Goal: Task Accomplishment & Management: Manage account settings

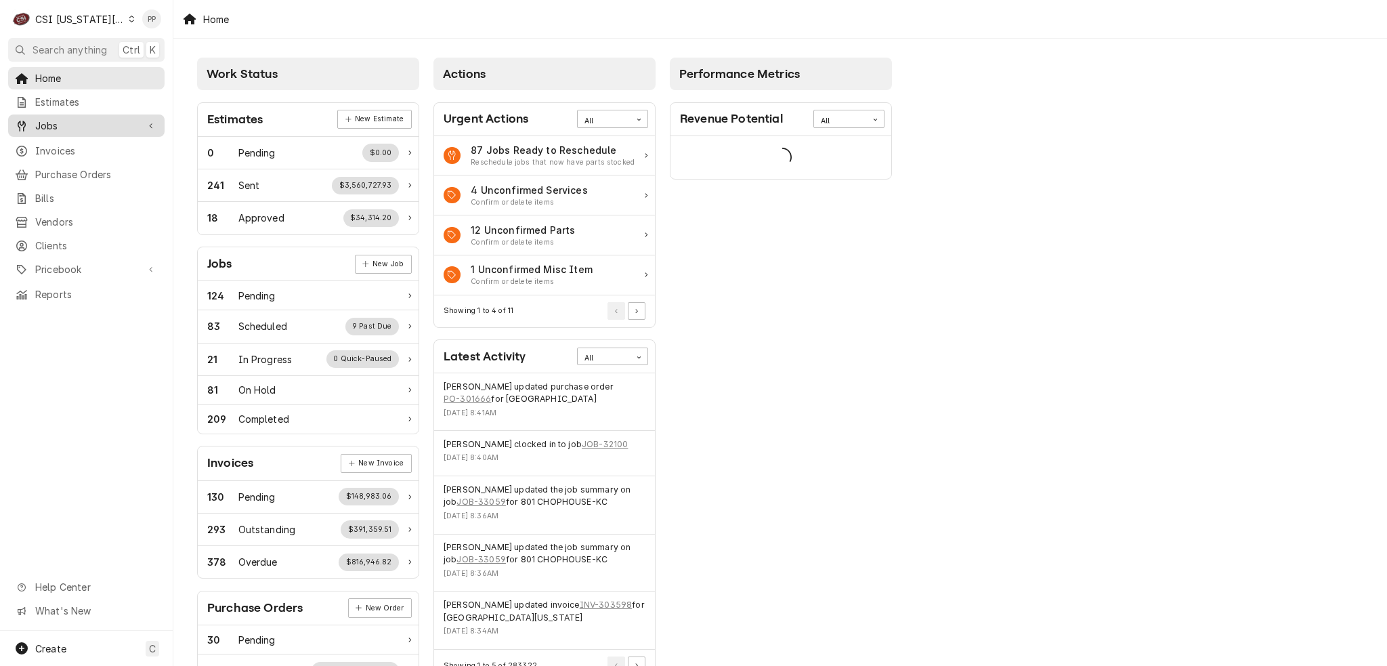
click at [83, 119] on span "Jobs" at bounding box center [86, 125] width 102 height 14
click at [84, 141] on div "Jobs" at bounding box center [86, 149] width 151 height 17
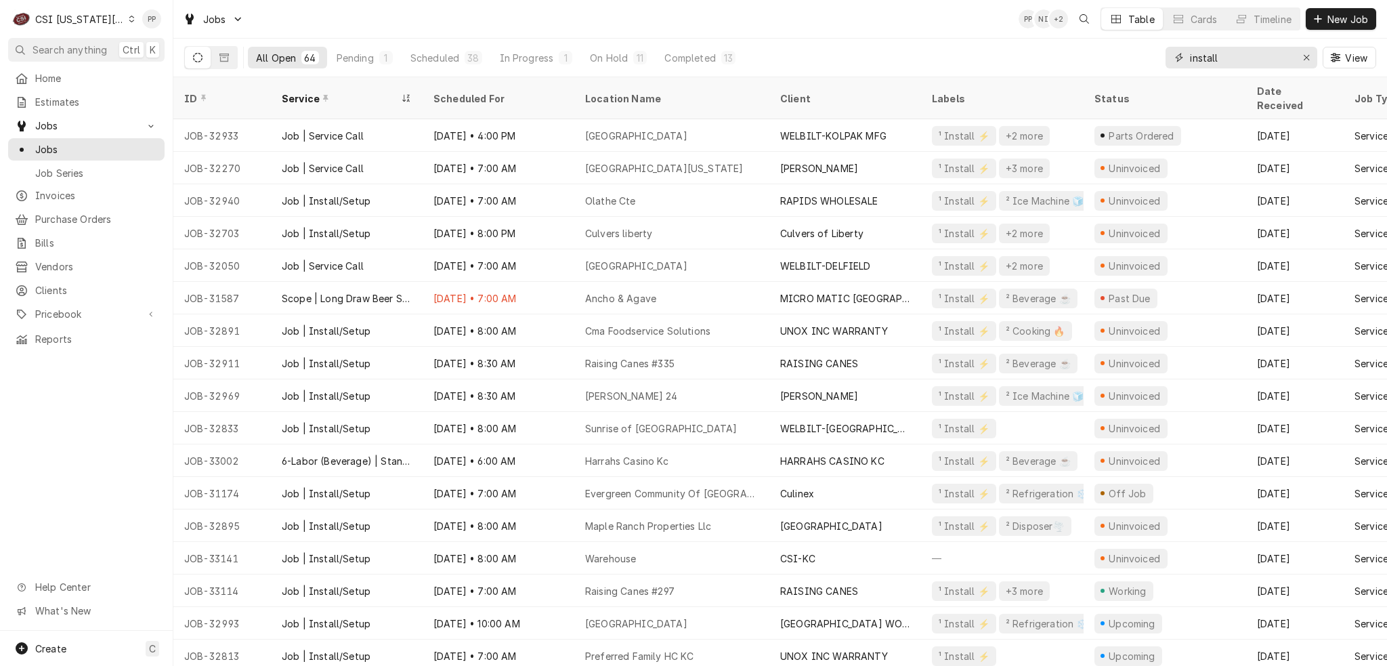
click at [1223, 62] on input "install" at bounding box center [1241, 58] width 102 height 22
drag, startPoint x: 1185, startPoint y: 56, endPoint x: 1167, endPoint y: 57, distance: 18.3
click at [1152, 56] on div "All Open 64 Pending 1 Scheduled 38 In Progress 1 On Hold 11 Completed 13 instal…" at bounding box center [780, 58] width 1192 height 38
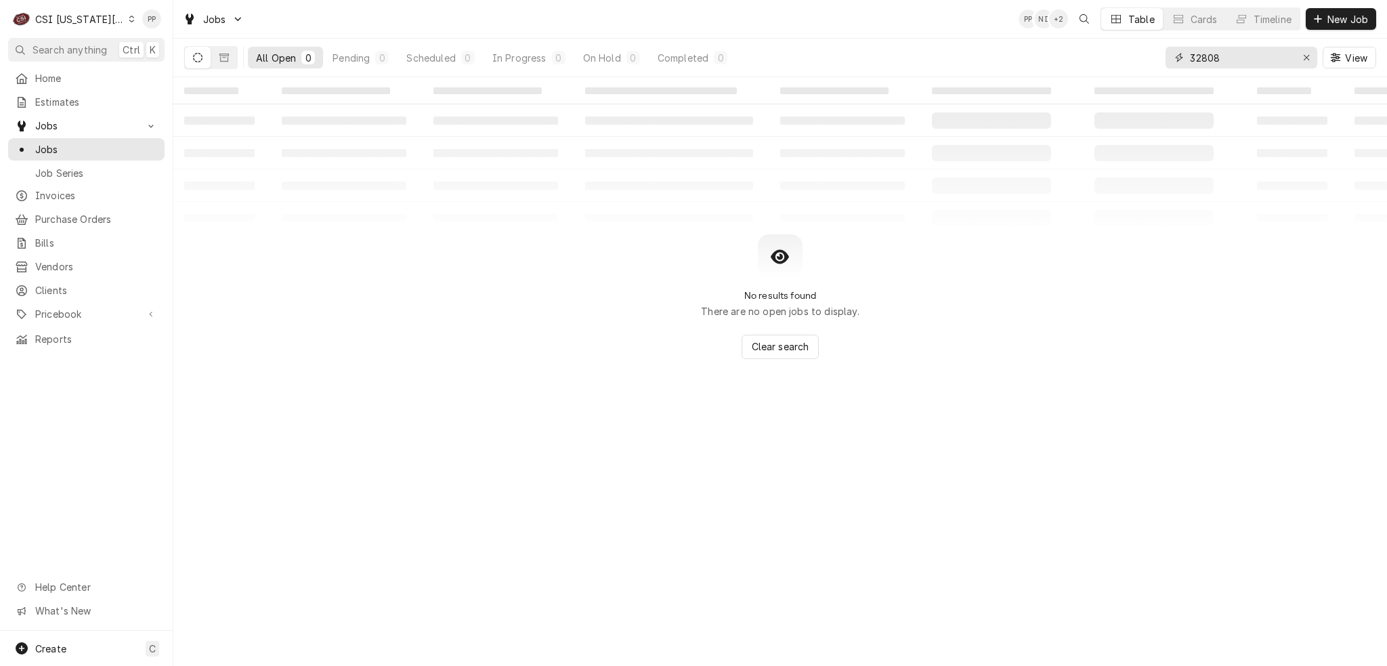
type input "32808"
click at [238, 60] on div "All Open 0 Pending 0 Scheduled 0 In Progress 0 On Hold 0 Completed 0" at bounding box center [459, 58] width 550 height 38
drag, startPoint x: 226, startPoint y: 60, endPoint x: 234, endPoint y: 64, distance: 8.8
click at [225, 60] on icon "Dynamic Content Wrapper" at bounding box center [223, 57] width 9 height 9
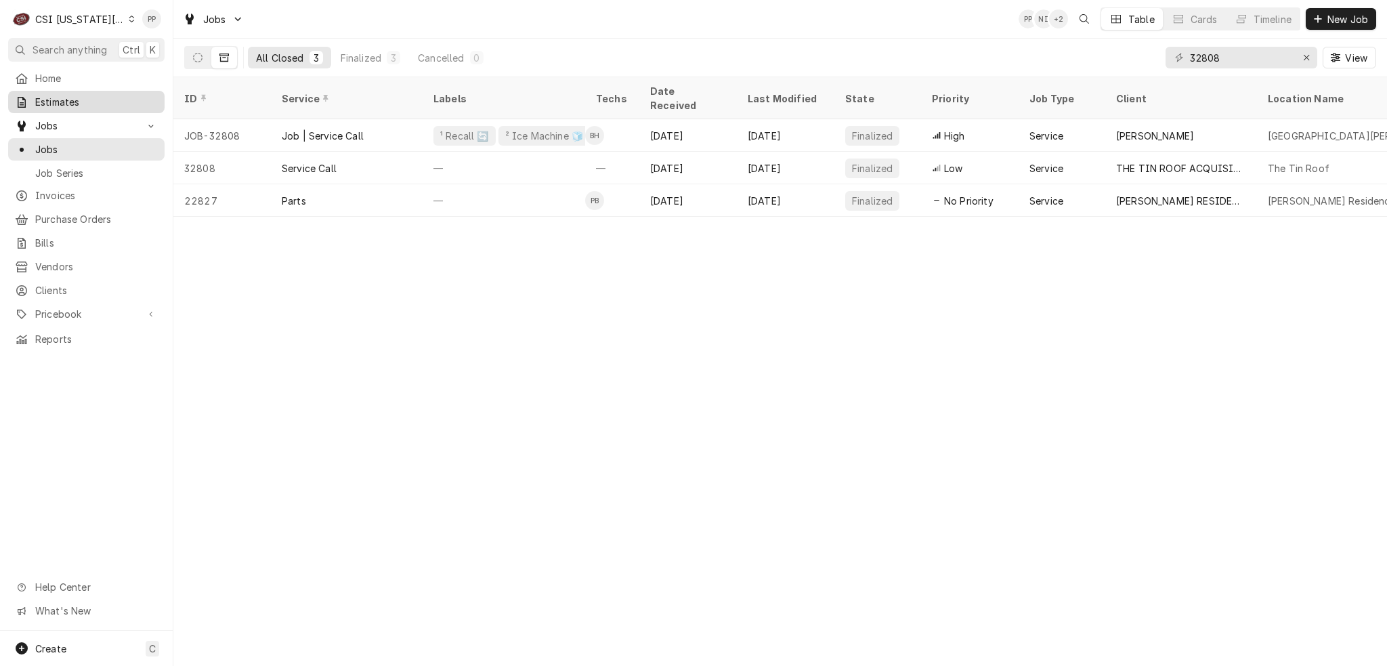
click at [109, 101] on span "Estimates" at bounding box center [96, 102] width 123 height 14
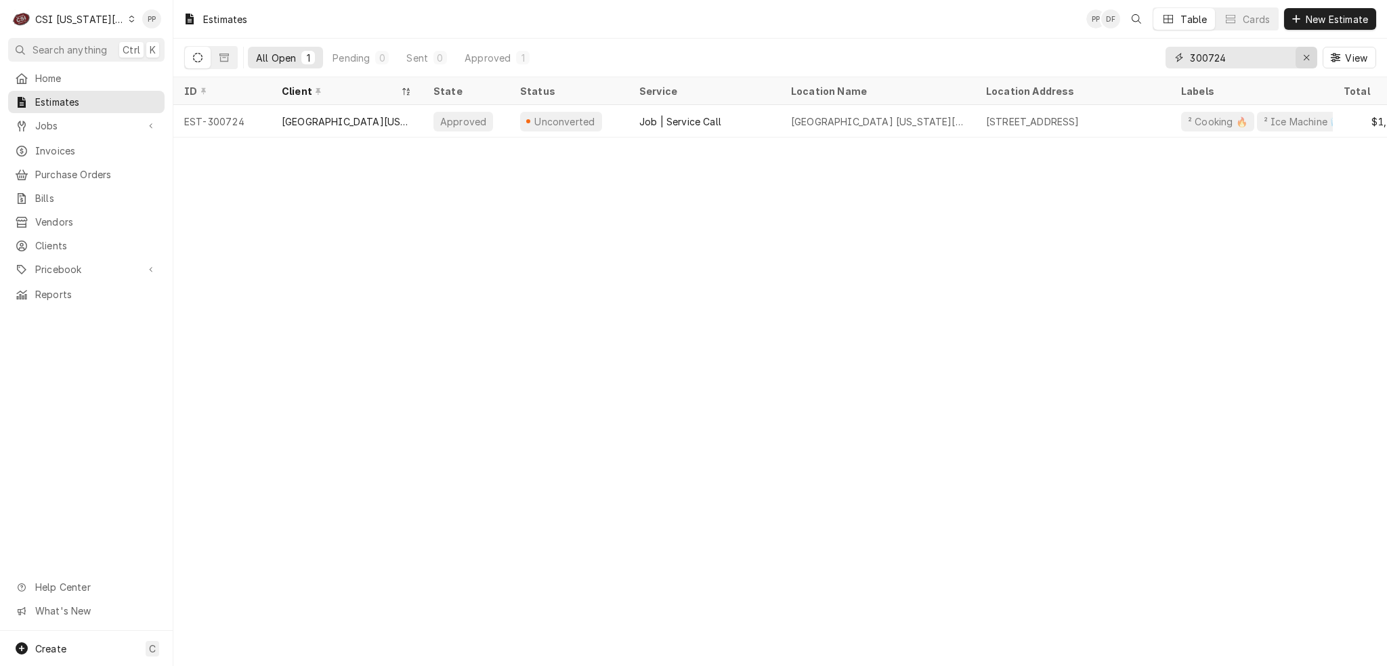
click at [1303, 58] on icon "Erase input" at bounding box center [1306, 57] width 7 height 9
click at [1301, 58] on input "Dynamic Content Wrapper" at bounding box center [1253, 58] width 127 height 22
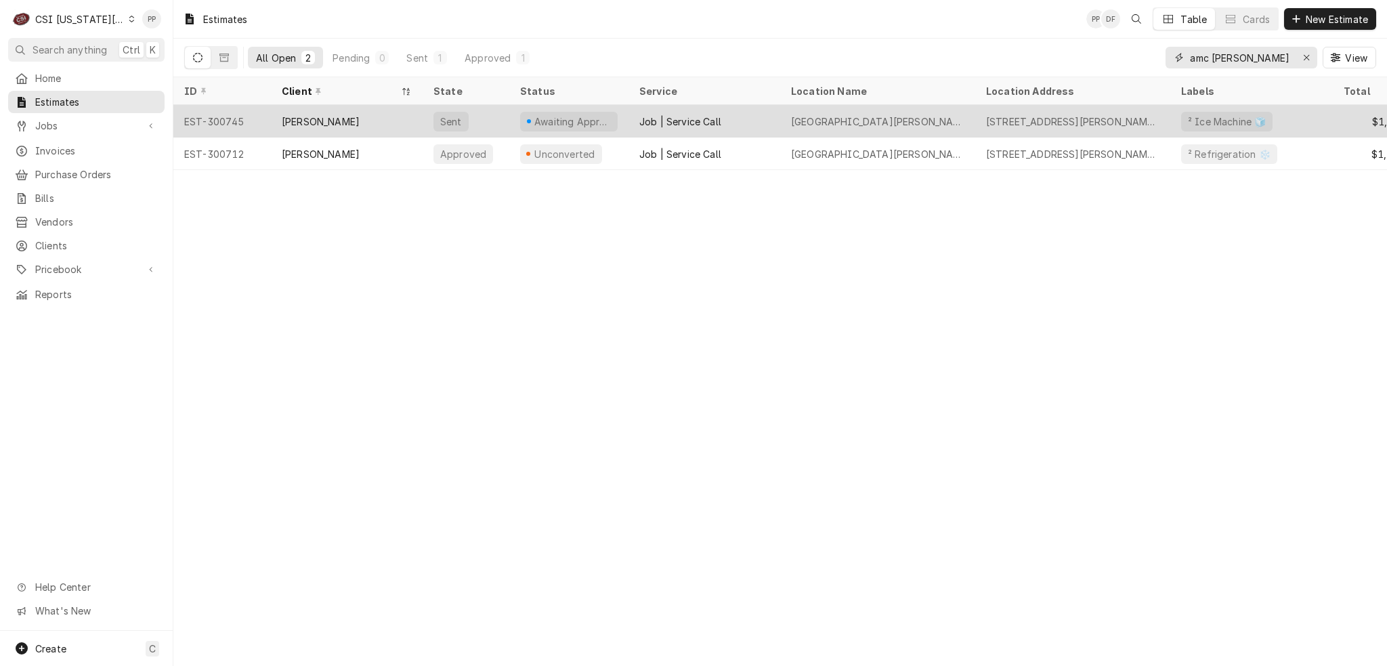
type input "amc ward"
click at [915, 120] on div "Amc Ward Parkway" at bounding box center [877, 121] width 195 height 32
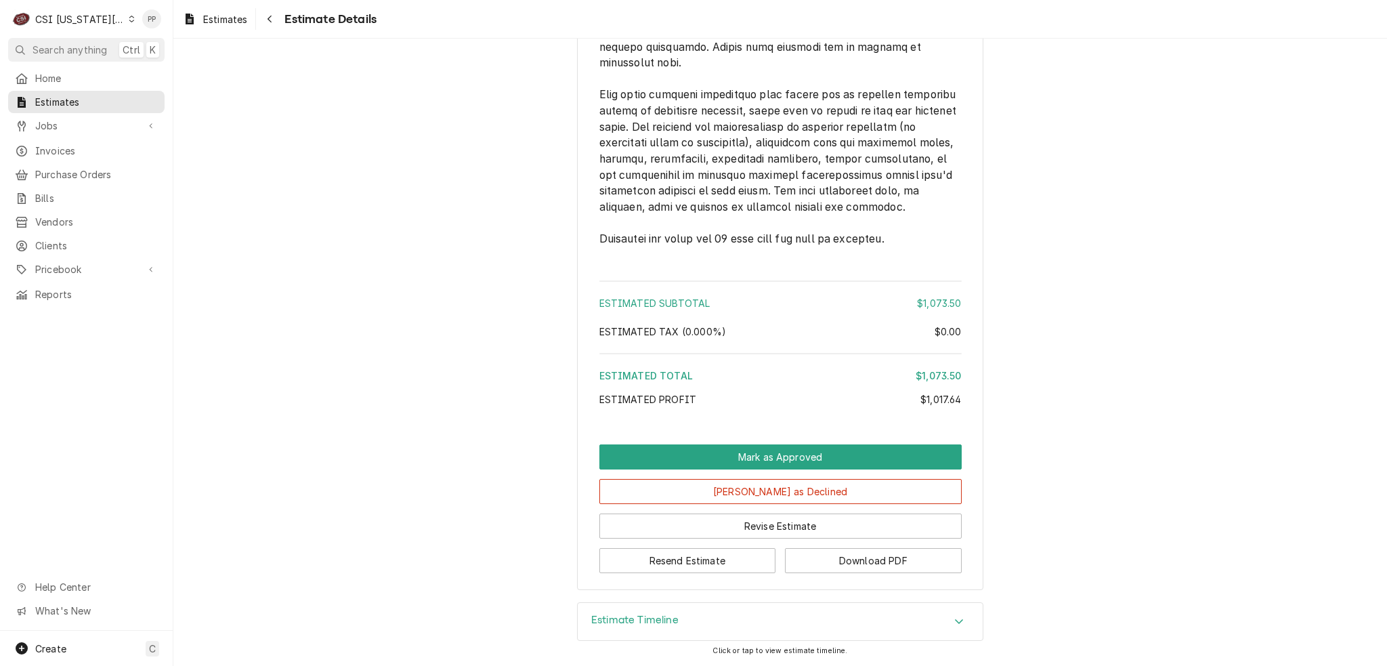
scroll to position [2923, 0]
click at [712, 552] on button "Resend Estimate" at bounding box center [687, 560] width 177 height 25
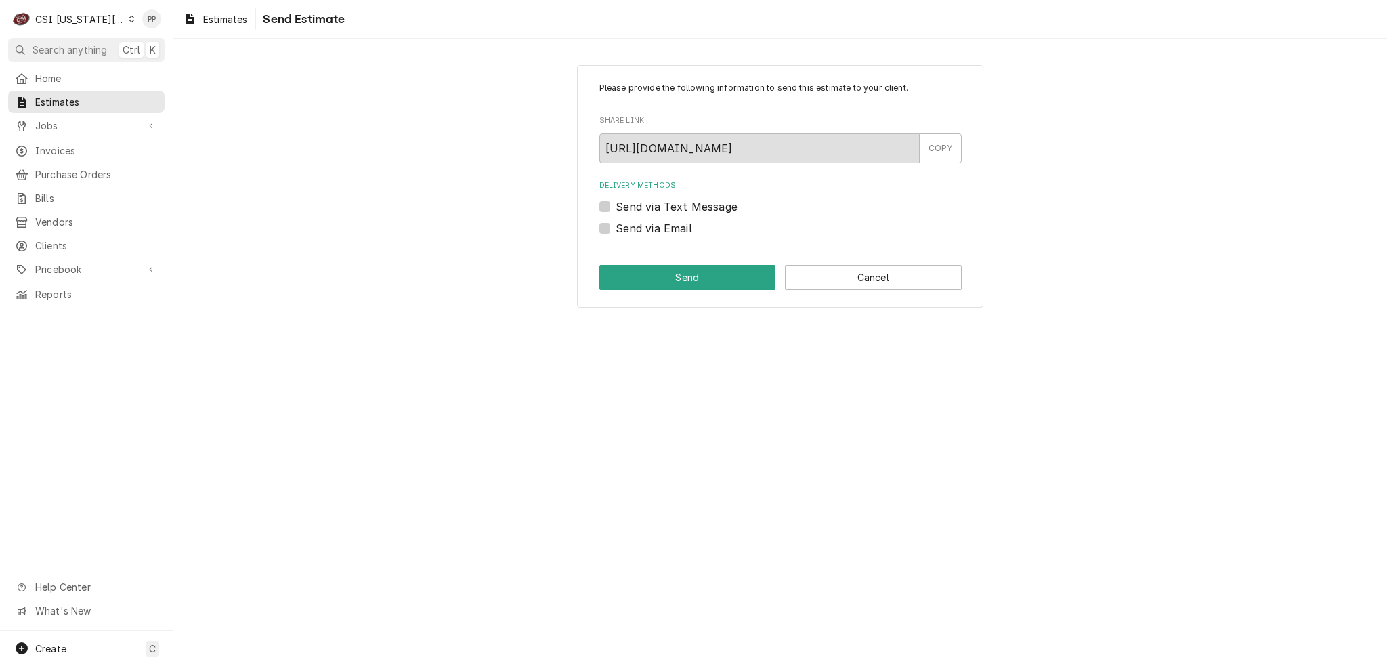
click at [615, 227] on label "Send via Email" at bounding box center [653, 228] width 77 height 16
click at [615, 227] on input "Send via Email" at bounding box center [796, 235] width 362 height 30
checkbox input "true"
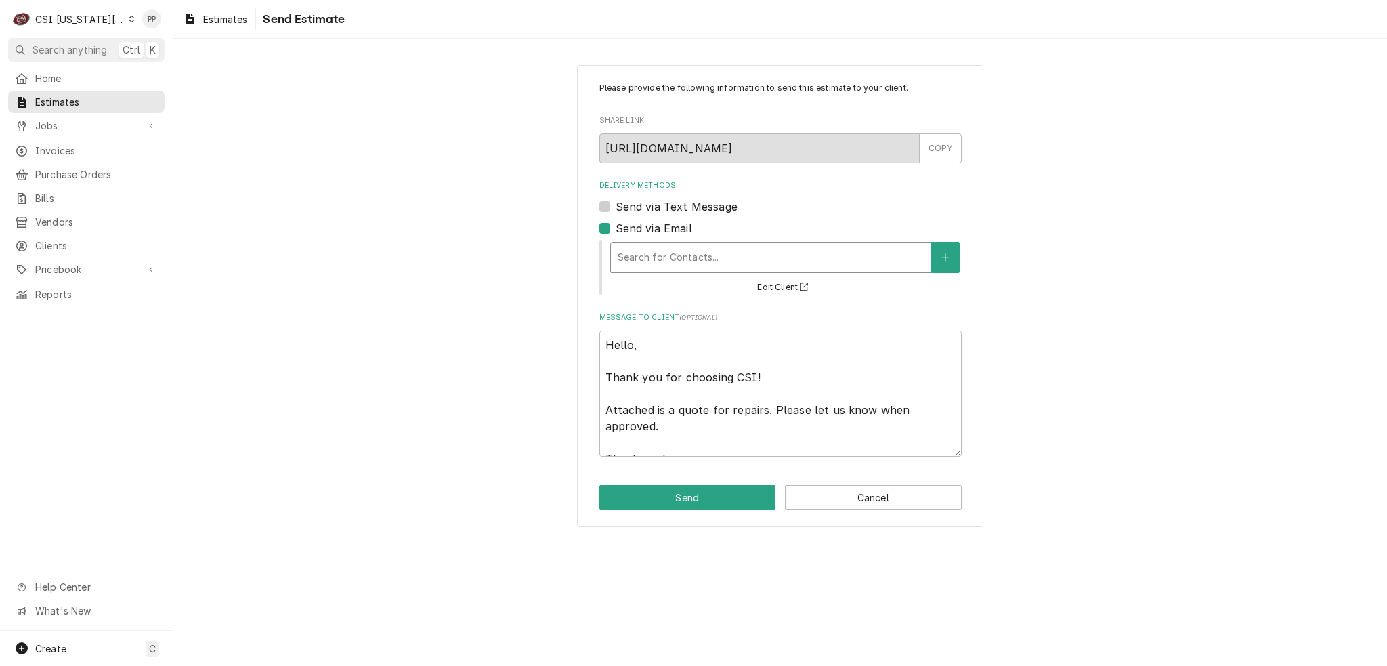
click at [650, 254] on div "Delivery Methods" at bounding box center [770, 257] width 306 height 24
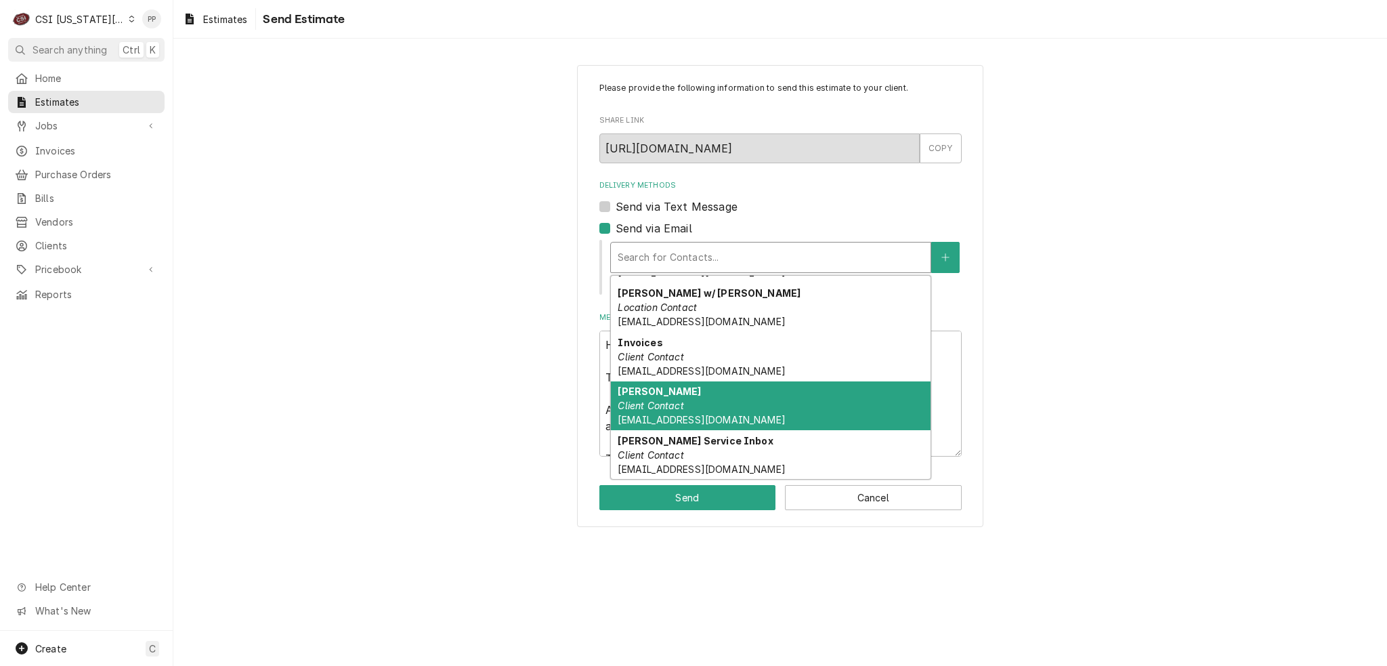
scroll to position [91, 0]
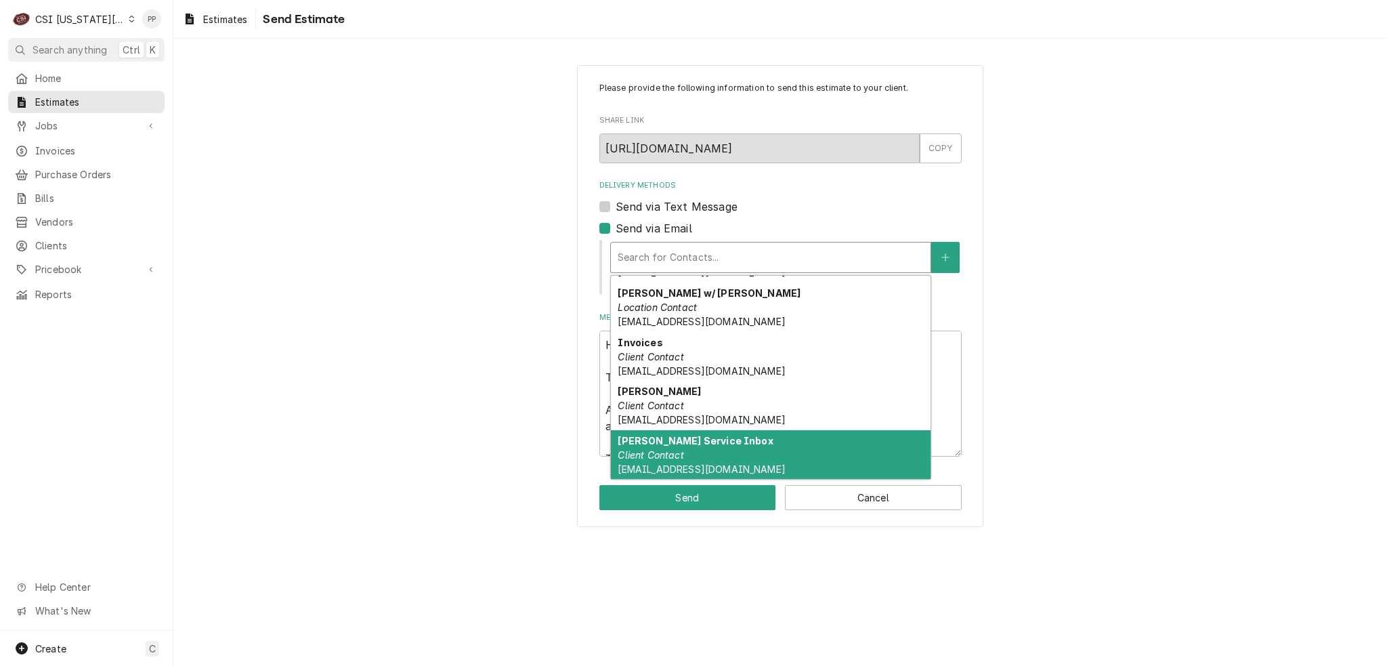
click at [718, 441] on div "Vivian Service Inbox Client Contact service@viviancompany.com" at bounding box center [771, 454] width 320 height 49
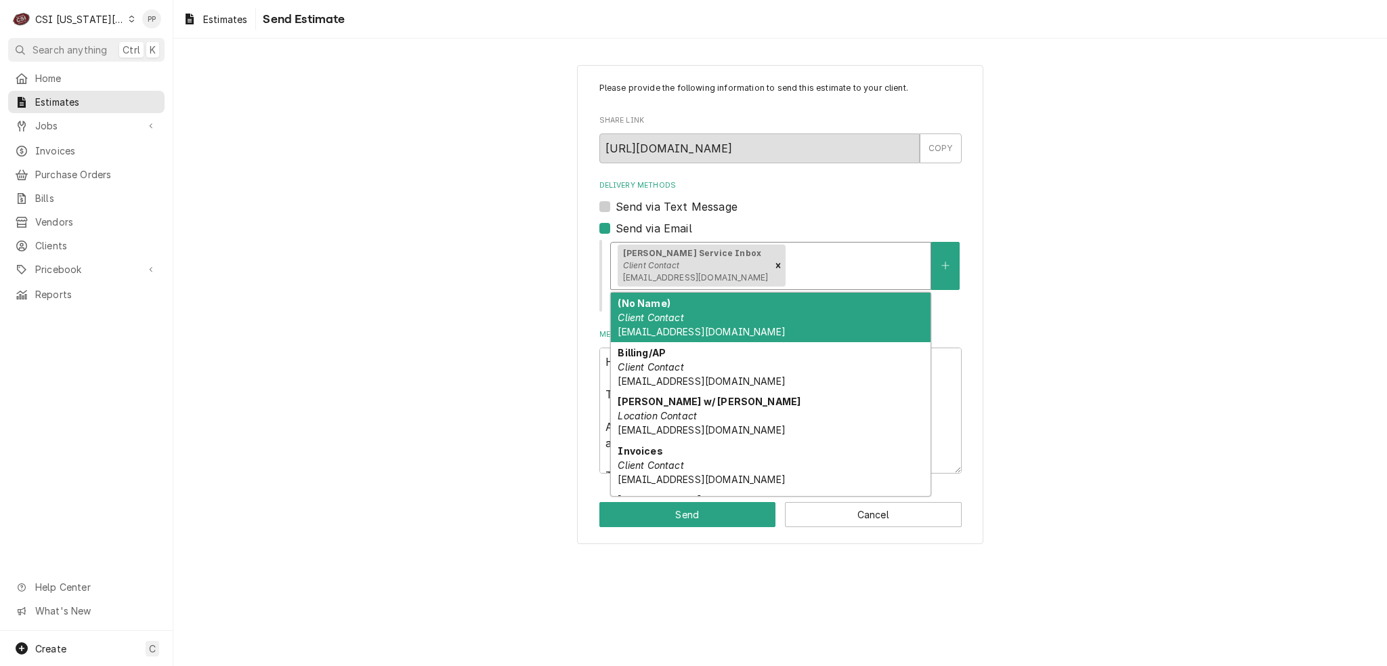
click at [808, 248] on div "Vivian Service Inbox Client Contact service@viviancompany.com" at bounding box center [771, 265] width 320 height 47
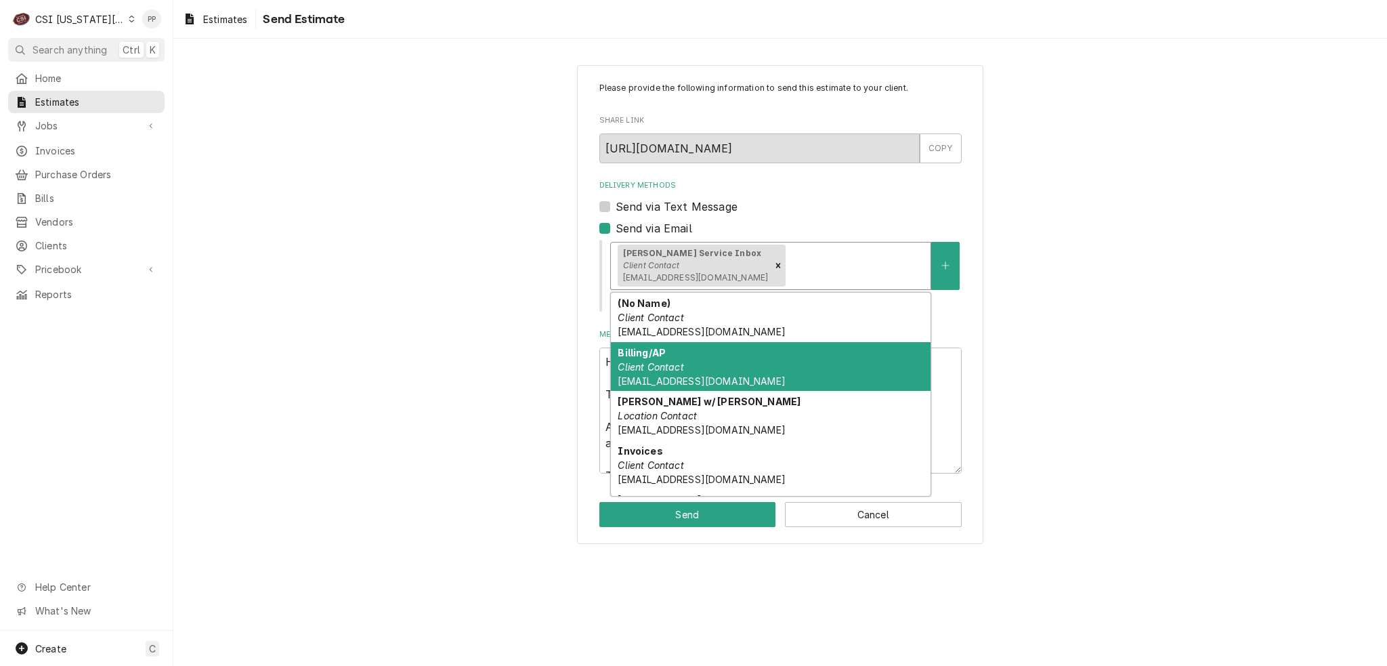
scroll to position [43, 0]
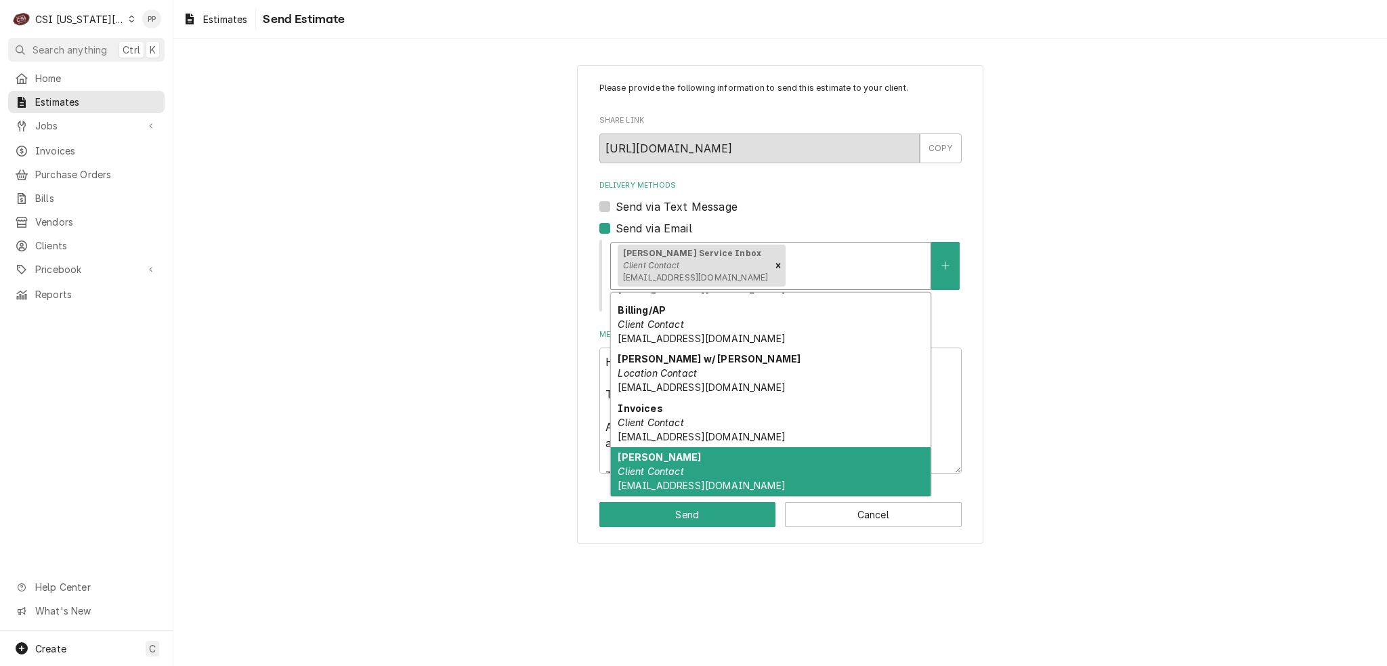
click at [724, 463] on div "Kurt Prost Client Contact kprost@viviancompany.com" at bounding box center [771, 471] width 320 height 49
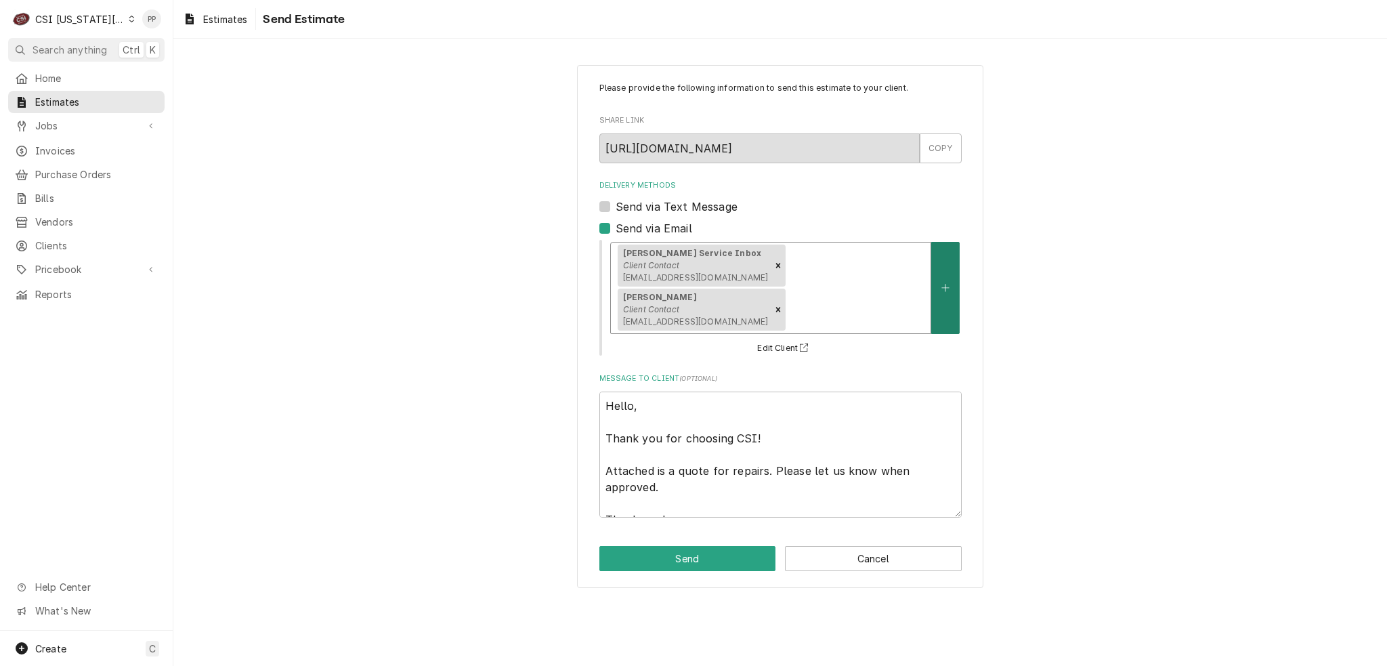
click at [932, 266] on button "Delivery Methods" at bounding box center [945, 288] width 28 height 92
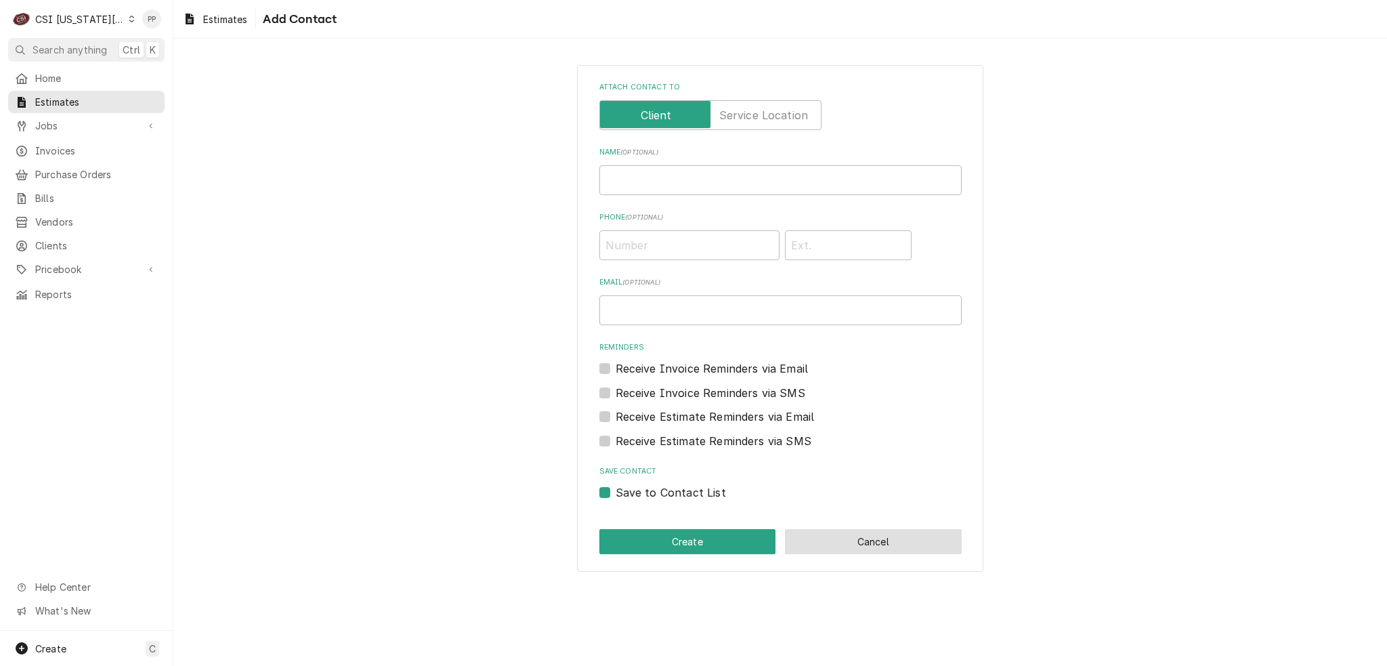
click at [840, 542] on button "Cancel" at bounding box center [873, 541] width 177 height 25
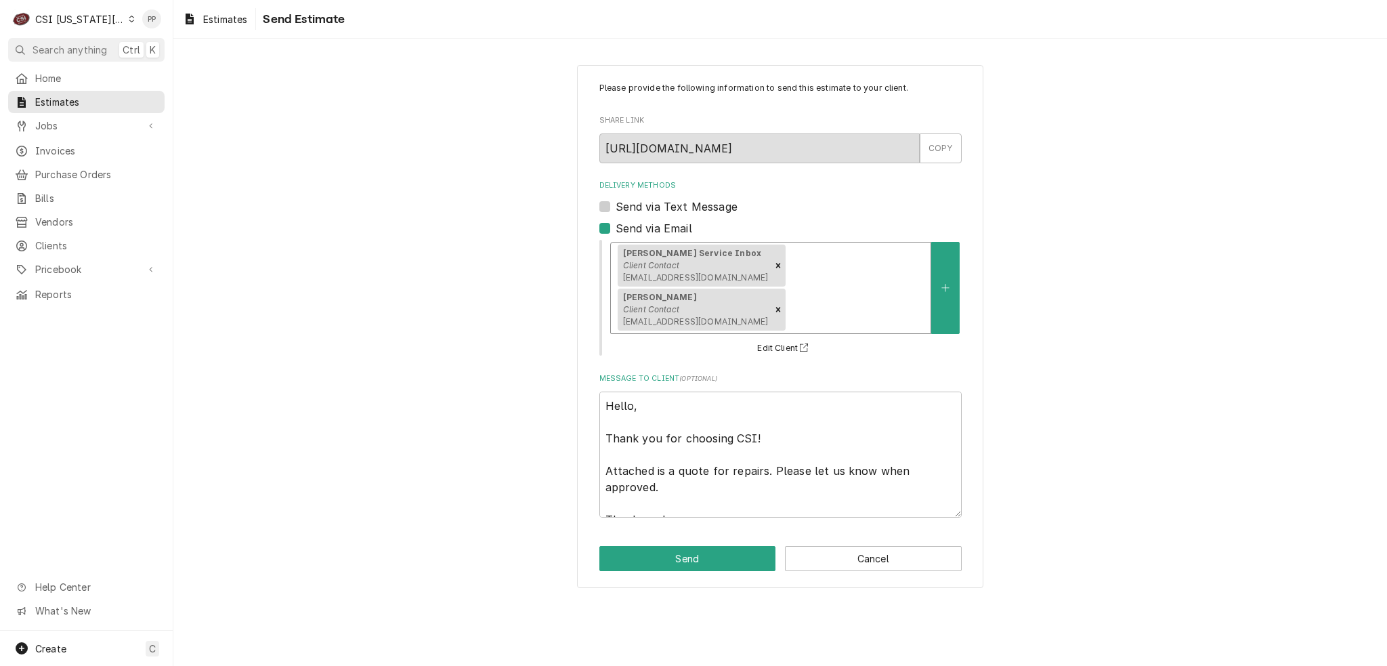
click at [894, 280] on div "Vivian Service Inbox Client Contact service@viviancompany.com Kurt Prost Client…" at bounding box center [771, 287] width 320 height 91
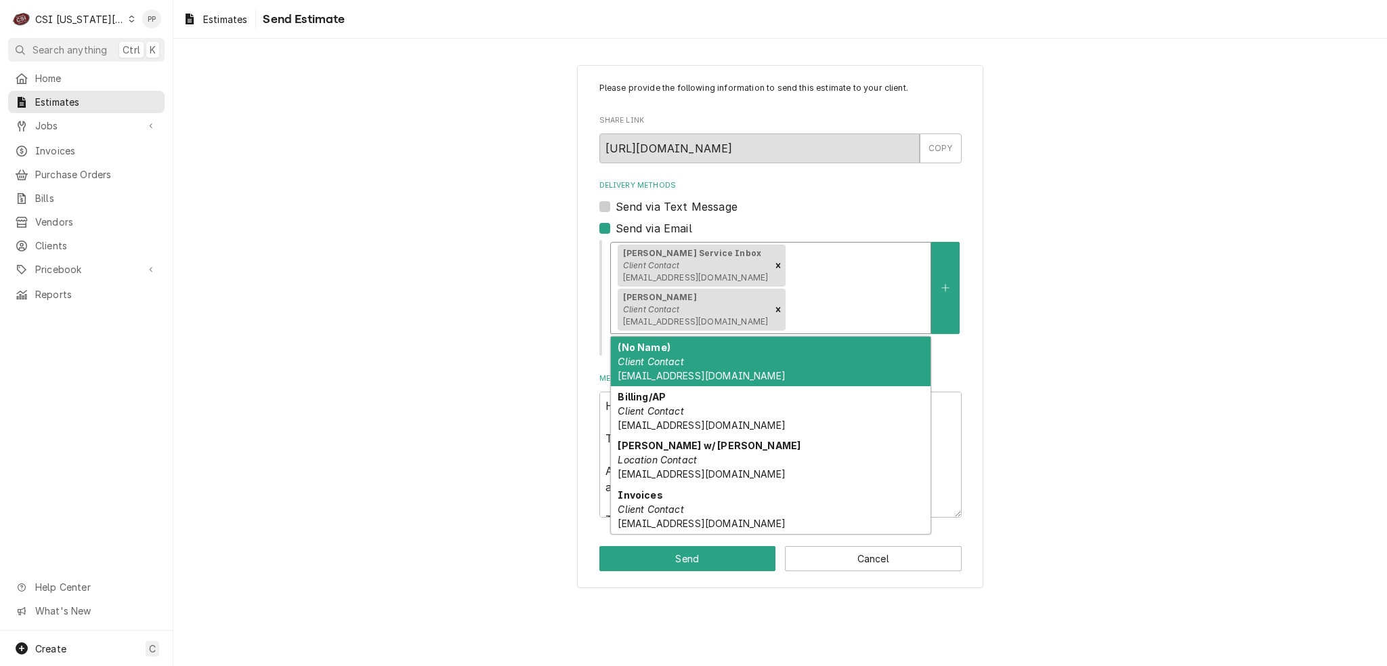
click at [840, 336] on div "(No Name) Client Contact phil@csi1.com" at bounding box center [771, 360] width 320 height 49
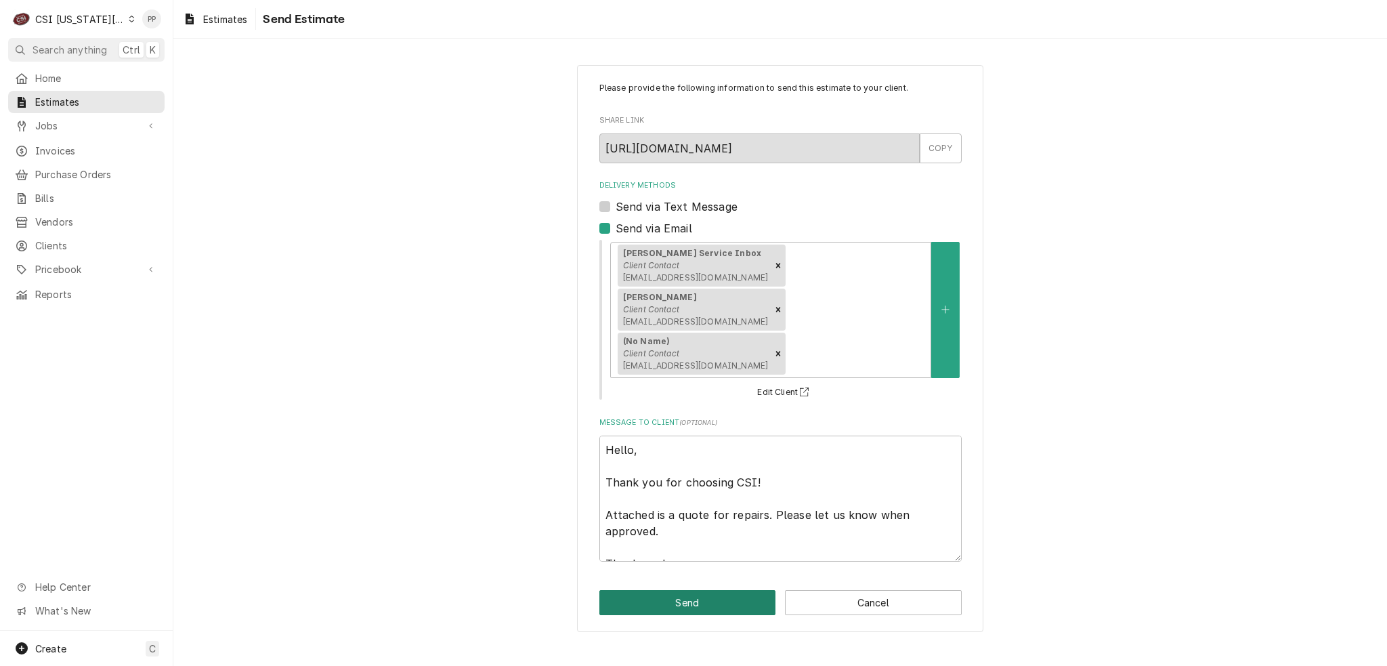
click at [690, 590] on button "Send" at bounding box center [687, 602] width 177 height 25
type textarea "x"
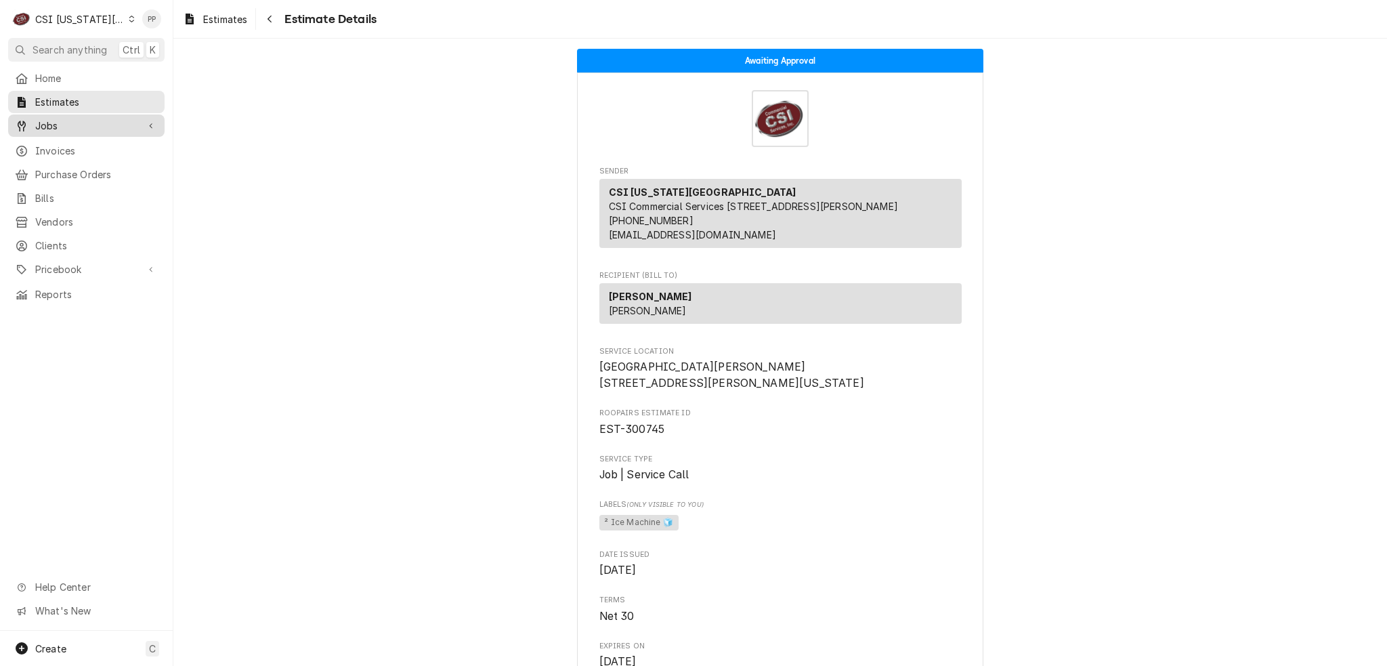
click at [79, 123] on span "Jobs" at bounding box center [86, 125] width 102 height 14
click at [75, 285] on span "Clients" at bounding box center [96, 290] width 123 height 14
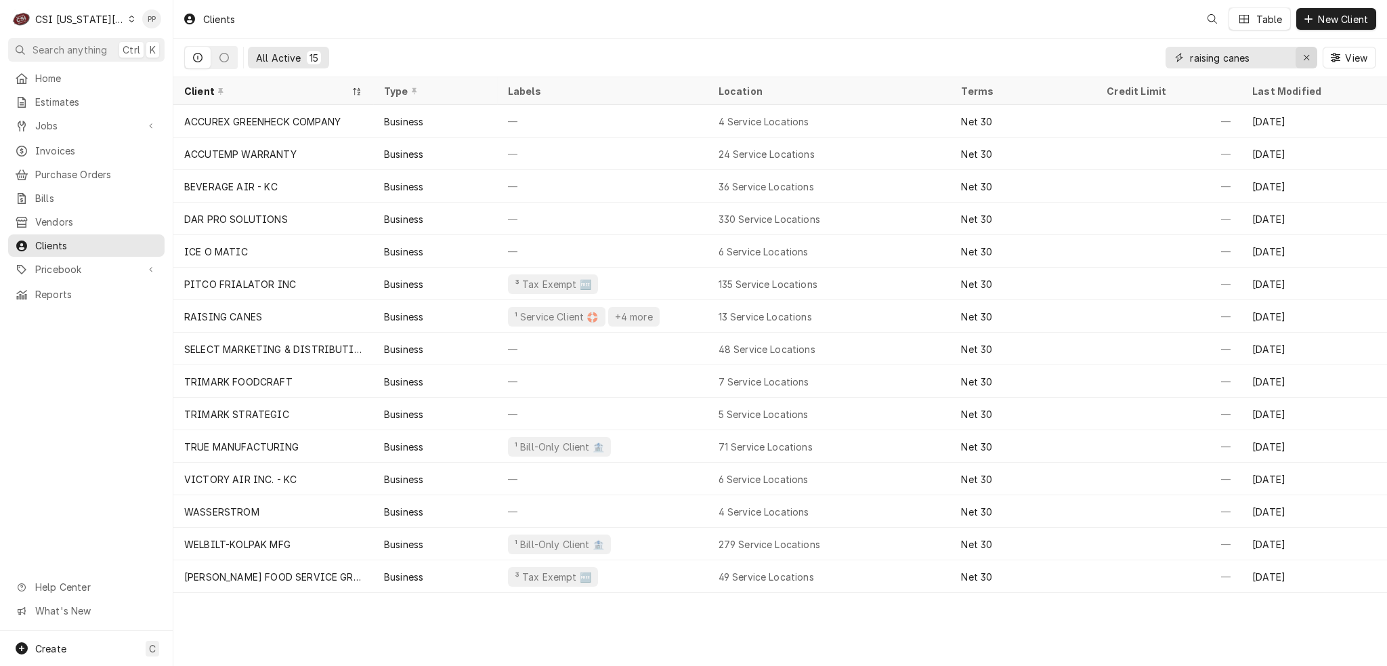
click at [1301, 62] on div "Erase input" at bounding box center [1306, 58] width 14 height 14
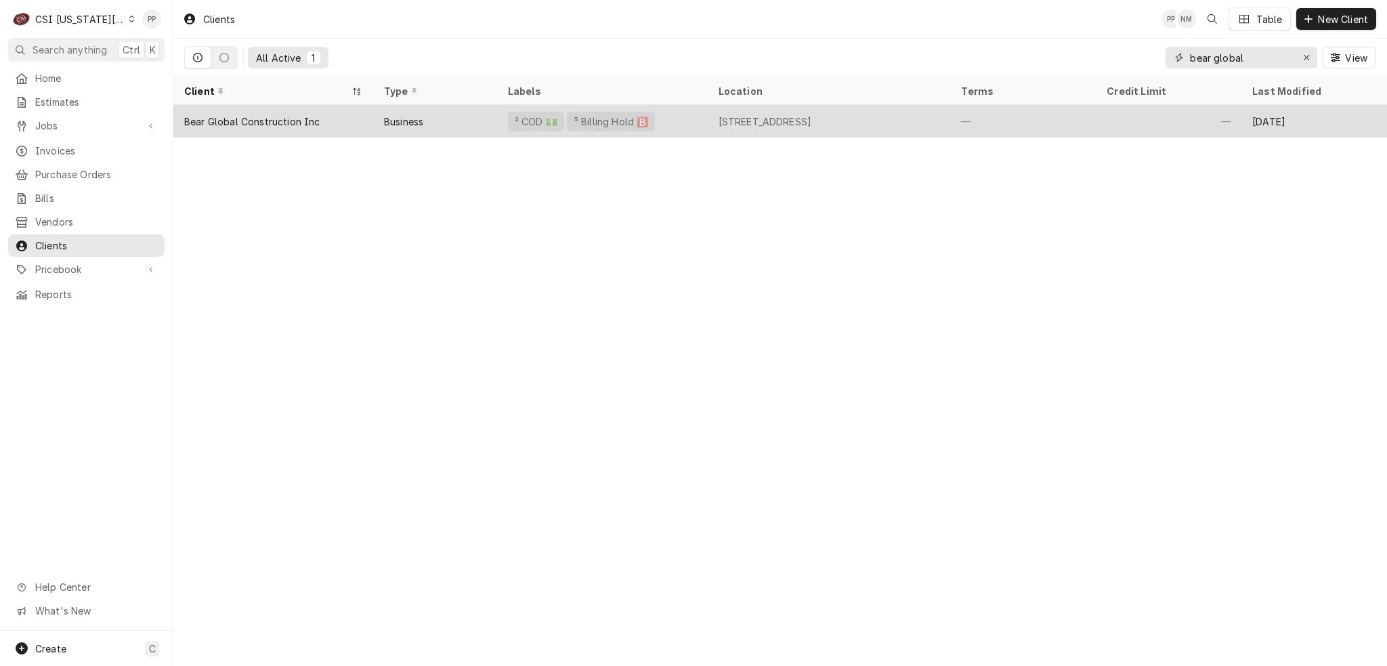
type input "bear global"
click at [312, 115] on div "Bear Global Construction Inc" at bounding box center [251, 121] width 135 height 14
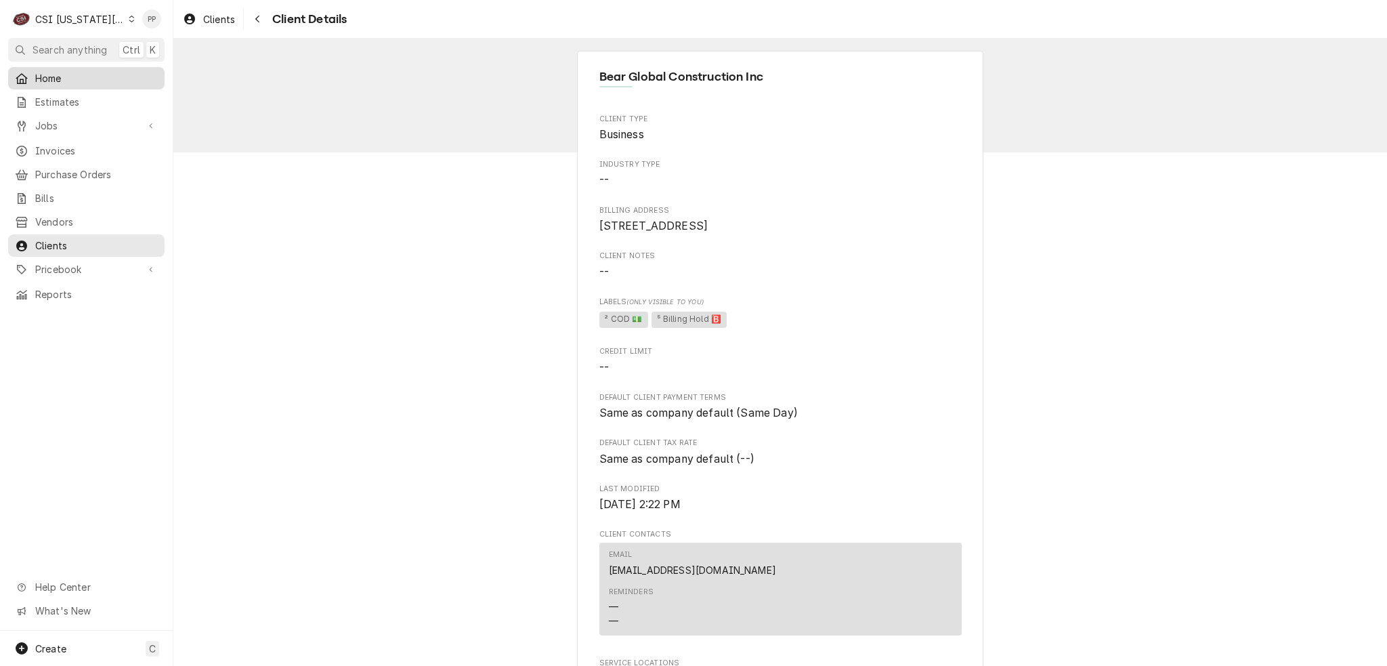
click at [97, 75] on span "Home" at bounding box center [96, 78] width 123 height 14
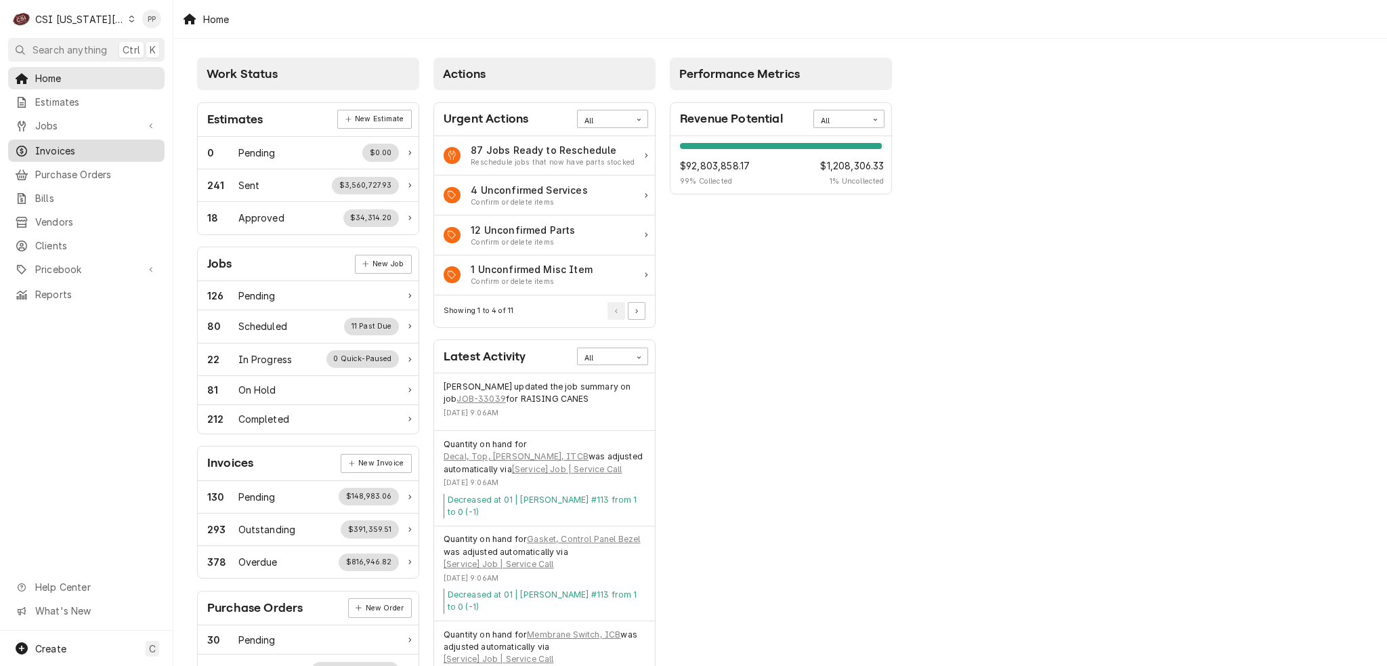
click at [70, 151] on span "Invoices" at bounding box center [96, 151] width 123 height 14
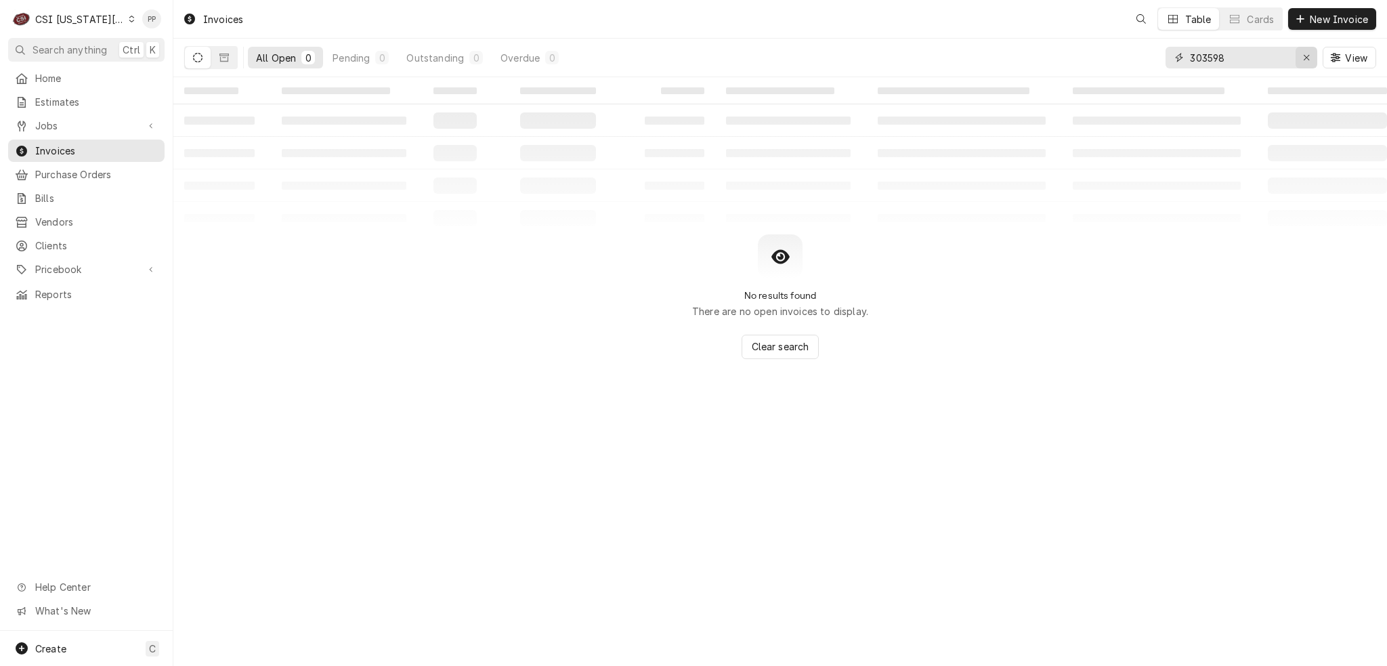
click at [1308, 54] on icon "Erase input" at bounding box center [1306, 57] width 7 height 9
click at [1252, 56] on input "Dynamic Content Wrapper" at bounding box center [1253, 58] width 127 height 22
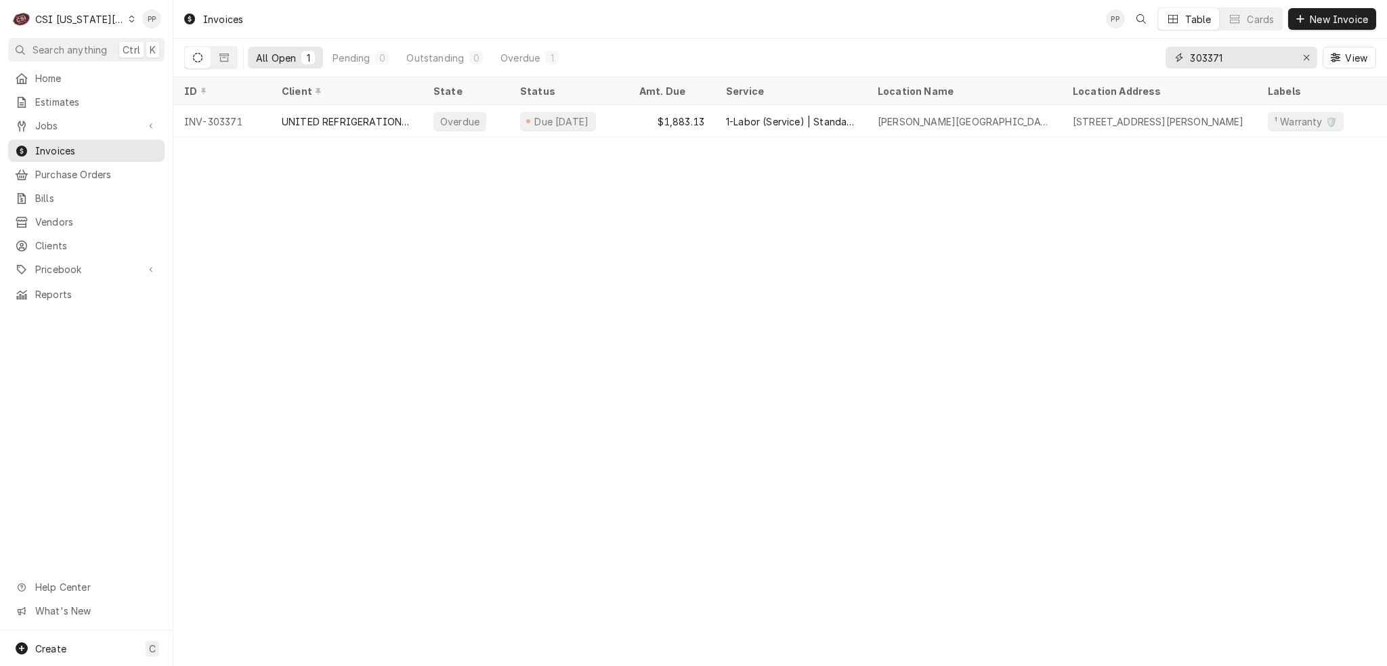
type input "303371"
click at [1313, 58] on button "Erase input" at bounding box center [1306, 58] width 22 height 22
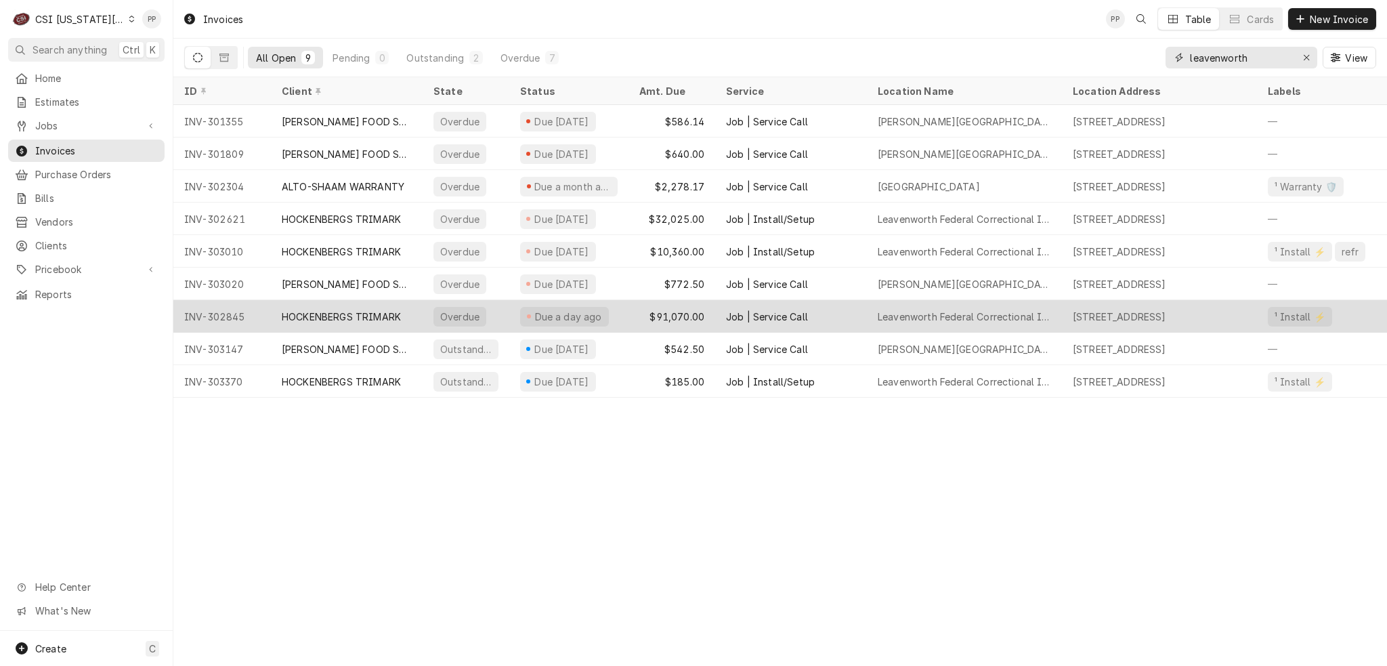
type input "leavenworth"
click at [777, 318] on div "Job | Service Call" at bounding box center [767, 316] width 82 height 14
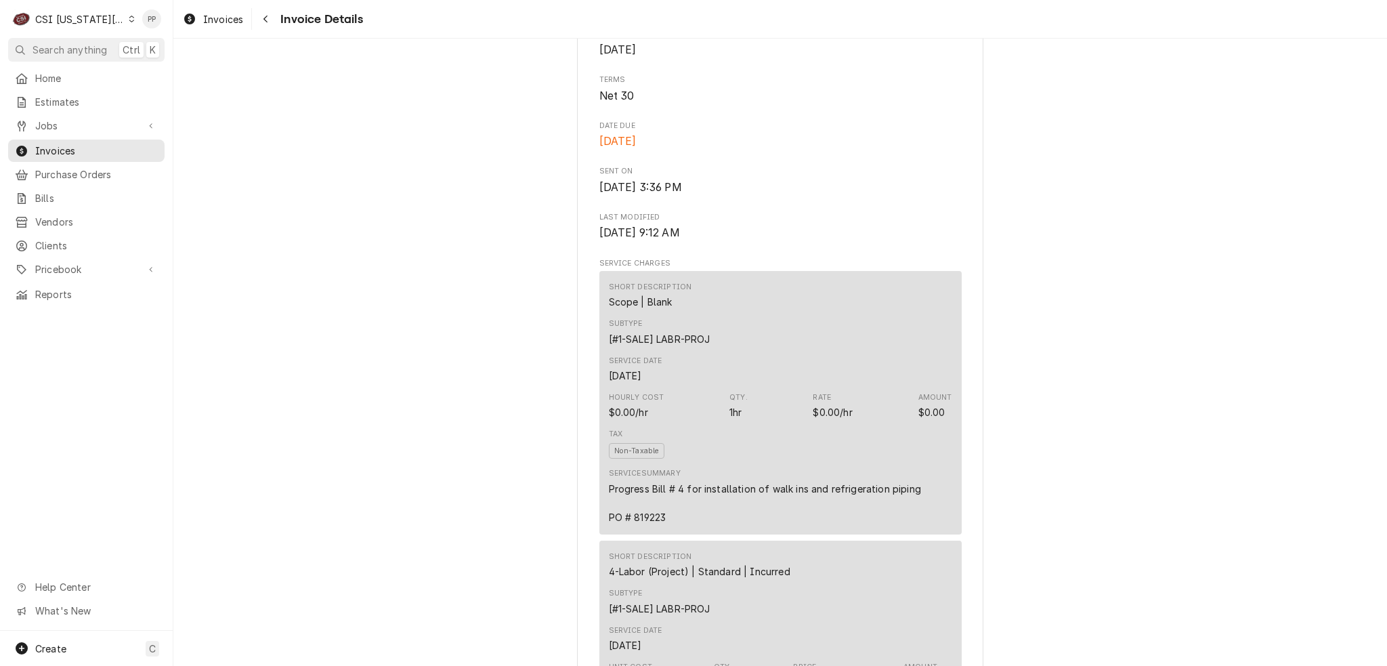
scroll to position [609, 0]
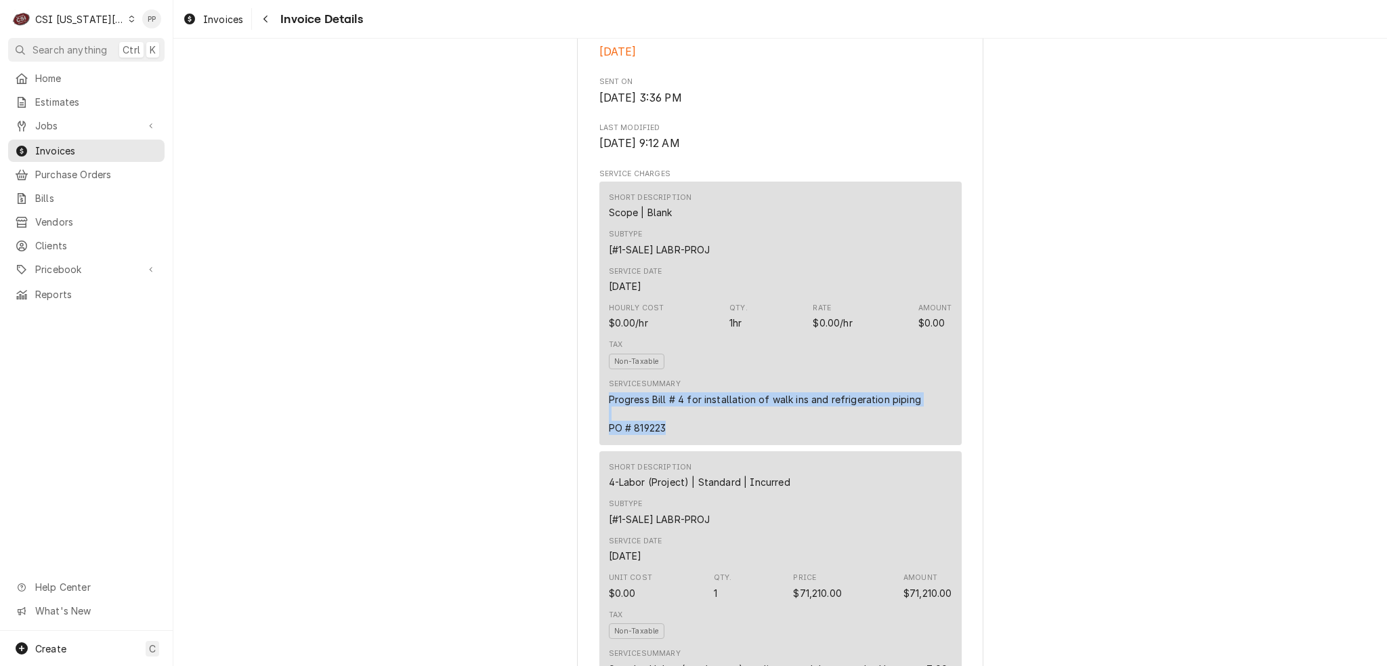
drag, startPoint x: 677, startPoint y: 464, endPoint x: 584, endPoint y: 422, distance: 102.7
copy div "Progress Bill # 4 for installation of walk ins and refrigeration piping PO # 81…"
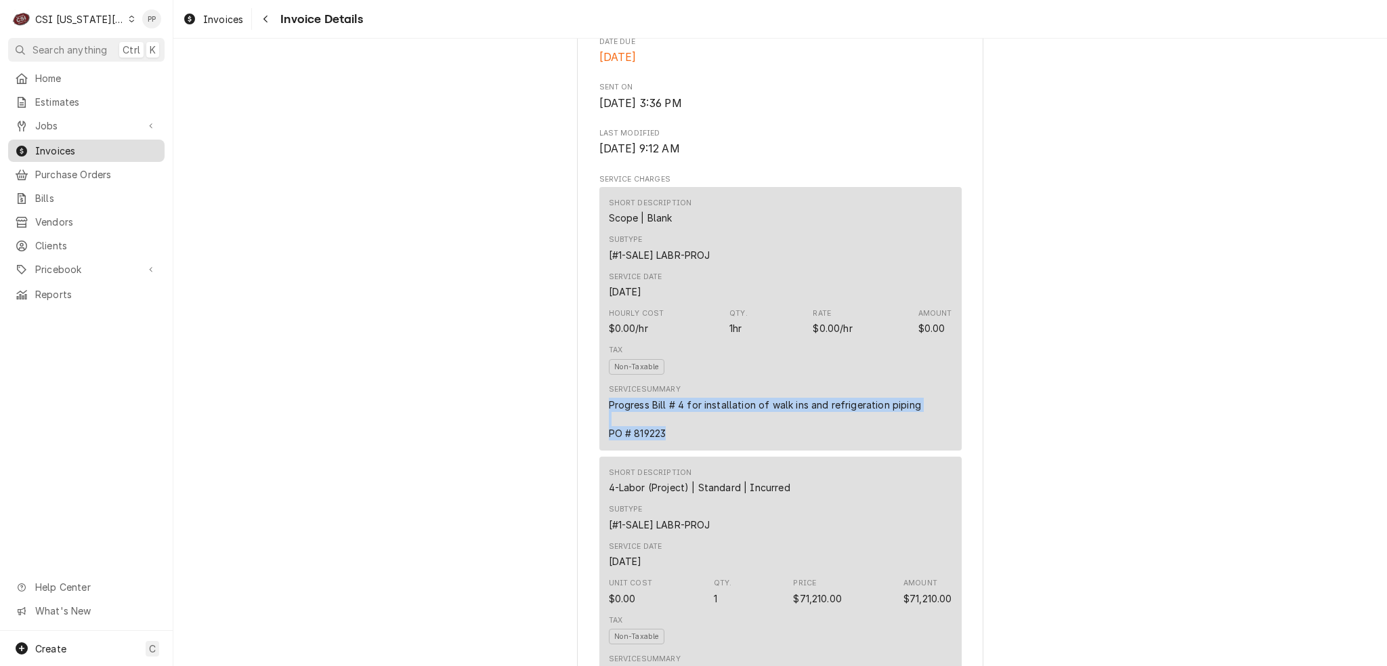
scroll to position [518, 0]
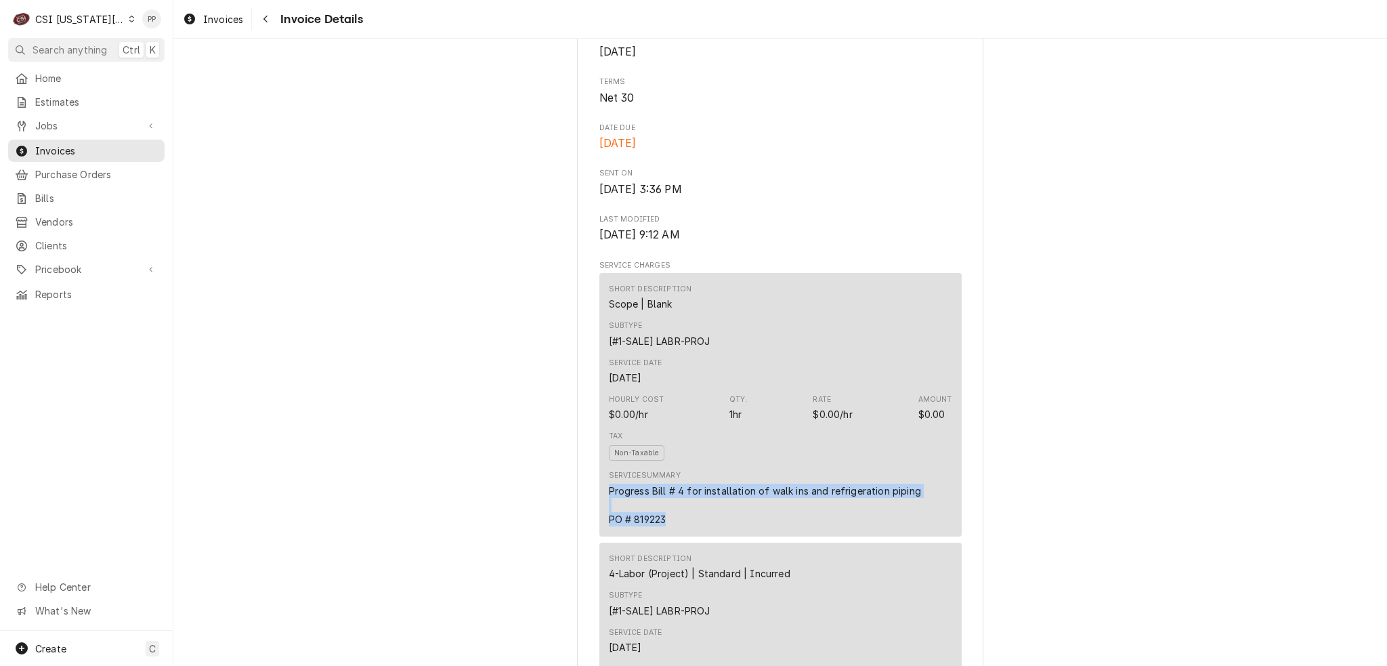
drag, startPoint x: 206, startPoint y: 24, endPoint x: 225, endPoint y: 32, distance: 20.0
click at [206, 24] on span "Invoices" at bounding box center [223, 19] width 40 height 14
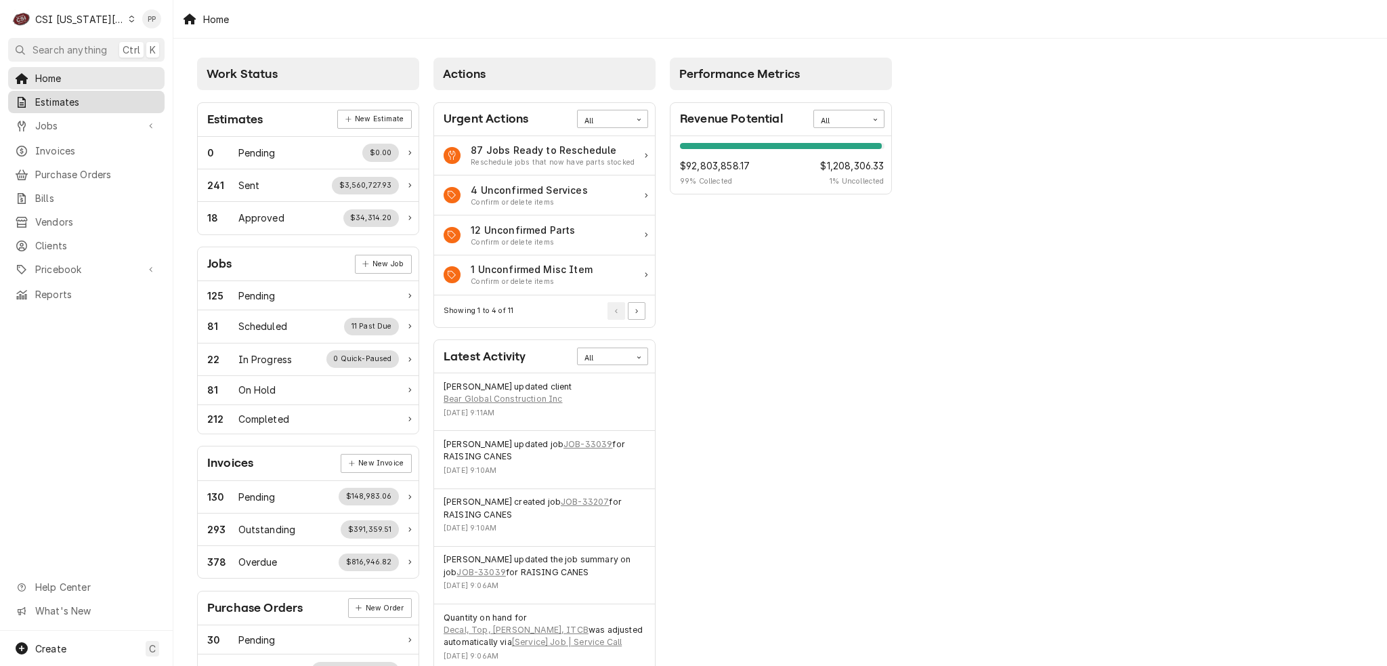
click at [91, 106] on div "Estimates" at bounding box center [86, 101] width 151 height 17
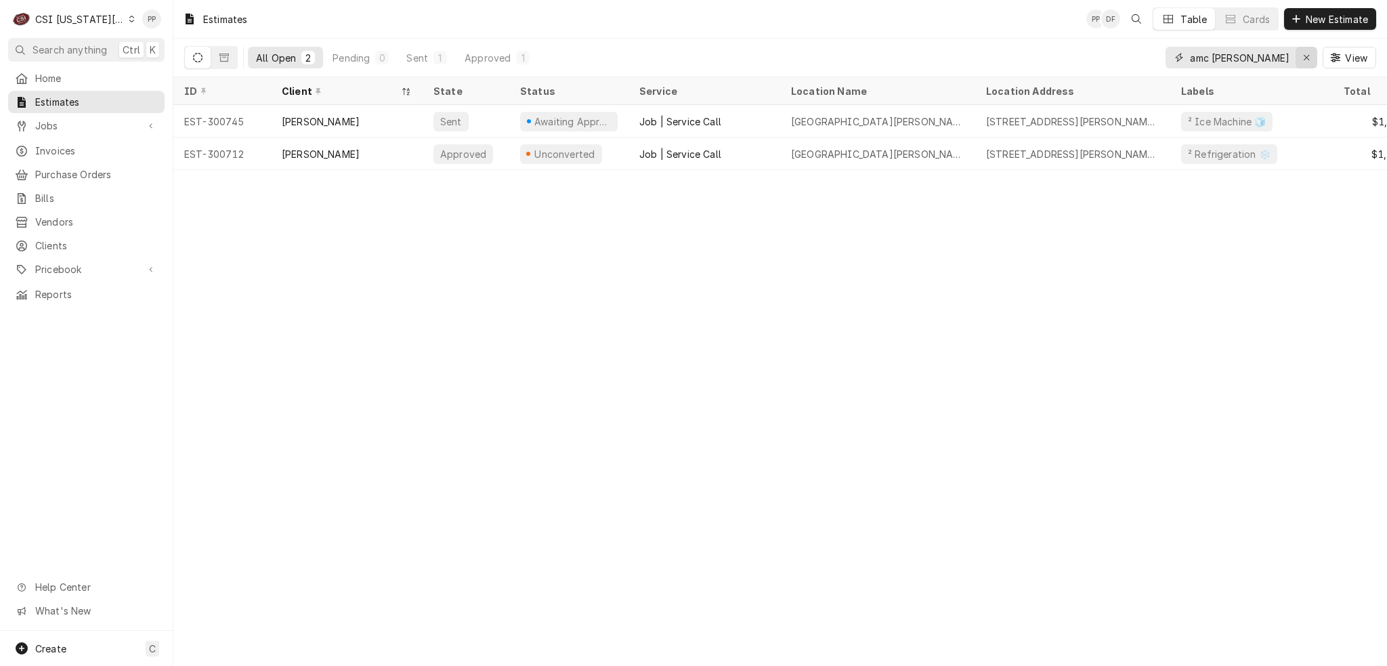
click at [1309, 59] on icon "Erase input" at bounding box center [1306, 57] width 7 height 9
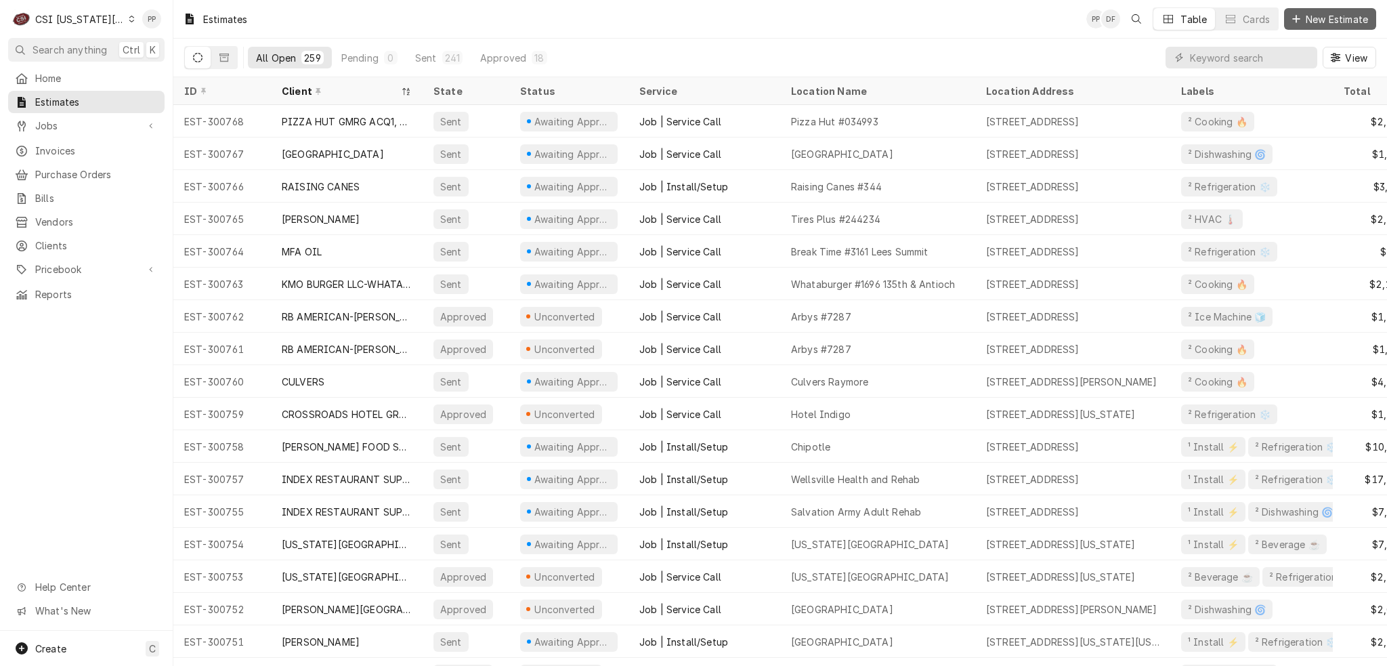
click at [1327, 14] on span "New Estimate" at bounding box center [1337, 19] width 68 height 14
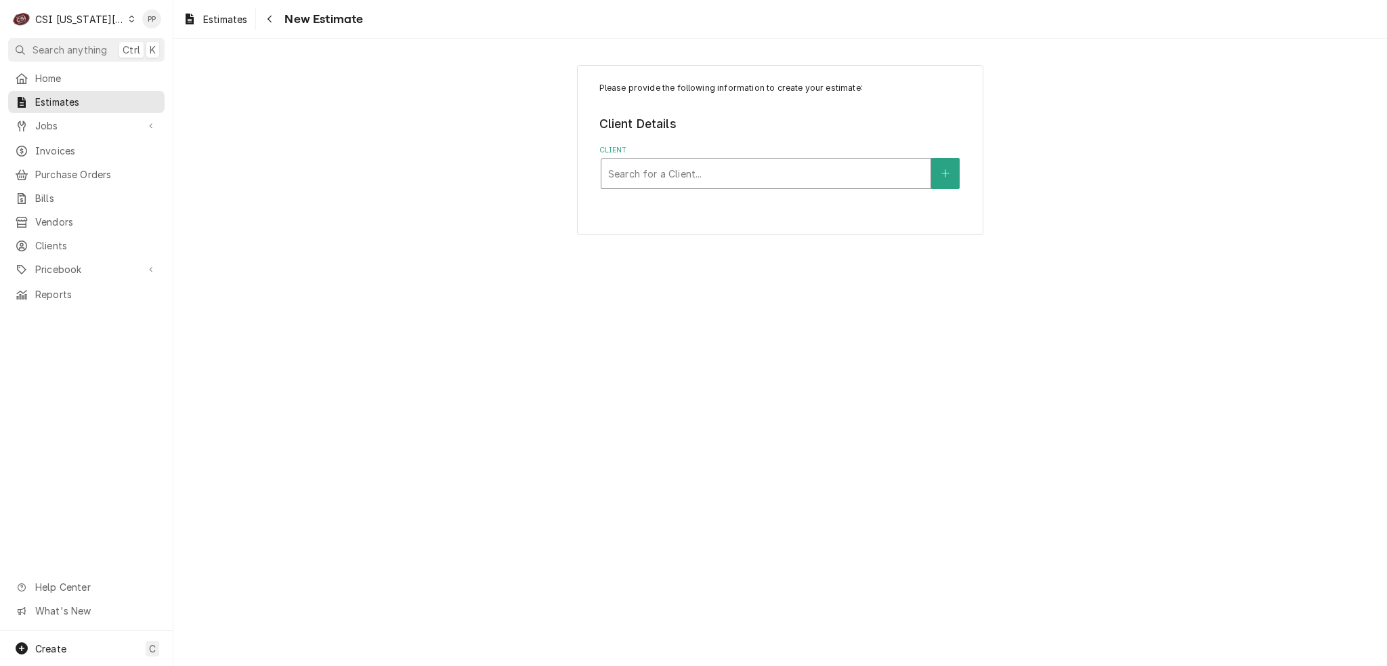
click at [678, 174] on div "Client" at bounding box center [765, 173] width 315 height 24
type input "hockenbergs"
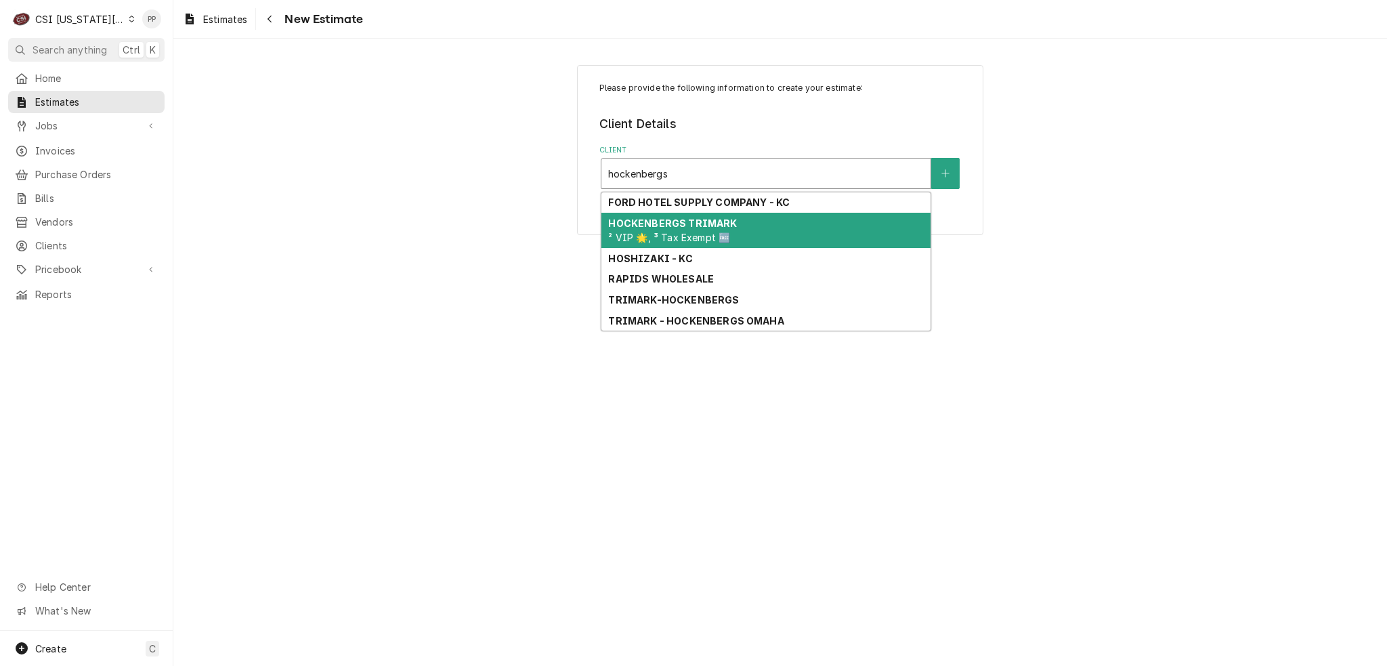
click at [714, 222] on strong "HOCKENBERGS TRIMARK" at bounding box center [672, 223] width 129 height 12
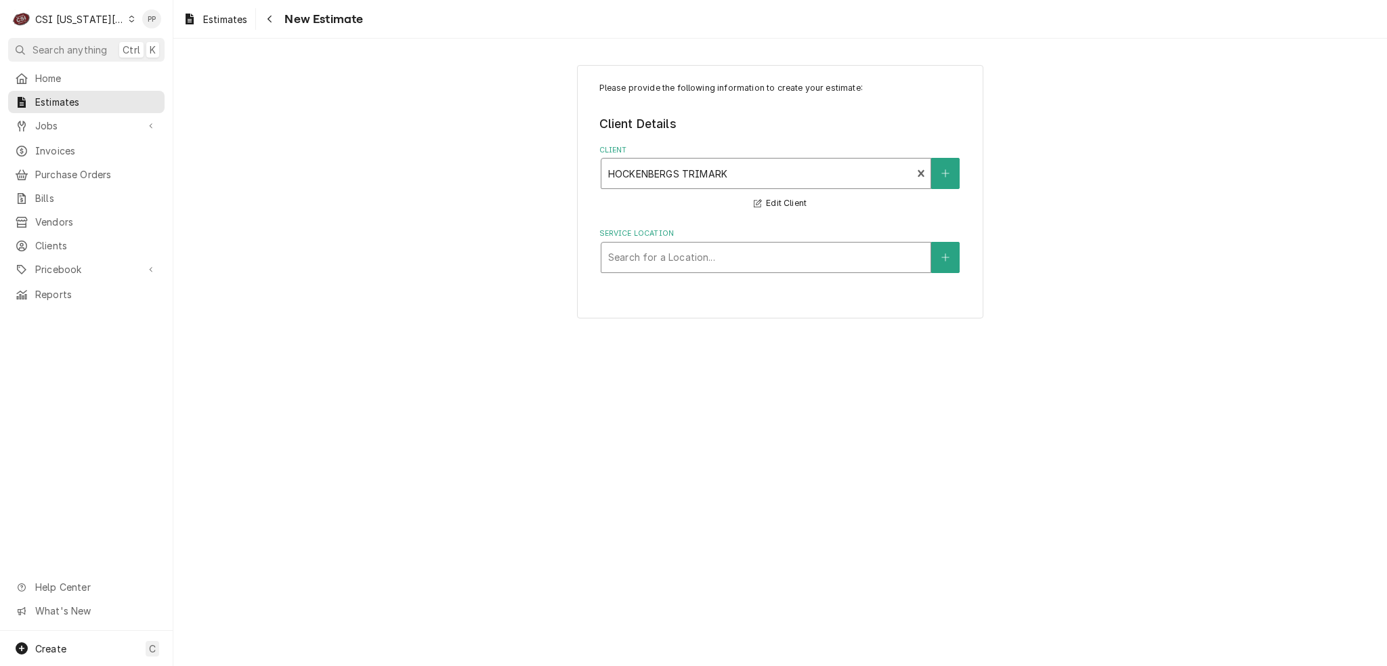
click at [754, 265] on div "Service Location" at bounding box center [765, 257] width 315 height 24
type input "leavenw"
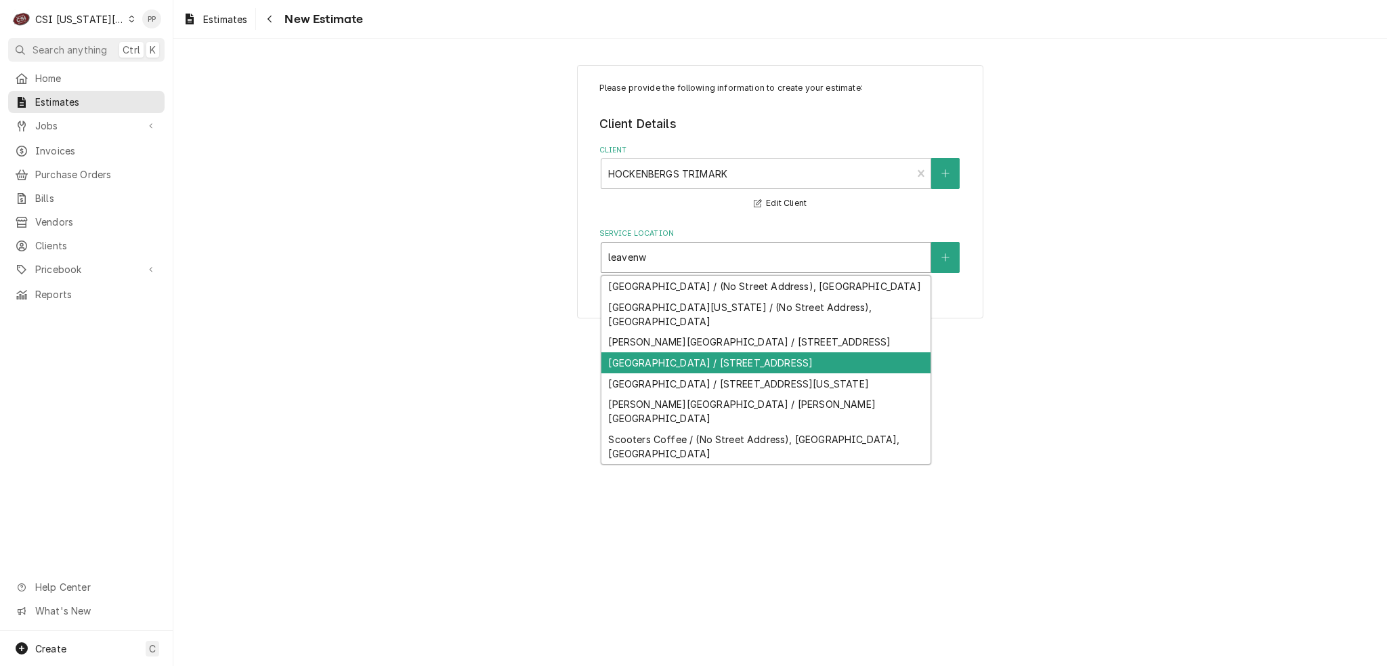
click at [742, 373] on div "[GEOGRAPHIC_DATA] / [STREET_ADDRESS]" at bounding box center [765, 362] width 329 height 21
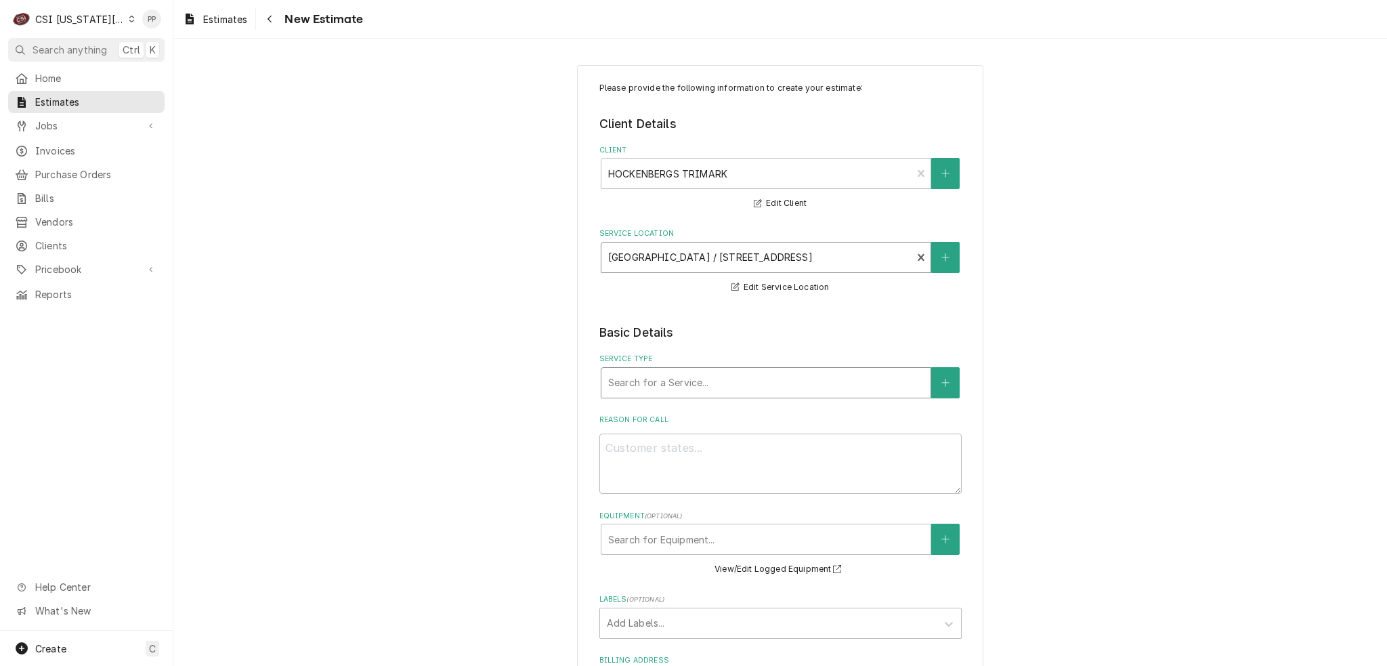
click at [716, 381] on div "Service Type" at bounding box center [765, 382] width 315 height 24
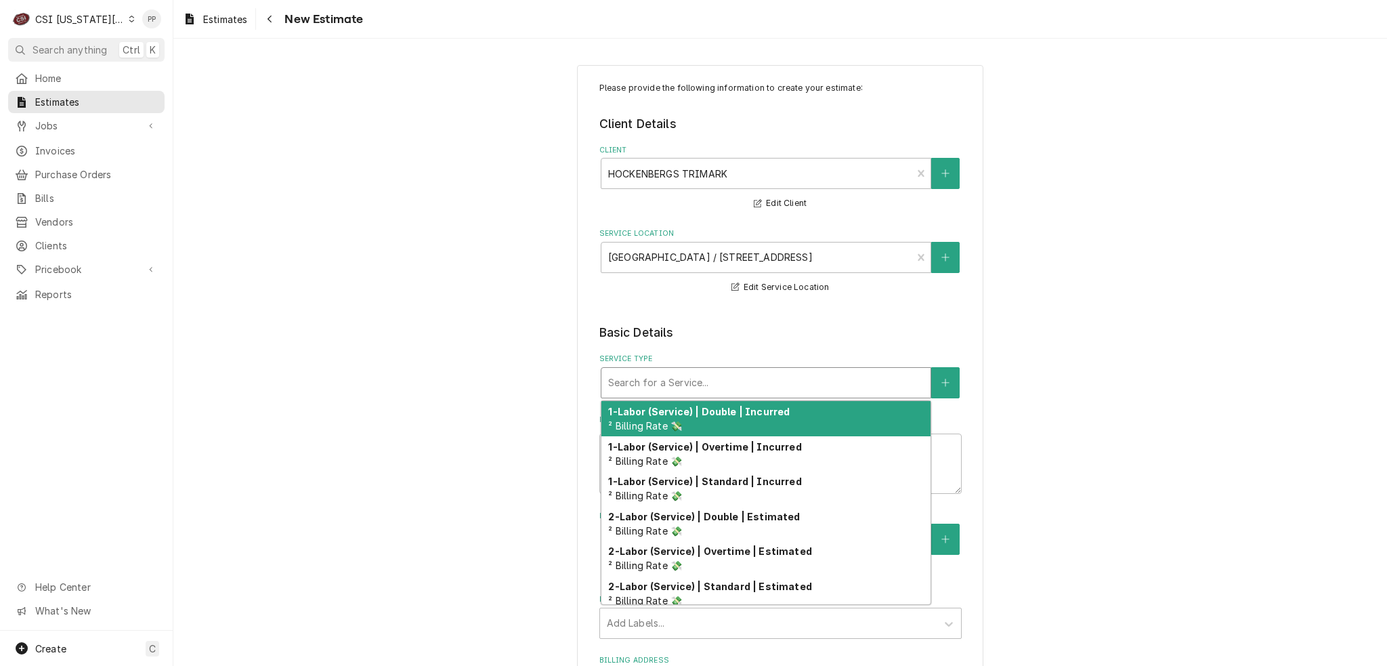
type textarea "x"
type input "j"
type textarea "x"
type input "jo"
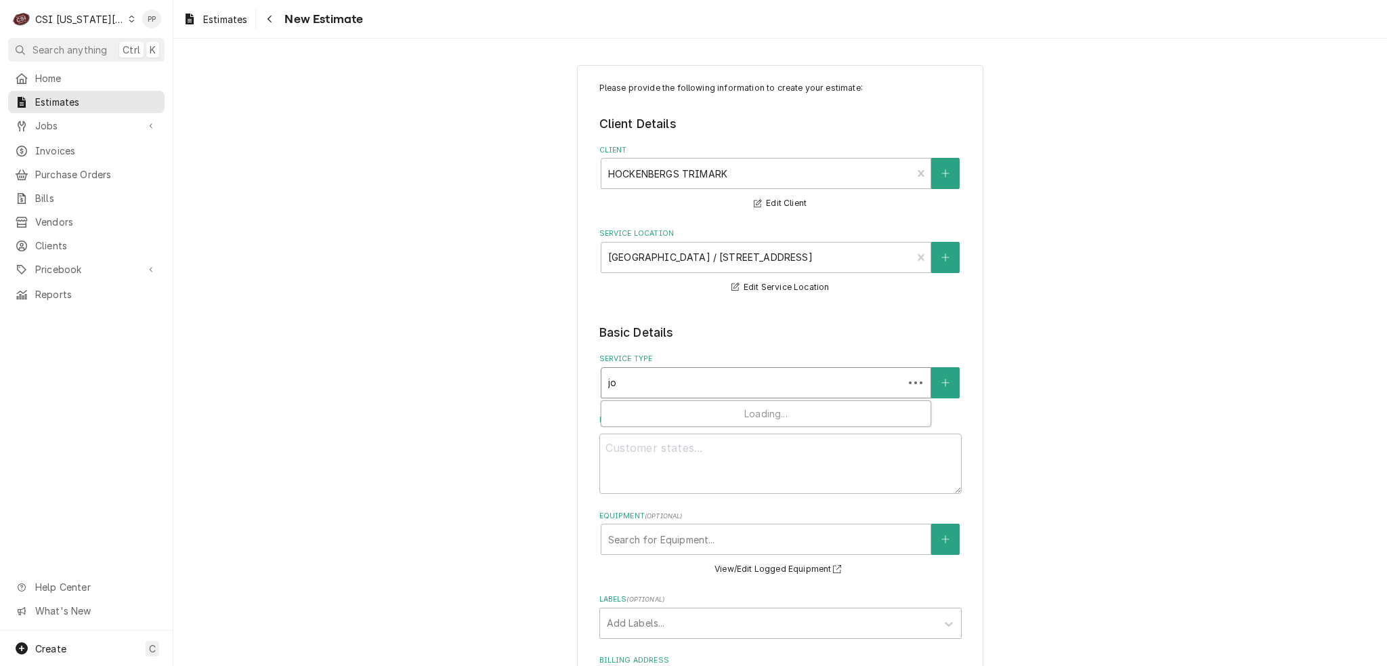
type textarea "x"
type input "job"
type textarea "x"
type input "job"
type textarea "x"
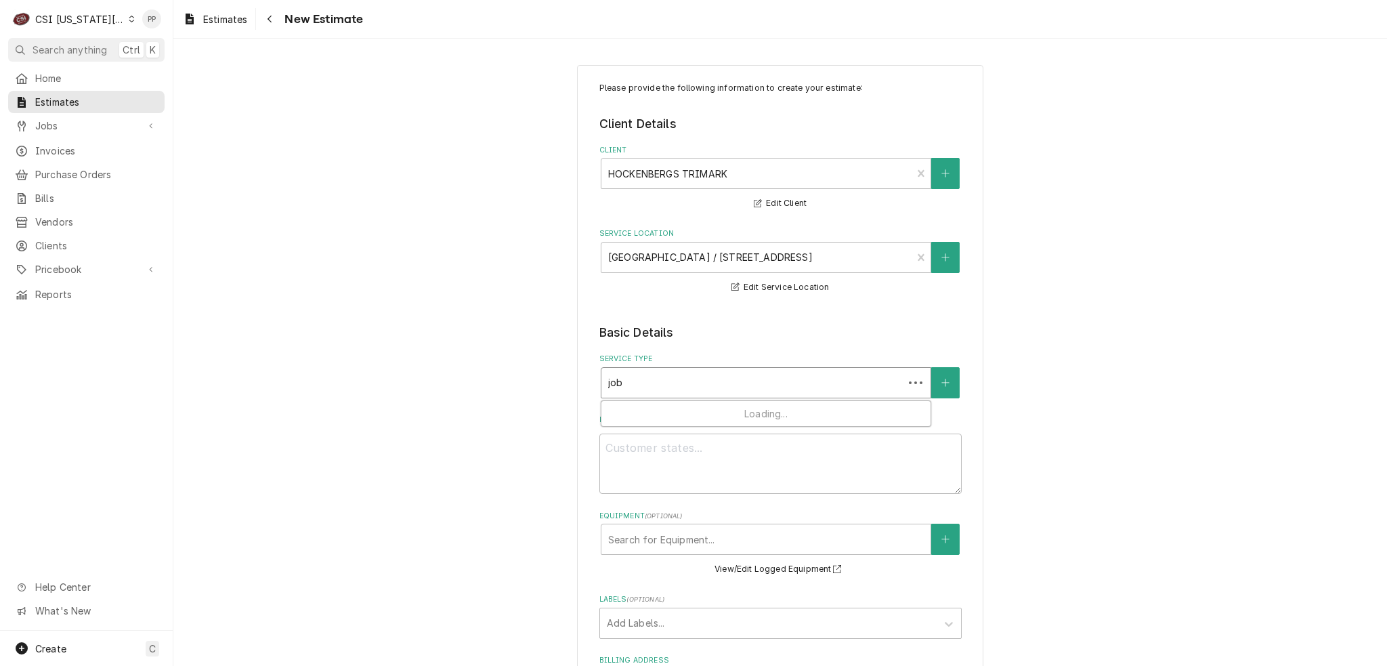
type input "job s"
type textarea "x"
type input "job se"
type textarea "x"
type input "job ser"
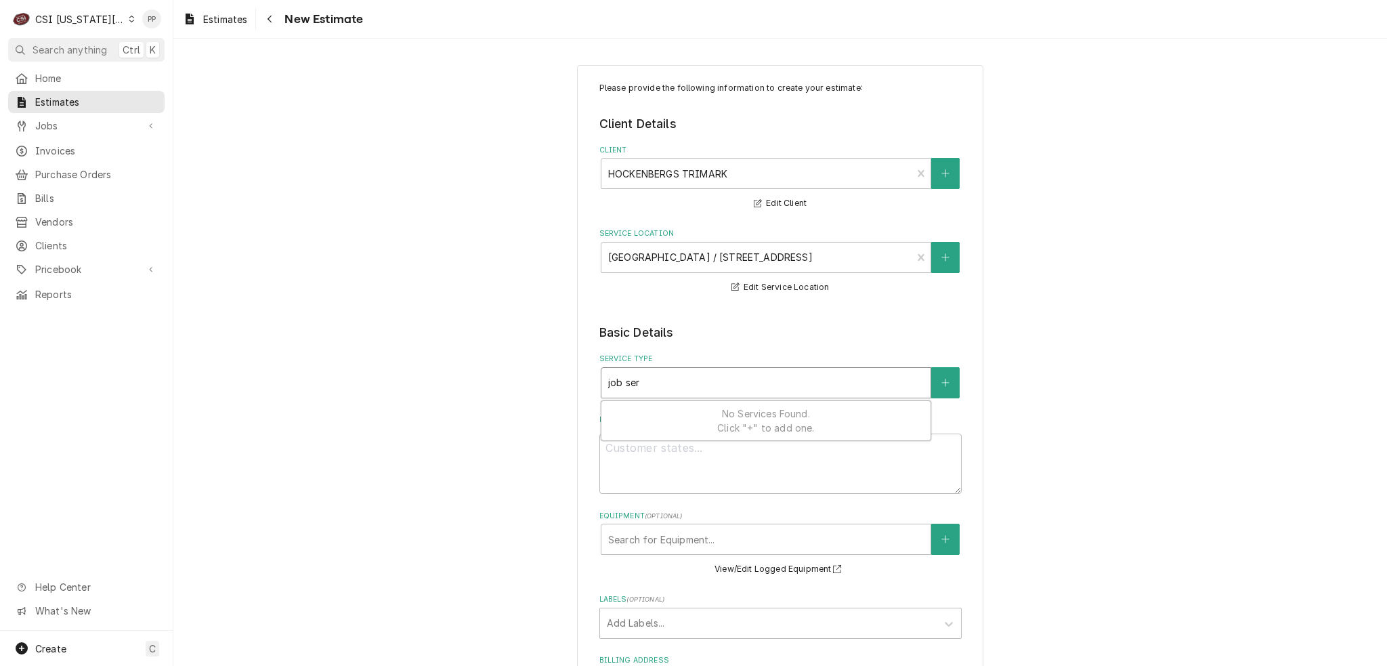
type textarea "x"
type input "job serv"
type textarea "x"
type input "job servic"
type textarea "x"
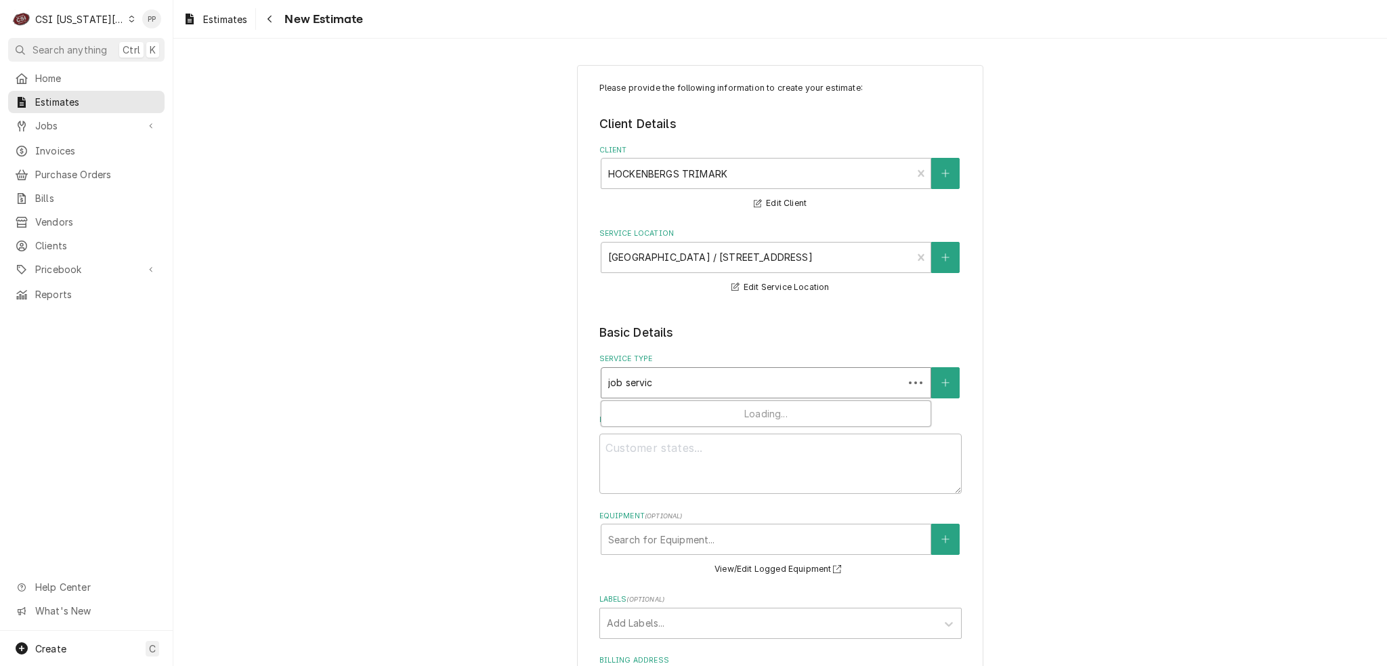
type input "job service"
type textarea "x"
type input "job servic"
type textarea "x"
type input "job servi"
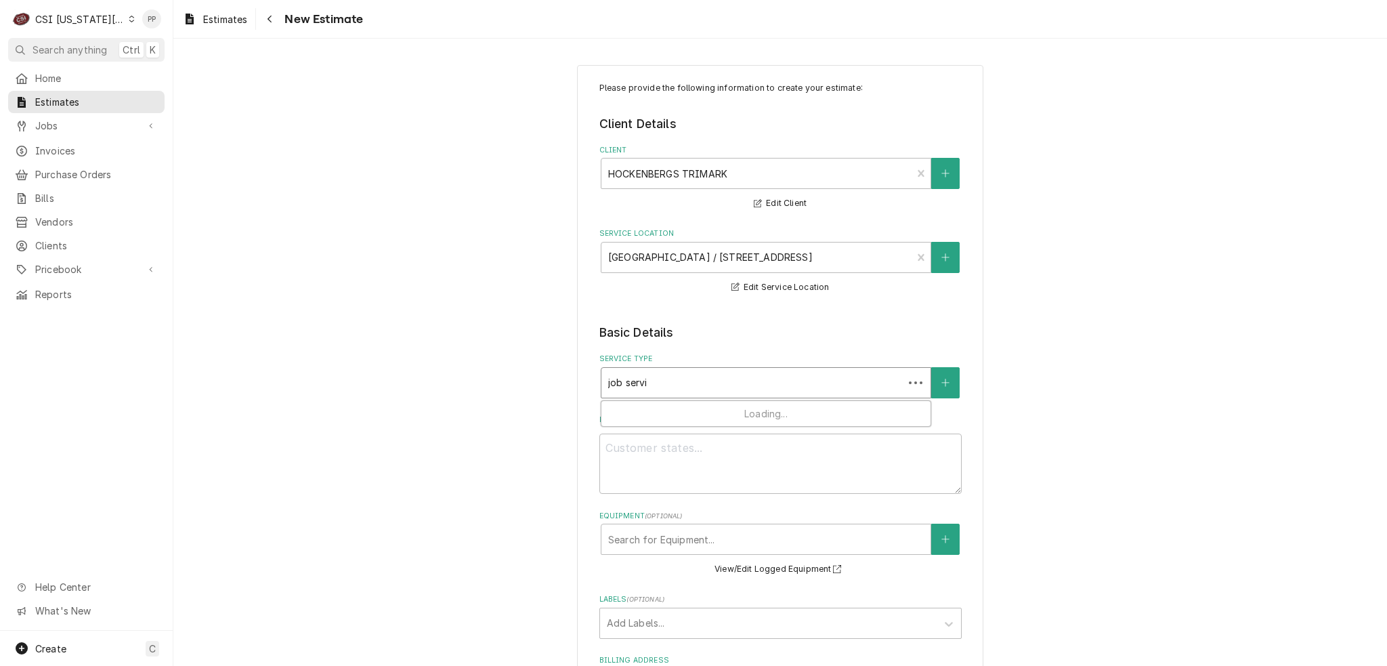
type textarea "x"
type input "job serv"
type textarea "x"
type input "job ser"
type textarea "x"
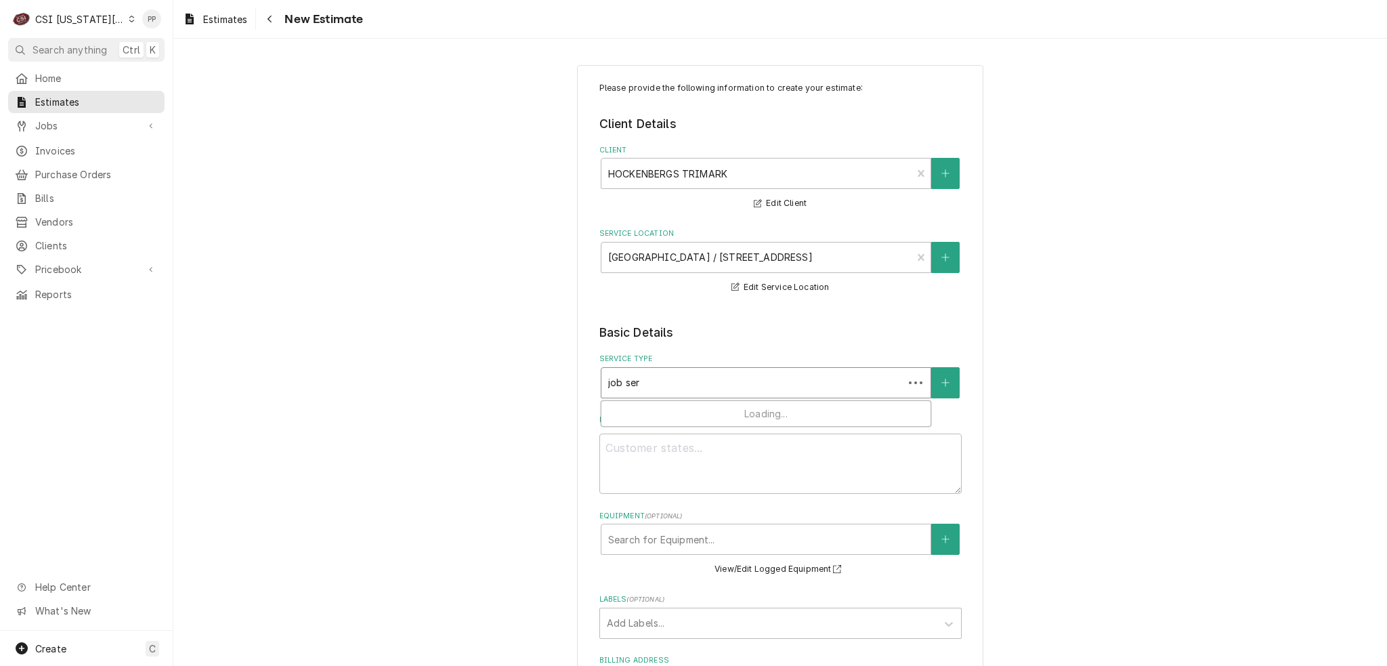
type input "job se"
type textarea "x"
type input "job s"
type textarea "x"
type input "job"
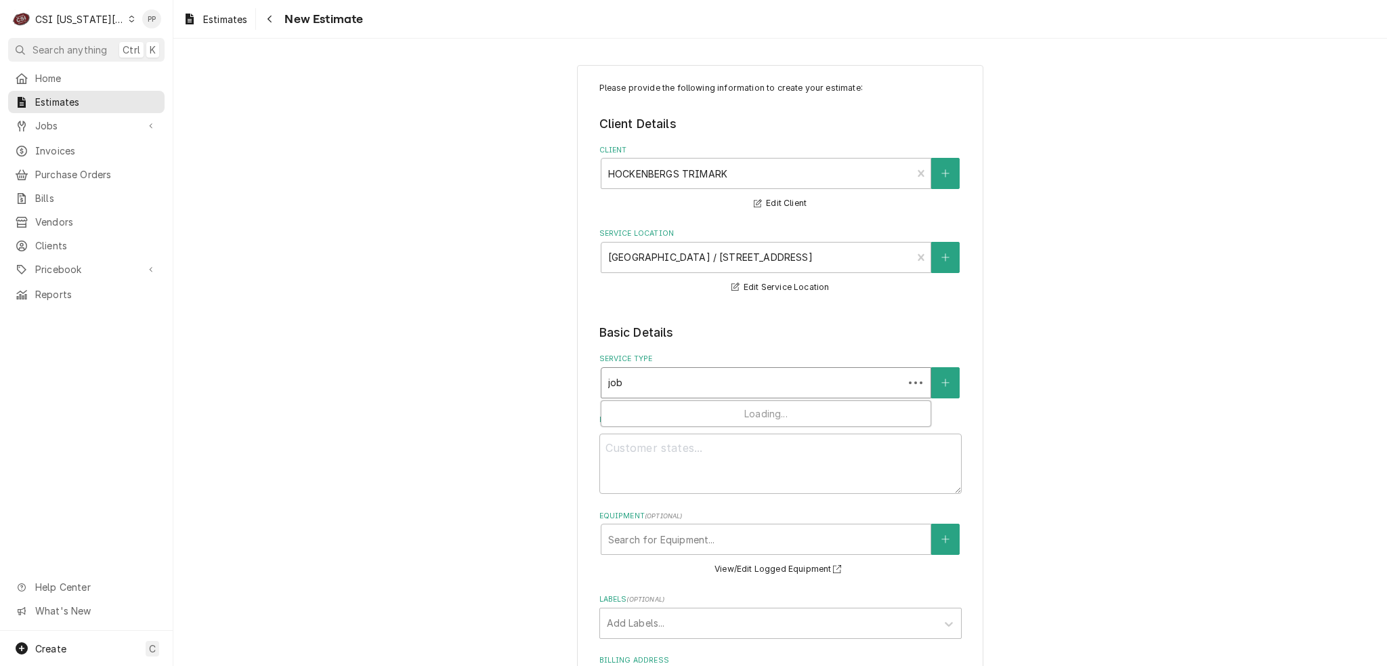
type textarea "x"
type input "job i"
type textarea "x"
type input "job ins"
type textarea "x"
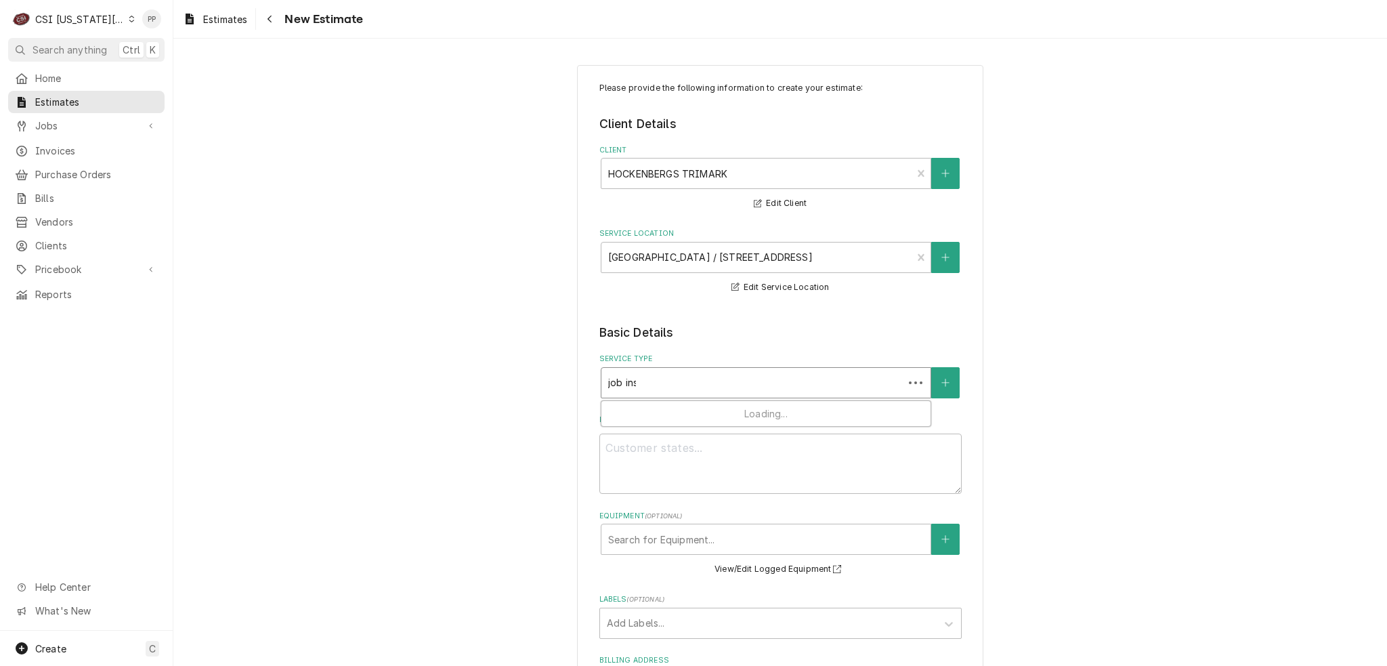
type input "job inst"
type textarea "x"
type input "job insta"
type textarea "x"
type input "job instal"
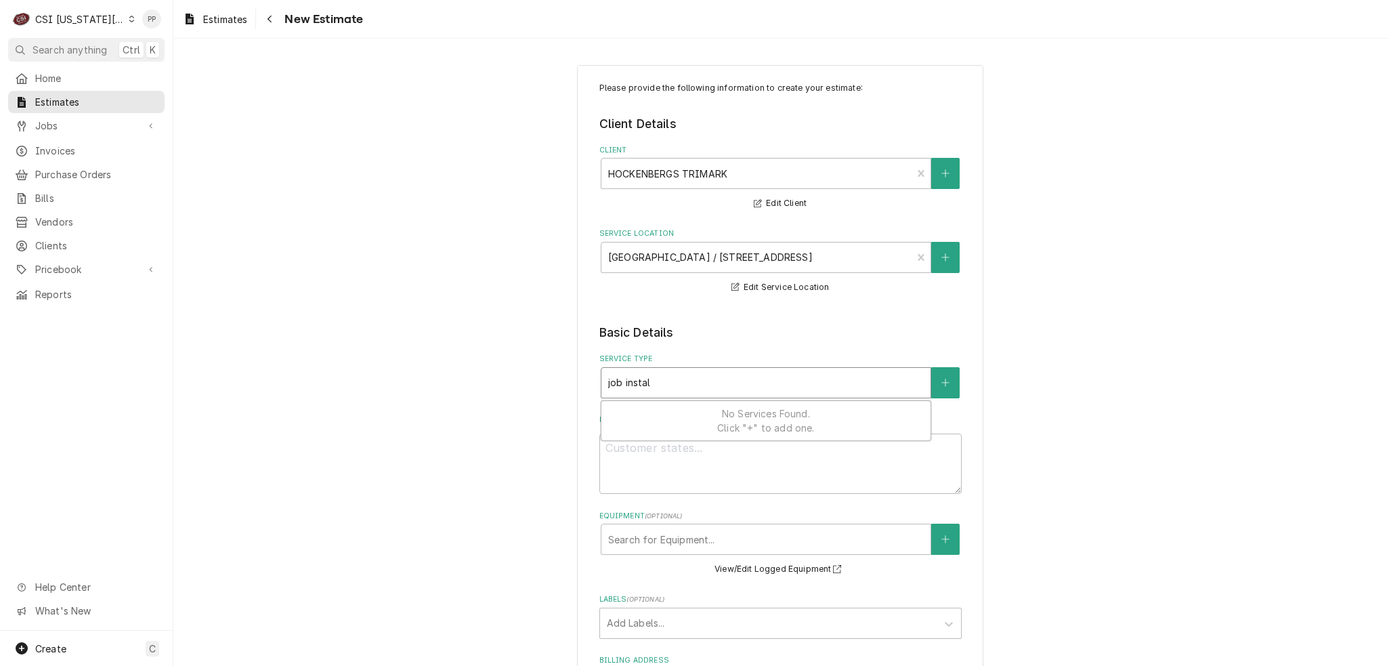
type textarea "x"
type input "job install"
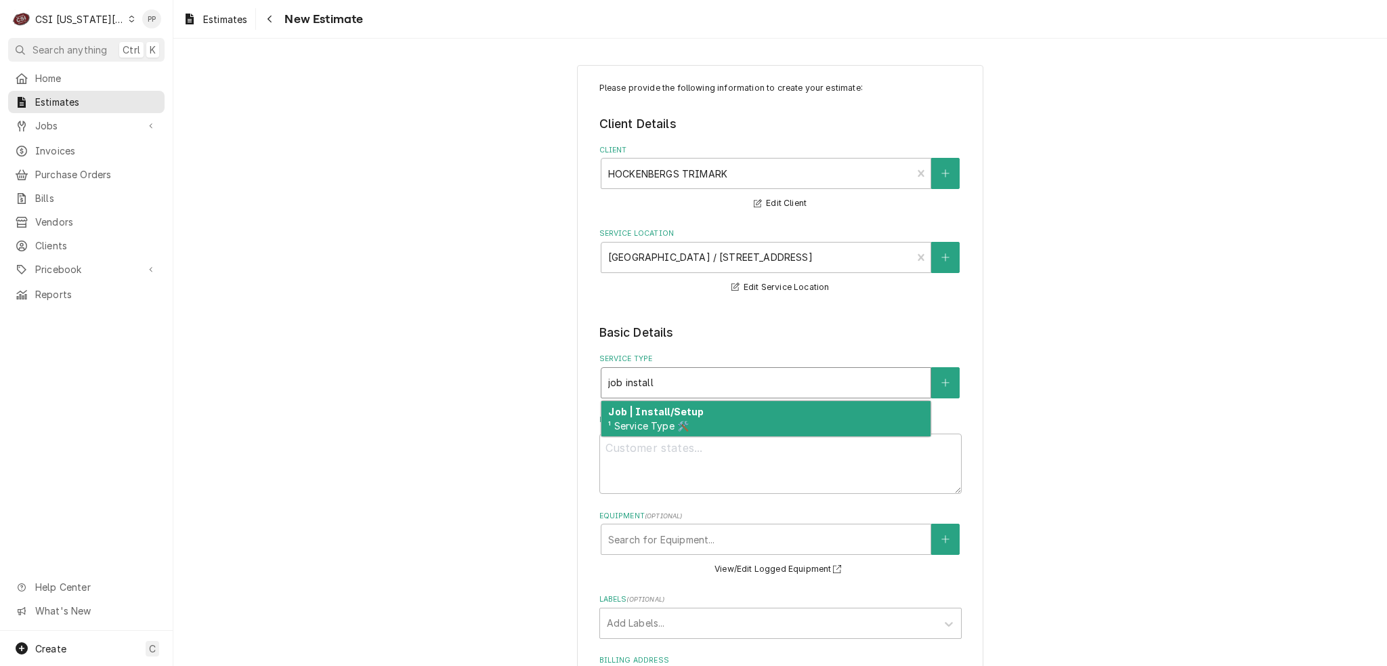
click at [723, 405] on div "Job | Install/Setup ¹ Service Type 🛠️" at bounding box center [765, 418] width 329 height 35
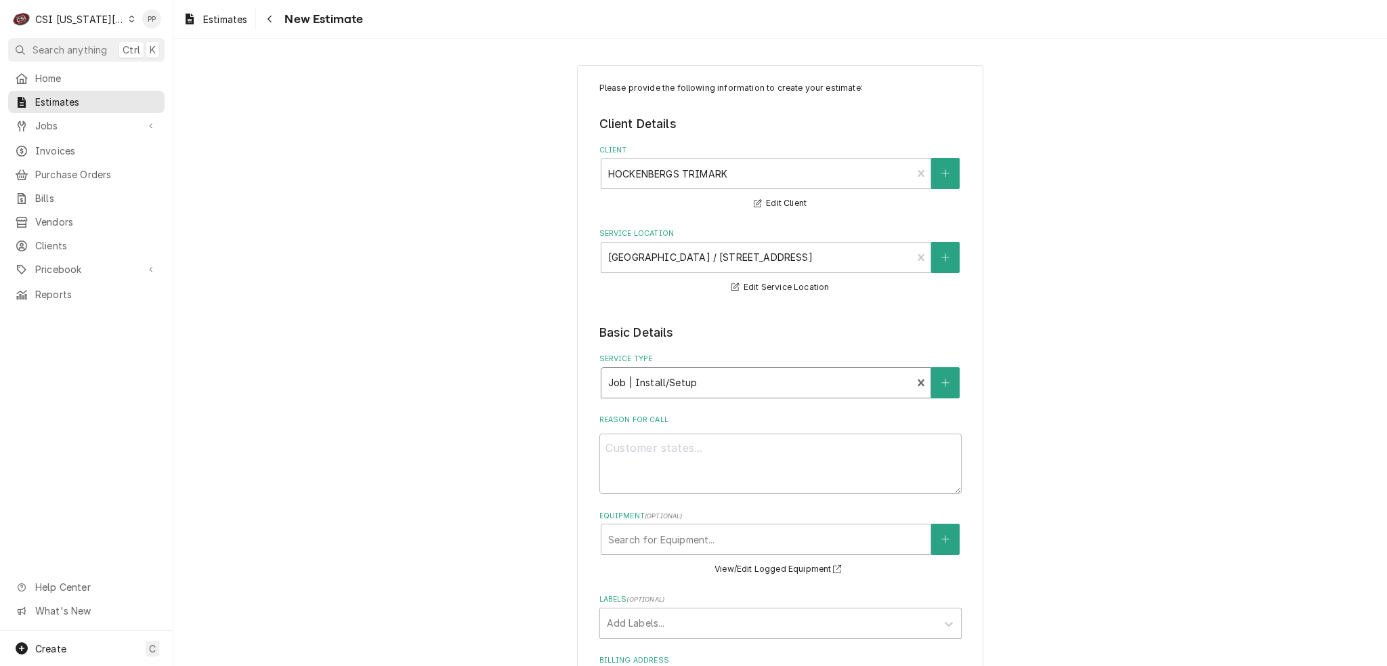
type textarea "x"
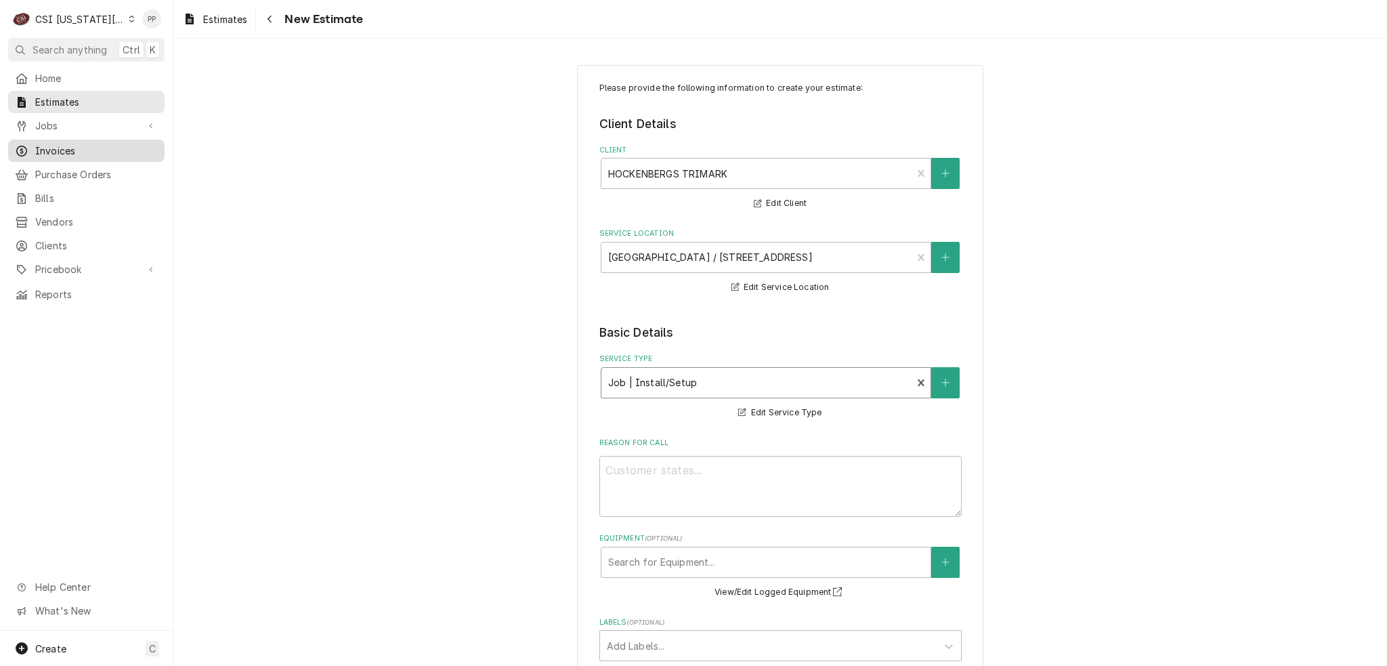
click at [74, 145] on span "Invoices" at bounding box center [96, 151] width 123 height 14
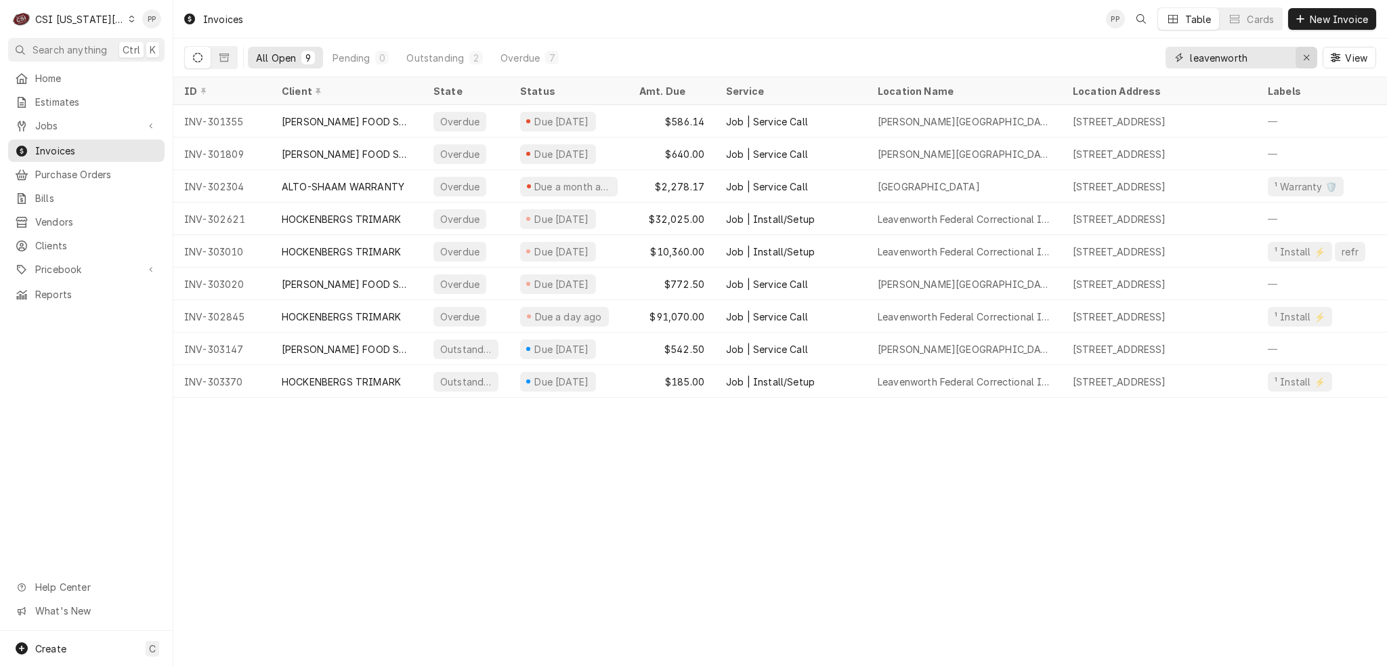
click at [1301, 61] on div "Erase input" at bounding box center [1306, 58] width 14 height 14
click at [1303, 26] on button "New Invoice" at bounding box center [1332, 19] width 88 height 22
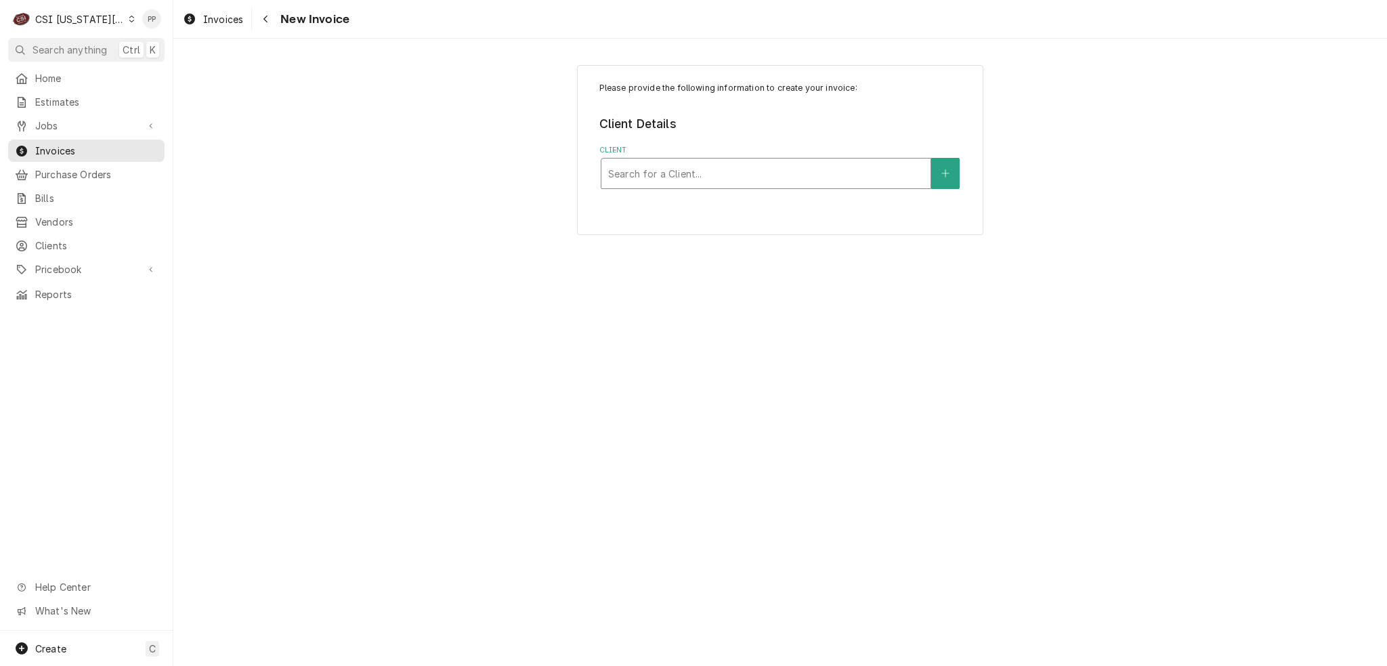
click at [655, 170] on div "Client" at bounding box center [765, 173] width 315 height 24
type input "hockenbergs"
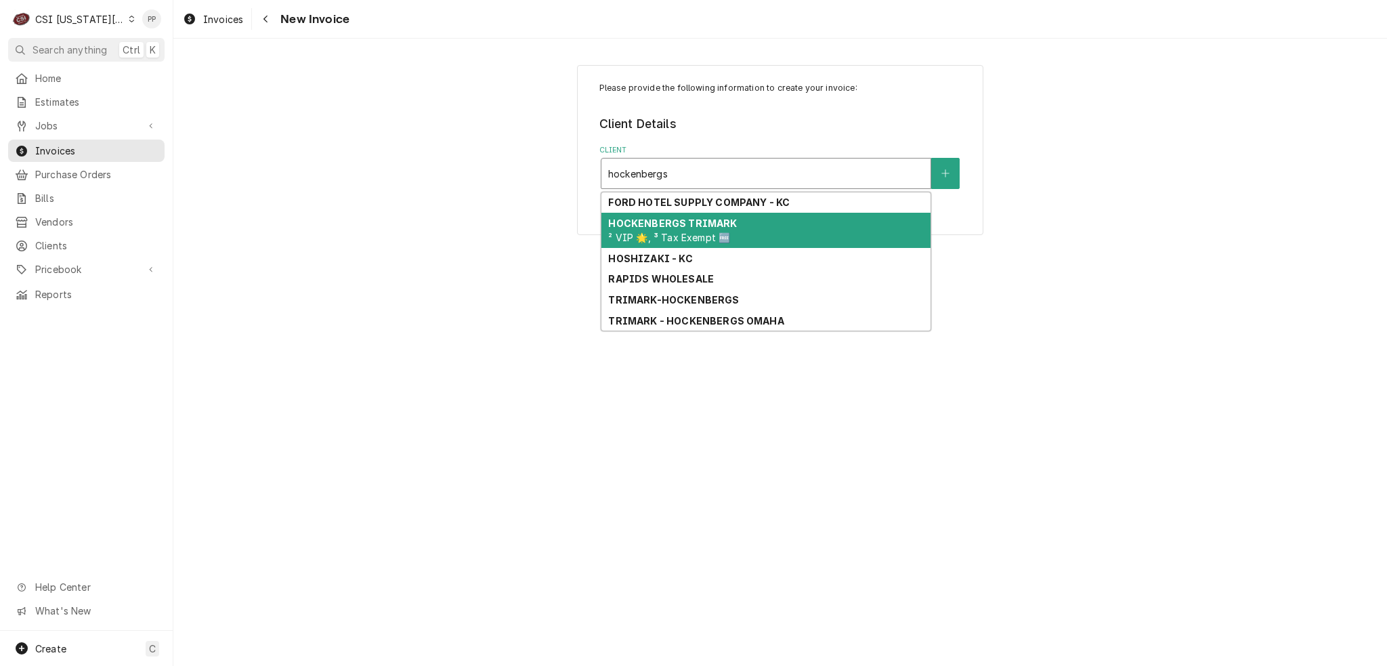
click at [672, 218] on strong "HOCKENBERGS TRIMARK" at bounding box center [672, 223] width 129 height 12
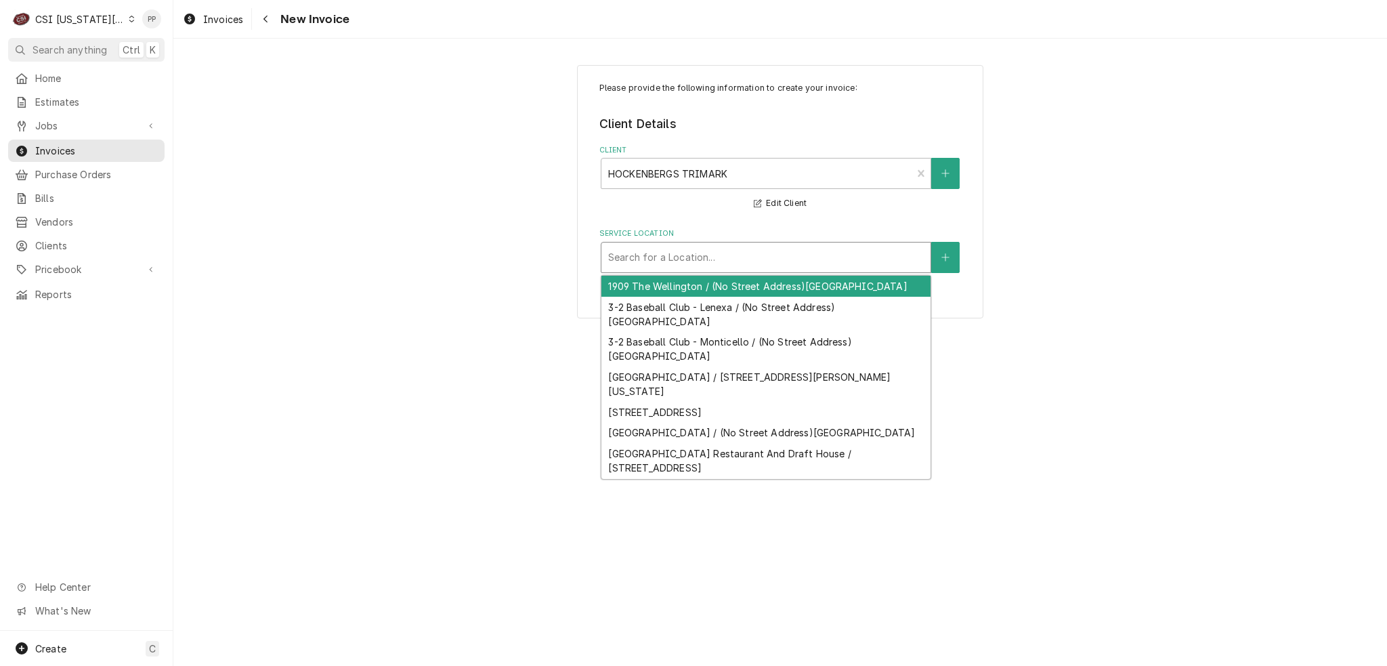
click at [703, 259] on div "Service Location" at bounding box center [765, 257] width 315 height 24
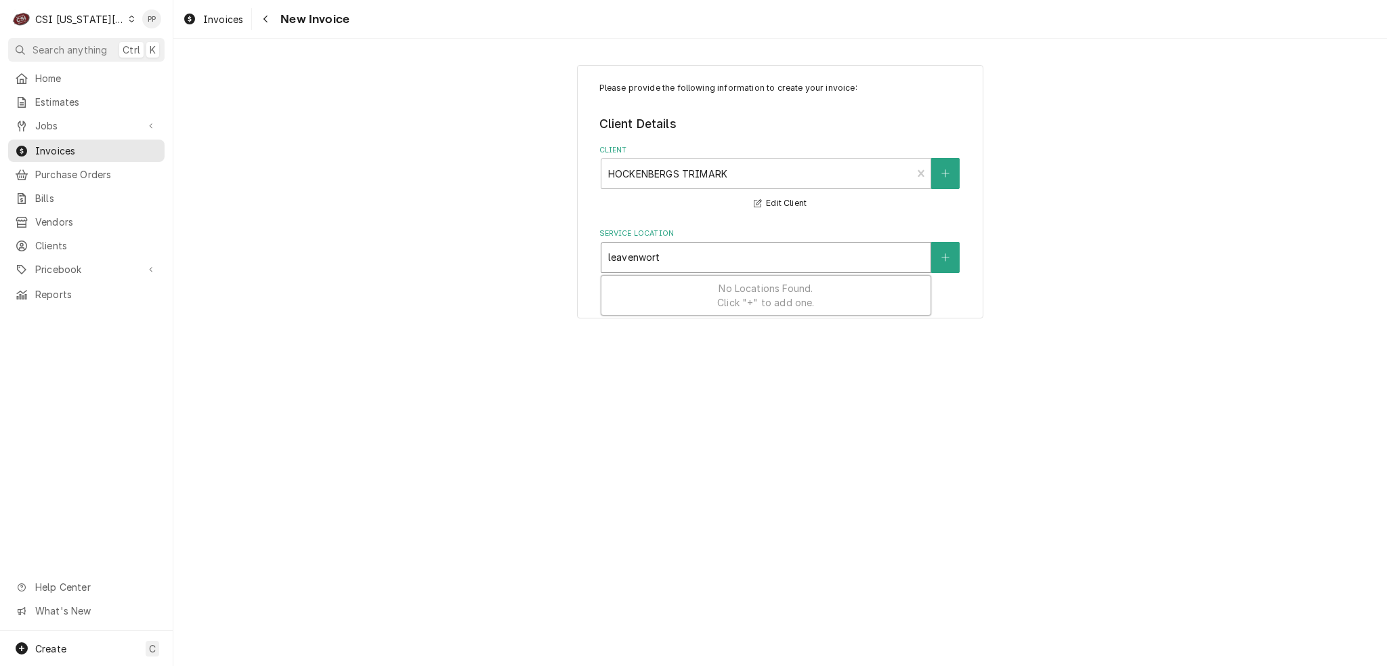
type input "leavenworth"
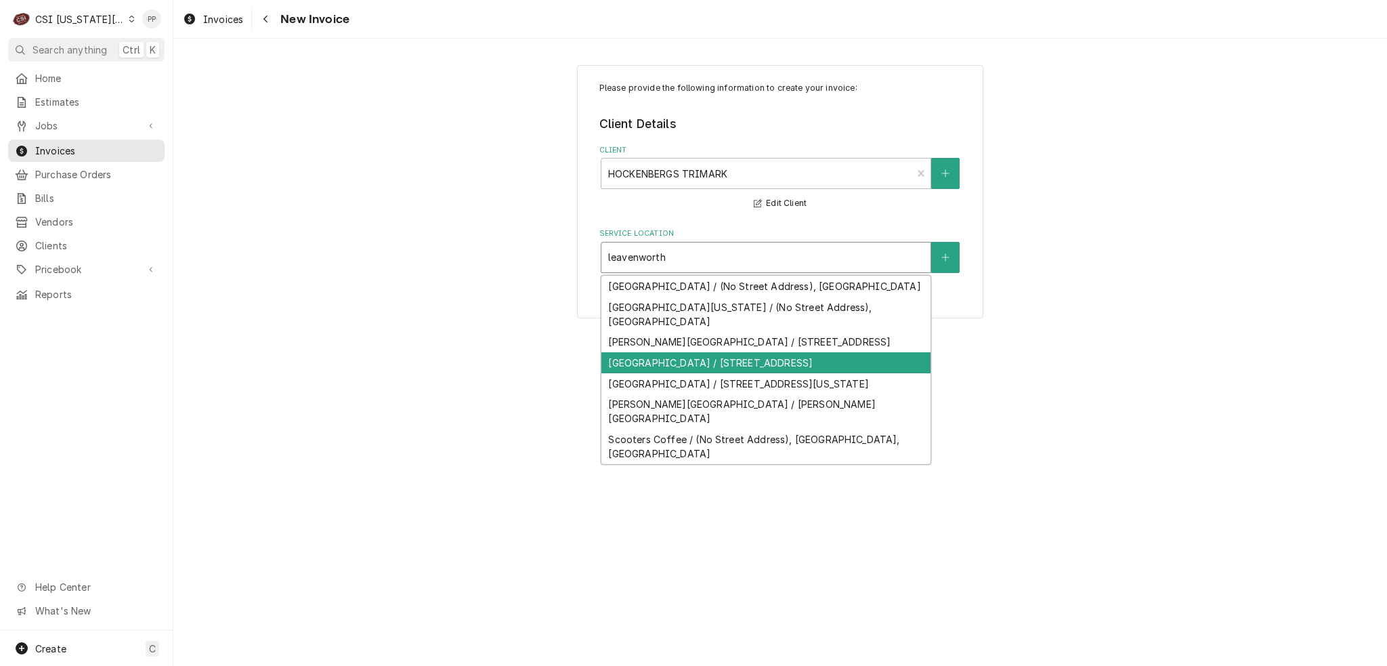
click at [811, 373] on div "[GEOGRAPHIC_DATA] / [STREET_ADDRESS]" at bounding box center [765, 362] width 329 height 21
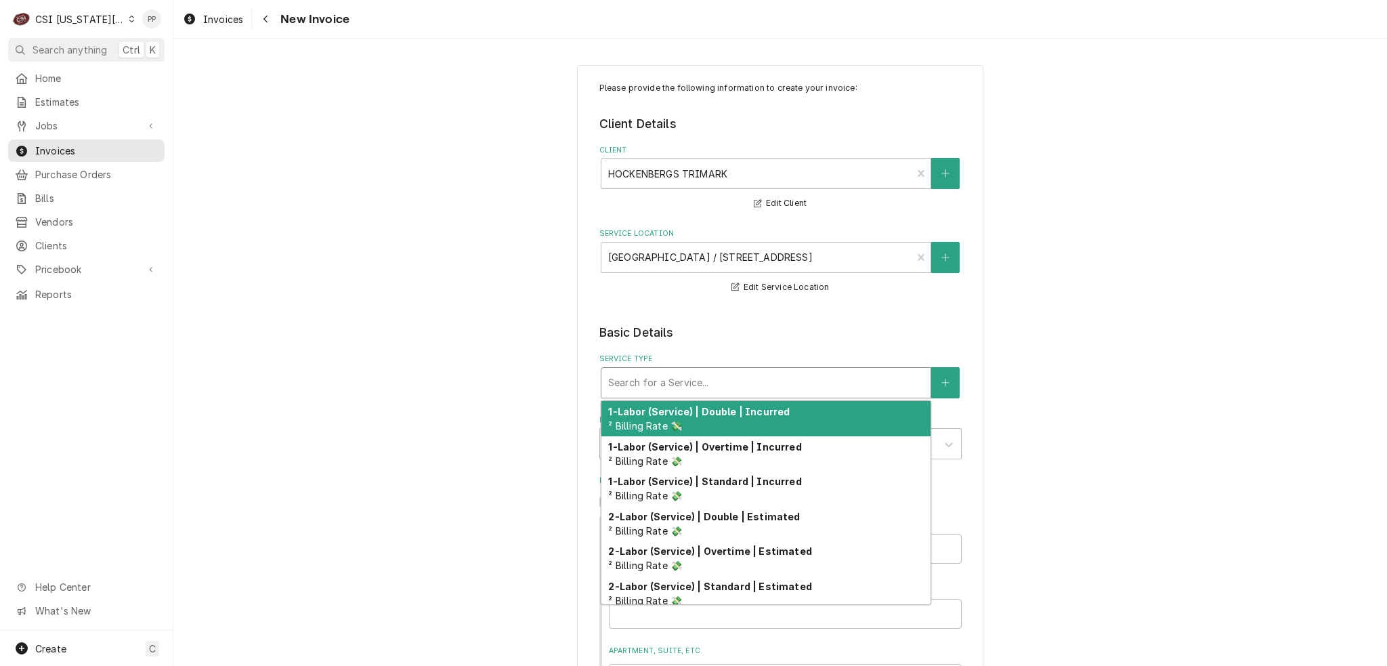
click at [769, 381] on div "Service Type" at bounding box center [765, 382] width 315 height 24
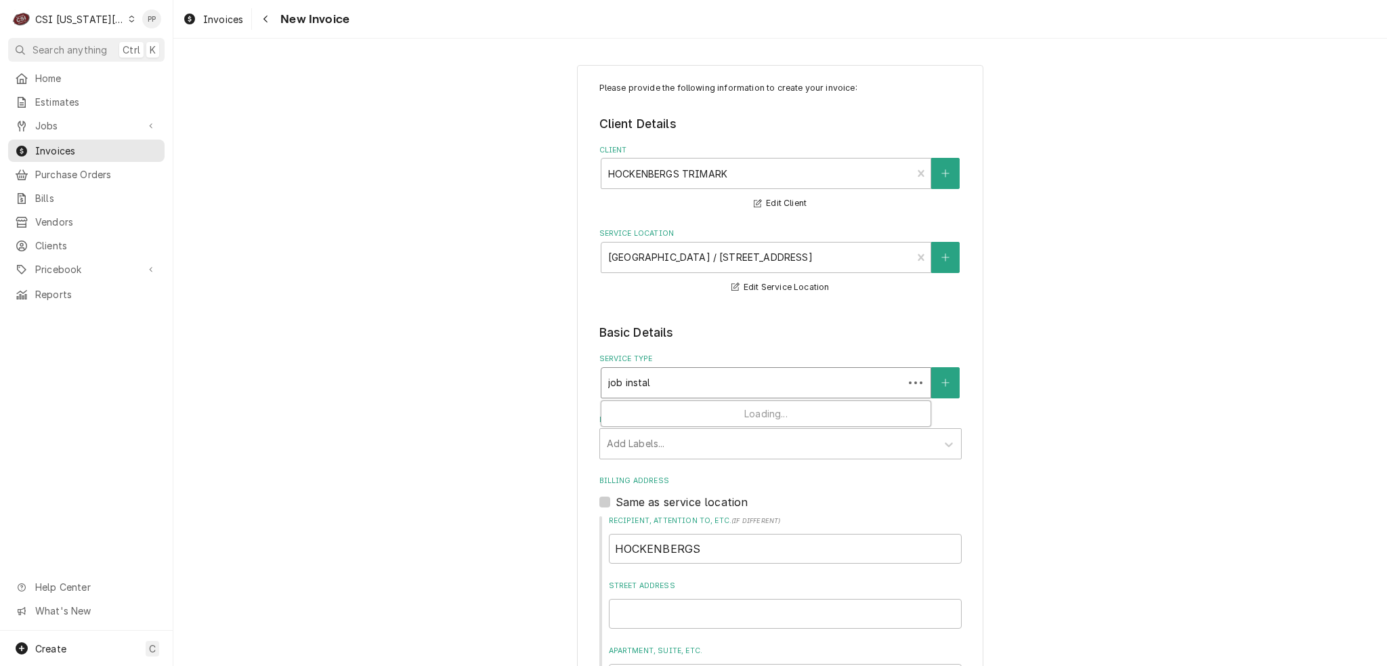
type input "job install"
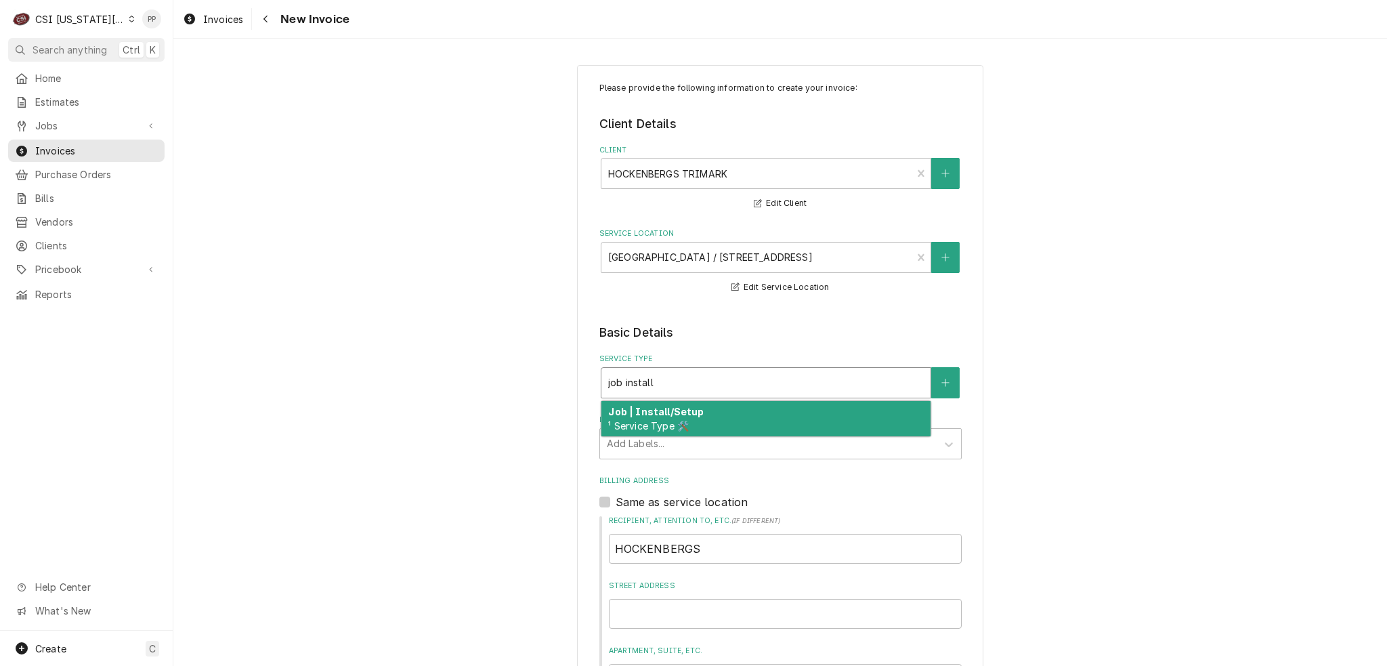
click at [727, 416] on div "Job | Install/Setup ¹ Service Type 🛠️" at bounding box center [765, 418] width 329 height 35
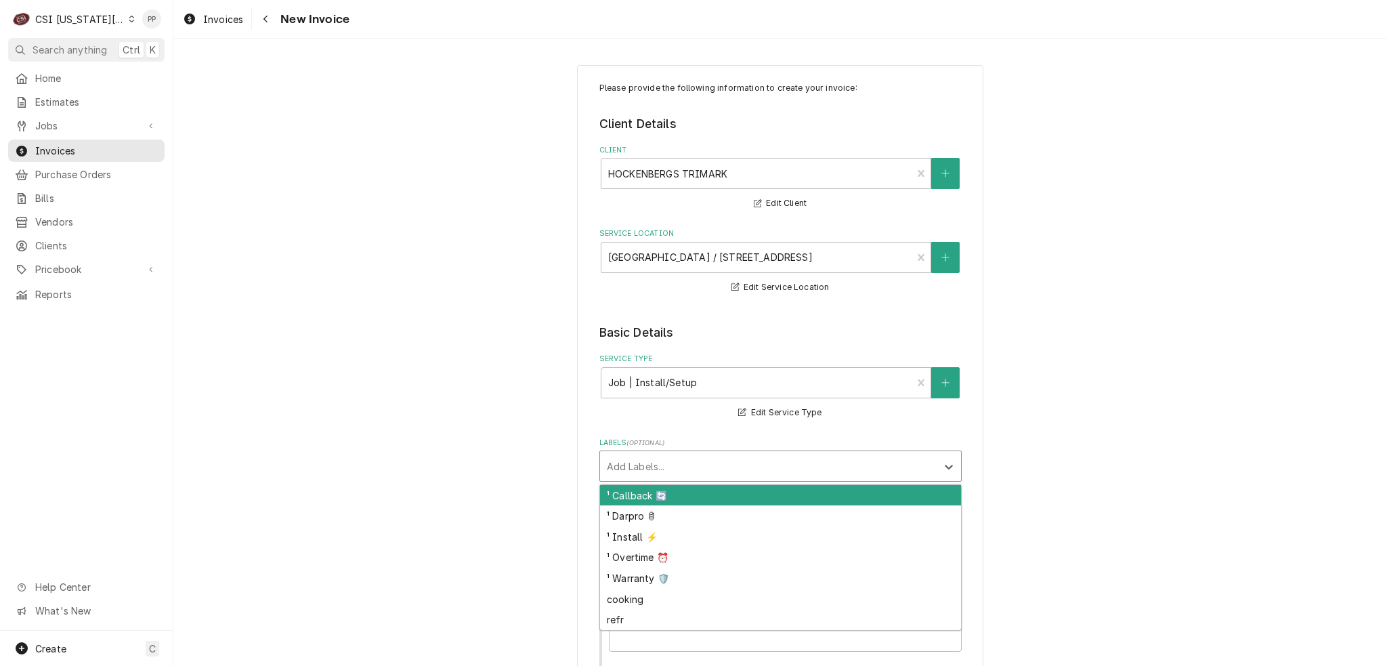
click at [704, 474] on div "Labels" at bounding box center [768, 466] width 323 height 24
type input "refr"
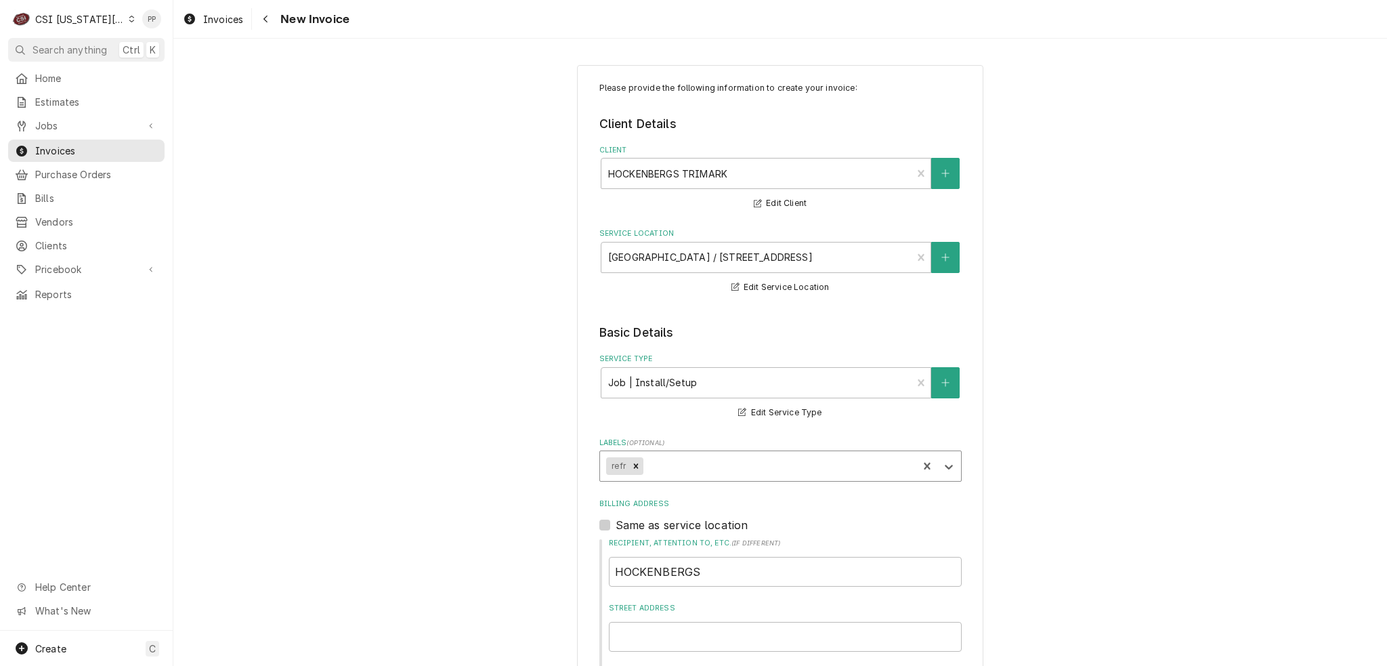
type textarea "x"
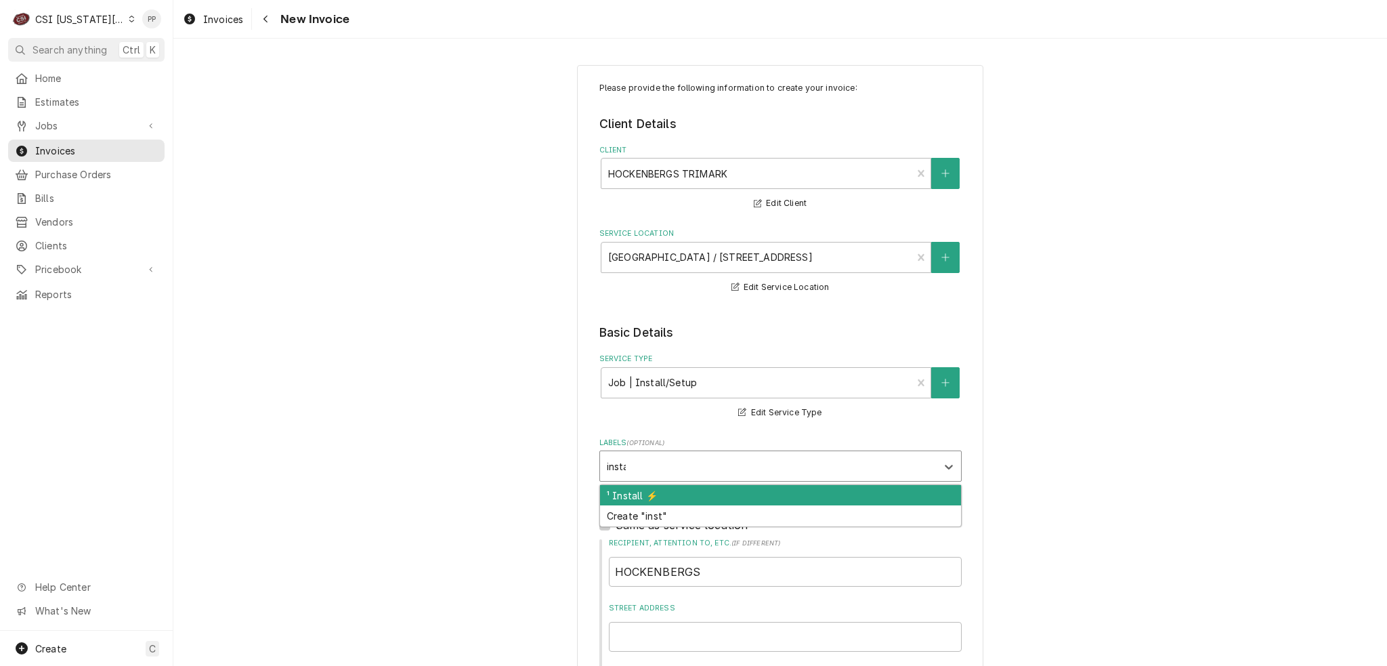
type input "instal"
type textarea "x"
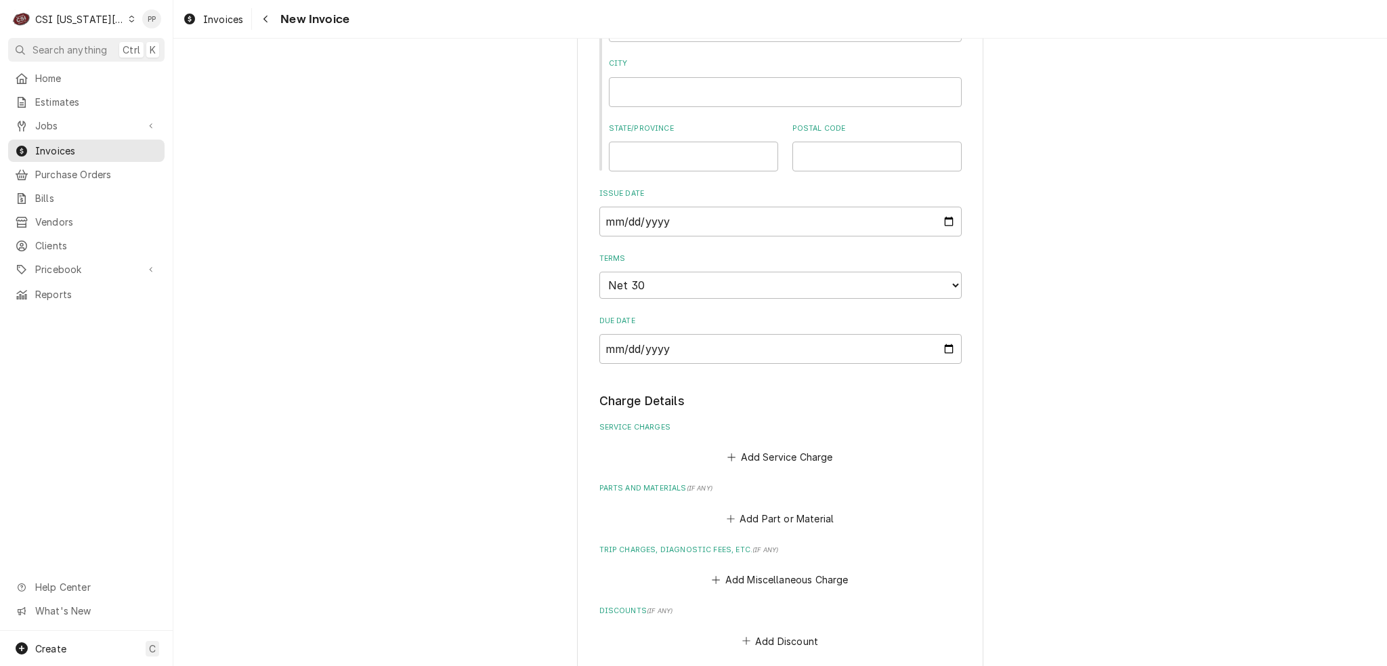
scroll to position [677, 0]
click at [753, 457] on button "Add Service Charge" at bounding box center [780, 454] width 110 height 19
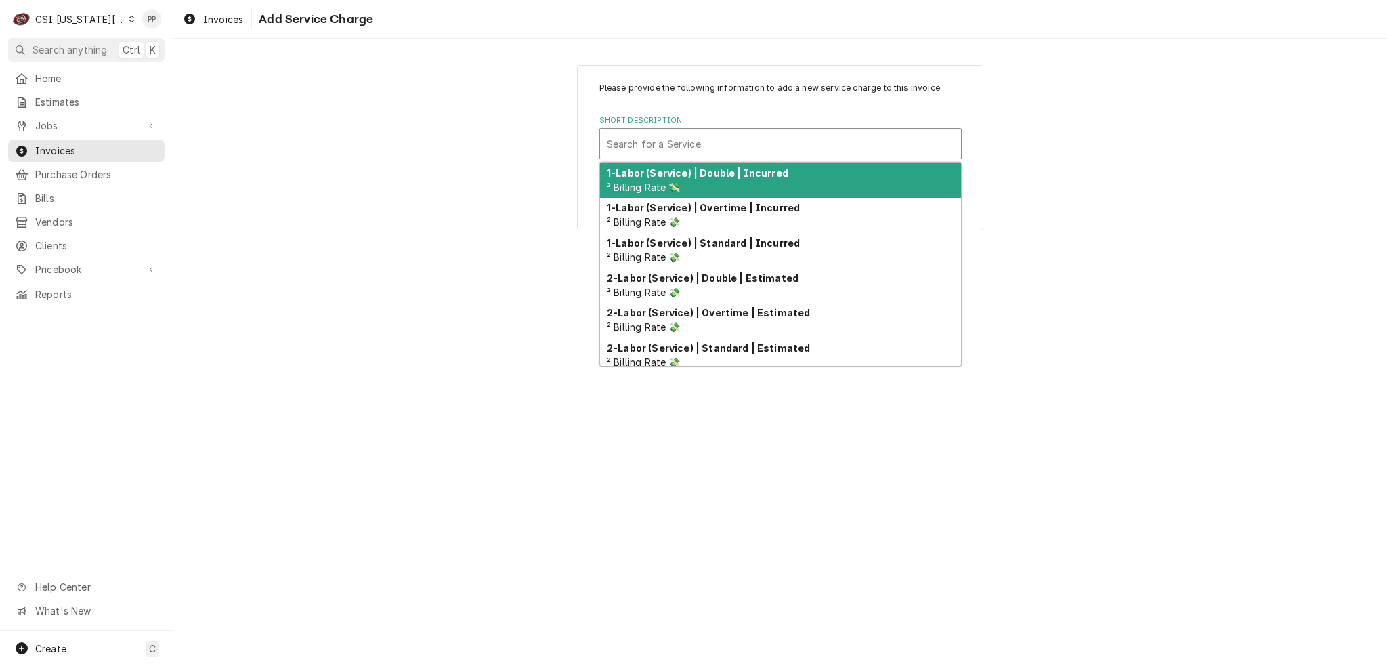
click at [728, 146] on div "Short Description" at bounding box center [780, 143] width 347 height 24
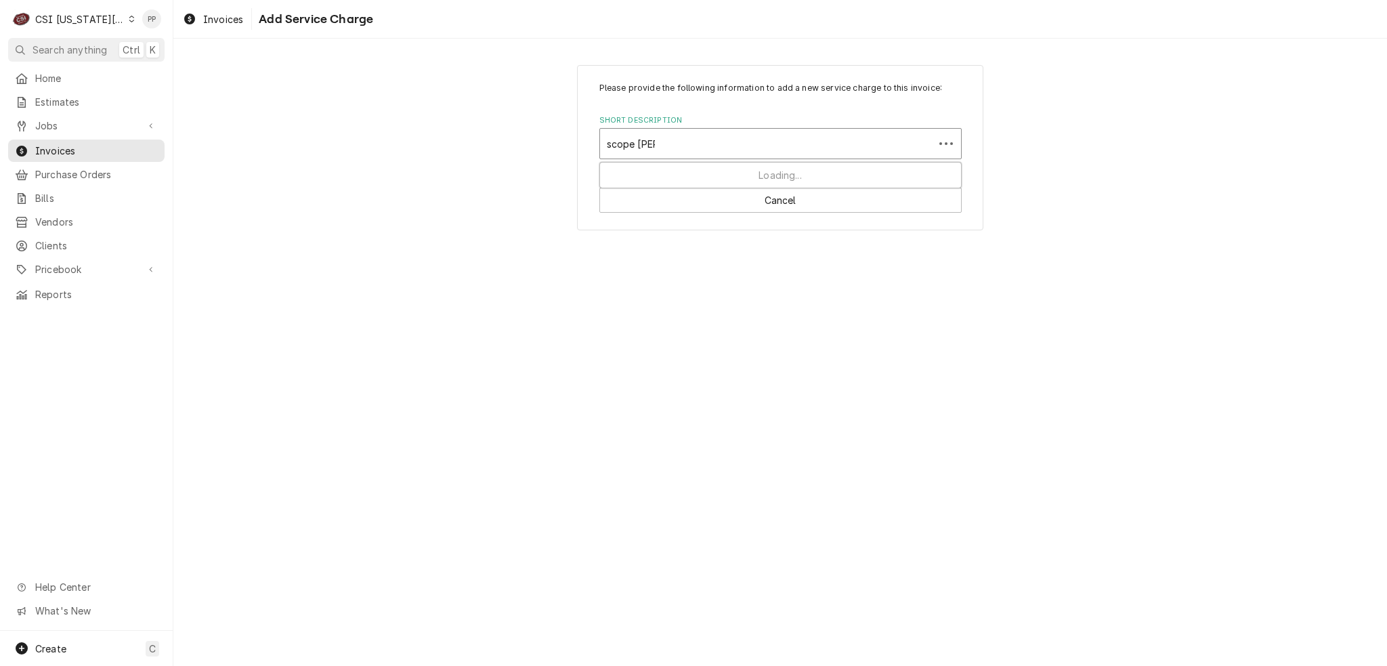
type input "scope blank"
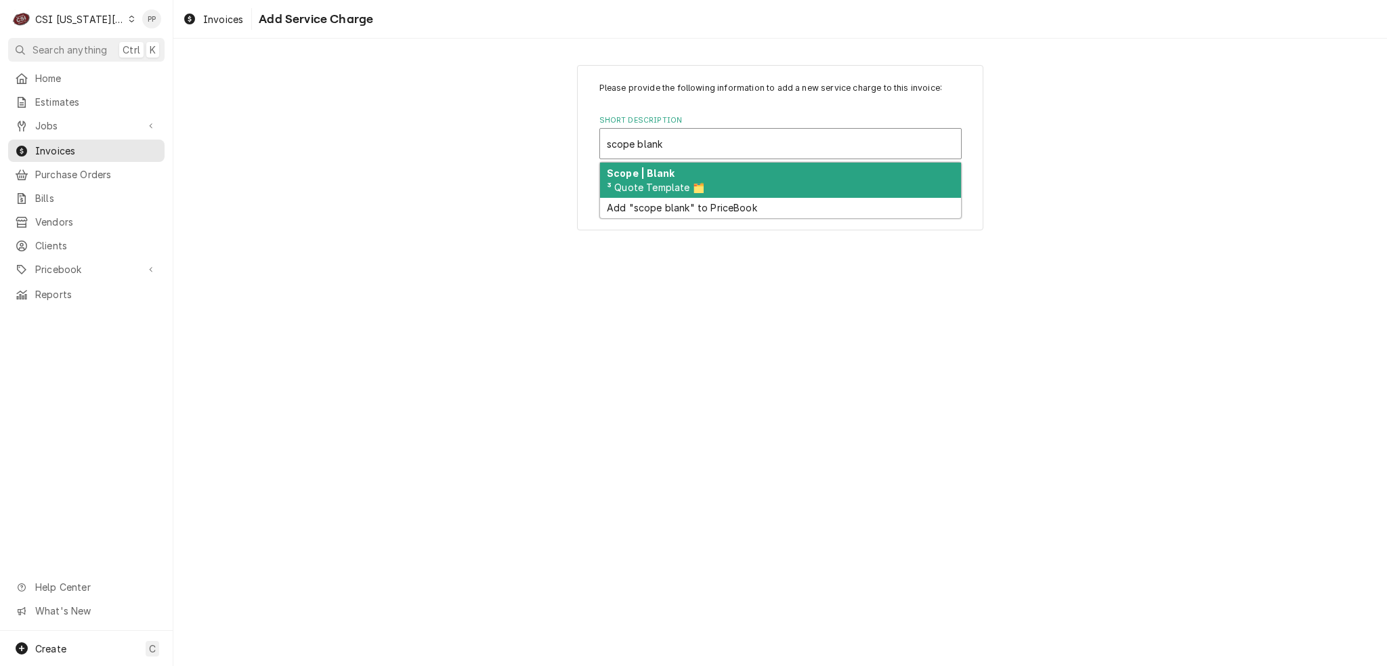
click at [714, 178] on div "Scope | Blank ³ Quote Template 🗂️" at bounding box center [780, 179] width 361 height 35
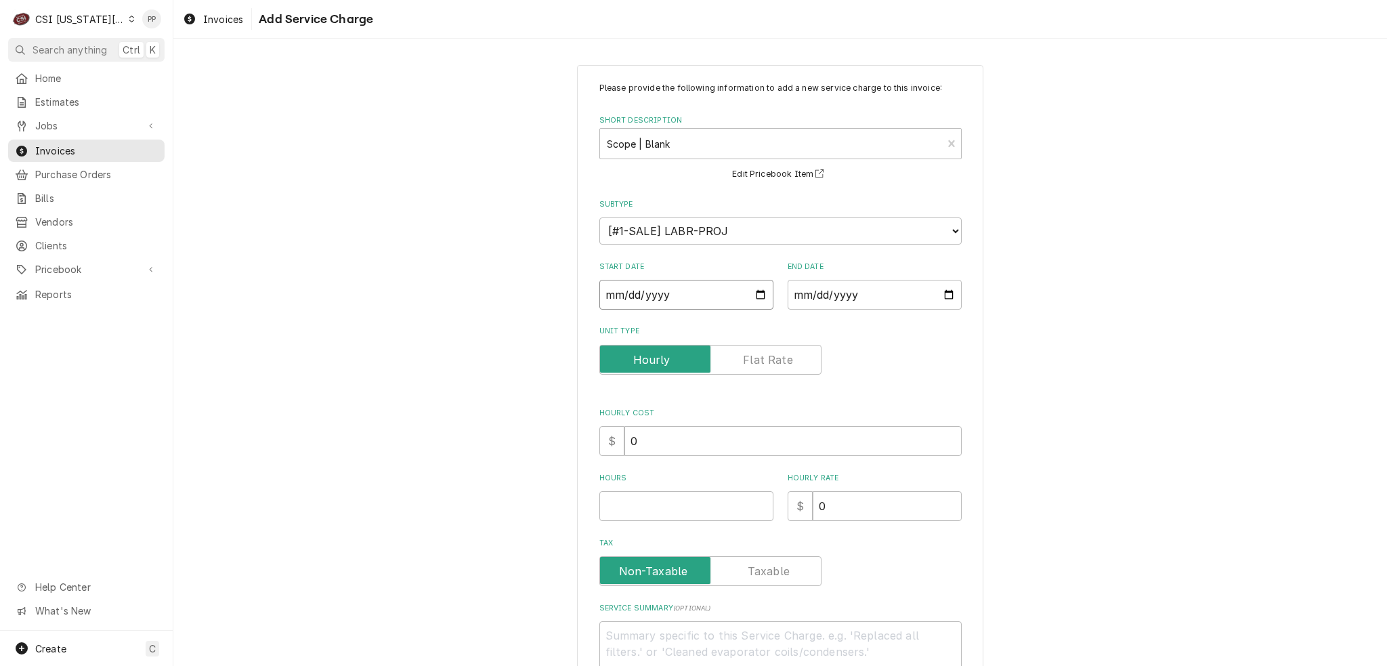
click at [764, 295] on input "Start Date" at bounding box center [686, 295] width 174 height 30
click at [762, 298] on input "Start Date" at bounding box center [686, 295] width 174 height 30
click at [752, 292] on input "Start Date" at bounding box center [686, 295] width 174 height 30
type textarea "x"
type input "2025-10-01"
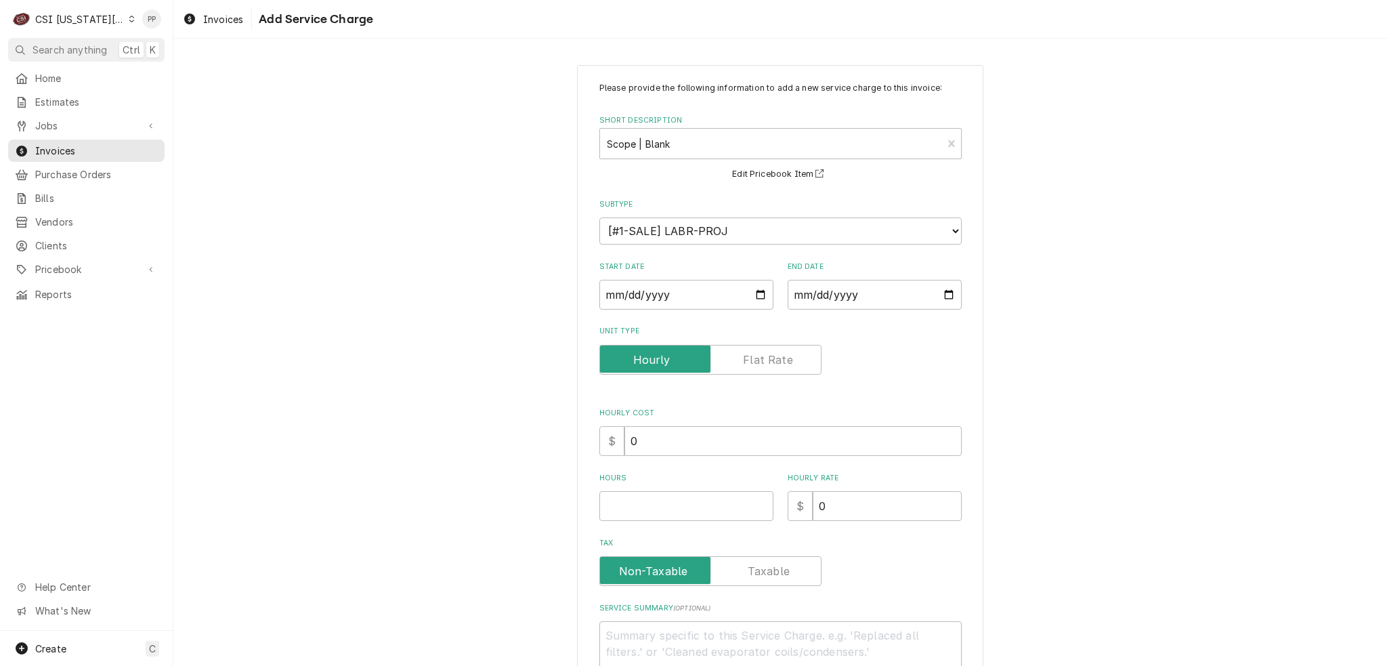
click at [915, 252] on div "Please provide the following information to add a new service charge to this in…" at bounding box center [780, 382] width 362 height 600
click at [910, 288] on input "End Date" at bounding box center [874, 295] width 174 height 30
click at [944, 292] on input "End Date" at bounding box center [874, 295] width 174 height 30
type input "2025-10-01"
click at [649, 497] on input "Hours" at bounding box center [686, 506] width 174 height 30
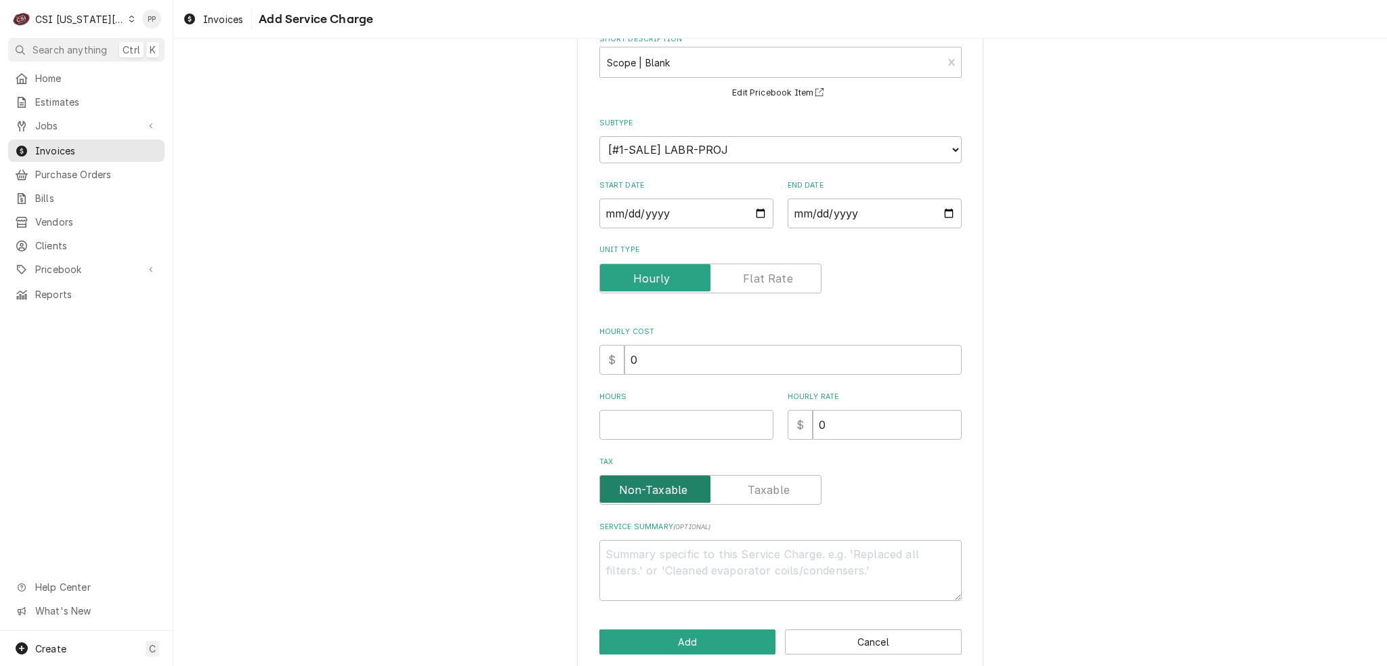
scroll to position [96, 0]
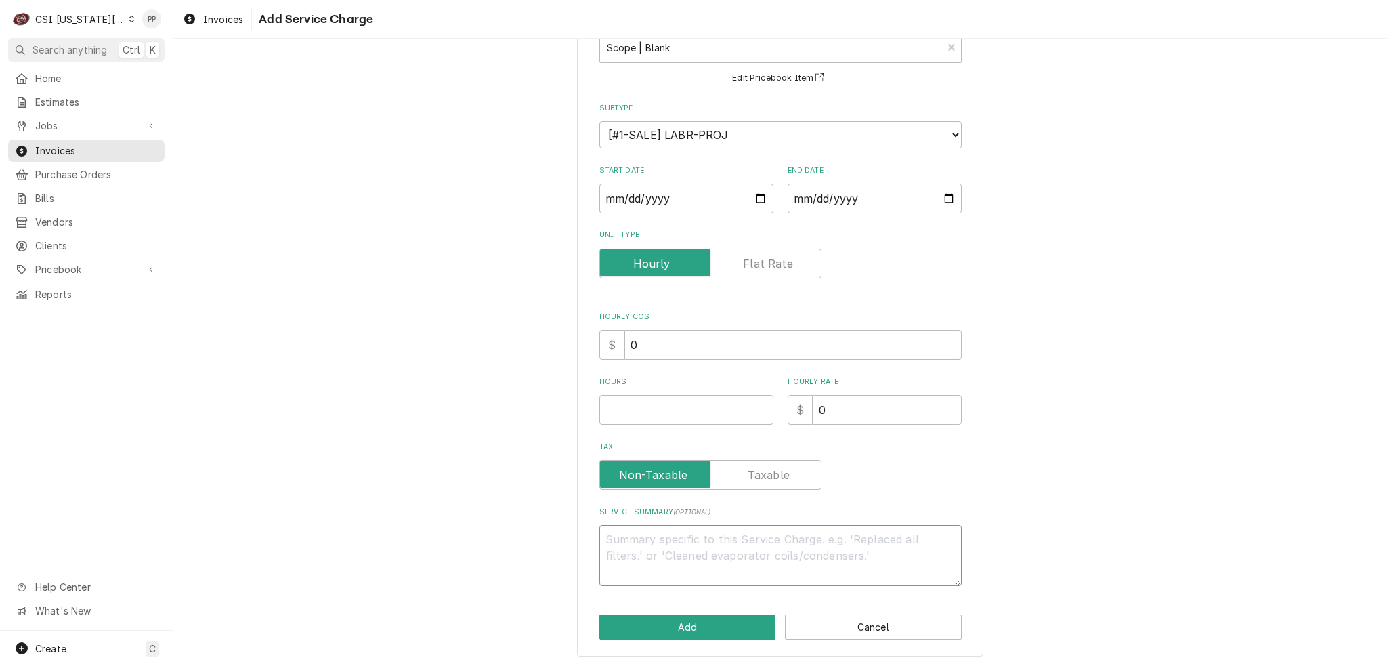
click at [671, 557] on textarea "Service Summary ( optional )" at bounding box center [780, 555] width 362 height 61
paste textarea "Progress Bill # 4 for installation of walk ins and refrigeration piping PO # 81…"
type textarea "x"
type textarea "Progress Bill # 4 for installation of walk ins and refrigeration piping PO # 81…"
click at [683, 534] on textarea "Progress Bill # 4 for installation of walk ins and refrigeration piping PO # 81…" at bounding box center [780, 555] width 362 height 61
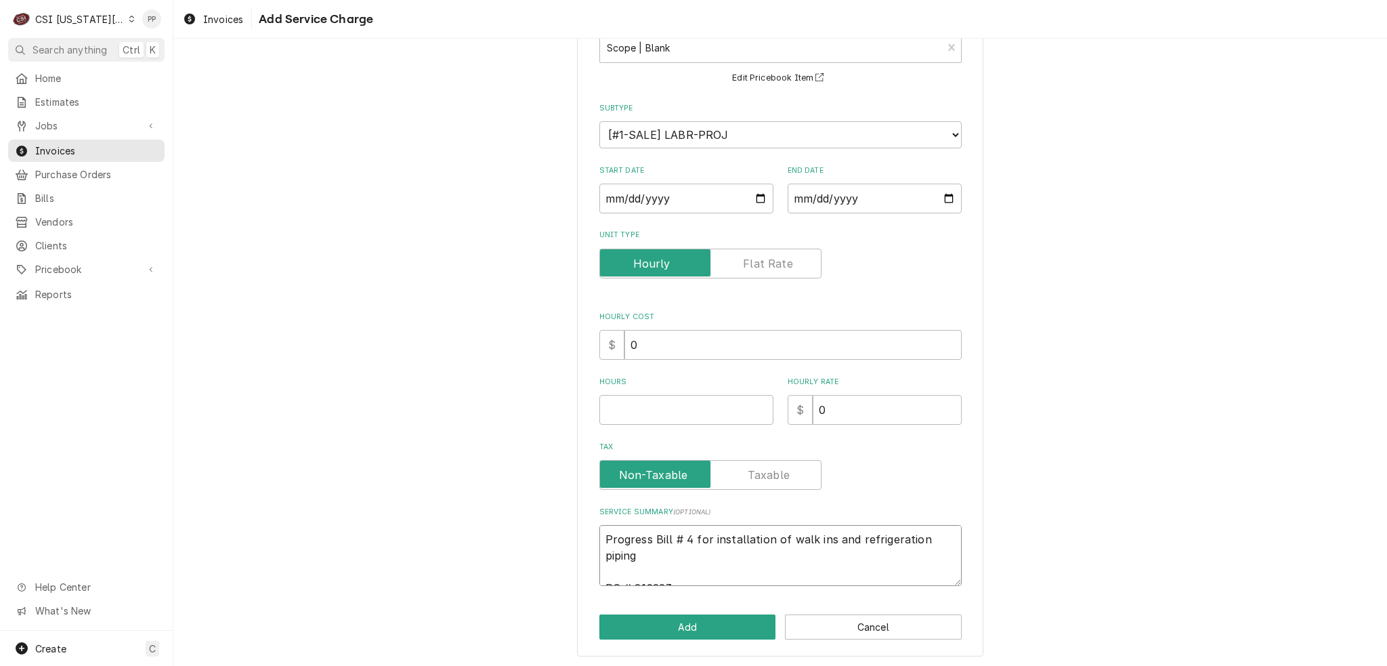
type textarea "x"
type textarea "Progress Bill # for installation of walk ins and refrigeration piping PO # 8192…"
type textarea "x"
type textarea "Progress Bill # 5 for installation of walk ins and refrigeration piping PO # 81…"
click at [707, 625] on button "Add" at bounding box center [687, 626] width 177 height 25
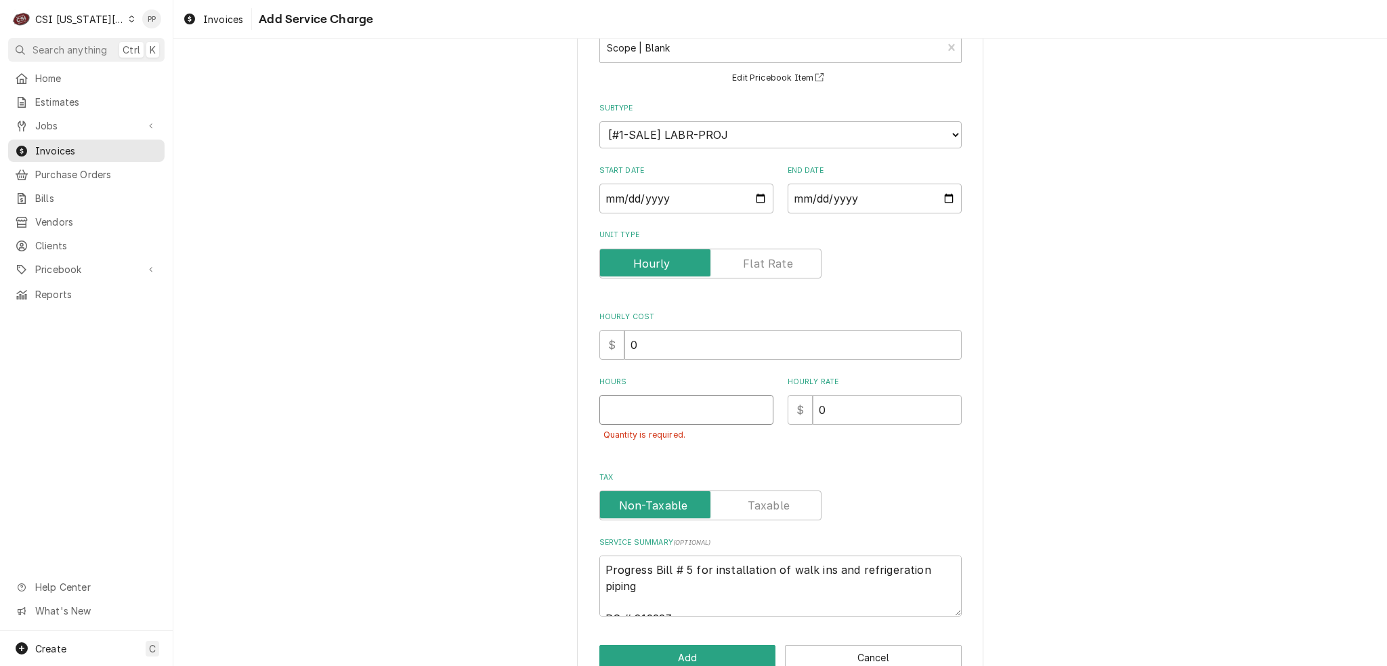
click at [703, 414] on input "Hours" at bounding box center [686, 410] width 174 height 30
type textarea "x"
type input "1"
click at [682, 658] on button "Add" at bounding box center [687, 657] width 177 height 25
type textarea "x"
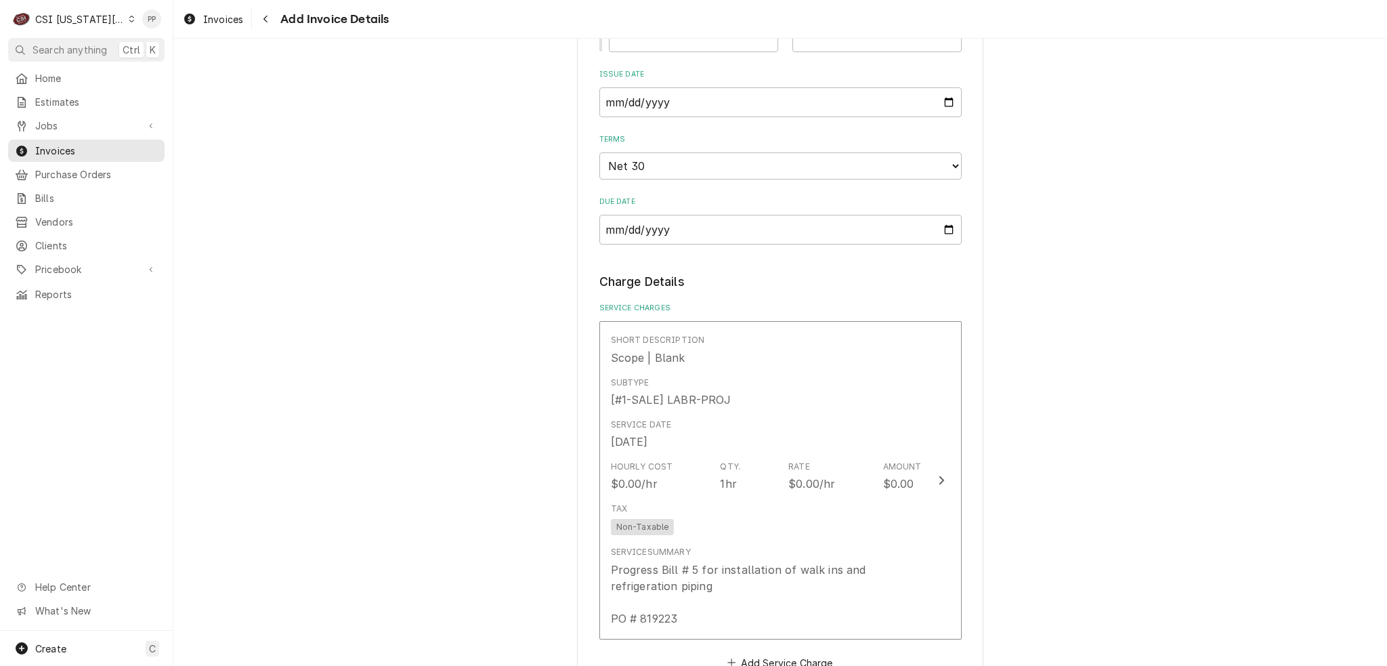
scroll to position [1066, 0]
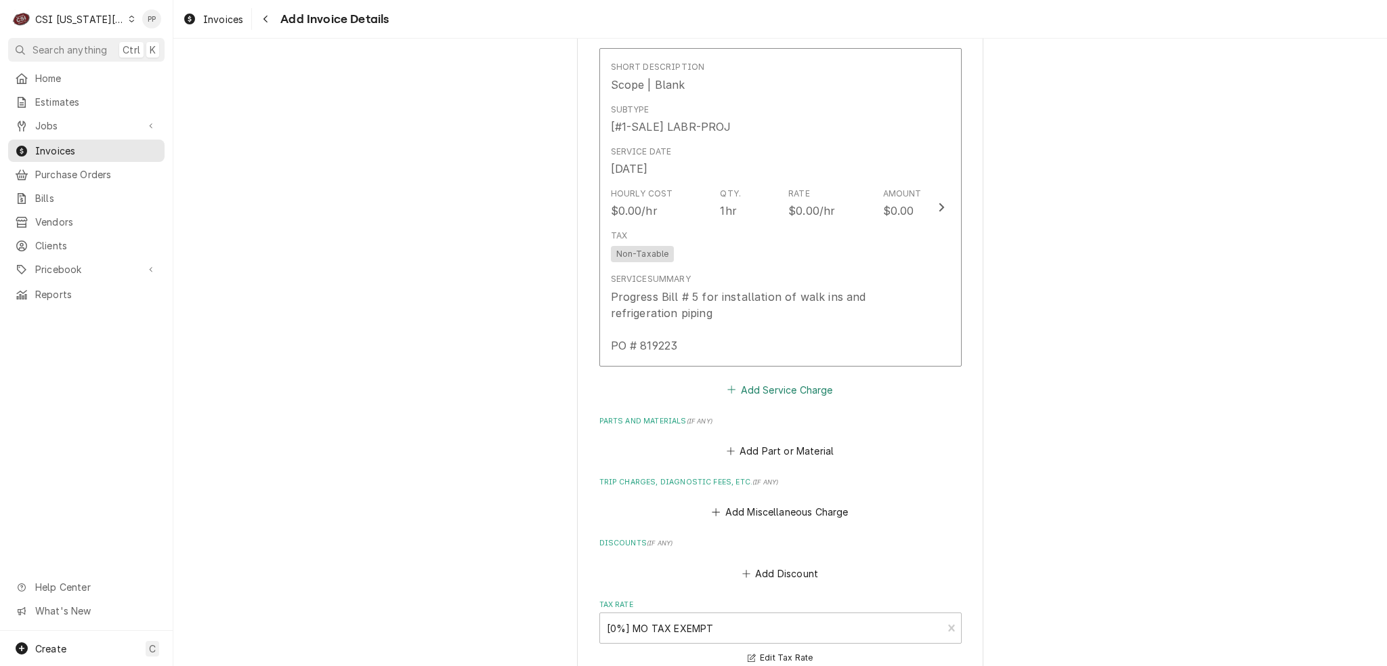
click at [772, 387] on button "Add Service Charge" at bounding box center [780, 389] width 110 height 19
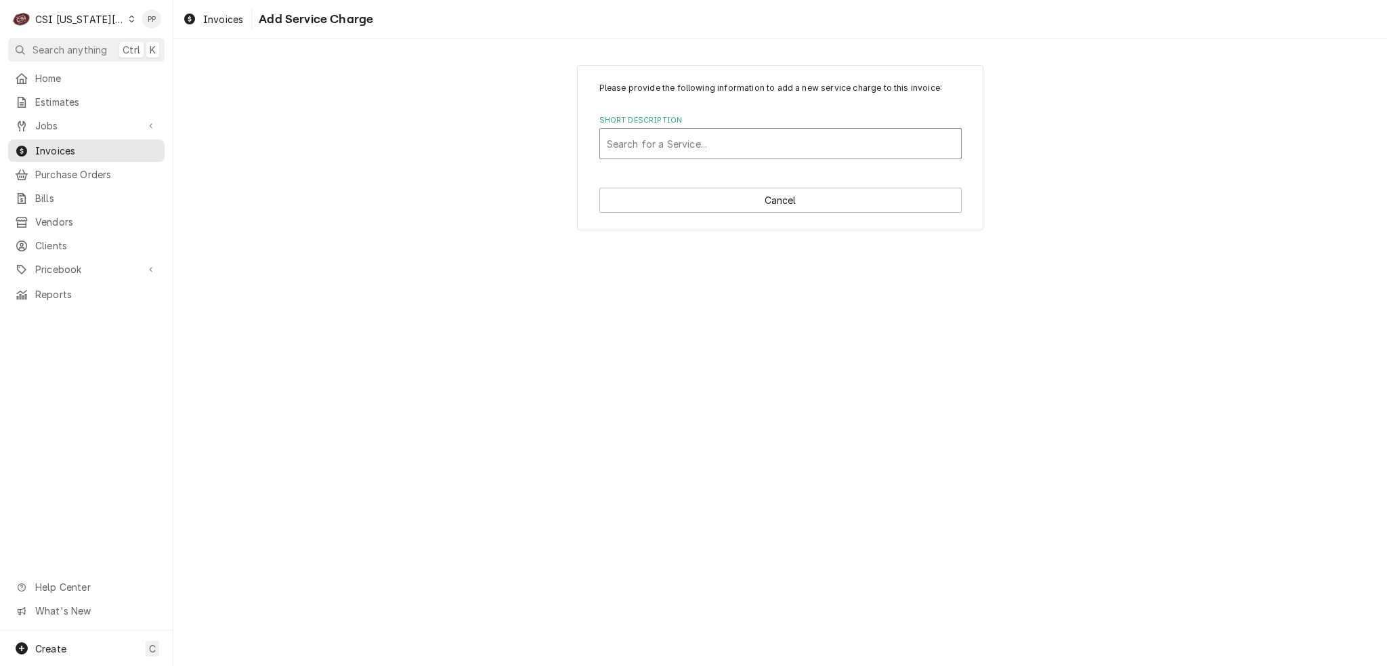
click at [741, 151] on div "Short Description" at bounding box center [780, 143] width 347 height 24
type input "project labor"
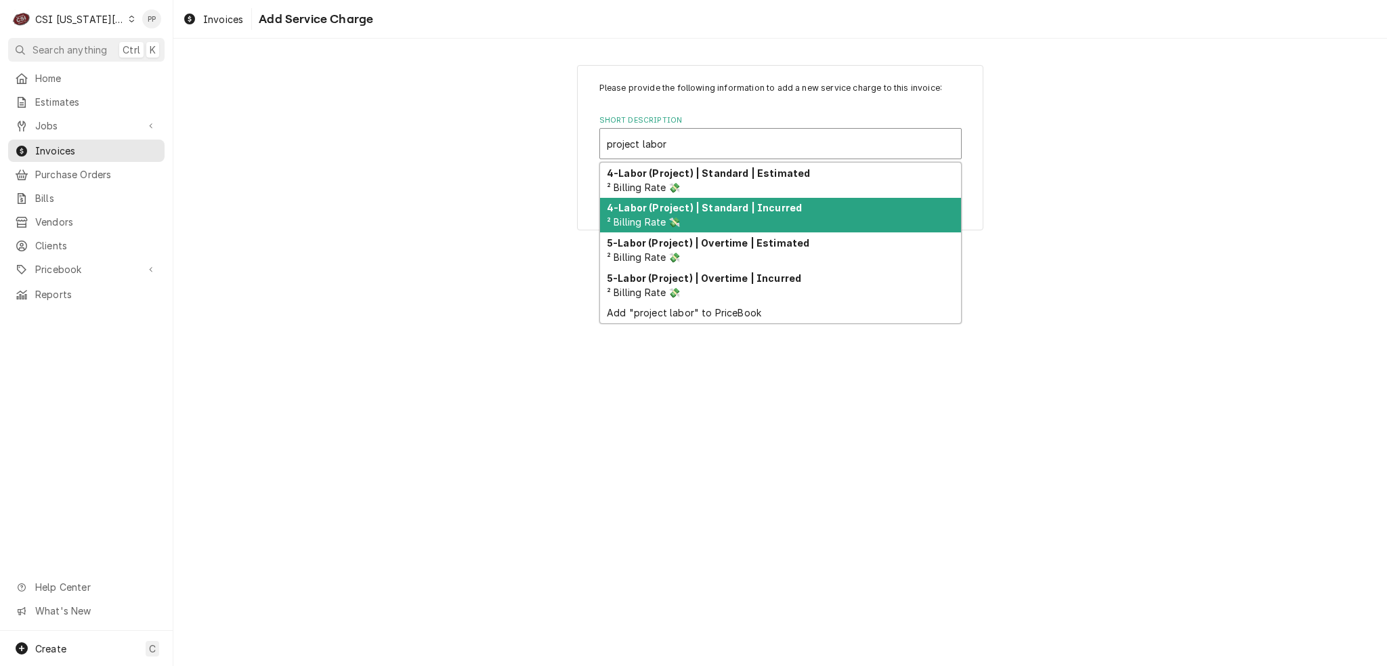
click at [768, 203] on strong "4-Labor (Project) | Standard | Incurred" at bounding box center [704, 208] width 195 height 12
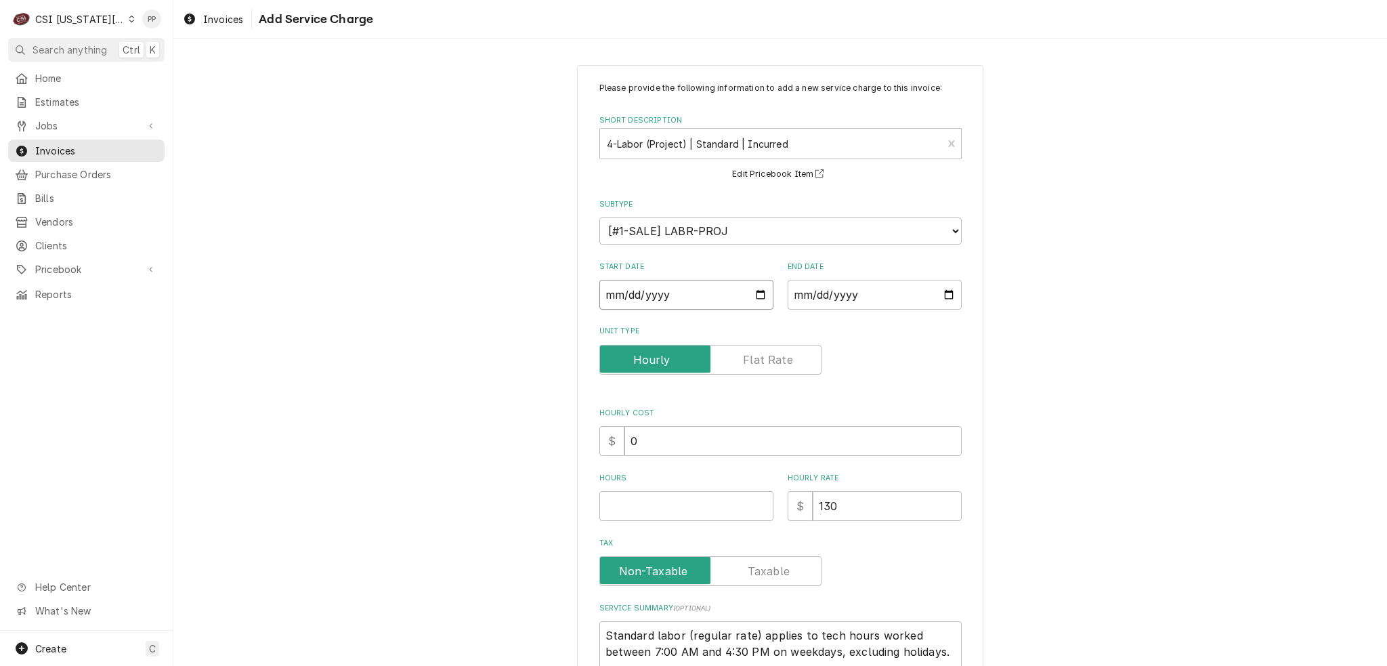
click at [756, 295] on input "Start Date" at bounding box center [686, 295] width 174 height 30
type textarea "x"
type input "2025-10-01"
click at [863, 299] on input "End Date" at bounding box center [874, 295] width 174 height 30
click at [944, 295] on input "End Date" at bounding box center [874, 295] width 174 height 30
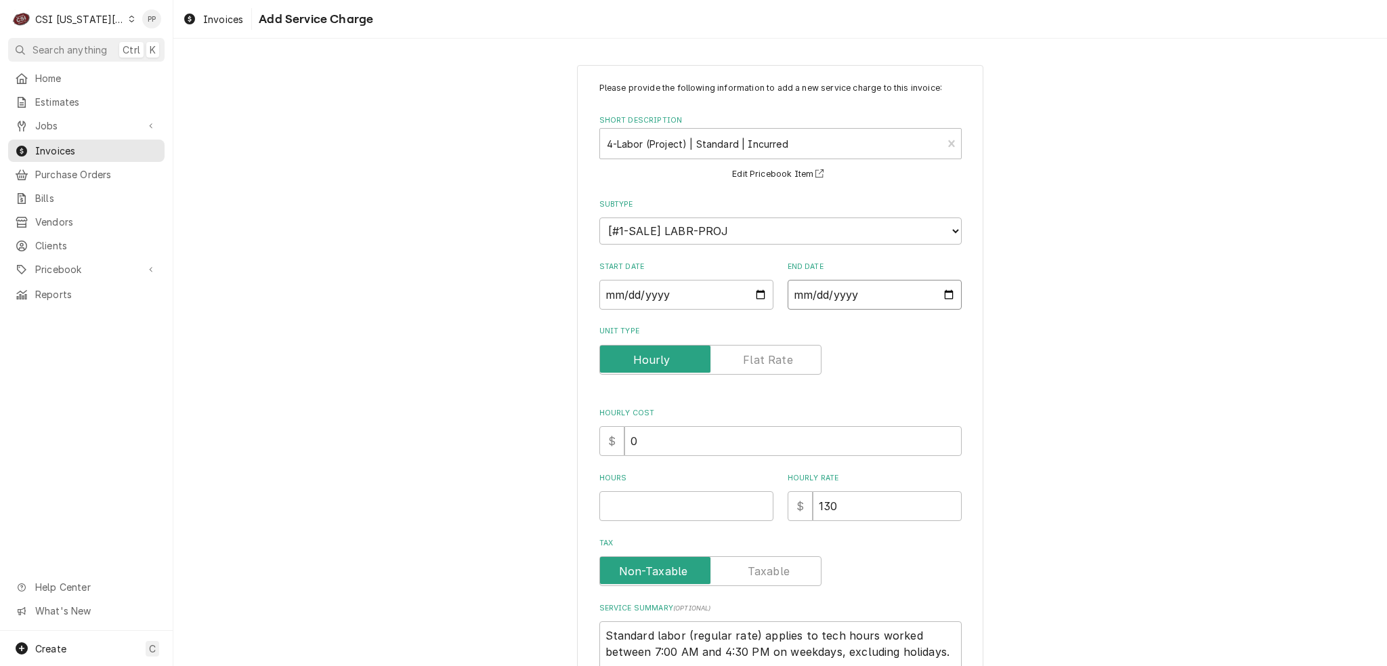
type input "2025-10-01"
type textarea "x"
click at [684, 512] on input "Hours" at bounding box center [686, 506] width 174 height 30
click at [758, 357] on label "Unit Type" at bounding box center [710, 360] width 222 height 30
click at [758, 357] on input "Unit Type" at bounding box center [710, 360] width 210 height 30
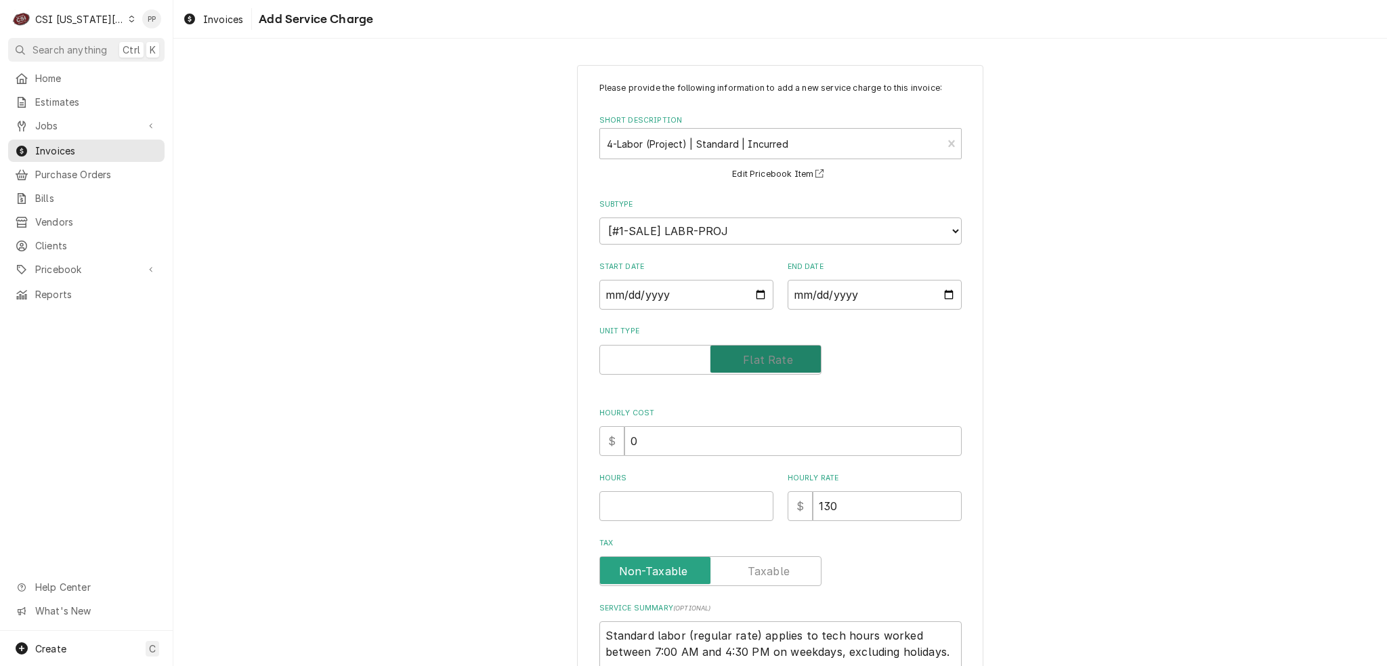
checkbox input "true"
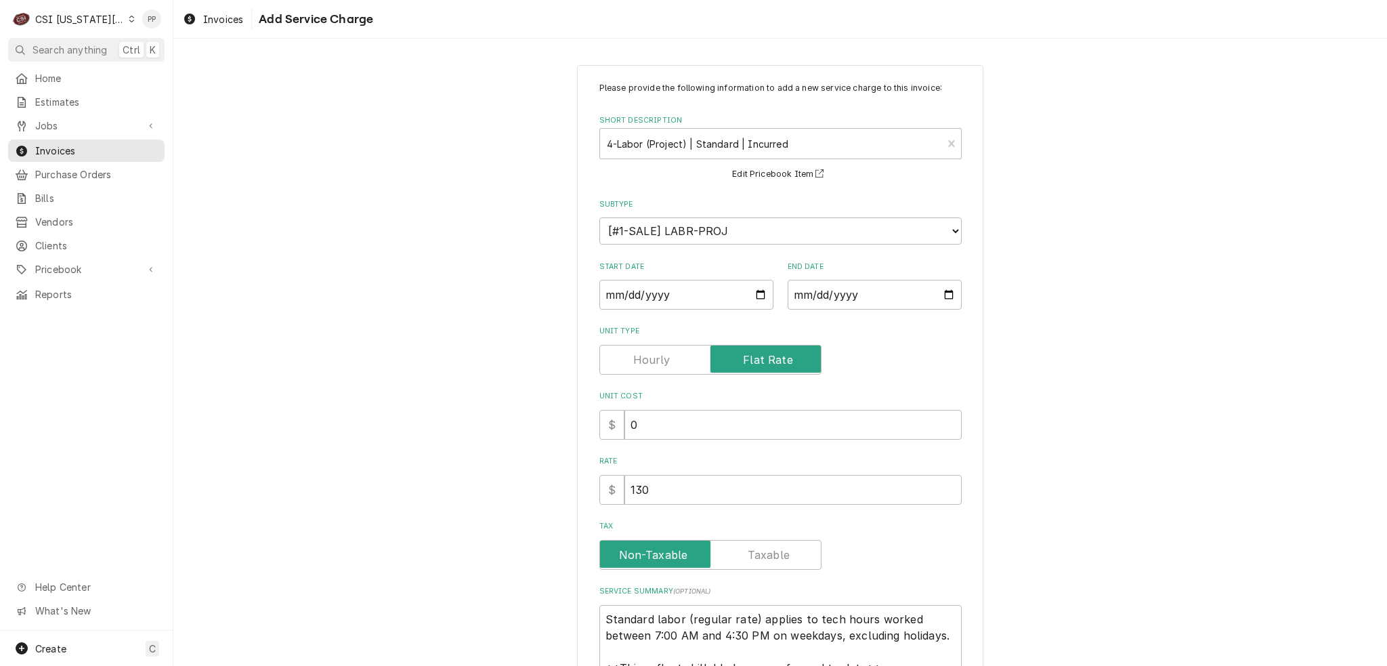
click at [606, 485] on div "$" at bounding box center [611, 490] width 25 height 30
drag, startPoint x: 607, startPoint y: 484, endPoint x: 571, endPoint y: 487, distance: 35.3
click at [555, 483] on div "Please provide the following information to add a new service charge to this in…" at bounding box center [779, 408] width 1213 height 711
type textarea "x"
type input "7"
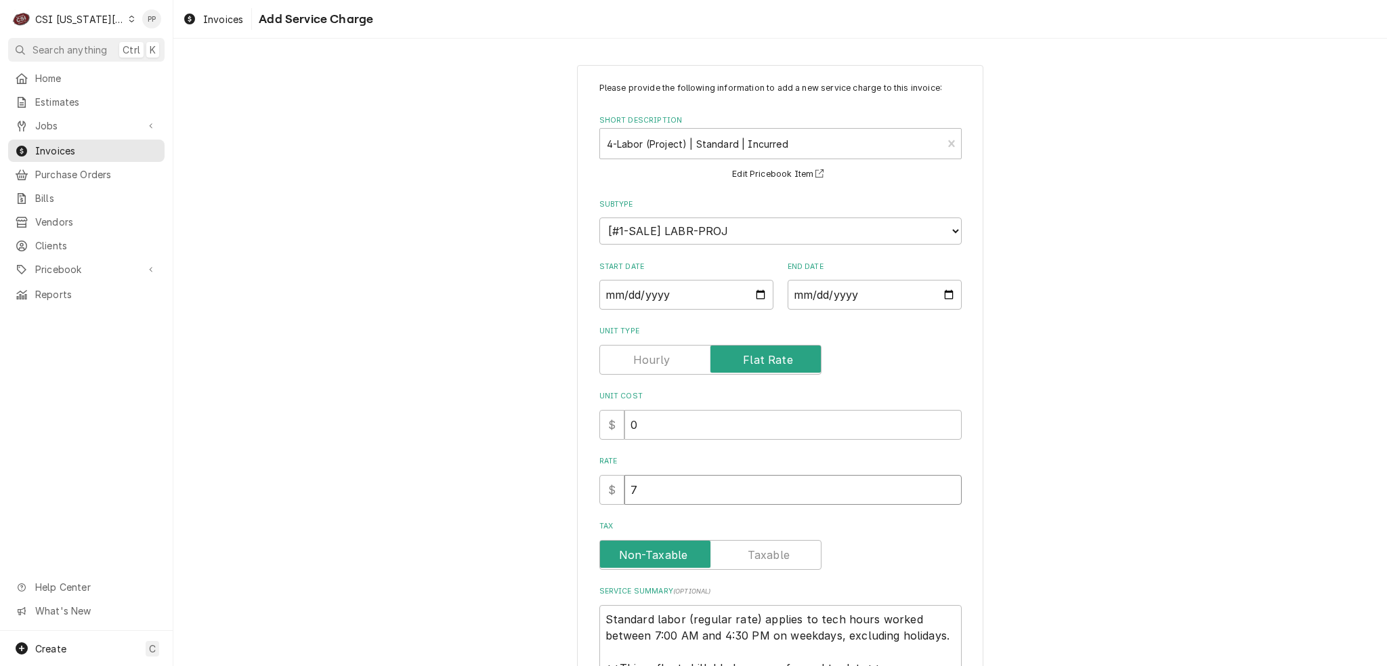
type textarea "x"
type input "71"
type textarea "x"
type input "711"
type textarea "x"
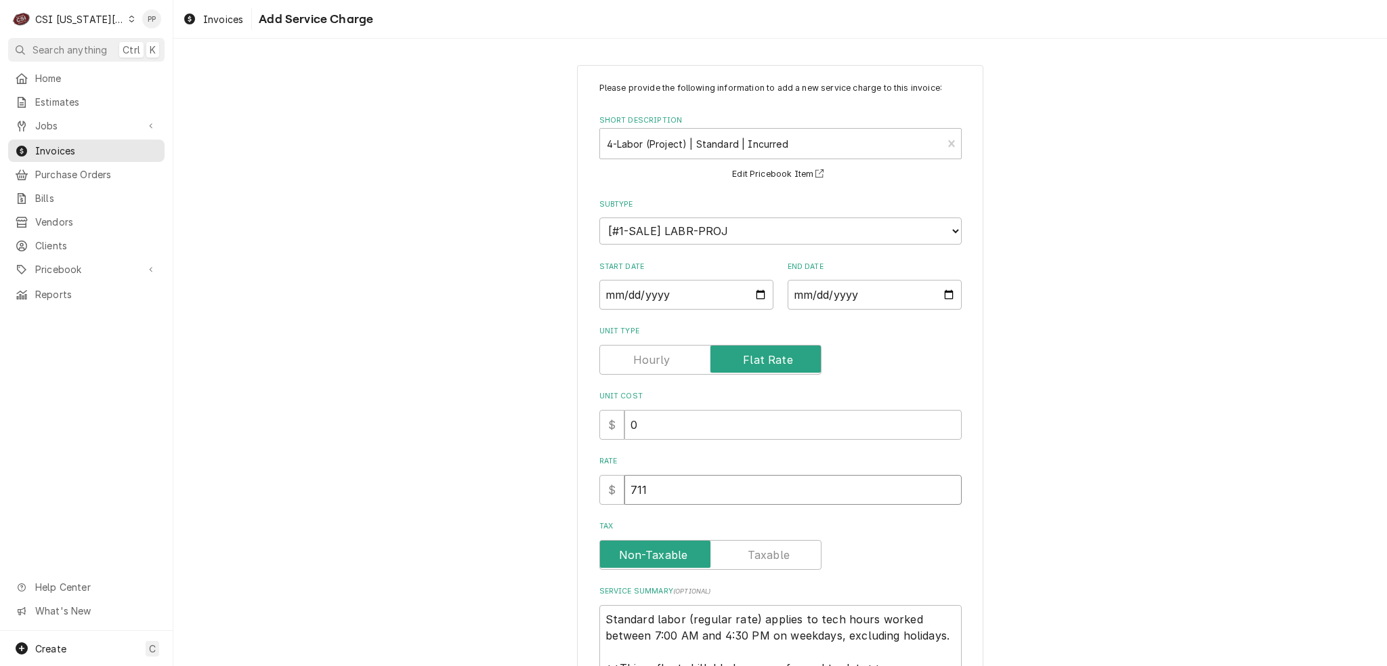
type input "7110"
type textarea "x"
type input "711"
type textarea "x"
type input "71"
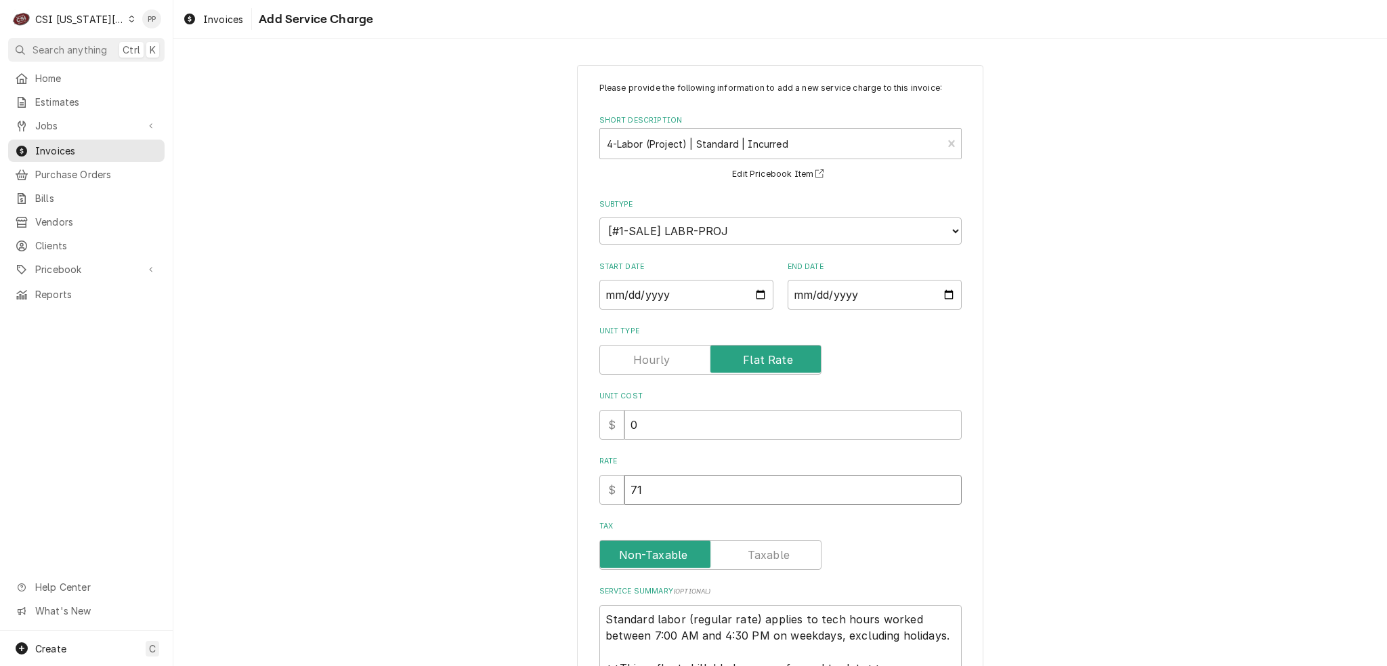
type textarea "x"
type input "712"
type textarea "x"
type input "7121"
type textarea "x"
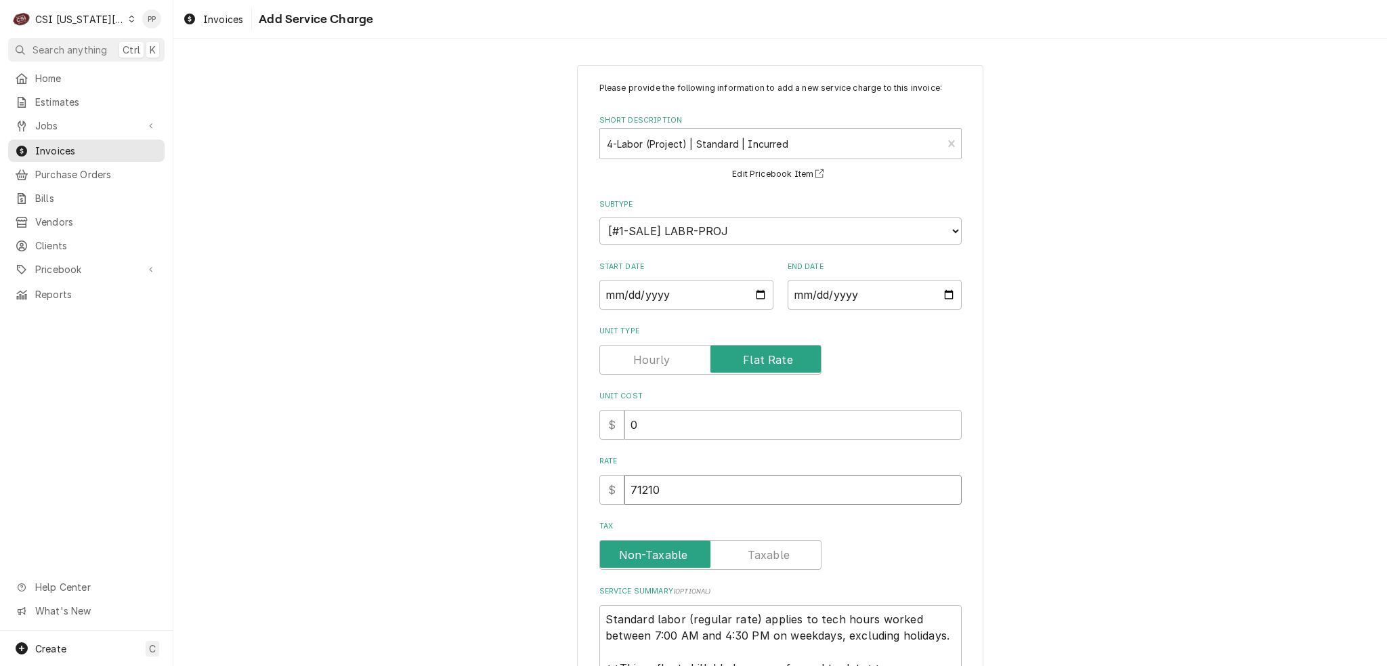
type input "71210"
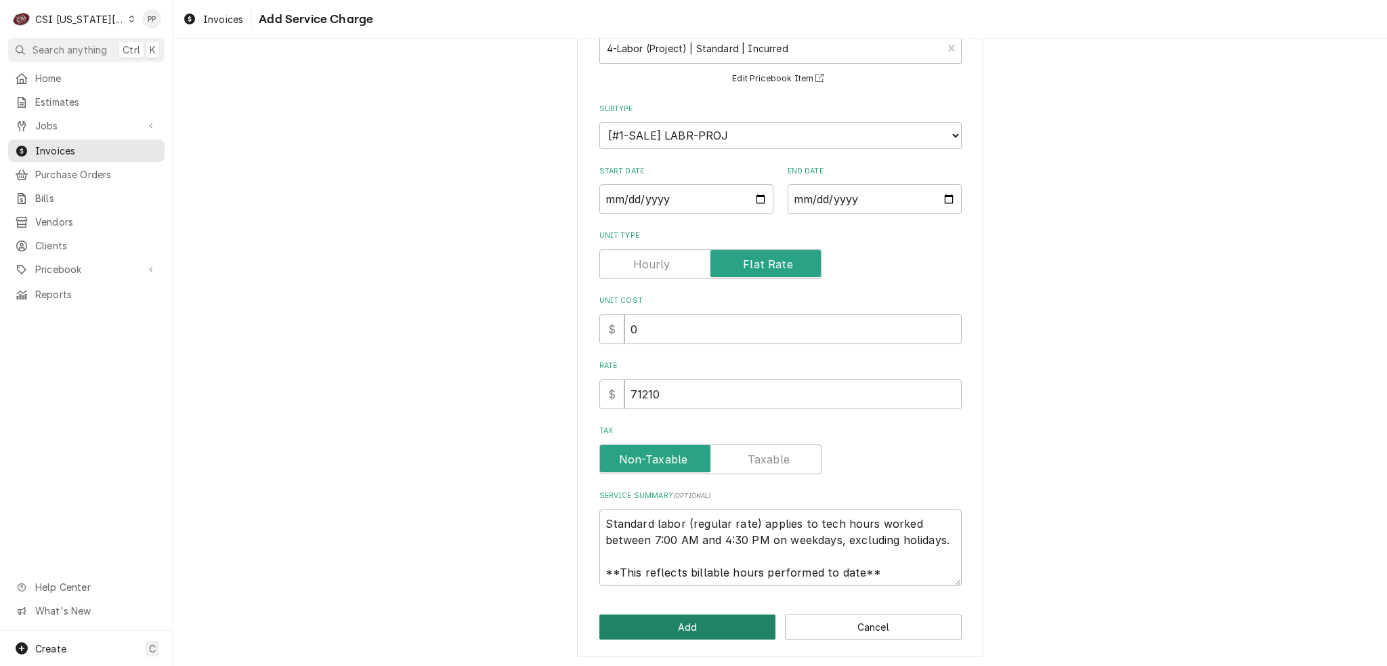
click at [725, 625] on button "Add" at bounding box center [687, 626] width 177 height 25
type textarea "x"
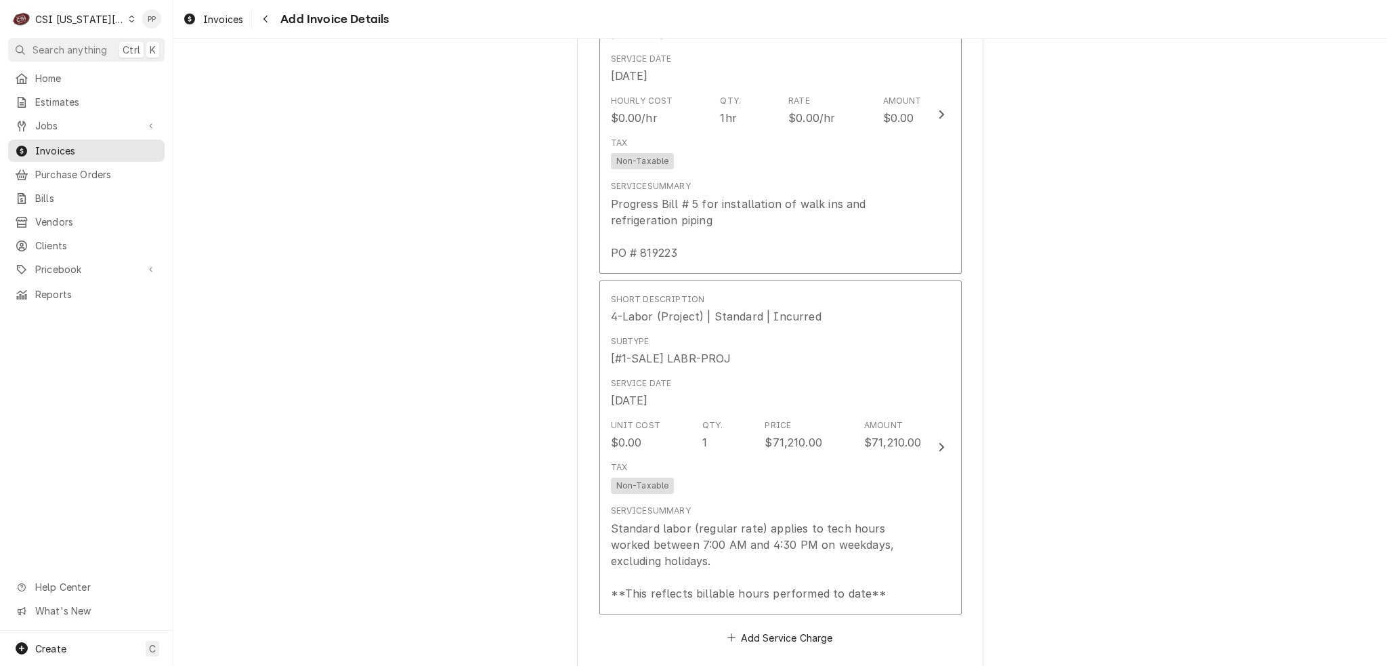
scroll to position [1456, 0]
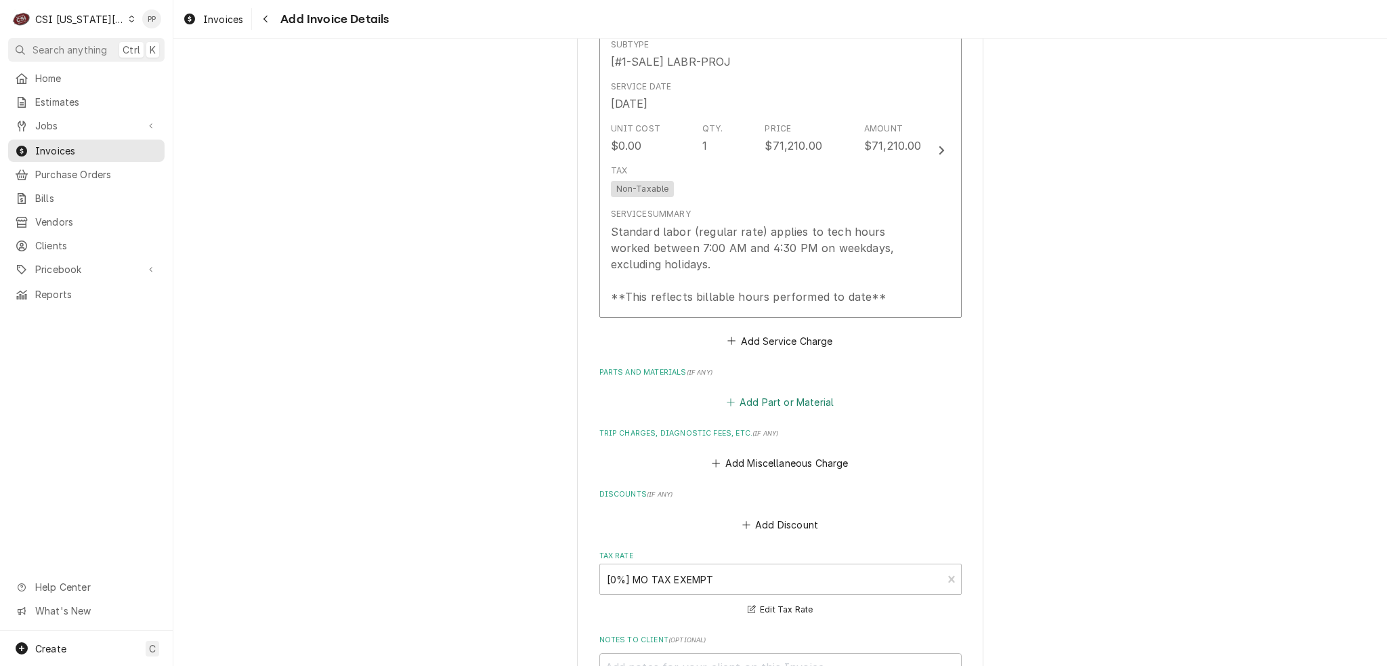
click at [775, 396] on button "Add Part or Material" at bounding box center [780, 402] width 112 height 19
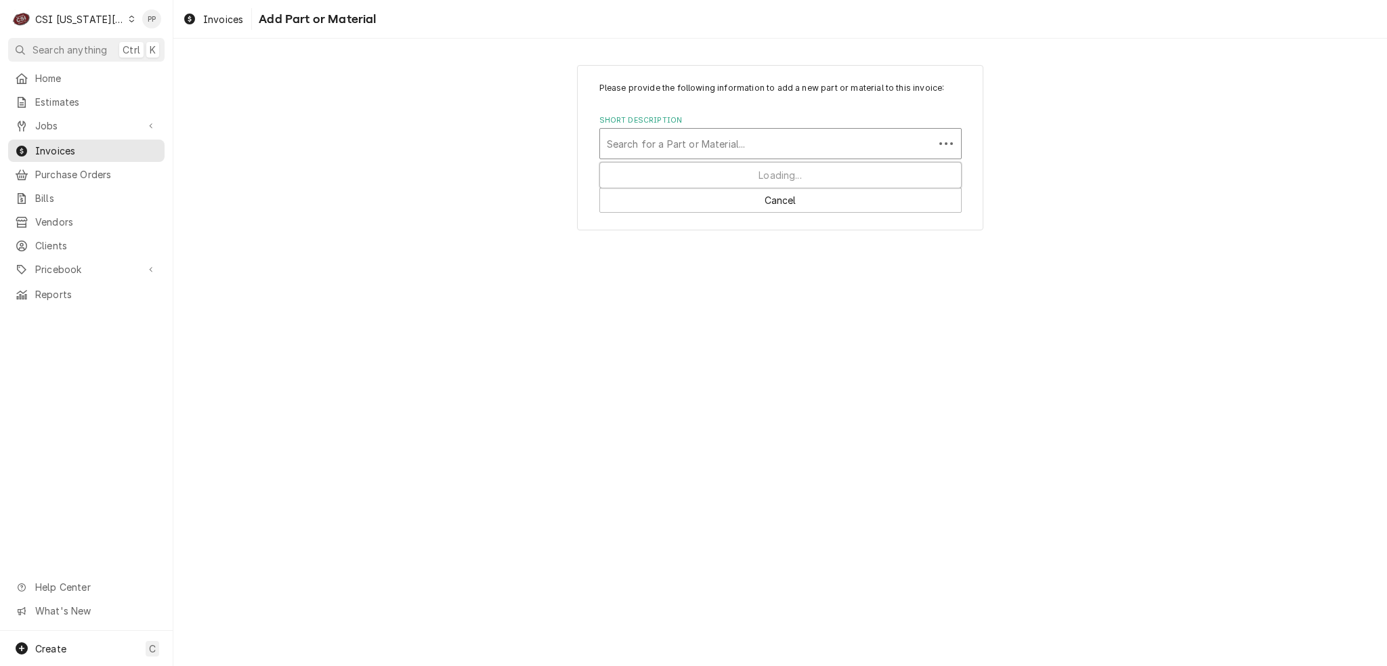
click at [684, 142] on div "Short Description" at bounding box center [767, 143] width 320 height 24
type input "r-448a"
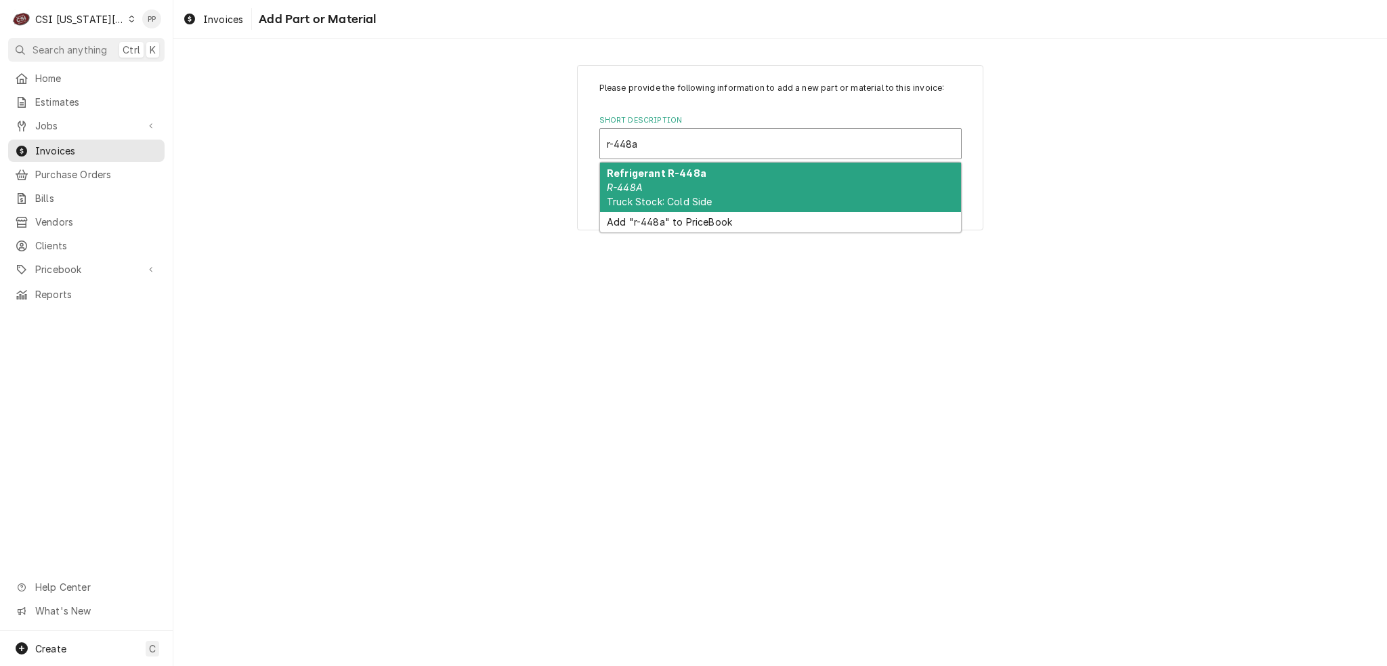
click at [706, 183] on div "Refrigerant R-448a R-448A Truck Stock: Cold Side" at bounding box center [780, 186] width 361 height 49
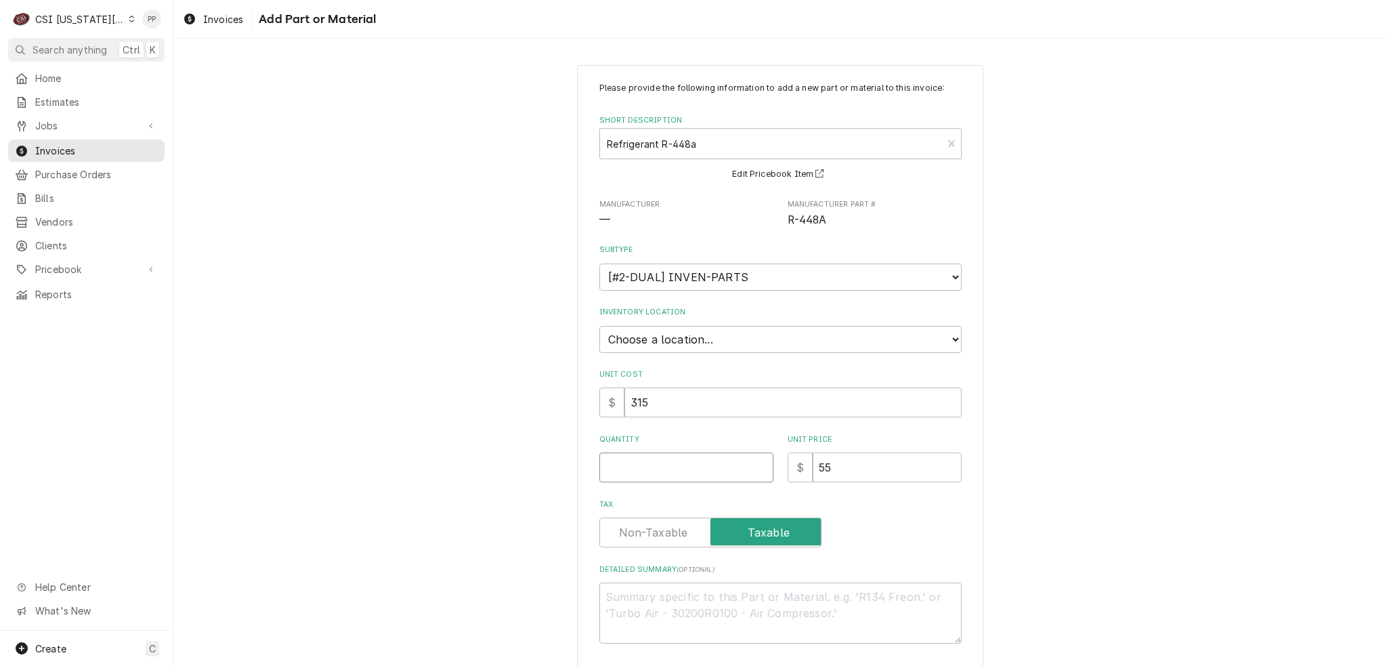
click at [666, 465] on input "Quantity" at bounding box center [686, 467] width 174 height 30
type textarea "x"
type input "1"
type textarea "x"
type input "5"
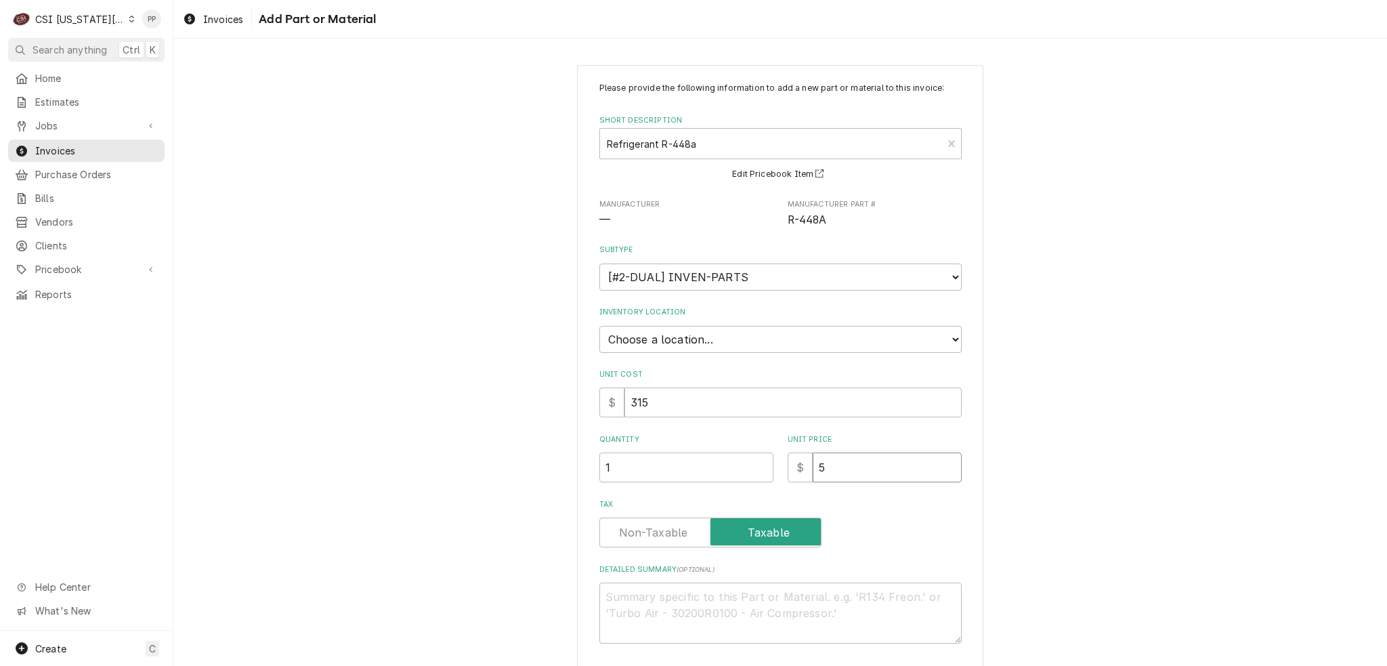
type textarea "x"
type input "58"
type textarea "x"
type input "586"
type textarea "x"
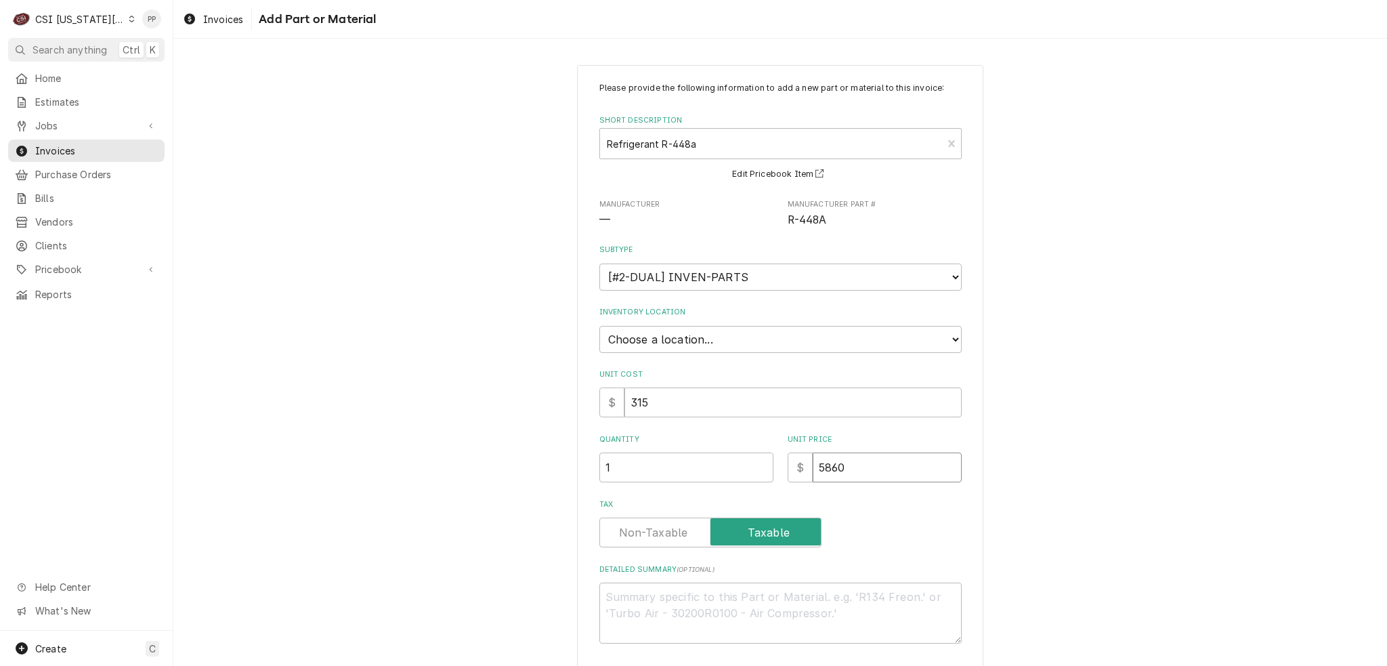
type input "5860"
click at [710, 340] on select "Choose a location... 00 | KC WAREHOUSE 00 | MAIN WAREHOUSE 01 | BRIAN BREAZIER …" at bounding box center [780, 339] width 362 height 27
select select "2694"
click at [599, 326] on select "Choose a location... 00 | KC WAREHOUSE 00 | MAIN WAREHOUSE 01 | BRIAN BREAZIER …" at bounding box center [780, 339] width 362 height 27
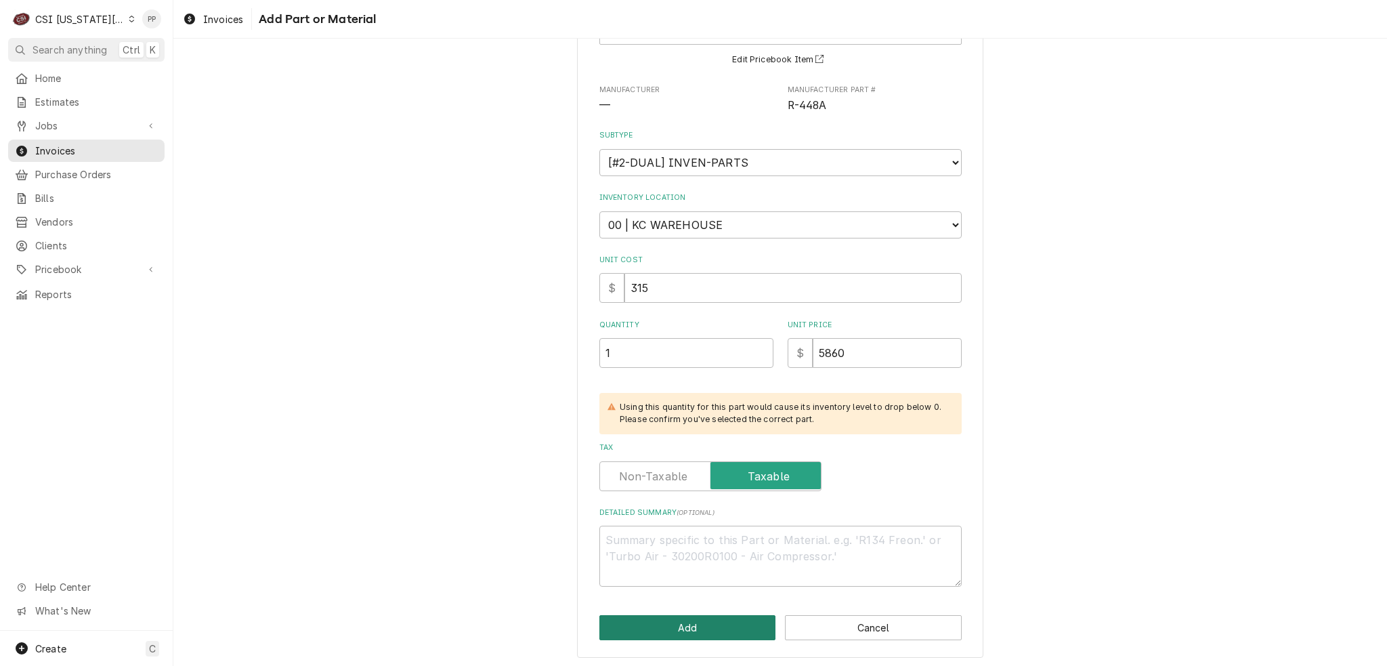
click at [718, 624] on button "Add" at bounding box center [687, 627] width 177 height 25
type textarea "x"
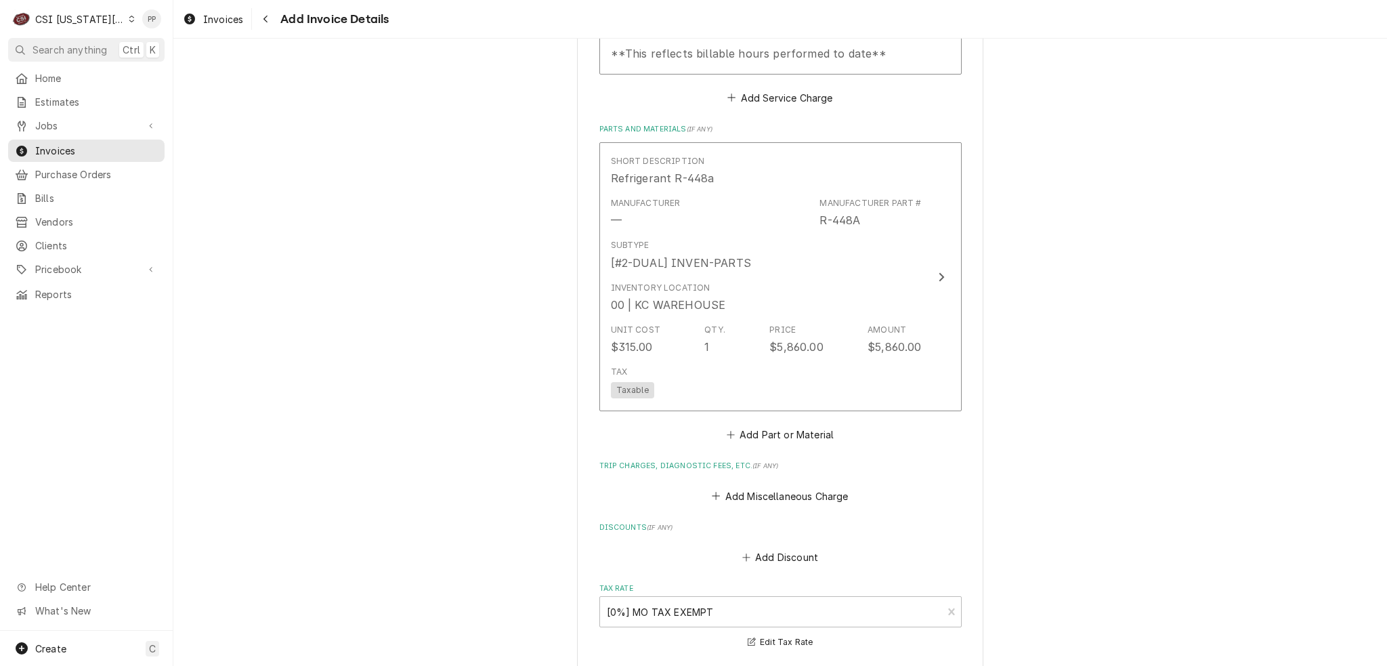
scroll to position [1726, 0]
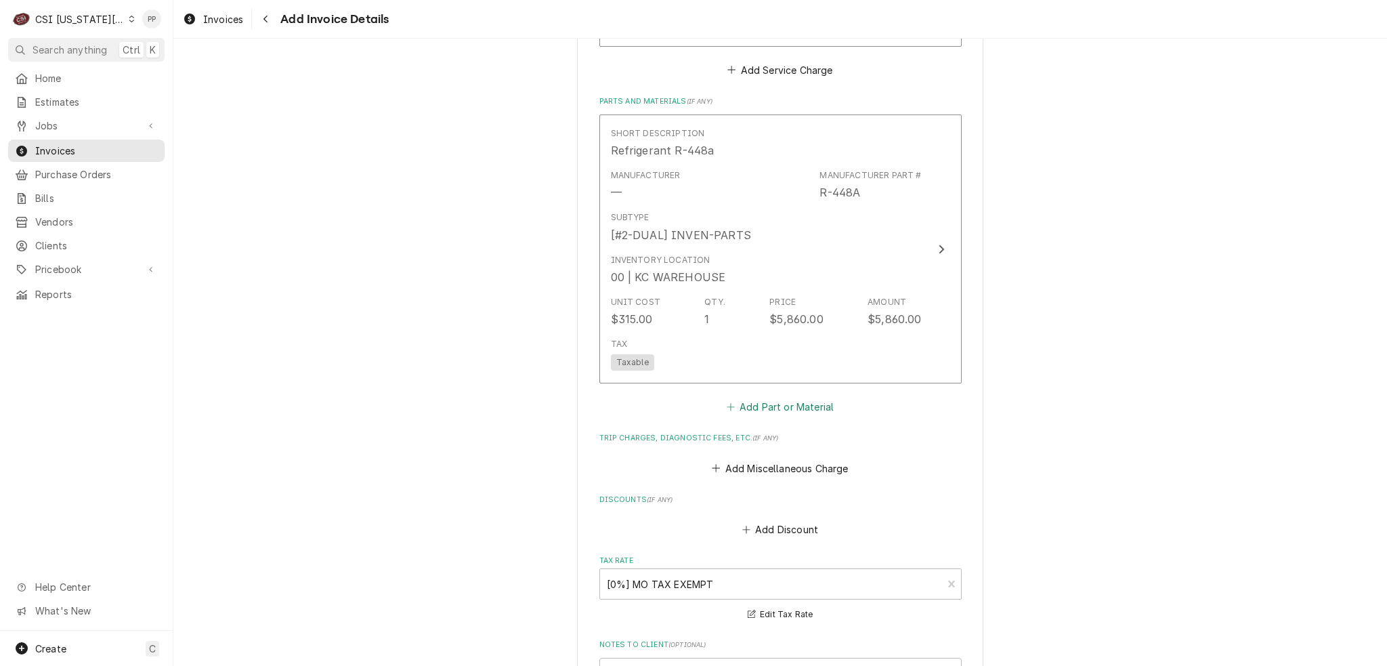
click at [816, 410] on button "Add Part or Material" at bounding box center [780, 406] width 112 height 19
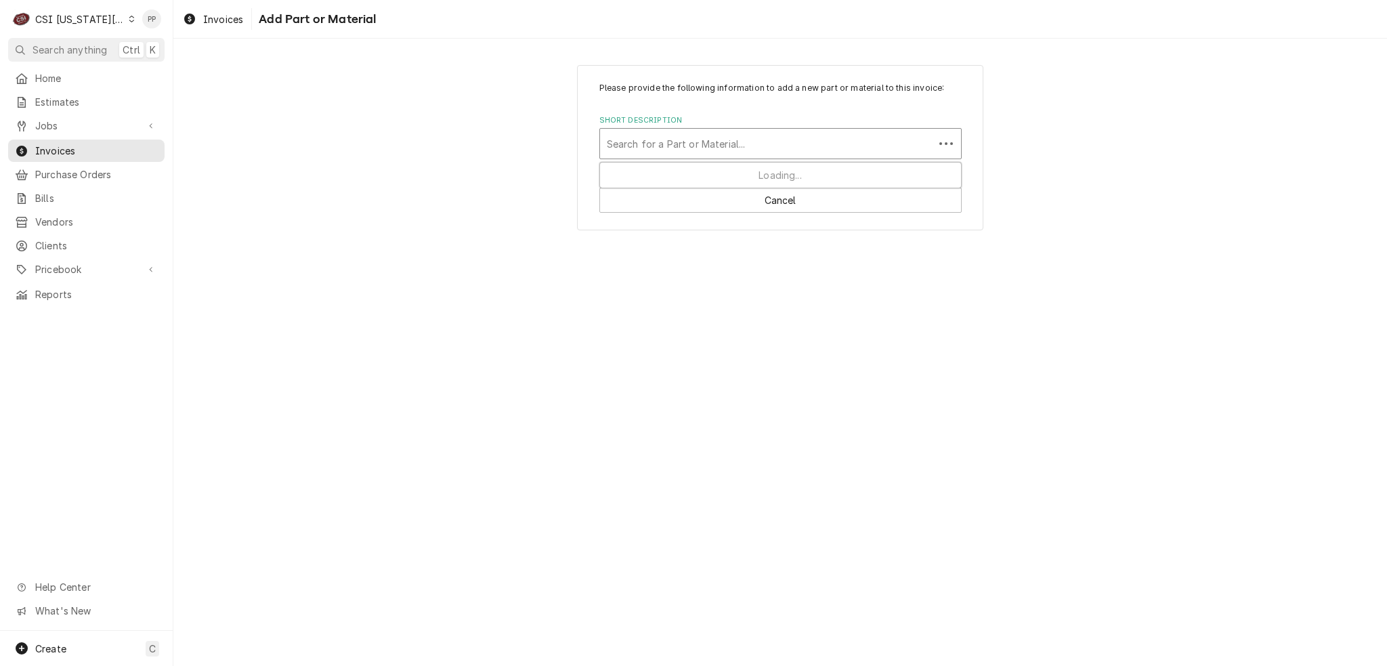
click at [739, 131] on div "Short Description" at bounding box center [767, 143] width 320 height 24
type input "pro mat"
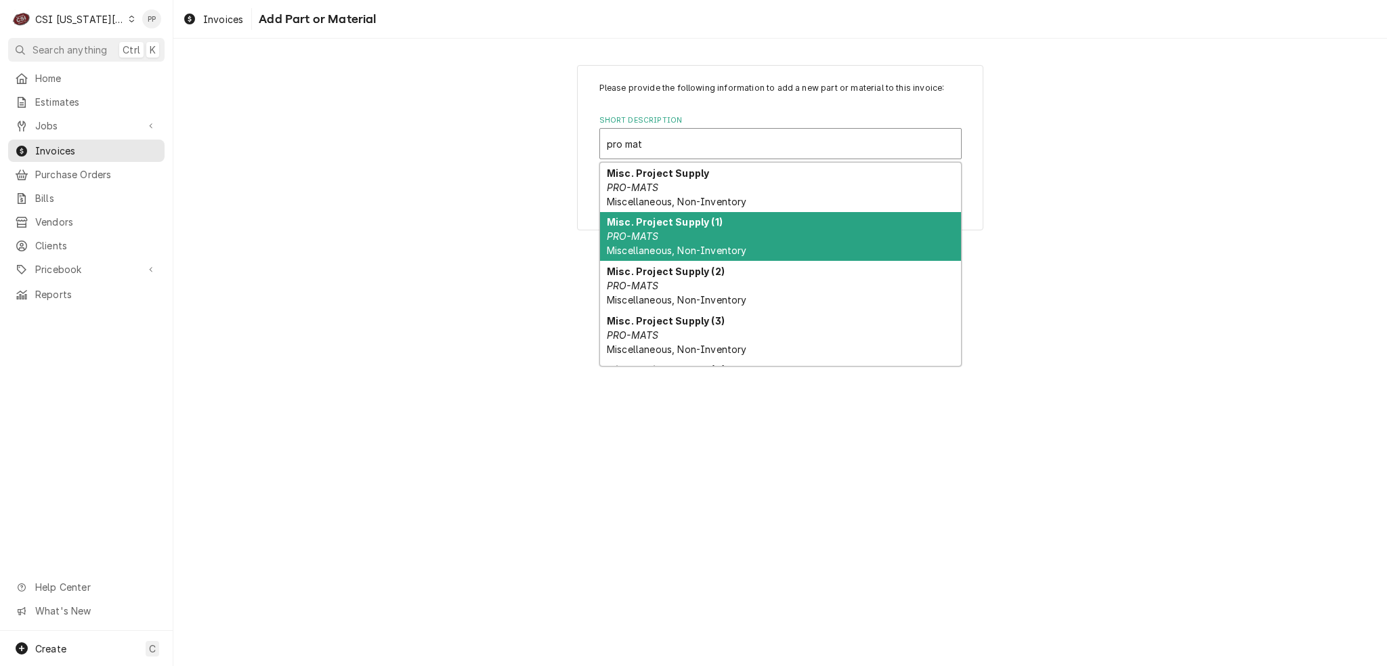
click at [739, 225] on div "Misc. Project Supply (1) PRO-MATS Miscellaneous, Non-Inventory" at bounding box center [780, 236] width 361 height 49
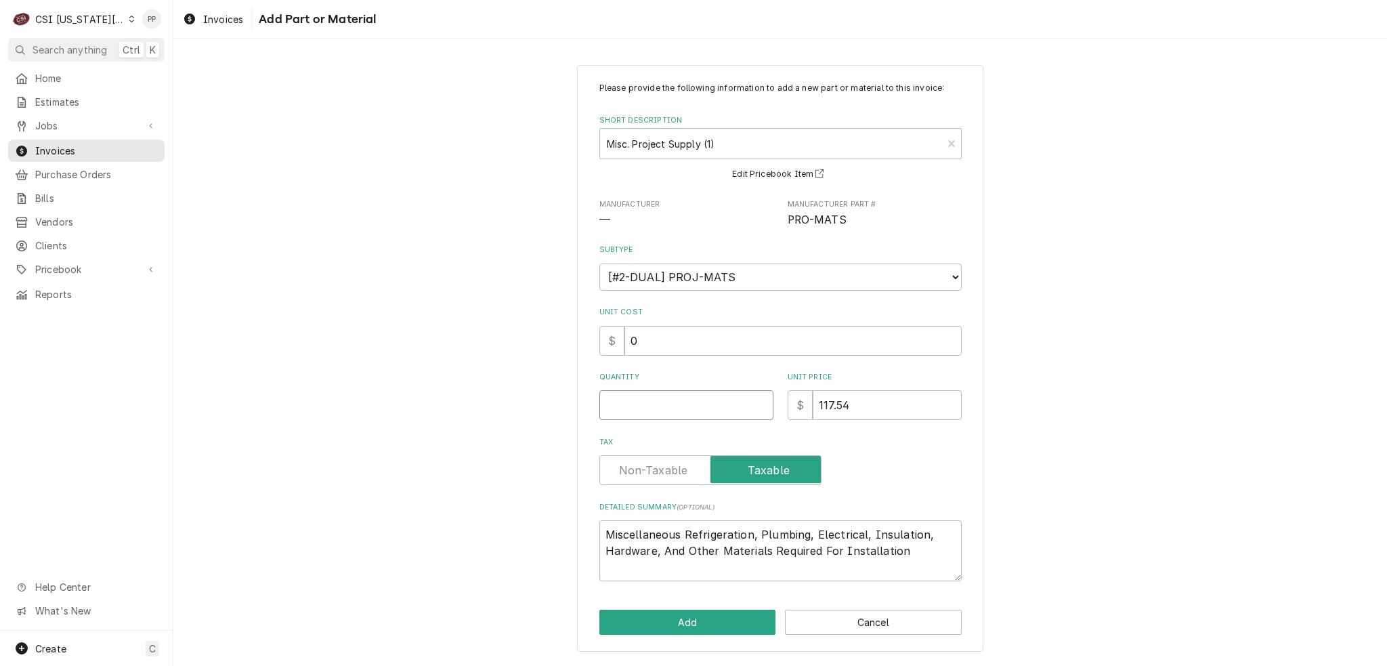
click at [696, 413] on input "Quantity" at bounding box center [686, 405] width 174 height 30
type textarea "x"
type input "1"
type textarea "x"
type input "8"
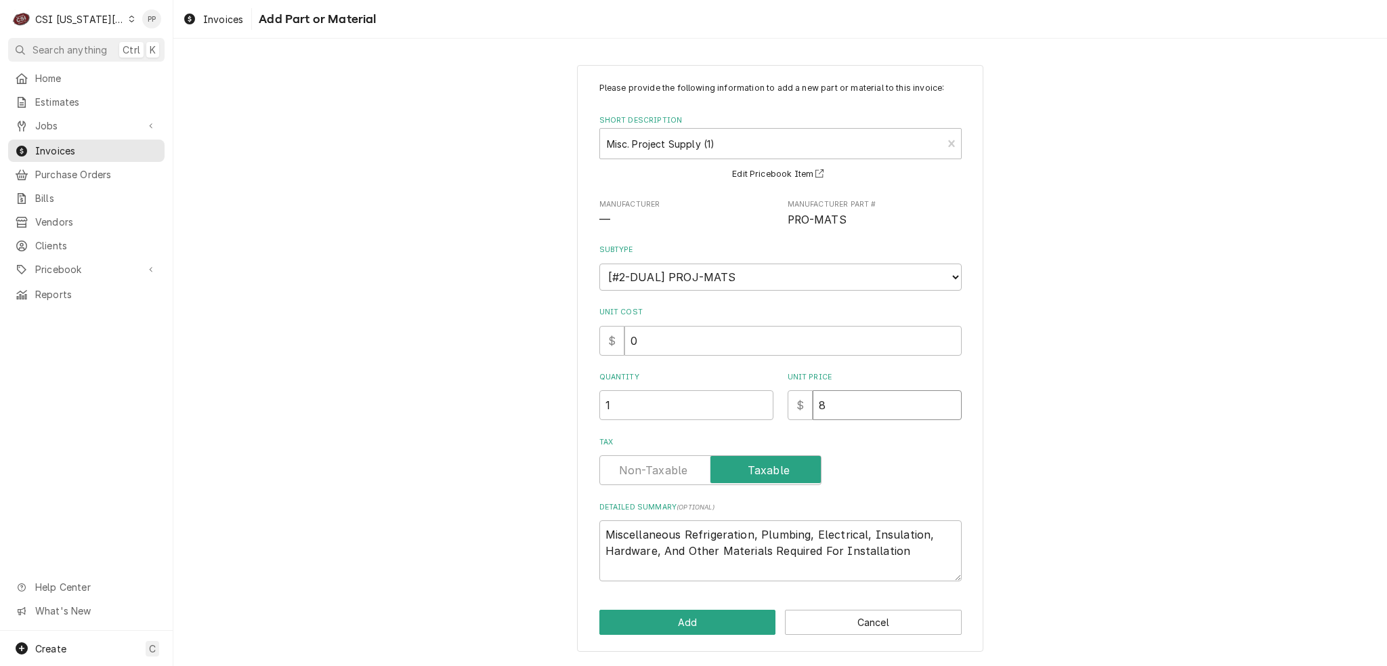
type textarea "x"
type input "84"
type textarea "x"
type input "840"
type textarea "x"
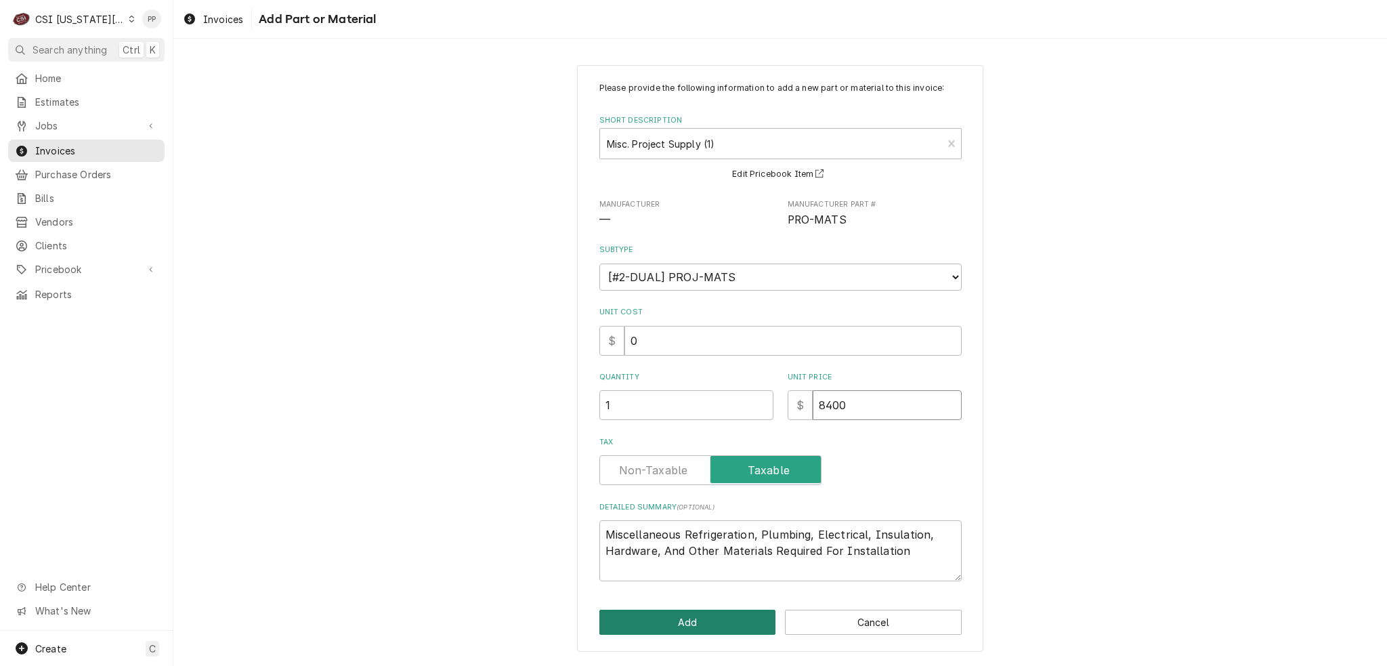
type input "8400"
click at [693, 618] on button "Add" at bounding box center [687, 621] width 177 height 25
type textarea "x"
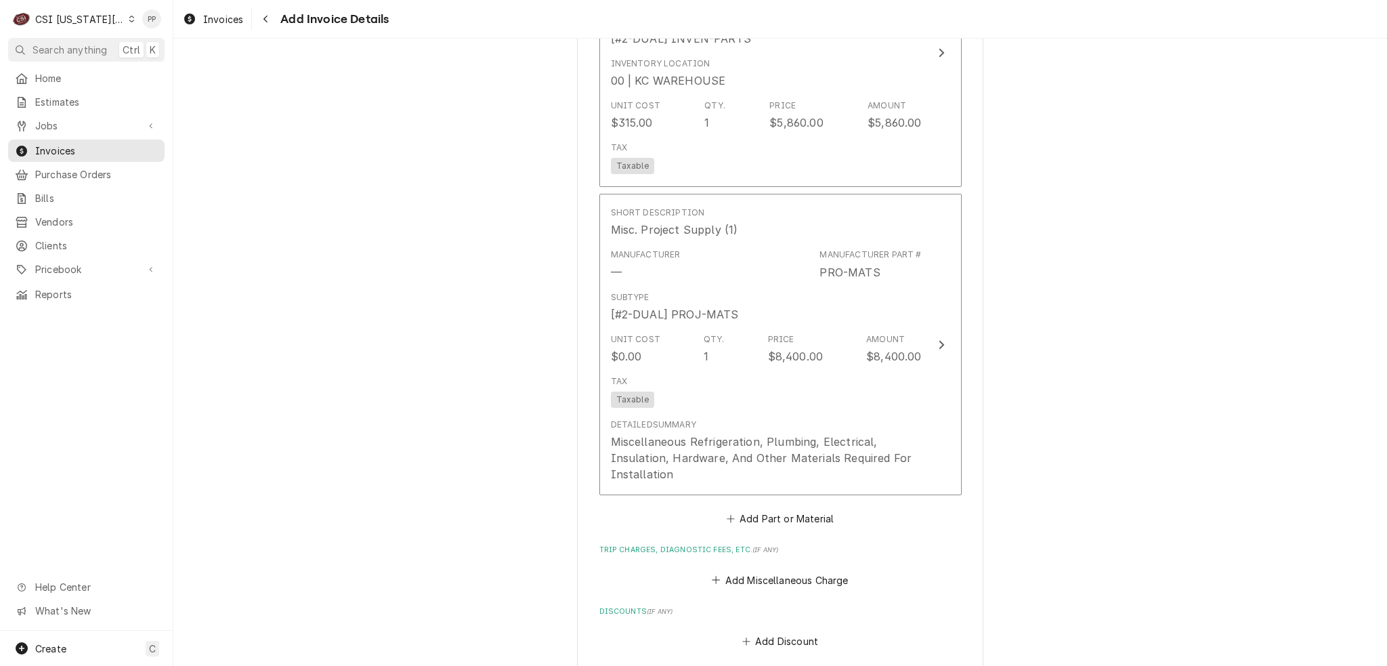
scroll to position [1930, 0]
click at [791, 569] on button "Add Miscellaneous Charge" at bounding box center [780, 572] width 141 height 19
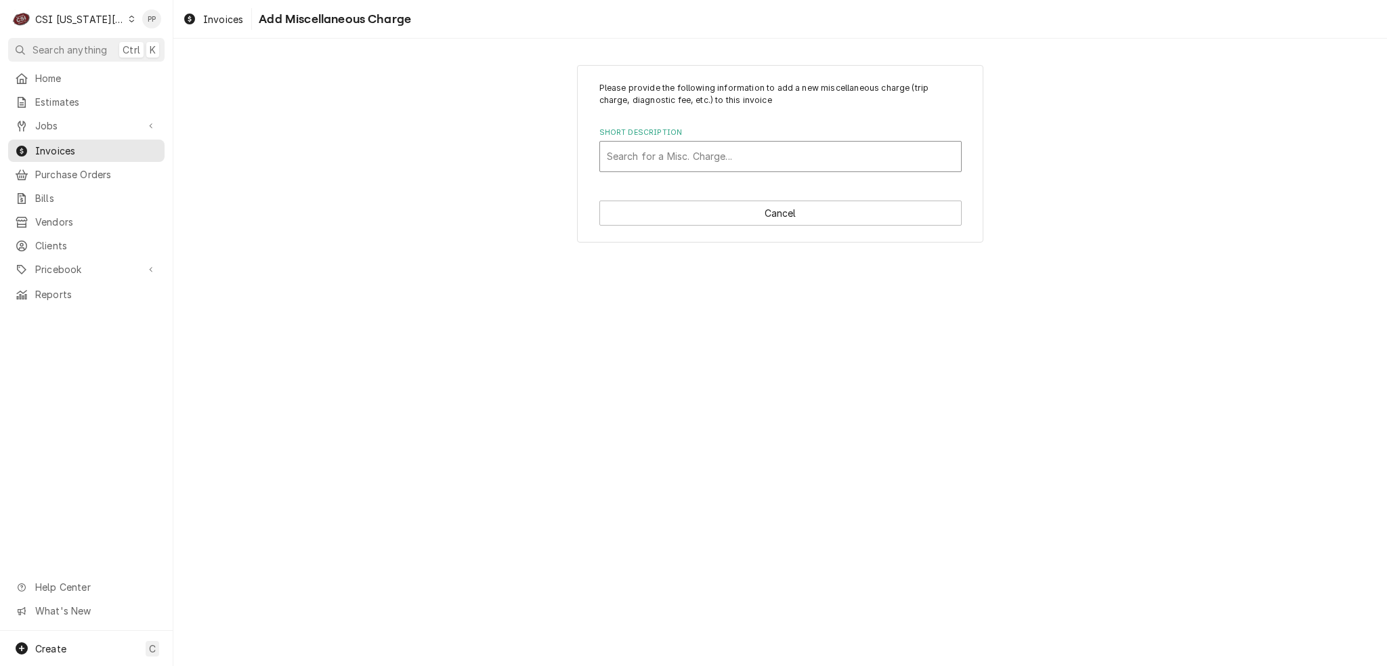
click at [685, 141] on div "Search for a Misc. Charge..." at bounding box center [780, 156] width 361 height 30
type input "equip"
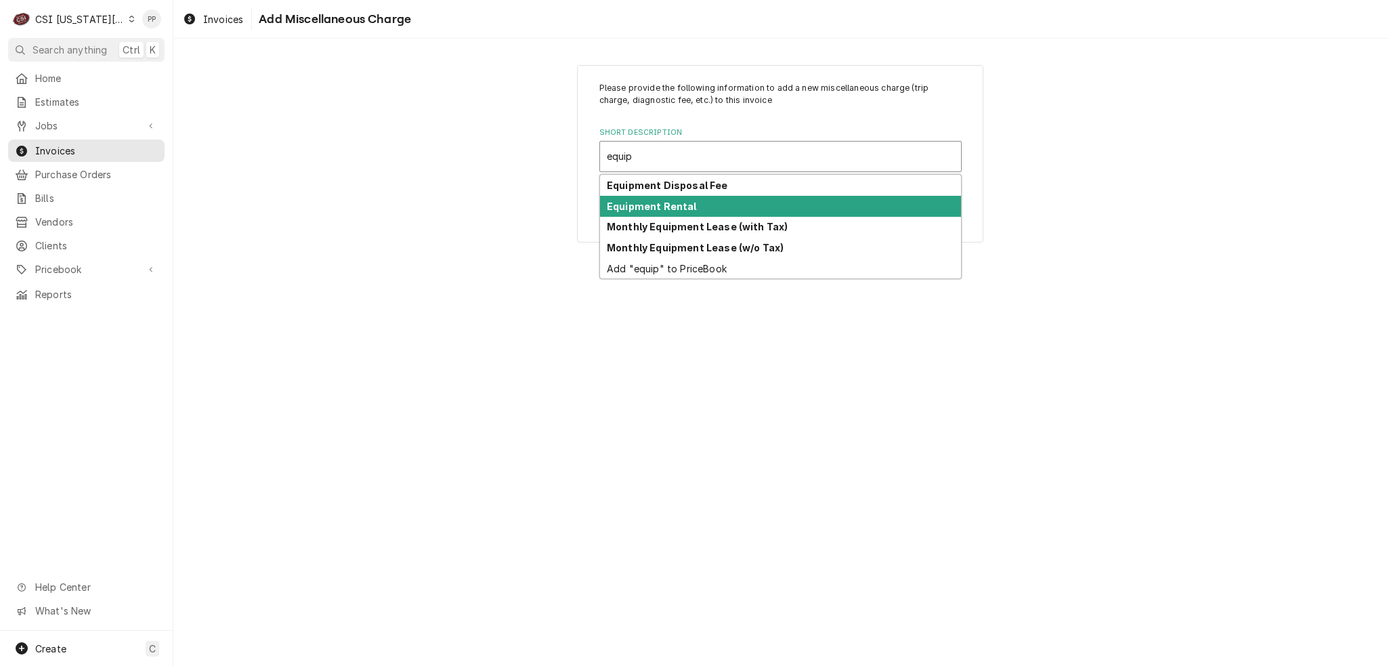
click at [700, 209] on div "Equipment Rental" at bounding box center [780, 206] width 361 height 21
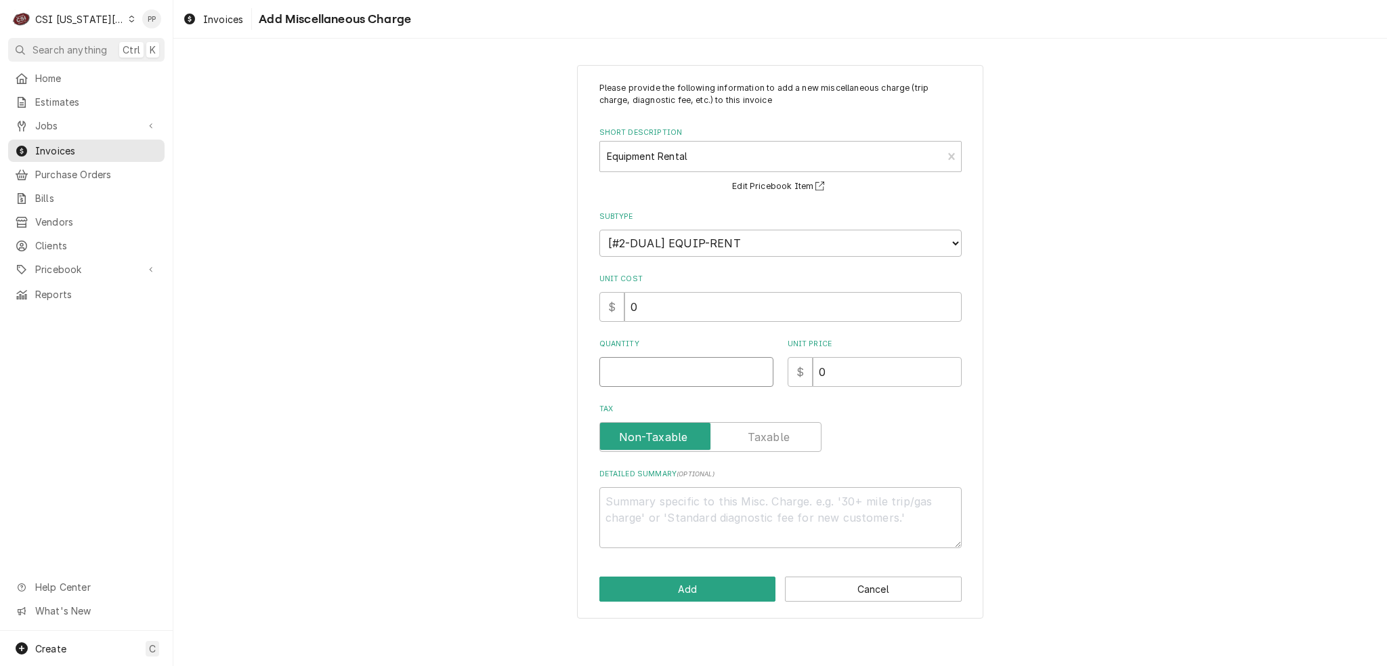
click at [720, 378] on input "Quantity" at bounding box center [686, 372] width 174 height 30
type textarea "x"
type input "1"
type textarea "x"
type input "5"
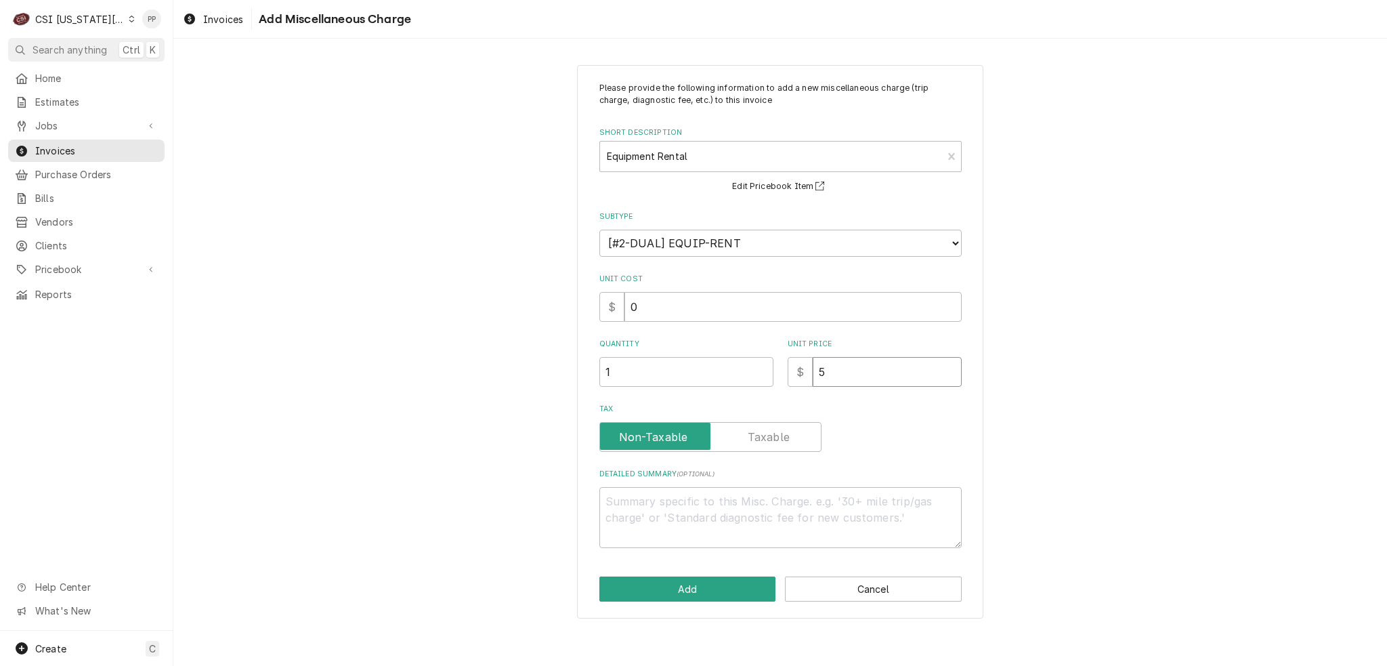
type textarea "x"
type input "50"
type textarea "x"
type input "500"
type textarea "x"
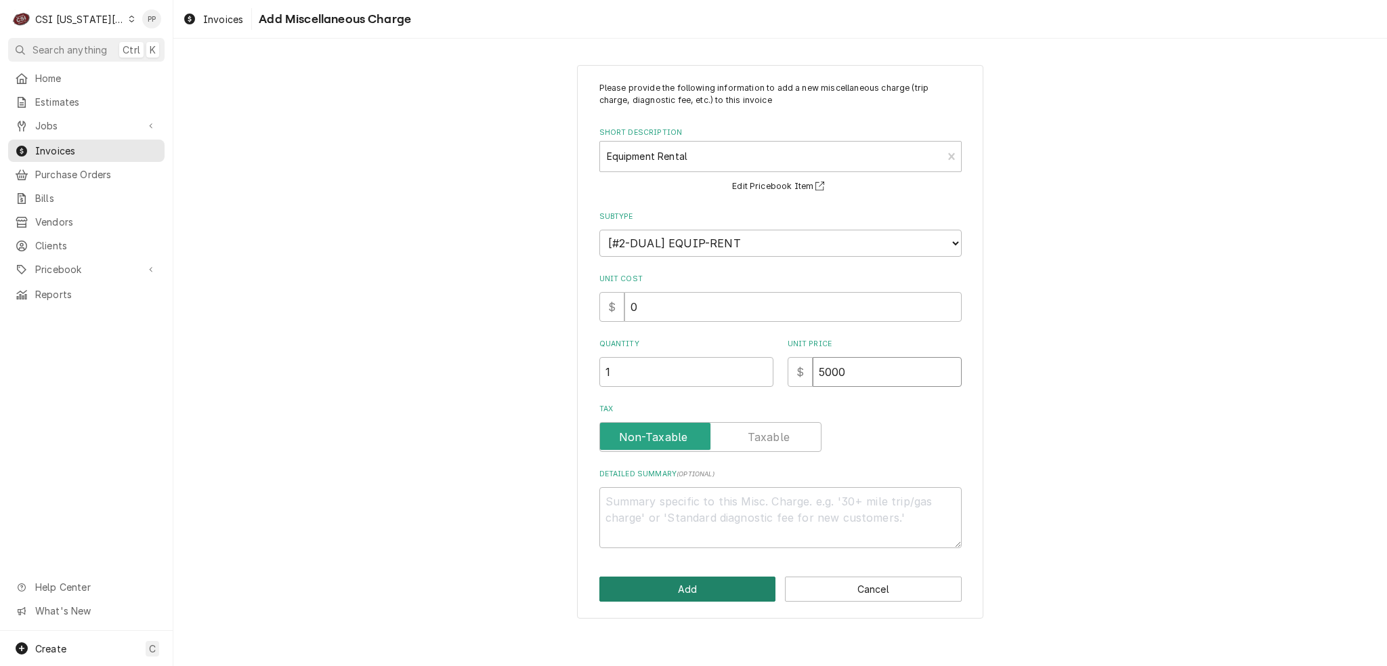
type input "5000"
click at [727, 579] on button "Add" at bounding box center [687, 588] width 177 height 25
type textarea "x"
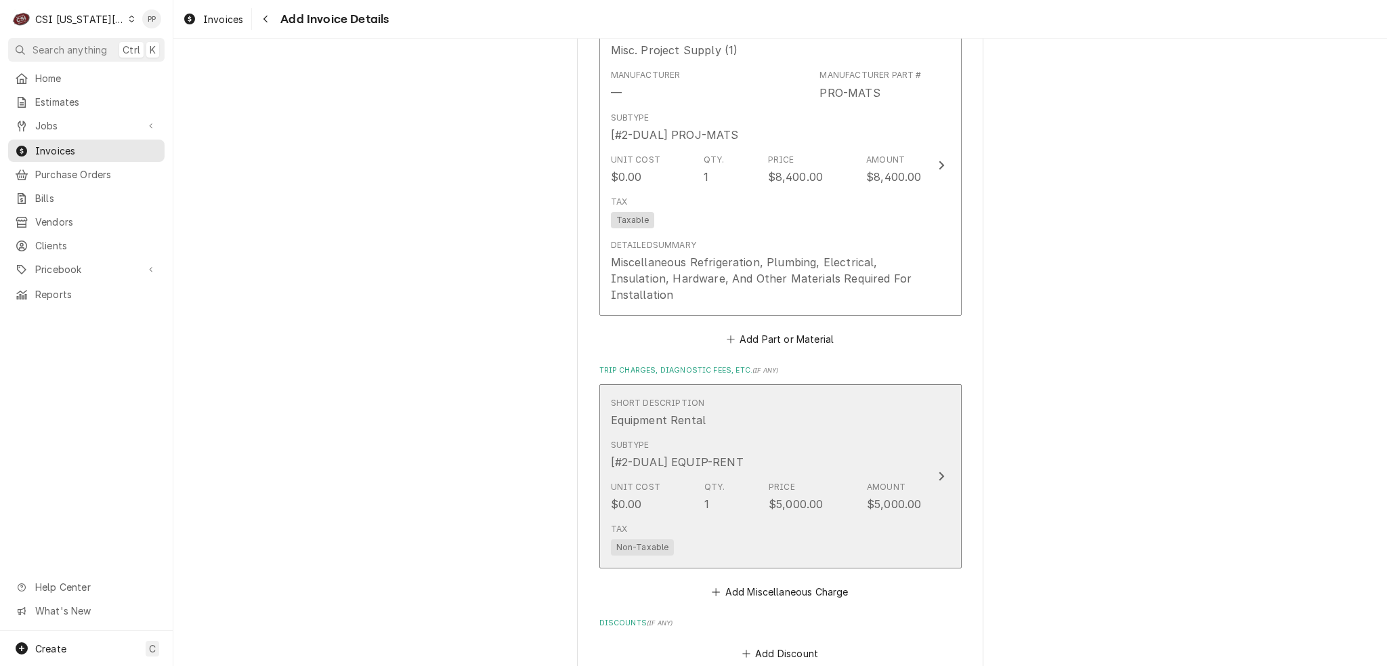
scroll to position [2175, 0]
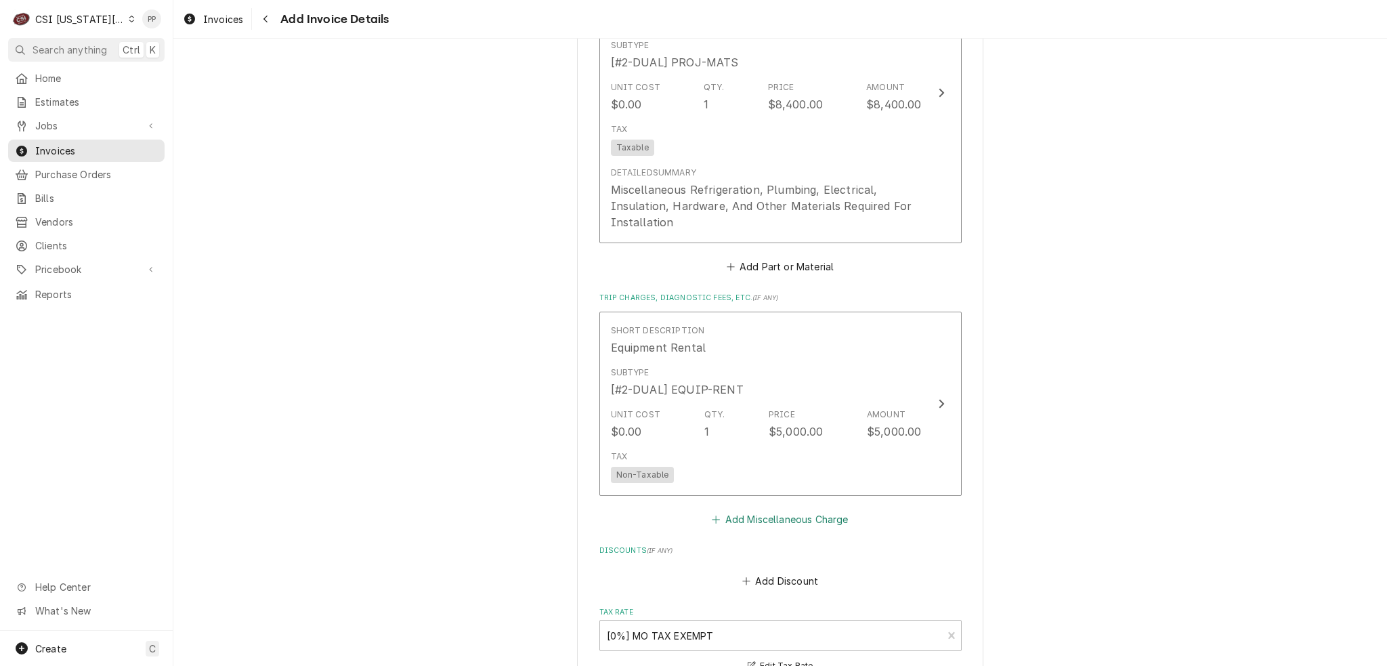
click at [814, 517] on button "Add Miscellaneous Charge" at bounding box center [780, 519] width 141 height 19
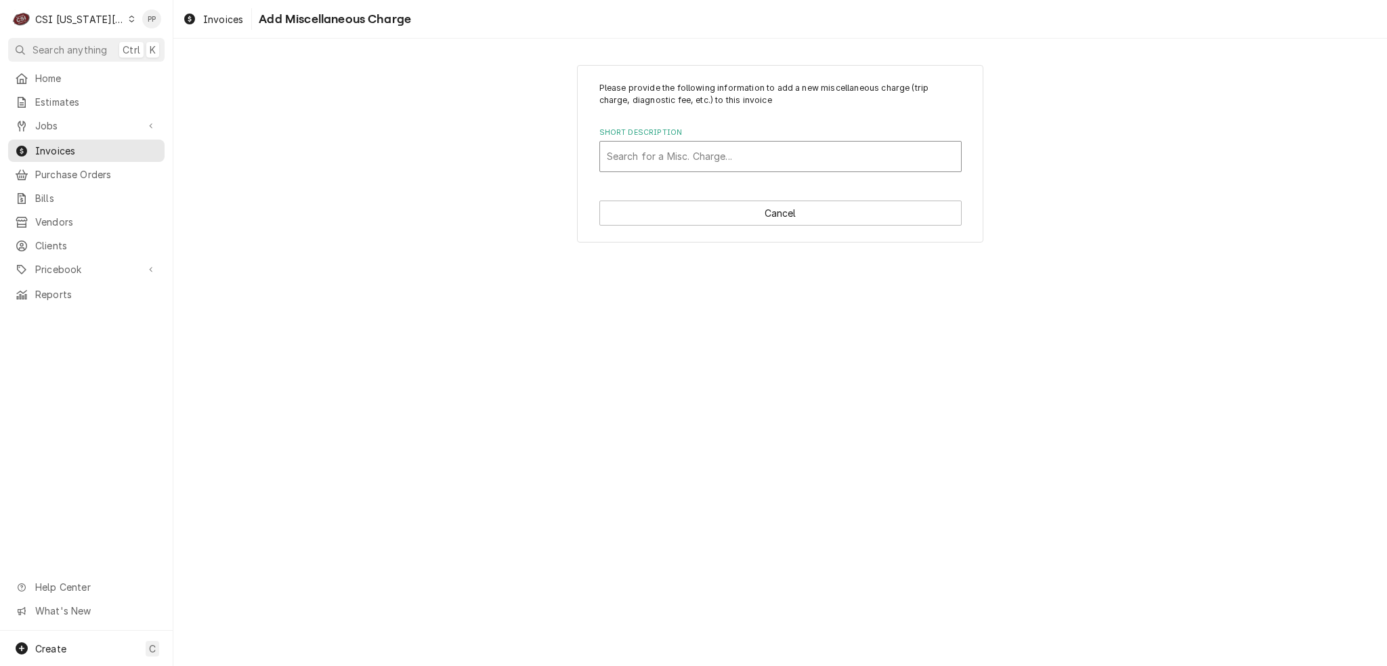
click at [775, 156] on div "Short Description" at bounding box center [780, 156] width 347 height 24
type input "permit fee"
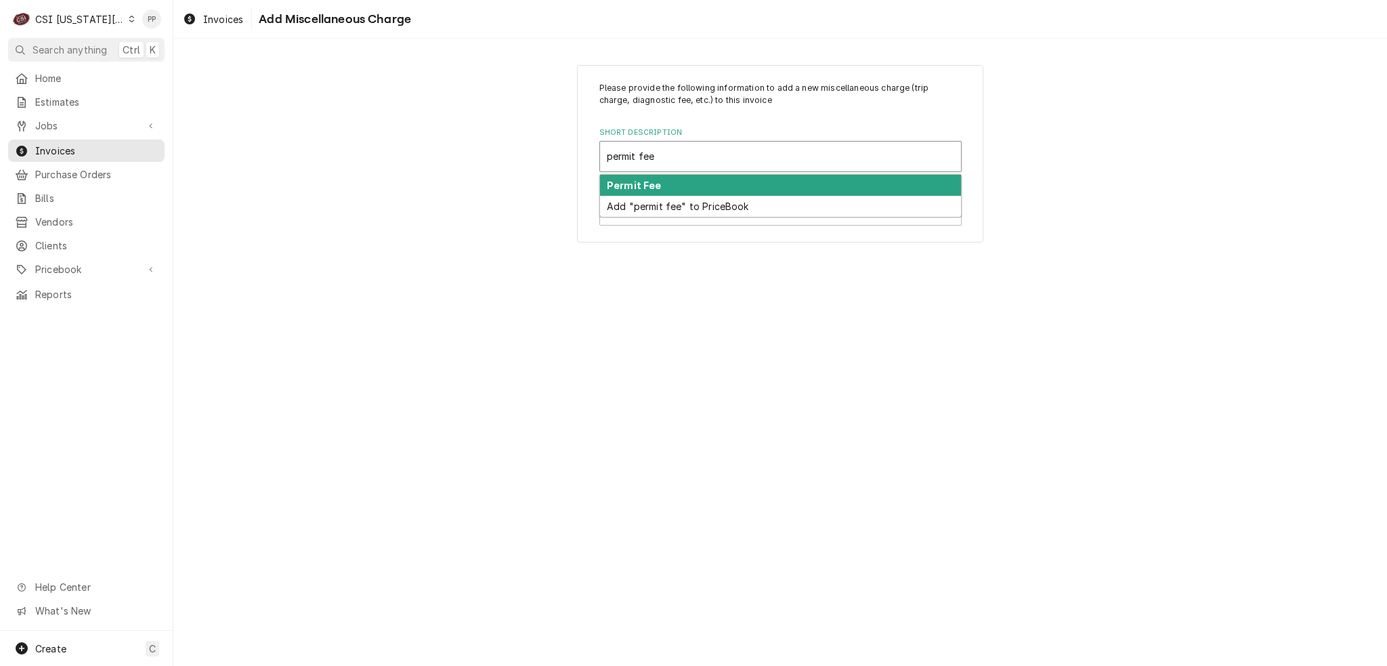
click at [758, 184] on div "Permit Fee" at bounding box center [780, 185] width 361 height 21
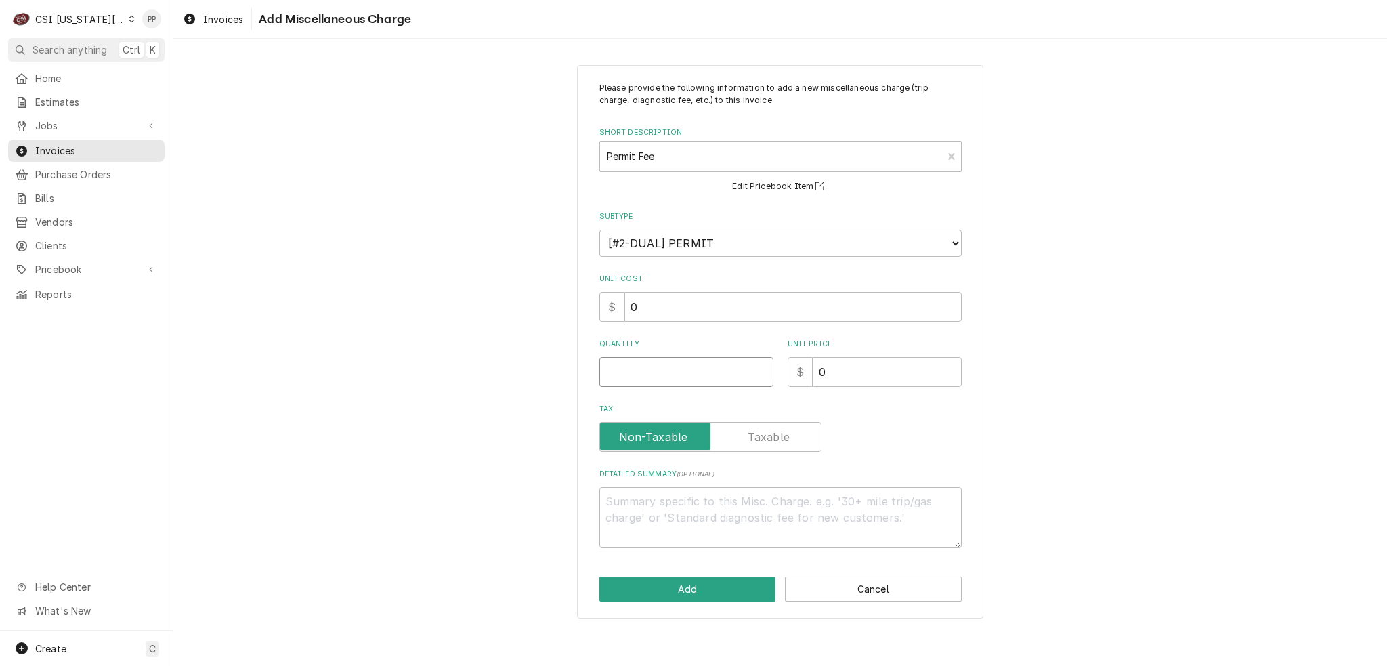
click at [704, 380] on input "Quantity" at bounding box center [686, 372] width 174 height 30
type textarea "x"
type input "1"
type textarea "x"
type input "6"
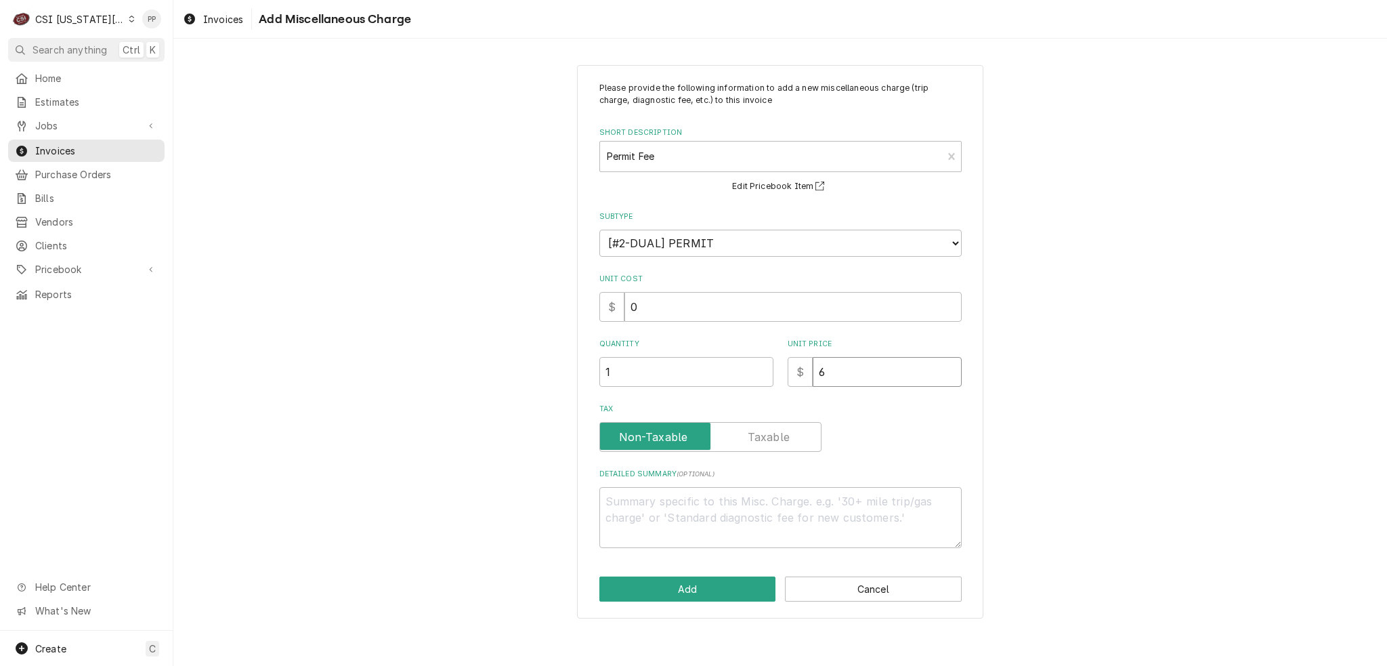
type textarea "x"
type input "60"
type textarea "x"
type input "600"
click at [685, 581] on button "Add" at bounding box center [687, 588] width 177 height 25
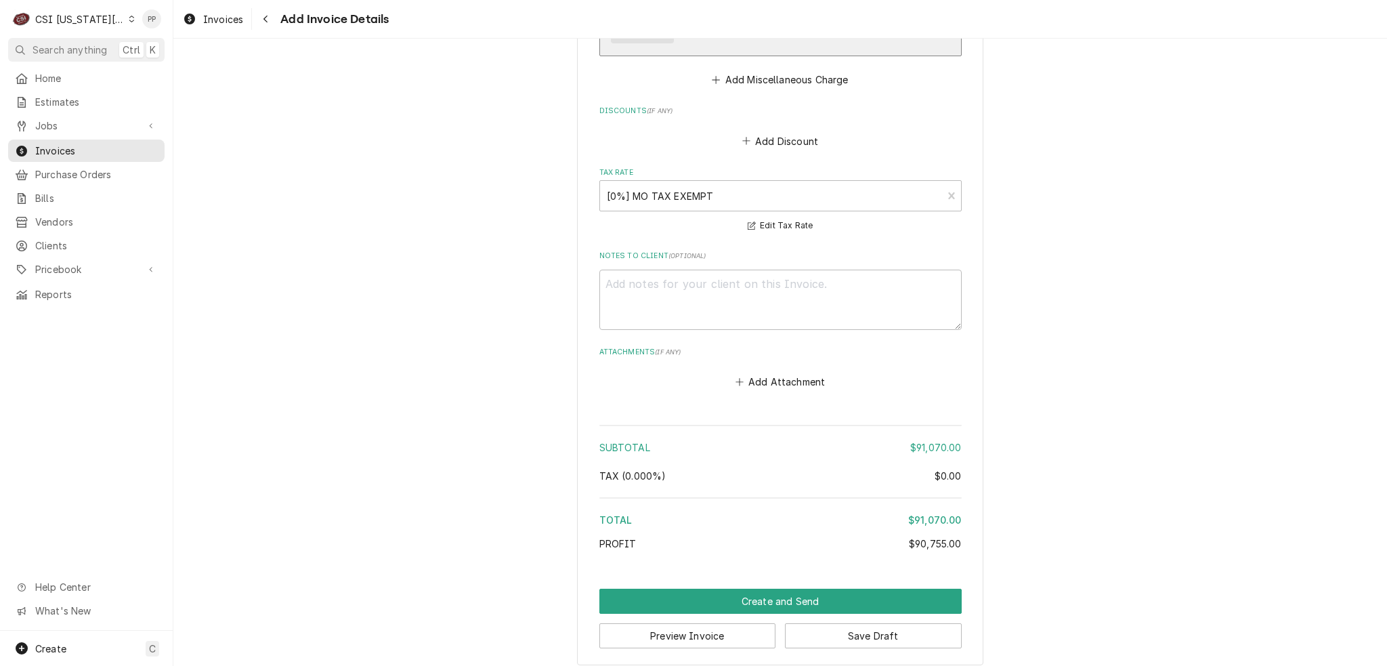
scroll to position [2811, 0]
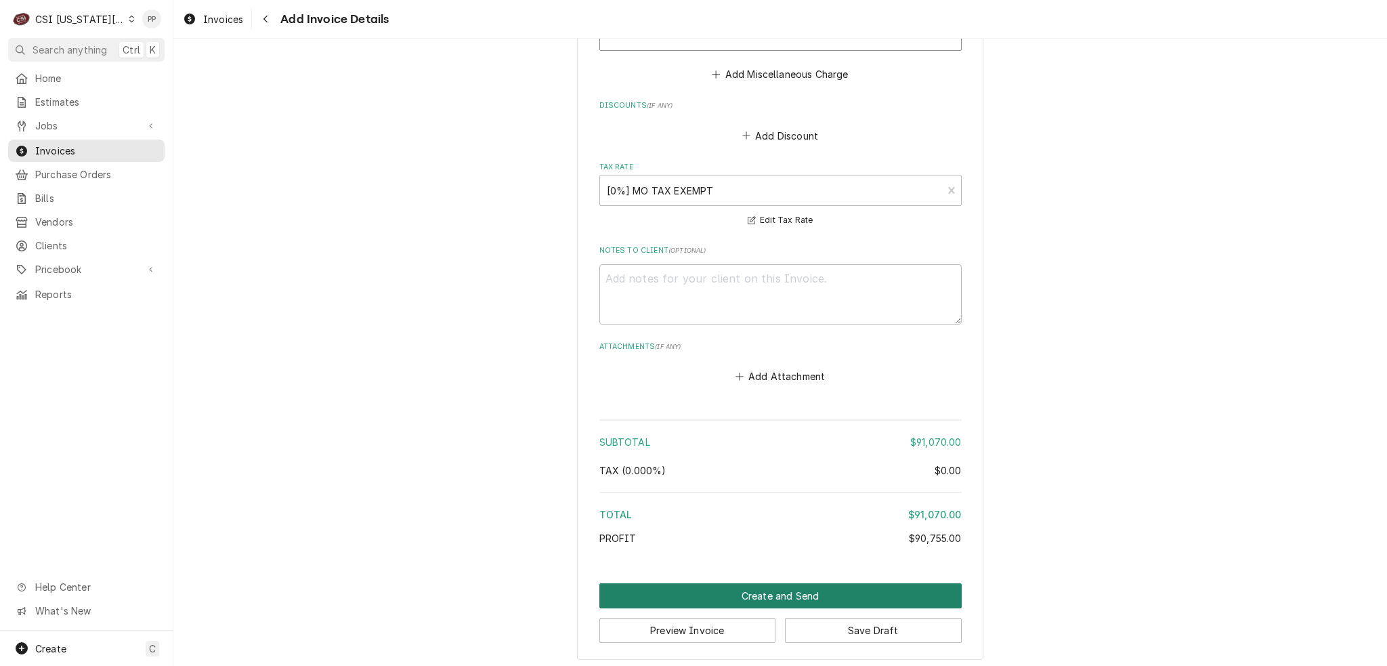
click at [783, 585] on button "Create and Send" at bounding box center [780, 595] width 362 height 25
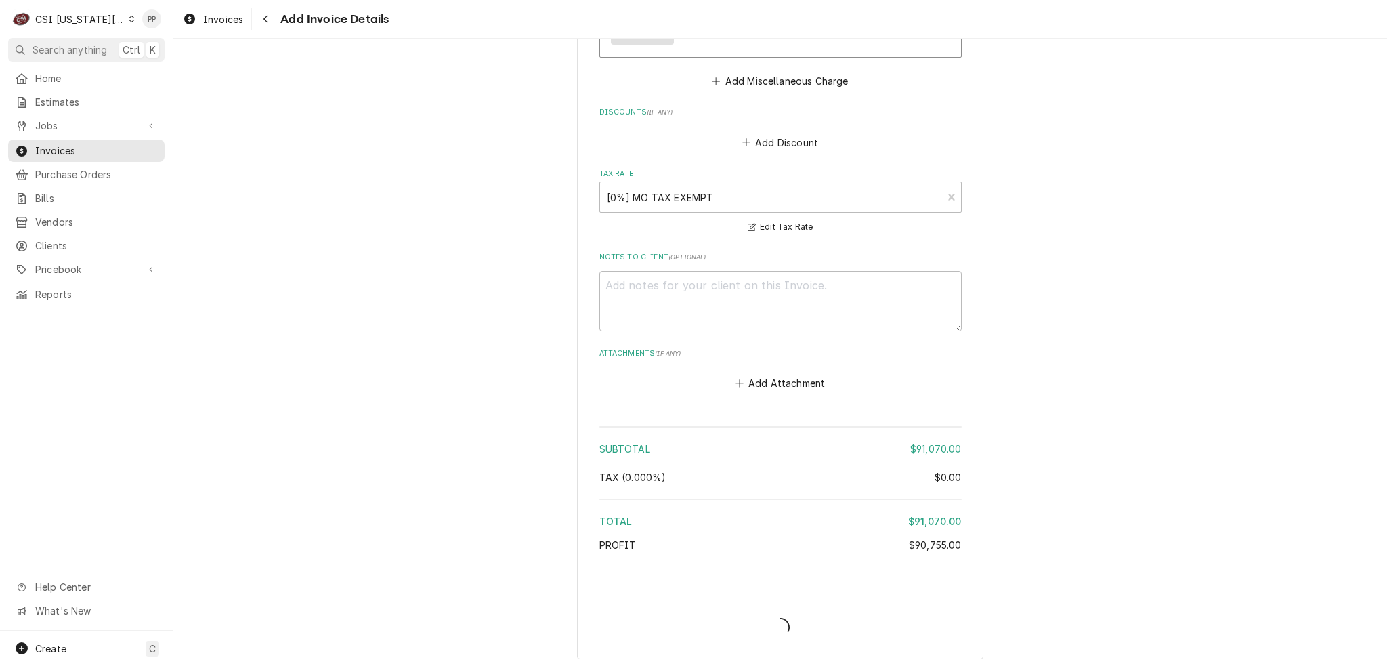
type textarea "x"
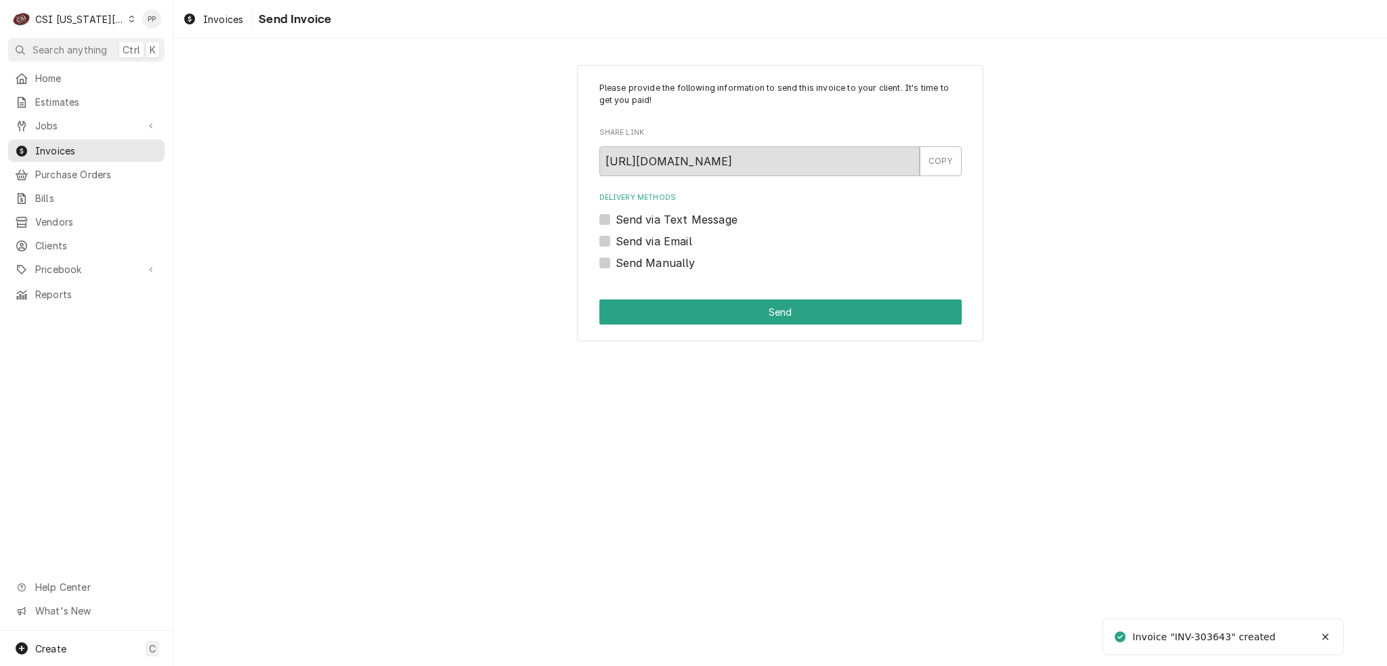
click at [615, 238] on label "Send via Email" at bounding box center [653, 241] width 77 height 16
click at [615, 238] on input "Send via Email" at bounding box center [796, 248] width 362 height 30
checkbox input "true"
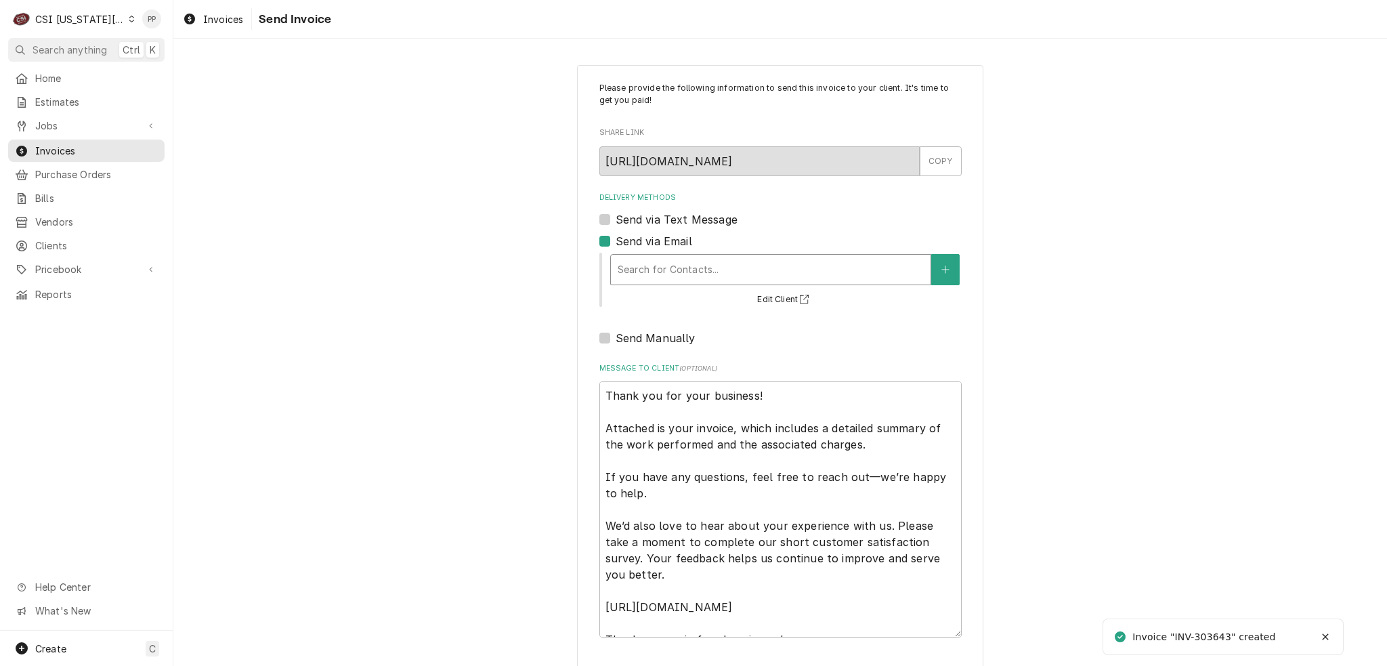
click at [678, 262] on div "Delivery Methods" at bounding box center [770, 269] width 306 height 24
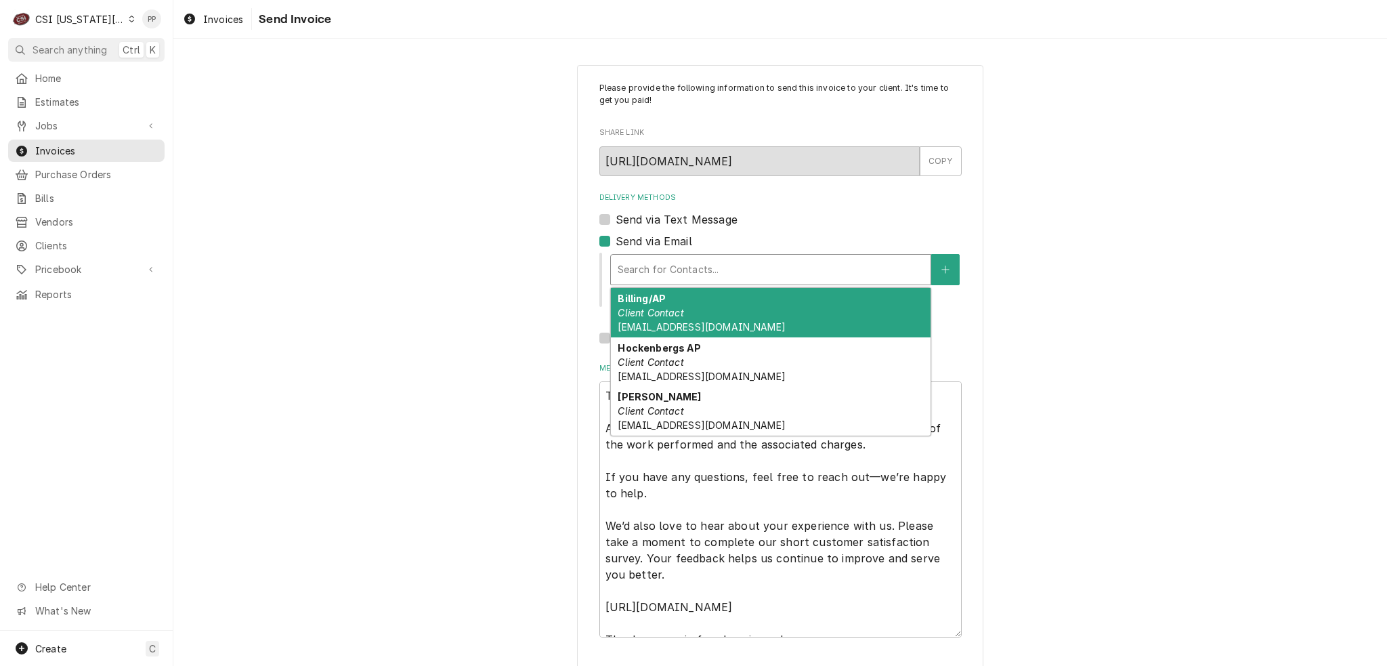
click at [731, 325] on div "Billing/AP Client Contact oma.ap@trimarkusa.com" at bounding box center [771, 312] width 320 height 49
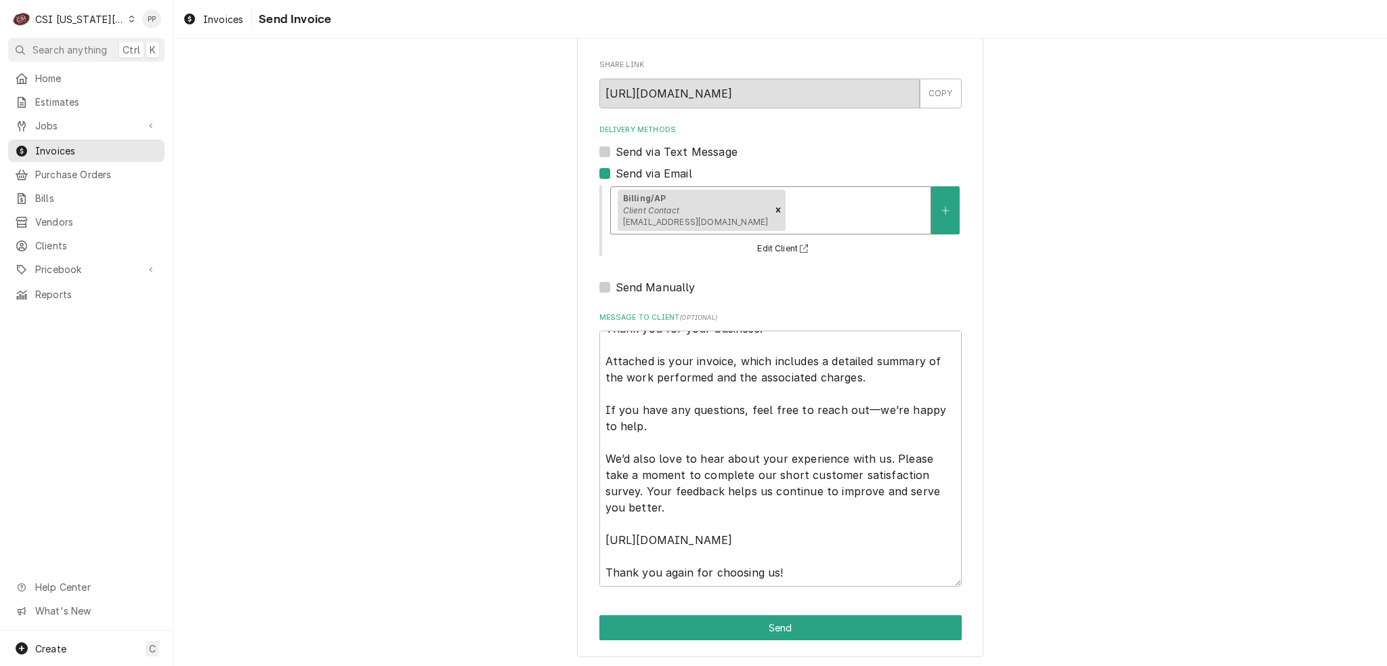
scroll to position [70, 0]
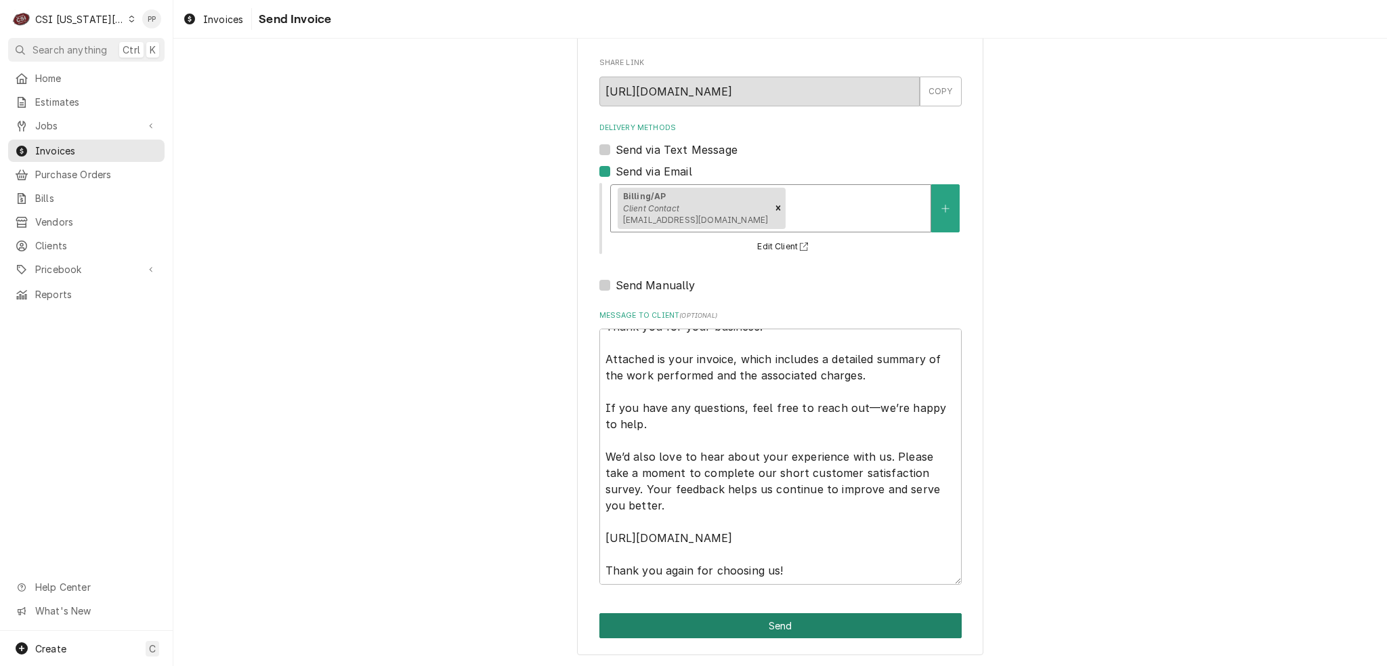
click at [881, 622] on button "Send" at bounding box center [780, 625] width 362 height 25
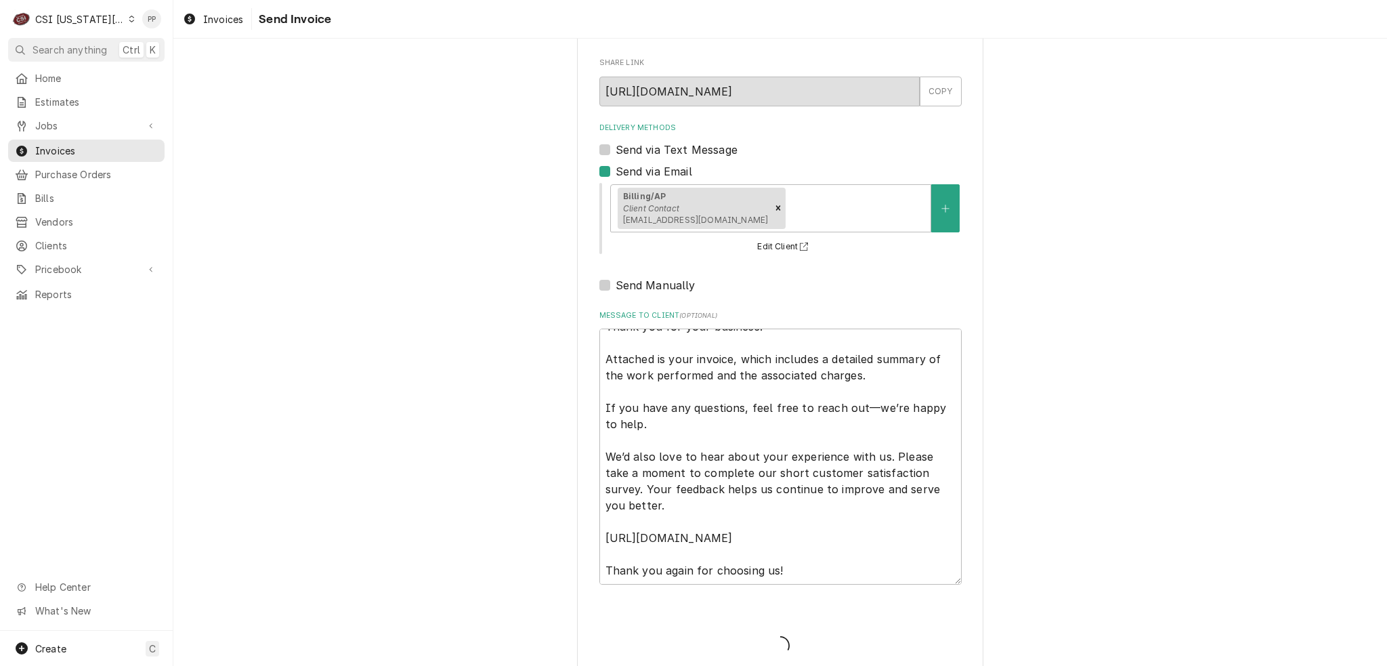
type textarea "x"
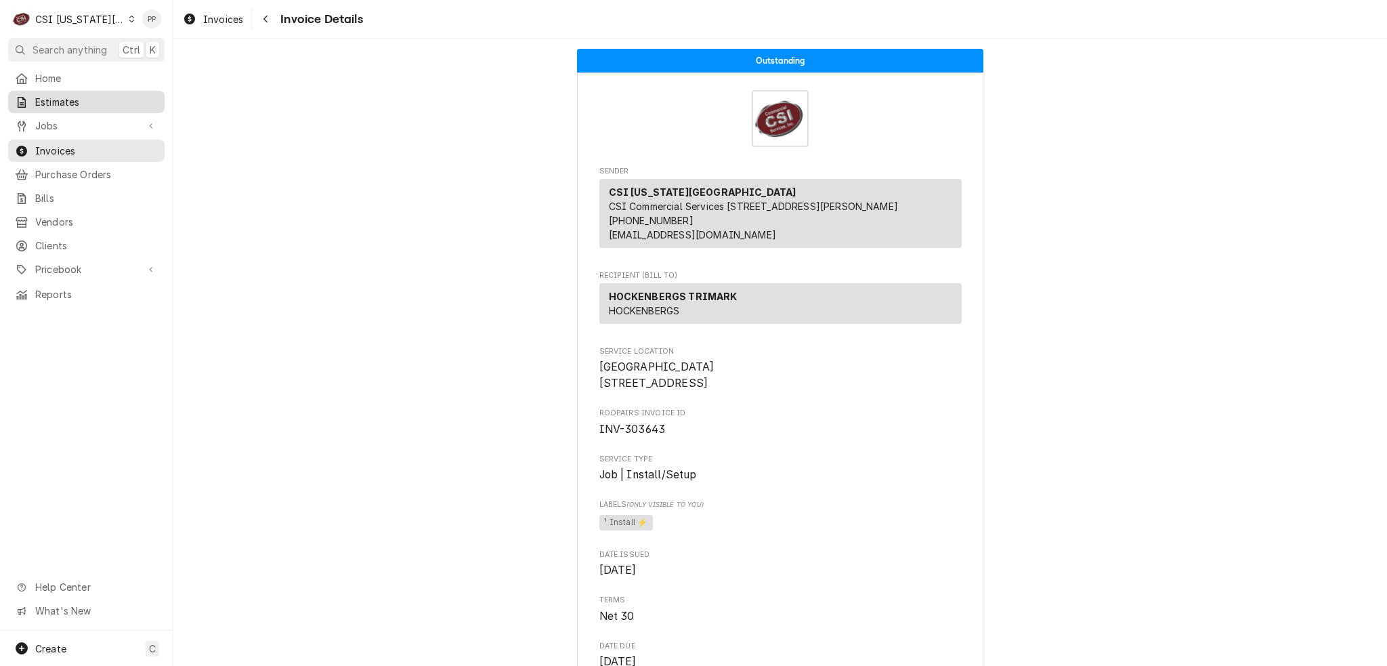
click at [101, 103] on span "Estimates" at bounding box center [96, 102] width 123 height 14
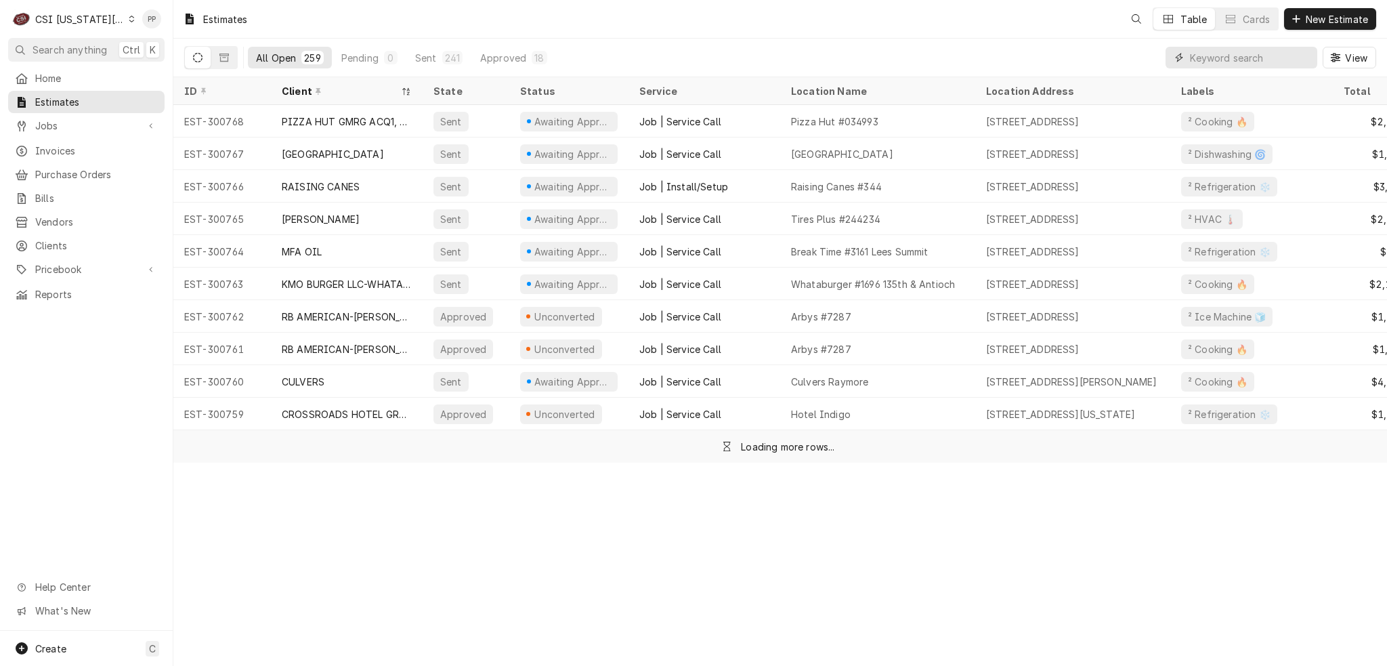
click at [1249, 62] on input "Dynamic Content Wrapper" at bounding box center [1250, 58] width 121 height 22
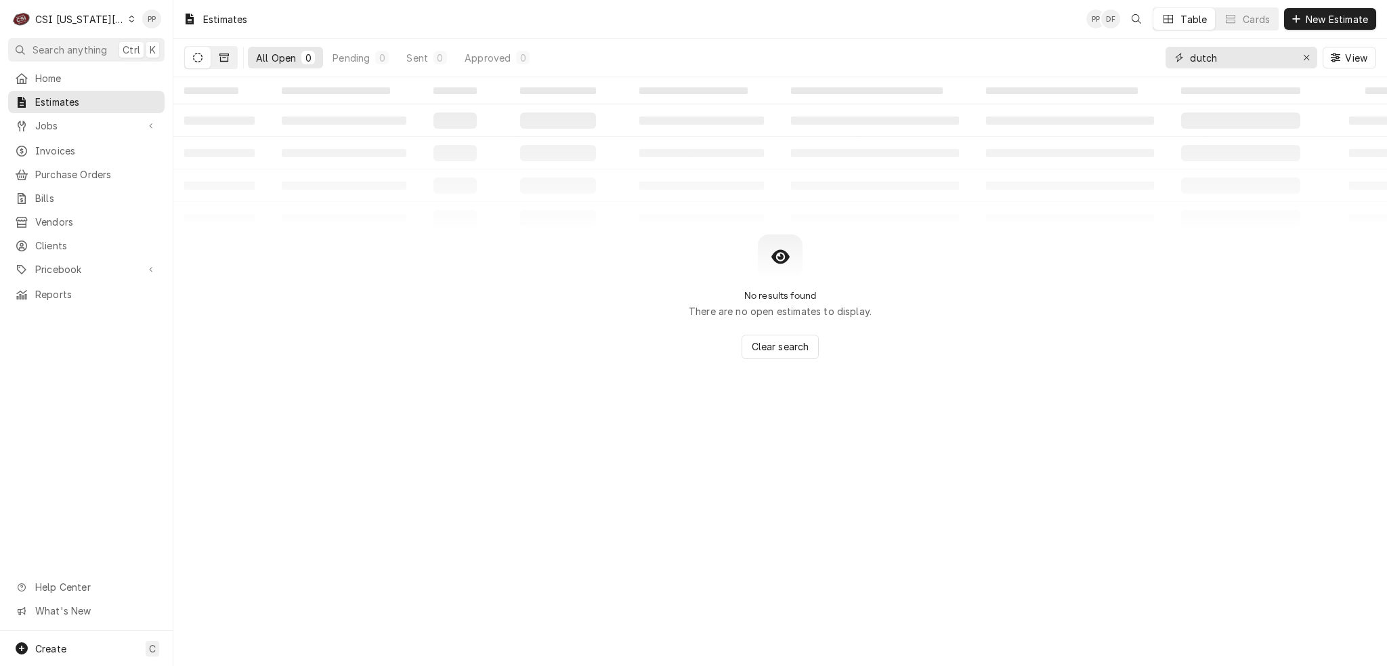
type input "dutch"
click at [219, 58] on icon "Dynamic Content Wrapper" at bounding box center [223, 57] width 9 height 9
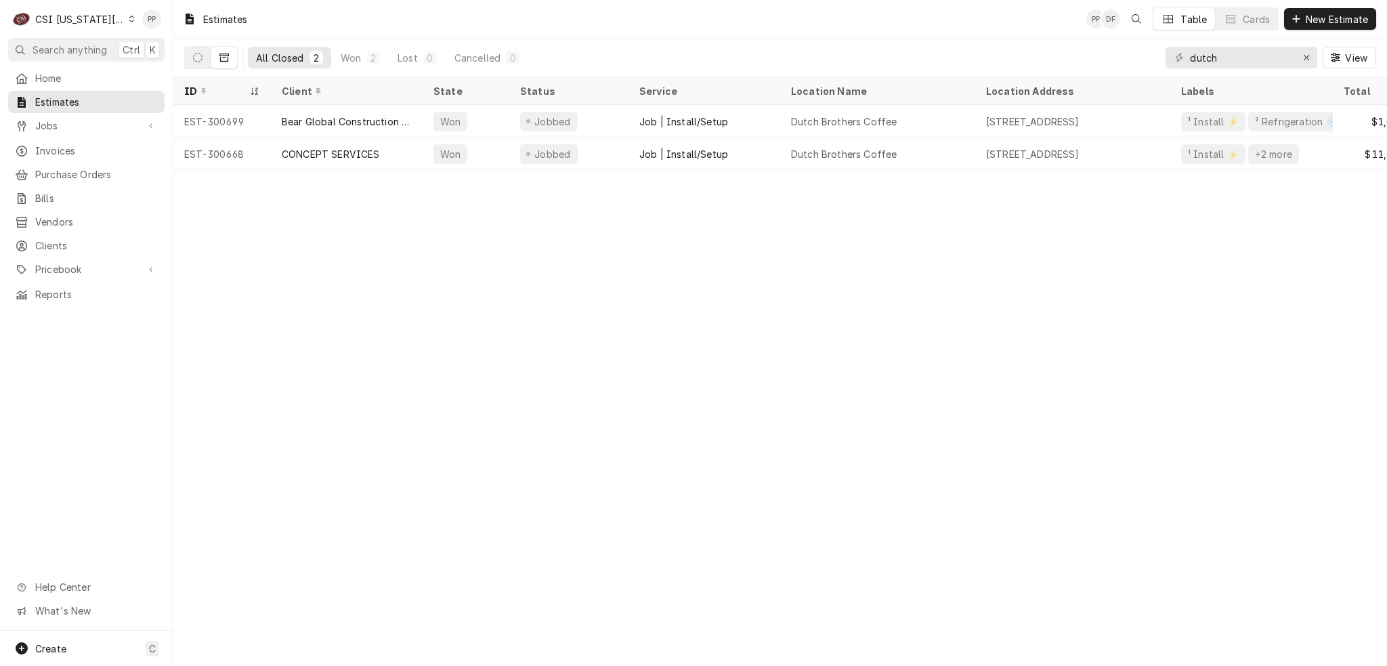
click at [382, 245] on div "Estimates PP DF Table Cards New Estimate All Closed 2 Won 2 Lost 0 Cancelled 0 …" at bounding box center [779, 333] width 1213 height 666
click at [203, 53] on button "Dynamic Content Wrapper" at bounding box center [198, 58] width 26 height 22
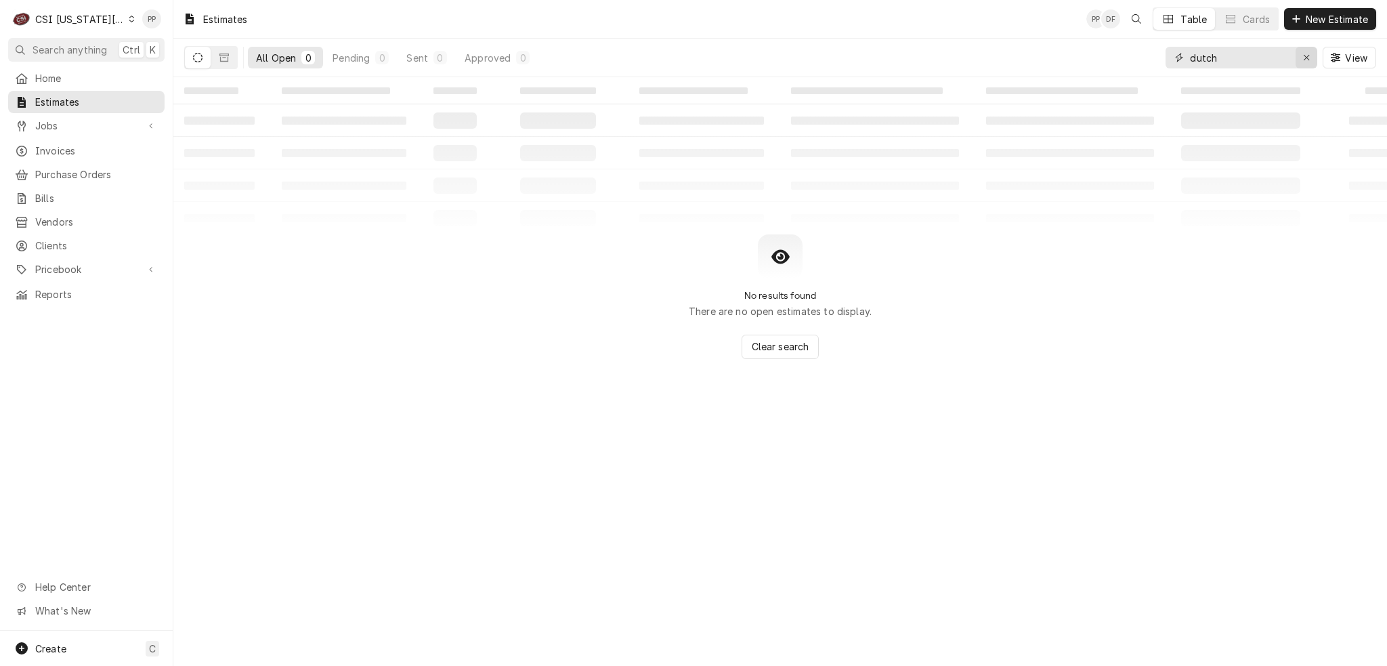
click at [1303, 58] on icon "Erase input" at bounding box center [1306, 57] width 7 height 9
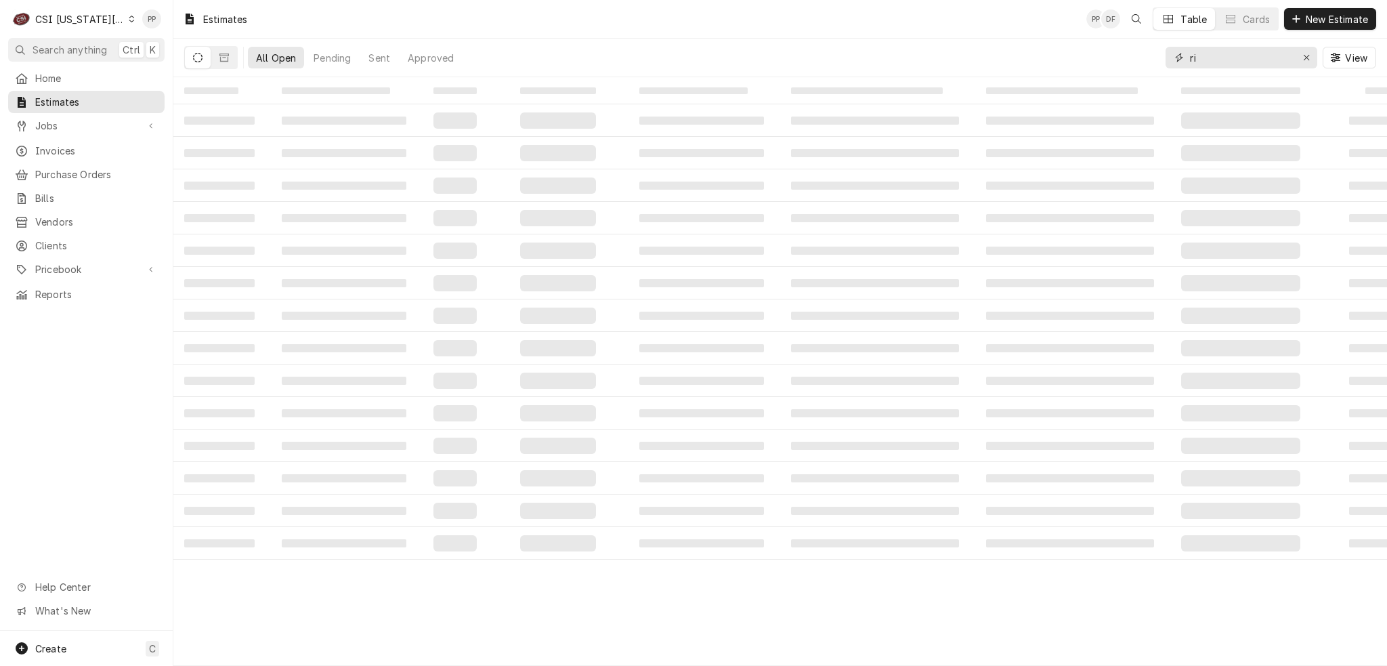
type input "r"
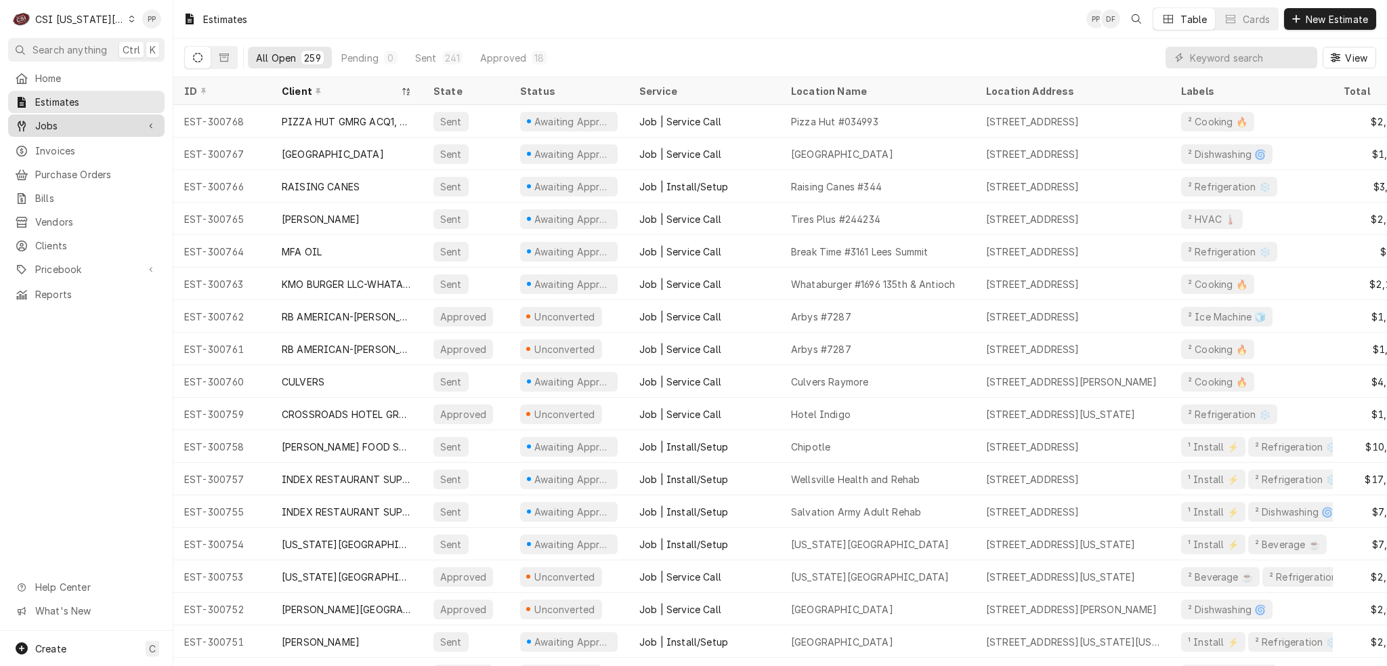
click at [72, 125] on span "Jobs" at bounding box center [86, 125] width 102 height 14
click at [104, 142] on span "Jobs" at bounding box center [96, 149] width 123 height 14
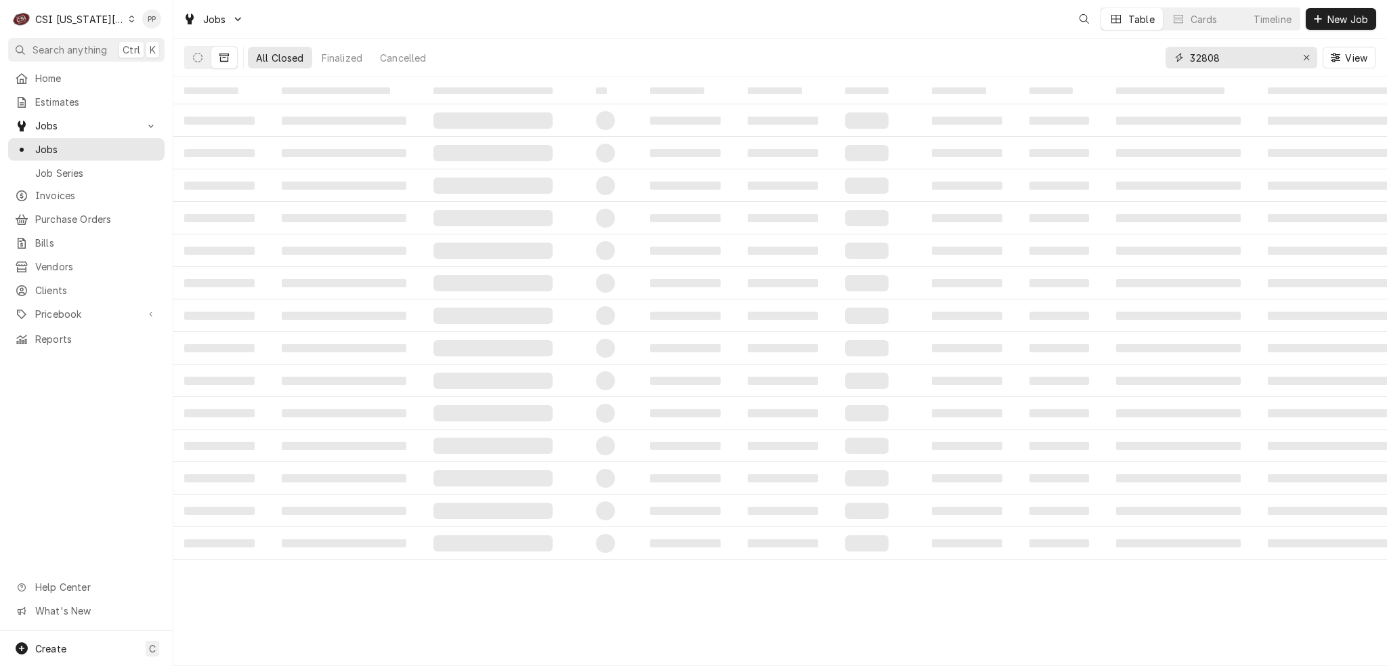
click at [1221, 56] on input "32808" at bounding box center [1241, 58] width 102 height 22
drag, startPoint x: 1221, startPoint y: 56, endPoint x: 1170, endPoint y: 56, distance: 51.5
click at [1170, 56] on div "32808" at bounding box center [1241, 58] width 152 height 22
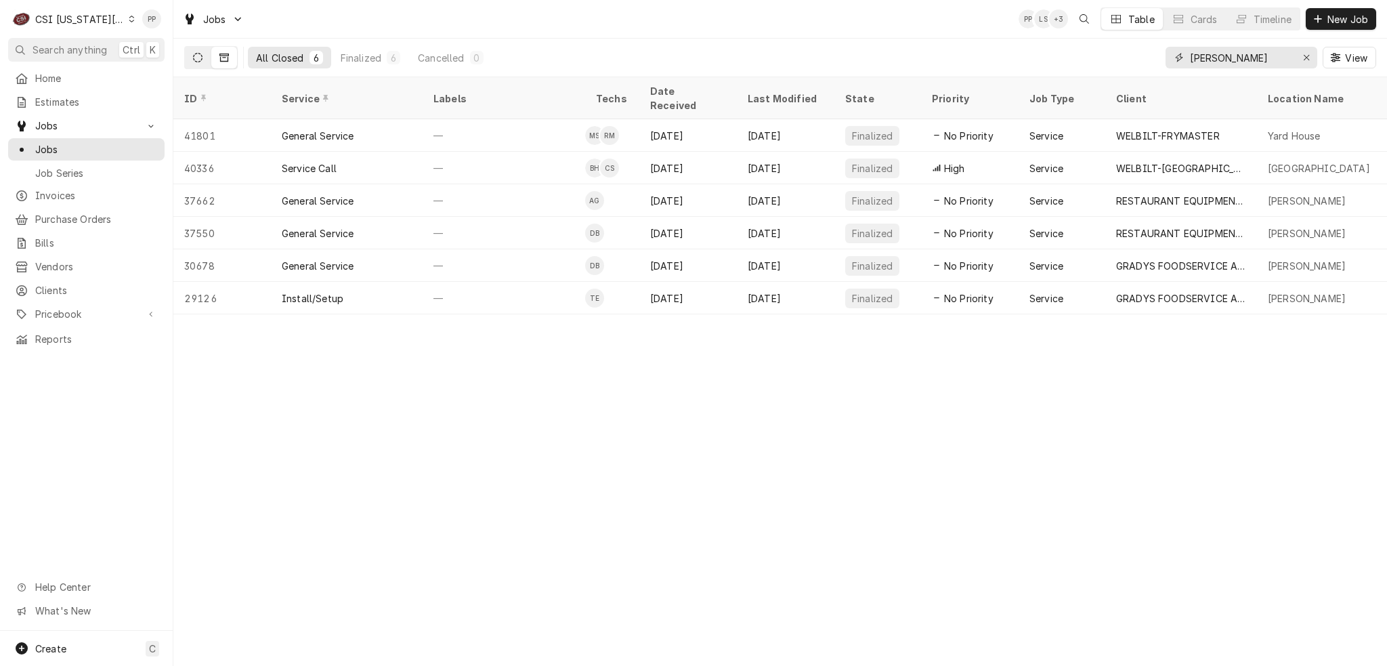
type input "richard"
click at [195, 53] on icon "Dynamic Content Wrapper" at bounding box center [197, 57] width 9 height 9
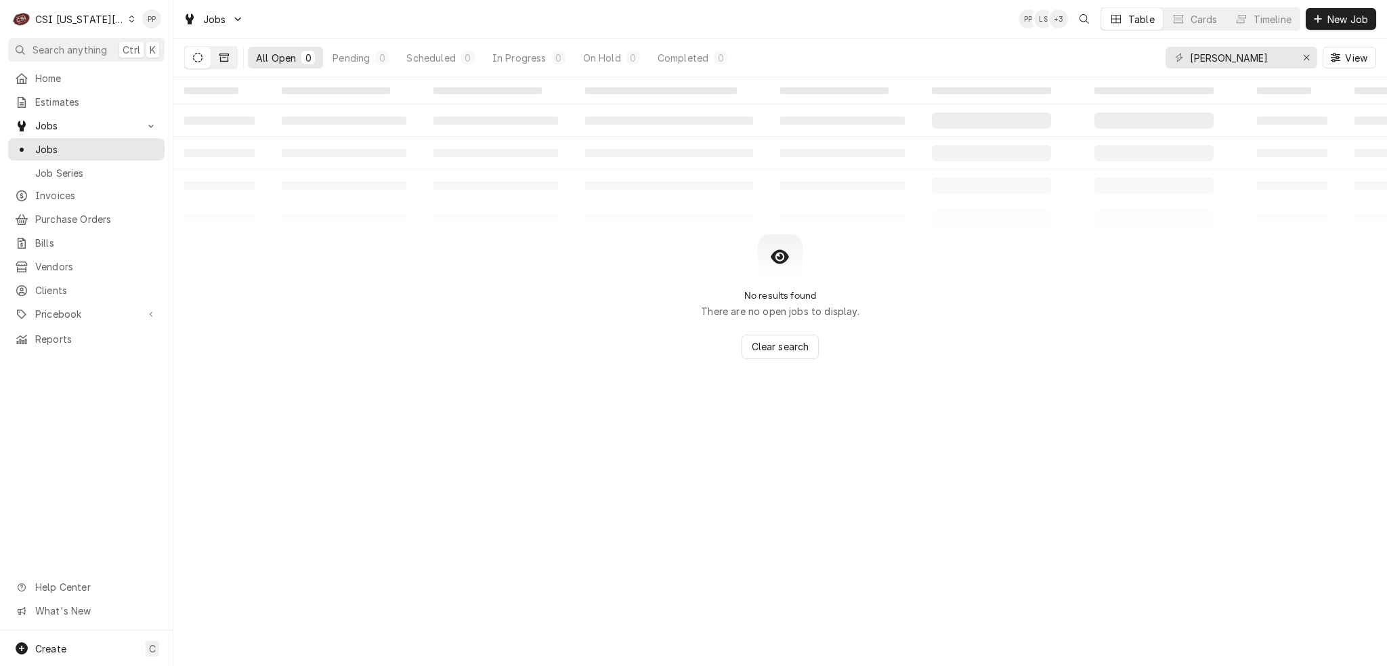
click at [234, 64] on button "Dynamic Content Wrapper" at bounding box center [224, 58] width 26 height 22
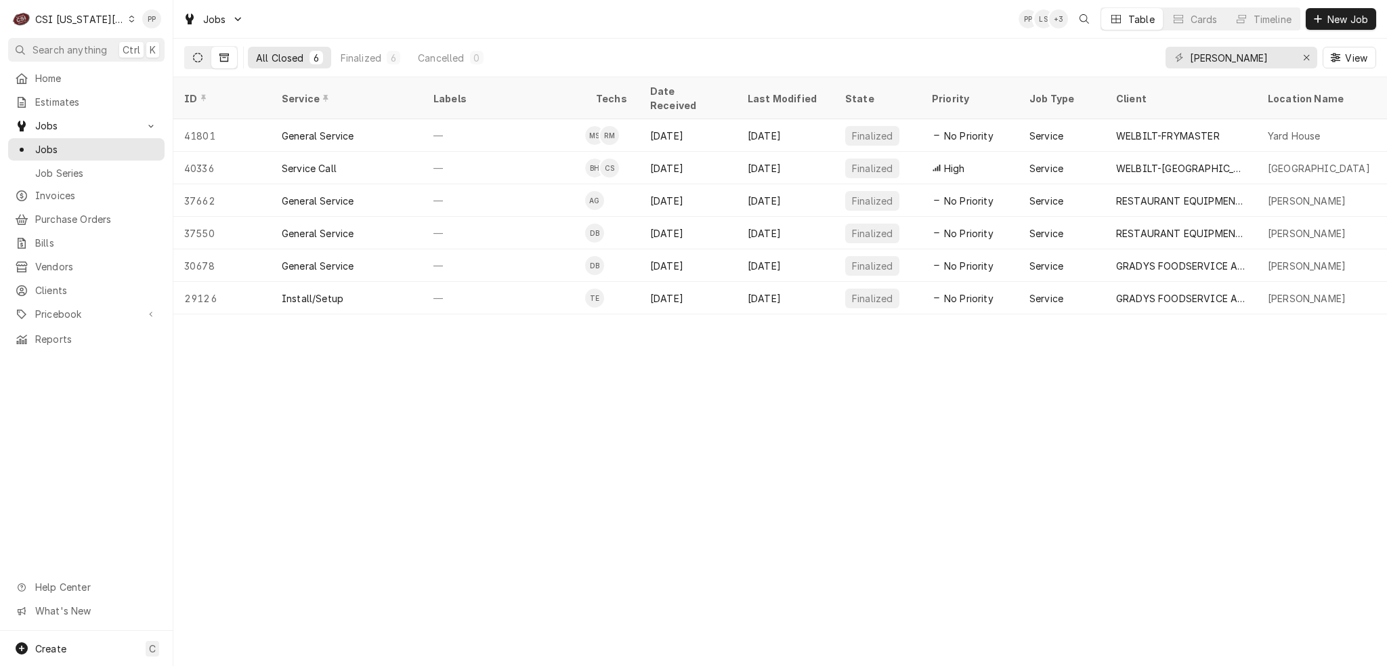
click at [198, 65] on button "Dynamic Content Wrapper" at bounding box center [198, 58] width 26 height 22
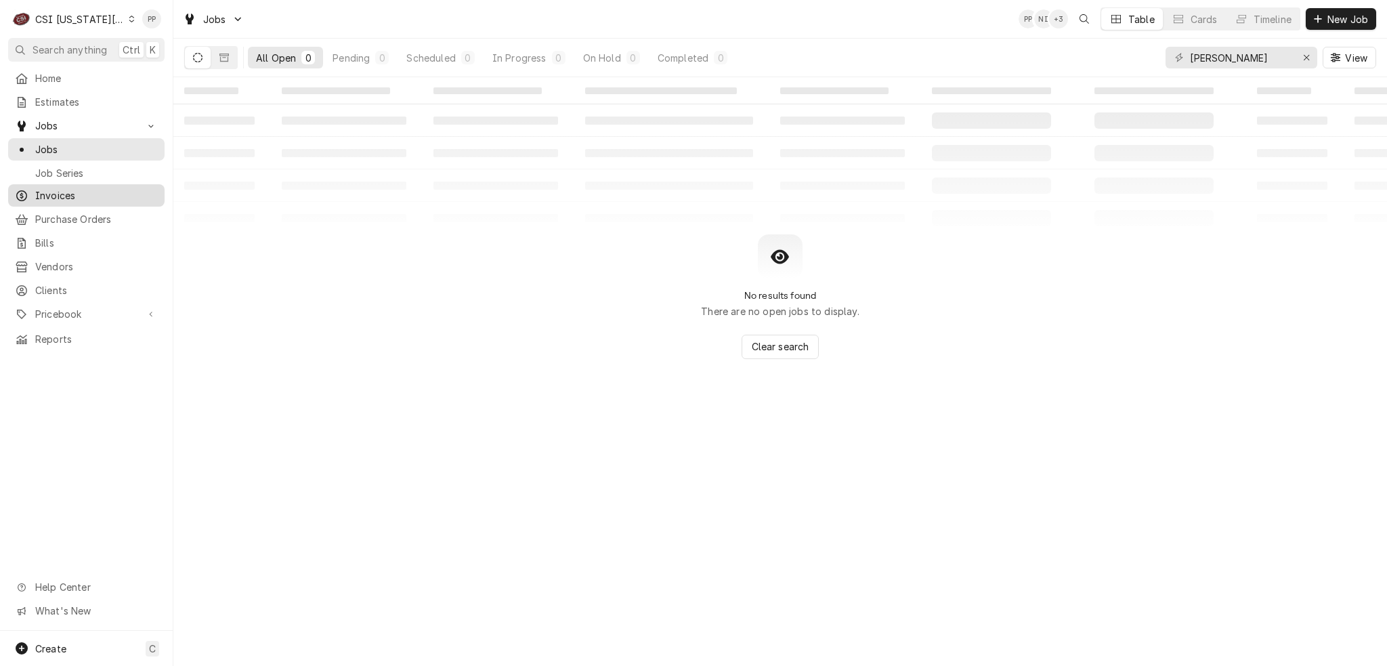
click at [90, 192] on span "Invoices" at bounding box center [96, 195] width 123 height 14
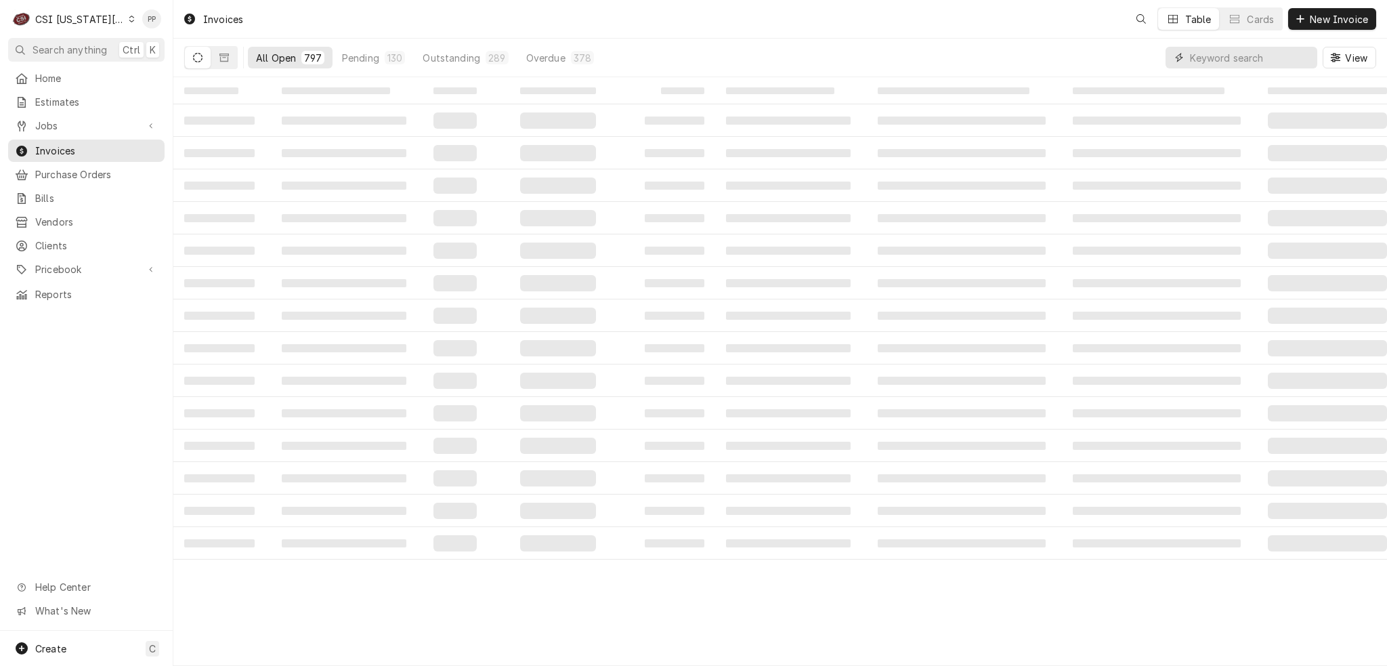
click at [1303, 57] on input "Dynamic Content Wrapper" at bounding box center [1250, 58] width 121 height 22
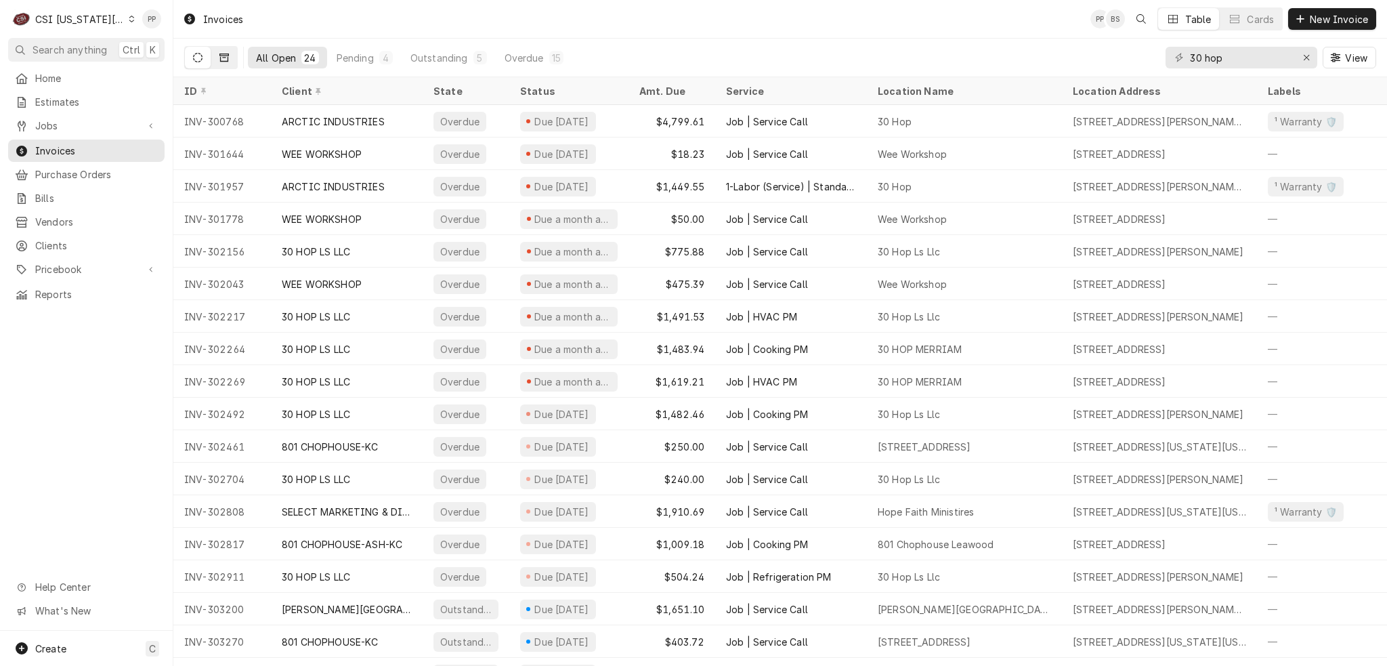
click at [217, 64] on button "Dynamic Content Wrapper" at bounding box center [224, 58] width 26 height 22
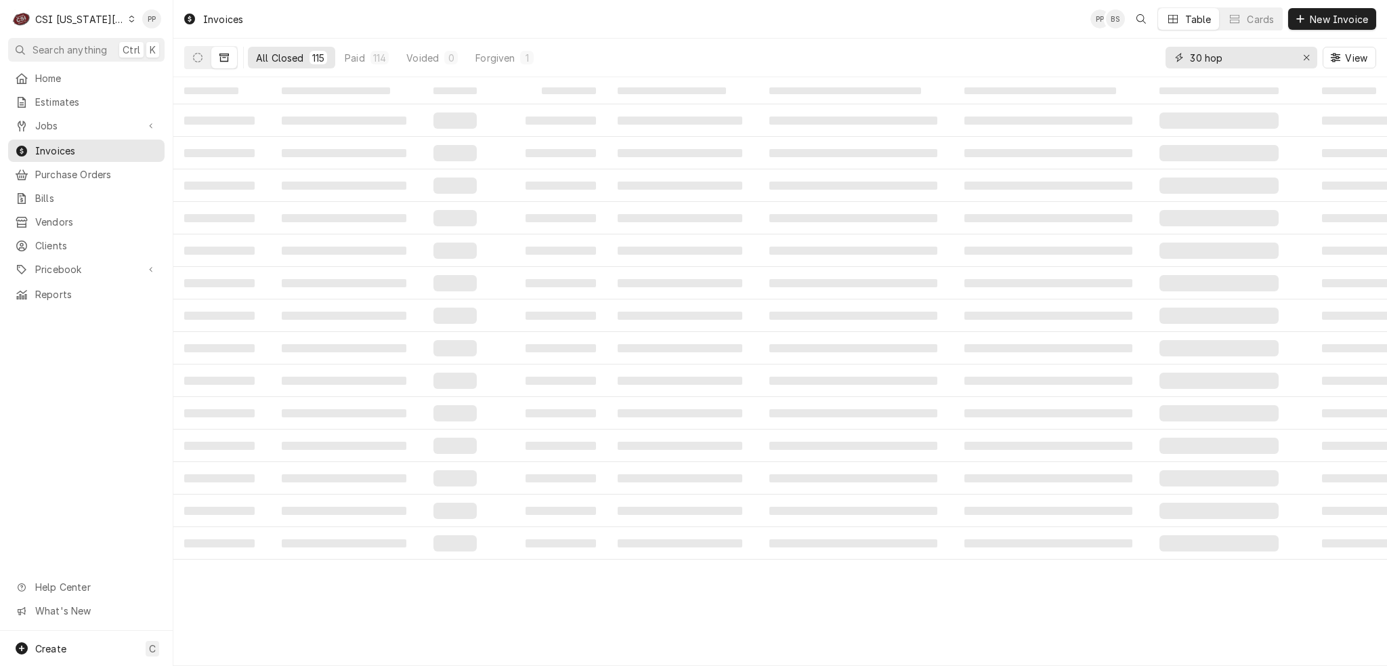
click at [1244, 58] on input "30 hop" at bounding box center [1241, 58] width 102 height 22
click at [1245, 57] on input "30 hop lees ummit" at bounding box center [1241, 58] width 102 height 22
click at [200, 64] on button "Dynamic Content Wrapper" at bounding box center [198, 58] width 26 height 22
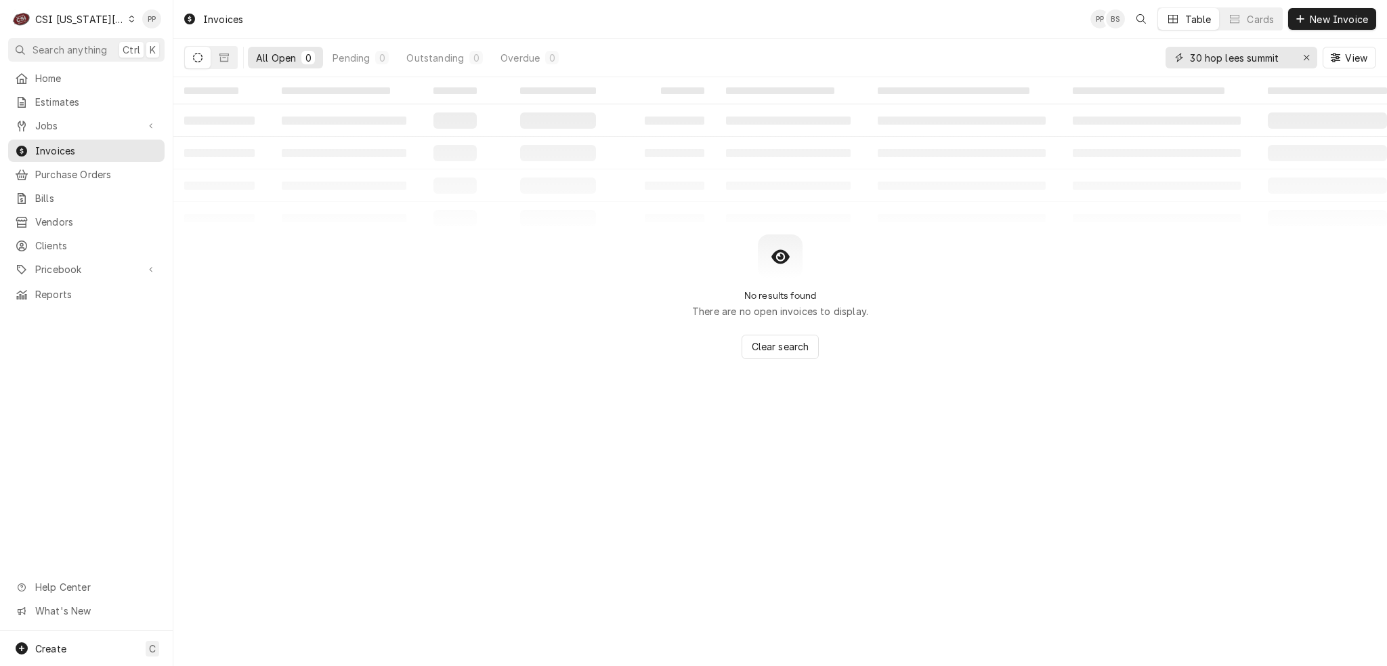
click at [1281, 60] on input "30 hop lees summit" at bounding box center [1241, 58] width 102 height 22
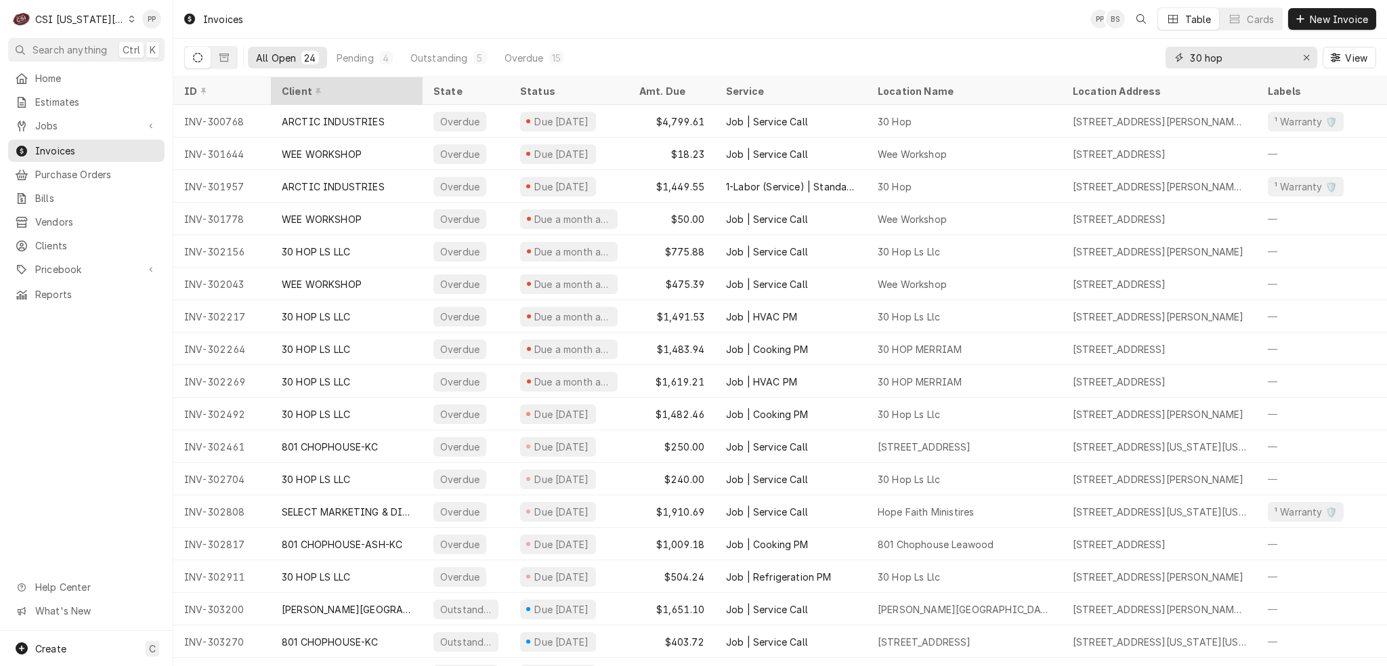
type input "30 hop"
click at [313, 98] on div "Client" at bounding box center [347, 91] width 146 height 22
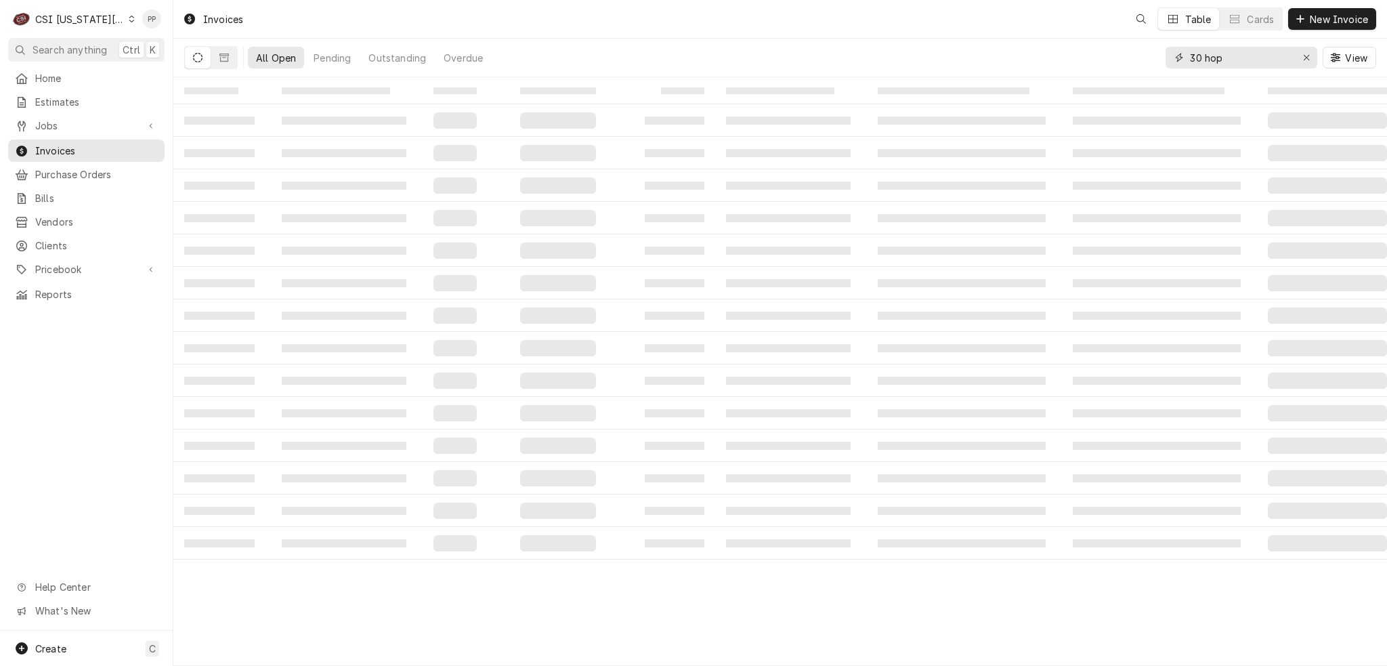
click at [1251, 57] on input "30 hop" at bounding box center [1241, 58] width 102 height 22
type input "3"
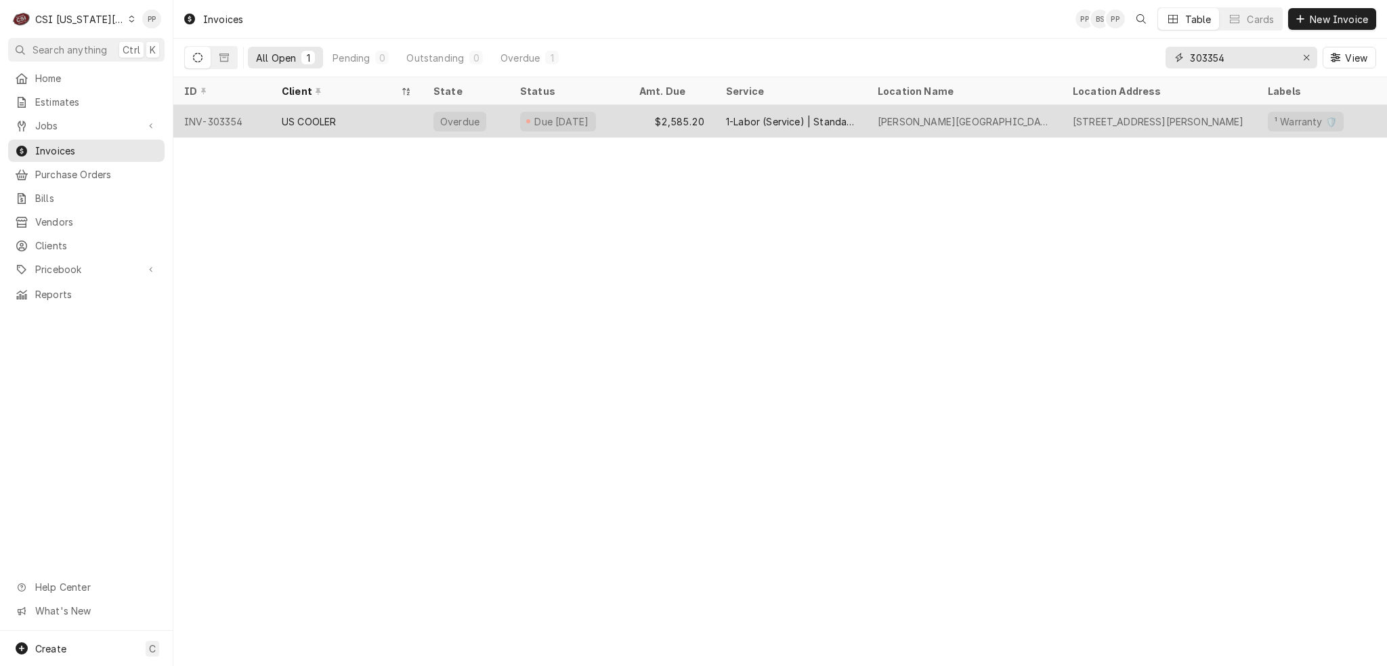
type input "303354"
click at [384, 127] on div "US COOLER" at bounding box center [347, 121] width 152 height 32
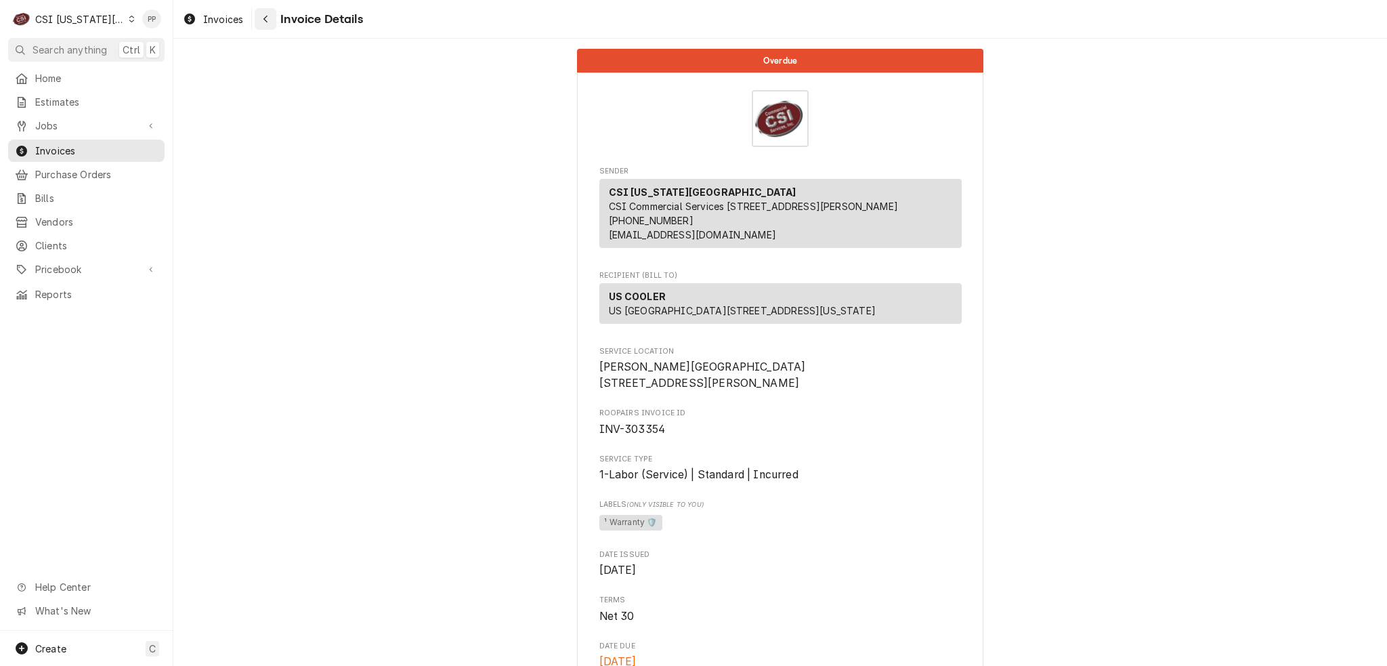
click at [259, 14] on div "Navigate back" at bounding box center [266, 19] width 14 height 14
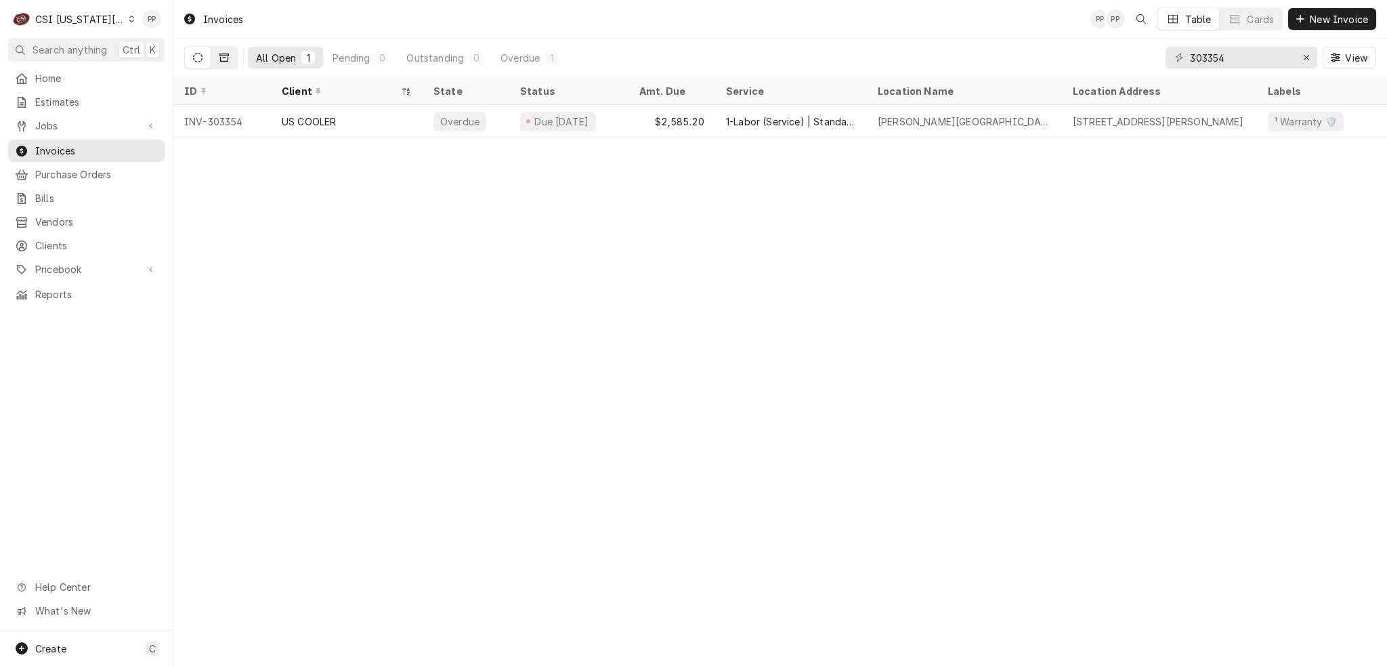
click at [221, 53] on icon "Dynamic Content Wrapper" at bounding box center [223, 57] width 9 height 8
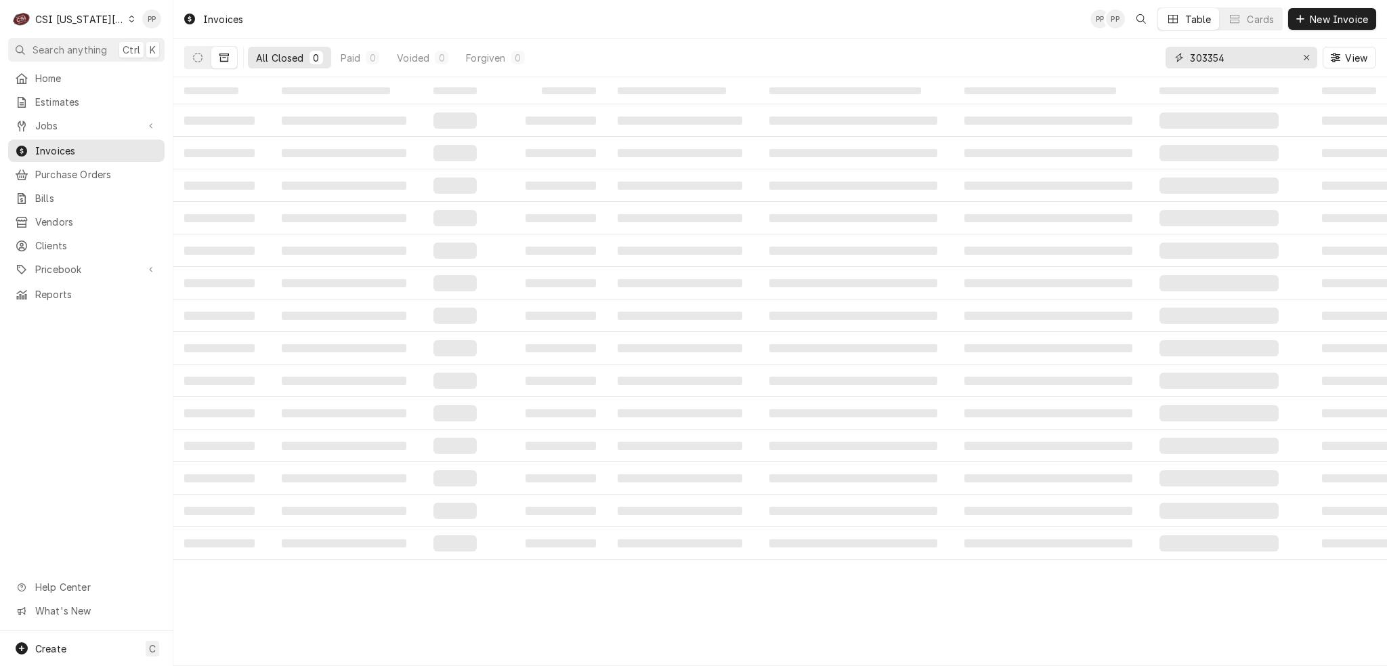
click at [1242, 62] on input "303354" at bounding box center [1241, 58] width 102 height 22
drag, startPoint x: 1242, startPoint y: 62, endPoint x: 1198, endPoint y: 57, distance: 44.3
click at [1198, 57] on input "303354" at bounding box center [1241, 58] width 102 height 22
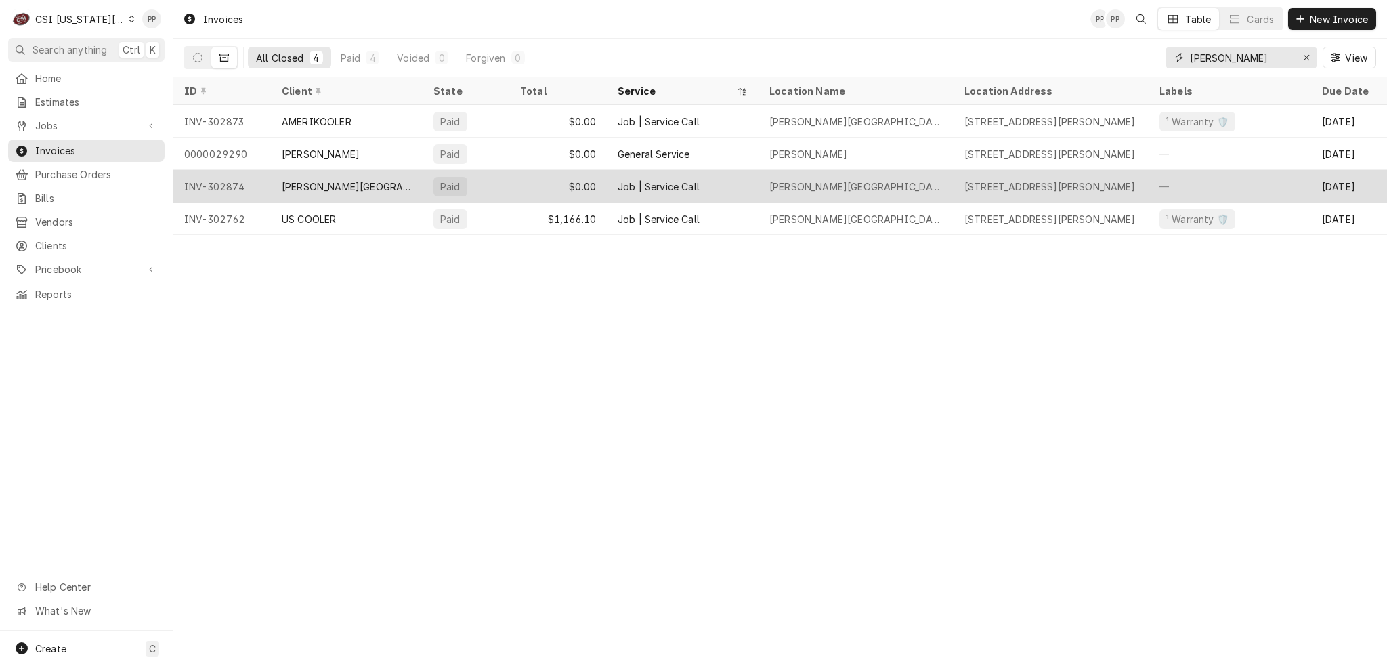
type input "hardin"
click at [515, 186] on div "$0.00" at bounding box center [557, 186] width 97 height 32
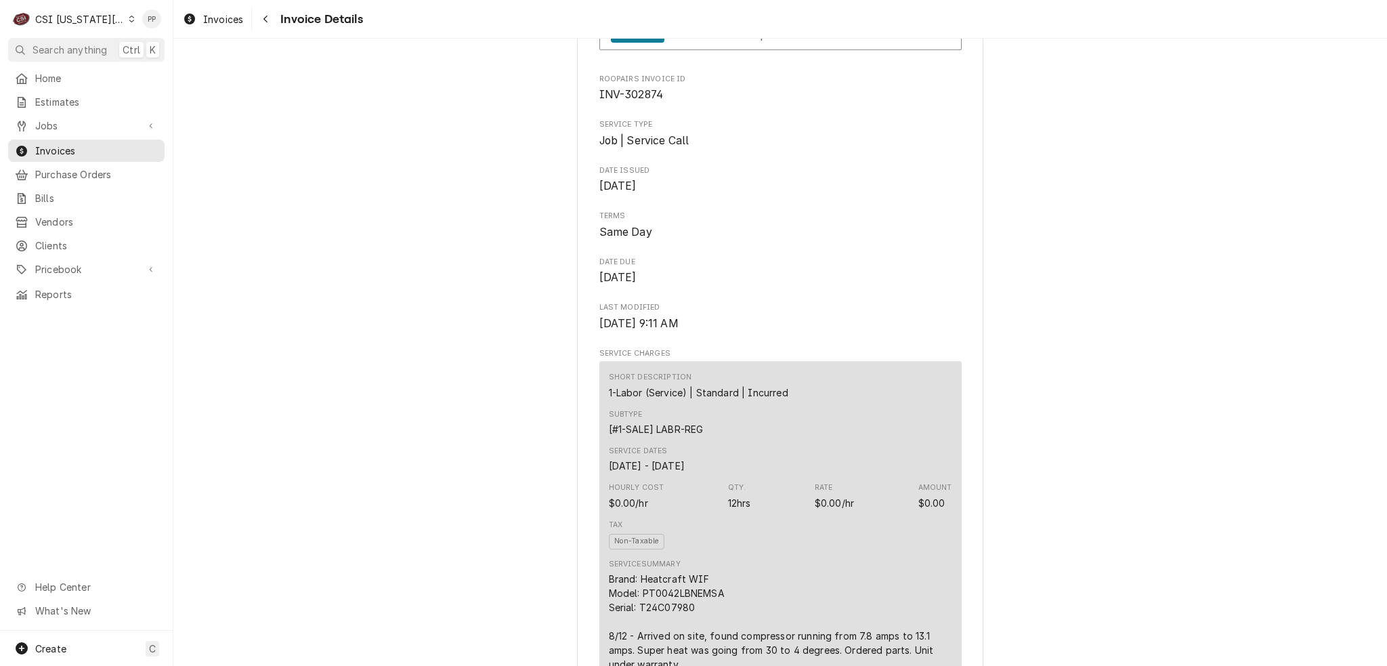
scroll to position [406, 0]
click at [798, 43] on span "JOB-31946 • Job | Service Call" at bounding box center [750, 36] width 159 height 14
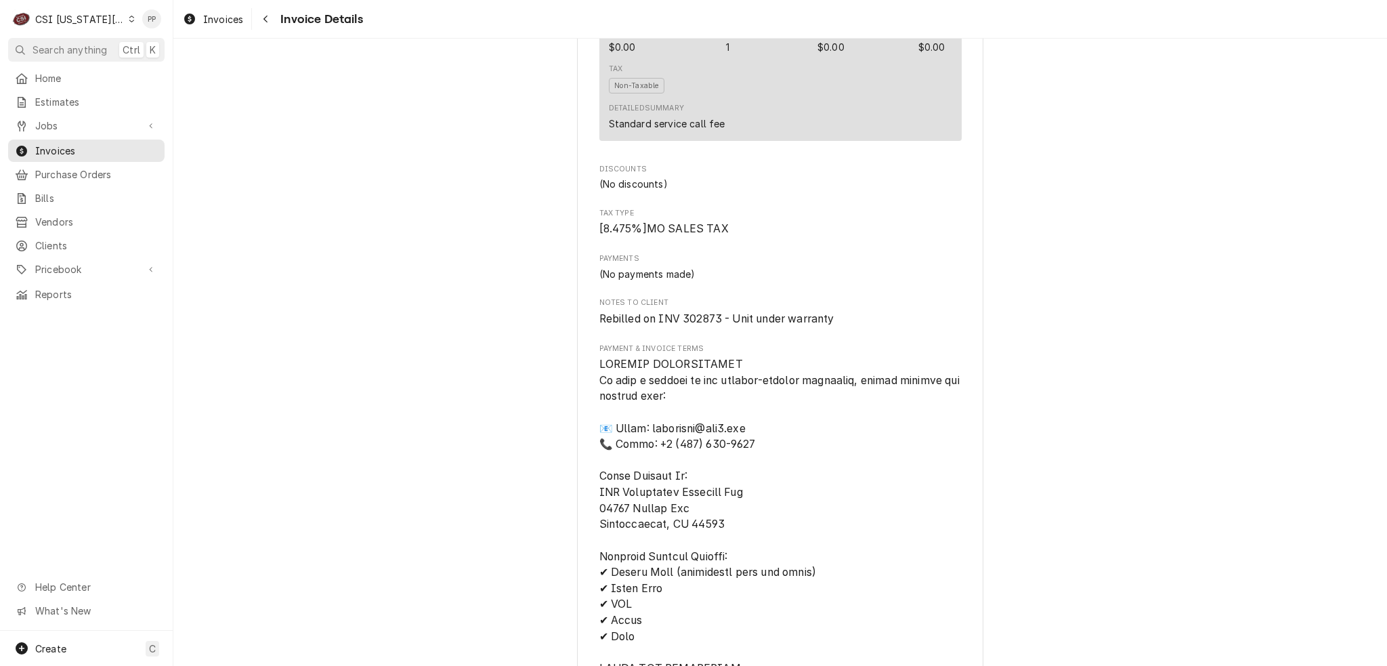
scroll to position [1286, 0]
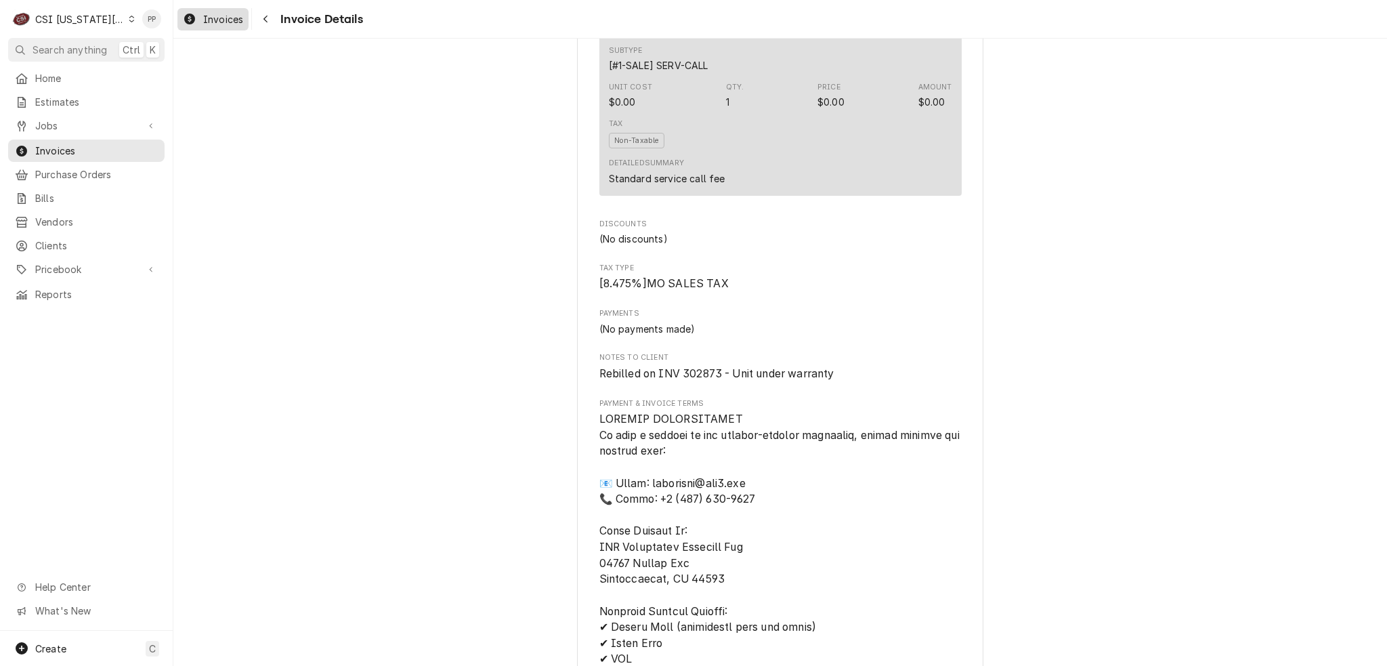
drag, startPoint x: 217, startPoint y: 19, endPoint x: 221, endPoint y: 32, distance: 13.3
click at [217, 19] on span "Invoices" at bounding box center [223, 19] width 40 height 14
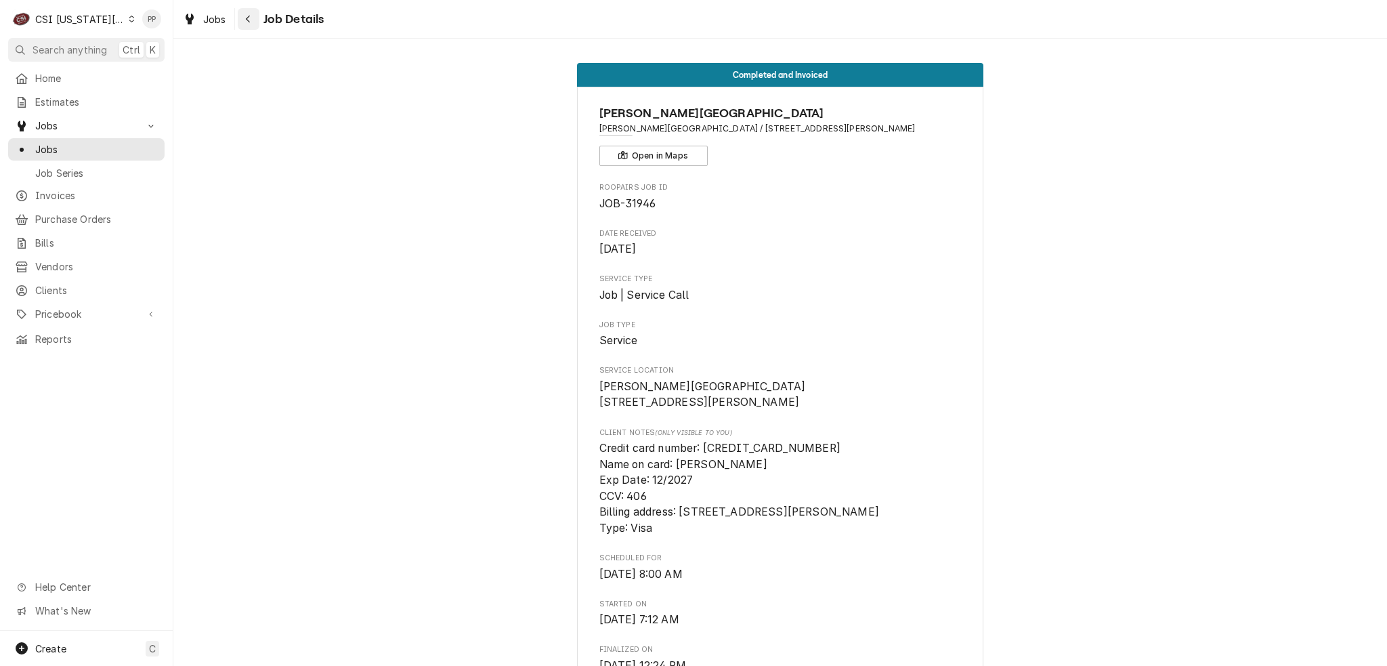
click at [242, 18] on div "Navigate back" at bounding box center [249, 19] width 14 height 14
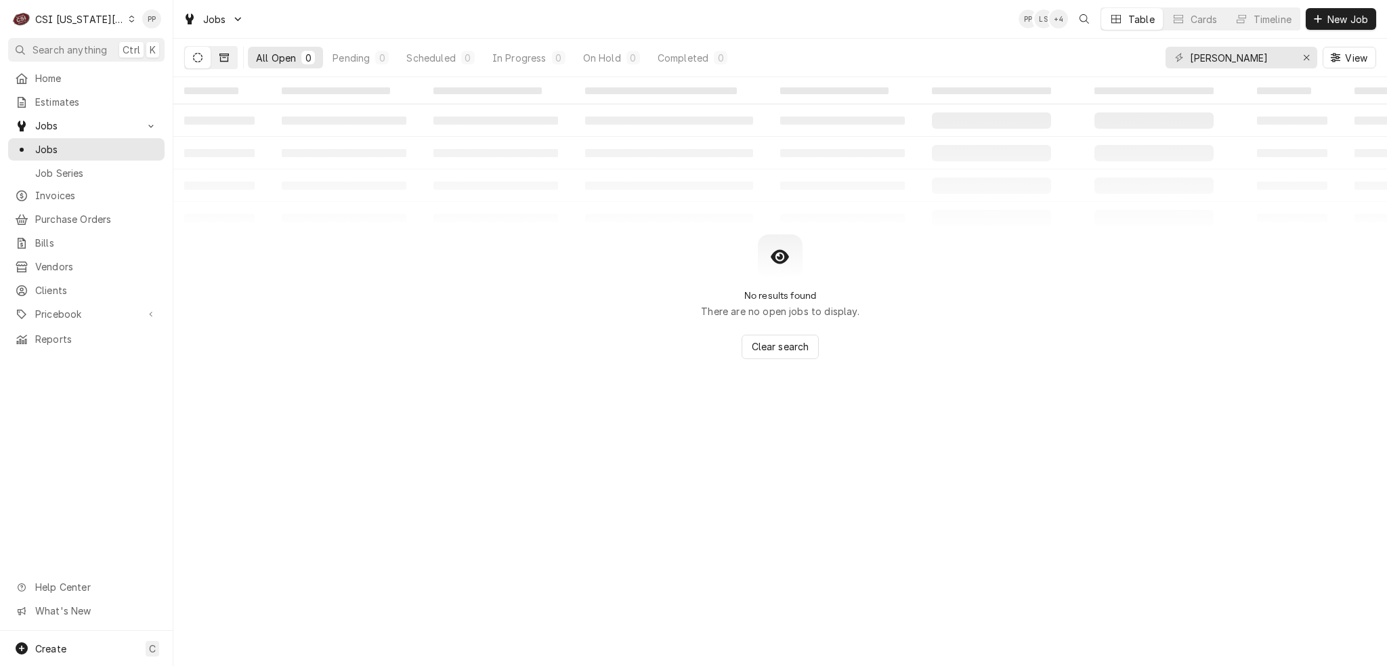
click at [223, 59] on icon "Dynamic Content Wrapper" at bounding box center [223, 57] width 9 height 9
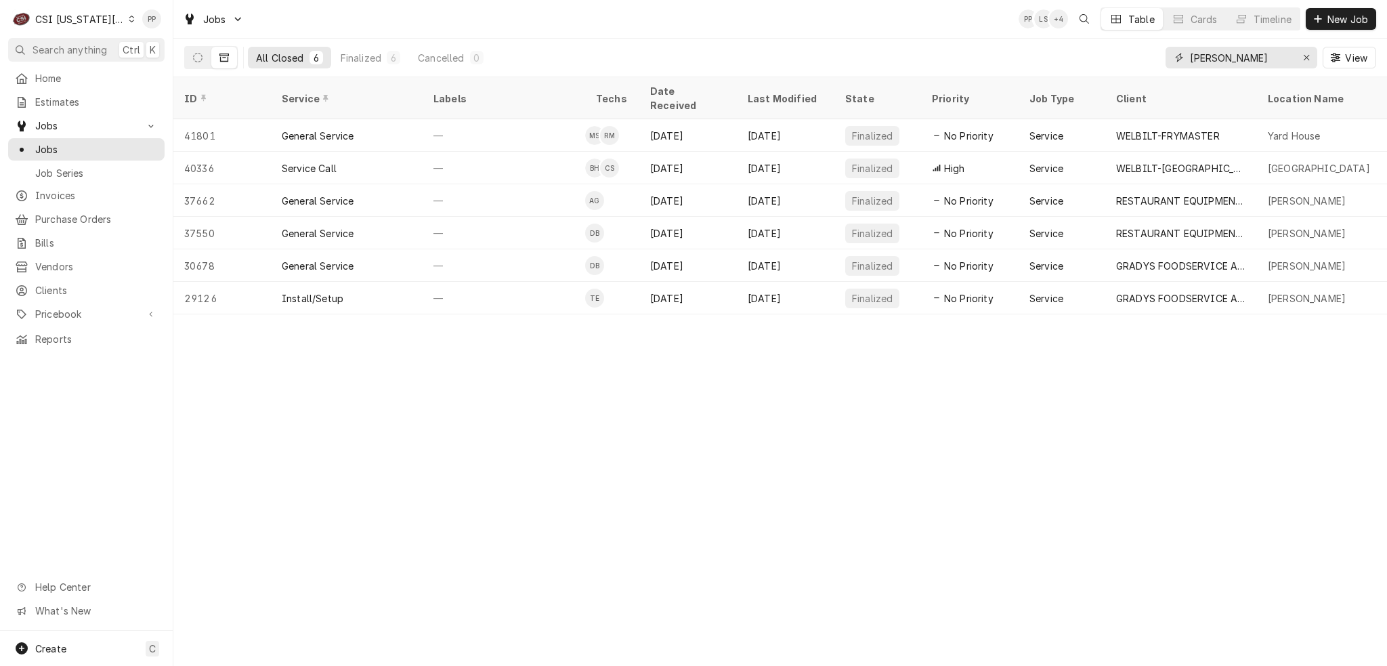
drag, startPoint x: 1246, startPoint y: 51, endPoint x: 1156, endPoint y: 60, distance: 89.8
click at [1140, 54] on div "All Closed 6 Finalized 6 Cancelled 0 [PERSON_NAME] View" at bounding box center [780, 58] width 1192 height 38
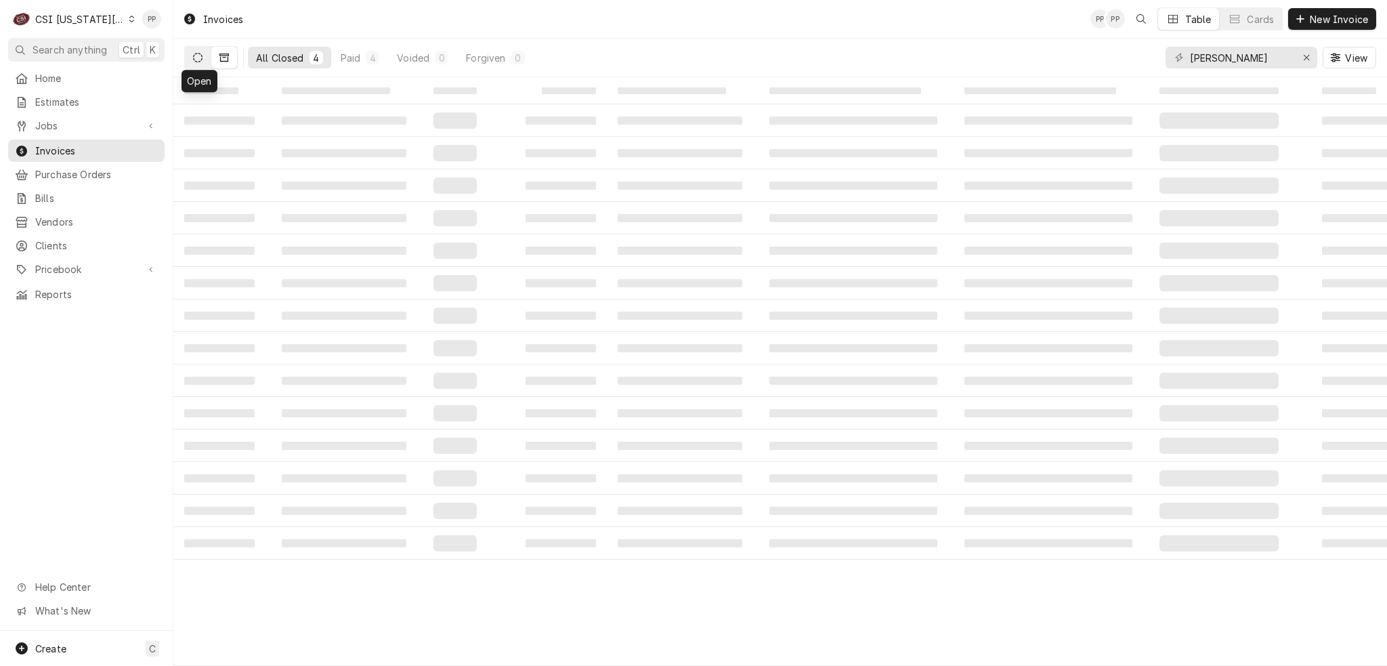
click at [196, 51] on button "Dynamic Content Wrapper" at bounding box center [198, 58] width 26 height 22
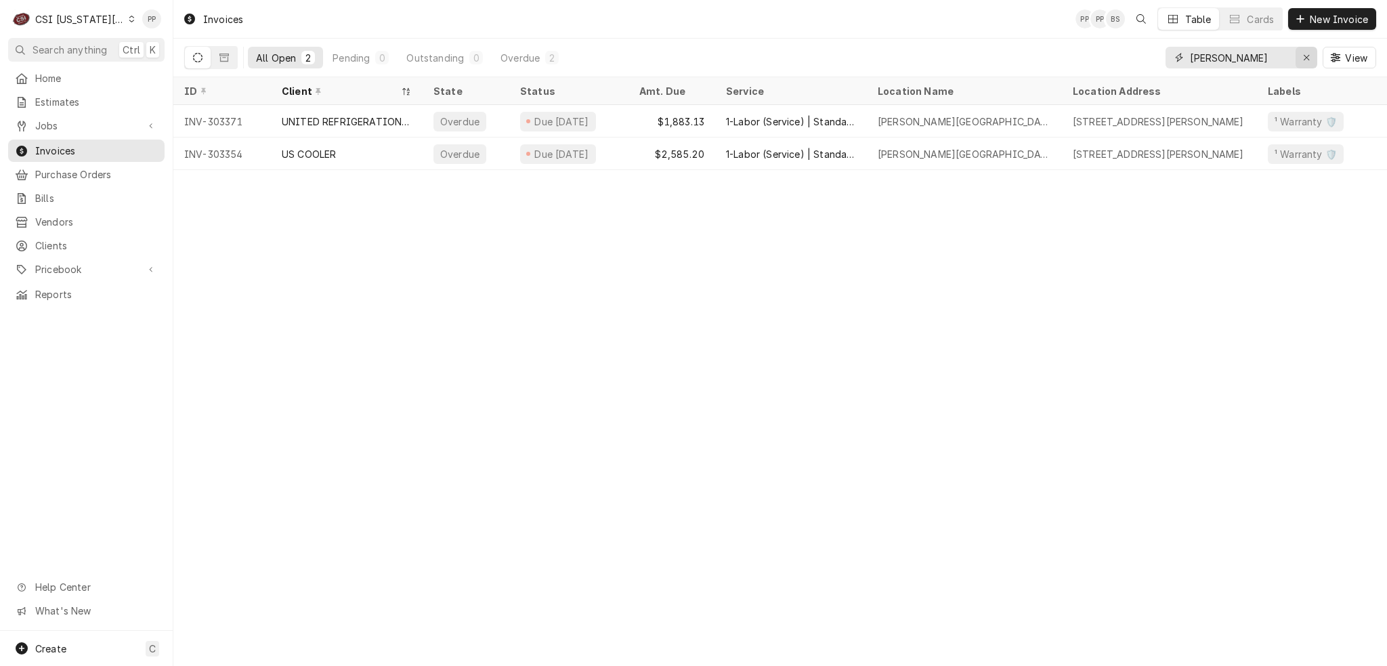
click at [1305, 57] on icon "Erase input" at bounding box center [1305, 57] width 5 height 5
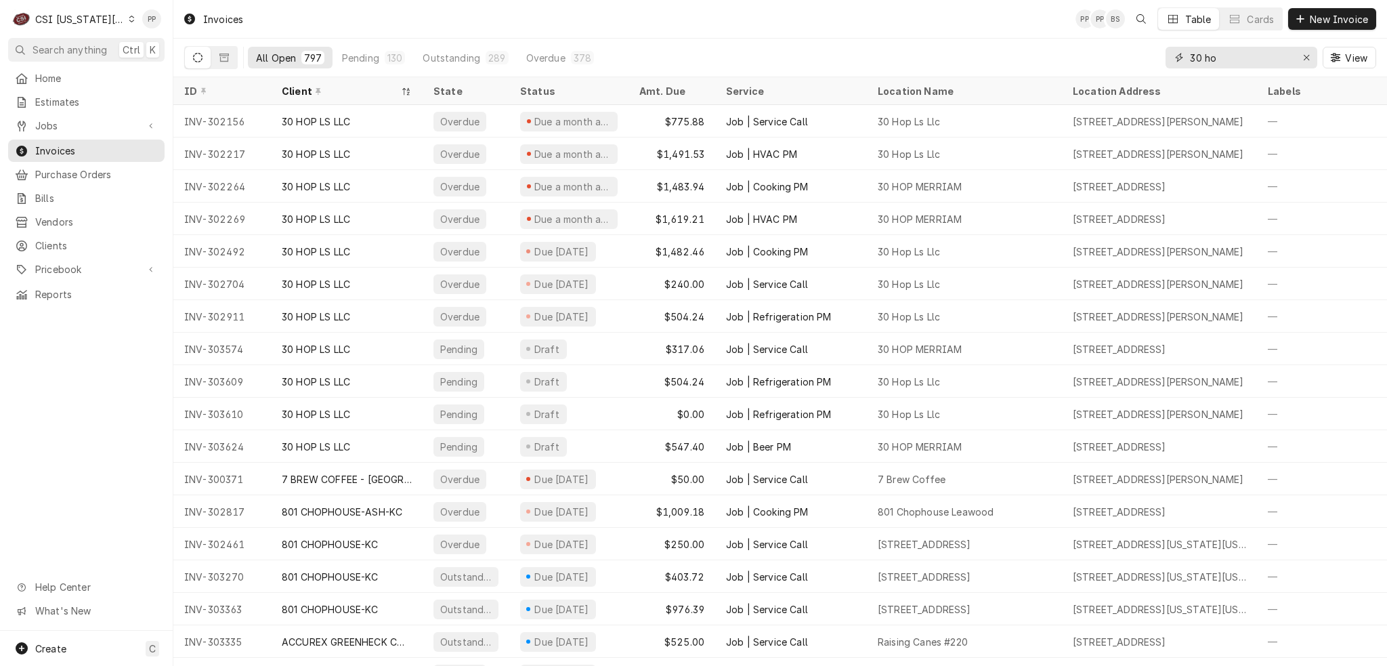
type input "30 hop"
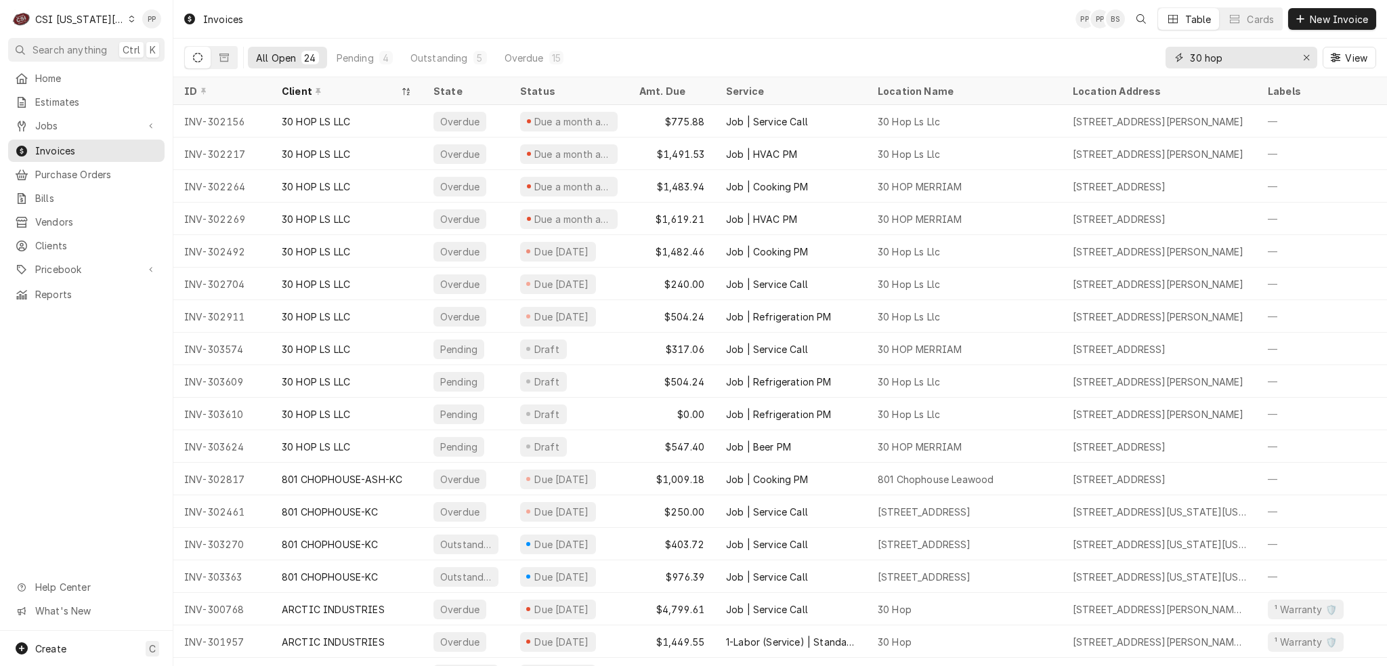
drag, startPoint x: 1237, startPoint y: 60, endPoint x: 1167, endPoint y: 64, distance: 69.9
click at [1167, 59] on div "30 hop" at bounding box center [1241, 58] width 152 height 22
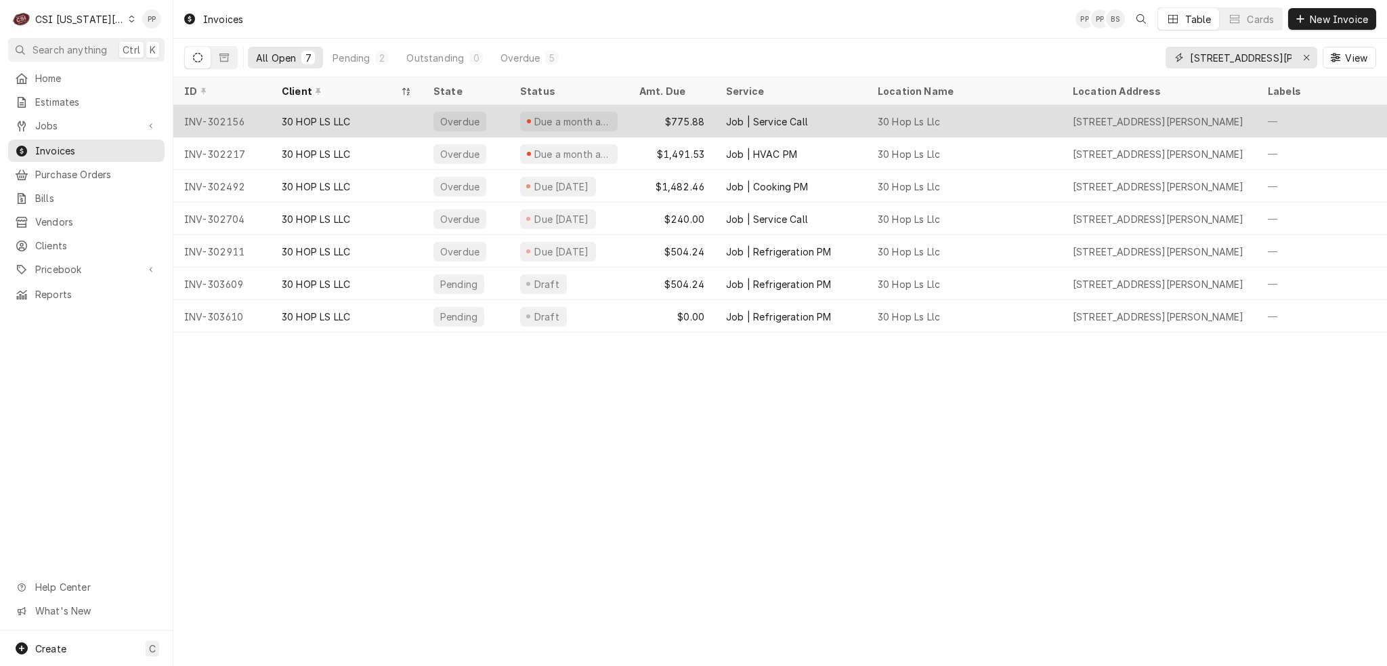
type input "1020 NW pryor"
click at [743, 121] on div "Job | Service Call" at bounding box center [767, 121] width 82 height 14
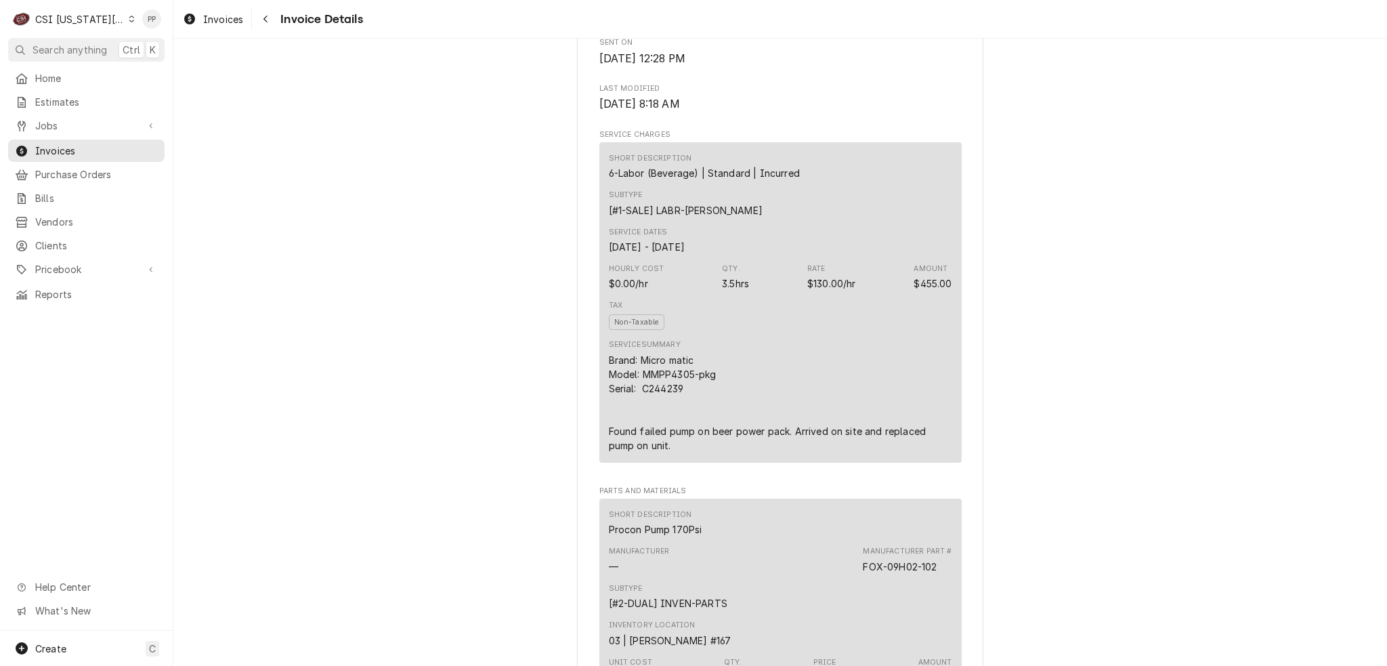
scroll to position [609, 0]
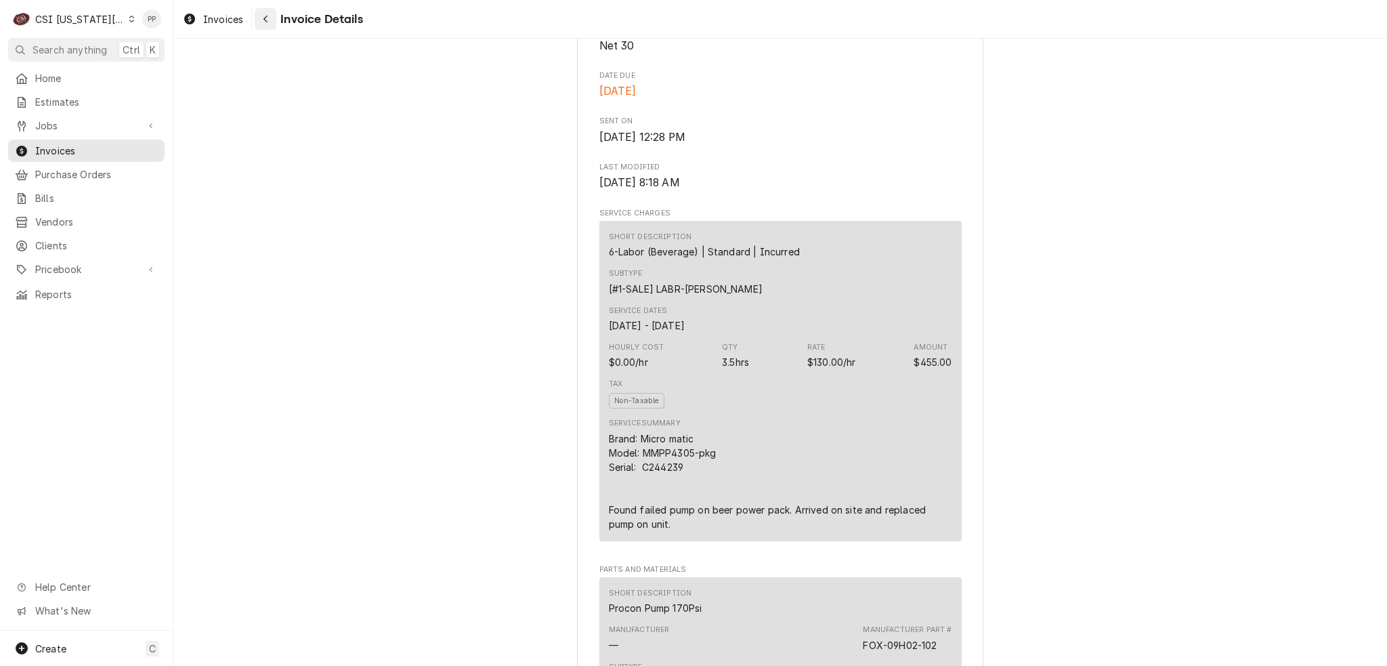
click at [263, 18] on icon "Navigate back" at bounding box center [266, 18] width 6 height 9
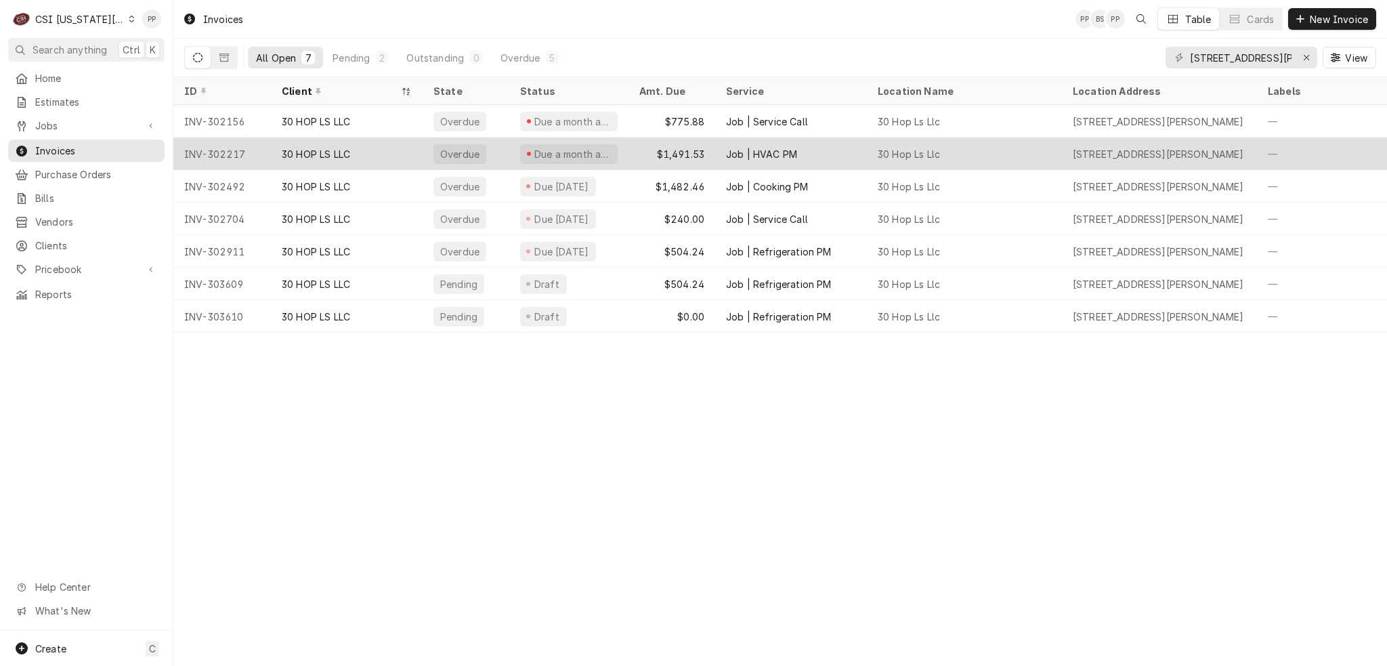
click at [642, 146] on div "$1,491.53" at bounding box center [671, 153] width 87 height 32
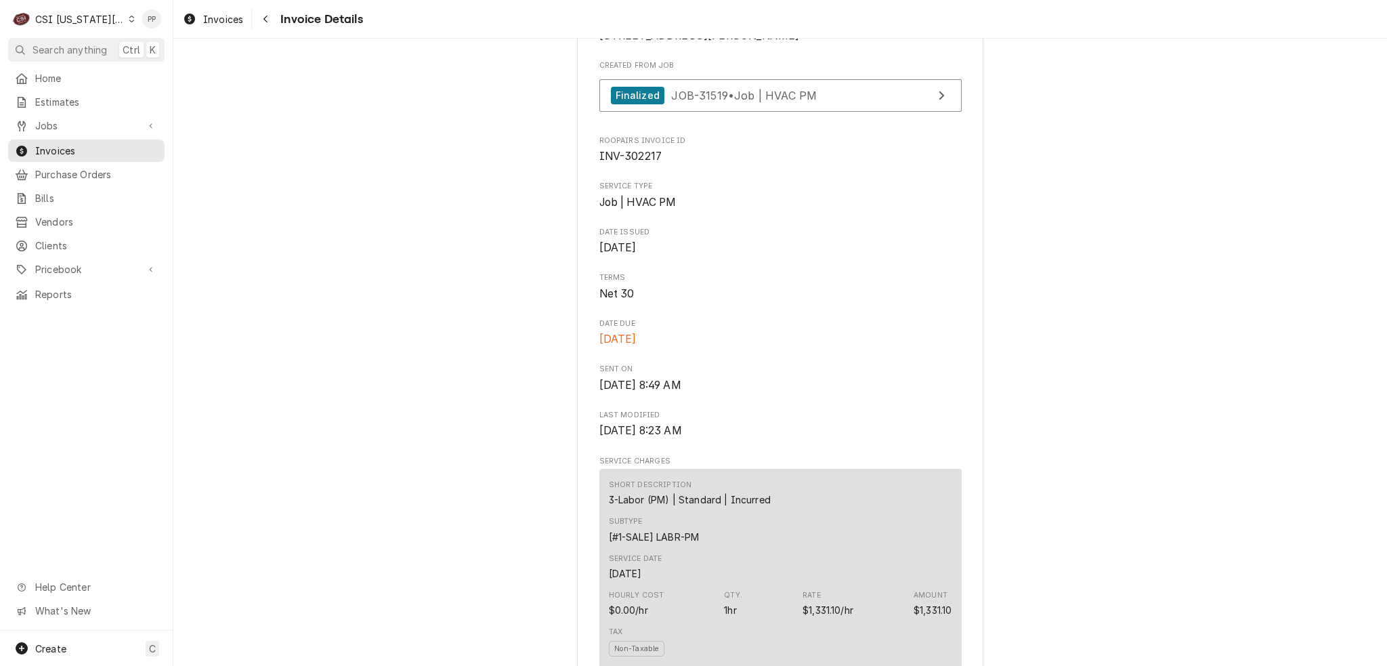
scroll to position [339, 0]
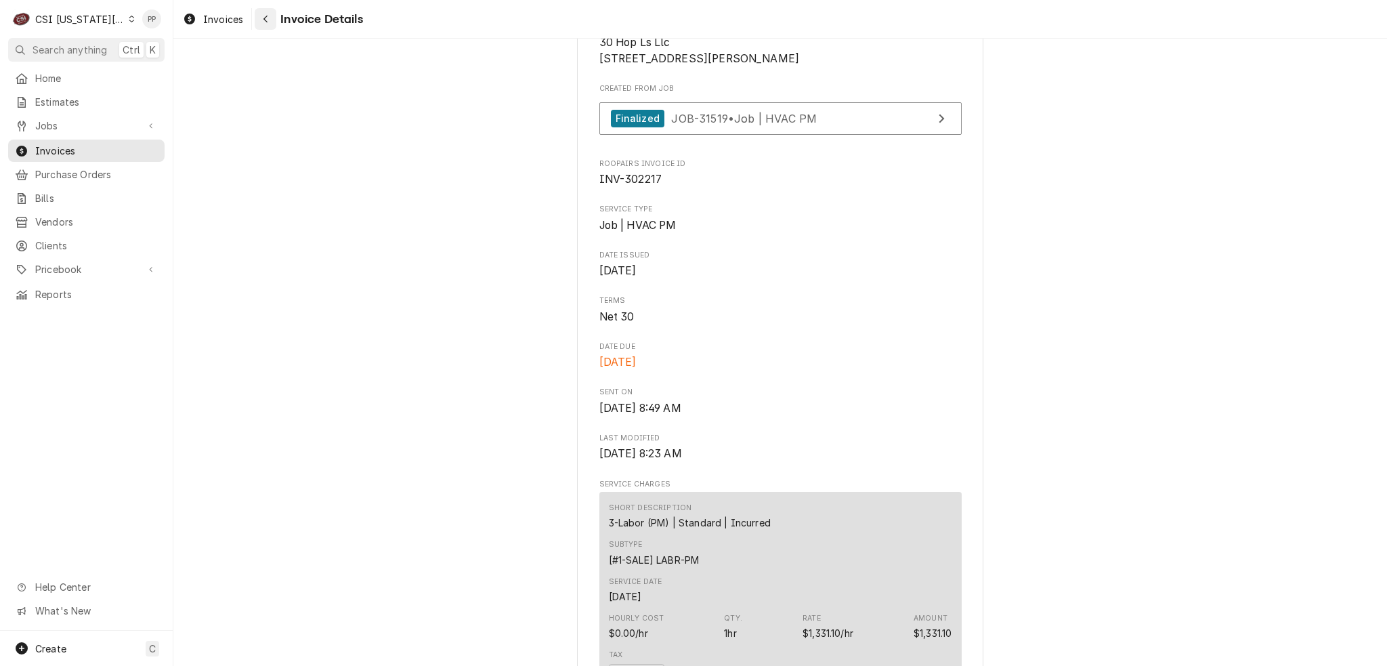
click at [269, 24] on div "Navigate back" at bounding box center [266, 19] width 14 height 14
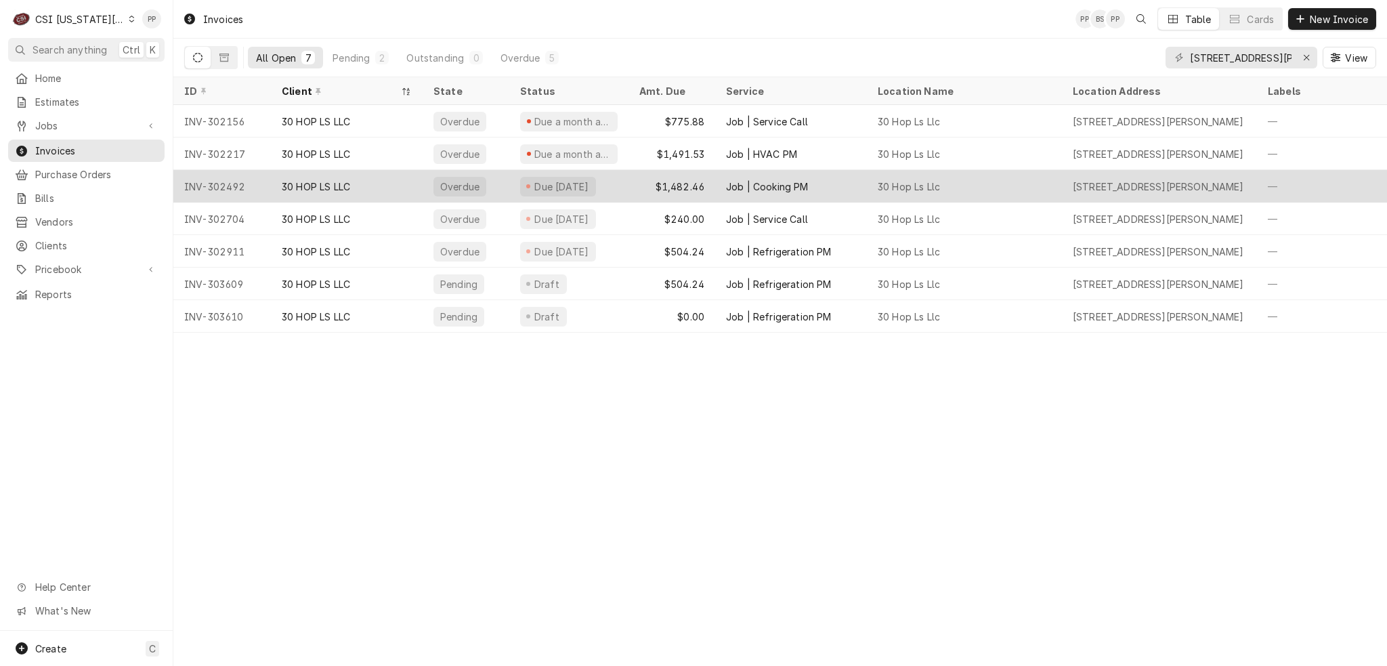
click at [626, 189] on div "Due [DATE]" at bounding box center [568, 186] width 119 height 32
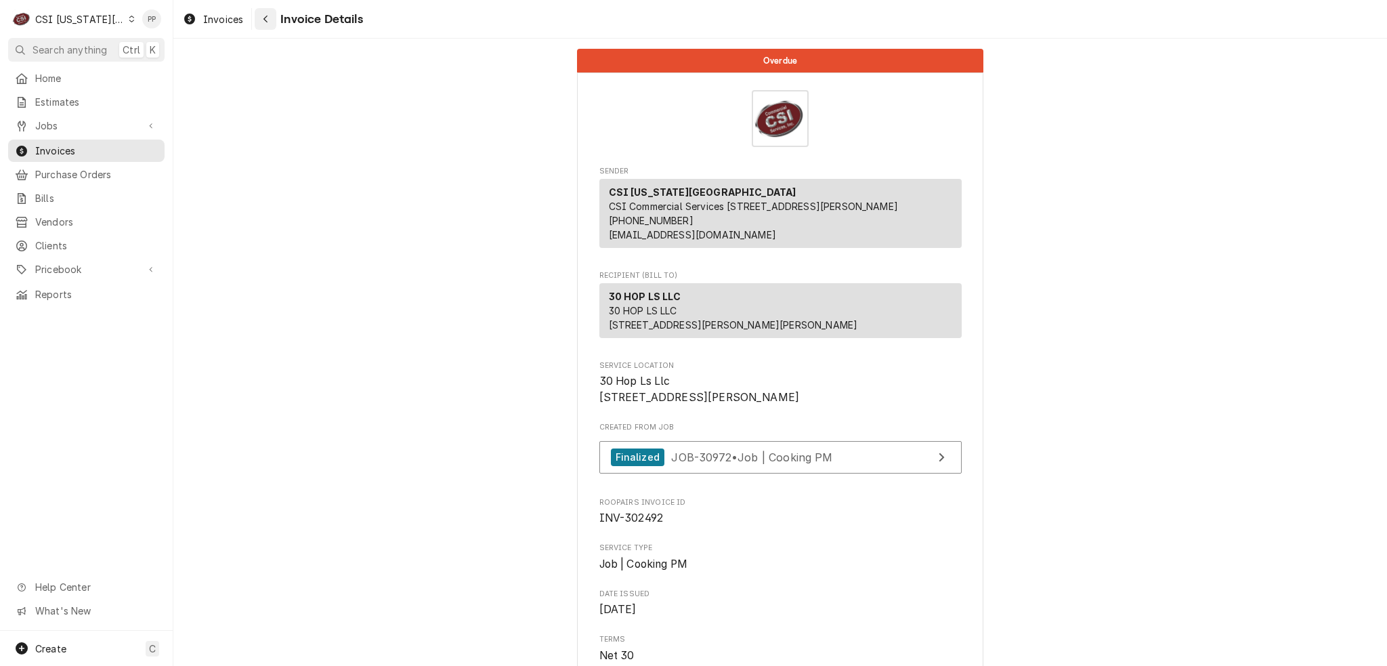
click at [257, 25] on button "Navigate back" at bounding box center [266, 19] width 22 height 22
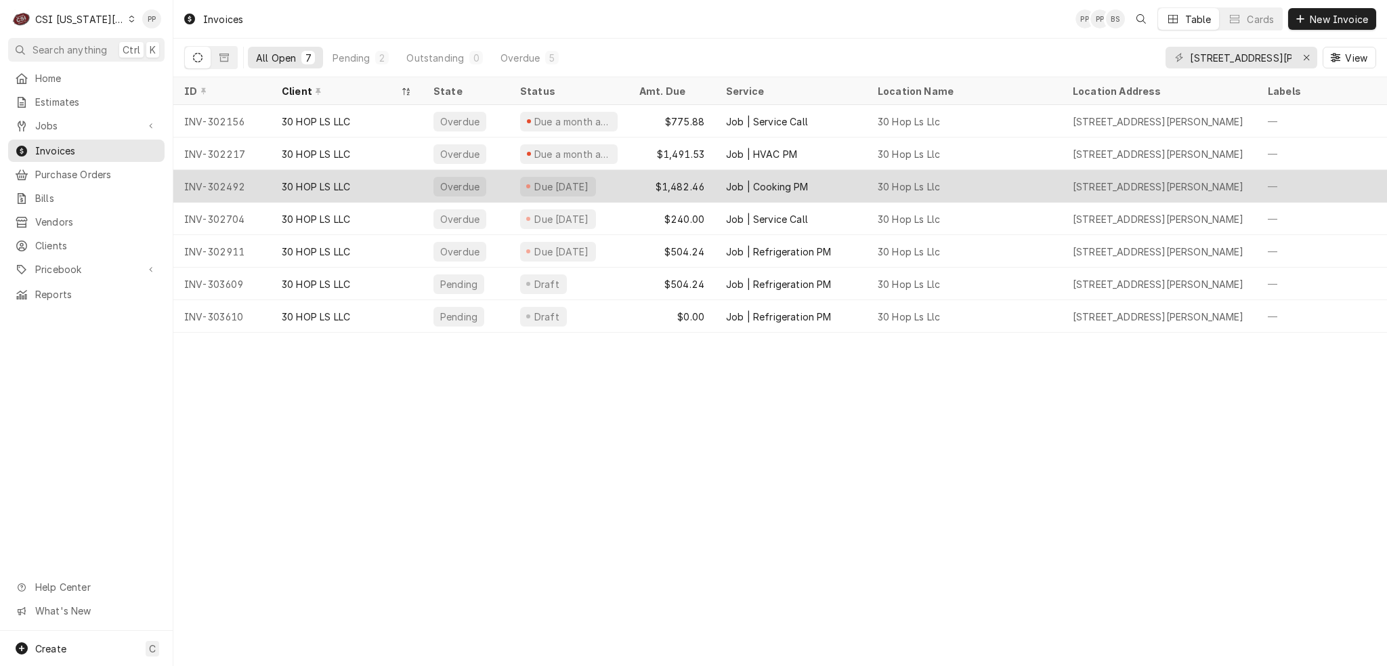
click at [712, 189] on div "$1,482.46" at bounding box center [671, 186] width 87 height 32
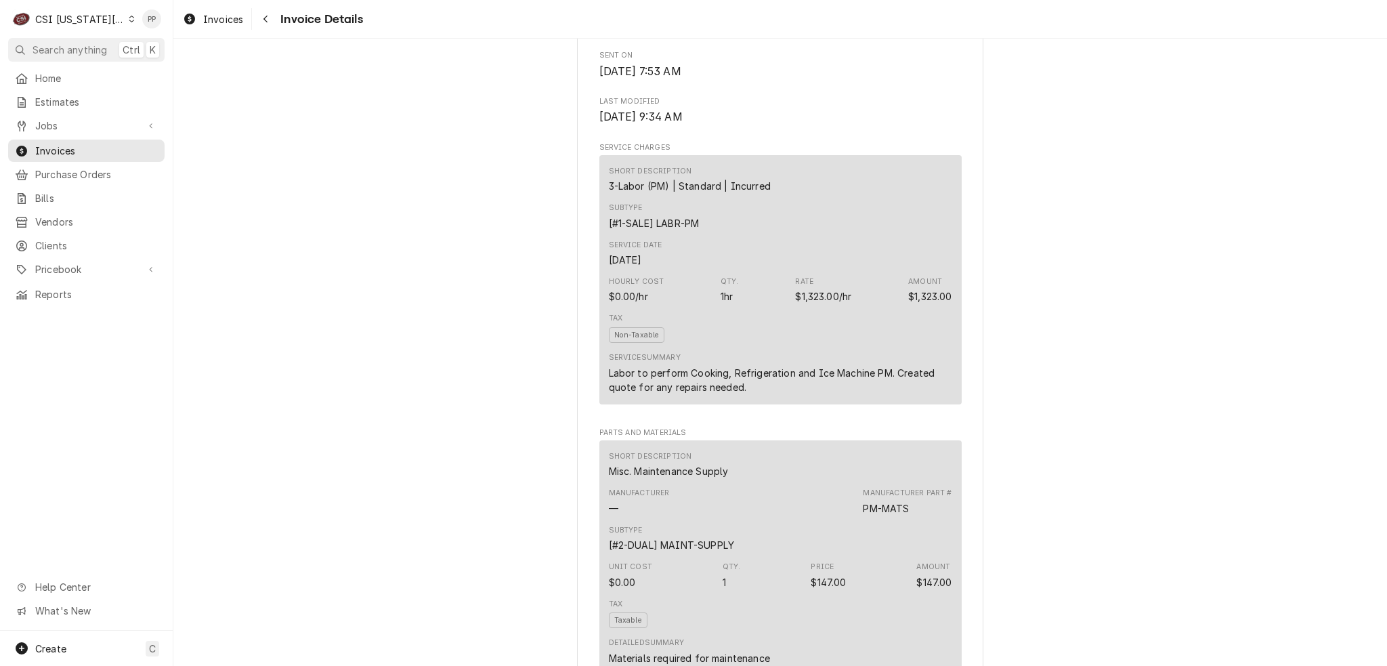
scroll to position [677, 0]
click at [266, 24] on div "Navigate back" at bounding box center [266, 19] width 14 height 14
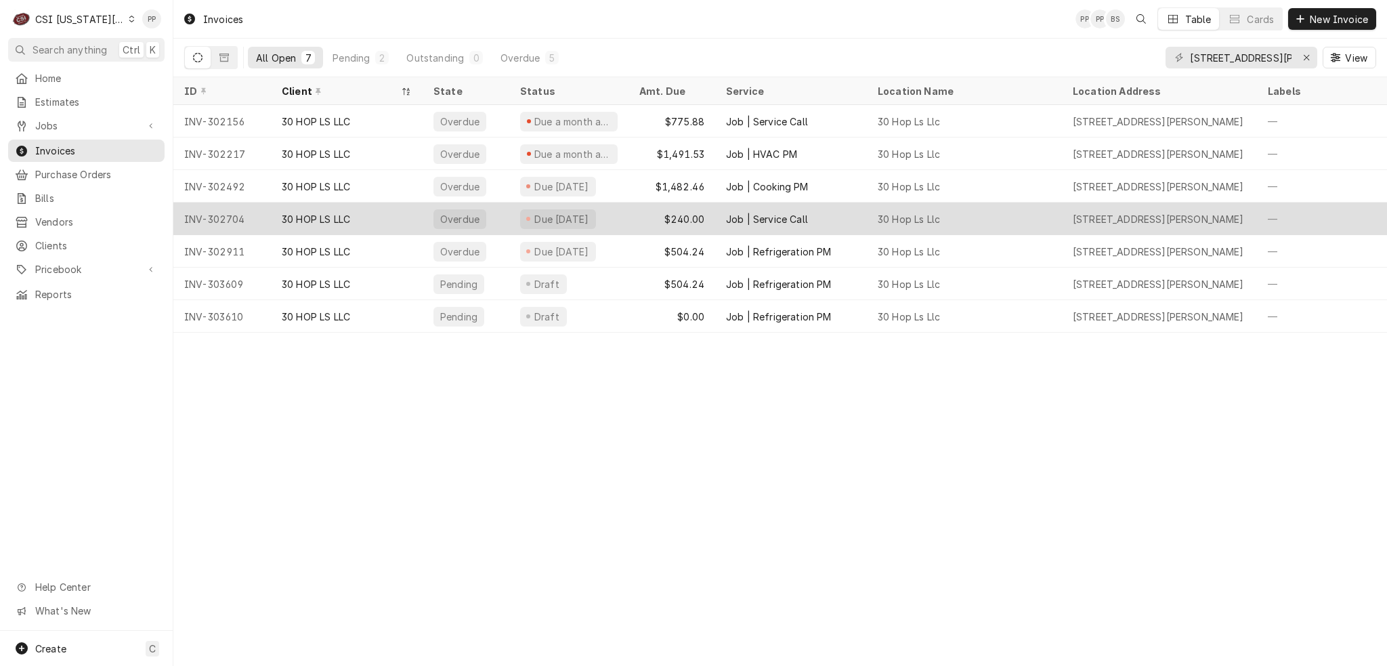
click at [795, 220] on div "Job | Service Call" at bounding box center [767, 219] width 82 height 14
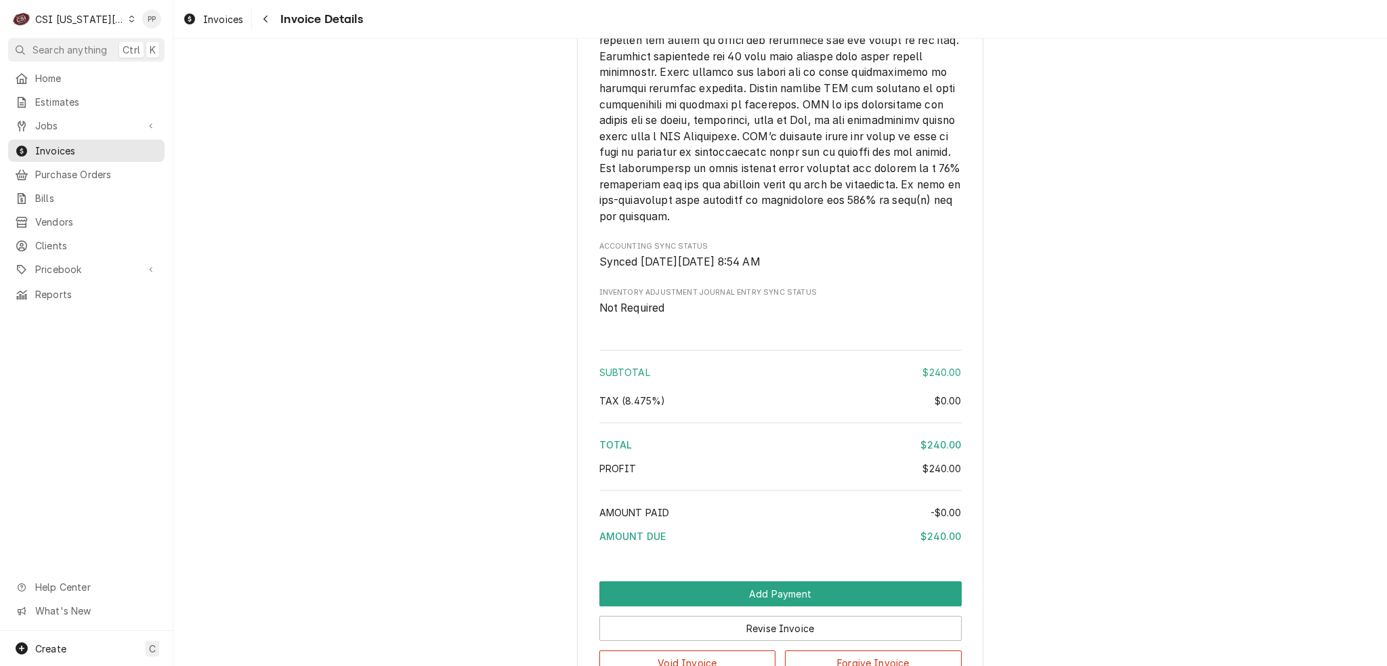
scroll to position [2141, 0]
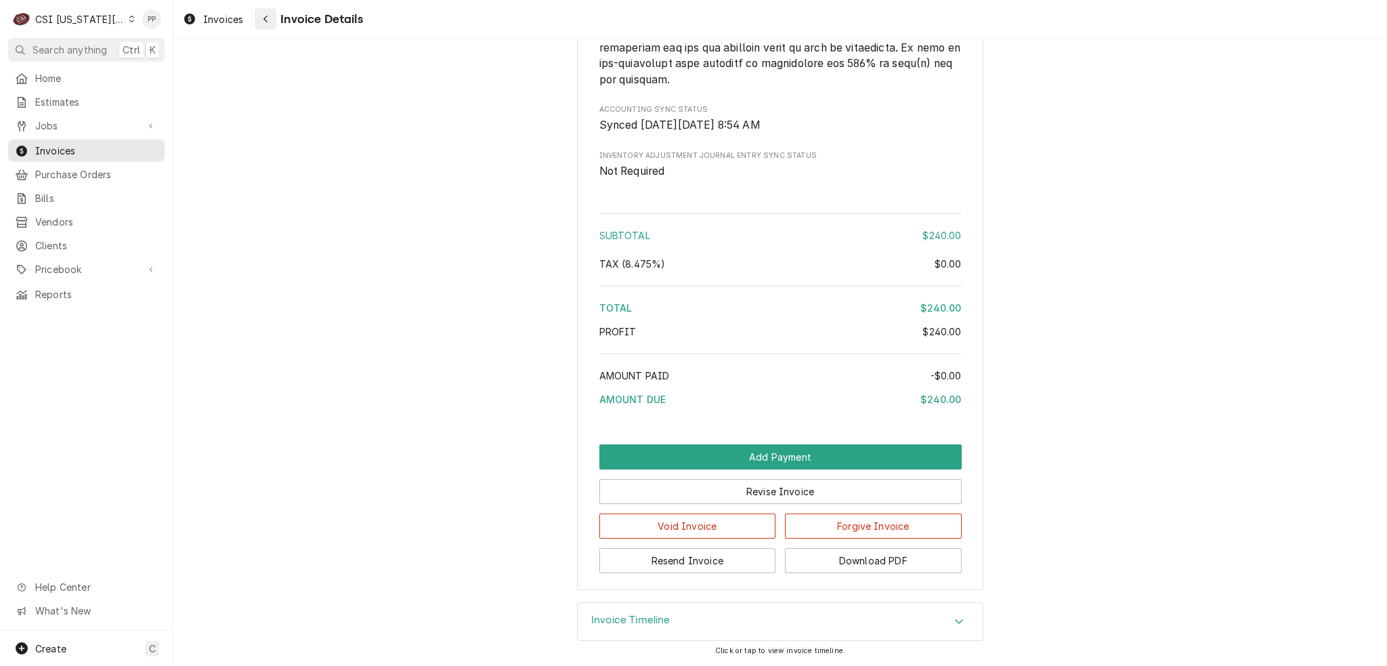
click at [259, 19] on div "Navigate back" at bounding box center [266, 19] width 14 height 14
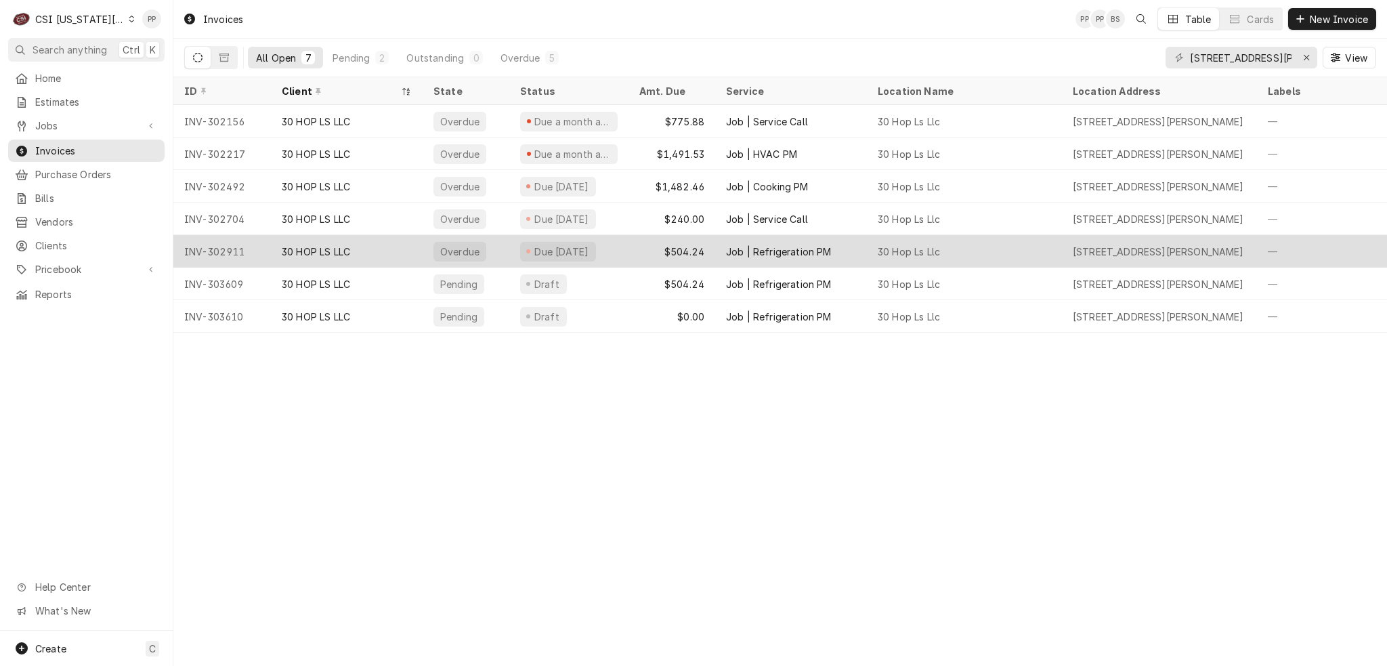
click at [630, 249] on div "$504.24" at bounding box center [671, 251] width 87 height 32
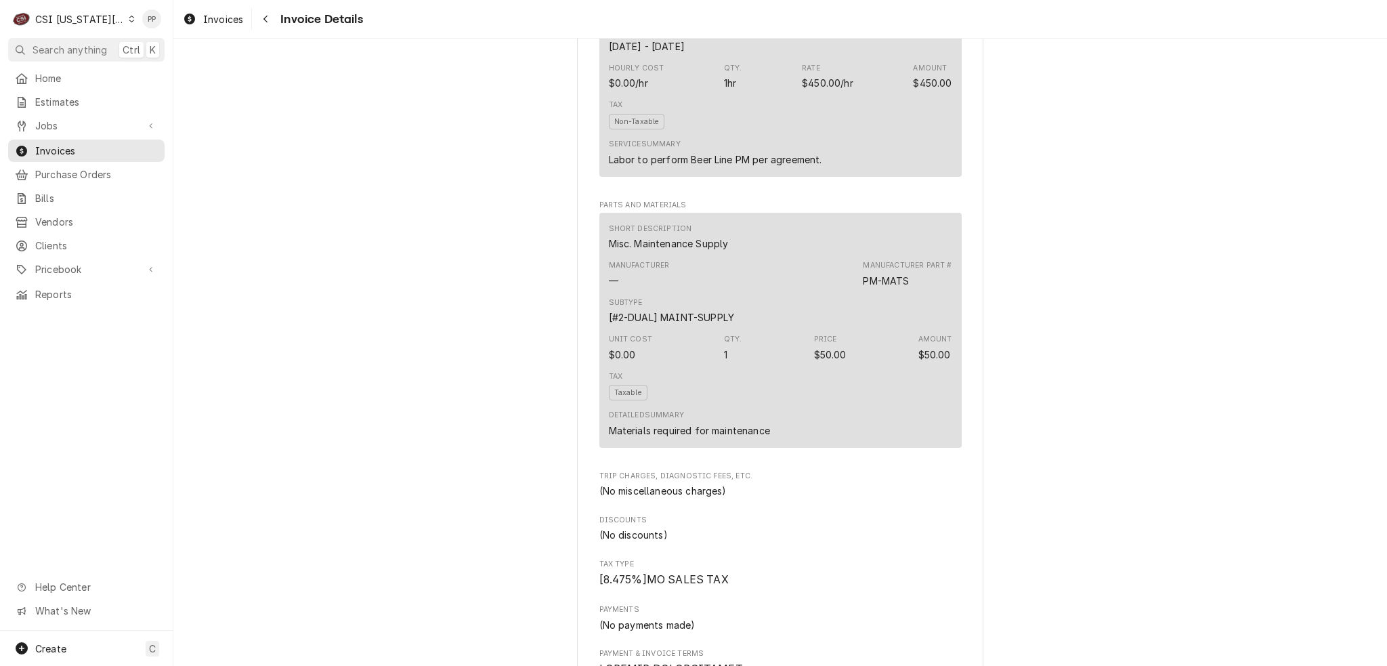
scroll to position [948, 0]
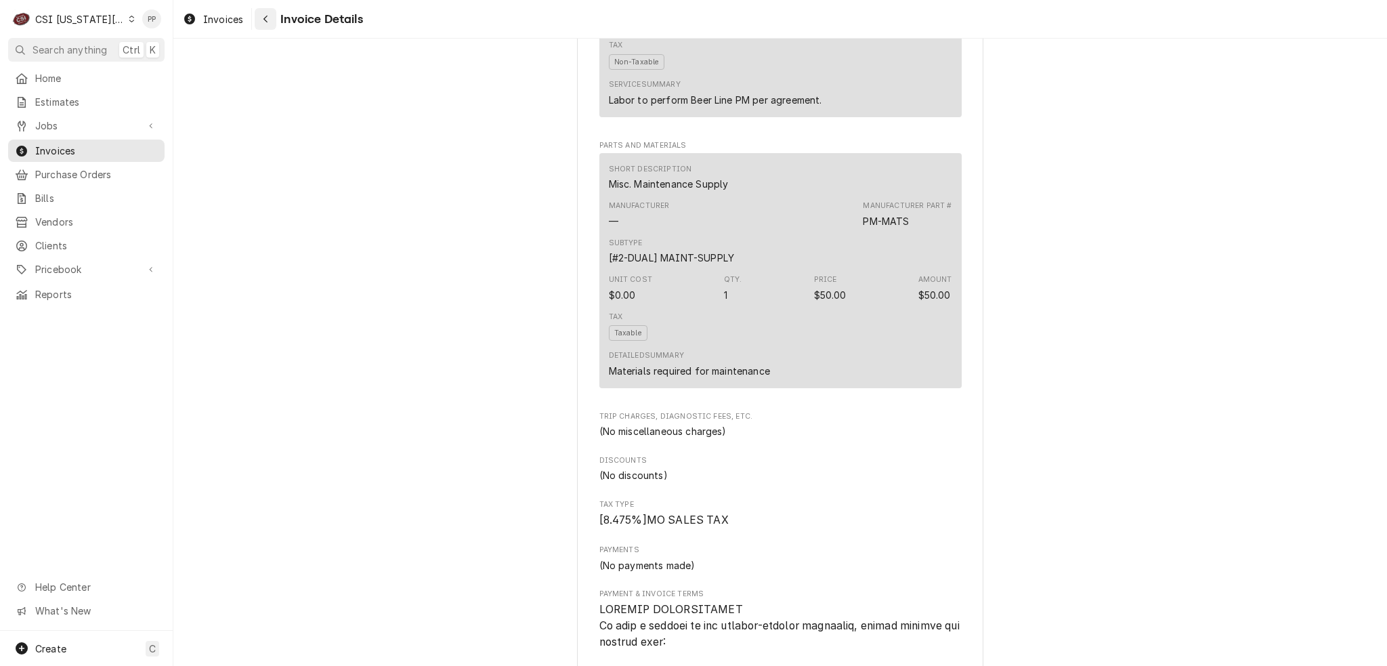
click at [255, 14] on button "Navigate back" at bounding box center [266, 19] width 22 height 22
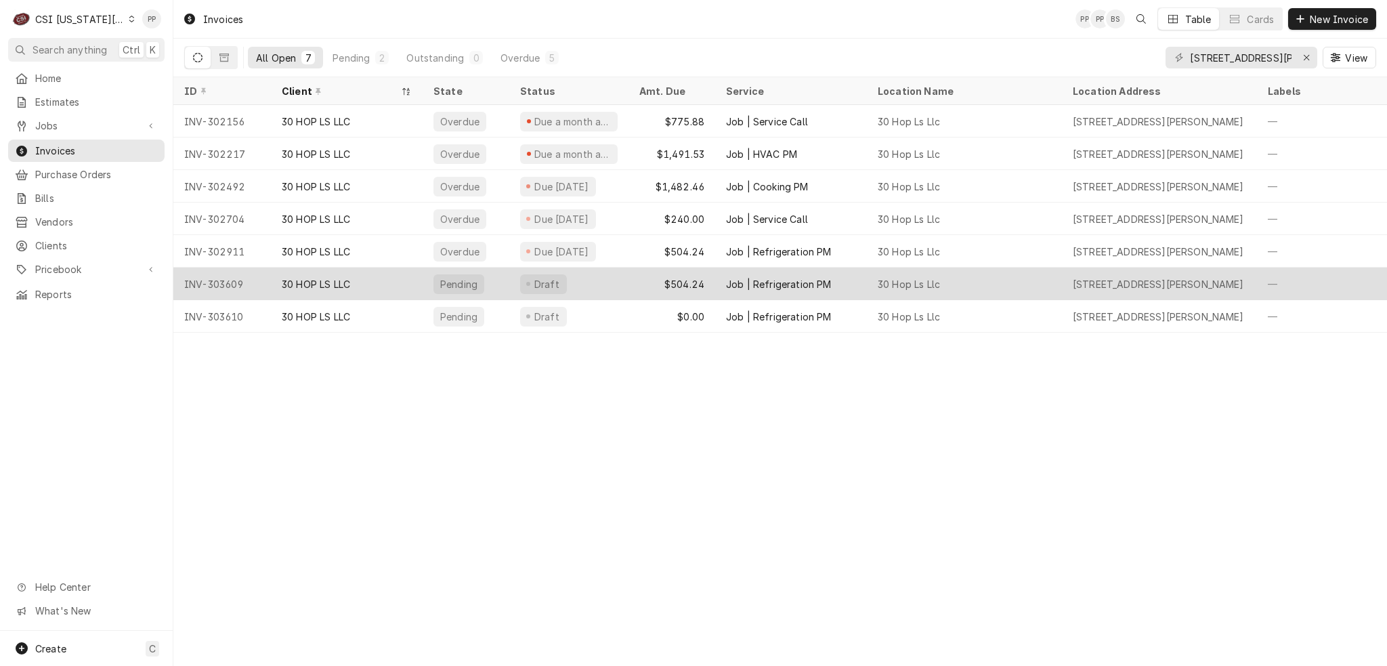
click at [628, 283] on div "$504.24" at bounding box center [671, 283] width 87 height 32
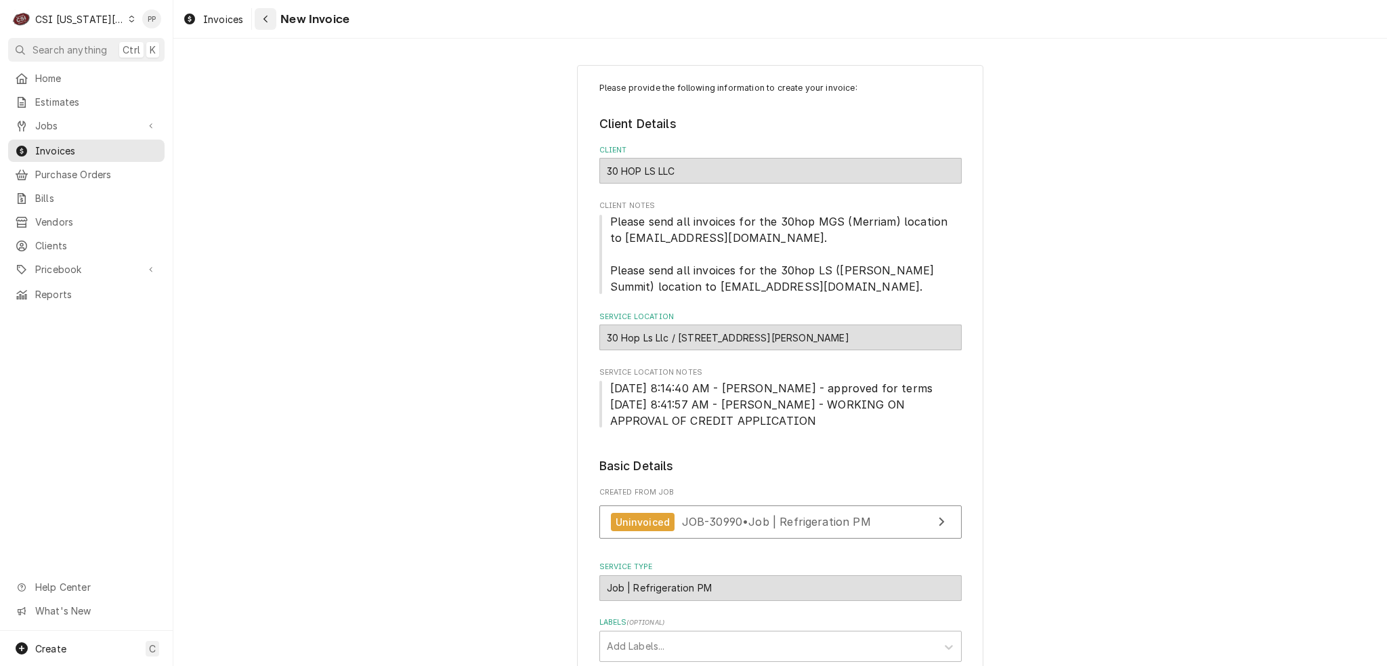
click at [257, 17] on button "Navigate back" at bounding box center [266, 19] width 22 height 22
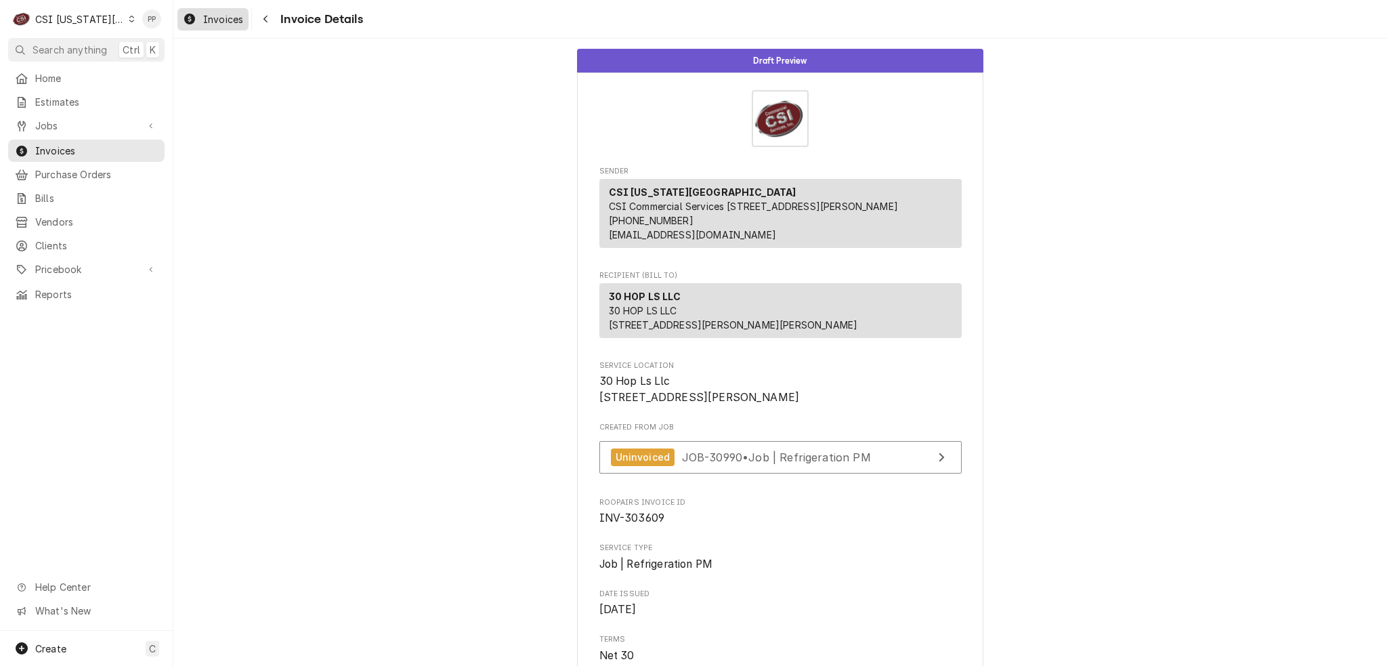
click at [236, 20] on span "Invoices" at bounding box center [223, 19] width 40 height 14
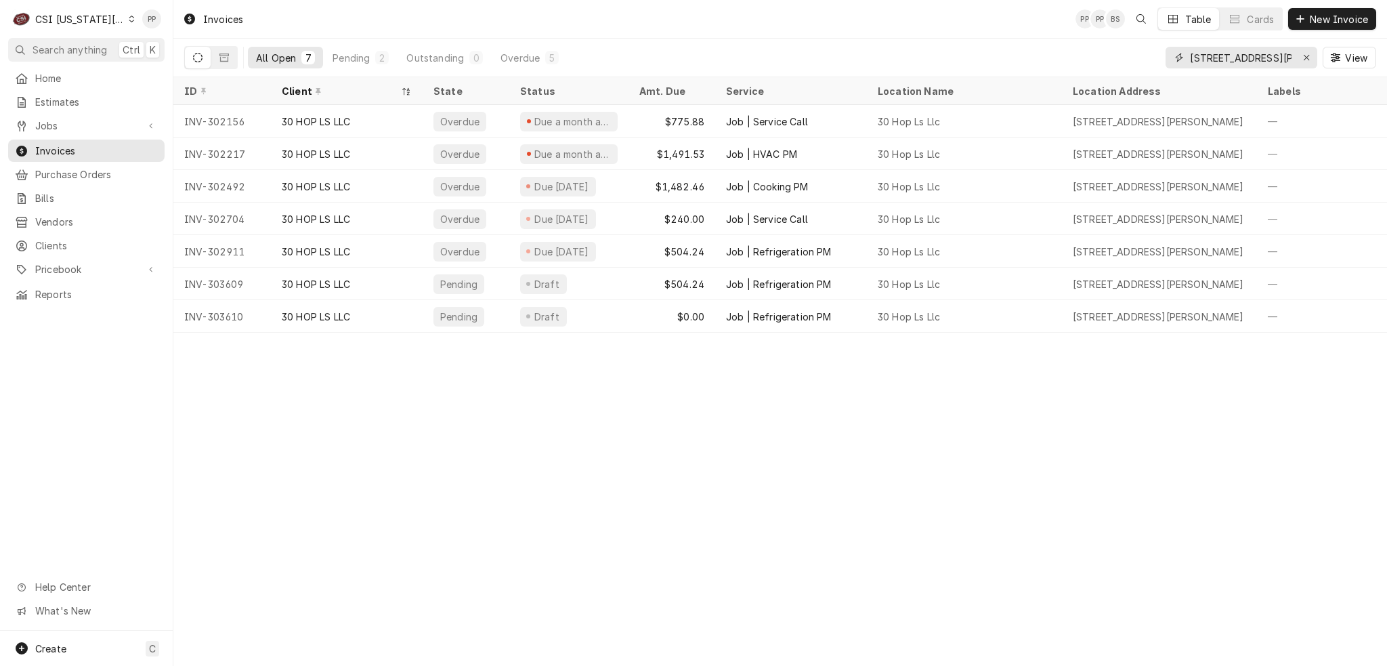
click at [1271, 57] on input "[STREET_ADDRESS][PERSON_NAME]" at bounding box center [1241, 58] width 102 height 22
type input "1"
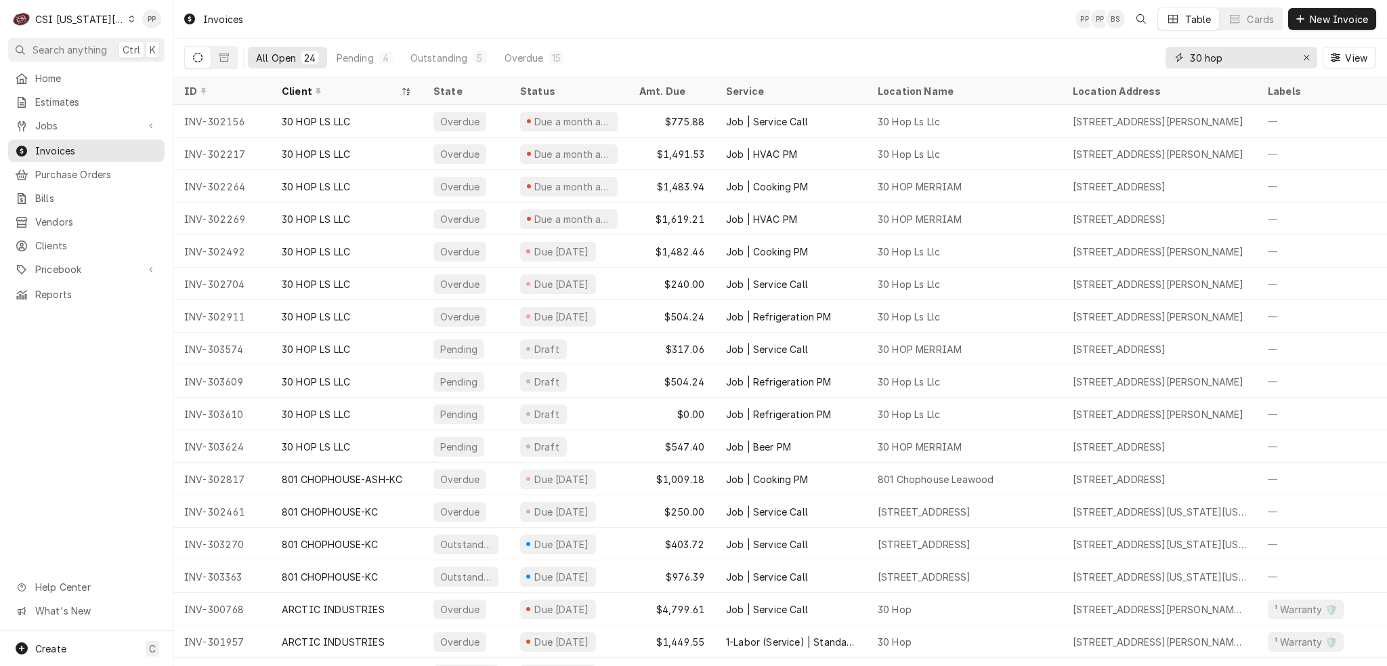
click at [1236, 63] on input "30 hop" at bounding box center [1241, 58] width 102 height 22
type input "3"
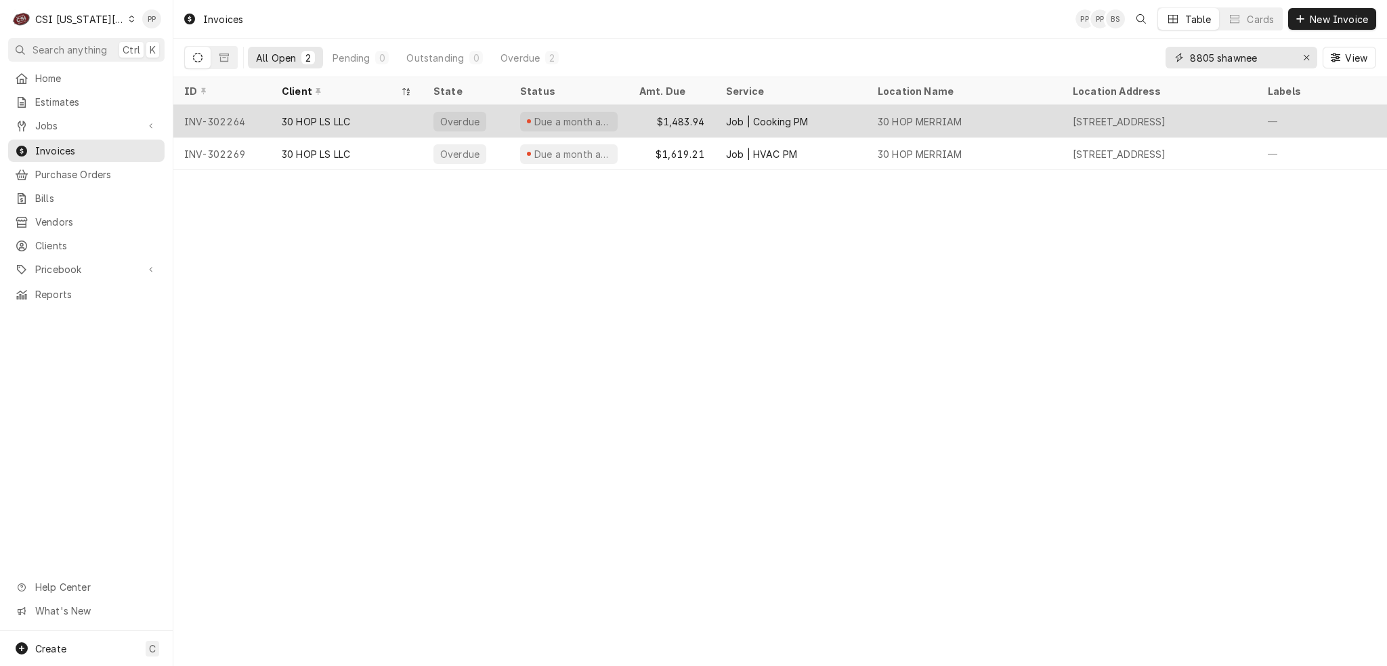
type input "8805 shawnee"
click at [959, 121] on div "30 HOP MERRIAM" at bounding box center [919, 121] width 84 height 14
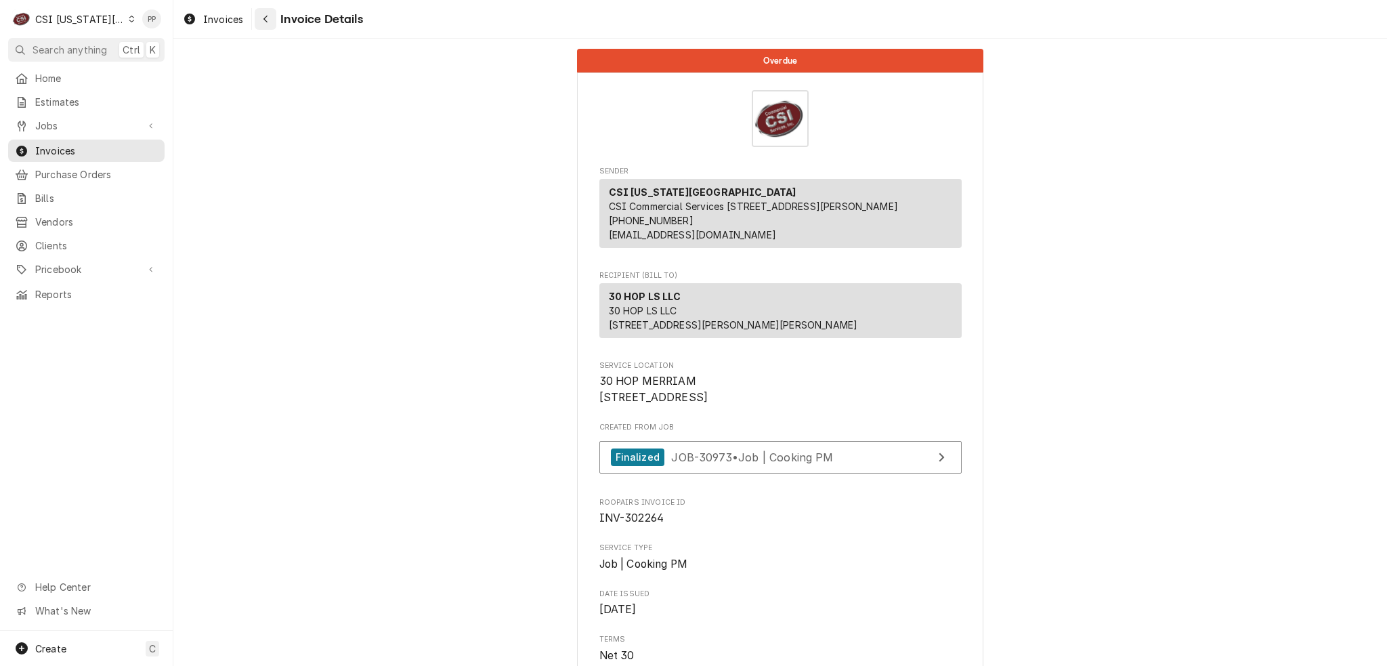
click at [261, 27] on button "Navigate back" at bounding box center [266, 19] width 22 height 22
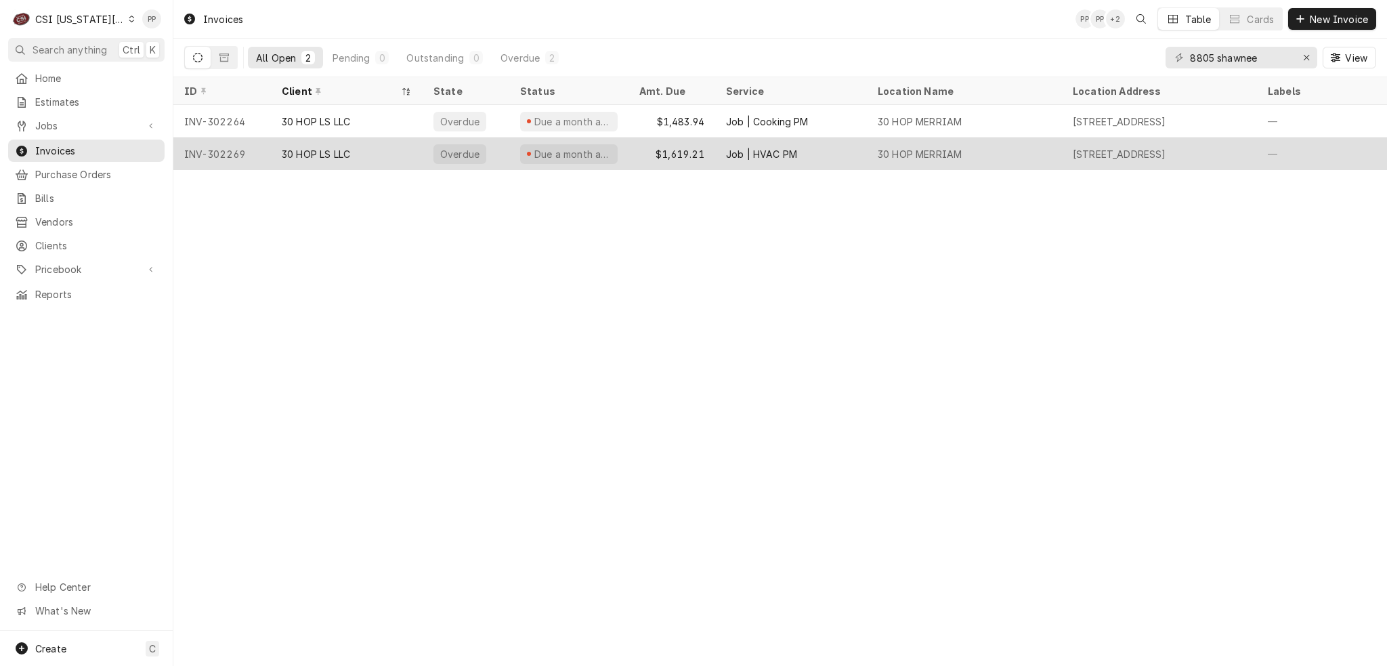
click at [831, 146] on div "Job | HVAC PM" at bounding box center [791, 153] width 152 height 32
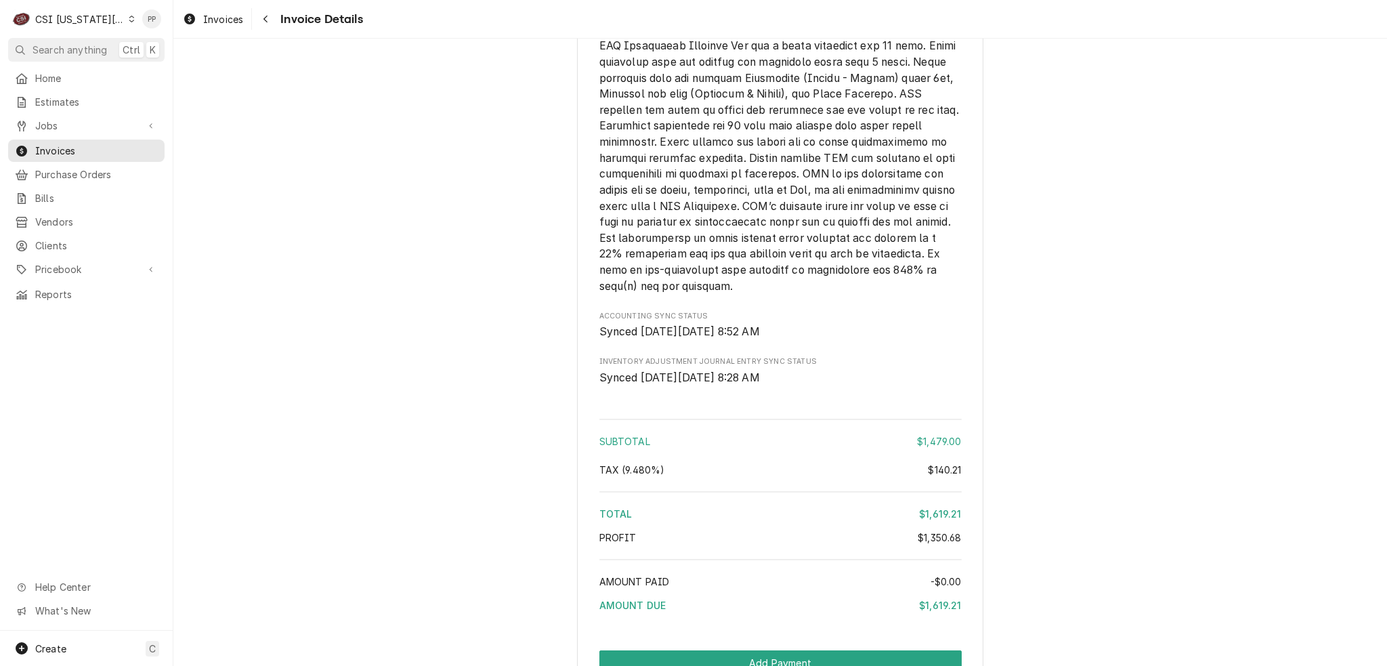
scroll to position [2505, 0]
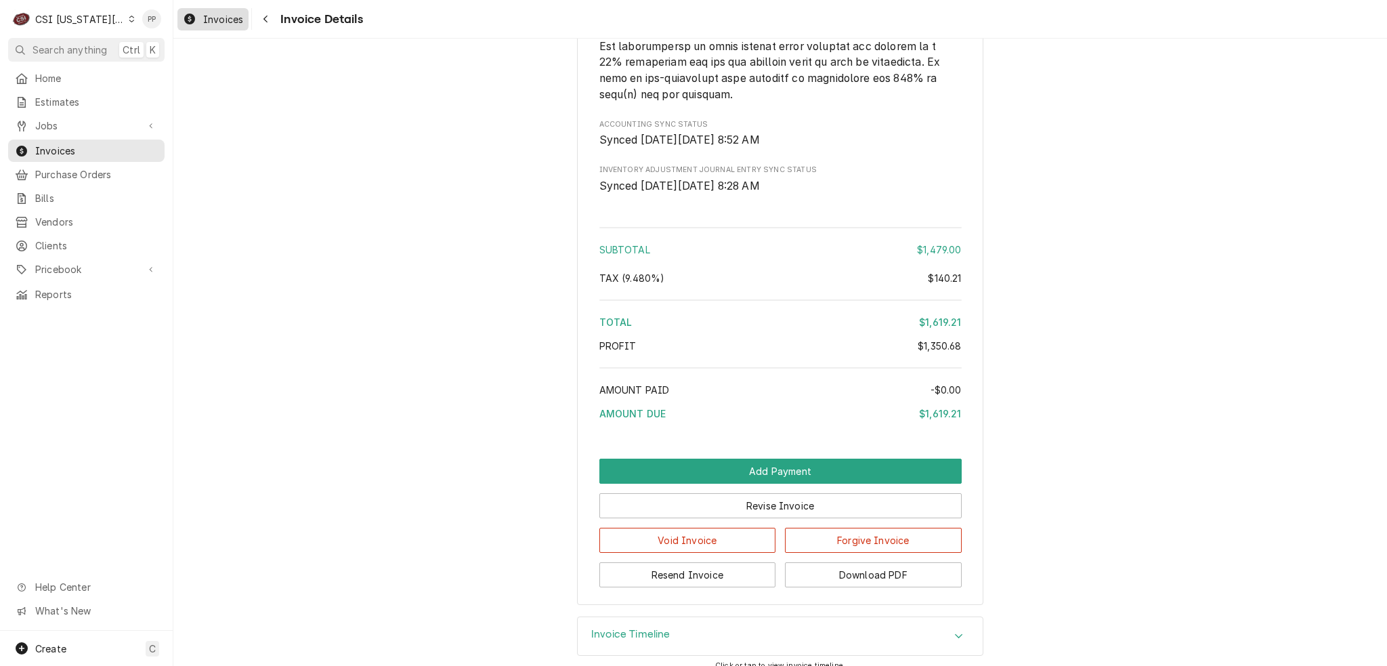
drag, startPoint x: 198, startPoint y: 7, endPoint x: 213, endPoint y: 13, distance: 16.5
click at [198, 8] on link "Invoices" at bounding box center [212, 19] width 71 height 22
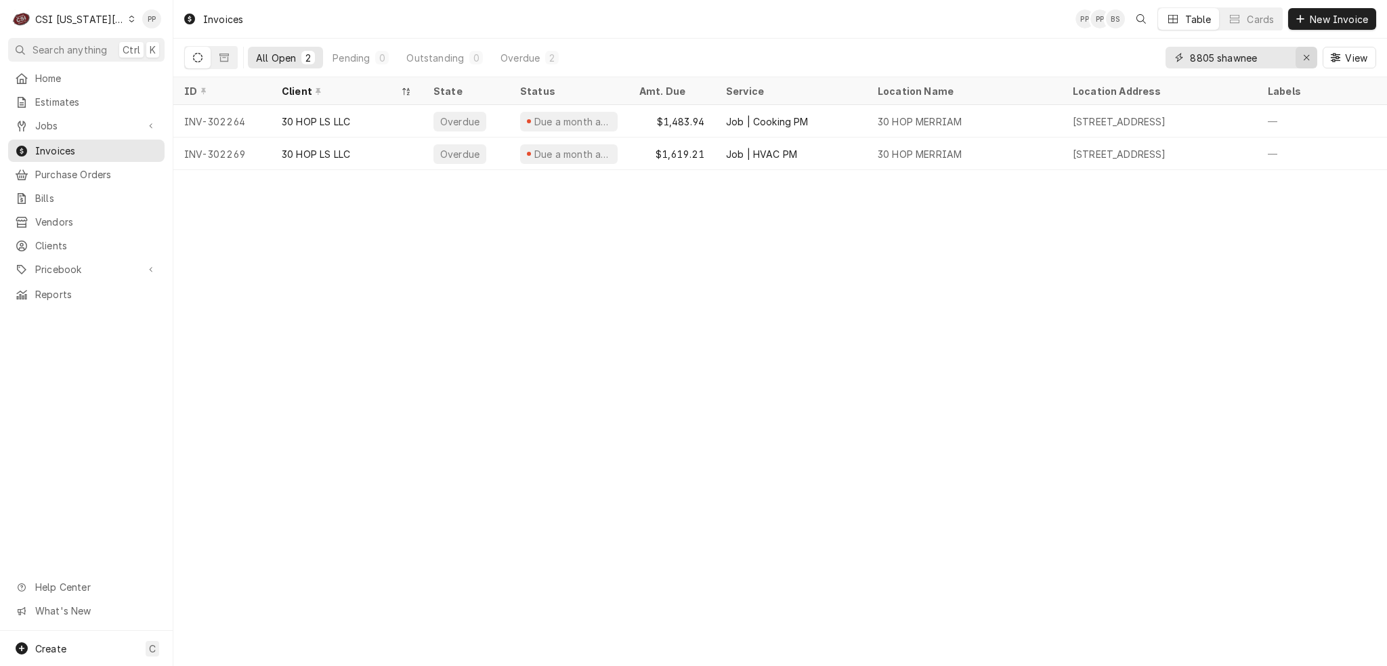
click at [1304, 59] on icon "Erase input" at bounding box center [1306, 57] width 7 height 9
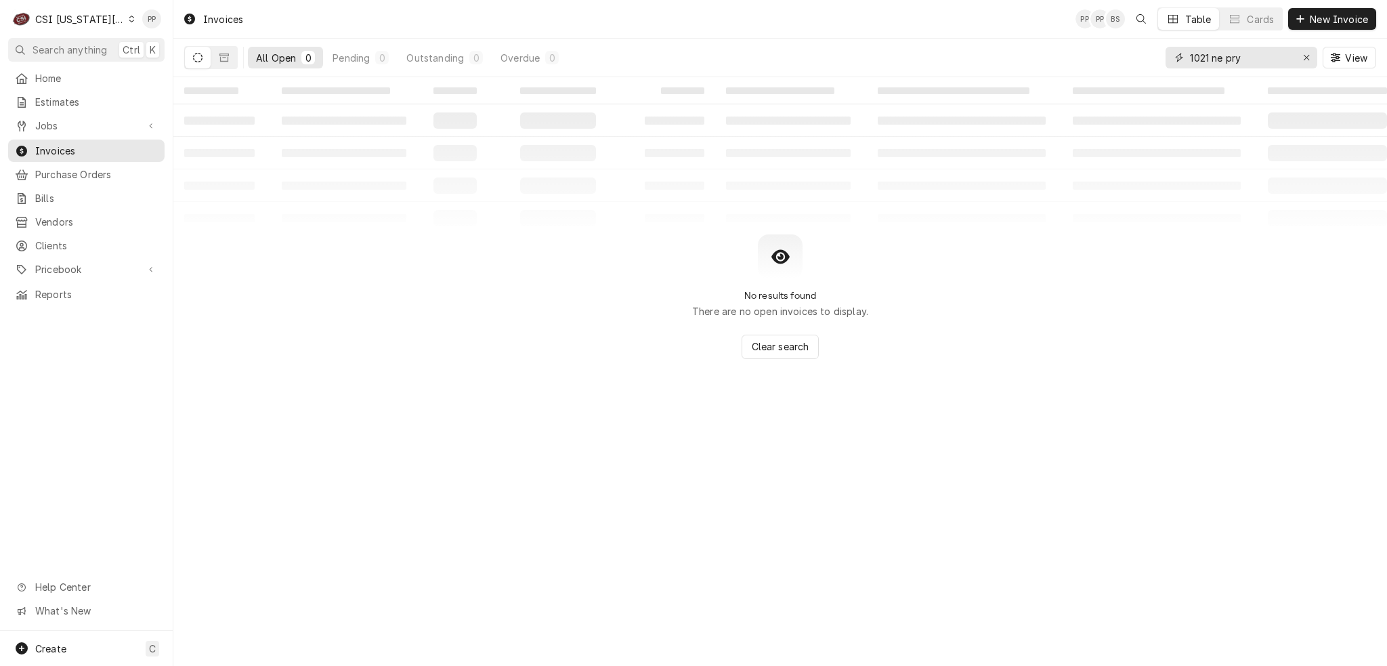
click at [1221, 53] on input "1021 ne pry" at bounding box center [1241, 58] width 102 height 22
click at [1205, 51] on input "1021 nw pry" at bounding box center [1241, 58] width 102 height 22
click at [1207, 55] on input "1021 nw pry" at bounding box center [1241, 58] width 102 height 22
click at [1211, 57] on input "1021 nw pry" at bounding box center [1241, 58] width 102 height 22
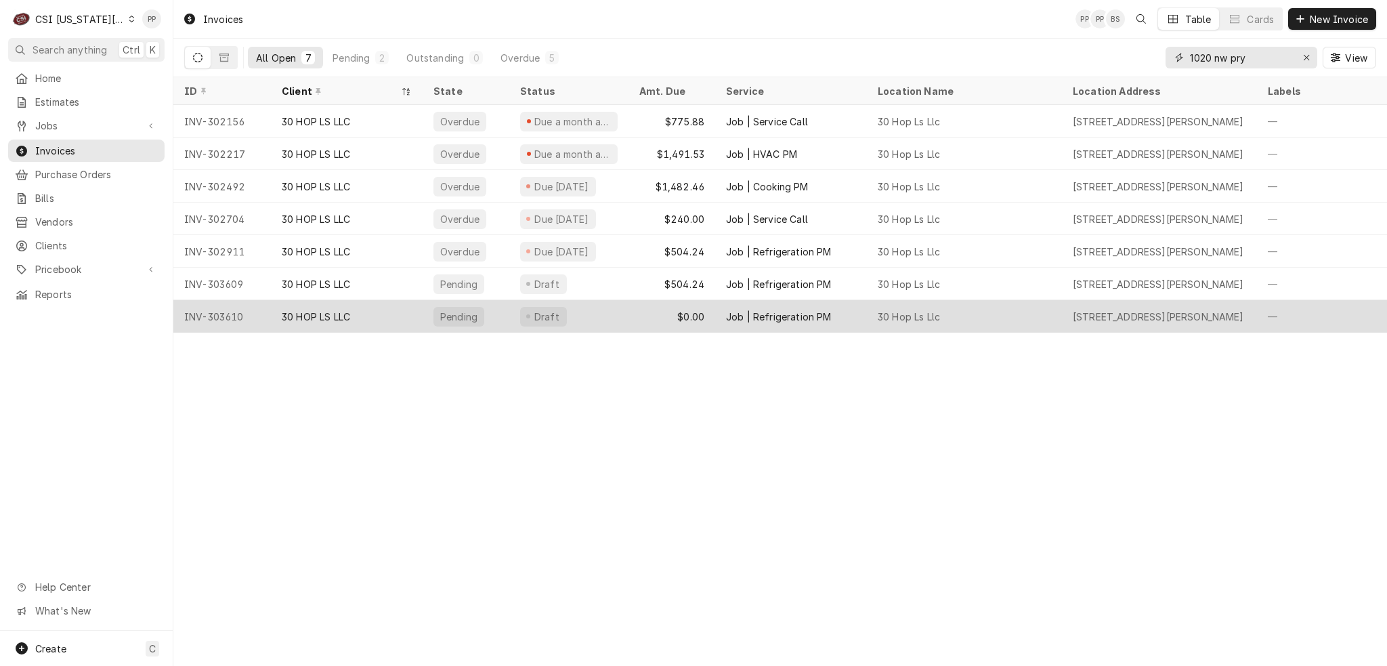
type input "1020 nw pry"
click at [596, 326] on div "Draft" at bounding box center [568, 316] width 119 height 32
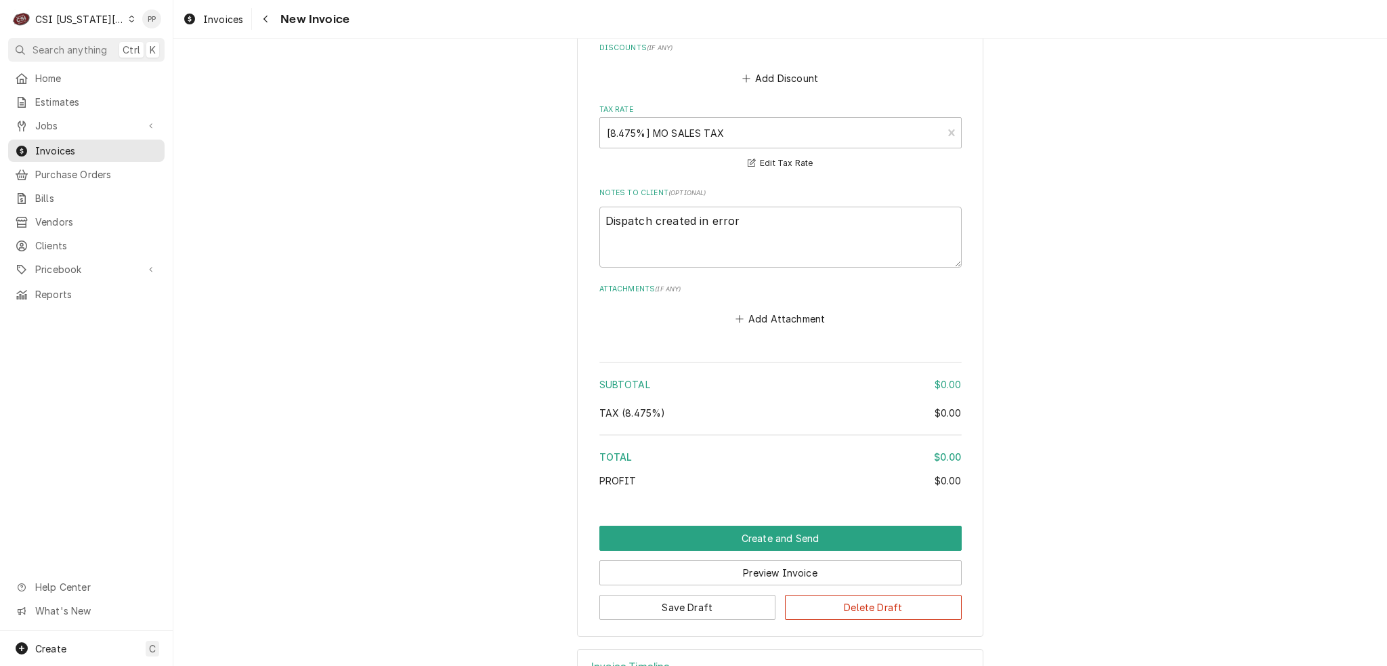
scroll to position [1505, 0]
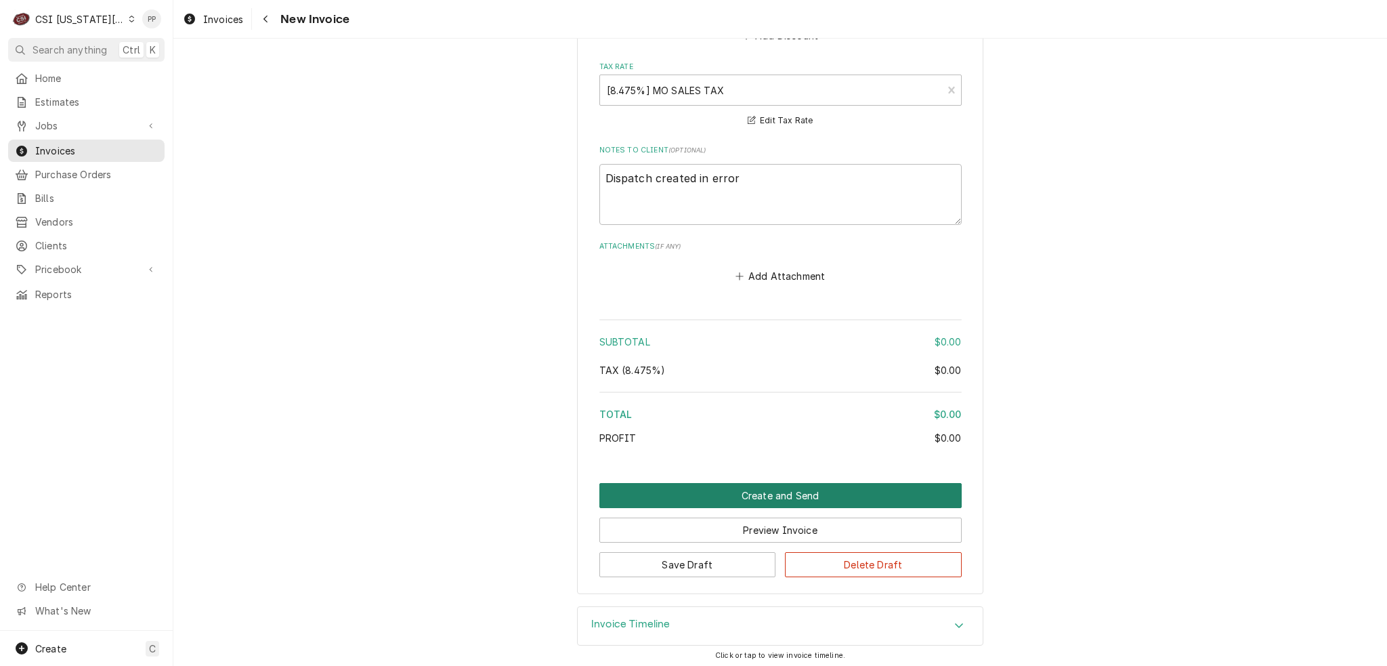
click at [805, 487] on button "Create and Send" at bounding box center [780, 495] width 362 height 25
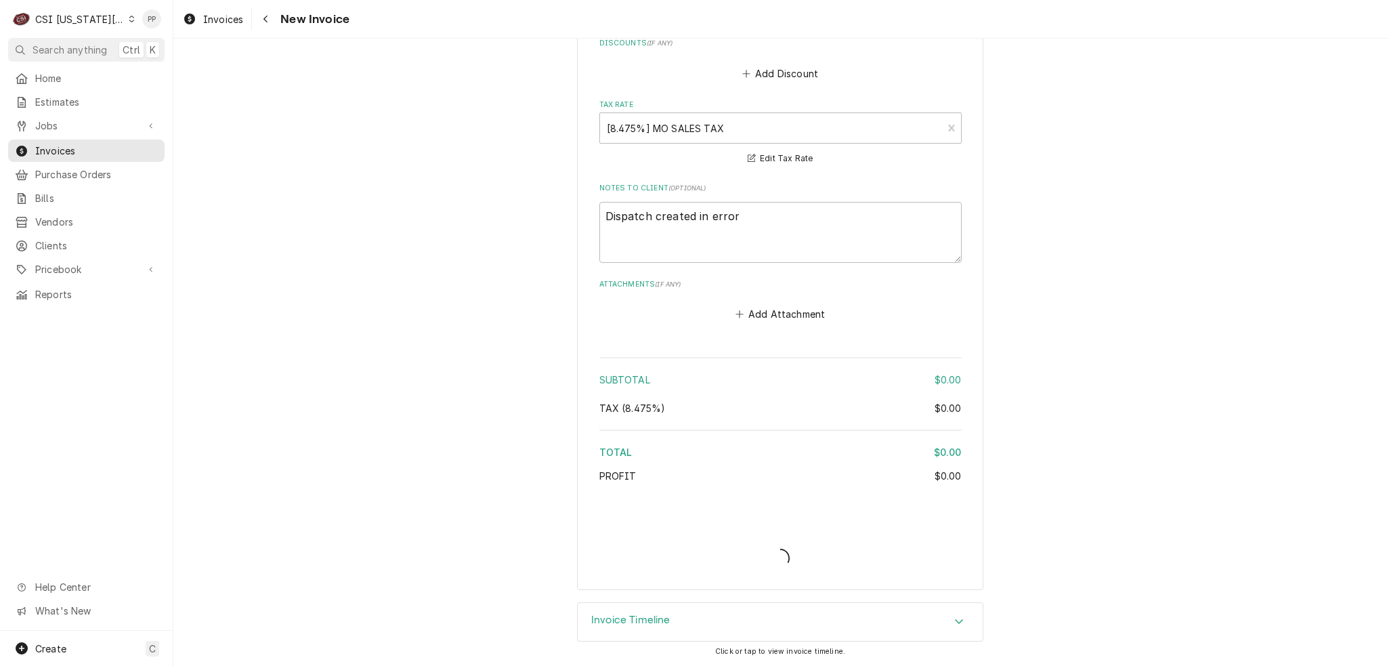
scroll to position [1464, 0]
type textarea "x"
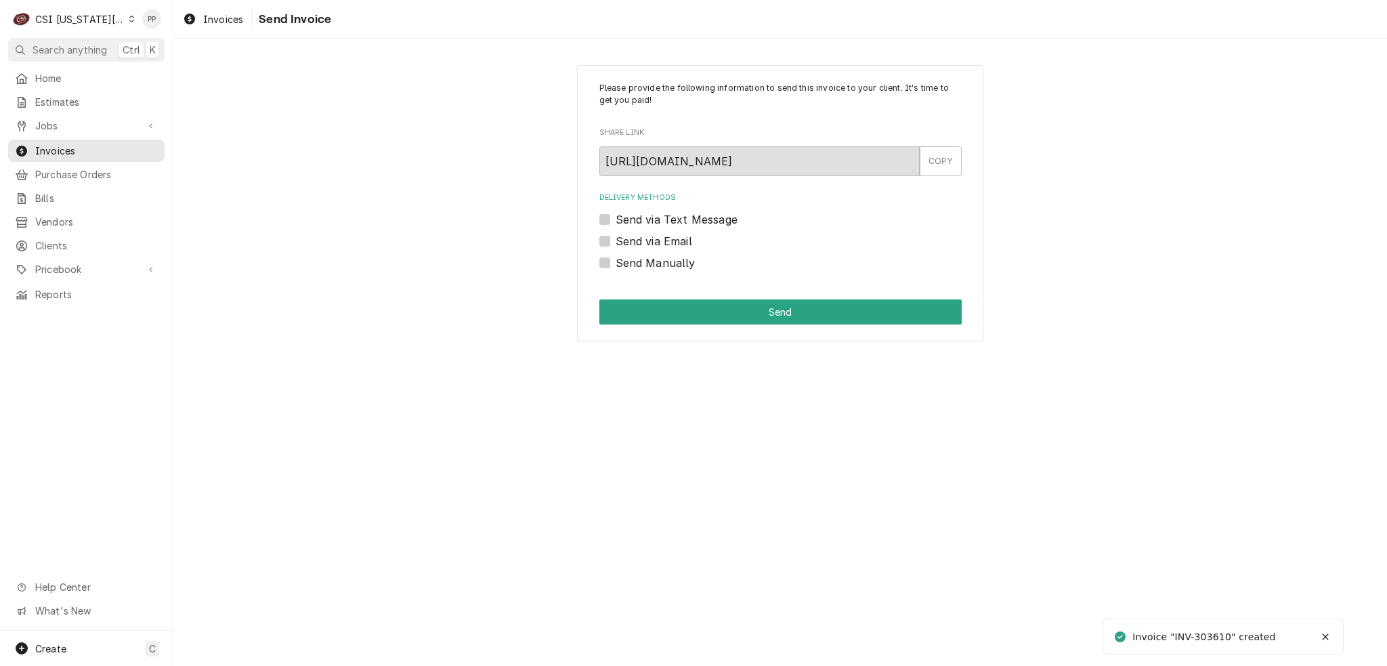
click at [615, 264] on label "Send Manually" at bounding box center [655, 263] width 80 height 16
click at [615, 264] on input "Send Manually" at bounding box center [796, 270] width 362 height 30
checkbox input "true"
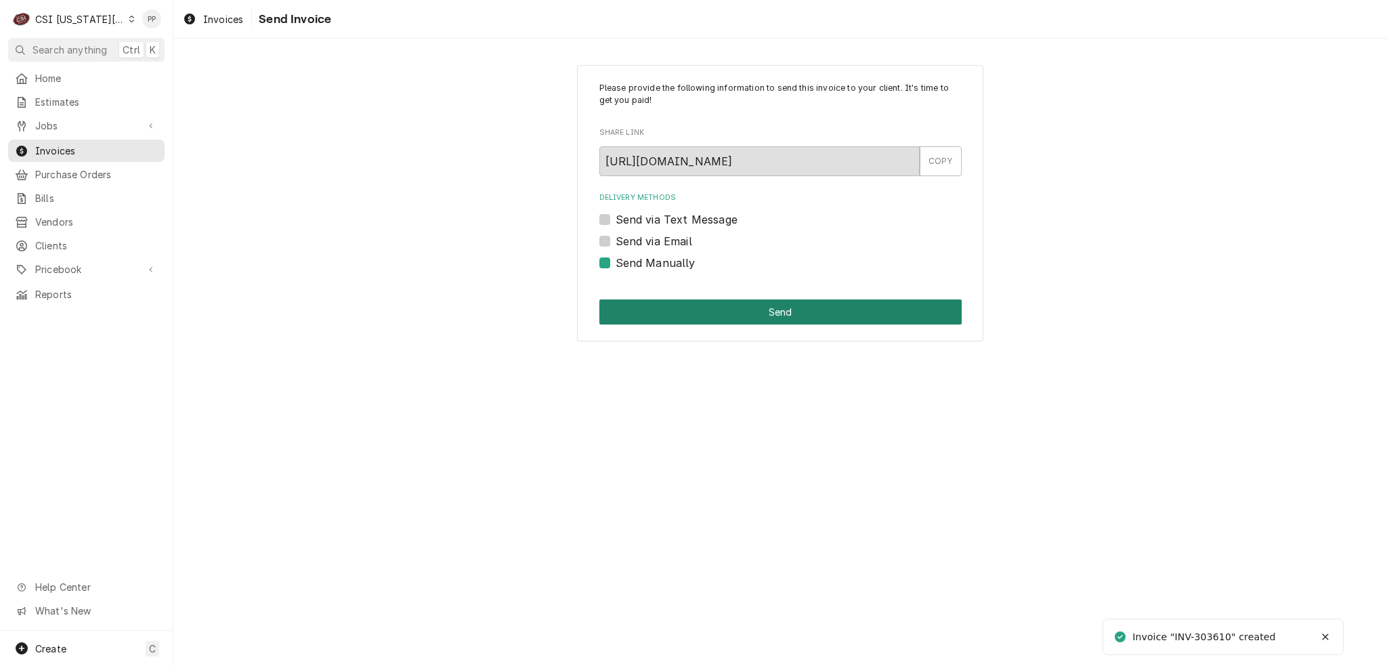
click at [661, 301] on button "Send" at bounding box center [780, 311] width 362 height 25
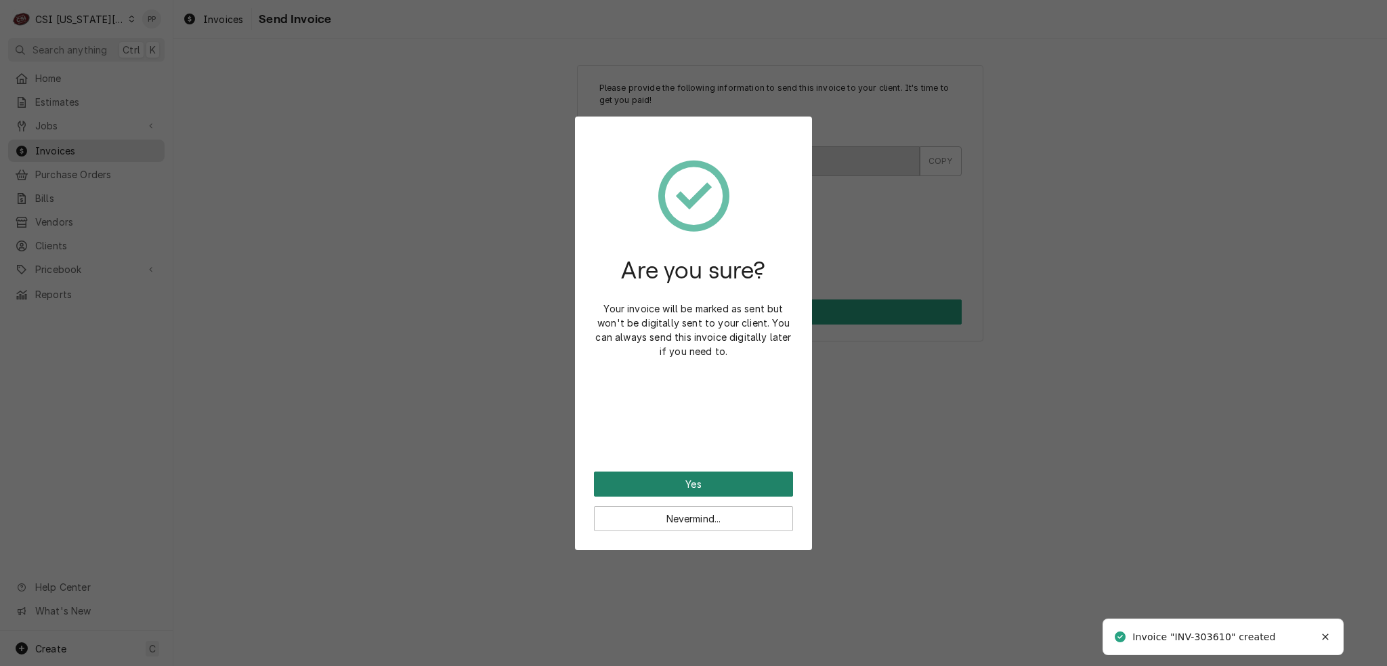
click at [720, 476] on button "Yes" at bounding box center [693, 483] width 199 height 25
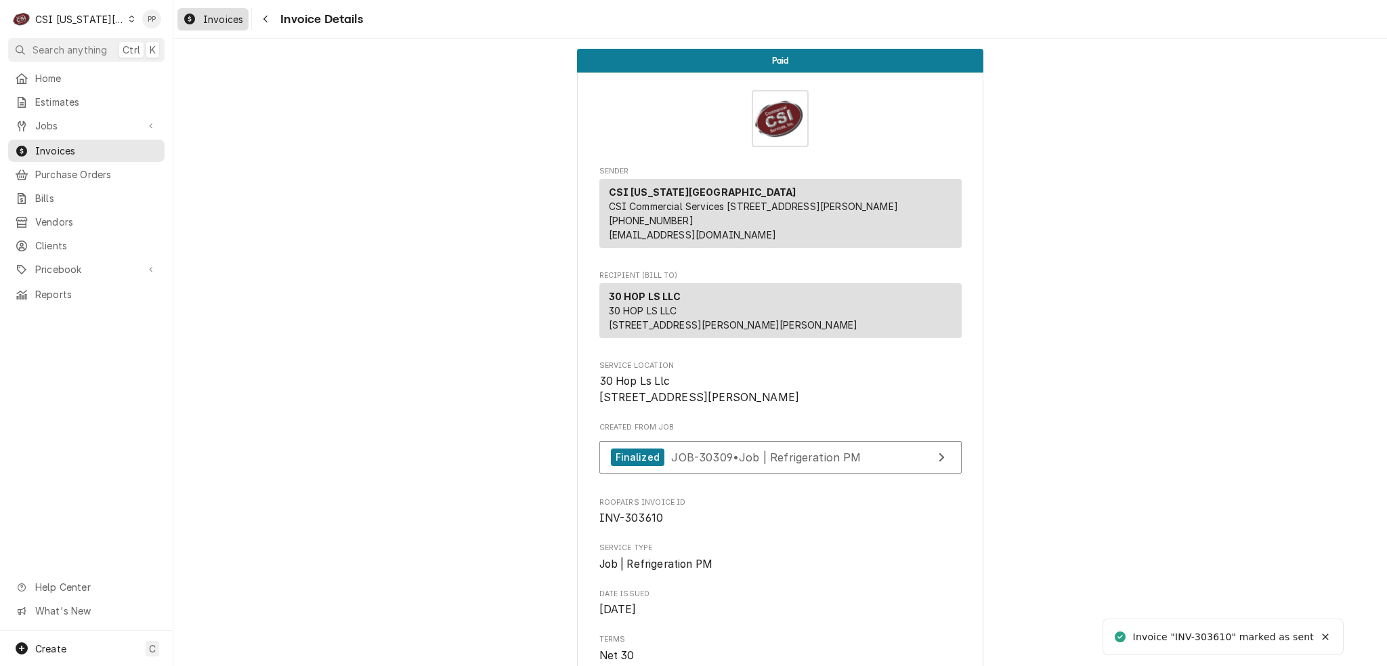
drag, startPoint x: 231, startPoint y: 18, endPoint x: 244, endPoint y: 25, distance: 15.1
click at [231, 18] on span "Invoices" at bounding box center [223, 19] width 40 height 14
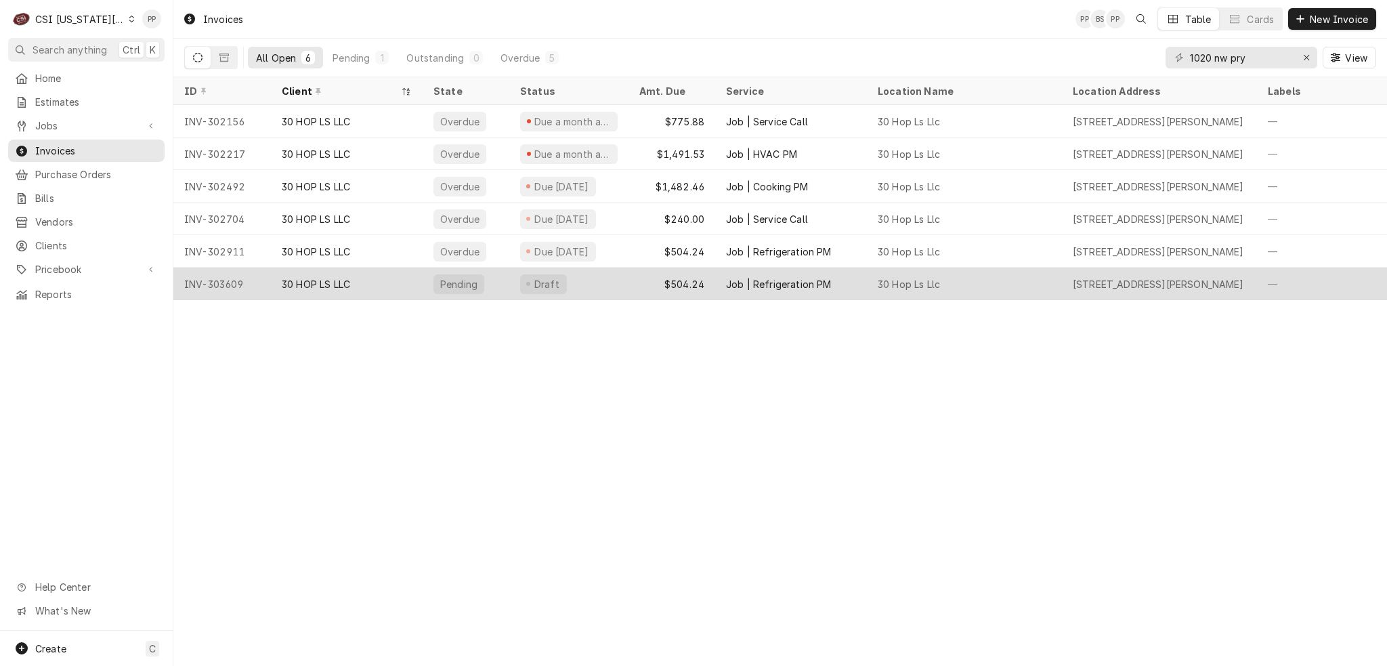
click at [599, 272] on div "Draft" at bounding box center [568, 283] width 119 height 32
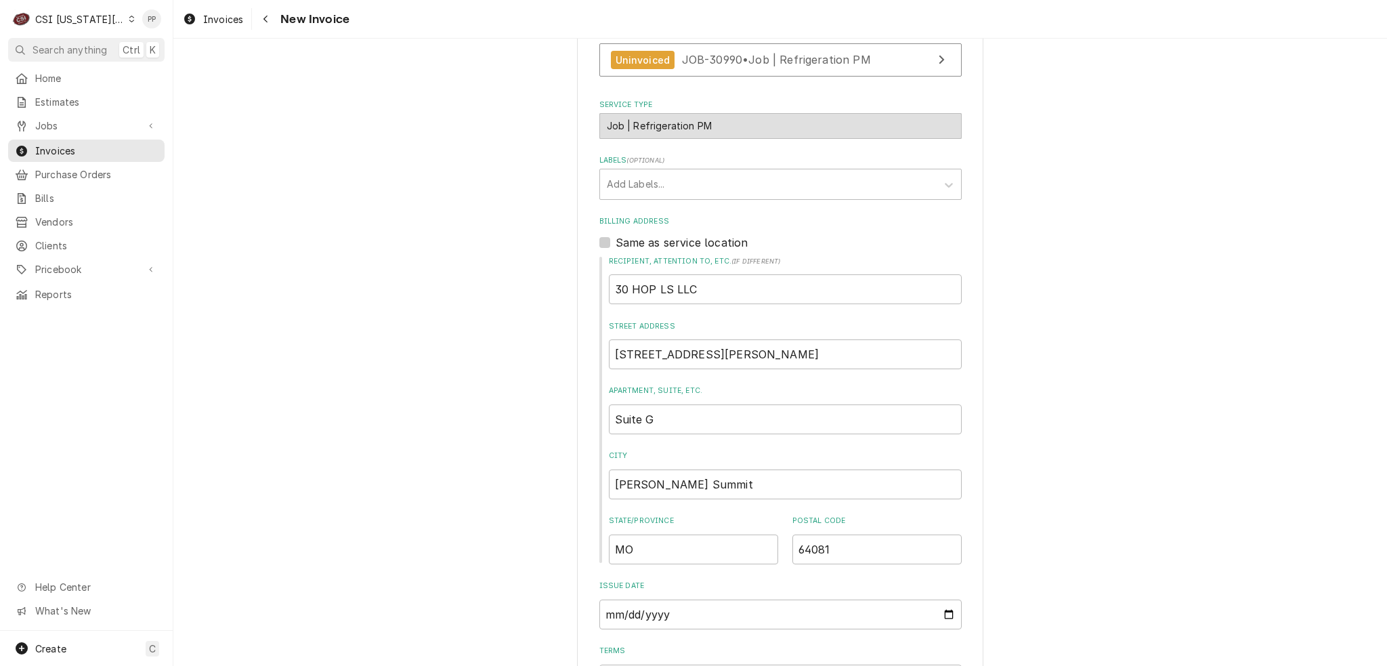
scroll to position [406, 0]
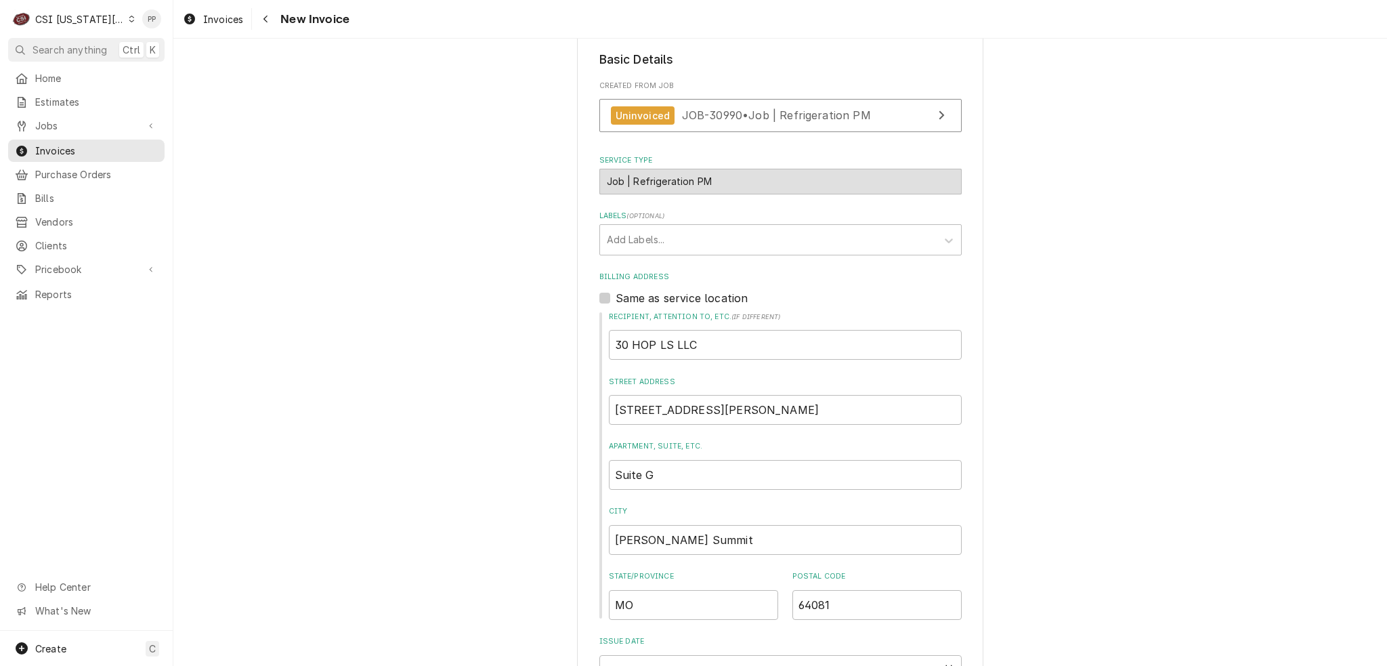
click at [717, 170] on div "Job | Refrigeration PM ¹ Service Type 🛠️" at bounding box center [780, 182] width 362 height 26
click at [722, 179] on div "Job | Refrigeration PM ¹ Service Type 🛠️" at bounding box center [780, 182] width 362 height 26
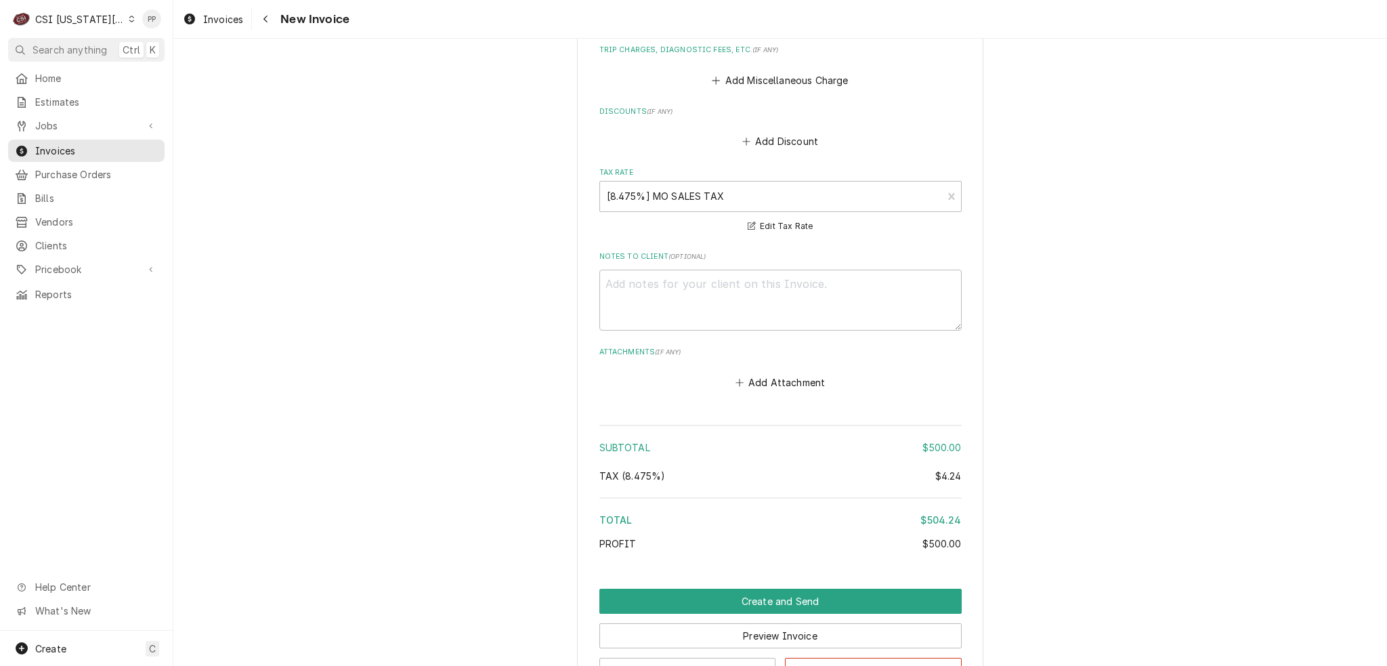
scroll to position [2026, 0]
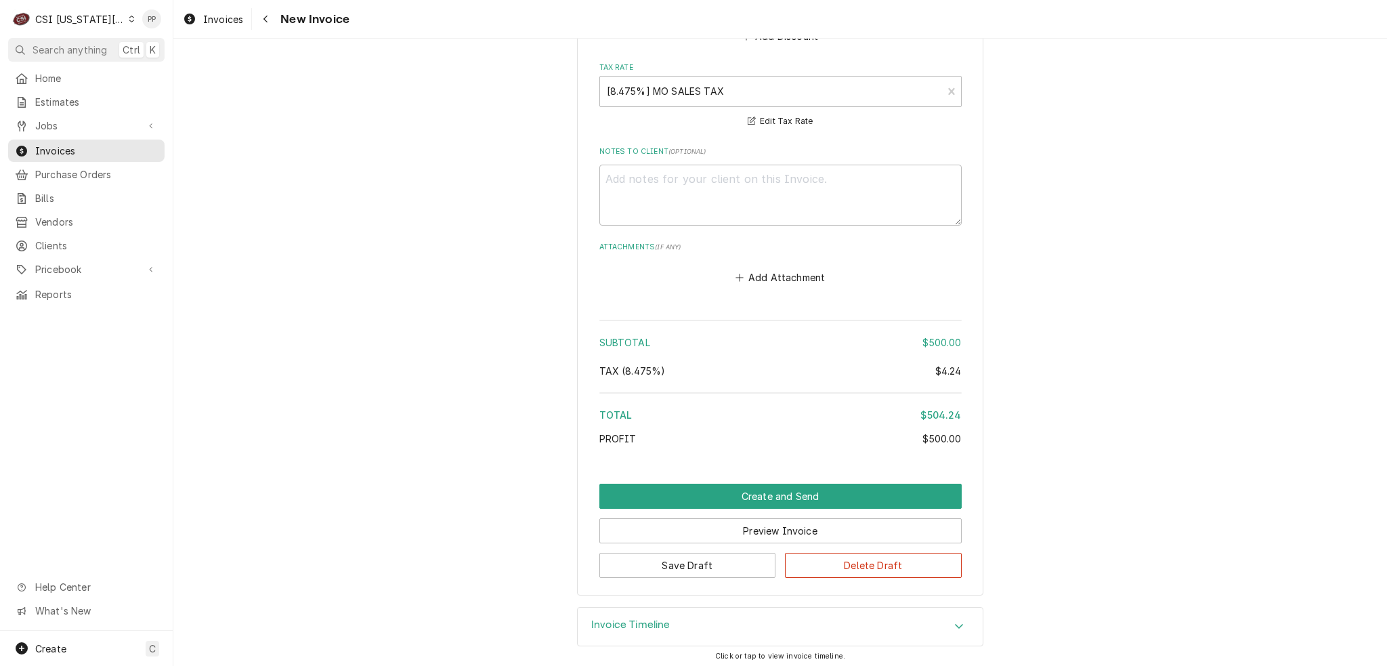
drag, startPoint x: 771, startPoint y: 424, endPoint x: 781, endPoint y: 443, distance: 21.2
click at [772, 424] on div "Subtotal $500.00 Tax ( 8.475% ) $4.24 Total $504.24 Profit $500.00" at bounding box center [780, 385] width 362 height 140
click at [768, 393] on div "Subtotal $500.00 Tax ( 8.475% ) $4.24 Total $504.24 Profit $500.00" at bounding box center [780, 385] width 362 height 140
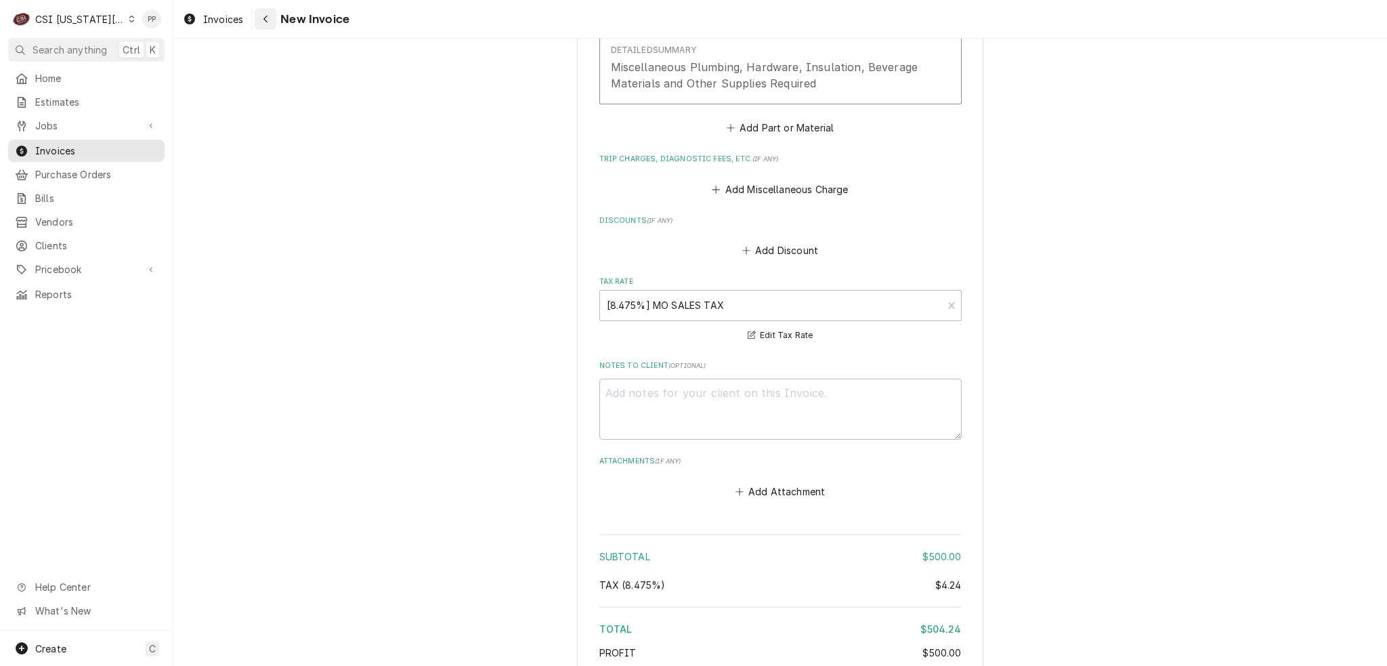
scroll to position [1687, 0]
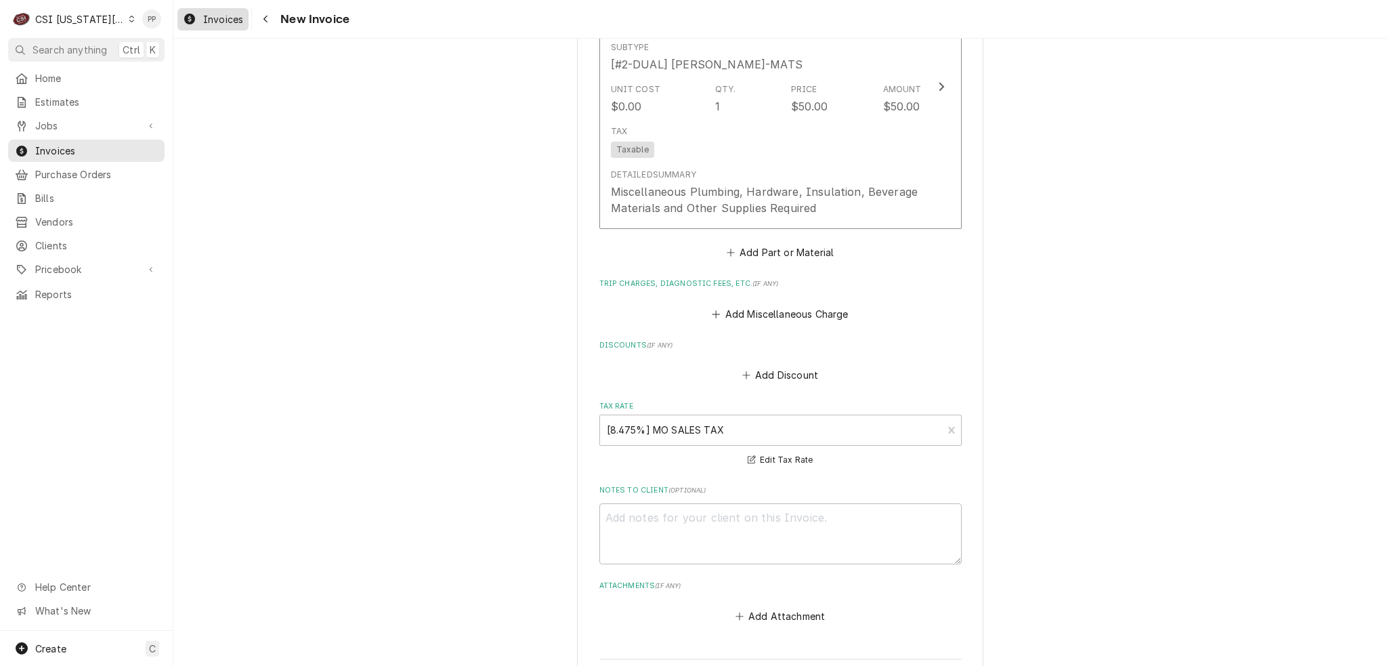
drag, startPoint x: 211, startPoint y: 22, endPoint x: 220, endPoint y: 17, distance: 10.0
click at [211, 22] on span "Invoices" at bounding box center [223, 19] width 40 height 14
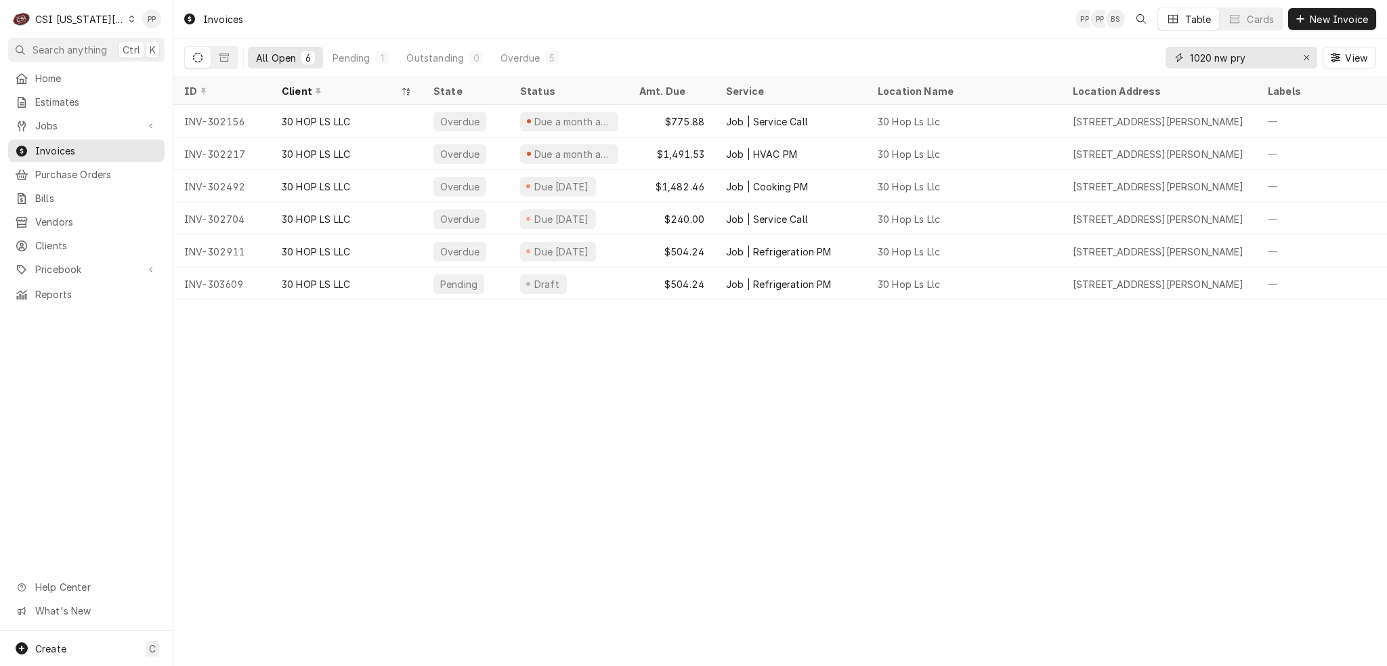
drag, startPoint x: 1308, startPoint y: 58, endPoint x: 1284, endPoint y: 62, distance: 24.6
click at [1308, 58] on icon "Erase input" at bounding box center [1306, 57] width 7 height 9
click at [1283, 62] on input "Dynamic Content Wrapper" at bounding box center [1253, 58] width 127 height 22
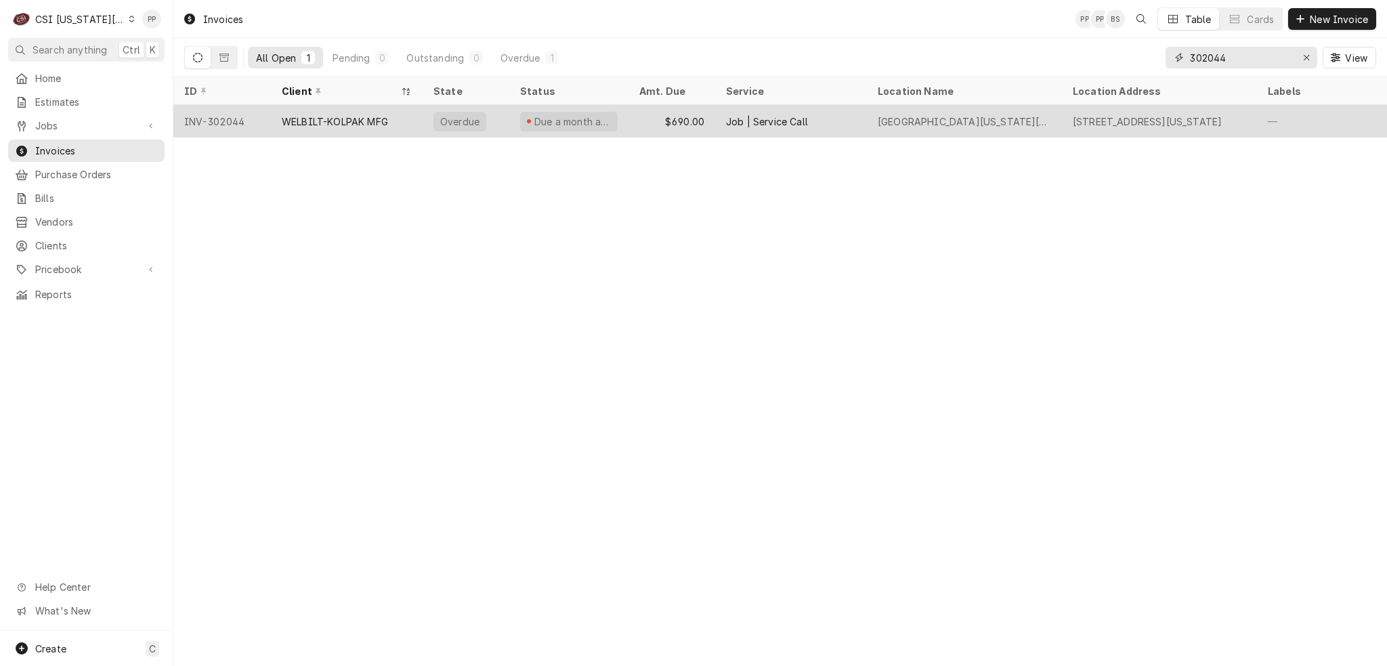
type input "302044"
click at [374, 119] on div "WELBILT-KOLPAK MFG" at bounding box center [335, 121] width 106 height 14
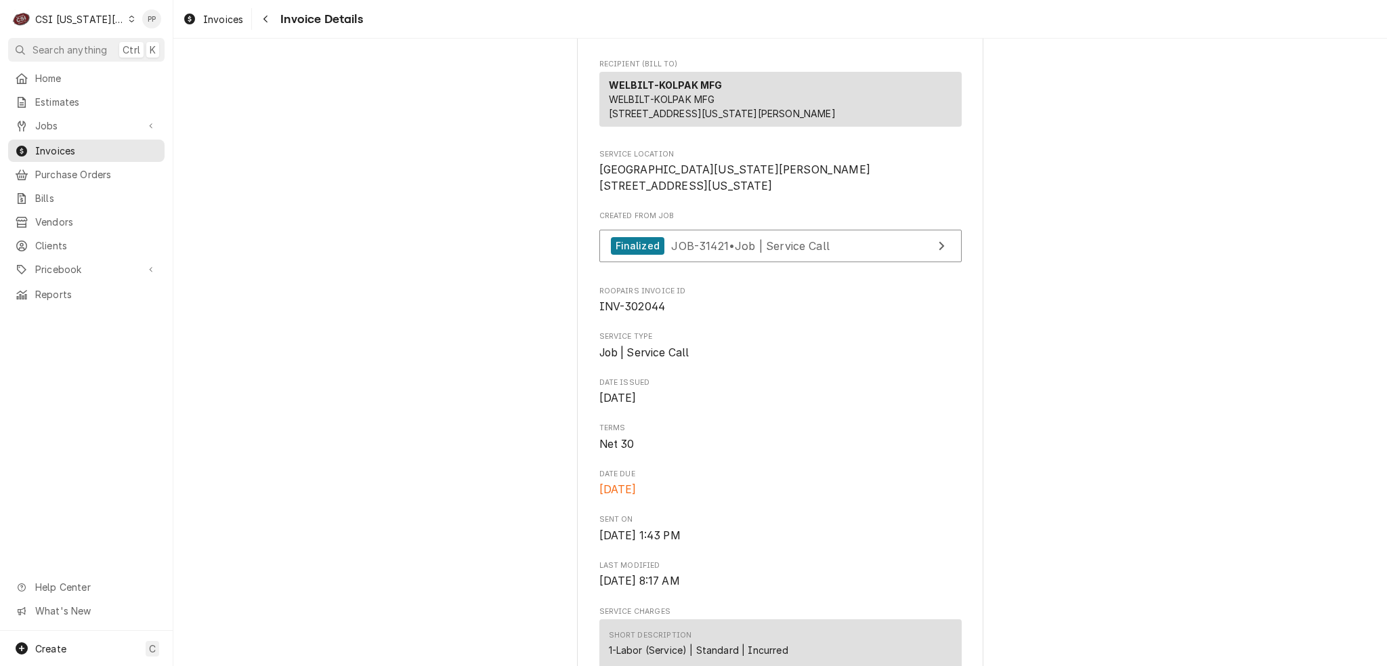
scroll to position [135, 0]
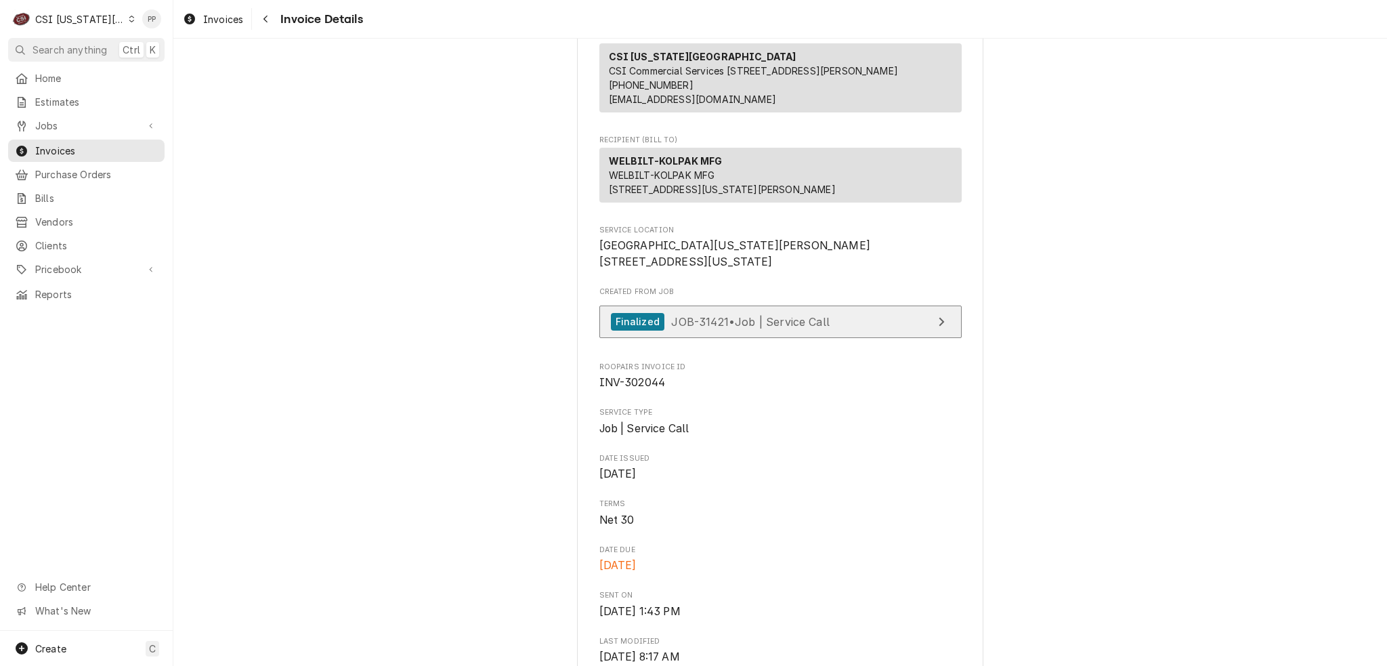
click at [727, 328] on span "JOB-31421 • Job | Service Call" at bounding box center [750, 321] width 158 height 14
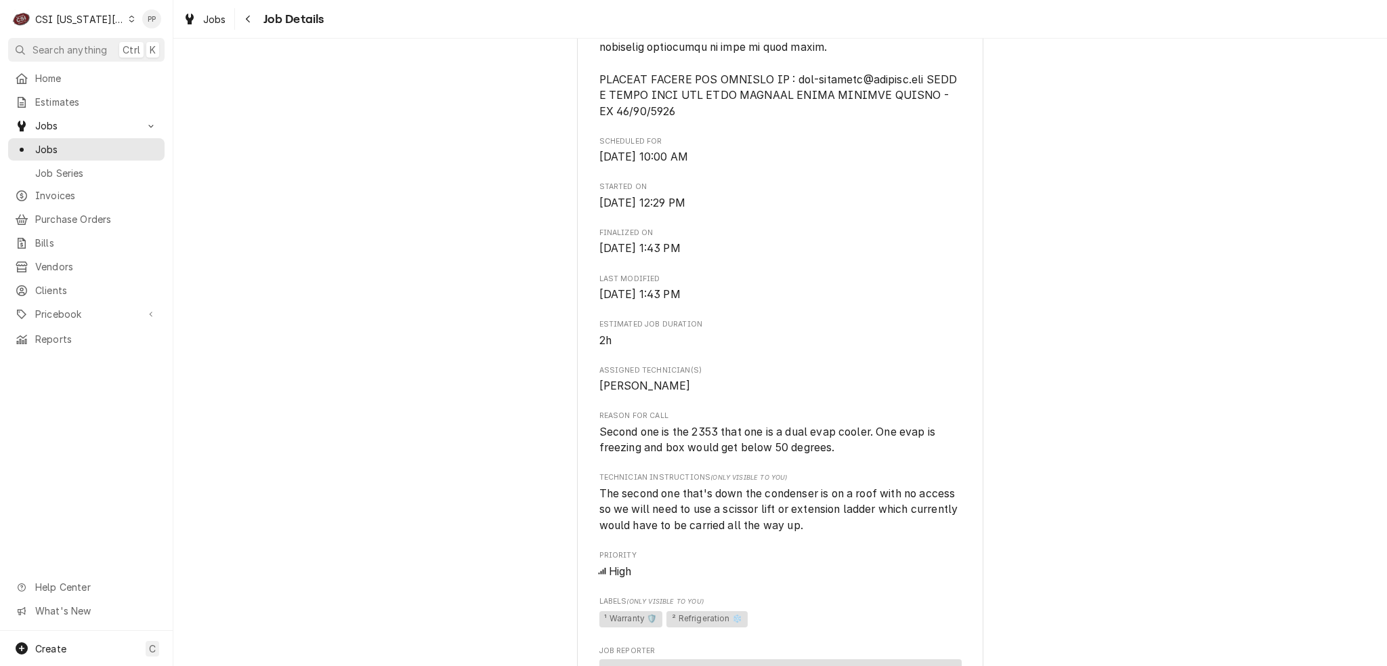
scroll to position [1016, 0]
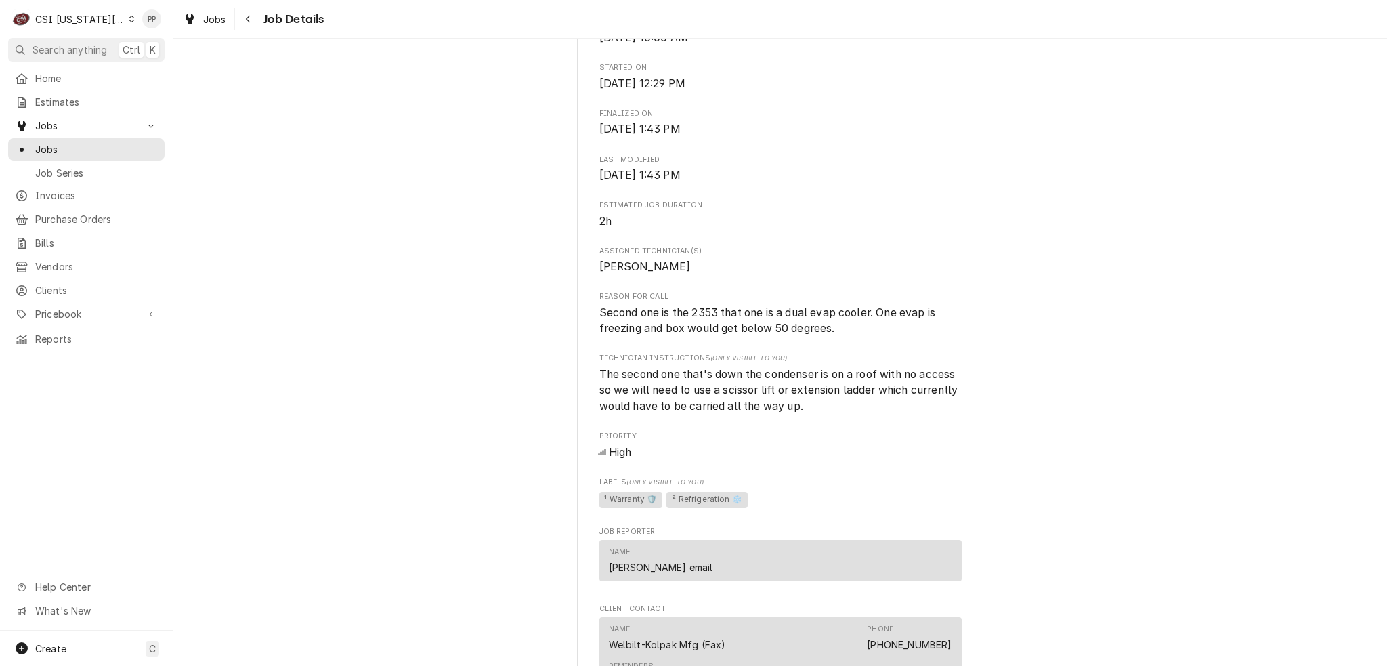
click at [888, 330] on span "Second one is the 2353 that one is a dual evap cooler. One evap is freezing and…" at bounding box center [768, 320] width 339 height 29
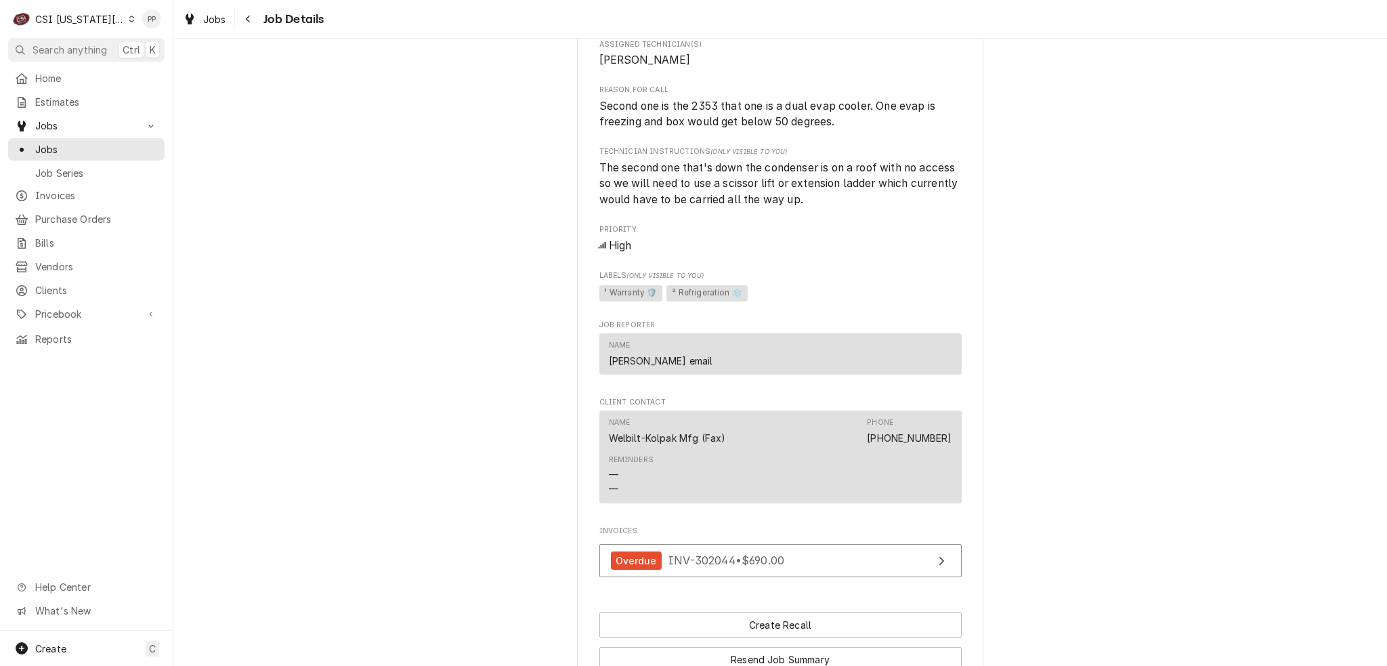
scroll to position [1154, 0]
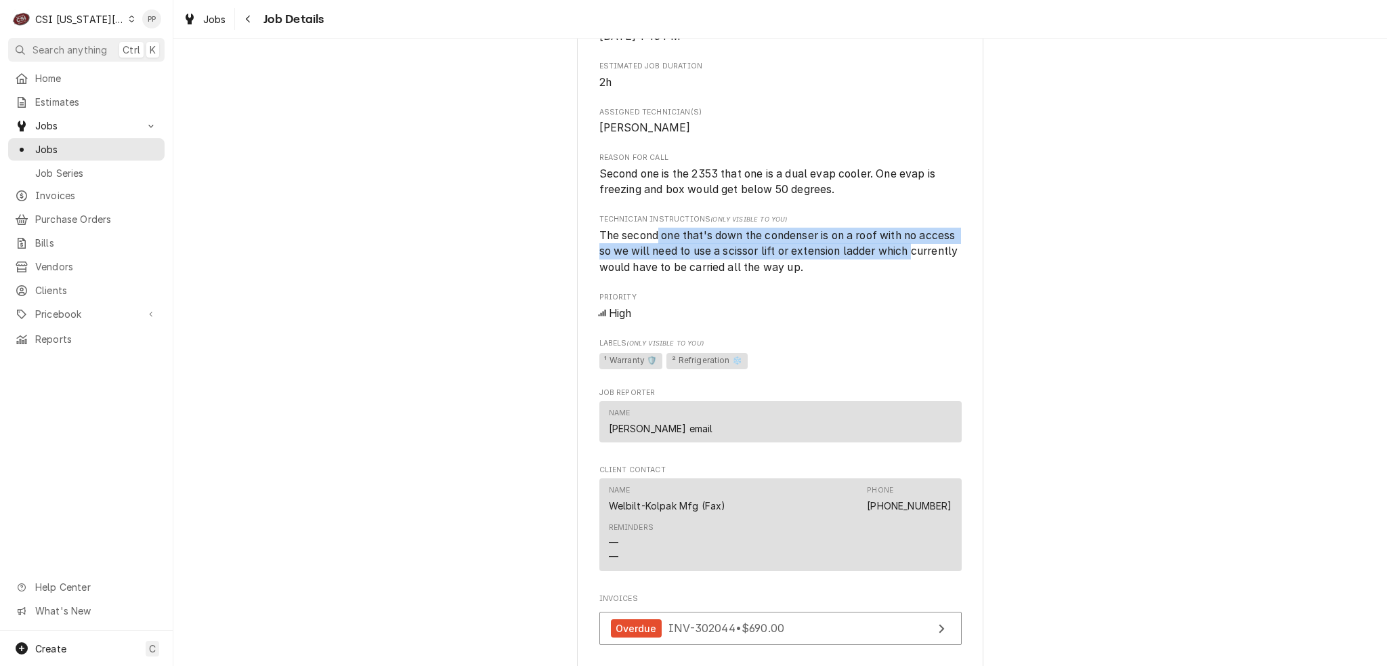
drag, startPoint x: 655, startPoint y: 248, endPoint x: 951, endPoint y: 259, distance: 296.8
click at [951, 259] on span "The second one that's down the condenser is on a roof with no access so we will…" at bounding box center [780, 251] width 362 height 45
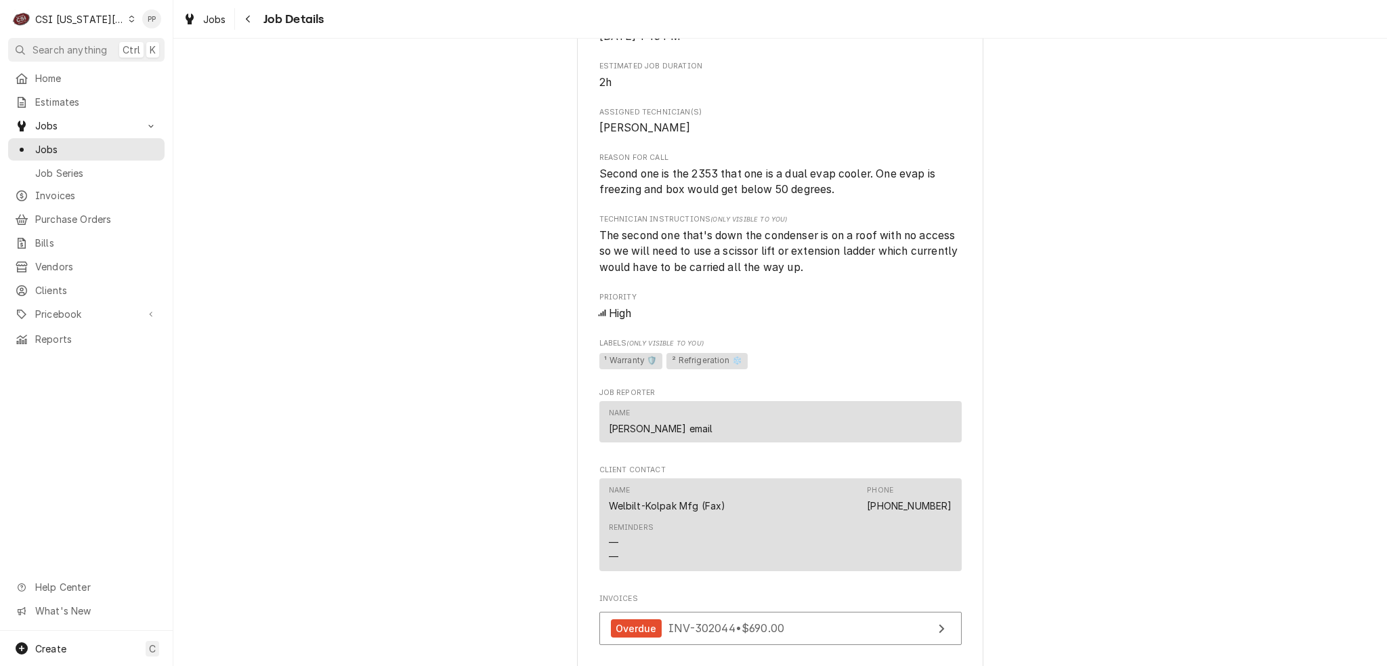
click at [919, 276] on span "The second one that's down the condenser is on a roof with no access so we will…" at bounding box center [780, 251] width 362 height 48
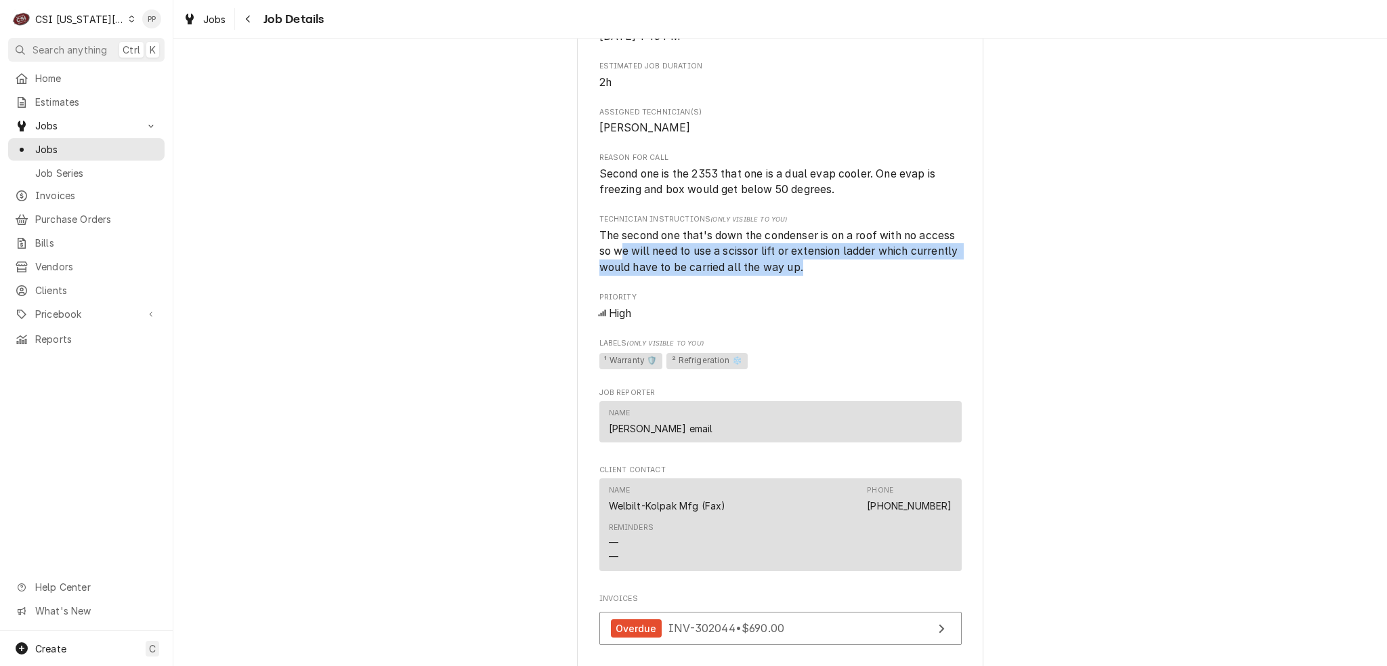
drag, startPoint x: 659, startPoint y: 257, endPoint x: 922, endPoint y: 278, distance: 264.3
click at [922, 276] on span "The second one that's down the condenser is on a roof with no access so we will…" at bounding box center [780, 251] width 362 height 48
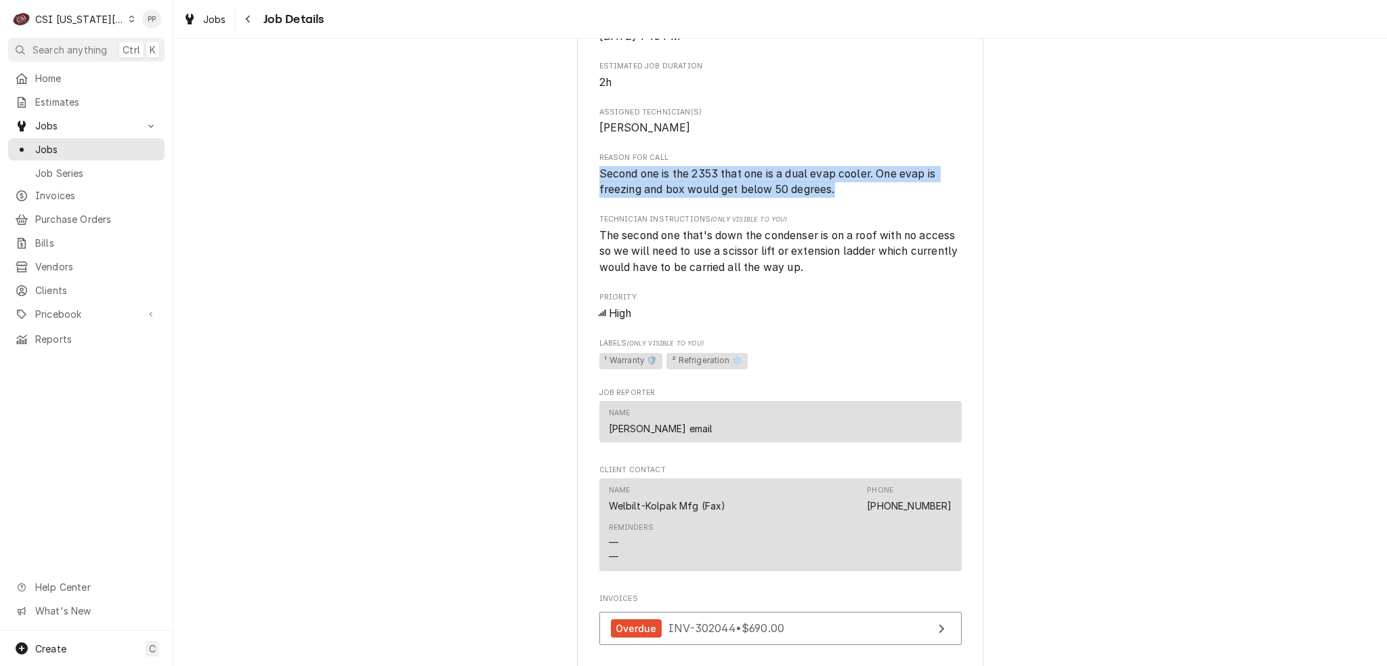
drag, startPoint x: 596, startPoint y: 181, endPoint x: 892, endPoint y: 194, distance: 296.2
click at [892, 194] on span "Second one is the 2353 that one is a dual evap cooler. One evap is freezing and…" at bounding box center [780, 182] width 362 height 32
click at [892, 195] on span "Second one is the 2353 that one is a dual evap cooler. One evap is freezing and…" at bounding box center [780, 182] width 362 height 32
click at [883, 198] on span "Second one is the 2353 that one is a dual evap cooler. One evap is freezing and…" at bounding box center [780, 182] width 362 height 32
click at [871, 198] on span "Second one is the 2353 that one is a dual evap cooler. One evap is freezing and…" at bounding box center [780, 182] width 362 height 32
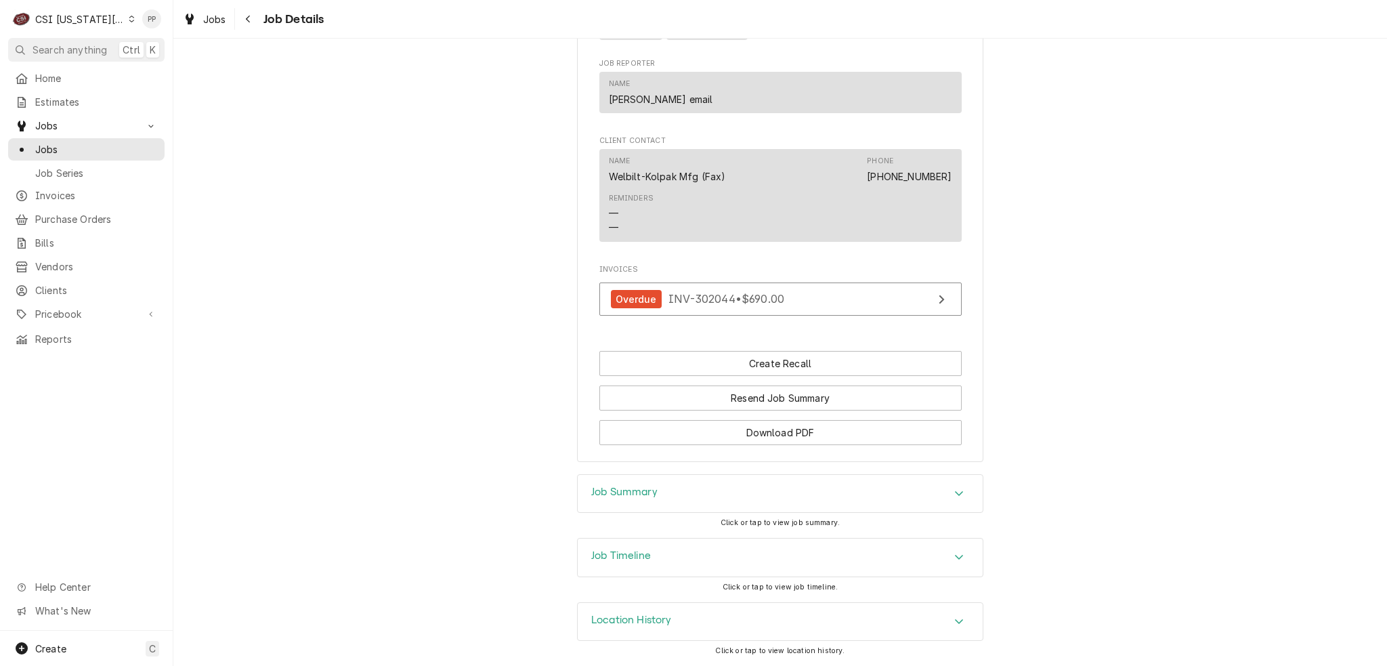
scroll to position [1493, 0]
click at [898, 475] on div "Job Summary" at bounding box center [780, 494] width 405 height 38
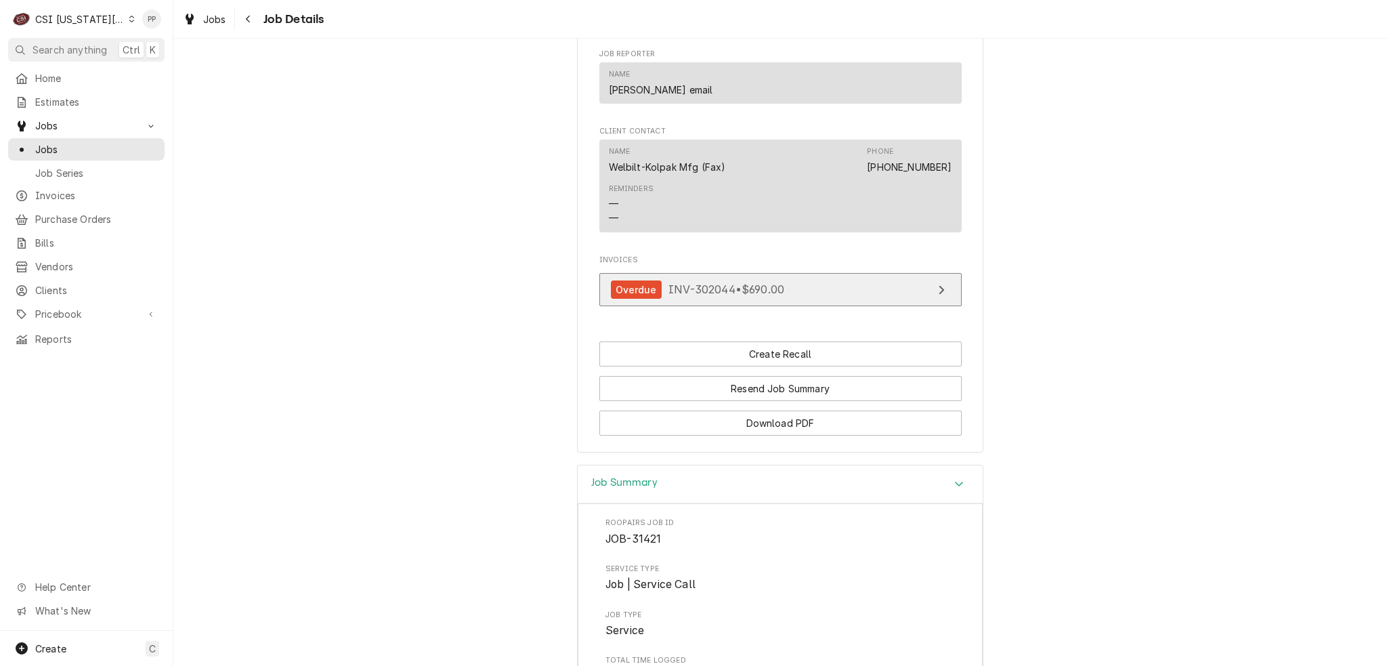
click at [696, 296] on span "INV-302044 • $690.00" at bounding box center [726, 289] width 116 height 14
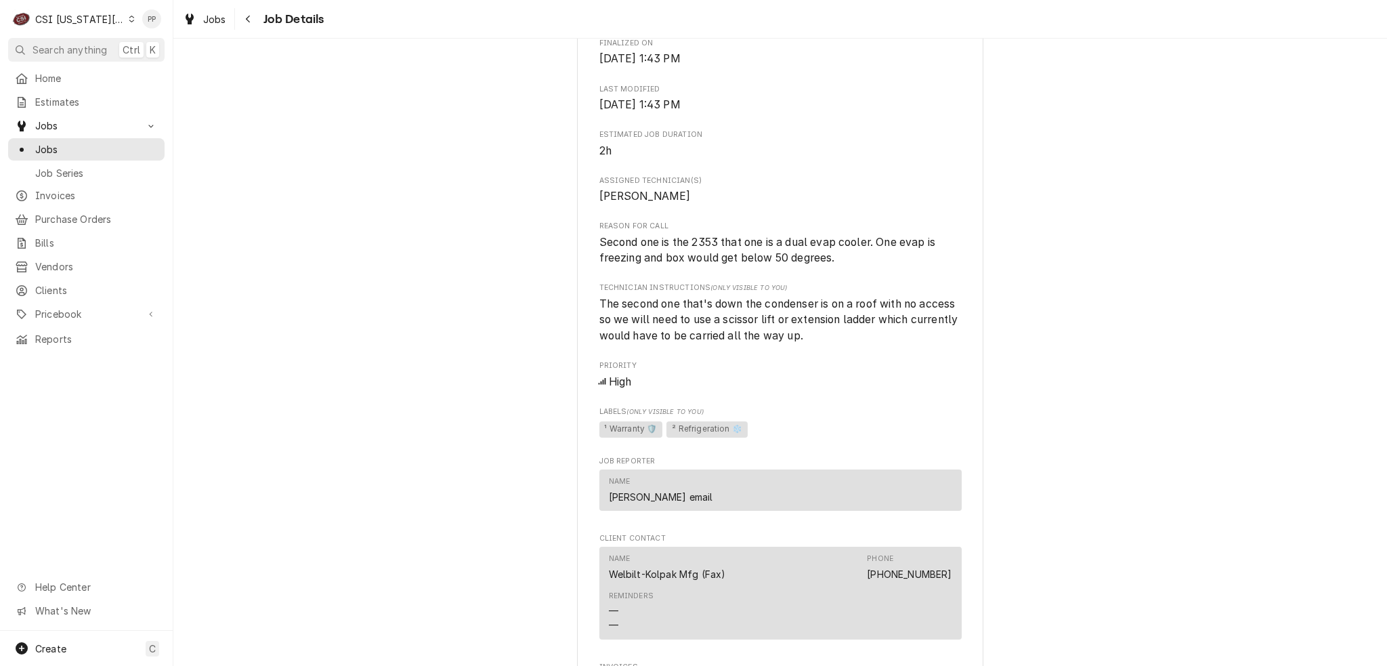
scroll to position [1087, 0]
drag, startPoint x: 592, startPoint y: 247, endPoint x: 907, endPoint y: 265, distance: 316.0
click at [907, 265] on span "Second one is the 2353 that one is a dual evap cooler. One evap is freezing and…" at bounding box center [780, 250] width 362 height 32
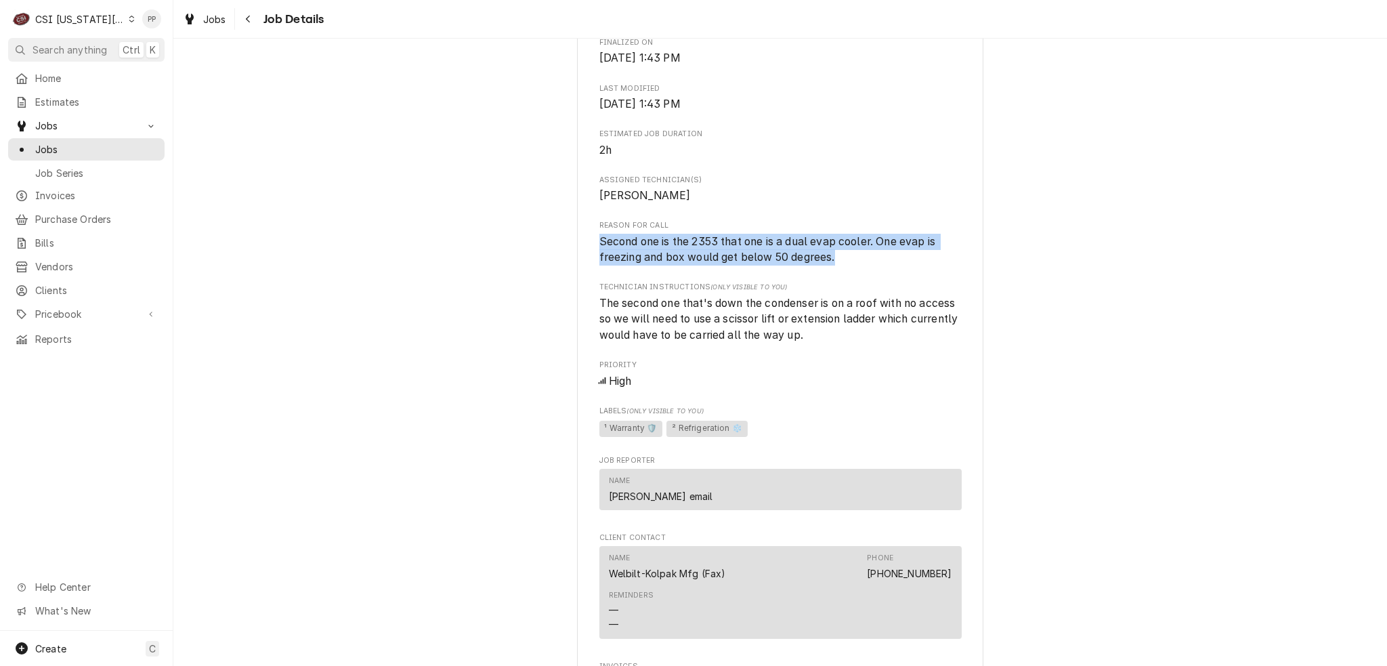
drag, startPoint x: 581, startPoint y: 198, endPoint x: 716, endPoint y: 195, distance: 134.8
click at [717, 186] on span "Assigned Technician(s)" at bounding box center [780, 180] width 362 height 11
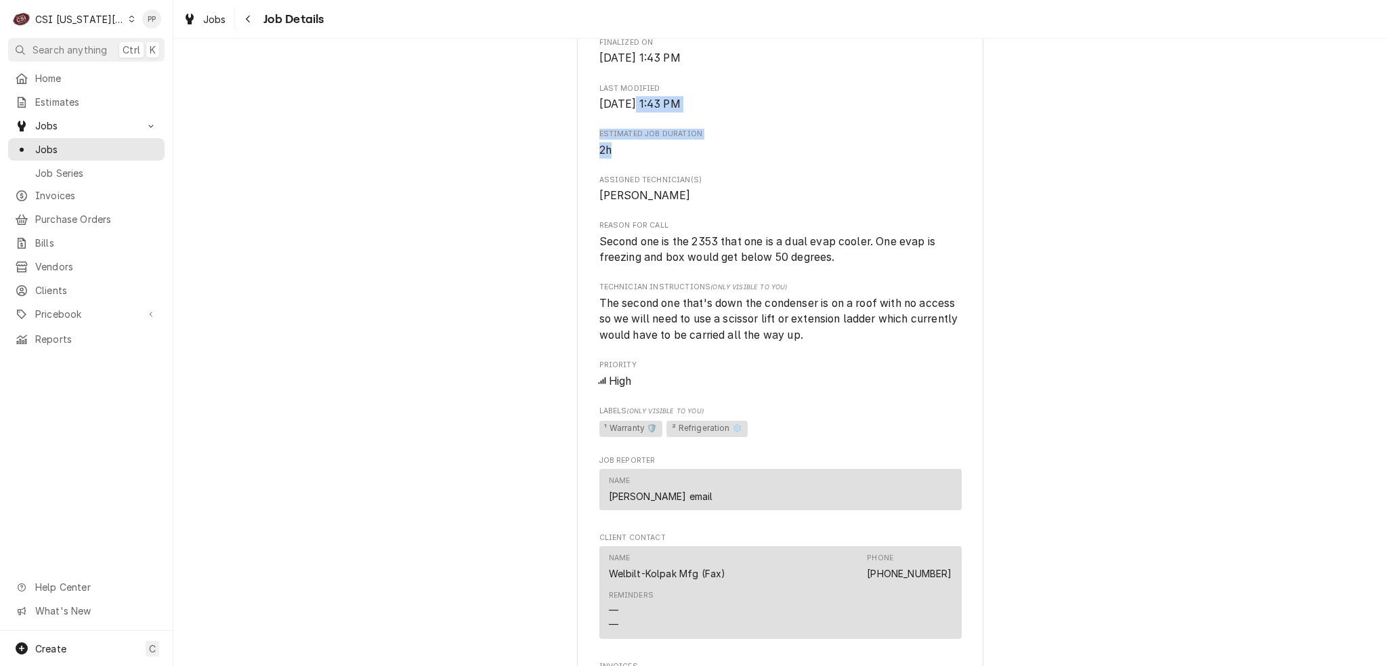
drag, startPoint x: 672, startPoint y: 112, endPoint x: 772, endPoint y: 167, distance: 113.3
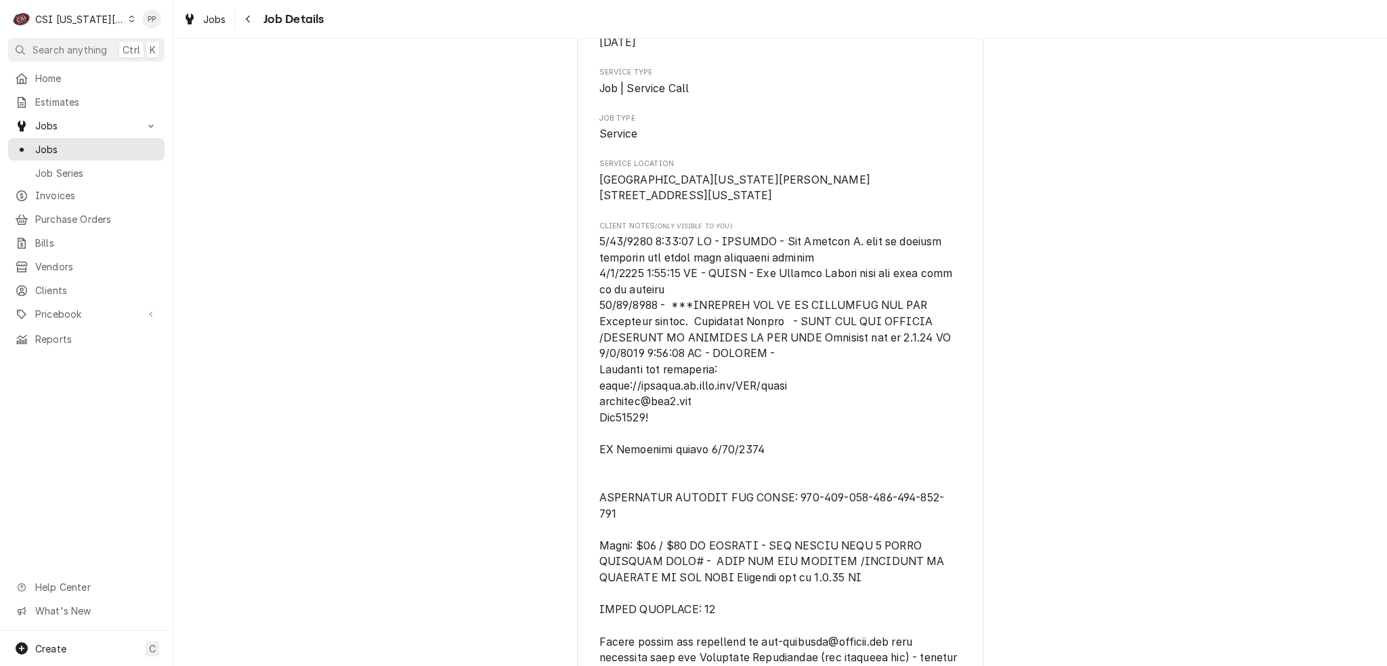
scroll to position [0, 0]
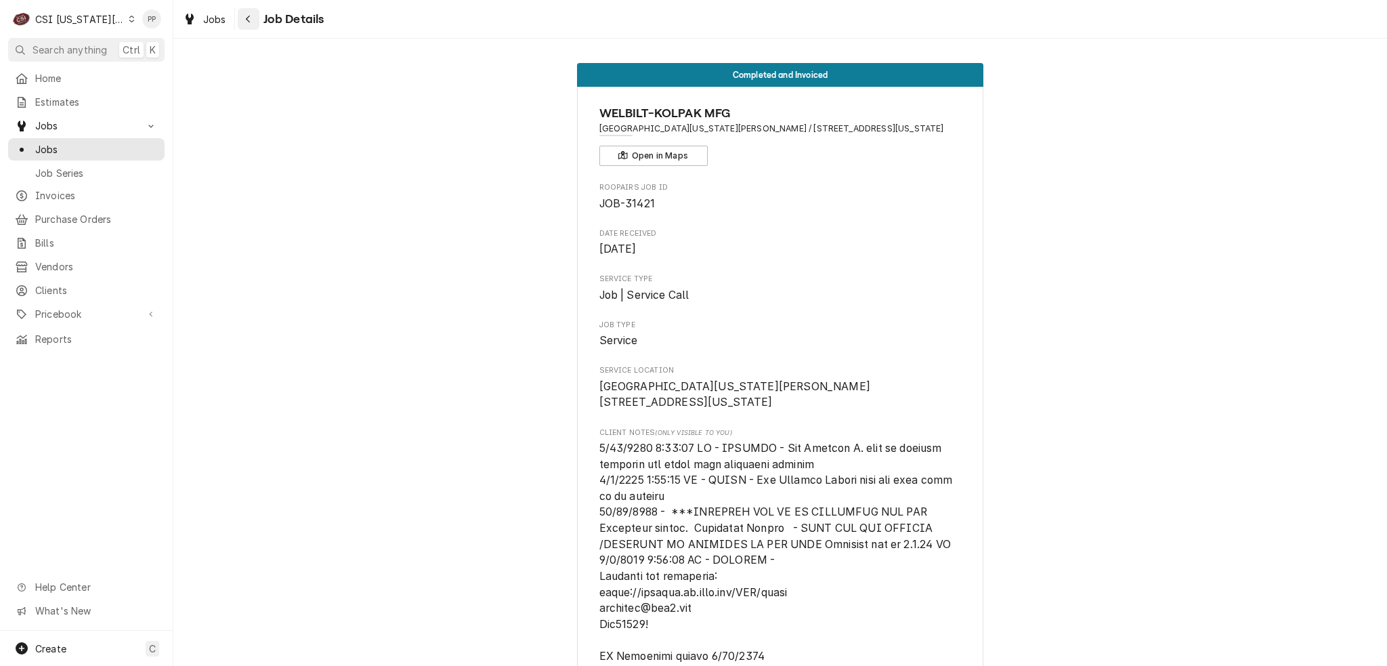
drag, startPoint x: 221, startPoint y: 18, endPoint x: 236, endPoint y: 24, distance: 15.8
click at [221, 18] on span "Jobs" at bounding box center [214, 19] width 23 height 14
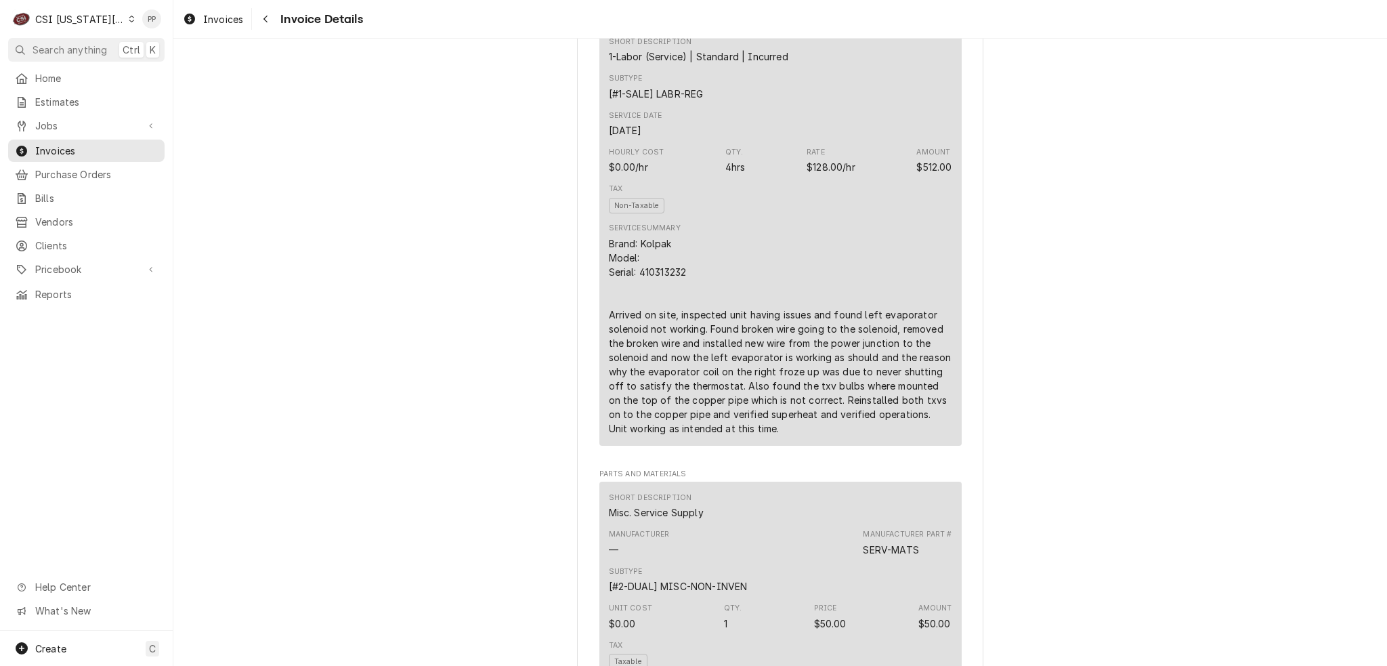
scroll to position [880, 0]
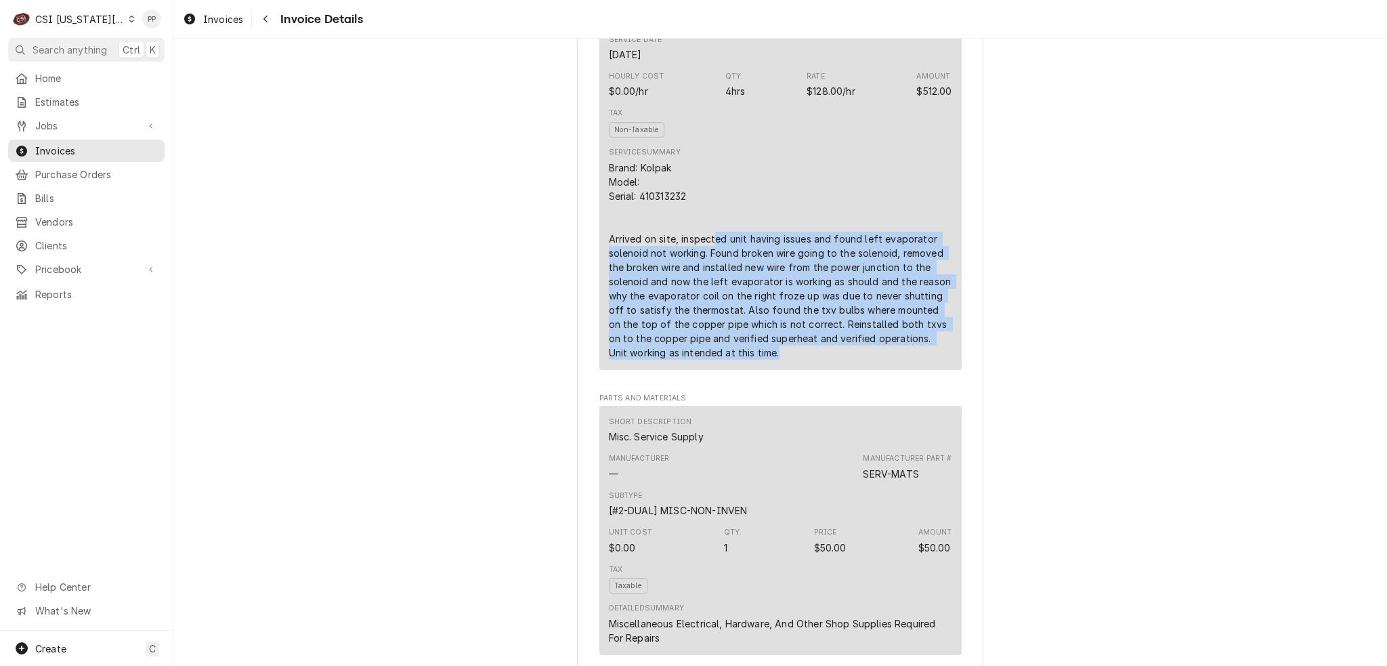
drag, startPoint x: 707, startPoint y: 286, endPoint x: 744, endPoint y: 408, distance: 127.9
click at [742, 370] on div "Short Description 1-Labor (Service) | Standard | Incurred Subtype [#1-SALE] LAB…" at bounding box center [780, 160] width 362 height 420
click at [749, 359] on div "Brand: Kolpak Model: Serial: 410313232 Arrived on site, inspected unit having i…" at bounding box center [780, 259] width 343 height 199
drag, startPoint x: 745, startPoint y: 391, endPoint x: 586, endPoint y: 278, distance: 195.2
click at [586, 278] on div "Sender CSI [US_STATE] City CSI Commercial Services [STREET_ADDRESS][PERSON_NAME…" at bounding box center [780, 645] width 406 height 2907
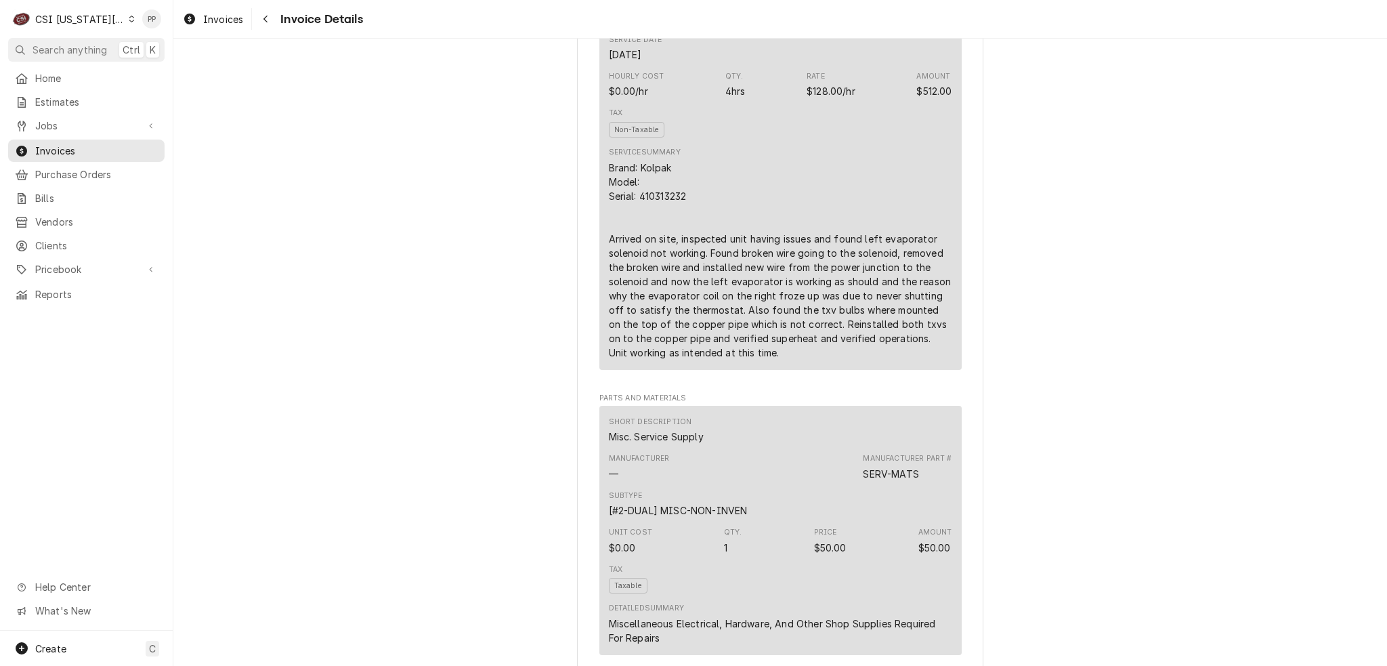
click at [666, 266] on div "Brand: Kolpak Model: Serial: 410313232 Arrived on site, inspected unit having i…" at bounding box center [780, 259] width 343 height 199
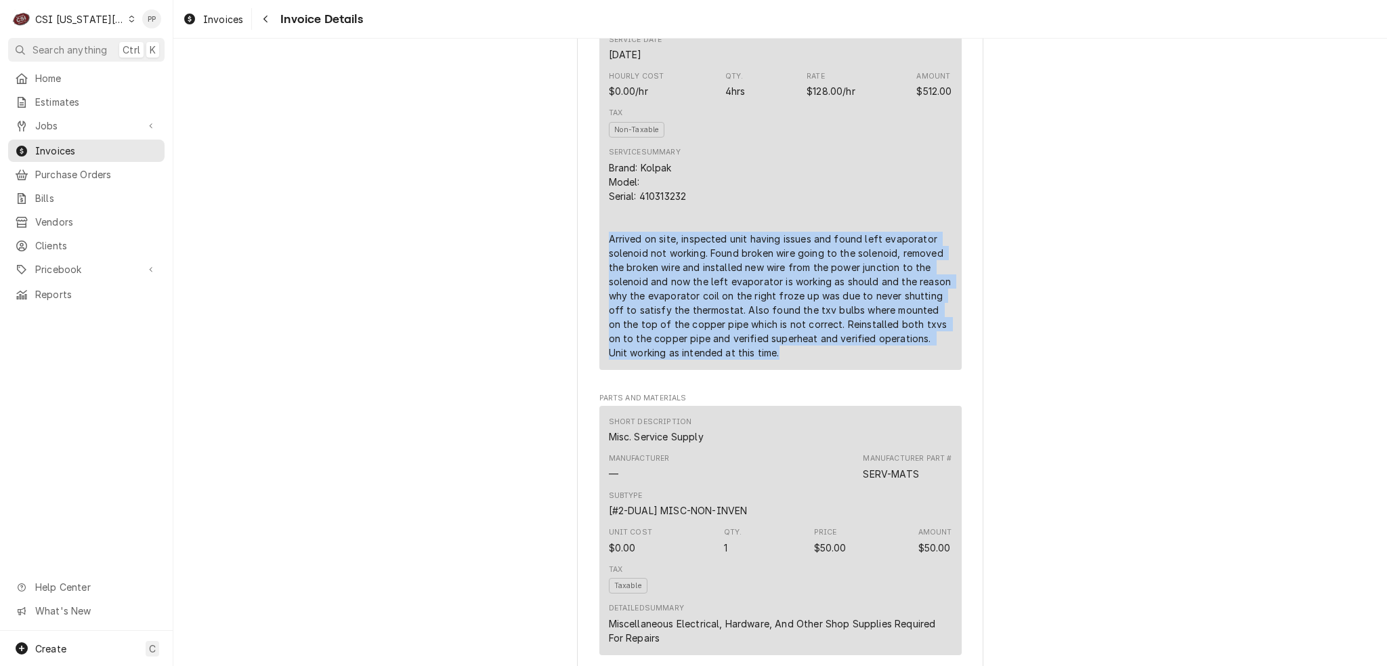
drag, startPoint x: 601, startPoint y: 277, endPoint x: 735, endPoint y: 415, distance: 192.9
click at [735, 376] on div "Short Description 1-Labor (Service) | Standard | Incurred Subtype [#1-SALE] LAB…" at bounding box center [780, 163] width 362 height 426
click at [736, 376] on div "Short Description 1-Labor (Service) | Standard | Incurred Subtype [#1-SALE] LAB…" at bounding box center [780, 163] width 362 height 426
click at [733, 376] on div "Short Description 1-Labor (Service) | Standard | Incurred Subtype [#1-SALE] LAB…" at bounding box center [780, 163] width 362 height 426
drag, startPoint x: 635, startPoint y: 271, endPoint x: 767, endPoint y: 391, distance: 178.3
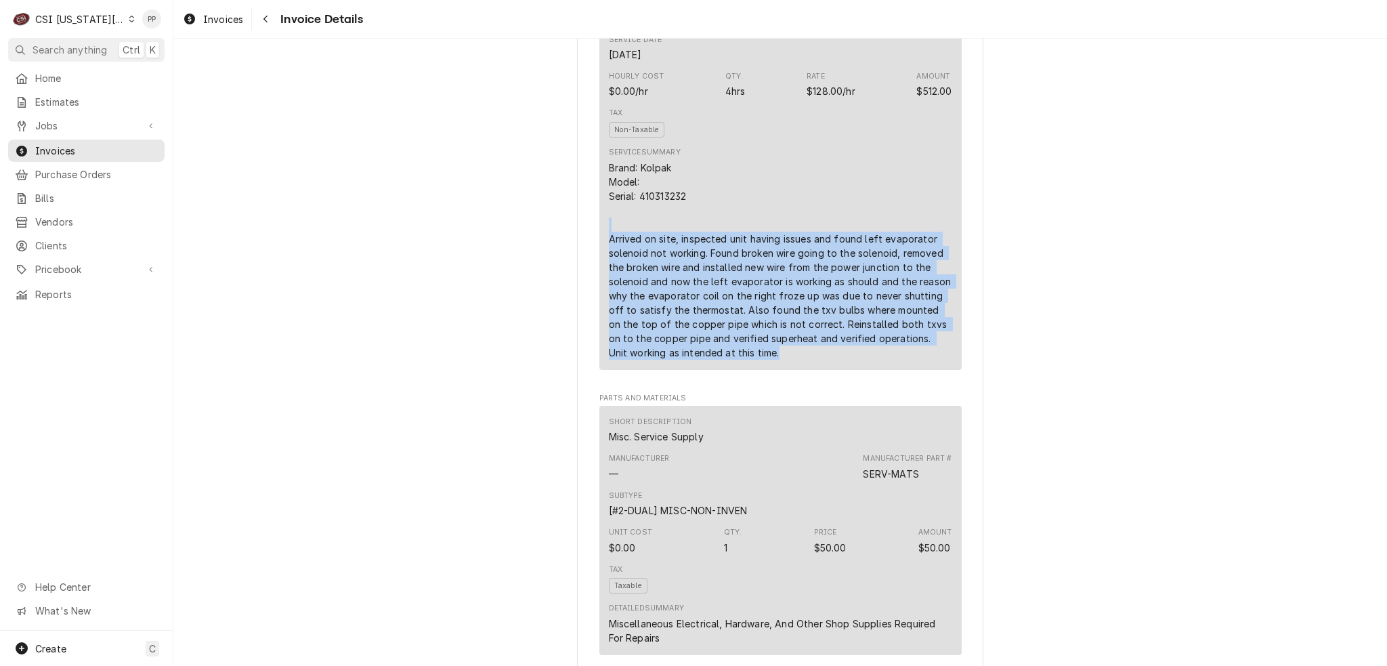
click at [767, 359] on div "Brand: Kolpak Model: Serial: 410313232 Arrived on site, inspected unit having i…" at bounding box center [780, 259] width 343 height 199
drag, startPoint x: 758, startPoint y: 401, endPoint x: 580, endPoint y: 286, distance: 212.0
click at [580, 286] on div "Sender CSI Kansas City CSI Commercial Services Inc1021 NE Jib Ct Unit B Lee’s S…" at bounding box center [780, 645] width 406 height 2907
click at [599, 280] on div "Short Description 1-Labor (Service) | Standard | Incurred Subtype [#1-SALE] LAB…" at bounding box center [780, 160] width 362 height 420
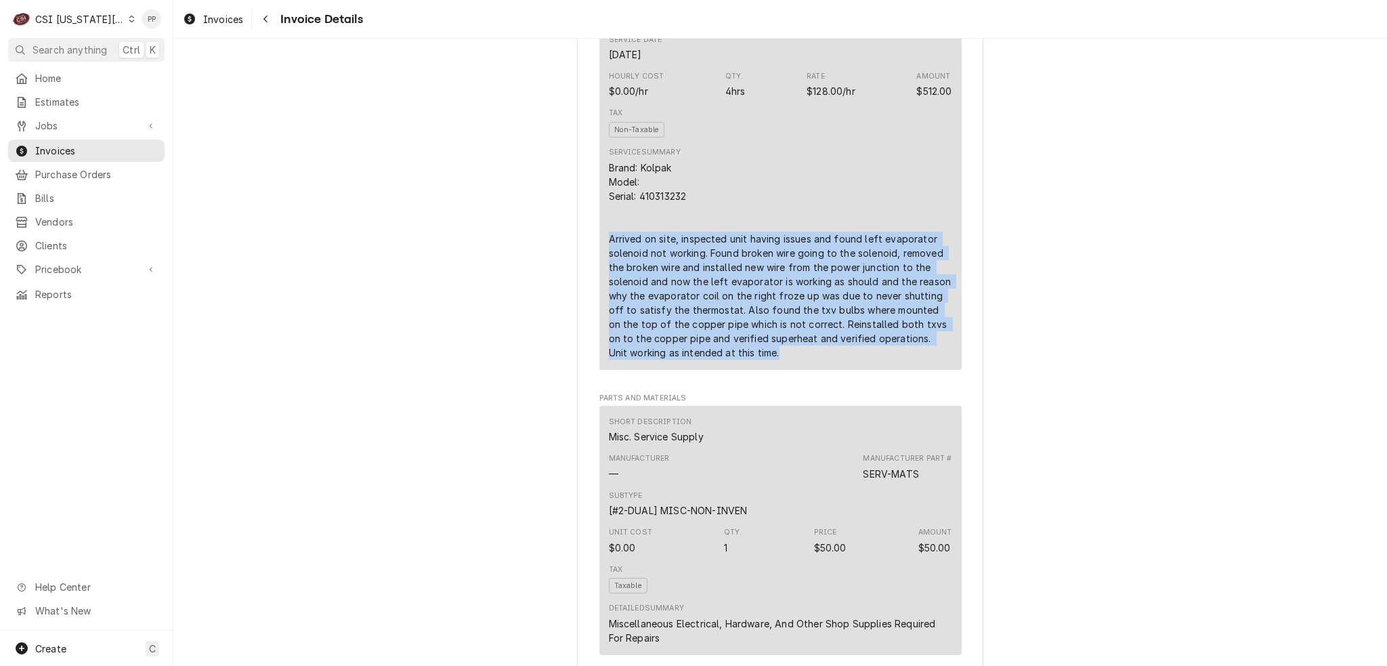
drag, startPoint x: 601, startPoint y: 277, endPoint x: 739, endPoint y: 416, distance: 196.3
click at [739, 376] on div "Short Description 1-Labor (Service) | Standard | Incurred Subtype [#1-SALE] LAB…" at bounding box center [780, 163] width 362 height 426
click at [733, 359] on div "Brand: Kolpak Model: Serial: 410313232 Arrived on site, inspected unit having i…" at bounding box center [780, 259] width 343 height 199
drag, startPoint x: 731, startPoint y: 397, endPoint x: 608, endPoint y: 280, distance: 169.5
click at [609, 280] on div "Brand: Kolpak Model: Serial: 410313232 Arrived on site, inspected unit having i…" at bounding box center [780, 259] width 343 height 199
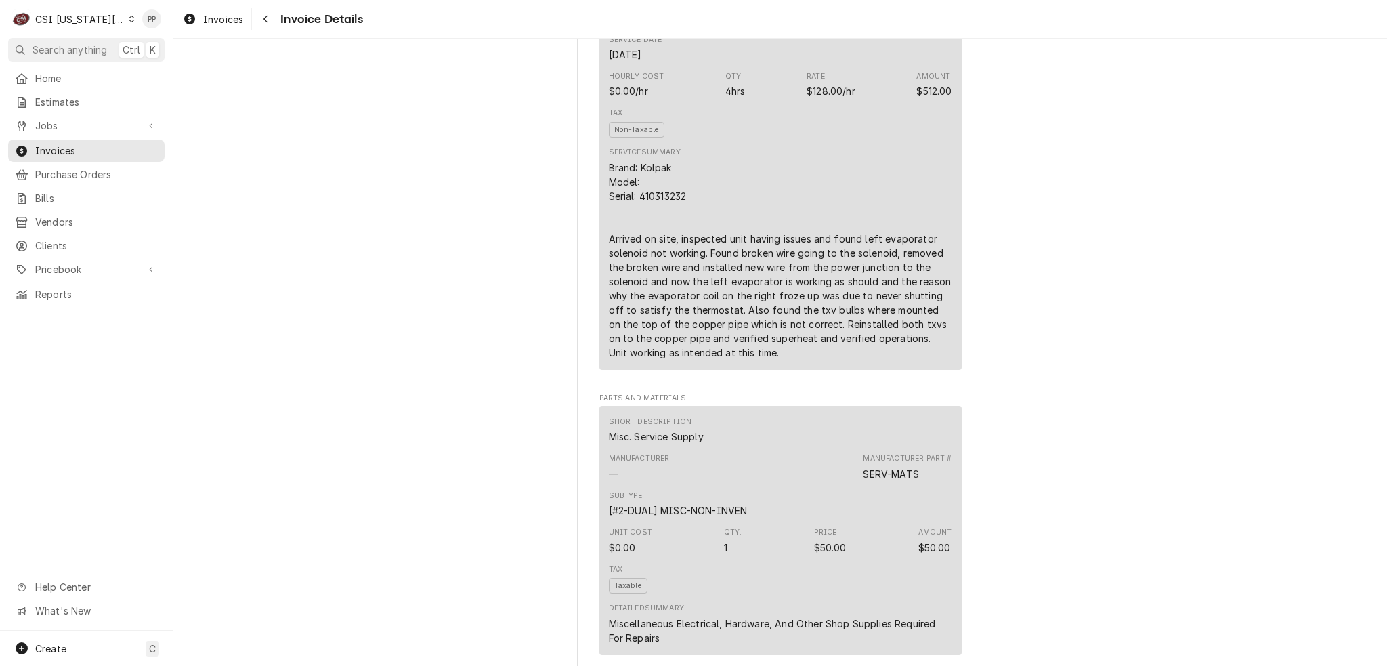
click at [609, 278] on div "Brand: Kolpak Model: Serial: 410313232 Arrived on site, inspected unit having i…" at bounding box center [780, 259] width 343 height 199
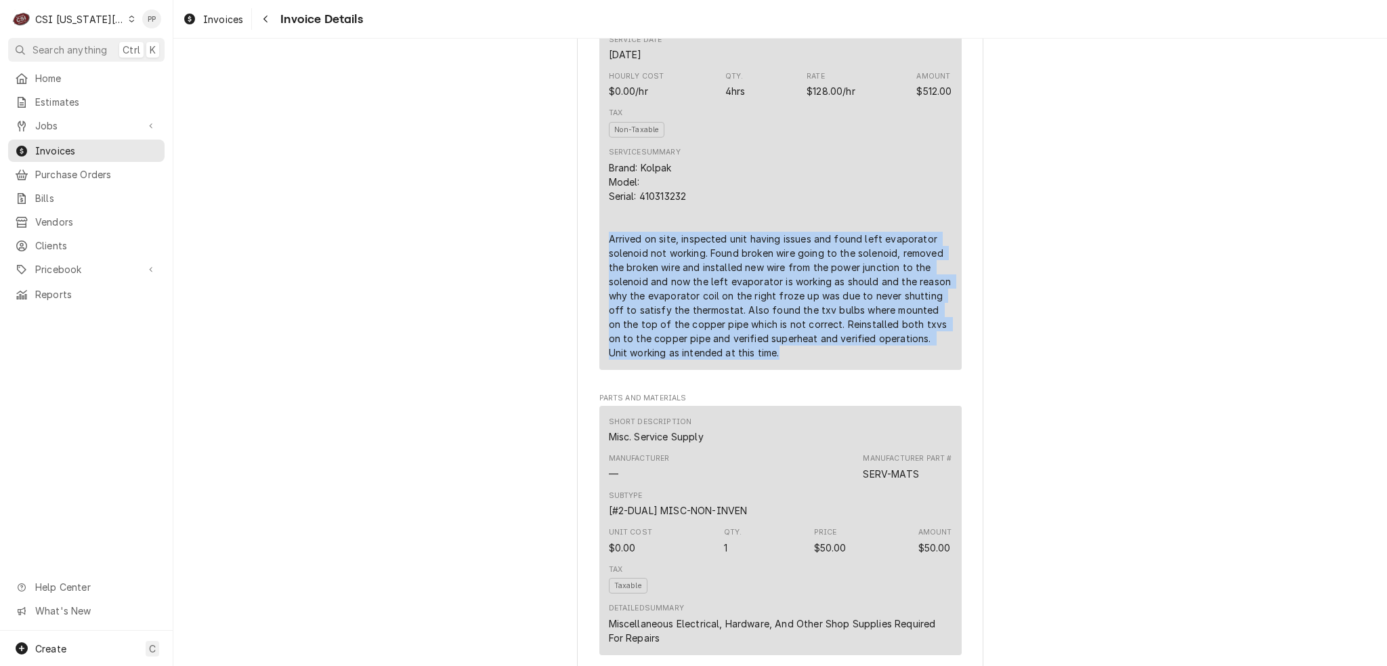
drag, startPoint x: 598, startPoint y: 278, endPoint x: 767, endPoint y: 405, distance: 210.8
click at [767, 370] on div "Short Description 1-Labor (Service) | Standard | Incurred Subtype [#1-SALE] LAB…" at bounding box center [780, 160] width 362 height 420
click at [767, 364] on div "Service Summary Brand: Kolpak Model: Serial: 410313232 Arrived on site, inspect…" at bounding box center [780, 252] width 343 height 221
drag, startPoint x: 699, startPoint y: 394, endPoint x: 602, endPoint y: 265, distance: 161.0
click at [602, 265] on div "Short Description 1-Labor (Service) | Standard | Incurred Subtype [#1-SALE] LAB…" at bounding box center [780, 160] width 362 height 420
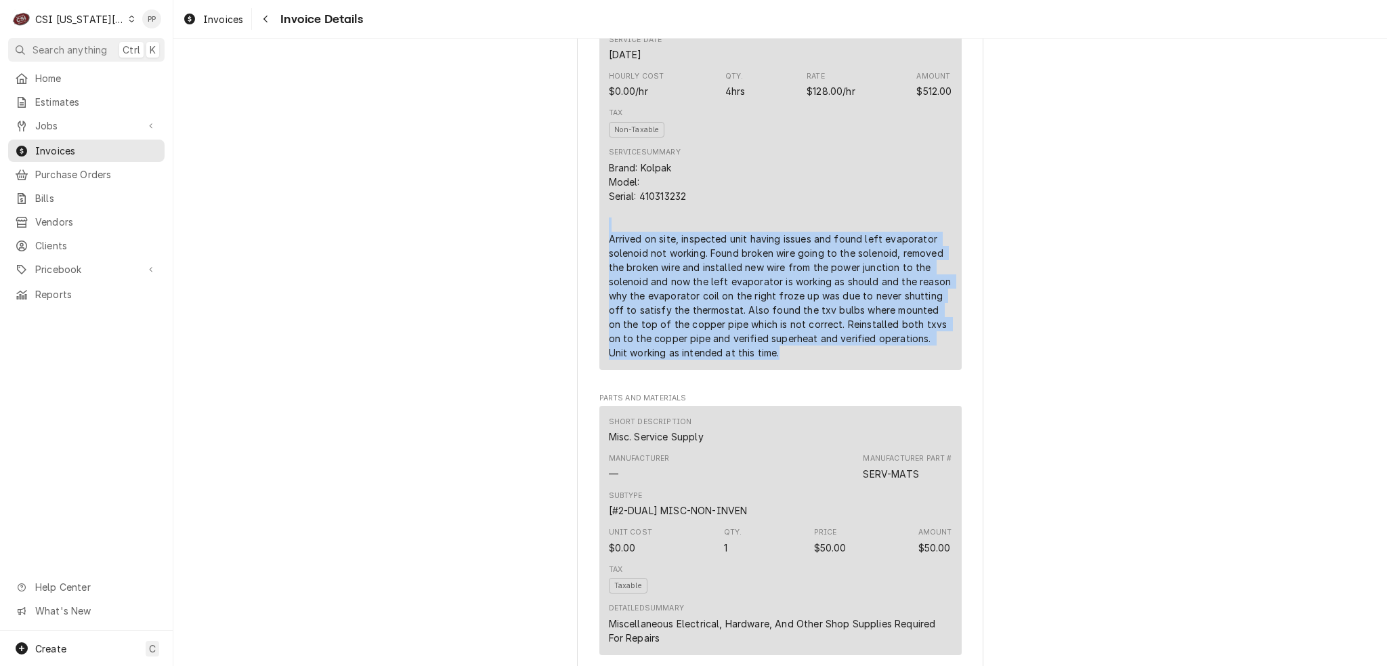
click at [602, 265] on div "Short Description 1-Labor (Service) | Standard | Incurred Subtype [#1-SALE] LAB…" at bounding box center [780, 160] width 362 height 420
drag, startPoint x: 604, startPoint y: 270, endPoint x: 755, endPoint y: 402, distance: 200.6
click at [755, 359] on div "Brand: Kolpak Model: Serial: 410313232 Arrived on site, inspected unit having i…" at bounding box center [780, 259] width 343 height 199
click at [759, 364] on div "Service Summary Brand: Kolpak Model: Serial: 410313232 Arrived on site, inspect…" at bounding box center [780, 252] width 343 height 221
drag, startPoint x: 759, startPoint y: 406, endPoint x: 584, endPoint y: 276, distance: 217.3
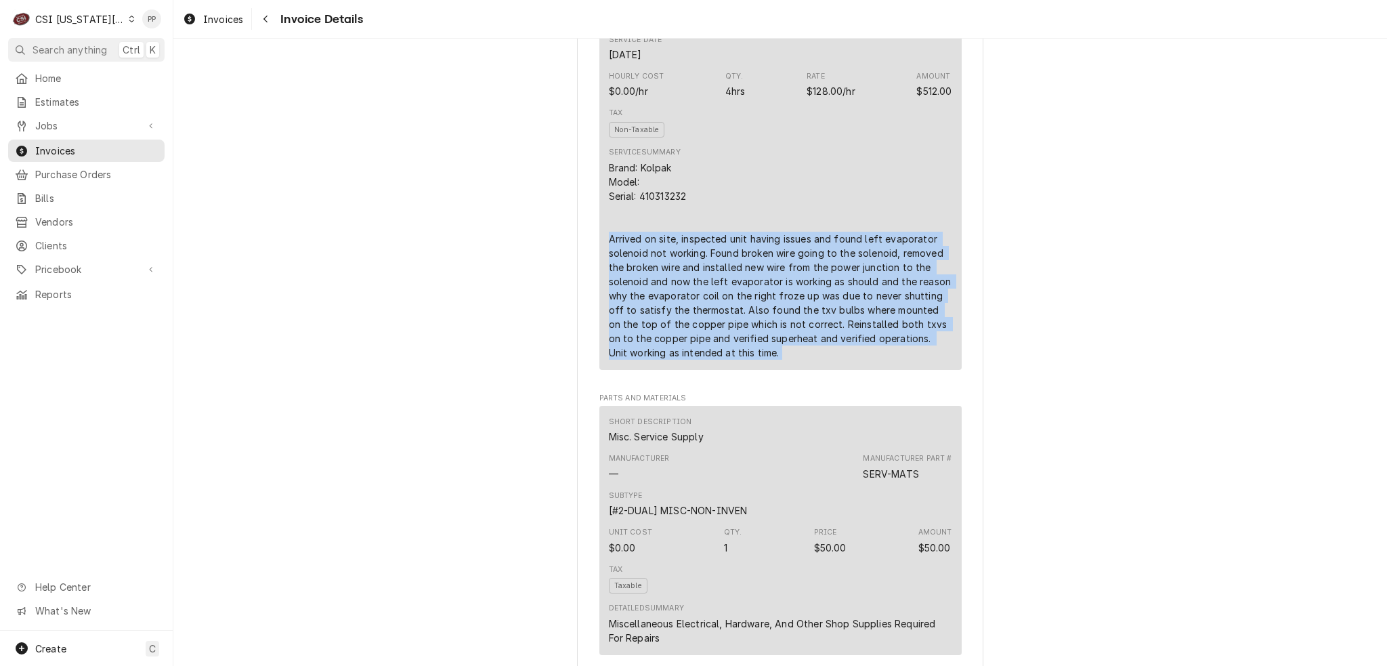
click at [584, 276] on div "Sender CSI Kansas City CSI Commercial Services Inc1021 NE Jib Ct Unit B Lee’s S…" at bounding box center [780, 645] width 406 height 2907
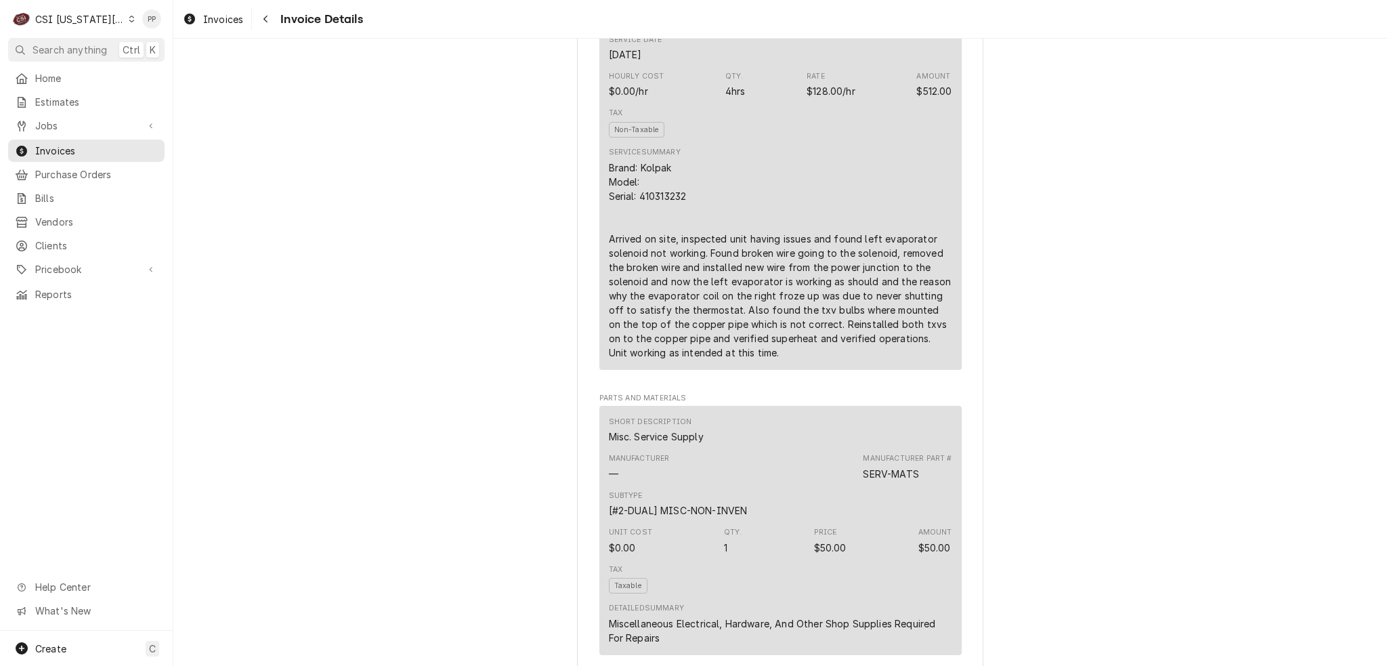
click at [599, 274] on div "Short Description 1-Labor (Service) | Standard | Incurred Subtype [#1-SALE] LAB…" at bounding box center [780, 160] width 362 height 420
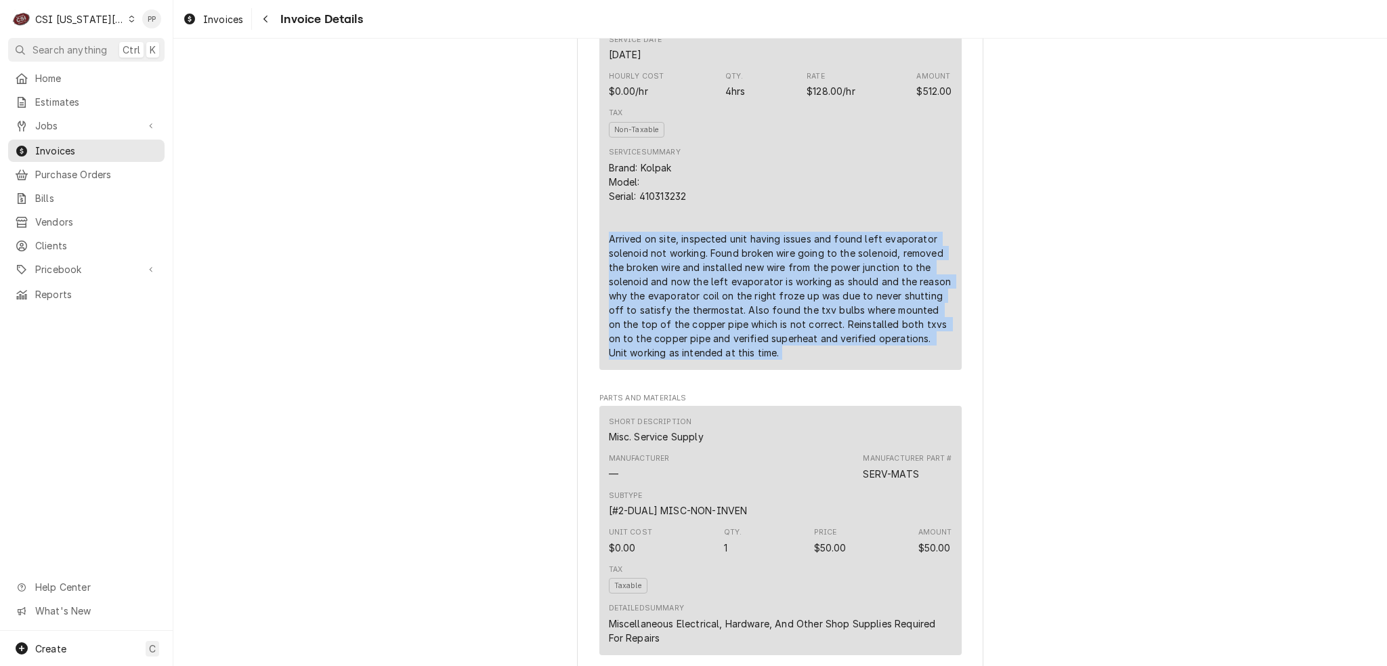
drag, startPoint x: 598, startPoint y: 274, endPoint x: 734, endPoint y: 411, distance: 192.5
click at [728, 370] on div "Short Description 1-Labor (Service) | Standard | Incurred Subtype [#1-SALE] LAB…" at bounding box center [780, 160] width 362 height 420
click at [735, 370] on div "Short Description 1-Labor (Service) | Standard | Incurred Subtype [#1-SALE] LAB…" at bounding box center [780, 160] width 362 height 420
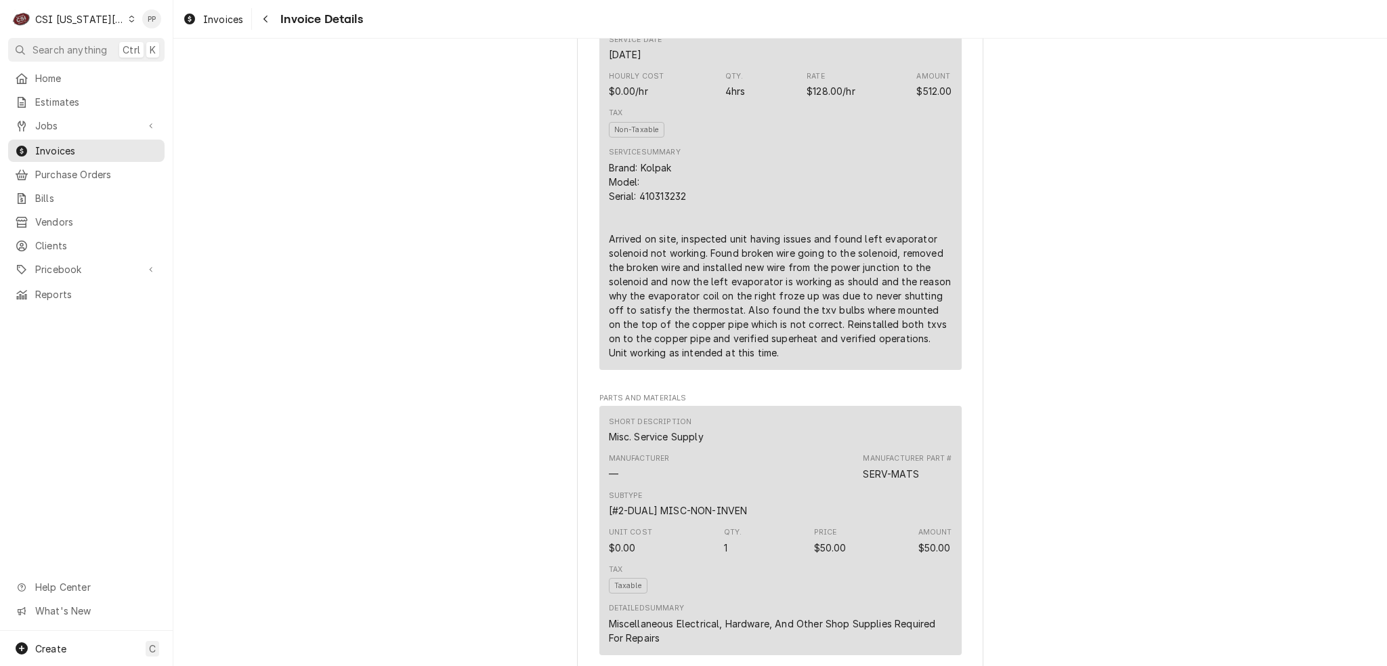
click at [794, 211] on div "Brand: Kolpak Model: Serial: 410313232 Arrived on site, inspected unit having i…" at bounding box center [780, 259] width 343 height 199
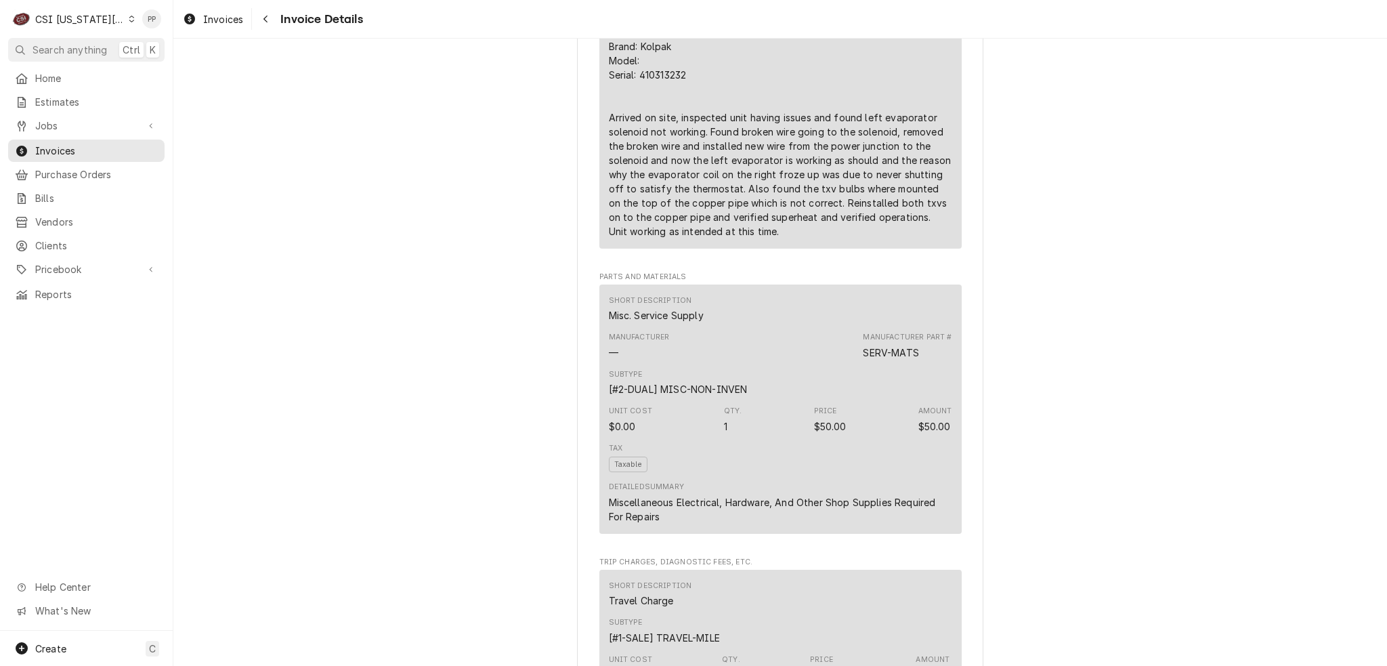
scroll to position [1016, 0]
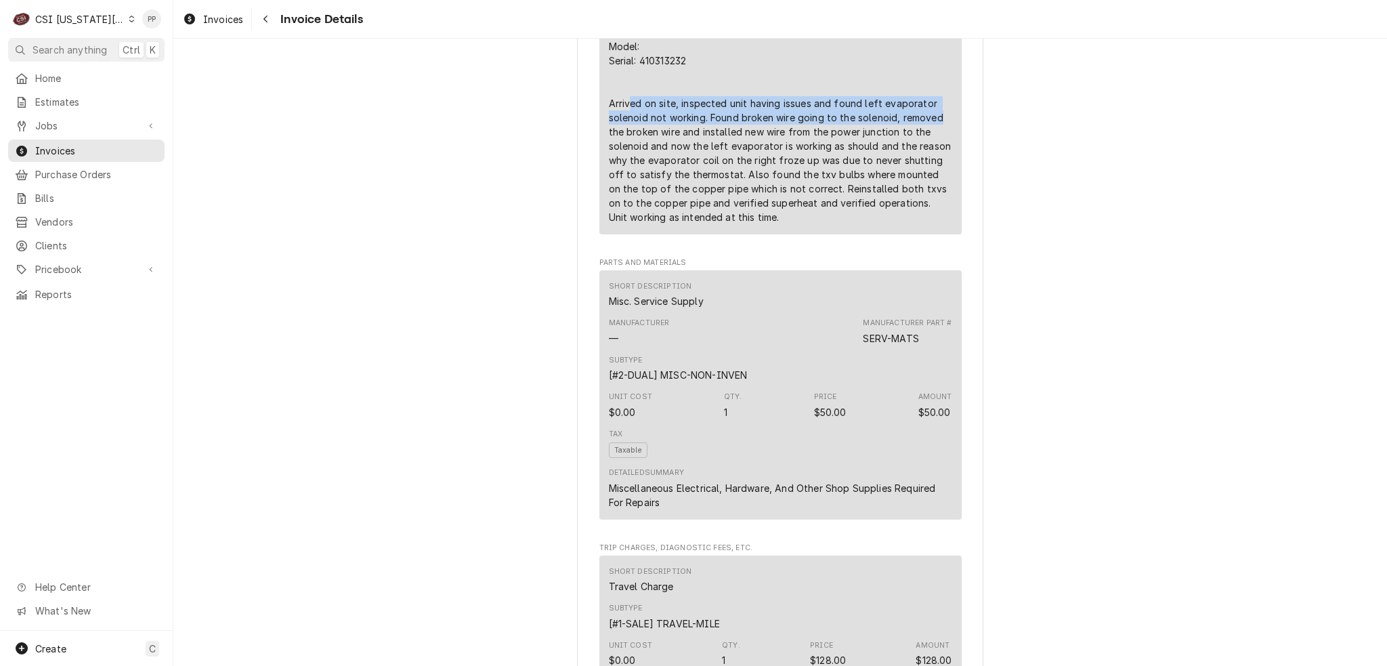
drag, startPoint x: 625, startPoint y: 144, endPoint x: 932, endPoint y: 159, distance: 307.1
click at [932, 159] on div "Brand: Kolpak Model: Serial: 410313232 Arrived on site, inspected unit having i…" at bounding box center [780, 124] width 343 height 199
click at [934, 162] on div "Brand: Kolpak Model: Serial: 410313232 Arrived on site, inspected unit having i…" at bounding box center [780, 124] width 343 height 199
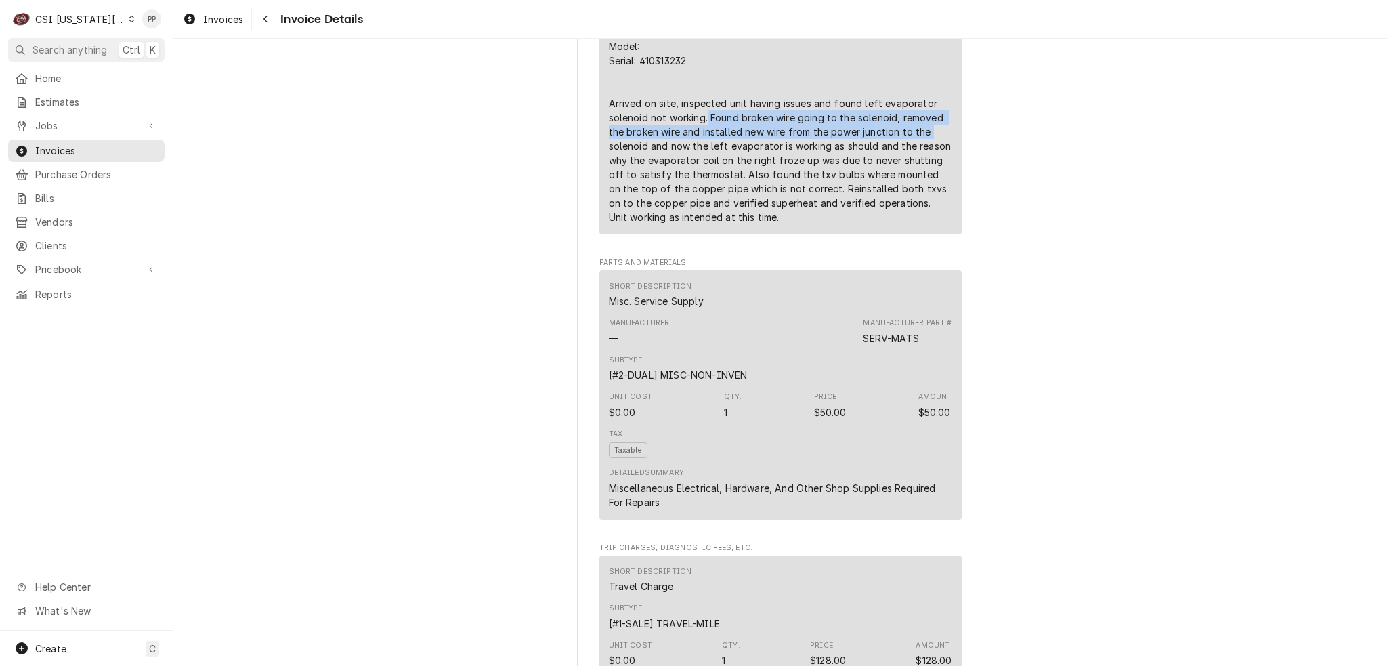
drag, startPoint x: 703, startPoint y: 161, endPoint x: 935, endPoint y: 173, distance: 232.5
click at [935, 173] on div "Brand: Kolpak Model: Serial: 410313232 Arrived on site, inspected unit having i…" at bounding box center [780, 124] width 343 height 199
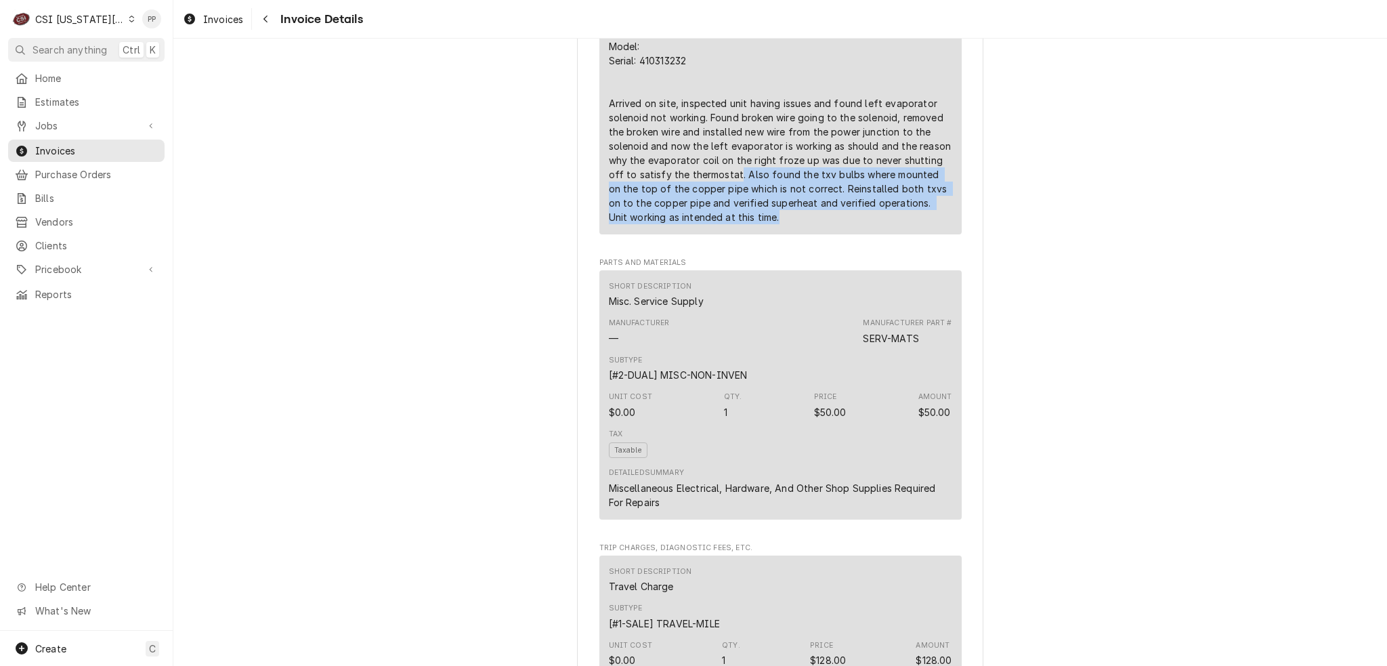
drag, startPoint x: 717, startPoint y: 222, endPoint x: 826, endPoint y: 270, distance: 119.1
click at [829, 224] on div "Brand: Kolpak Model: Serial: 410313232 Arrived on site, inspected unit having i…" at bounding box center [780, 124] width 343 height 199
click at [826, 228] on div "Service Summary Brand: Kolpak Model: Serial: 410313232 Arrived on site, inspect…" at bounding box center [780, 117] width 343 height 221
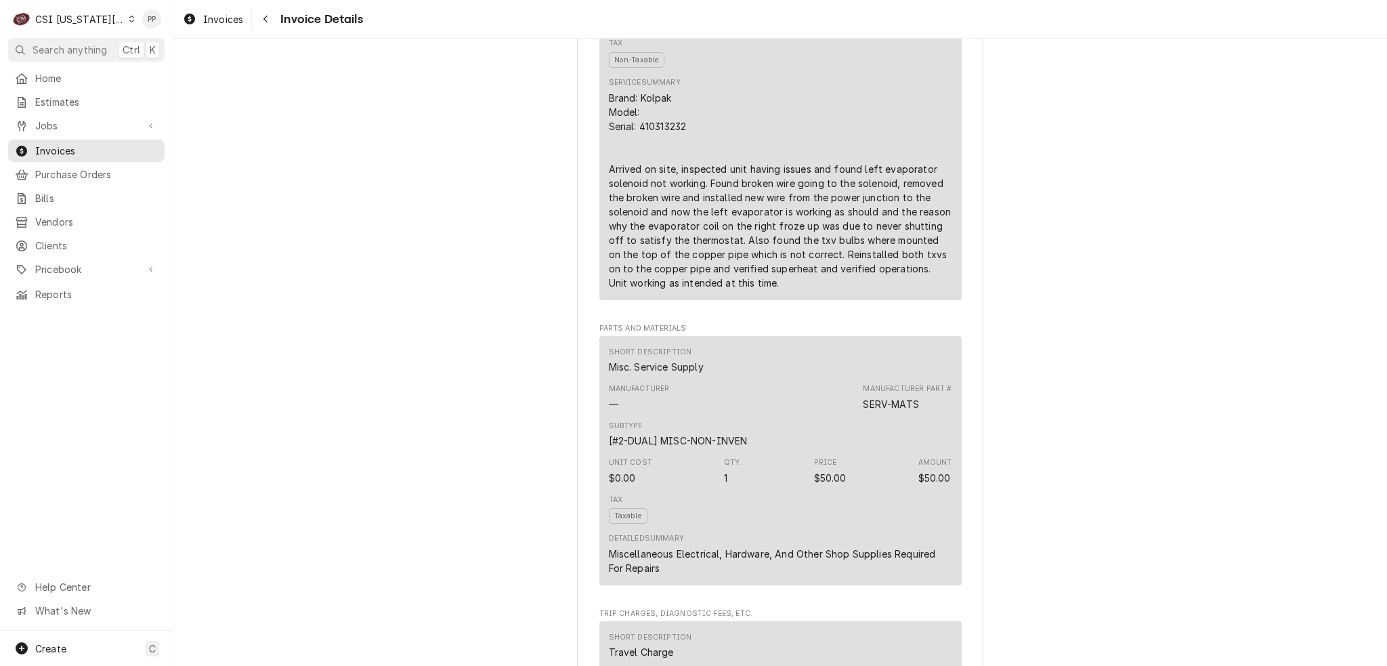
scroll to position [948, 0]
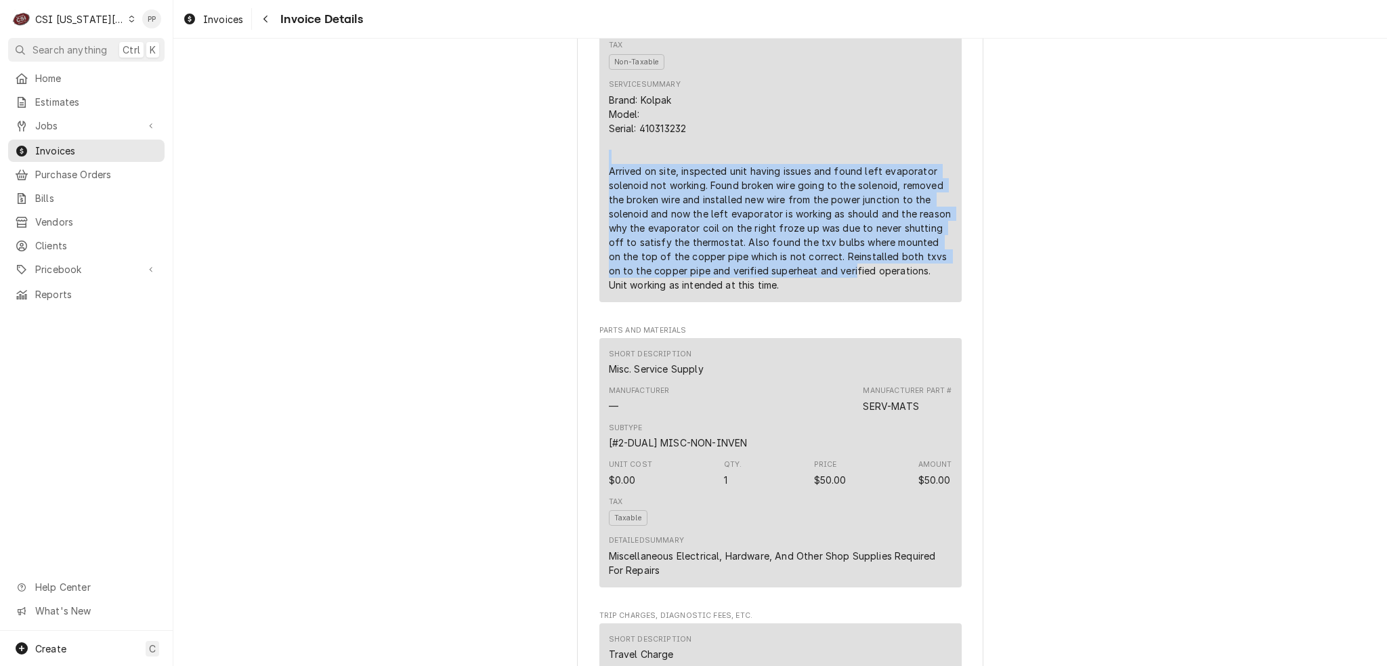
drag, startPoint x: 771, startPoint y: 319, endPoint x: 536, endPoint y: 198, distance: 264.6
click at [536, 198] on div "Overdue Sender CSI Kansas City CSI Commercial Services Inc1021 NE Jib Ct Unit B…" at bounding box center [779, 567] width 1213 height 2952
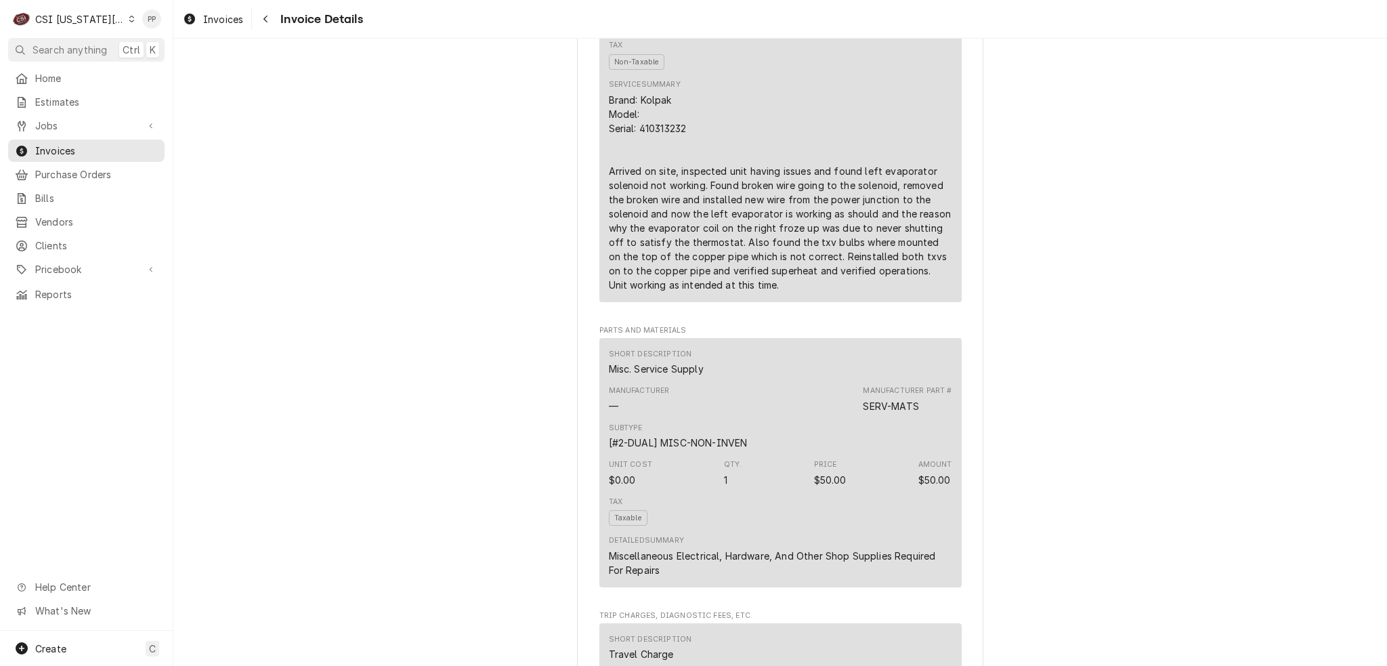
click at [738, 175] on div "Brand: Kolpak Model: Serial: 410313232 Arrived on site, inspected unit having i…" at bounding box center [780, 192] width 343 height 199
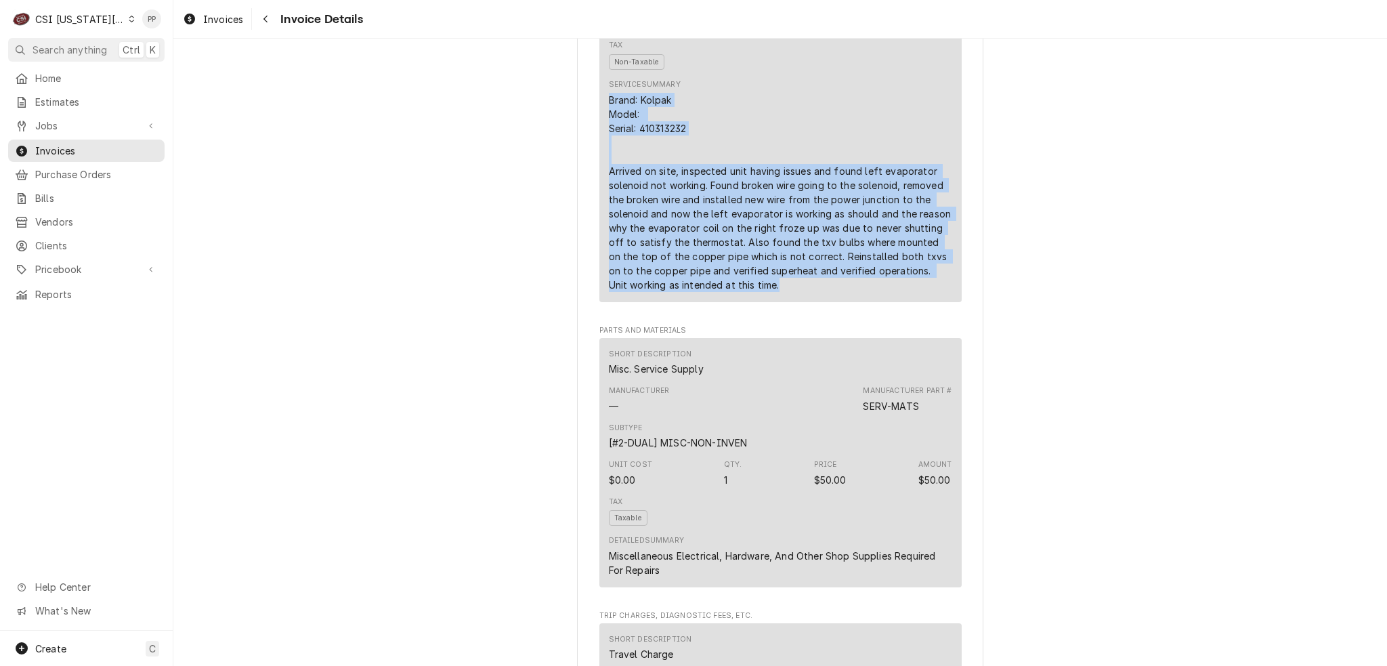
drag, startPoint x: 605, startPoint y: 137, endPoint x: 840, endPoint y: 345, distance: 313.7
click at [840, 308] on div "Short Description 1-Labor (Service) | Standard | Incurred Subtype [#1-SALE] LAB…" at bounding box center [780, 95] width 362 height 426
click at [846, 292] on div "Brand: Kolpak Model: Serial: 410313232 Arrived on site, inspected unit having i…" at bounding box center [780, 192] width 343 height 199
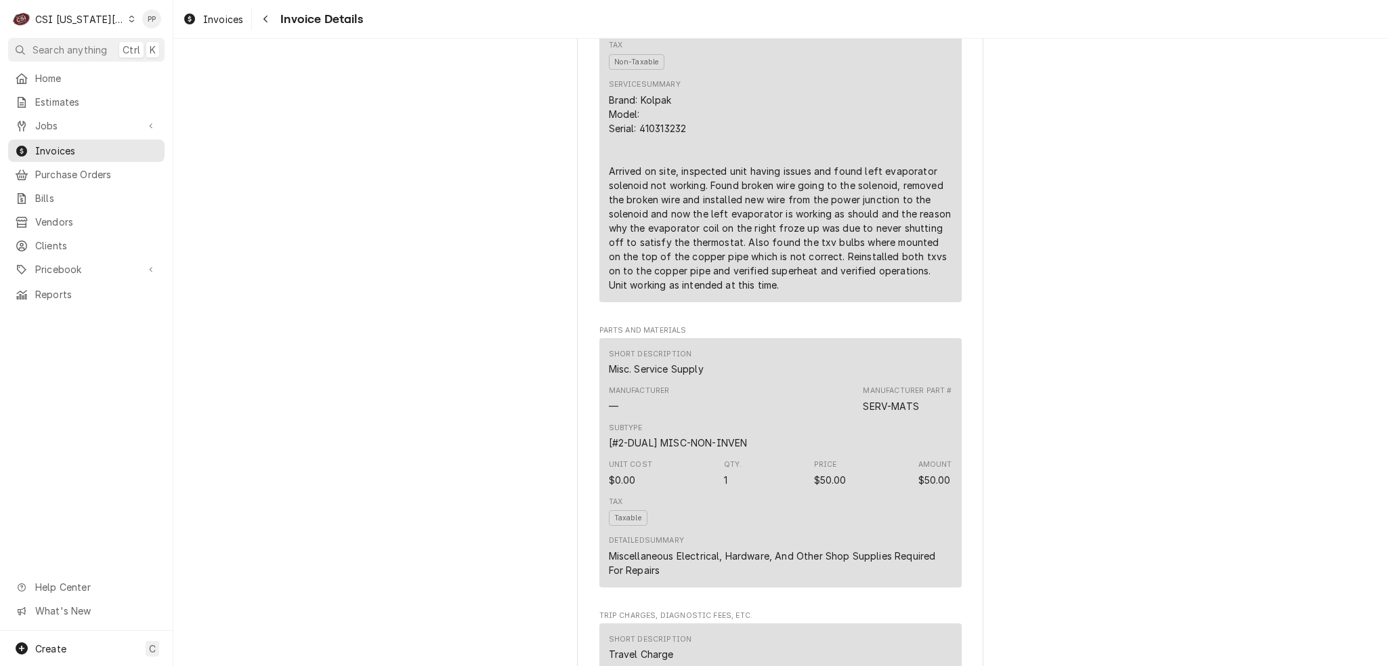
click at [691, 180] on div "Brand: Kolpak Model: Serial: 410313232 Arrived on site, inspected unit having i…" at bounding box center [780, 192] width 343 height 199
drag, startPoint x: 691, startPoint y: 179, endPoint x: 674, endPoint y: 178, distance: 16.9
click at [671, 178] on div "Brand: Kolpak Model: Serial: 410313232 Arrived on site, inspected unit having i…" at bounding box center [780, 192] width 343 height 199
click at [696, 177] on div "Brand: Kolpak Model: Serial: 410313232 Arrived on site, inspected unit having i…" at bounding box center [780, 192] width 343 height 199
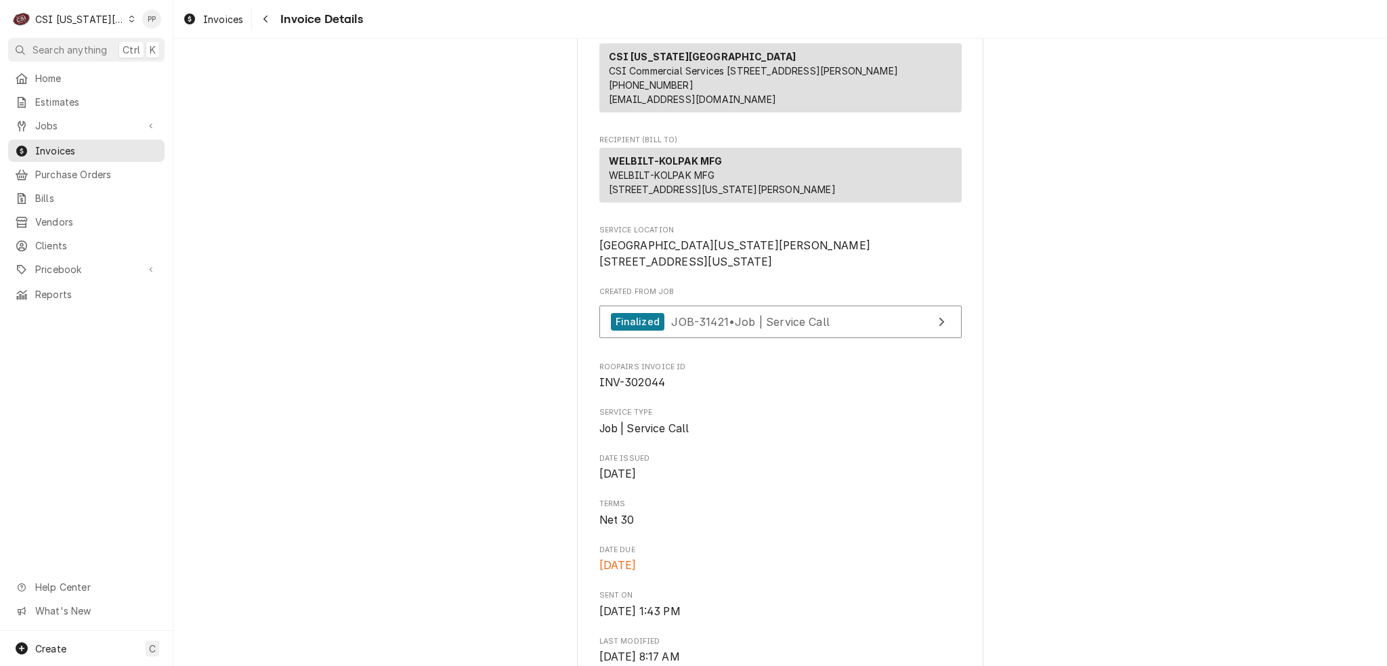
scroll to position [0, 0]
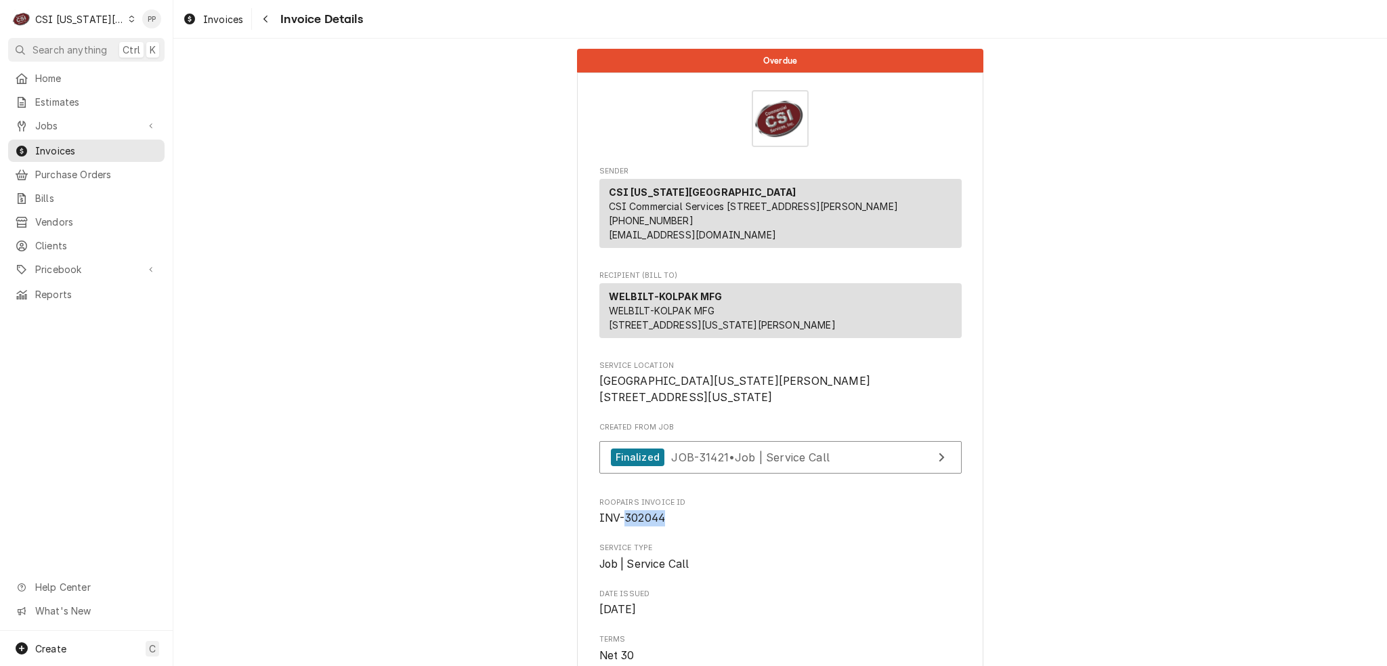
drag, startPoint x: 620, startPoint y: 561, endPoint x: 668, endPoint y: 562, distance: 48.1
click at [668, 526] on span "INV-302044" at bounding box center [780, 518] width 362 height 16
click at [677, 526] on span "INV-302044" at bounding box center [780, 518] width 362 height 16
click at [782, 508] on span "Roopairs Invoice ID" at bounding box center [780, 502] width 362 height 11
drag, startPoint x: 225, startPoint y: 24, endPoint x: 215, endPoint y: 7, distance: 19.4
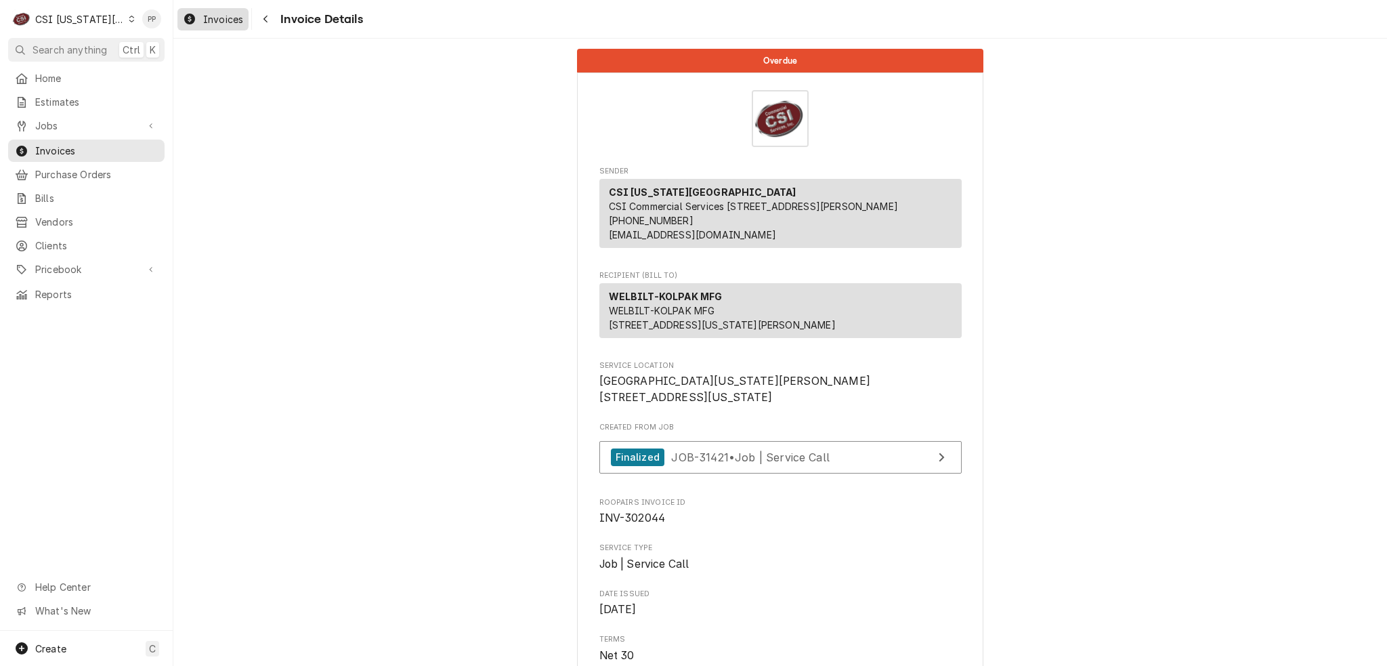
click at [225, 24] on span "Invoices" at bounding box center [223, 19] width 40 height 14
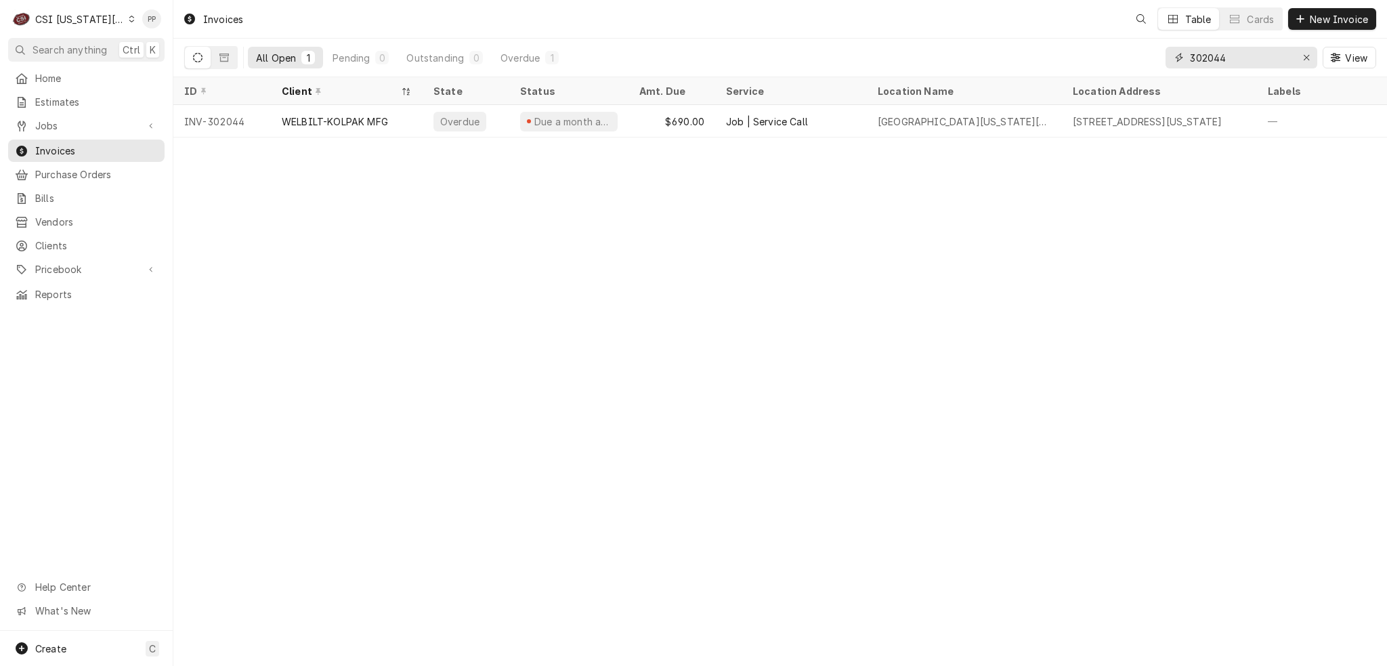
click at [1251, 64] on input "302044" at bounding box center [1241, 58] width 102 height 22
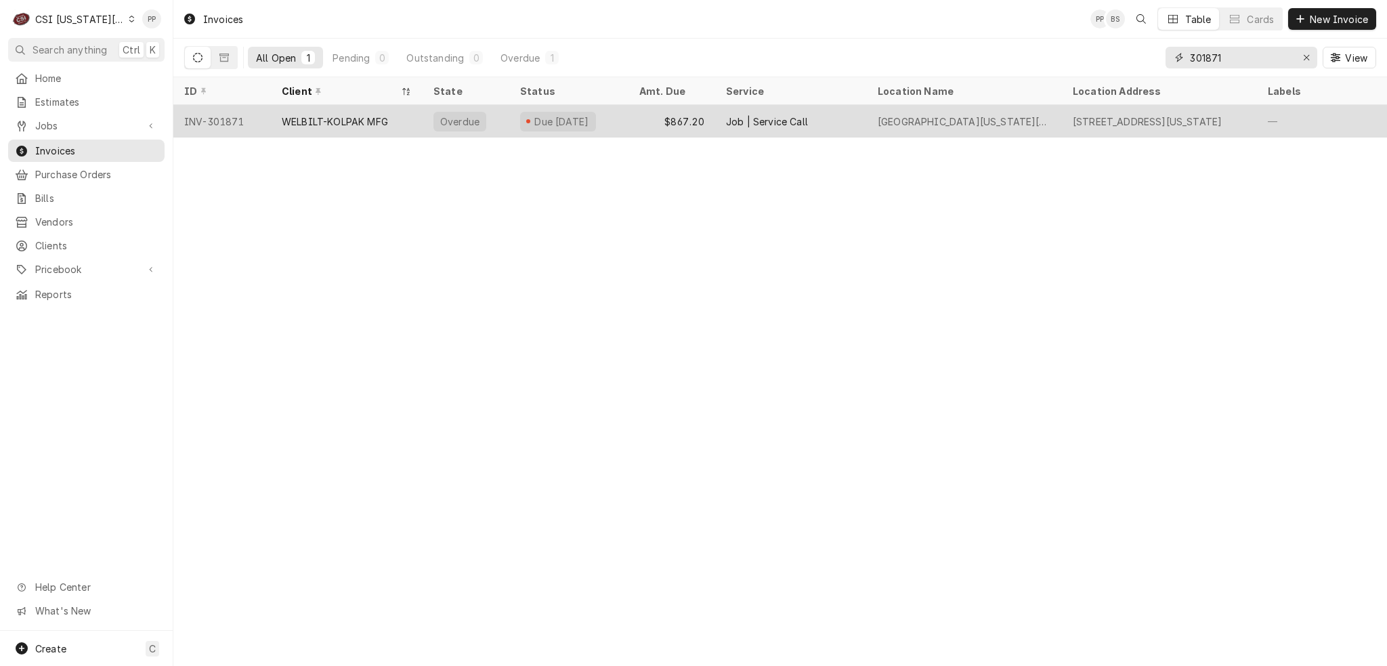
type input "301871"
click at [750, 115] on div "Job | Service Call" at bounding box center [767, 121] width 82 height 14
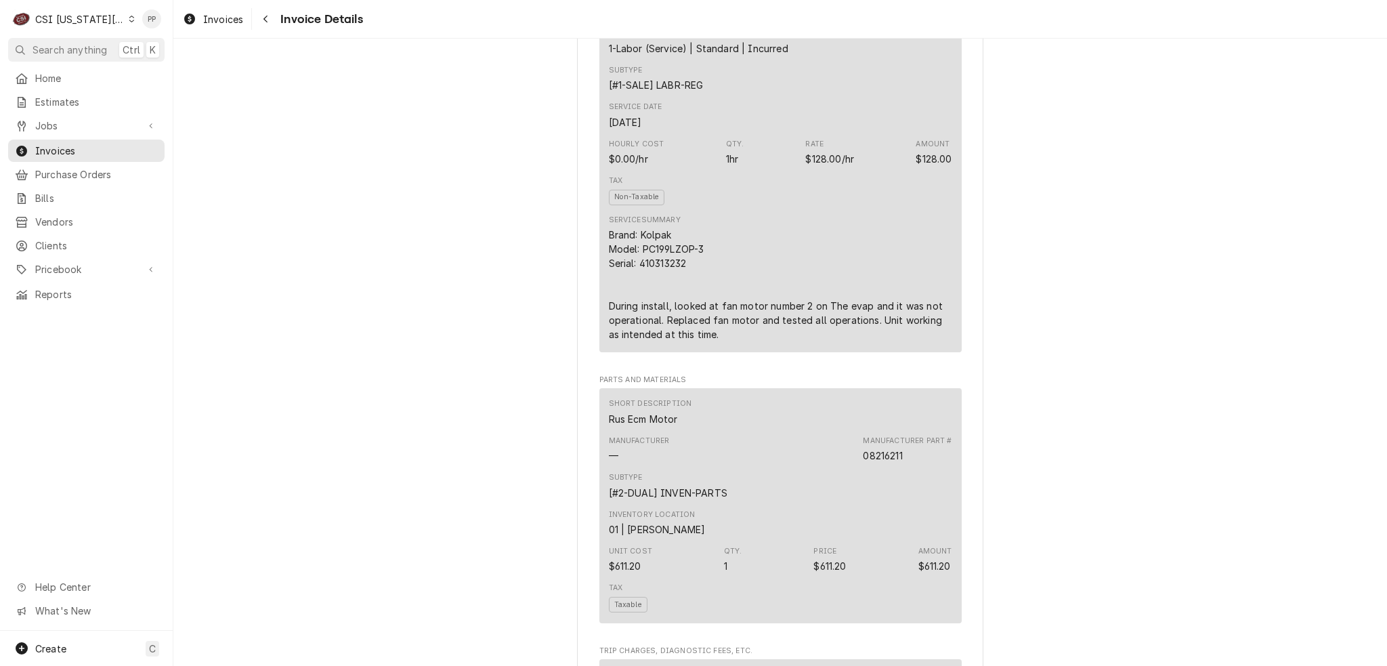
scroll to position [880, 0]
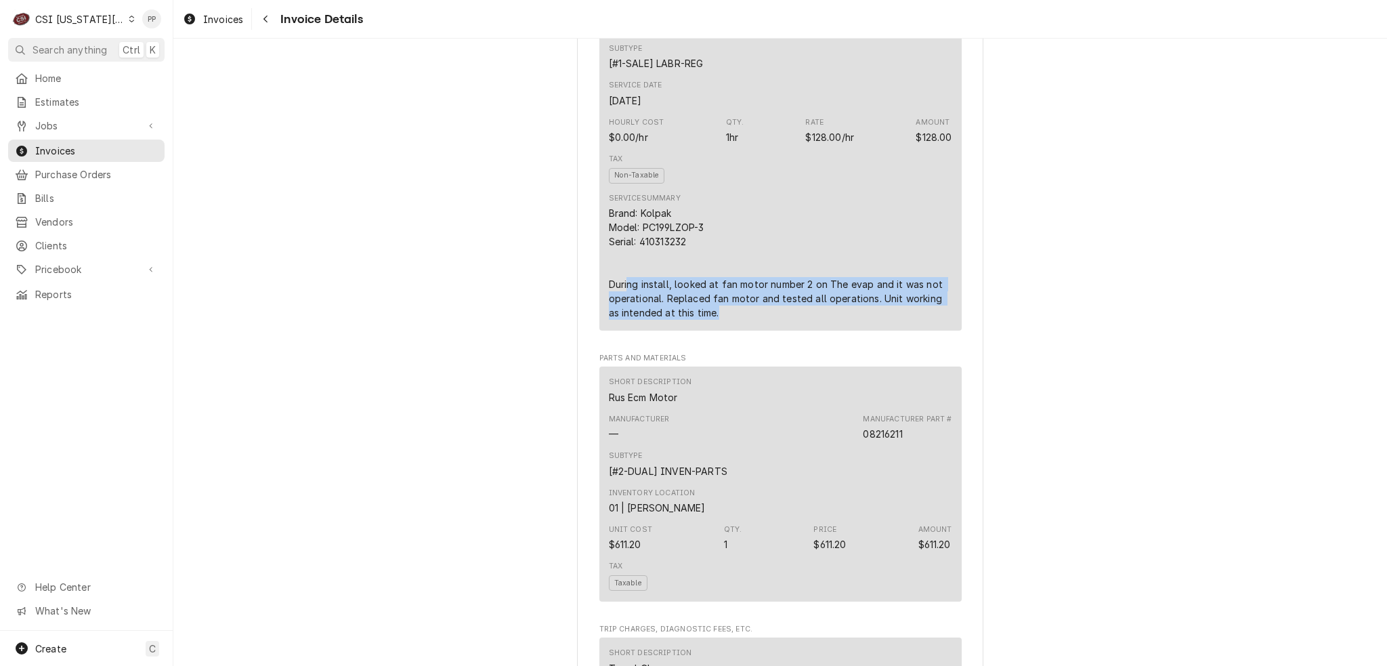
drag, startPoint x: 623, startPoint y: 323, endPoint x: 846, endPoint y: 354, distance: 225.6
click at [846, 320] on div "Brand: Kolpak Model: PC199LZOP-3 Serial: 410313232 During install, looked at fa…" at bounding box center [780, 263] width 343 height 114
click at [842, 320] on div "Brand: Kolpak Model: PC199LZOP-3 Serial: 410313232 During install, looked at fa…" at bounding box center [780, 263] width 343 height 114
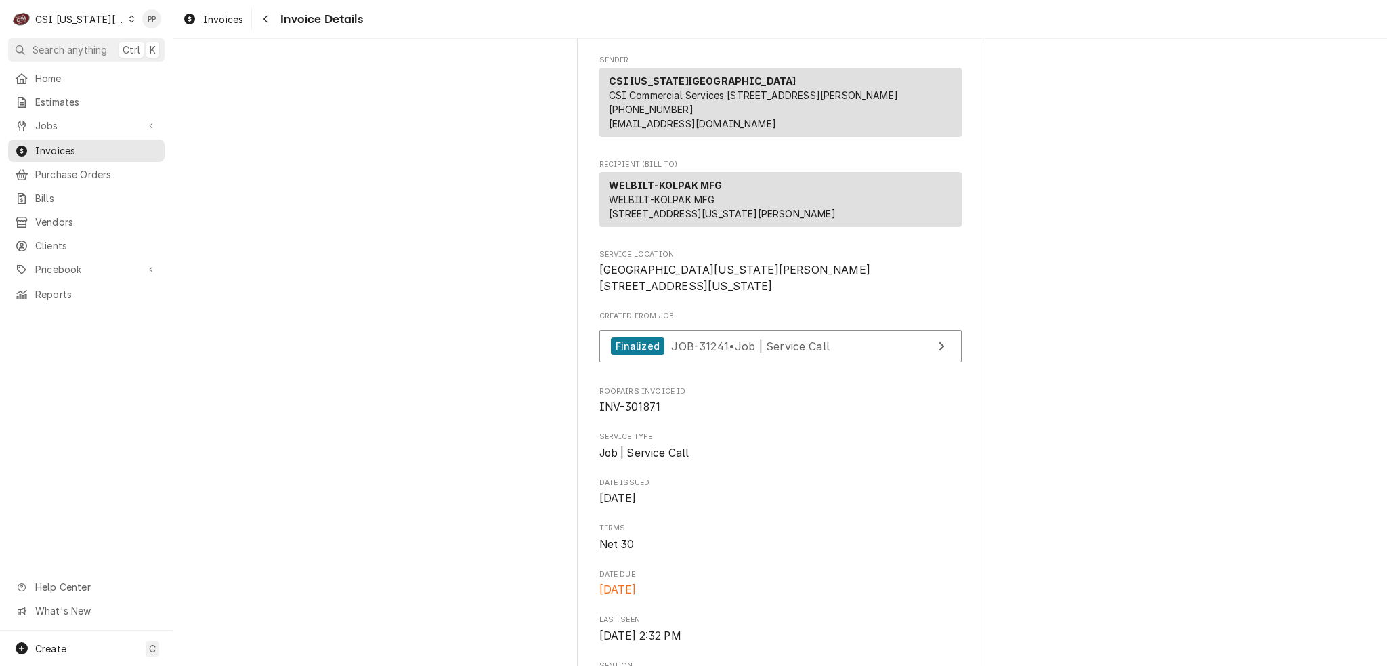
scroll to position [0, 0]
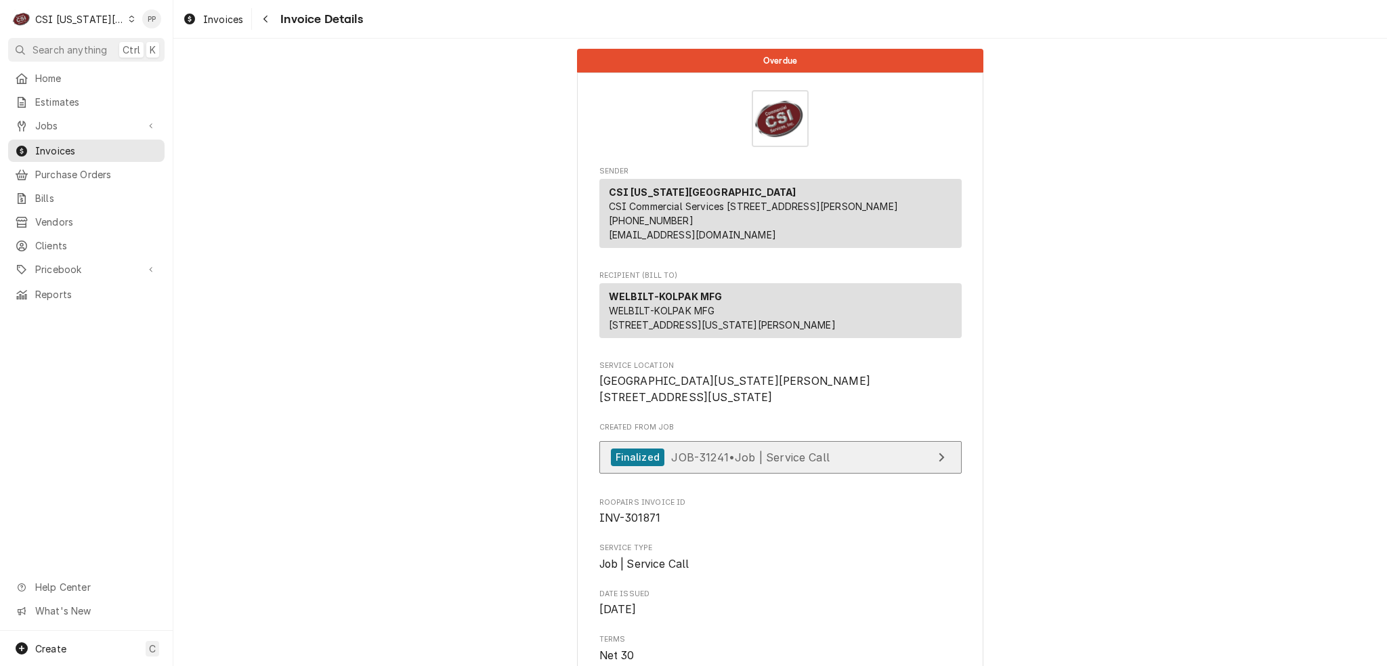
click at [757, 466] on div "Finalized JOB-31241 • Job | Service Call" at bounding box center [720, 457] width 219 height 18
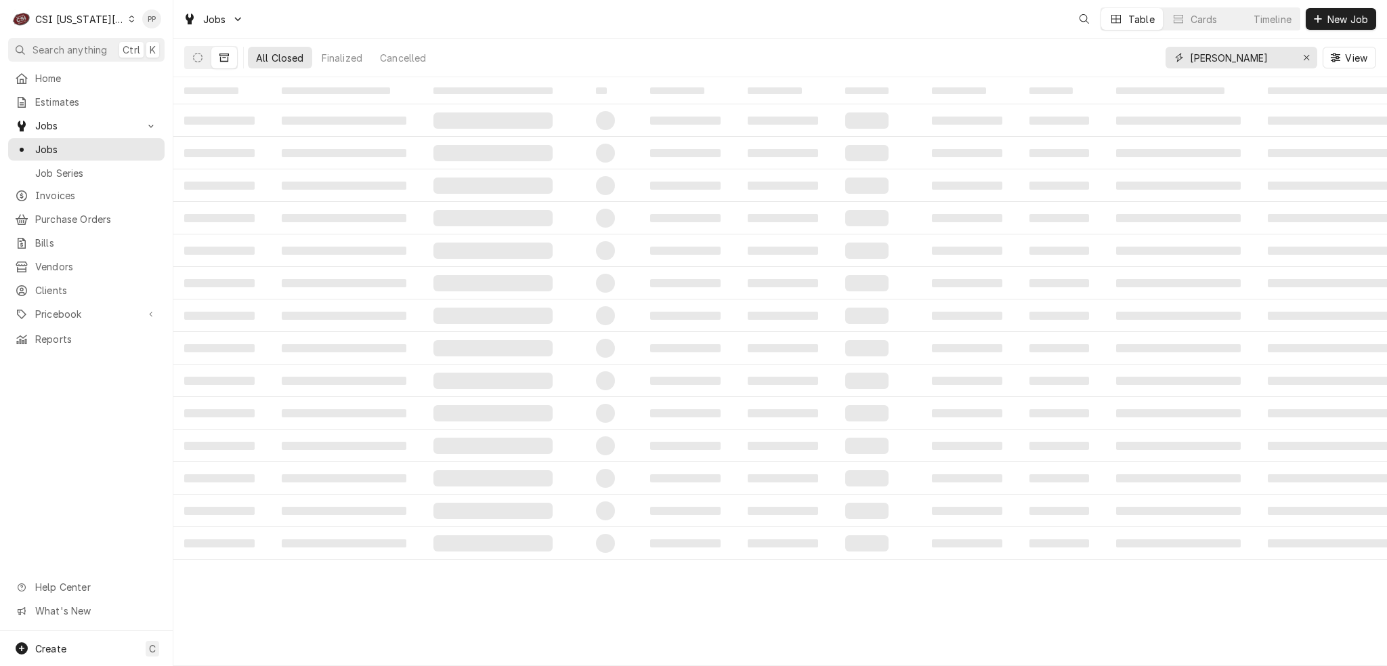
click at [1294, 60] on div "[PERSON_NAME]" at bounding box center [1241, 58] width 152 height 22
click at [1226, 58] on input "richard" at bounding box center [1241, 58] width 102 height 22
click at [1304, 56] on icon "Erase input" at bounding box center [1305, 57] width 5 height 5
type input "31241"
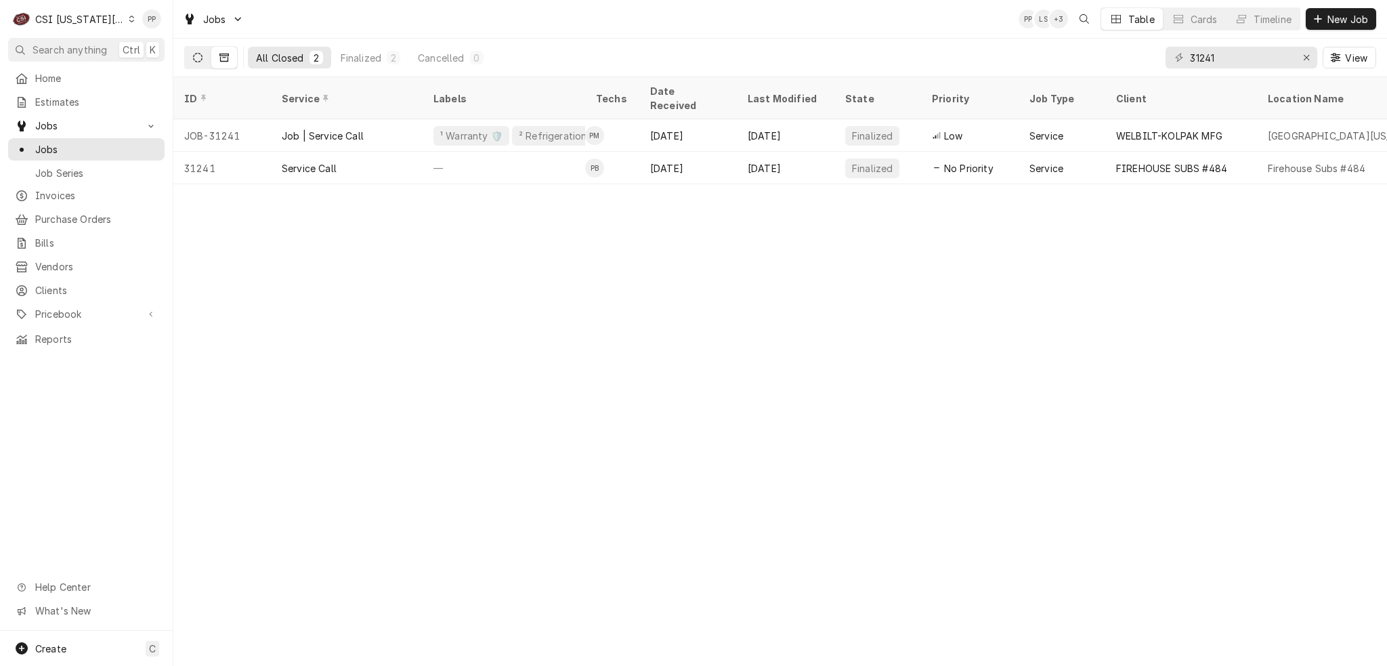
click at [195, 57] on icon "Dynamic Content Wrapper" at bounding box center [197, 57] width 9 height 9
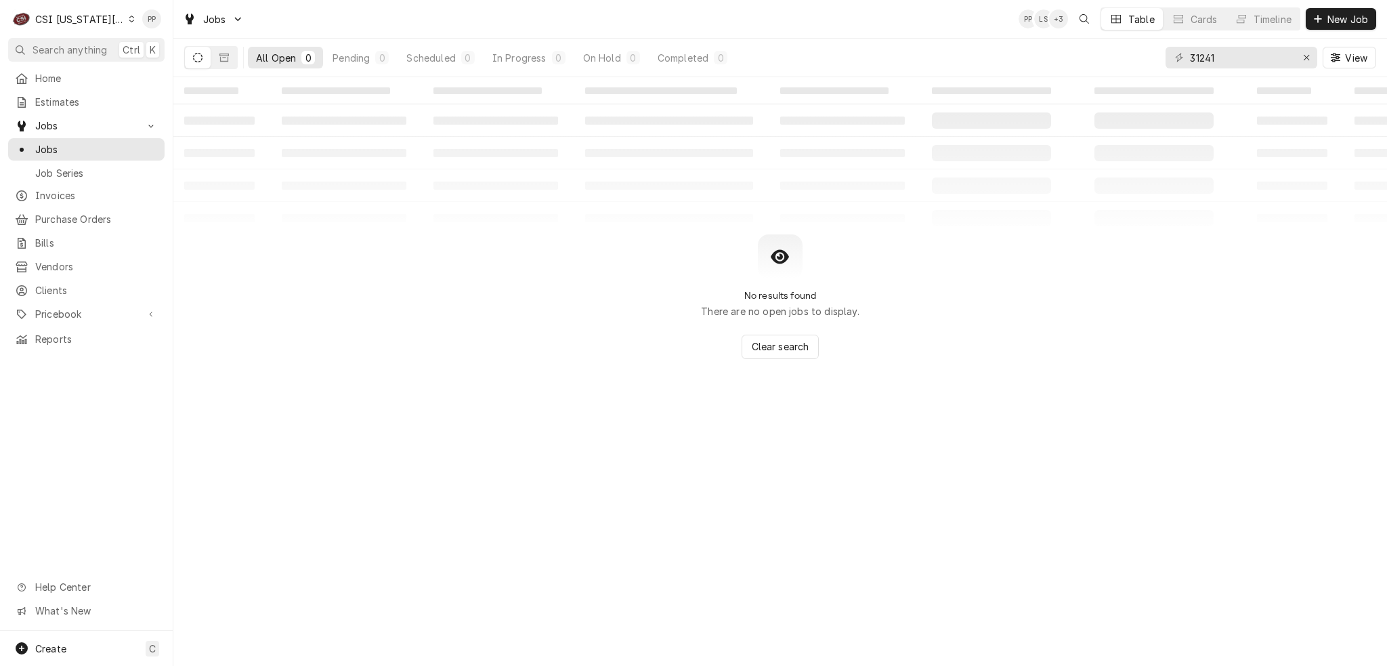
click at [220, 46] on div "Dynamic Content Wrapper" at bounding box center [210, 57] width 53 height 23
click at [230, 63] on button "Dynamic Content Wrapper" at bounding box center [224, 58] width 26 height 22
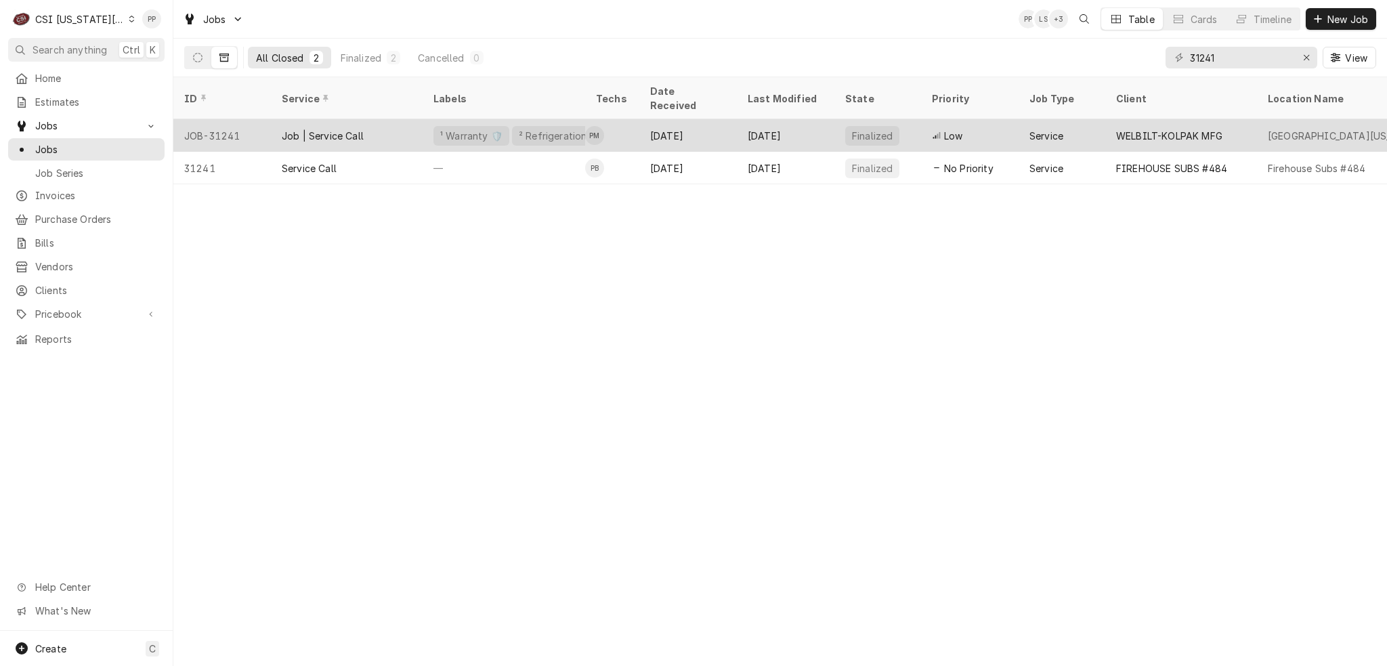
click at [372, 119] on div "Job | Service Call" at bounding box center [347, 135] width 152 height 32
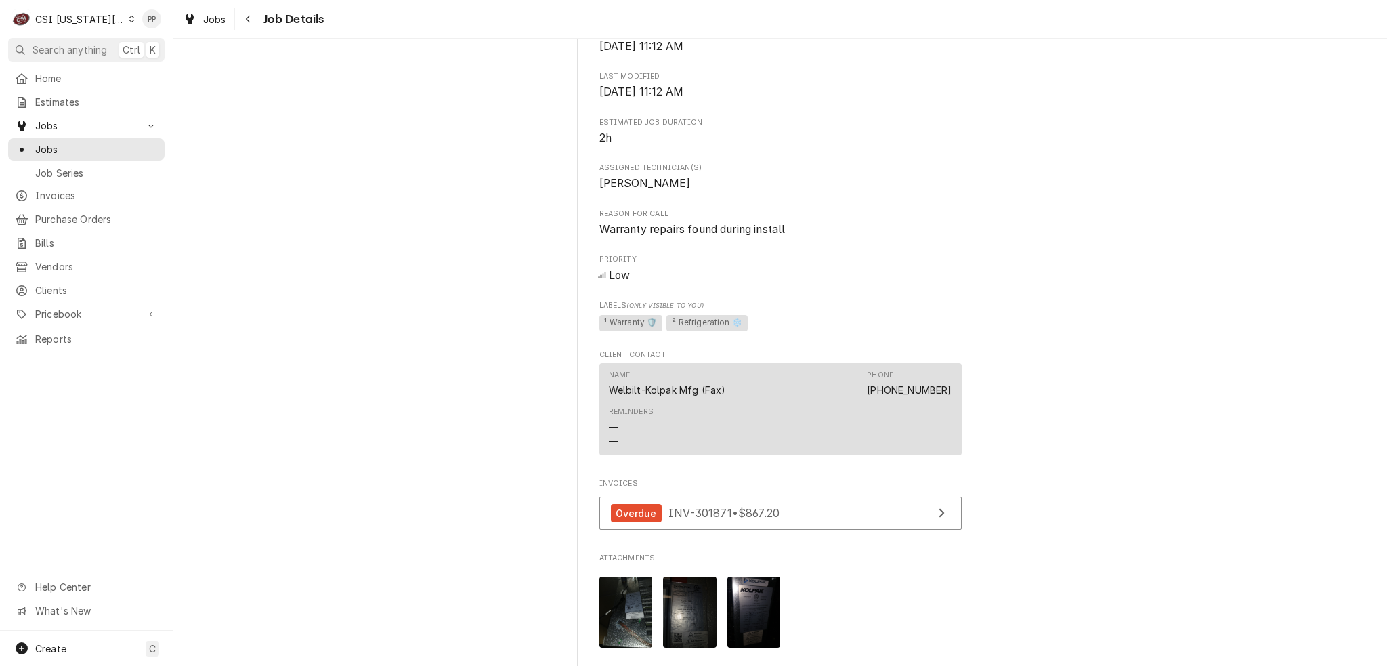
scroll to position [1083, 0]
drag, startPoint x: 629, startPoint y: 260, endPoint x: 810, endPoint y: 251, distance: 181.7
drag, startPoint x: 810, startPoint y: 251, endPoint x: 807, endPoint y: 234, distance: 17.3
click at [812, 237] on span "Warranty repairs found during install" at bounding box center [780, 229] width 362 height 16
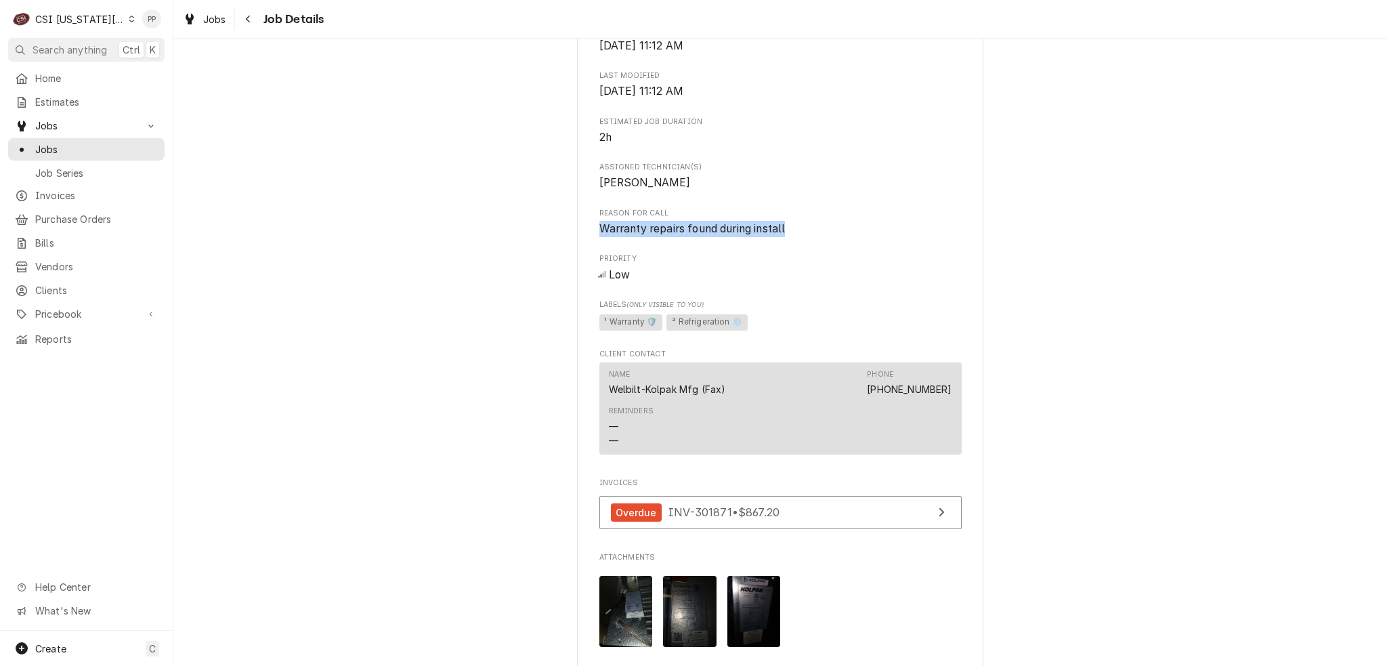
click at [813, 237] on span "Warranty repairs found during install" at bounding box center [780, 229] width 362 height 16
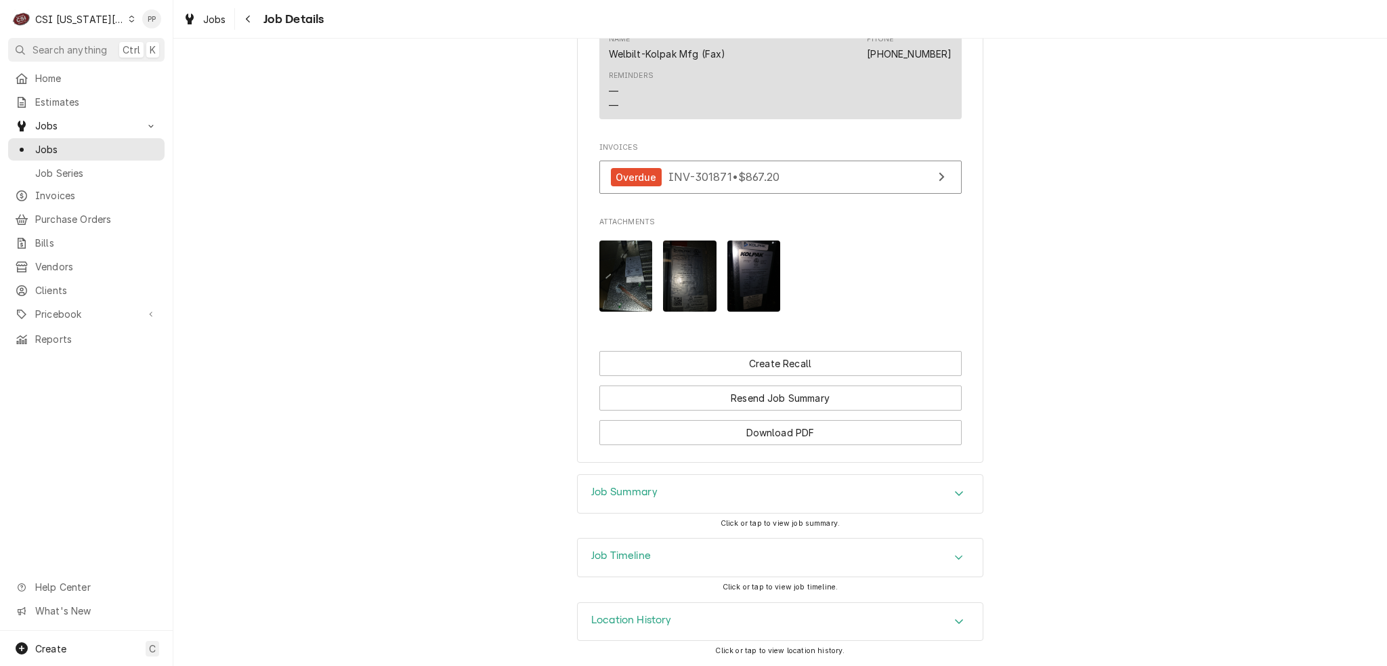
scroll to position [1444, 0]
click at [668, 494] on div "Job Summary" at bounding box center [780, 494] width 405 height 38
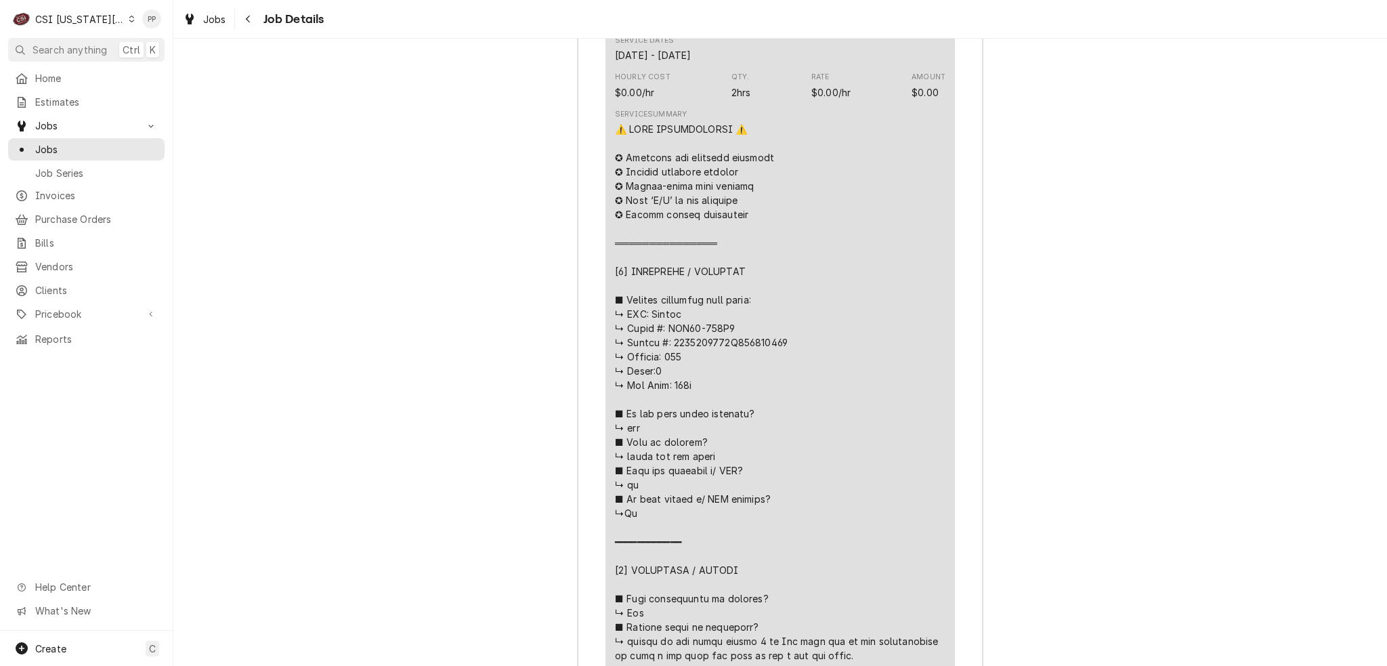
scroll to position [2121, 0]
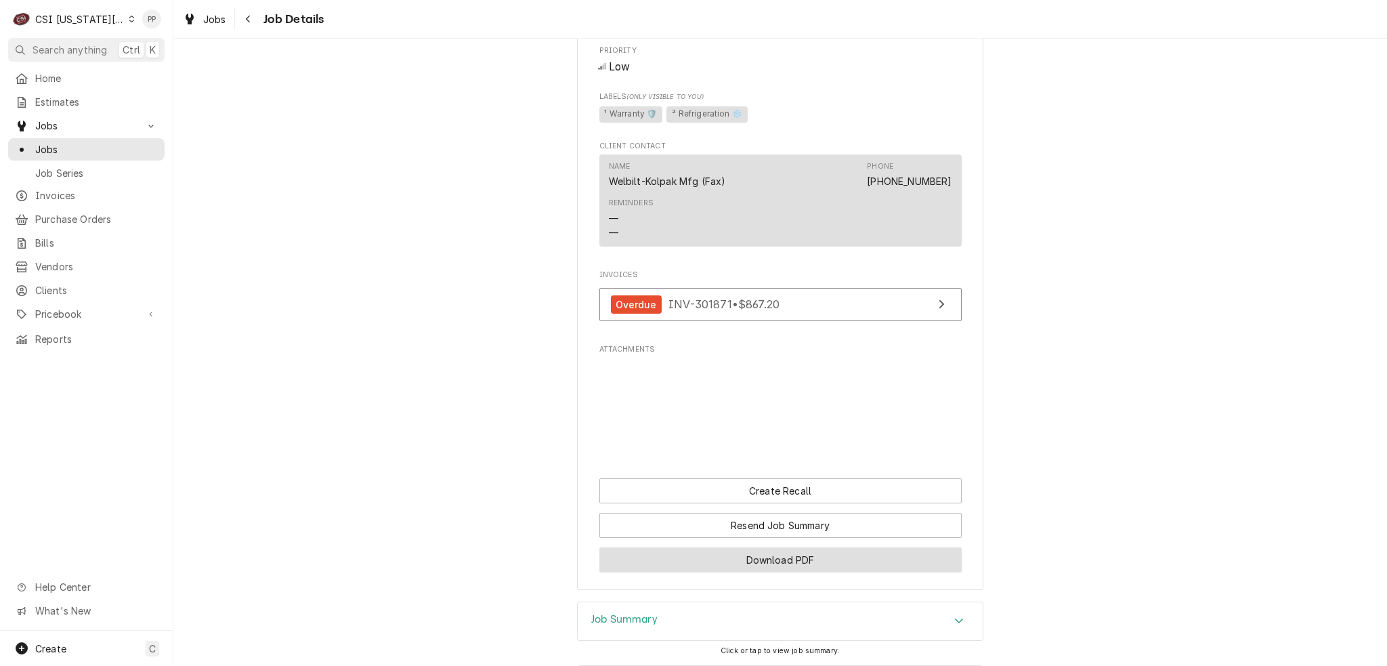
scroll to position [1444, 0]
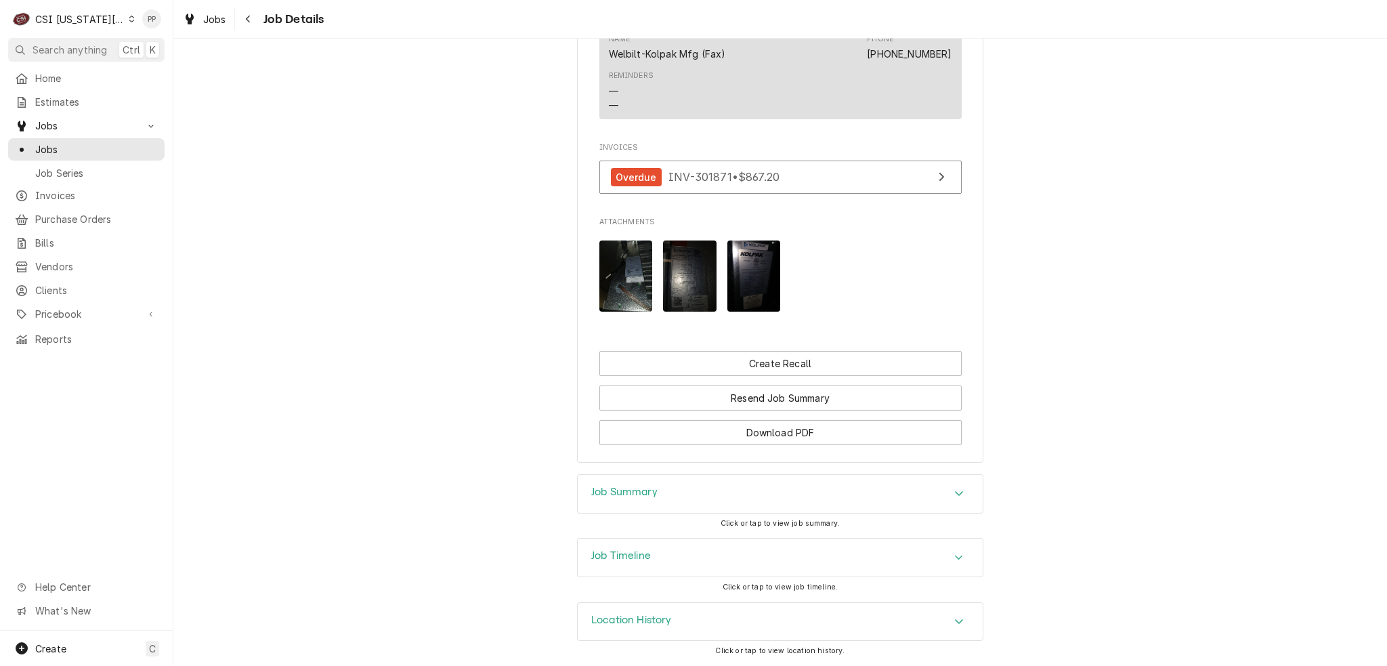
click at [758, 263] on img "Attachments" at bounding box center [753, 275] width 53 height 71
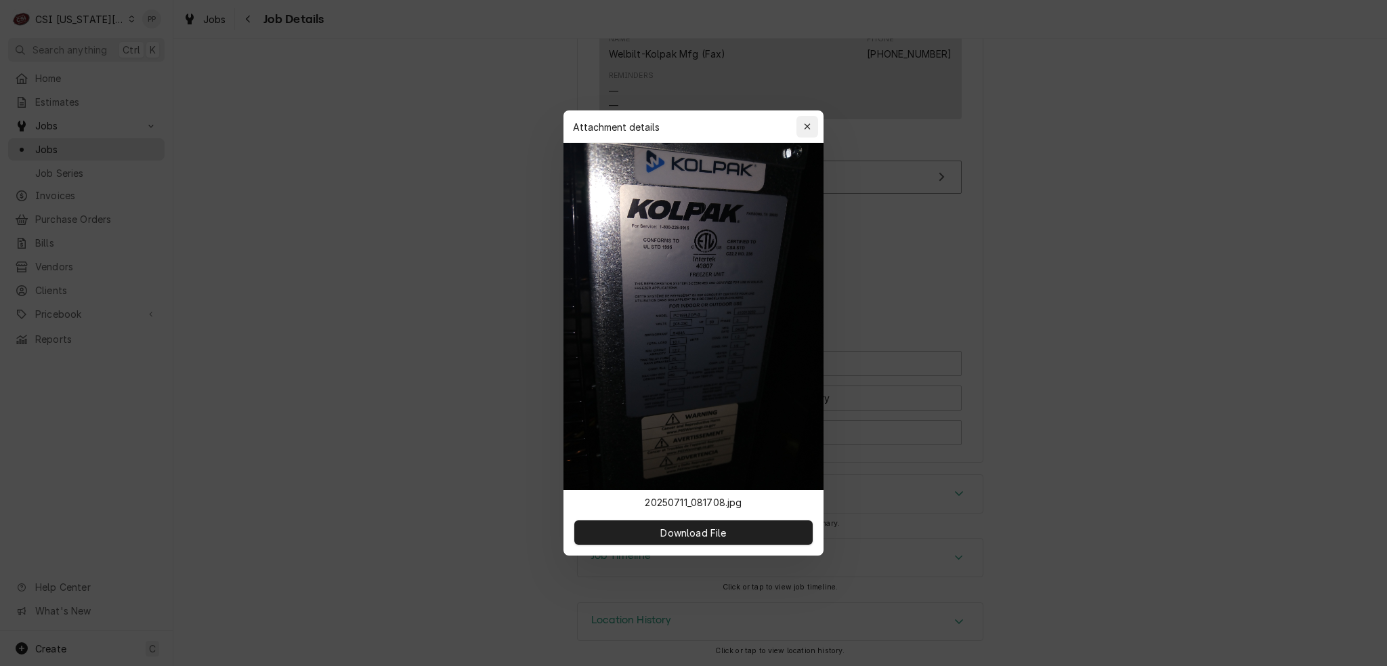
click at [810, 134] on button "button" at bounding box center [807, 127] width 22 height 22
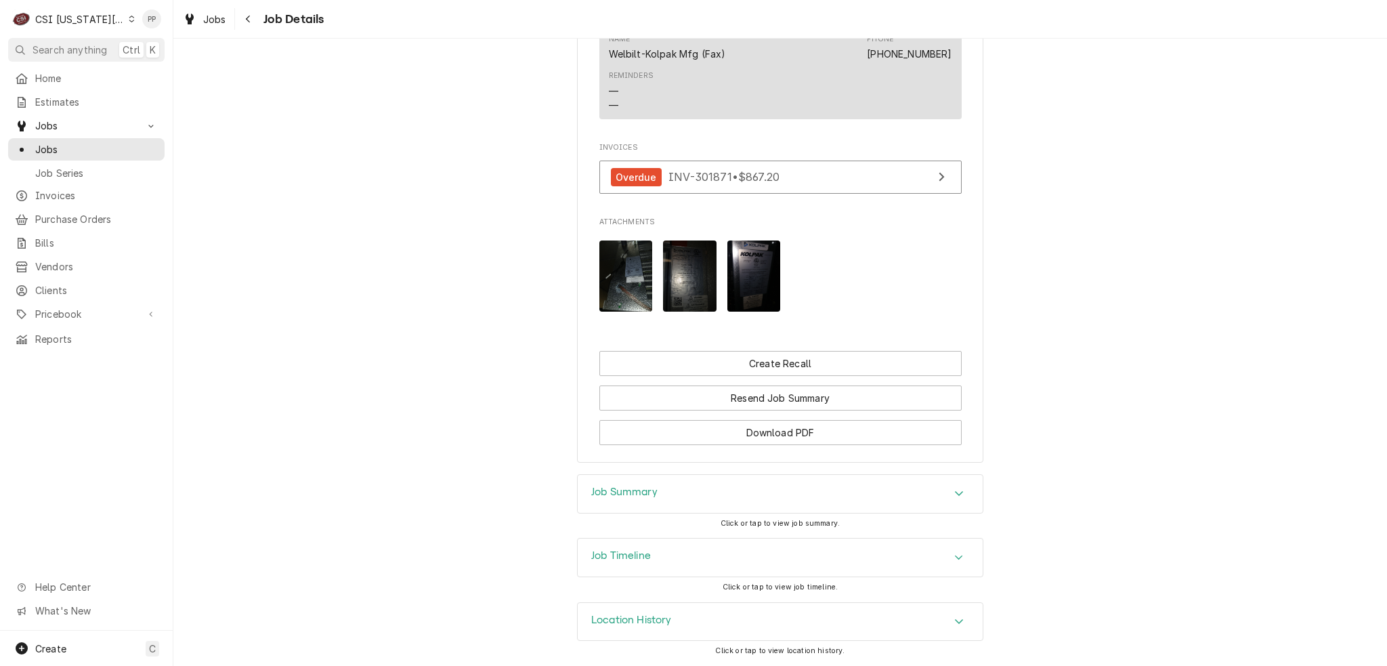
click at [680, 270] on img "Attachments" at bounding box center [689, 275] width 53 height 71
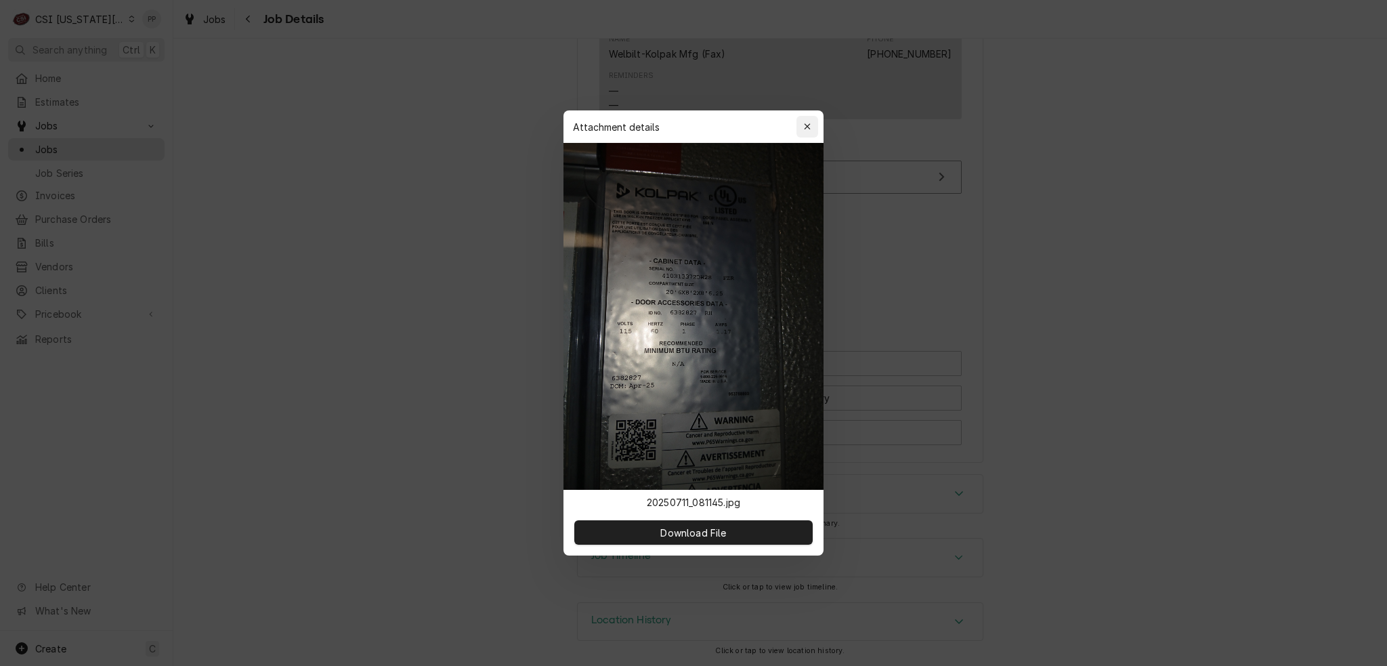
click at [808, 125] on icon "button" at bounding box center [807, 126] width 6 height 6
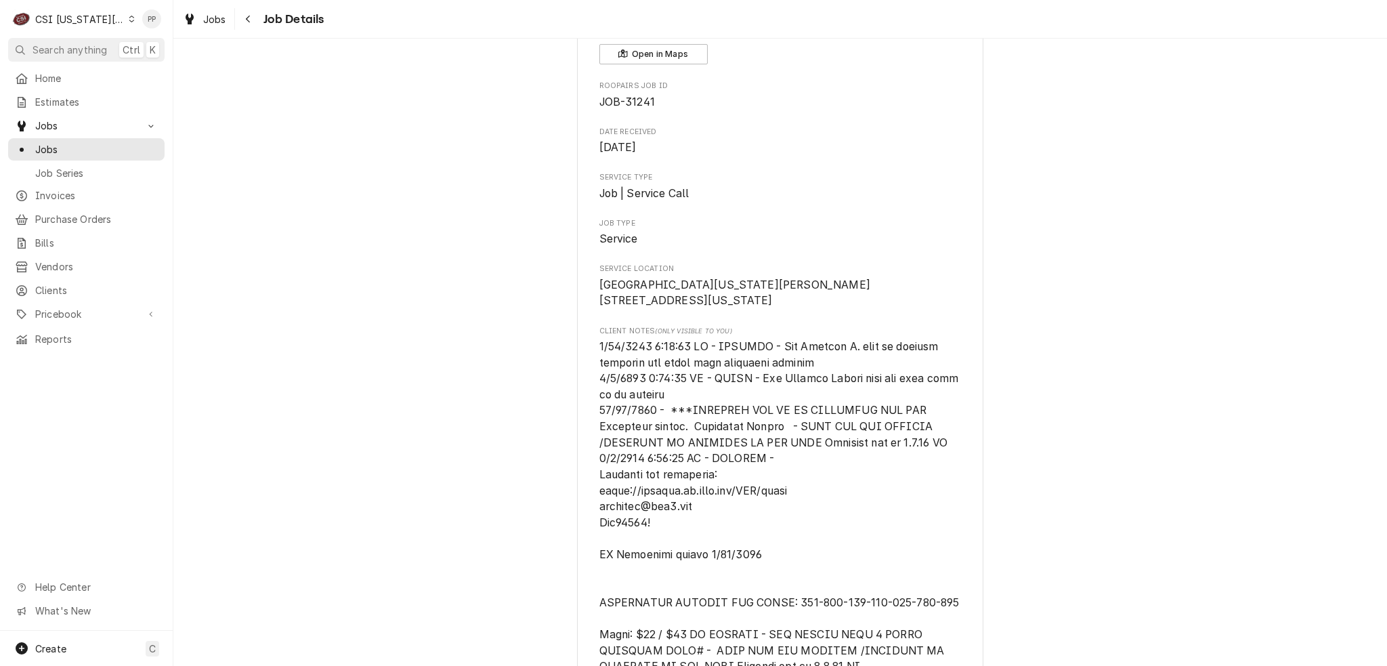
scroll to position [90, 0]
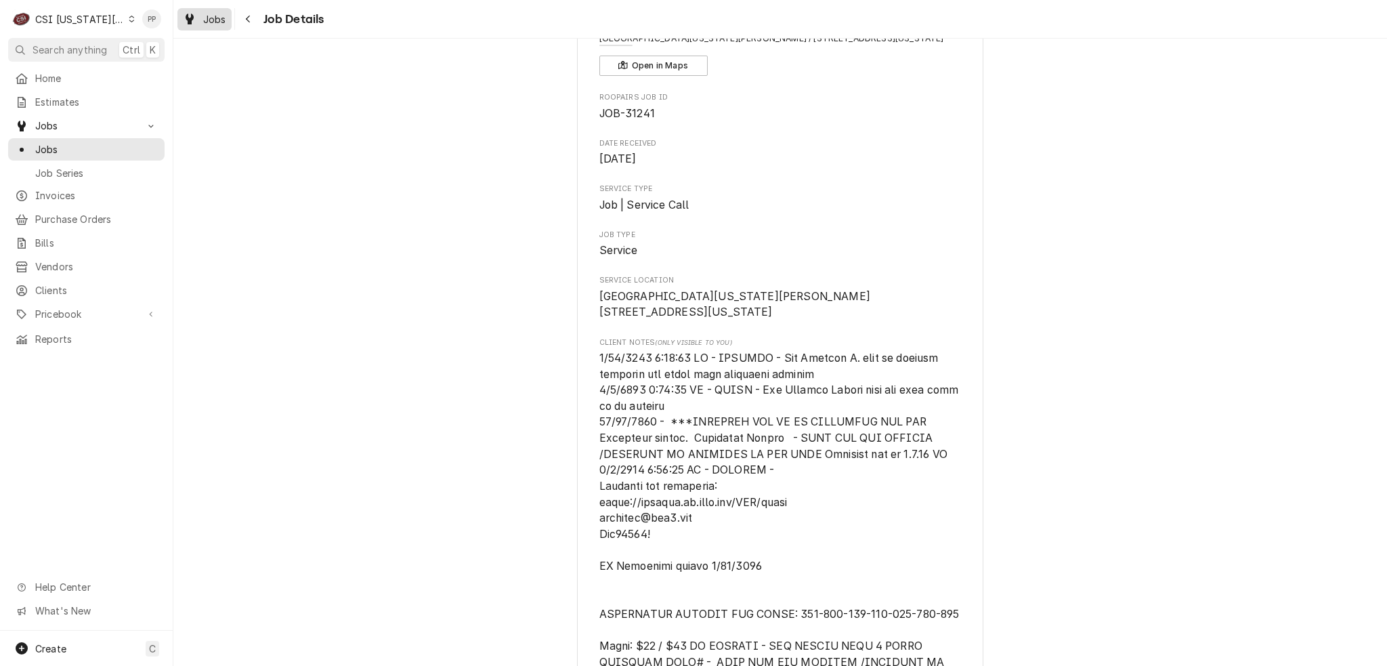
click at [223, 13] on span "Jobs" at bounding box center [214, 19] width 23 height 14
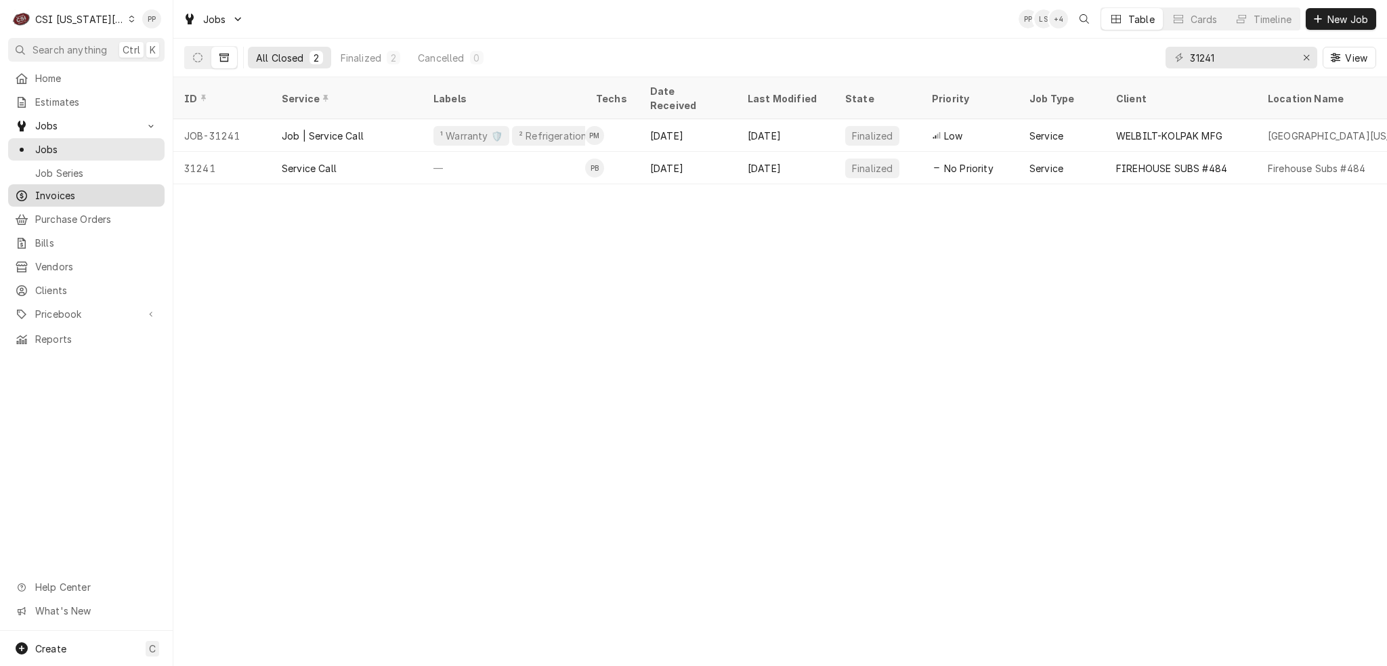
click at [75, 192] on span "Invoices" at bounding box center [96, 195] width 123 height 14
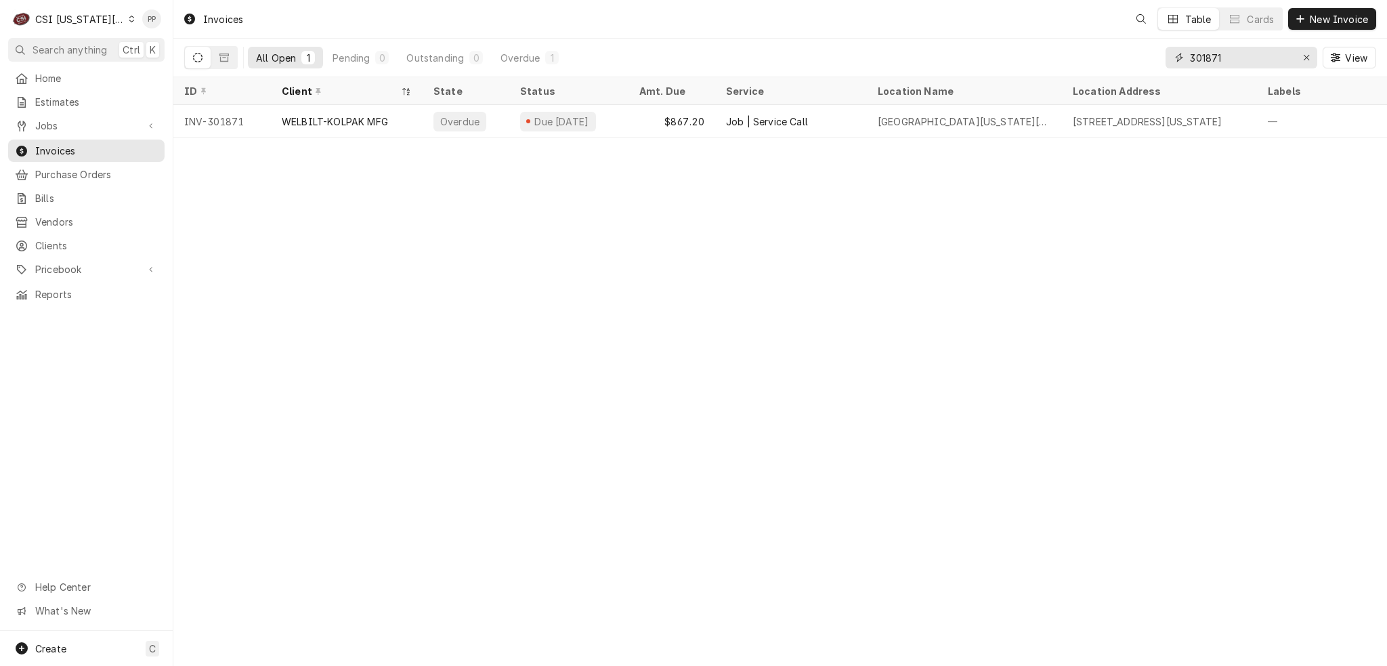
click at [1240, 51] on input "301871" at bounding box center [1241, 58] width 102 height 22
drag, startPoint x: 1240, startPoint y: 51, endPoint x: 1158, endPoint y: 56, distance: 82.1
click at [1162, 54] on div "All Open 1 Pending 0 Outstanding 0 Overdue 1 301871 View" at bounding box center [780, 58] width 1192 height 38
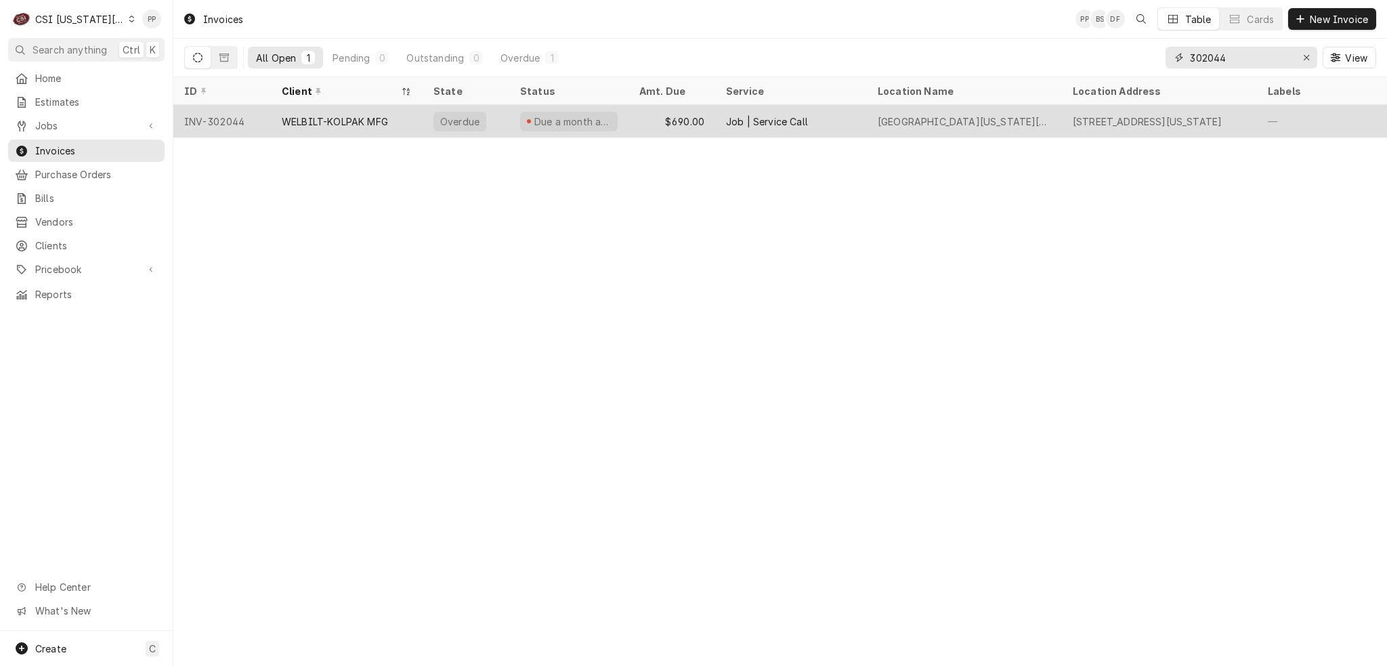
type input "302044"
click at [343, 124] on div "WELBILT-KOLPAK MFG" at bounding box center [335, 121] width 106 height 14
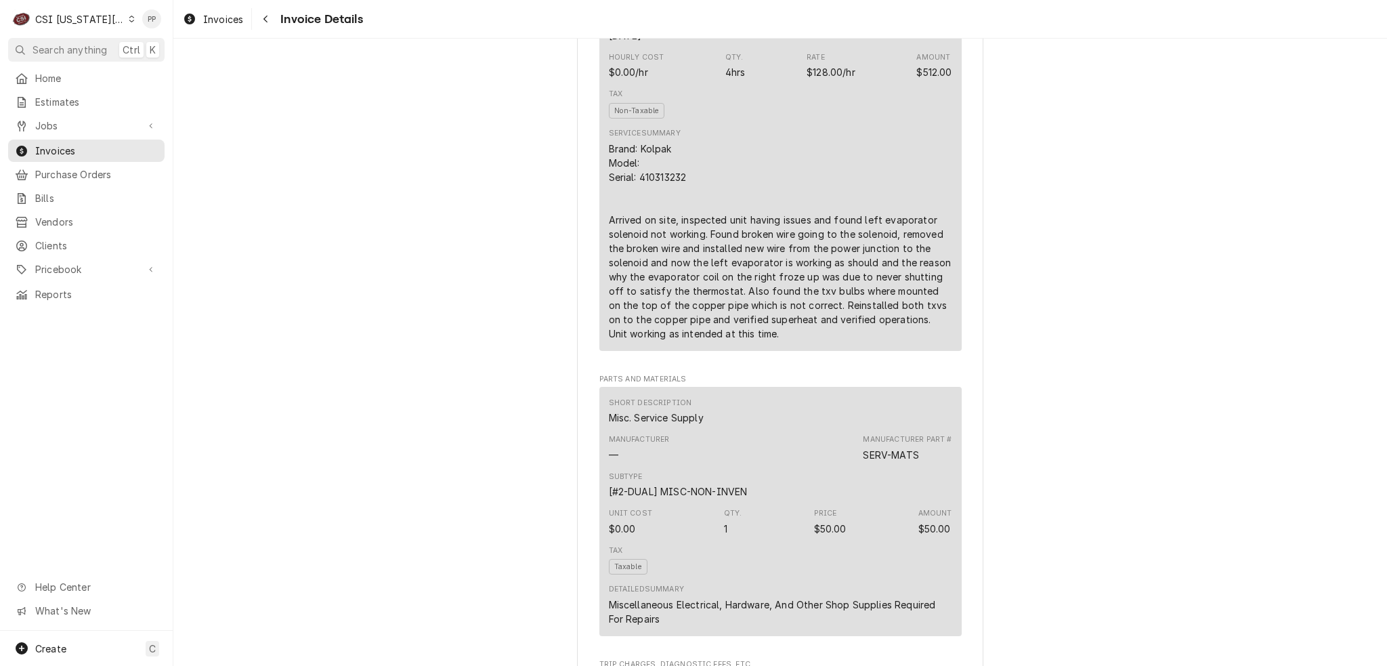
scroll to position [880, 0]
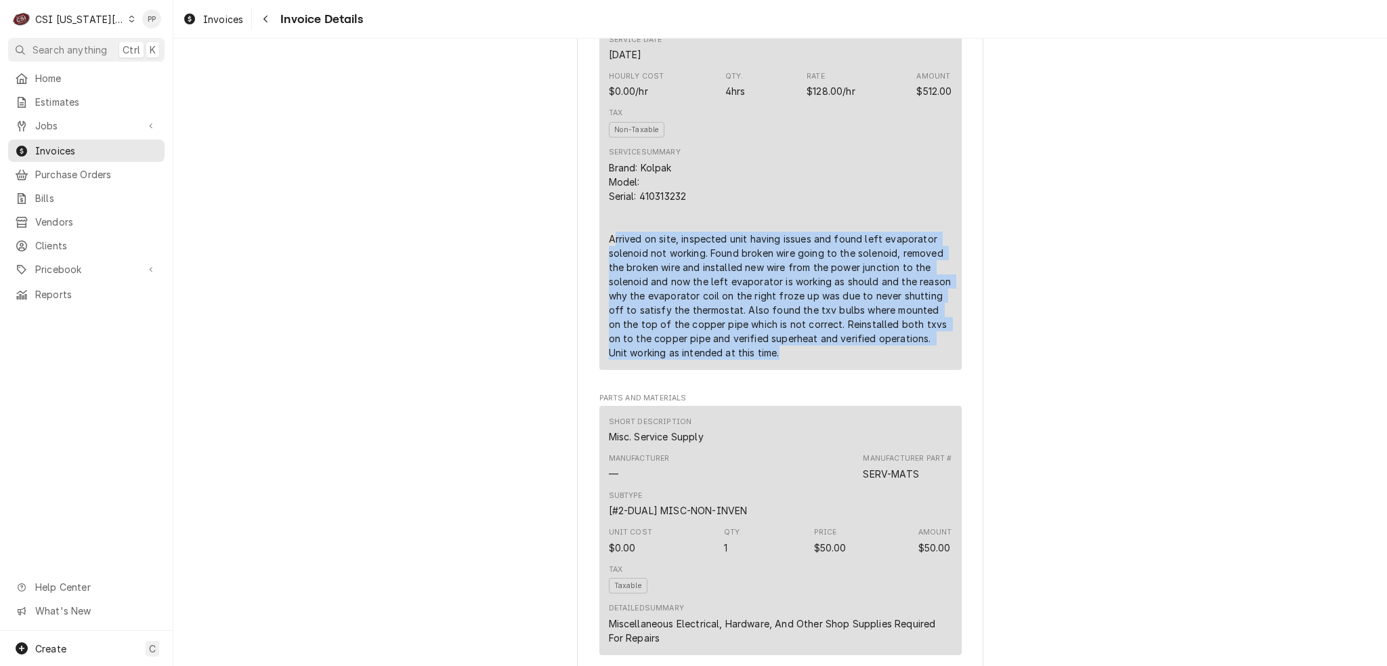
drag, startPoint x: 607, startPoint y: 286, endPoint x: 834, endPoint y: 394, distance: 251.3
click at [834, 359] on div "Brand: Kolpak Model: Serial: 410313232 Arrived on site, inspected unit having i…" at bounding box center [780, 259] width 343 height 199
click at [833, 359] on div "Brand: Kolpak Model: Serial: 410313232 Arrived on site, inspected unit having i…" at bounding box center [780, 259] width 343 height 199
drag, startPoint x: 724, startPoint y: 391, endPoint x: 718, endPoint y: 265, distance: 125.4
click at [540, 255] on div "Overdue Sender CSI Kansas City CSI Commercial Services Inc1021 NE Jib Ct Unit B…" at bounding box center [779, 634] width 1213 height 2952
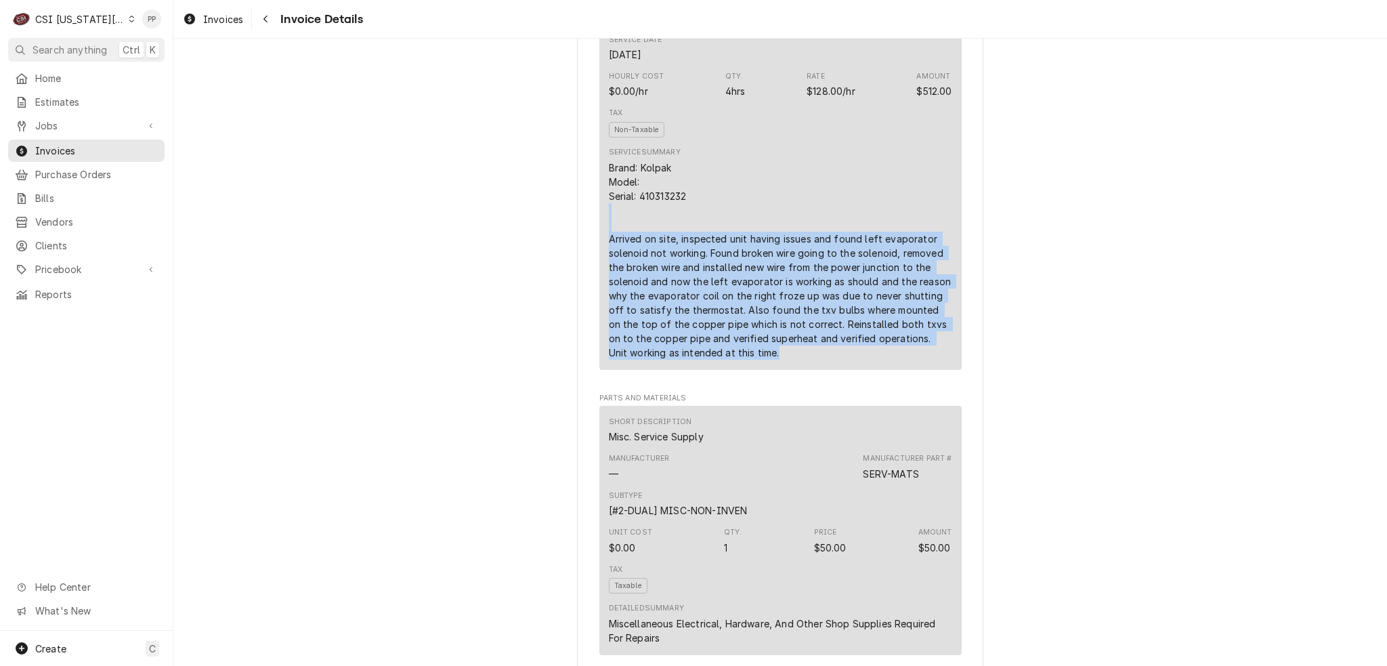
click at [746, 265] on div "Brand: Kolpak Model: Serial: 410313232 Arrived on site, inspected unit having i…" at bounding box center [780, 259] width 343 height 199
click at [758, 249] on div "Brand: Kolpak Model: Serial: 410313232 Arrived on site, inspected unit having i…" at bounding box center [780, 259] width 343 height 199
drag, startPoint x: 605, startPoint y: 278, endPoint x: 750, endPoint y: 397, distance: 187.6
click at [750, 359] on div "Brand: Kolpak Model: Serial: 410313232 Arrived on site, inspected unit having i…" at bounding box center [780, 259] width 343 height 199
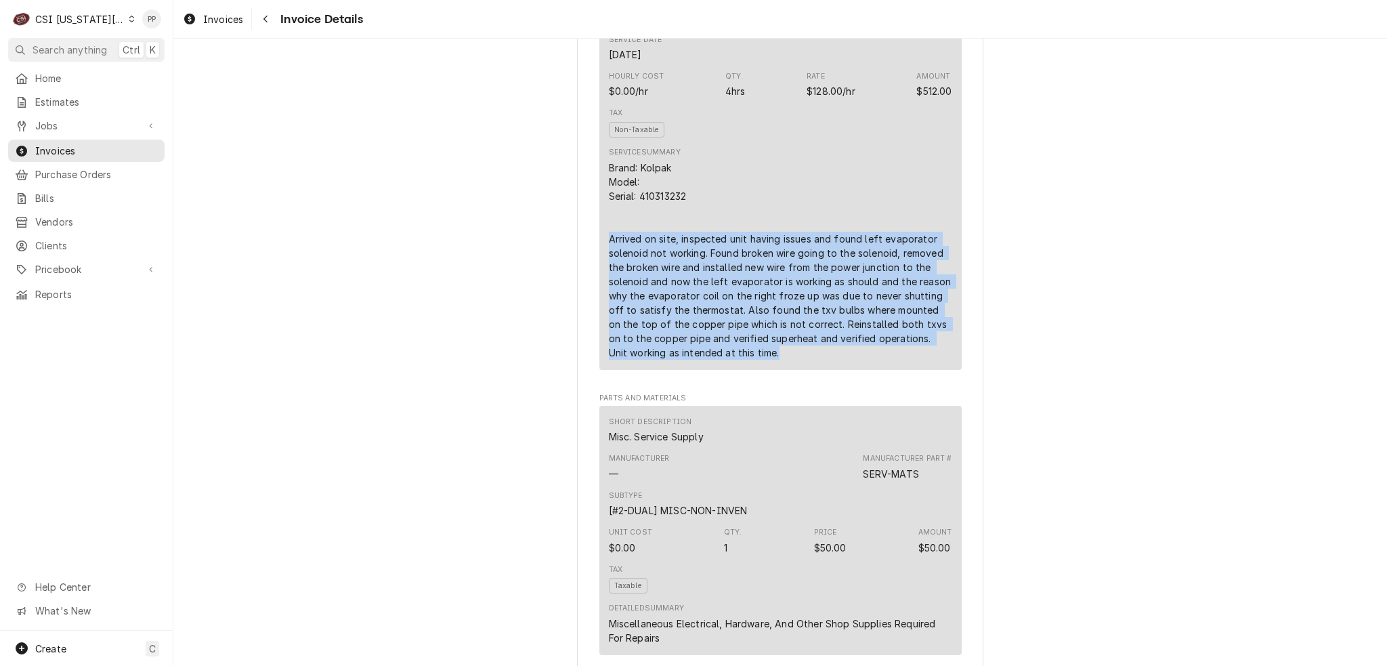
drag, startPoint x: 754, startPoint y: 394, endPoint x: 589, endPoint y: 285, distance: 197.3
click at [589, 285] on div "Sender CSI Kansas City CSI Commercial Services Inc1021 NE Jib Ct Unit B Lee’s S…" at bounding box center [780, 645] width 406 height 2907
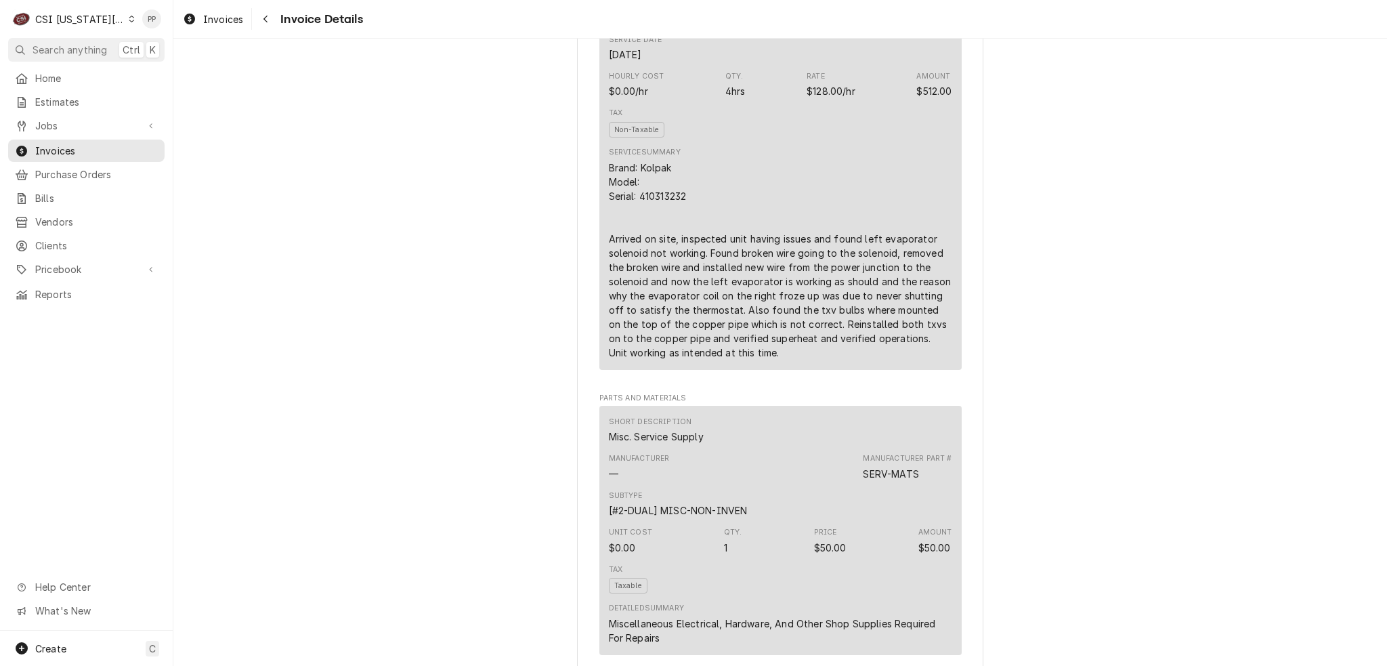
click at [625, 267] on div "Brand: Kolpak Model: Serial: 410313232 Arrived on site, inspected unit having i…" at bounding box center [780, 259] width 343 height 199
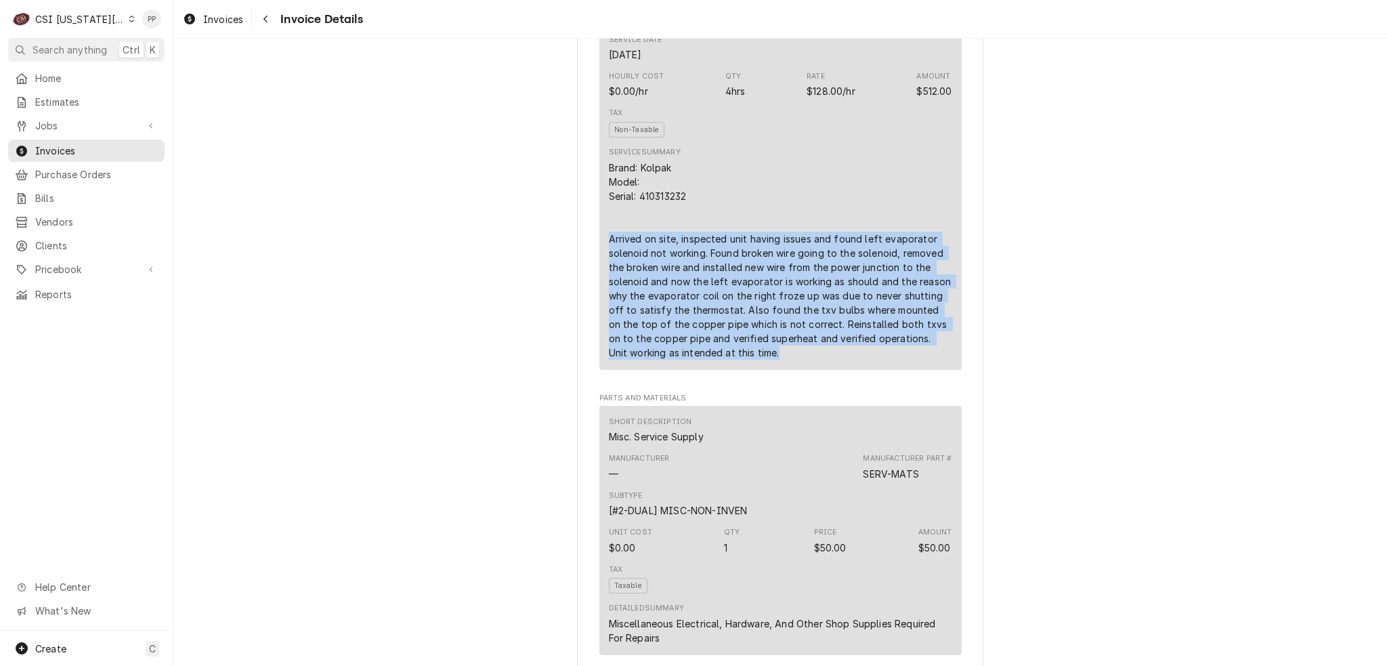
drag, startPoint x: 601, startPoint y: 279, endPoint x: 804, endPoint y: 403, distance: 237.3
click at [804, 370] on div "Short Description 1-Labor (Service) | Standard | Incurred Subtype [#1-SALE] LAB…" at bounding box center [780, 160] width 362 height 420
click at [799, 364] on div "Service Summary Brand: Kolpak Model: Serial: 410313232 Arrived on site, inspect…" at bounding box center [780, 252] width 343 height 221
drag, startPoint x: 779, startPoint y: 400, endPoint x: 604, endPoint y: 278, distance: 213.0
click at [609, 278] on div "Brand: Kolpak Model: Serial: 410313232 Arrived on site, inspected unit having i…" at bounding box center [780, 259] width 343 height 199
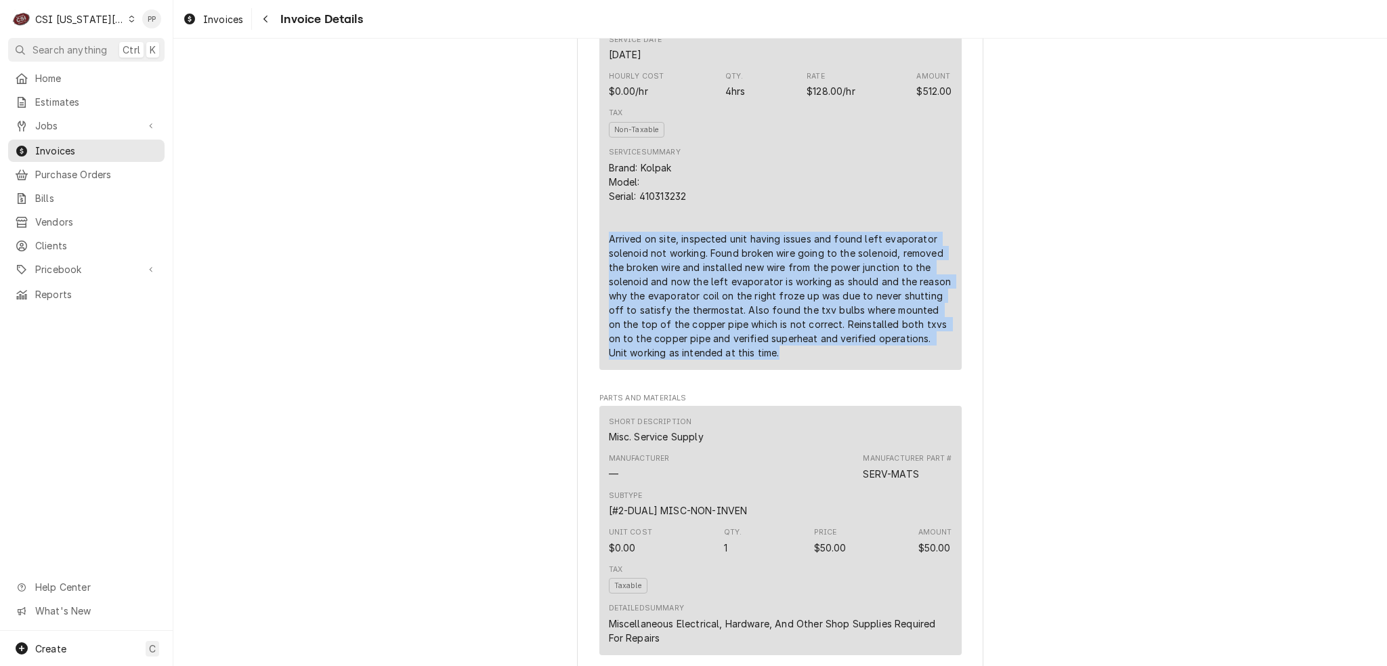
click at [609, 278] on div "Brand: Kolpak Model: Serial: 410313232 Arrived on site, inspected unit having i…" at bounding box center [780, 259] width 343 height 199
drag, startPoint x: 604, startPoint y: 278, endPoint x: 772, endPoint y: 410, distance: 214.1
click at [772, 370] on div "Short Description 1-Labor (Service) | Standard | Incurred Subtype [#1-SALE] LAB…" at bounding box center [780, 160] width 362 height 420
click at [767, 364] on div "Service Summary Brand: Kolpak Model: Serial: 410313232 Arrived on site, inspect…" at bounding box center [780, 252] width 343 height 221
drag, startPoint x: 724, startPoint y: 397, endPoint x: 601, endPoint y: 276, distance: 172.8
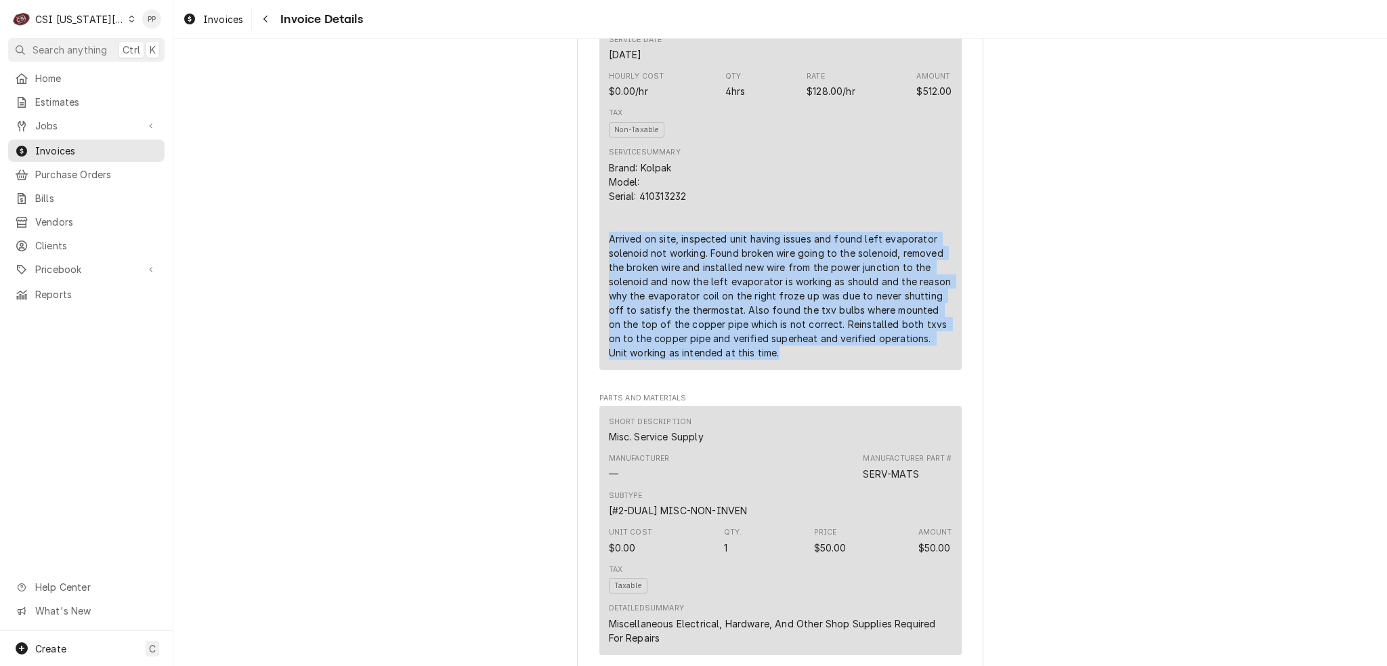
click at [601, 276] on div "Short Description 1-Labor (Service) | Standard | Incurred Subtype [#1-SALE] LAB…" at bounding box center [780, 160] width 362 height 420
drag, startPoint x: 601, startPoint y: 276, endPoint x: 758, endPoint y: 401, distance: 201.8
click at [758, 370] on div "Short Description 1-Labor (Service) | Standard | Incurred Subtype [#1-SALE] LAB…" at bounding box center [780, 160] width 362 height 420
click at [753, 359] on div "Brand: Kolpak Model: Serial: 410313232 Arrived on site, inspected unit having i…" at bounding box center [780, 259] width 343 height 199
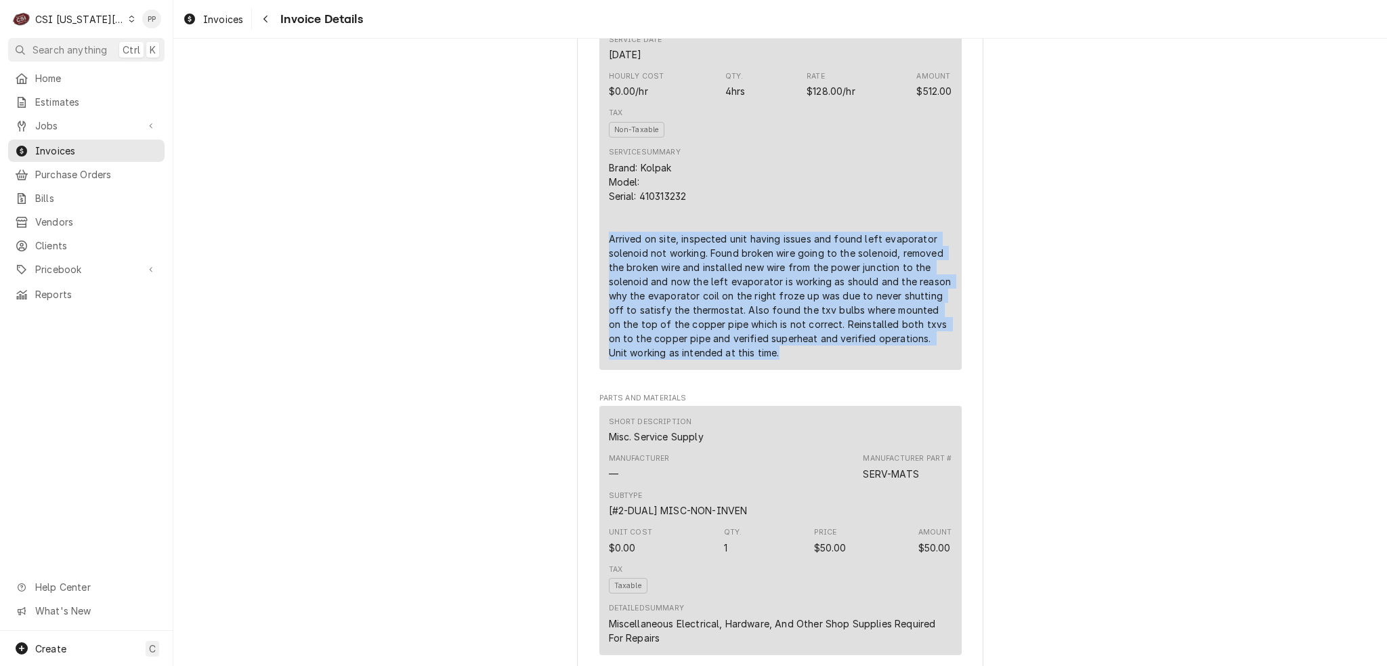
drag, startPoint x: 749, startPoint y: 397, endPoint x: 601, endPoint y: 280, distance: 189.5
click at [601, 280] on div "Short Description 1-Labor (Service) | Standard | Incurred Subtype [#1-SALE] LAB…" at bounding box center [780, 160] width 362 height 420
drag, startPoint x: 601, startPoint y: 280, endPoint x: 719, endPoint y: 401, distance: 169.0
click at [719, 370] on div "Short Description 1-Labor (Service) | Standard | Incurred Subtype [#1-SALE] LAB…" at bounding box center [780, 160] width 362 height 420
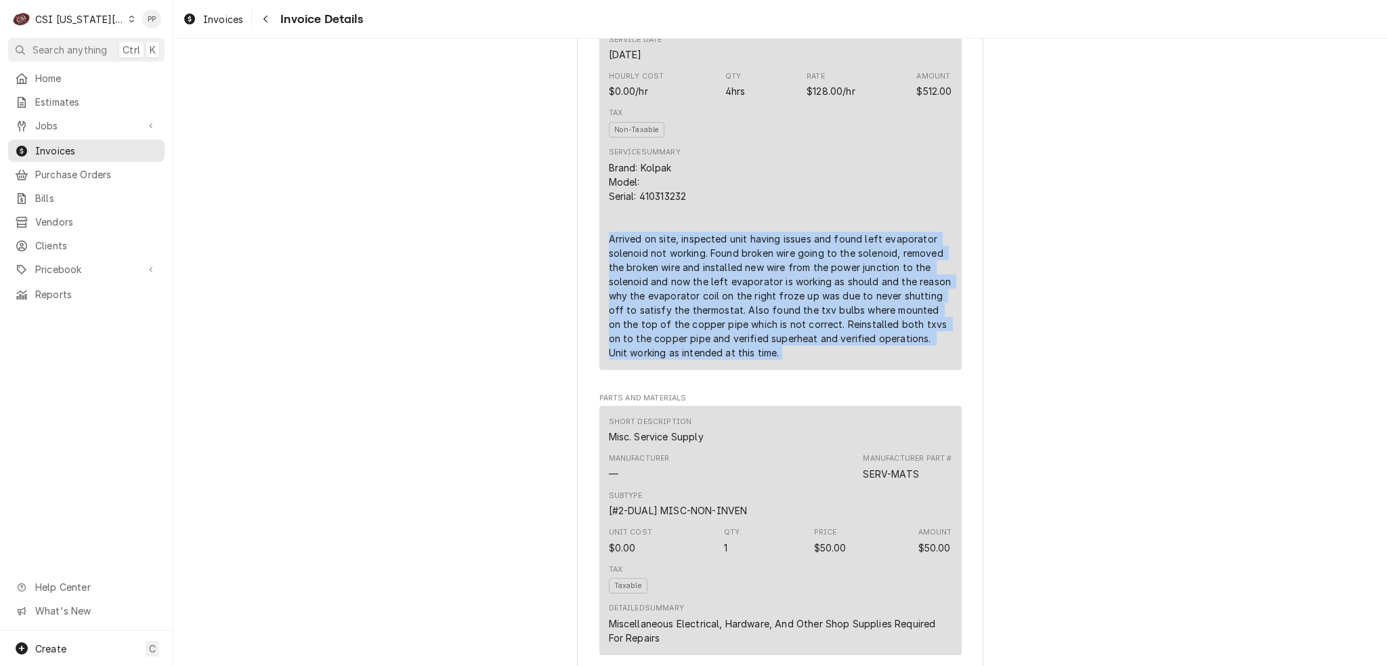
click at [720, 359] on div "Brand: Kolpak Model: Serial: 410313232 Arrived on site, inspected unit having i…" at bounding box center [780, 259] width 343 height 199
drag, startPoint x: 718, startPoint y: 399, endPoint x: 605, endPoint y: 280, distance: 163.8
click at [609, 280] on div "Brand: Kolpak Model: Serial: 410313232 Arrived on site, inspected unit having i…" at bounding box center [780, 259] width 343 height 199
drag, startPoint x: 601, startPoint y: 282, endPoint x: 726, endPoint y: 395, distance: 168.7
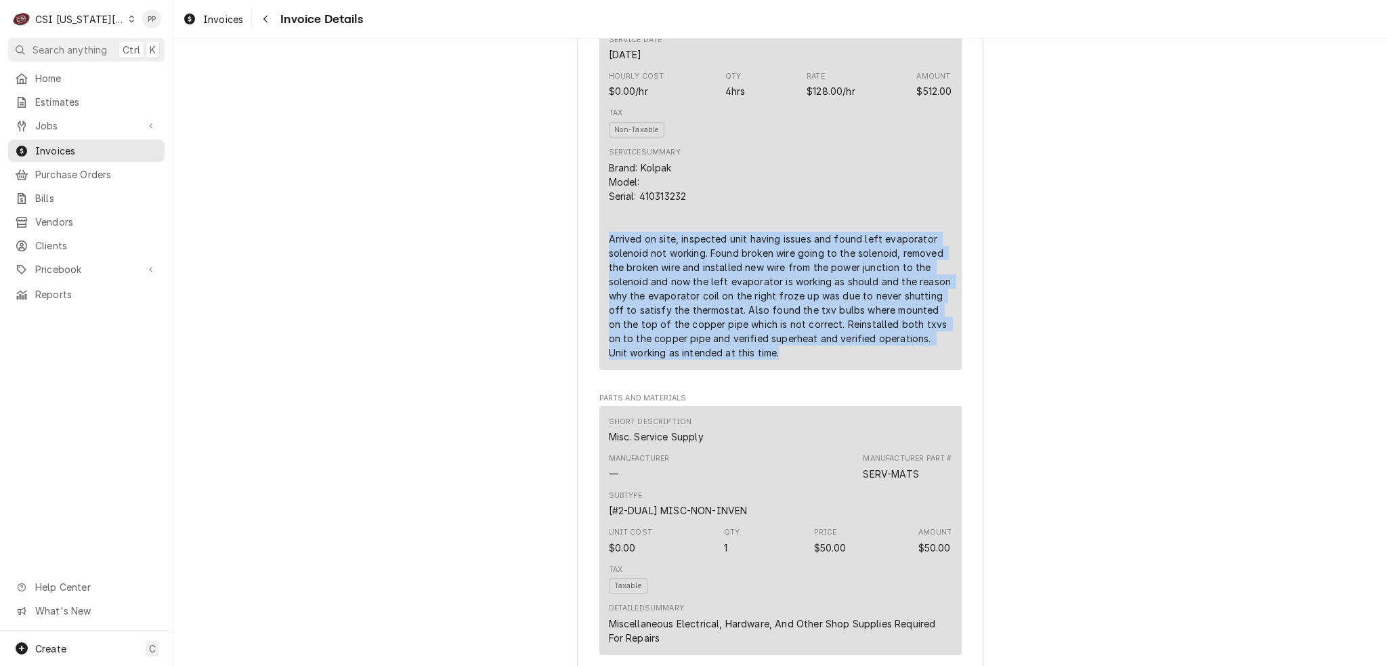
click at [720, 370] on div "Short Description 1-Labor (Service) | Standard | Incurred Subtype [#1-SALE] LAB…" at bounding box center [780, 160] width 362 height 420
click at [726, 359] on div "Brand: Kolpak Model: Serial: 410313232 Arrived on site, inspected unit having i…" at bounding box center [780, 259] width 343 height 199
drag, startPoint x: 726, startPoint y: 395, endPoint x: 583, endPoint y: 201, distance: 241.0
click at [583, 201] on div "Sender CSI Kansas City CSI Commercial Services Inc1021 NE Jib Ct Unit B Lee’s S…" at bounding box center [780, 645] width 406 height 2907
click at [599, 207] on div "Short Description 1-Labor (Service) | Standard | Incurred Subtype [#1-SALE] LAB…" at bounding box center [780, 160] width 362 height 420
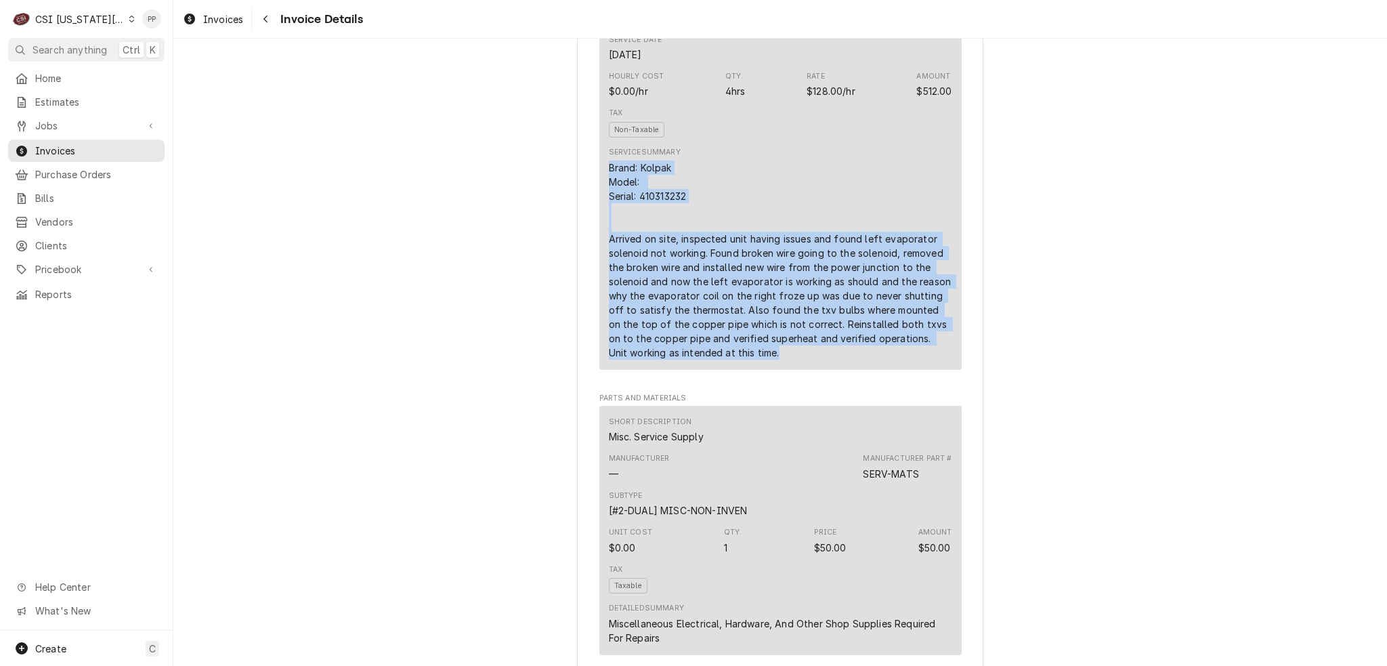
drag, startPoint x: 601, startPoint y: 211, endPoint x: 770, endPoint y: 393, distance: 248.7
click at [770, 370] on div "Short Description 1-Labor (Service) | Standard | Incurred Subtype [#1-SALE] LAB…" at bounding box center [780, 160] width 362 height 420
click at [769, 359] on div "Brand: Kolpak Model: Serial: 410313232 Arrived on site, inspected unit having i…" at bounding box center [780, 259] width 343 height 199
drag, startPoint x: 726, startPoint y: 392, endPoint x: 596, endPoint y: 211, distance: 223.2
click at [590, 211] on div "Sender CSI Kansas City CSI Commercial Services Inc1021 NE Jib Ct Unit B Lee’s S…" at bounding box center [780, 645] width 406 height 2907
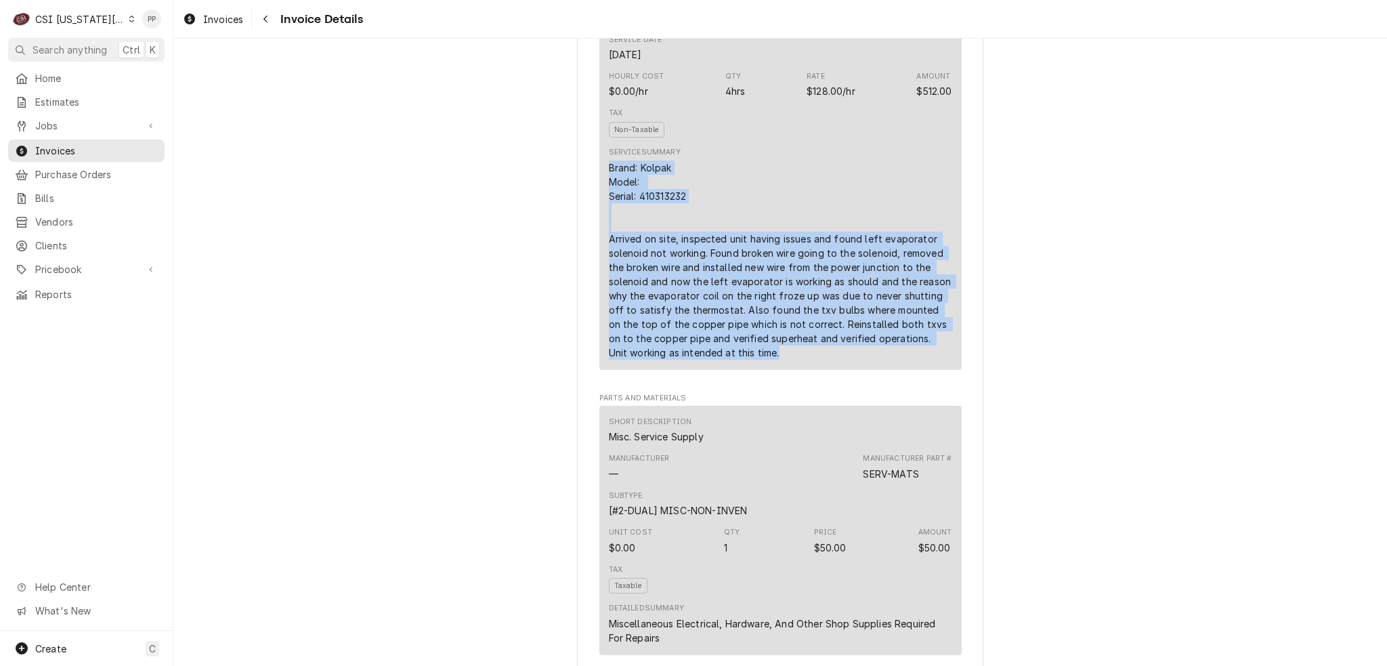
click at [599, 211] on div "Short Description 1-Labor (Service) | Standard | Incurred Subtype [#1-SALE] LAB…" at bounding box center [780, 160] width 362 height 420
drag, startPoint x: 601, startPoint y: 209, endPoint x: 726, endPoint y: 402, distance: 231.0
click at [726, 370] on div "Short Description 1-Labor (Service) | Standard | Incurred Subtype [#1-SALE] LAB…" at bounding box center [780, 160] width 362 height 420
click at [728, 359] on div "Brand: Kolpak Model: Serial: 410313232 Arrived on site, inspected unit having i…" at bounding box center [780, 259] width 343 height 199
drag, startPoint x: 728, startPoint y: 397, endPoint x: 600, endPoint y: 207, distance: 229.7
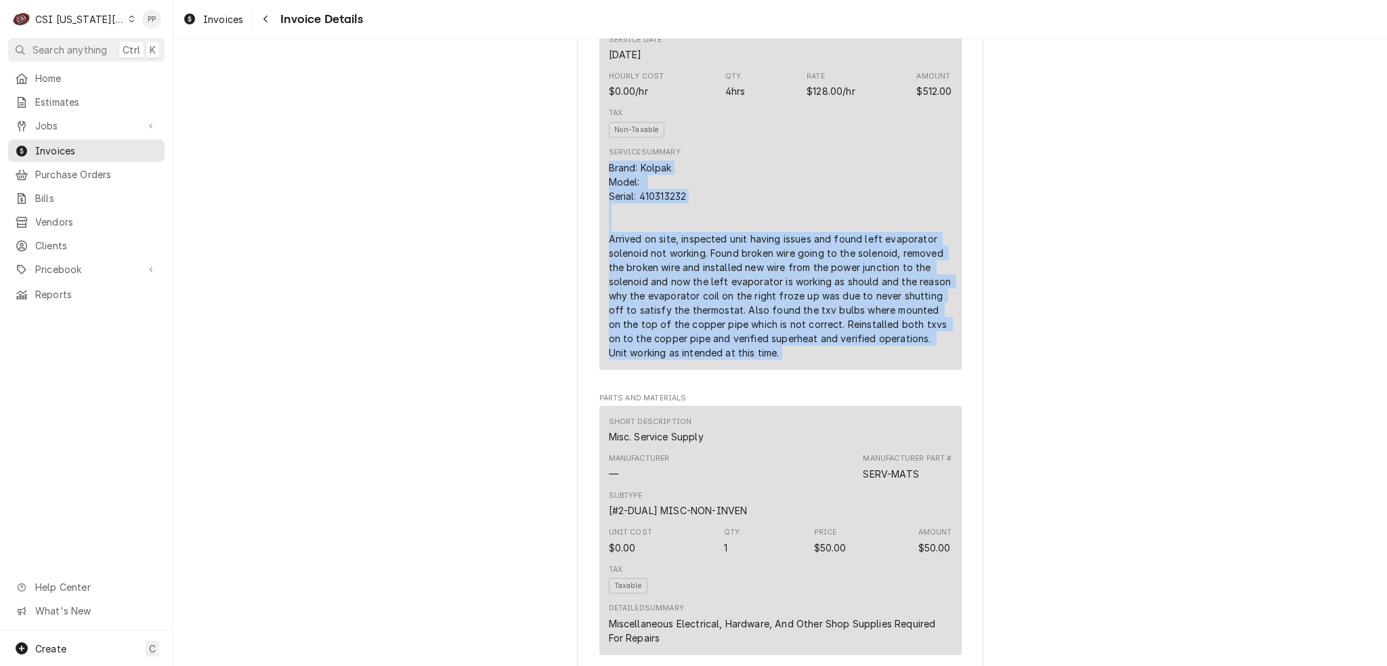
click at [600, 207] on div "Short Description 1-Labor (Service) | Standard | Incurred Subtype [#1-SALE] LAB…" at bounding box center [780, 160] width 362 height 420
click at [601, 207] on div "Short Description 1-Labor (Service) | Standard | Incurred Subtype [#1-SALE] LAB…" at bounding box center [780, 160] width 362 height 420
drag, startPoint x: 603, startPoint y: 209, endPoint x: 756, endPoint y: 393, distance: 239.9
click at [756, 370] on div "Short Description 1-Labor (Service) | Standard | Incurred Subtype [#1-SALE] LAB…" at bounding box center [780, 160] width 362 height 420
click at [756, 359] on div "Brand: Kolpak Model: Serial: 410313232 Arrived on site, inspected unit having i…" at bounding box center [780, 259] width 343 height 199
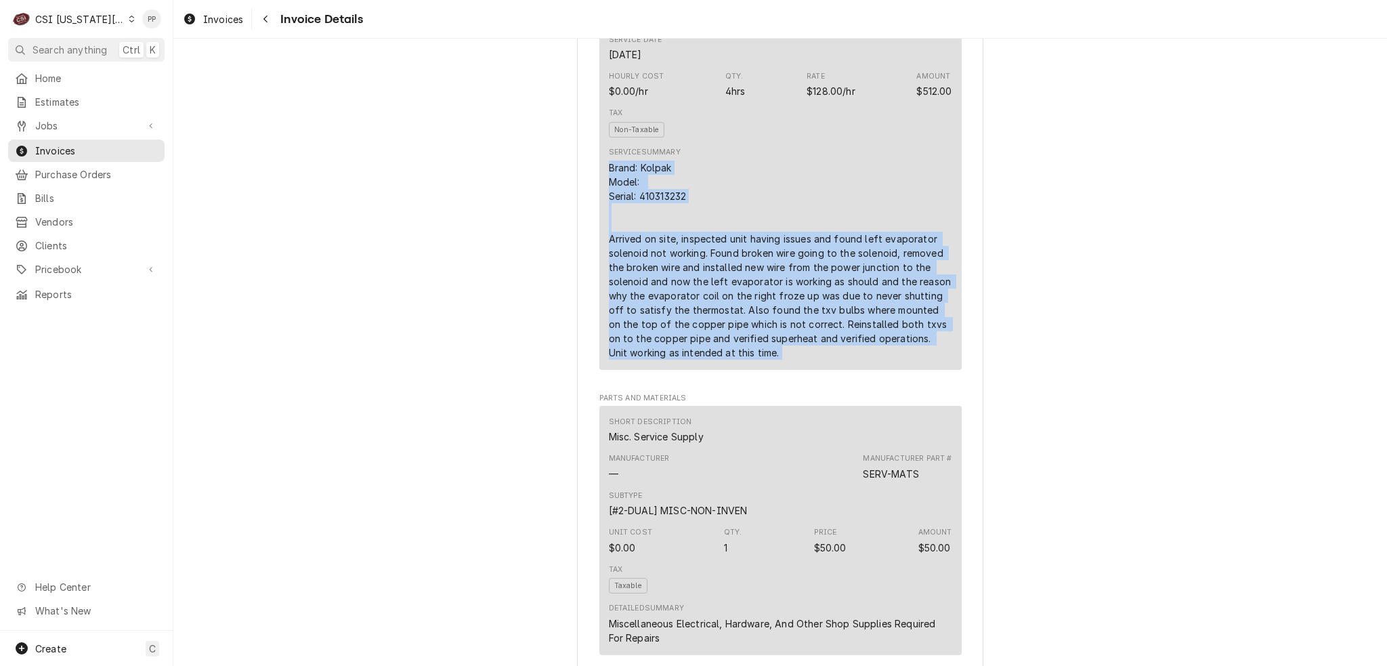
drag, startPoint x: 756, startPoint y: 393, endPoint x: 609, endPoint y: 206, distance: 237.7
click at [609, 206] on div "Brand: Kolpak Model: Serial: 410313232 Arrived on site, inspected unit having i…" at bounding box center [780, 259] width 343 height 199
click at [752, 210] on div "Brand: Kolpak Model: Serial: 410313232 Arrived on site, inspected unit having i…" at bounding box center [780, 259] width 343 height 199
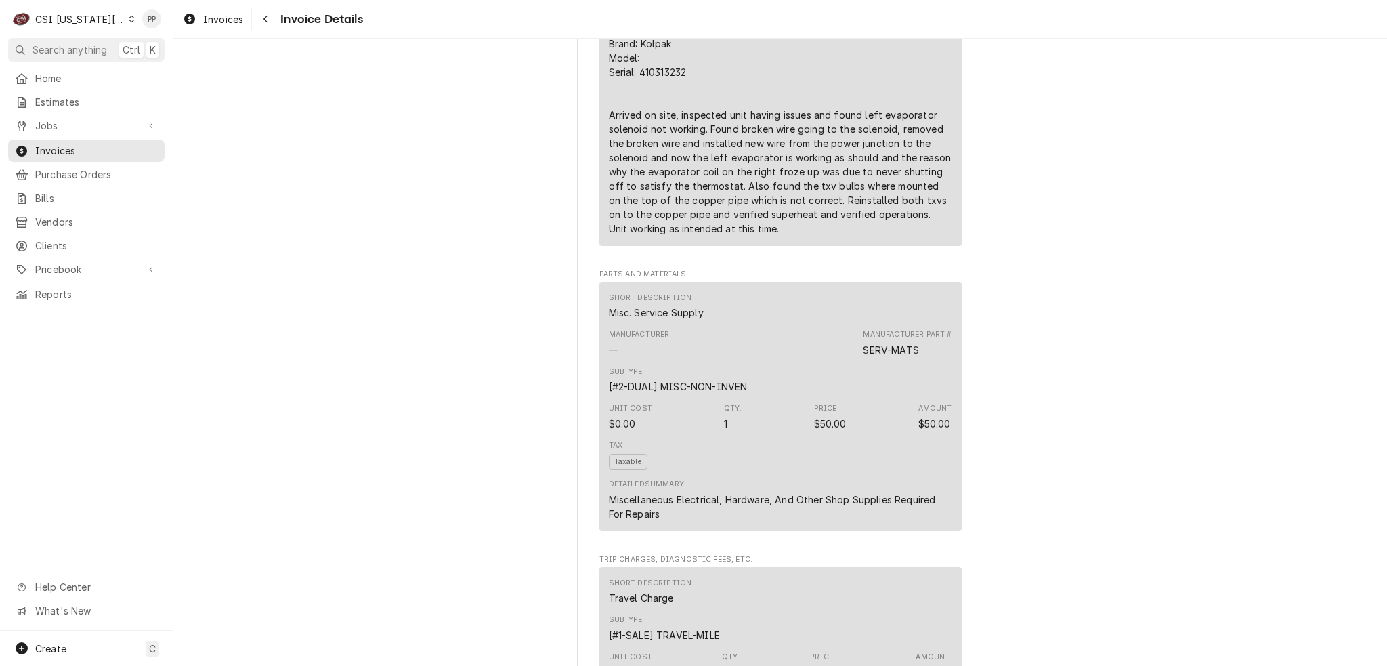
scroll to position [1016, 0]
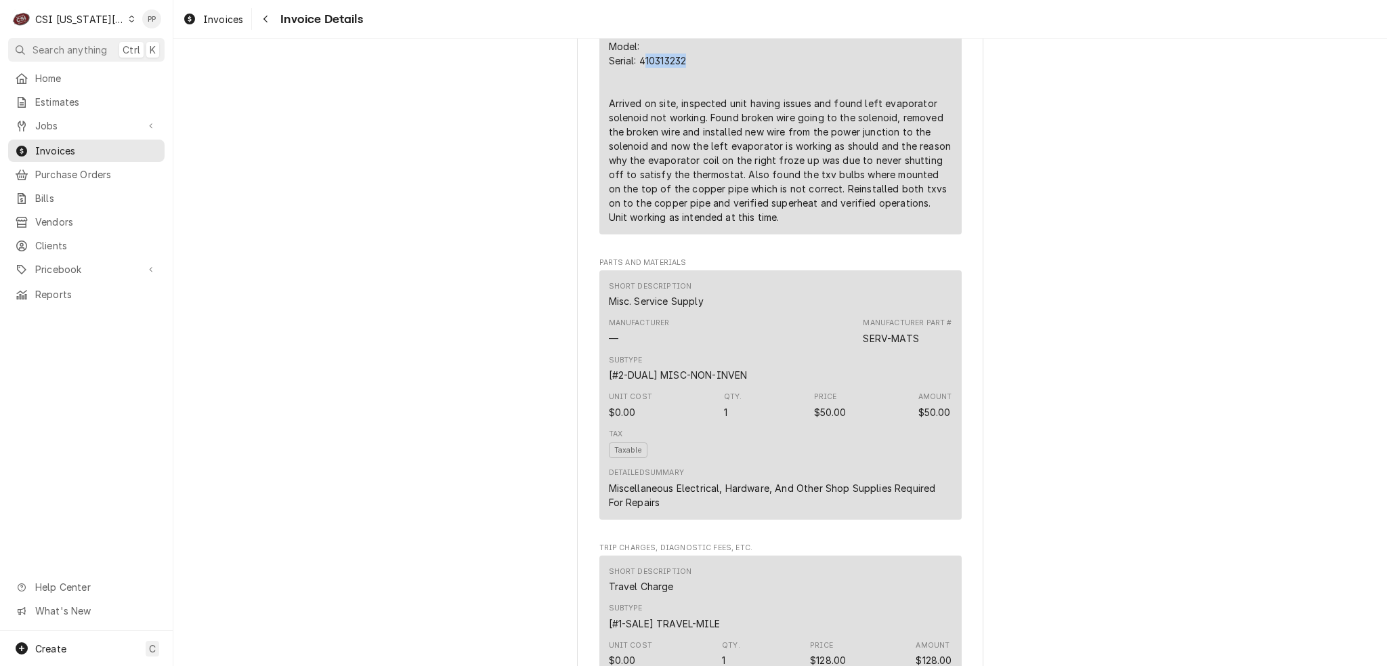
drag, startPoint x: 638, startPoint y: 102, endPoint x: 692, endPoint y: 102, distance: 54.2
click at [692, 102] on div "Brand: Kolpak Model: Serial: 410313232 Arrived on site, inspected unit having i…" at bounding box center [780, 124] width 343 height 199
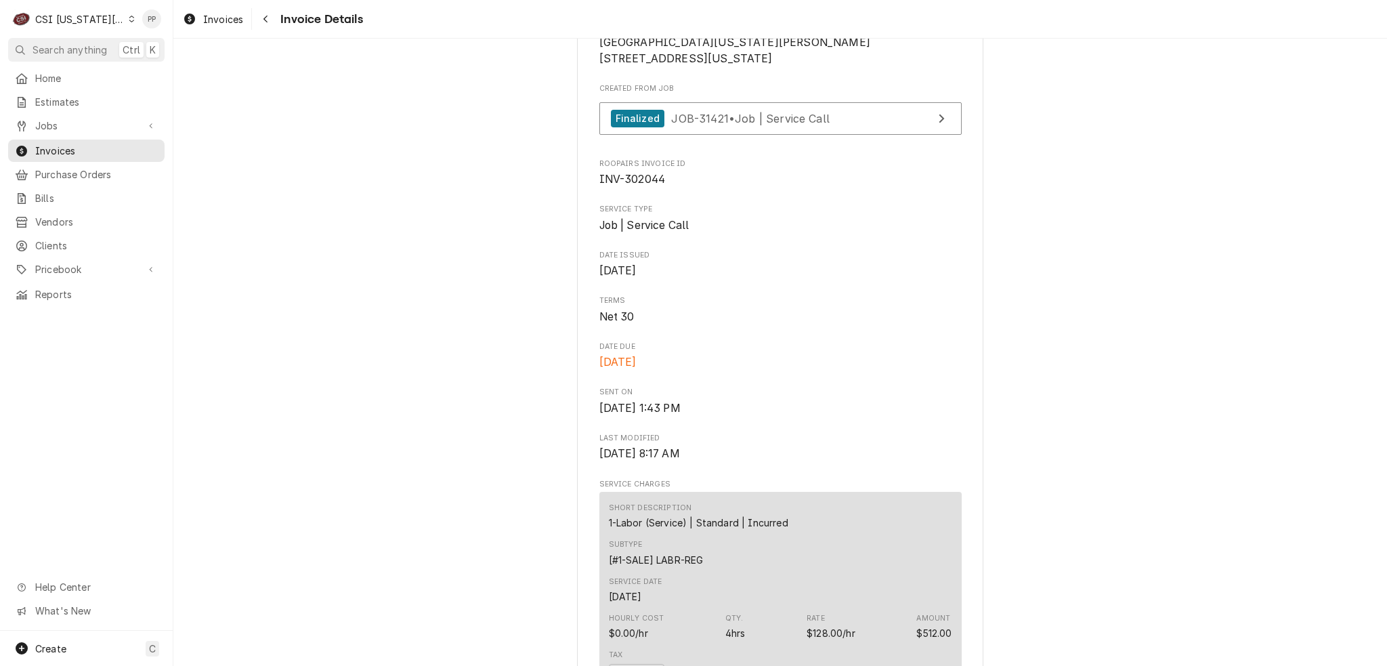
scroll to position [271, 0]
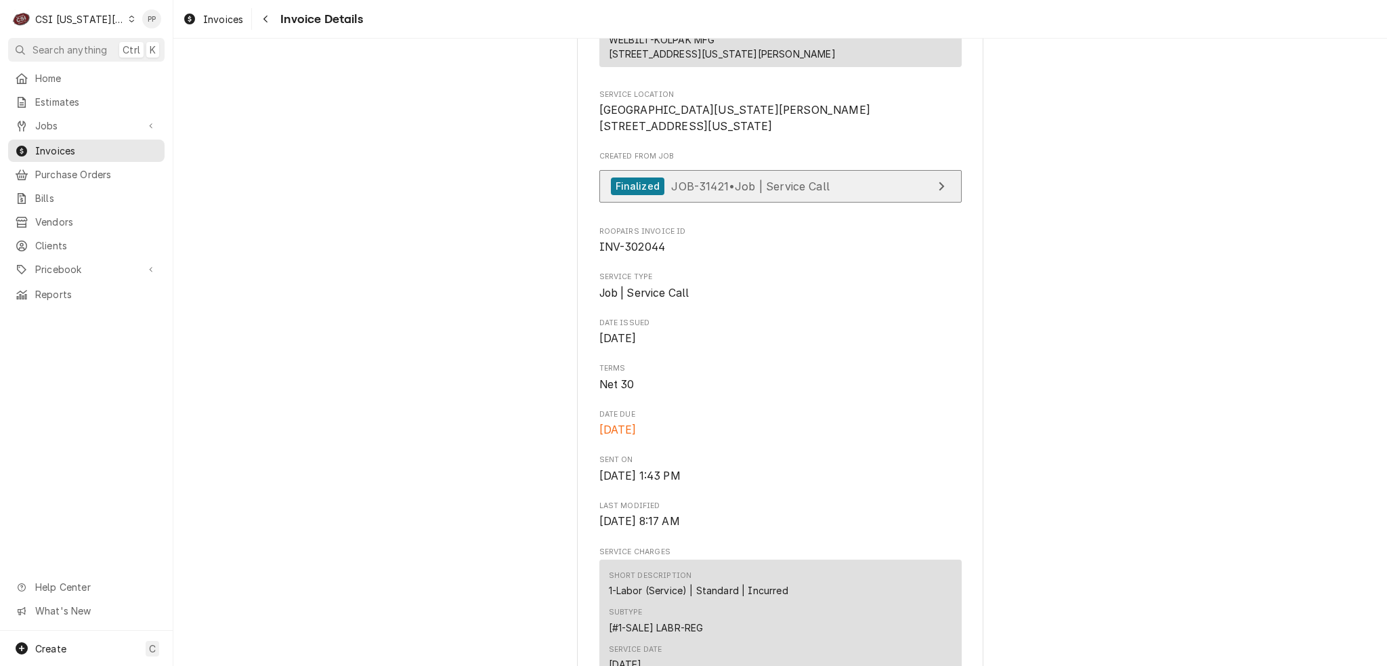
click at [783, 192] on span "JOB-31421 • Job | Service Call" at bounding box center [750, 186] width 158 height 14
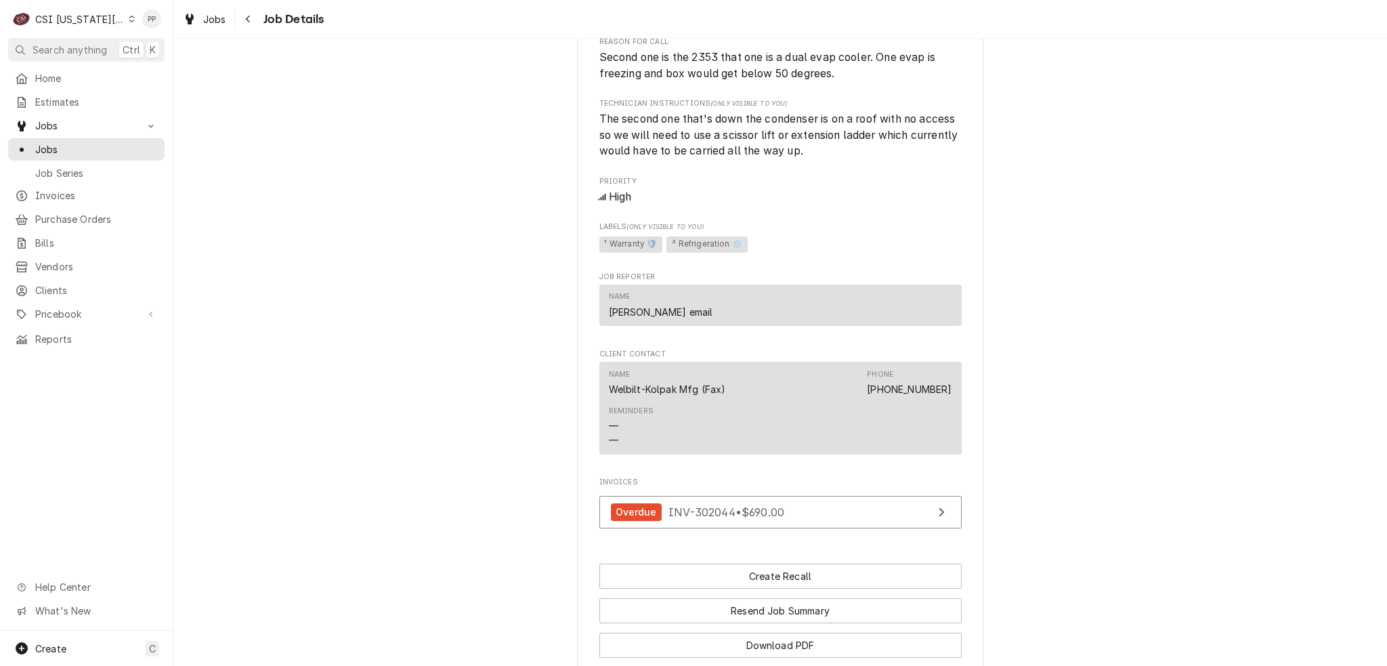
scroll to position [1425, 0]
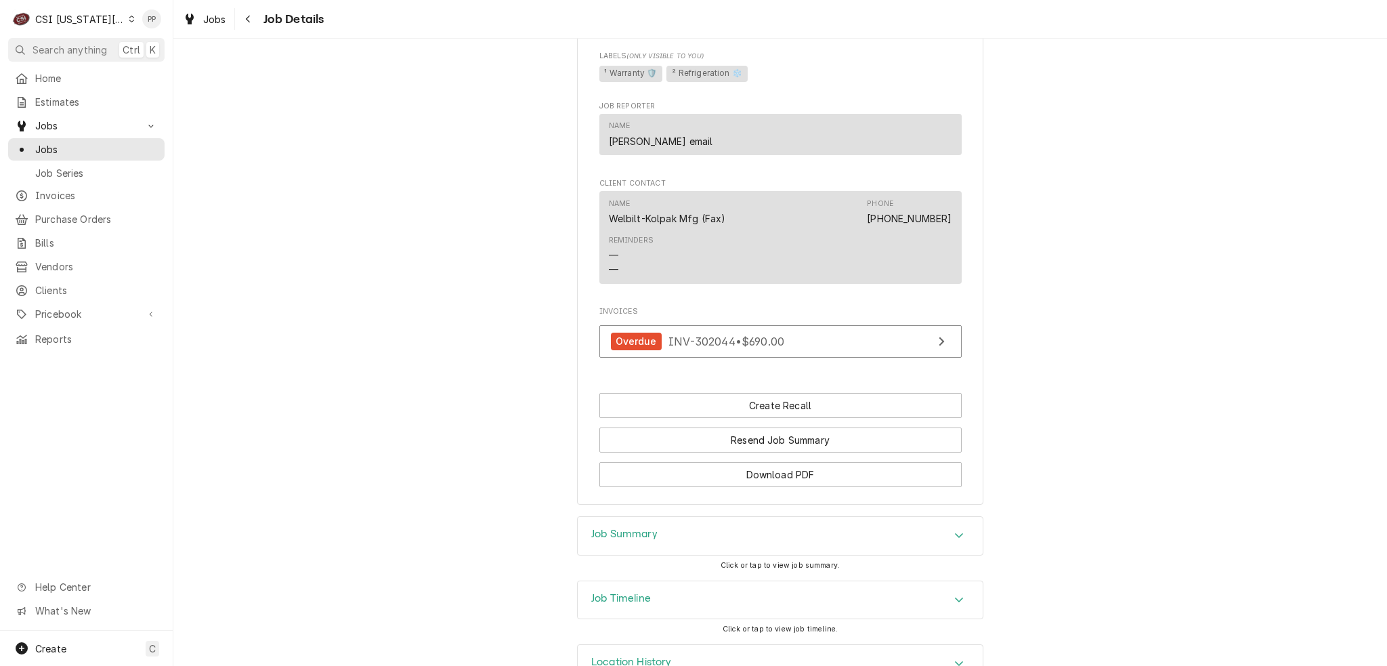
click at [791, 571] on div "Click or tap to view job summary." at bounding box center [779, 565] width 119 height 11
click at [777, 555] on div "Job Summary" at bounding box center [780, 536] width 405 height 39
click at [773, 554] on div "Job Summary" at bounding box center [780, 536] width 405 height 38
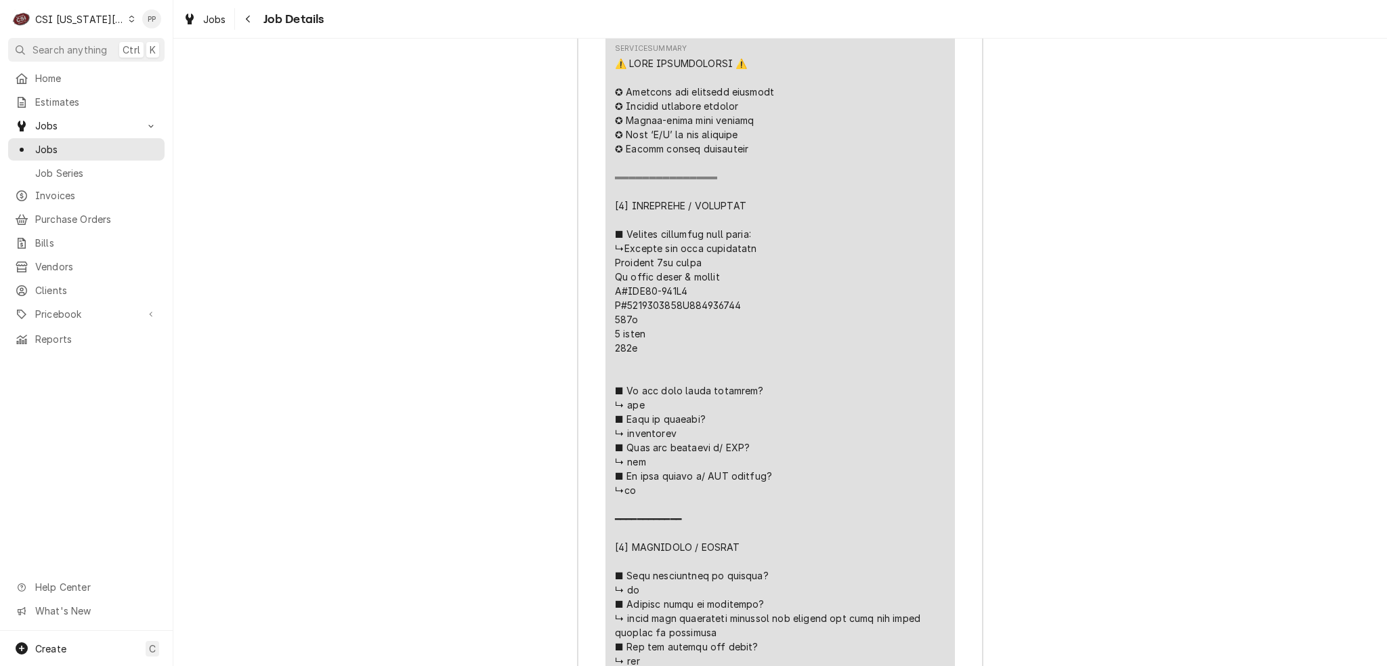
scroll to position [2441, 0]
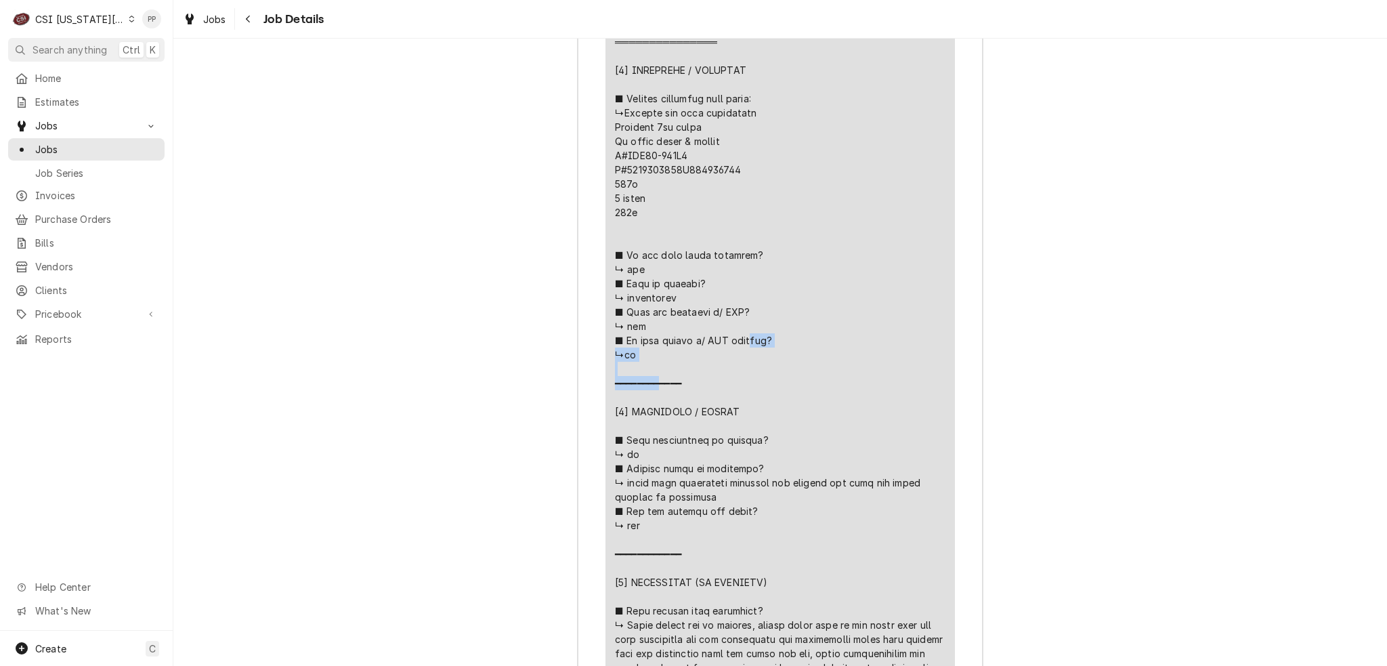
drag, startPoint x: 624, startPoint y: 194, endPoint x: 741, endPoint y: 191, distance: 117.2
click at [737, 192] on div "Line Item" at bounding box center [780, 539] width 330 height 1237
drag, startPoint x: 741, startPoint y: 191, endPoint x: 756, endPoint y: 193, distance: 14.4
click at [743, 191] on div "Line Item" at bounding box center [780, 539] width 330 height 1237
click at [762, 196] on div "Line Item" at bounding box center [780, 539] width 330 height 1237
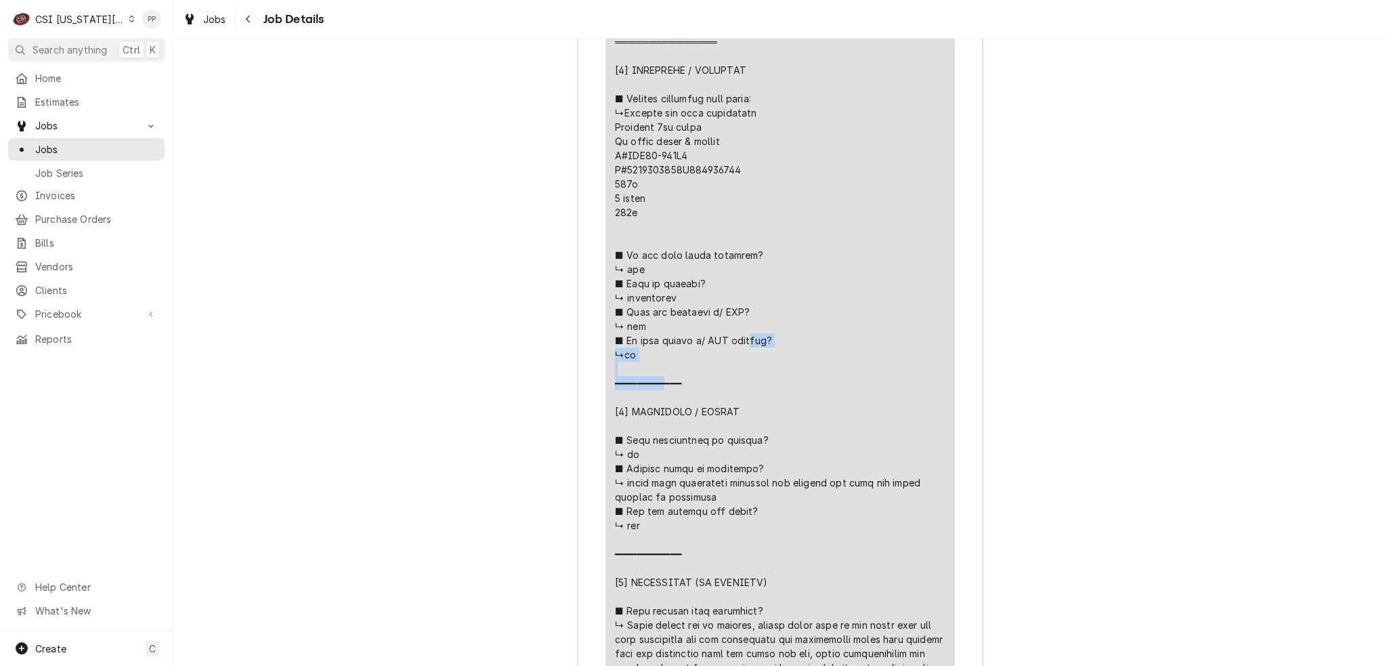
click at [762, 202] on div "Line Item" at bounding box center [780, 539] width 330 height 1237
click at [761, 202] on div "Line Item" at bounding box center [780, 539] width 330 height 1237
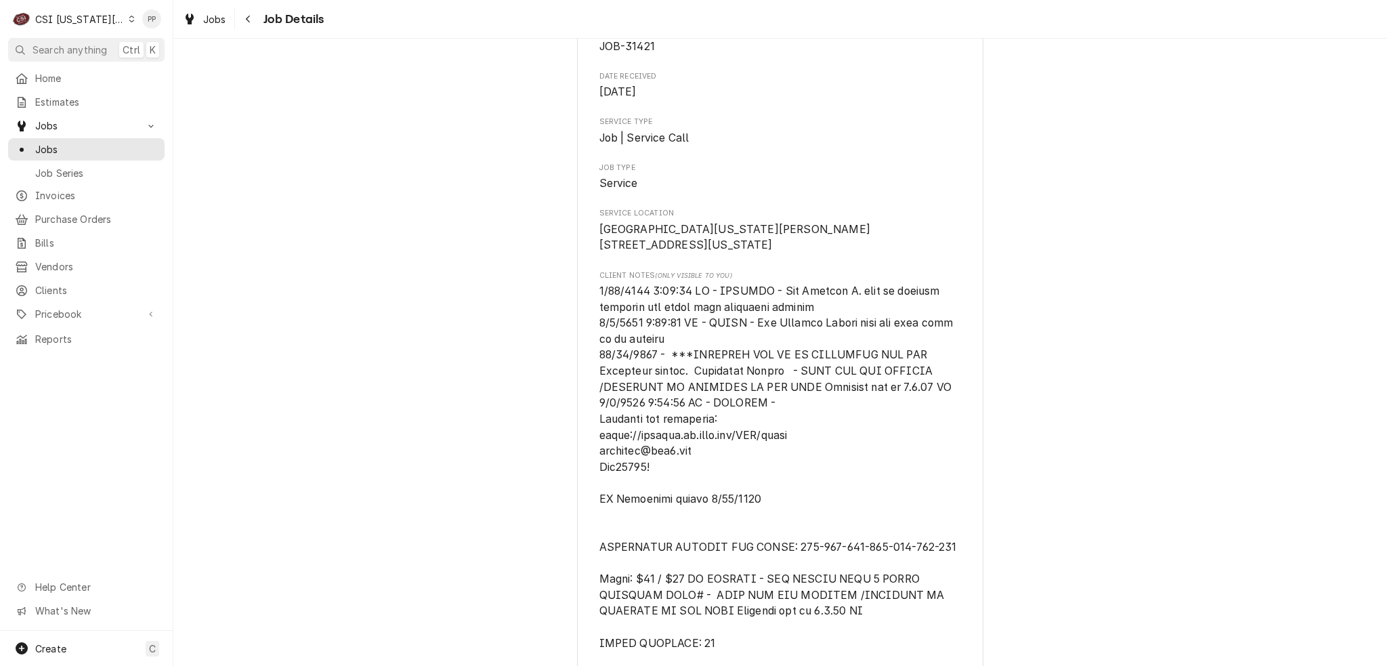
scroll to position [0, 0]
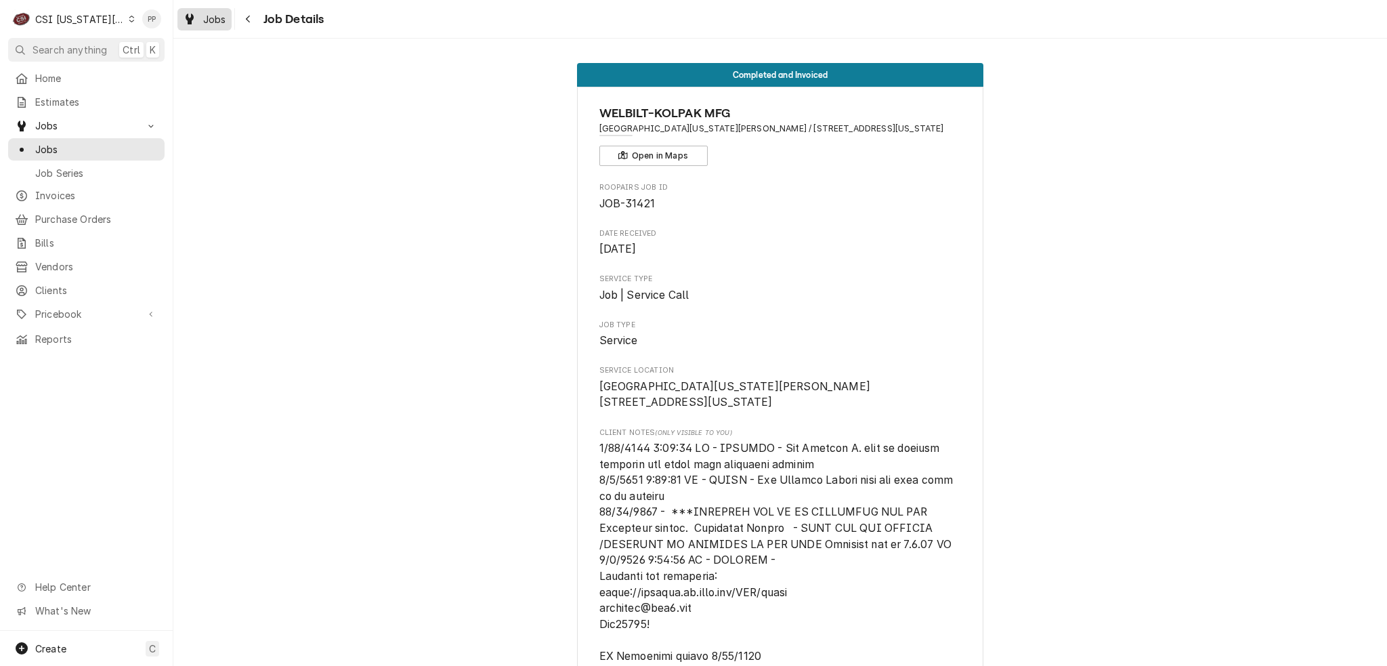
click at [203, 22] on span "Jobs" at bounding box center [214, 19] width 23 height 14
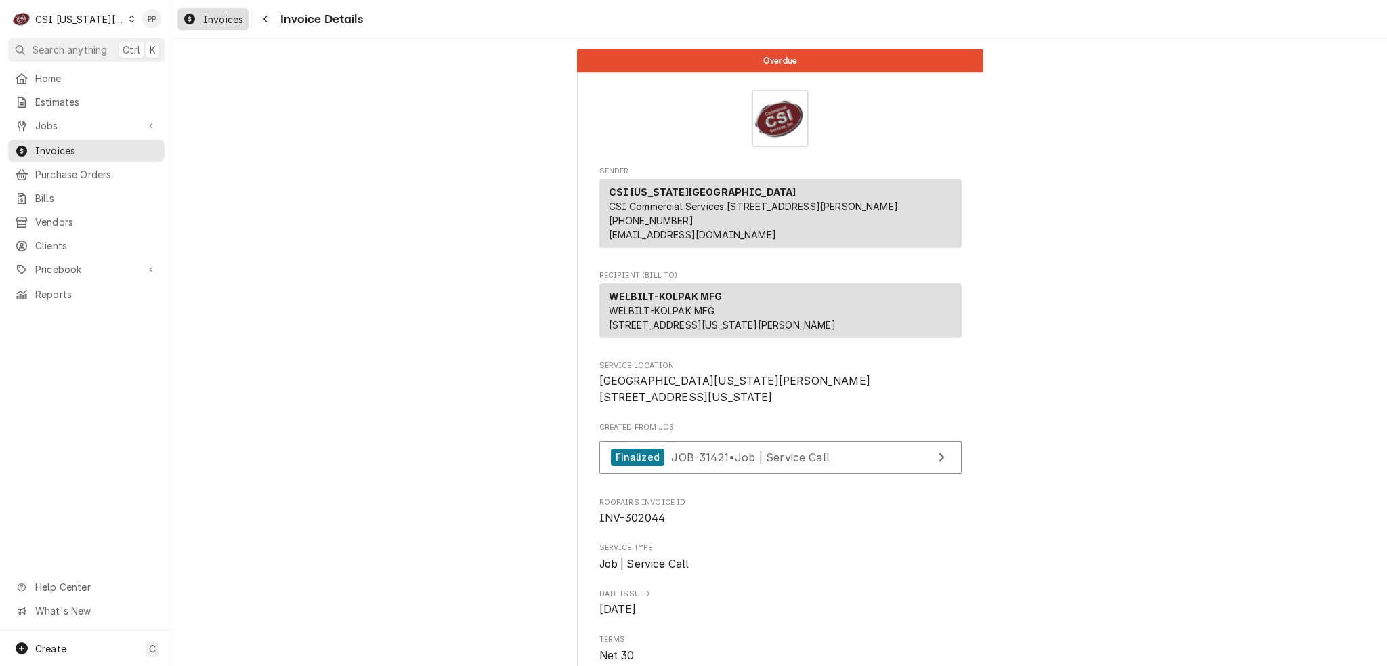
click at [201, 16] on div "Invoices" at bounding box center [213, 19] width 66 height 17
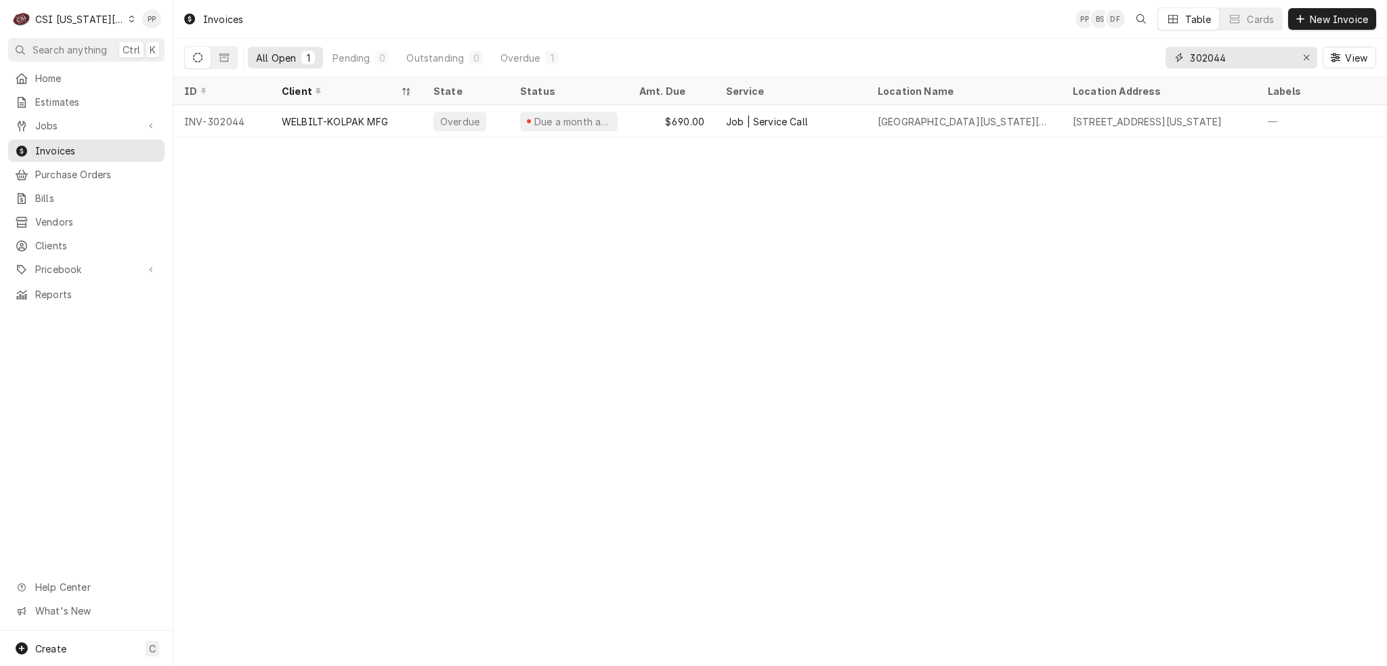
click at [1248, 54] on input "302044" at bounding box center [1241, 58] width 102 height 22
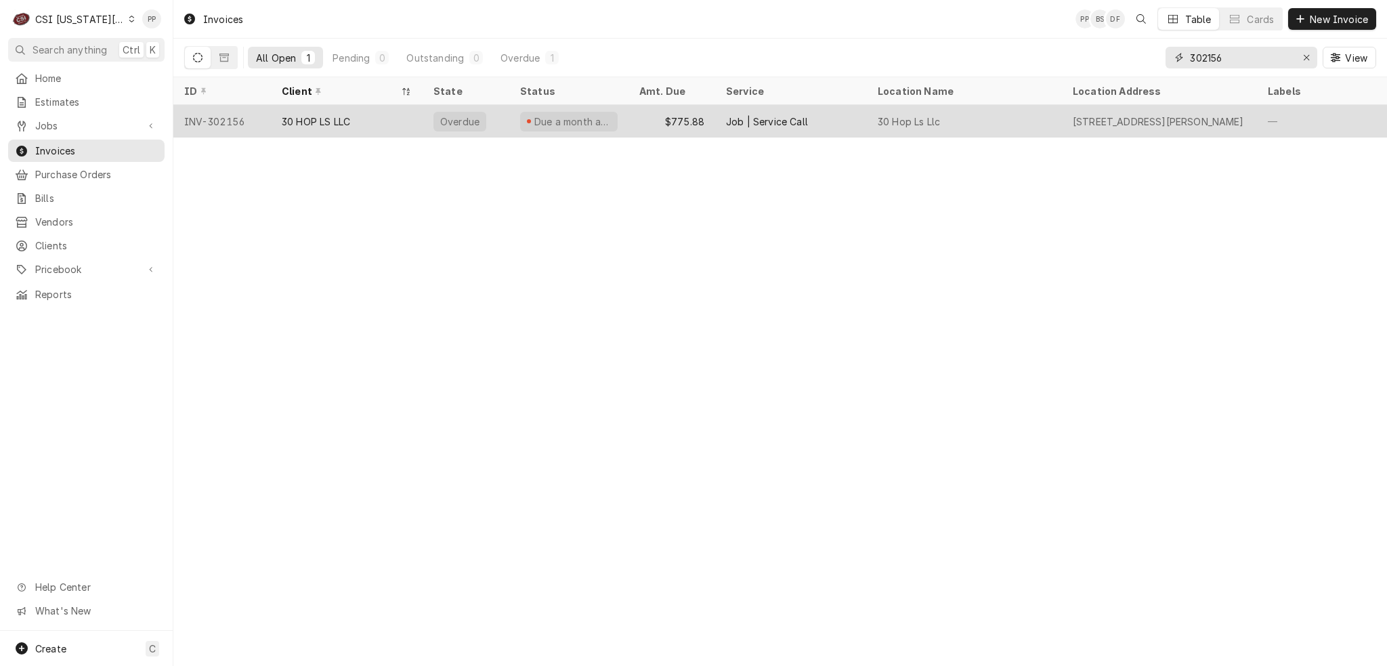
type input "302156"
click at [452, 122] on div "Overdue" at bounding box center [460, 121] width 42 height 14
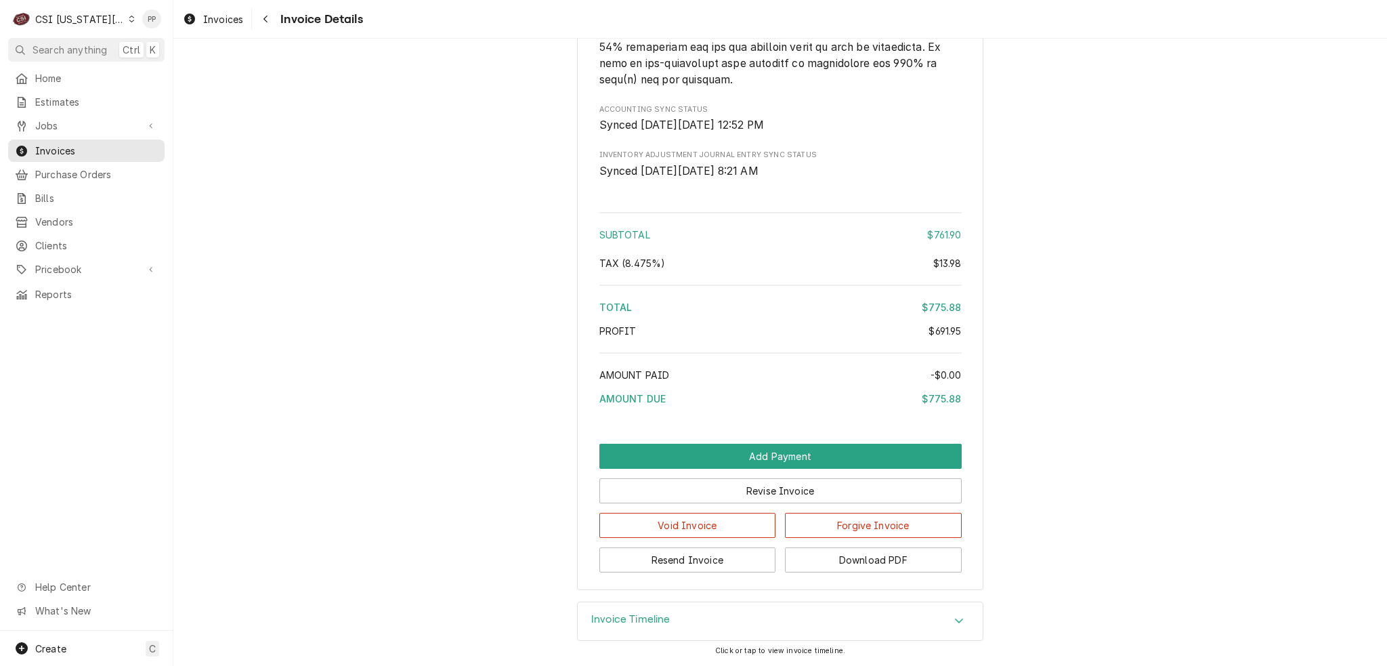
scroll to position [2774, 0]
click at [868, 570] on button "Download PDF" at bounding box center [873, 559] width 177 height 25
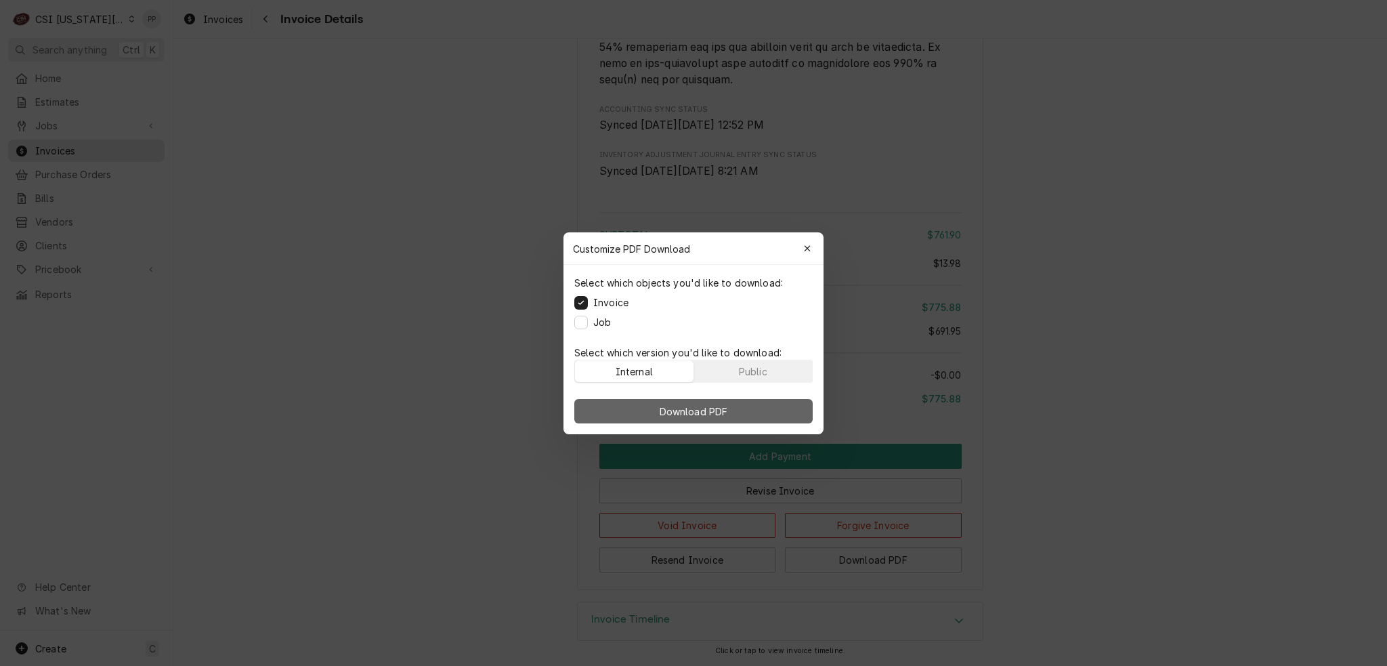
click at [693, 410] on span "Download PDF" at bounding box center [694, 411] width 74 height 14
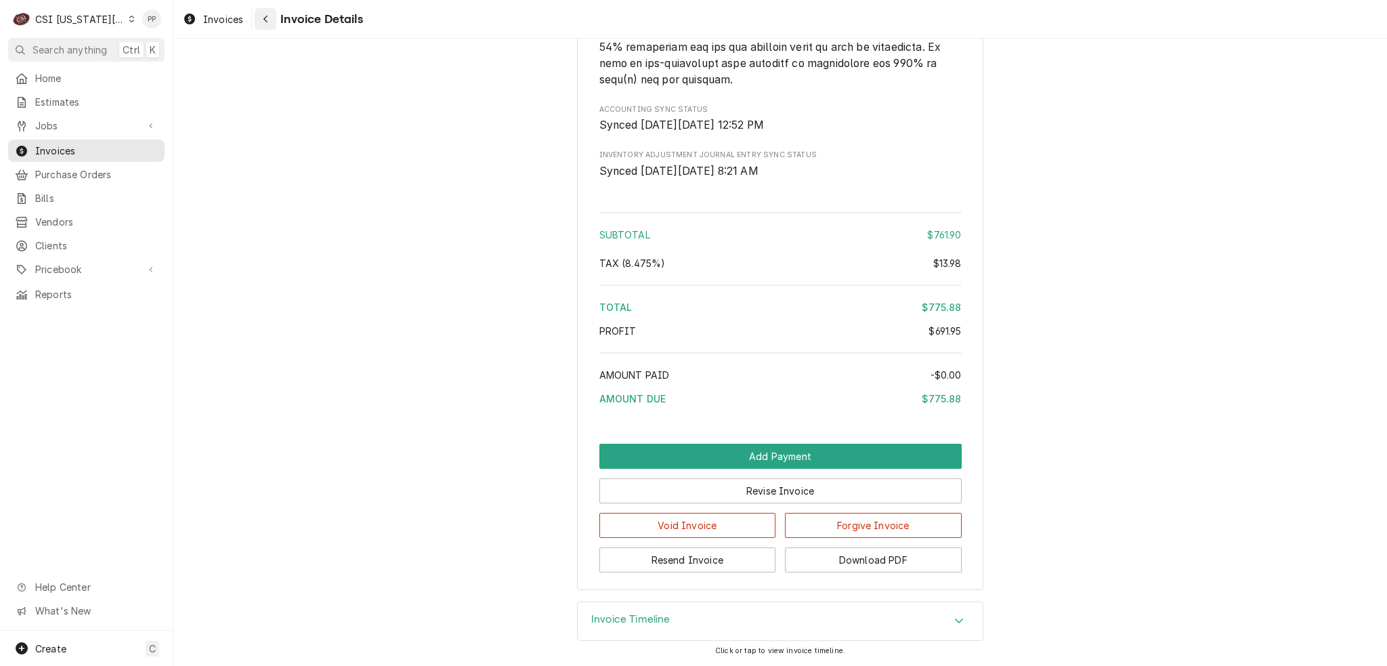
click at [269, 20] on div "Navigate back" at bounding box center [266, 19] width 14 height 14
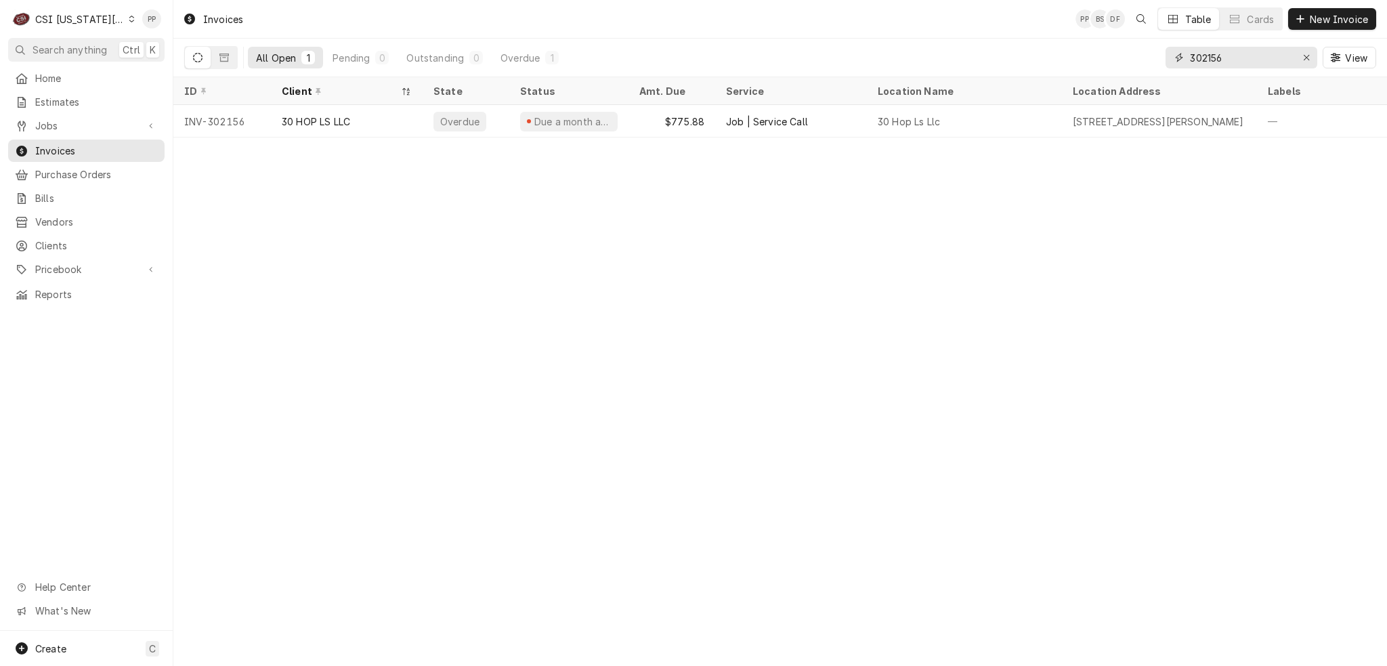
click at [1238, 55] on input "302156" at bounding box center [1241, 58] width 102 height 22
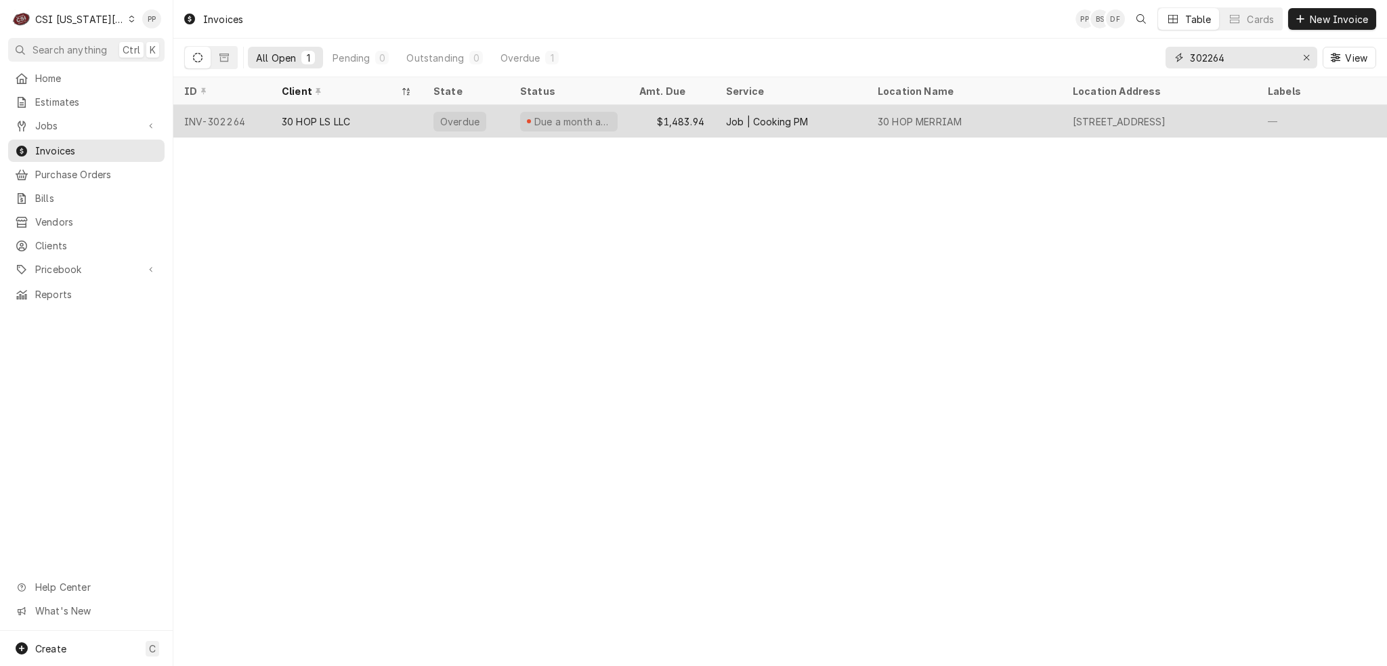
type input "302264"
click at [406, 126] on div "30 HOP LS LLC" at bounding box center [347, 121] width 152 height 32
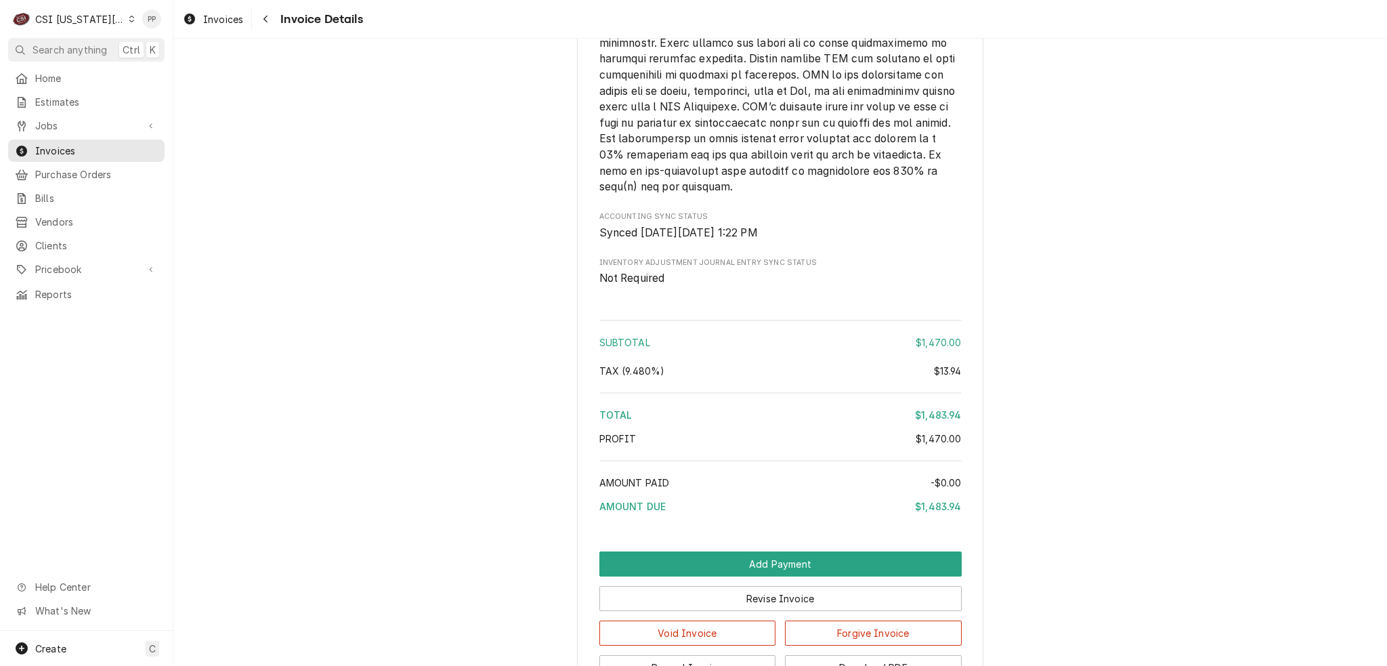
scroll to position [2078, 0]
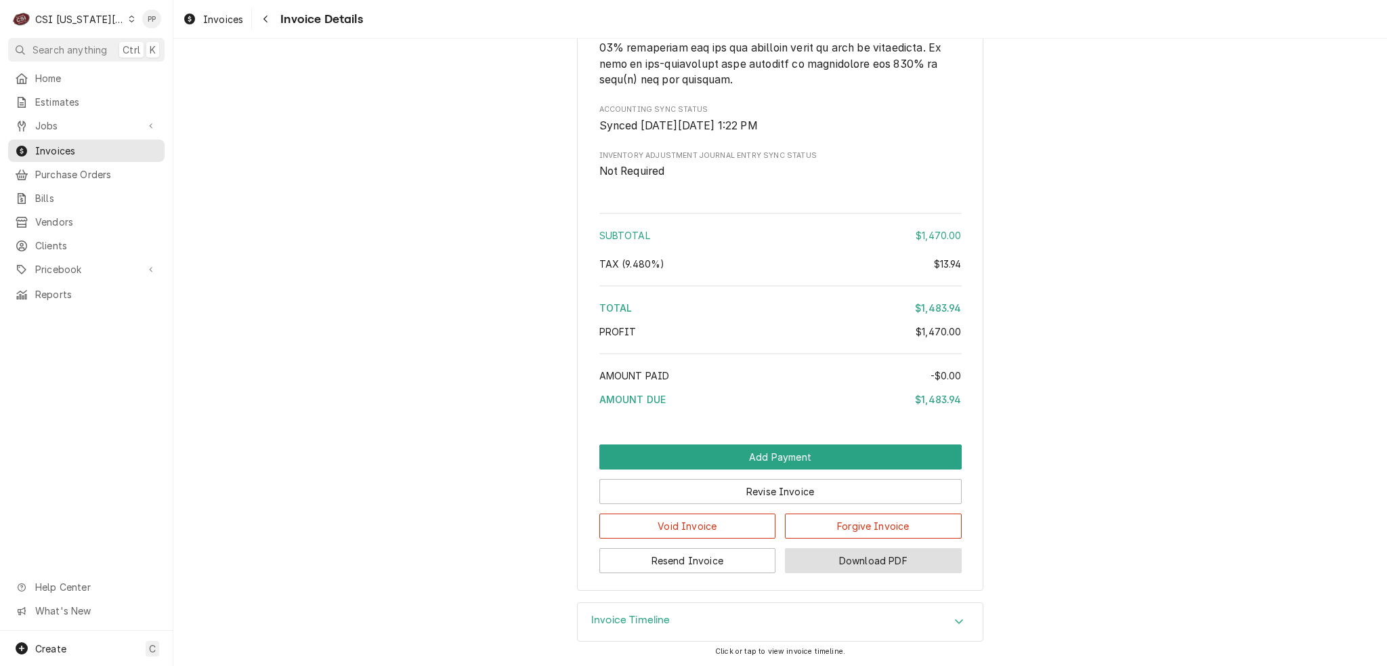
click at [864, 559] on button "Download PDF" at bounding box center [873, 560] width 177 height 25
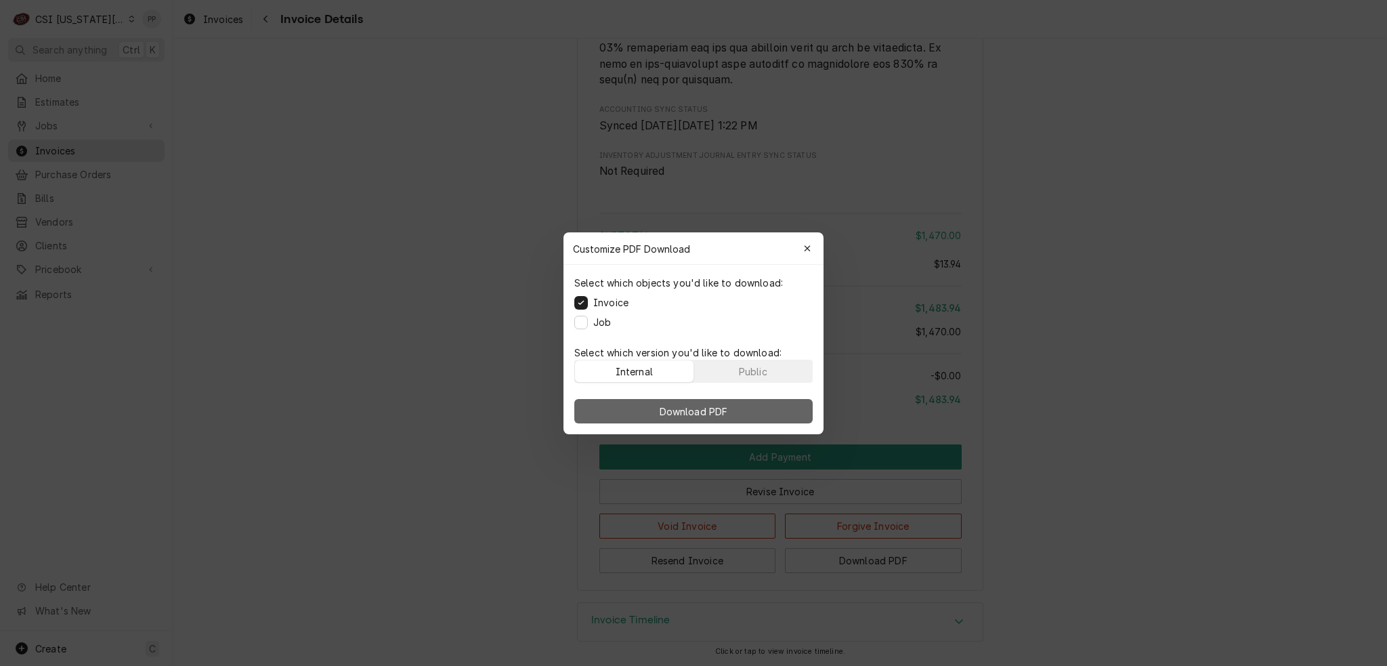
click at [657, 403] on button "Download PDF" at bounding box center [693, 411] width 238 height 24
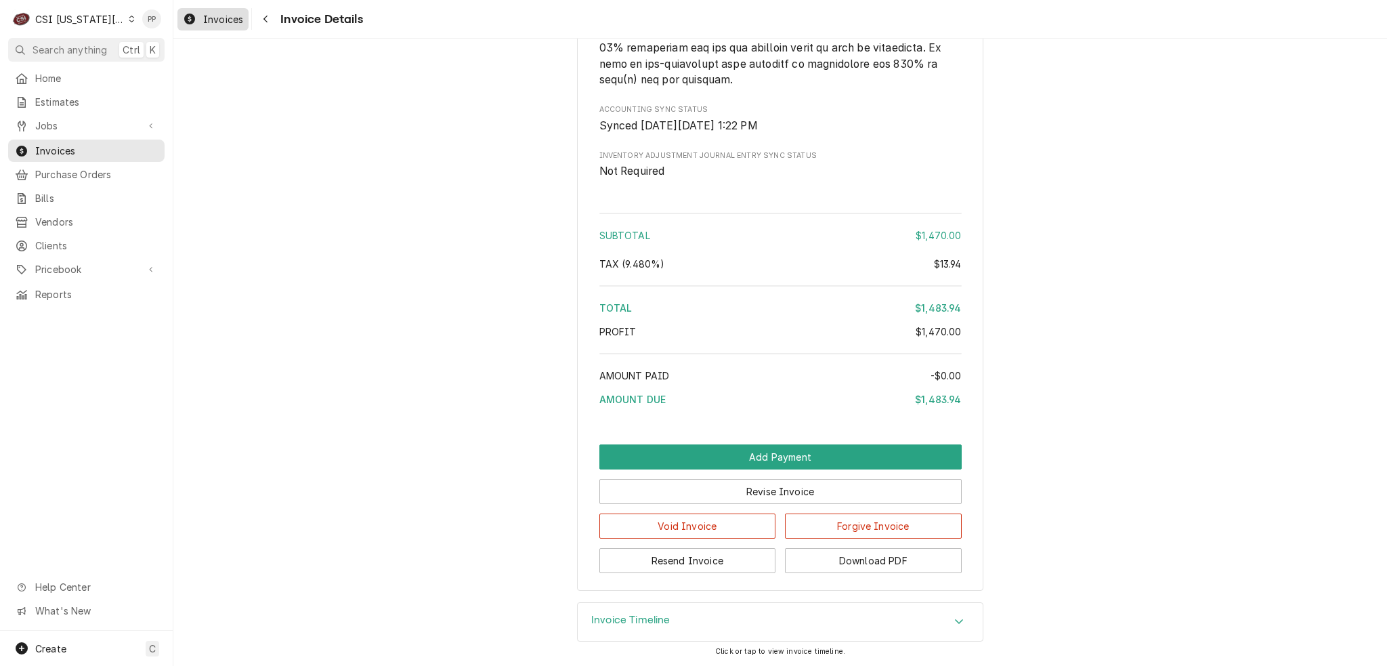
click at [236, 19] on span "Invoices" at bounding box center [223, 19] width 40 height 14
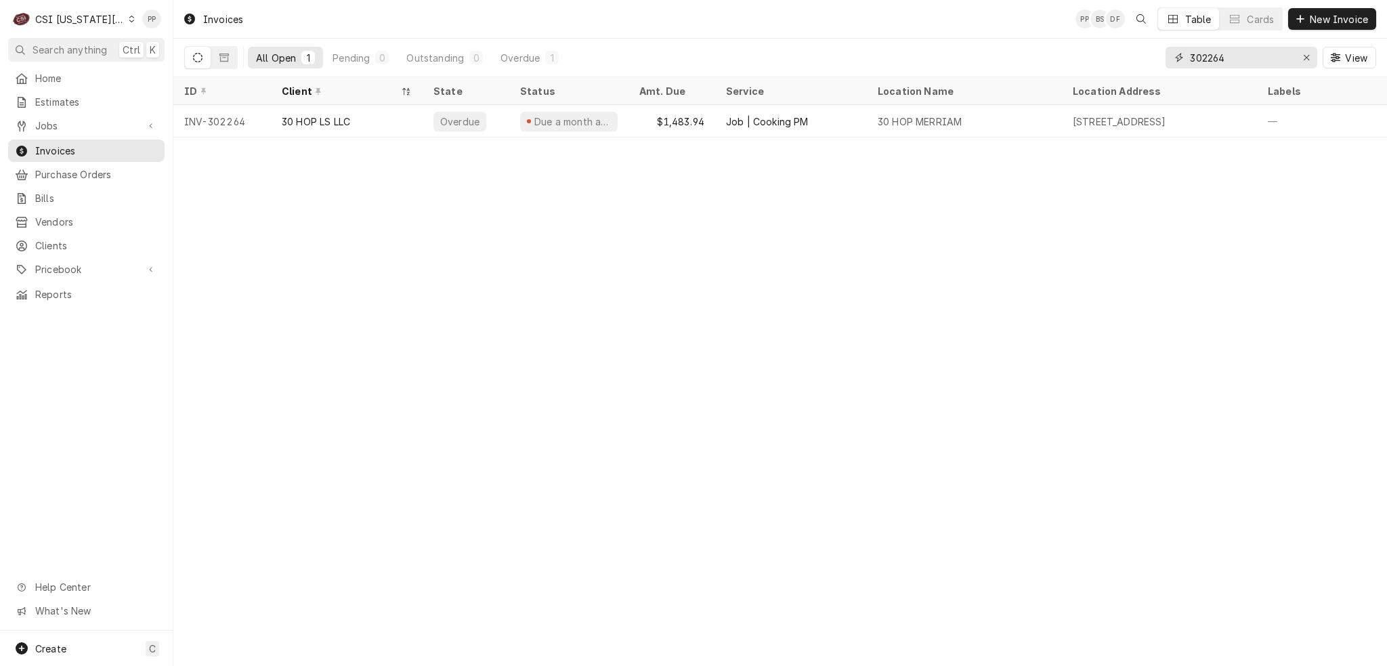
click at [1261, 58] on input "302264" at bounding box center [1241, 58] width 102 height 22
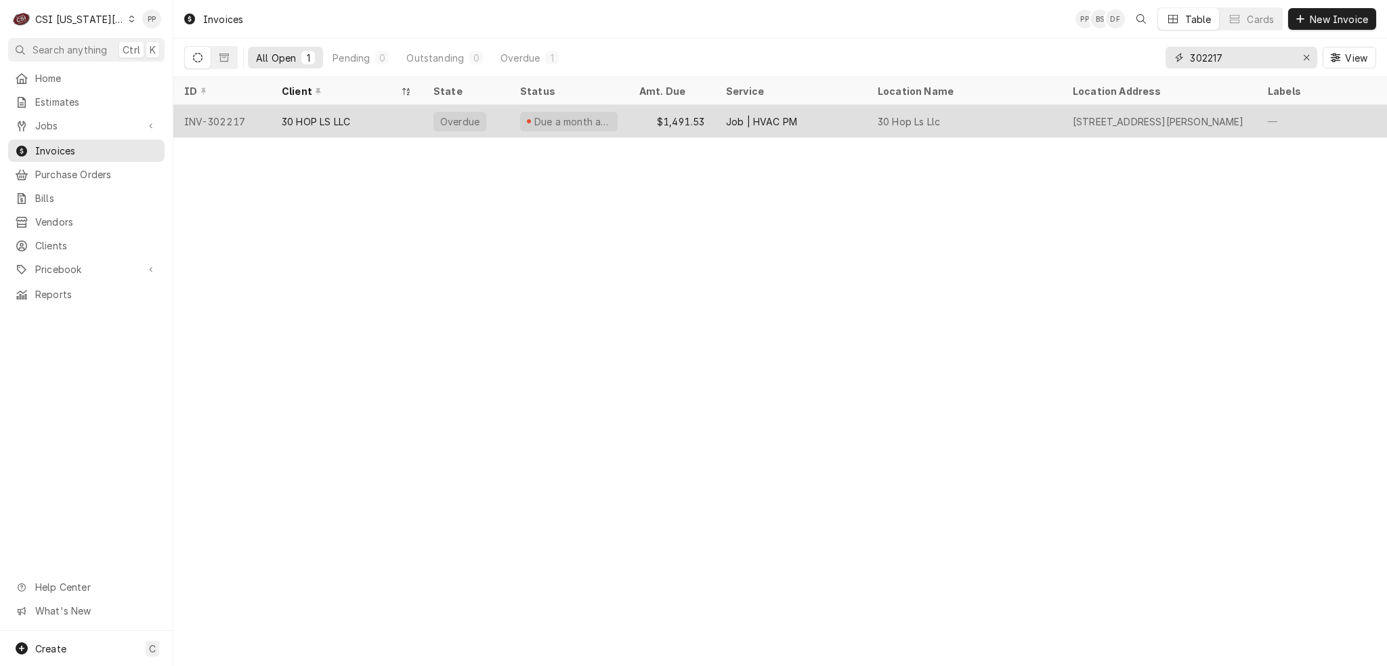
type input "302217"
click at [497, 129] on div "Overdue" at bounding box center [465, 121] width 87 height 32
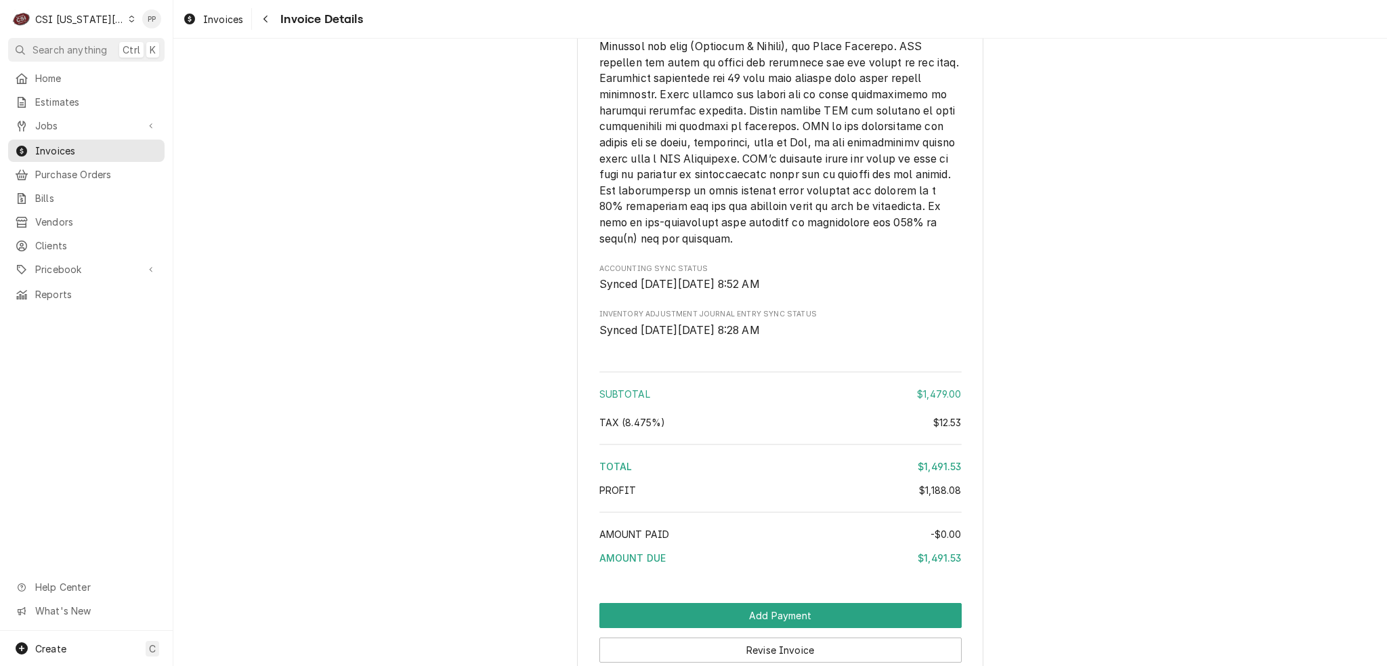
scroll to position [2558, 0]
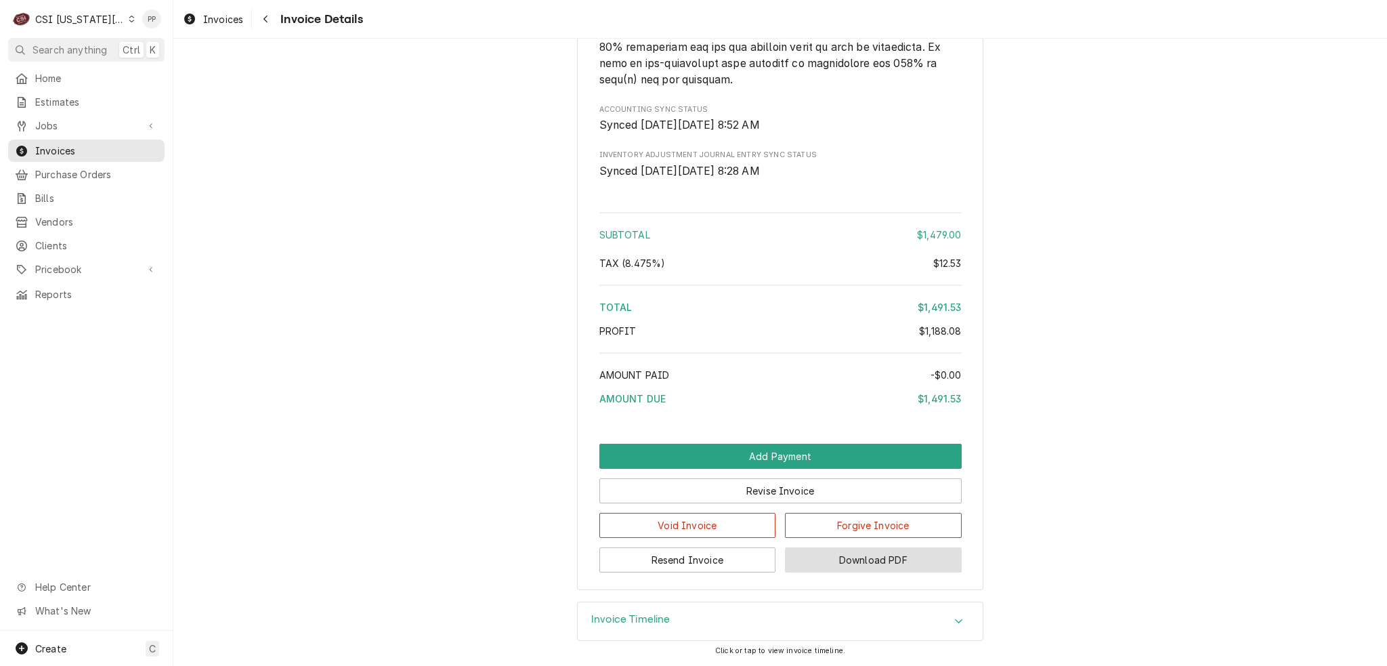
click at [852, 568] on button "Download PDF" at bounding box center [873, 559] width 177 height 25
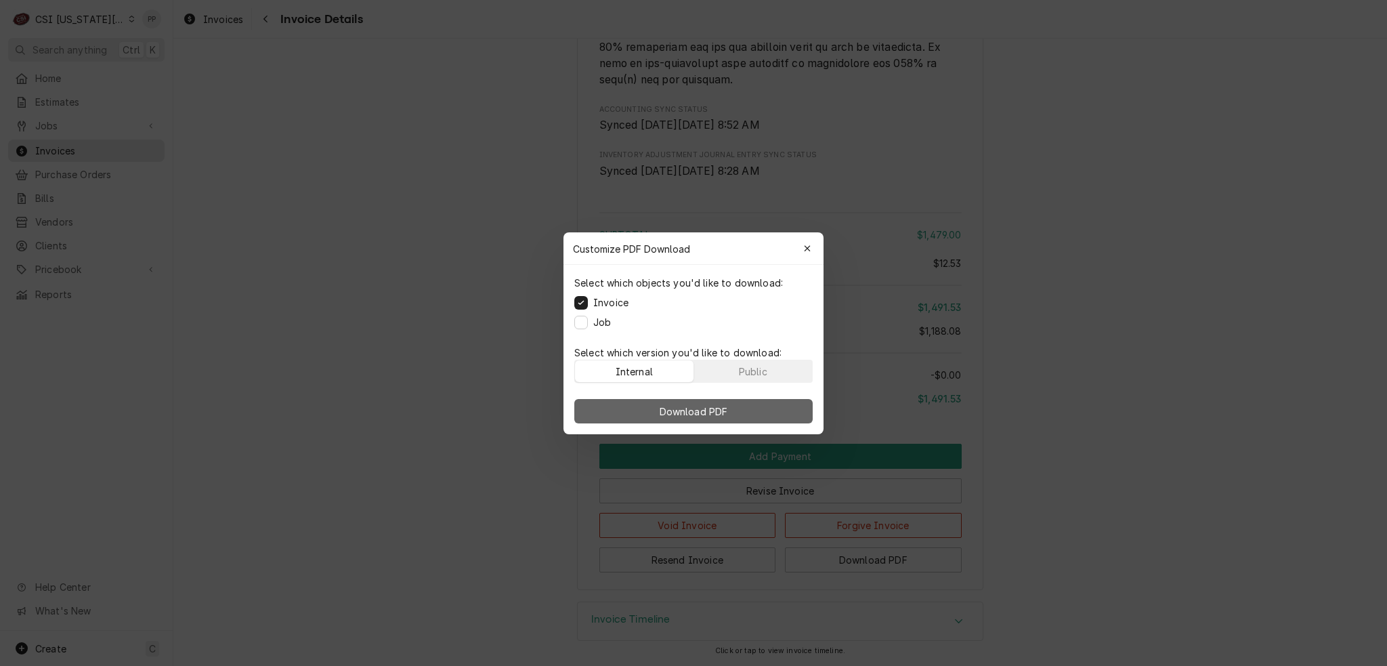
click at [690, 410] on span "Download PDF" at bounding box center [694, 411] width 74 height 14
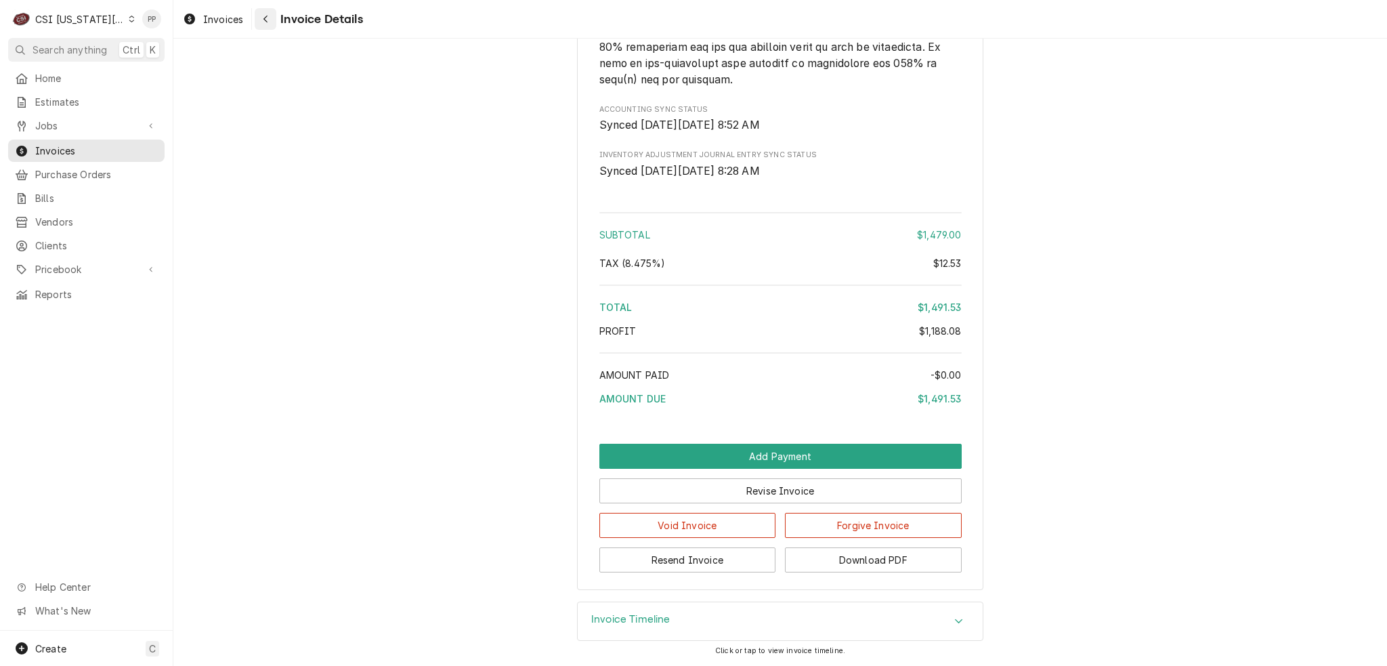
click at [267, 16] on icon "Navigate back" at bounding box center [265, 19] width 4 height 7
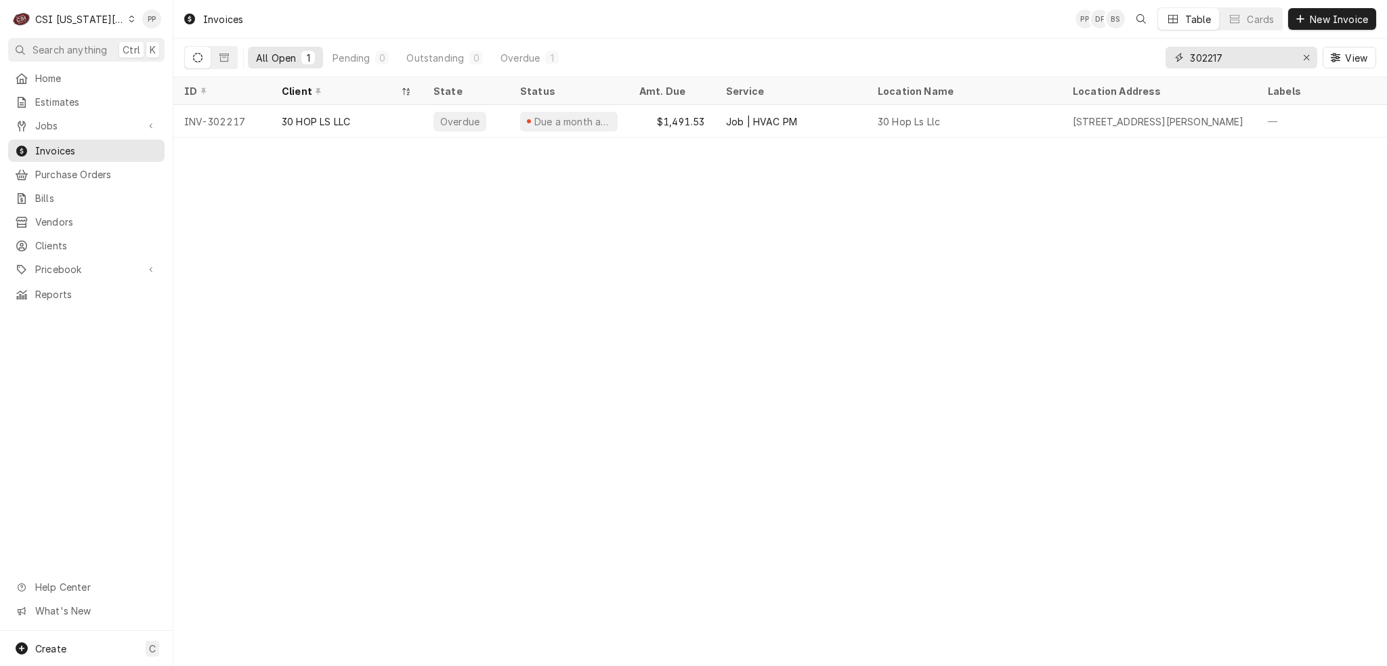
click at [1236, 49] on input "302217" at bounding box center [1241, 58] width 102 height 22
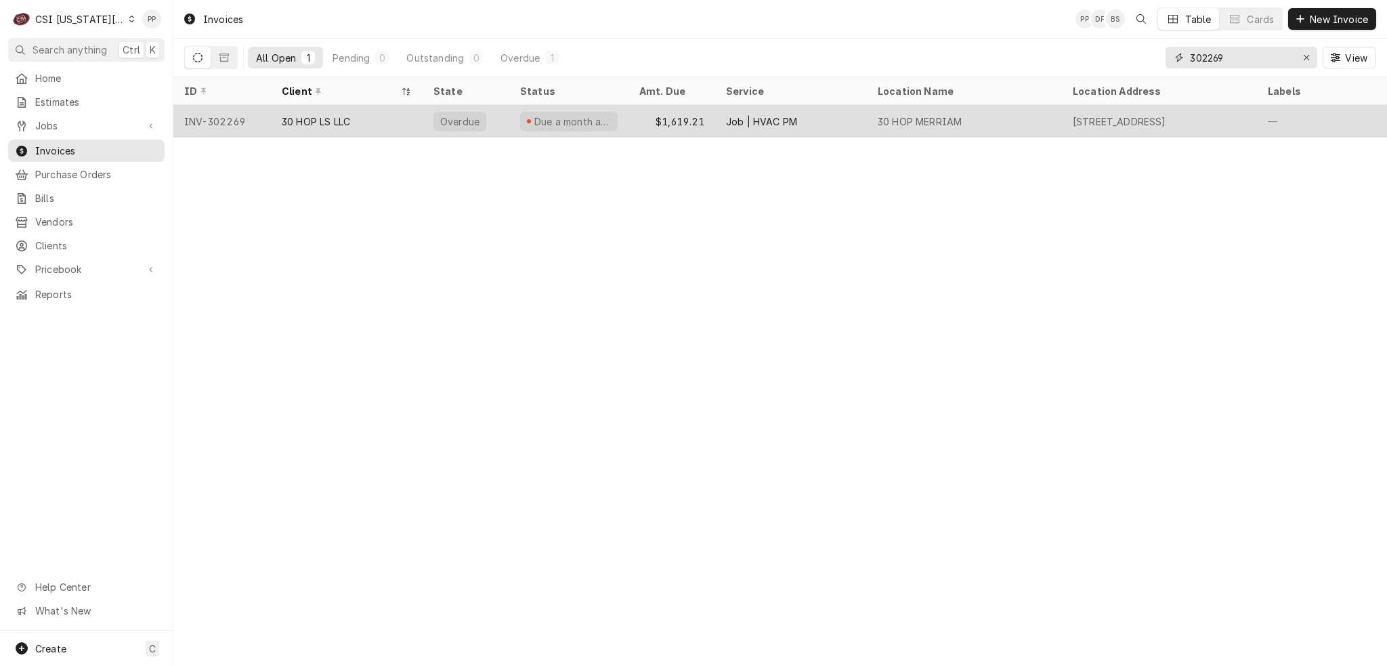
type input "302269"
click at [398, 125] on div "30 HOP LS LLC" at bounding box center [347, 121] width 152 height 32
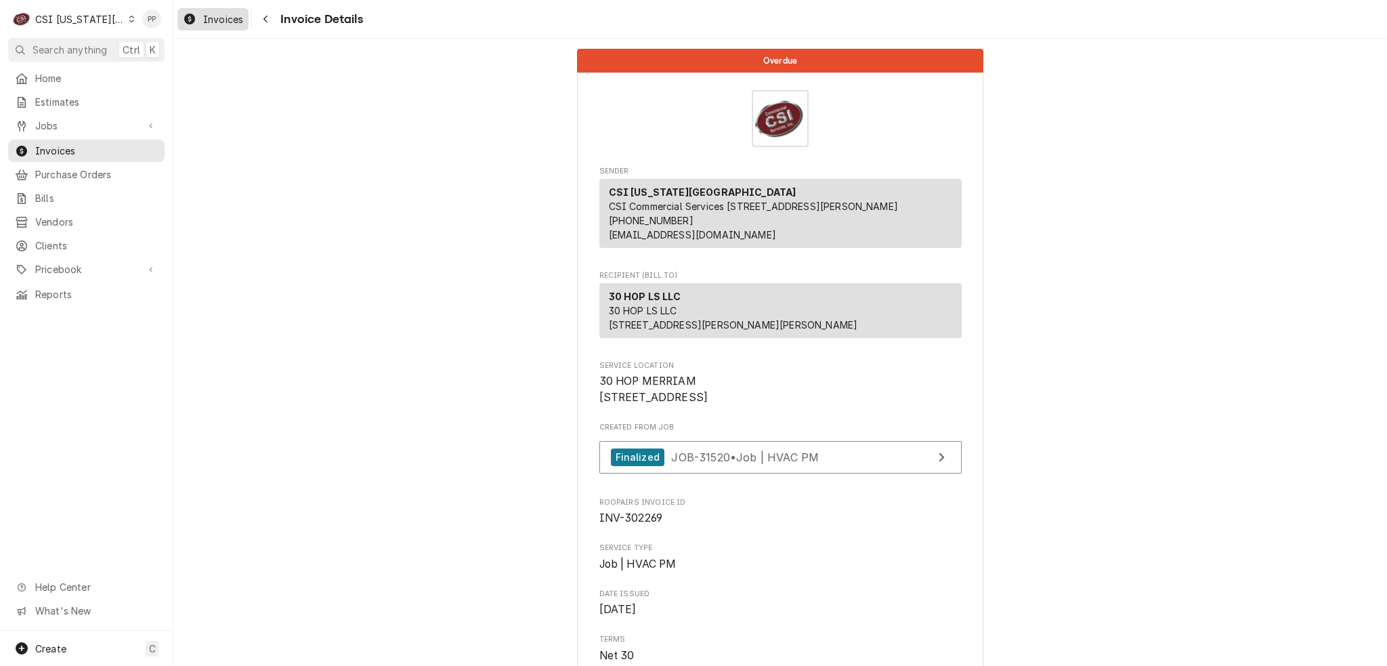
click at [219, 16] on span "Invoices" at bounding box center [223, 19] width 40 height 14
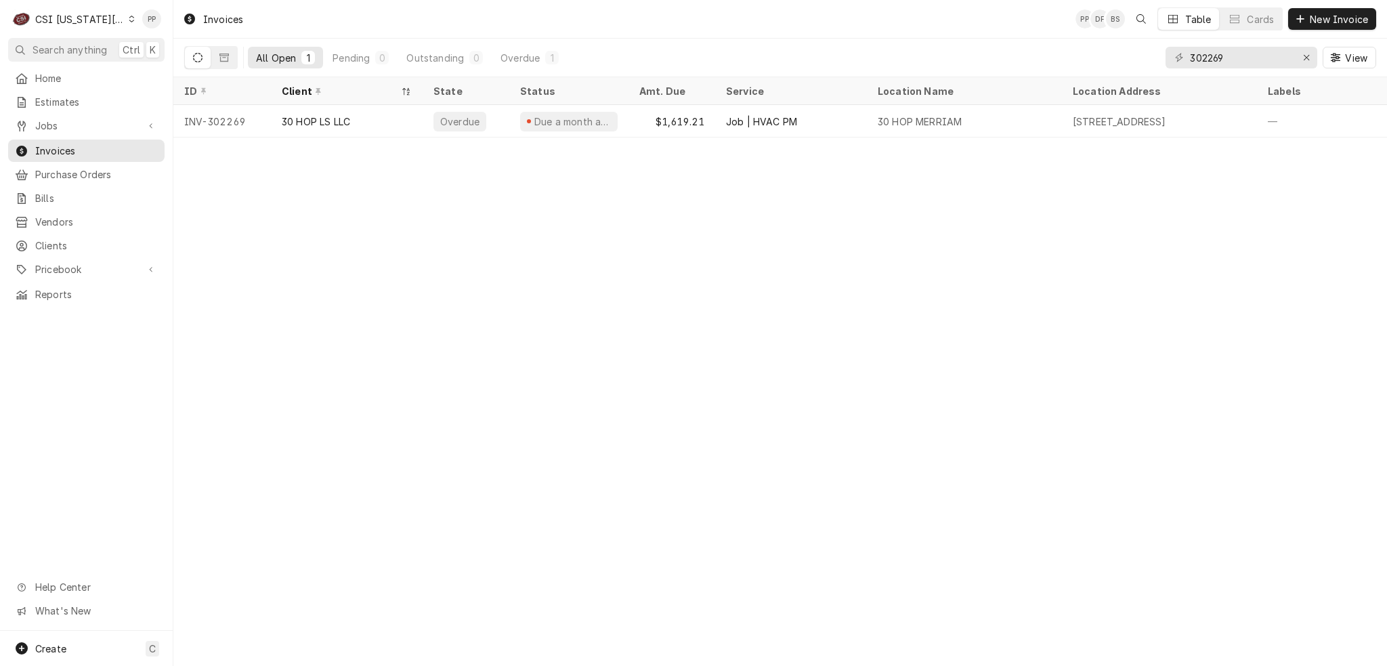
click at [630, 149] on div "Invoices PP DF BS Table Cards New Invoice All Open 1 Pending 0 Outstanding 0 Ov…" at bounding box center [779, 333] width 1213 height 666
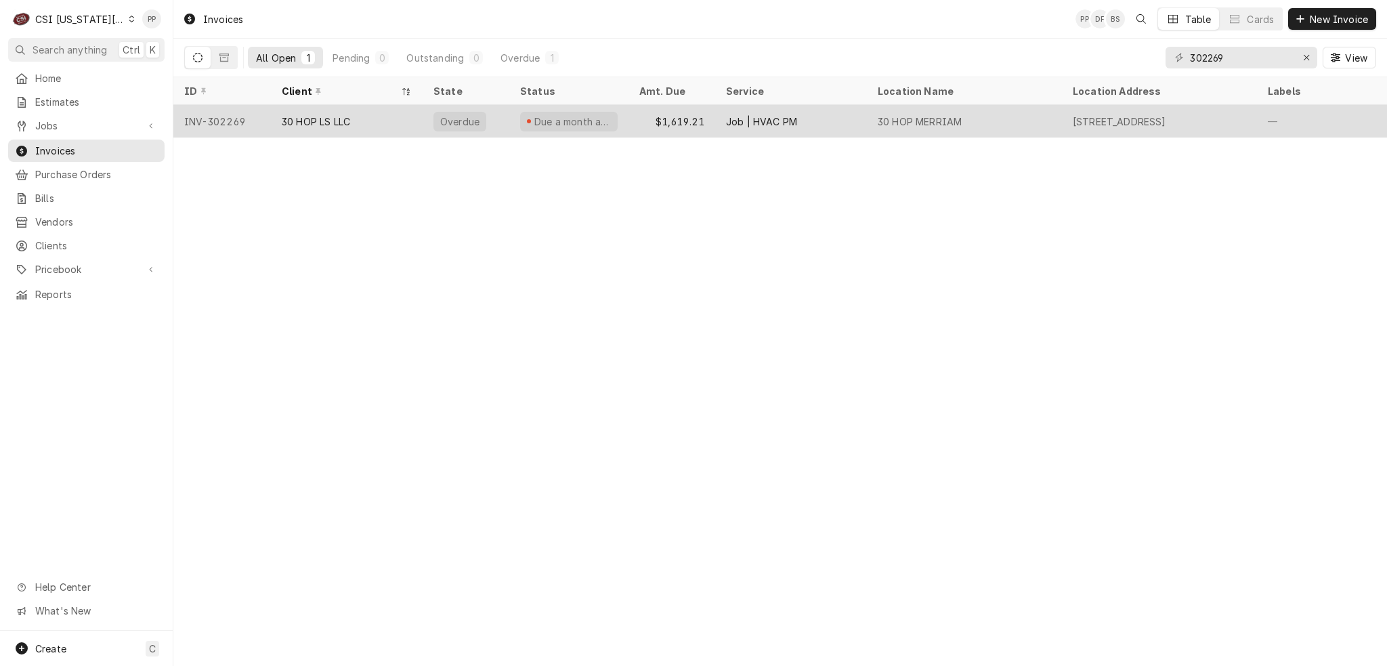
click at [620, 120] on div "Due a month ago" at bounding box center [568, 121] width 119 height 32
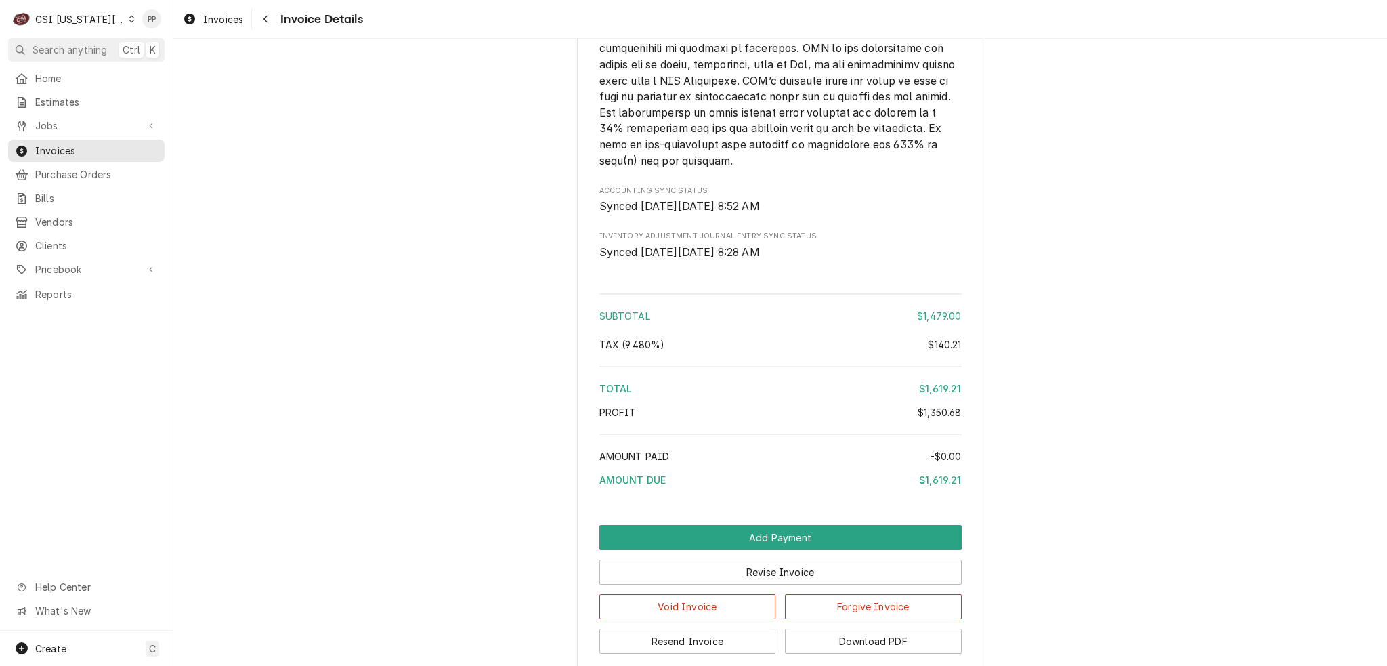
scroll to position [2505, 0]
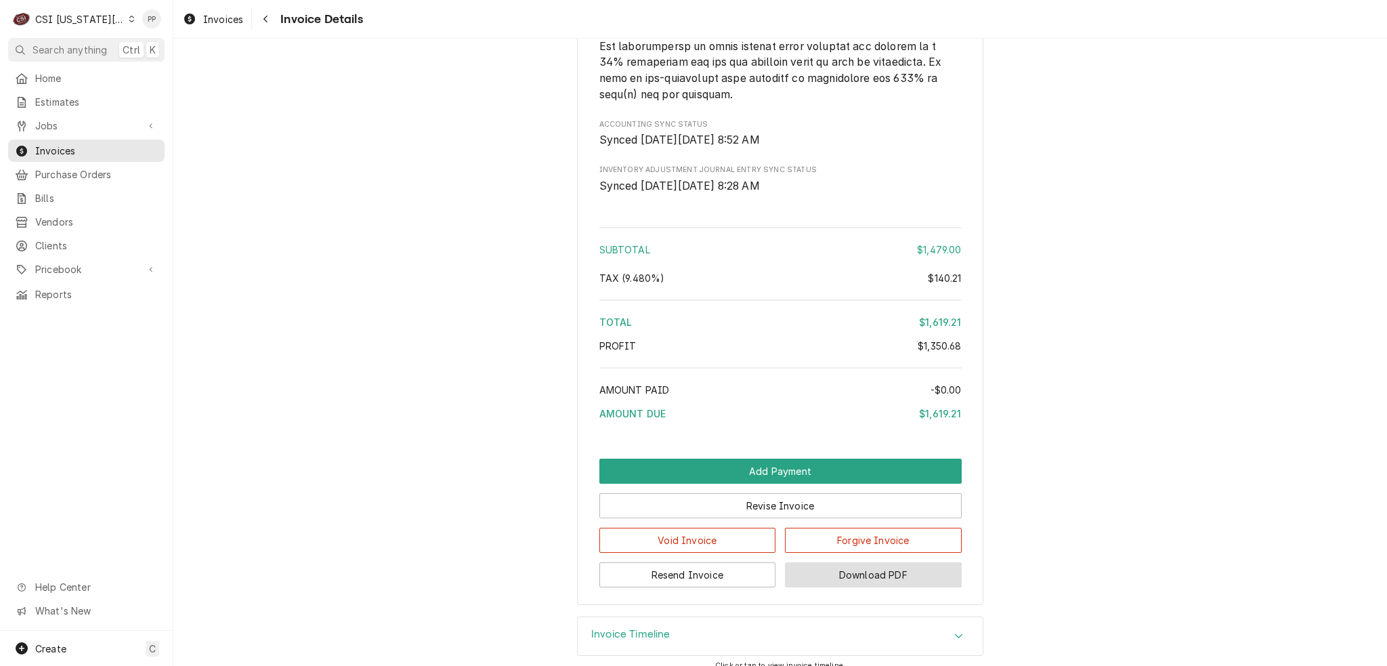
click at [879, 587] on button "Download PDF" at bounding box center [873, 574] width 177 height 25
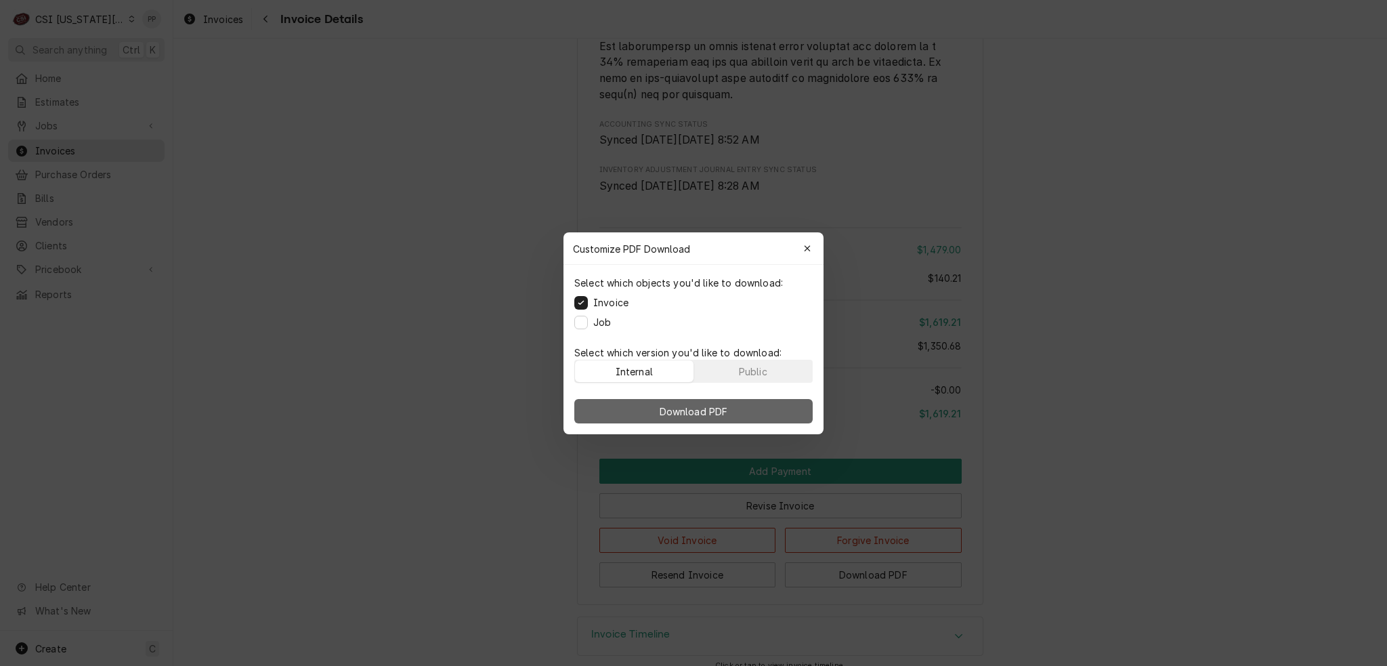
click at [693, 411] on span "Download PDF" at bounding box center [694, 411] width 74 height 14
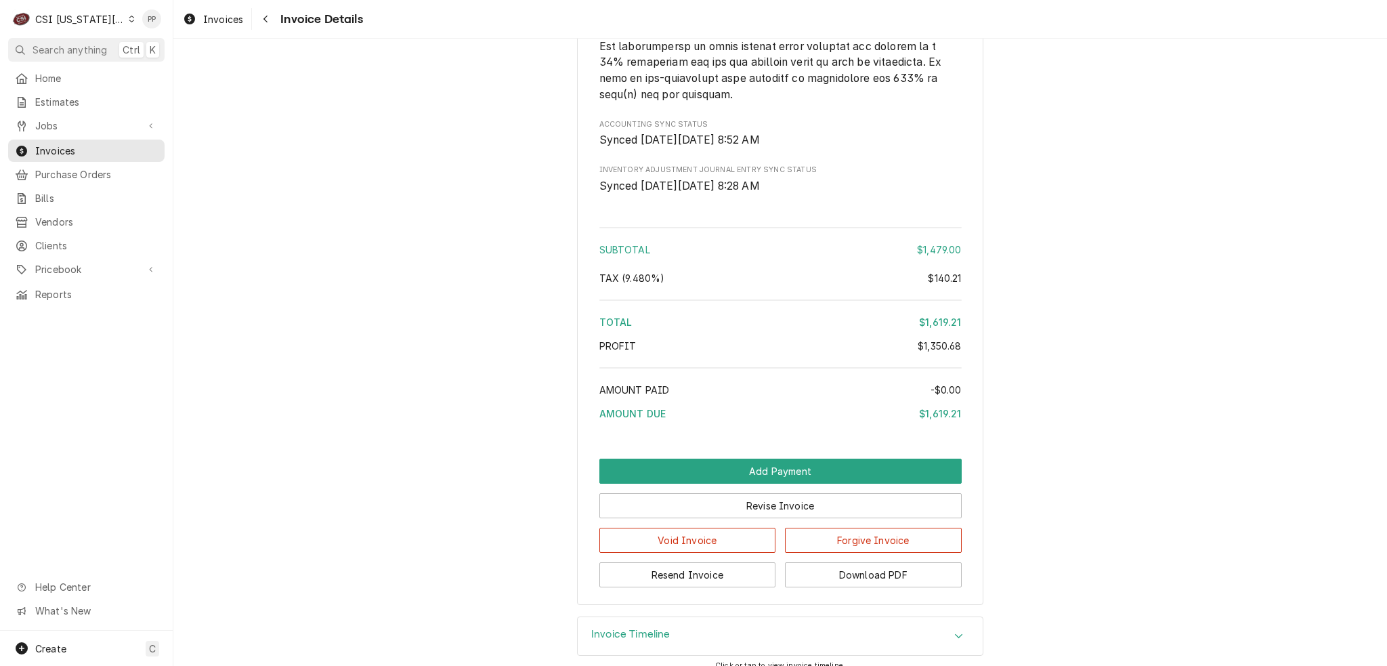
drag, startPoint x: 1260, startPoint y: 59, endPoint x: 1264, endPoint y: 75, distance: 16.7
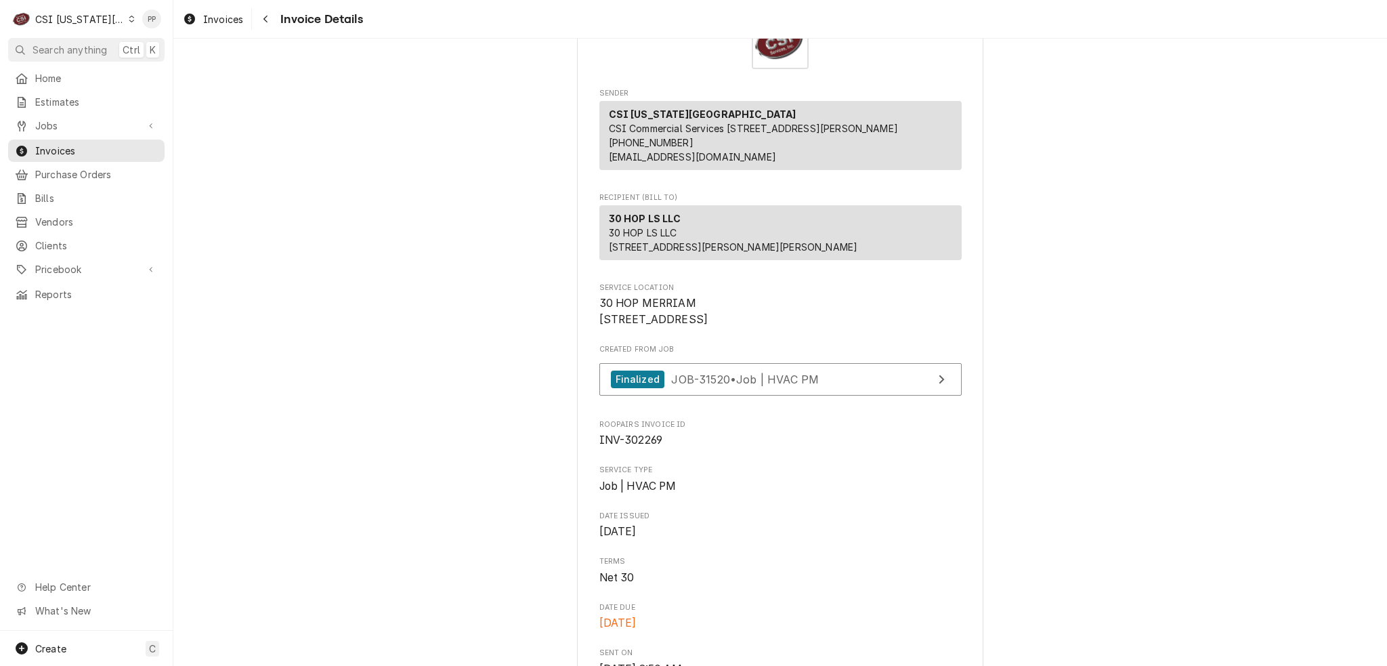
scroll to position [0, 0]
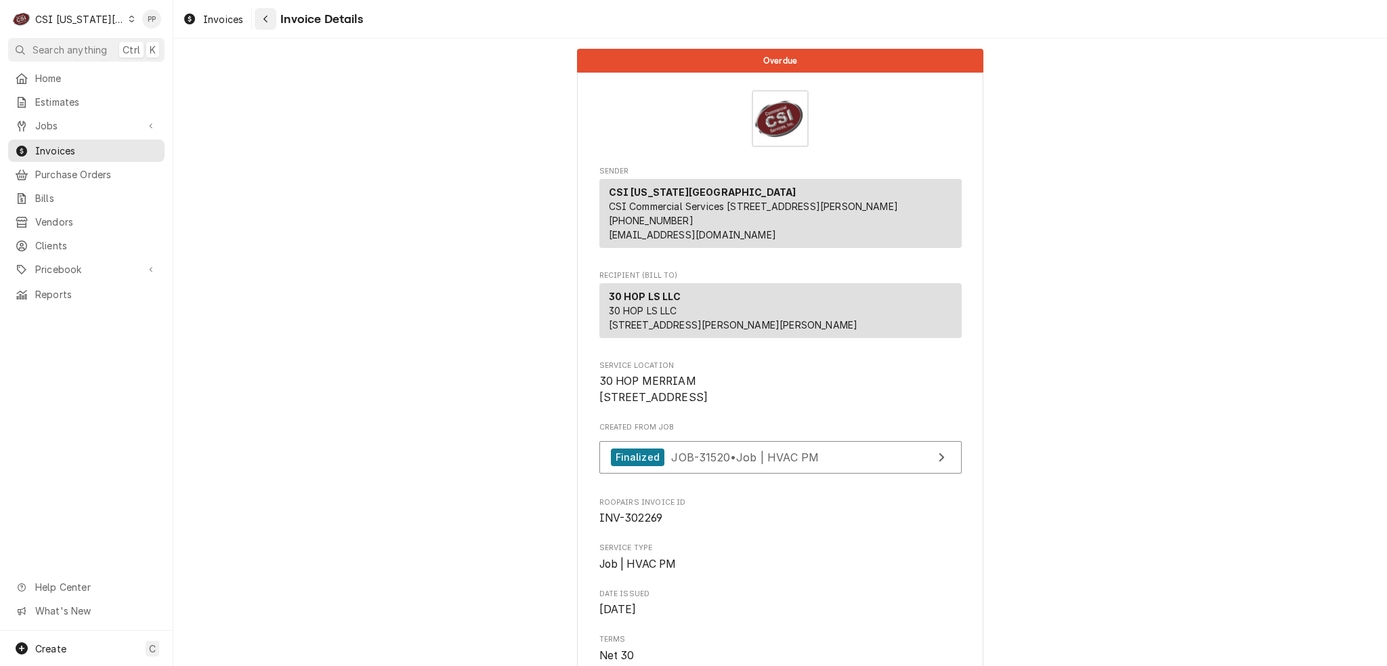
click at [257, 14] on button "Navigate back" at bounding box center [266, 19] width 22 height 22
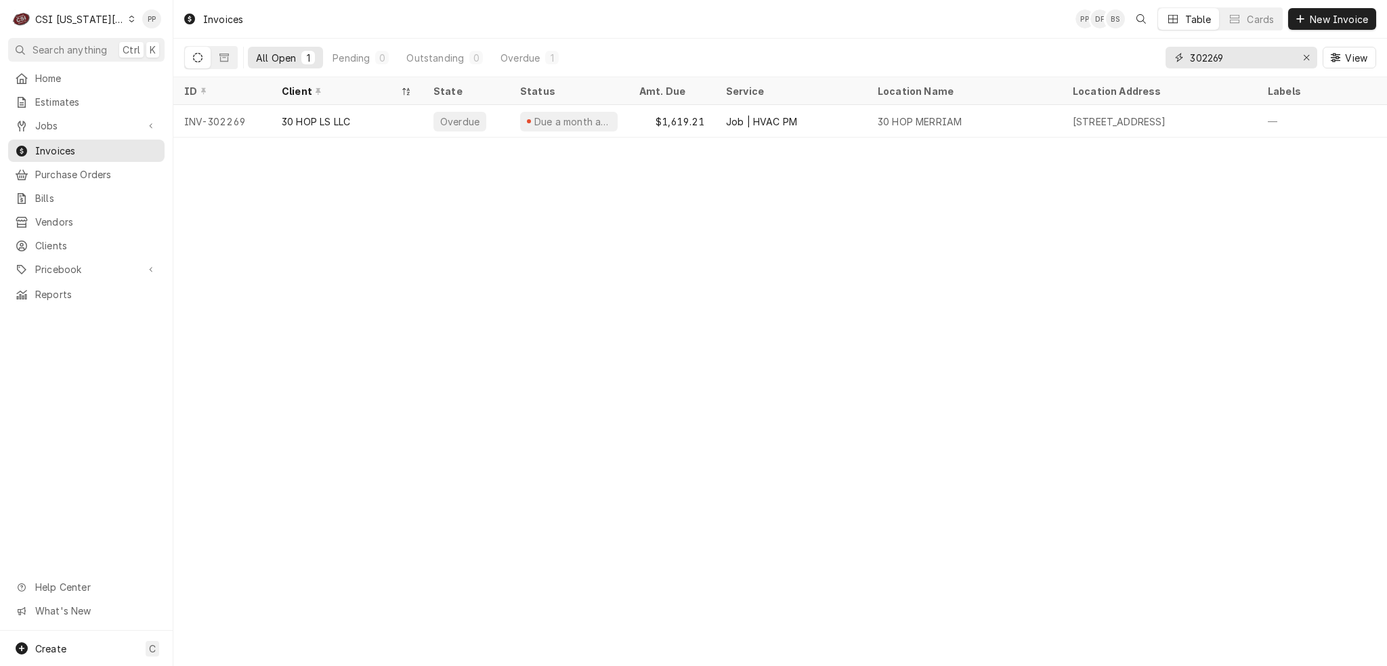
click at [1218, 54] on input "302269" at bounding box center [1241, 58] width 102 height 22
click at [1222, 56] on input "302269" at bounding box center [1241, 58] width 102 height 22
type input "302492"
click at [451, 105] on div "Overdue" at bounding box center [465, 121] width 87 height 32
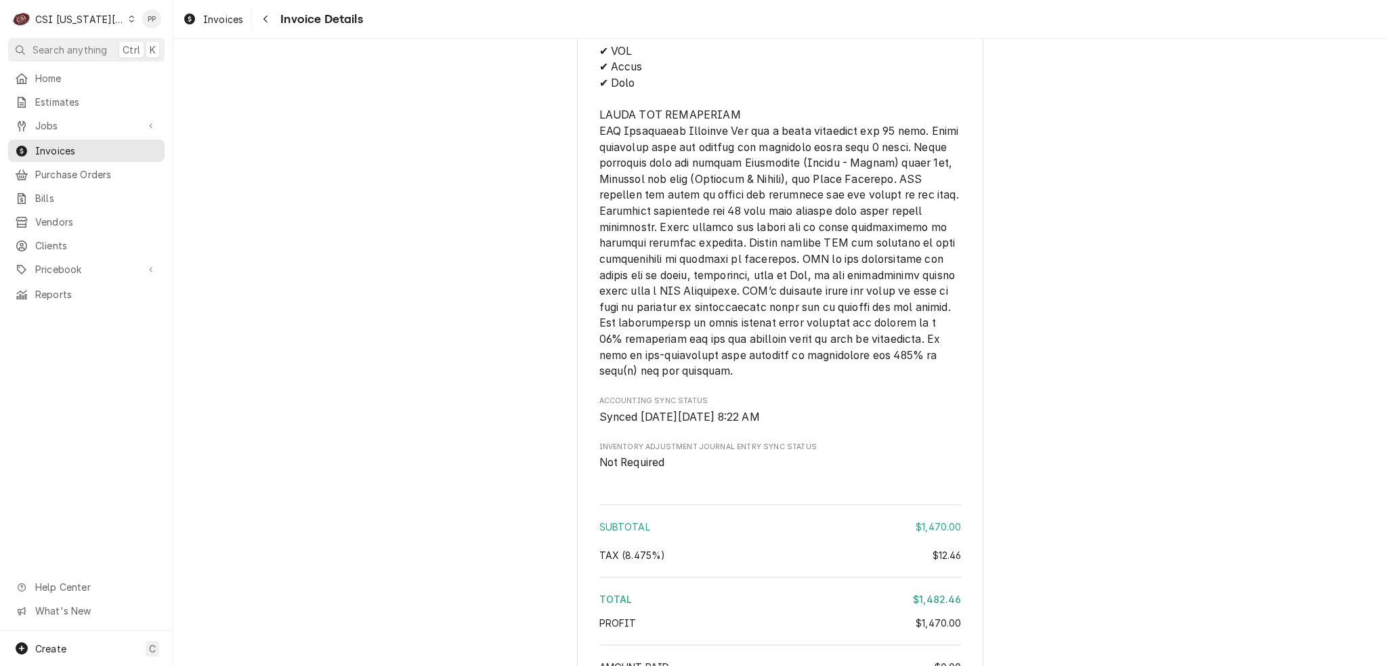
scroll to position [2092, 0]
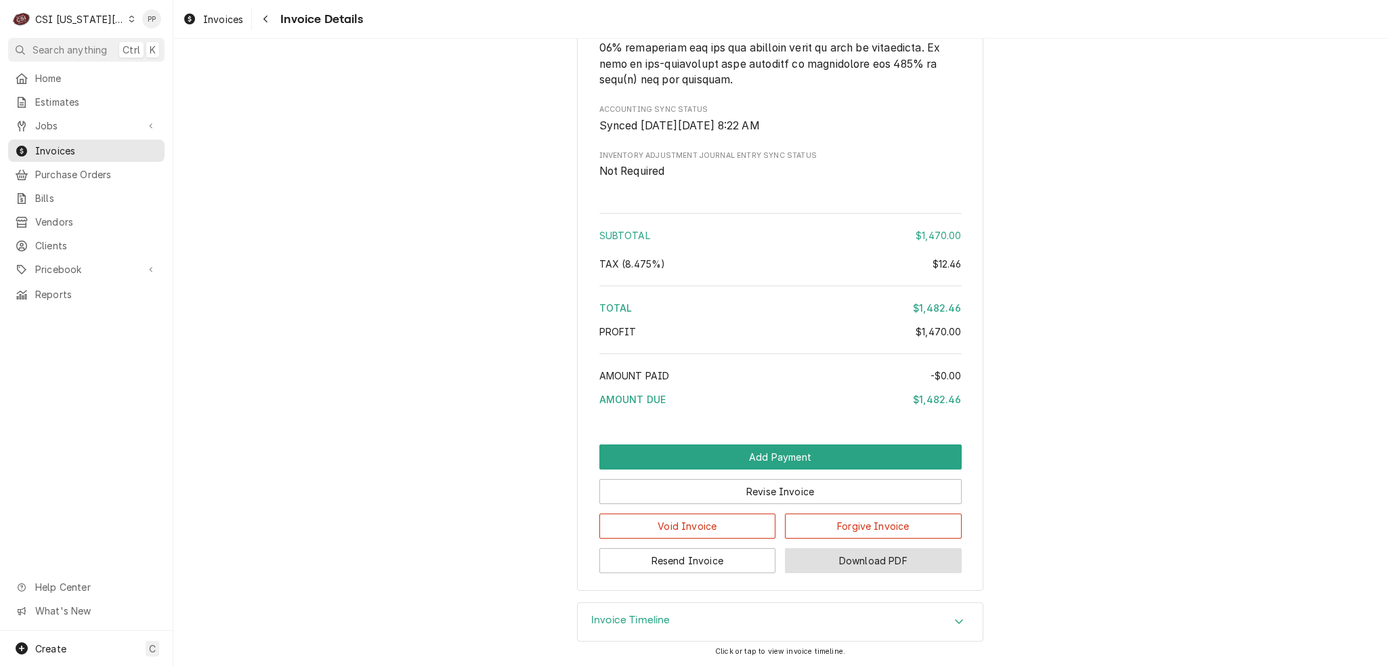
click at [847, 569] on button "Download PDF" at bounding box center [873, 560] width 177 height 25
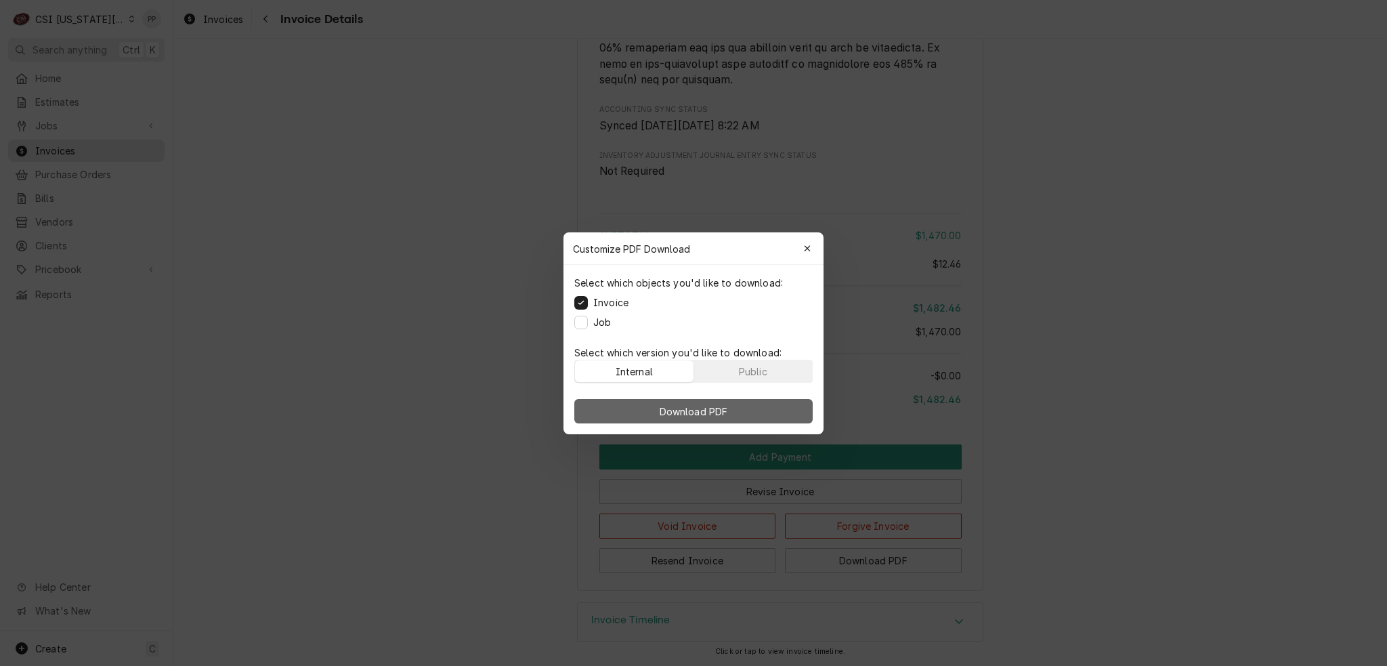
click at [681, 414] on span "Download PDF" at bounding box center [694, 411] width 74 height 14
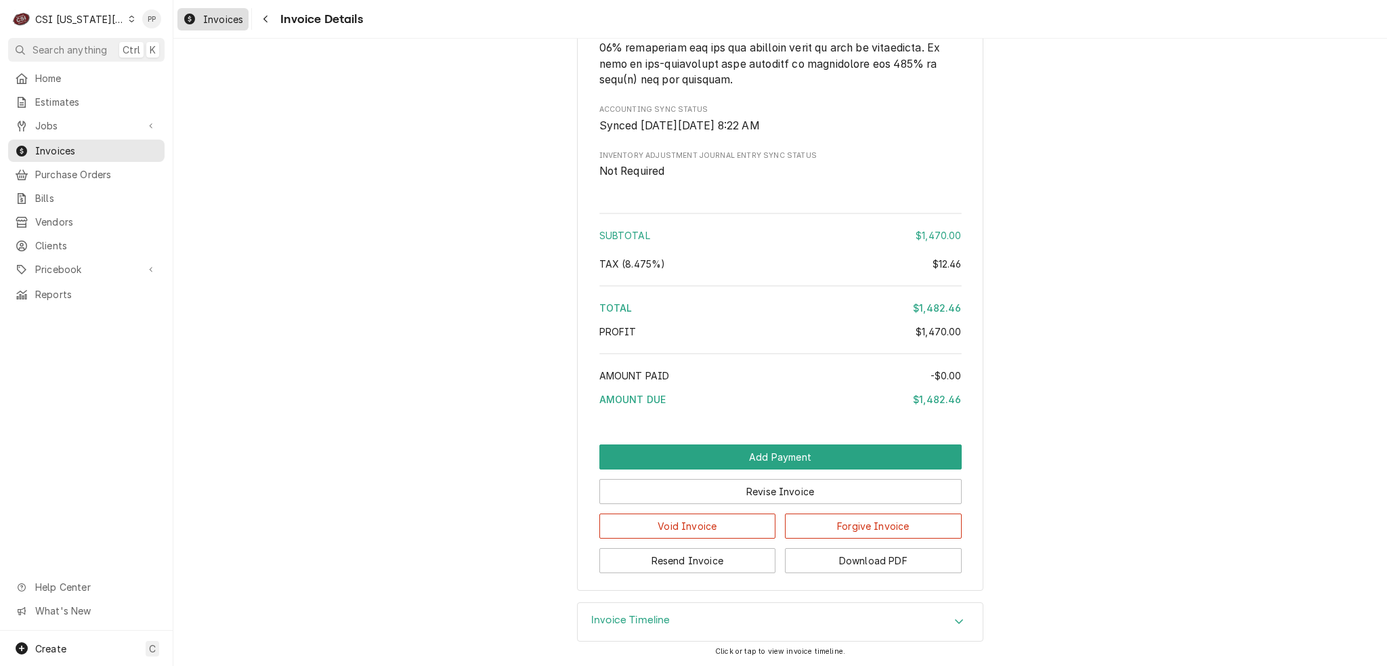
click at [230, 25] on span "Invoices" at bounding box center [223, 19] width 40 height 14
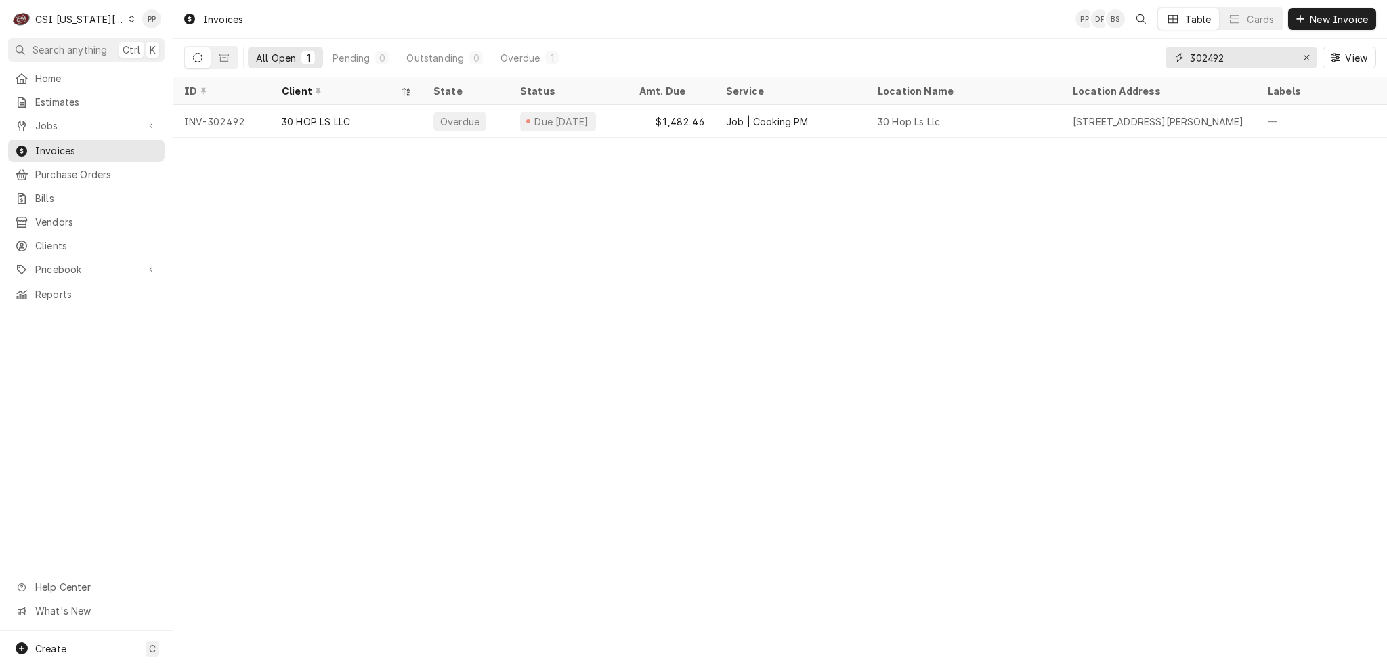
click at [1275, 62] on input "302492" at bounding box center [1241, 58] width 102 height 22
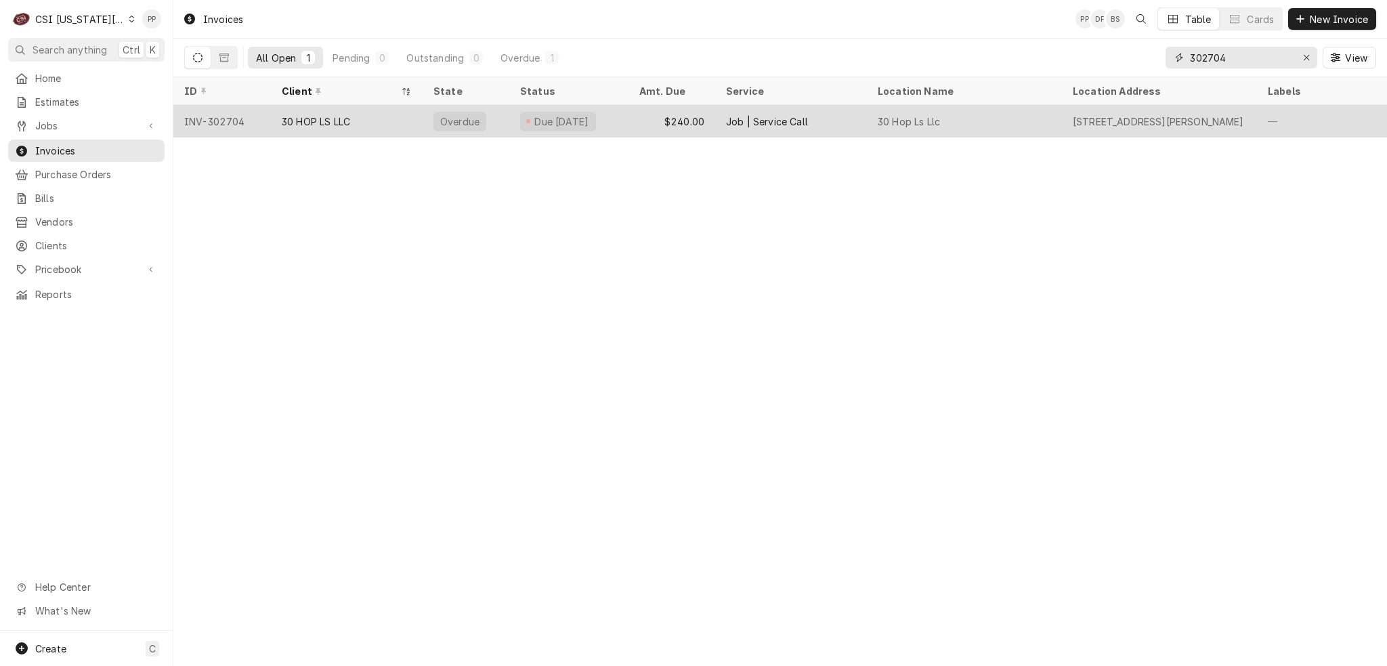
type input "302704"
click at [347, 105] on div "30 HOP LS LLC" at bounding box center [347, 121] width 152 height 32
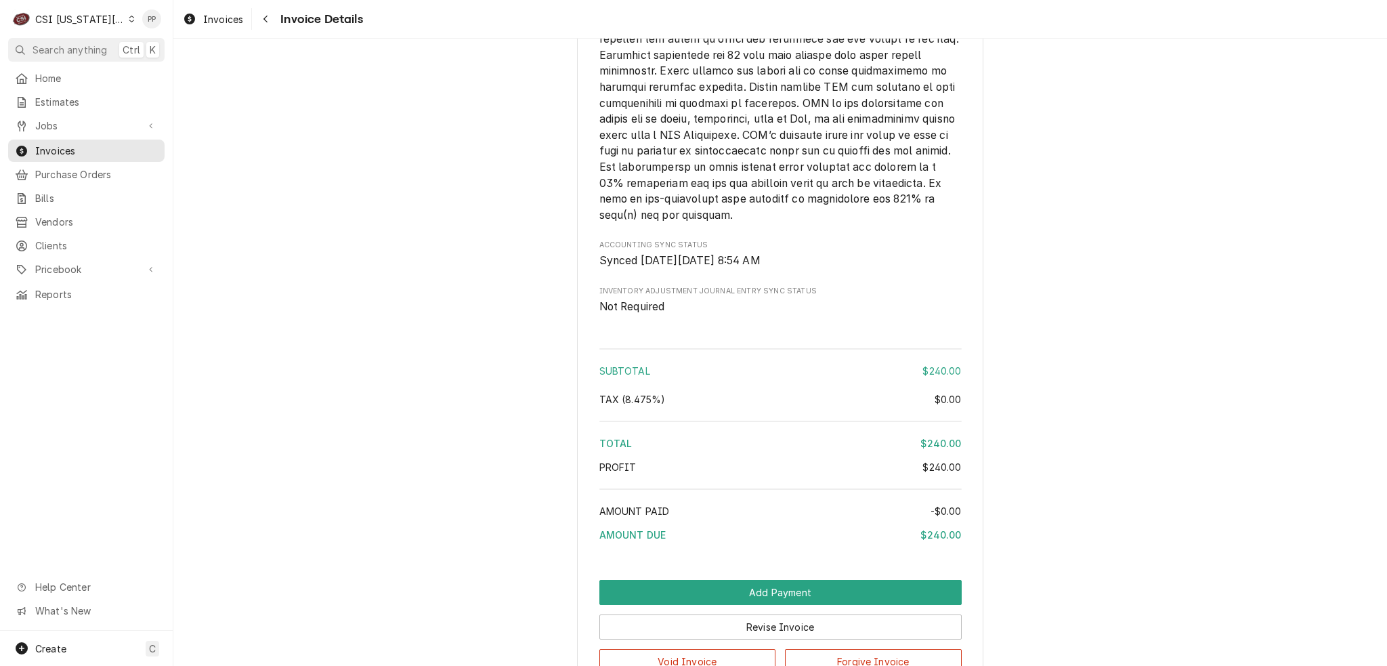
scroll to position [2141, 0]
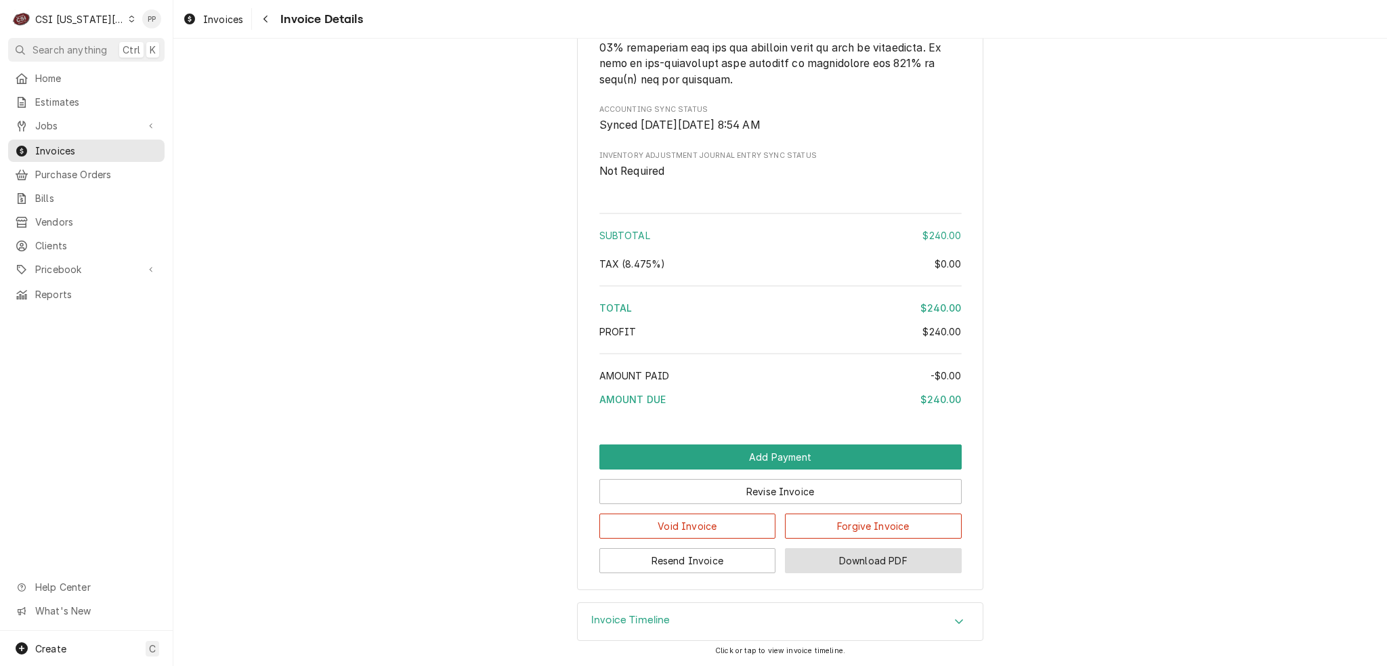
click at [895, 566] on button "Download PDF" at bounding box center [873, 560] width 177 height 25
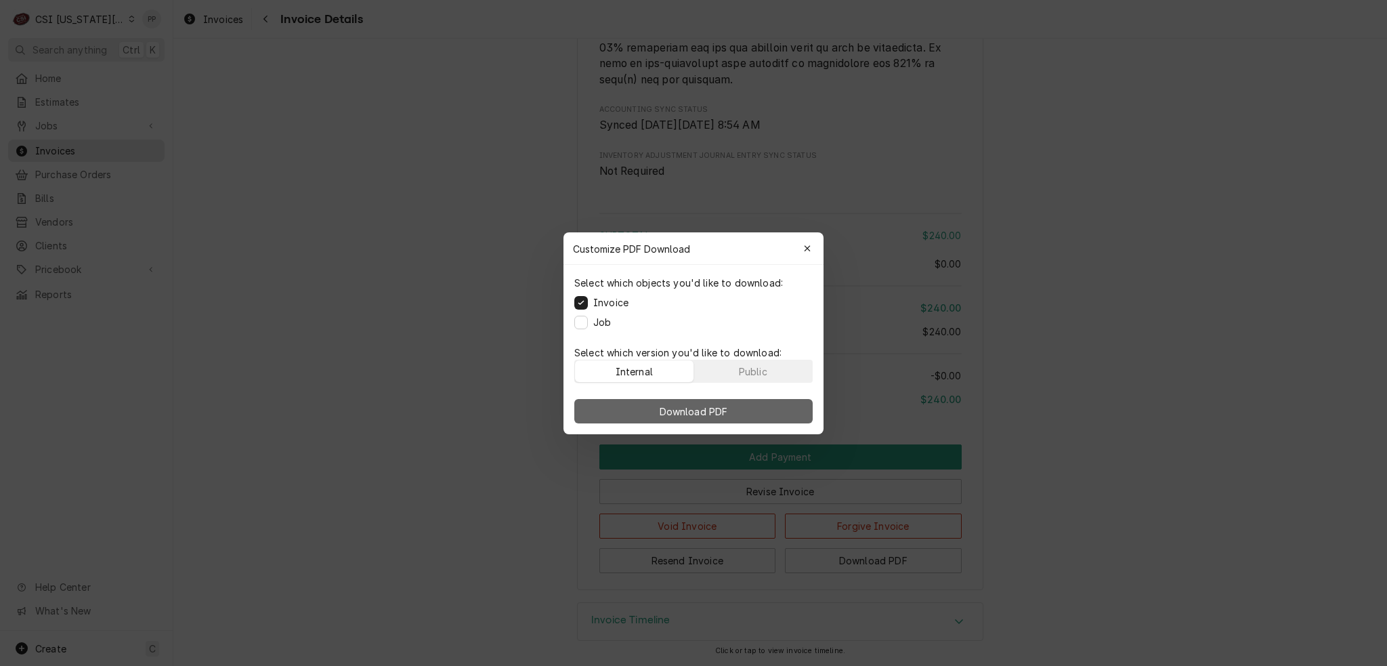
click at [707, 415] on span "Download PDF" at bounding box center [694, 411] width 74 height 14
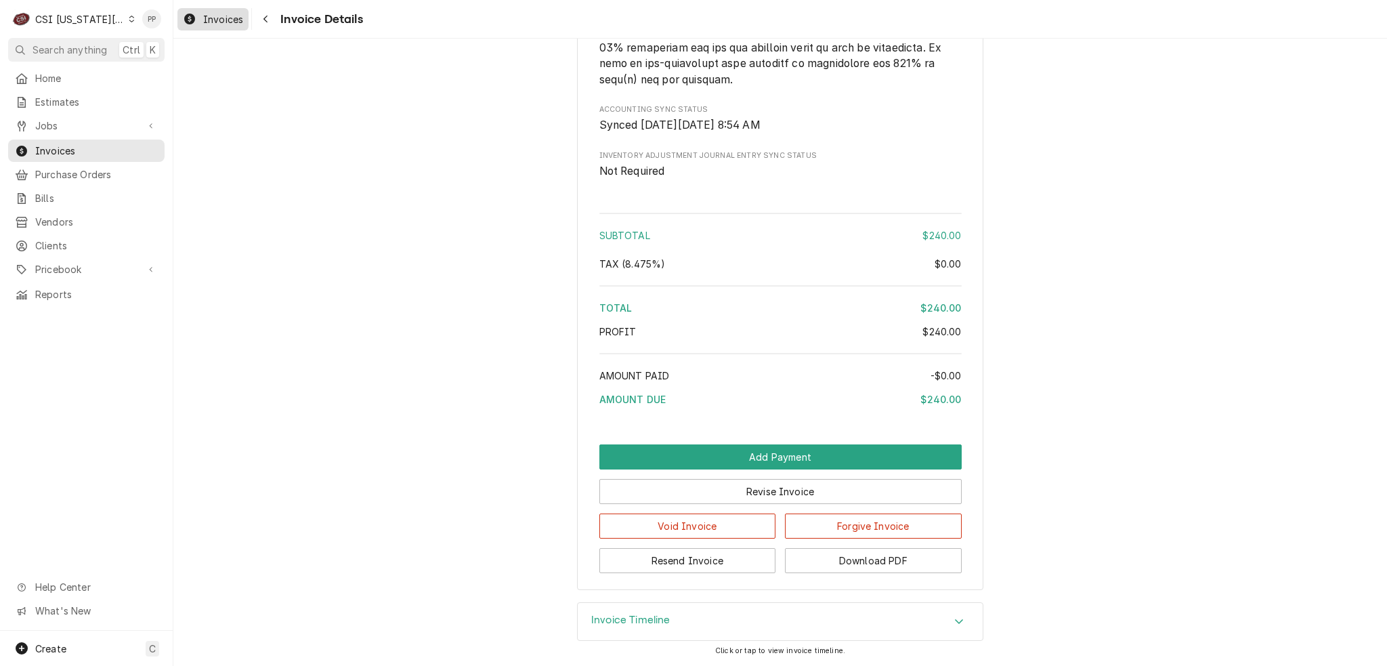
click at [236, 22] on span "Invoices" at bounding box center [223, 19] width 40 height 14
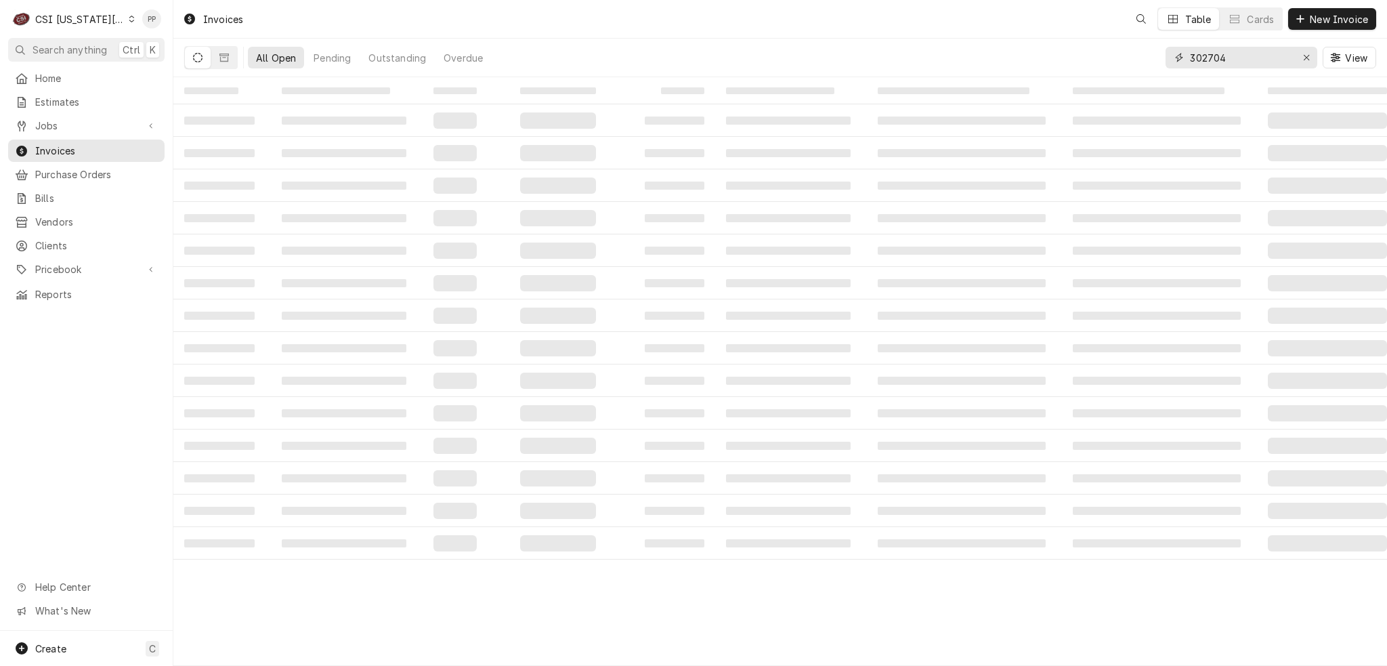
click at [1285, 55] on input "302704" at bounding box center [1241, 58] width 102 height 22
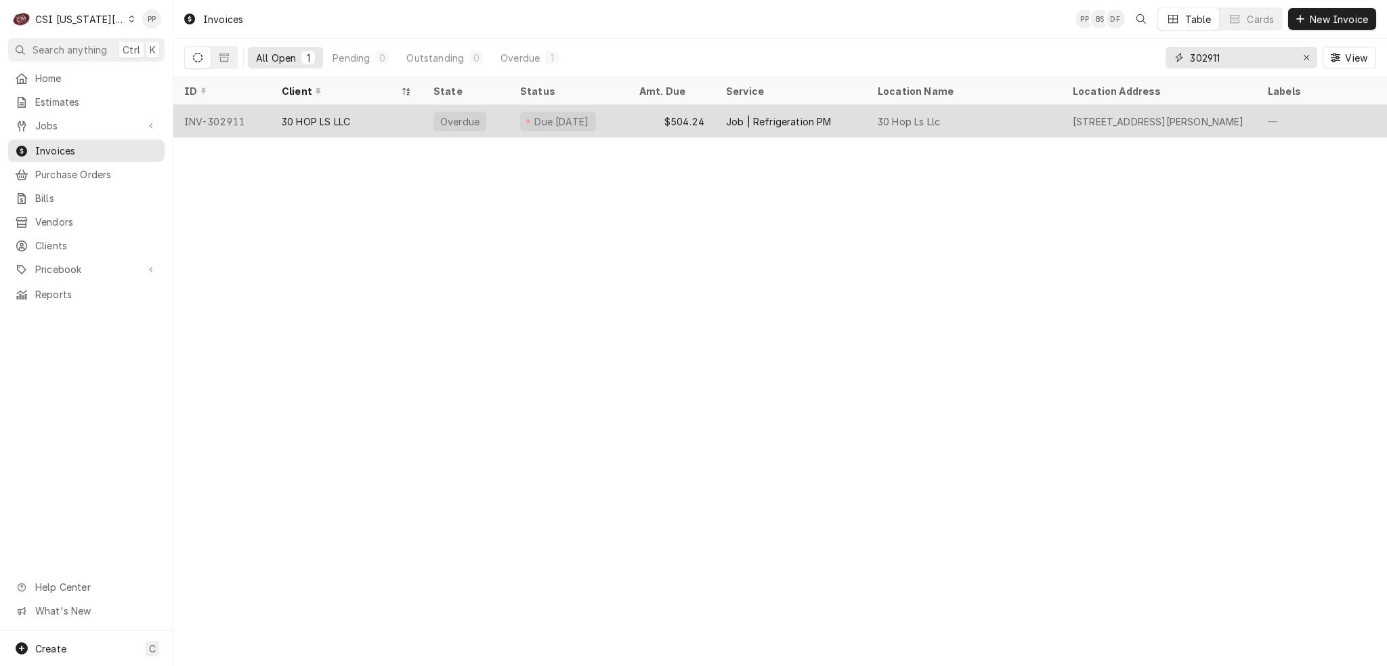
type input "302911"
click at [326, 116] on div "30 HOP LS LLC" at bounding box center [316, 121] width 68 height 14
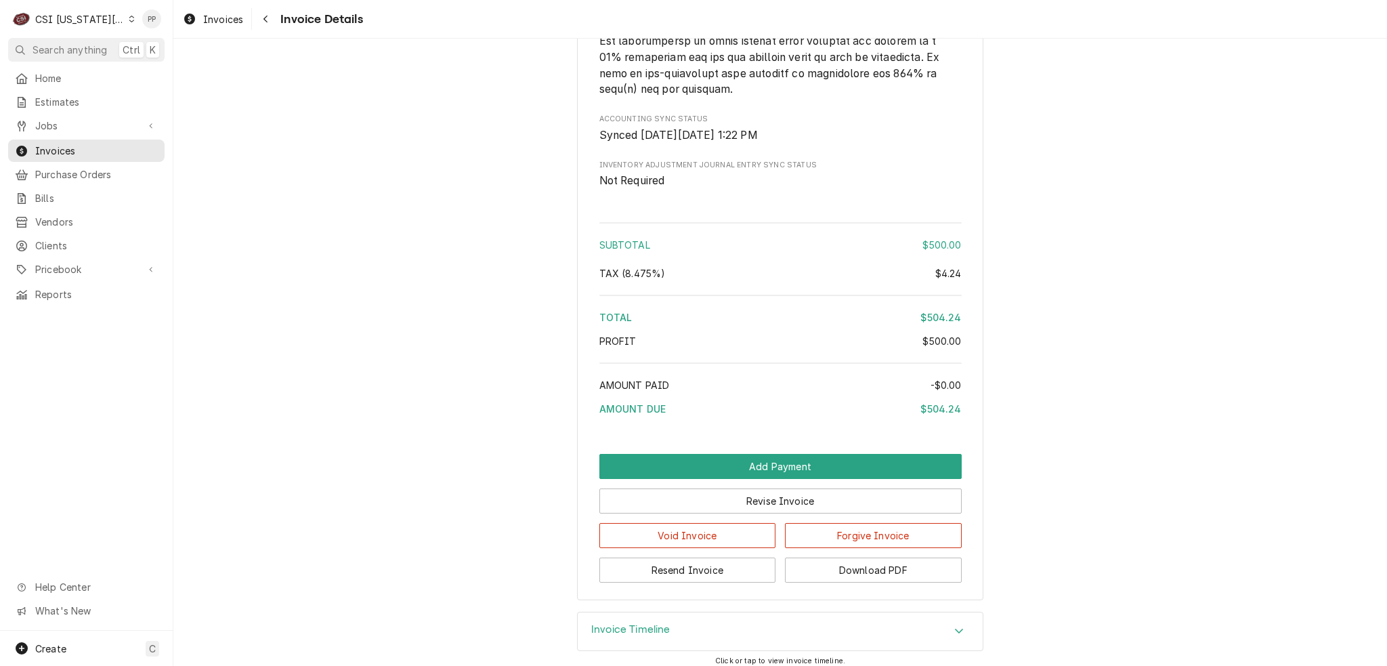
scroll to position [2078, 0]
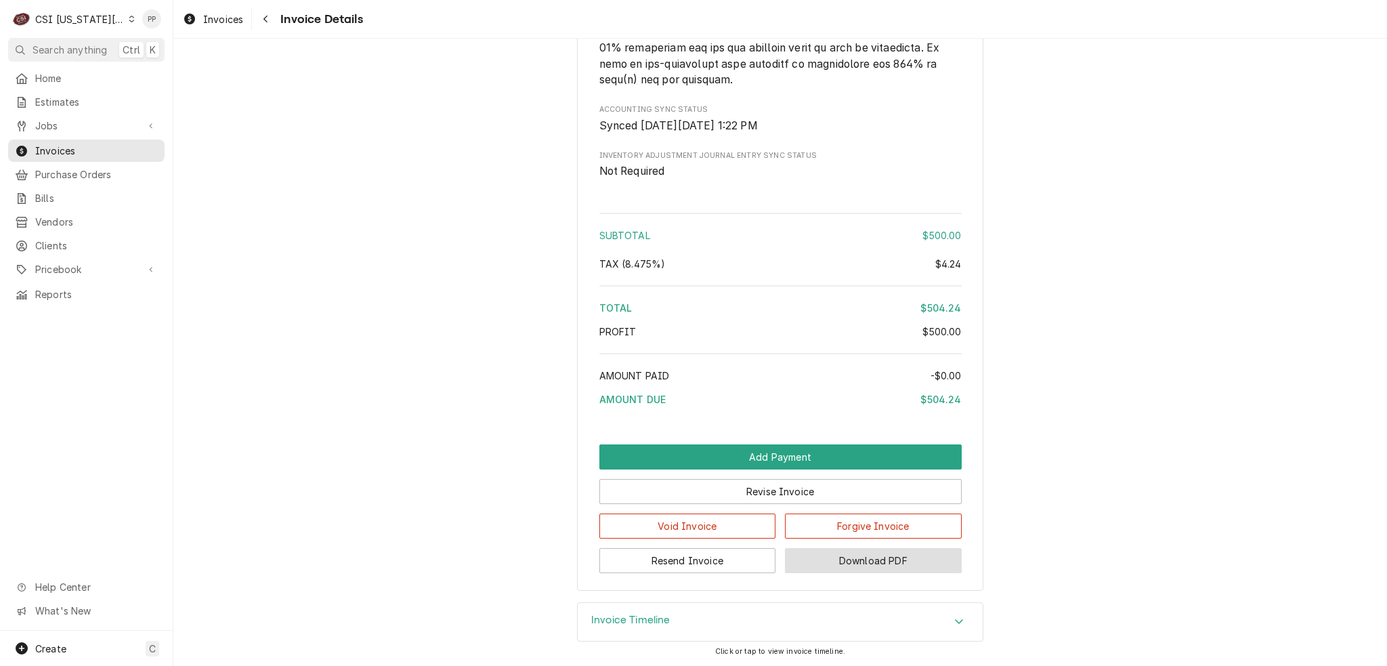
click at [905, 572] on button "Download PDF" at bounding box center [873, 560] width 177 height 25
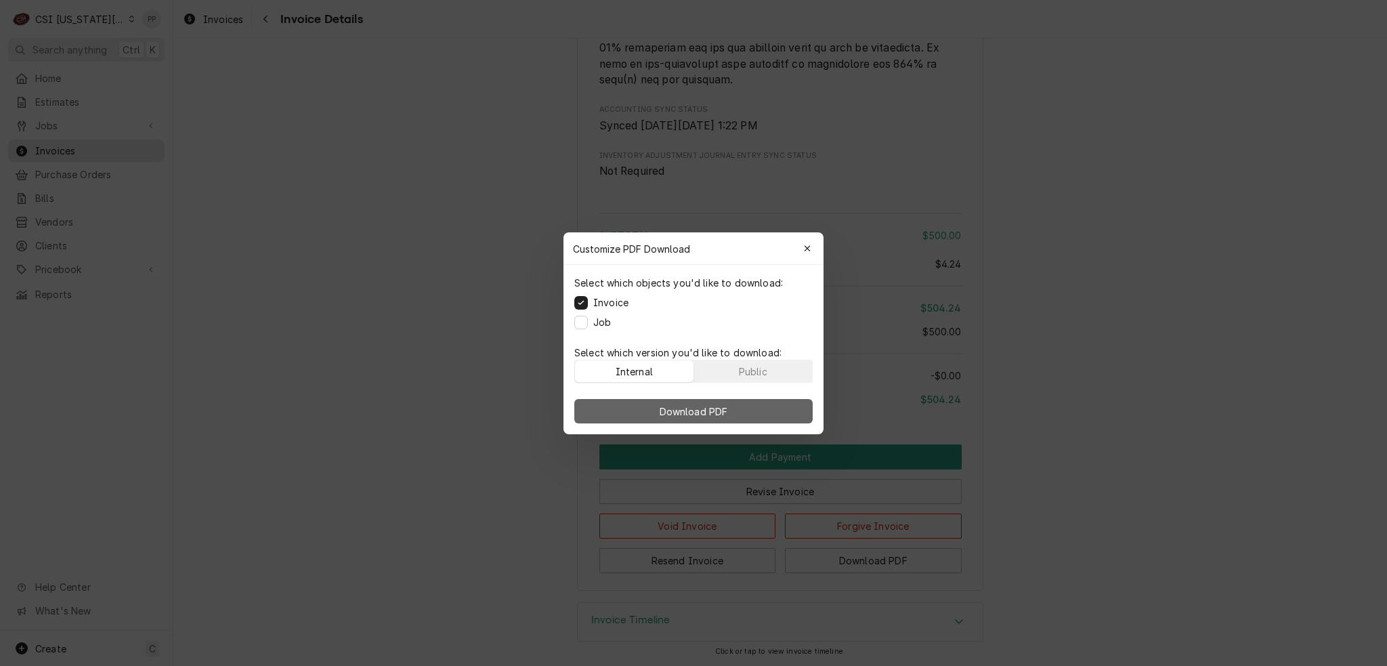
drag, startPoint x: 653, startPoint y: 402, endPoint x: 678, endPoint y: 387, distance: 30.1
click at [655, 402] on button "Download PDF" at bounding box center [693, 411] width 238 height 24
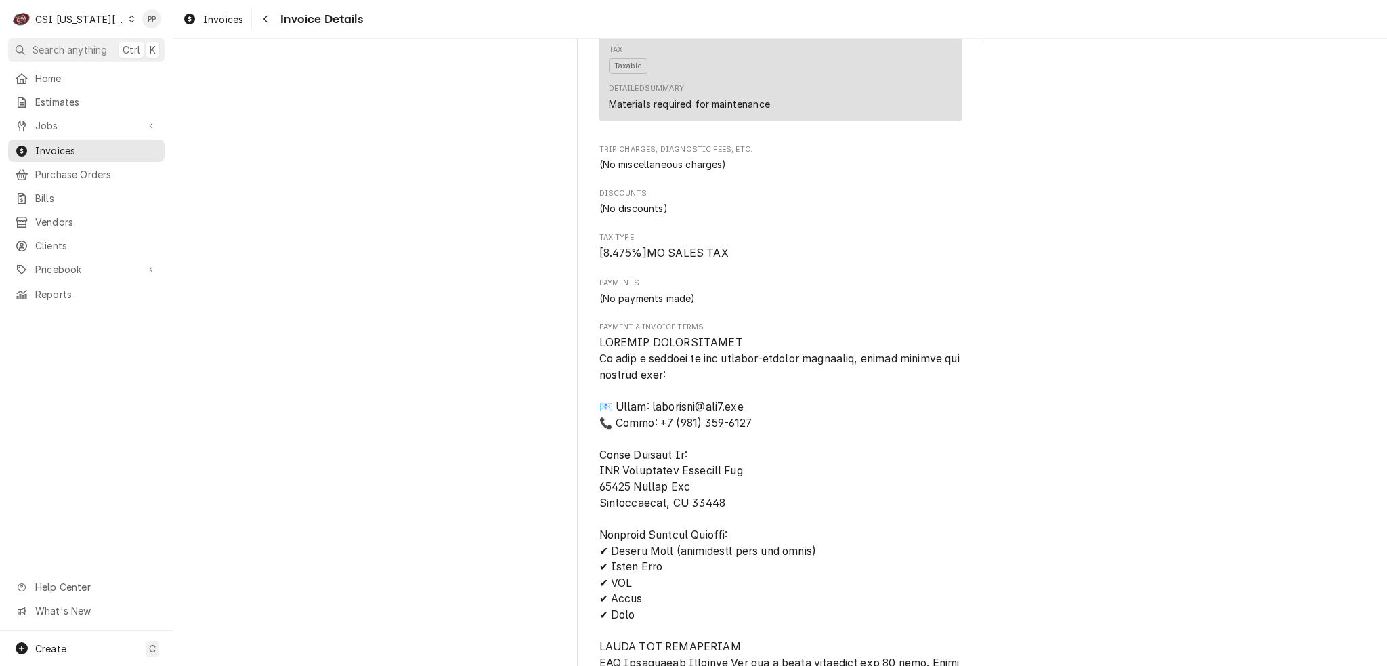
scroll to position [1130, 0]
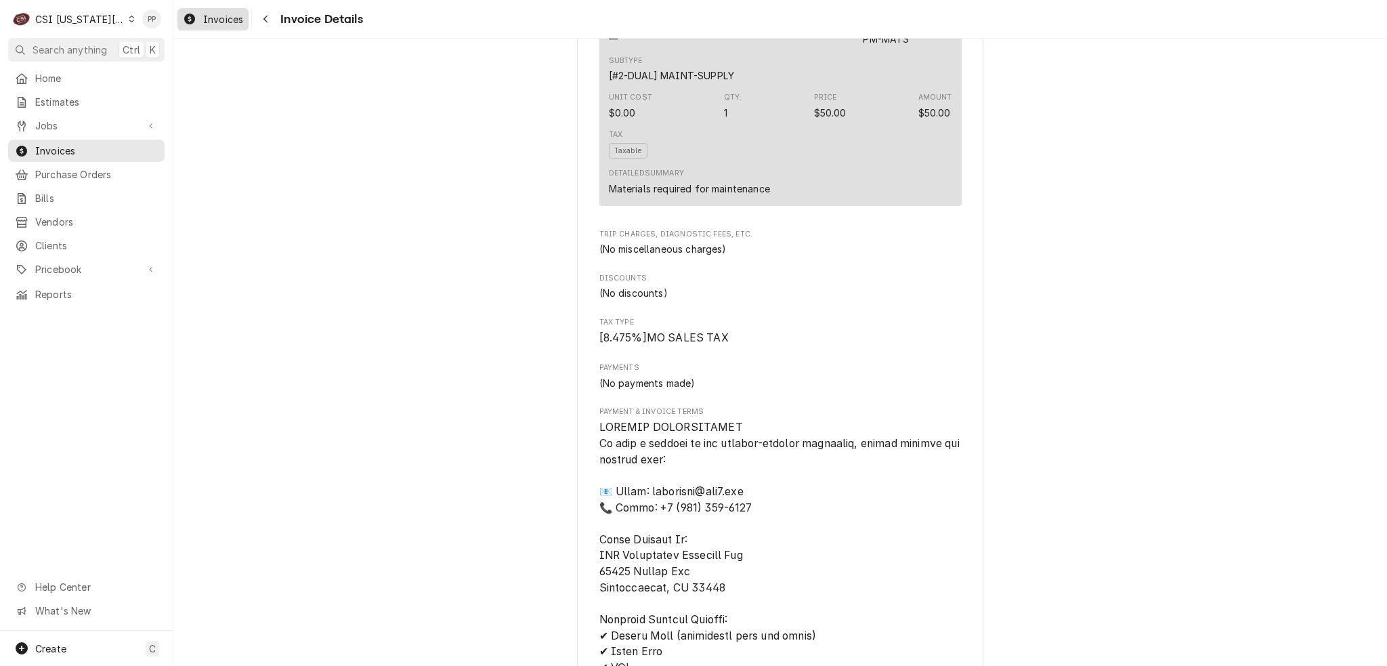
click at [216, 24] on span "Invoices" at bounding box center [223, 19] width 40 height 14
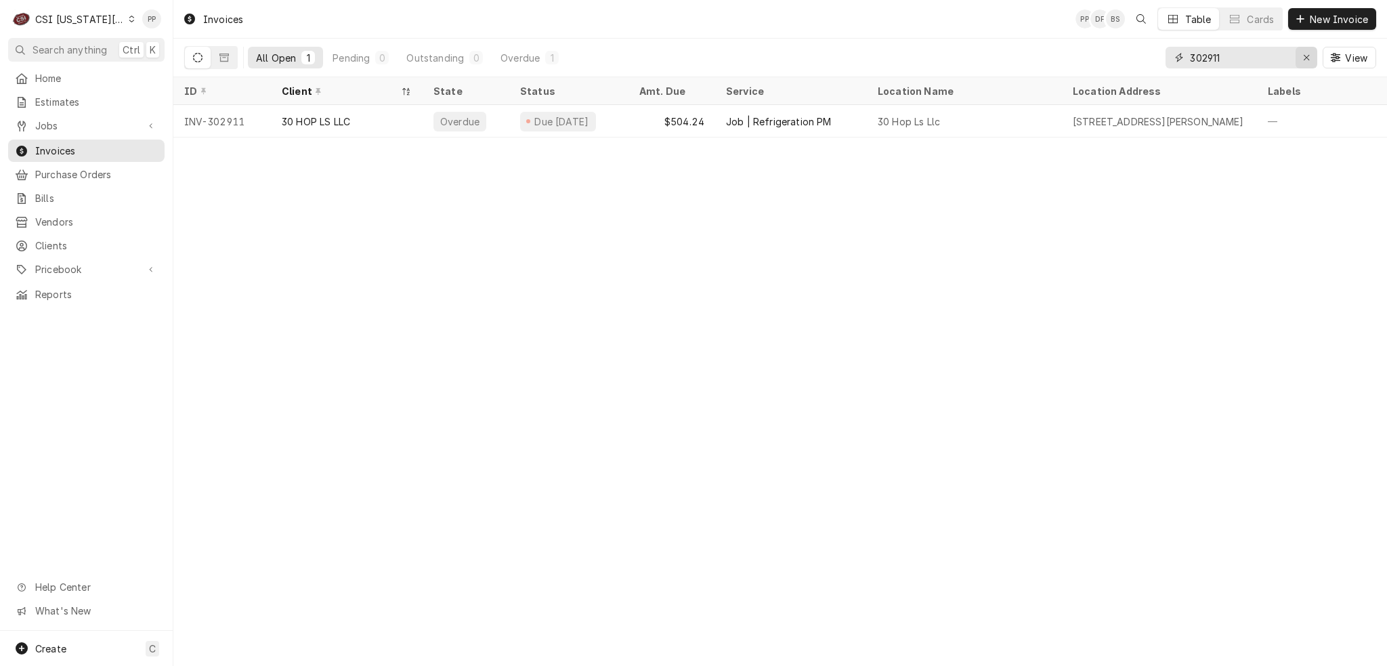
click at [1303, 60] on icon "Erase input" at bounding box center [1306, 57] width 7 height 9
click at [1290, 58] on input "Dynamic Content Wrapper" at bounding box center [1253, 58] width 127 height 22
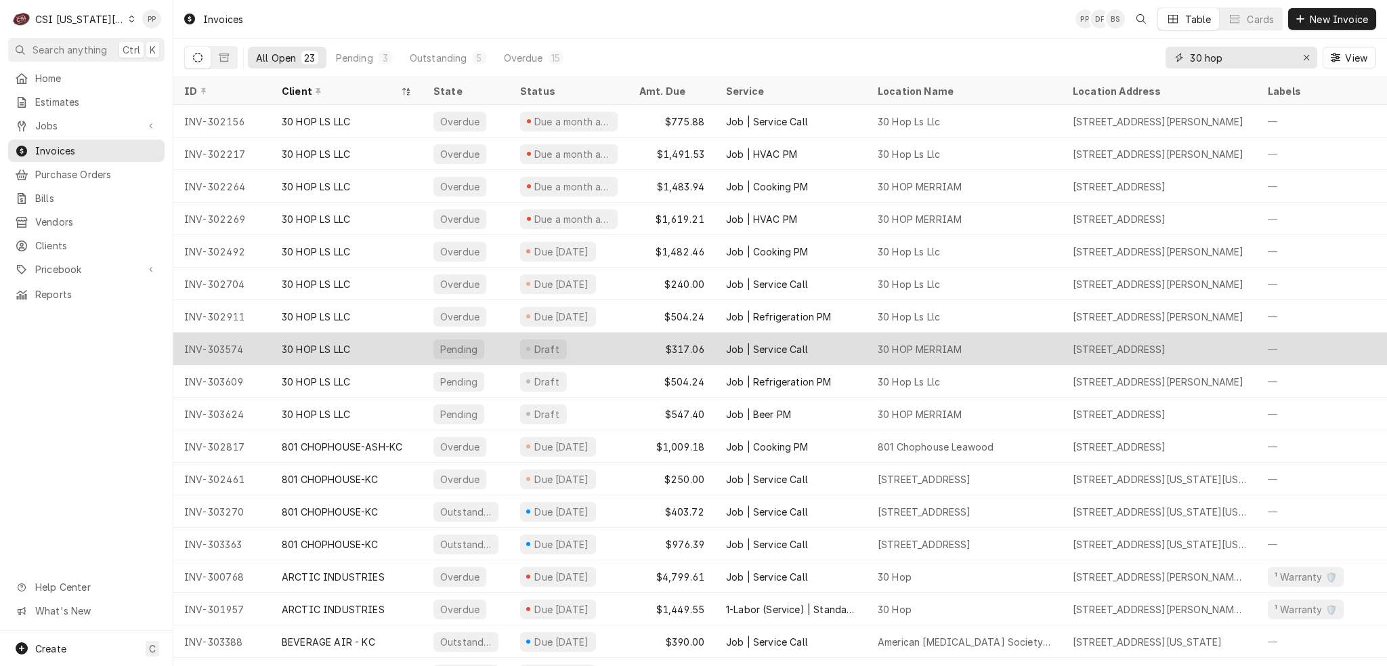
type input "30 hop"
click at [636, 346] on div "$317.06" at bounding box center [671, 348] width 87 height 32
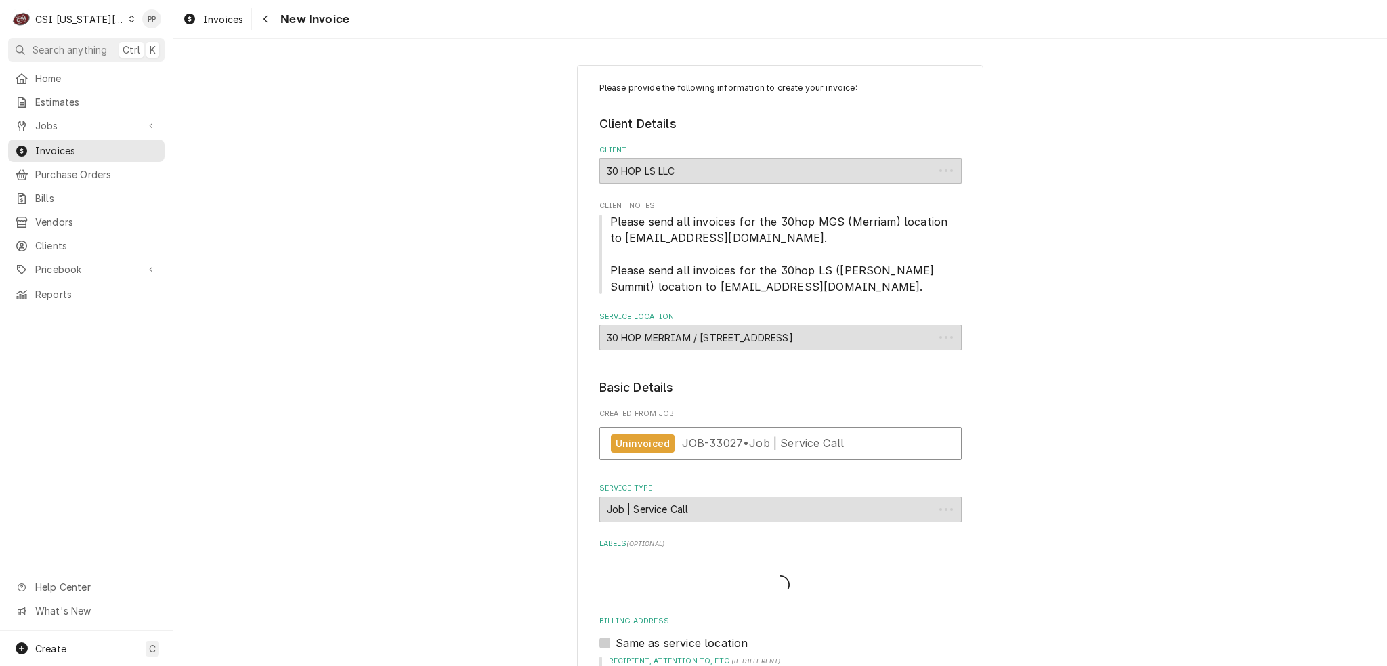
type textarea "x"
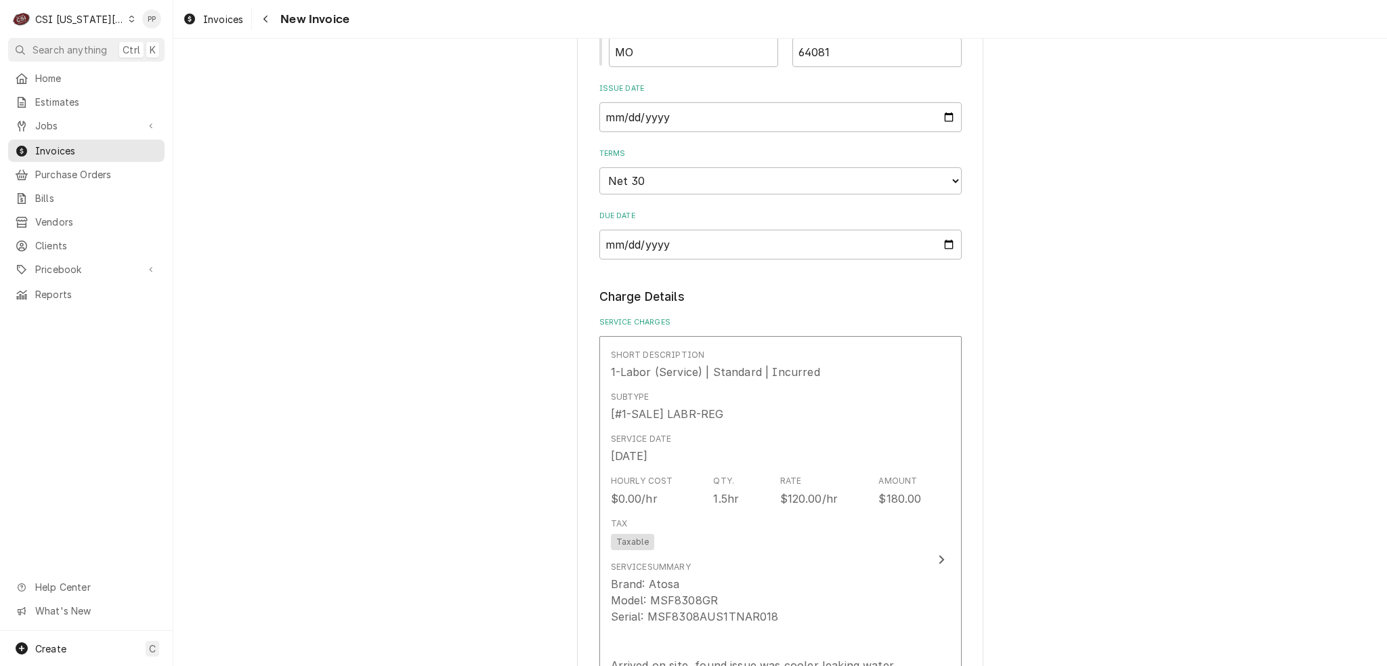
scroll to position [1151, 0]
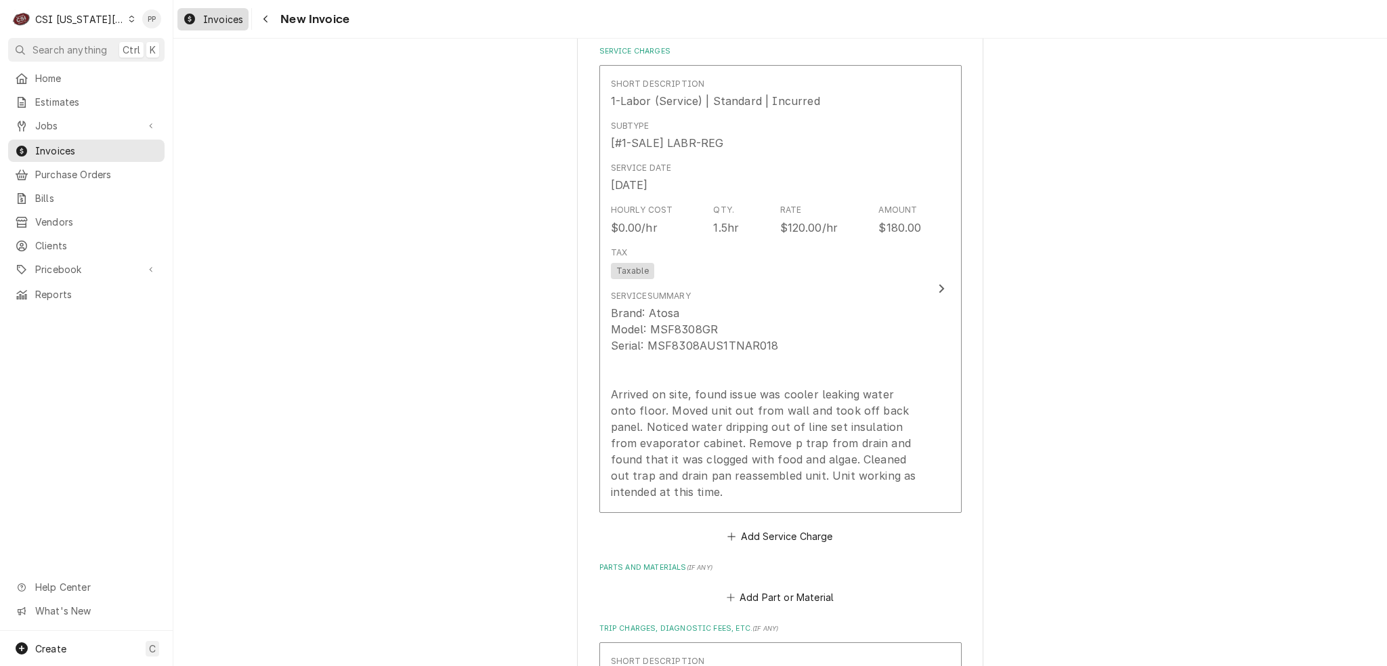
drag, startPoint x: 246, startPoint y: 14, endPoint x: 223, endPoint y: 14, distance: 23.7
click at [246, 14] on link "Invoices" at bounding box center [212, 19] width 71 height 22
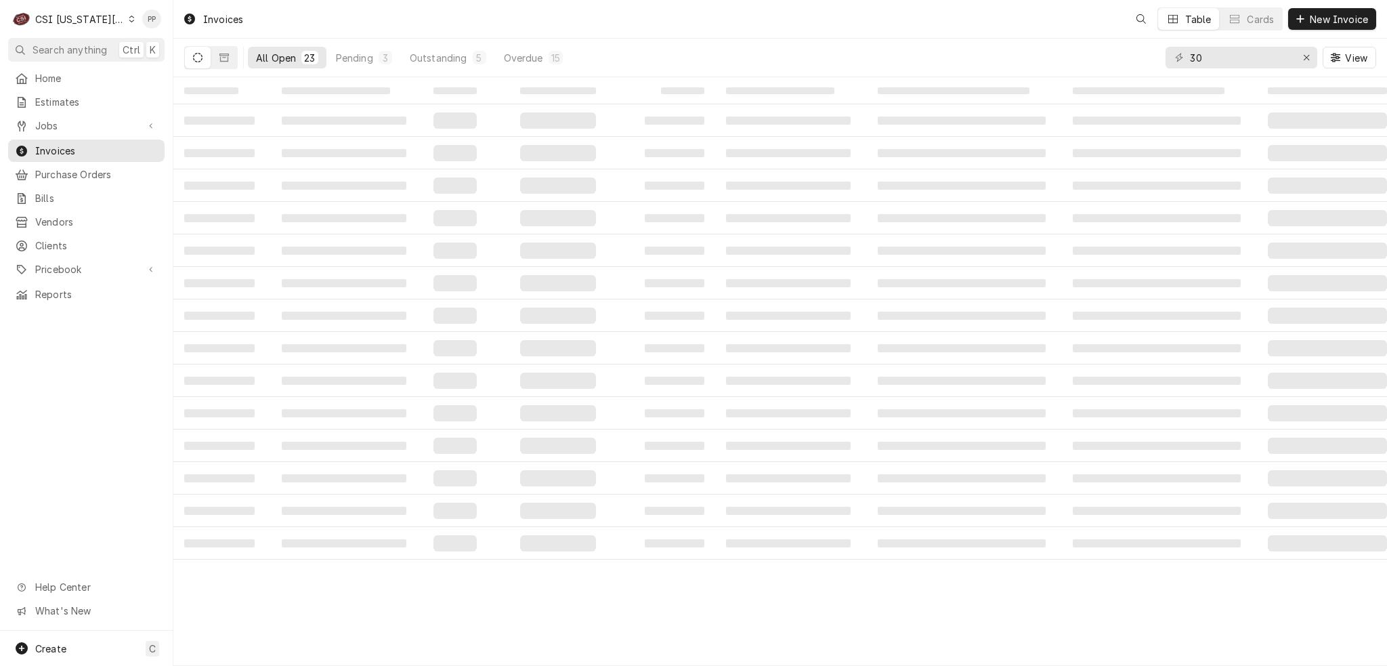
type input "3"
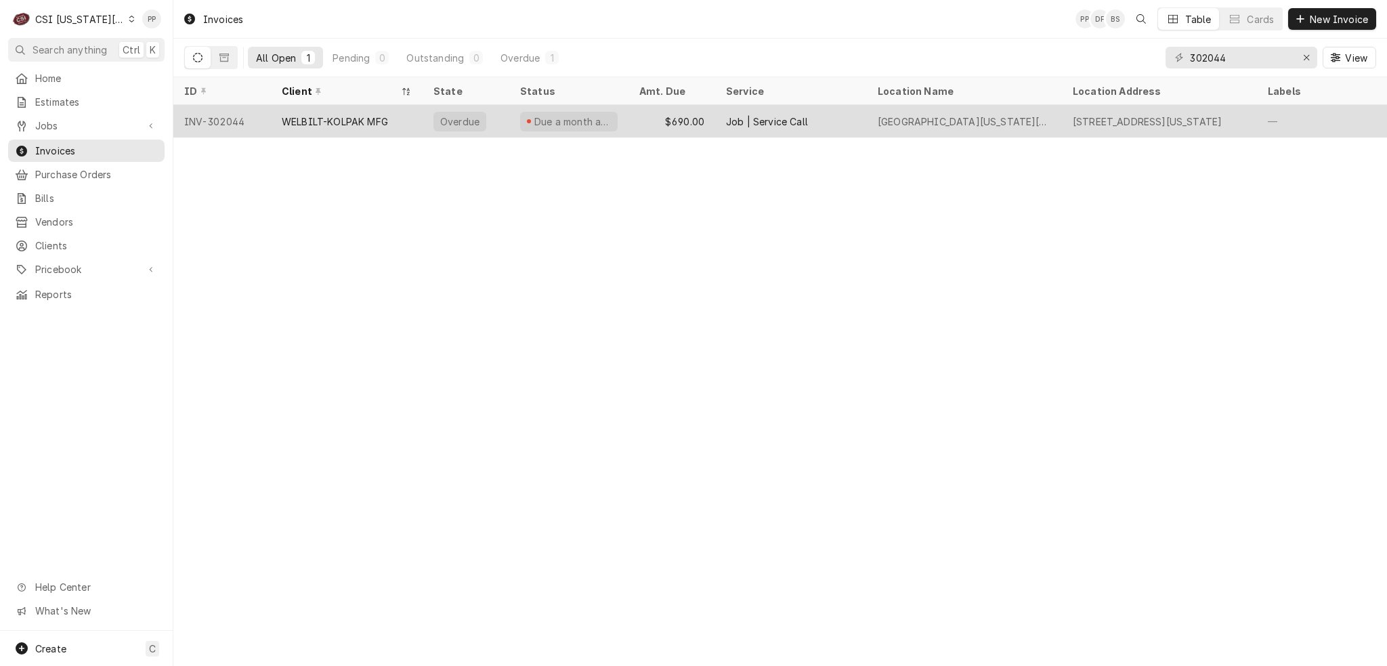
type input "302044"
click at [350, 121] on div "WELBILT-KOLPAK MFG" at bounding box center [335, 121] width 106 height 14
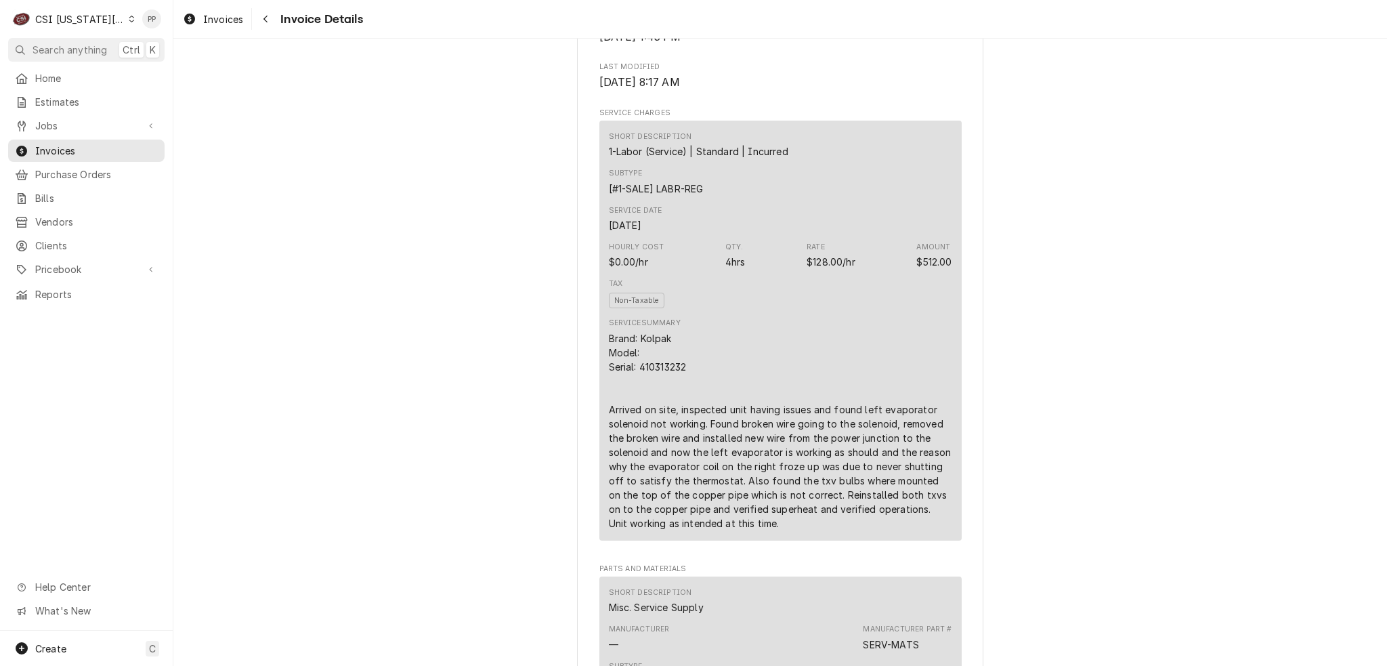
scroll to position [812, 0]
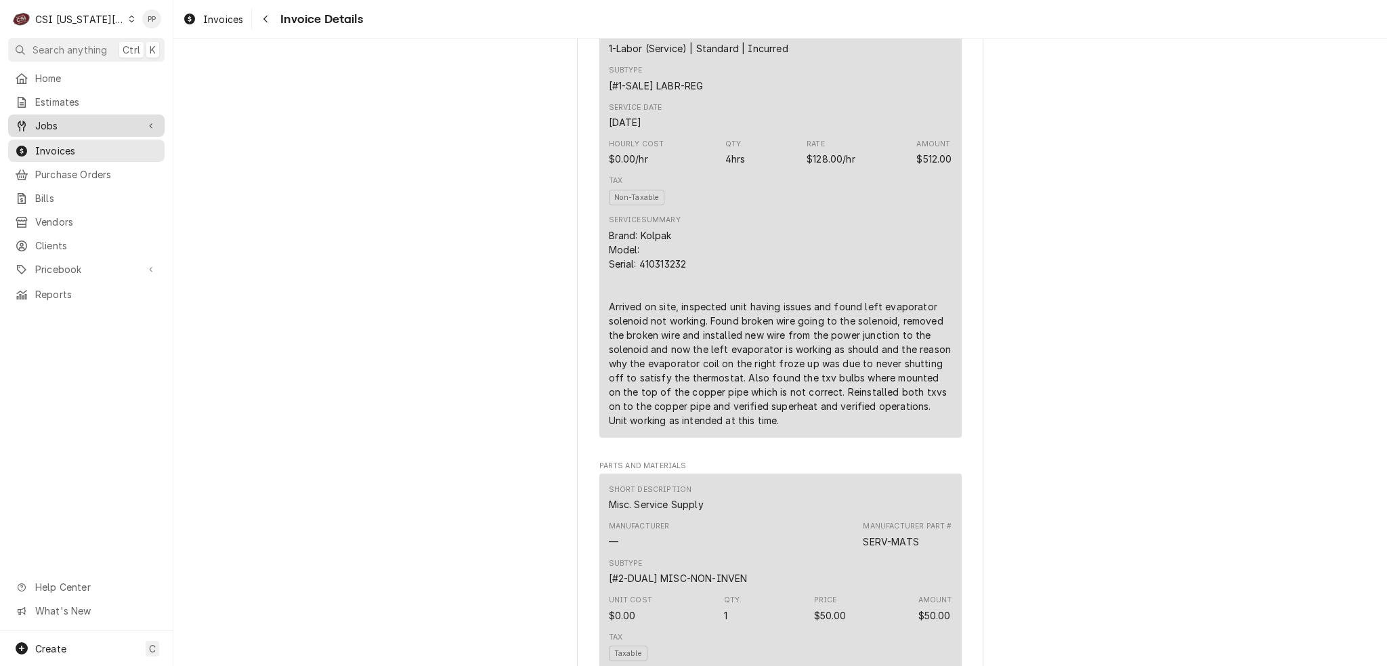
click at [66, 127] on span "Jobs" at bounding box center [86, 125] width 102 height 14
click at [73, 148] on span "Jobs" at bounding box center [96, 149] width 123 height 14
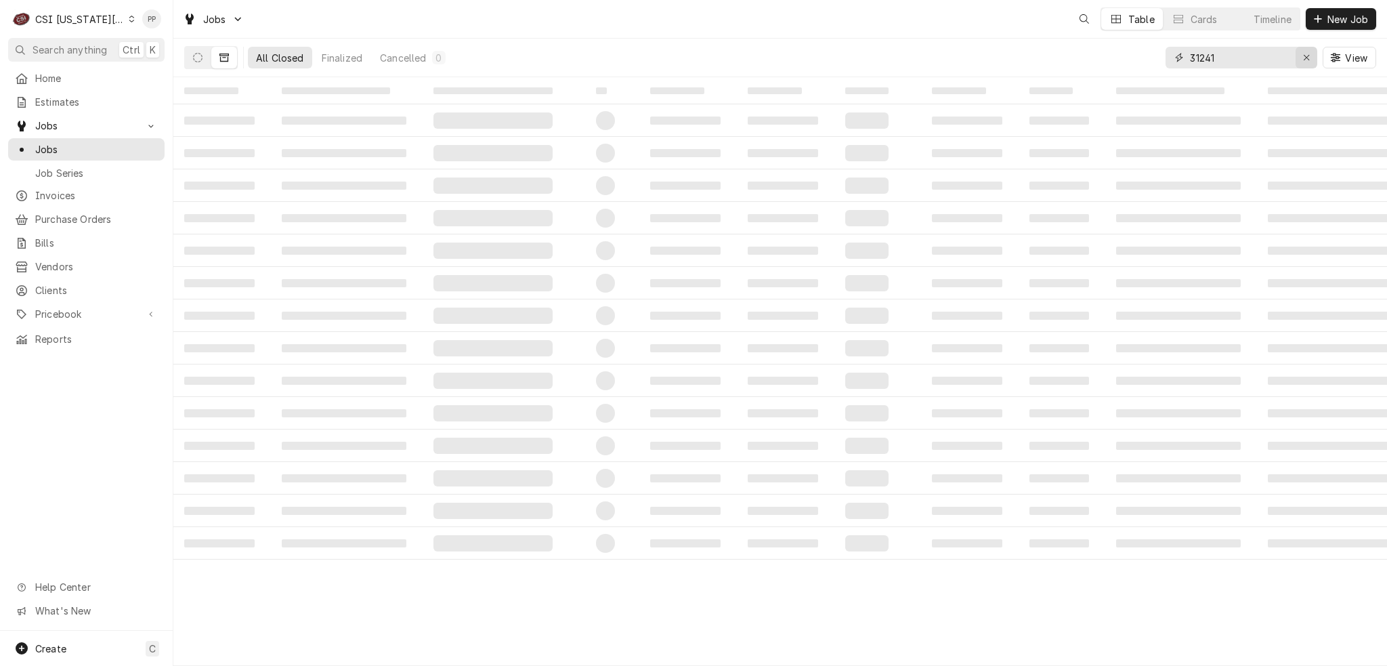
click at [1304, 56] on icon "Erase input" at bounding box center [1305, 57] width 5 height 5
click at [1282, 56] on input "Dynamic Content Wrapper" at bounding box center [1253, 58] width 127 height 22
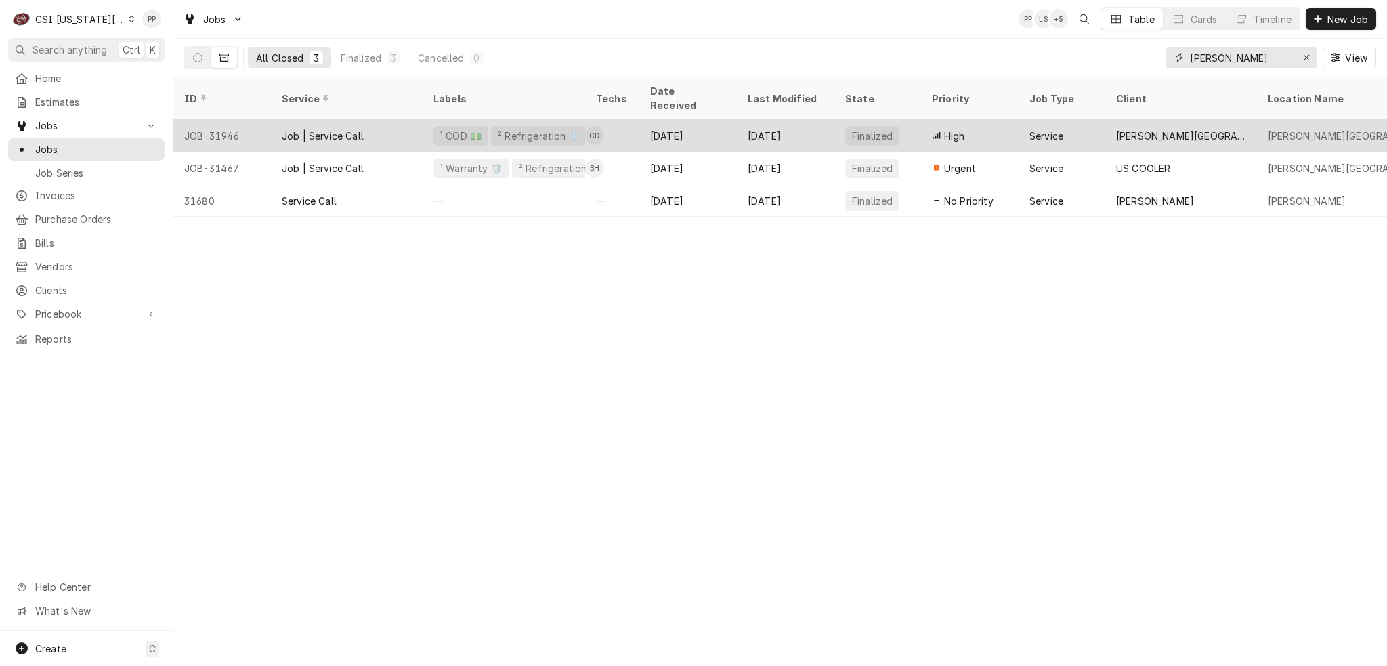
type input "[PERSON_NAME]"
click at [392, 119] on div "Job | Service Call" at bounding box center [347, 135] width 152 height 32
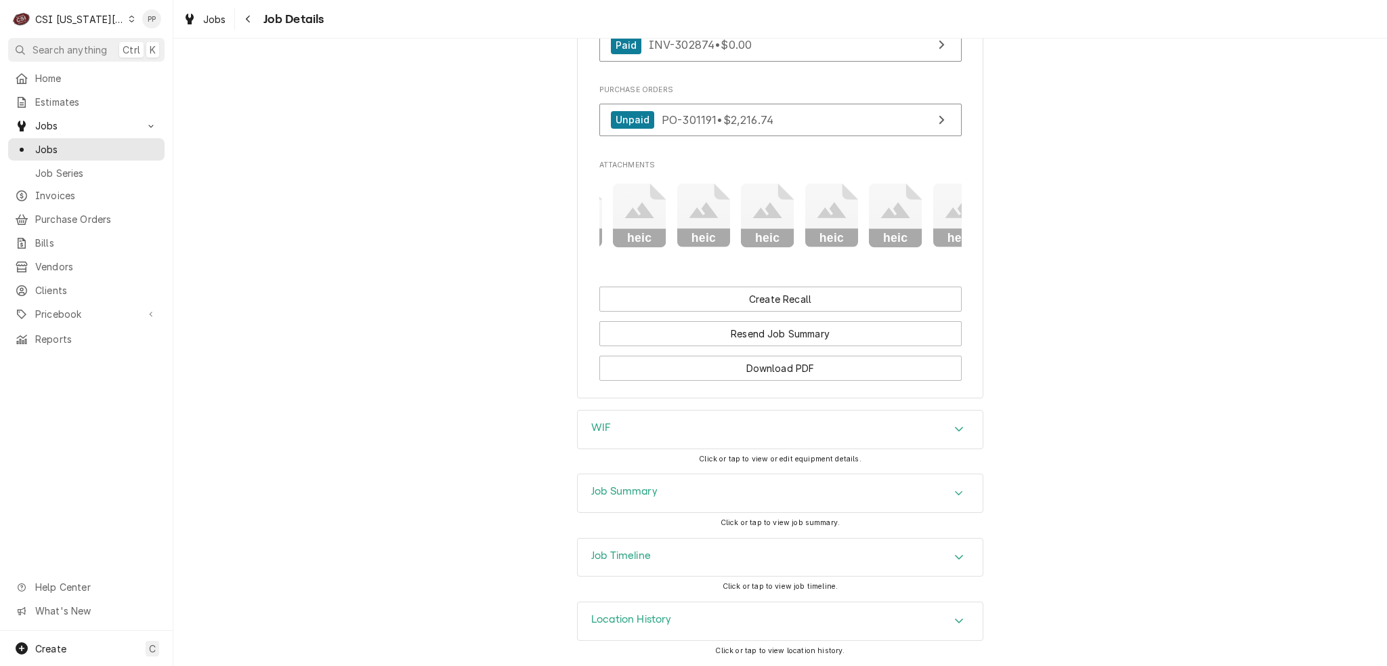
scroll to position [0, 277]
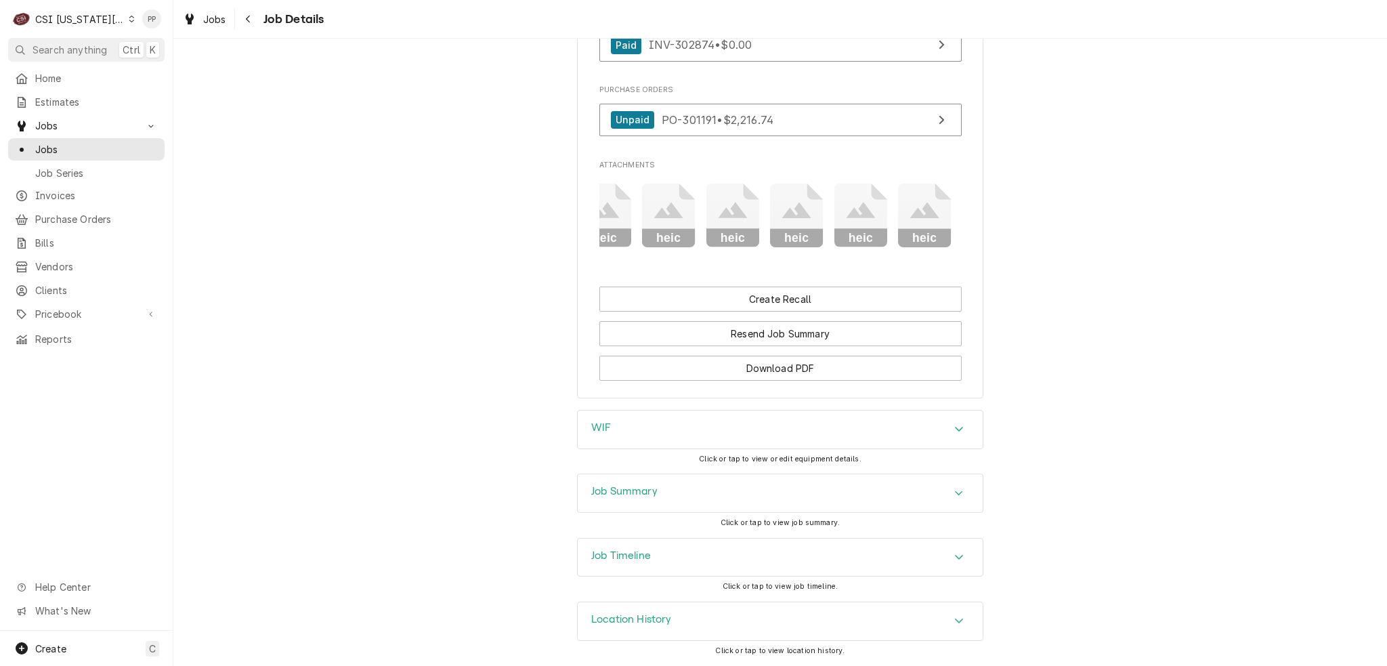
drag, startPoint x: 905, startPoint y: 249, endPoint x: 718, endPoint y: 258, distance: 187.1
click at [720, 258] on div "heic heic heic heic heic heic heic heic heic heic" at bounding box center [780, 215] width 362 height 85
click at [759, 493] on div "Job Summary" at bounding box center [780, 493] width 405 height 38
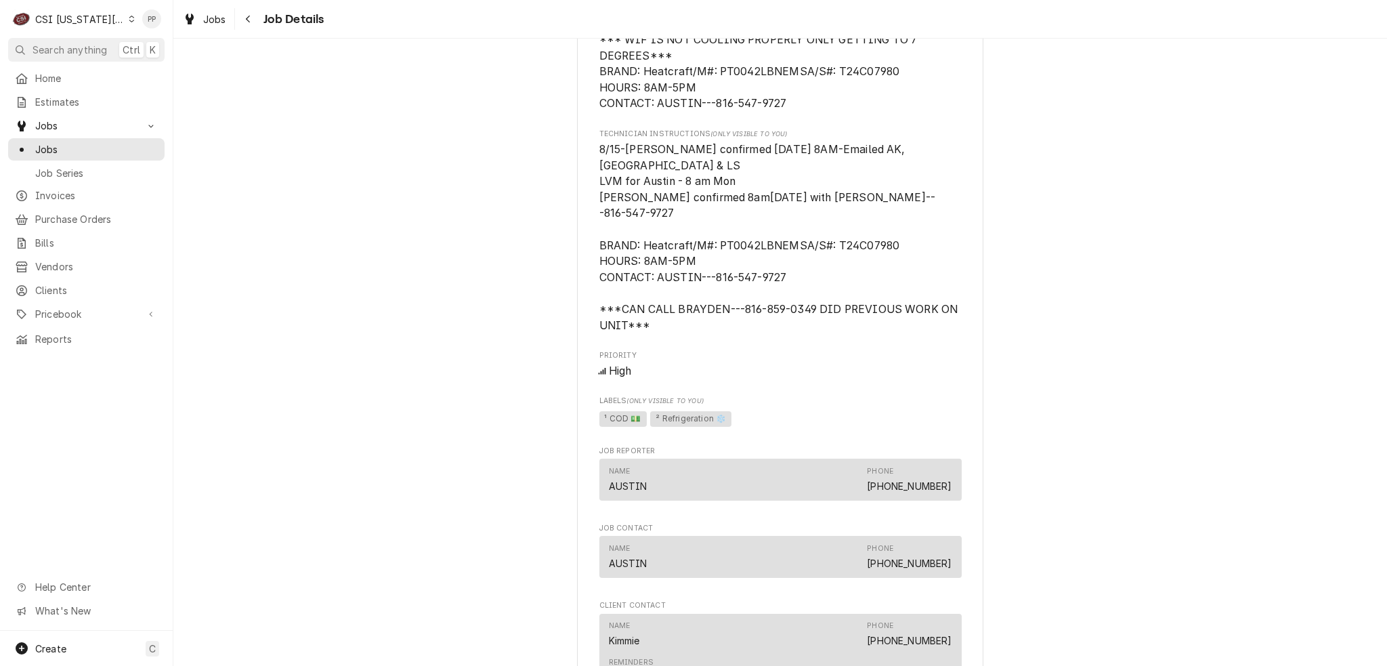
scroll to position [804, 0]
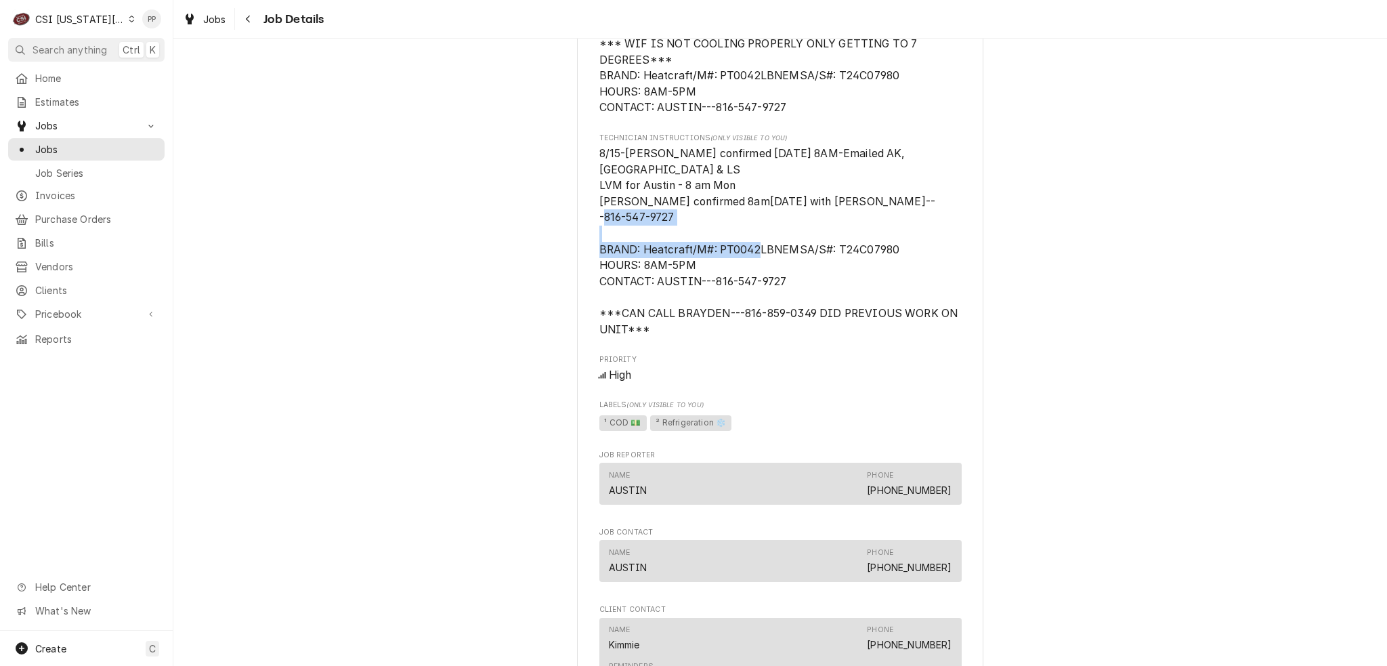
drag, startPoint x: 637, startPoint y: 262, endPoint x: 875, endPoint y: 265, distance: 237.7
click at [902, 265] on span "8/15-Austin confirmed 8/18 @ 8AM-Emailed AK, NM & LS LVM for Austin - 8 am Mon …" at bounding box center [780, 242] width 362 height 192
copy span "Heatcraft/M#: PT0042LBNEMSA/S#: T24C07980"
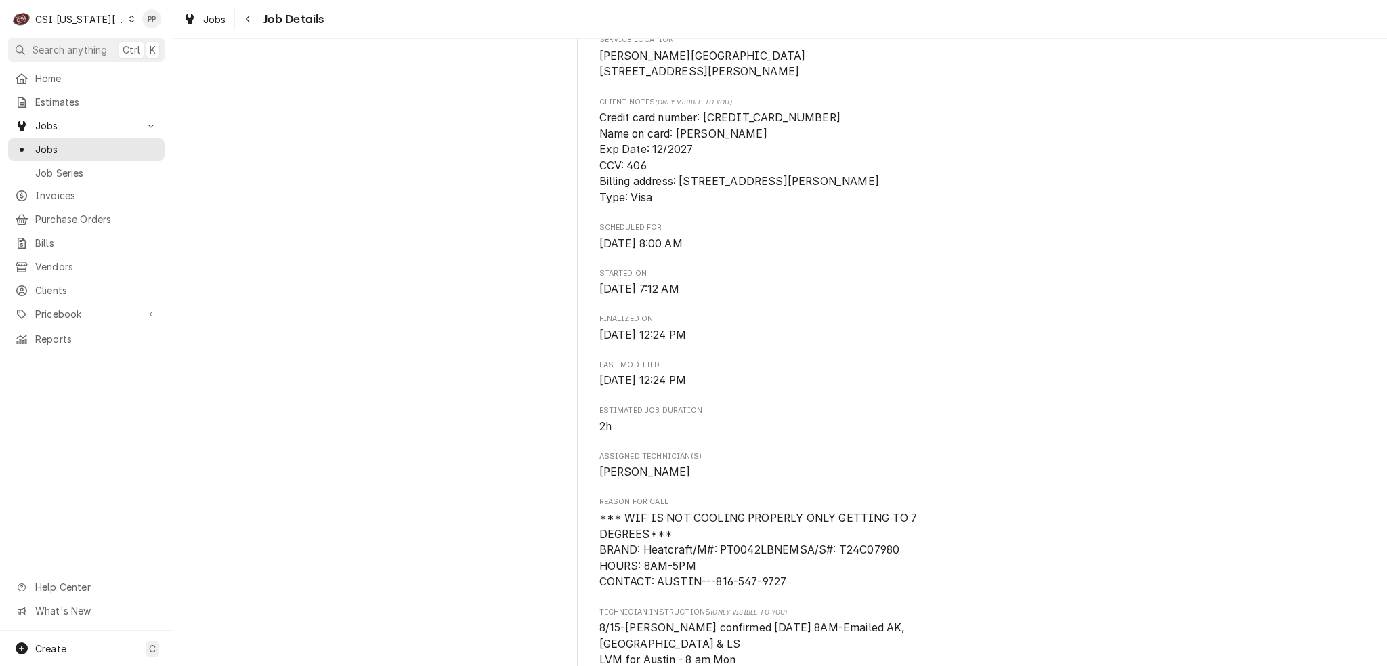
scroll to position [0, 0]
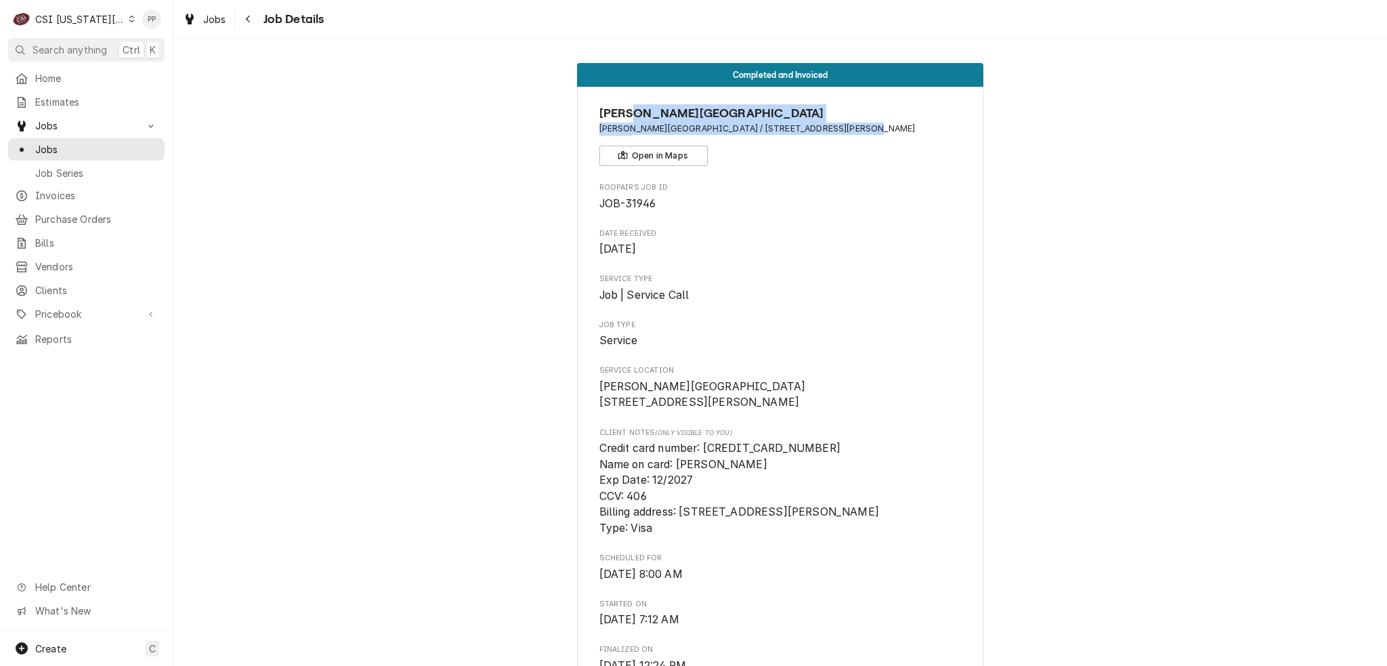
drag, startPoint x: 626, startPoint y: 121, endPoint x: 817, endPoint y: 150, distance: 193.9
click at [816, 147] on div "Hardin Central School District Hardin Central School District / 500 NE 1st St, …" at bounding box center [780, 135] width 362 height 62
click at [818, 153] on div "Hardin Central School District Hardin Central School District / 500 NE 1st St, …" at bounding box center [780, 135] width 362 height 62
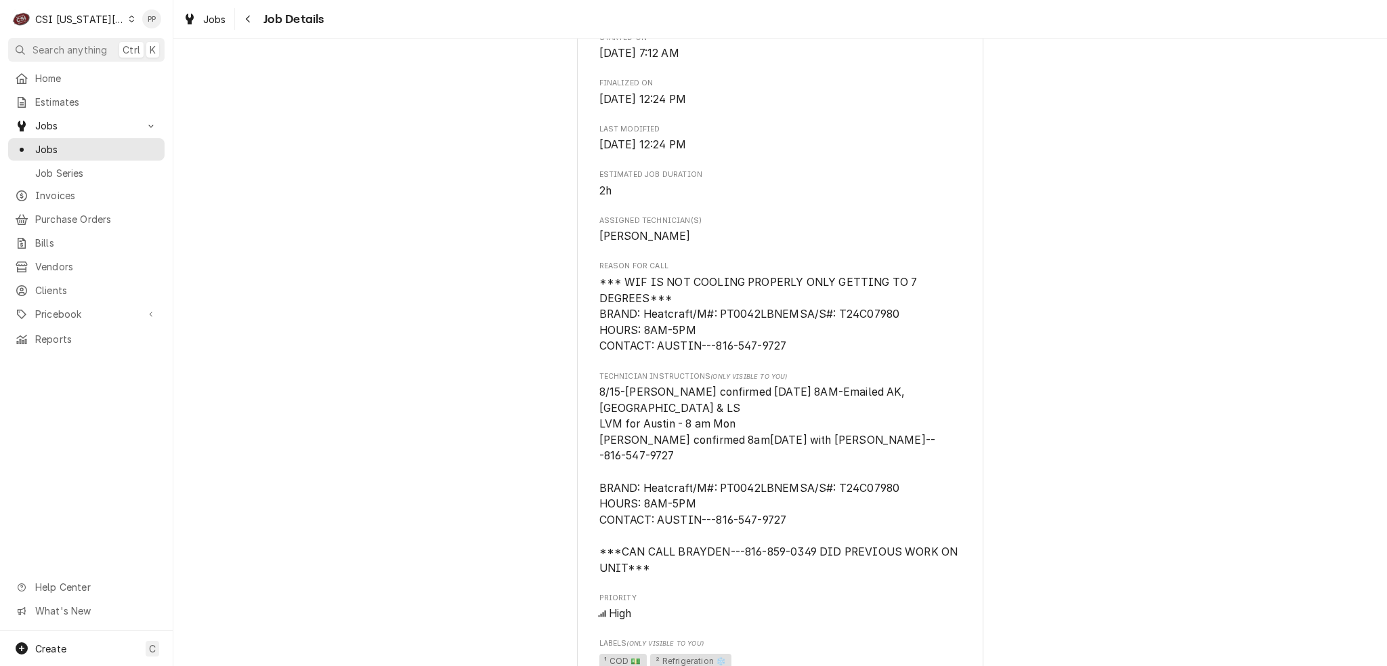
scroll to position [609, 0]
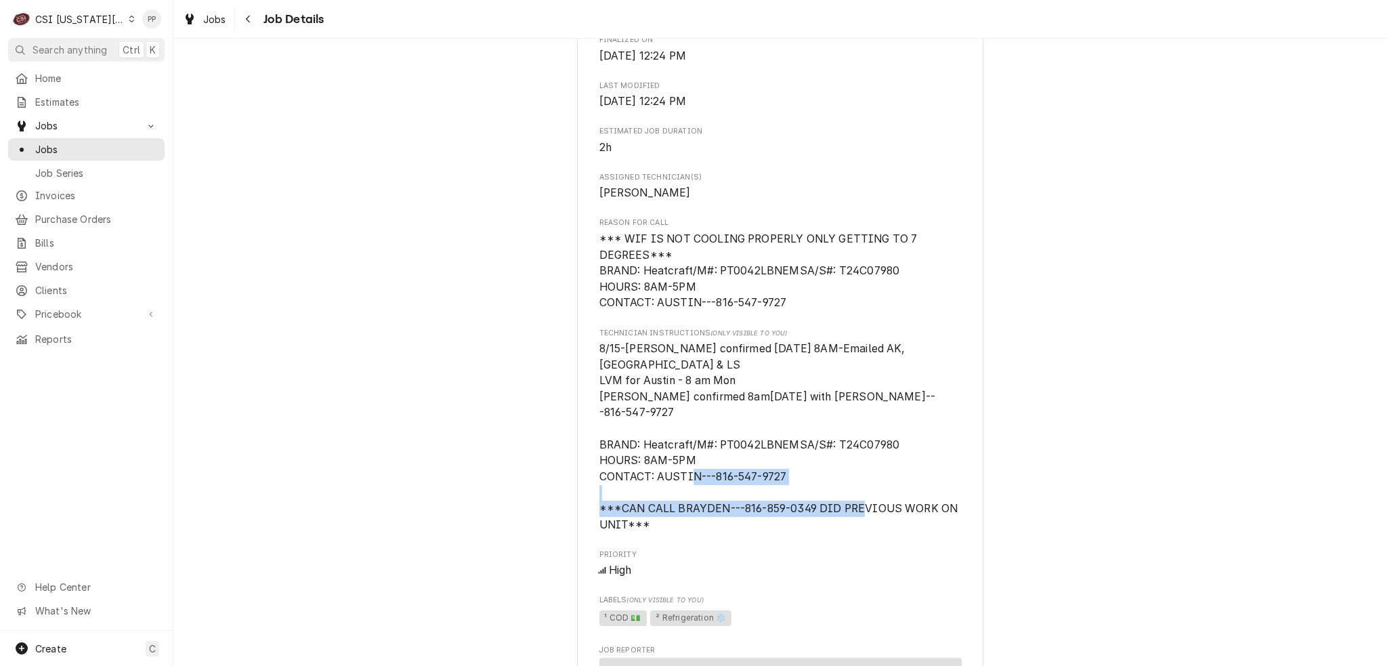
drag, startPoint x: 615, startPoint y: 522, endPoint x: 712, endPoint y: 547, distance: 100.0
click at [712, 533] on span "8/15-Austin confirmed 8/18 @ 8AM-Emailed AK, NM & LS LVM for Austin - 8 am Mon …" at bounding box center [780, 437] width 362 height 192
click at [699, 533] on span "8/15-Austin confirmed 8/18 @ 8AM-Emailed AK, NM & LS LVM for Austin - 8 am Mon …" at bounding box center [780, 437] width 362 height 192
drag, startPoint x: 670, startPoint y: 542, endPoint x: 660, endPoint y: 538, distance: 10.1
click at [580, 522] on div "Hardin Central School District Hardin Central School District / 500 NE 1st St, …" at bounding box center [780, 395] width 406 height 1837
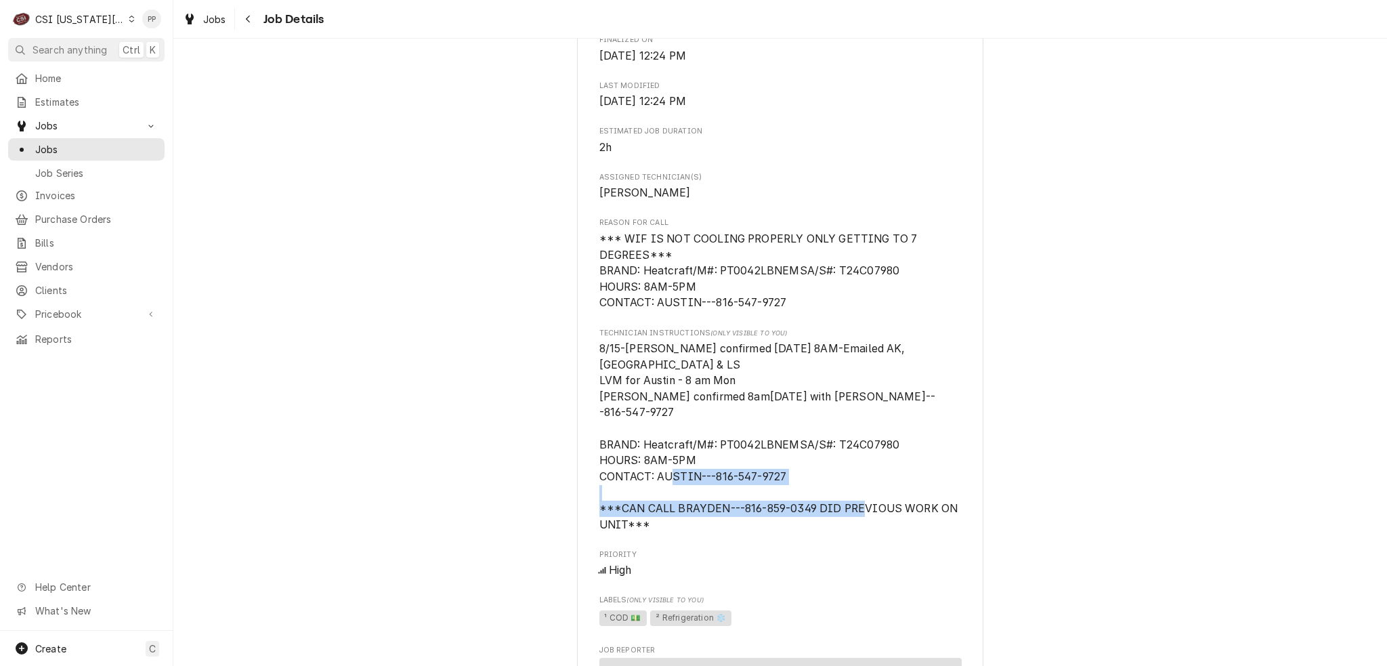
click at [684, 533] on span "8/15-Austin confirmed 8/18 @ 8AM-Emailed AK, NM & LS LVM for Austin - 8 am Mon …" at bounding box center [780, 437] width 362 height 192
click at [586, 522] on div "Hardin Central School District Hardin Central School District / 500 NE 1st St, …" at bounding box center [780, 395] width 406 height 1837
click at [672, 533] on span "8/15-Austin confirmed 8/18 @ 8AM-Emailed AK, NM & LS LVM for Austin - 8 am Mon …" at bounding box center [780, 437] width 362 height 192
click at [658, 533] on span "8/15-Austin confirmed 8/18 @ 8AM-Emailed AK, NM & LS LVM for Austin - 8 am Mon …" at bounding box center [780, 437] width 362 height 192
drag, startPoint x: 661, startPoint y: 541, endPoint x: 582, endPoint y: 521, distance: 81.0
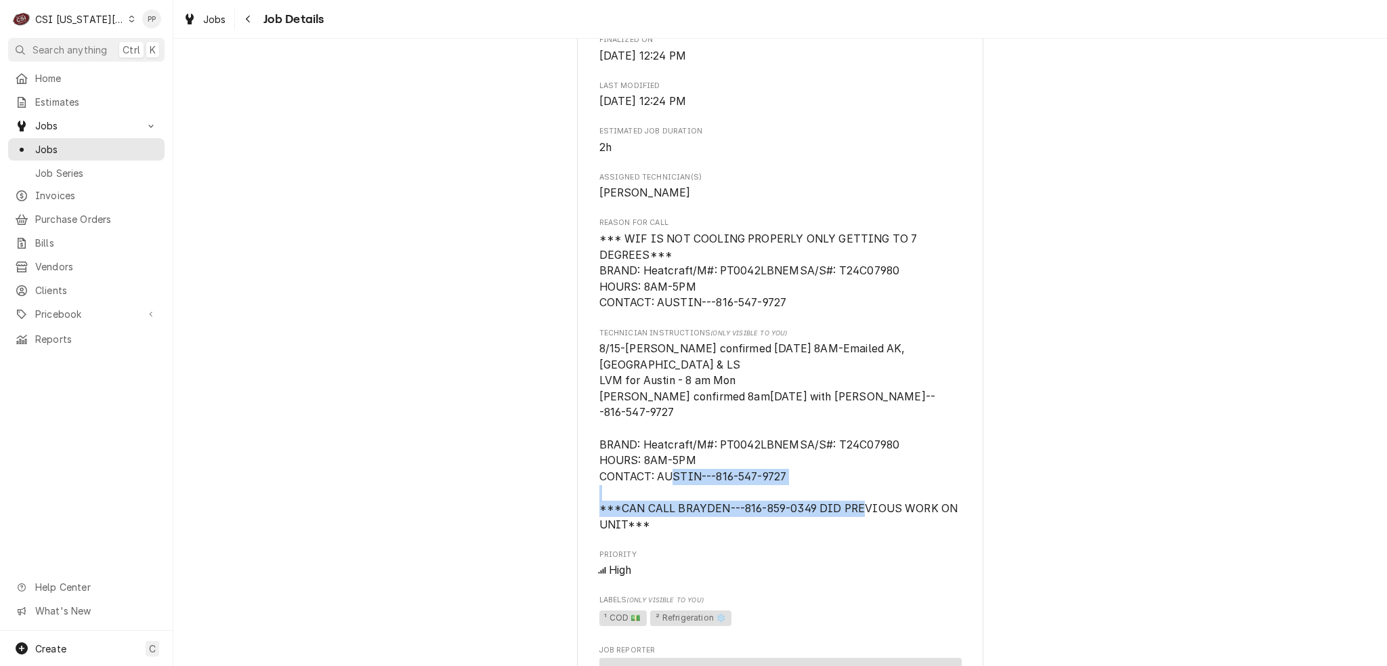
click at [582, 521] on div "Hardin Central School District Hardin Central School District / 500 NE 1st St, …" at bounding box center [780, 395] width 406 height 1837
click at [685, 533] on span "8/15-Austin confirmed 8/18 @ 8AM-Emailed AK, NM & LS LVM for Austin - 8 am Mon …" at bounding box center [780, 437] width 362 height 192
click at [806, 477] on span "8/15-Austin confirmed 8/18 @ 8AM-Emailed AK, NM & LS LVM for Austin - 8 am Mon …" at bounding box center [780, 437] width 362 height 192
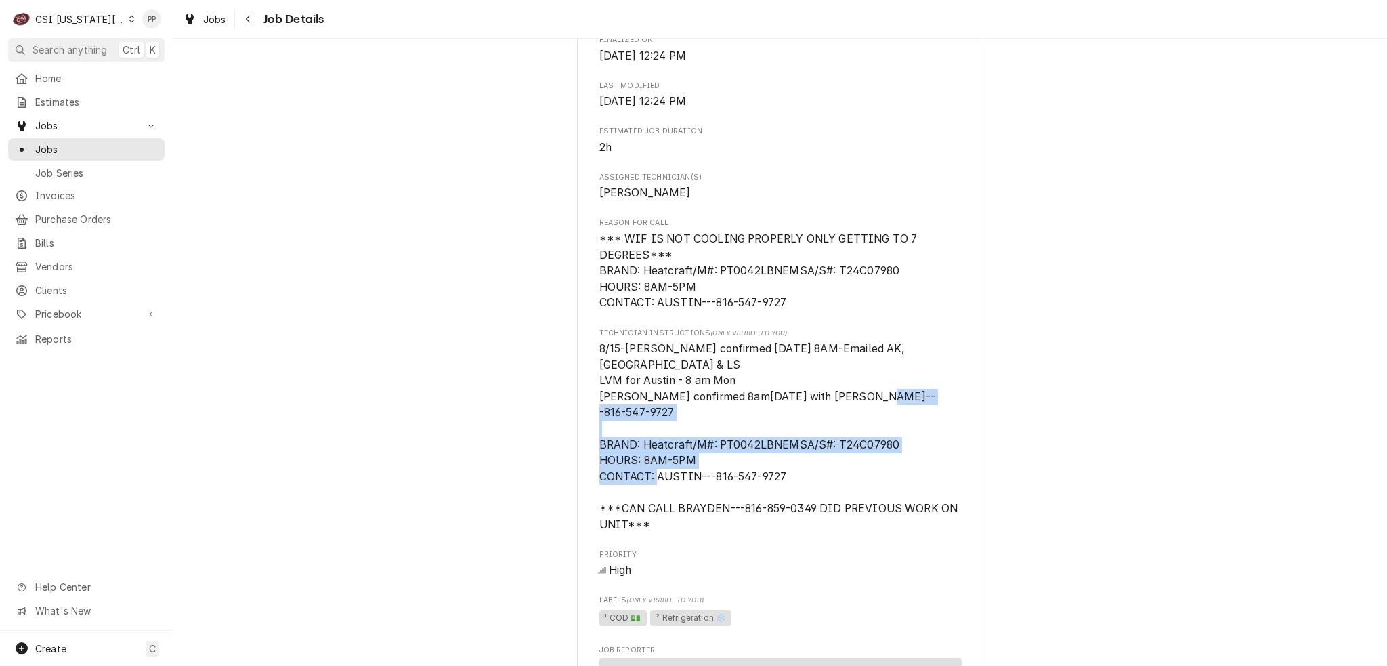
drag, startPoint x: 794, startPoint y: 489, endPoint x: 576, endPoint y: 461, distance: 219.8
click at [577, 461] on div "Hardin Central School District Hardin Central School District / 500 NE 1st St, …" at bounding box center [780, 395] width 406 height 1837
click at [588, 456] on div "Hardin Central School District Hardin Central School District / 500 NE 1st St, …" at bounding box center [780, 395] width 406 height 1837
drag, startPoint x: 592, startPoint y: 457, endPoint x: 795, endPoint y: 492, distance: 205.5
click at [795, 492] on div "Hardin Central School District Hardin Central School District / 500 NE 1st St, …" at bounding box center [780, 395] width 406 height 1837
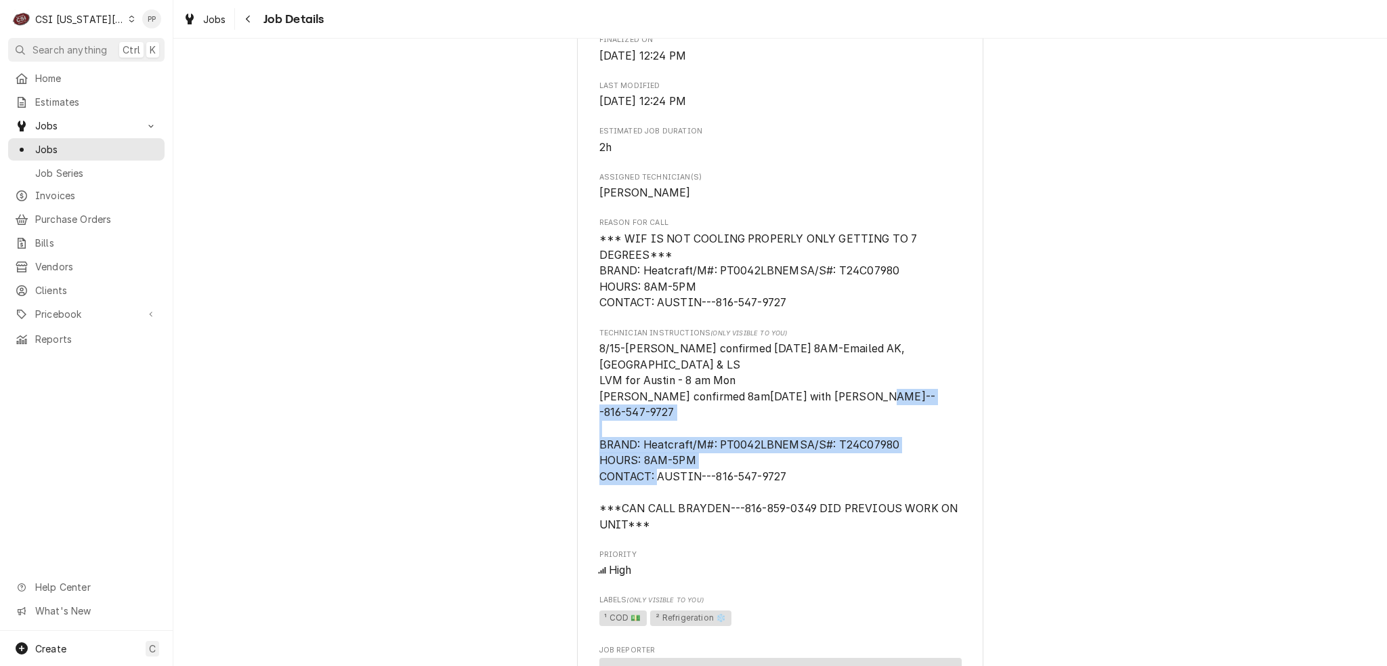
click at [789, 492] on span "8/15-Austin confirmed 8/18 @ 8AM-Emailed AK, NM & LS LVM for Austin - 8 am Mon …" at bounding box center [780, 437] width 362 height 192
drag, startPoint x: 786, startPoint y: 492, endPoint x: 585, endPoint y: 463, distance: 203.1
click at [585, 463] on div "Hardin Central School District Hardin Central School District / 500 NE 1st St, …" at bounding box center [780, 395] width 406 height 1837
click at [588, 462] on div "Hardin Central School District Hardin Central School District / 500 NE 1st St, …" at bounding box center [780, 395] width 406 height 1837
click at [592, 462] on div "Hardin Central School District Hardin Central School District / 500 NE 1st St, …" at bounding box center [780, 395] width 406 height 1837
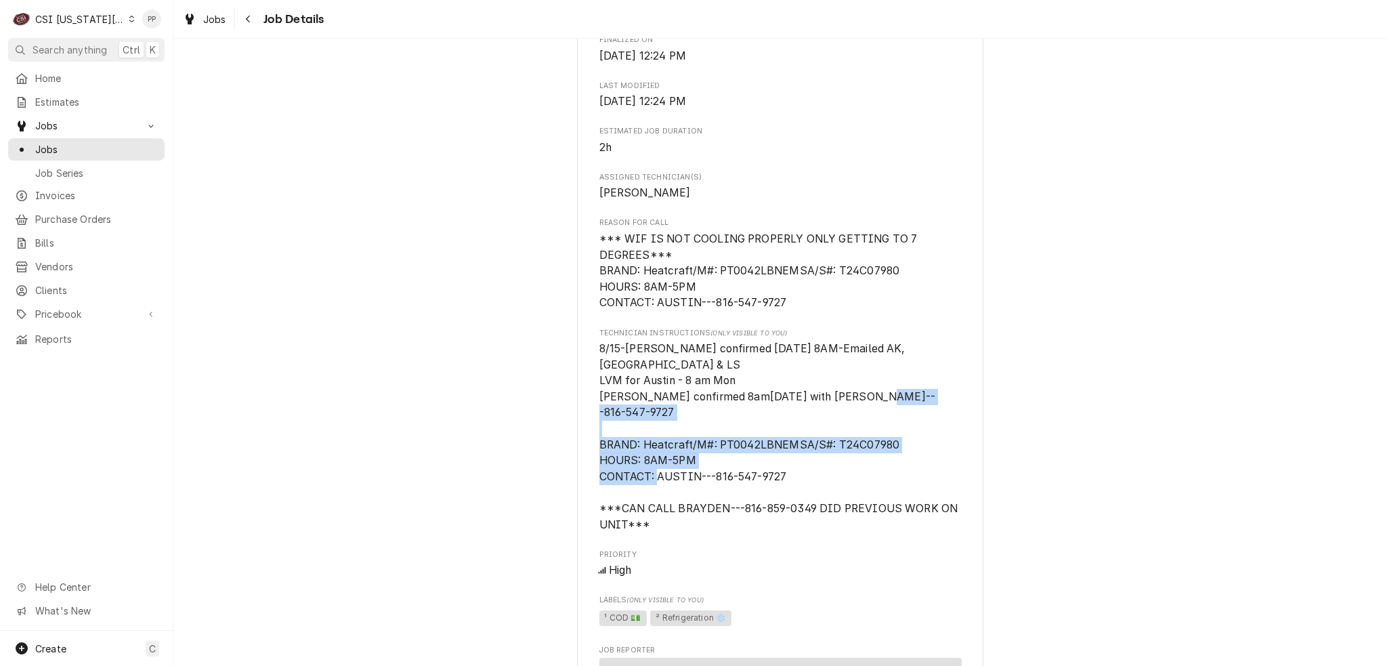
drag, startPoint x: 593, startPoint y: 460, endPoint x: 791, endPoint y: 489, distance: 200.5
click at [791, 489] on span "8/15-Austin confirmed 8/18 @ 8AM-Emailed AK, NM & LS LVM for Austin - 8 am Mon …" at bounding box center [780, 437] width 362 height 192
drag, startPoint x: 712, startPoint y: 457, endPoint x: 903, endPoint y: 462, distance: 191.0
click at [903, 462] on span "8/15-Austin confirmed 8/18 @ 8AM-Emailed AK, NM & LS LVM for Austin - 8 am Mon …" at bounding box center [780, 437] width 362 height 192
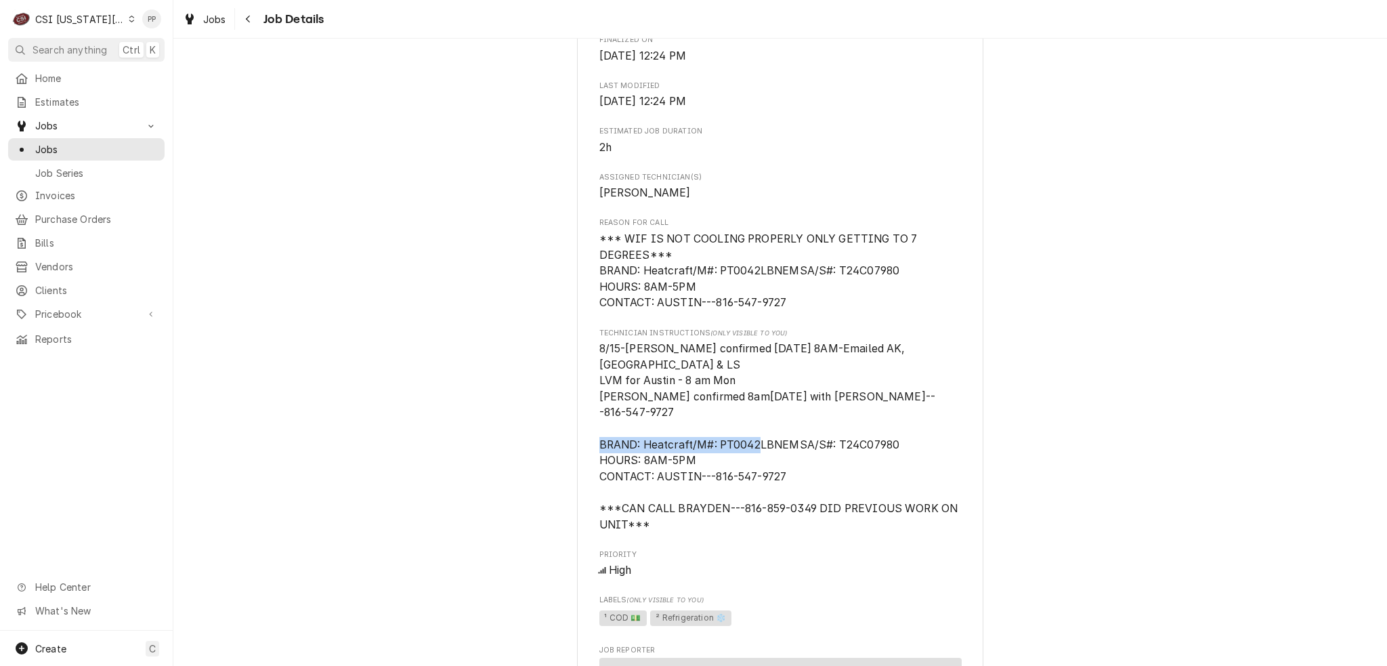
click at [903, 462] on span "8/15-Austin confirmed 8/18 @ 8AM-Emailed AK, NM & LS LVM for Austin - 8 am Mon …" at bounding box center [780, 437] width 362 height 192
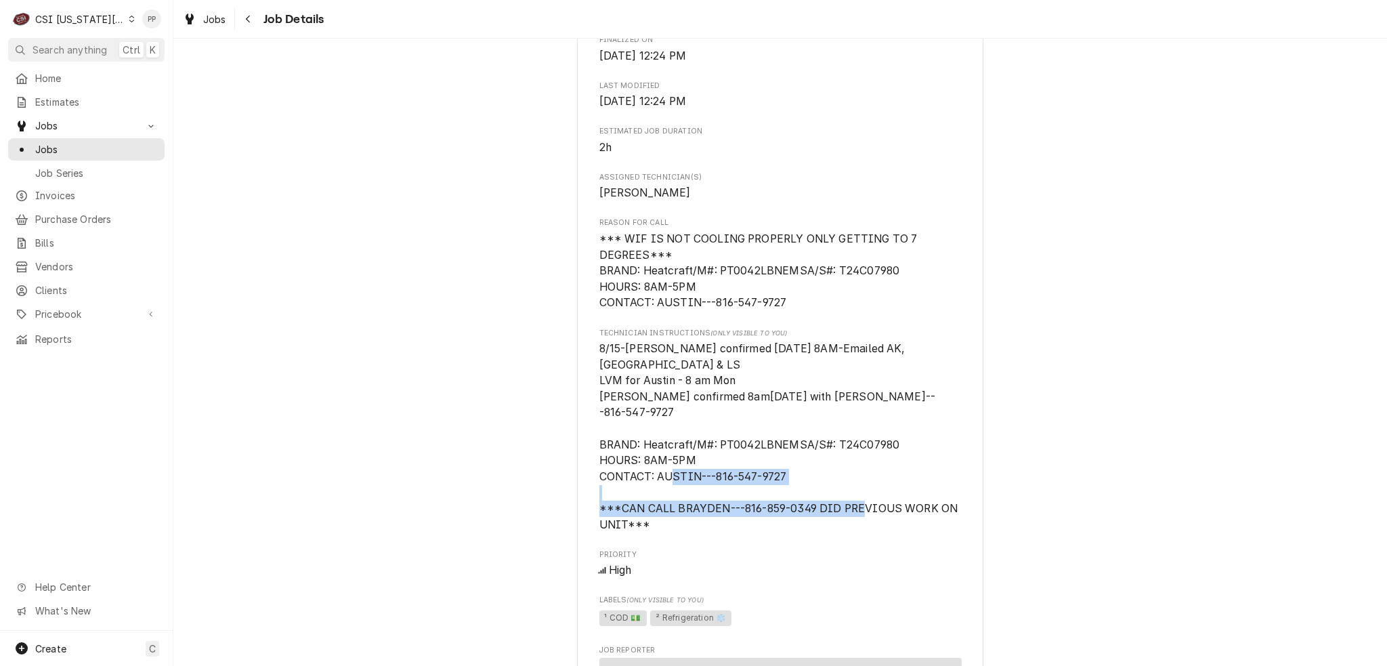
drag, startPoint x: 650, startPoint y: 536, endPoint x: 569, endPoint y: 529, distance: 80.9
click at [569, 529] on div "Completed and Invoiced Hardin Central School District Hardin Central School Dis…" at bounding box center [779, 384] width 1213 height 1883
click at [668, 533] on span "8/15-Austin confirmed 8/18 @ 8AM-Emailed AK, NM & LS LVM for Austin - 8 am Mon …" at bounding box center [780, 437] width 362 height 192
drag, startPoint x: 668, startPoint y: 542, endPoint x: 572, endPoint y: 517, distance: 98.5
click at [577, 517] on div "Hardin Central School District Hardin Central School District / 500 NE 1st St, …" at bounding box center [780, 395] width 406 height 1837
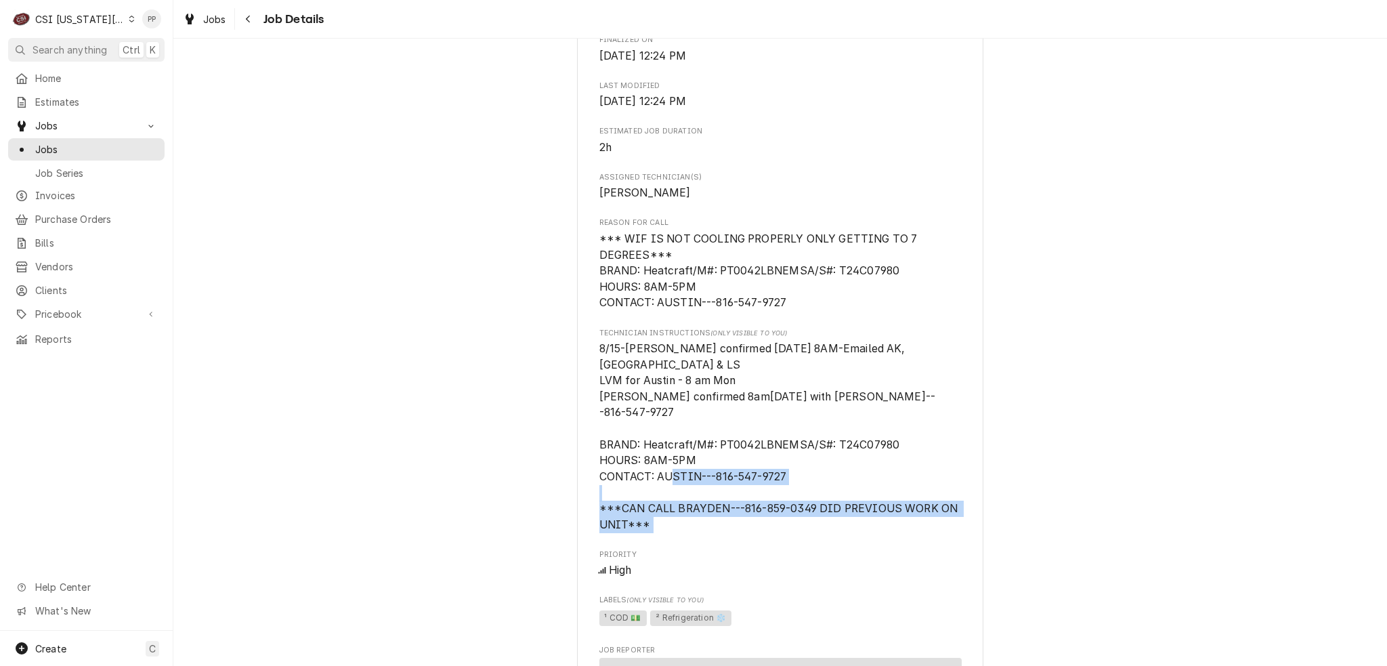
click at [650, 533] on span "8/15-Austin confirmed 8/18 @ 8AM-Emailed AK, NM & LS LVM for Austin - 8 am Mon …" at bounding box center [780, 437] width 362 height 192
click at [648, 533] on span "8/15-Austin confirmed 8/18 @ 8AM-Emailed AK, NM & LS LVM for Austin - 8 am Mon …" at bounding box center [780, 437] width 362 height 192
click at [647, 533] on span "8/15-Austin confirmed 8/18 @ 8AM-Emailed AK, NM & LS LVM for Austin - 8 am Mon …" at bounding box center [780, 437] width 362 height 192
drag, startPoint x: 647, startPoint y: 540, endPoint x: 586, endPoint y: 521, distance: 64.0
click at [580, 521] on div "Hardin Central School District Hardin Central School District / 500 NE 1st St, …" at bounding box center [780, 395] width 406 height 1837
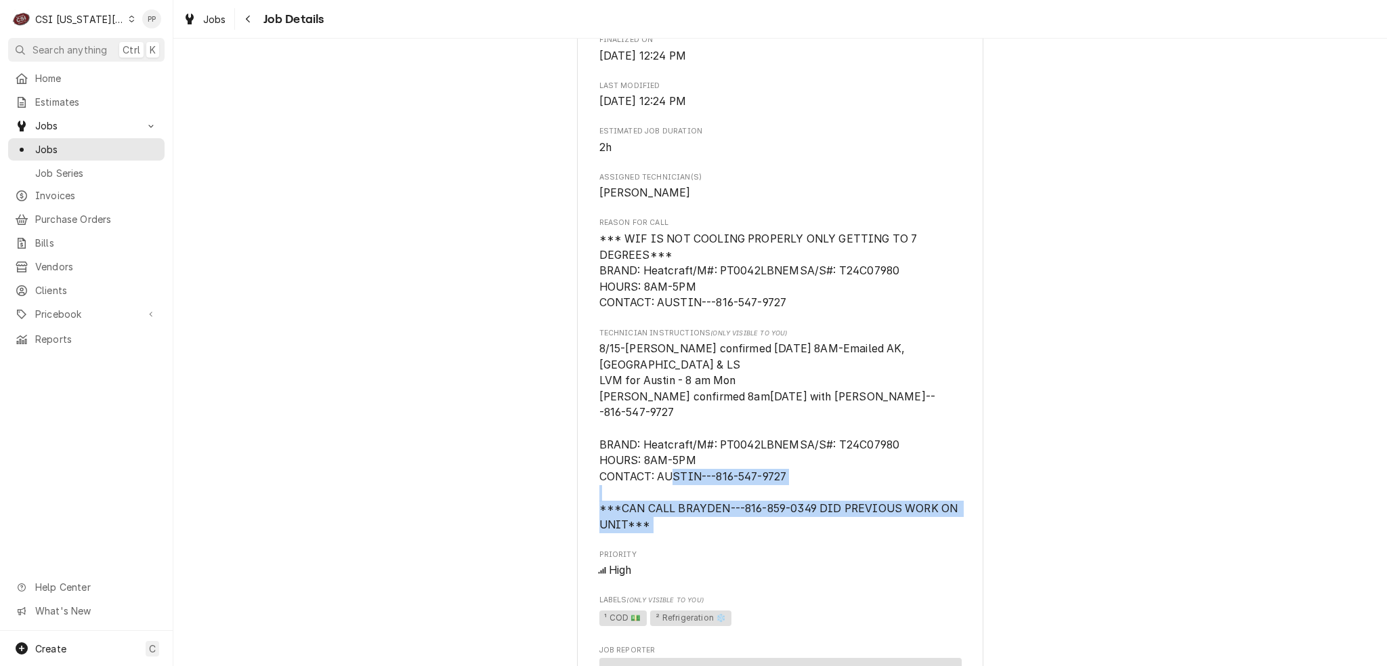
click at [636, 531] on span "8/15-Austin confirmed 8/18 @ 8AM-Emailed AK, NM & LS LVM for Austin - 8 am Mon …" at bounding box center [780, 436] width 362 height 189
drag, startPoint x: 647, startPoint y: 541, endPoint x: 604, endPoint y: 528, distance: 44.5
click at [585, 520] on div "Hardin Central School District Hardin Central School District / 500 NE 1st St, …" at bounding box center [780, 395] width 406 height 1837
click at [655, 533] on span "8/15-Austin confirmed 8/18 @ 8AM-Emailed AK, NM & LS LVM for Austin - 8 am Mon …" at bounding box center [780, 437] width 362 height 192
drag, startPoint x: 651, startPoint y: 541, endPoint x: 580, endPoint y: 520, distance: 74.1
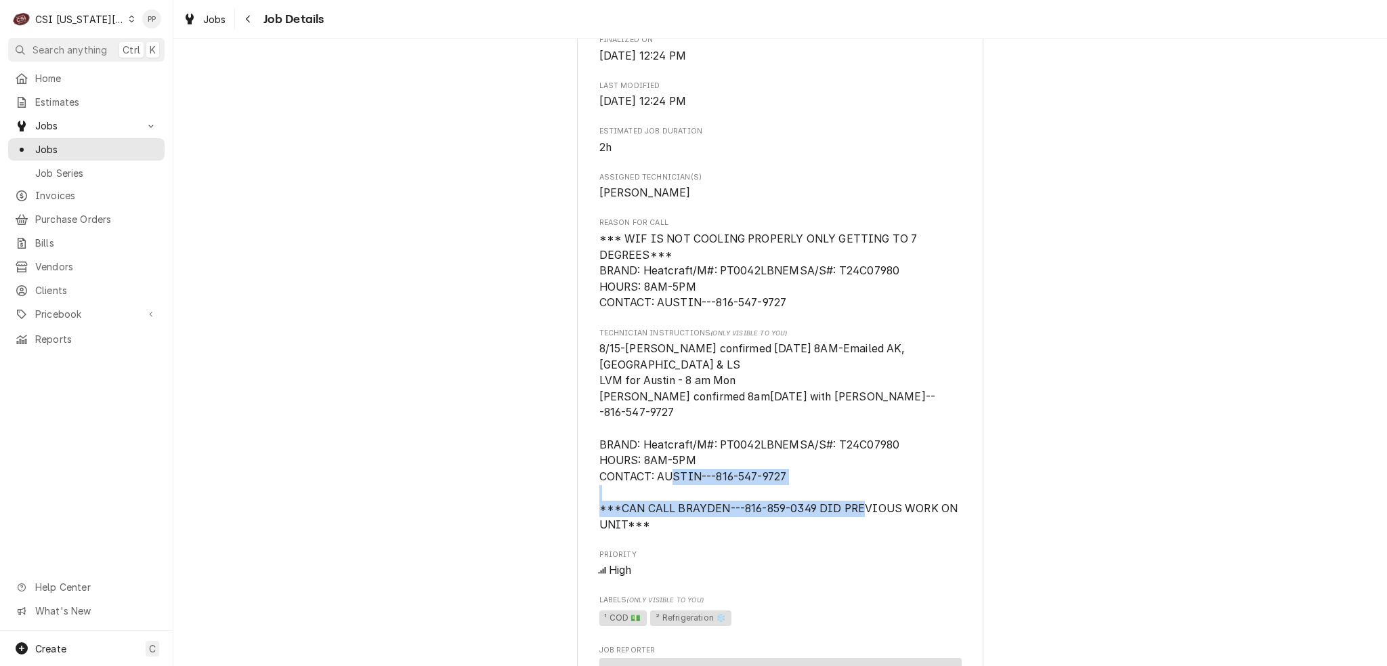
click at [580, 520] on div "Hardin Central School District Hardin Central School District / 500 NE 1st St, …" at bounding box center [780, 395] width 406 height 1837
click at [639, 531] on span "8/15-Austin confirmed 8/18 @ 8AM-Emailed AK, NM & LS LVM for Austin - 8 am Mon …" at bounding box center [780, 436] width 362 height 189
drag, startPoint x: 658, startPoint y: 549, endPoint x: 573, endPoint y: 517, distance: 90.7
click at [577, 517] on div "Hardin Central School District Hardin Central School District / 500 NE 1st St, …" at bounding box center [780, 395] width 406 height 1837
click at [647, 533] on span "8/15-Austin confirmed 8/18 @ 8AM-Emailed AK, NM & LS LVM for Austin - 8 am Mon …" at bounding box center [780, 437] width 362 height 192
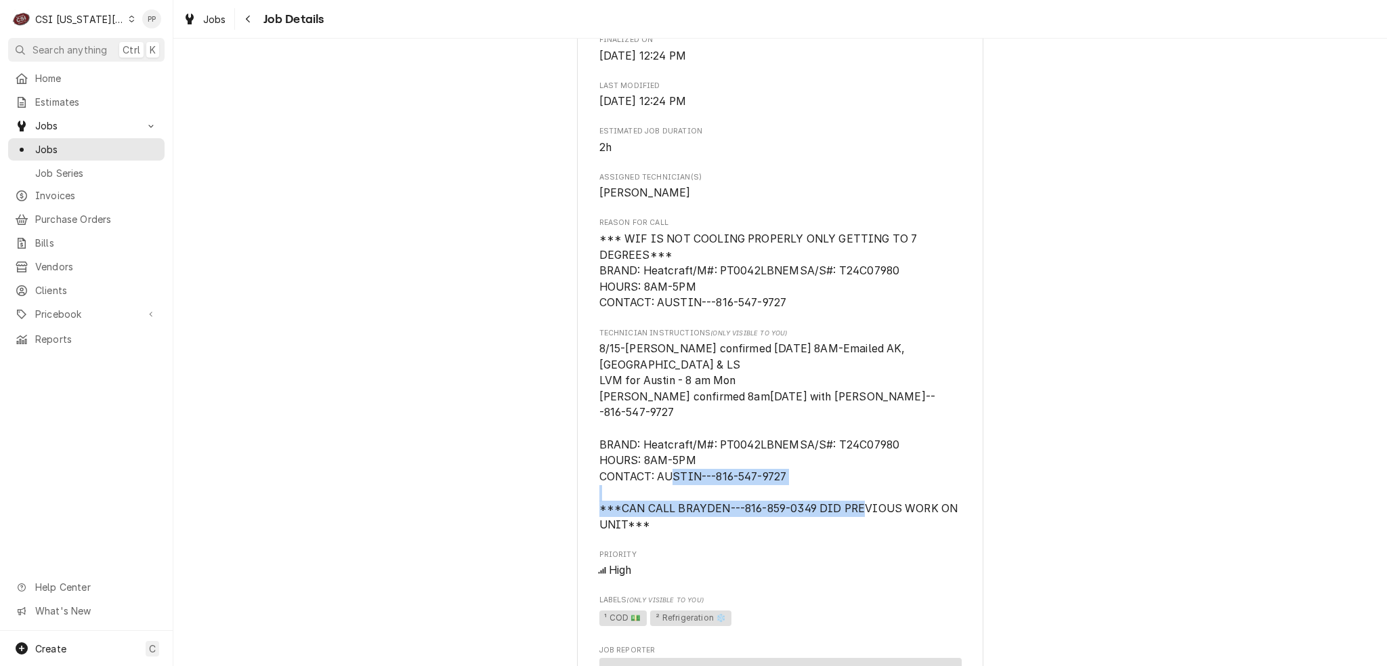
drag, startPoint x: 650, startPoint y: 538, endPoint x: 581, endPoint y: 517, distance: 72.4
click at [581, 517] on div "Hardin Central School District Hardin Central School District / 500 NE 1st St, …" at bounding box center [780, 395] width 406 height 1837
click at [650, 533] on span "8/15-Austin confirmed 8/18 @ 8AM-Emailed AK, NM & LS LVM for Austin - 8 am Mon …" at bounding box center [780, 437] width 362 height 192
drag, startPoint x: 648, startPoint y: 540, endPoint x: 582, endPoint y: 517, distance: 70.2
click at [577, 515] on div "Hardin Central School District Hardin Central School District / 500 NE 1st St, …" at bounding box center [780, 395] width 406 height 1837
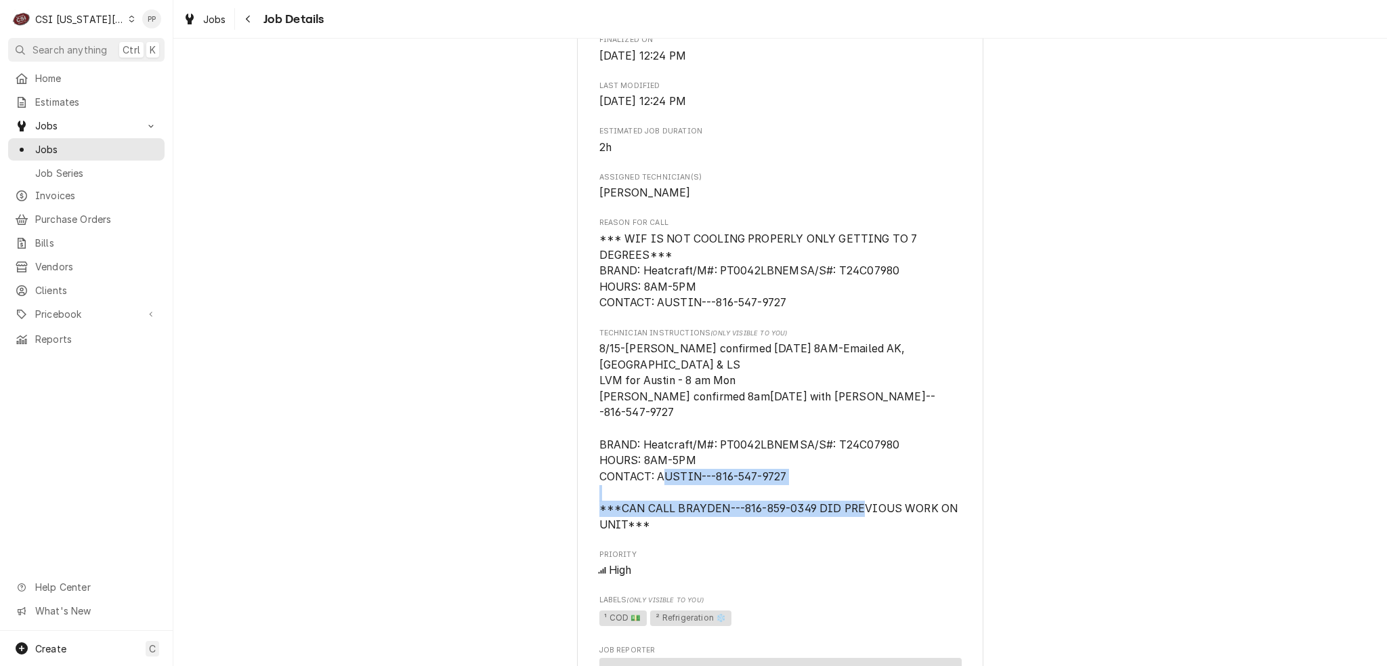
click at [645, 533] on span "8/15-Austin confirmed 8/18 @ 8AM-Emailed AK, NM & LS LVM for Austin - 8 am Mon …" at bounding box center [780, 437] width 362 height 192
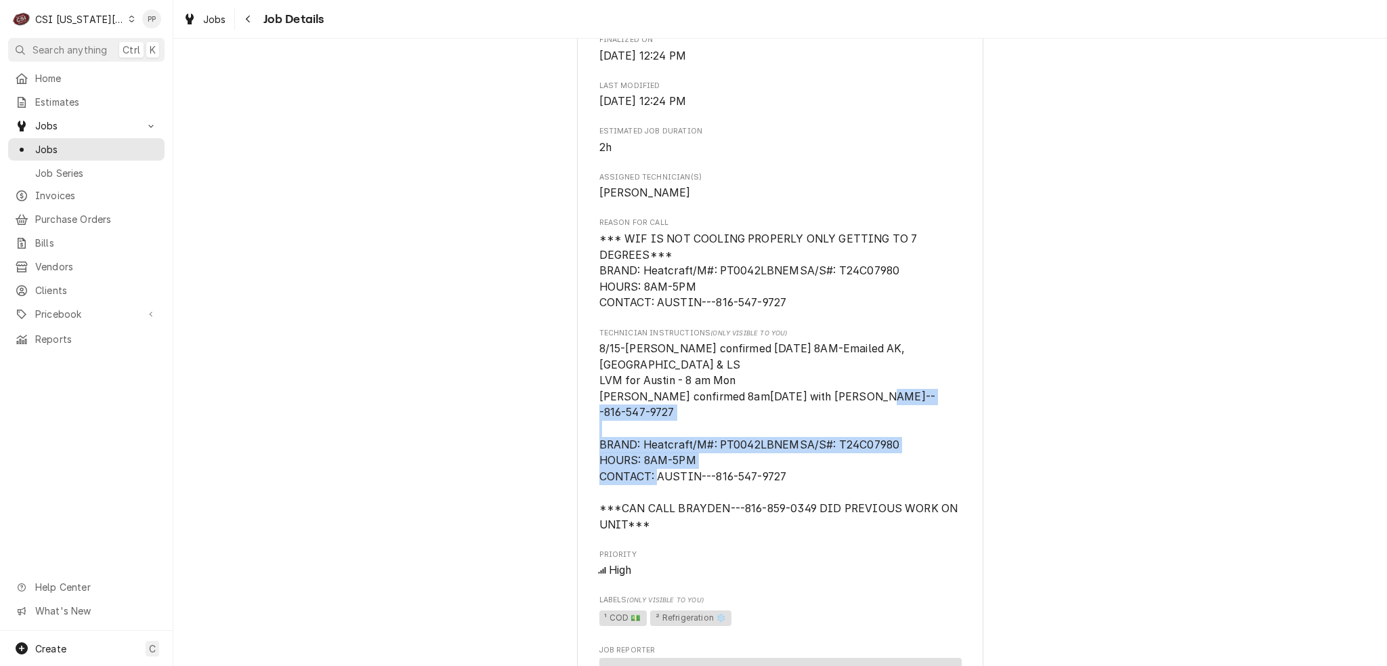
drag, startPoint x: 783, startPoint y: 497, endPoint x: 569, endPoint y: 464, distance: 216.4
click at [569, 464] on div "Completed and Invoiced Hardin Central School District Hardin Central School Dis…" at bounding box center [779, 384] width 1213 height 1883
click at [741, 482] on span "8/15-Austin confirmed 8/18 @ 8AM-Emailed AK, NM & LS LVM for Austin - 8 am Mon …" at bounding box center [780, 437] width 362 height 192
drag, startPoint x: 804, startPoint y: 492, endPoint x: 513, endPoint y: 449, distance: 294.9
click at [513, 449] on div "Completed and Invoiced Hardin Central School District Hardin Central School Dis…" at bounding box center [779, 384] width 1213 height 1883
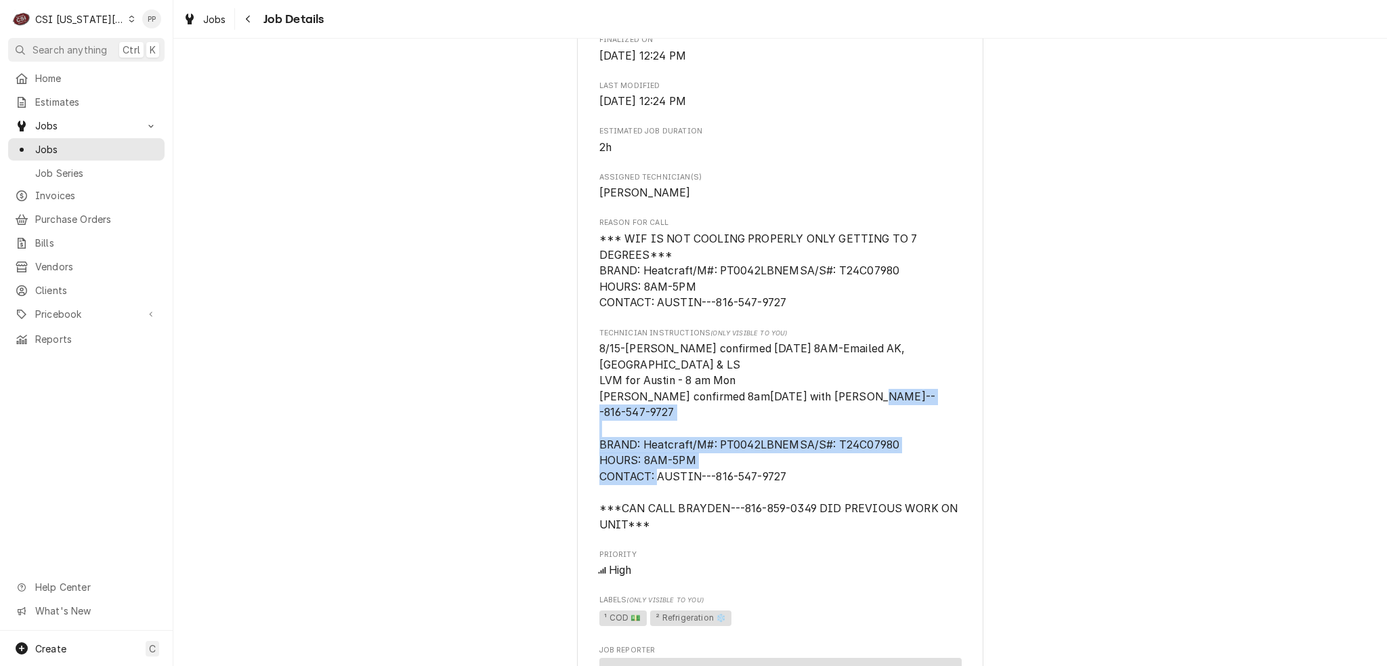
click at [754, 480] on span "8/15-Austin confirmed 8/18 @ 8AM-Emailed AK, NM & LS LVM for Austin - 8 am Mon …" at bounding box center [780, 437] width 362 height 192
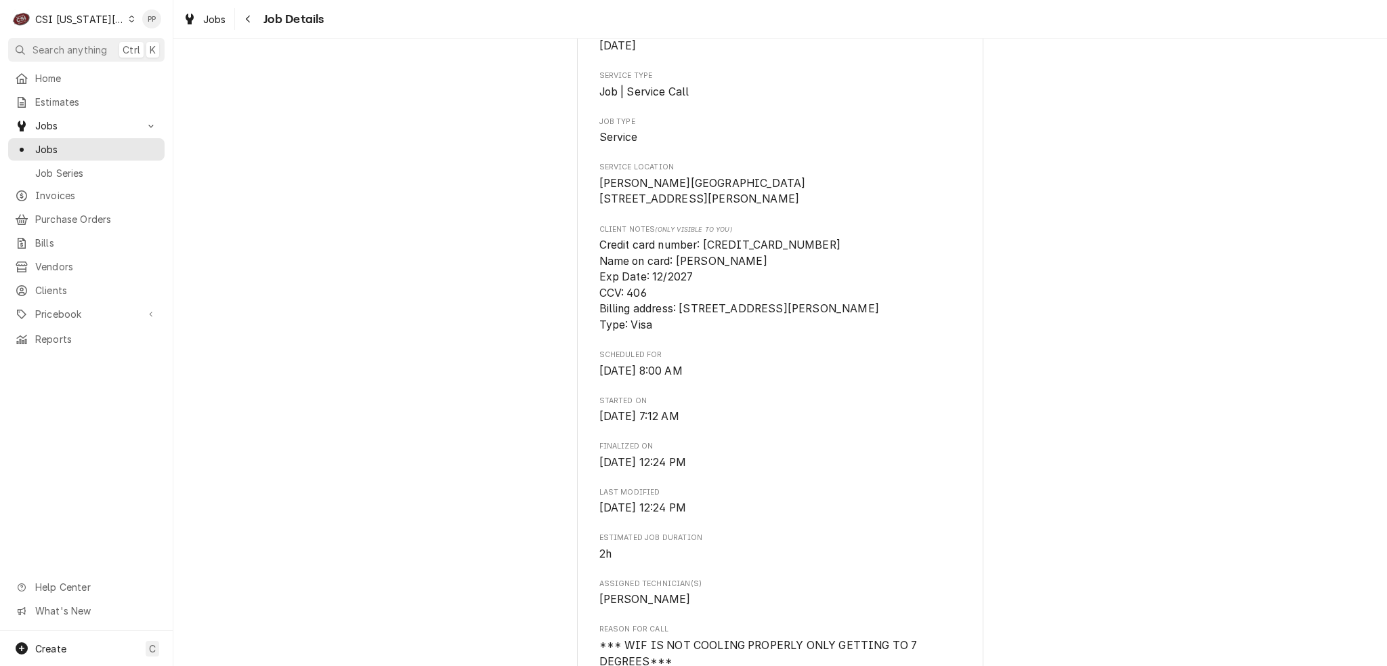
scroll to position [0, 0]
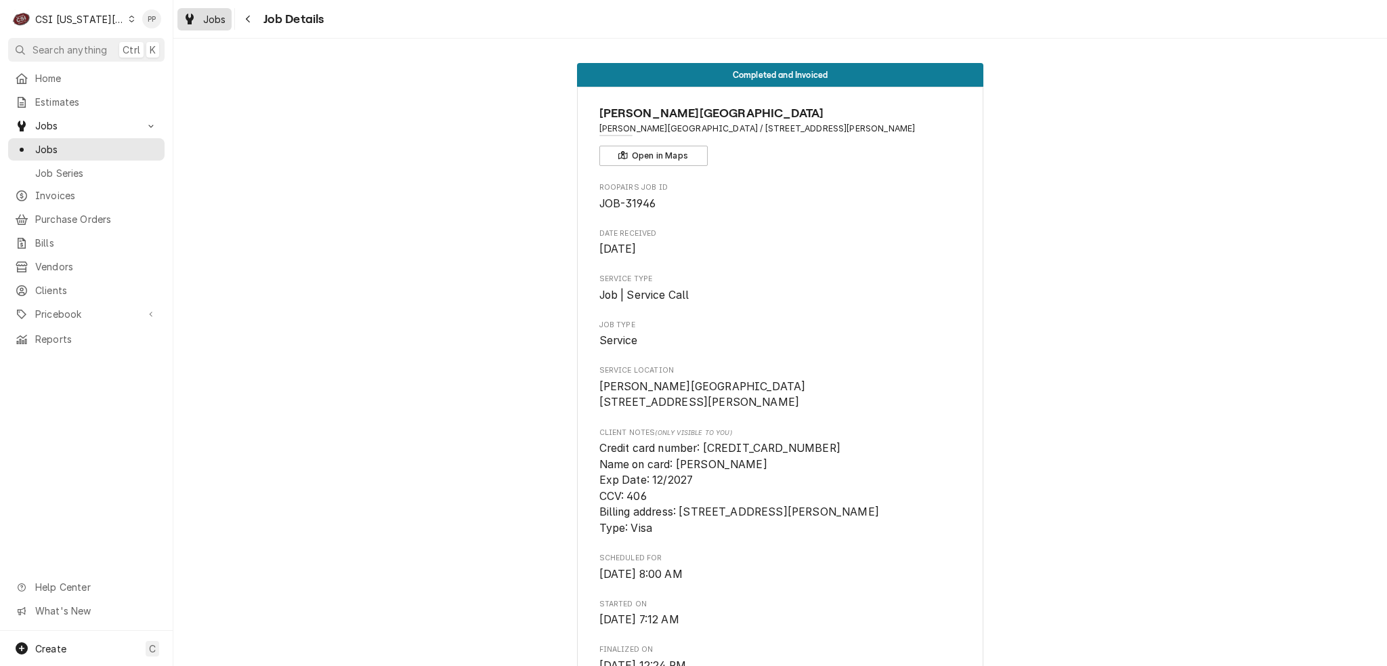
click at [207, 16] on span "Jobs" at bounding box center [214, 19] width 23 height 14
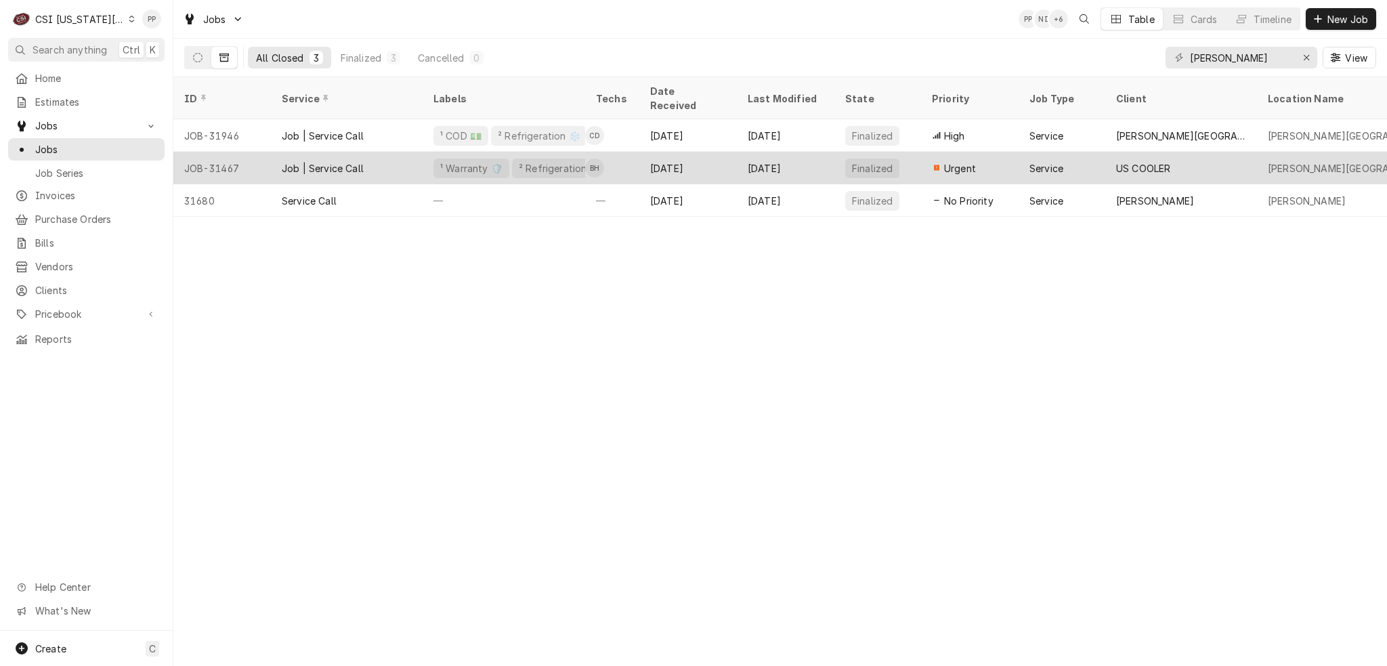
click at [395, 156] on div "Job | Service Call" at bounding box center [347, 168] width 152 height 32
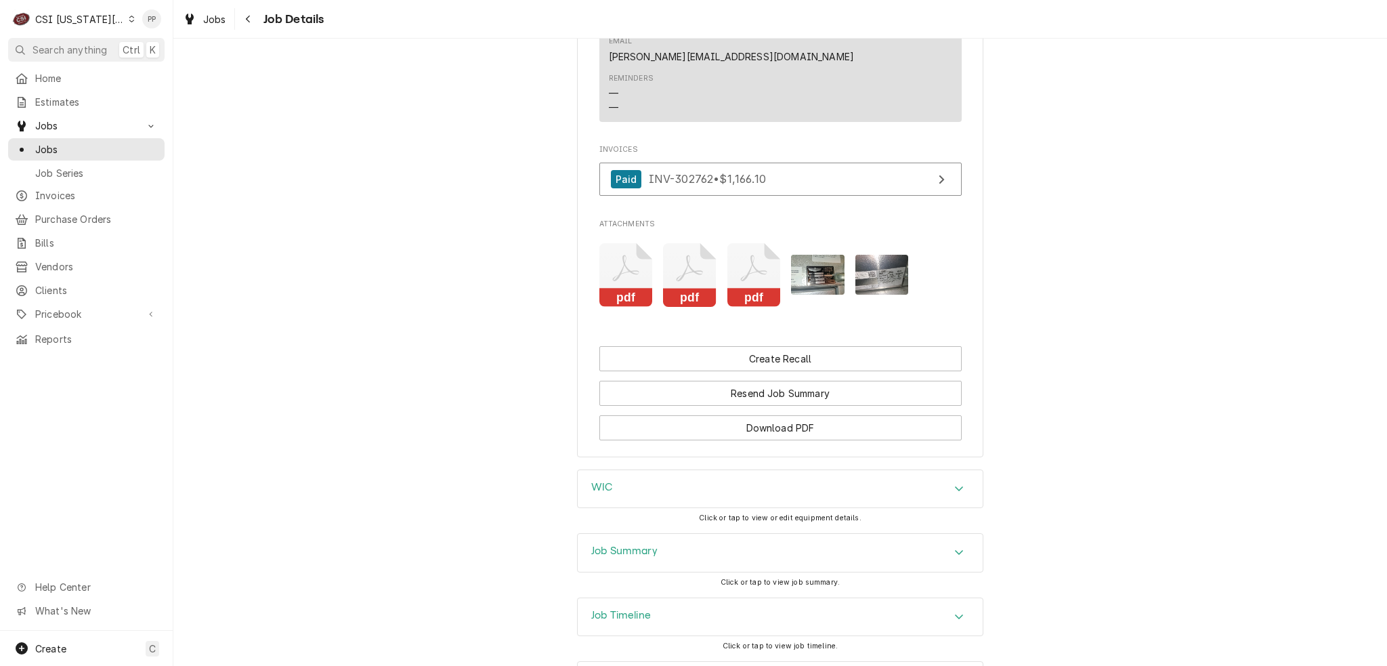
scroll to position [2811, 0]
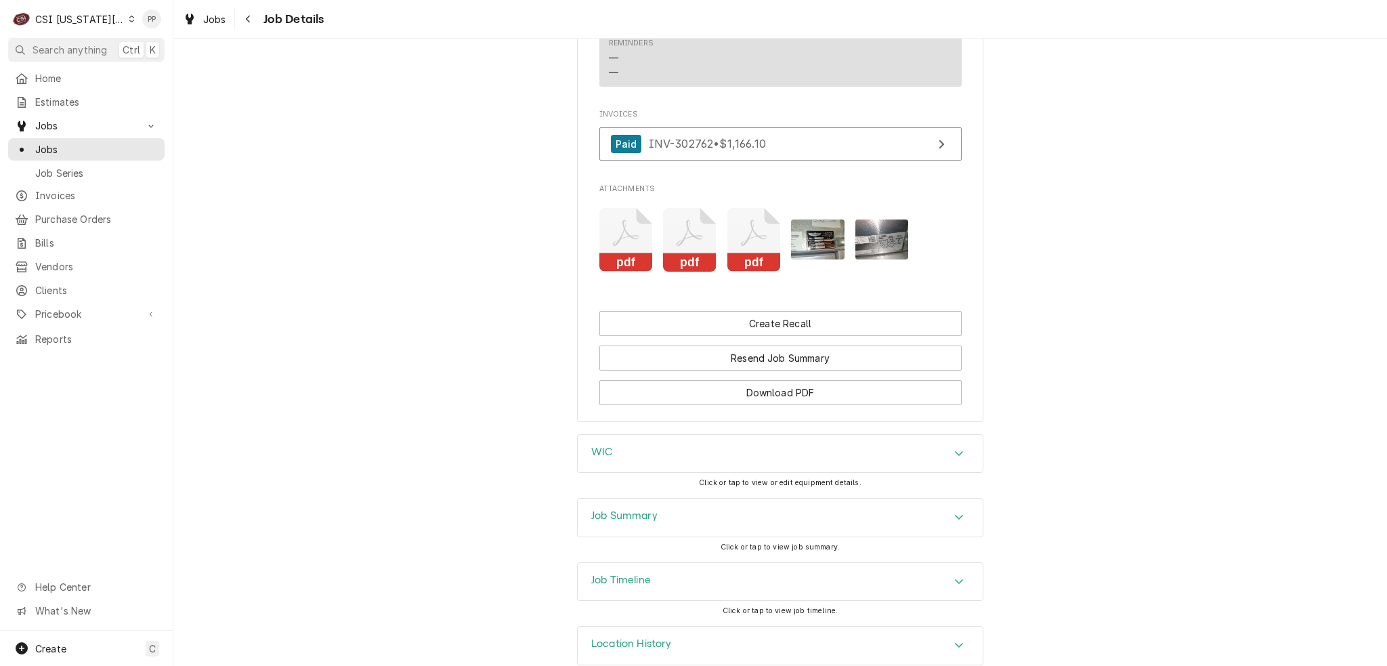
click at [820, 498] on div "Job Summary" at bounding box center [780, 517] width 405 height 38
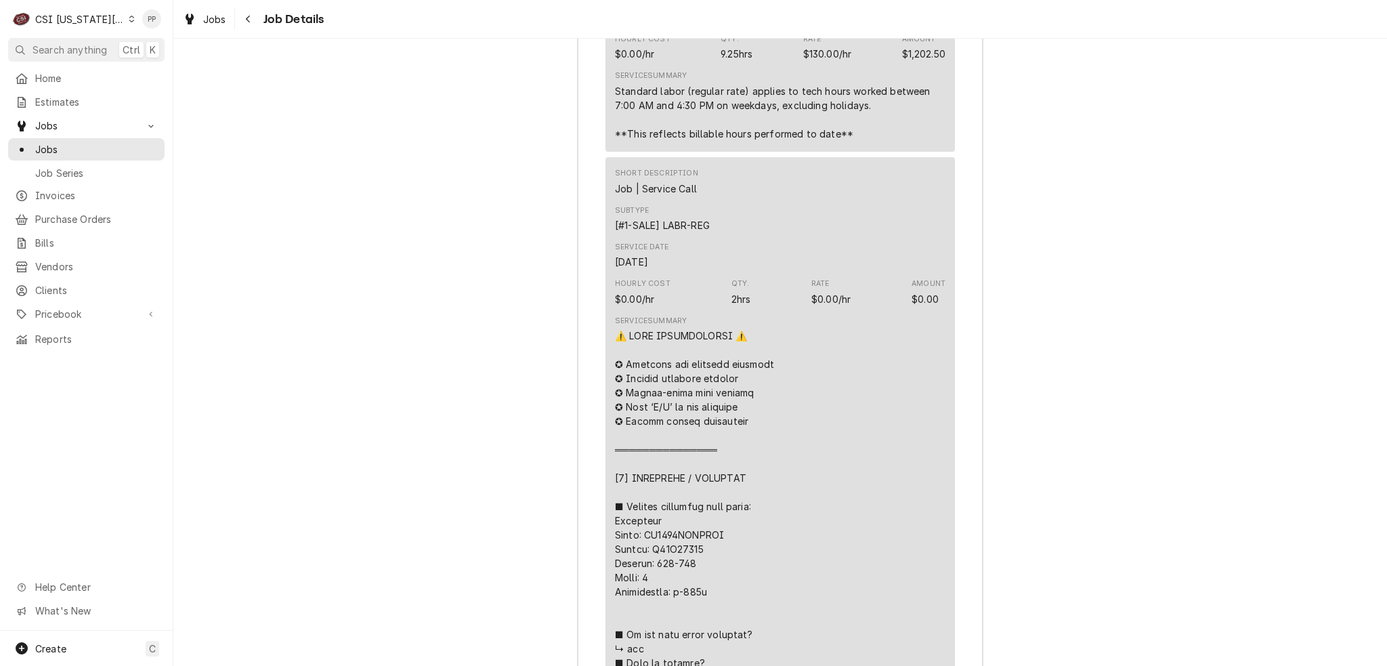
scroll to position [3285, 0]
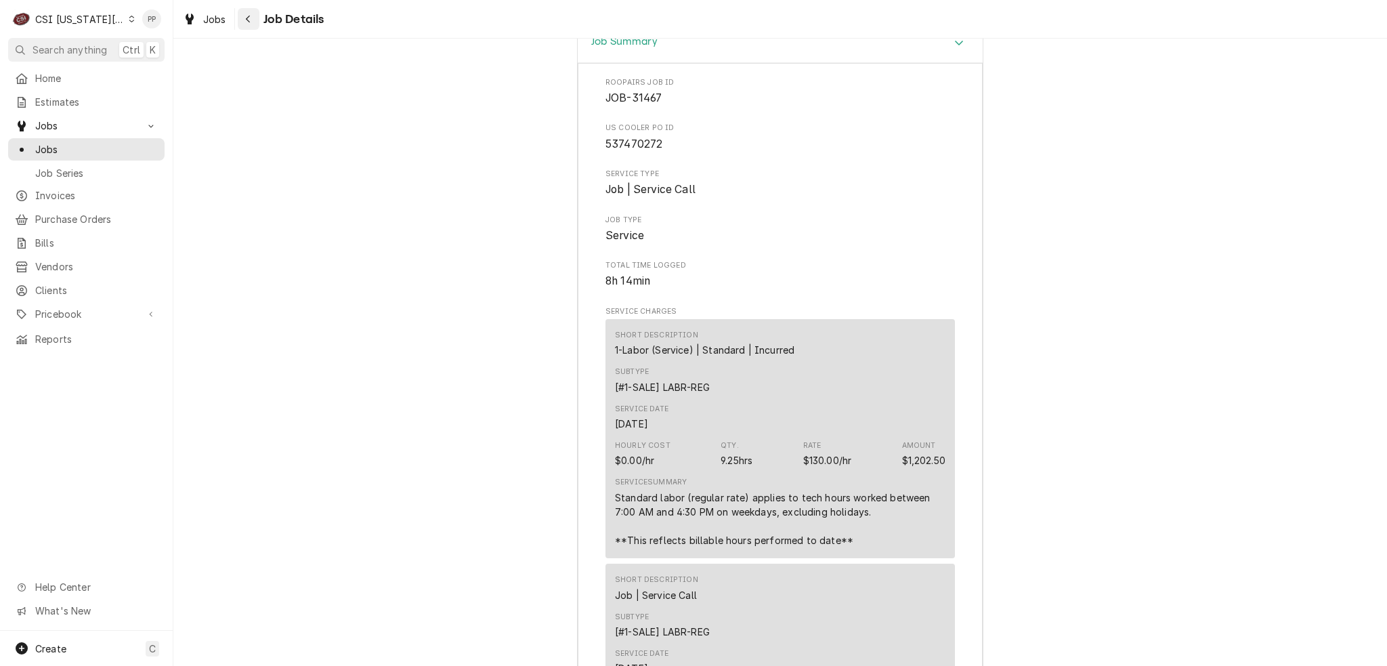
click at [247, 16] on icon "Navigate back" at bounding box center [248, 18] width 6 height 9
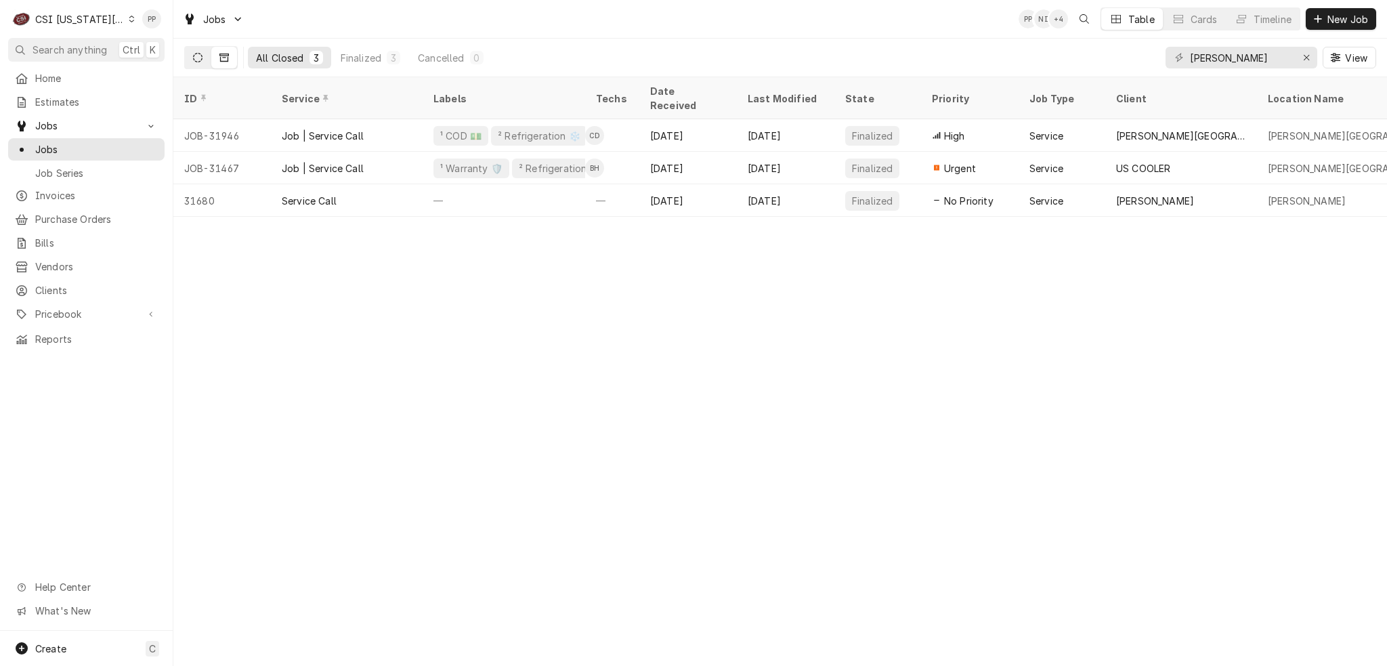
click at [195, 57] on icon "Dynamic Content Wrapper" at bounding box center [197, 57] width 9 height 9
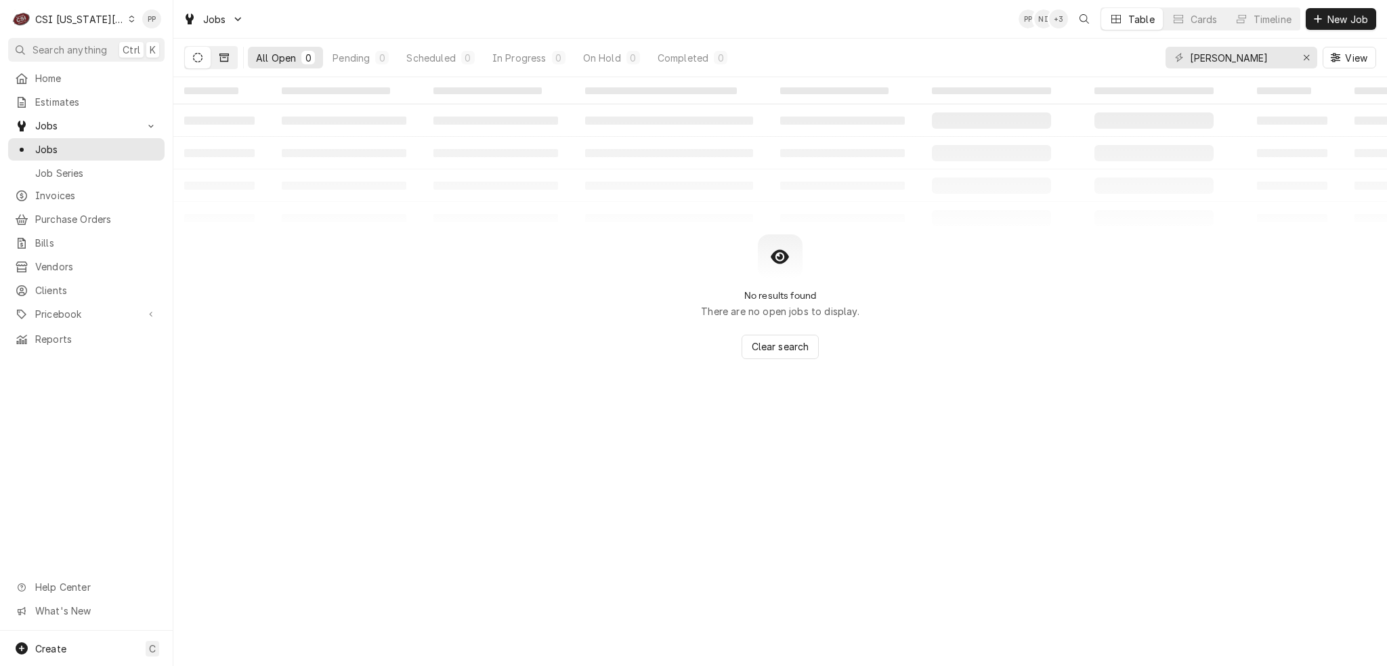
click at [229, 61] on button "Dynamic Content Wrapper" at bounding box center [224, 58] width 26 height 22
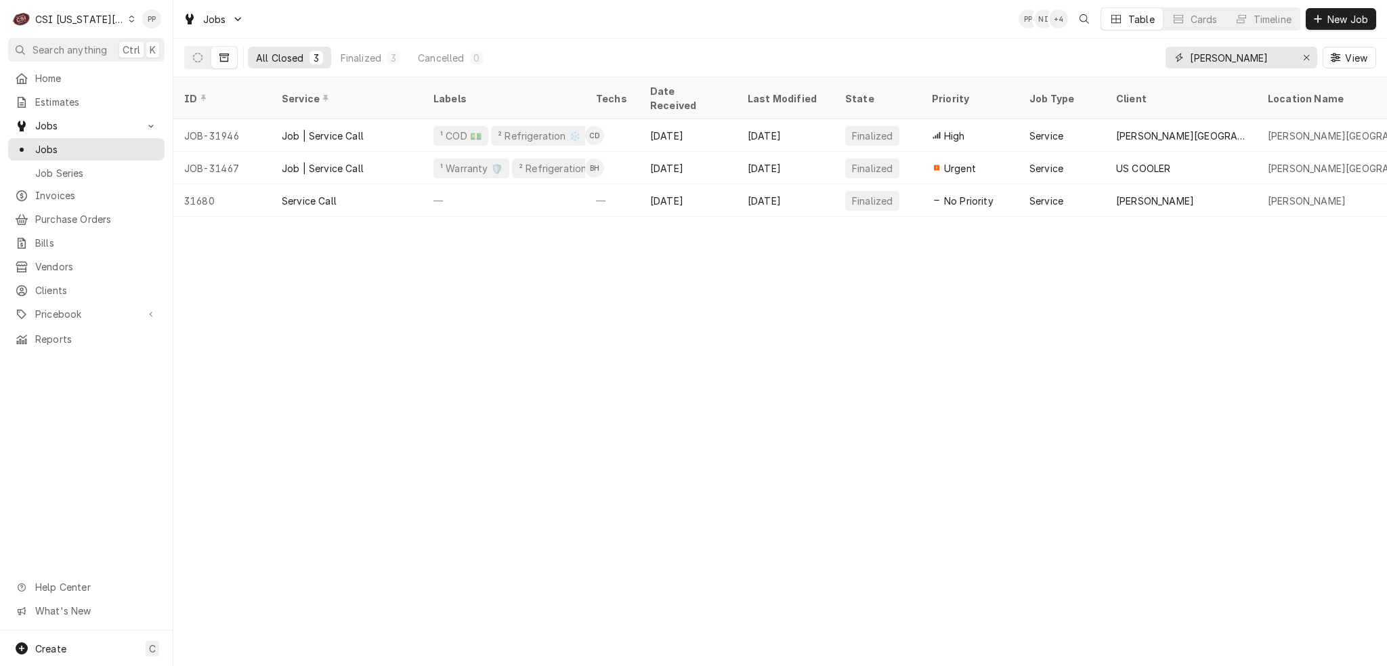
drag, startPoint x: 1308, startPoint y: 59, endPoint x: 1294, endPoint y: 60, distance: 13.6
click at [1307, 59] on icon "Erase input" at bounding box center [1306, 57] width 7 height 9
click at [1263, 60] on input "Dynamic Content Wrapper" at bounding box center [1253, 58] width 127 height 22
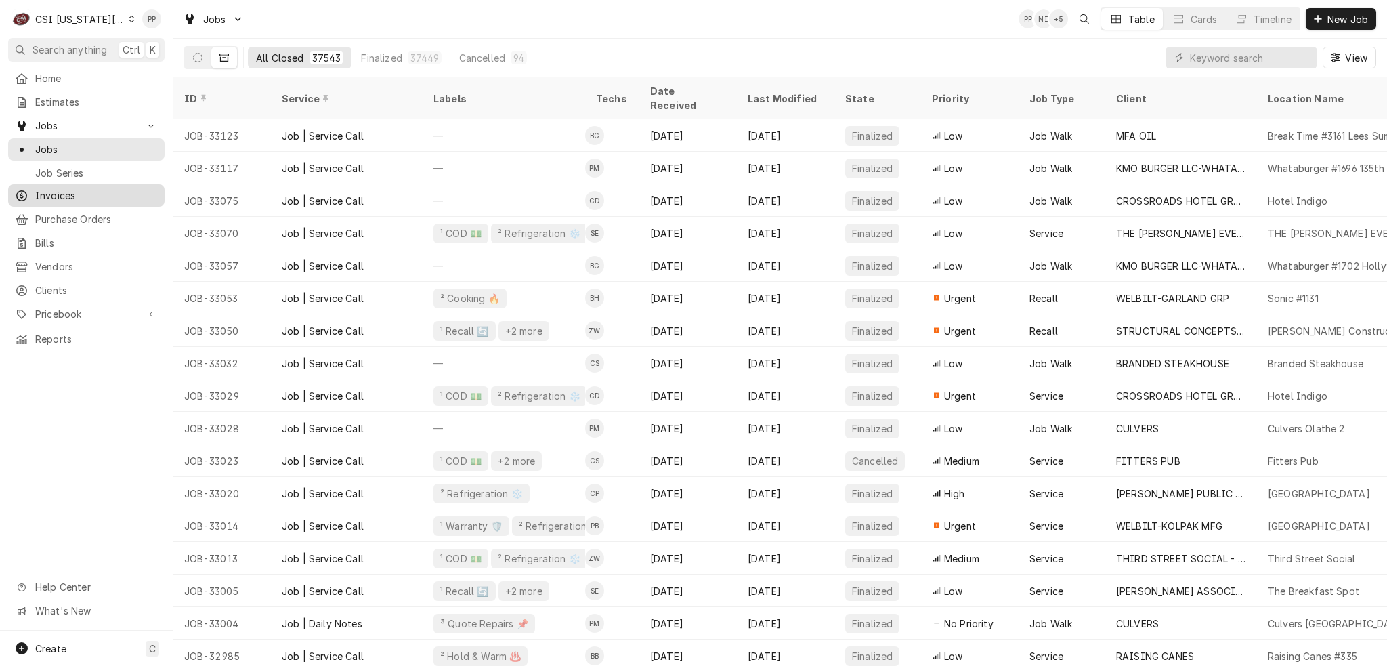
click at [63, 192] on span "Invoices" at bounding box center [96, 195] width 123 height 14
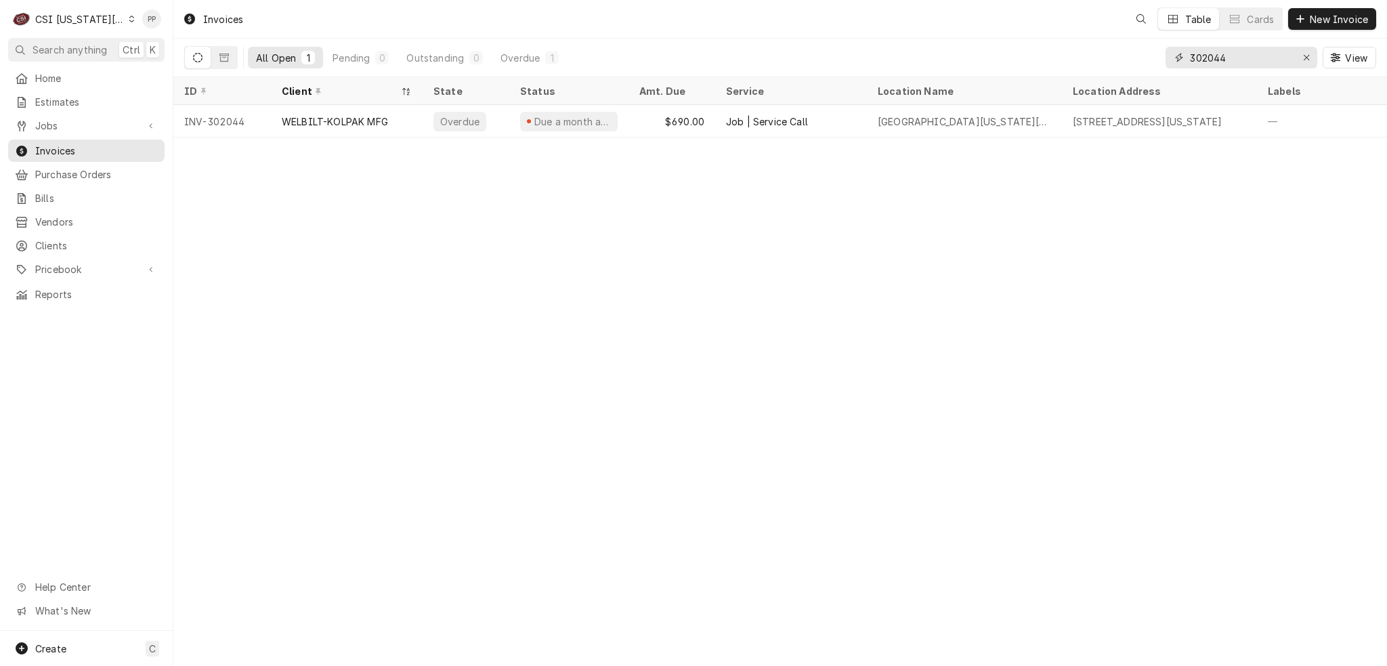
drag, startPoint x: 1243, startPoint y: 58, endPoint x: 1239, endPoint y: 66, distance: 9.1
click at [1243, 58] on input "302044" at bounding box center [1241, 58] width 102 height 22
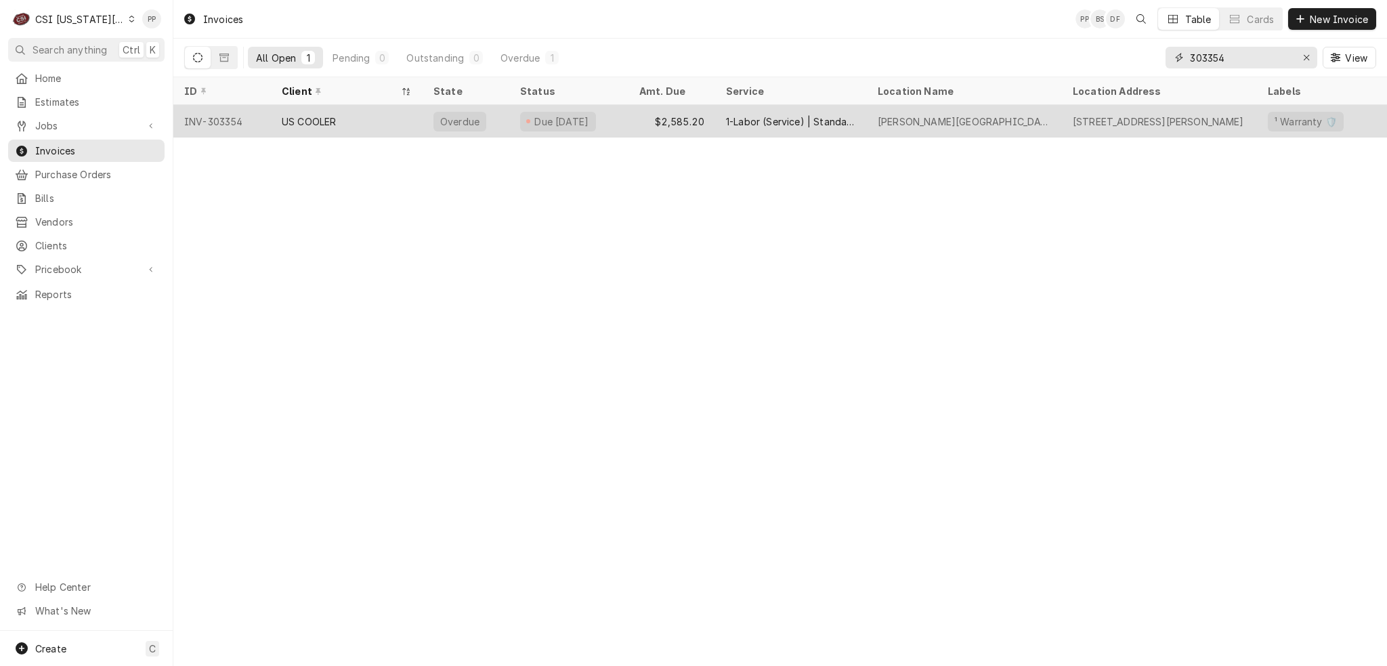
type input "303354"
click at [367, 121] on div "US COOLER" at bounding box center [347, 121] width 152 height 32
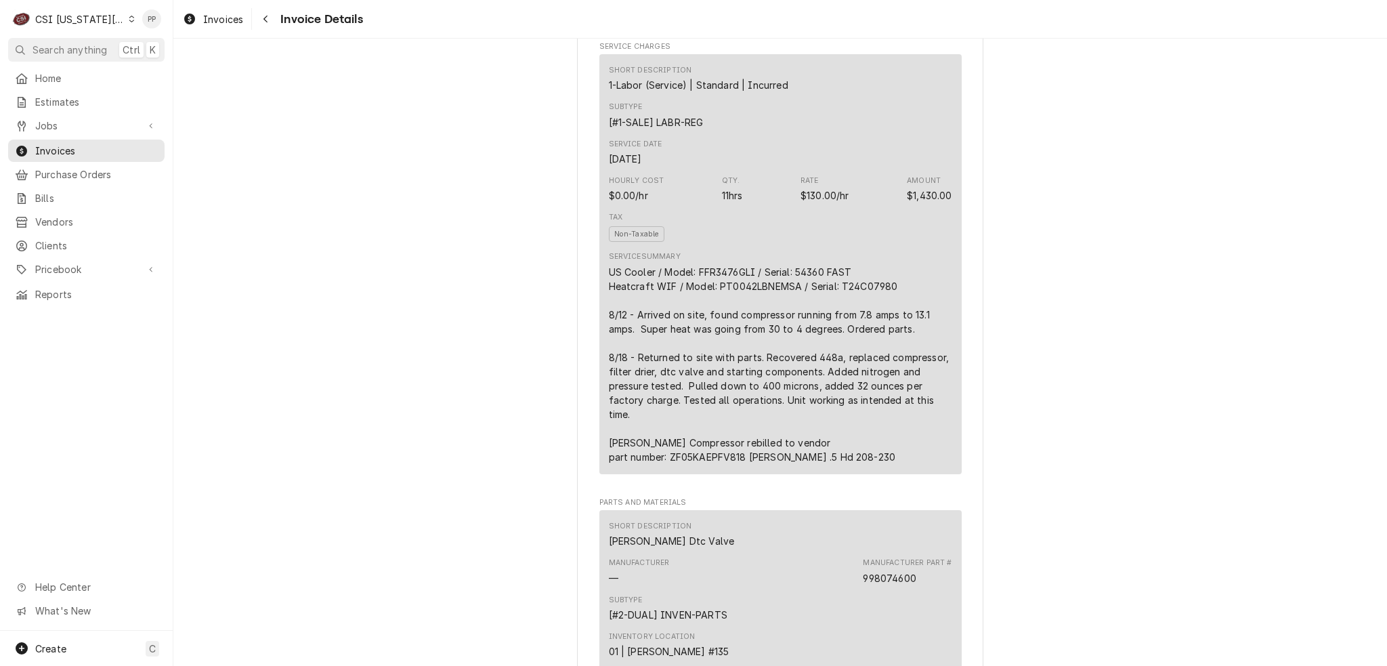
scroll to position [880, 0]
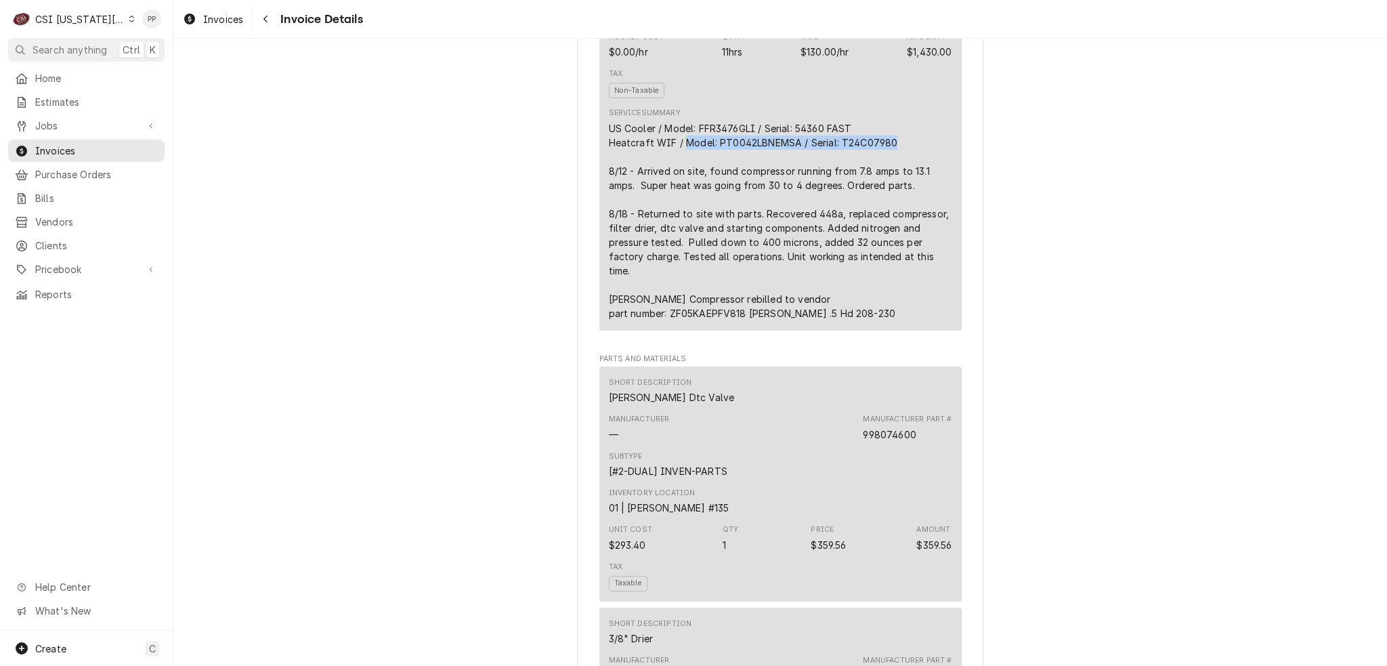
drag, startPoint x: 678, startPoint y: 198, endPoint x: 898, endPoint y: 196, distance: 220.7
click at [898, 196] on div "US Cooler / Model: FFR3476GLI / Serial: 54360 FAST Heatcraft WIF / Model: PT004…" at bounding box center [780, 220] width 343 height 199
copy div "Model: PT0042LBNEMSA / Serial: T24C07980"
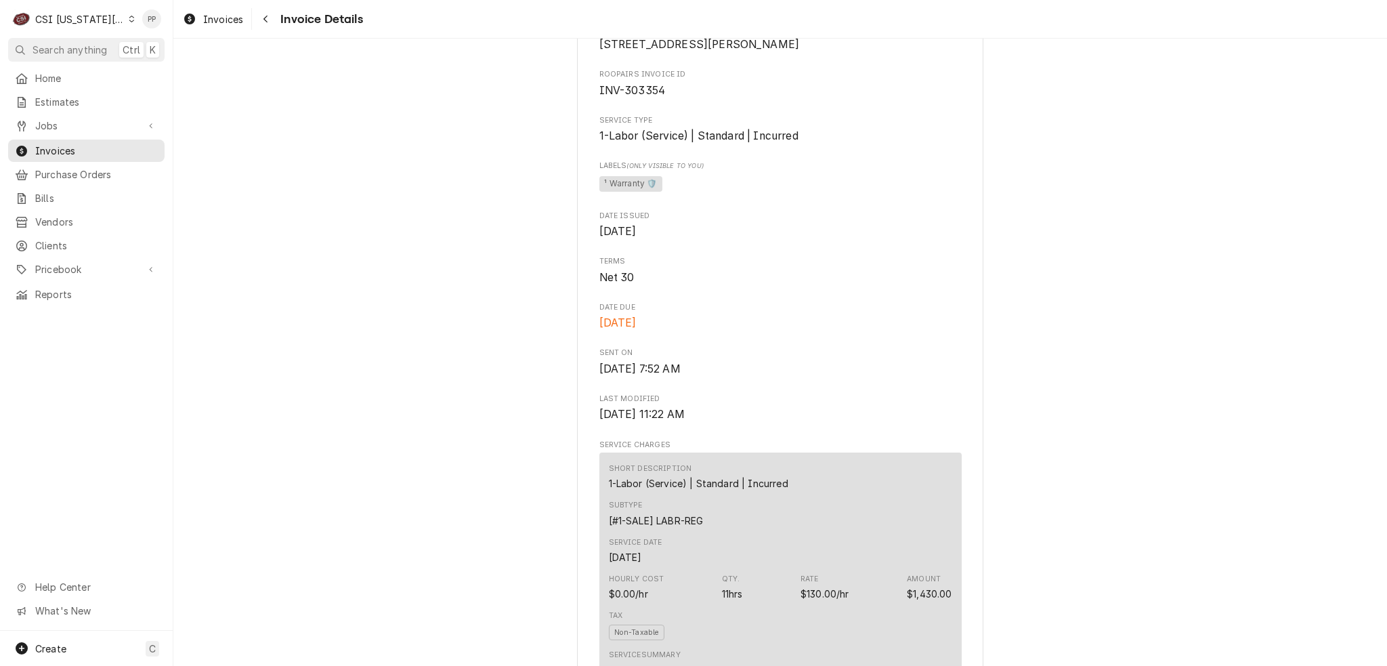
scroll to position [0, 0]
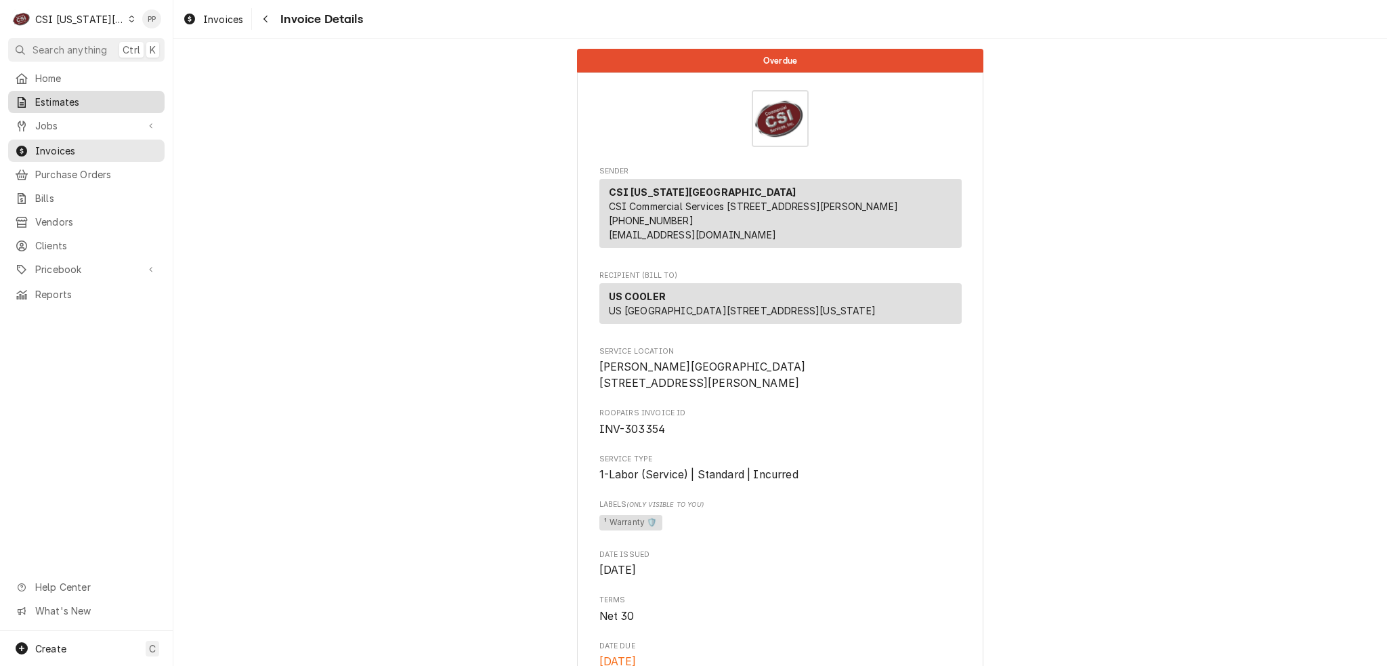
click at [103, 104] on span "Estimates" at bounding box center [96, 102] width 123 height 14
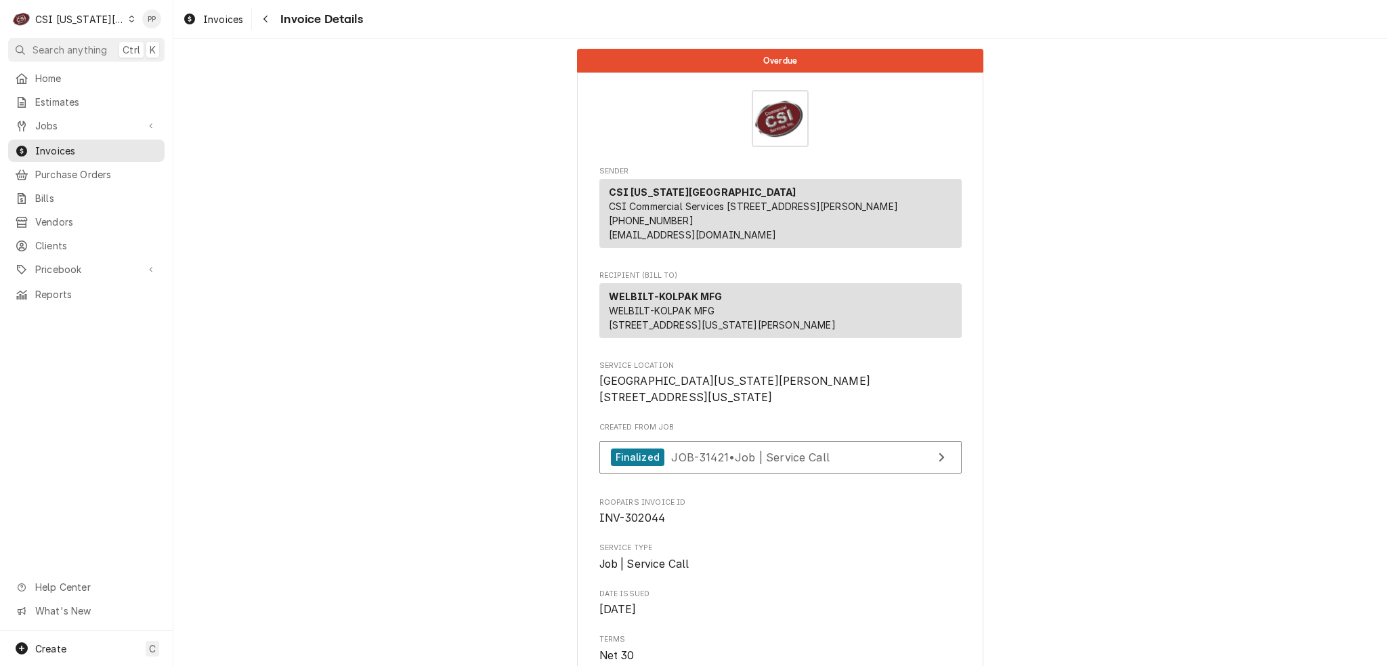
scroll to position [271, 0]
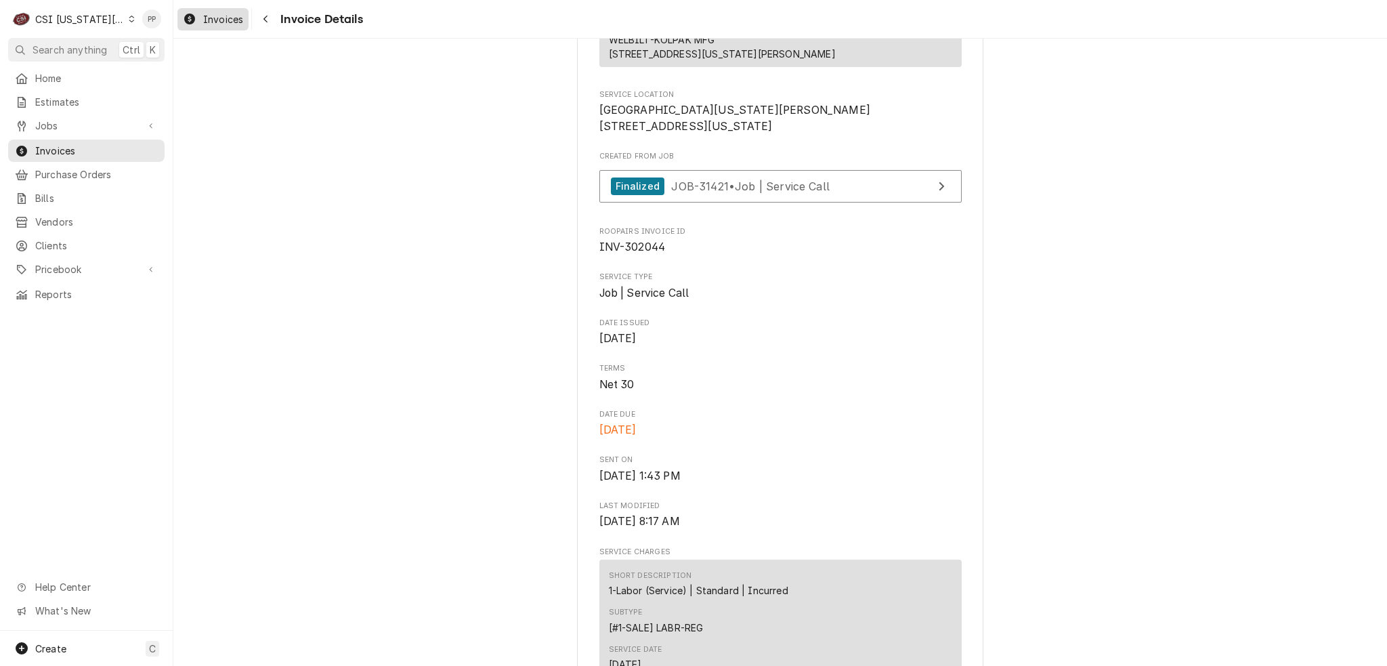
click at [221, 21] on span "Invoices" at bounding box center [223, 19] width 40 height 14
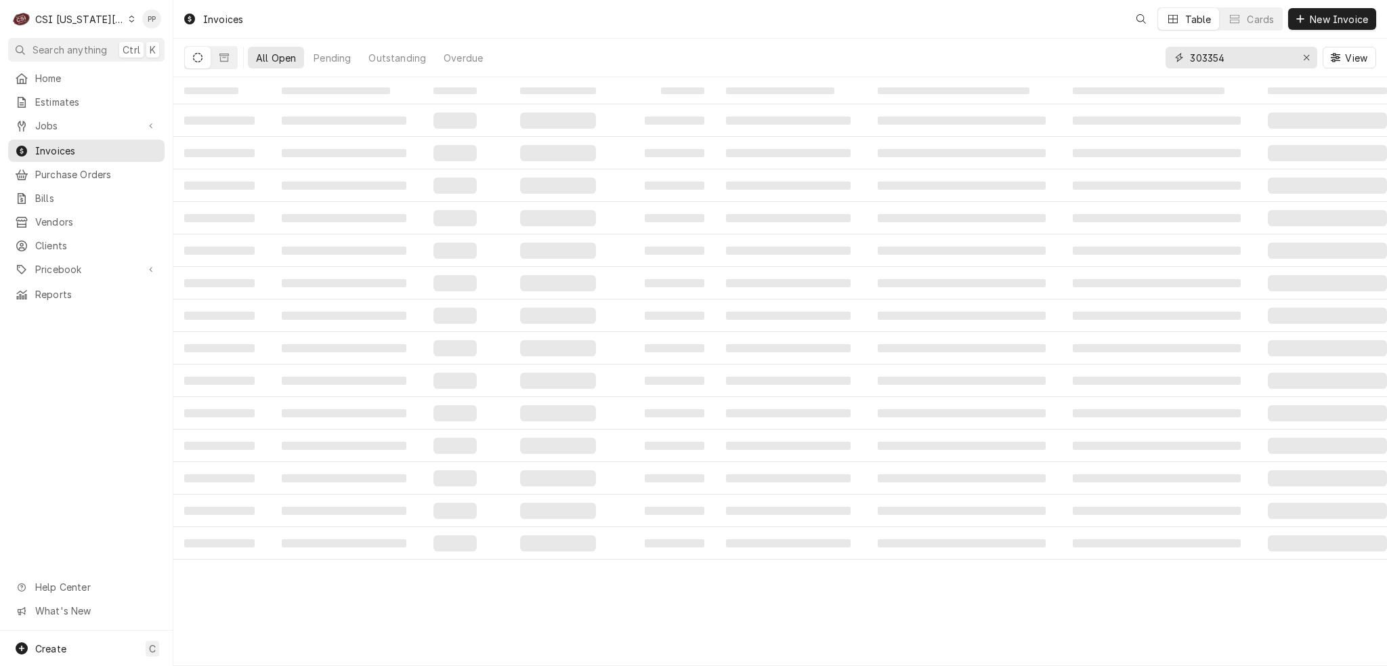
click at [1242, 61] on input "303354" at bounding box center [1241, 58] width 102 height 22
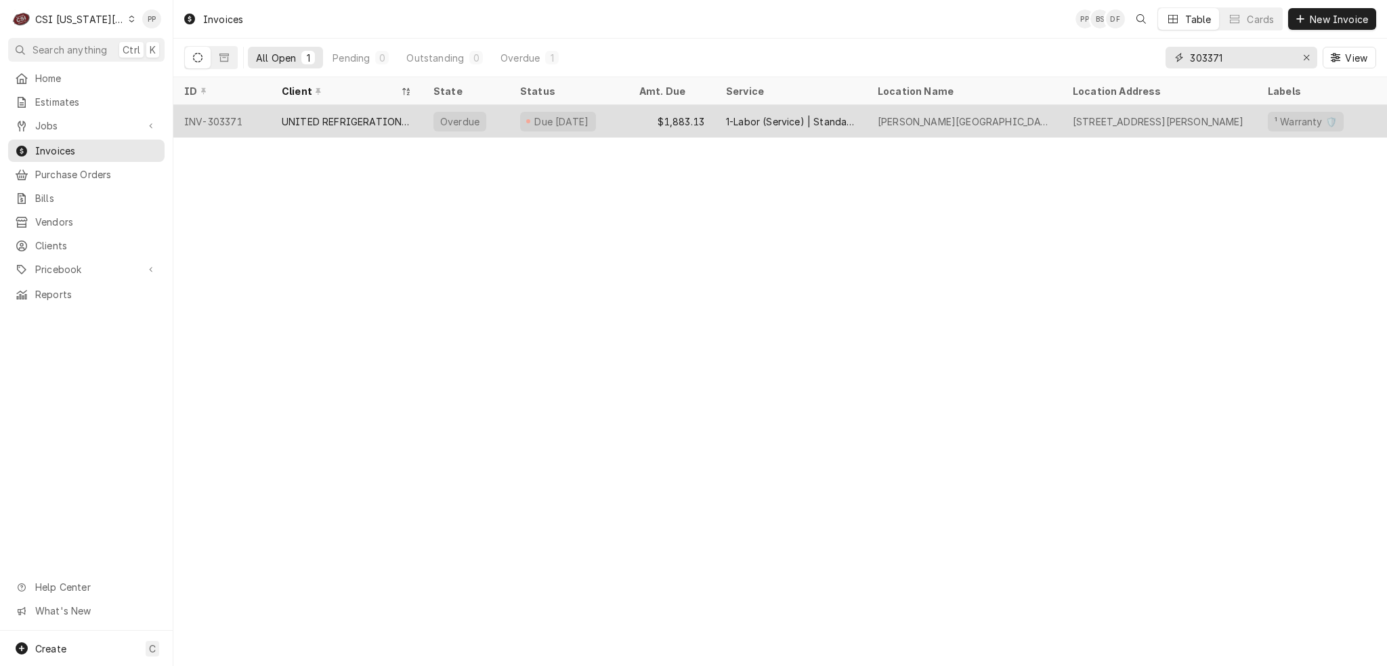
type input "303371"
click at [824, 124] on div "1-Labor (Service) | Standard | Incurred" at bounding box center [791, 121] width 130 height 14
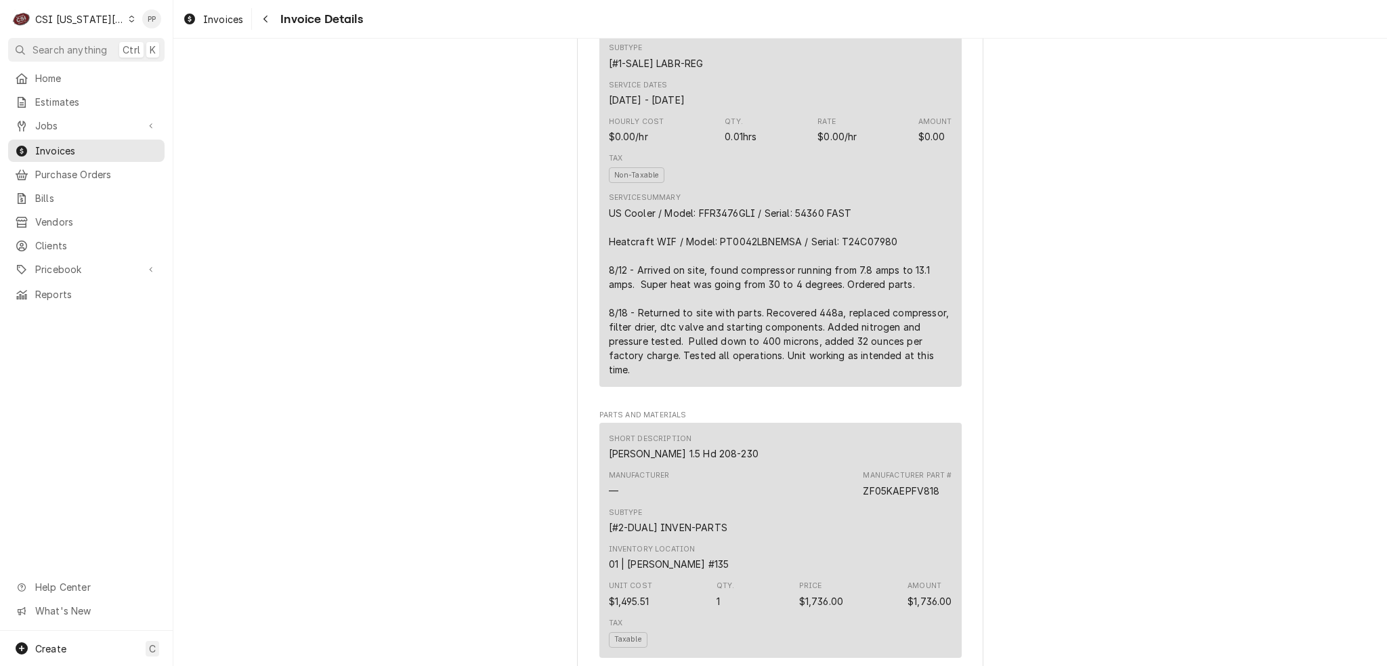
scroll to position [745, 0]
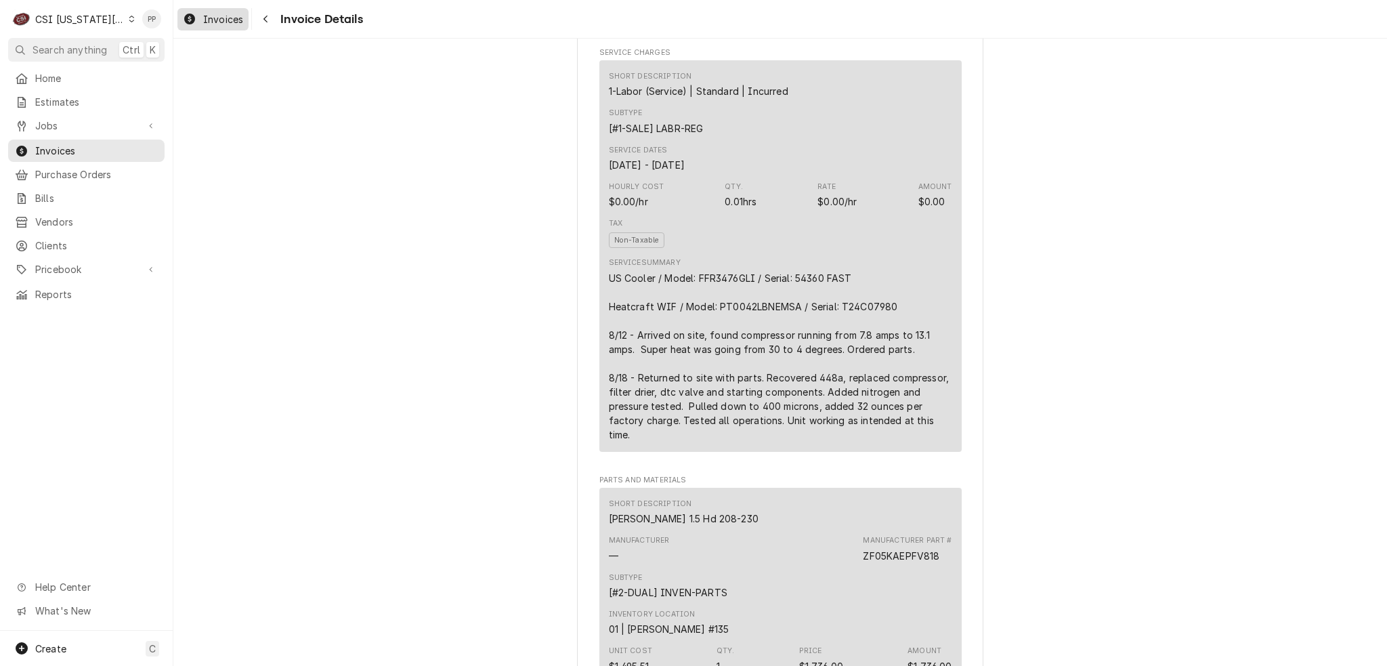
click at [217, 21] on span "Invoices" at bounding box center [223, 19] width 40 height 14
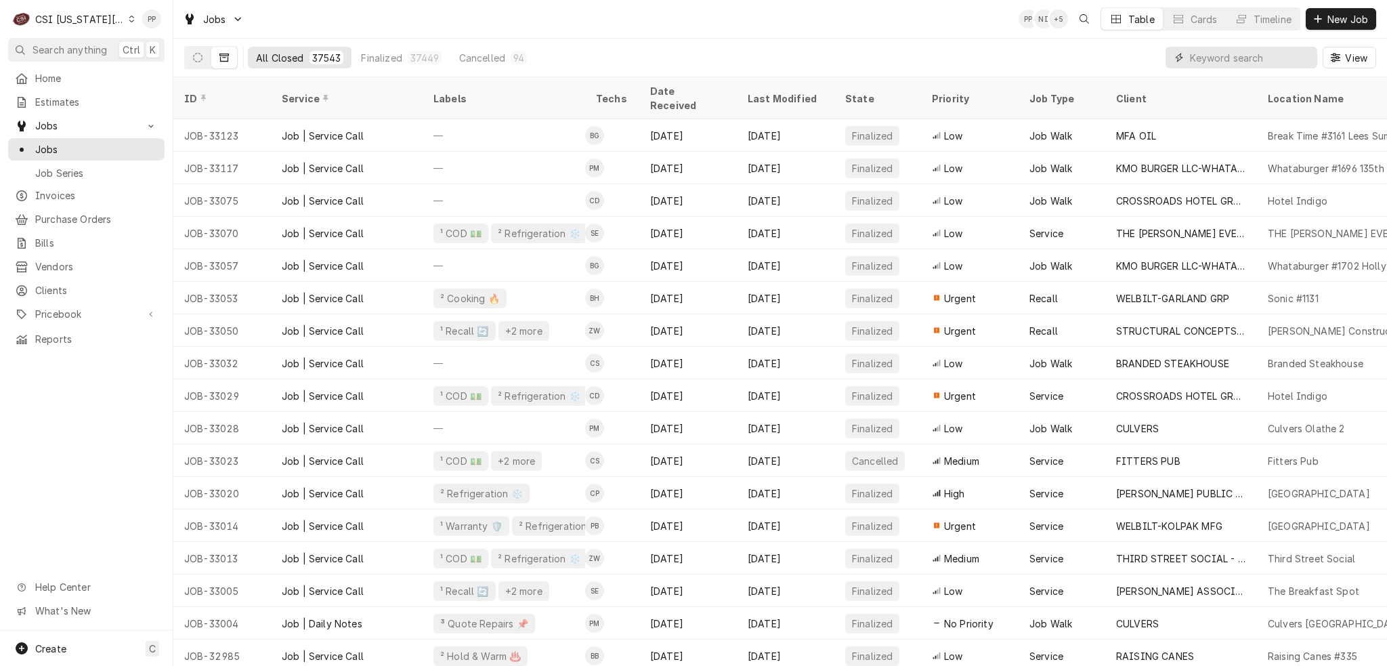
click at [1279, 53] on input "Dynamic Content Wrapper" at bounding box center [1250, 58] width 121 height 22
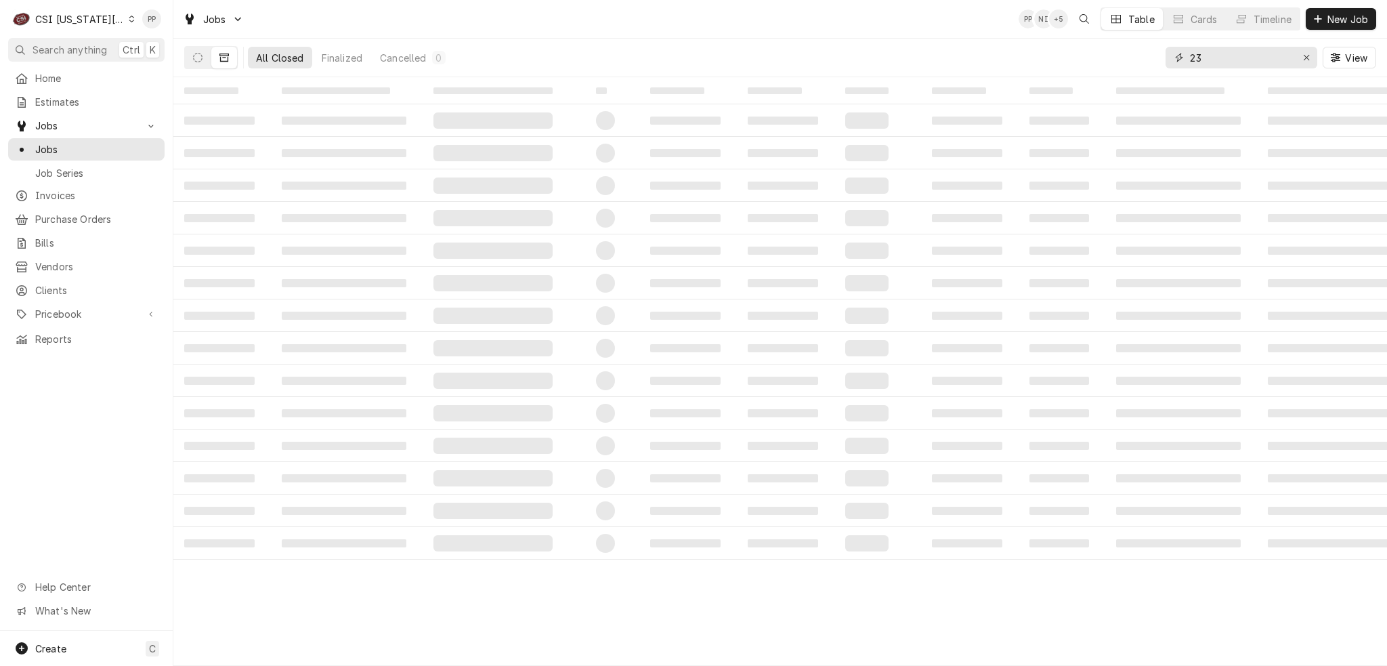
type input "2"
type input "33071"
click at [198, 53] on icon "Dynamic Content Wrapper" at bounding box center [197, 57] width 9 height 9
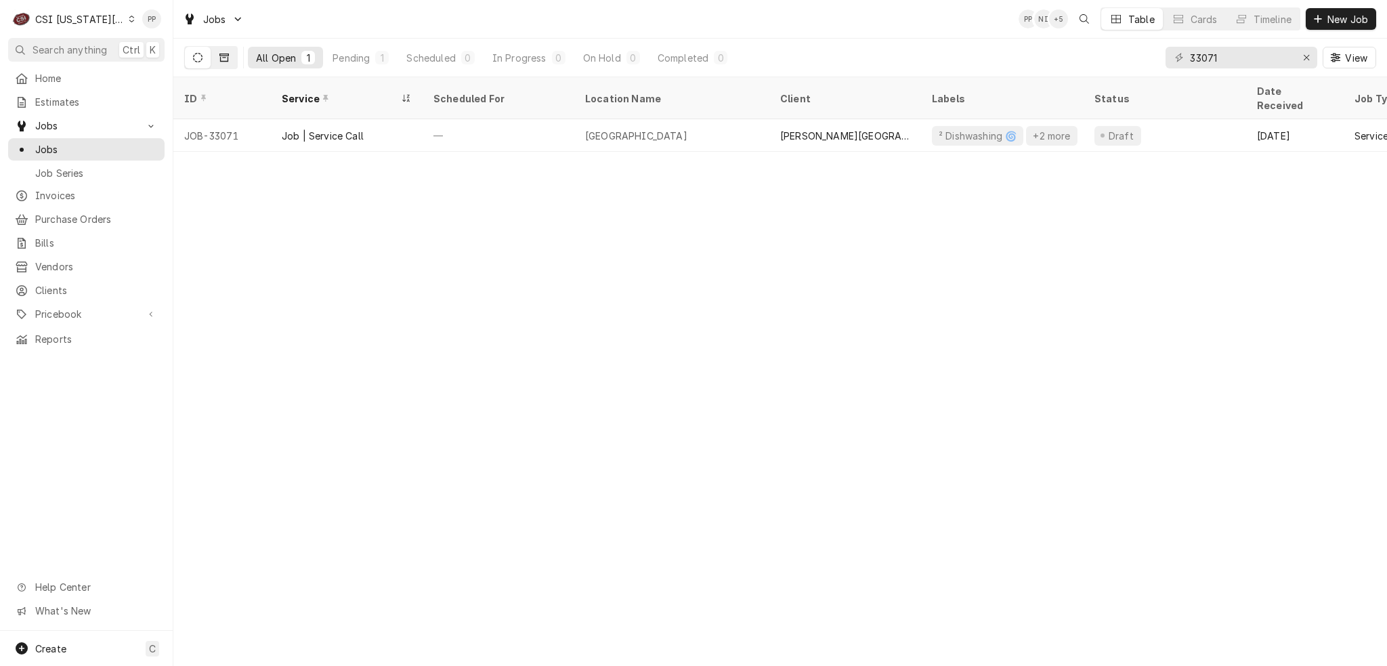
click at [215, 54] on button "Dynamic Content Wrapper" at bounding box center [224, 58] width 26 height 22
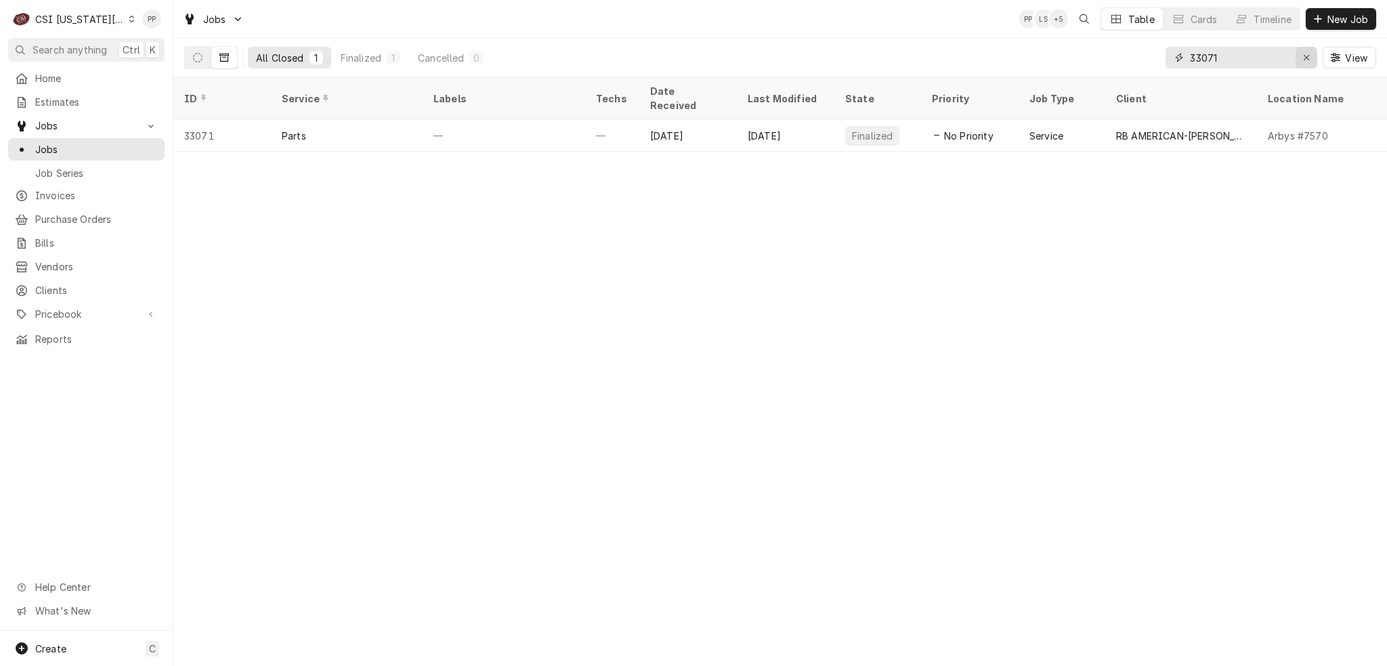
click at [1307, 57] on icon "Erase input" at bounding box center [1306, 57] width 7 height 9
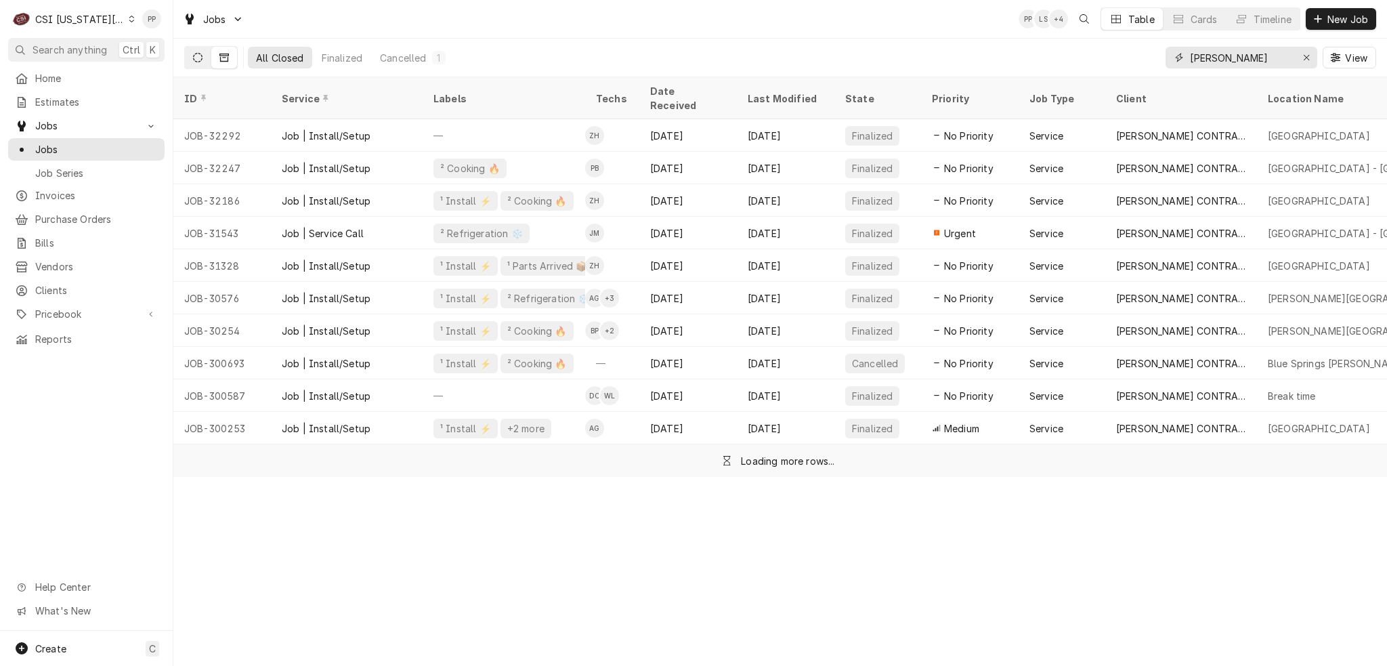
type input "boelter"
click at [203, 49] on button "Dynamic Content Wrapper" at bounding box center [198, 58] width 26 height 22
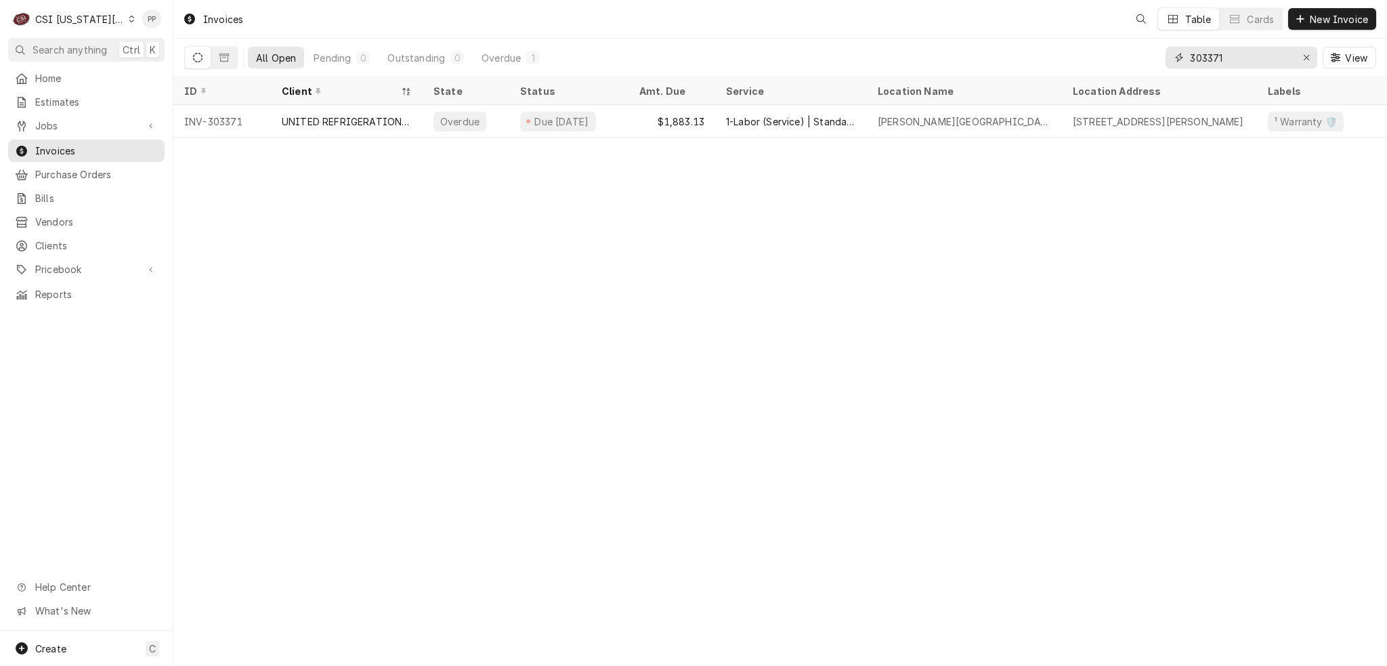
click at [1255, 64] on input "303371" at bounding box center [1241, 58] width 102 height 22
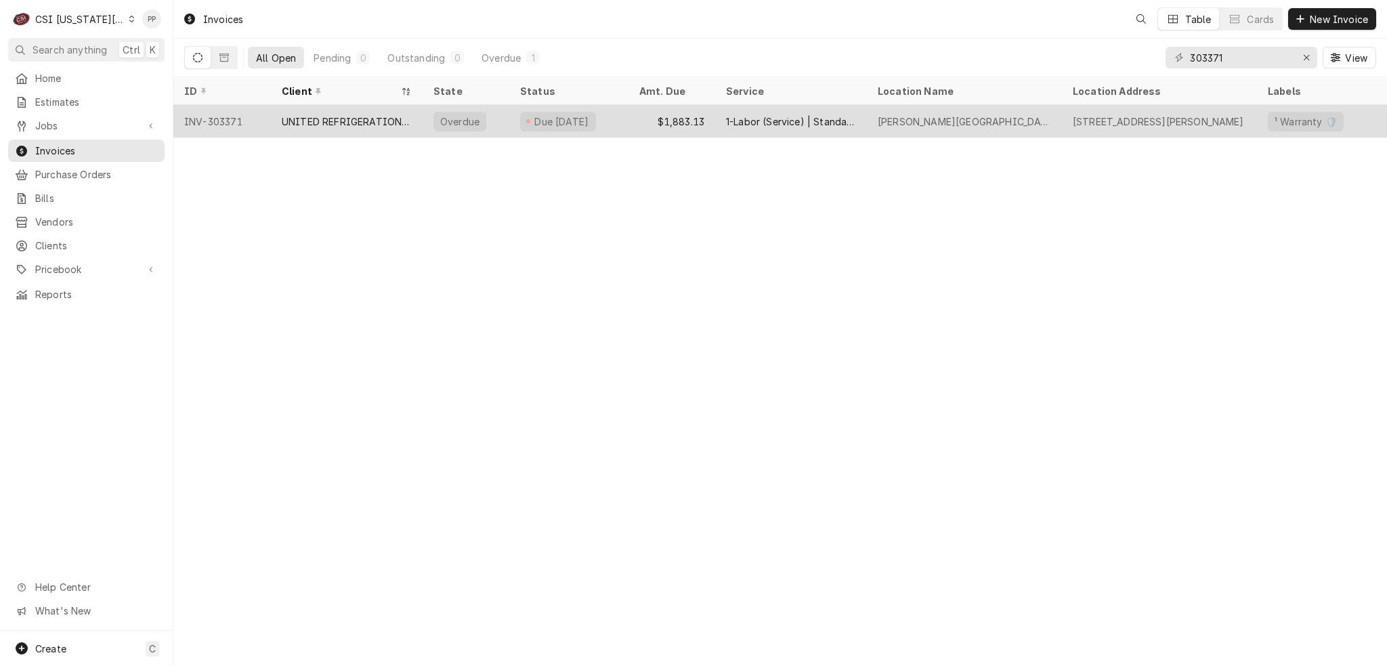
click at [376, 132] on div "UNITED REFRIGERATION WARRANTY" at bounding box center [347, 121] width 152 height 32
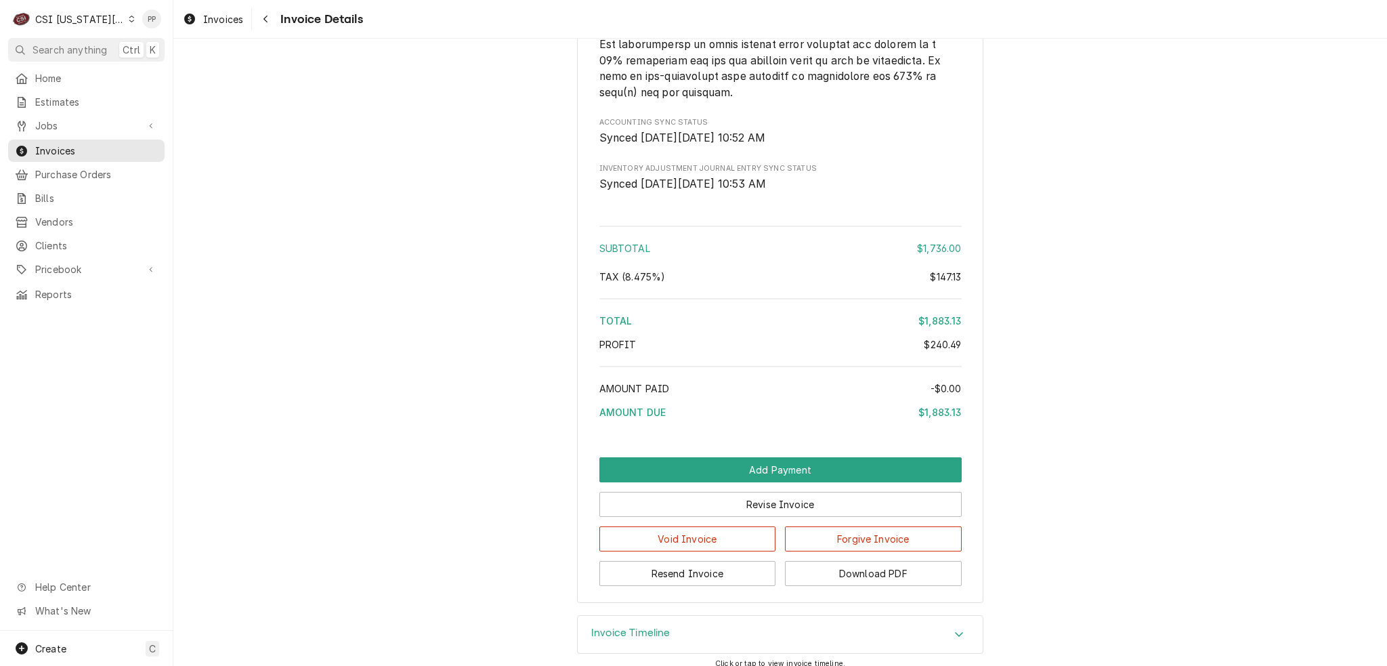
scroll to position [2255, 0]
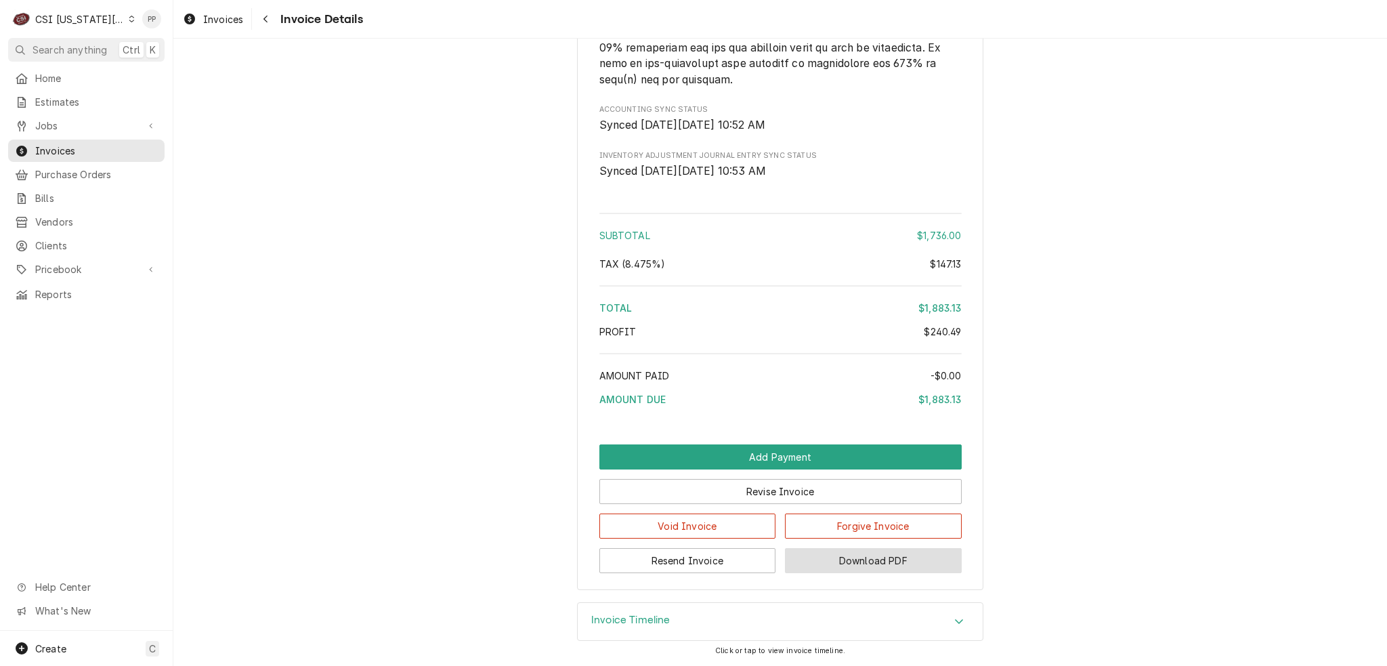
click at [858, 552] on button "Download PDF" at bounding box center [873, 560] width 177 height 25
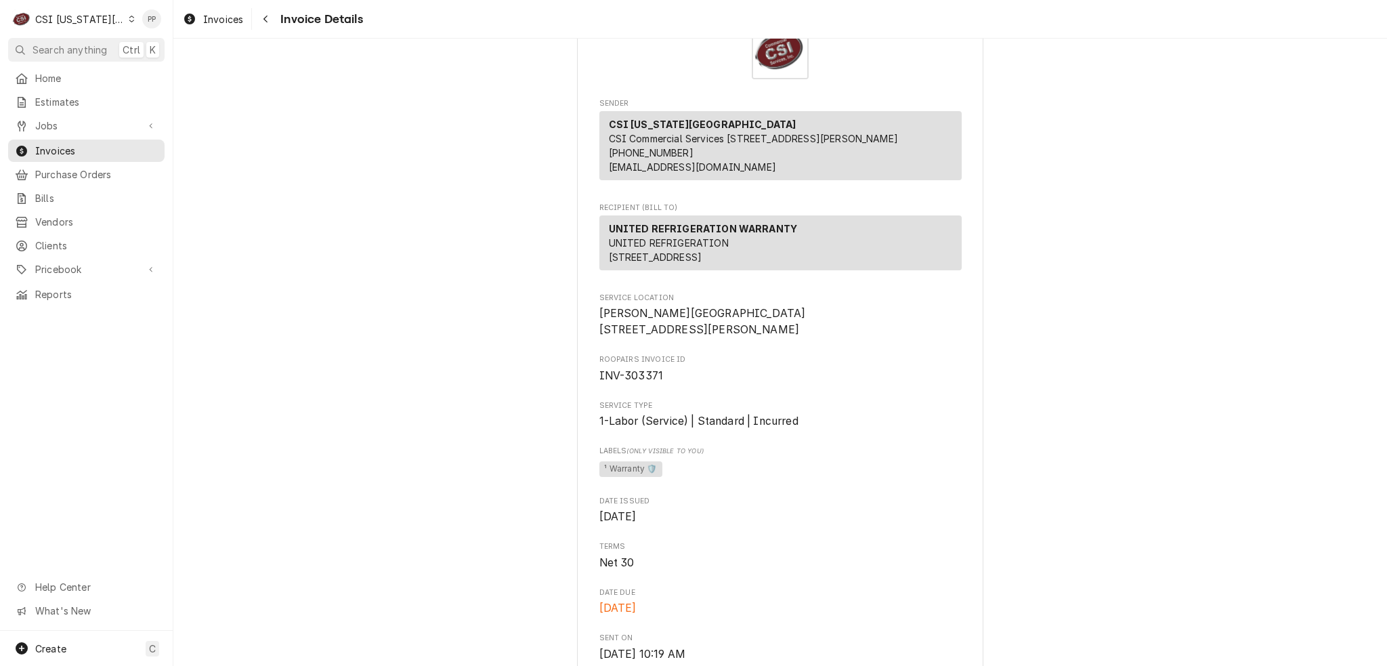
scroll to position [135, 0]
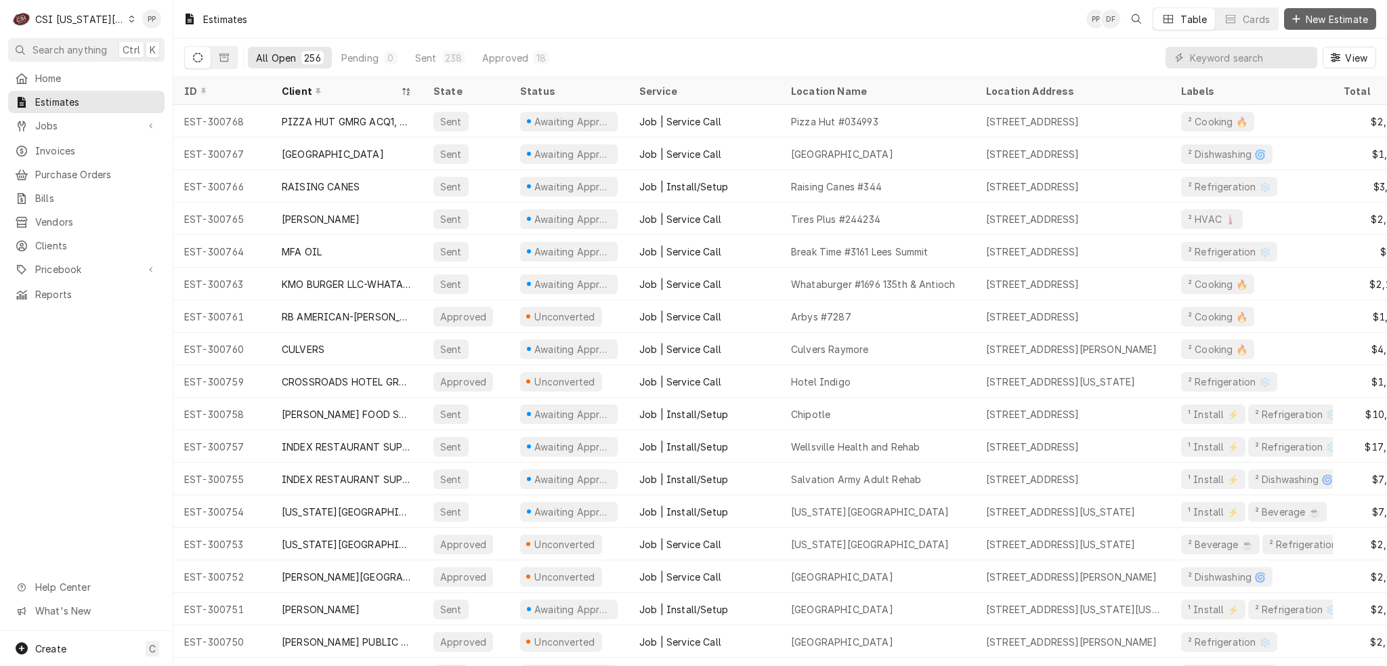
click at [1292, 24] on div "Dynamic Content Wrapper" at bounding box center [1296, 19] width 14 height 14
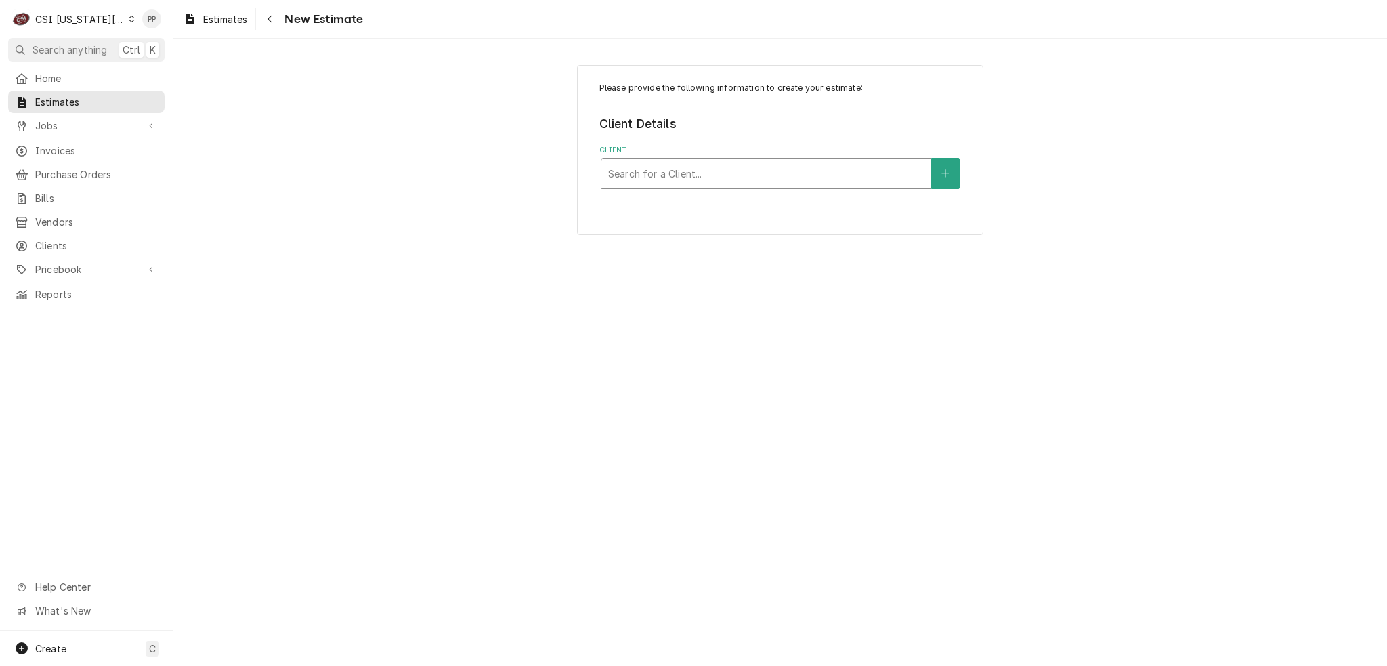
click at [689, 171] on div "Client" at bounding box center [765, 173] width 315 height 24
type input "[PERSON_NAME]"
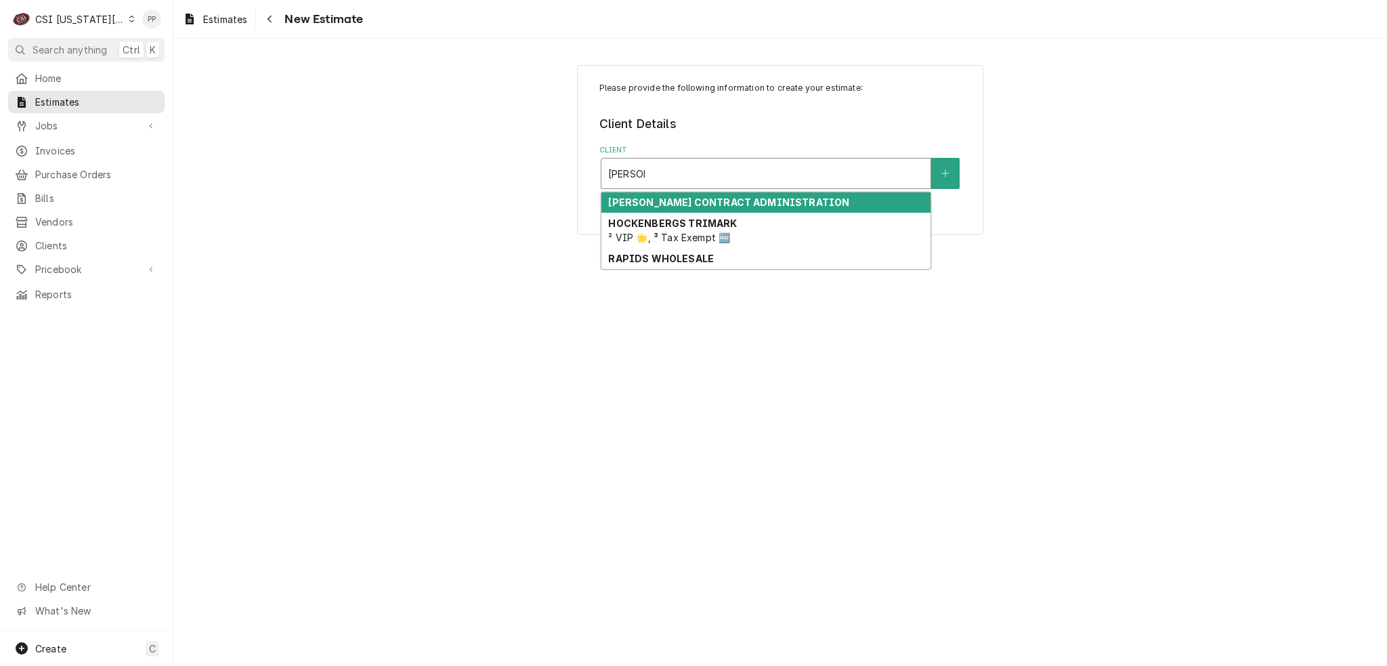
click at [697, 196] on strong "[PERSON_NAME] CONTRACT ADMINISTRATION" at bounding box center [728, 202] width 241 height 12
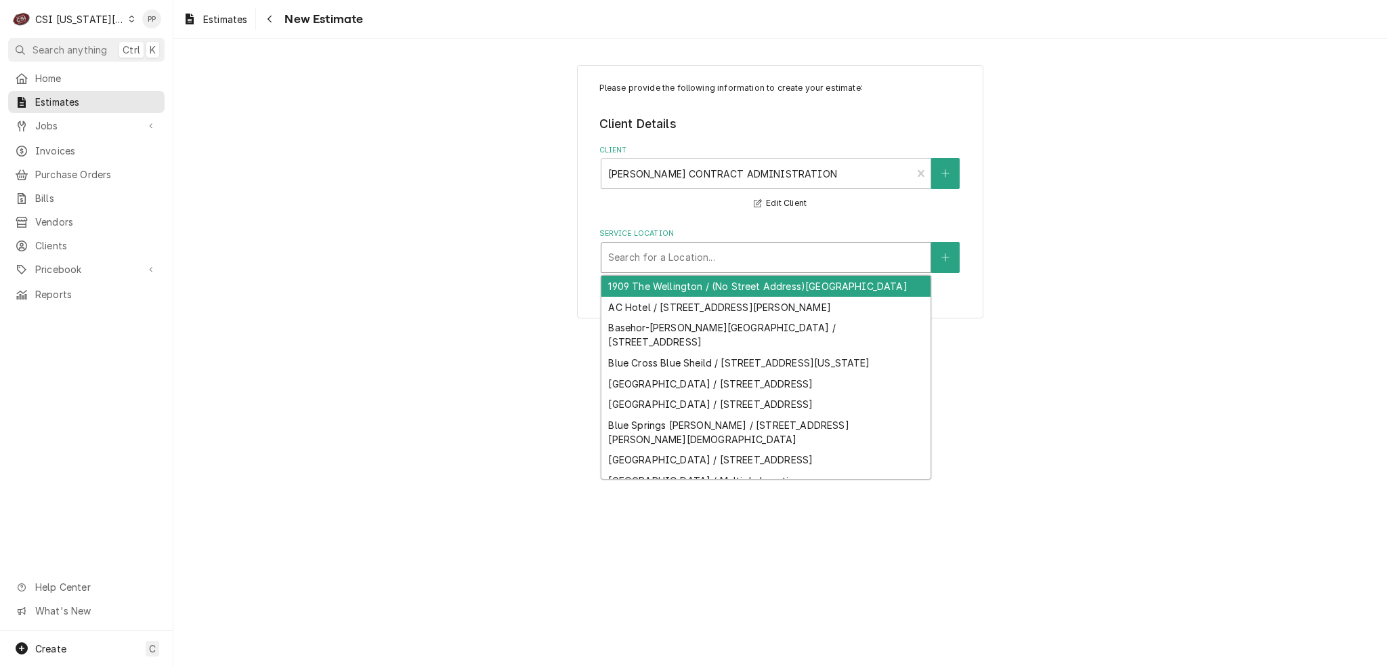
click at [867, 254] on div "Service Location" at bounding box center [765, 257] width 315 height 24
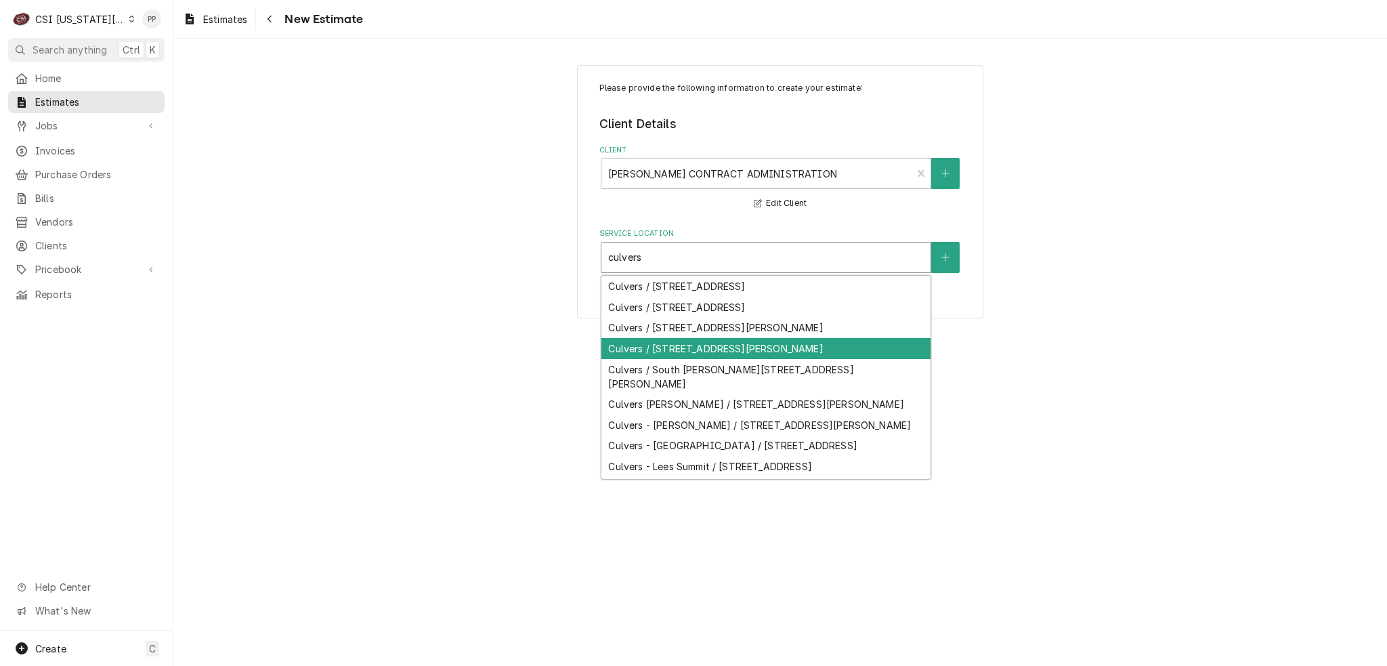
type input "culvers"
click at [1111, 375] on div "Please provide the following information to create your estimate: Client Detail…" at bounding box center [779, 352] width 1213 height 627
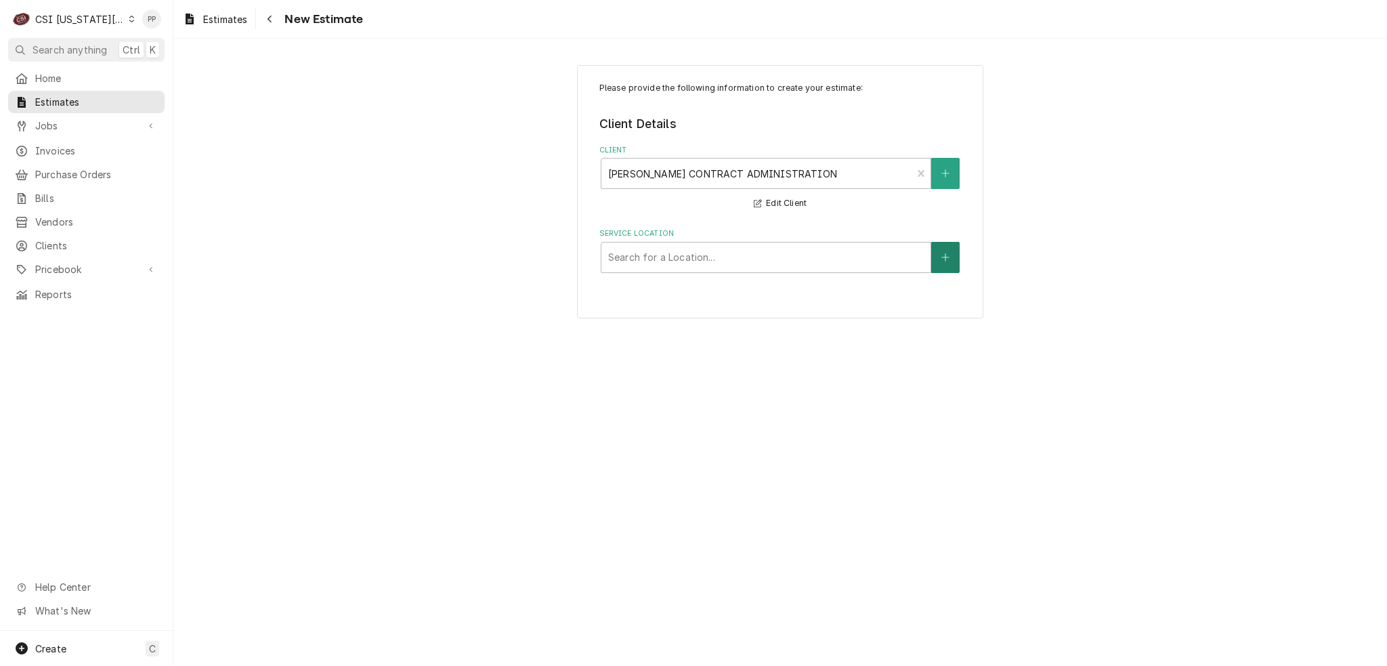
click at [948, 253] on icon "Create New Location" at bounding box center [945, 257] width 8 height 9
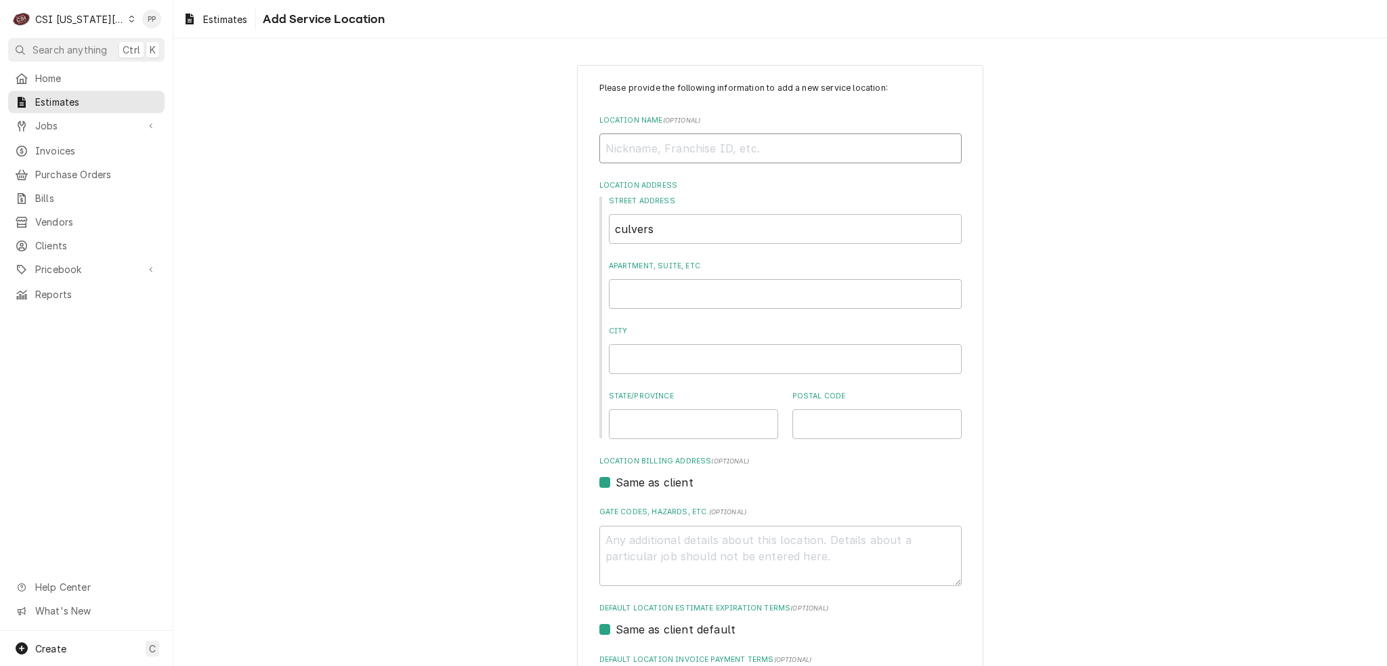
click at [689, 140] on input "Location Name ( optional )" at bounding box center [780, 148] width 362 height 30
type textarea "x"
type input "C"
type textarea "x"
type input "Cu"
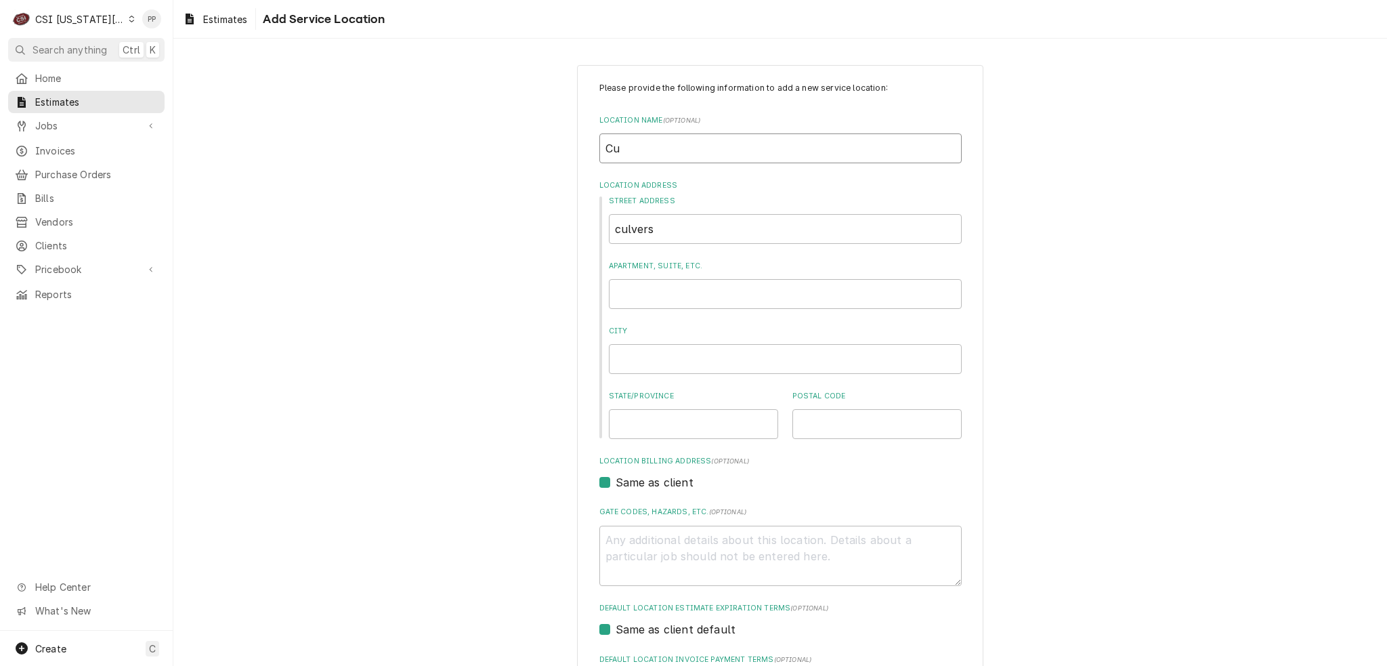
type textarea "x"
type input "Culk"
type textarea "x"
type input "Culkv"
type textarea "x"
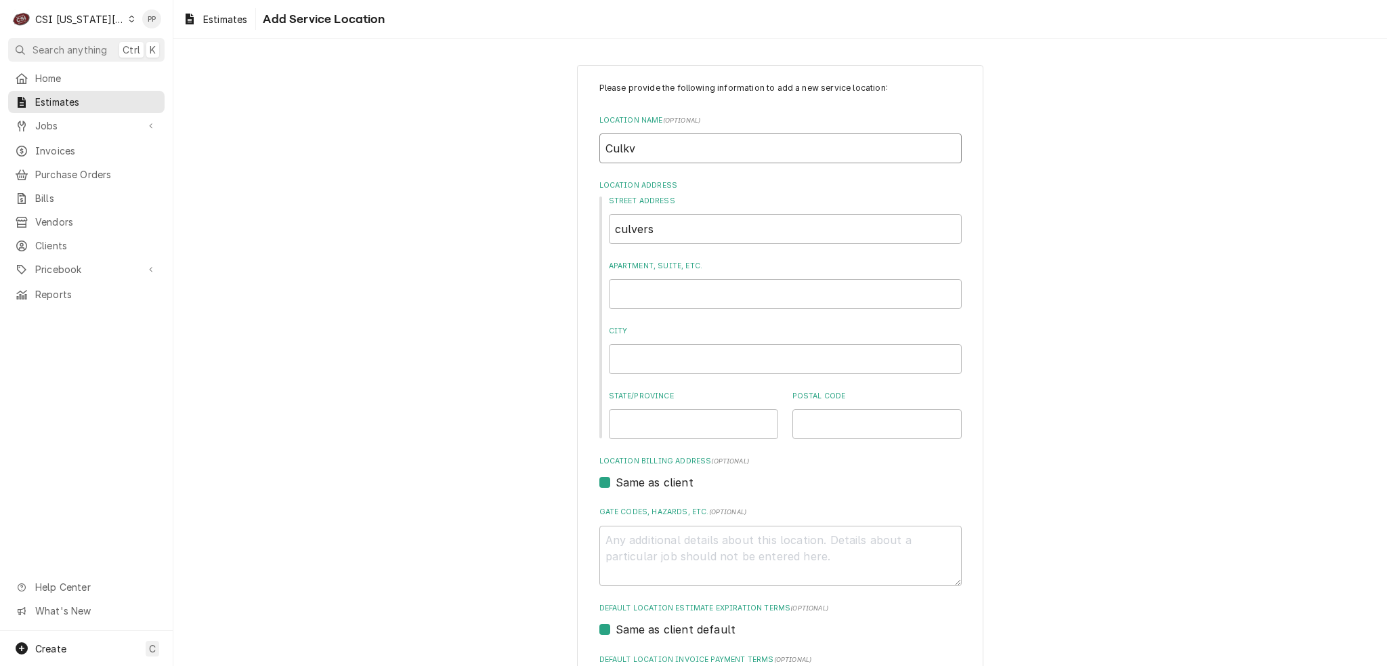
type input "Culk"
type textarea "x"
type input "Cul"
type textarea "x"
type input "Culv"
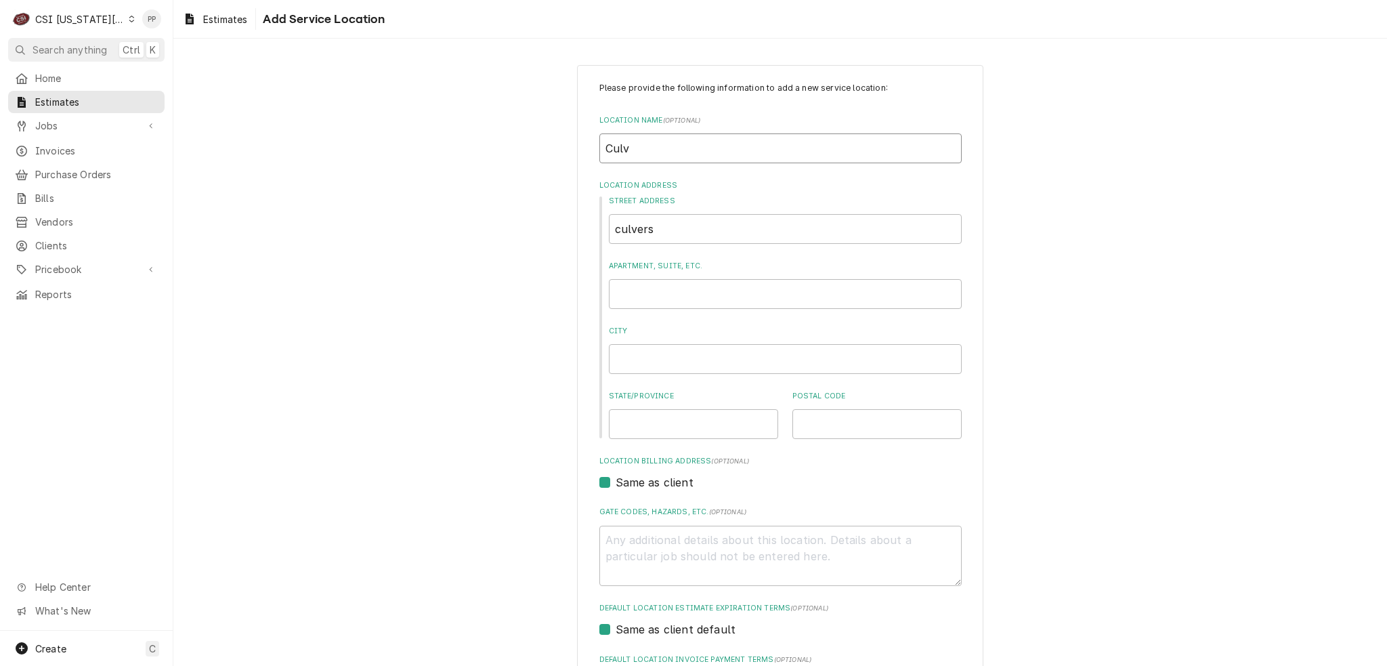
type textarea "x"
type input "Culve"
type textarea "x"
type input "Culver"
type textarea "x"
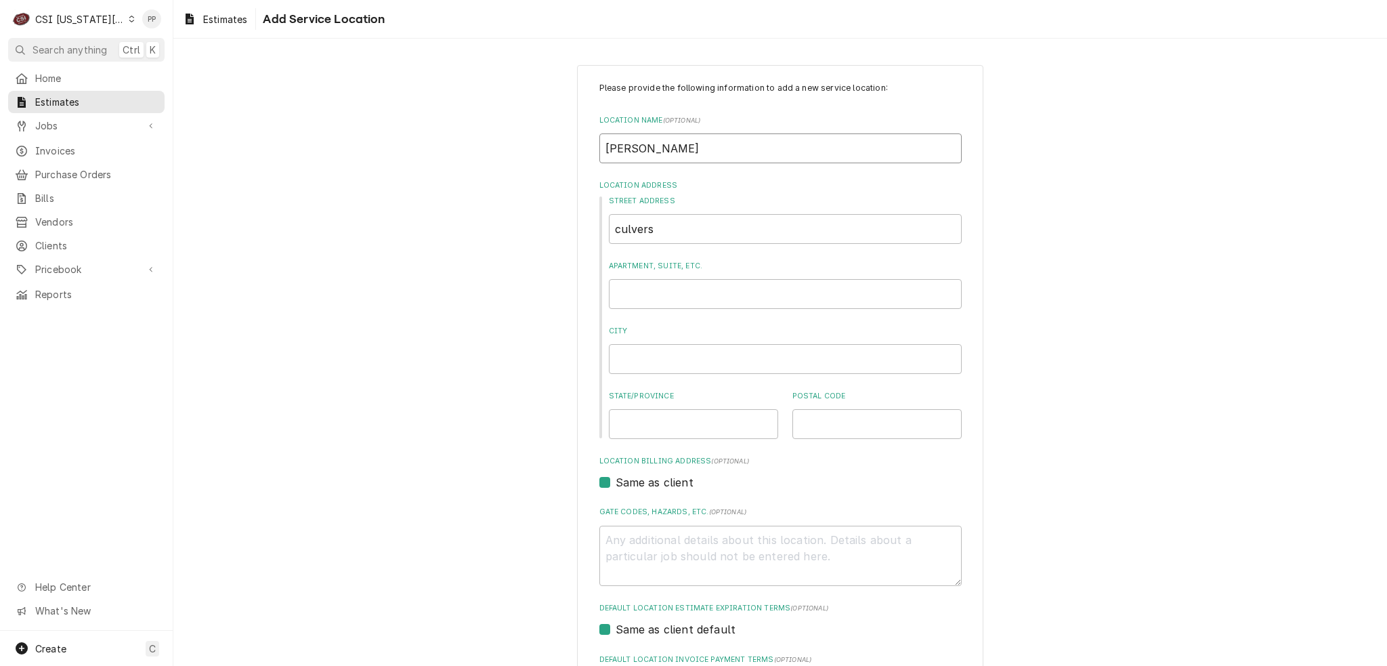
type input "Culvers"
type textarea "x"
type input "Culvers"
click at [655, 218] on input "culvers" at bounding box center [785, 229] width 353 height 30
drag, startPoint x: 626, startPoint y: 219, endPoint x: 588, endPoint y: 220, distance: 37.3
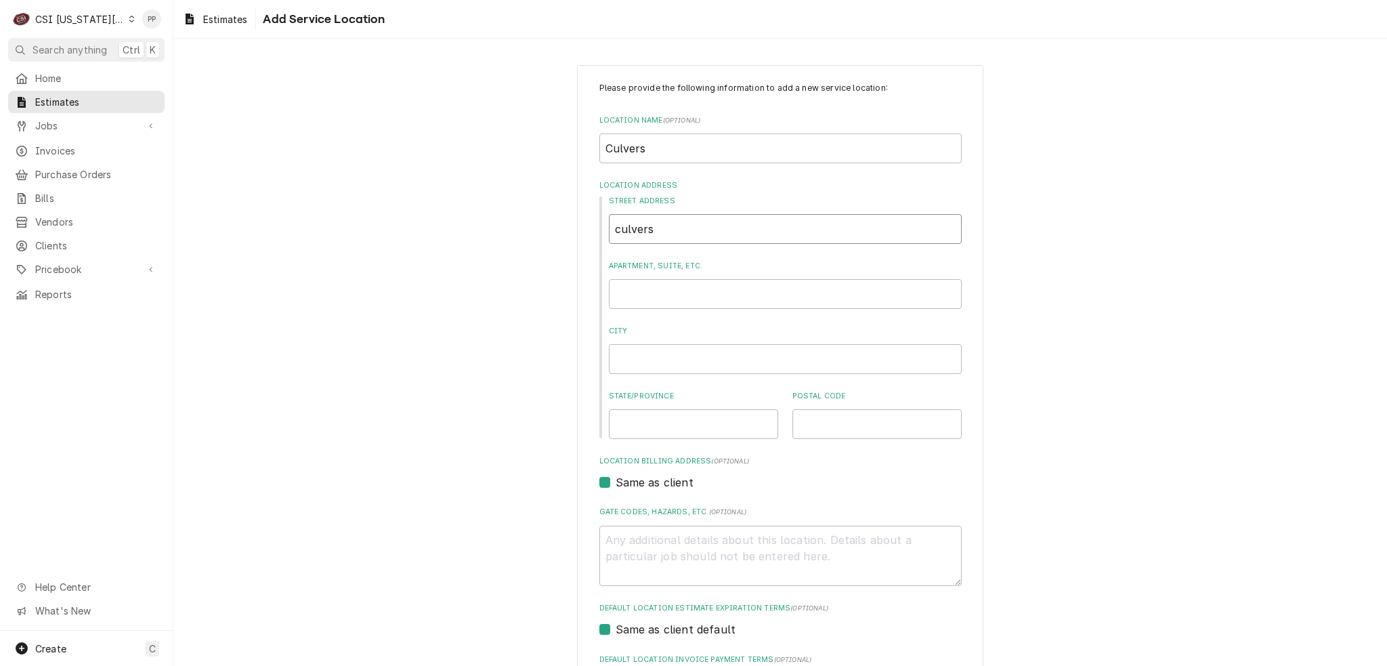
click at [590, 219] on div "Please provide the following information to add a new service location: Locatio…" at bounding box center [780, 469] width 406 height 808
type textarea "x"
type input "4"
type textarea "x"
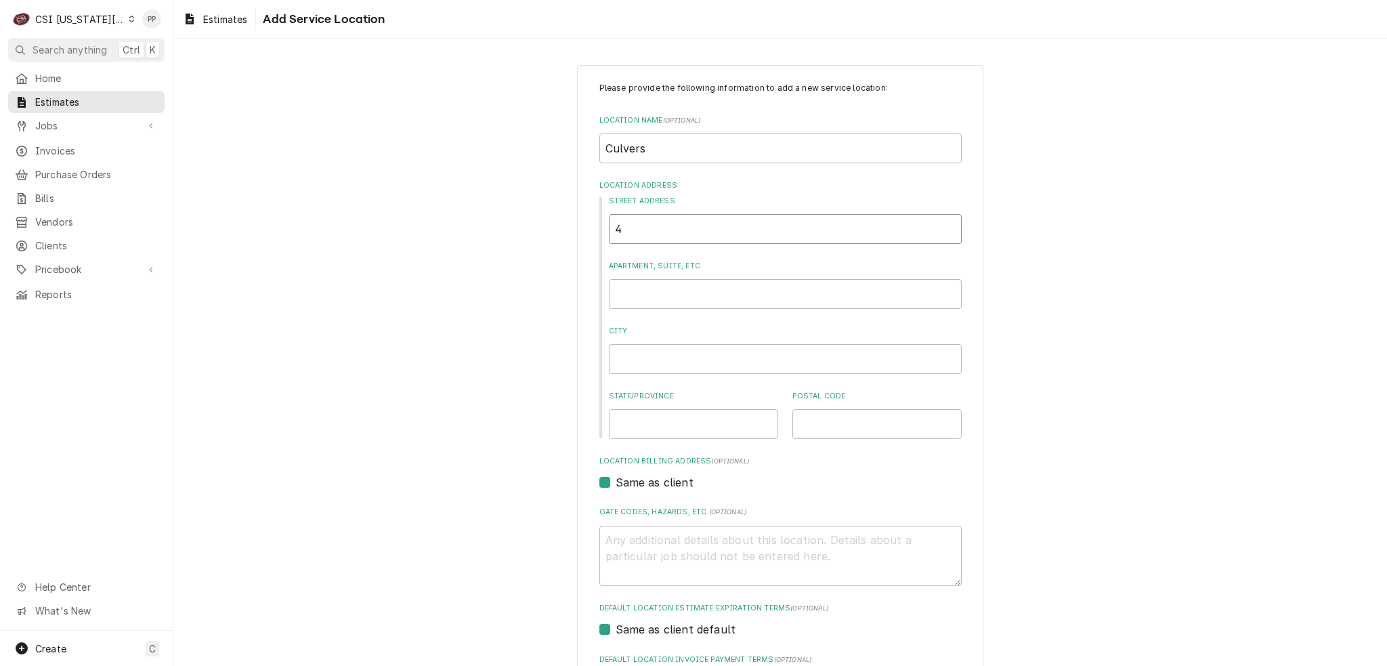
type input "42"
type textarea "x"
type input "422"
type textarea "x"
type input "4220"
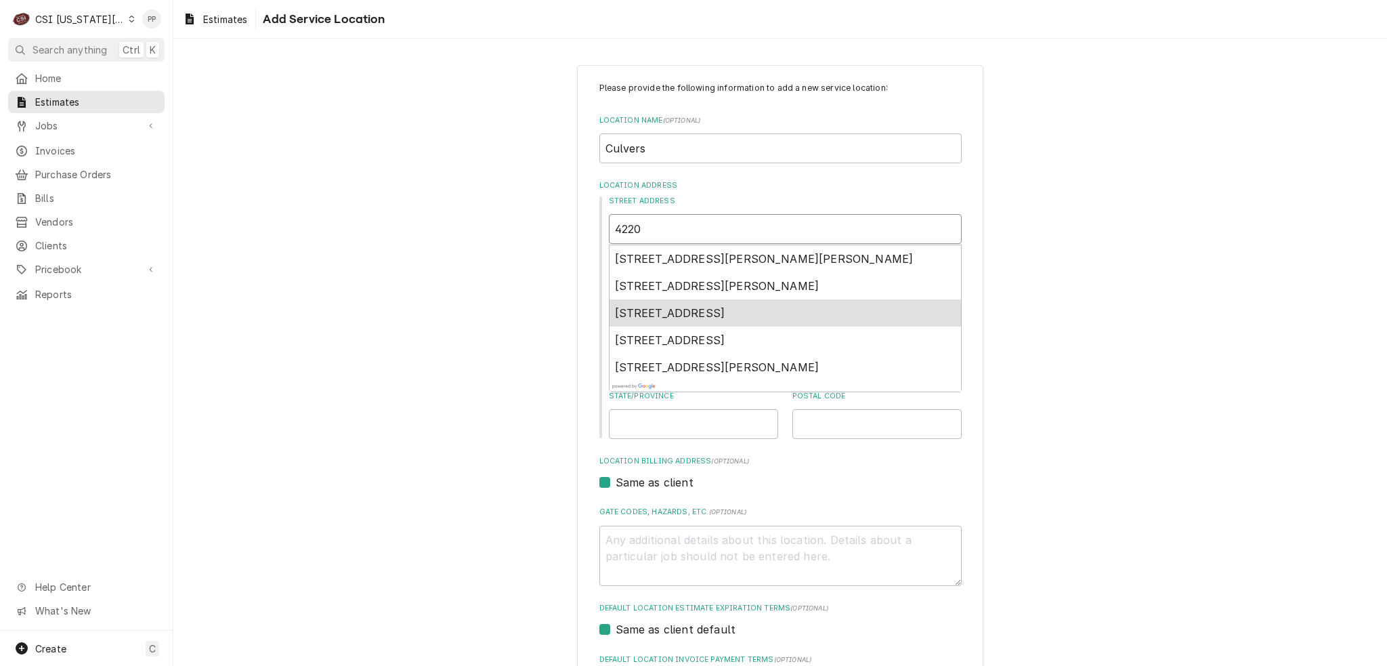
click at [764, 304] on div "4220 Little Blue Parkway, Independence, MO, USA" at bounding box center [784, 312] width 351 height 27
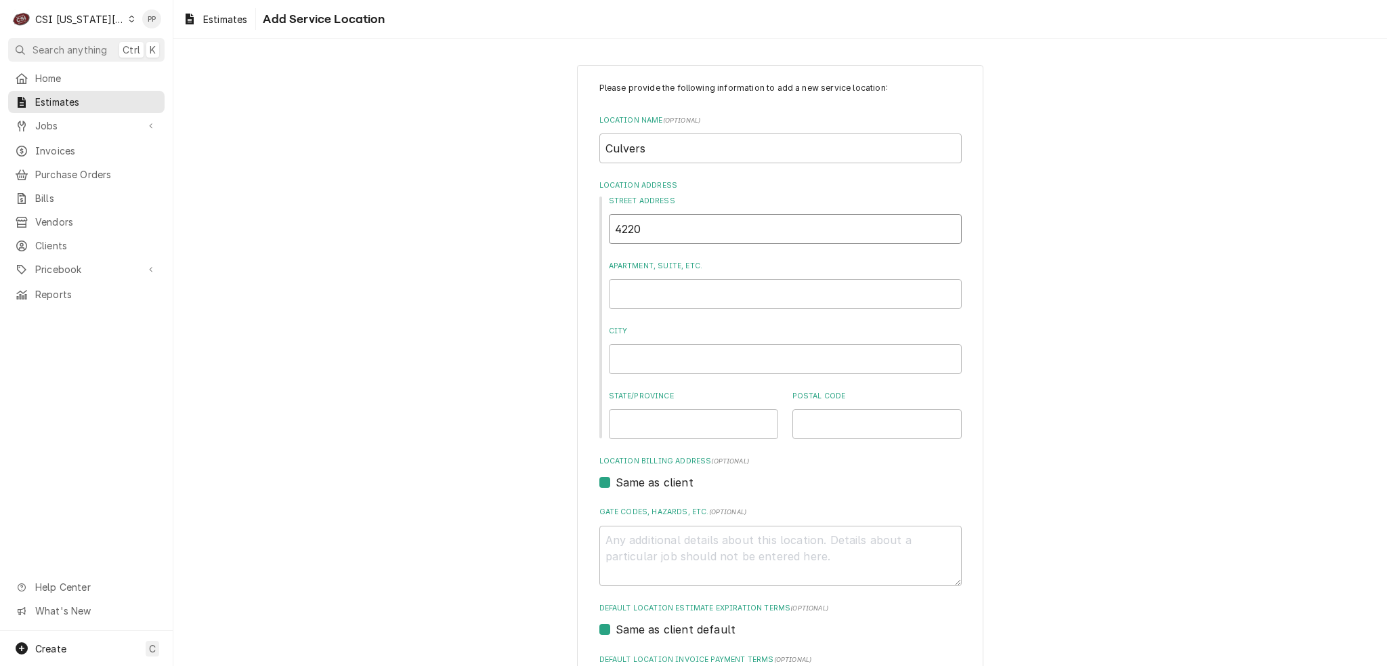
type textarea "x"
type input "4220 Little Blue Pkwy"
type textarea "x"
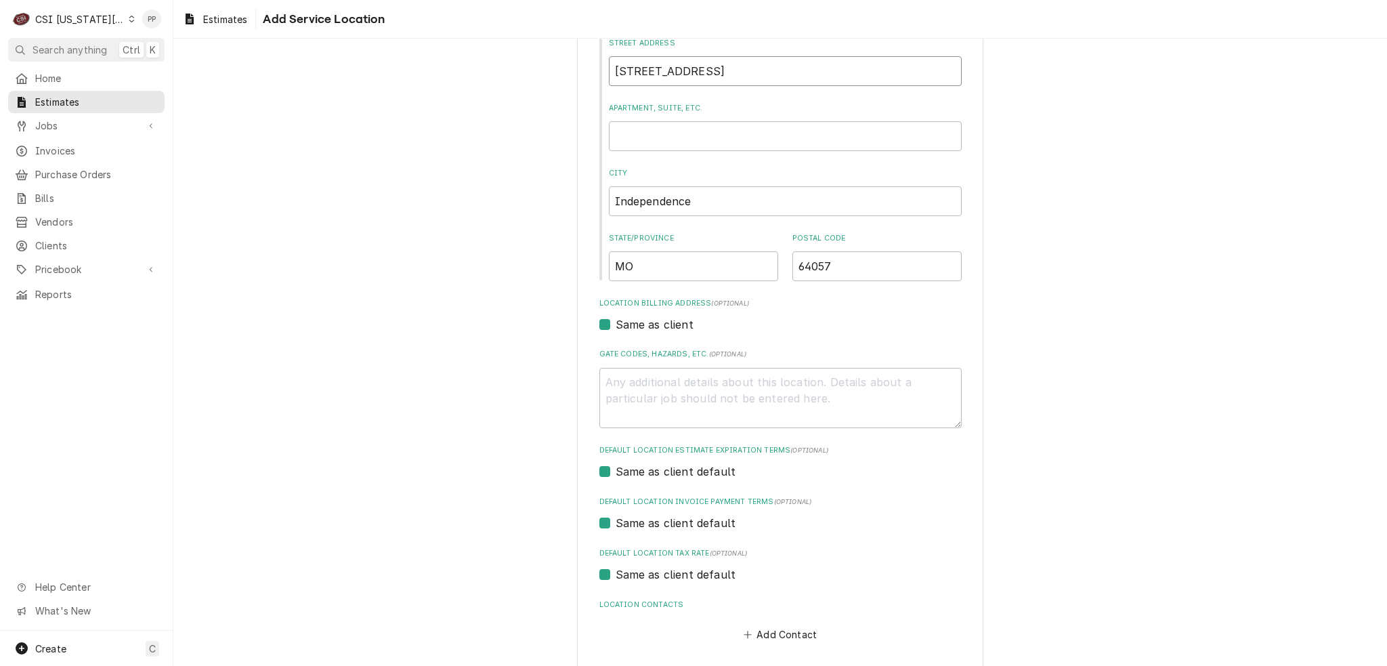
scroll to position [217, 0]
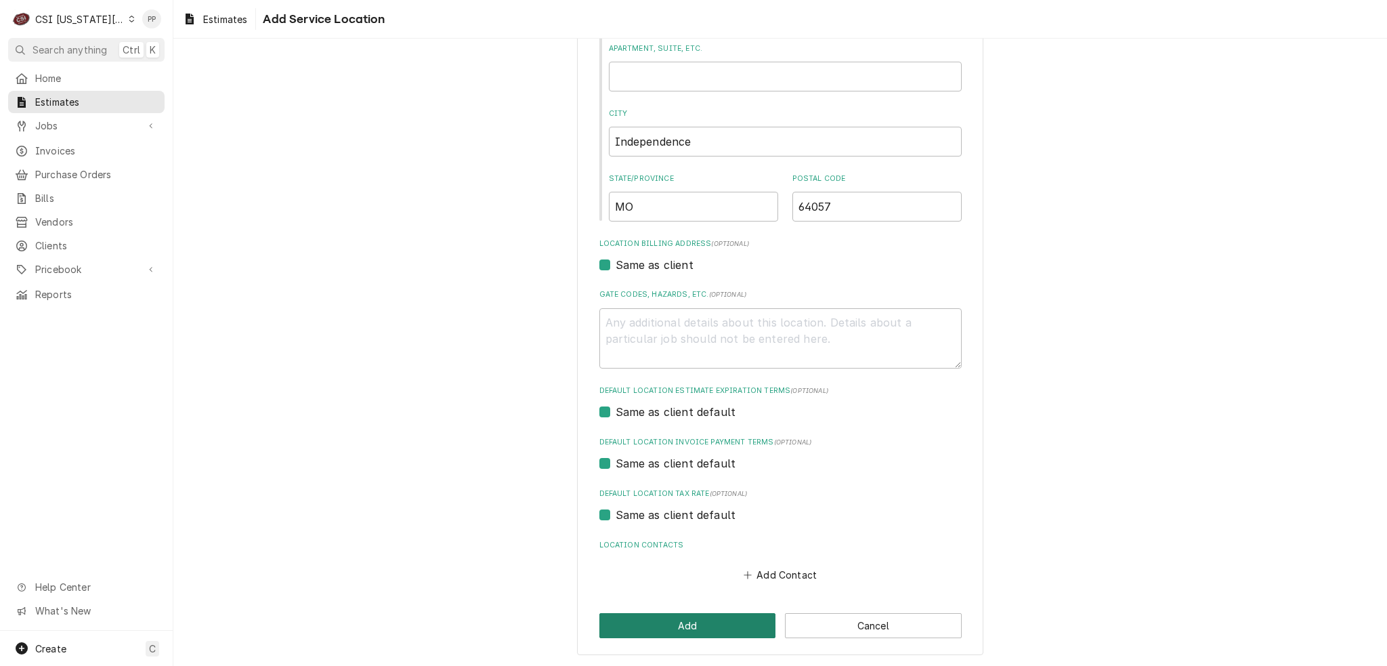
type input "4220 Little Blue Pkwy"
click at [722, 625] on button "Add" at bounding box center [687, 625] width 177 height 25
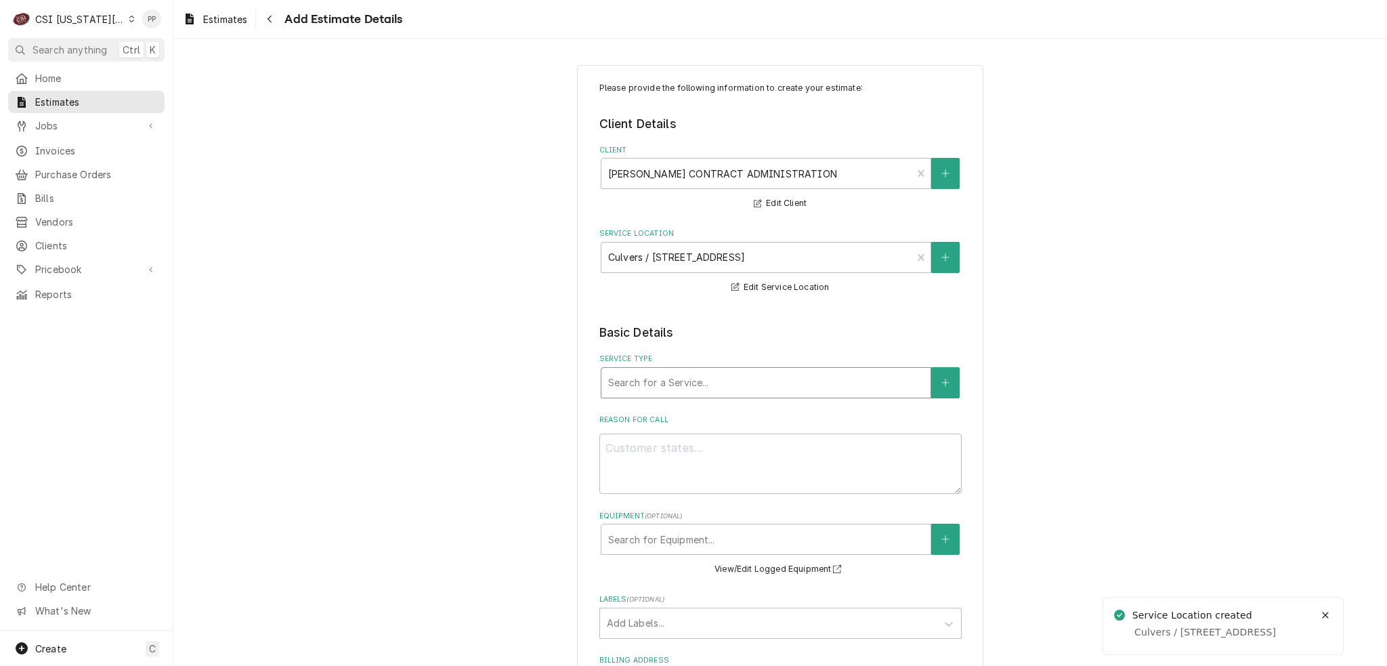
click at [698, 372] on div "Service Type" at bounding box center [765, 382] width 315 height 24
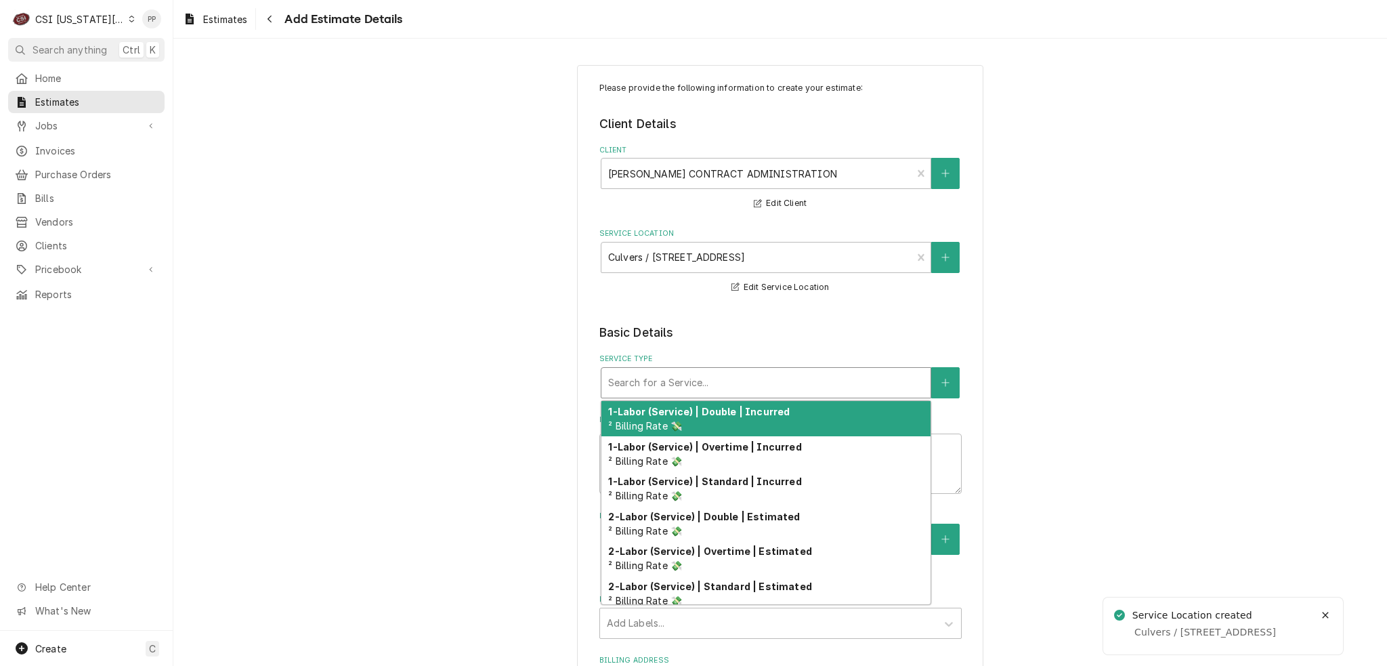
type textarea "x"
type input "j"
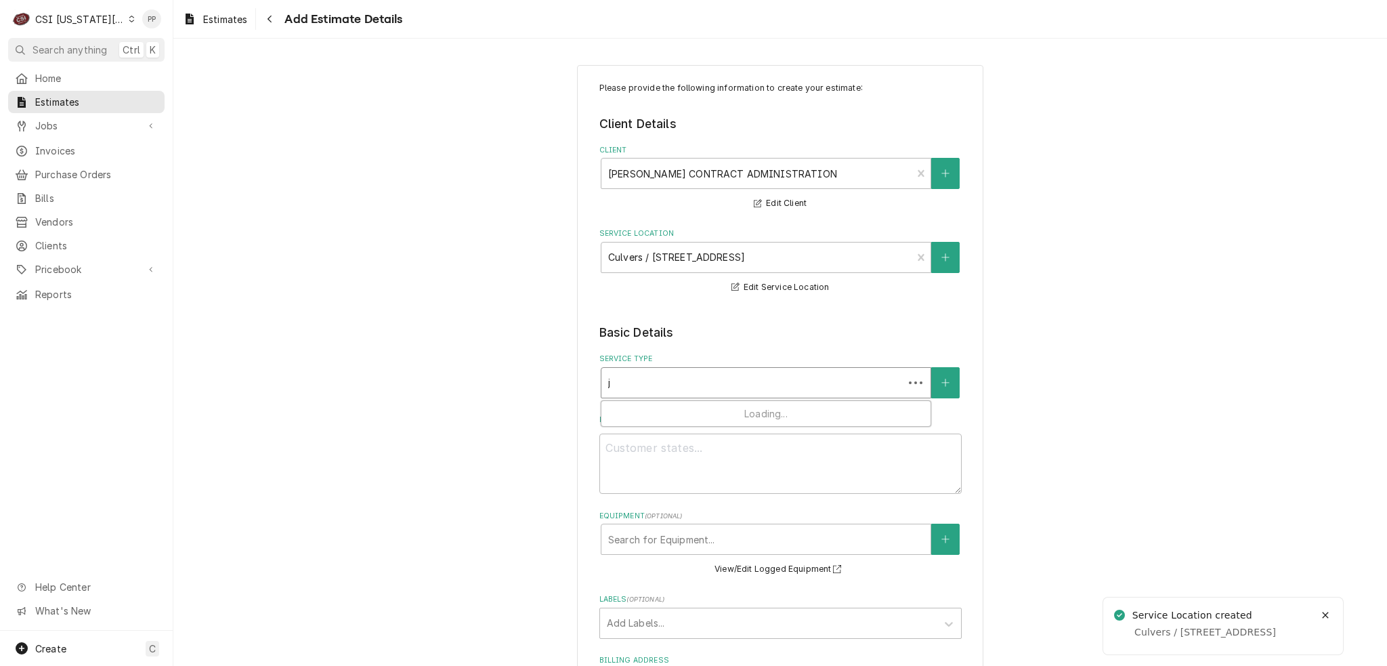
type textarea "x"
type input "jo"
type textarea "x"
type input "job"
type textarea "x"
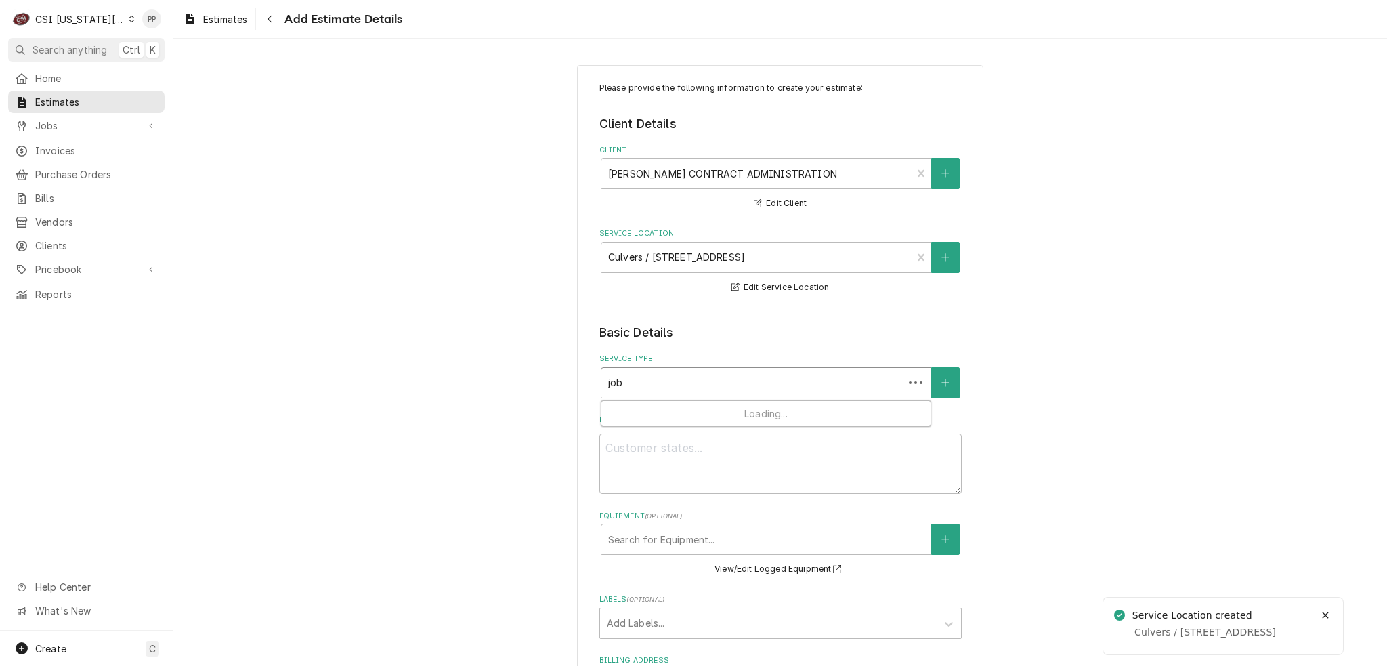
type input "job"
type textarea "x"
type input "job i"
type textarea "x"
type input "job in"
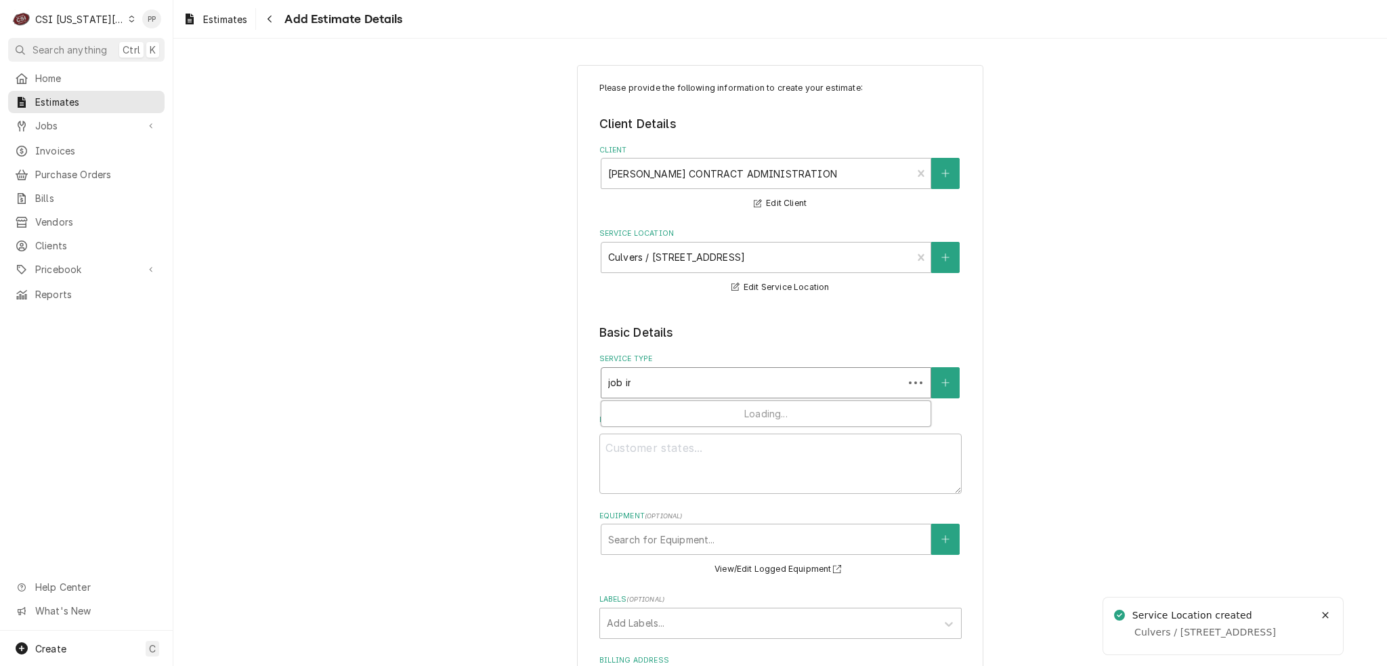
type textarea "x"
type input "job ins"
type textarea "x"
type input "job inst"
type textarea "x"
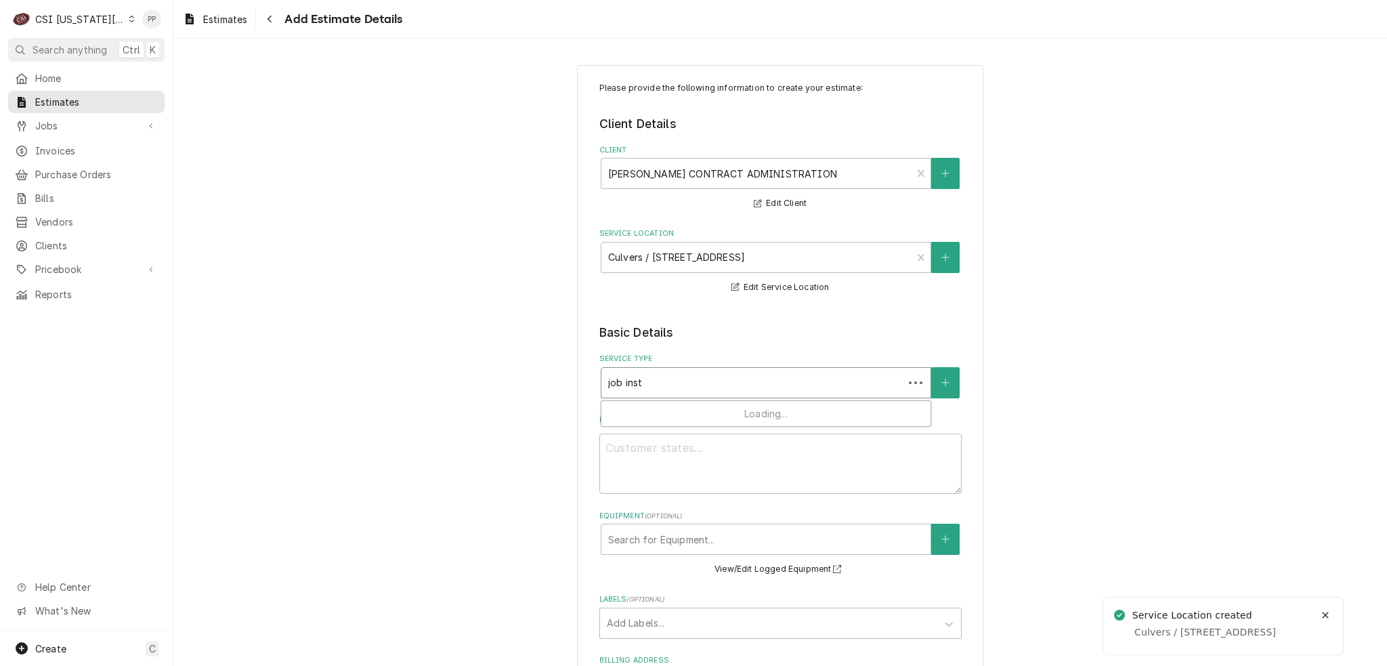
type input "job insta"
type textarea "x"
type input "job instal"
type textarea "x"
type input "job install"
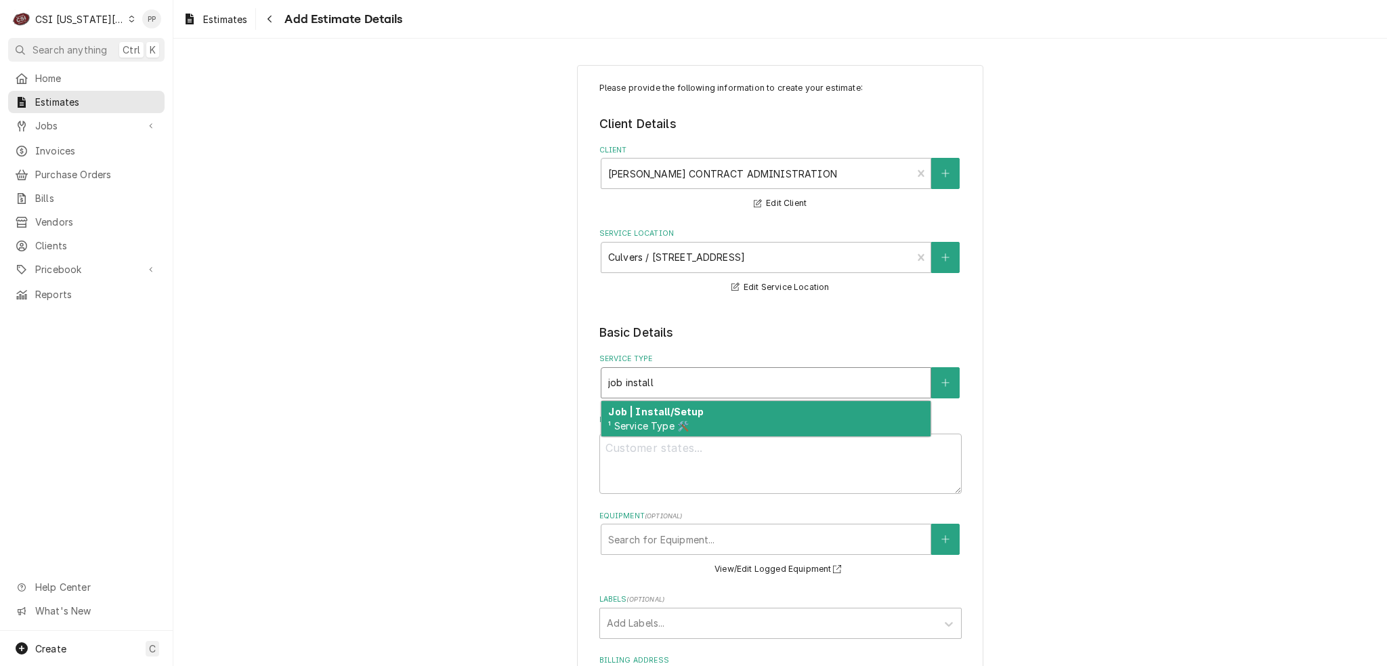
click at [688, 408] on strong "Job | Install/Setup" at bounding box center [655, 412] width 95 height 12
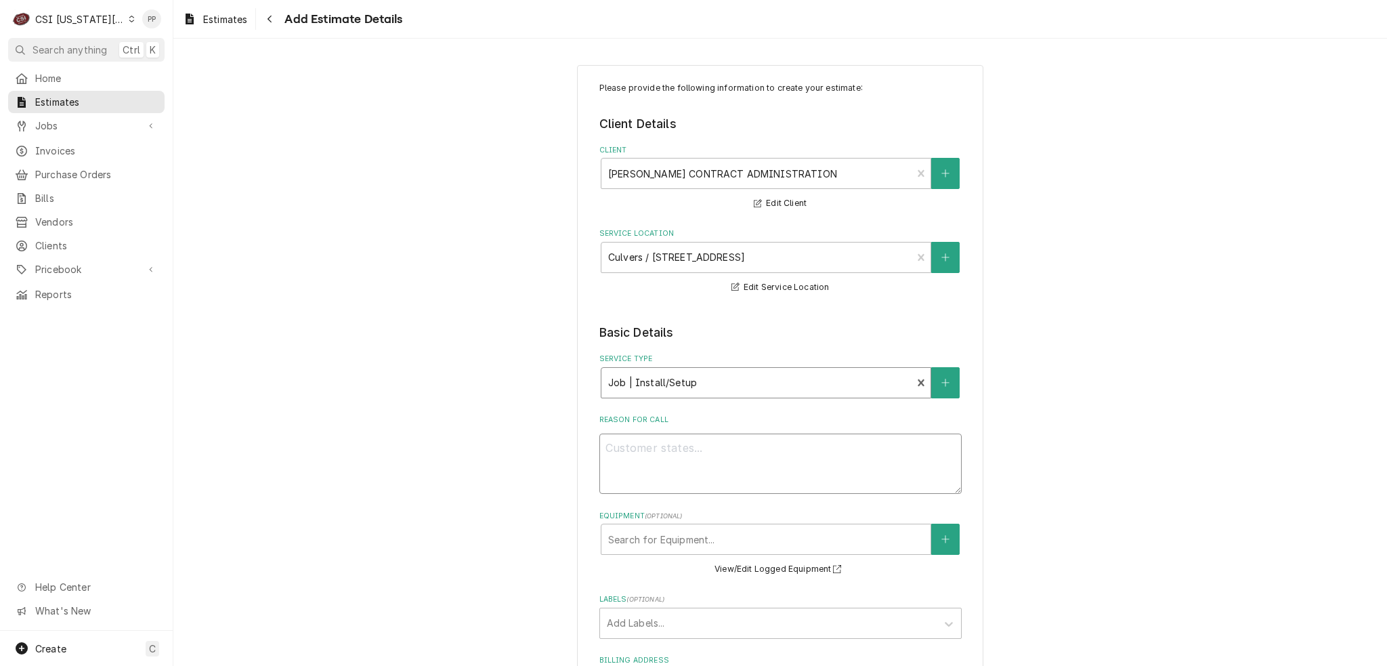
click at [695, 464] on textarea "Reason For Call" at bounding box center [780, 463] width 362 height 61
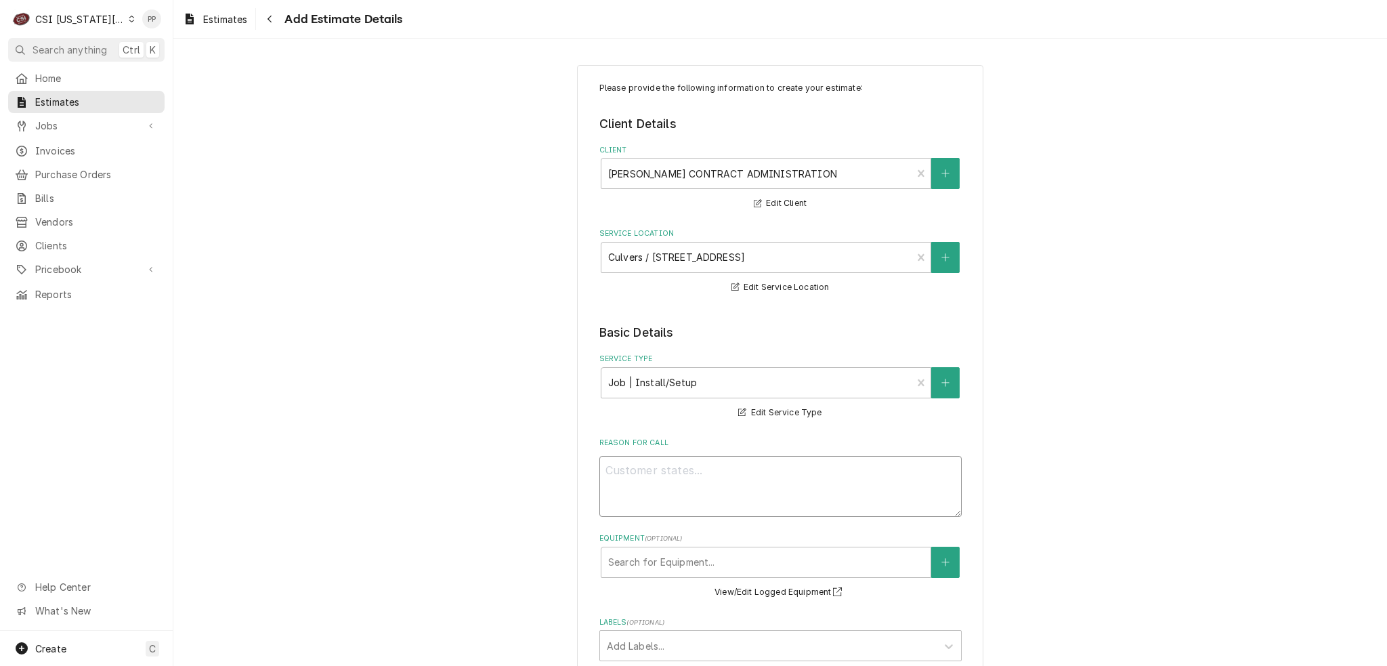
type textarea "x"
type textarea "Q"
type textarea "x"
type textarea "Qu"
type textarea "x"
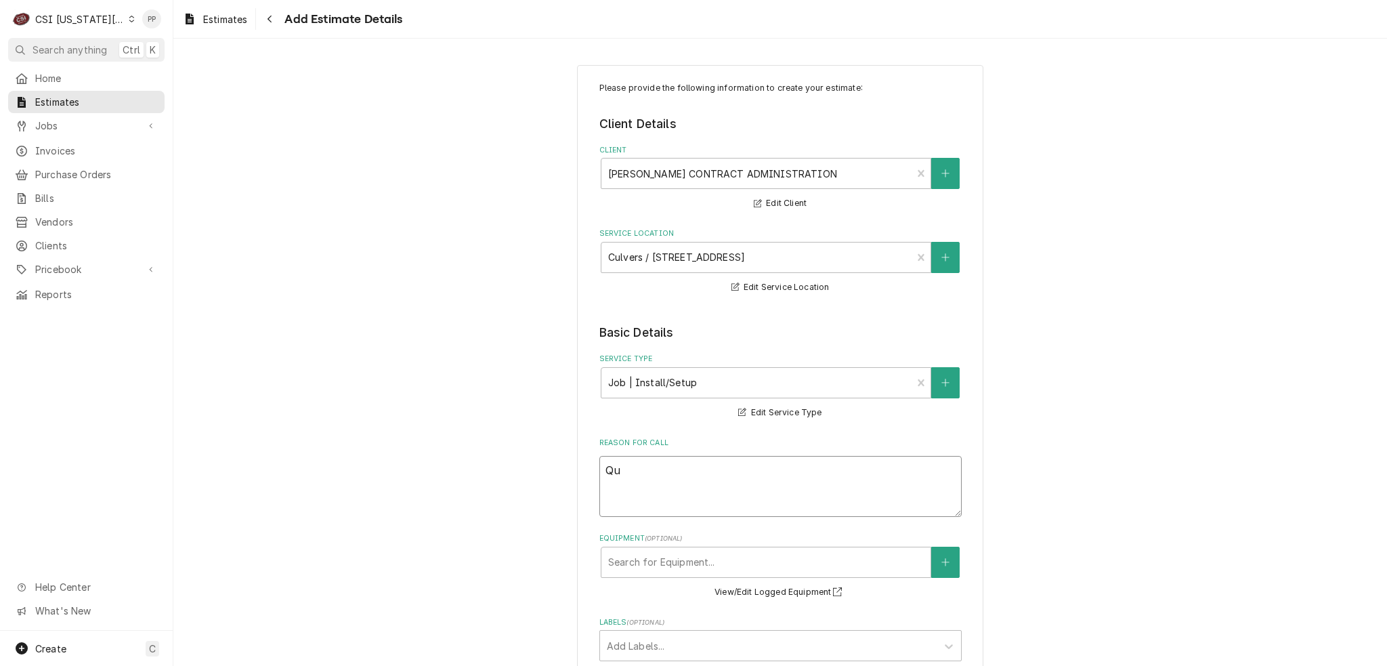
type textarea "Quo"
type textarea "x"
type textarea "Quot"
type textarea "x"
type textarea "Quote"
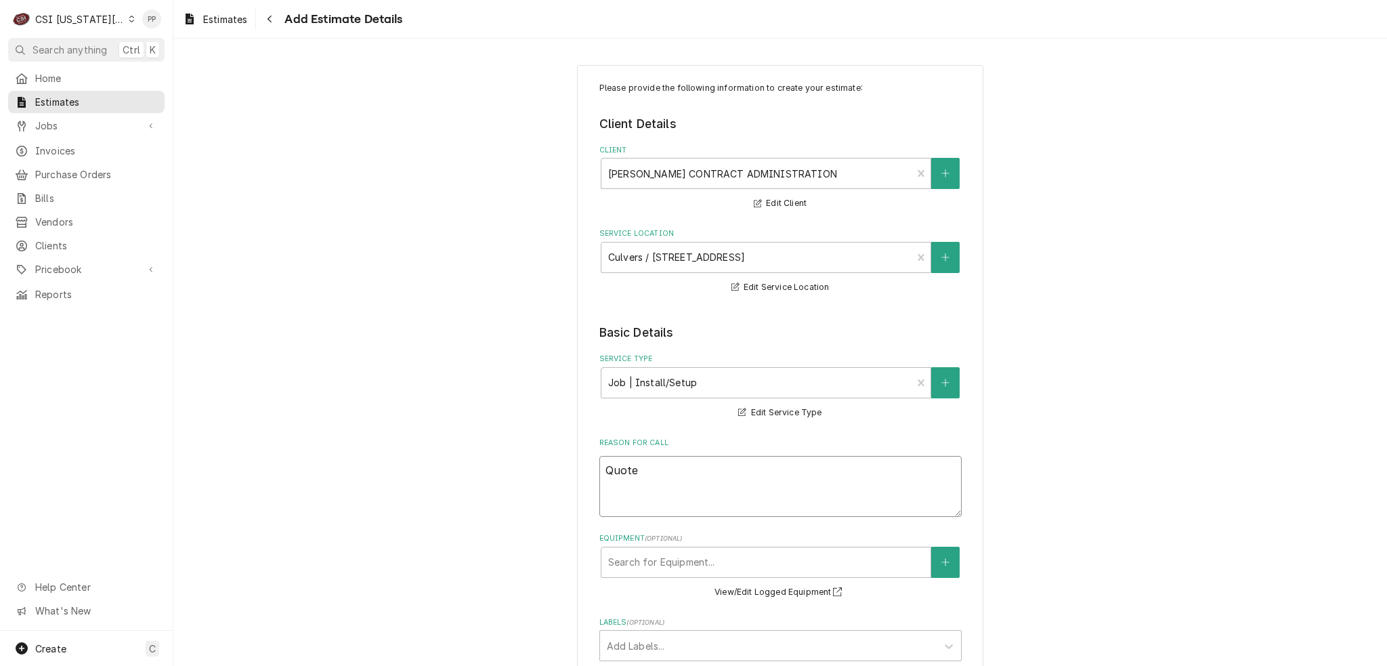
type textarea "x"
type textarea "Quote"
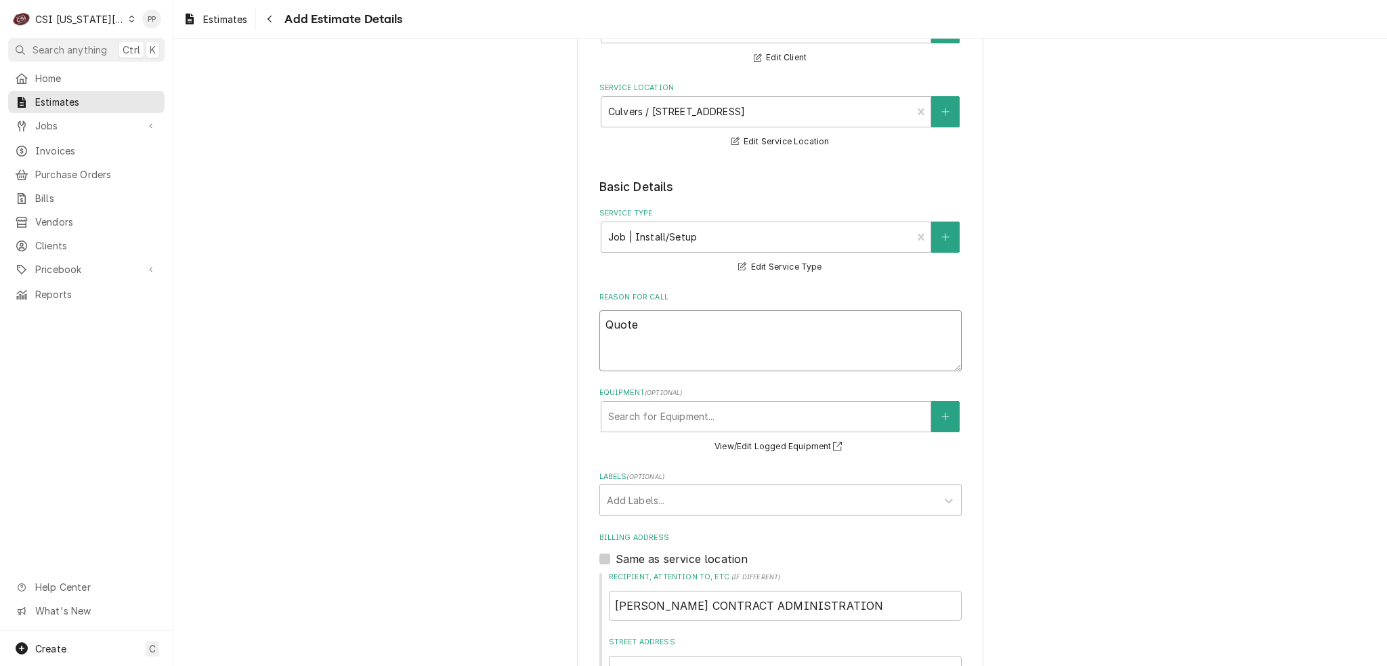
type textarea "x"
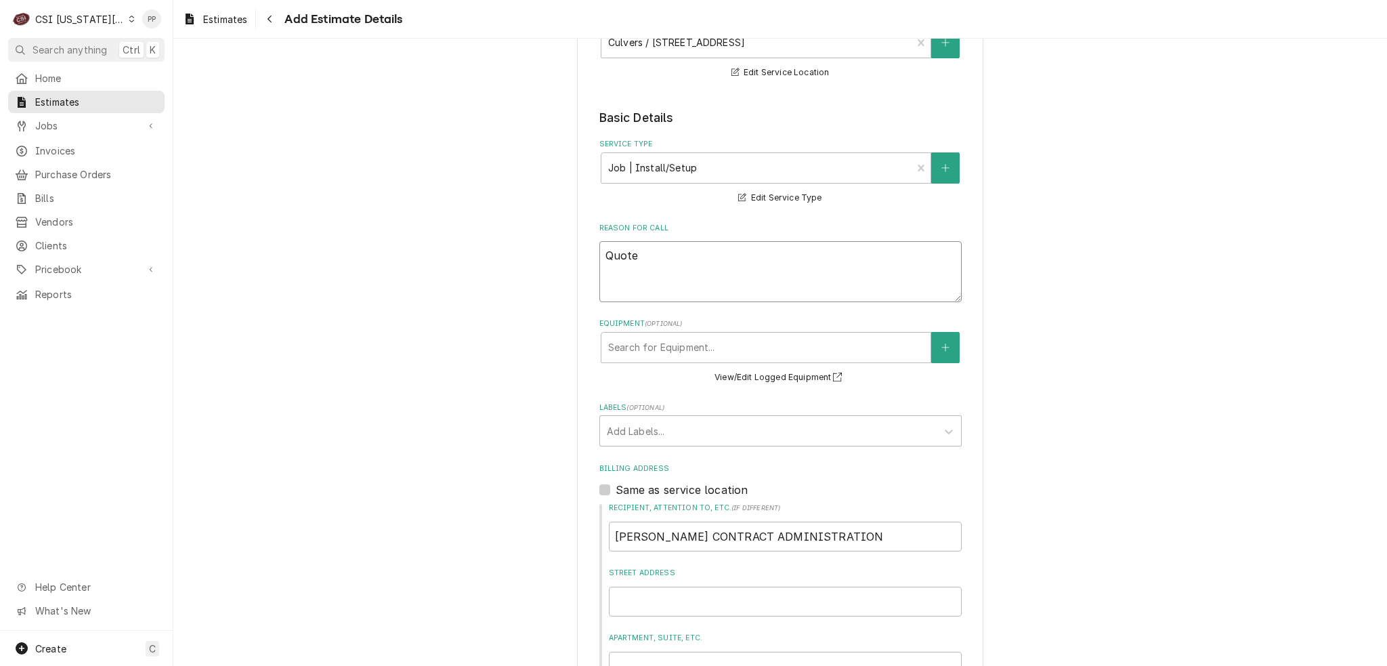
scroll to position [271, 0]
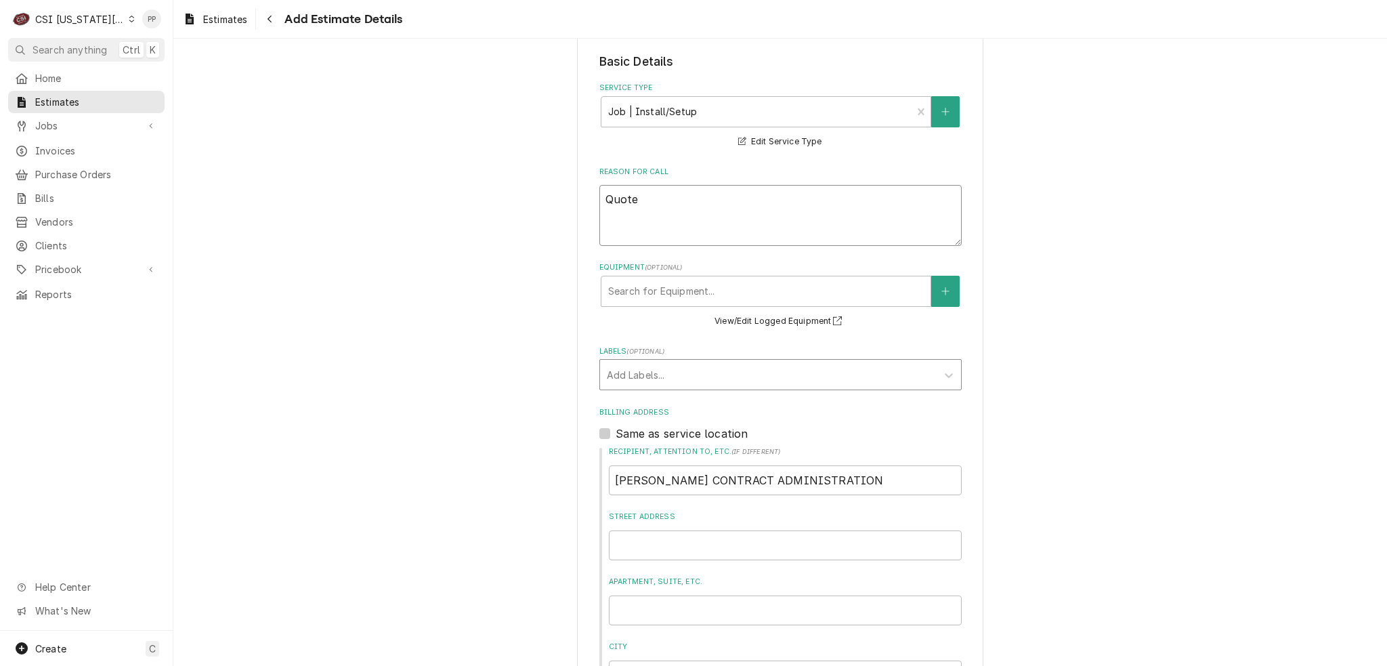
type textarea "Quote"
click at [693, 374] on div "Labels" at bounding box center [768, 374] width 323 height 24
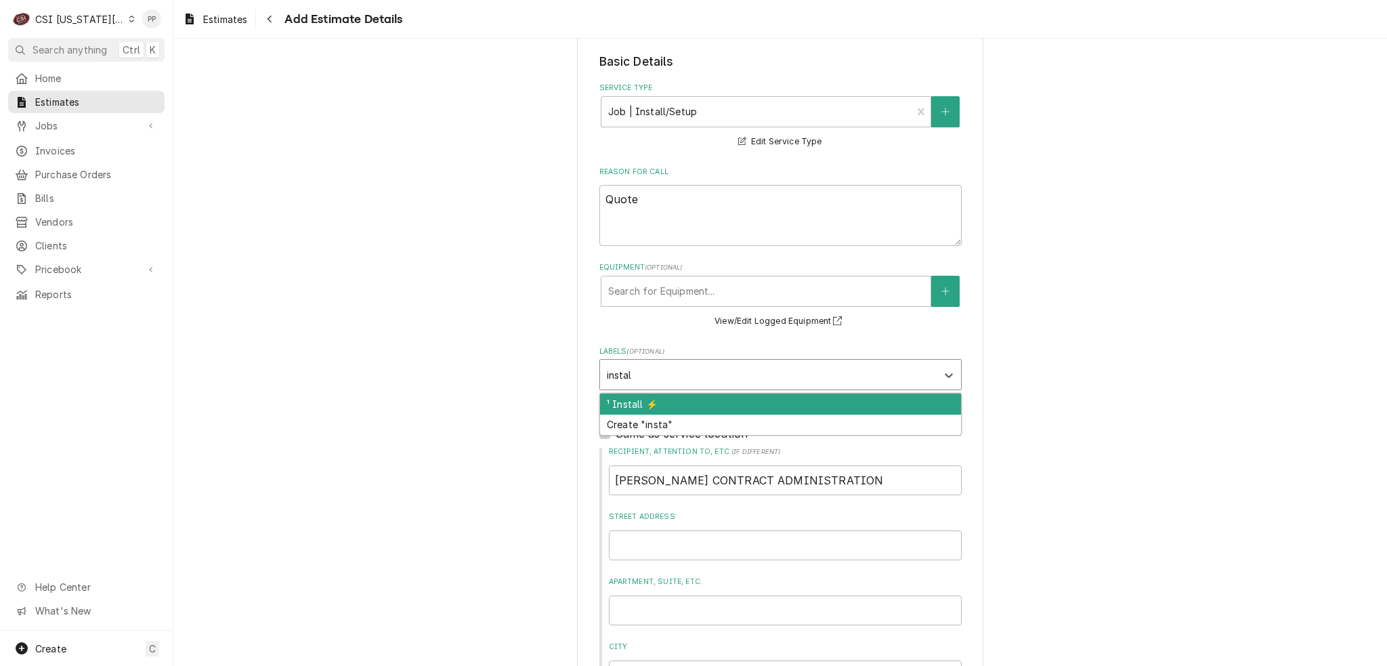
type input "install"
type textarea "x"
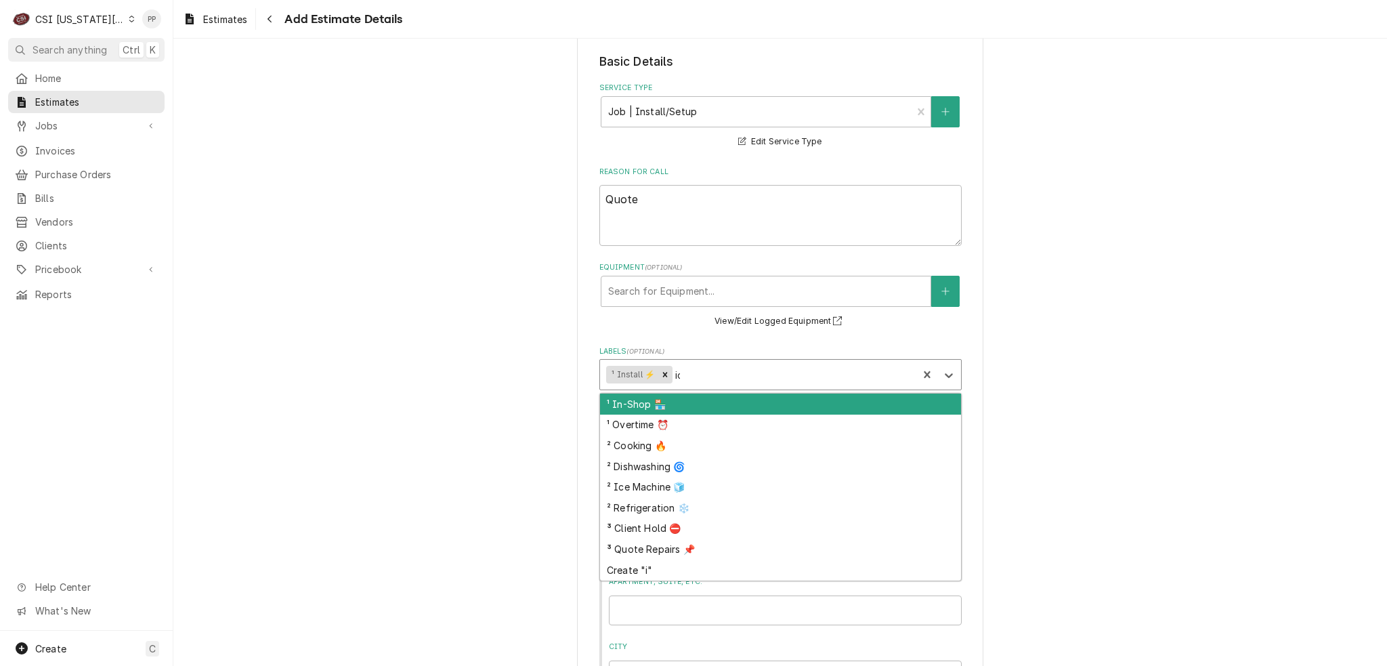
type input "ice"
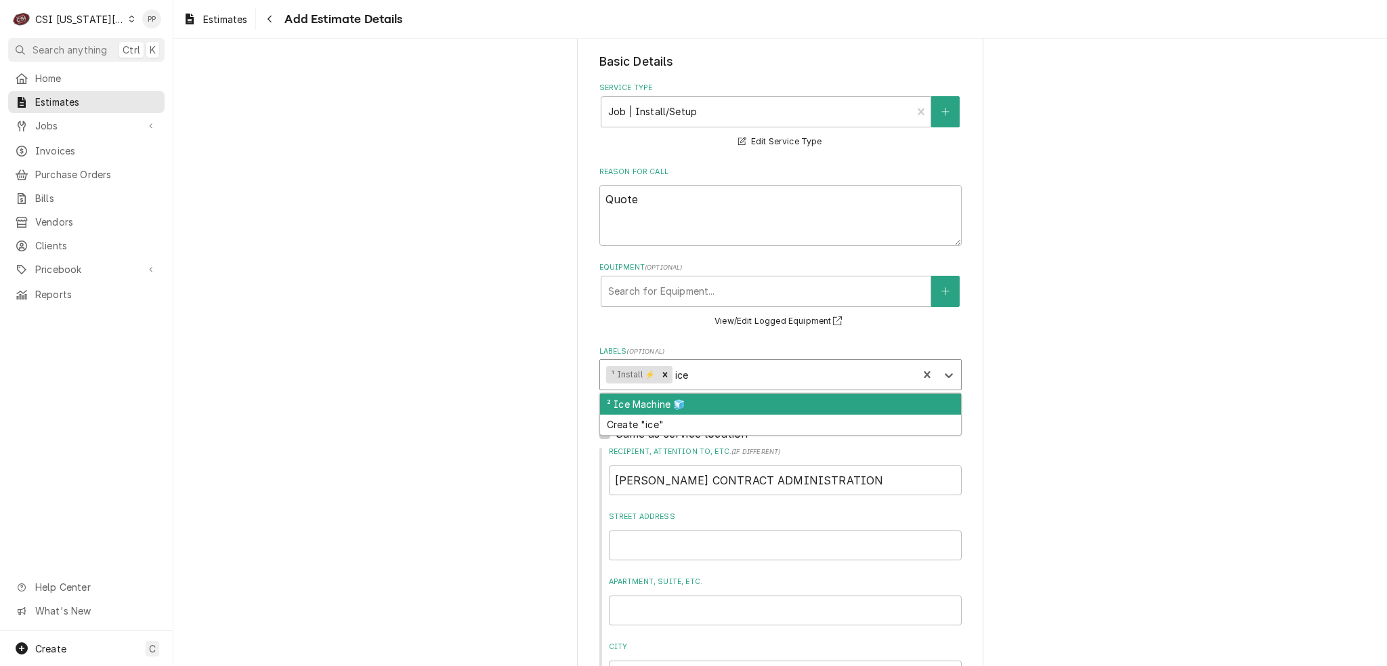
type textarea "x"
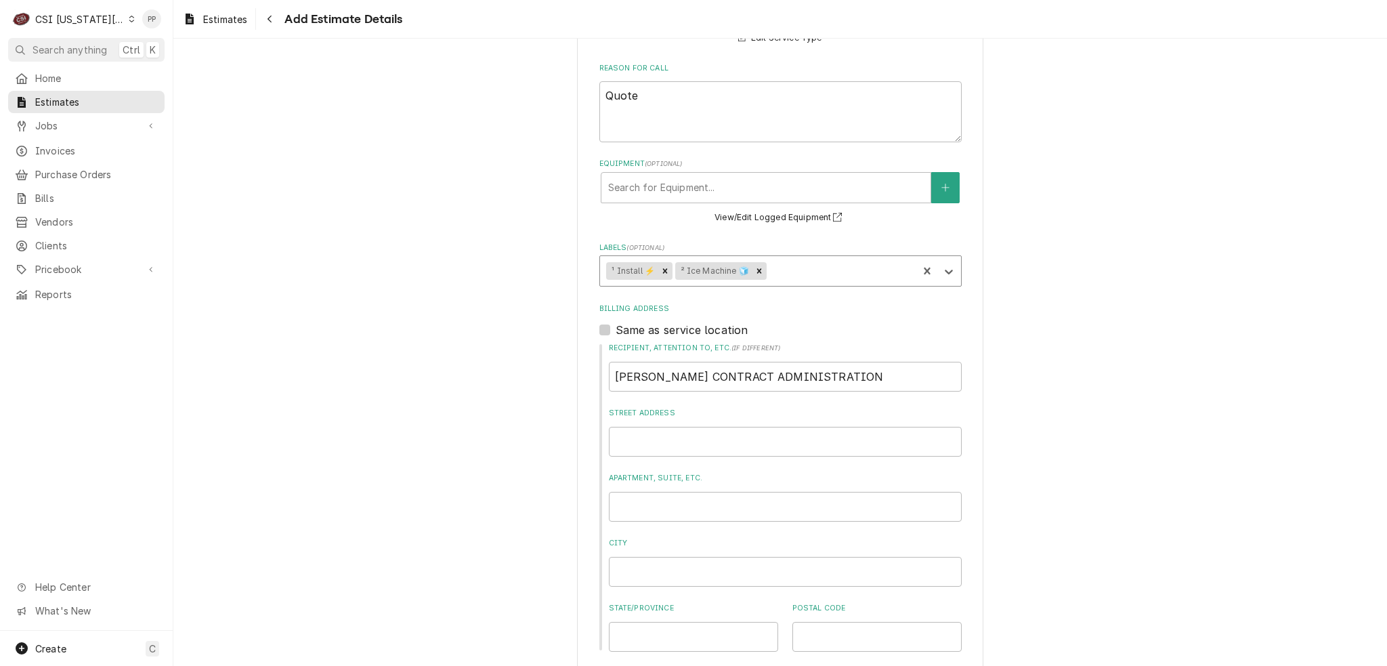
type textarea "x"
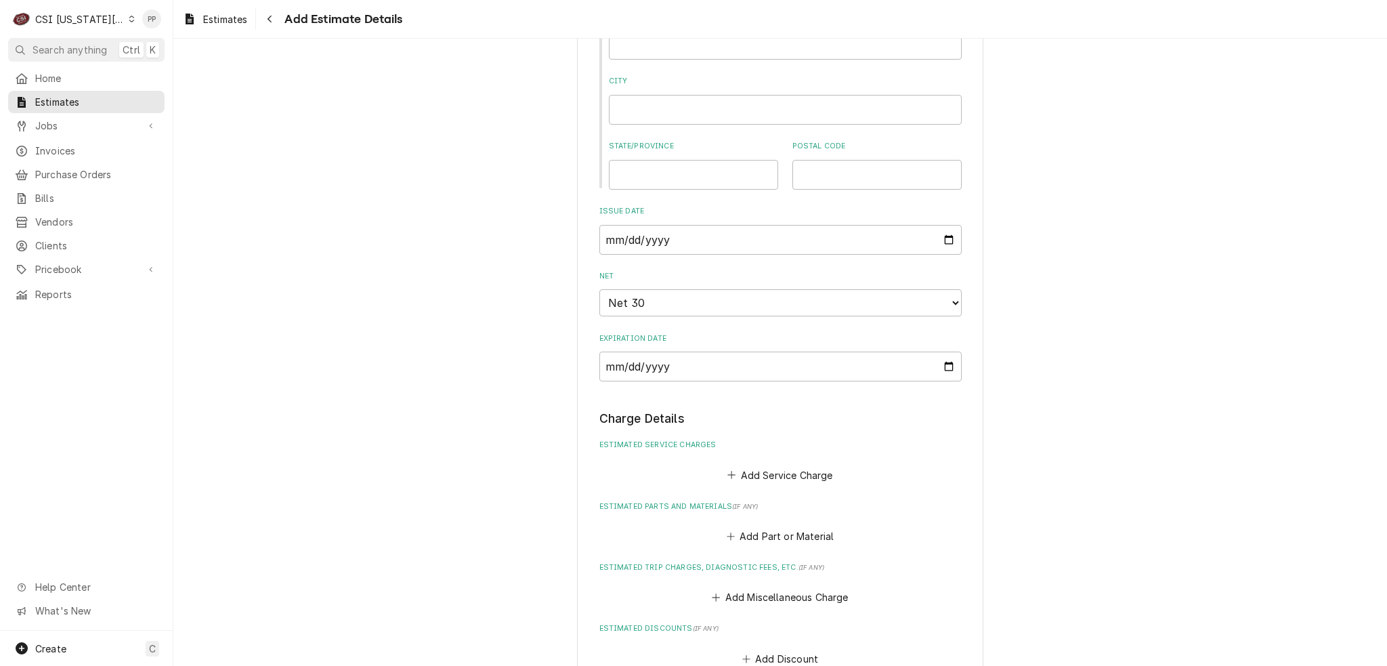
scroll to position [1016, 0]
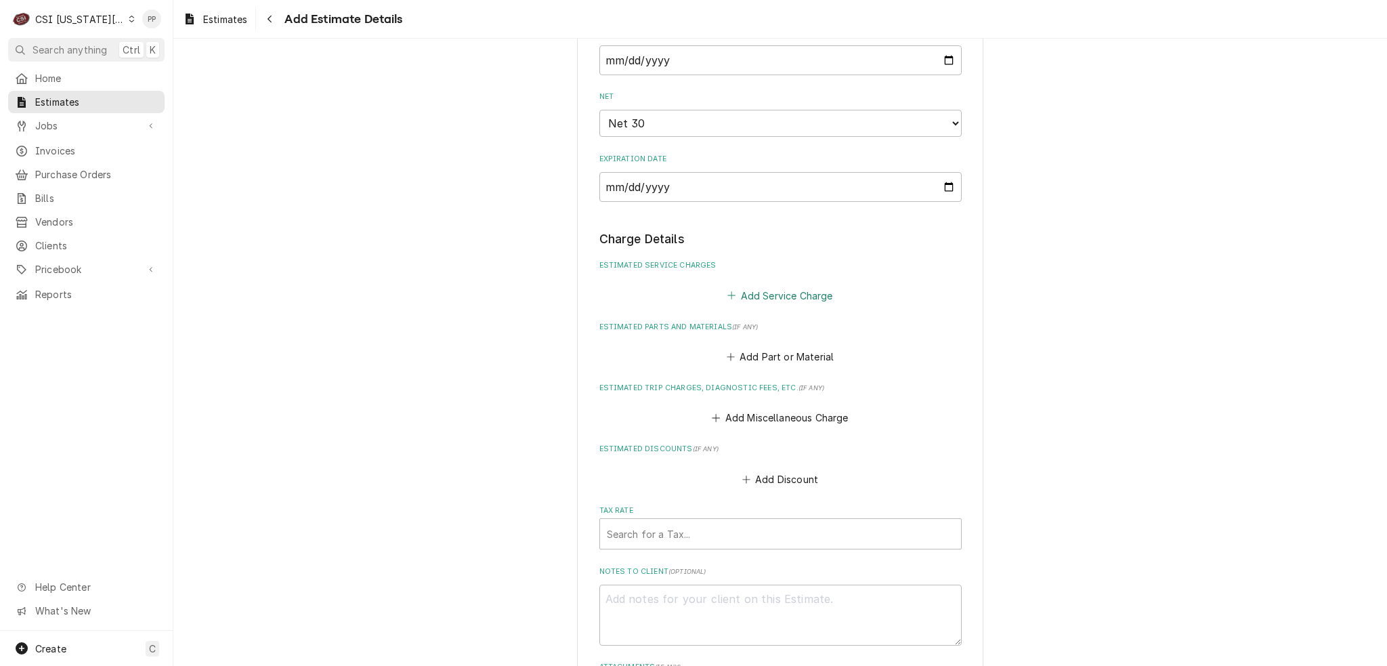
click at [793, 301] on button "Add Service Charge" at bounding box center [780, 295] width 110 height 19
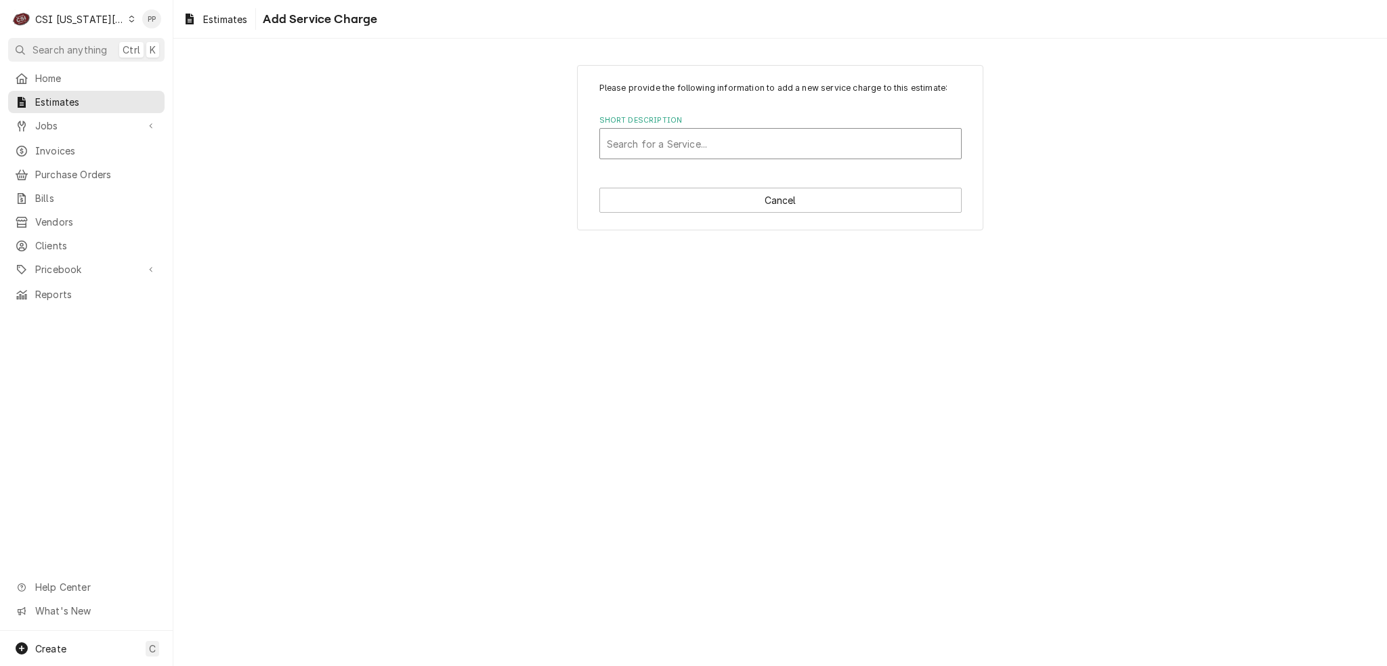
click at [724, 148] on div "Short Description" at bounding box center [780, 143] width 347 height 24
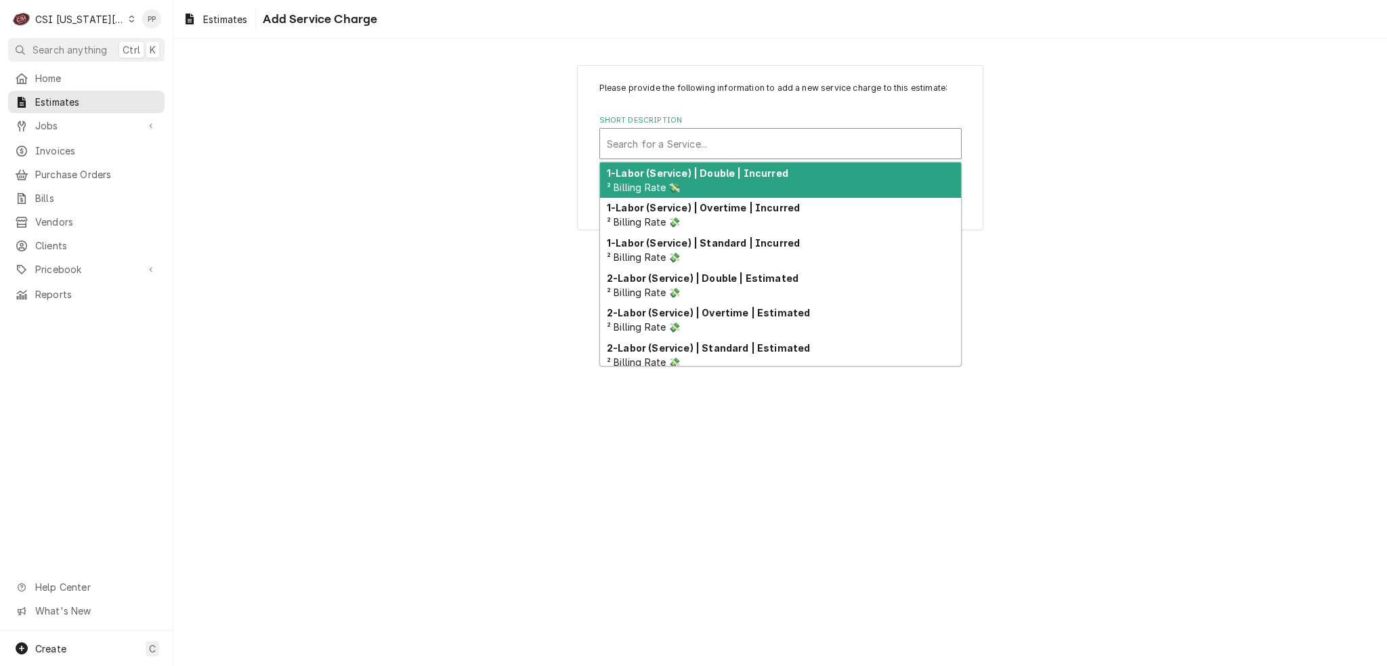
type input "j"
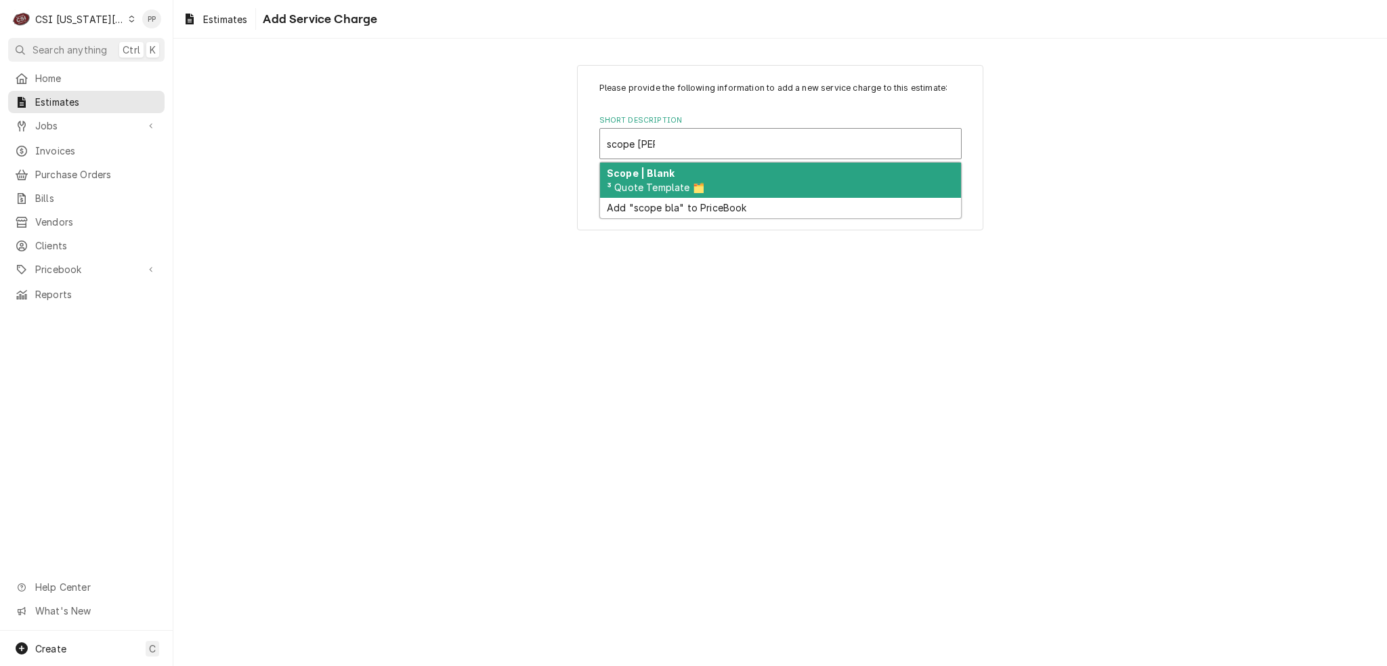
type input "scope blank"
click at [708, 169] on div "Scope | Blank ³ Quote Template 🗂️" at bounding box center [780, 179] width 361 height 35
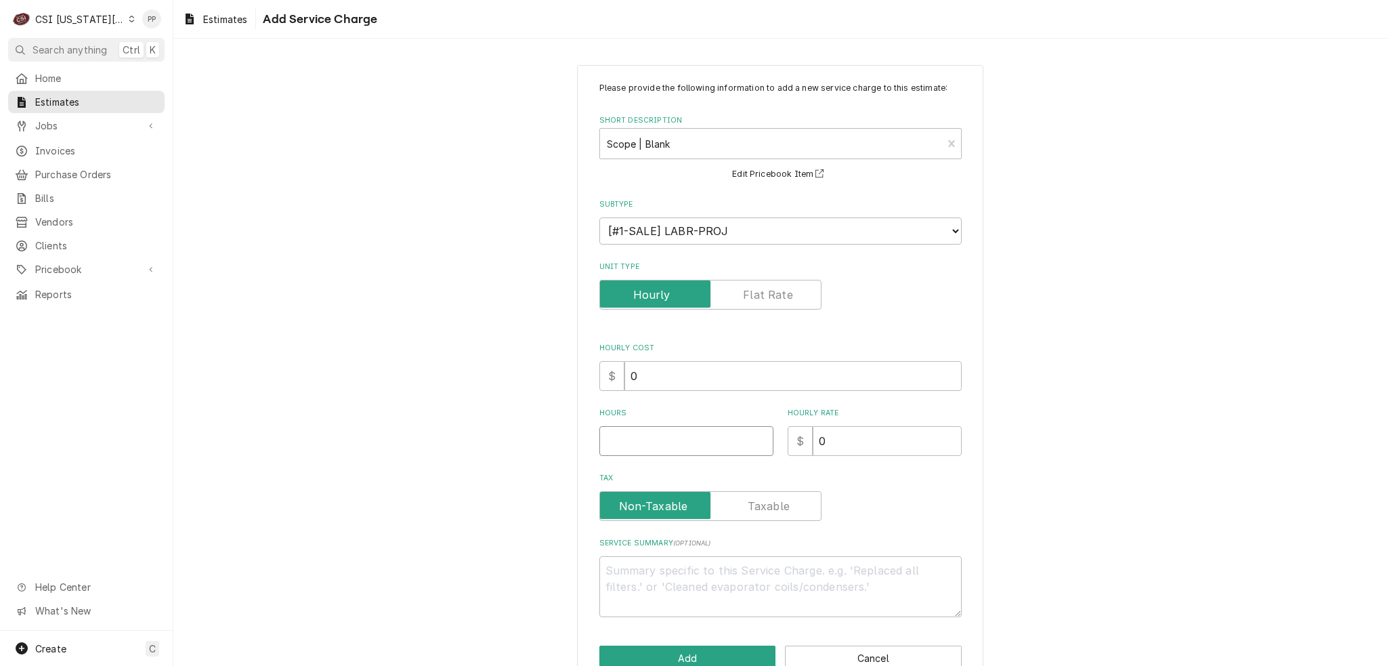
click at [685, 434] on input "Hours" at bounding box center [686, 441] width 174 height 30
type textarea "x"
type input "1"
click at [661, 564] on textarea "Service Summary ( optional )" at bounding box center [780, 586] width 362 height 61
type textarea "x"
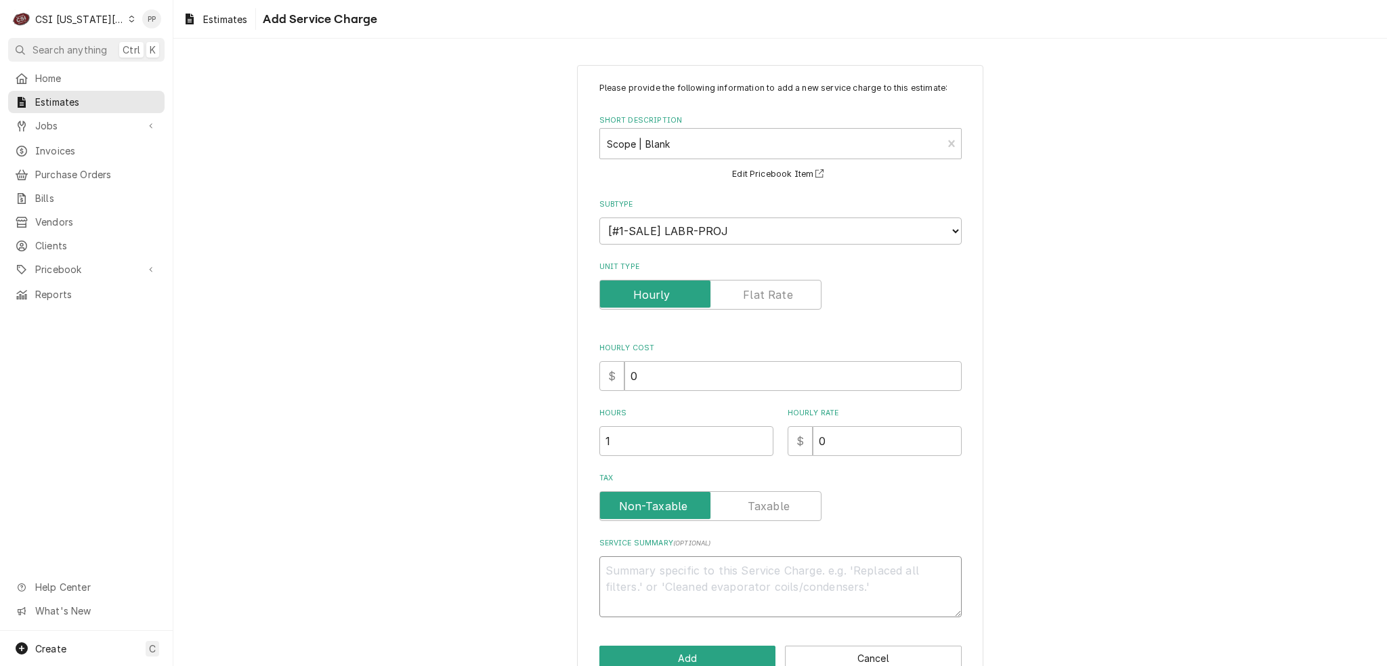
type textarea "Q"
type textarea "x"
type textarea "Qu"
type textarea "x"
type textarea "Quo"
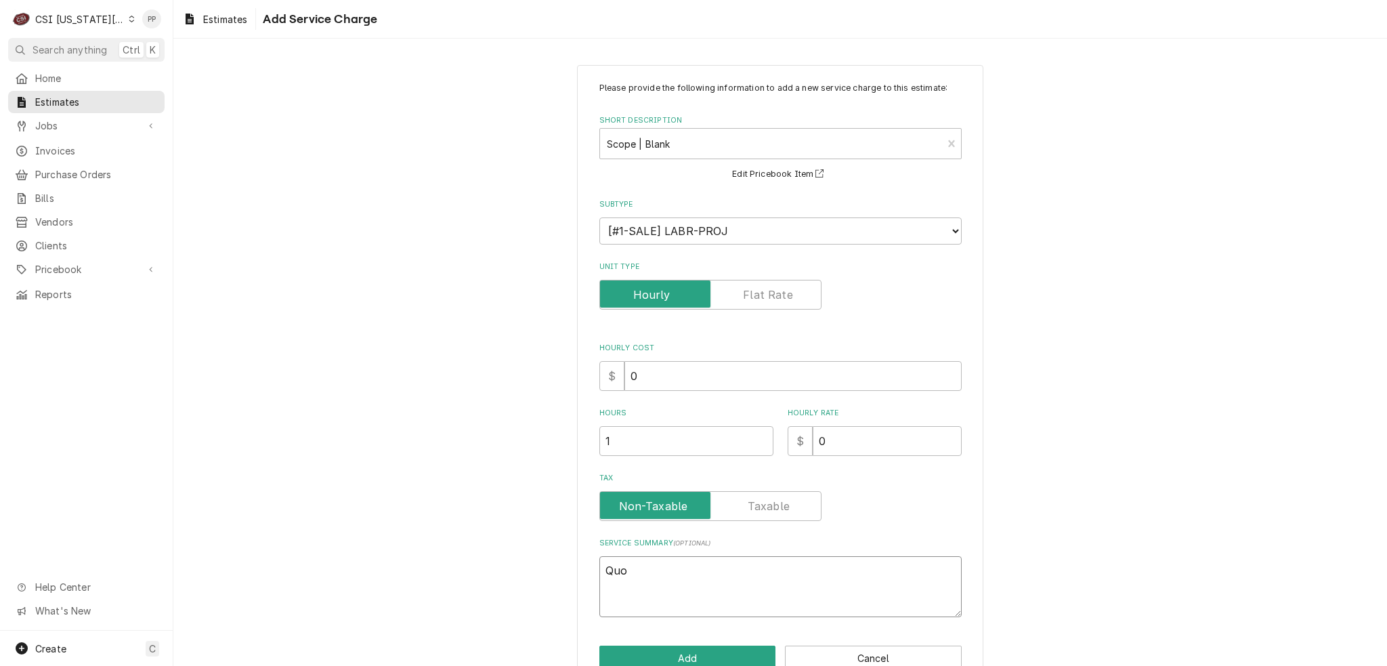
type textarea "x"
type textarea "Quot"
type textarea "x"
type textarea "Quote"
type textarea "x"
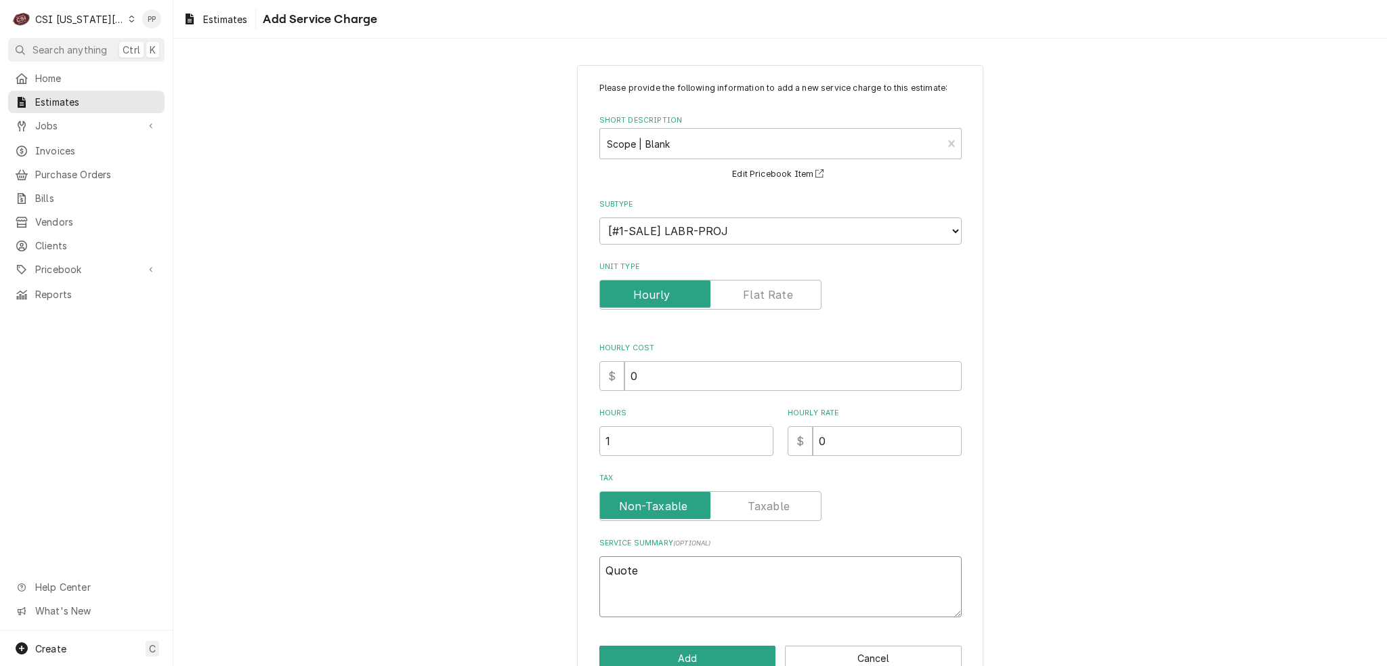
type textarea "Quote"
type textarea "x"
type textarea "Quote f"
type textarea "x"
type textarea "Quote fo"
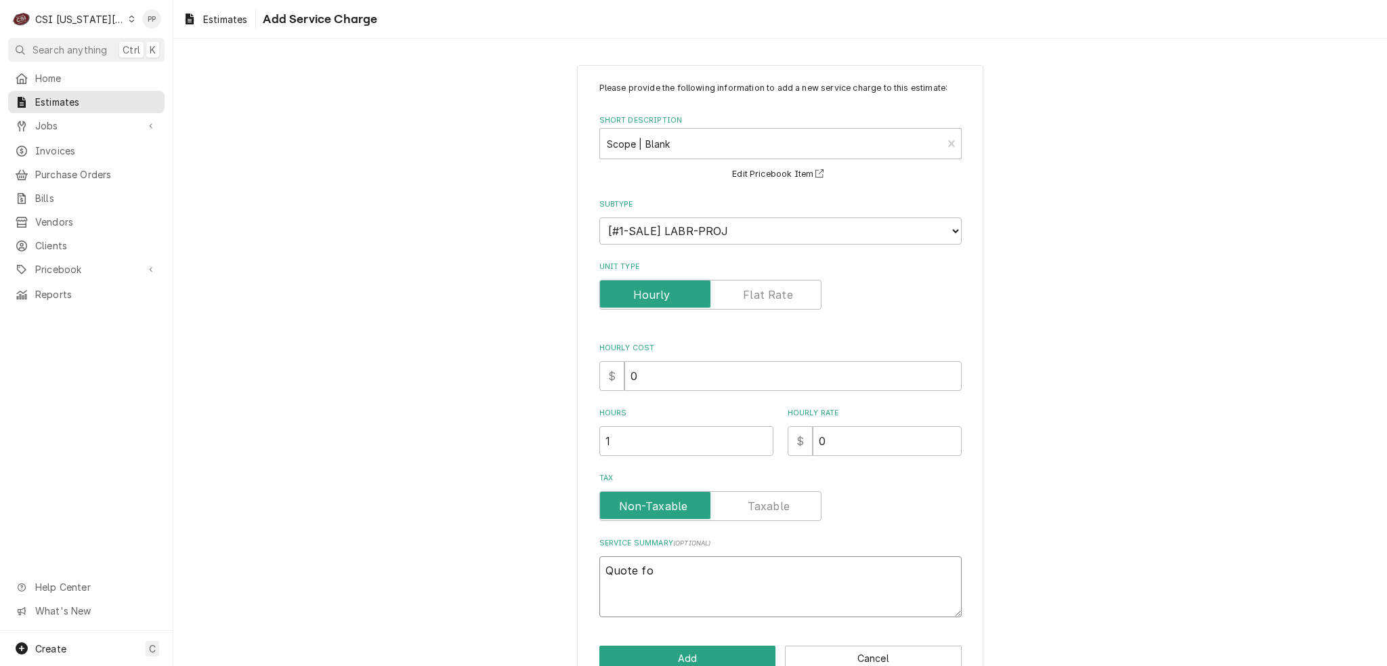
type textarea "x"
type textarea "Quote for"
type textarea "x"
type textarea "Quote for"
type textarea "x"
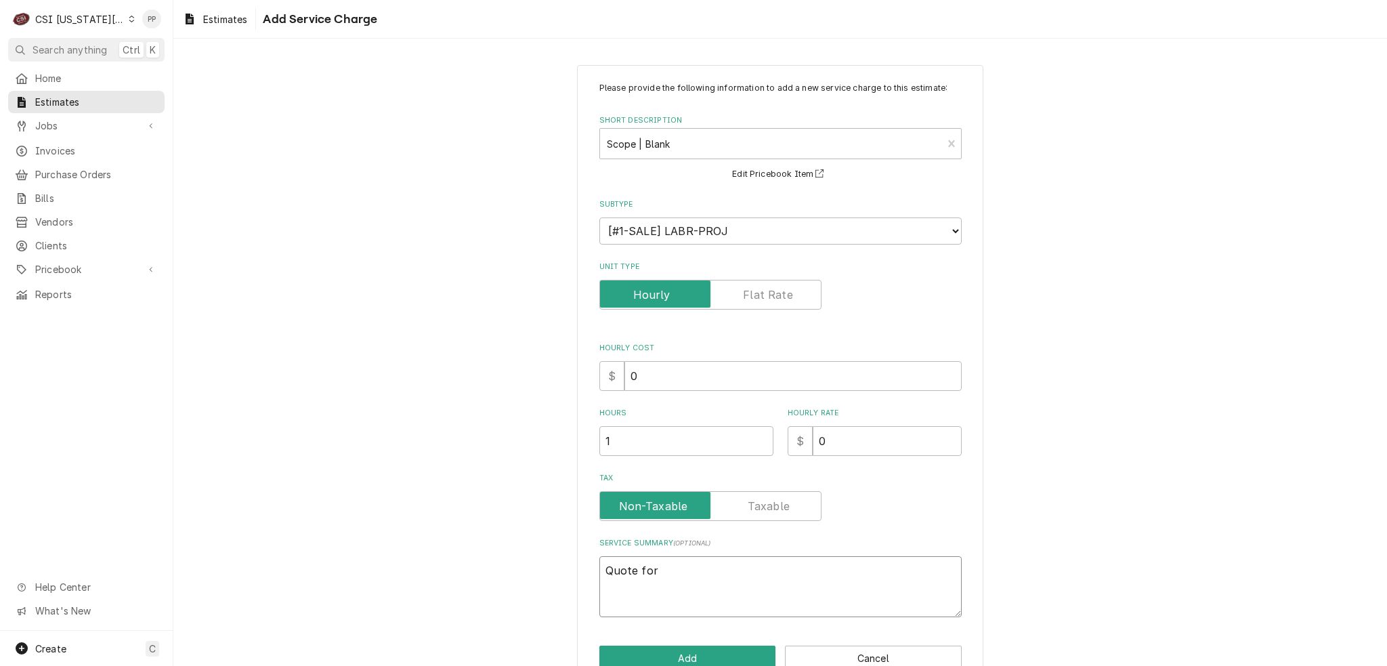
type textarea "Quote for i"
type textarea "x"
type textarea "Quote for ic"
type textarea "x"
type textarea "Quote for ice"
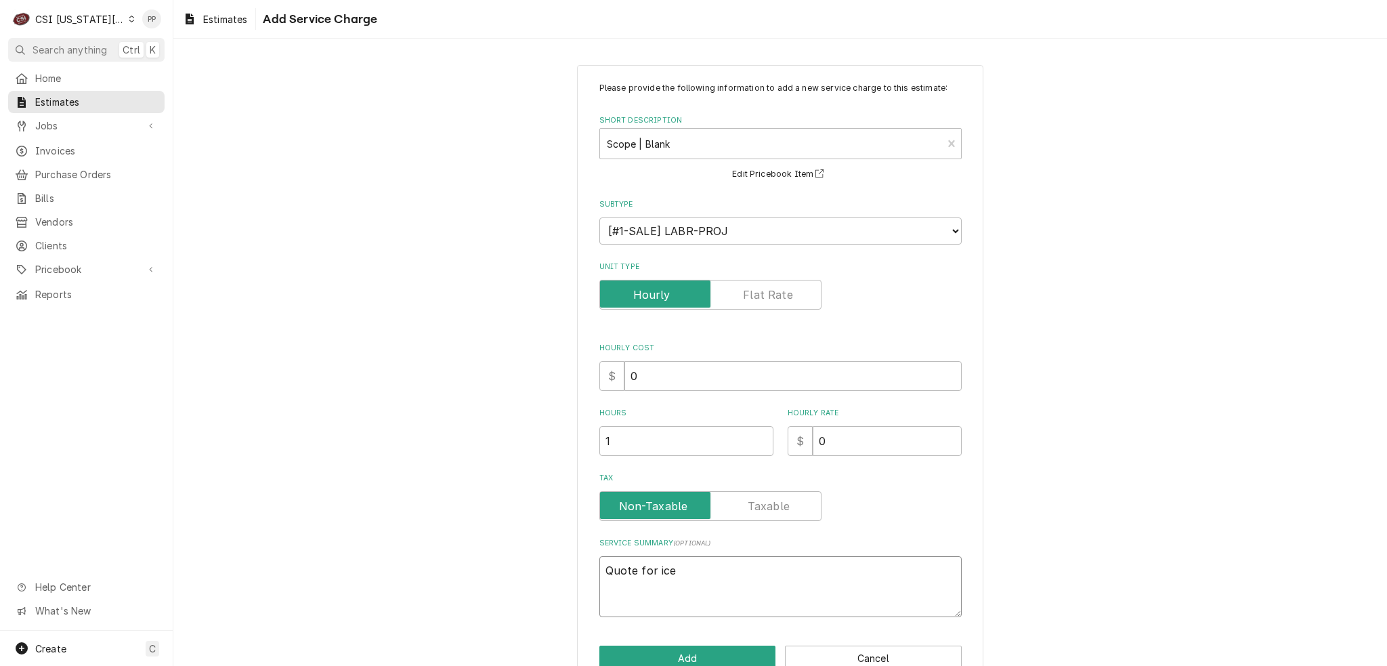
type textarea "x"
type textarea "Quote for ice"
type textarea "x"
type textarea "Quote for ice m"
type textarea "x"
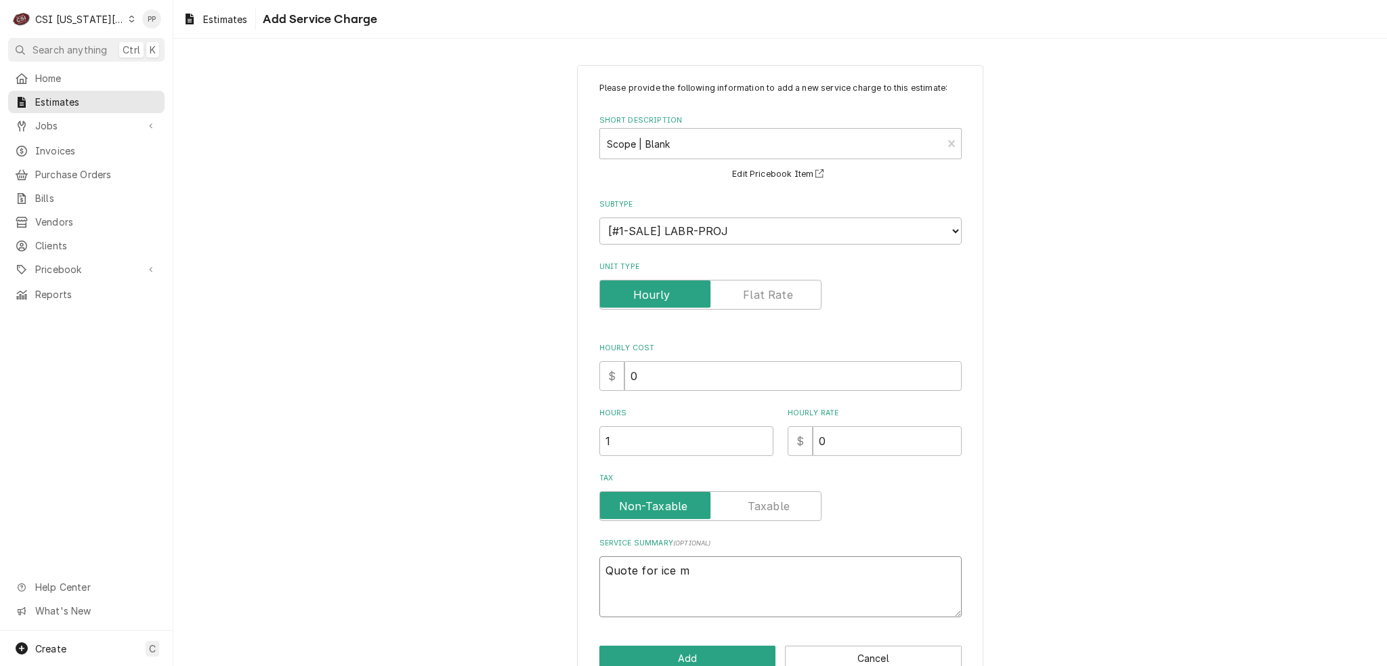
type textarea "Quote for ice ma"
type textarea "x"
type textarea "Quote for ice mac"
type textarea "x"
type textarea "Quote for ice mach"
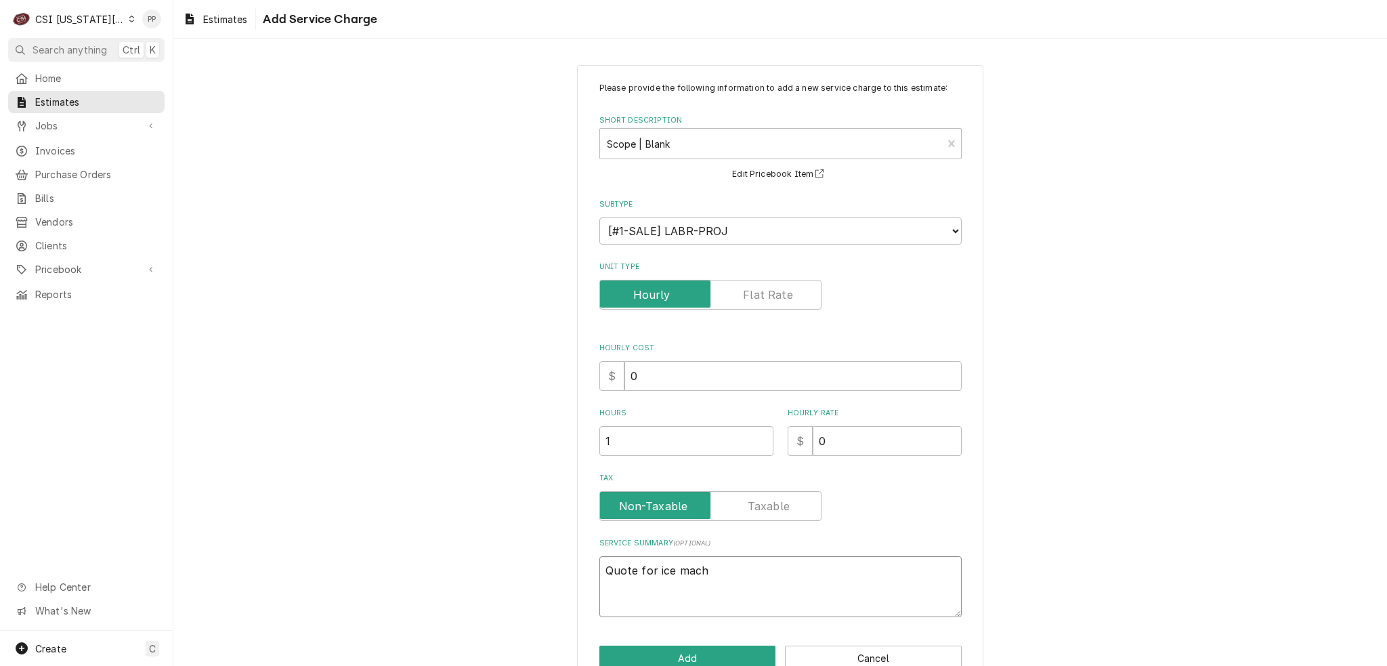
type textarea "x"
type textarea "Quote for ice machi"
type textarea "x"
type textarea "Quote for ice machin"
type textarea "x"
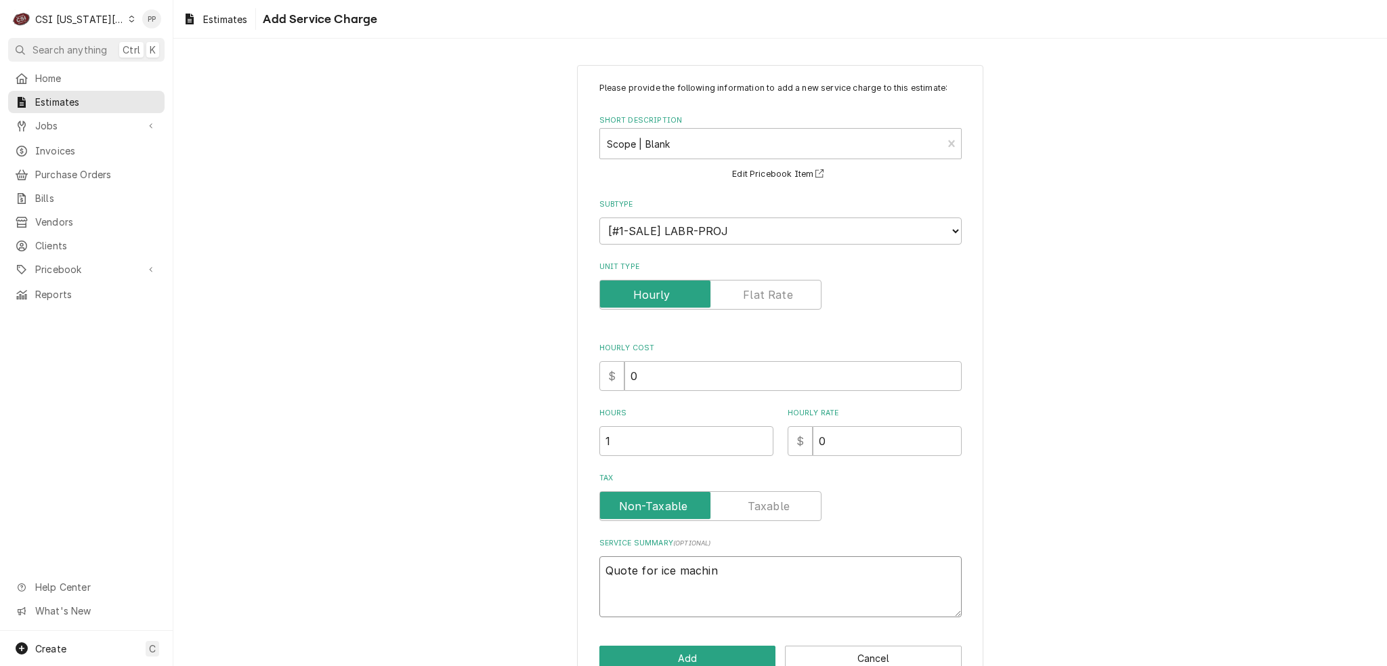
type textarea "Quote for ice machine"
type textarea "x"
type textarea "Quote for ice machine"
type textarea "x"
type textarea "Quote for ice machine i"
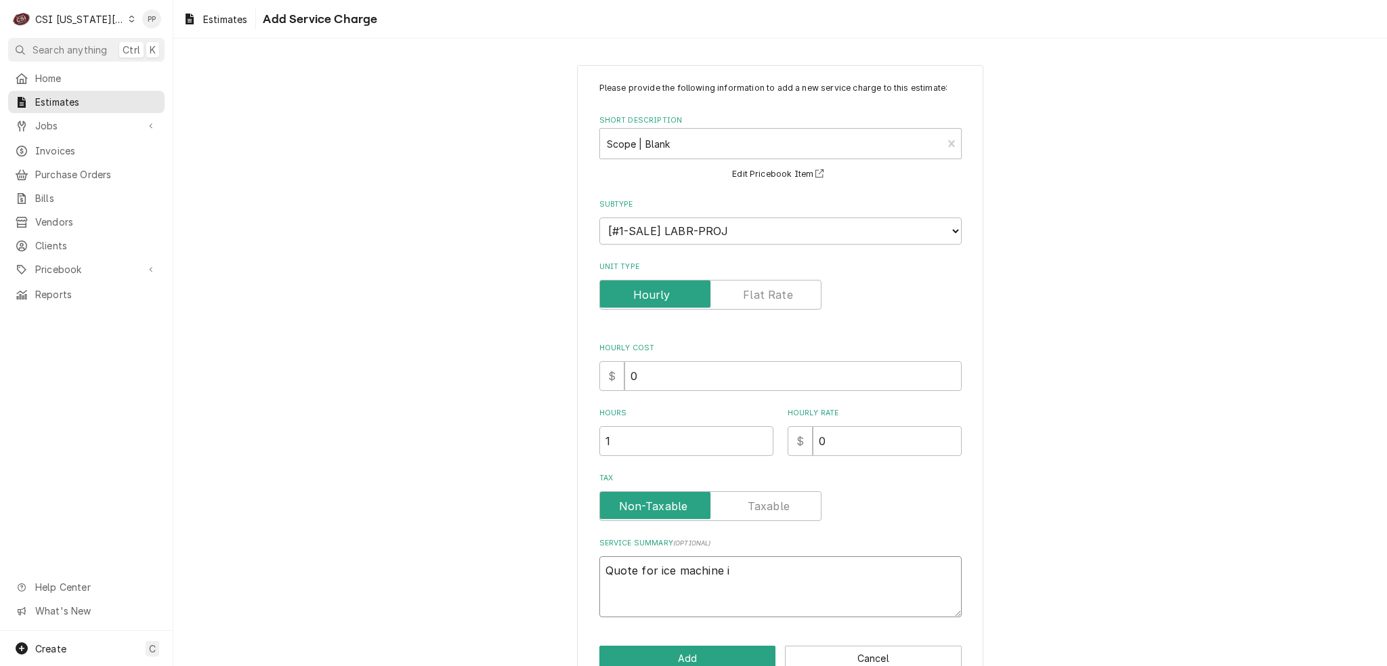
type textarea "x"
type textarea "Quote for ice machine in"
type textarea "x"
type textarea "Quote for ice machine ins"
type textarea "x"
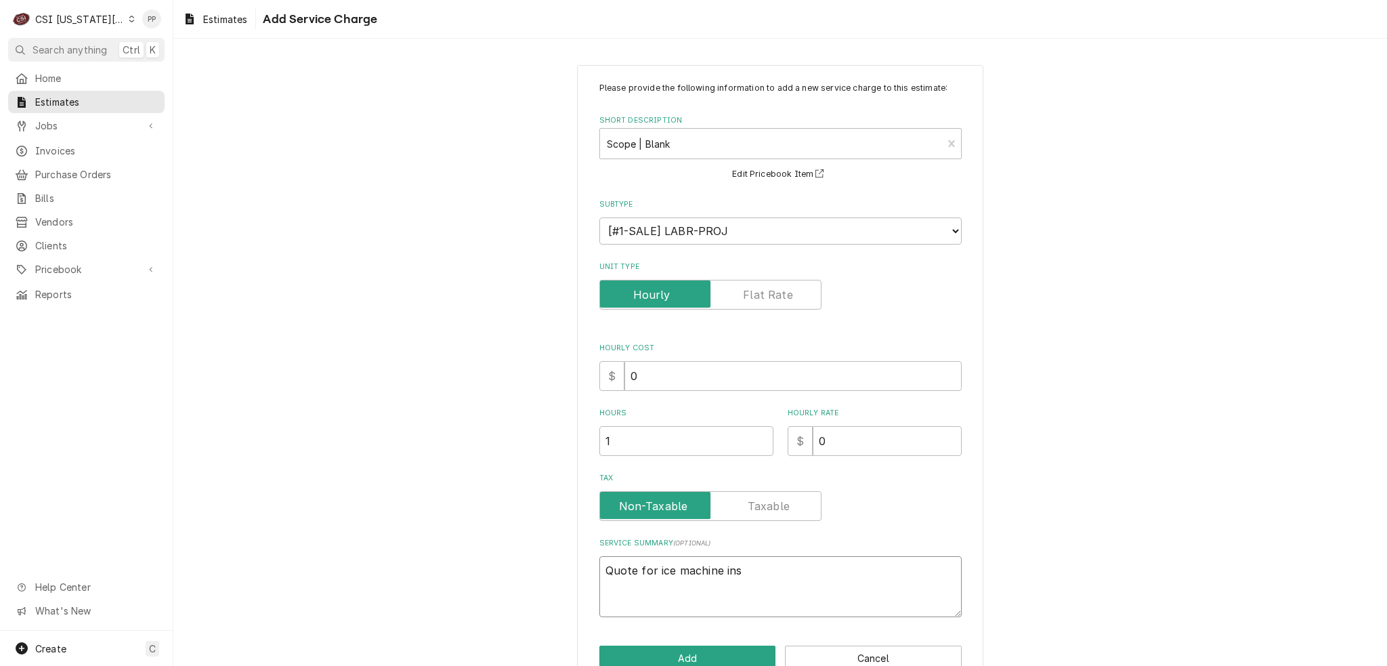
type textarea "Quote for ice machine inst"
type textarea "x"
type textarea "Quote for ice machine insta"
type textarea "x"
type textarea "Quote for ice machine instal"
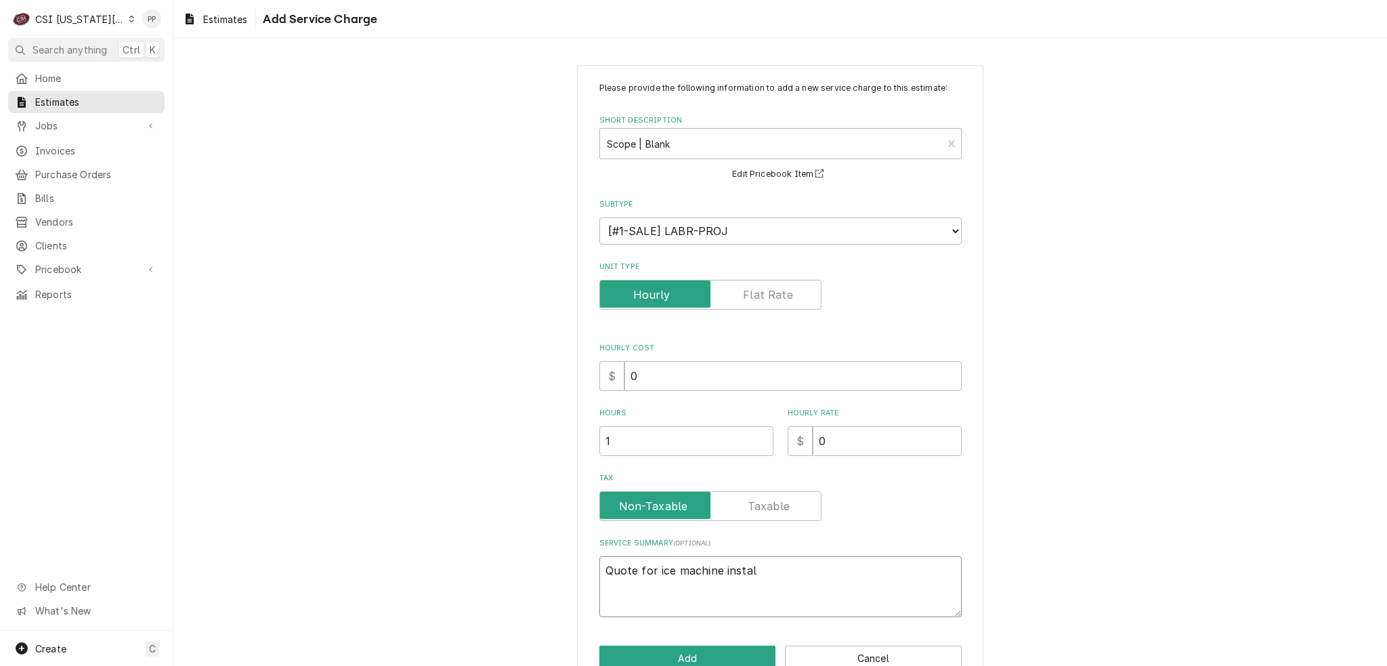
type textarea "x"
type textarea "Quote for ice machine install"
type textarea "x"
type textarea "Quote for ice machine installa"
type textarea "x"
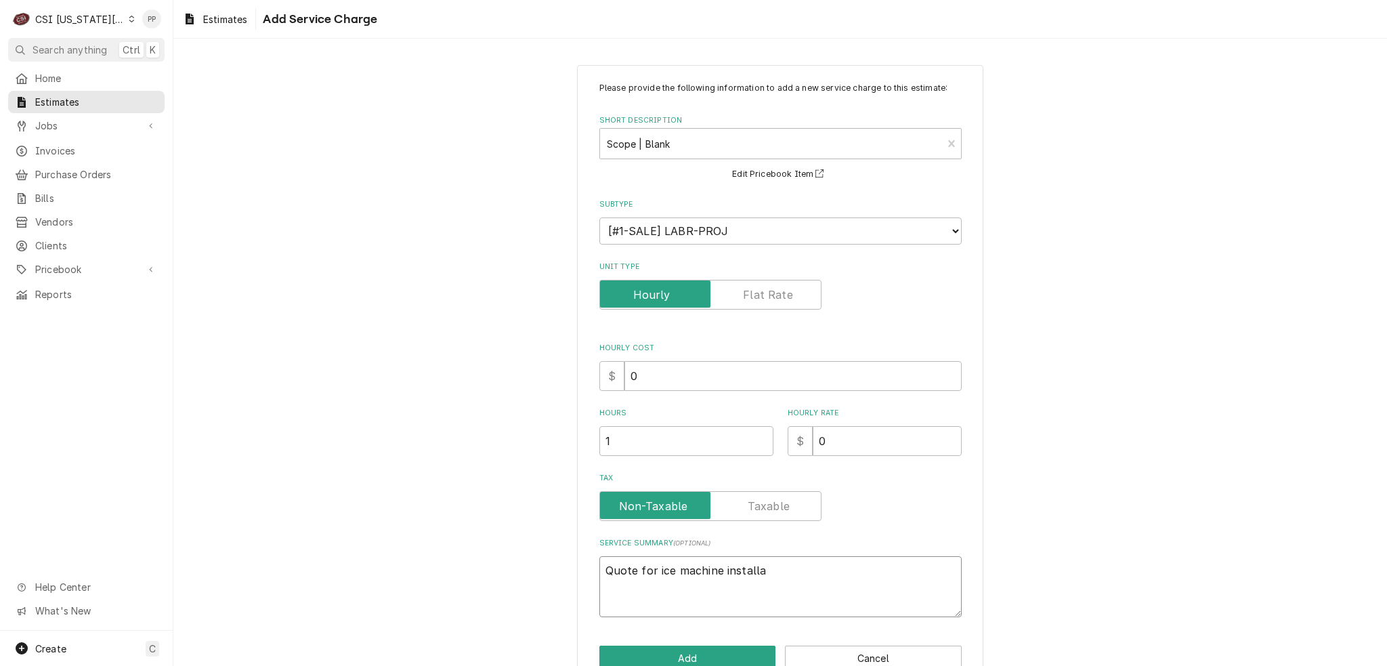
type textarea "Quote for ice machine installat"
type textarea "x"
type textarea "Quote for ice machine installato"
type textarea "x"
type textarea "Quote for ice machine installaton"
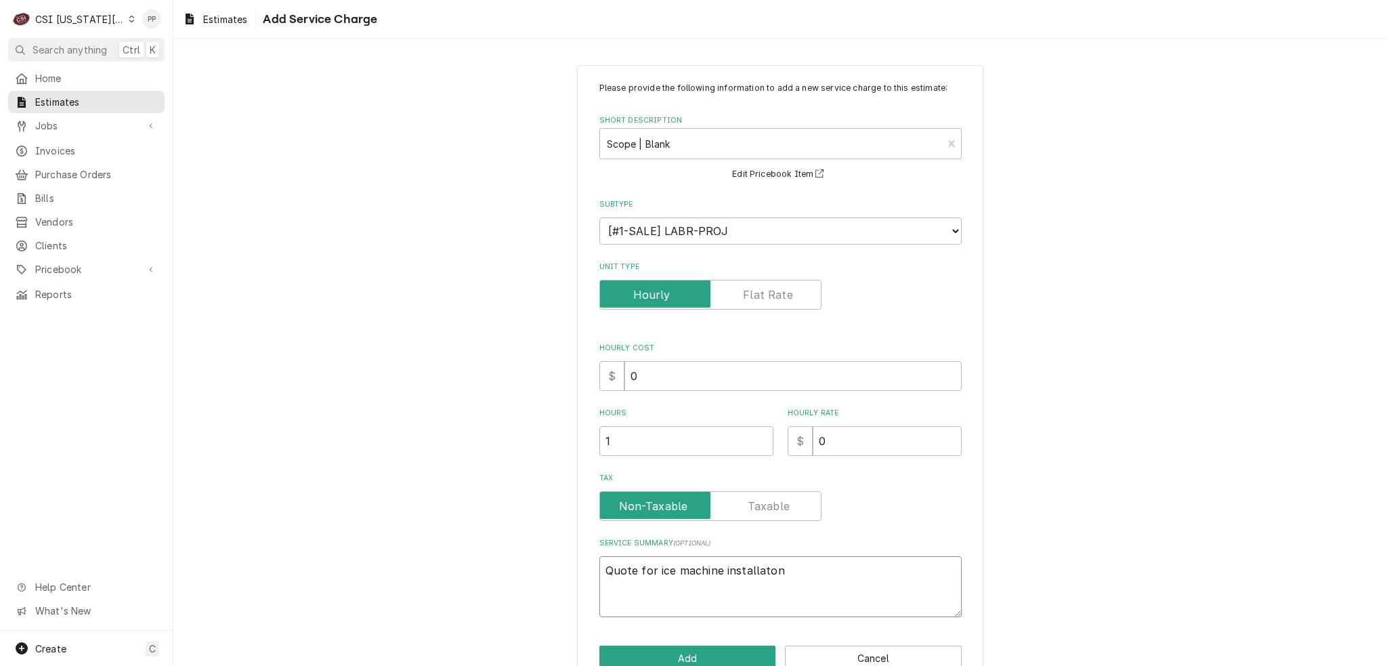
type textarea "x"
type textarea "Quote for ice machine installaton"
type textarea "x"
type textarea "Quote for ice machine installaton"
type textarea "x"
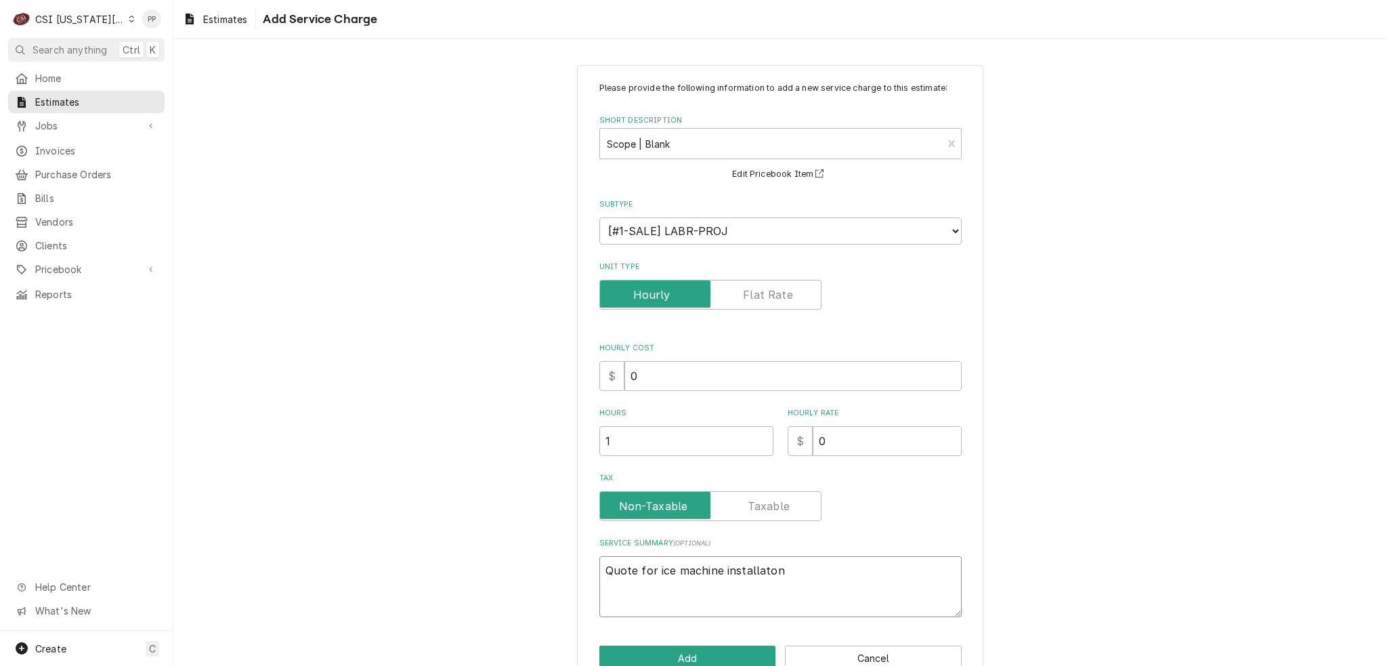
type textarea "Quote for ice machine installato"
type textarea "x"
type textarea "Quote for ice machine installat"
type textarea "x"
type textarea "Quote for ice machine installati"
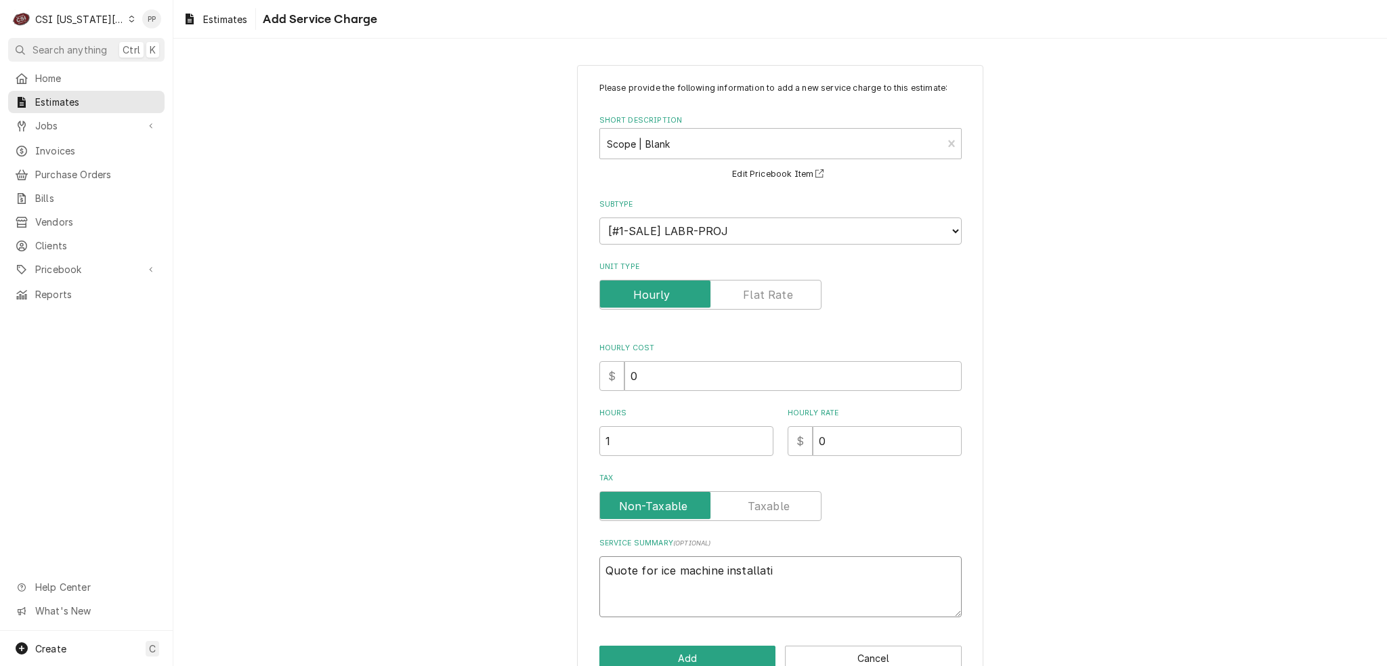
type textarea "x"
type textarea "Quote for ice machine installatio"
type textarea "x"
type textarea "Quote for ice machine installation"
type textarea "x"
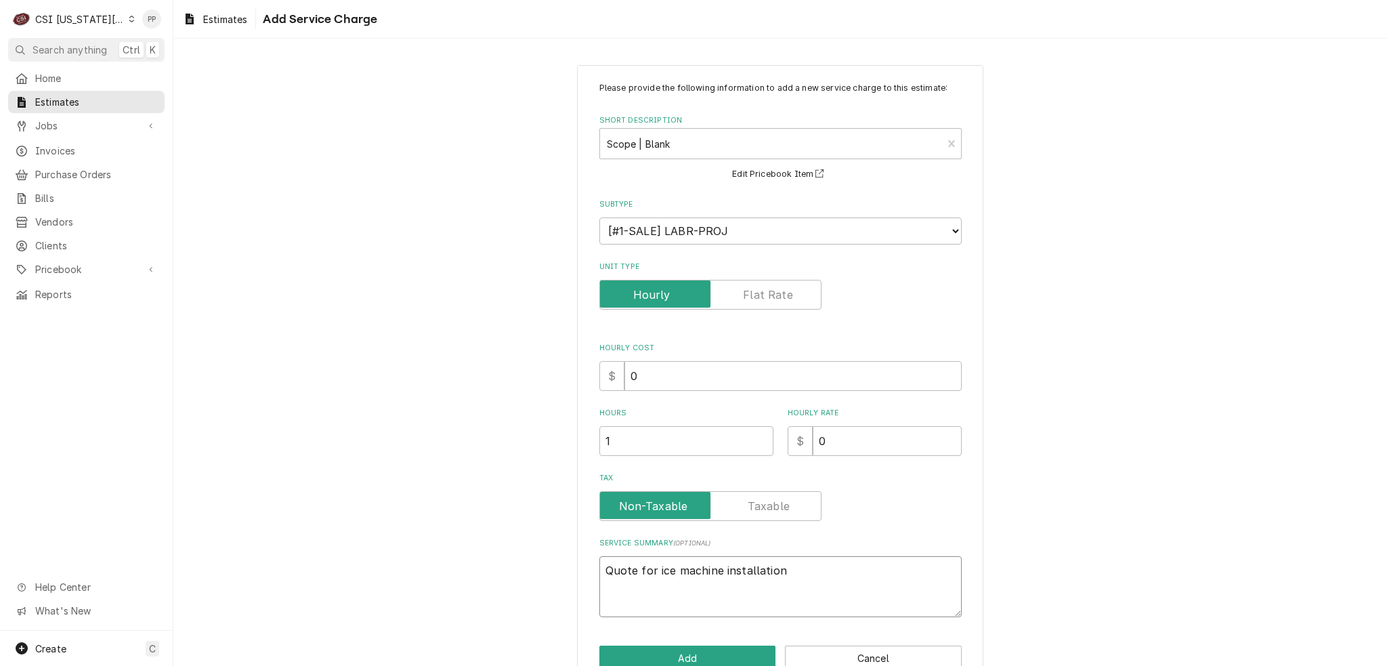
type textarea "Quote for ice machine installation"
type textarea "x"
type textarea "Quote for ice machine installation d"
type textarea "x"
type textarea "Quote for ice machine installation du"
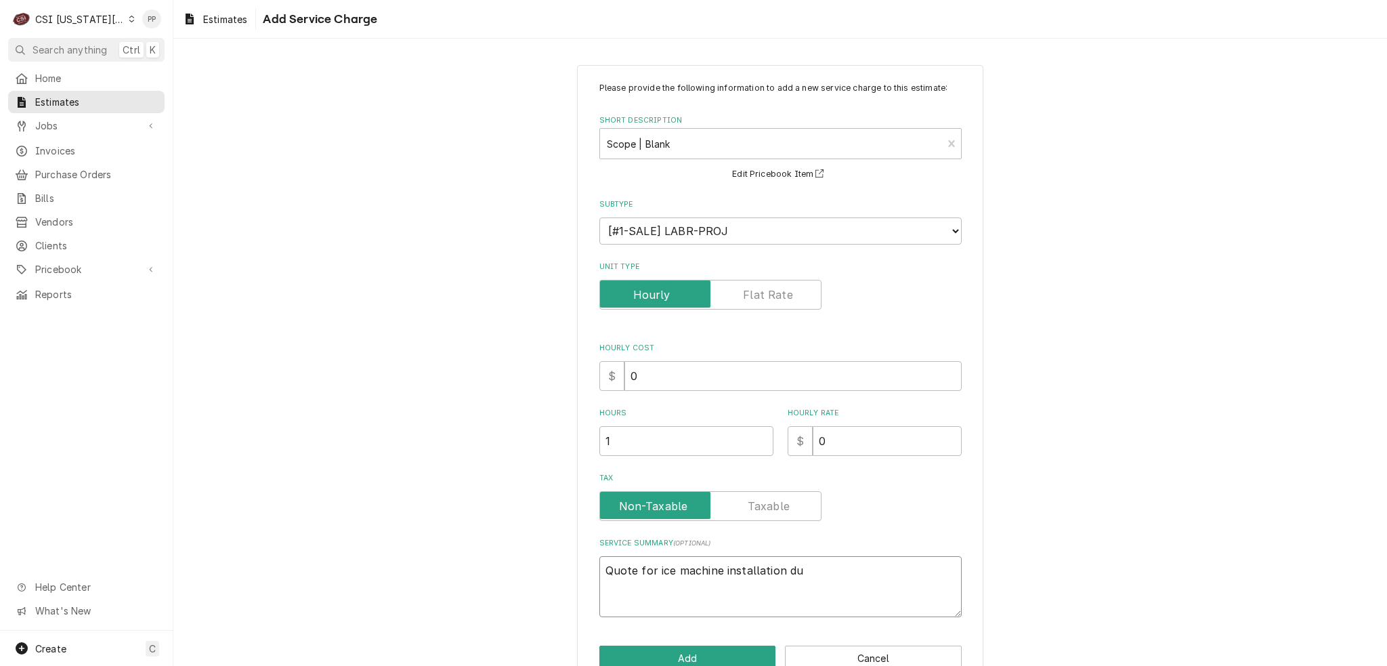
type textarea "x"
type textarea "Quote for ice machine installation dur"
type textarea "x"
type textarea "Quote for ice machine installation duri"
type textarea "x"
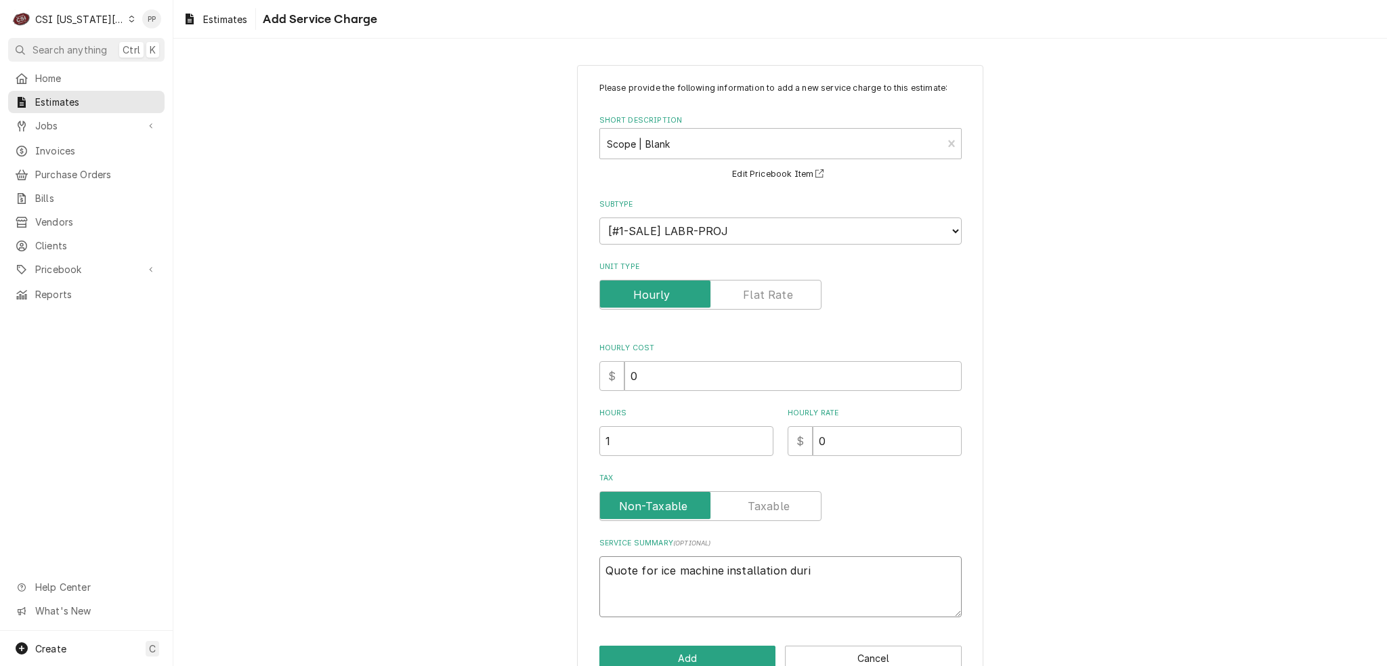
type textarea "Quote for ice machine installation durin"
type textarea "x"
type textarea "Quote for ice machine installation during"
type textarea "x"
type textarea "Quote for ice machine installation during"
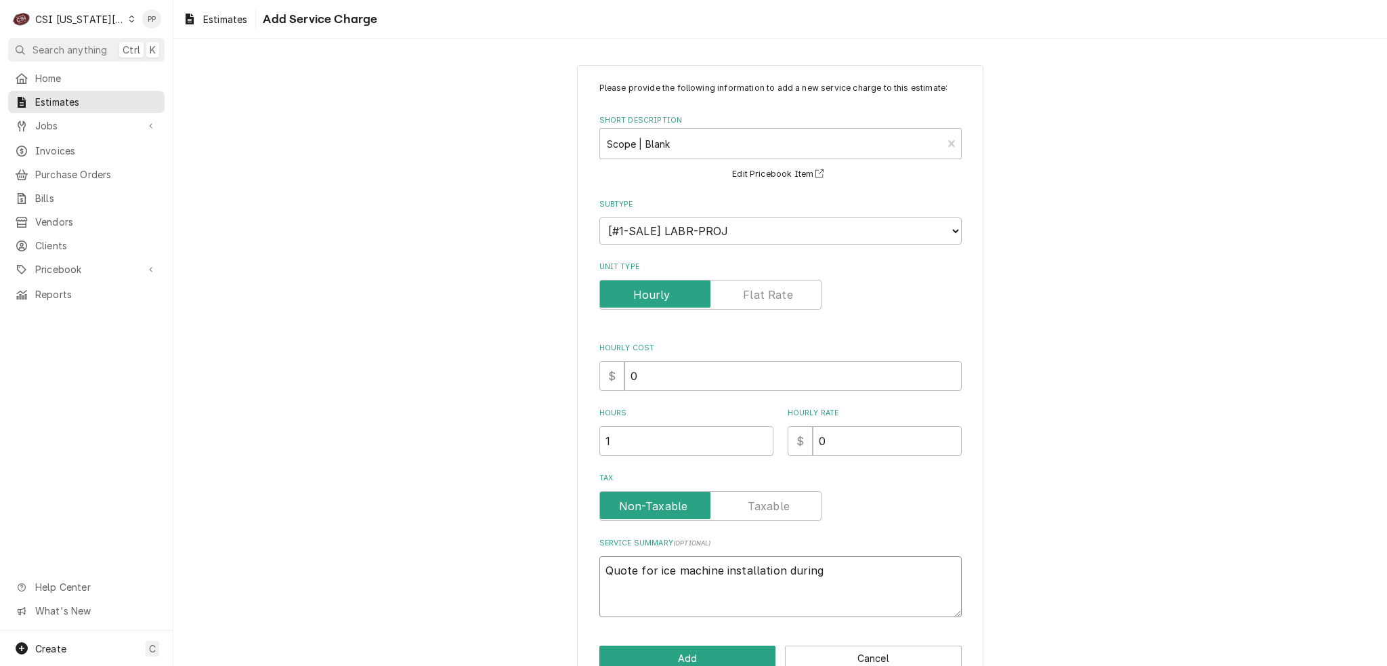
type textarea "x"
type textarea "Quote for ice machine installation during s"
type textarea "x"
type textarea "Quote for ice machine installation during st"
type textarea "x"
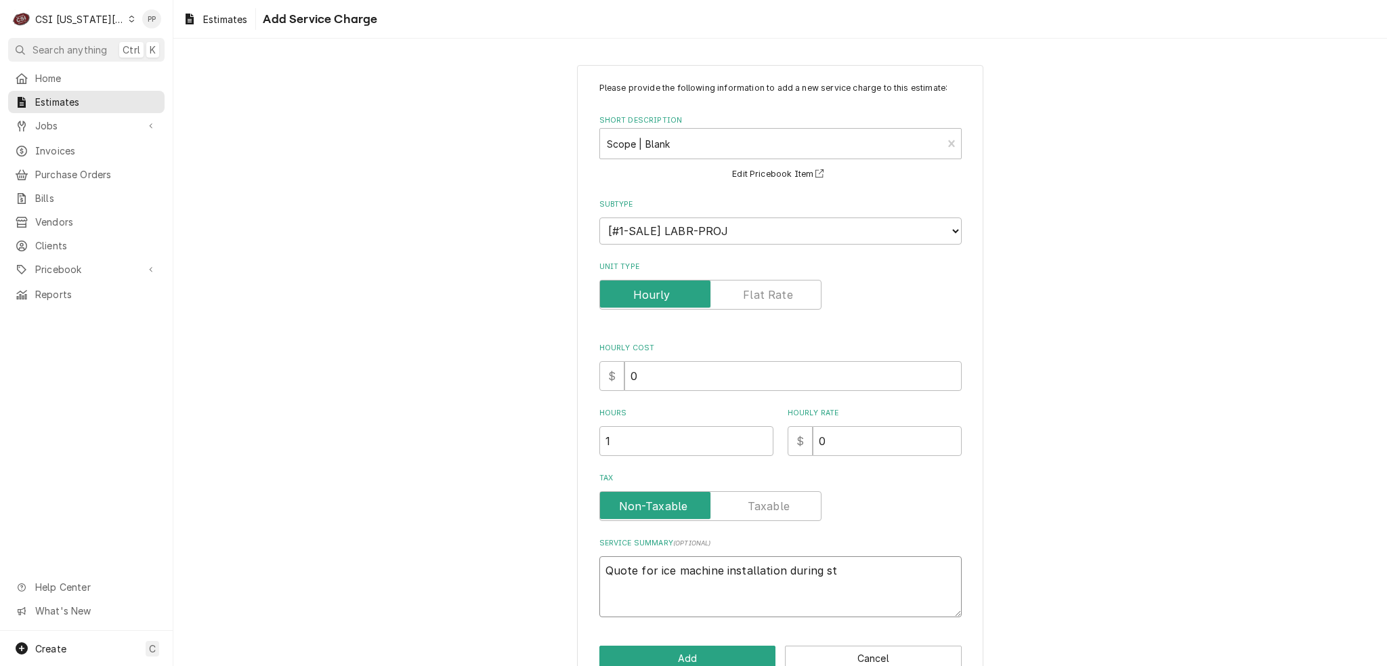
type textarea "Quote for ice machine installation during sto"
type textarea "x"
type textarea "Quote for ice machine installation during stor"
type textarea "x"
type textarea "Quote for ice machine installation during storr"
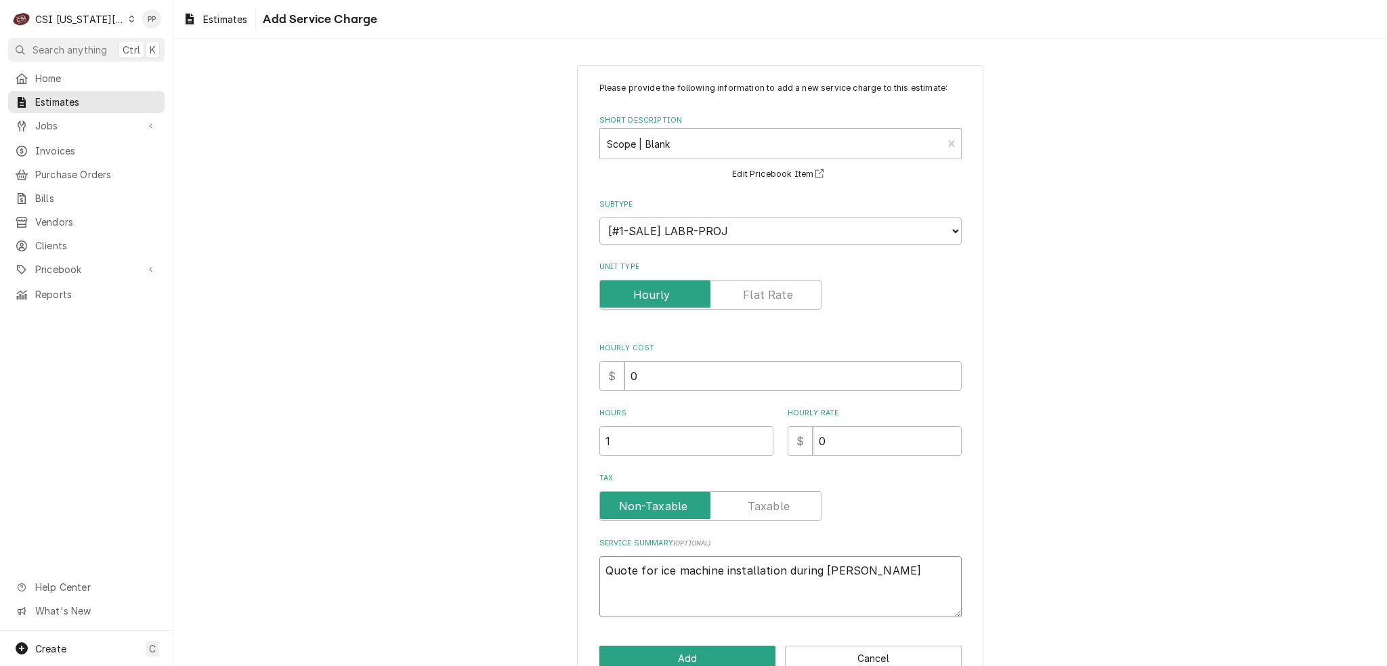
type textarea "x"
type textarea "Quote for ice machine installation during stor"
type textarea "x"
type textarea "Quote for ice machine installation during store"
type textarea "x"
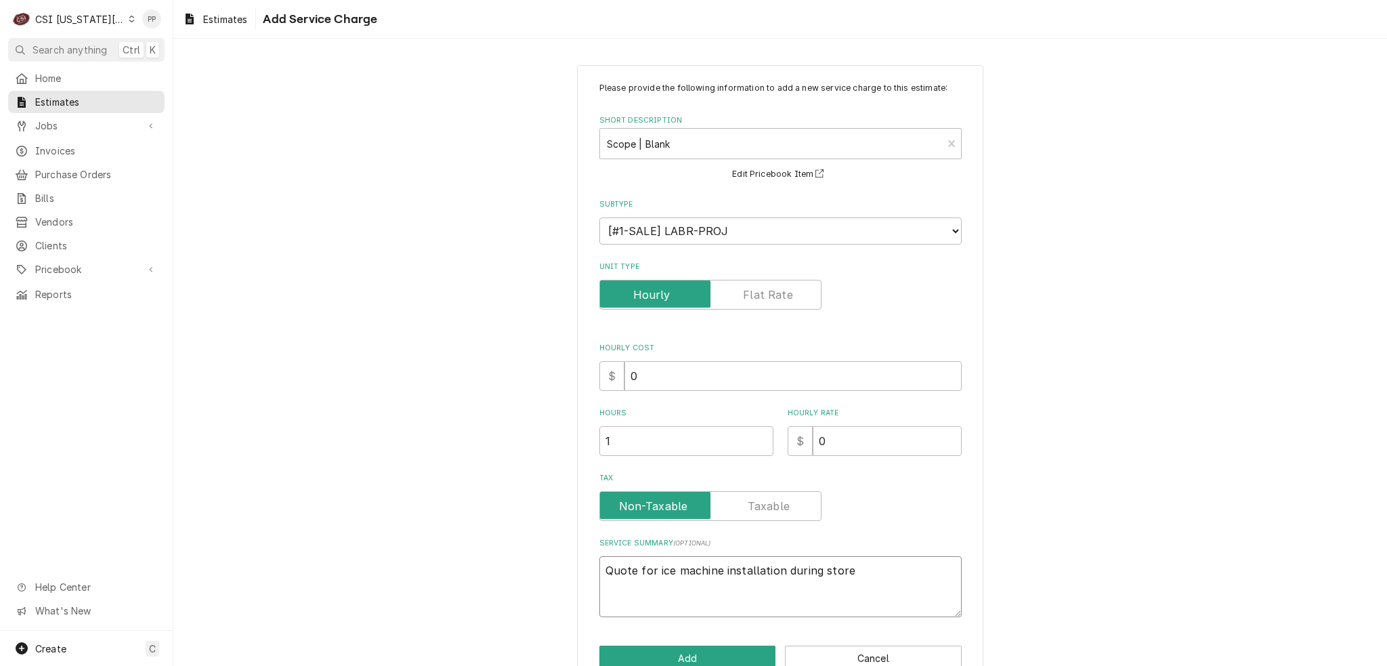
type textarea "Quote for ice machine installation during store"
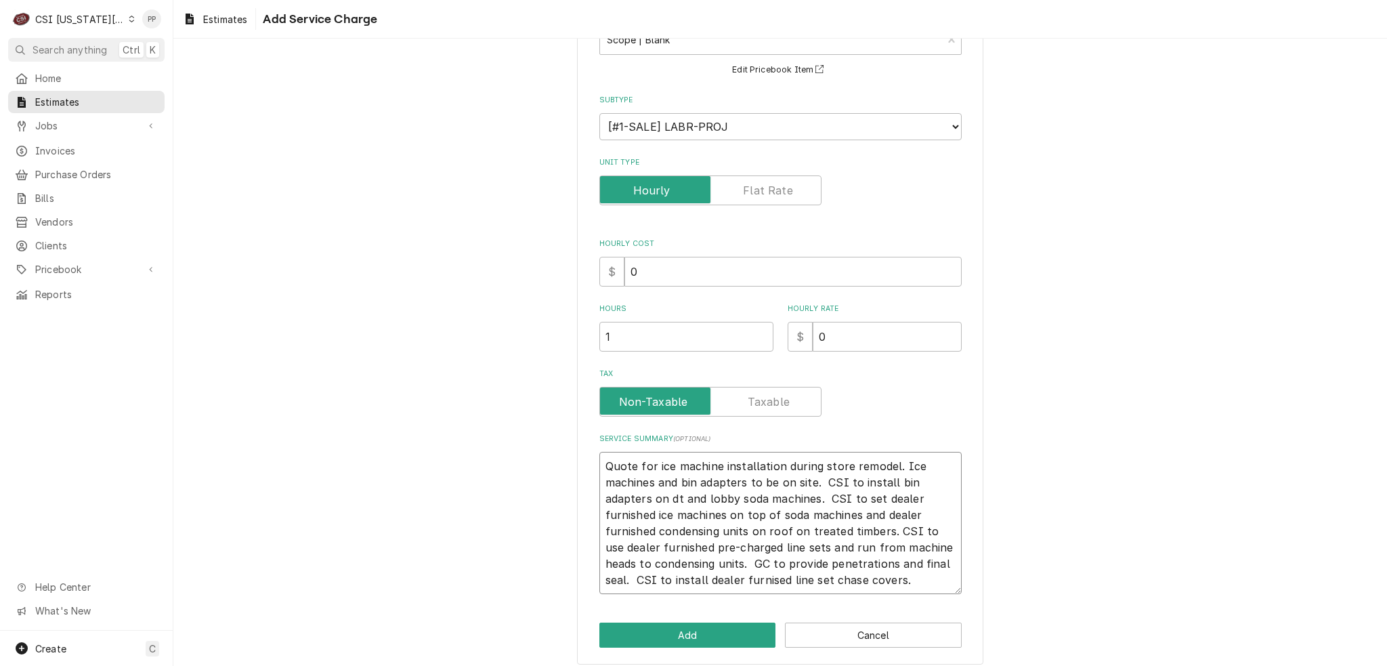
scroll to position [112, 0]
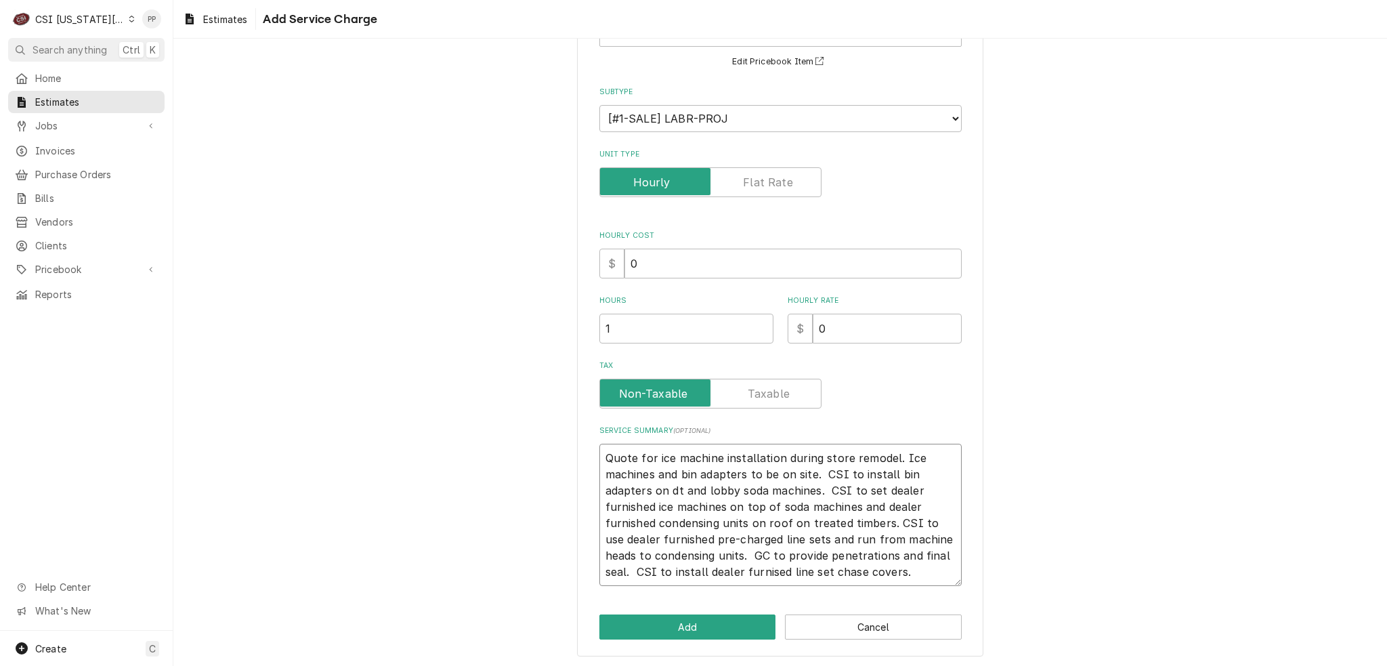
click at [765, 563] on textarea "Quote for ice machine installation during store remodel. Ice machines and bin a…" at bounding box center [780, 514] width 362 height 142
click at [910, 566] on textarea "Quote for ice machine installation during store remodel. Ice machines and bin a…" at bounding box center [780, 514] width 362 height 142
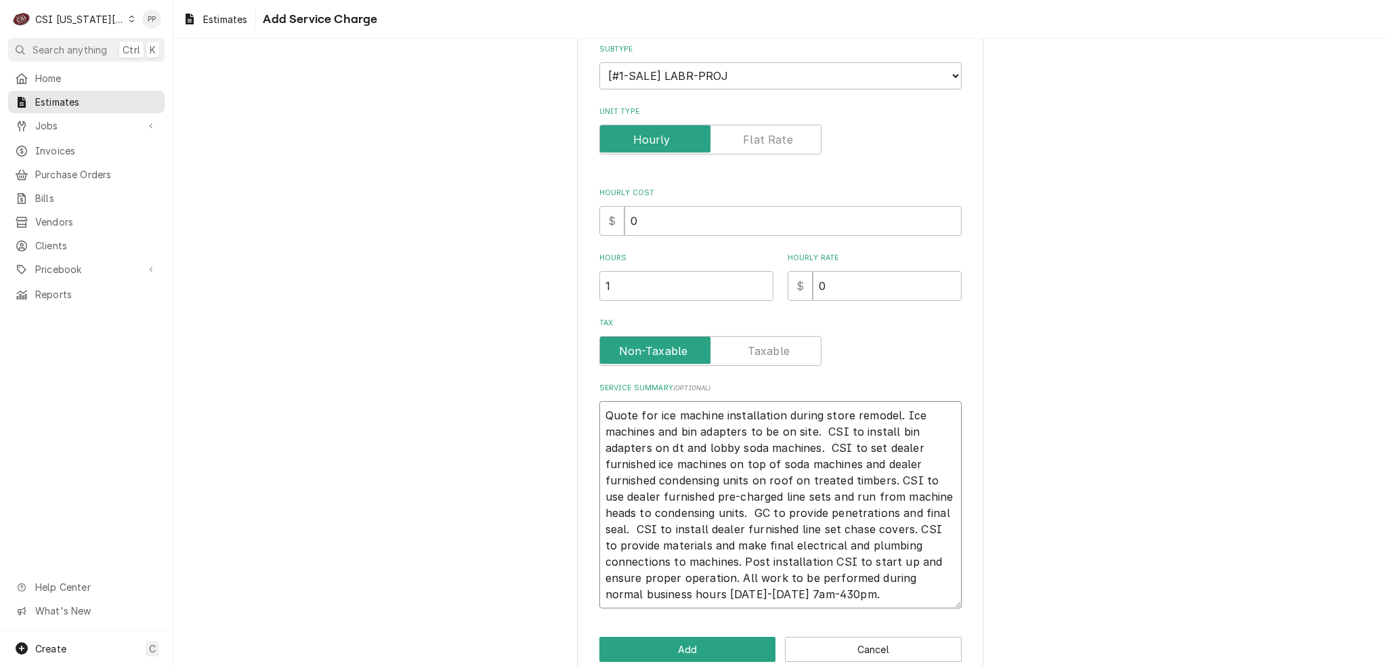
scroll to position [177, 0]
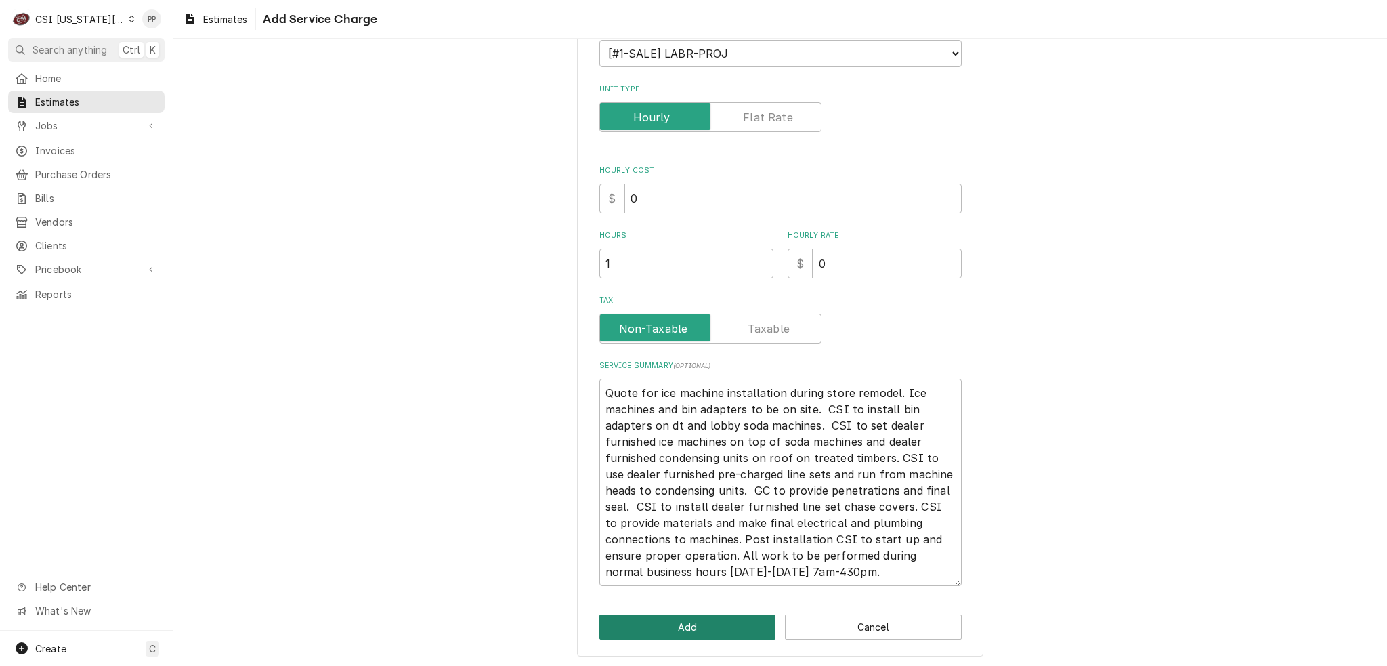
click at [728, 615] on button "Add" at bounding box center [687, 626] width 177 height 25
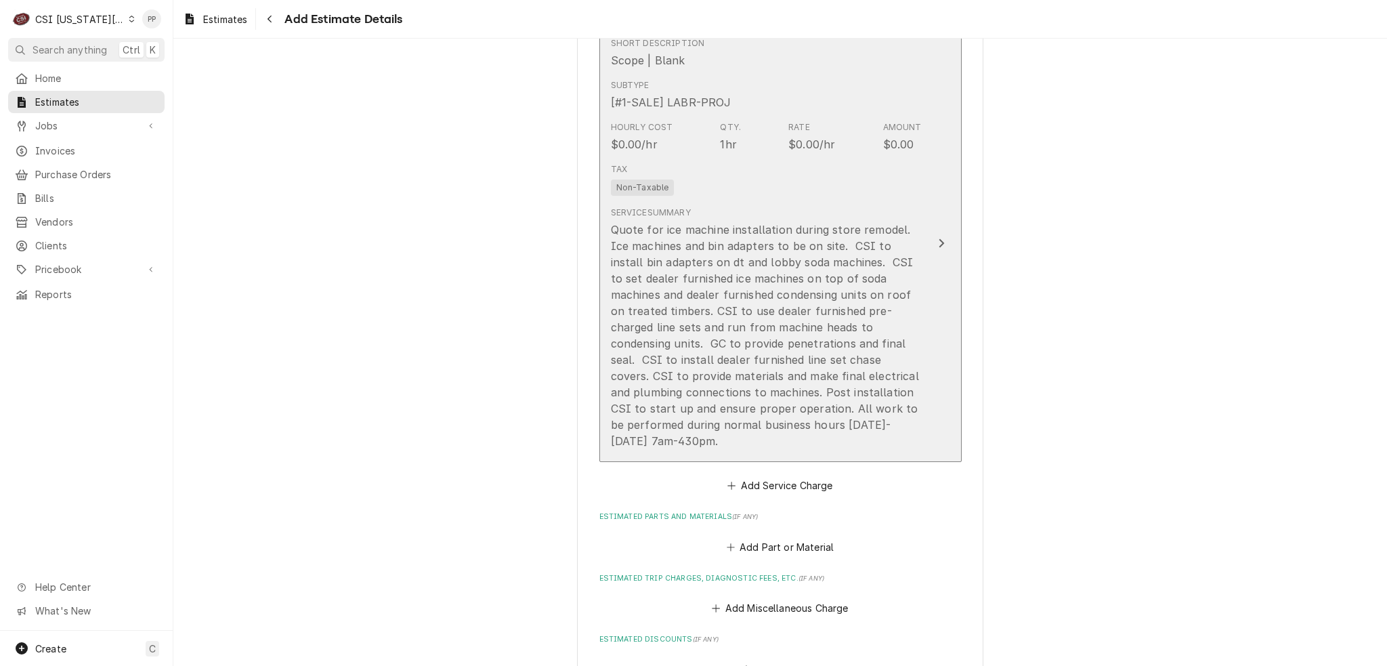
scroll to position [1473, 0]
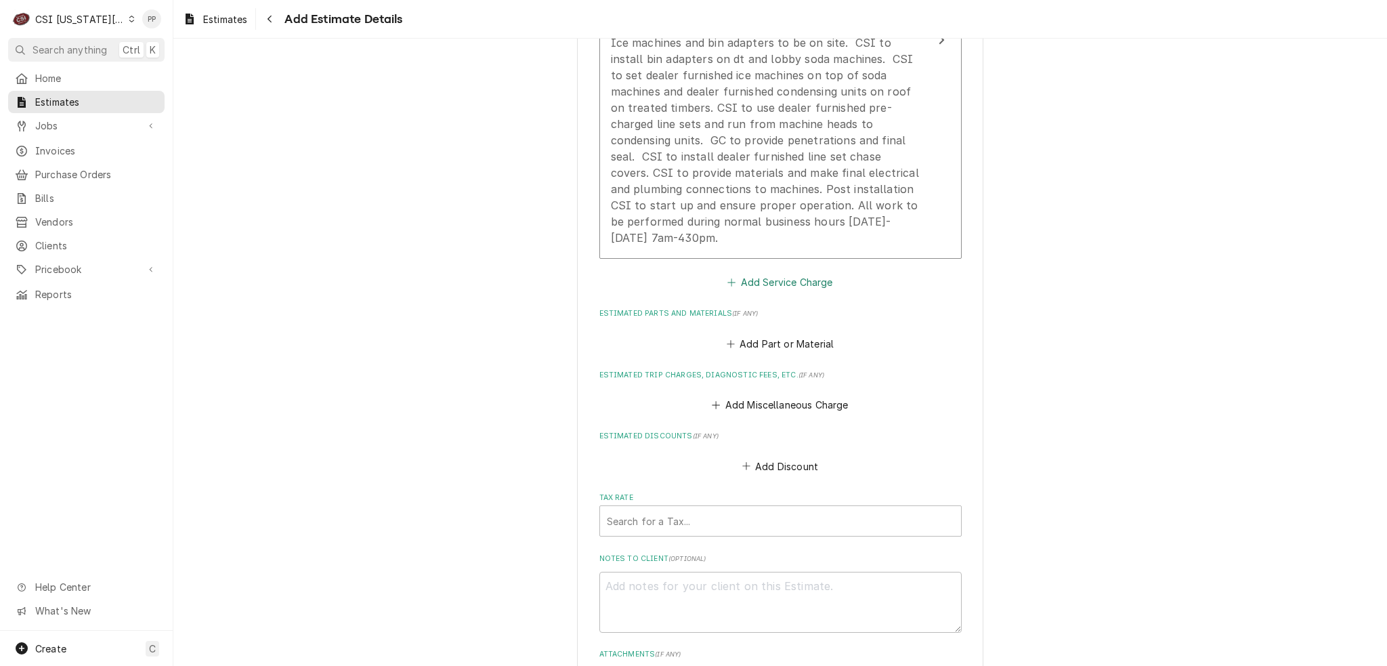
click at [810, 273] on button "Add Service Charge" at bounding box center [780, 282] width 110 height 19
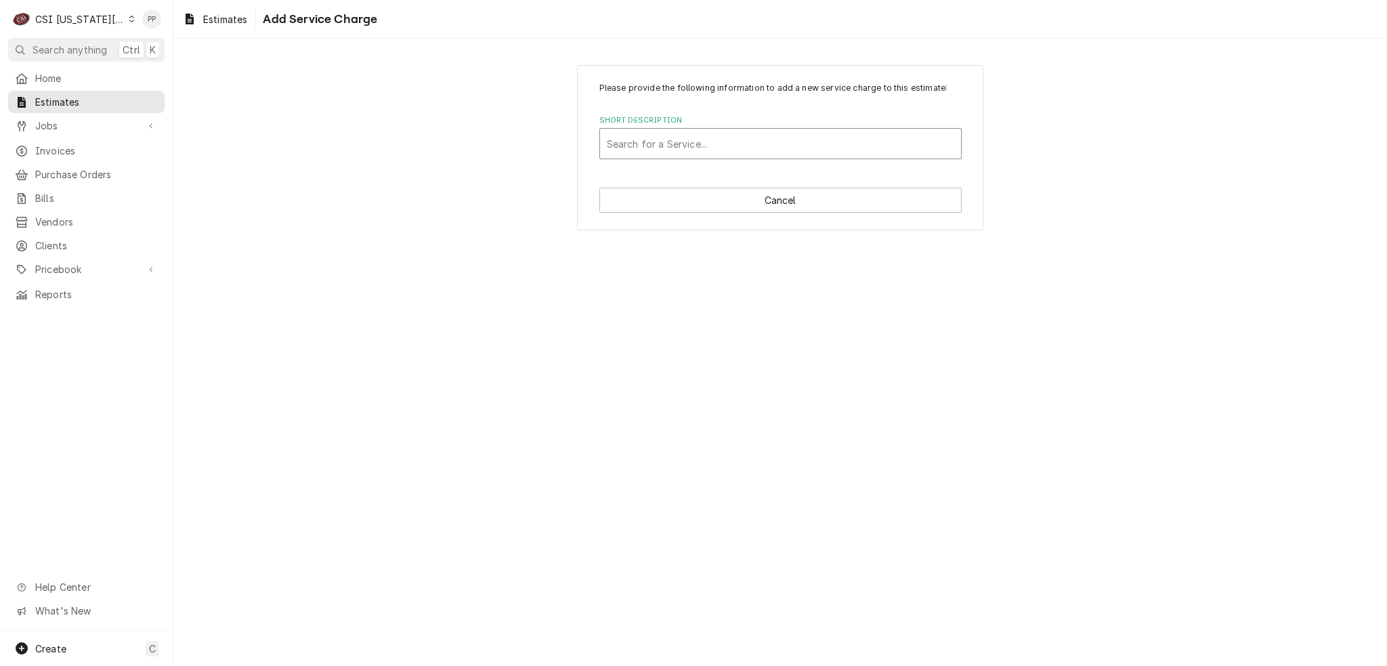
click at [777, 138] on div "Short Description" at bounding box center [780, 143] width 347 height 24
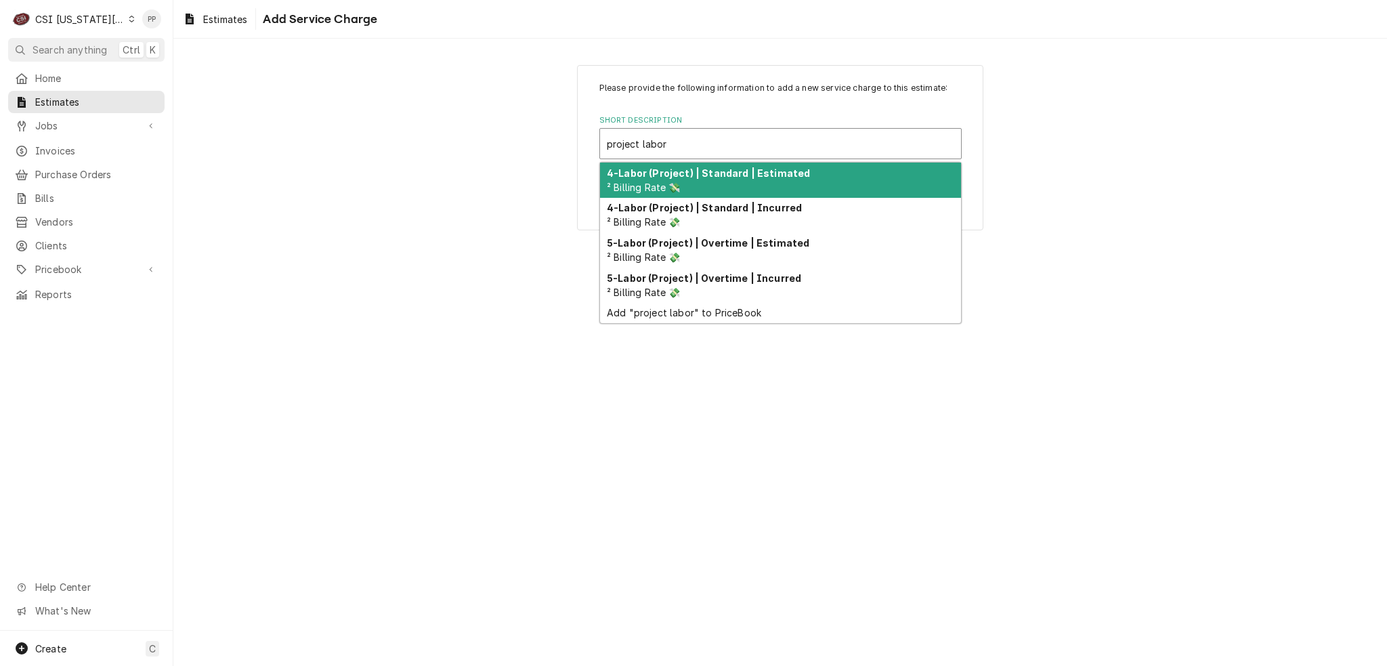
click at [777, 186] on div "4-Labor (Project) | Standard | Estimated ² Billing Rate 💸" at bounding box center [780, 179] width 361 height 35
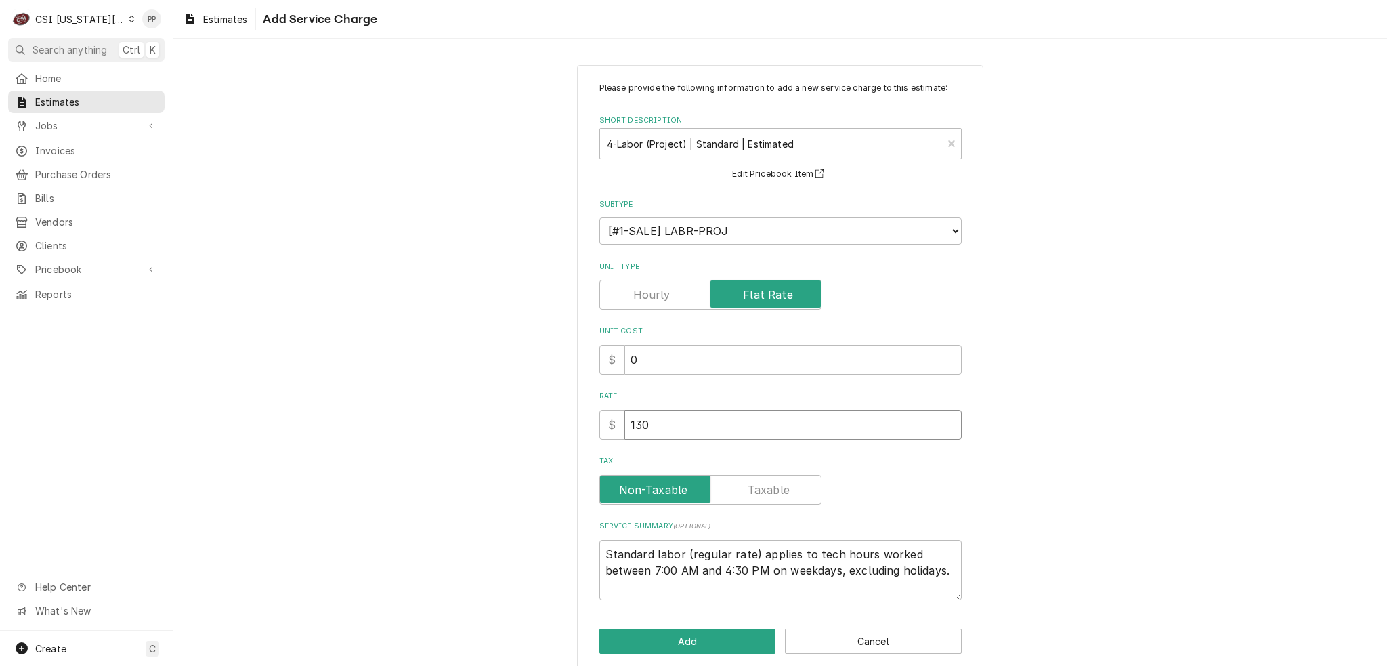
drag, startPoint x: 720, startPoint y: 427, endPoint x: 607, endPoint y: 426, distance: 113.1
click at [607, 426] on div "$ 130" at bounding box center [780, 425] width 362 height 30
click at [625, 637] on button "Add" at bounding box center [687, 640] width 177 height 25
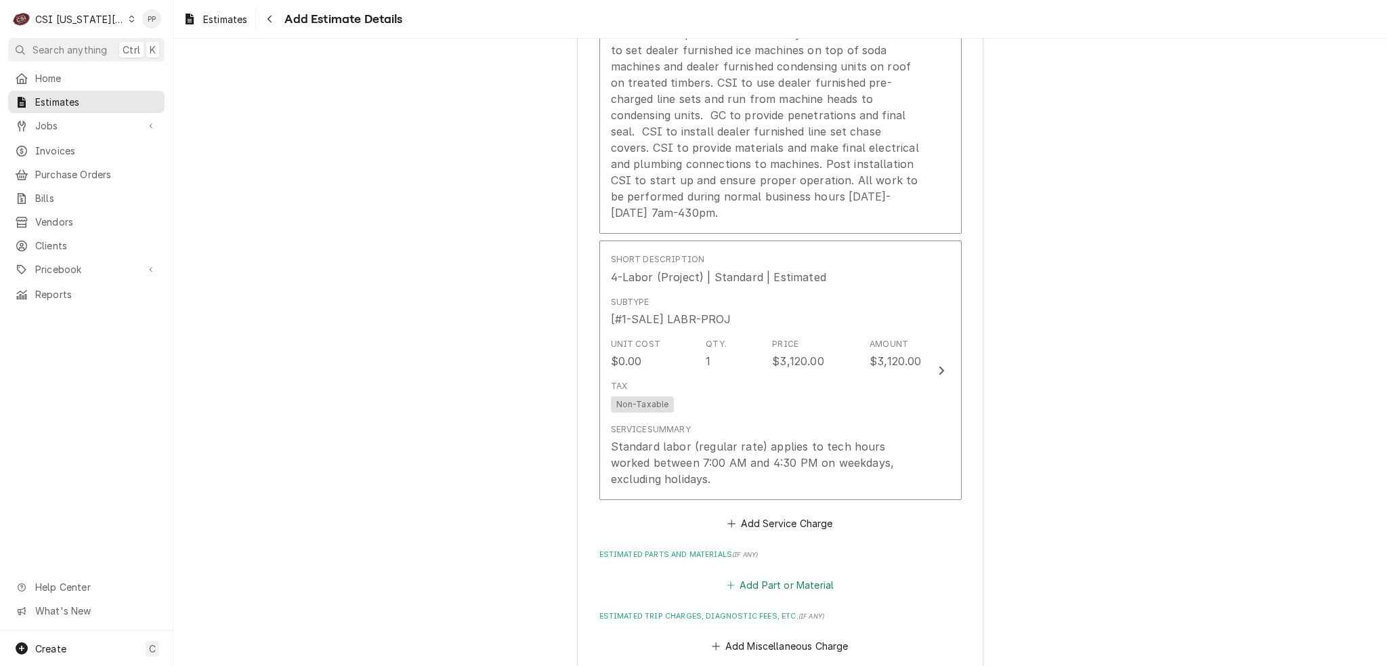
scroll to position [1769, 0]
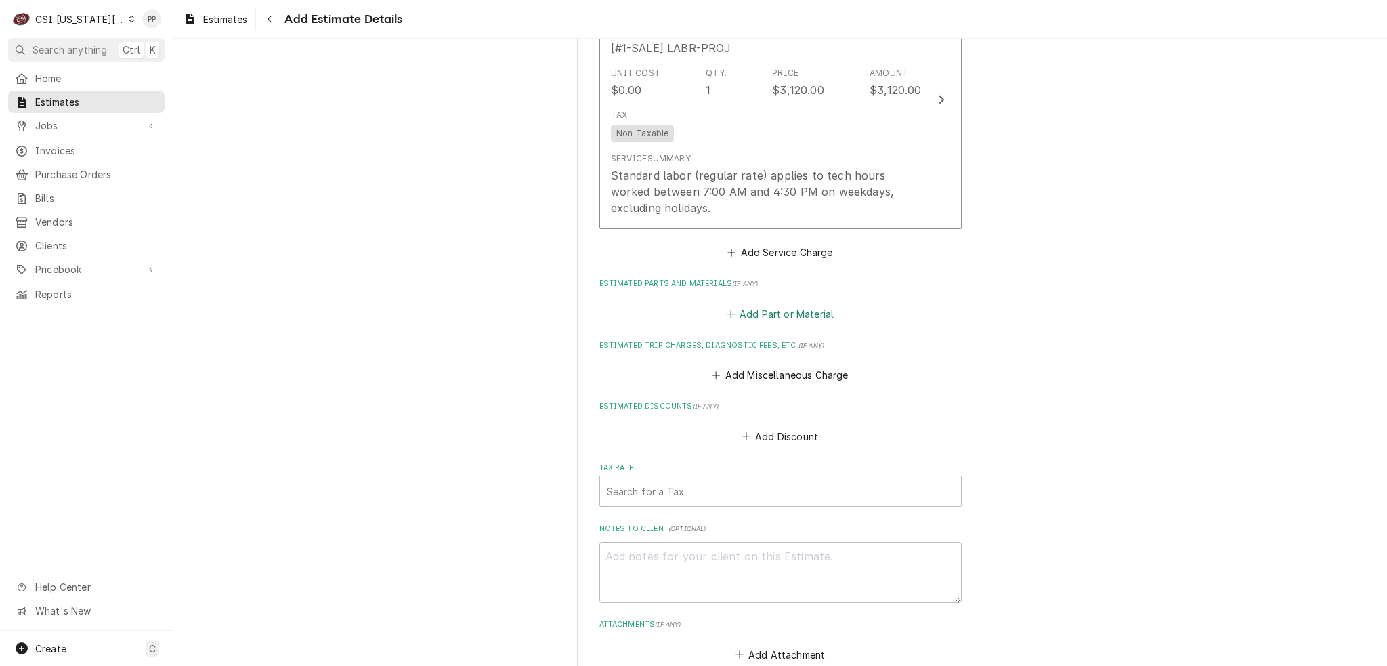
click at [783, 304] on button "Add Part or Material" at bounding box center [780, 313] width 112 height 19
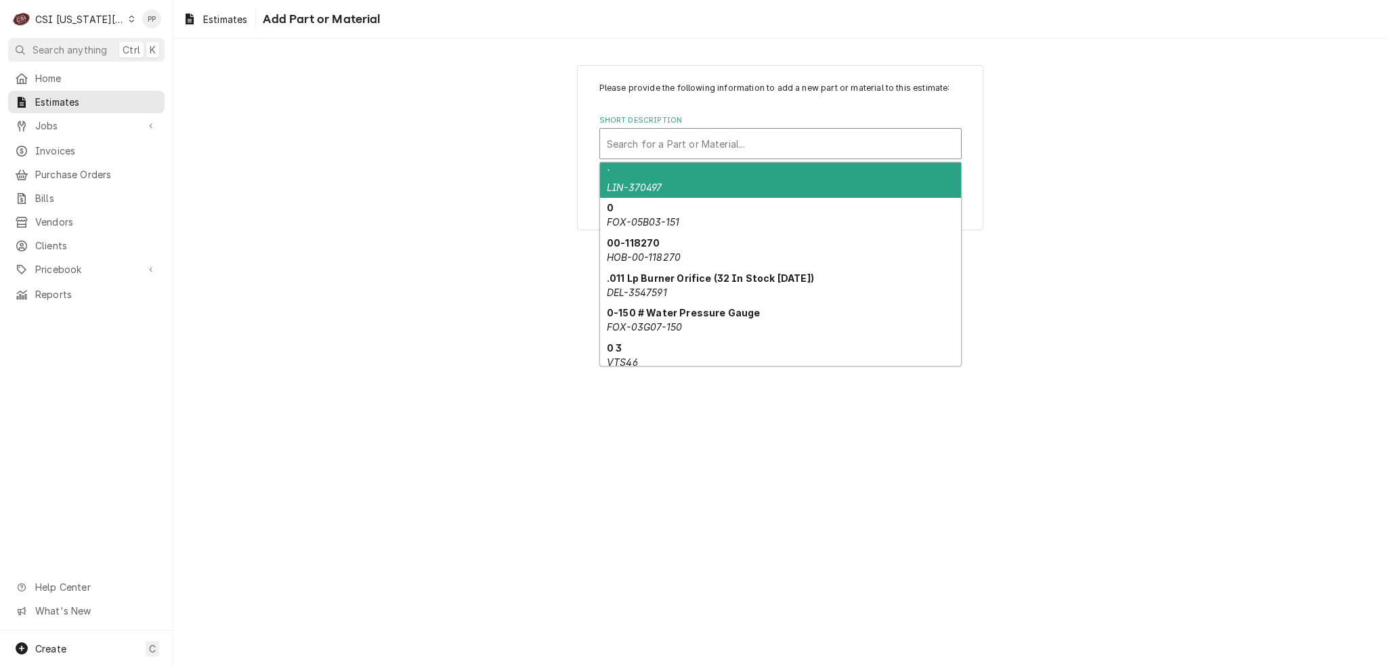
click at [748, 144] on div "Short Description" at bounding box center [780, 143] width 347 height 24
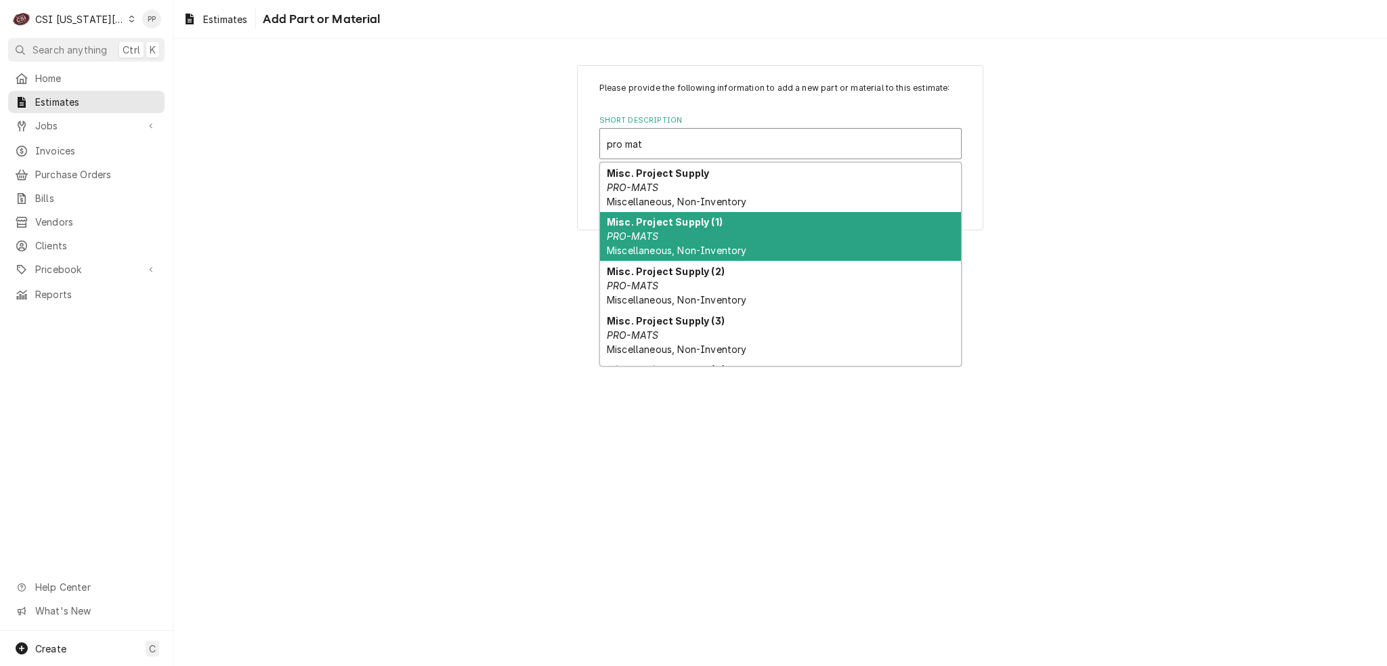
click at [720, 246] on span "Miscellaneous, Non-Inventory" at bounding box center [676, 250] width 139 height 12
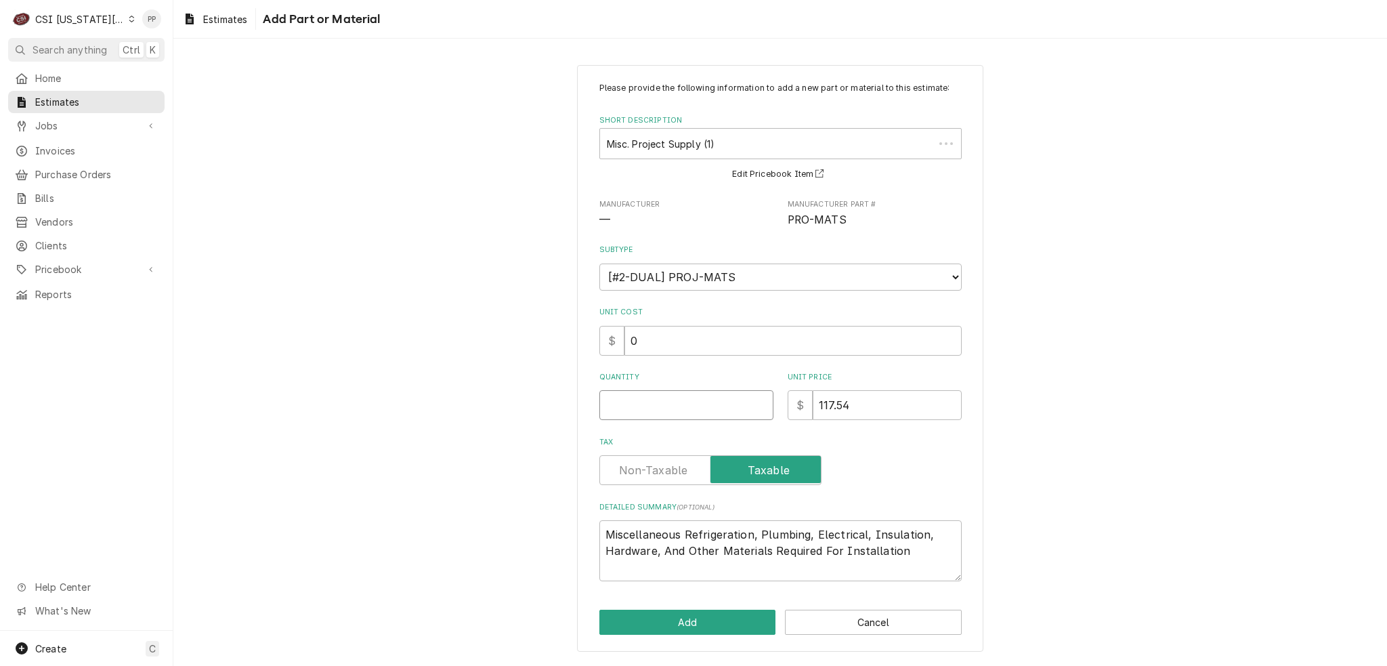
click at [700, 412] on input "Quantity" at bounding box center [686, 405] width 174 height 30
click at [676, 609] on button "Add" at bounding box center [687, 621] width 177 height 25
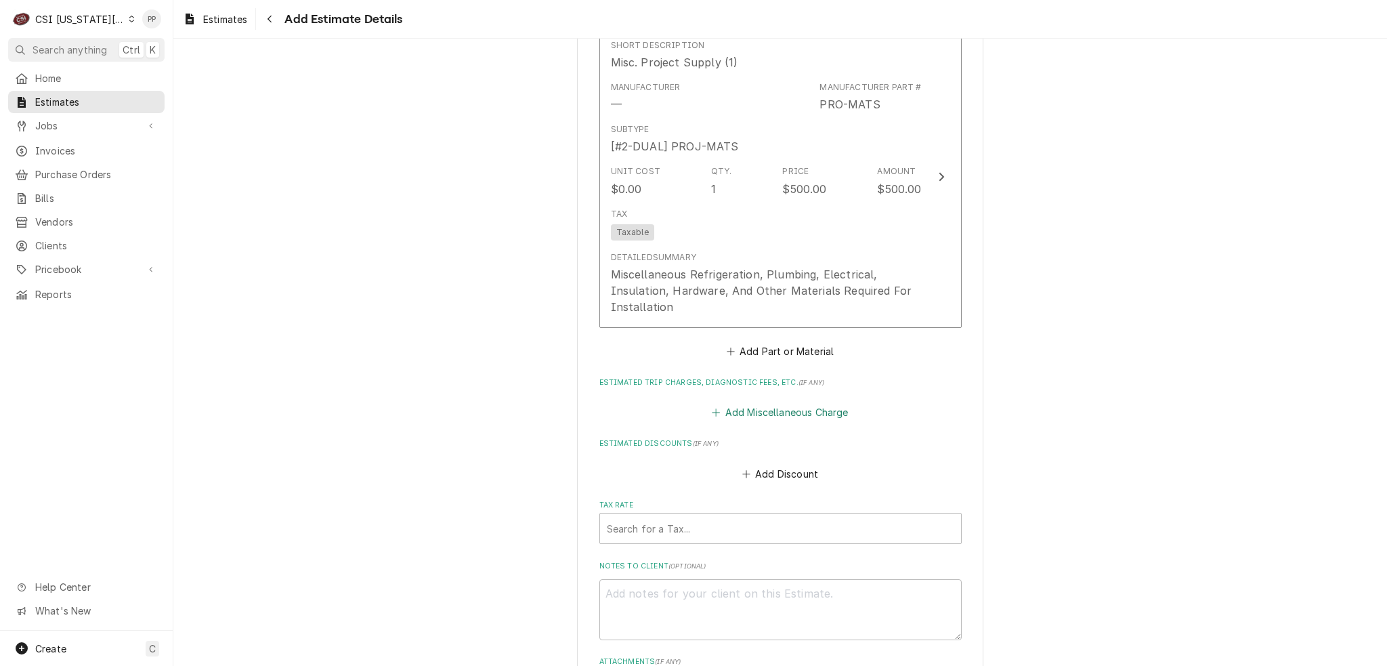
scroll to position [2108, 0]
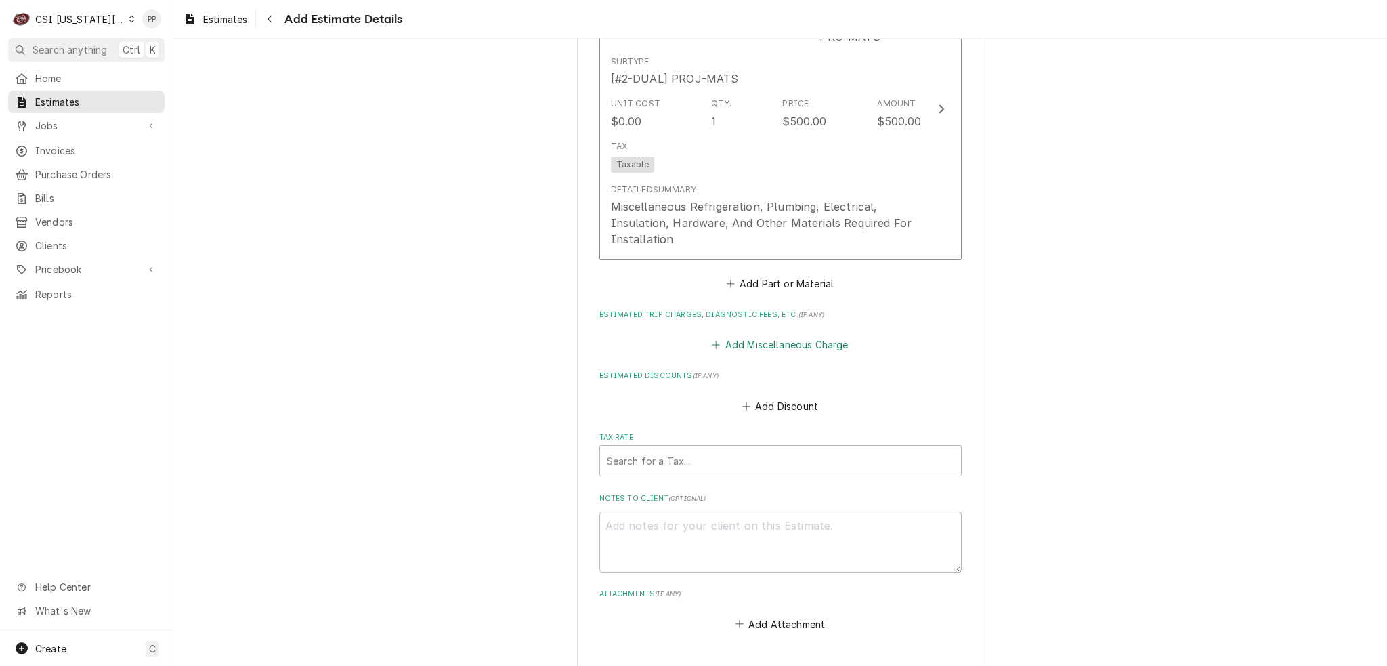
click at [799, 335] on button "Add Miscellaneous Charge" at bounding box center [780, 344] width 141 height 19
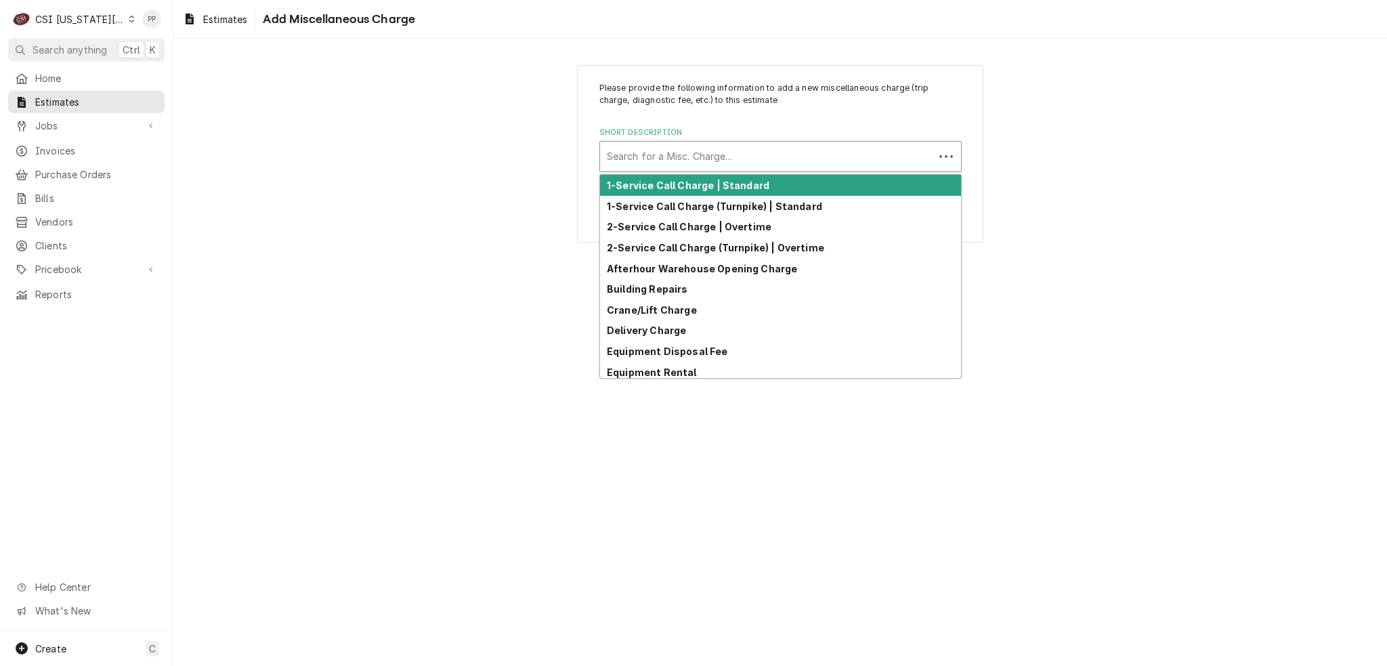
click at [706, 165] on div "Short Description" at bounding box center [767, 156] width 320 height 24
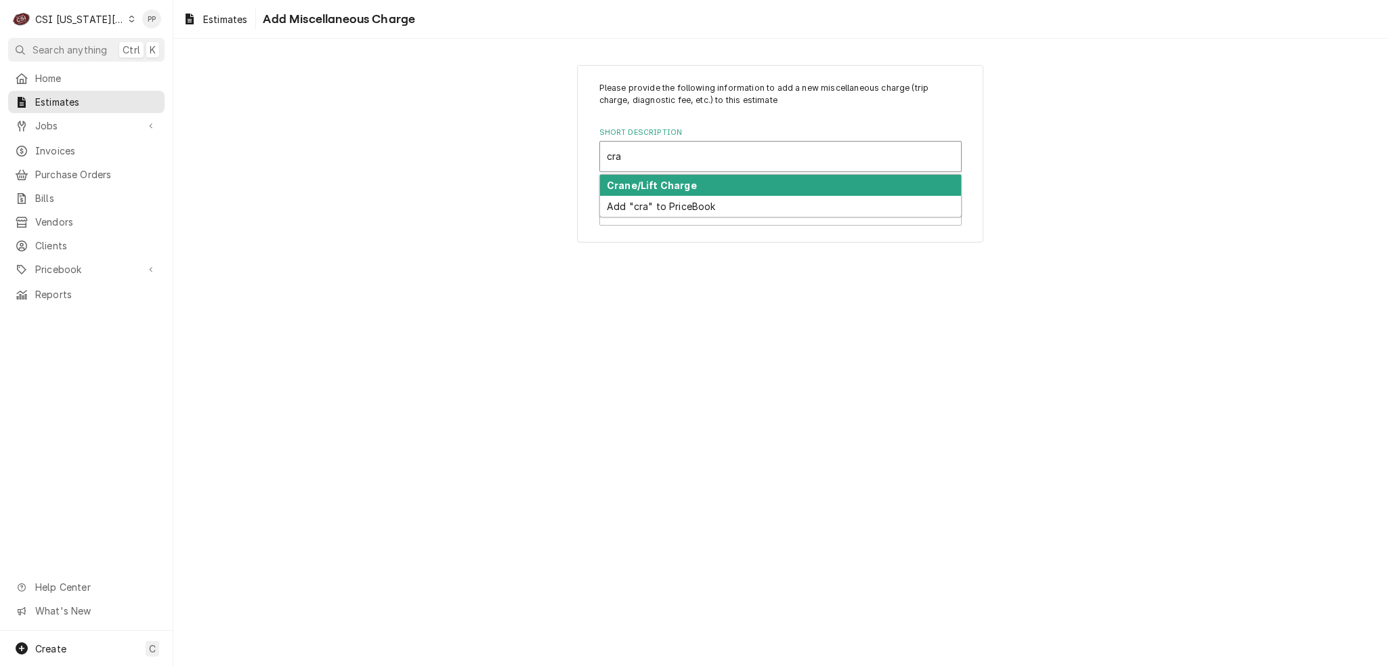
click at [716, 181] on div "Crane/Lift Charge" at bounding box center [780, 185] width 361 height 21
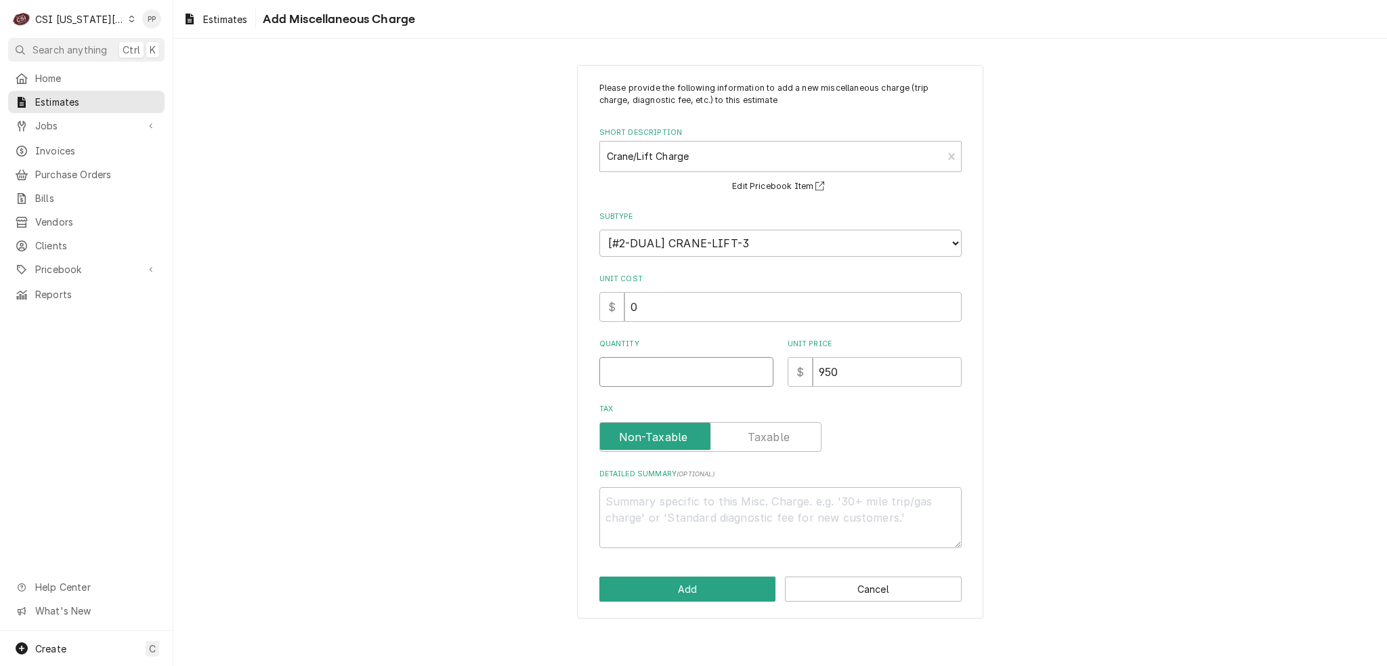
click at [709, 369] on input "Quantity" at bounding box center [686, 372] width 174 height 30
click at [685, 588] on button "Add" at bounding box center [687, 588] width 177 height 25
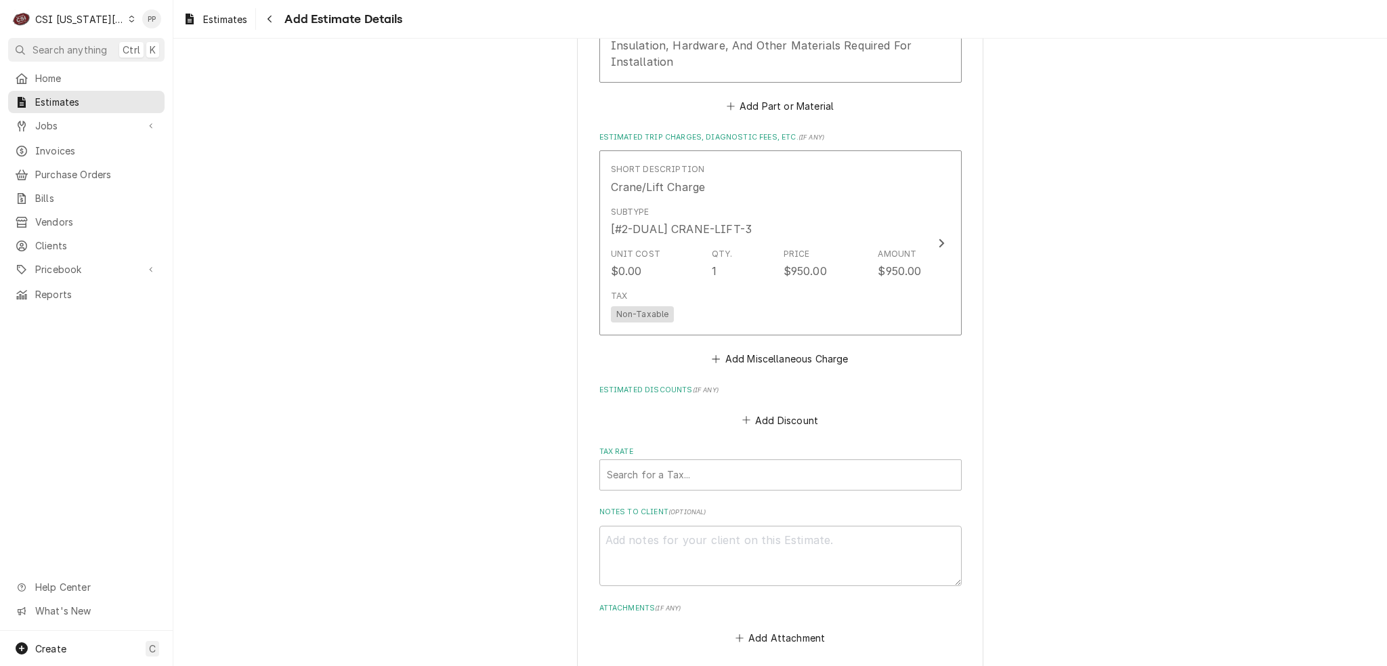
scroll to position [2286, 0]
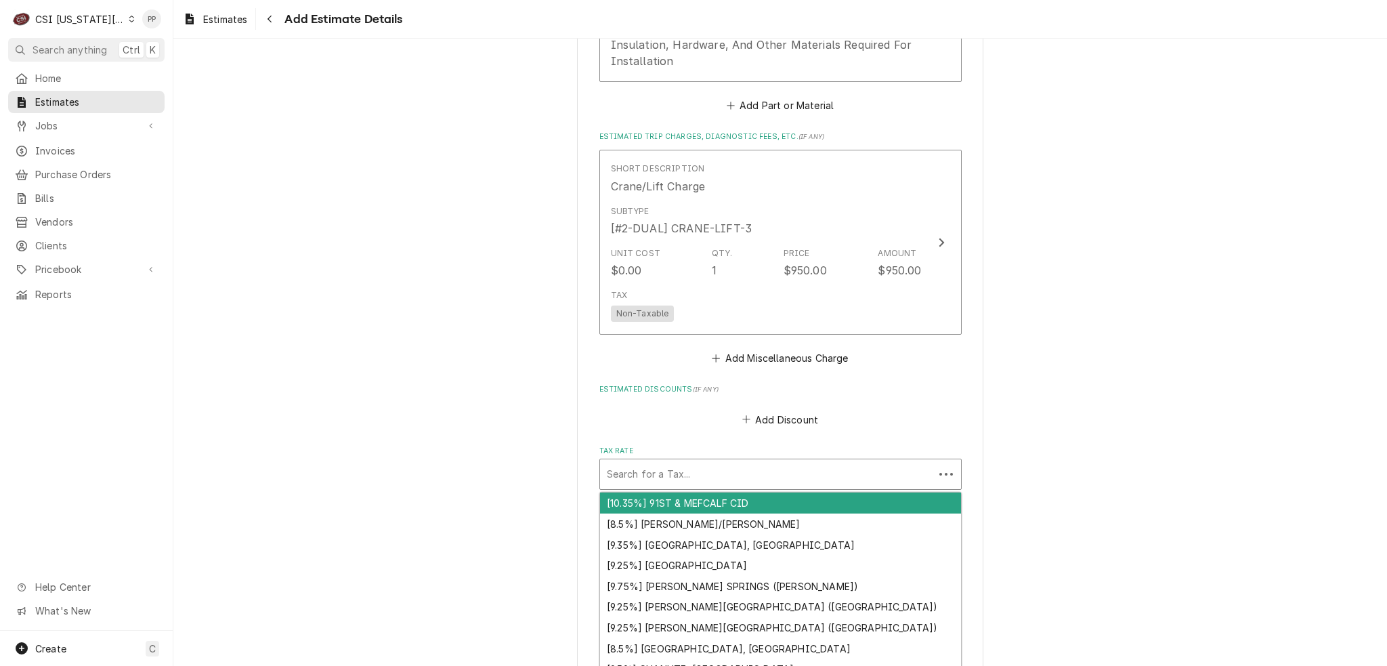
drag, startPoint x: 718, startPoint y: 464, endPoint x: 716, endPoint y: 454, distance: 9.7
click at [718, 462] on div "Search for a Tax..." at bounding box center [767, 474] width 334 height 30
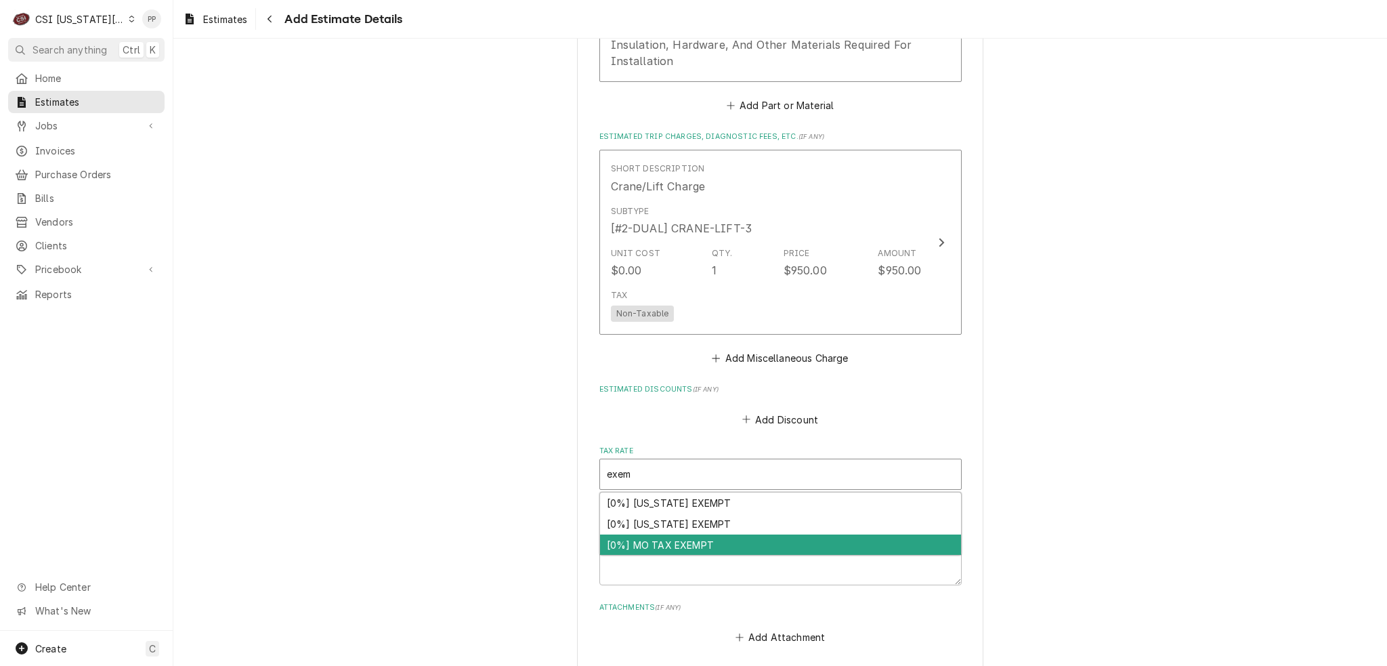
click at [712, 534] on div "[0%] MO TAX EXEMPT" at bounding box center [780, 544] width 361 height 21
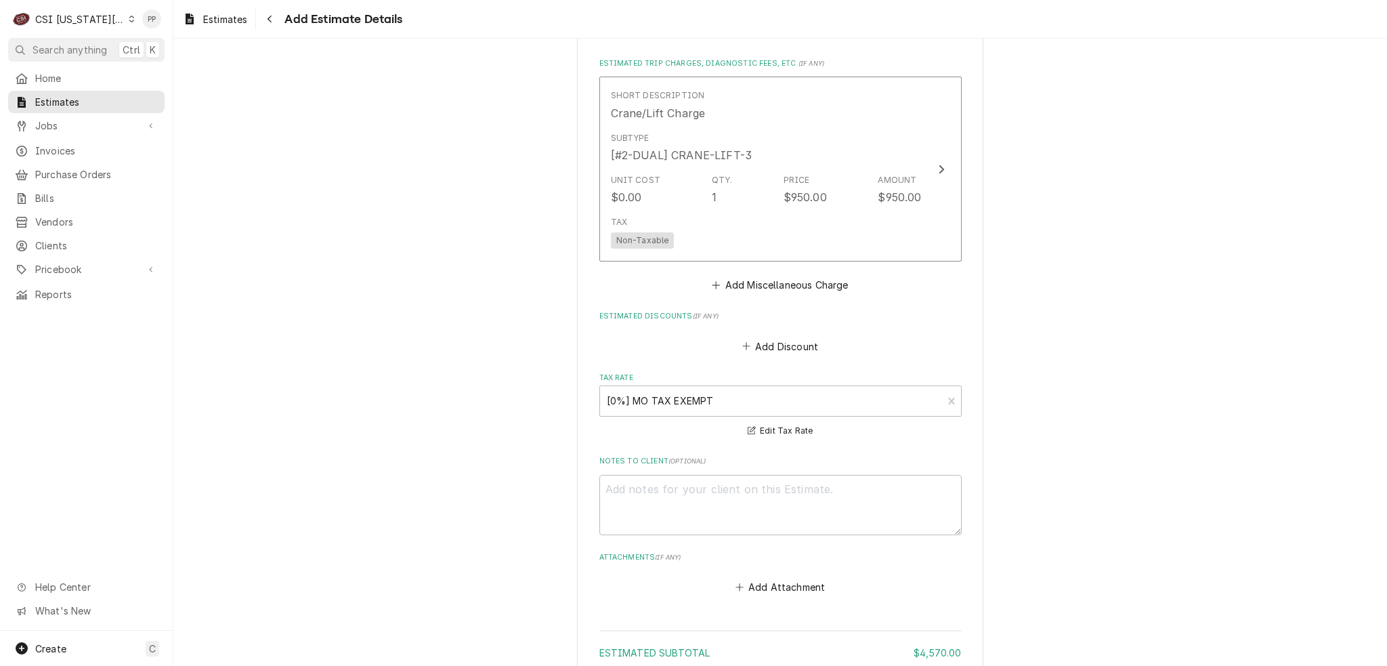
scroll to position [2597, 0]
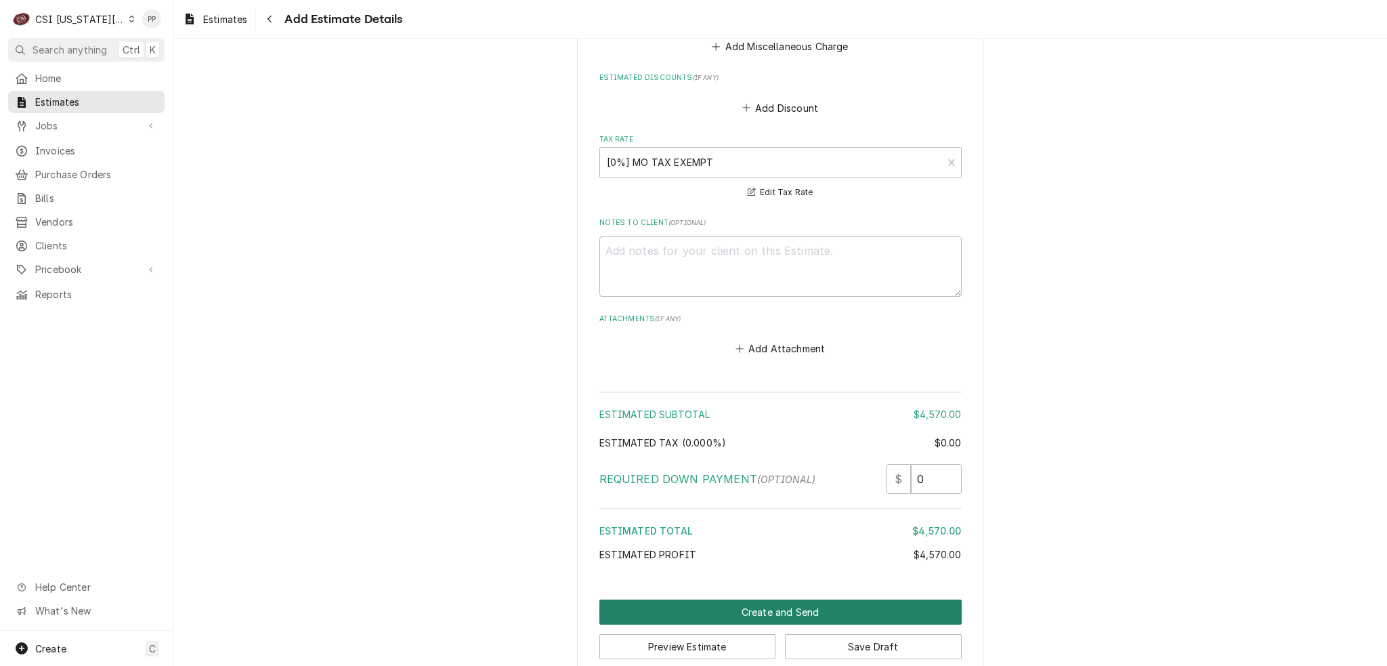
click at [785, 599] on button "Create and Send" at bounding box center [780, 611] width 362 height 25
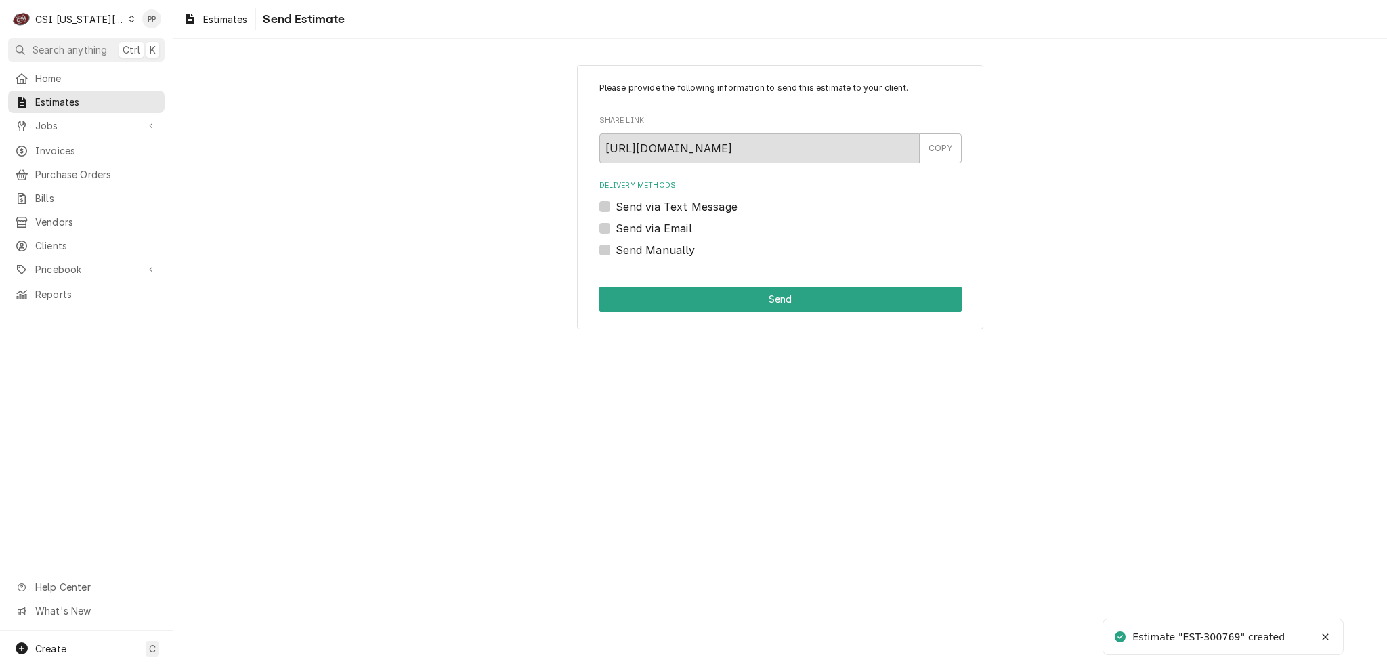
click at [615, 250] on label "Send Manually" at bounding box center [655, 250] width 80 height 16
click at [615, 250] on input "Send Manually" at bounding box center [796, 257] width 362 height 30
click at [615, 247] on label "Send Manually" at bounding box center [655, 250] width 80 height 16
click at [615, 247] on input "Send Manually" at bounding box center [796, 257] width 362 height 30
checkbox input "false"
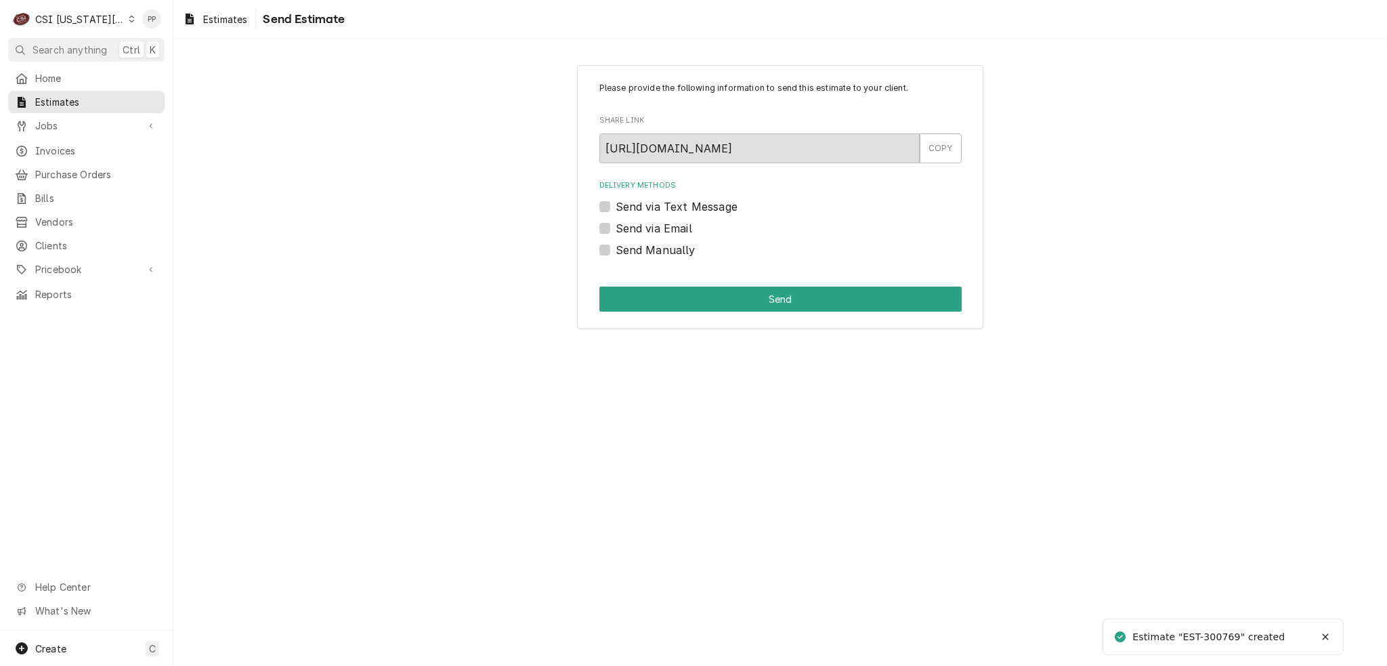
click at [615, 225] on label "Send via Email" at bounding box center [653, 228] width 77 height 16
click at [615, 225] on input "Send via Email" at bounding box center [796, 235] width 362 height 30
checkbox input "true"
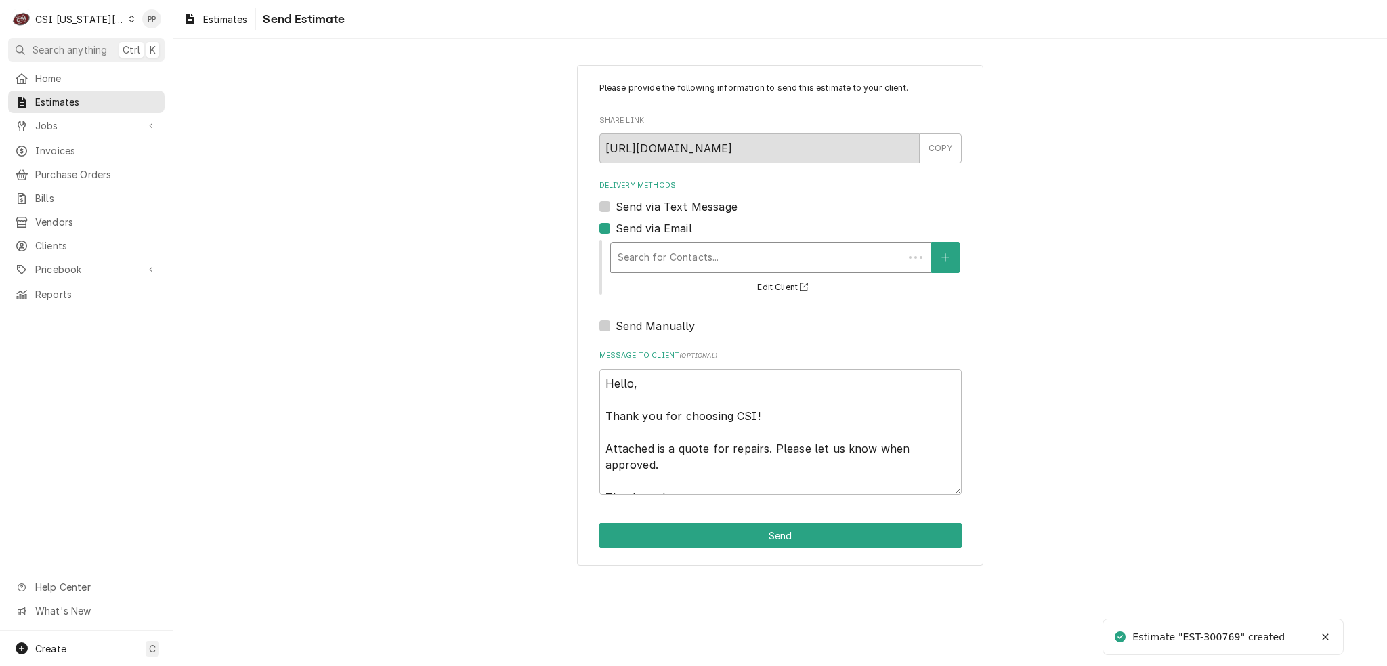
click at [653, 250] on div "Delivery Methods" at bounding box center [756, 257] width 279 height 24
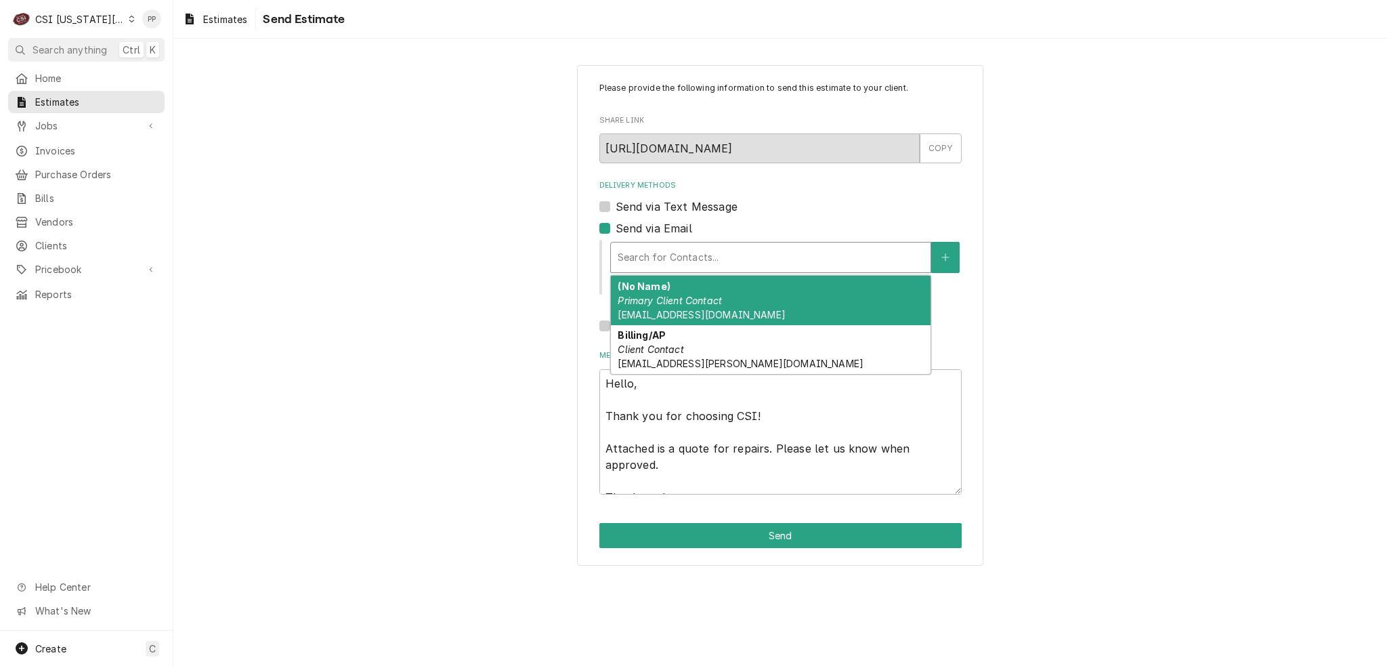
click at [692, 312] on div "(No Name) Primary Client Contact Phil@csi1.com" at bounding box center [771, 300] width 320 height 49
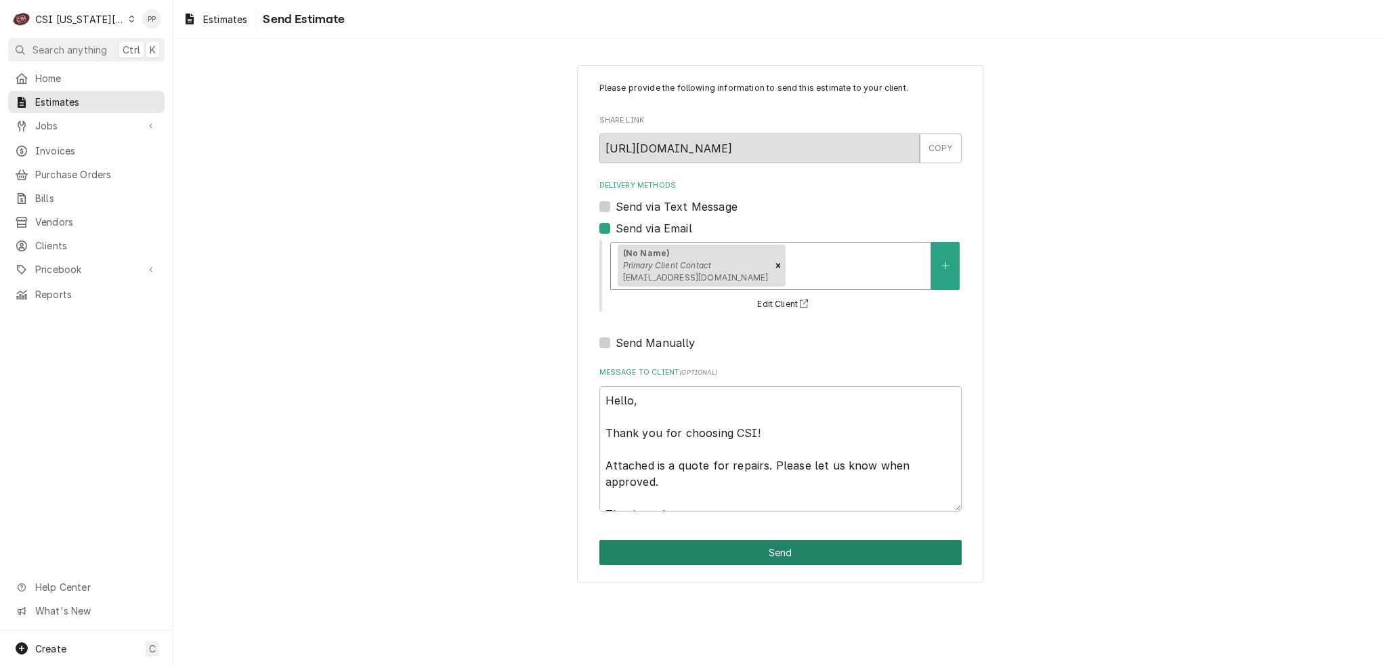
click at [824, 544] on button "Send" at bounding box center [780, 552] width 362 height 25
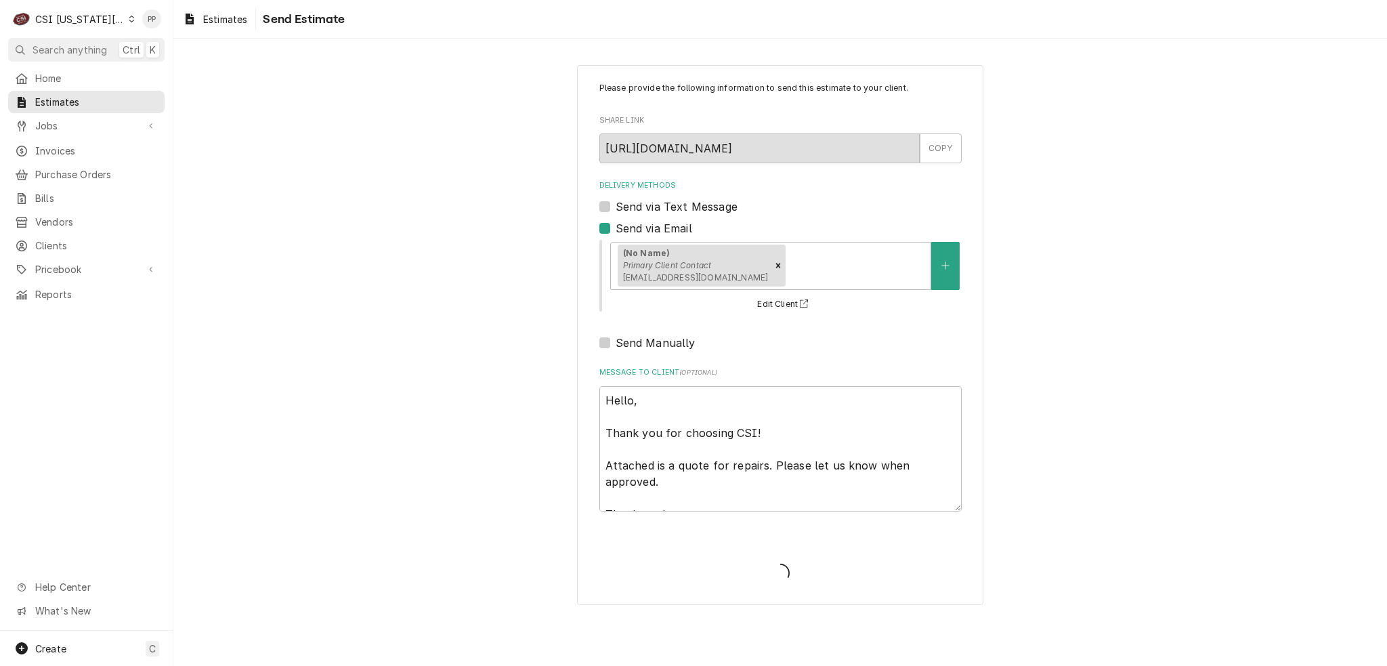
type textarea "x"
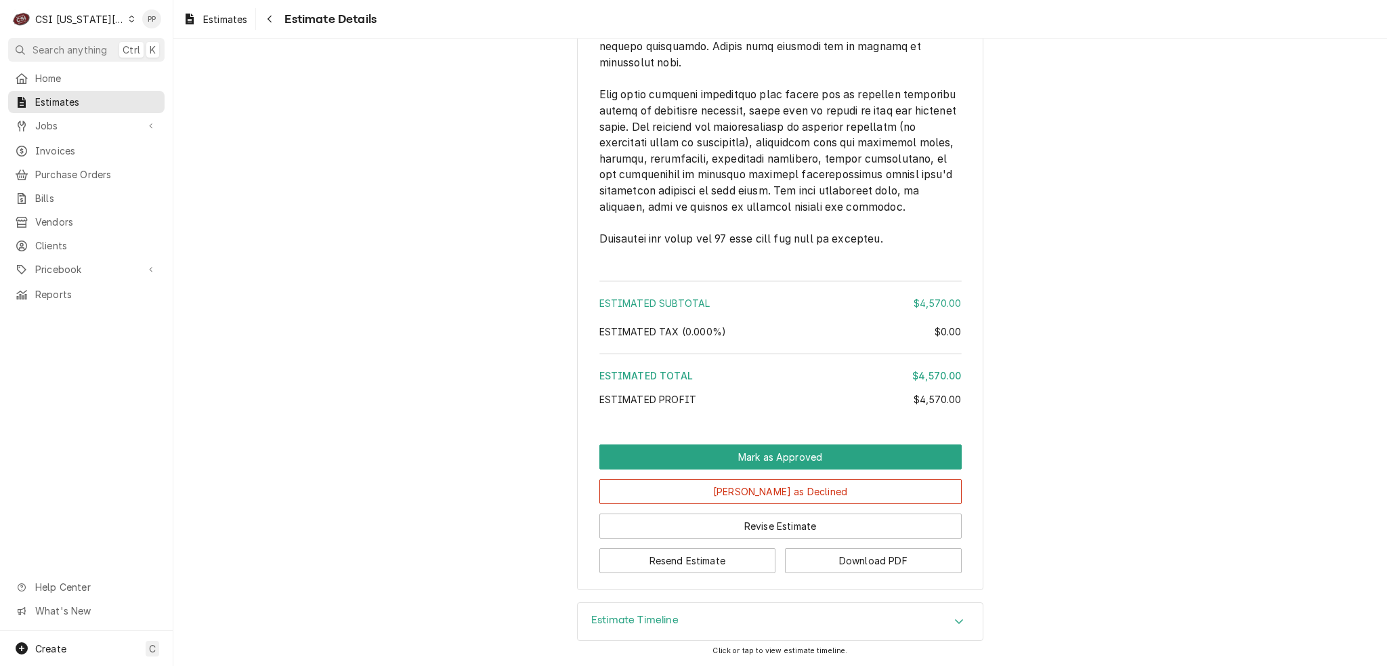
scroll to position [2326, 0]
click at [741, 533] on button "Revise Estimate" at bounding box center [780, 525] width 362 height 25
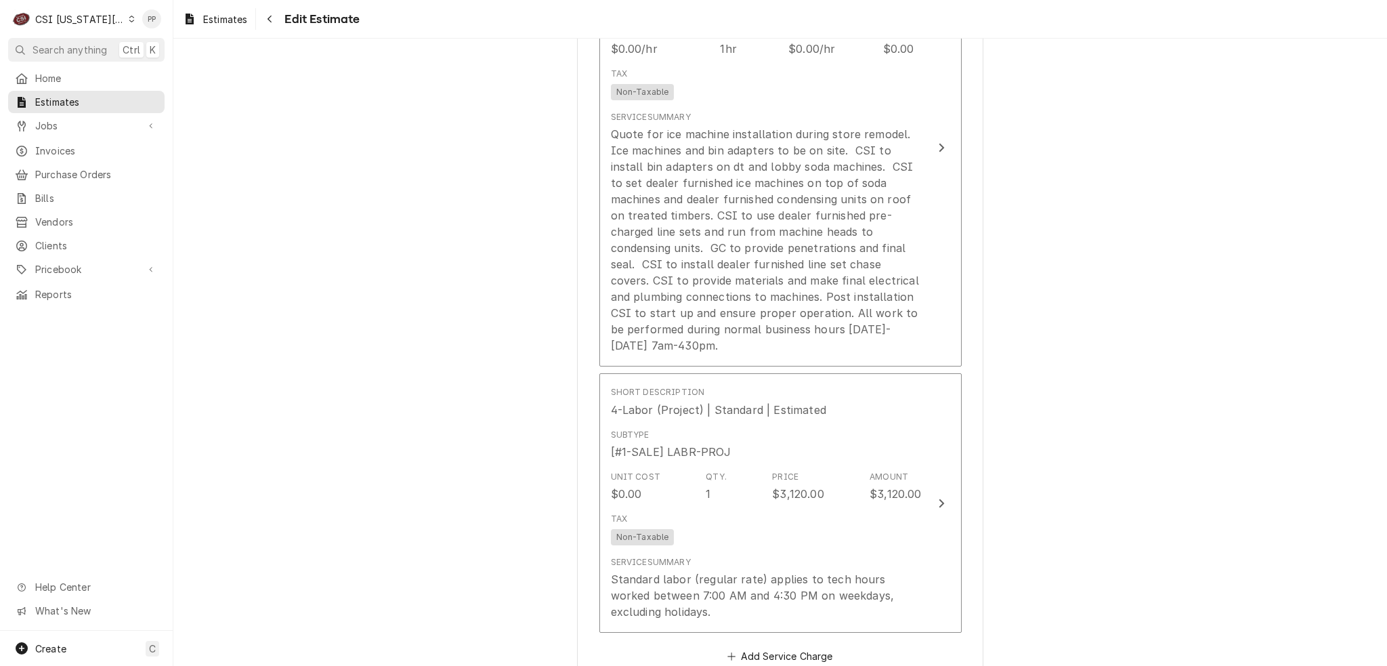
scroll to position [1557, 0]
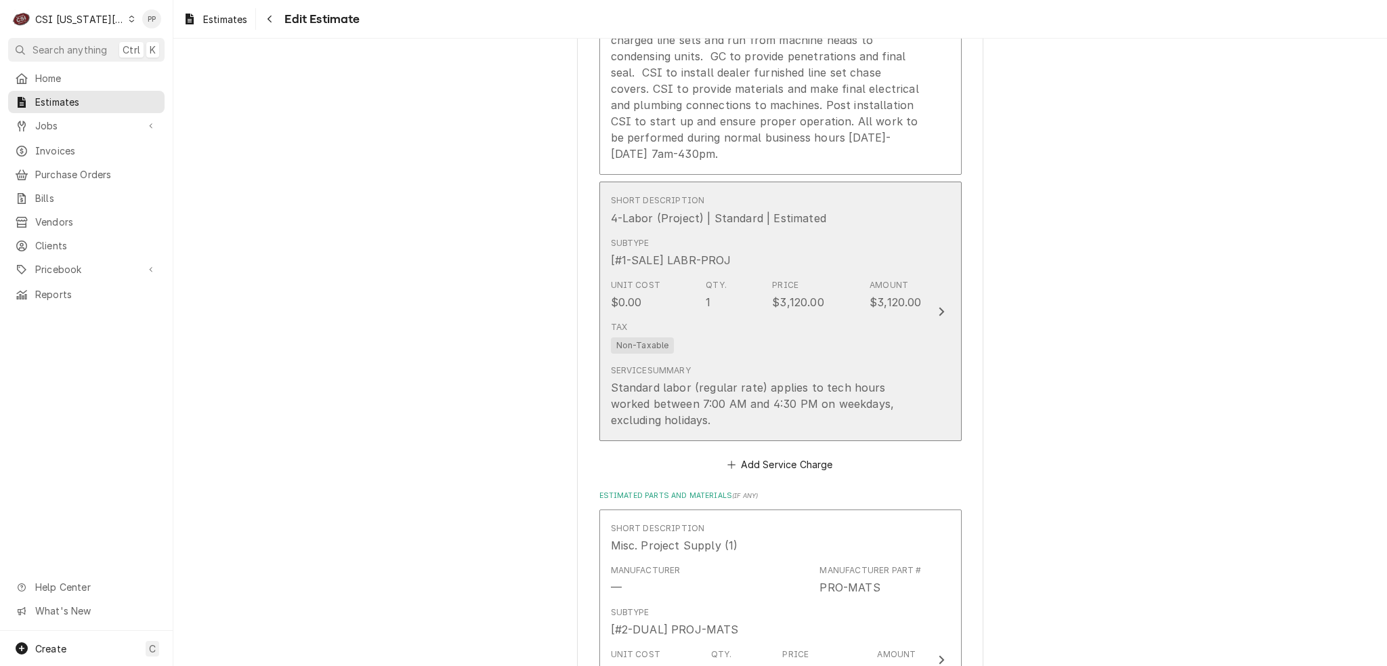
click at [839, 332] on div "Tax Non-Taxable" at bounding box center [766, 336] width 311 height 43
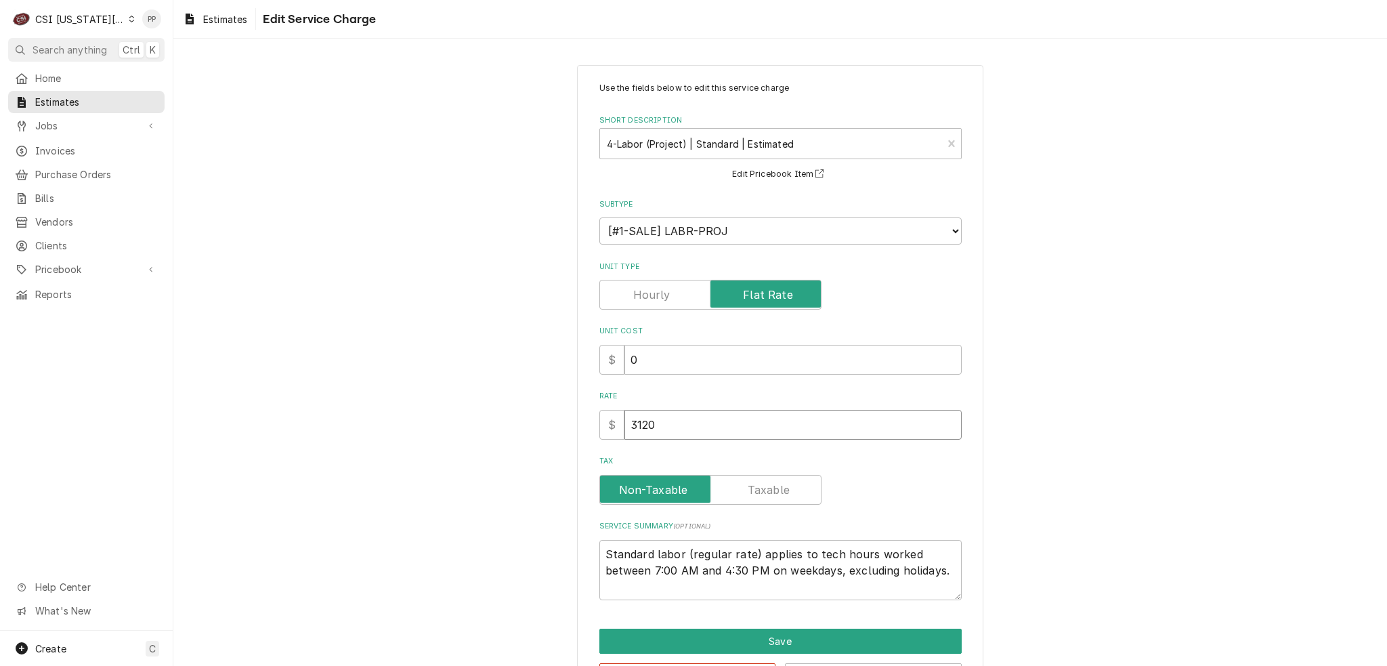
click at [674, 425] on input "3120" at bounding box center [792, 425] width 337 height 30
drag, startPoint x: 676, startPoint y: 426, endPoint x: 688, endPoint y: 433, distance: 13.9
click at [630, 422] on input "3120" at bounding box center [792, 425] width 337 height 30
type textarea "x"
type input "3"
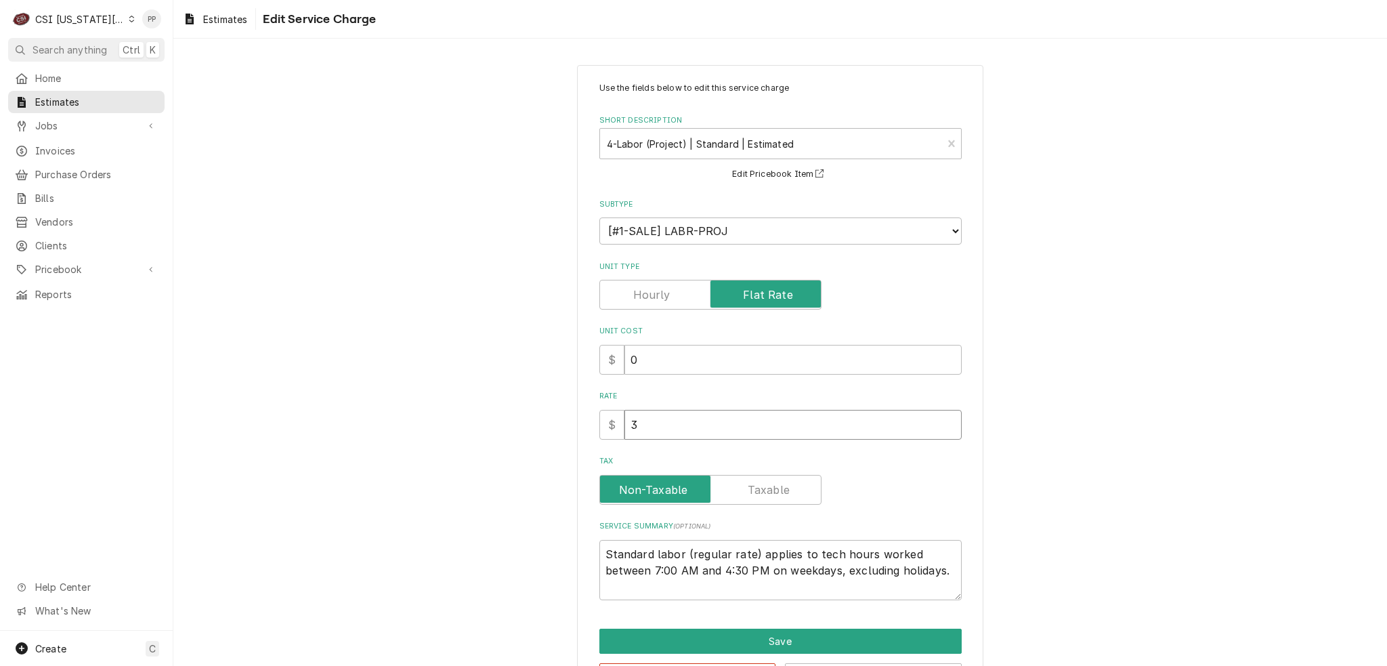
type textarea "x"
type input "3"
type textarea "x"
type input "39"
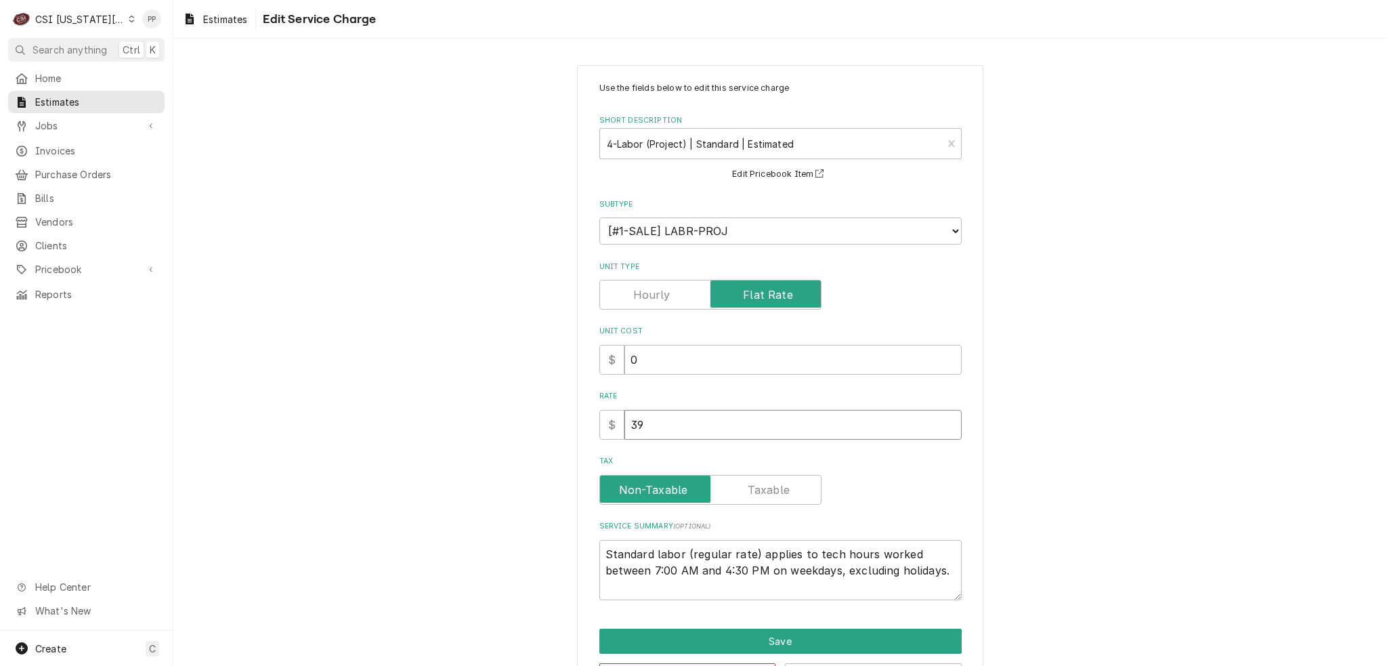
type textarea "x"
type input "390"
type textarea "x"
type input "3900"
type textarea "x"
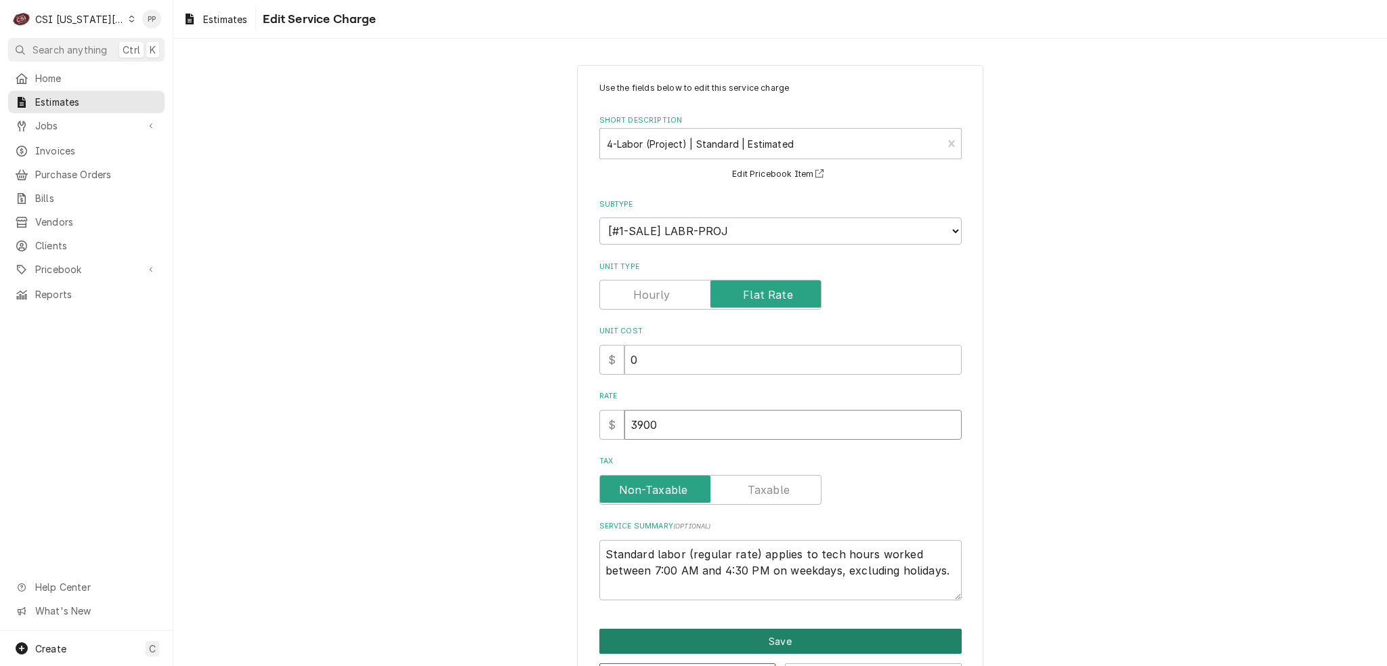
type input "3900"
click at [743, 636] on button "Save" at bounding box center [780, 640] width 362 height 25
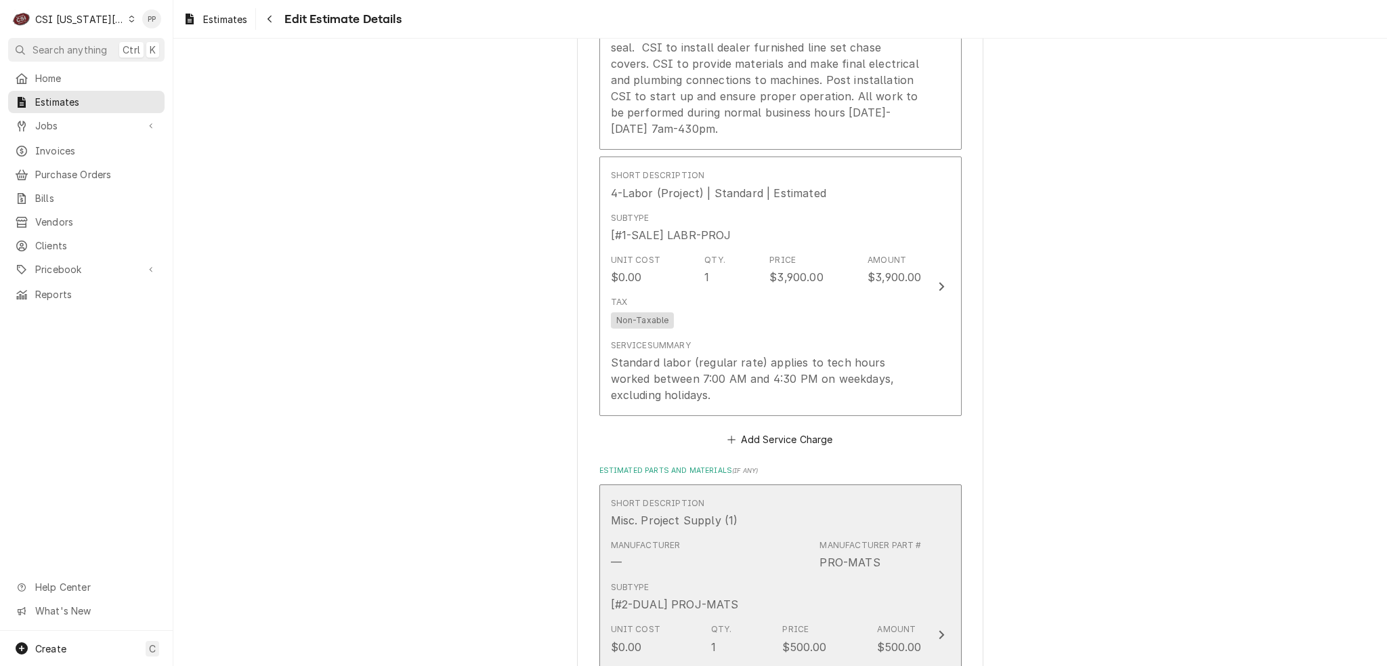
scroll to position [1447, 0]
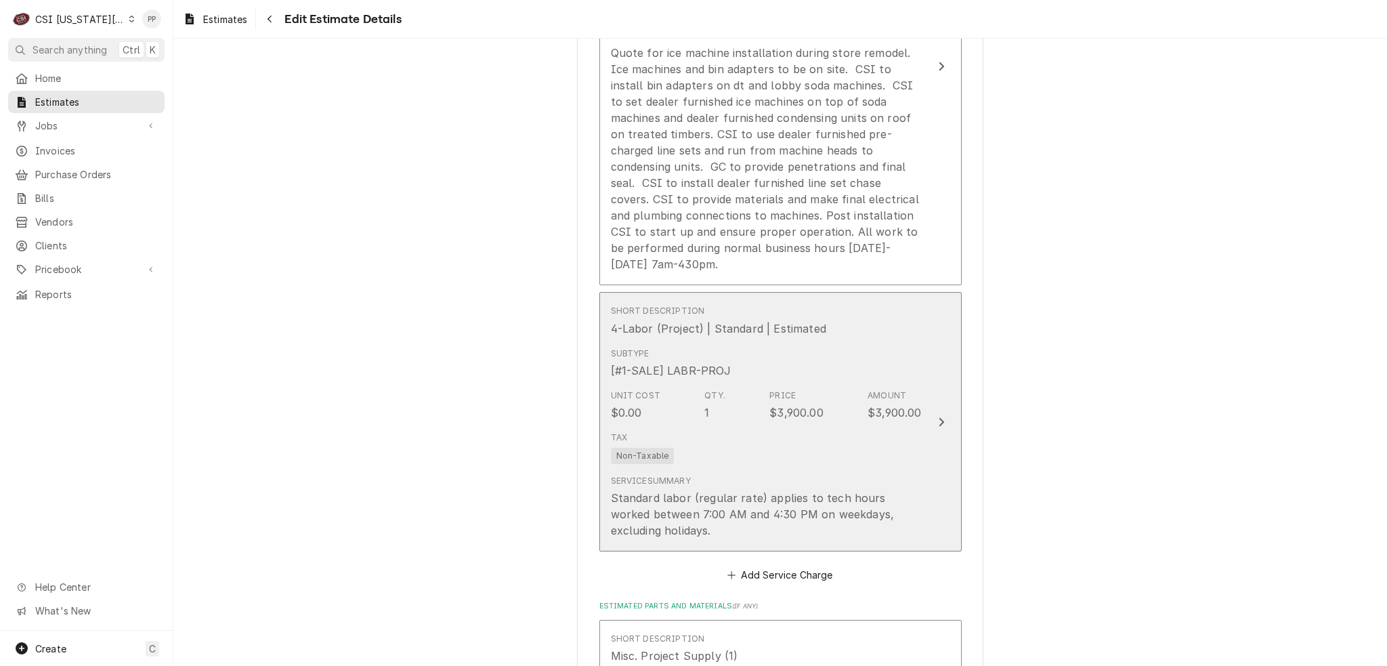
click at [888, 400] on div "Unit Cost $0.00 Qty. 1 Price $3,900.00 Amount $3,900.00" at bounding box center [766, 405] width 311 height 42
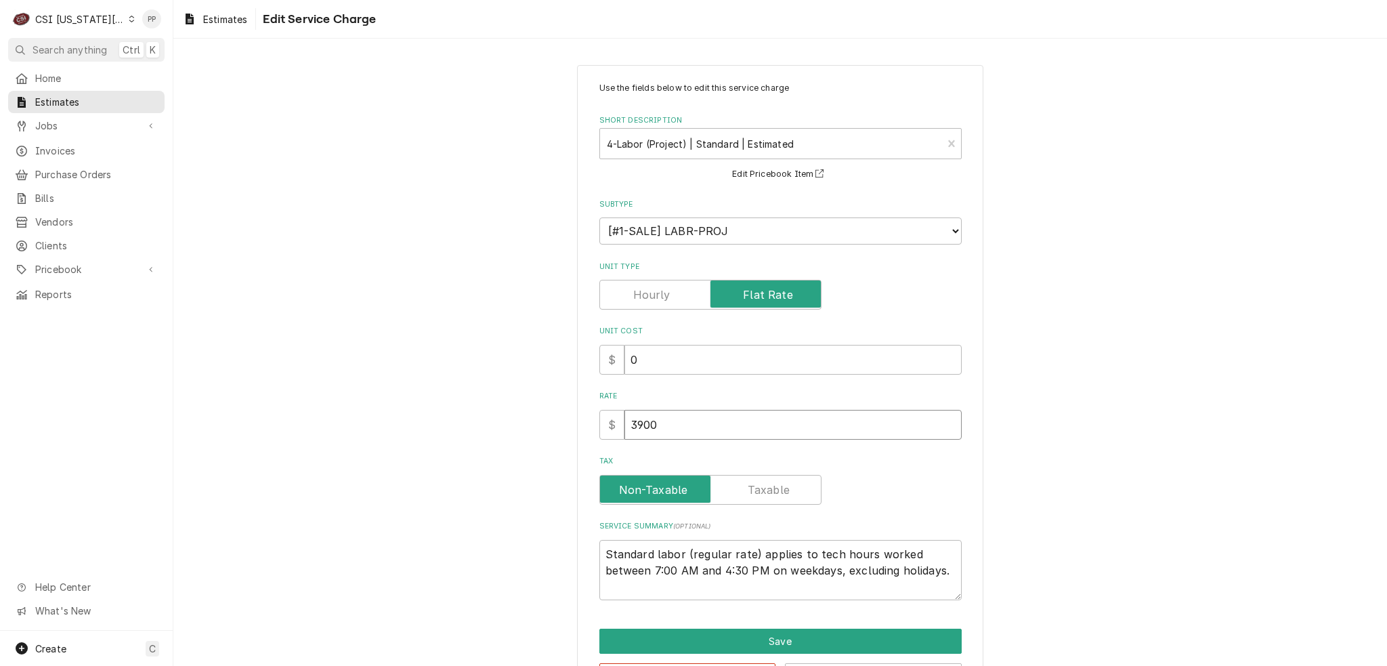
click at [671, 422] on input "3900" at bounding box center [792, 425] width 337 height 30
drag, startPoint x: 606, startPoint y: 411, endPoint x: 622, endPoint y: 420, distance: 17.9
click at [581, 410] on div "Use the fields below to edit this service charge Short Description 4-Labor (Pro…" at bounding box center [780, 385] width 406 height 640
type textarea "x"
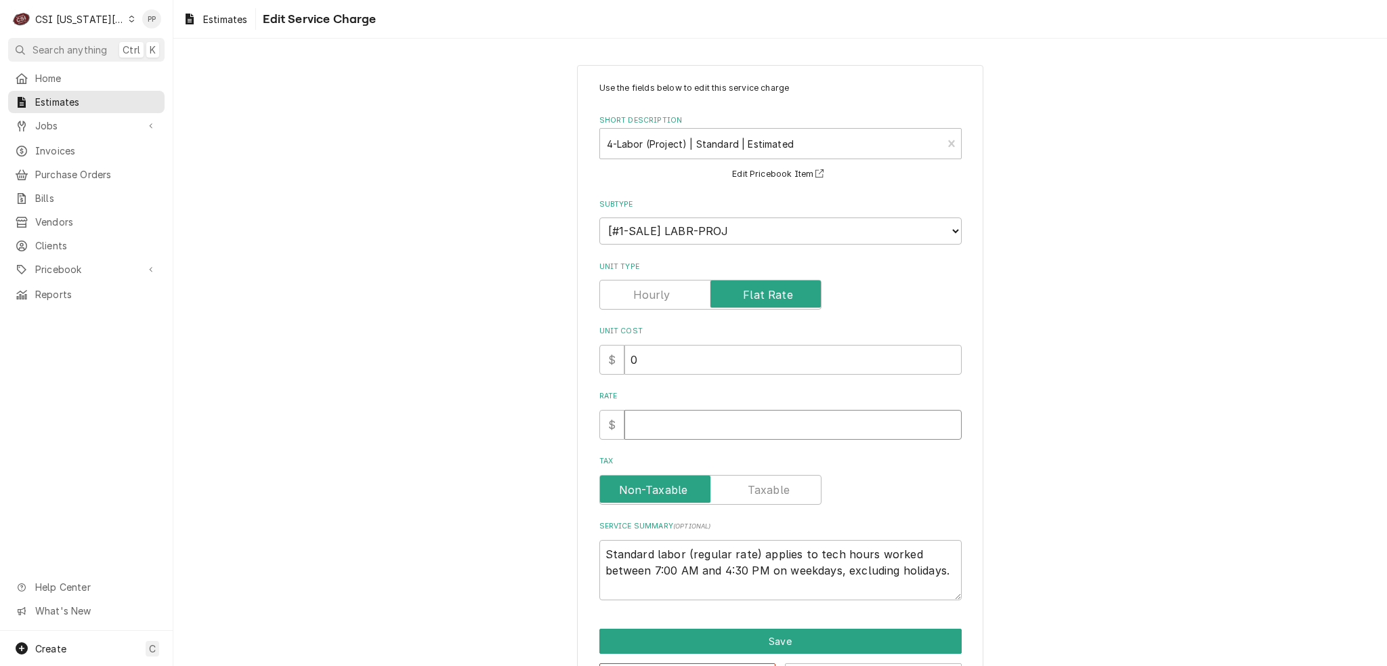
type input "3"
type textarea "x"
type input "33"
type textarea "x"
type input "338"
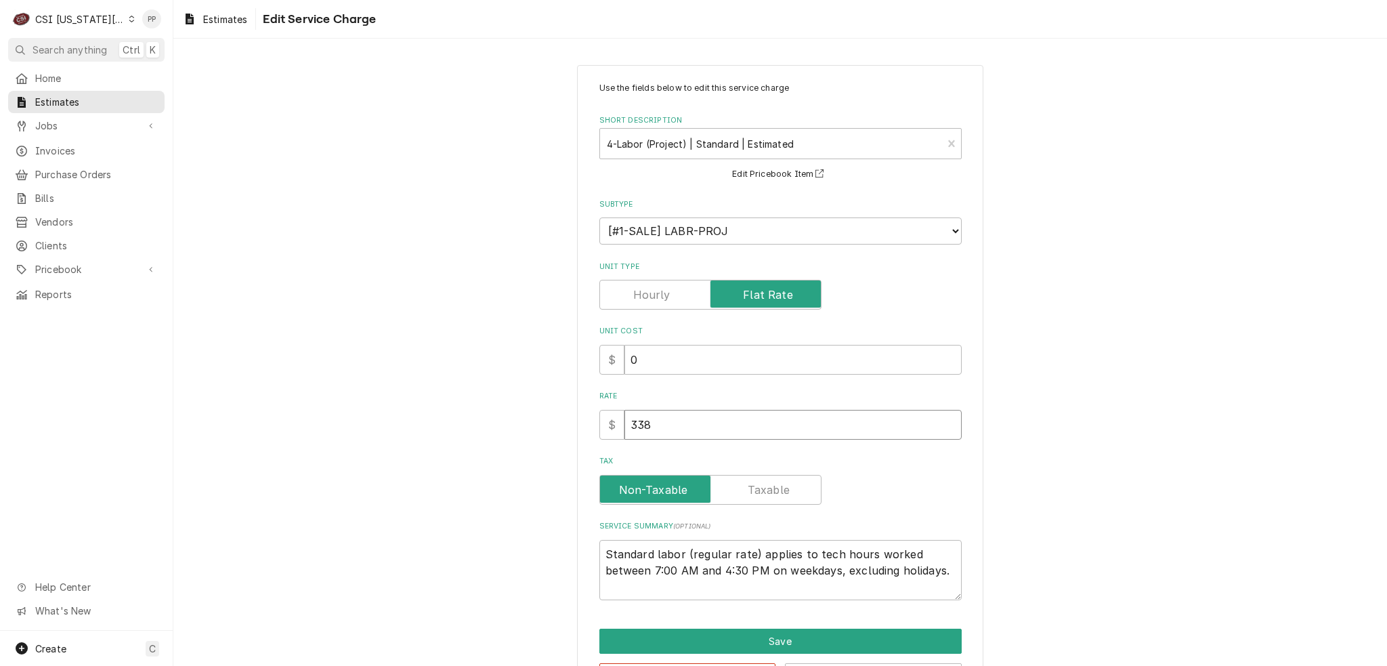
type textarea "x"
type input "3380"
type textarea "x"
type input "338"
type textarea "x"
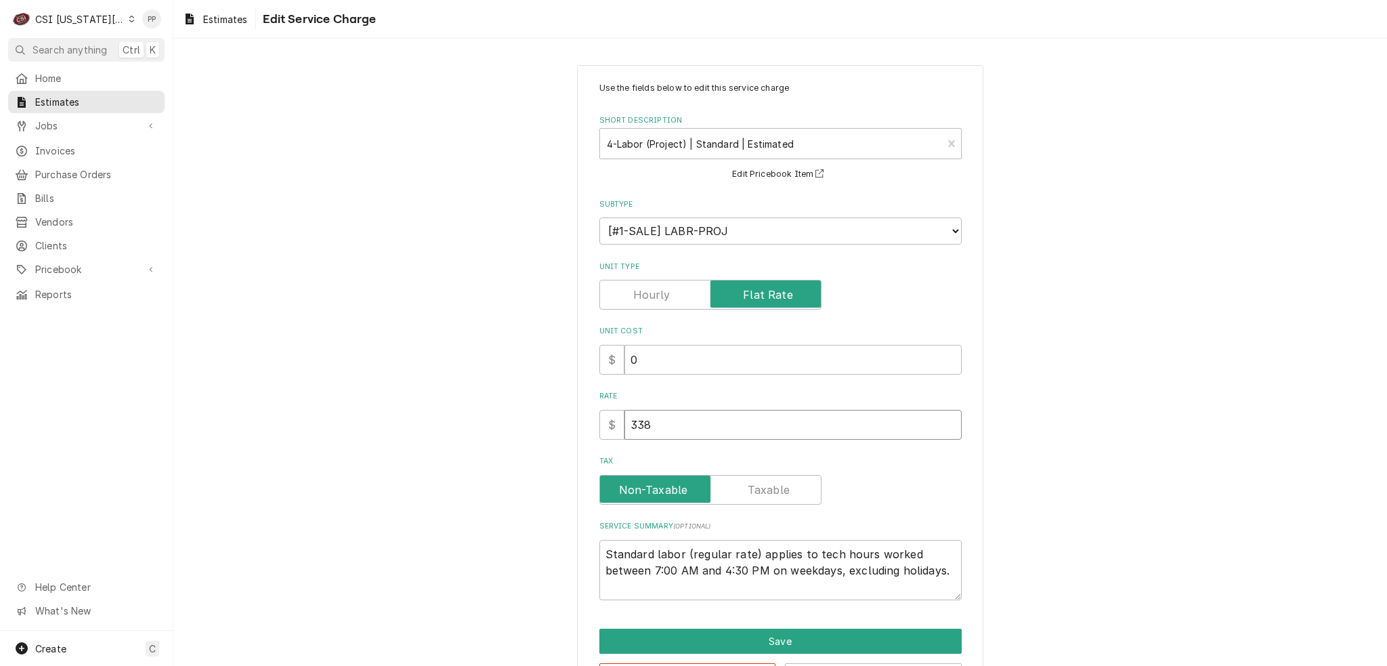
type input "33"
type textarea "x"
type input "3"
type textarea "x"
type input "35"
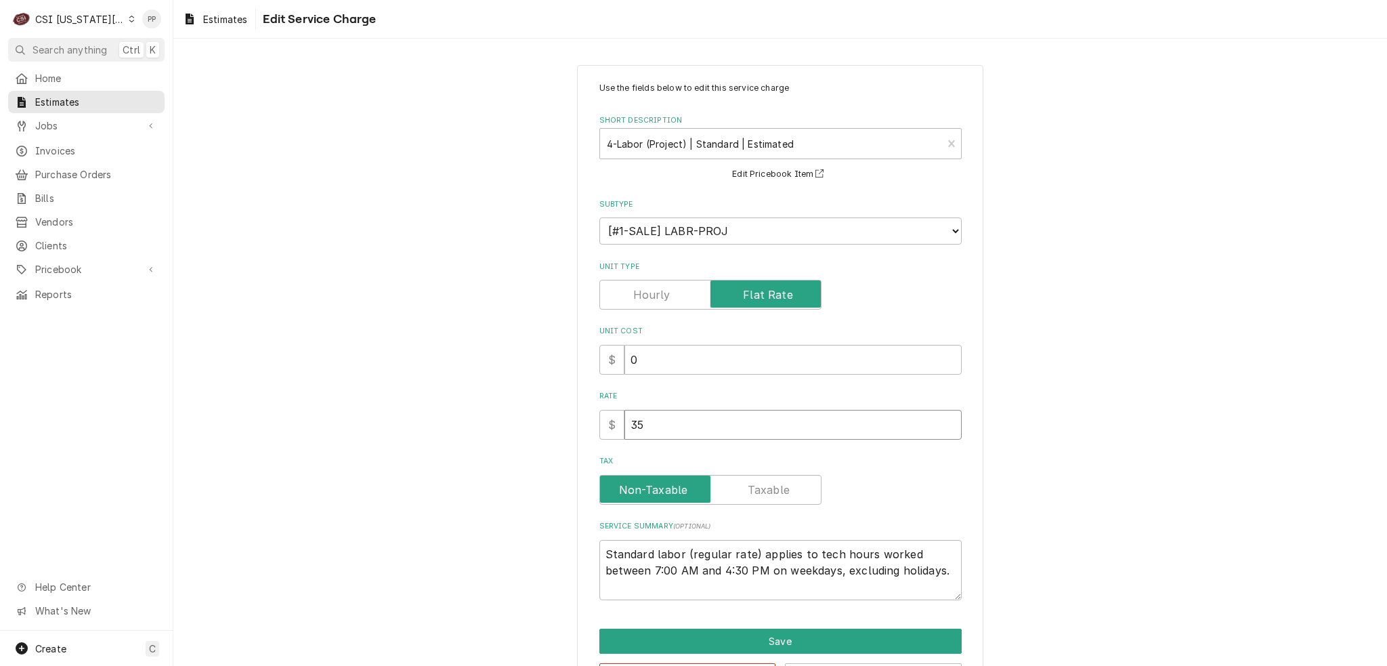
type textarea "x"
type input "351"
type textarea "x"
type input "3510"
type textarea "x"
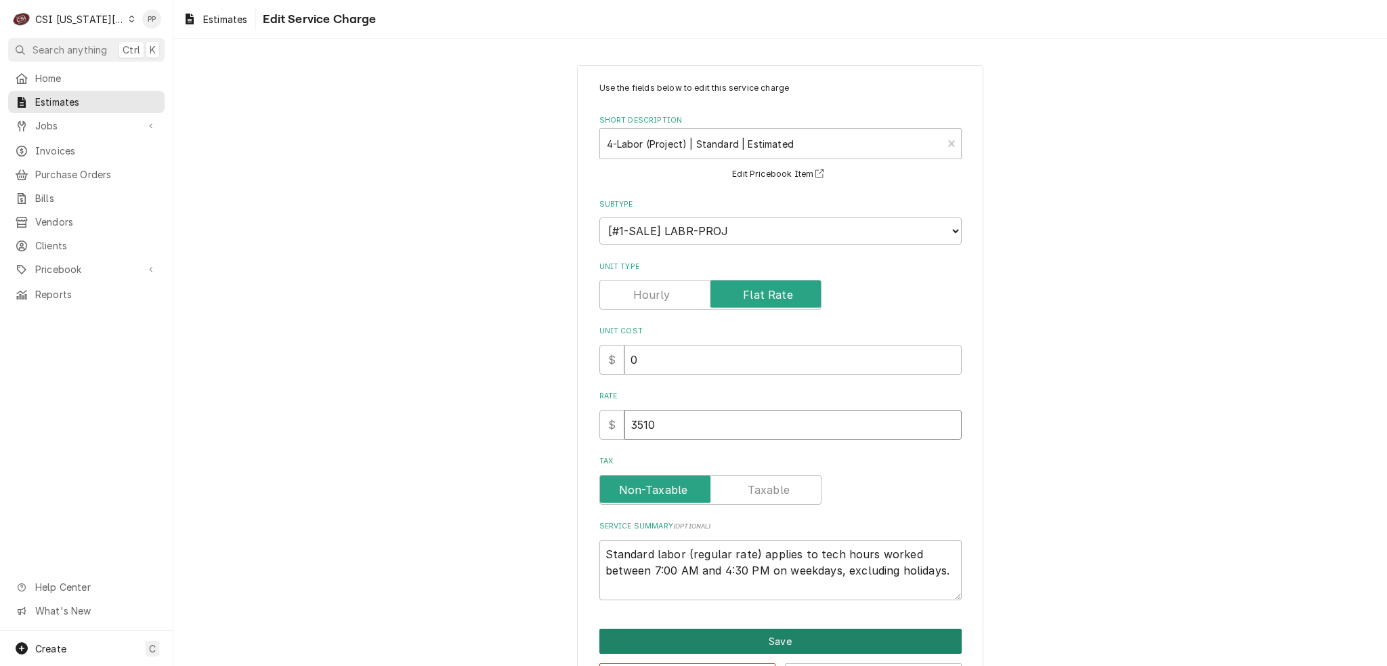
type input "3510"
click at [715, 636] on button "Save" at bounding box center [780, 640] width 362 height 25
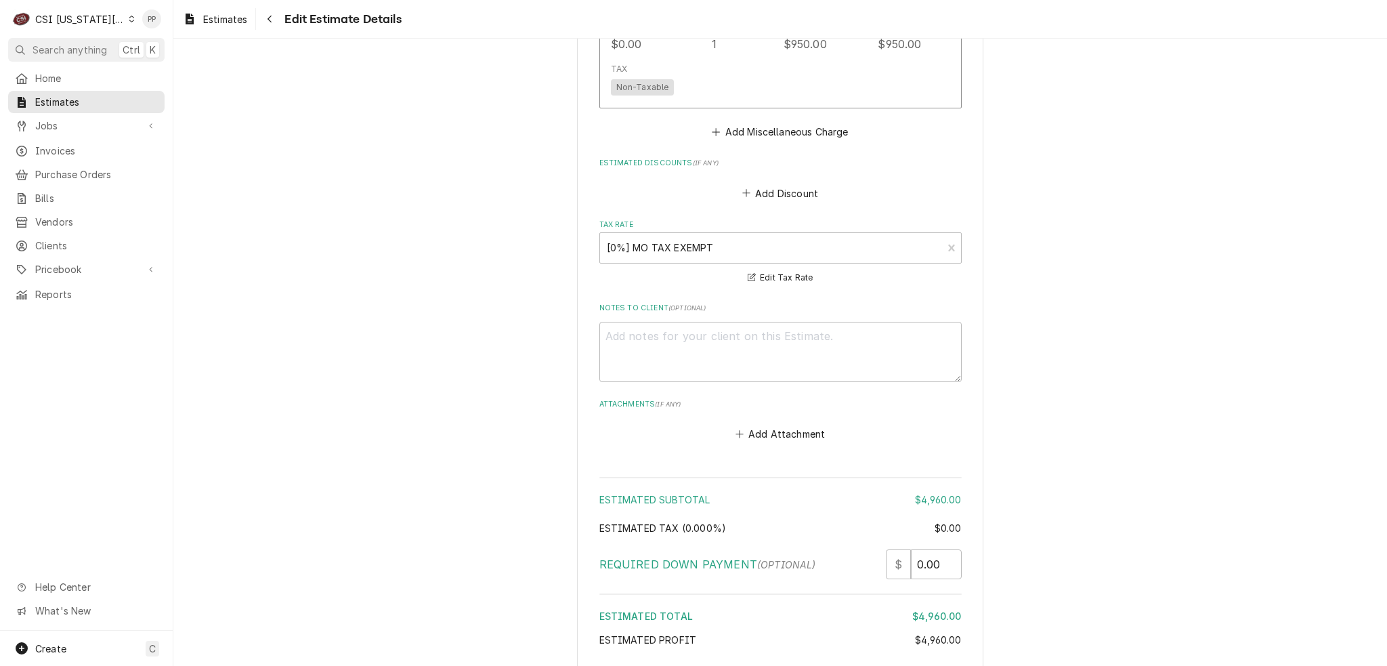
scroll to position [2627, 0]
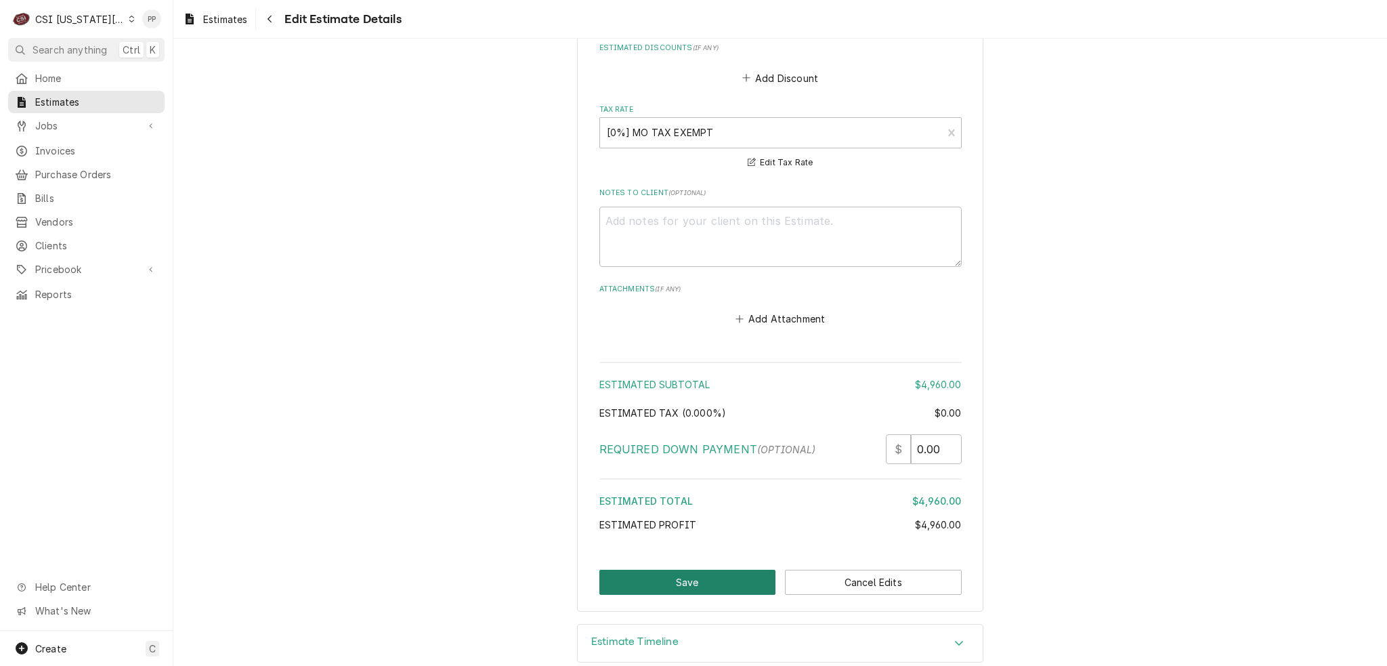
click at [720, 569] on button "Save" at bounding box center [687, 581] width 177 height 25
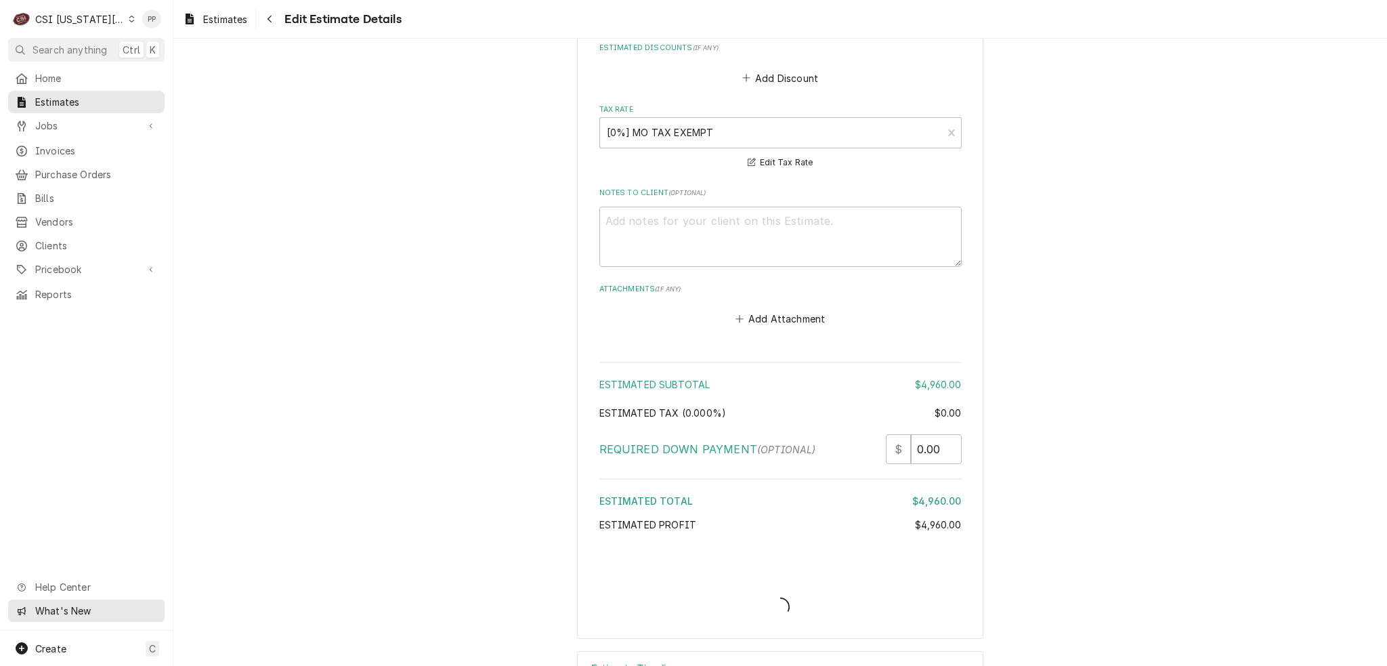
type textarea "x"
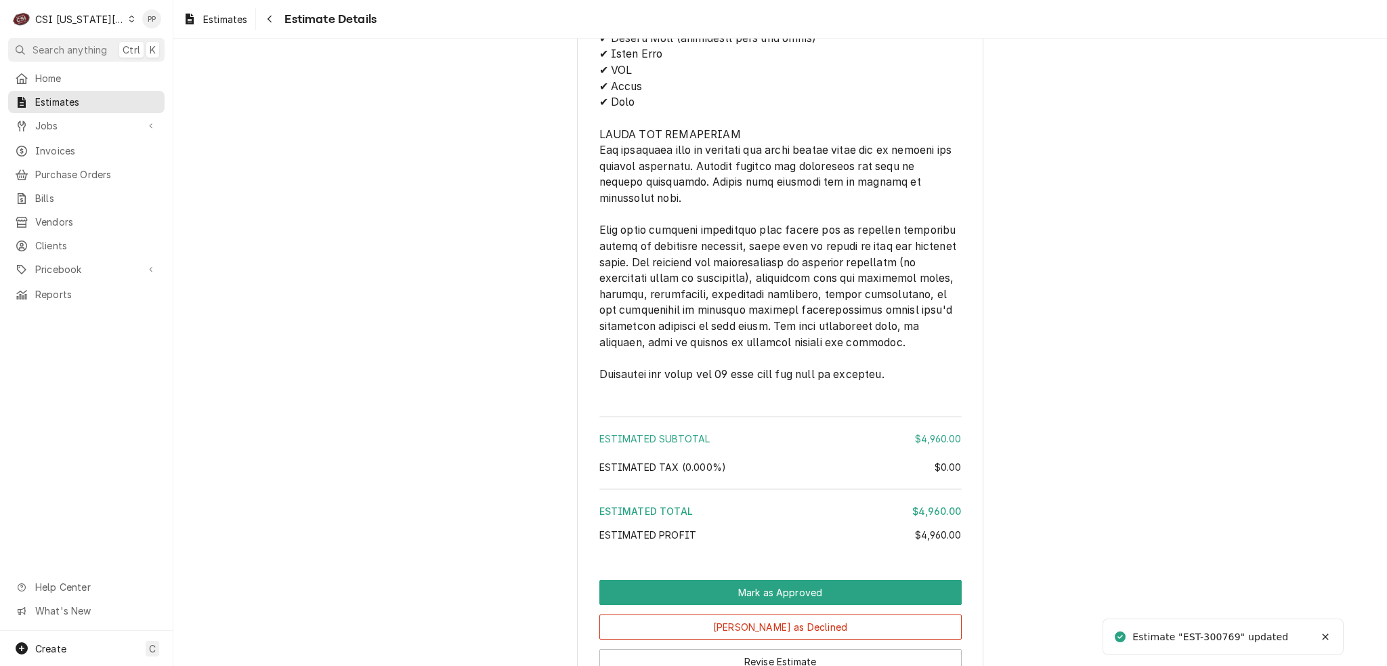
scroll to position [2326, 0]
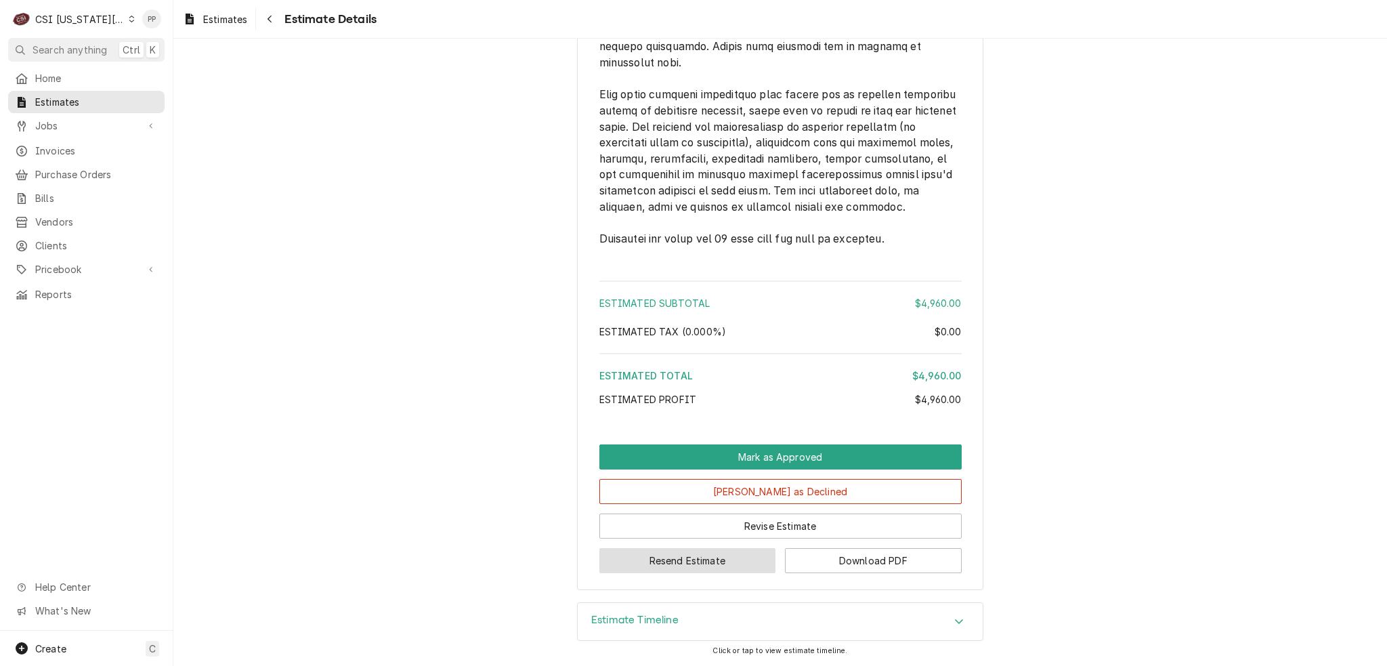
click at [663, 563] on button "Resend Estimate" at bounding box center [687, 560] width 177 height 25
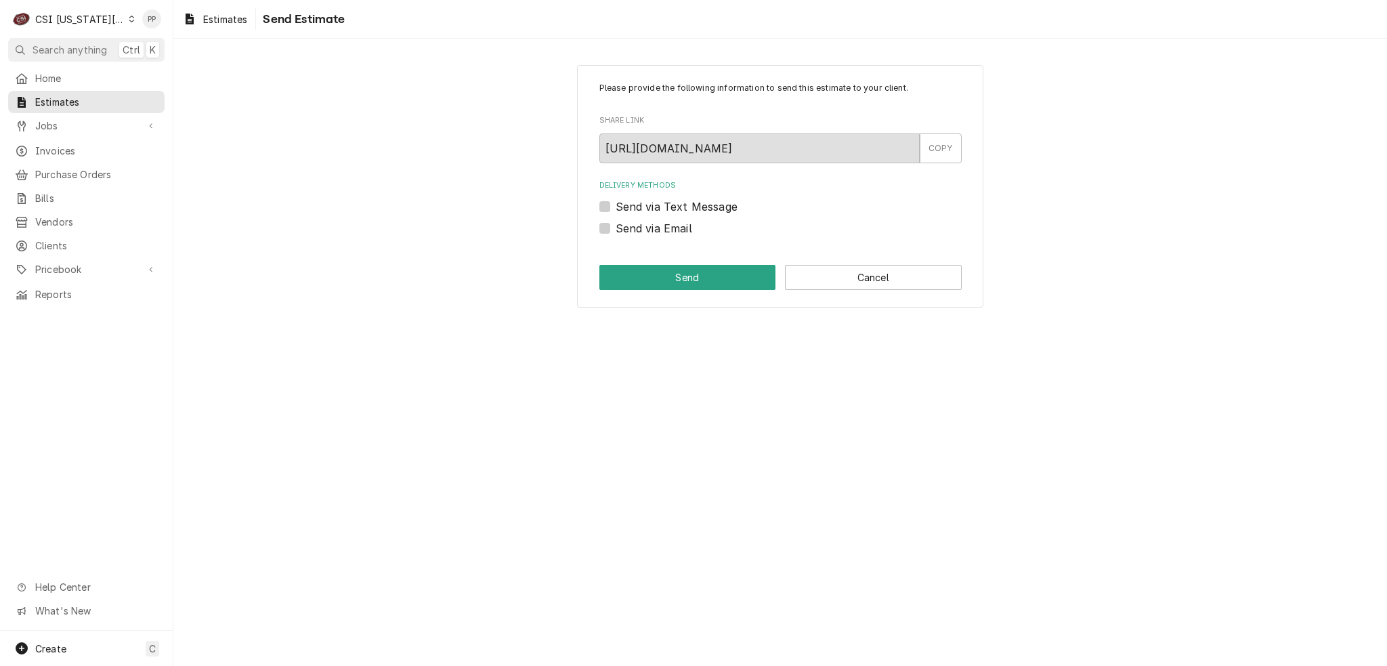
click at [615, 226] on label "Send via Email" at bounding box center [653, 228] width 77 height 16
click at [615, 226] on input "Send via Email" at bounding box center [796, 235] width 362 height 30
checkbox input "true"
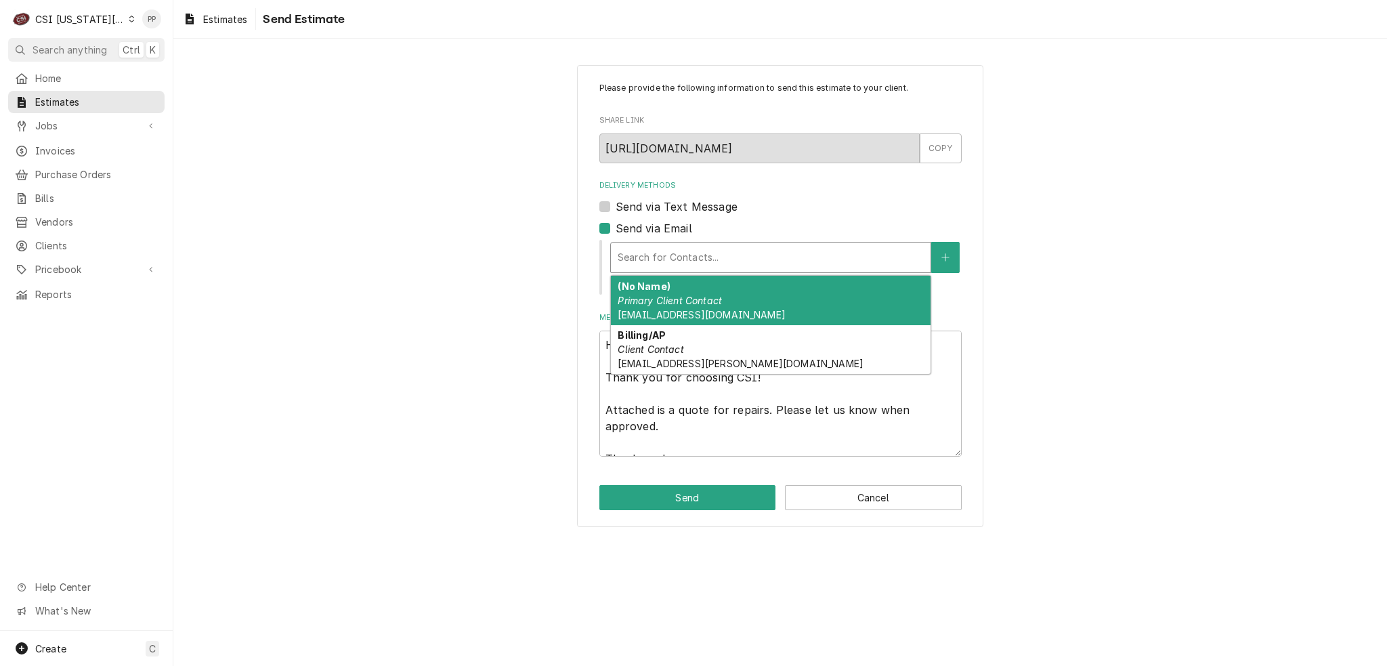
click at [671, 254] on div "Delivery Methods" at bounding box center [770, 257] width 306 height 24
click at [687, 305] on div "(No Name) Primary Client Contact Phil@csi1.com" at bounding box center [771, 300] width 320 height 49
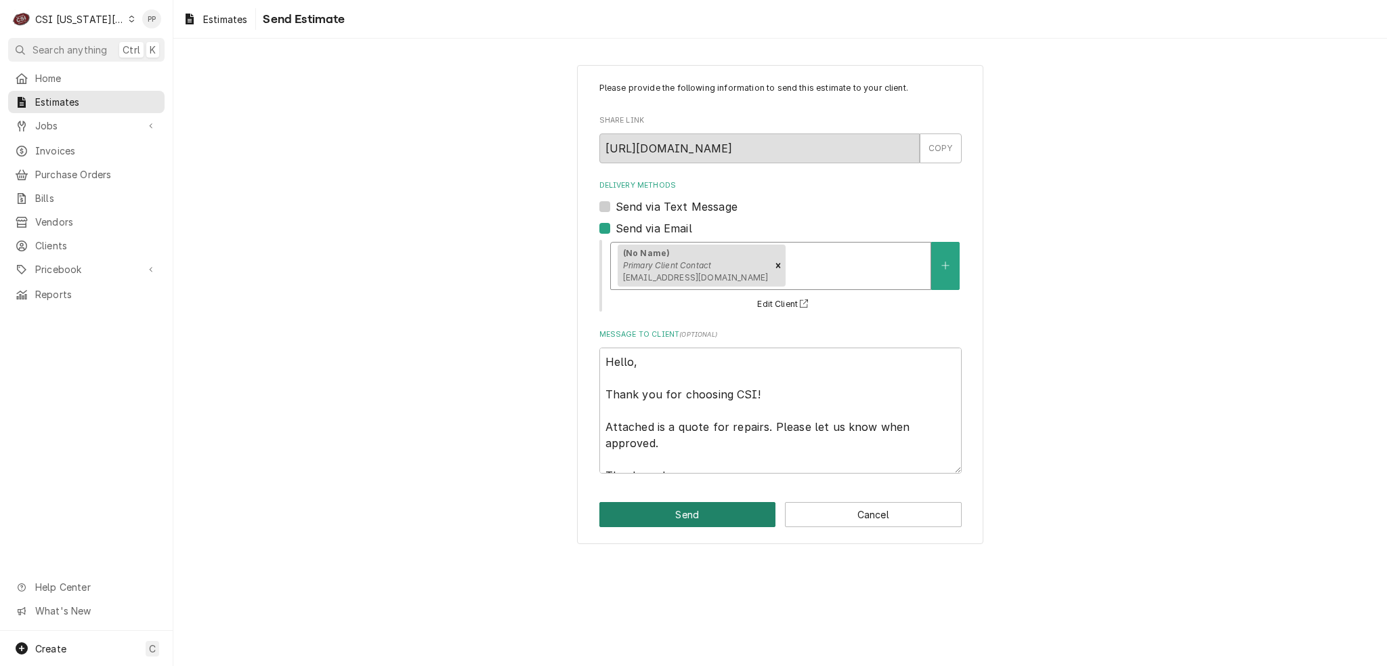
click at [680, 518] on button "Send" at bounding box center [687, 514] width 177 height 25
type textarea "x"
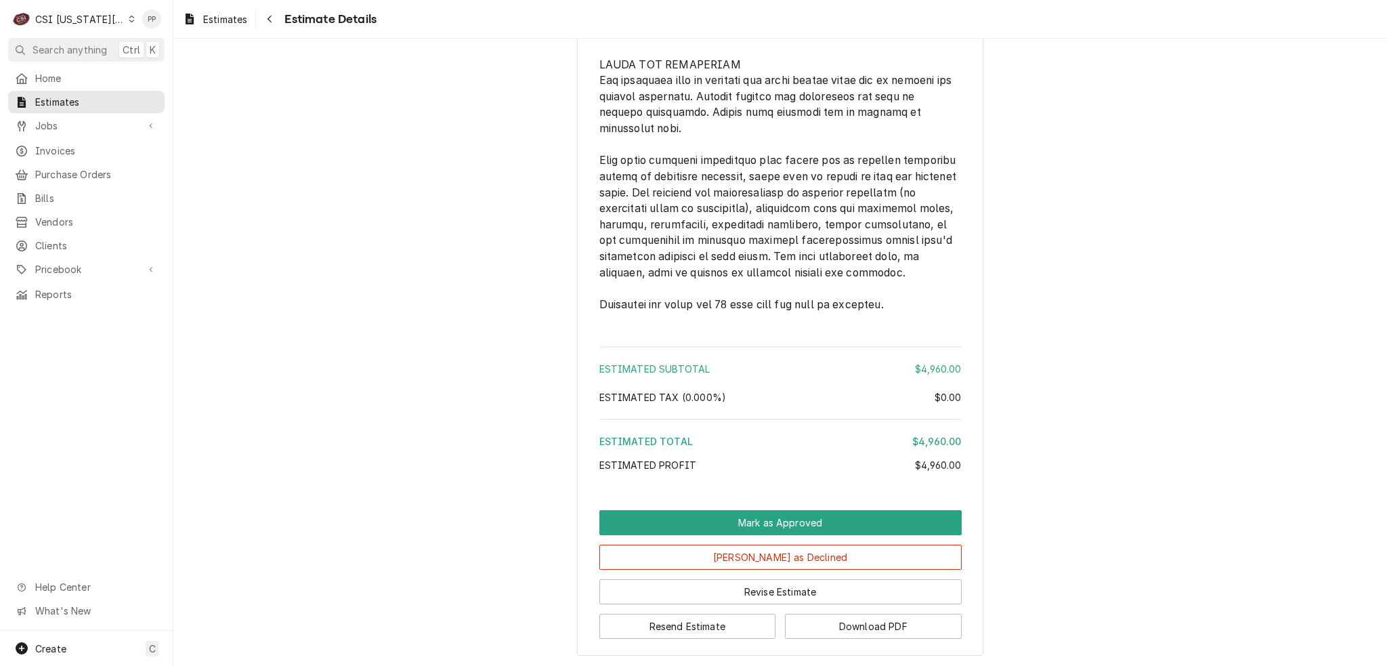
scroll to position [2326, 0]
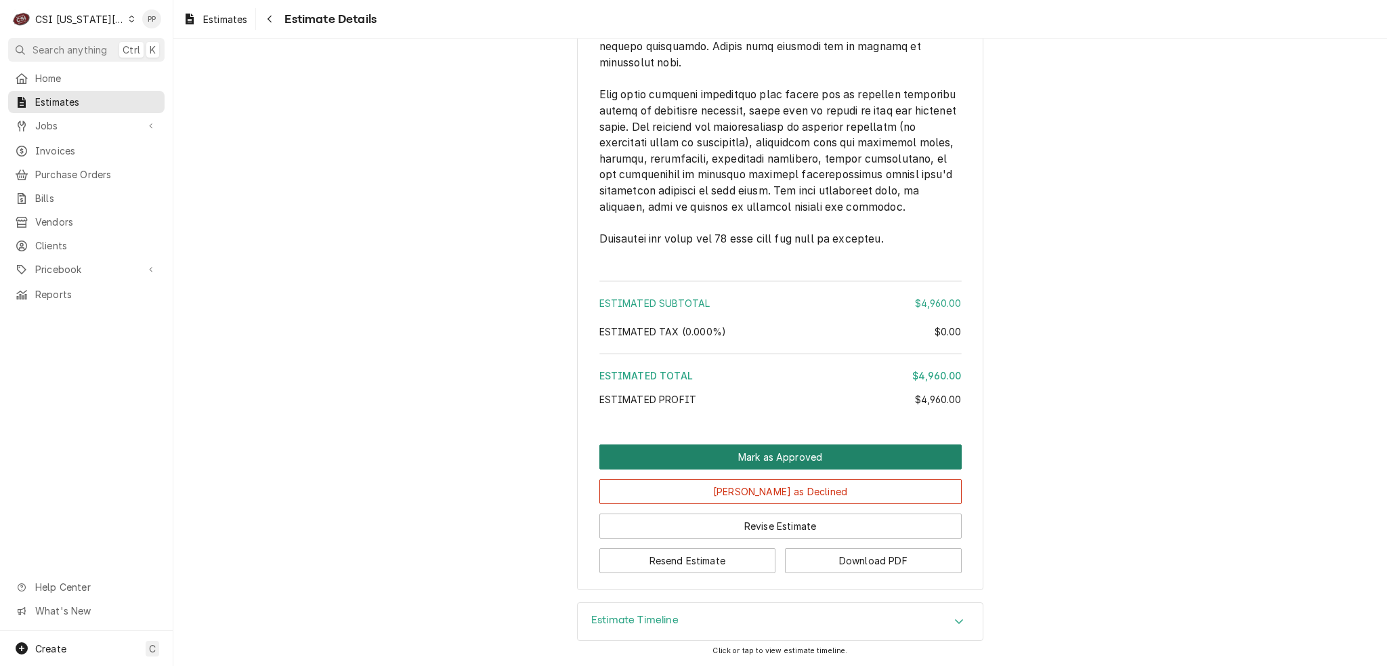
click at [753, 455] on button "Mark as Approved" at bounding box center [780, 456] width 362 height 25
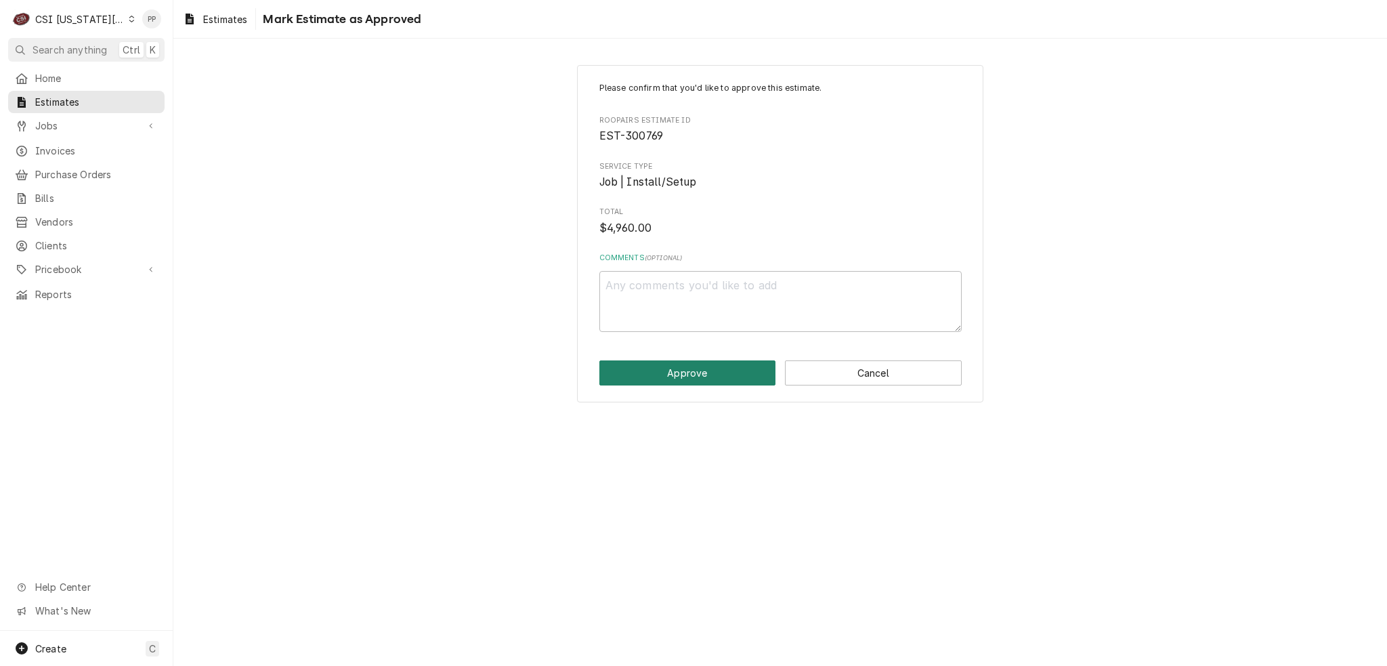
click at [707, 368] on button "Approve" at bounding box center [687, 372] width 177 height 25
type textarea "x"
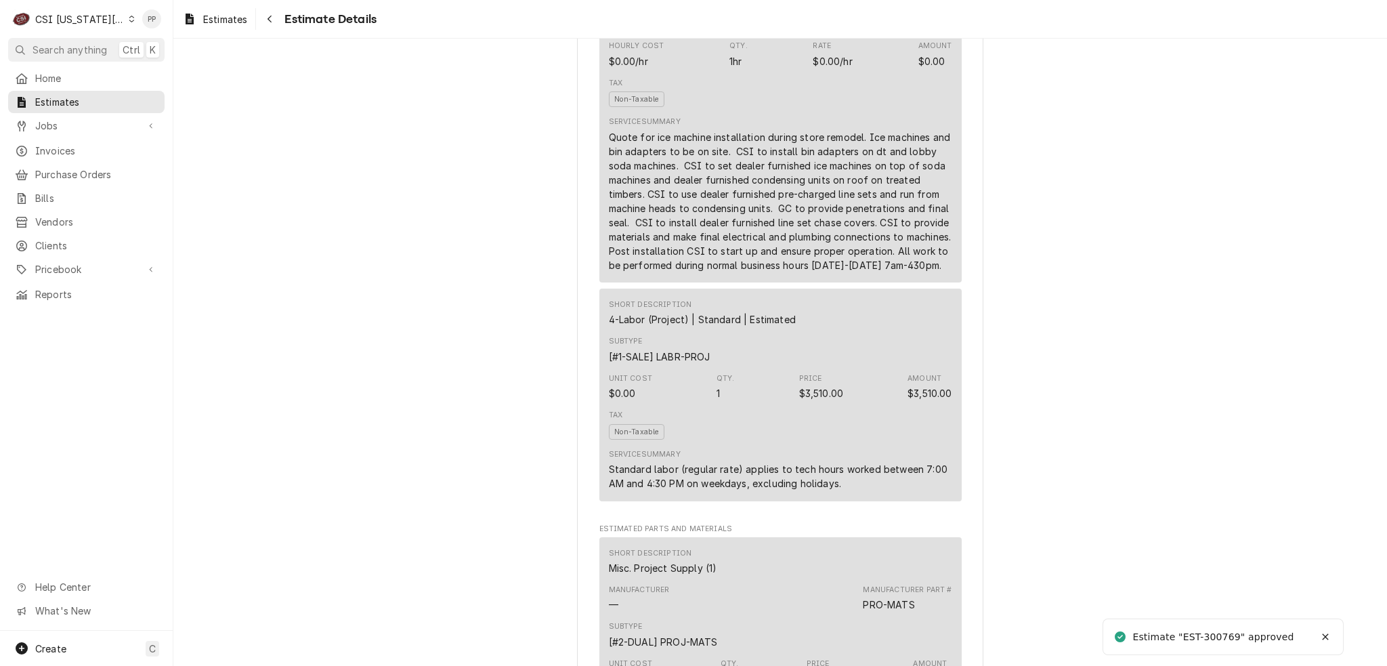
scroll to position [948, 0]
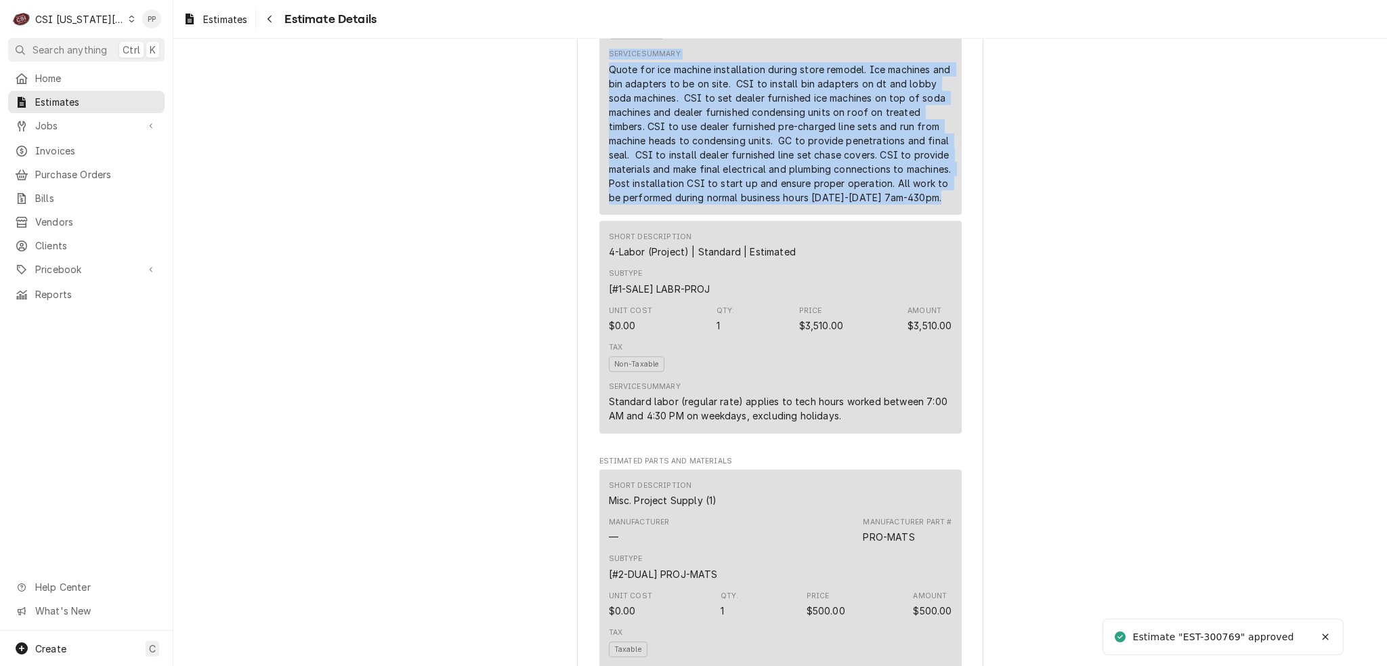
drag, startPoint x: 938, startPoint y: 228, endPoint x: 590, endPoint y: 85, distance: 375.8
click at [590, 85] on div "Sender CSI [US_STATE] City CSI Commercial Services [STREET_ADDRESS][PERSON_NAME…" at bounding box center [780, 534] width 406 height 2819
copy div "Service Summary Quote for ice machine installation during store remodel. Ice ma…"
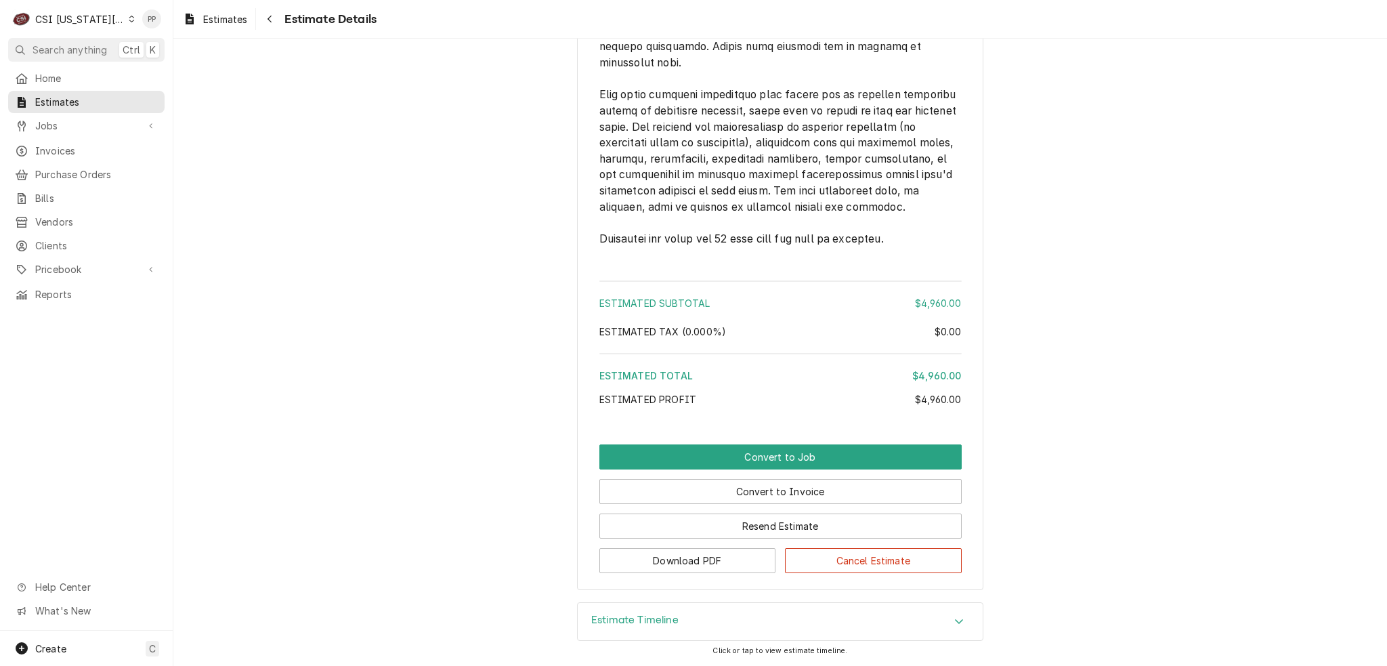
scroll to position [2326, 0]
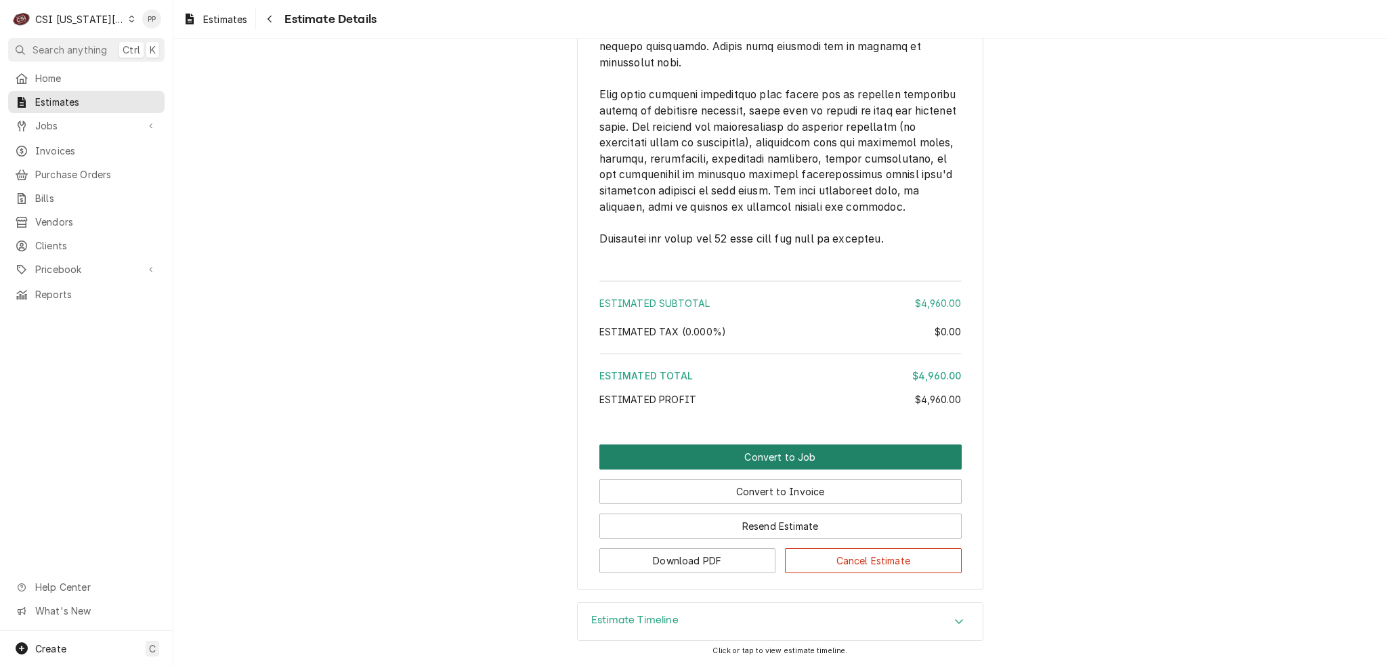
click at [780, 464] on button "Convert to Job" at bounding box center [780, 456] width 362 height 25
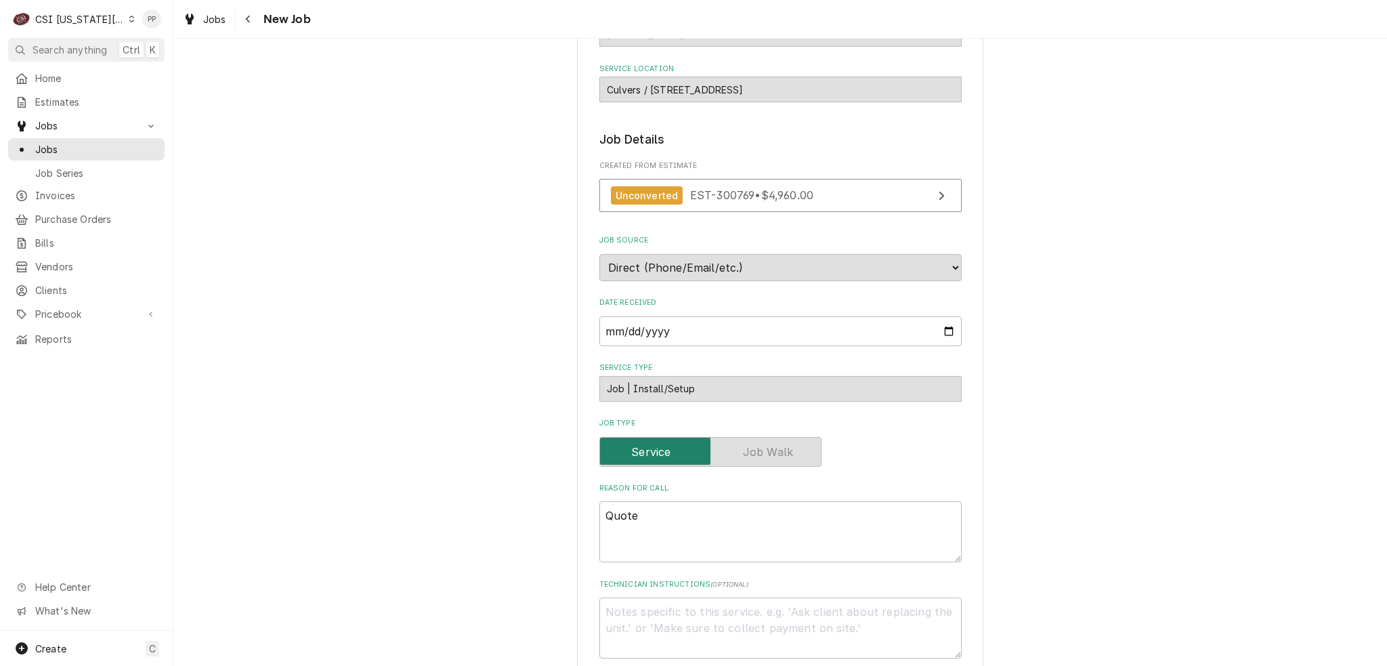
scroll to position [271, 0]
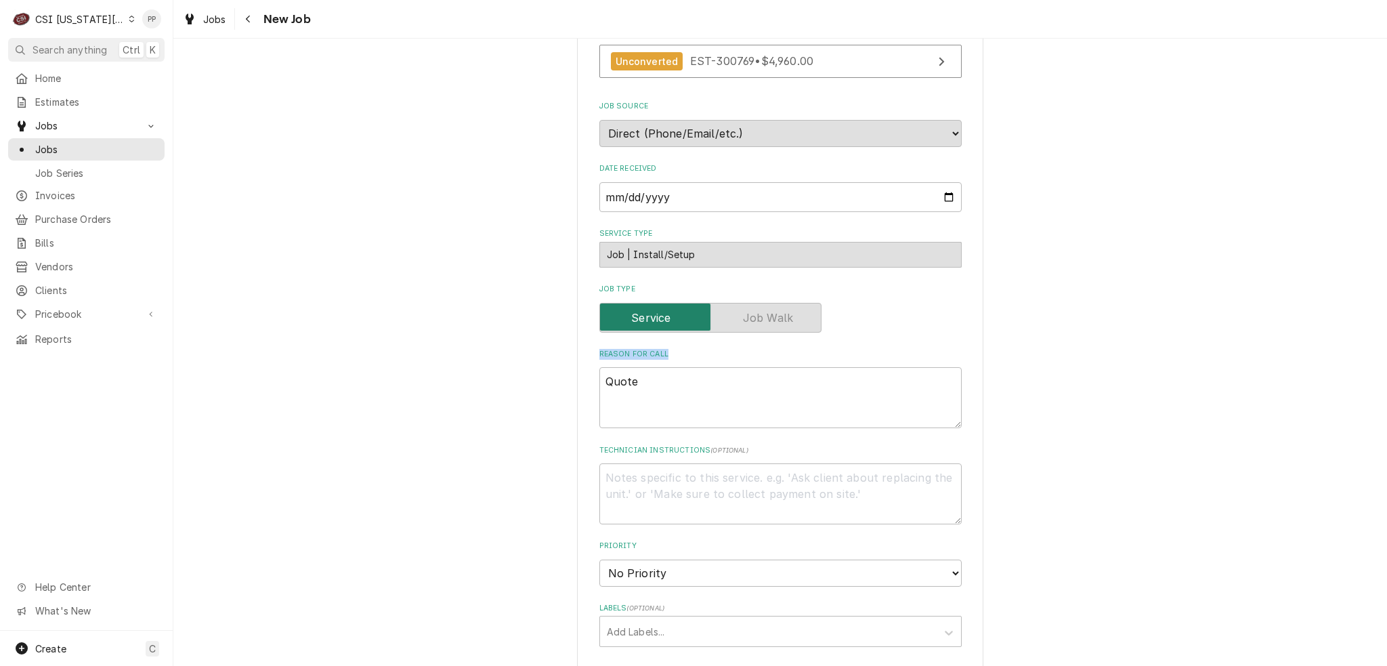
drag, startPoint x: 579, startPoint y: 360, endPoint x: 544, endPoint y: 357, distance: 34.6
click at [547, 360] on div "Please provide the following information to create a job: Client Details Client…" at bounding box center [779, 485] width 1213 height 1407
drag, startPoint x: 698, startPoint y: 376, endPoint x: 682, endPoint y: 380, distance: 16.9
click at [691, 376] on textarea "Quote" at bounding box center [780, 397] width 362 height 61
drag, startPoint x: 606, startPoint y: 383, endPoint x: 576, endPoint y: 385, distance: 29.9
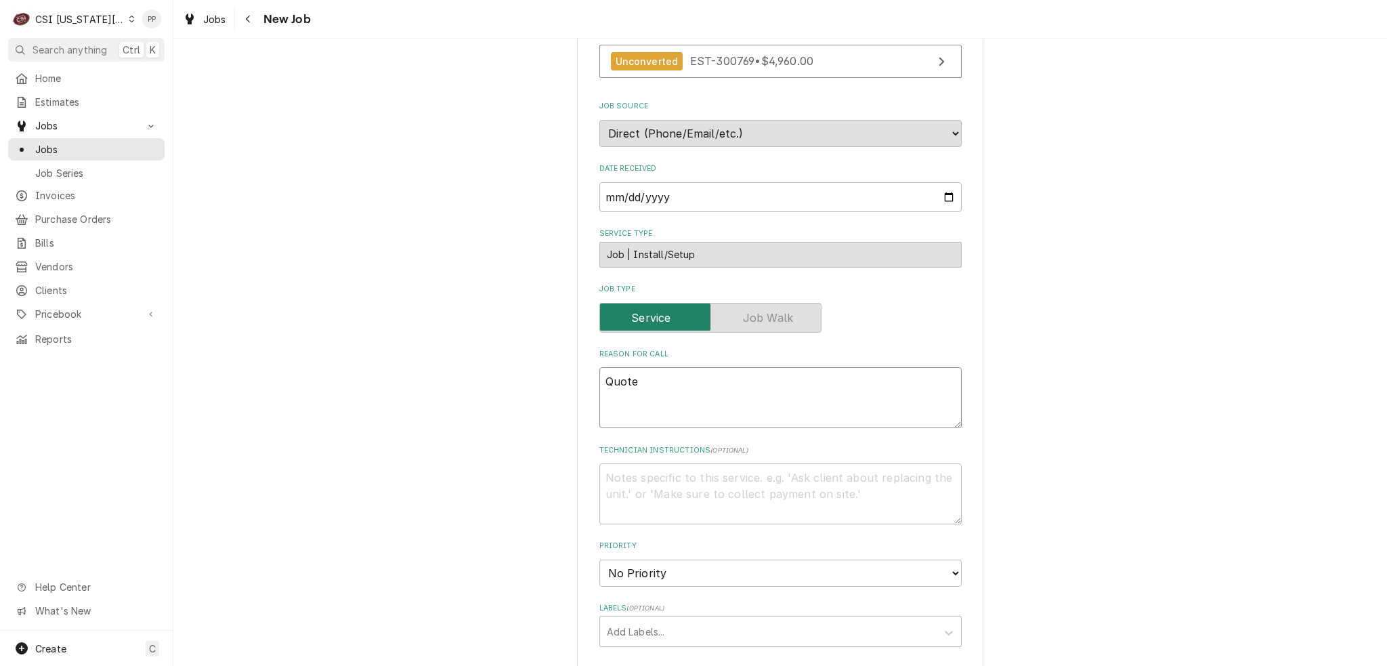
click at [578, 385] on div "Please provide the following information to create a job: Client Details Client…" at bounding box center [780, 485] width 406 height 1383
paste textarea "Service Summary Quote for ice machine installation during store remodel. Ice ma…"
type textarea "x"
type textarea "Service Summary Quote for ice machine installation during store remodel. Ice ma…"
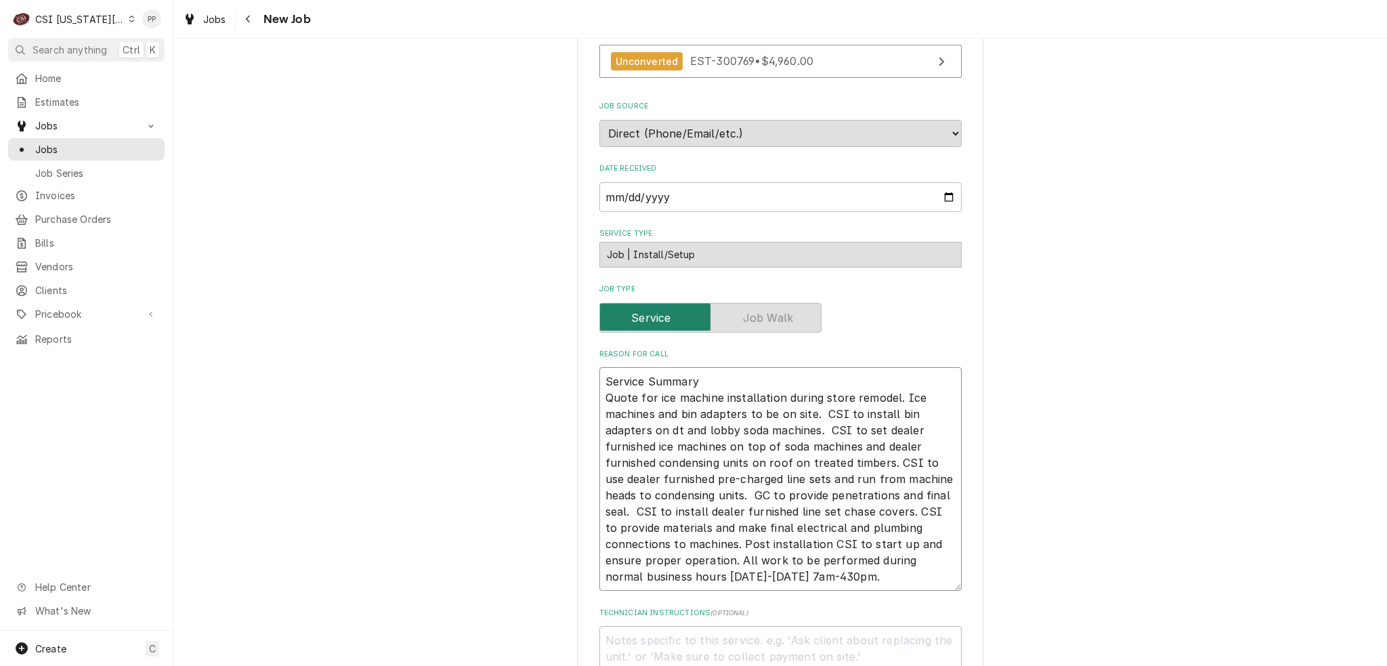
click at [577, 375] on div "Please provide the following information to create a job: Client Details Client…" at bounding box center [780, 567] width 406 height 1546
type textarea "x"
type textarea "Quote for ice machine installation during store remodel. Ice machines and bin a…"
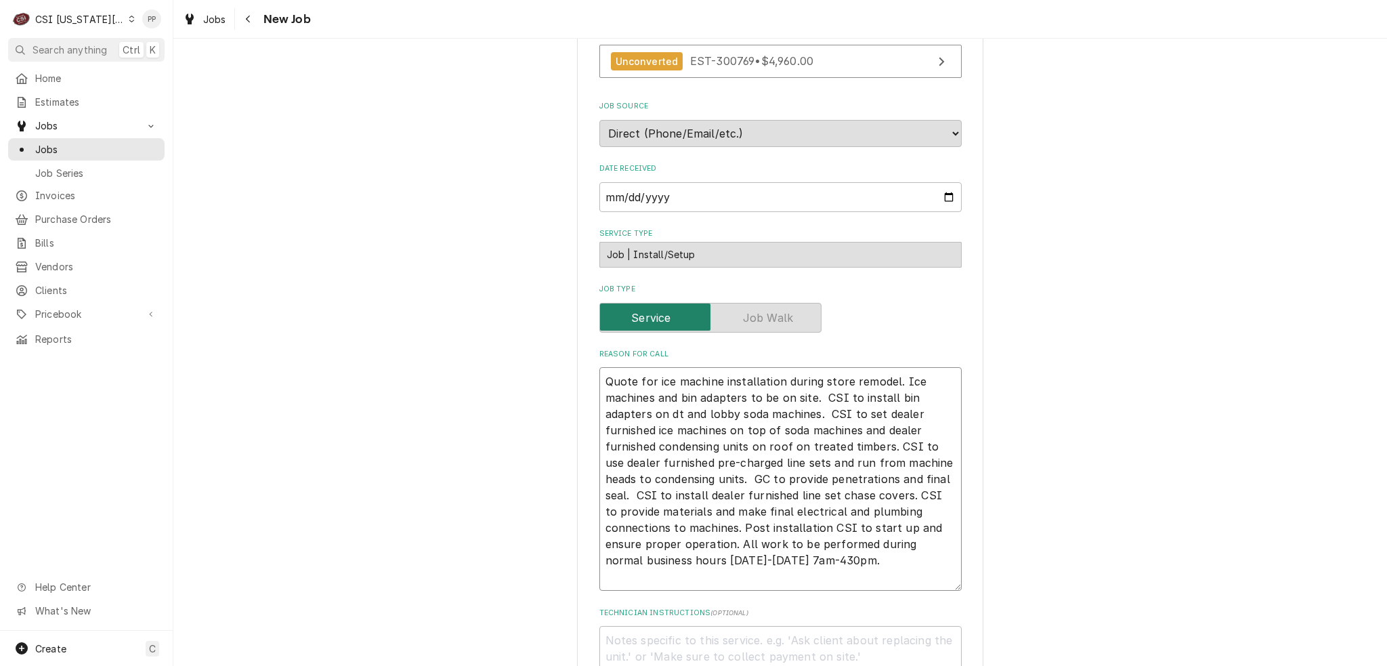
type textarea "x"
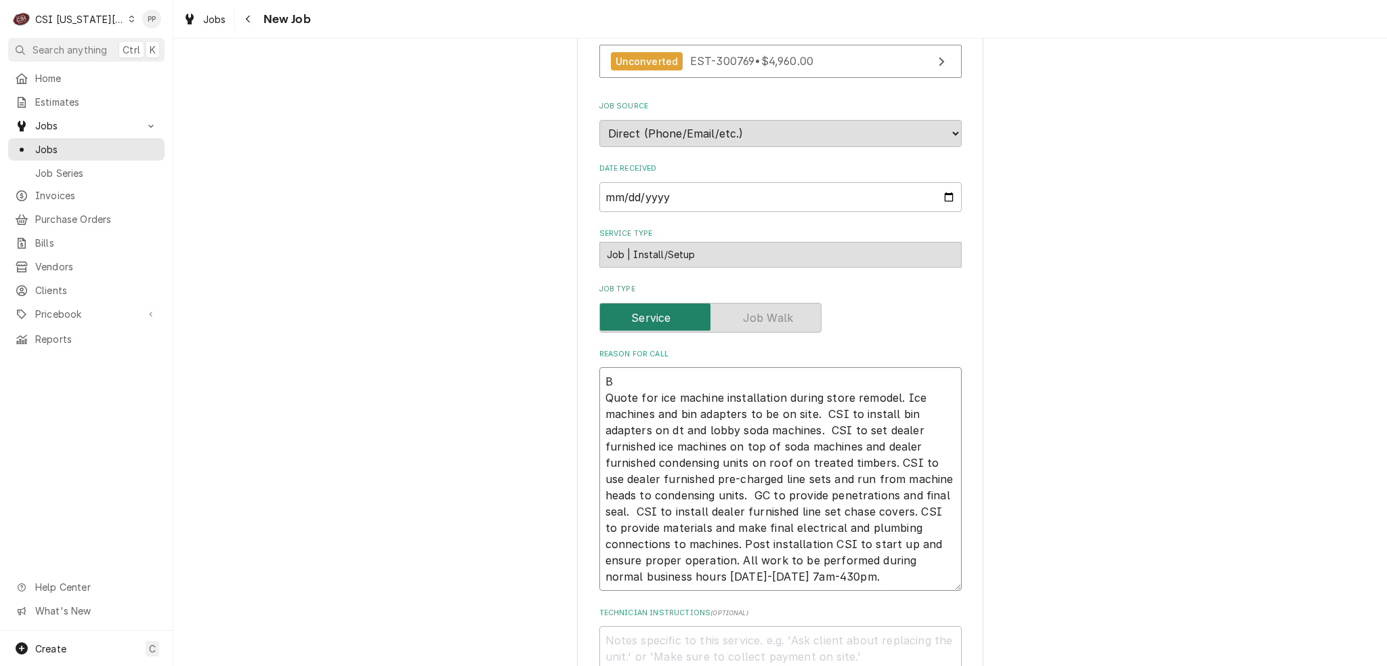
type textarea "Bo Quote for ice machine installation during store remodel. Ice machines and bi…"
type textarea "x"
type textarea "Boe Quote for ice machine installation during store remodel. Ice machines and b…"
type textarea "x"
type textarea "Boel Quote for ice machine installation during store remodel. Ice machines and …"
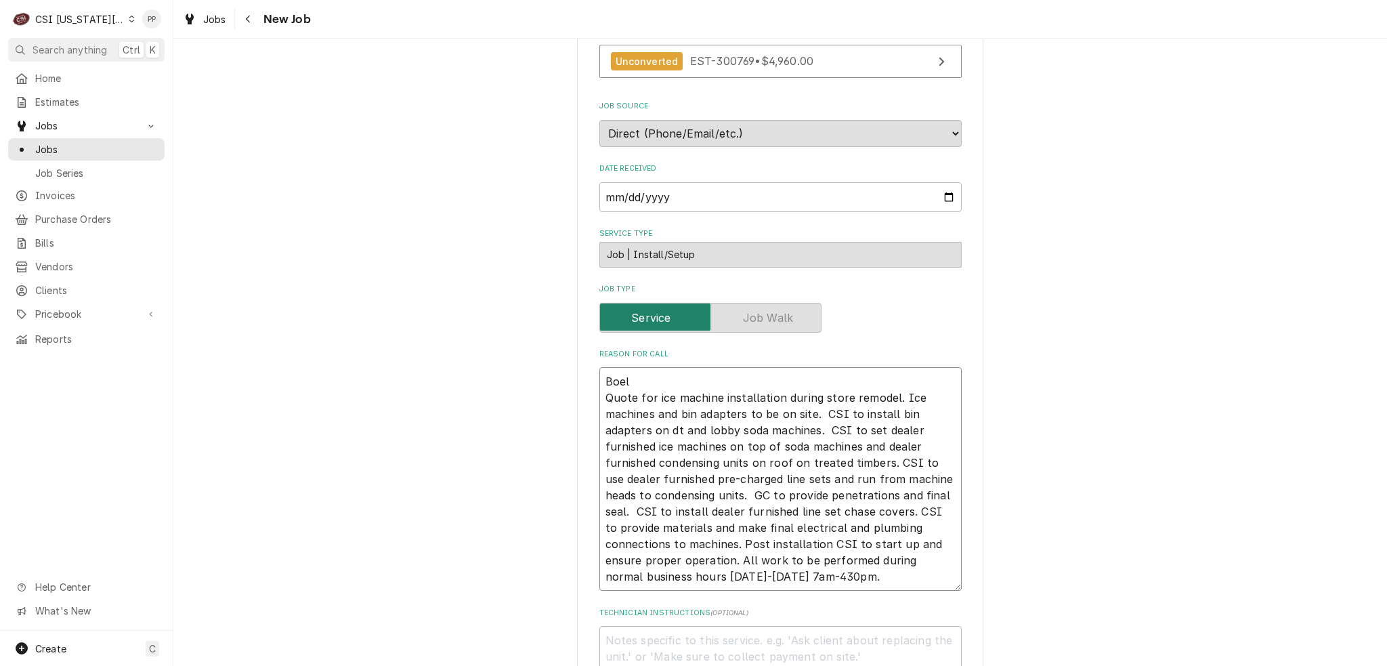
type textarea "x"
type textarea "Boelt Quote for ice machine installation during store remodel. Ice machines and…"
type textarea "x"
type textarea "Boelte Quote for ice machine installation during store remodel. Ice machines an…"
type textarea "x"
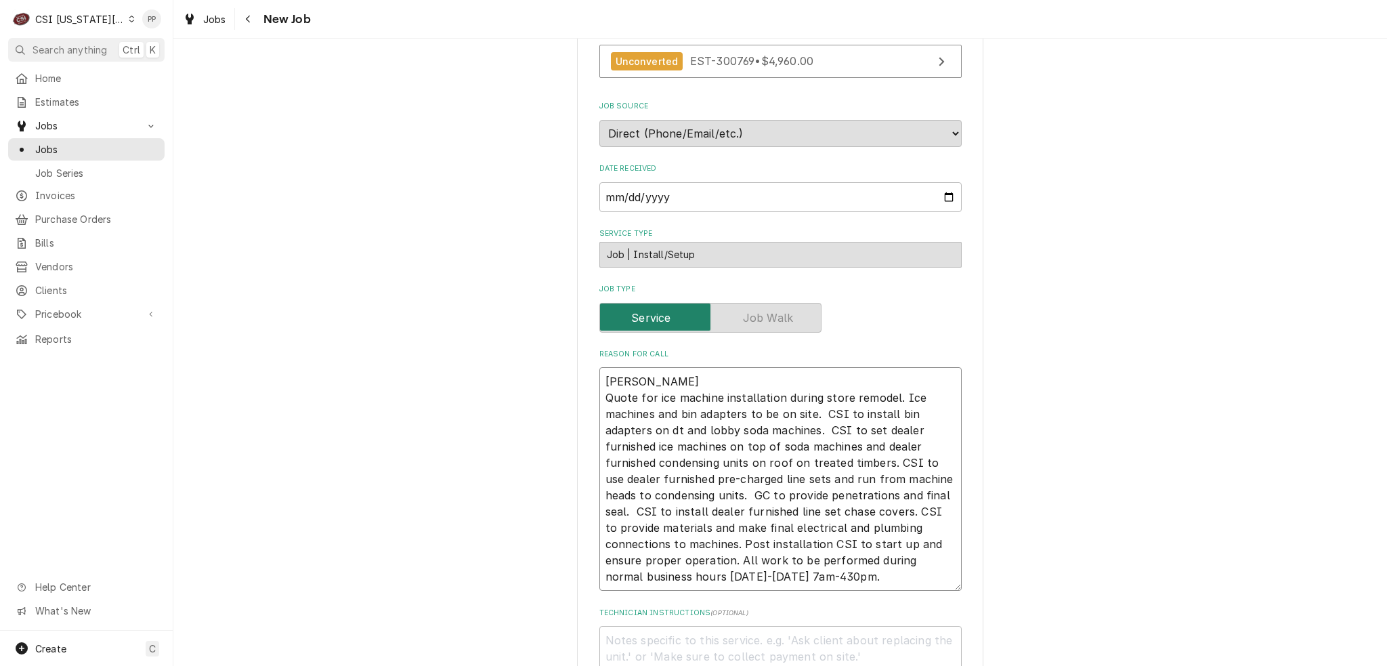
type textarea "Boelter Quote for ice machine installation during store remodel. Ice machines a…"
type textarea "x"
type textarea "Boelter P Quote for ice machine installation during store remodel. Ice machines…"
type textarea "x"
type textarea "Boelter PO Quote for ice machine installation during store remodel. Ice machine…"
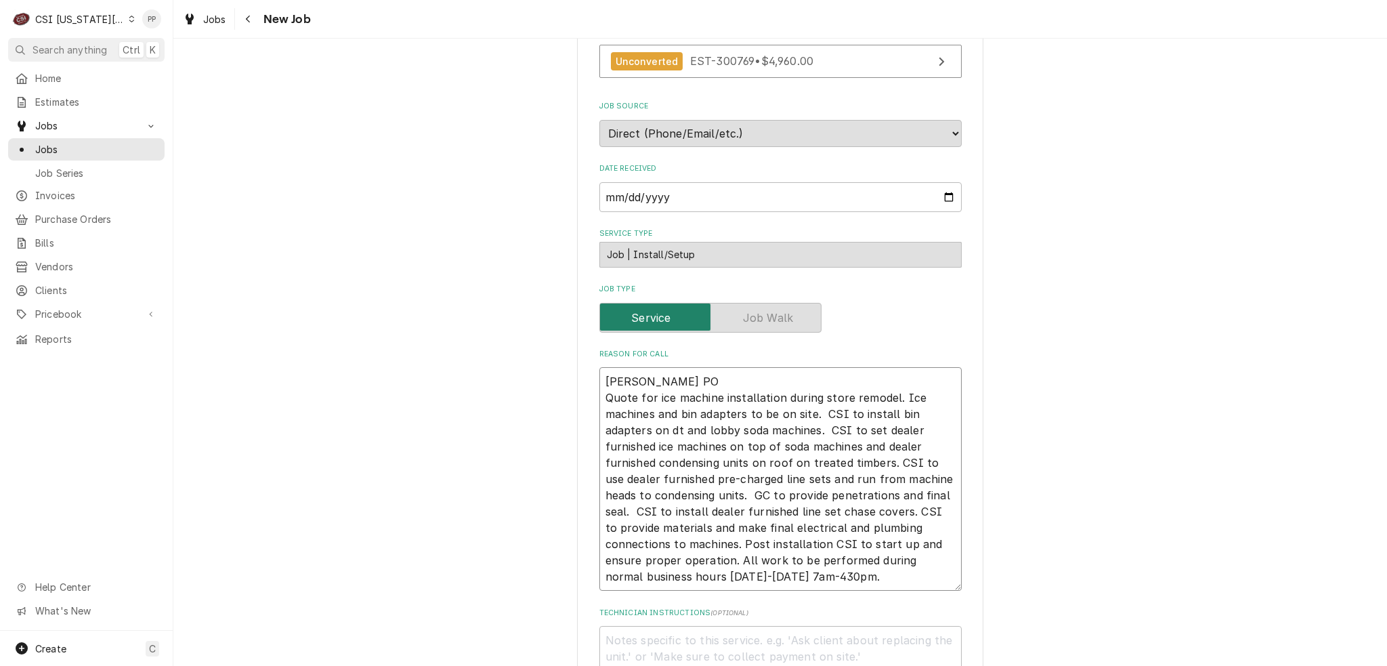
type textarea "x"
type textarea "Boelter PO Quote for ice machine installation during store remodel. Ice machine…"
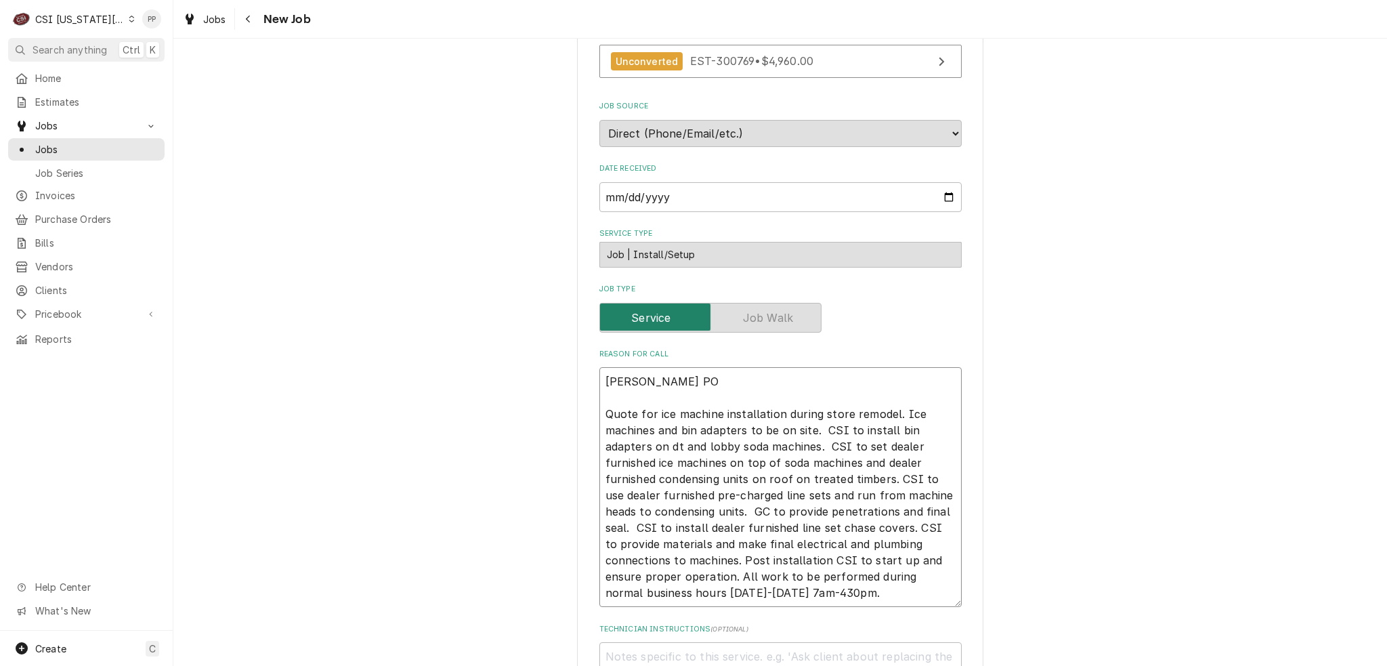
type textarea "x"
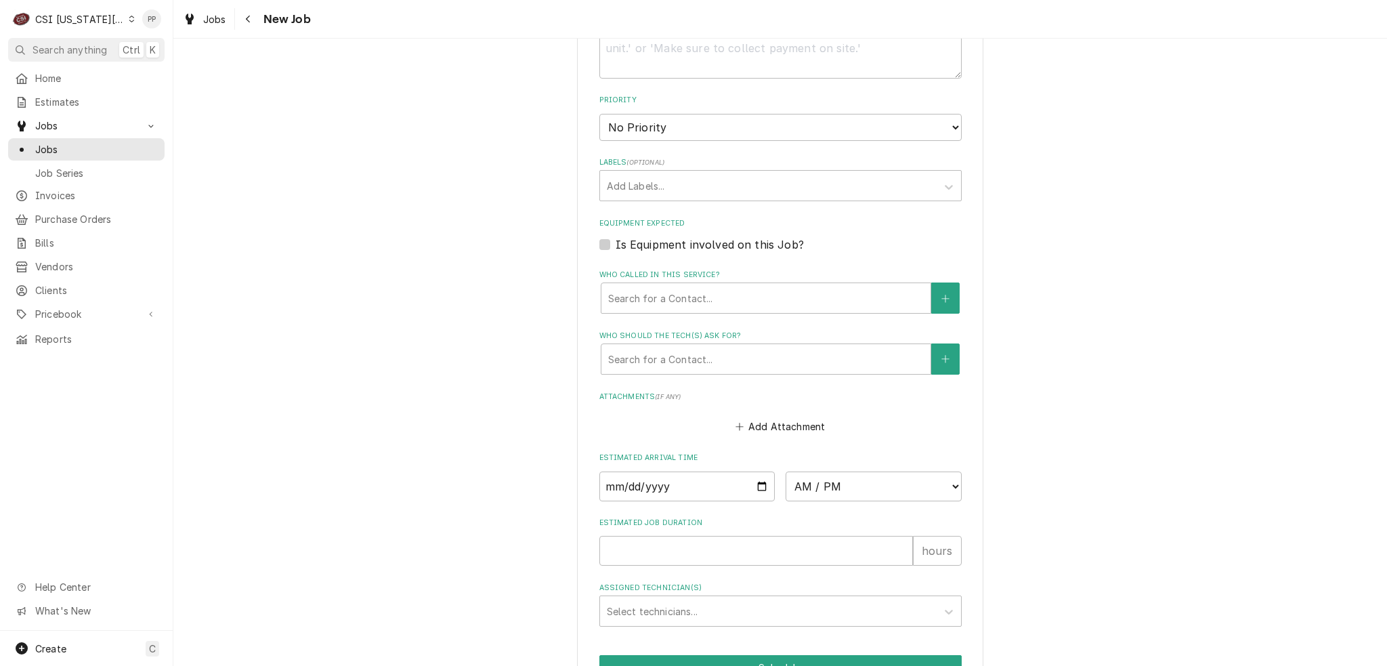
scroll to position [967, 0]
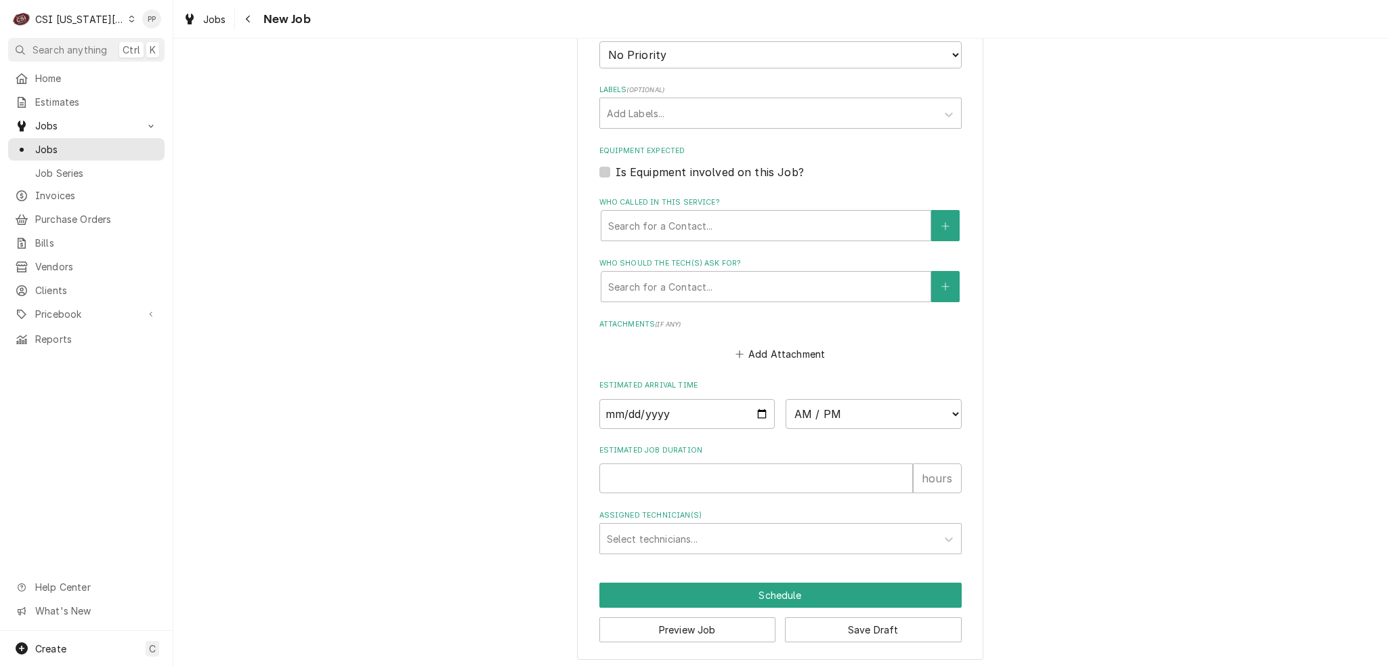
type textarea "Boelter PO Quote for ice machine installation during store remodel. Ice machine…"
click at [756, 411] on input "Date" at bounding box center [687, 414] width 176 height 30
type input "2025-10-07"
drag, startPoint x: 789, startPoint y: 414, endPoint x: 808, endPoint y: 414, distance: 19.0
click at [790, 414] on select "AM / PM 6:00 AM 6:15 AM 6:30 AM 6:45 AM 7:00 AM 7:15 AM 7:30 AM 7:45 AM 8:00 AM…" at bounding box center [873, 414] width 176 height 30
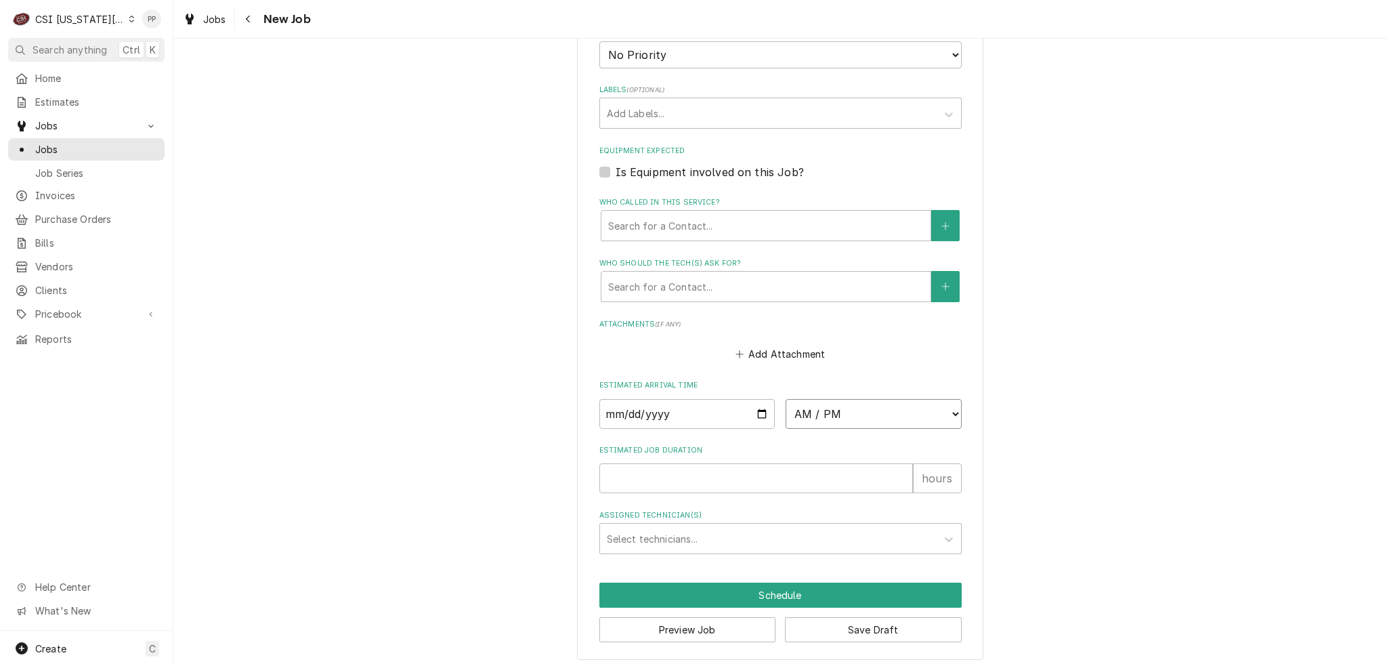
type textarea "x"
select select "07:00:00"
click at [785, 399] on select "AM / PM 6:00 AM 6:15 AM 6:30 AM 6:45 AM 7:00 AM 7:15 AM 7:30 AM 7:45 AM 8:00 AM…" at bounding box center [873, 414] width 176 height 30
click at [675, 475] on input "Estimated Job Duration" at bounding box center [755, 478] width 313 height 30
type textarea "x"
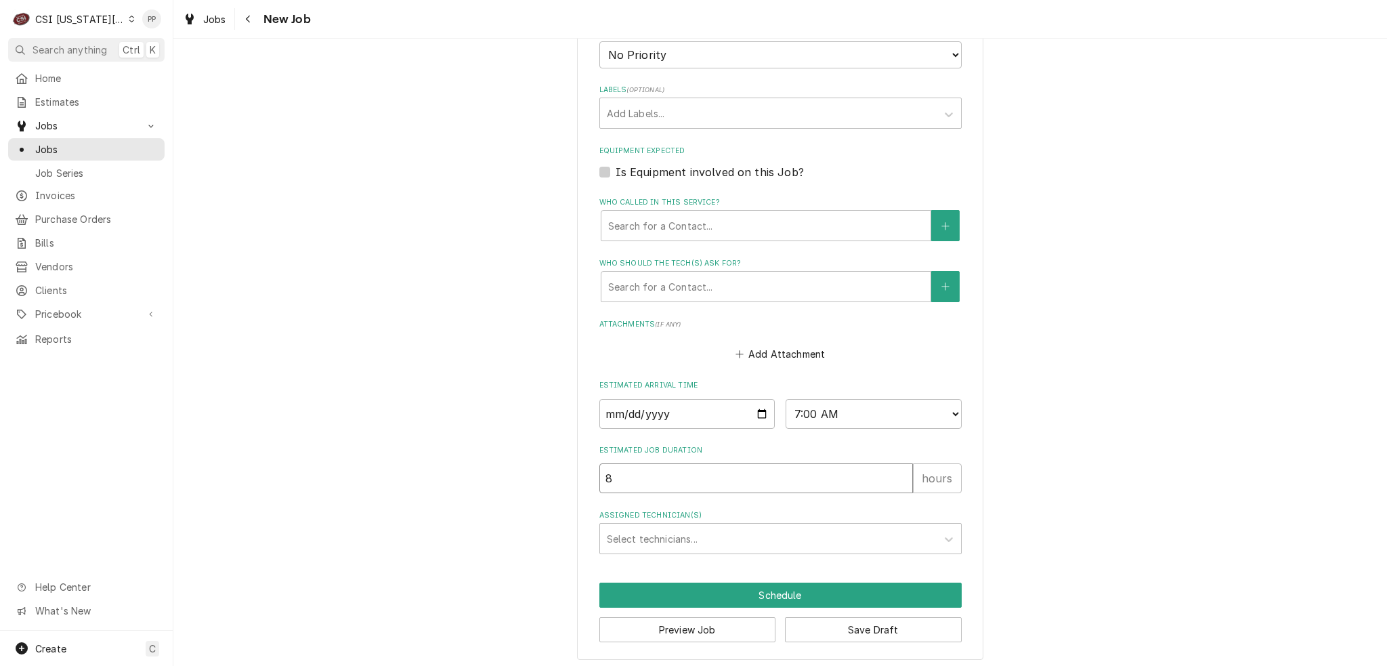
type input "8"
type textarea "x"
type input "z"
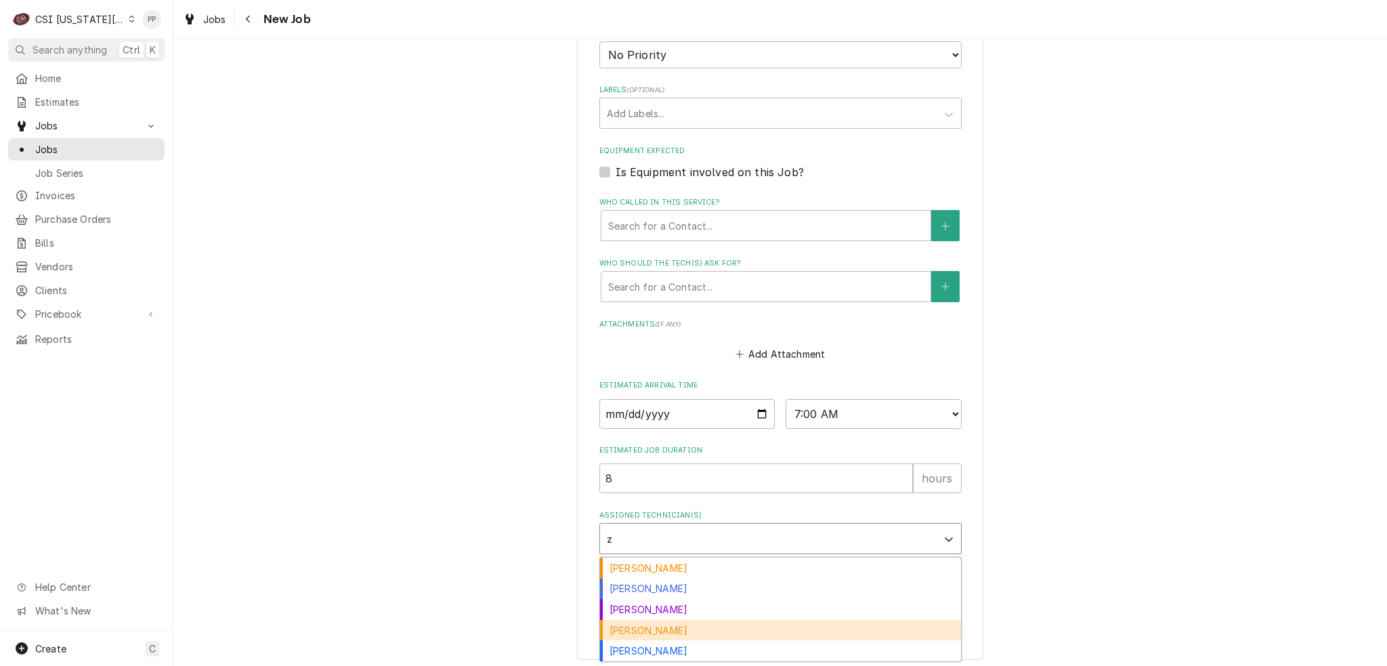
click at [651, 619] on div "Zach Masters" at bounding box center [780, 629] width 361 height 21
type textarea "x"
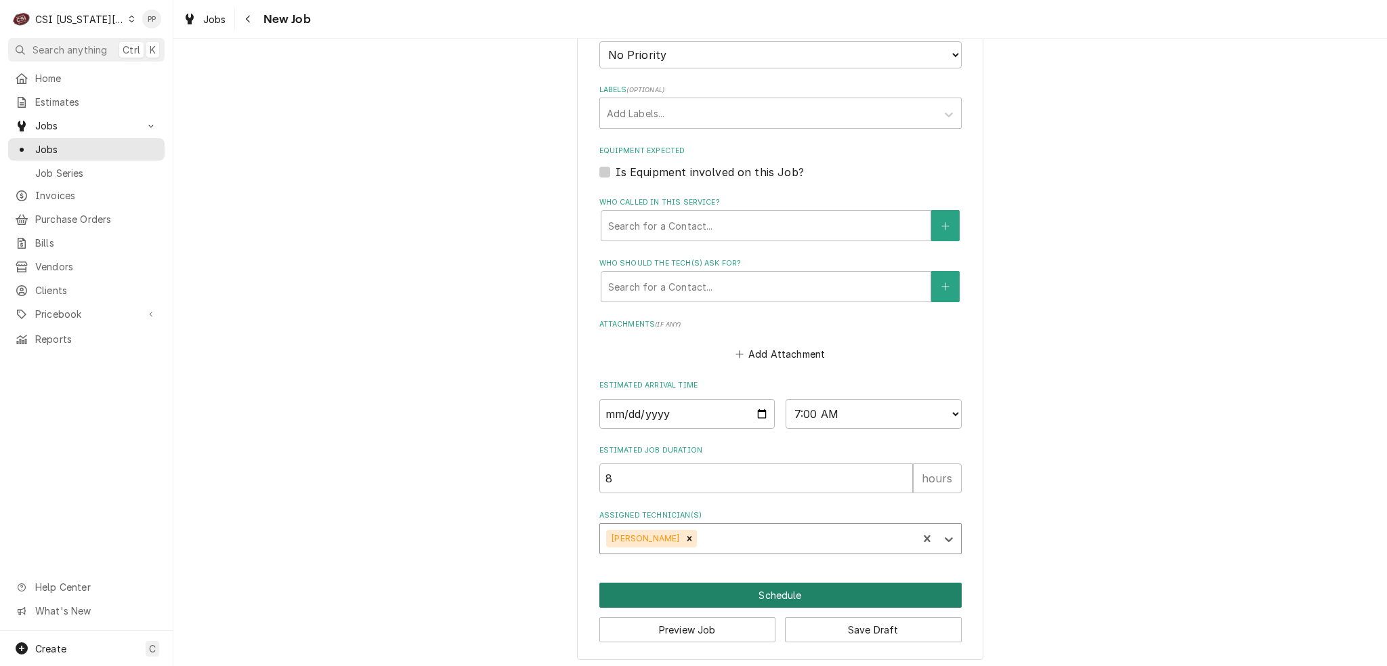
click at [726, 594] on button "Schedule" at bounding box center [780, 594] width 362 height 25
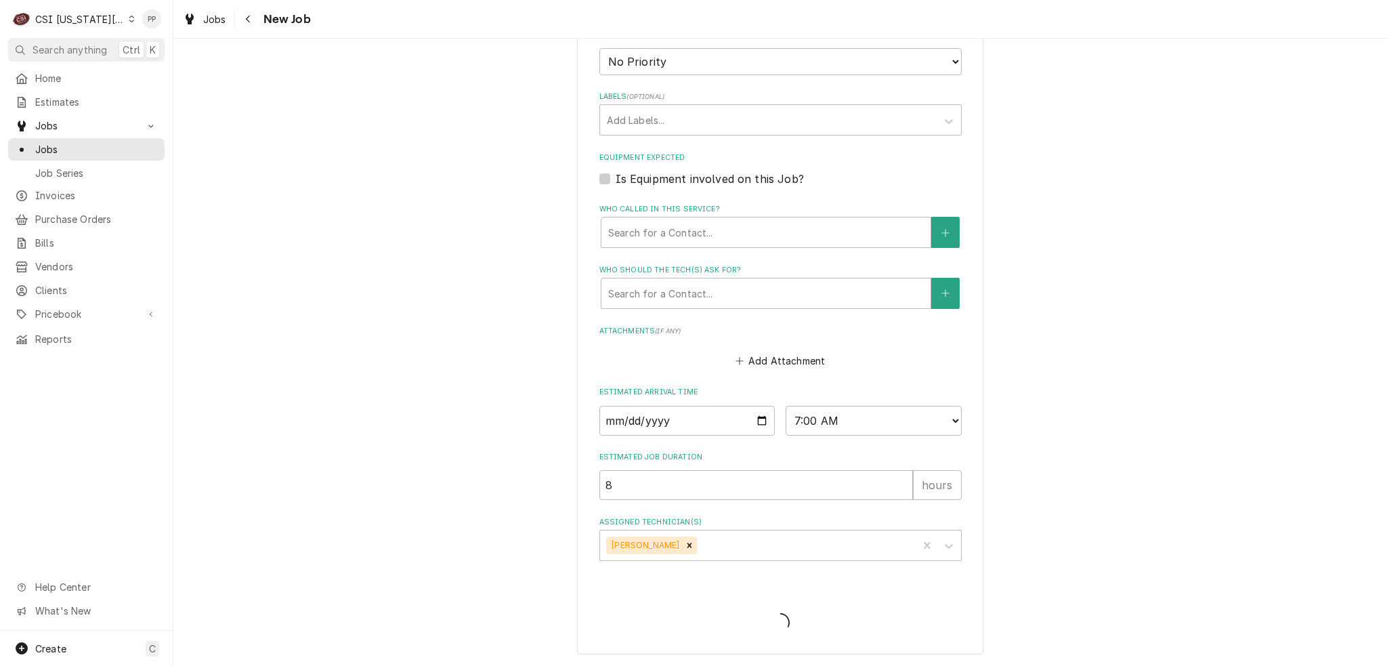
scroll to position [956, 0]
type textarea "x"
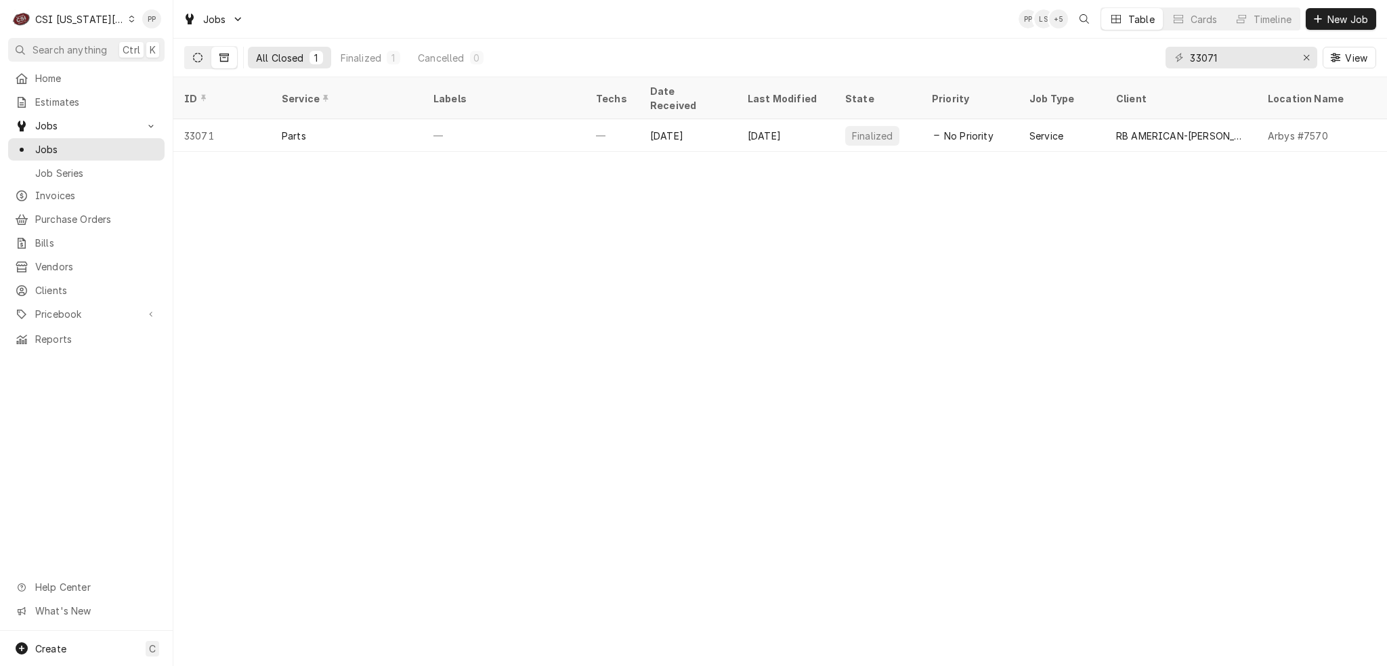
click at [198, 48] on button "Dynamic Content Wrapper" at bounding box center [198, 58] width 26 height 22
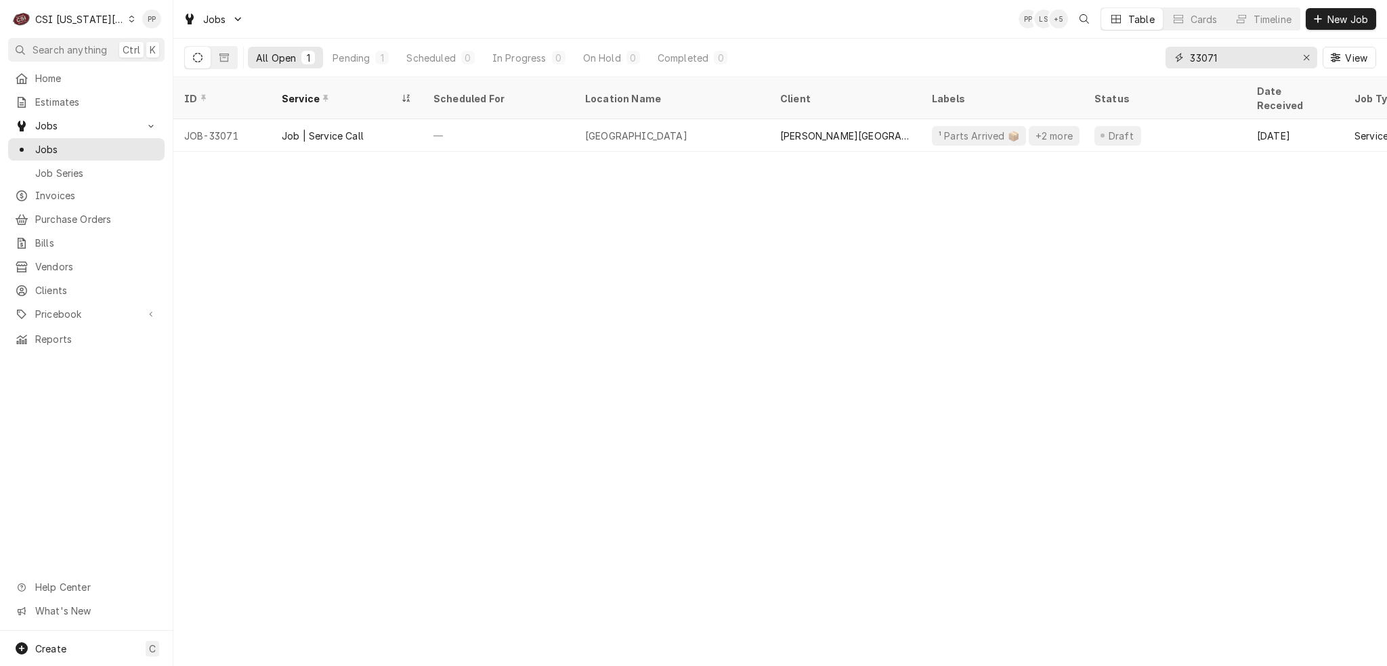
click at [1307, 62] on div "Erase input" at bounding box center [1306, 58] width 14 height 14
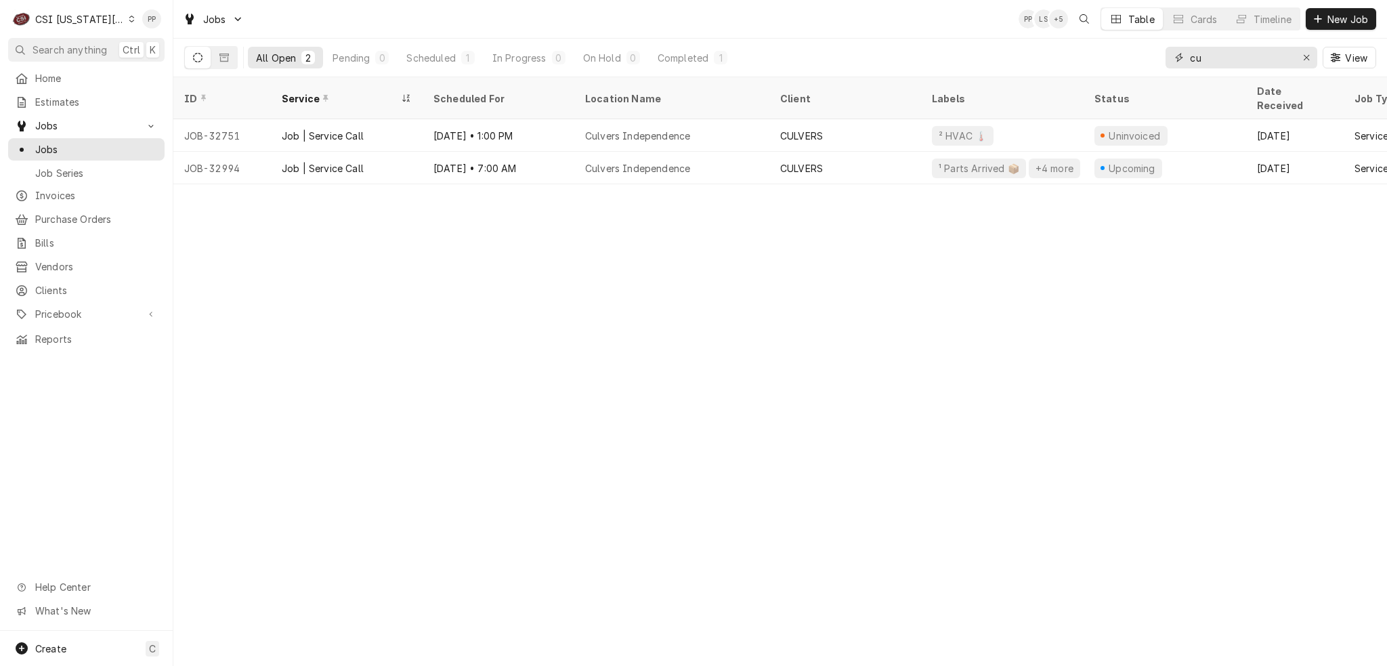
type input "c"
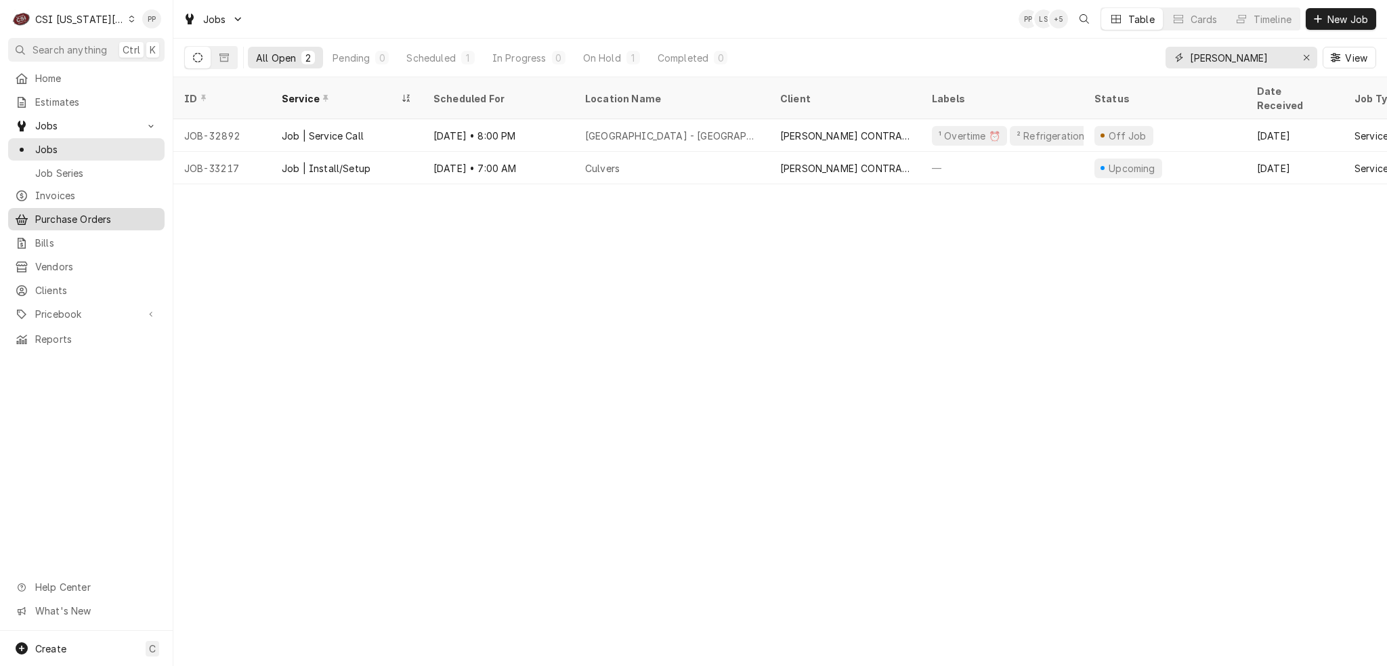
type input "[PERSON_NAME]"
click at [89, 215] on span "Purchase Orders" at bounding box center [96, 219] width 123 height 14
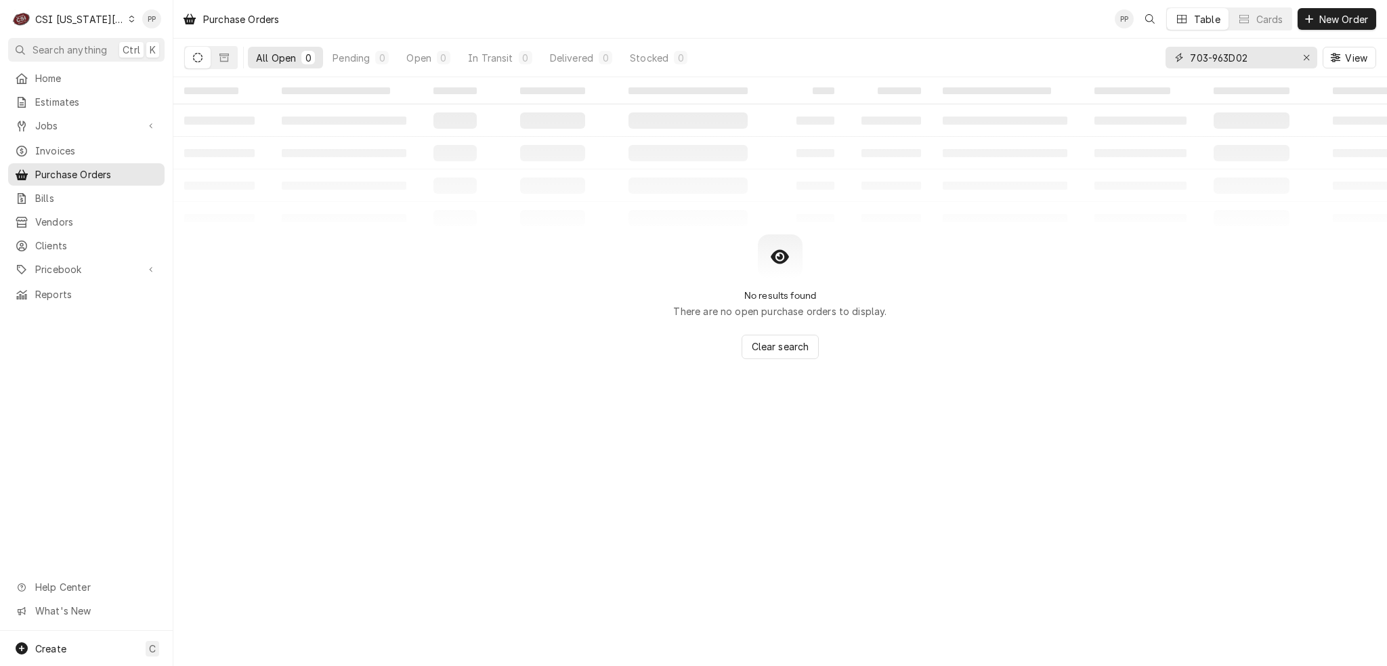
drag, startPoint x: 1299, startPoint y: 59, endPoint x: 1308, endPoint y: 50, distance: 12.4
click at [1301, 59] on div "Erase input" at bounding box center [1306, 58] width 14 height 14
click at [1310, 23] on icon "Dynamic Content Wrapper" at bounding box center [1309, 18] width 8 height 9
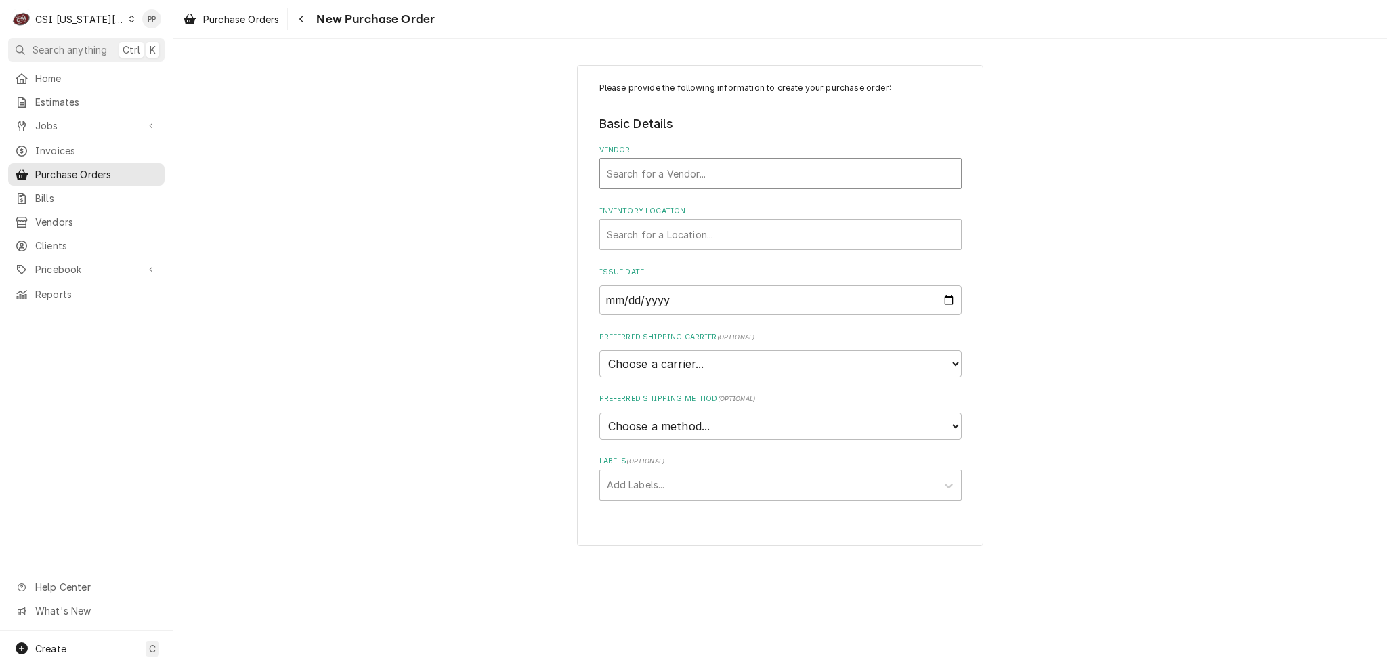
click at [680, 178] on div "Vendor" at bounding box center [780, 173] width 347 height 24
type input "[PERSON_NAME]"
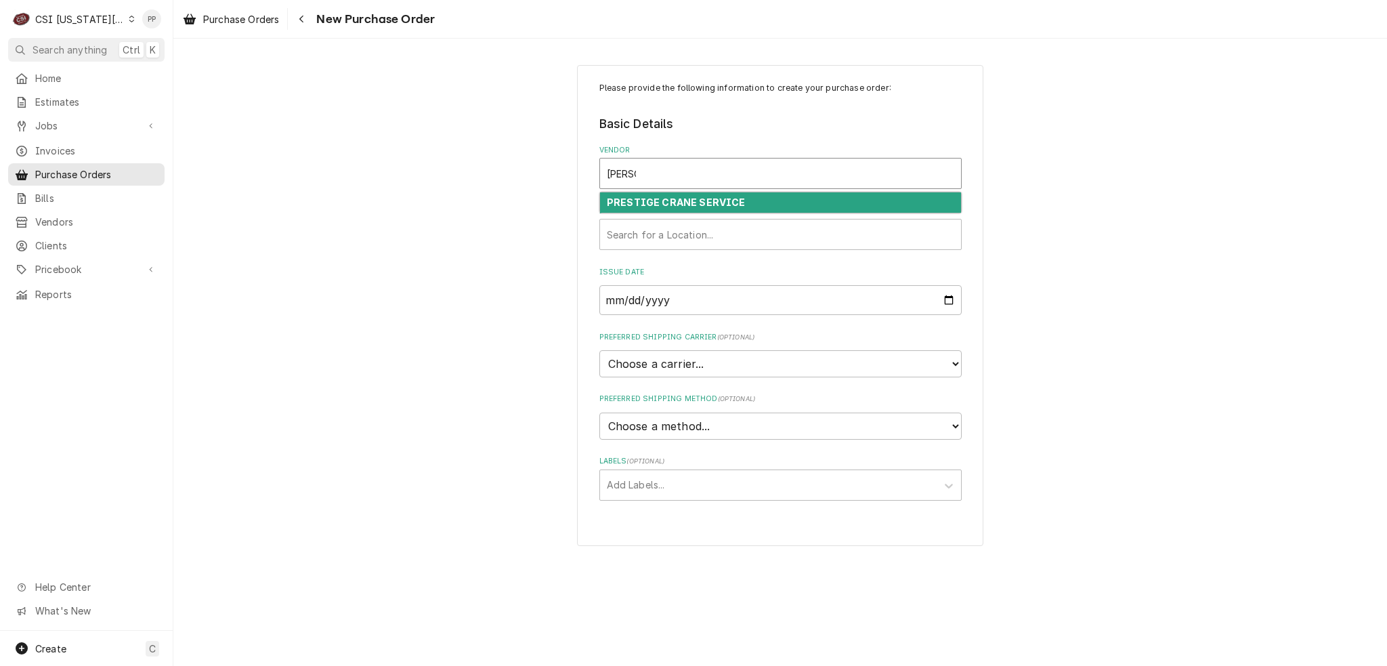
click at [682, 196] on strong "PRESTIGE CRANE SERVICE" at bounding box center [676, 202] width 139 height 12
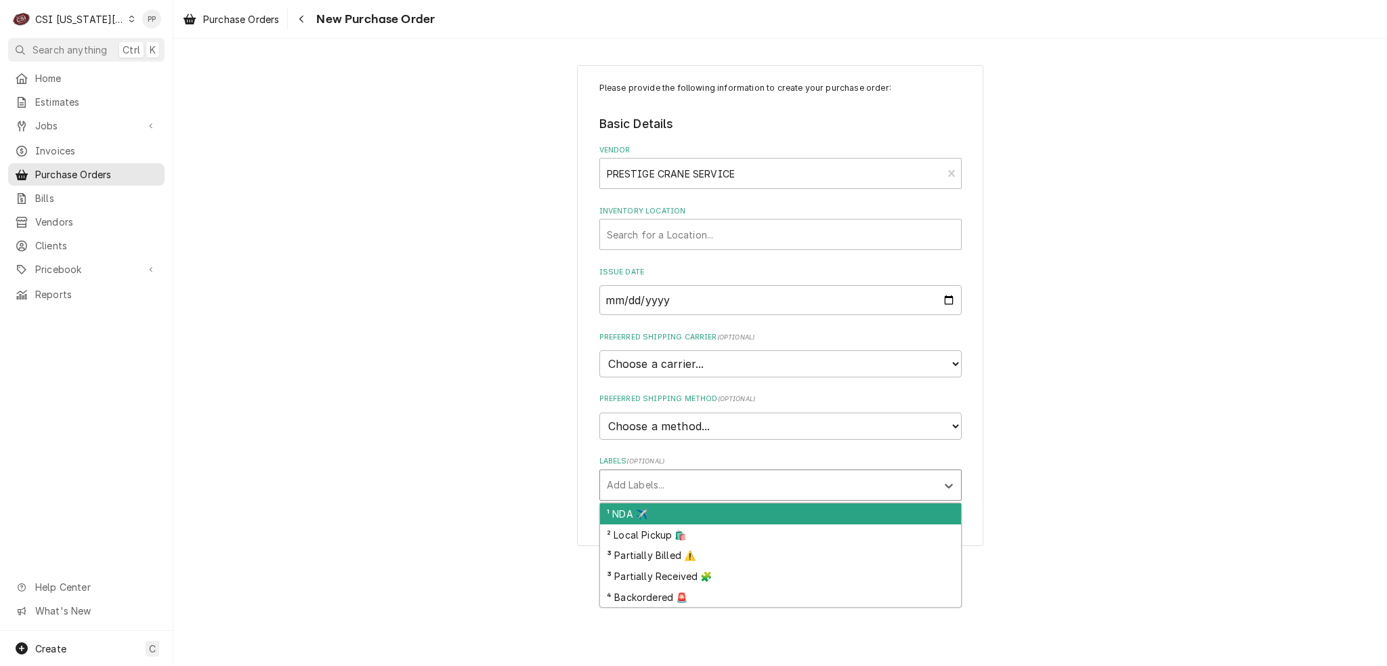
click at [675, 475] on div "Labels" at bounding box center [768, 485] width 323 height 24
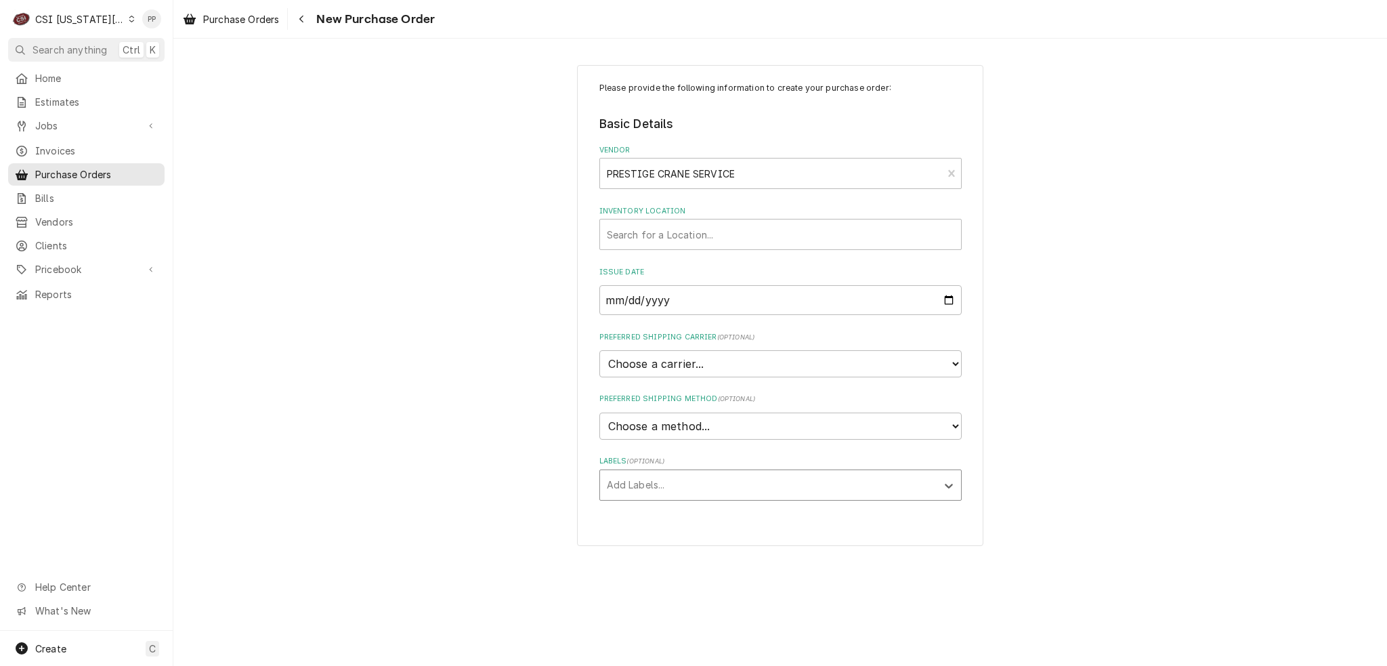
click at [693, 473] on div "Labels" at bounding box center [768, 485] width 323 height 24
click at [747, 234] on div "Inventory Location" at bounding box center [780, 234] width 347 height 24
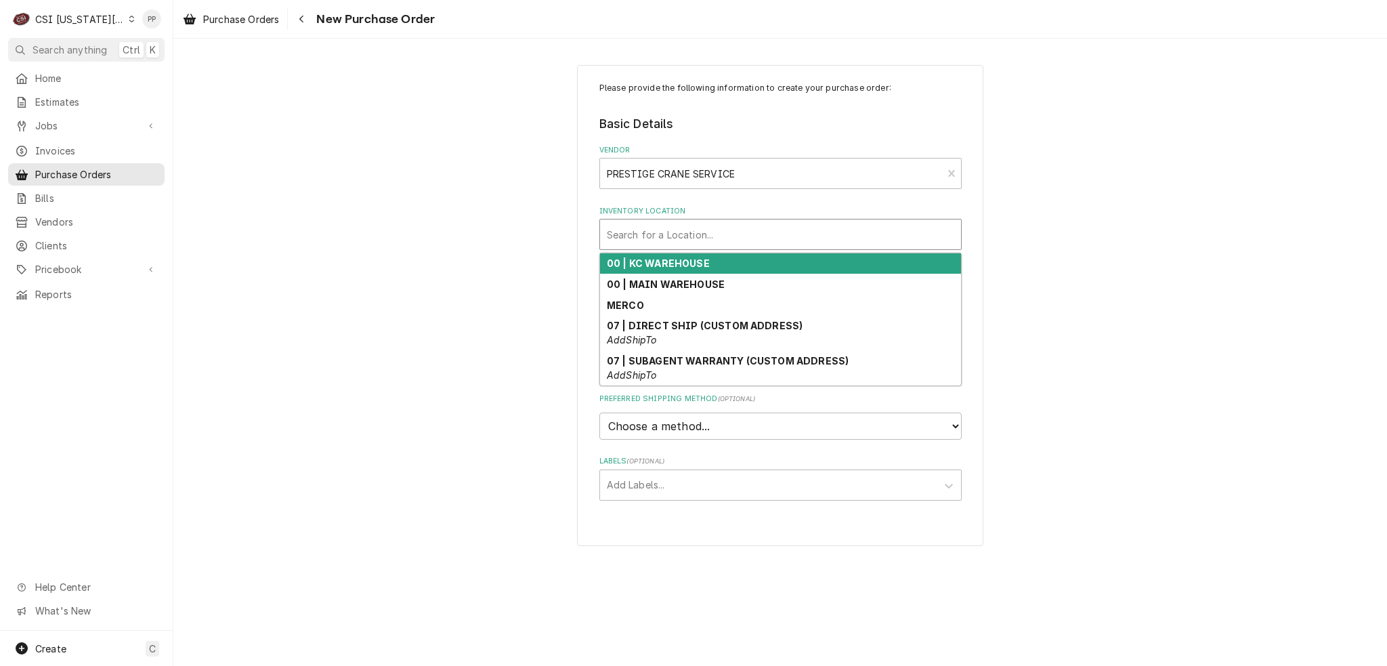
click at [737, 257] on div "00 | KC WAREHOUSE" at bounding box center [780, 263] width 361 height 21
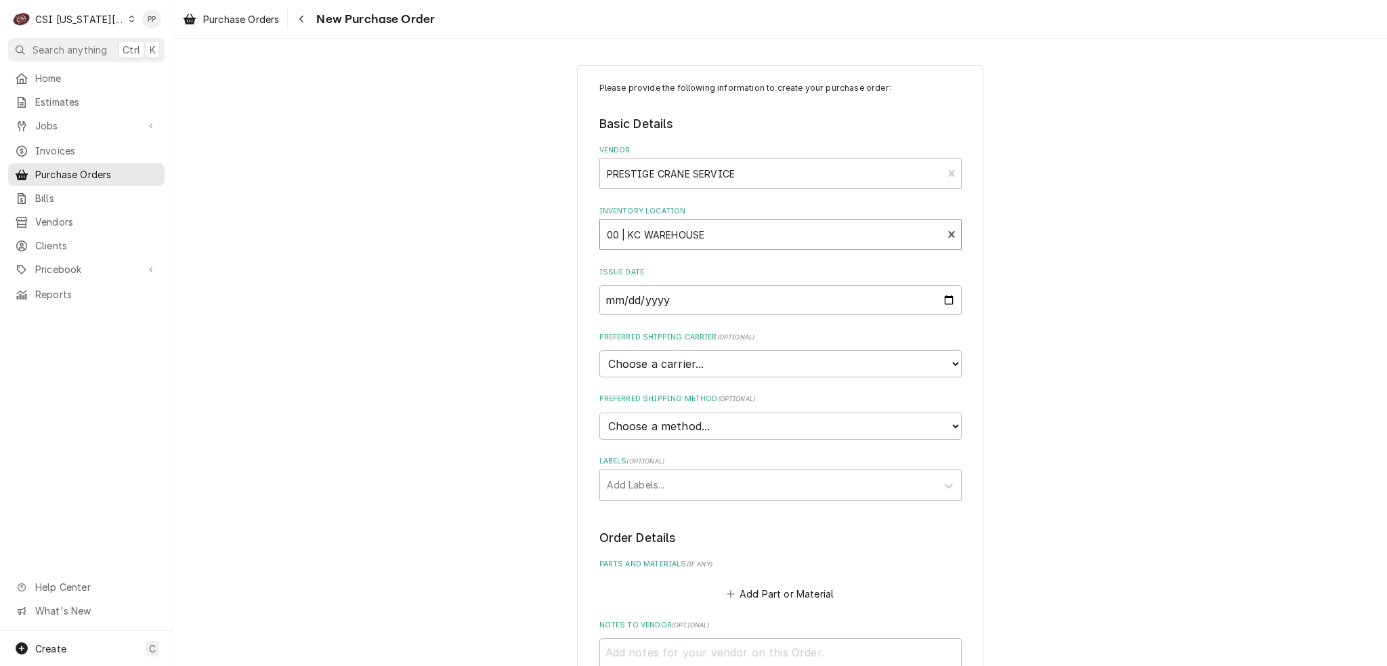
scroll to position [68, 0]
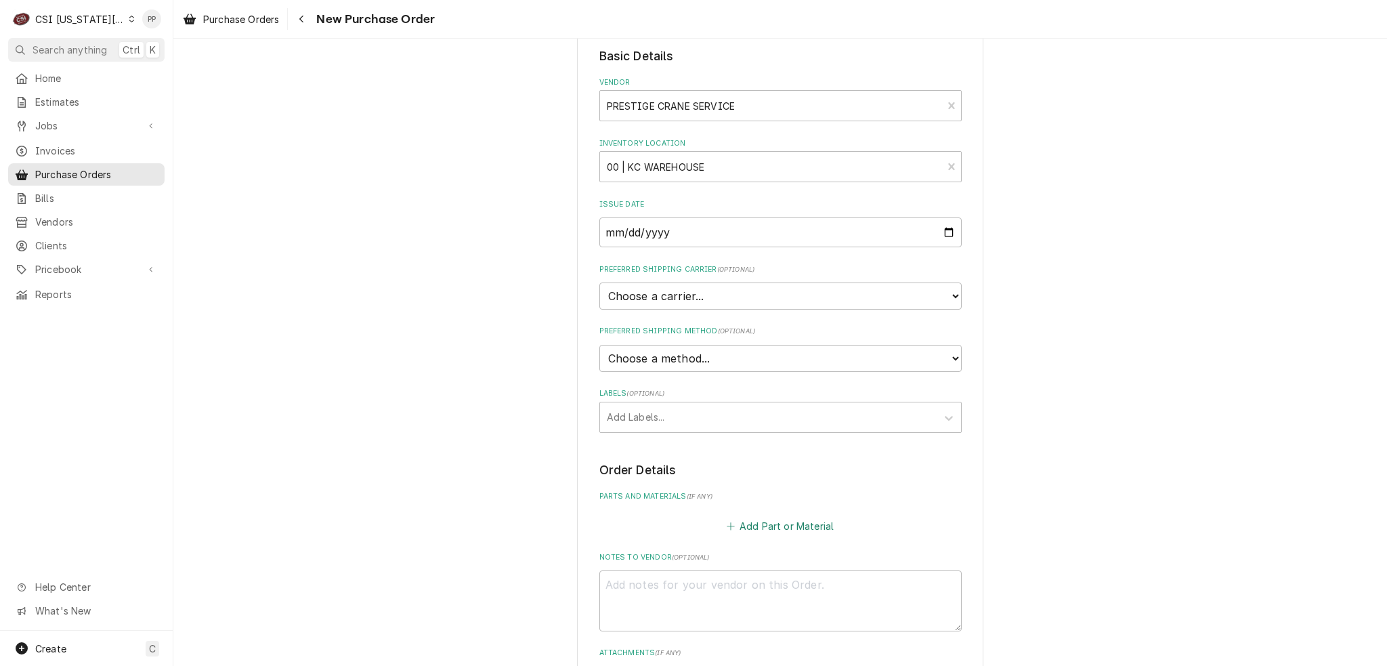
click at [773, 517] on button "Add Part or Material" at bounding box center [780, 525] width 112 height 19
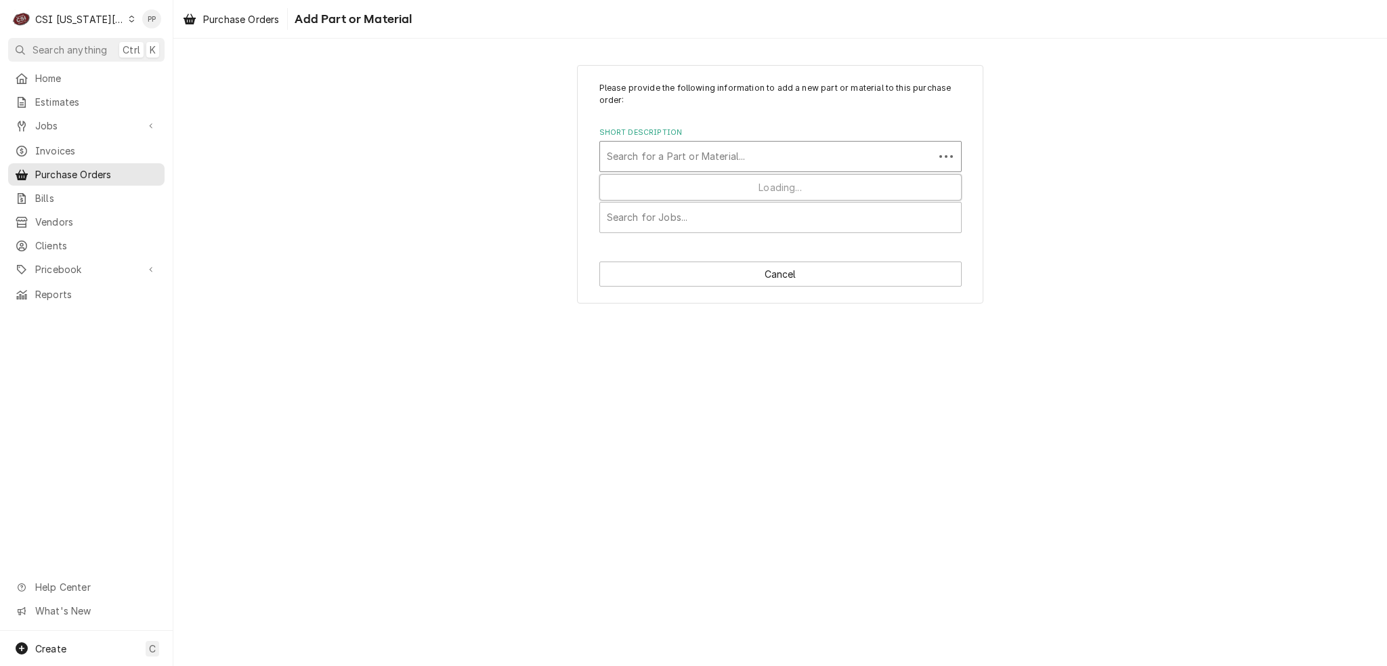
click at [758, 167] on div "Short Description" at bounding box center [767, 156] width 320 height 24
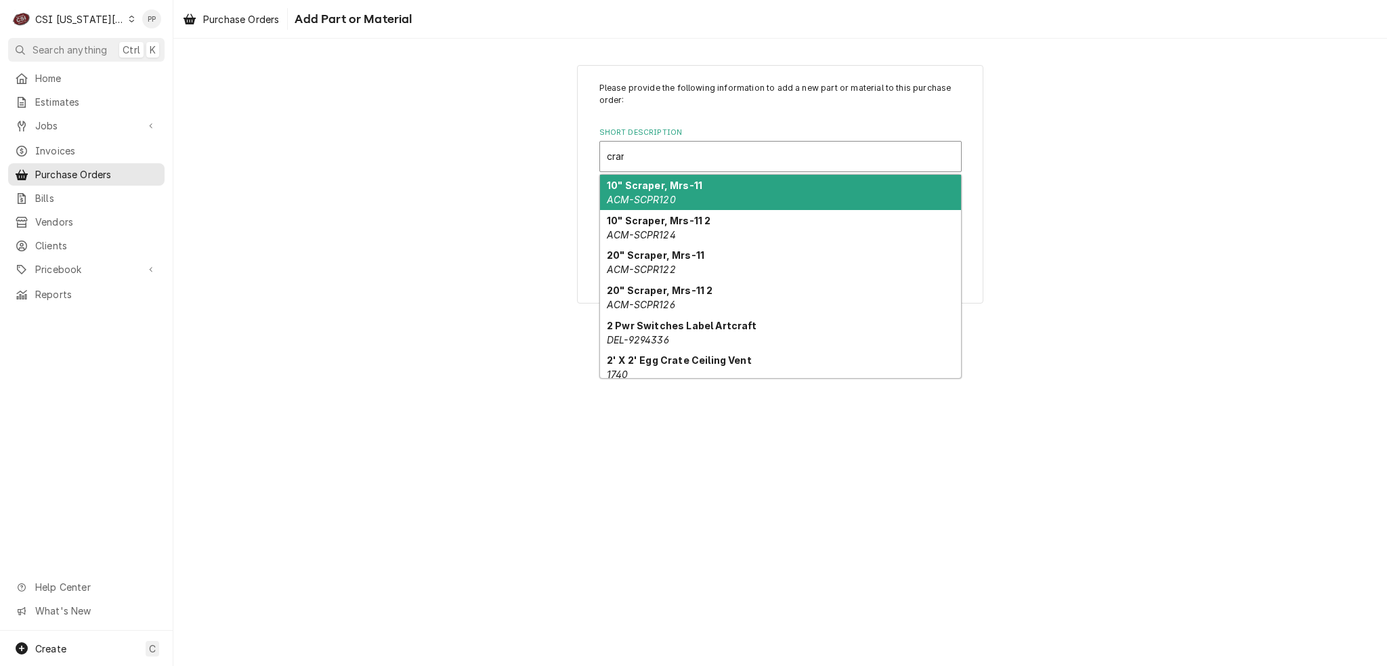
type input "crane"
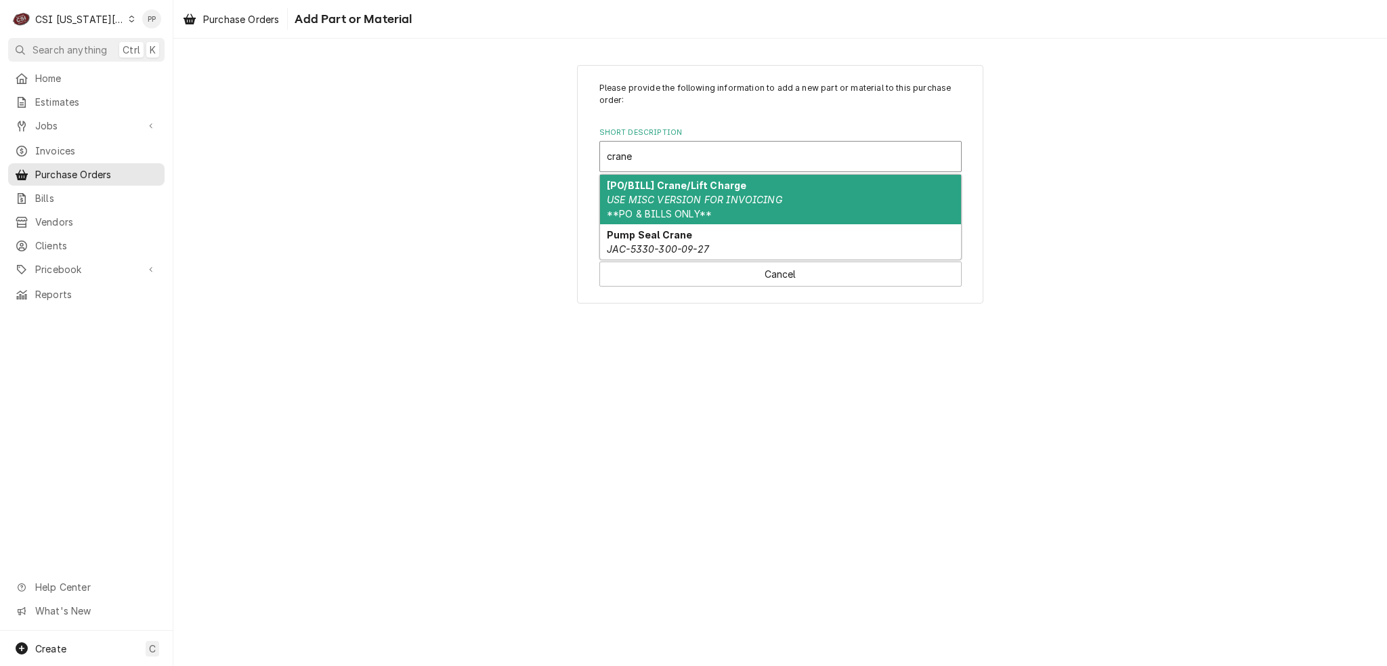
click at [747, 200] on em "USE MISC VERSION FOR INVOICING" at bounding box center [694, 200] width 175 height 12
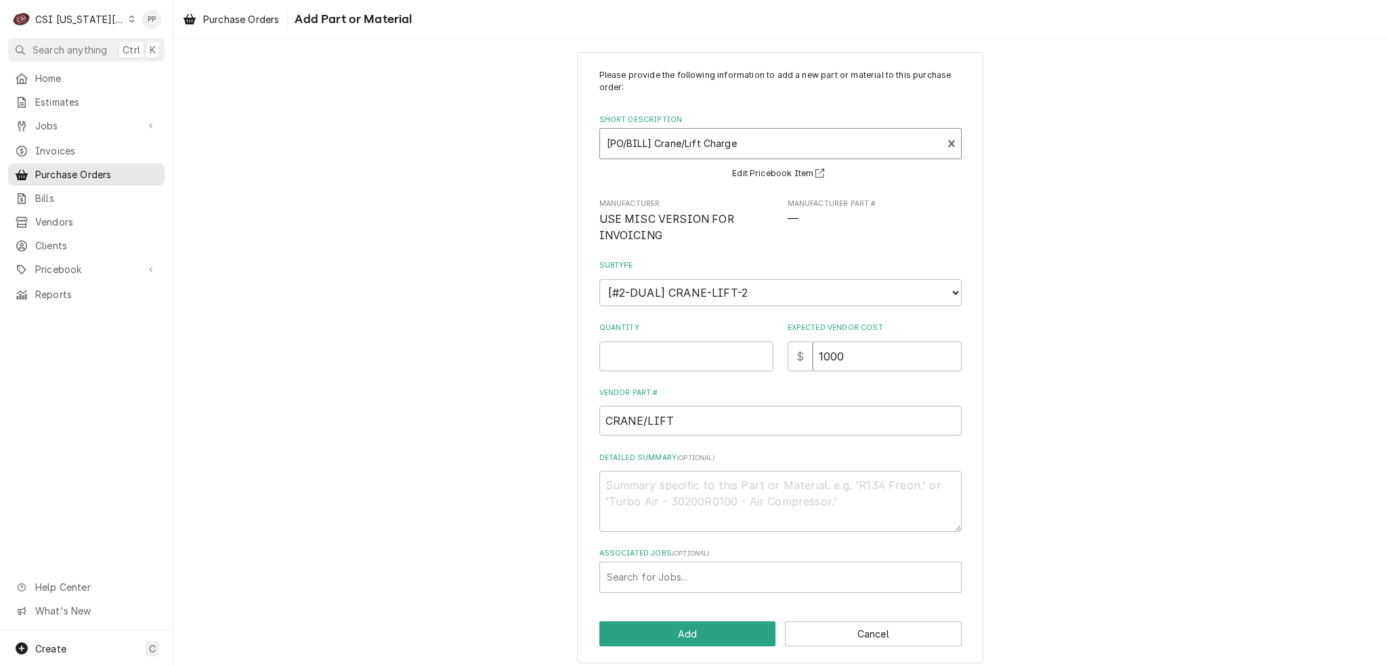
scroll to position [20, 0]
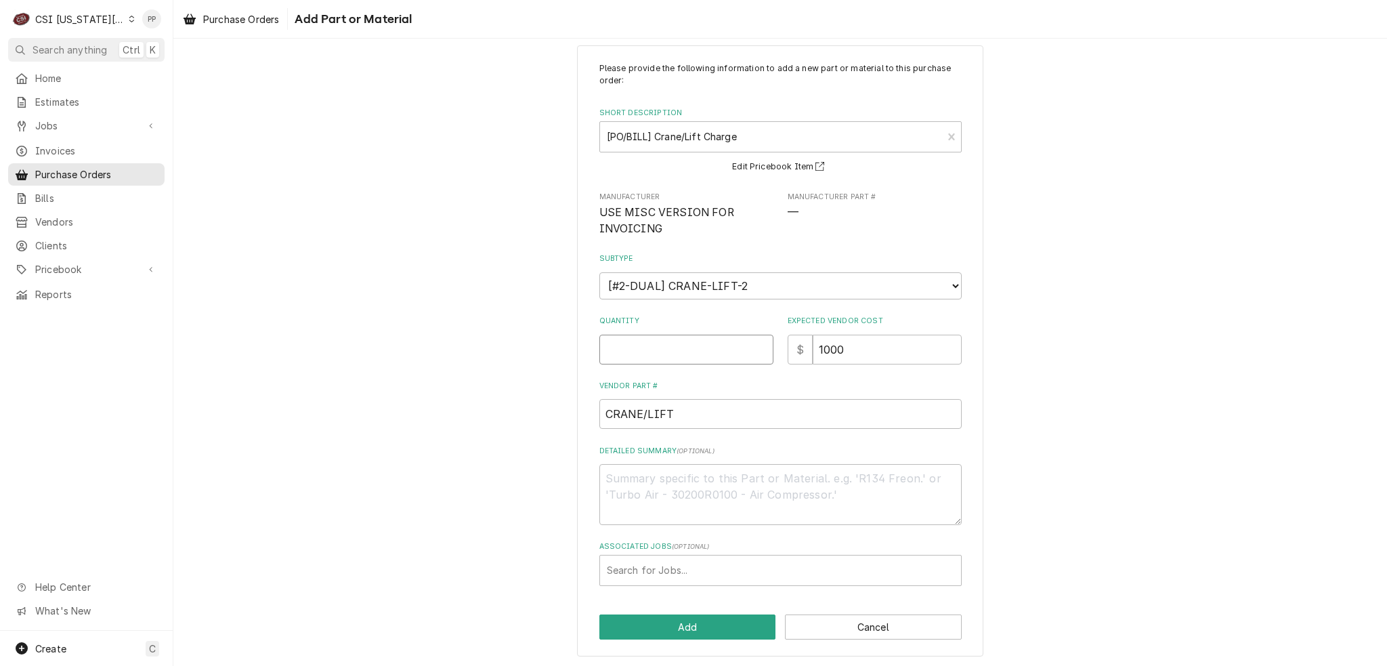
click at [703, 358] on input "Quantity" at bounding box center [686, 349] width 174 height 30
type textarea "x"
type input "1"
type textarea "x"
type input "9"
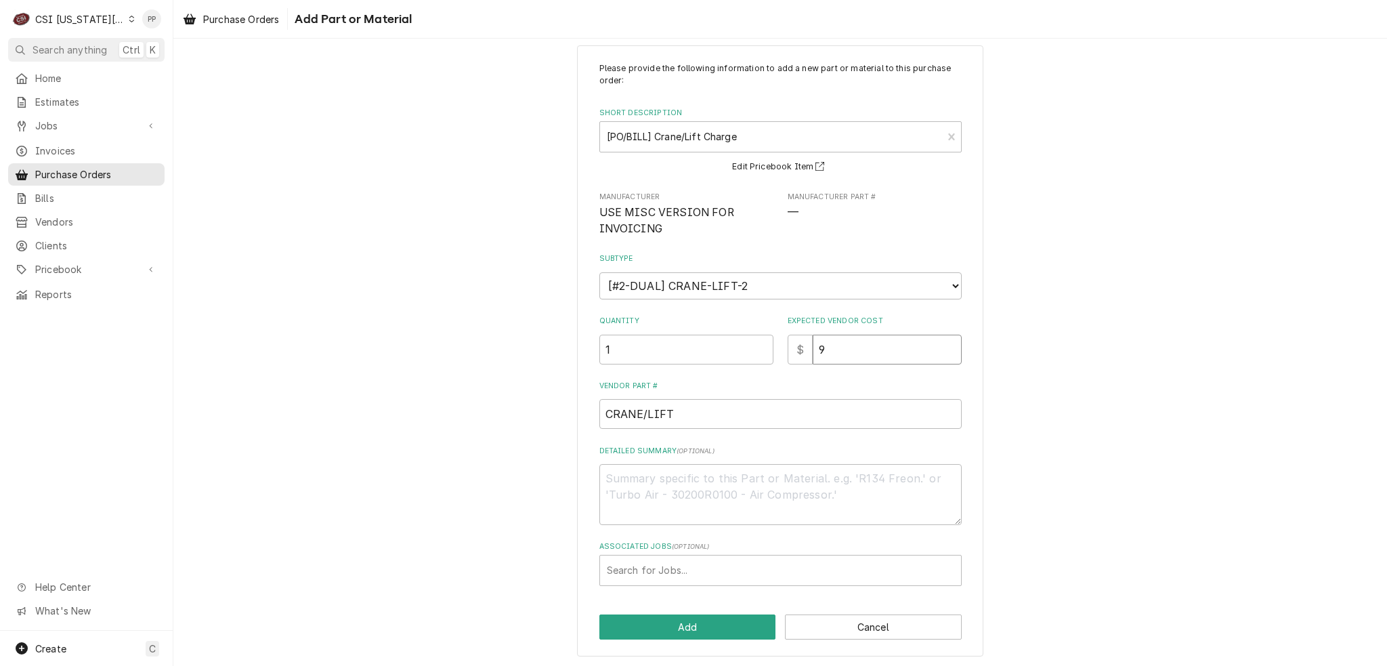
type textarea "x"
type input "95"
type textarea "x"
type input "9"
type textarea "x"
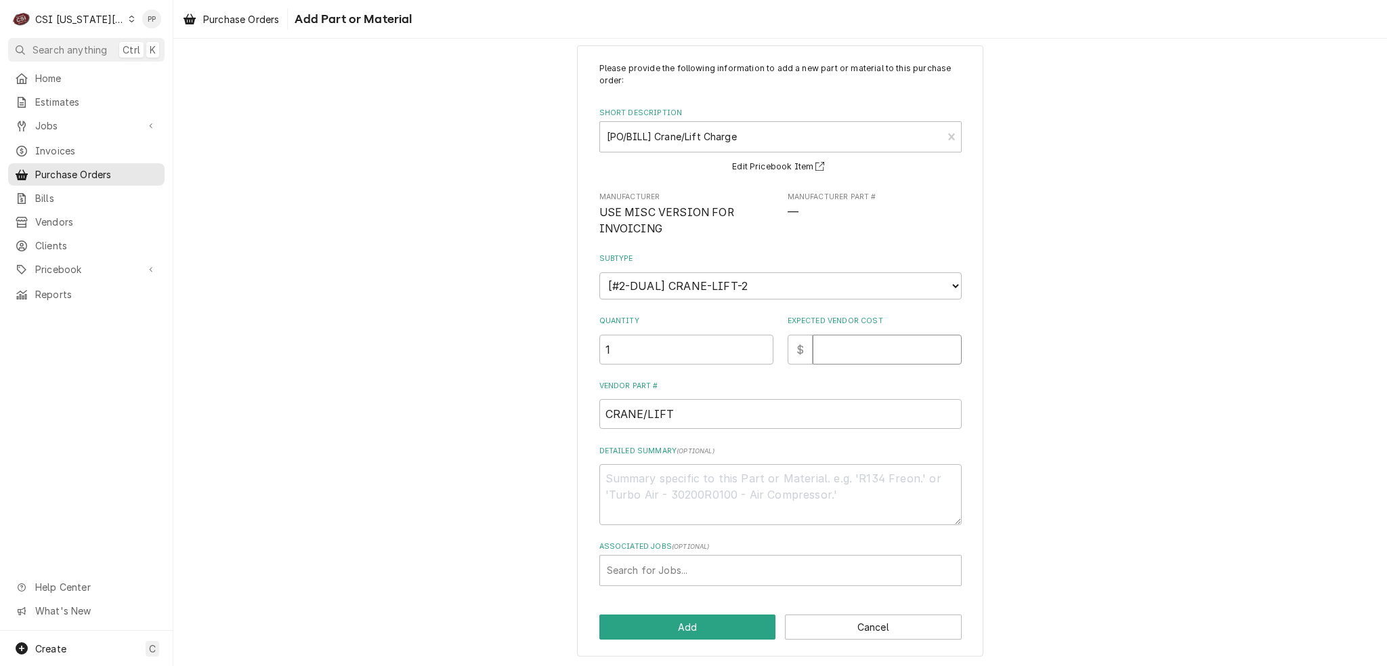
type textarea "x"
type input "4"
type textarea "x"
type input "40"
type textarea "x"
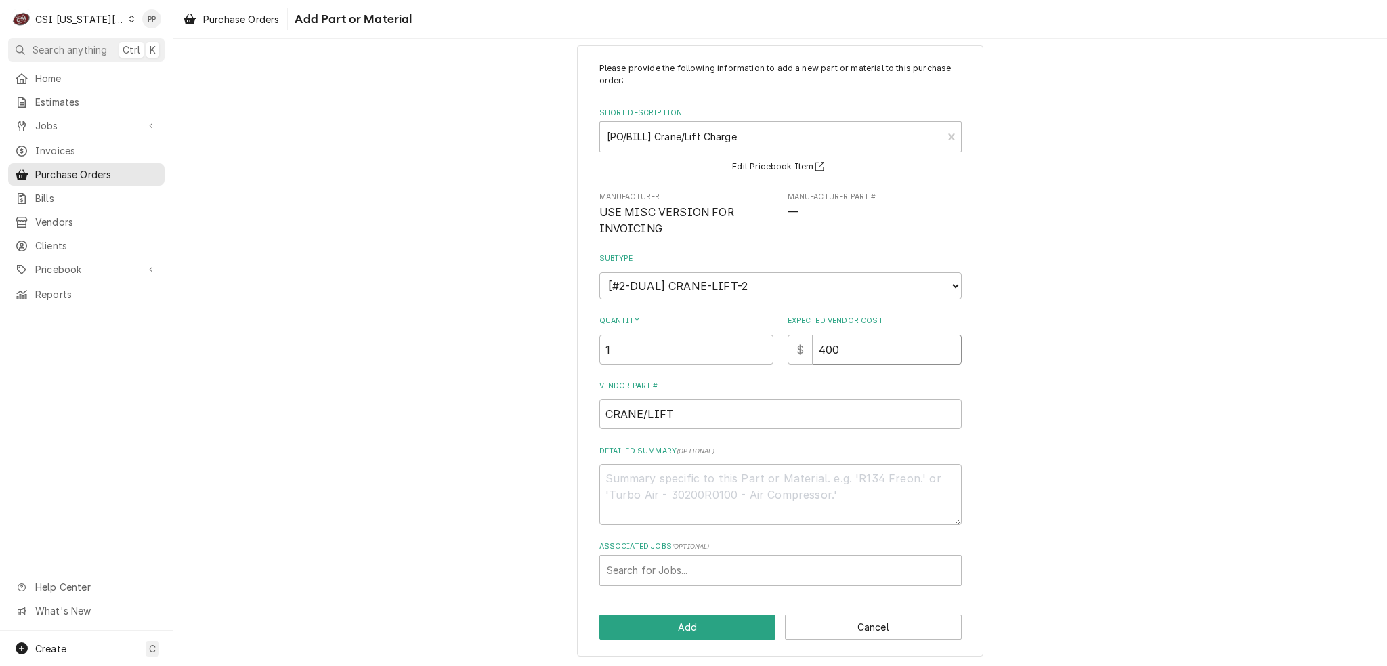
type input "400"
click at [688, 566] on div "Associated Jobs" at bounding box center [780, 570] width 347 height 24
type input "33217"
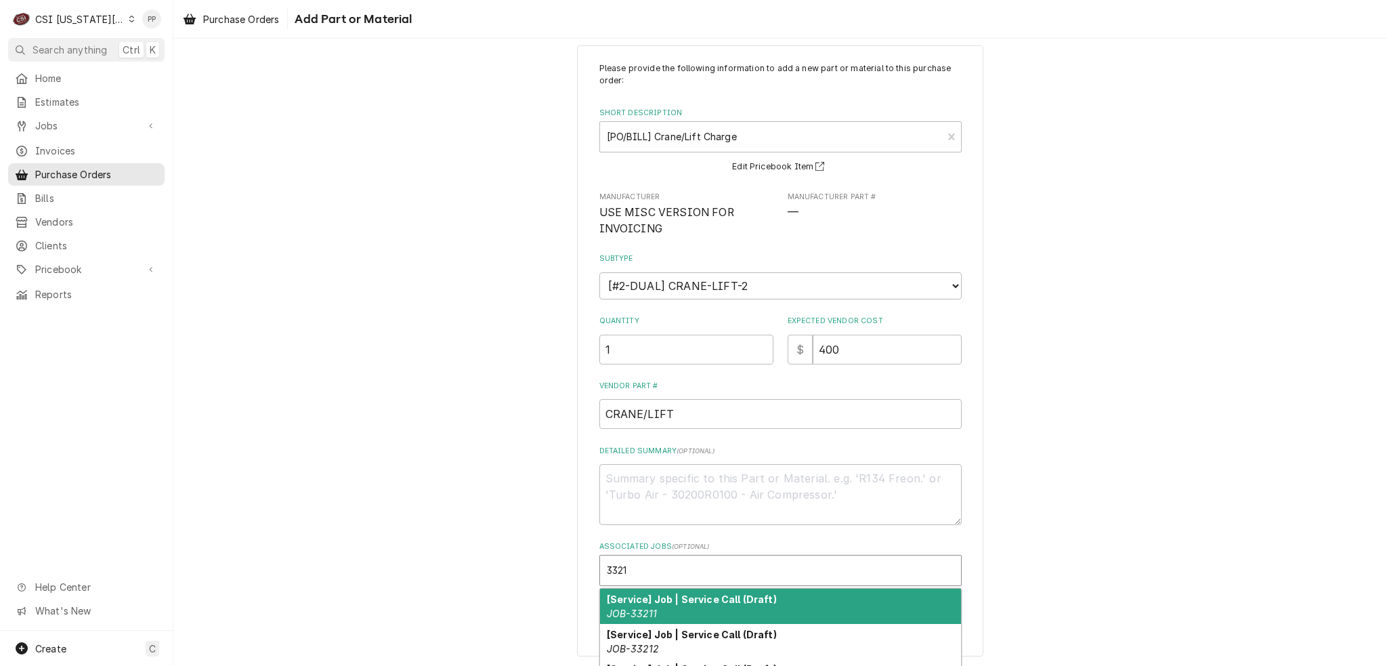
type input "33217"
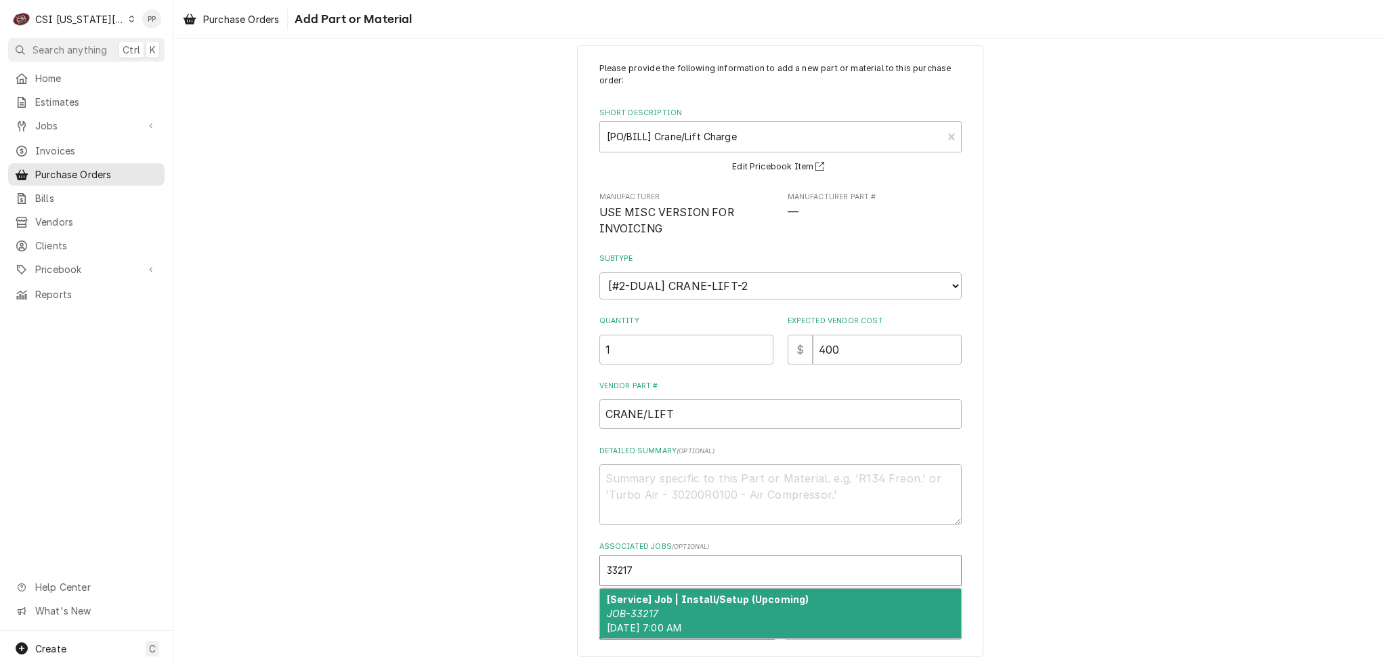
click at [686, 610] on div "[Service] Job | Install/Setup (Upcoming) JOB-33217 Tue, Oct 7th, 2025 - 7:00 AM" at bounding box center [780, 612] width 361 height 49
type textarea "x"
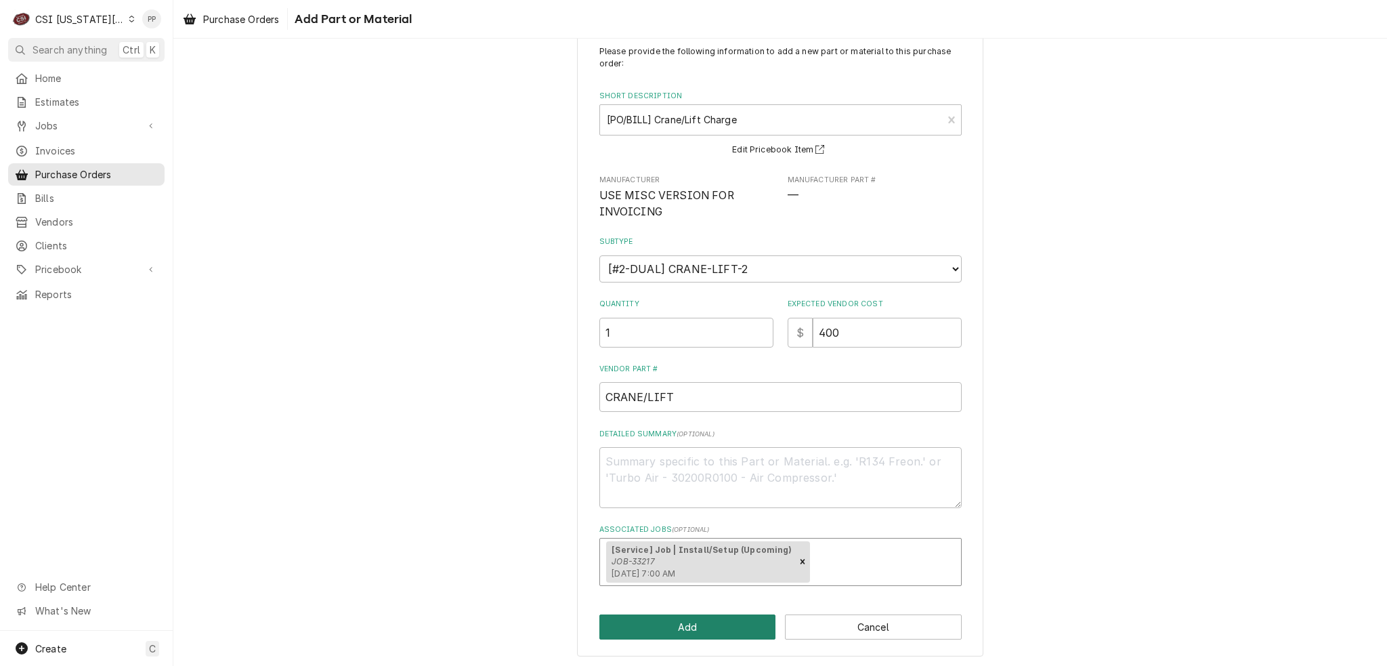
click at [657, 629] on button "Add" at bounding box center [687, 626] width 177 height 25
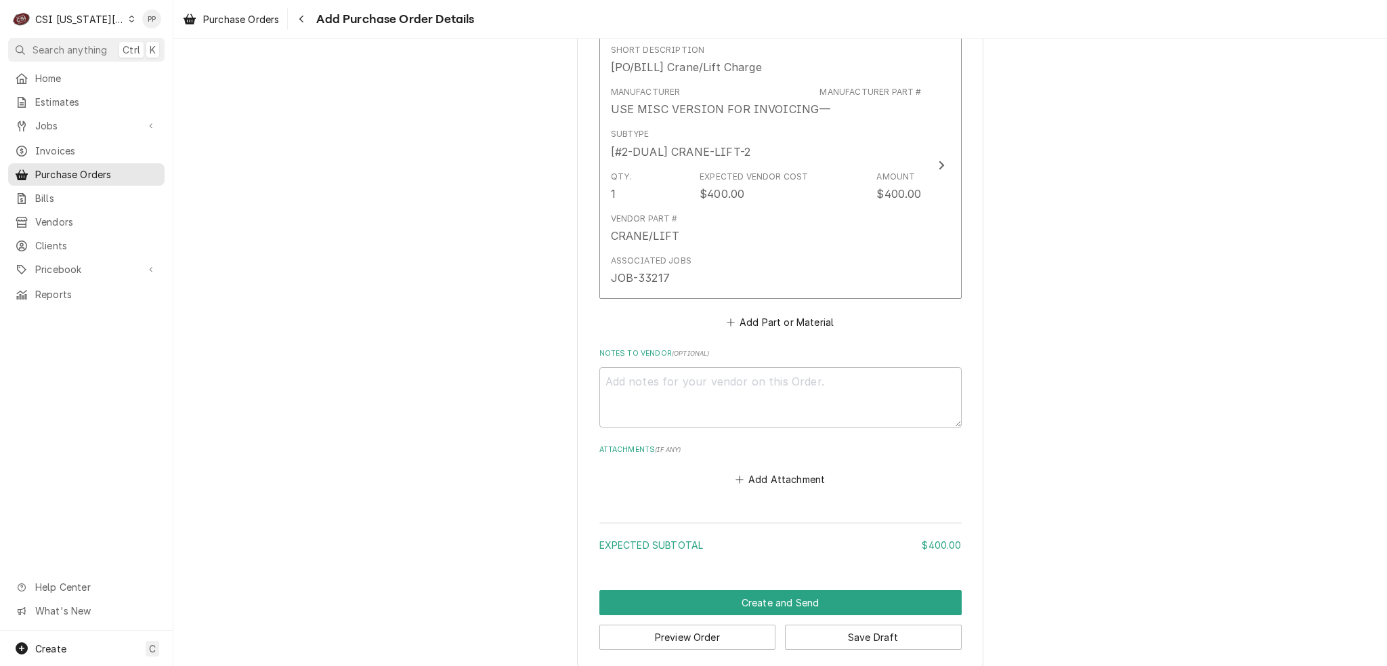
scroll to position [554, 0]
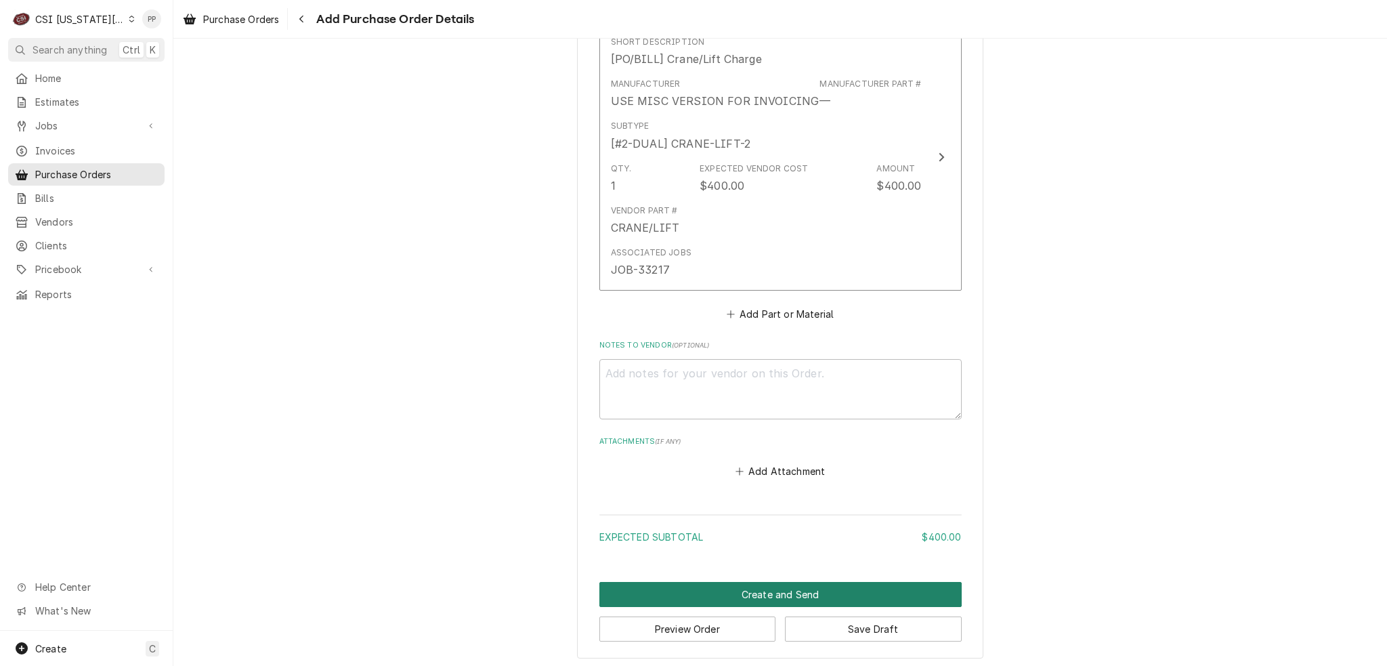
click at [787, 586] on button "Create and Send" at bounding box center [780, 594] width 362 height 25
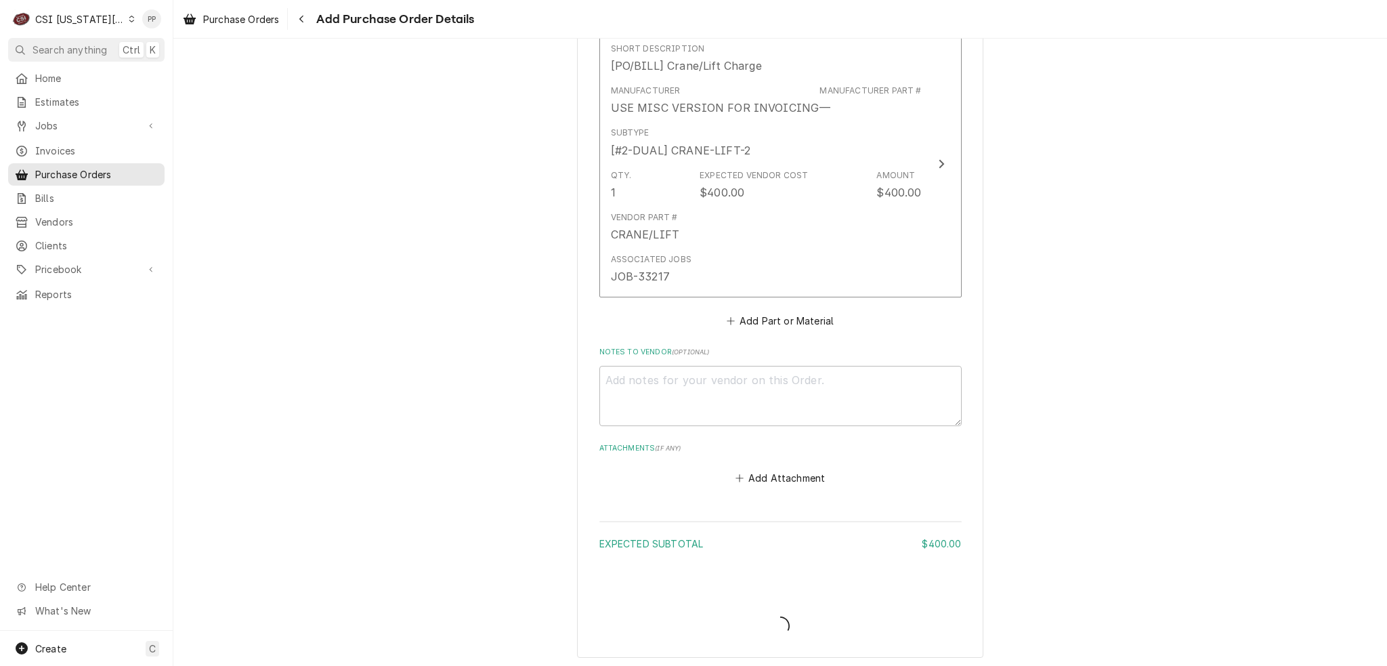
type textarea "x"
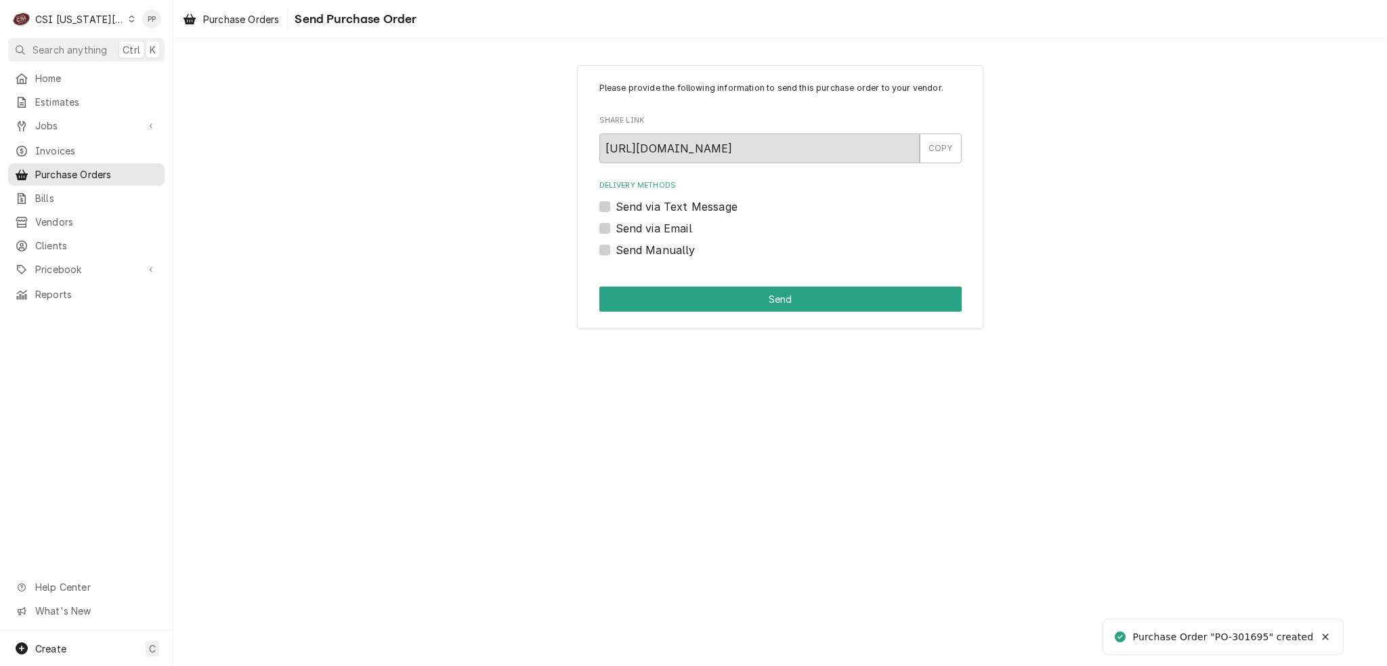
click at [615, 250] on label "Send Manually" at bounding box center [655, 250] width 80 height 16
click at [615, 250] on input "Send Manually" at bounding box center [796, 257] width 362 height 30
checkbox input "true"
click at [724, 307] on button "Send" at bounding box center [780, 298] width 362 height 25
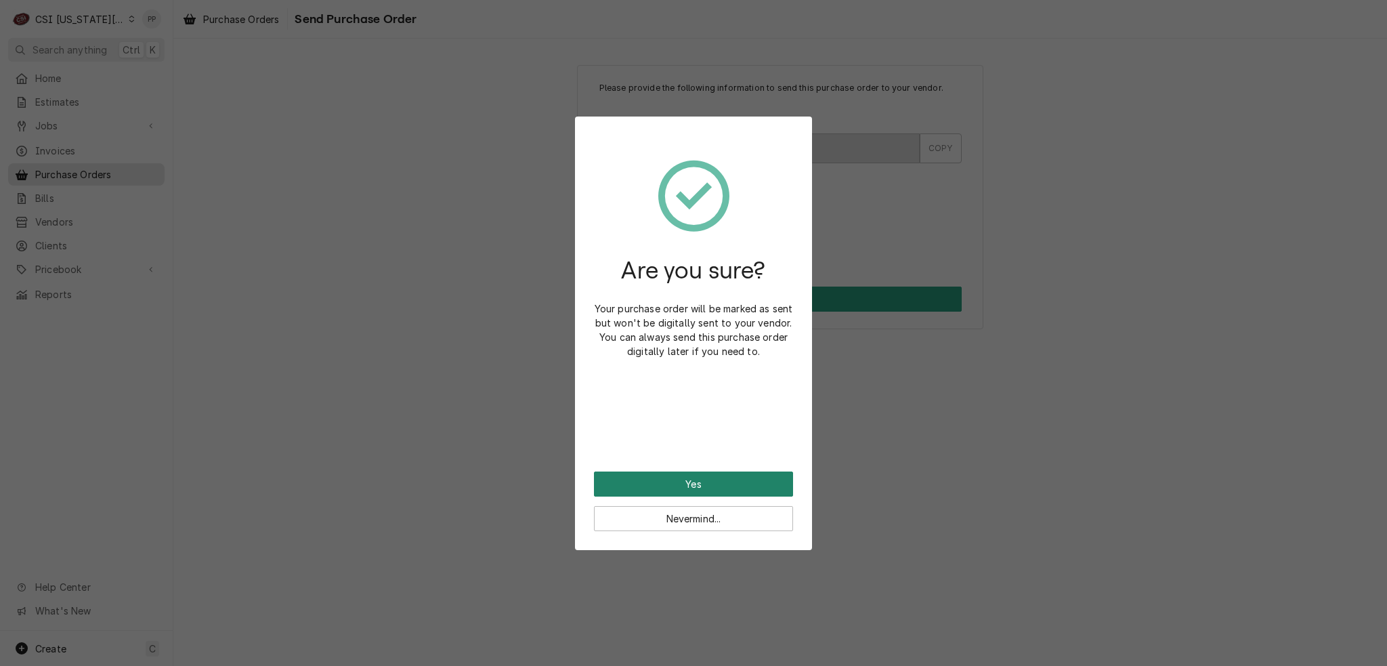
click at [680, 496] on button "Yes" at bounding box center [693, 483] width 199 height 25
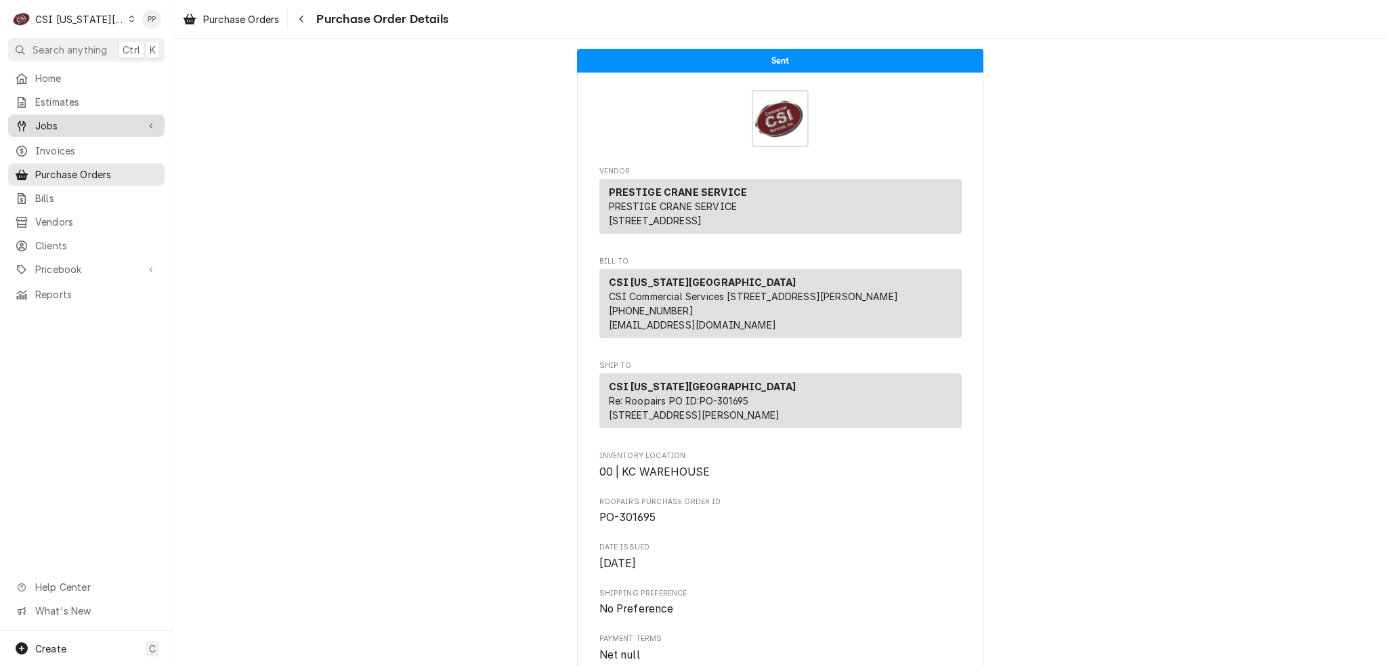
drag, startPoint x: 73, startPoint y: 116, endPoint x: 77, endPoint y: 131, distance: 16.1
click at [73, 118] on span "Jobs" at bounding box center [86, 125] width 102 height 14
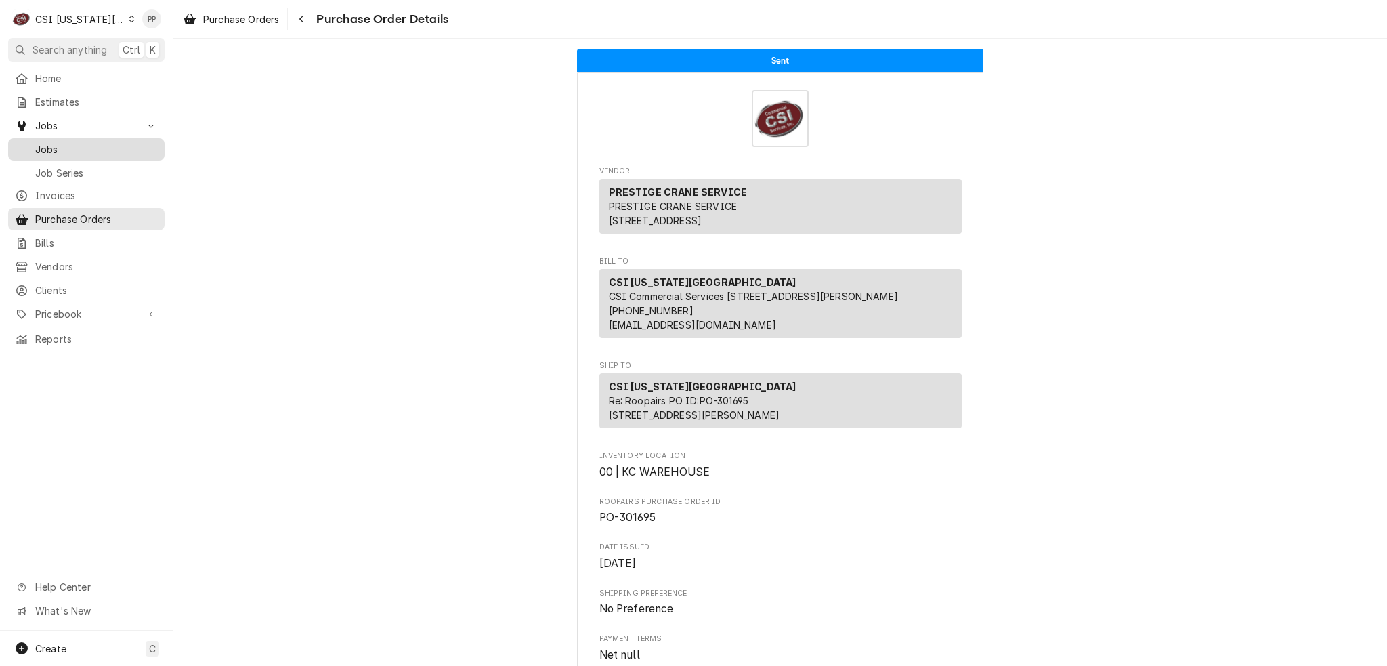
click at [79, 142] on span "Jobs" at bounding box center [96, 149] width 123 height 14
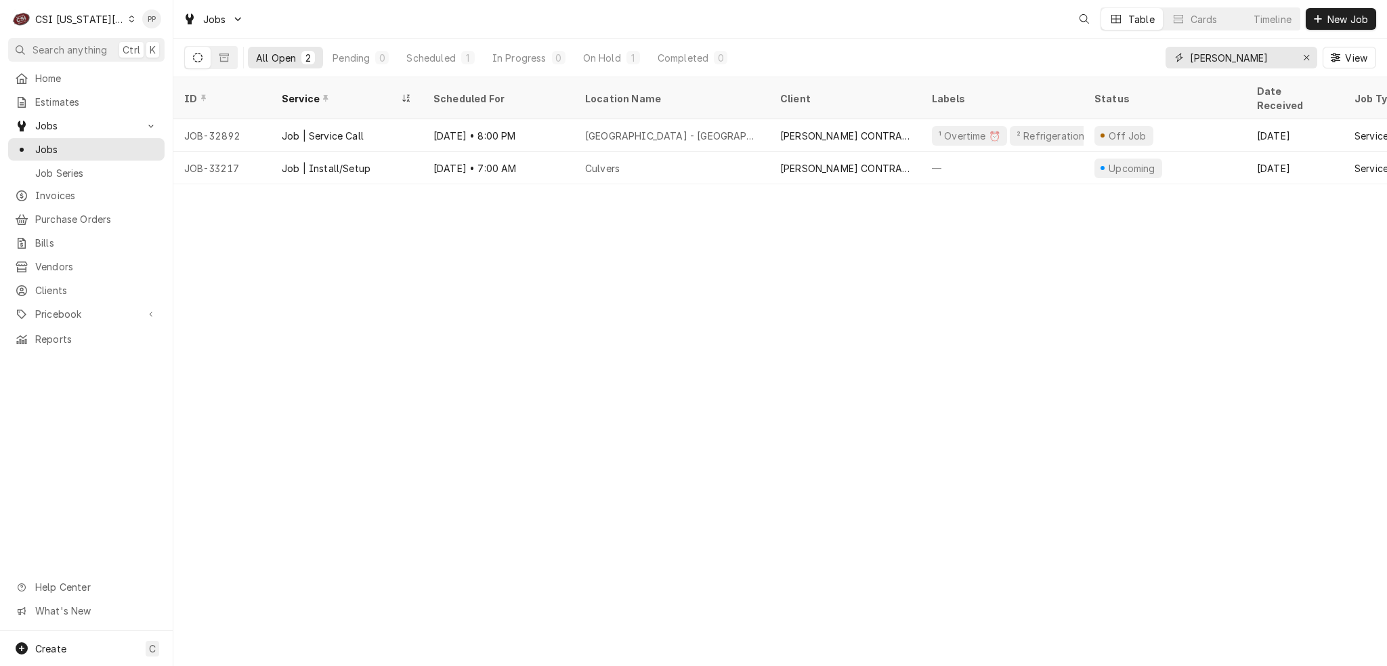
drag, startPoint x: 1174, startPoint y: 66, endPoint x: 1183, endPoint y: 67, distance: 9.6
click at [1172, 66] on div "boelter" at bounding box center [1241, 58] width 152 height 22
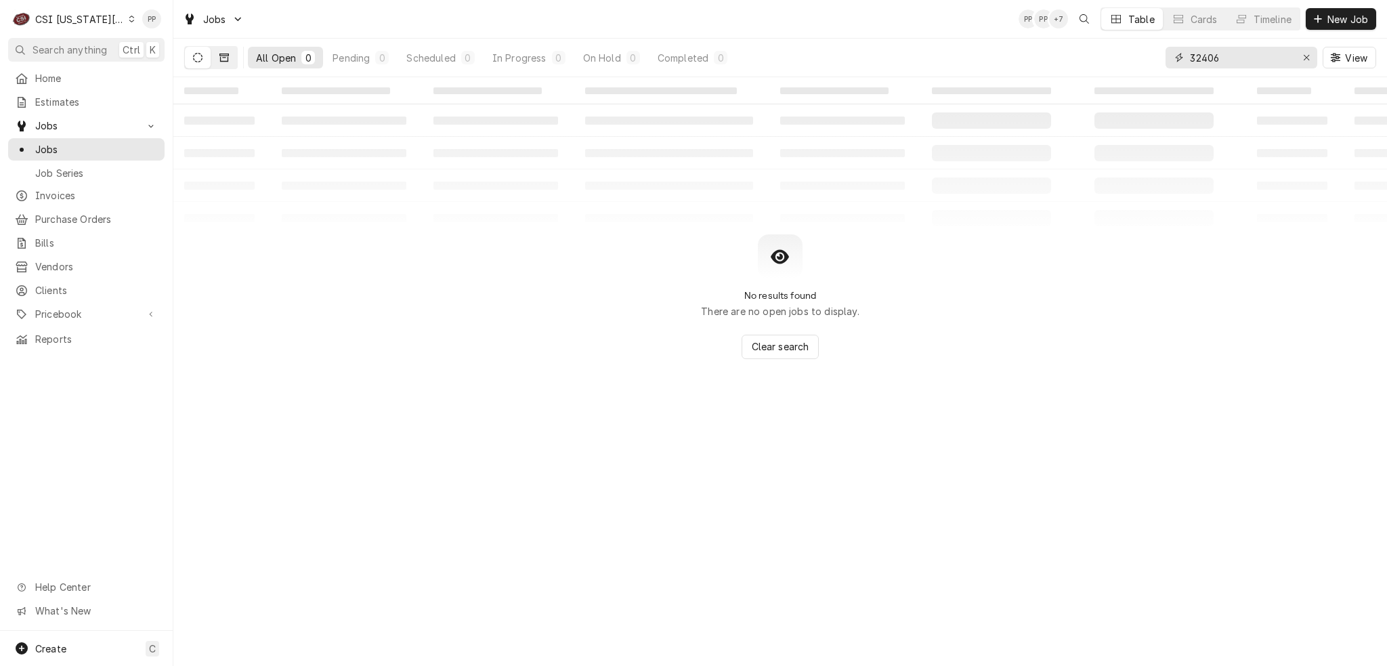
type input "32406"
click at [219, 59] on icon "Dynamic Content Wrapper" at bounding box center [223, 57] width 9 height 9
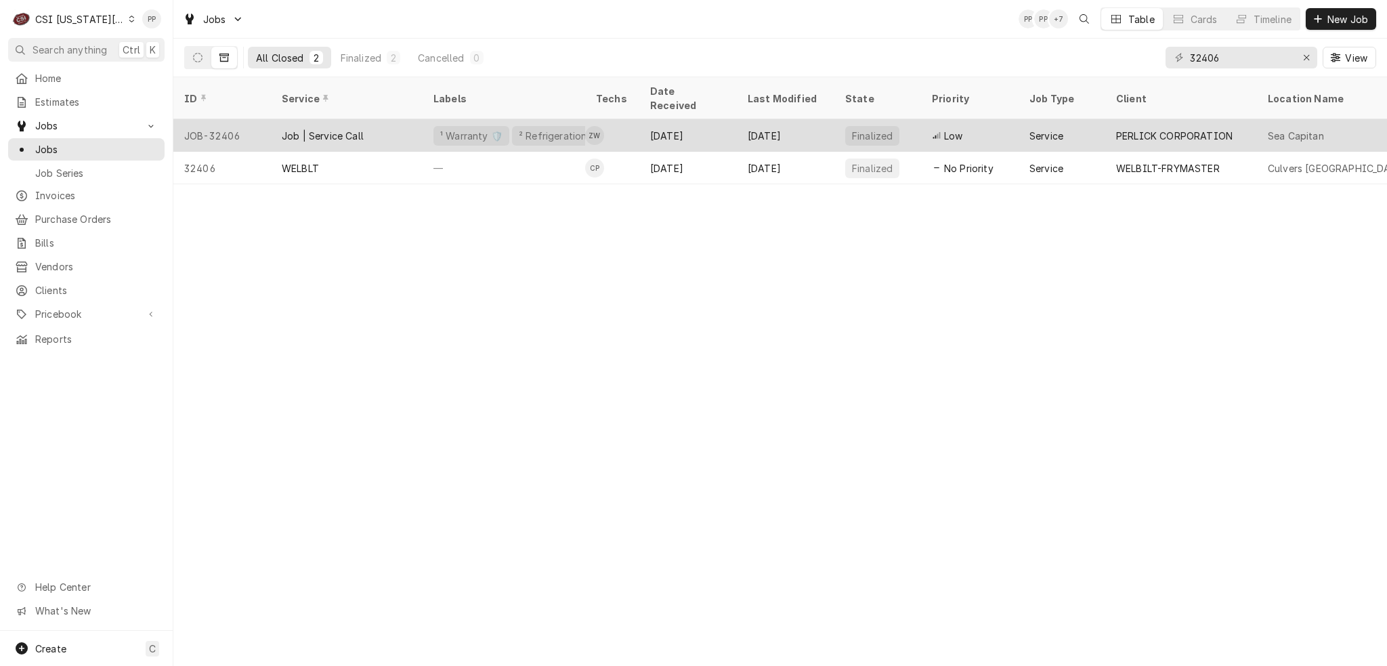
click at [355, 129] on div "Job | Service Call" at bounding box center [323, 136] width 82 height 14
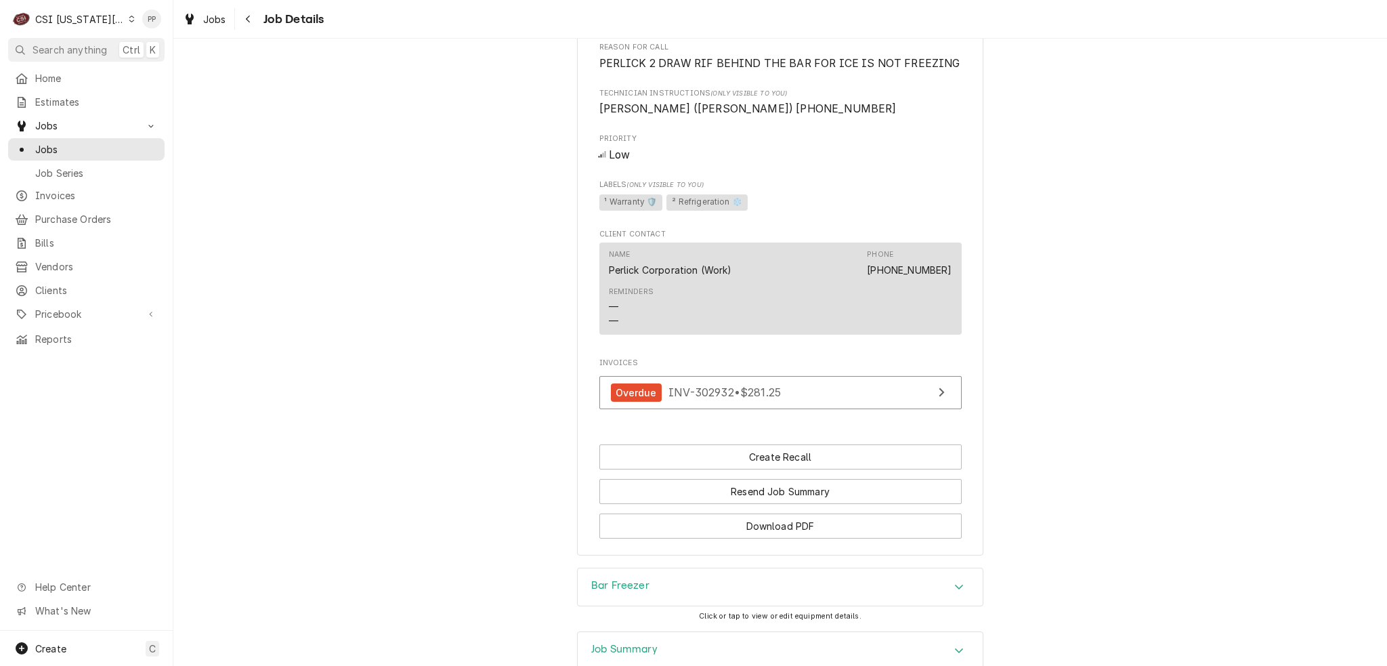
scroll to position [1051, 0]
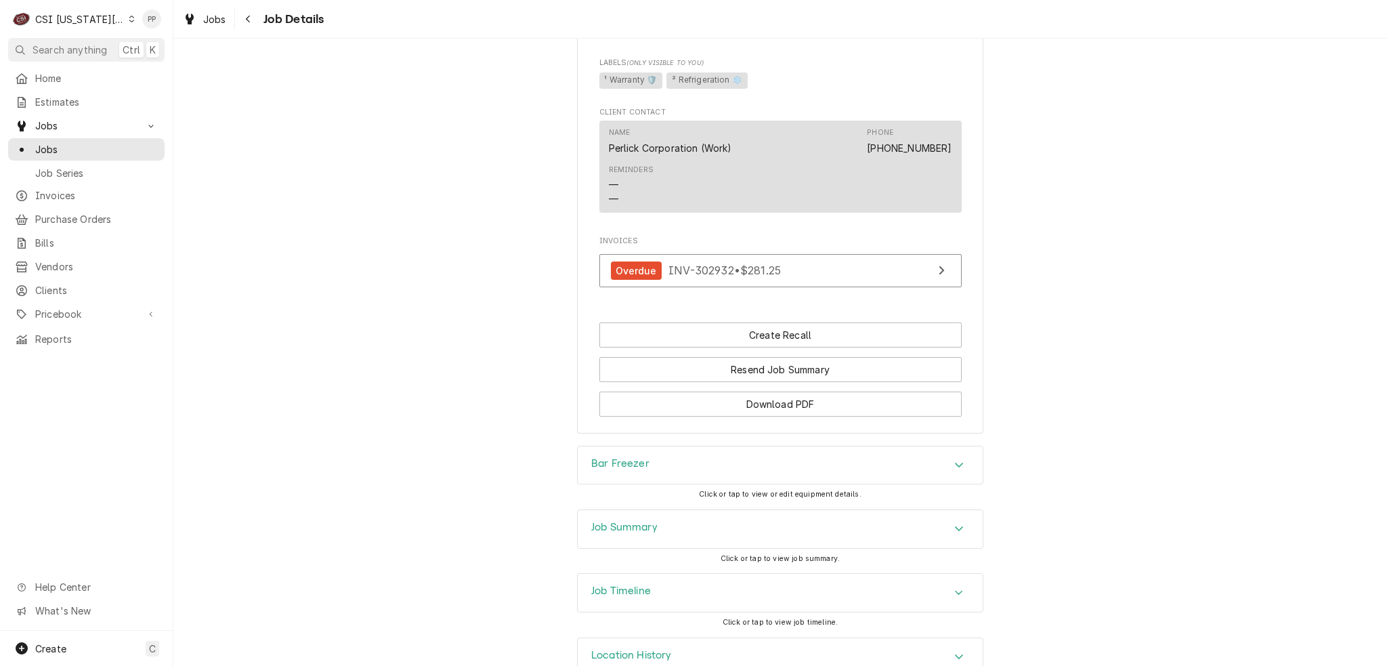
click at [942, 446] on div "Bar Freezer" at bounding box center [780, 465] width 405 height 38
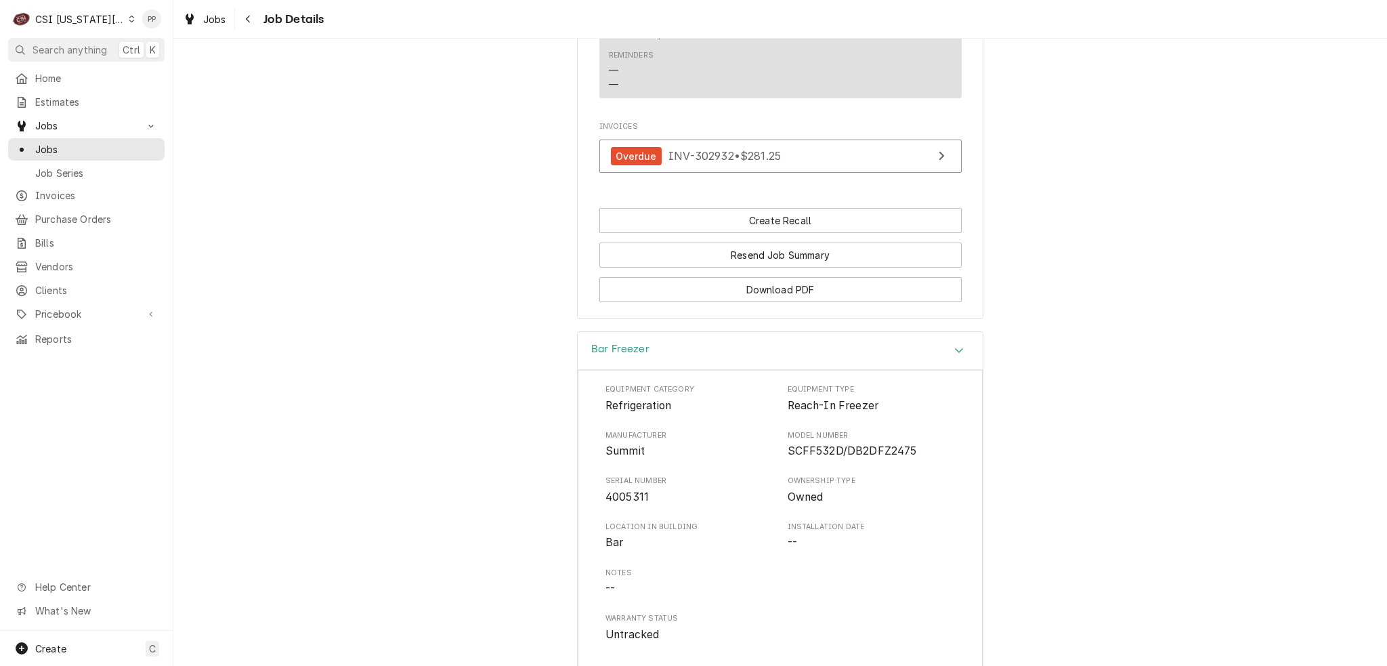
scroll to position [1389, 0]
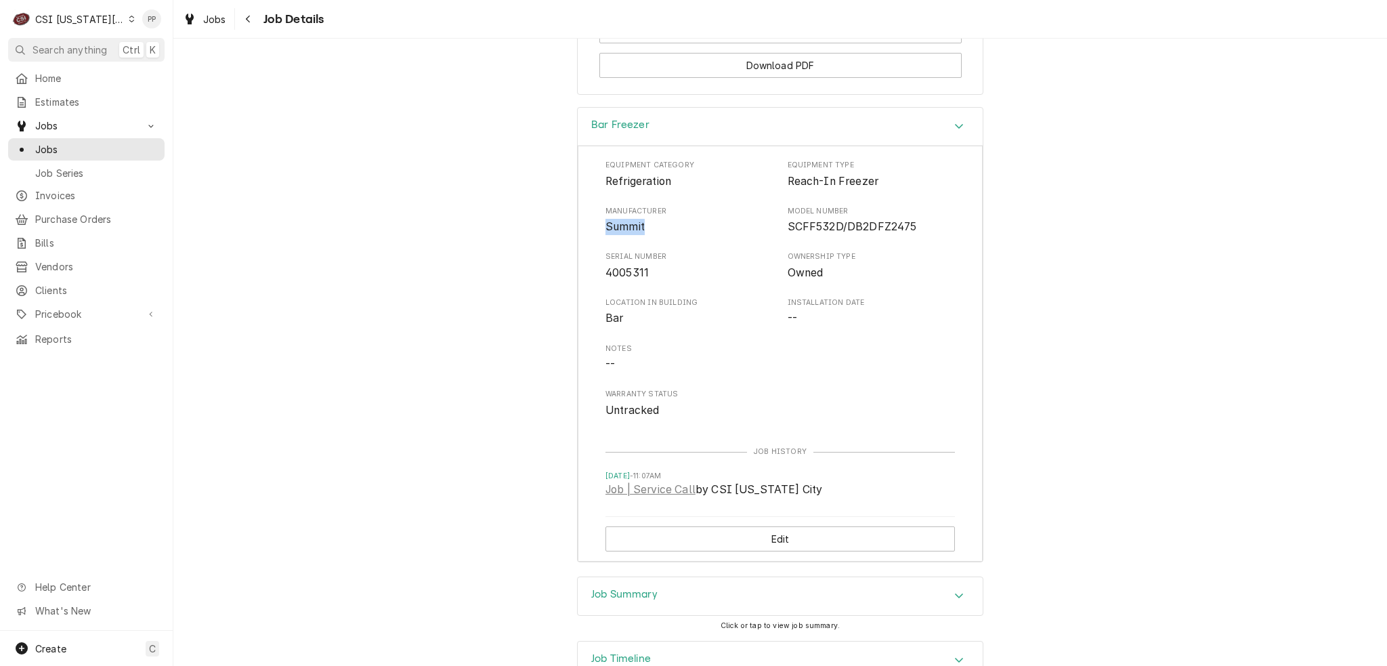
drag, startPoint x: 601, startPoint y: 191, endPoint x: 722, endPoint y: 207, distance: 121.6
click at [684, 219] on span "Summit" at bounding box center [689, 227] width 168 height 16
click at [769, 208] on div "Equipment Category Refrigeration Equipment Type Reach-In Freezer Manufacturer S…" at bounding box center [779, 289] width 349 height 258
drag, startPoint x: 828, startPoint y: 197, endPoint x: 923, endPoint y: 195, distance: 94.8
click at [918, 195] on div "Equipment Category Refrigeration Equipment Type Reach-In Freezer Manufacturer S…" at bounding box center [779, 289] width 349 height 258
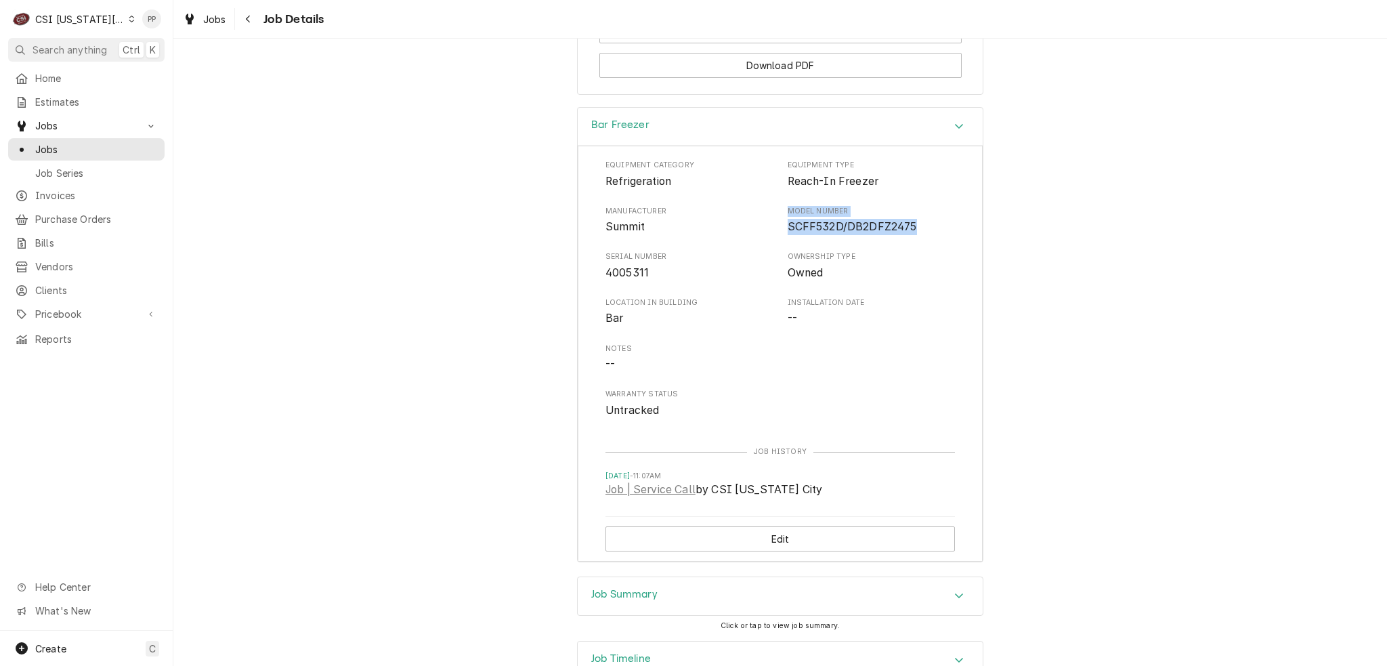
click at [931, 219] on span "SCFF532D/DB2DFZ2475" at bounding box center [871, 227] width 168 height 16
click at [919, 257] on div "Equipment Category Refrigeration Equipment Type Reach-In Freezer Manufacturer S…" at bounding box center [779, 289] width 349 height 258
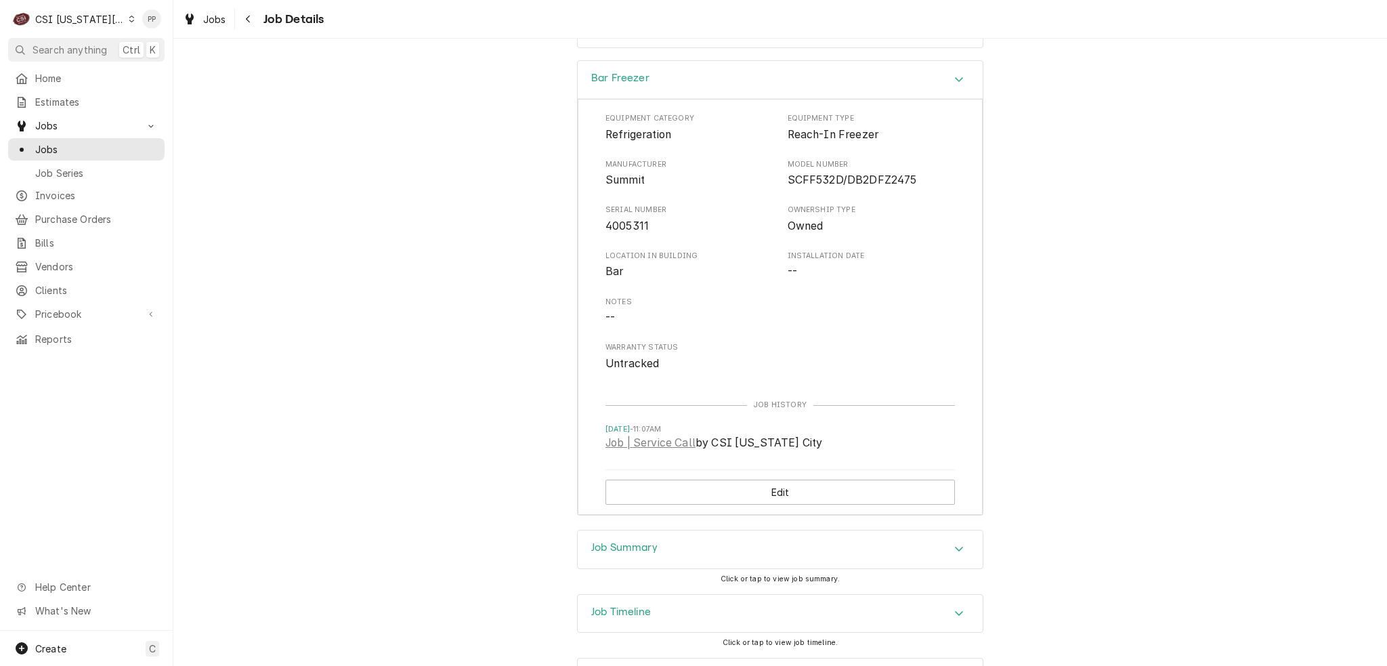
scroll to position [1456, 0]
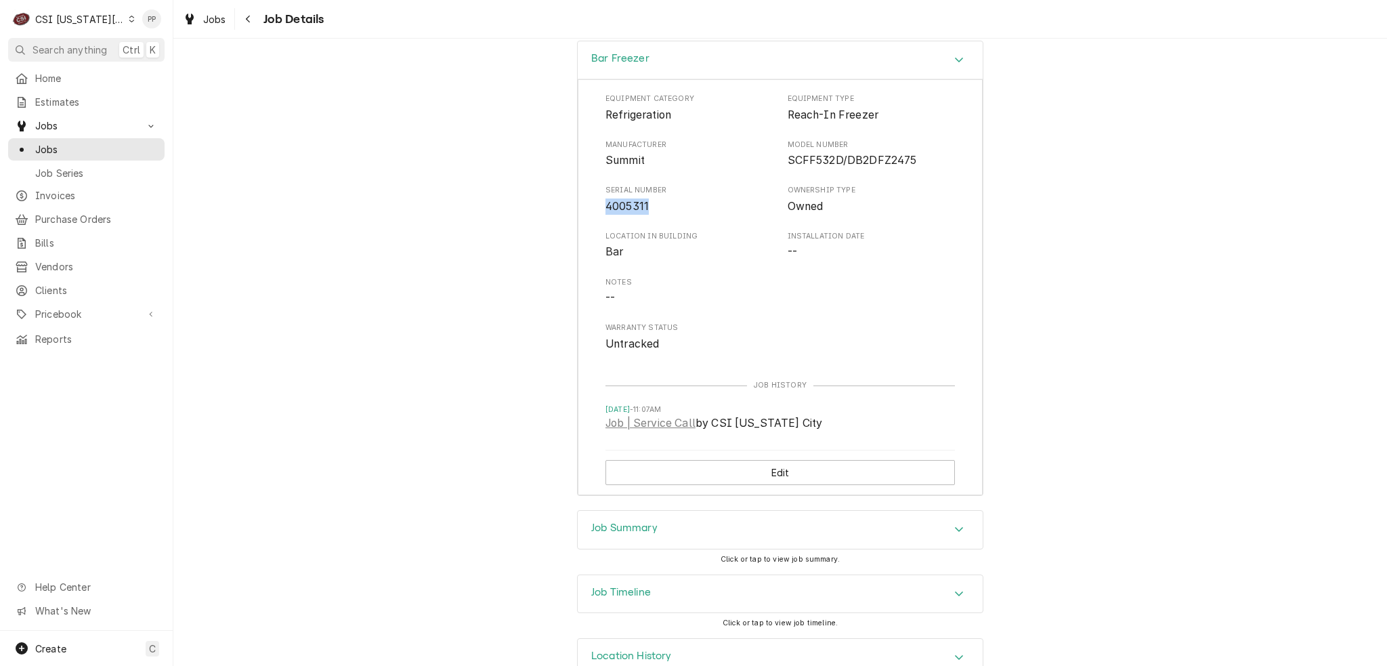
drag, startPoint x: 598, startPoint y: 175, endPoint x: 687, endPoint y: 179, distance: 88.8
click at [686, 179] on div "Equipment Category Refrigeration Equipment Type Reach-In Freezer Manufacturer S…" at bounding box center [780, 287] width 405 height 416
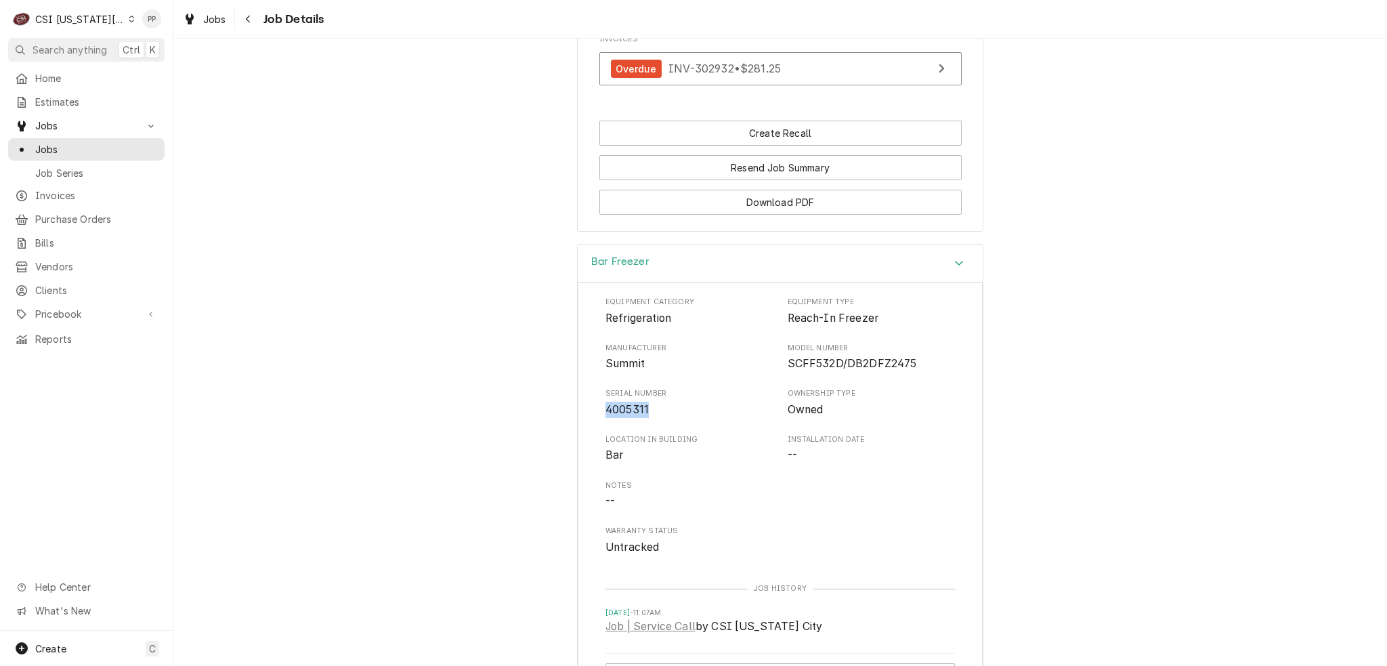
click at [961, 255] on div "Accordion Header" at bounding box center [959, 263] width 20 height 16
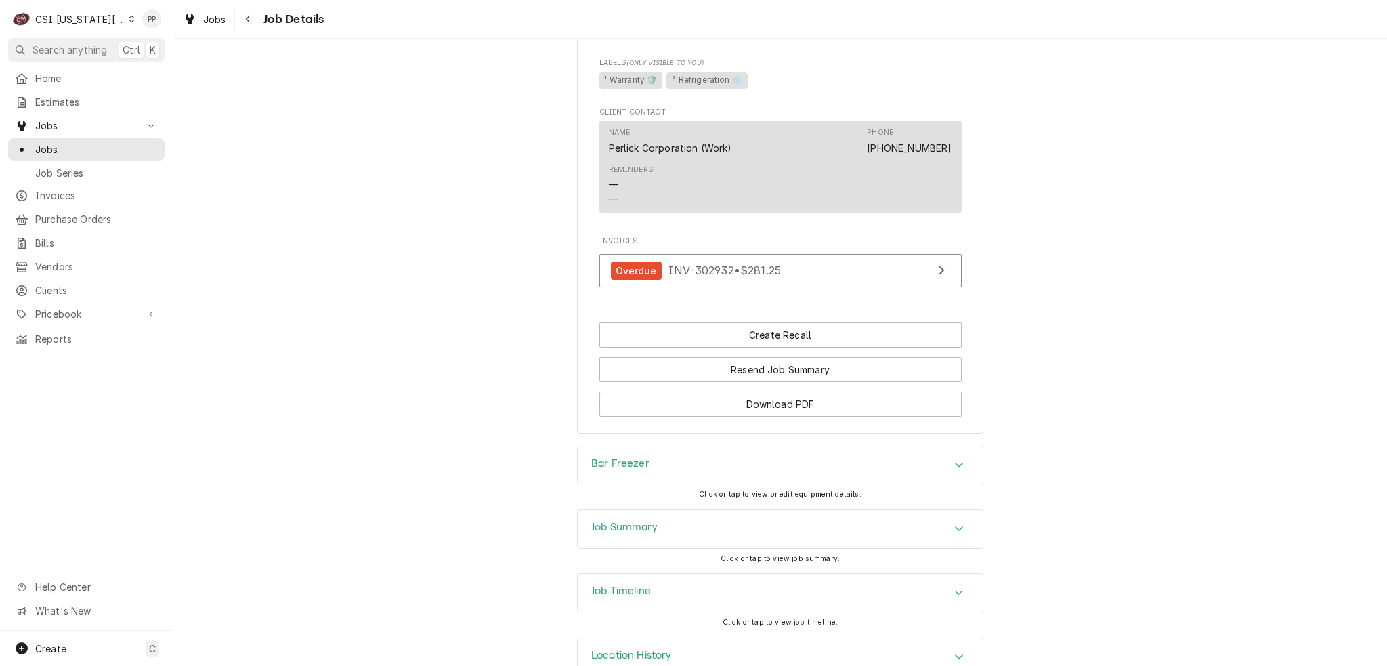
click at [899, 510] on div "Job Summary" at bounding box center [780, 529] width 405 height 38
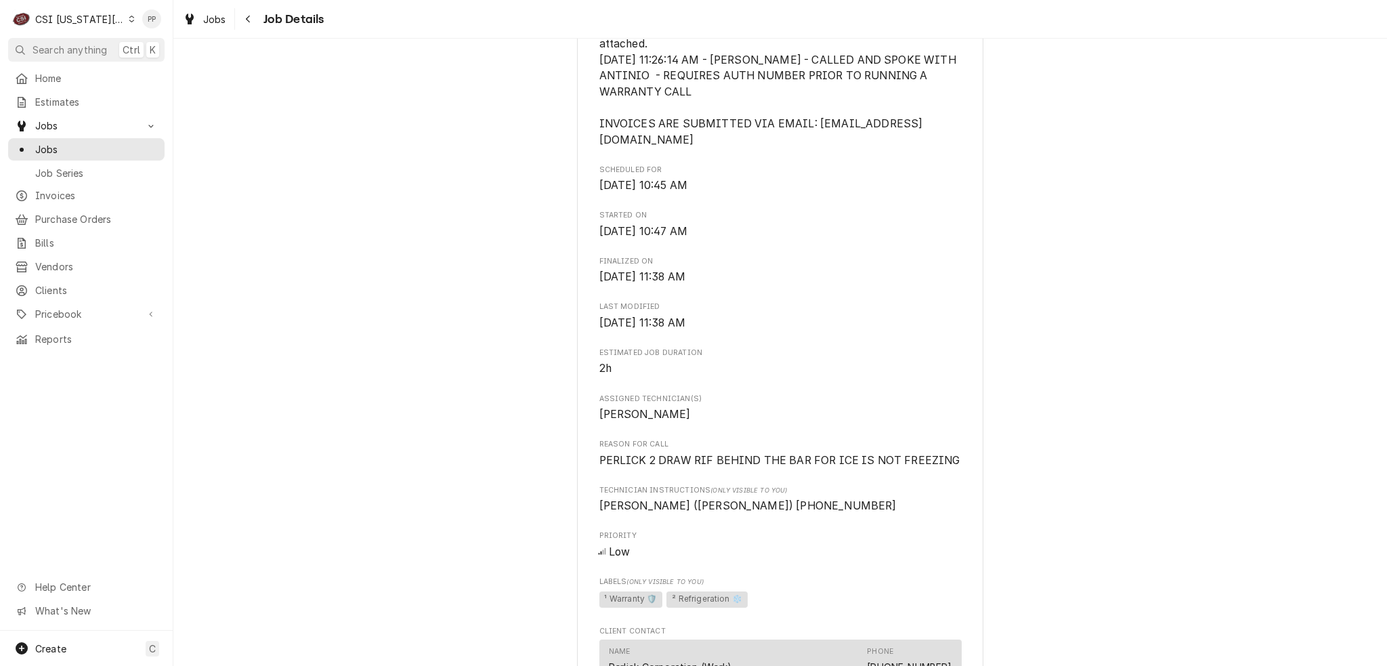
scroll to position [509, 0]
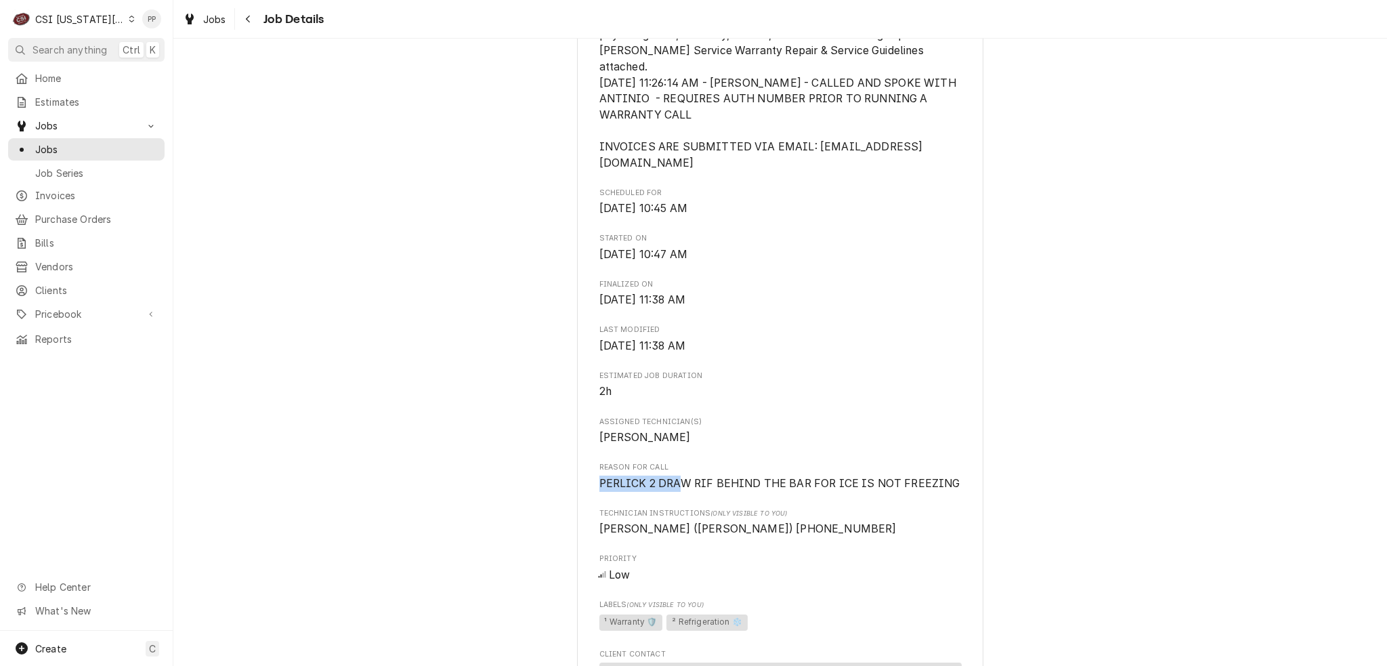
drag, startPoint x: 592, startPoint y: 446, endPoint x: 680, endPoint y: 464, distance: 89.8
click at [680, 464] on div "PERLICK CORPORATION Sea Capitan / [STREET_ADDRESS] Open in Maps Roopairs Job ID…" at bounding box center [780, 276] width 406 height 1397
click at [680, 464] on div "Roopairs Job ID JOB-32406 Date Received [DATE] Service Type Job | Service Call …" at bounding box center [780, 254] width 362 height 1162
drag, startPoint x: 633, startPoint y: 452, endPoint x: 756, endPoint y: 462, distance: 123.0
click at [756, 462] on div "Roopairs Job ID JOB-32406 Date Received [DATE] Service Type Job | Service Call …" at bounding box center [780, 254] width 362 height 1162
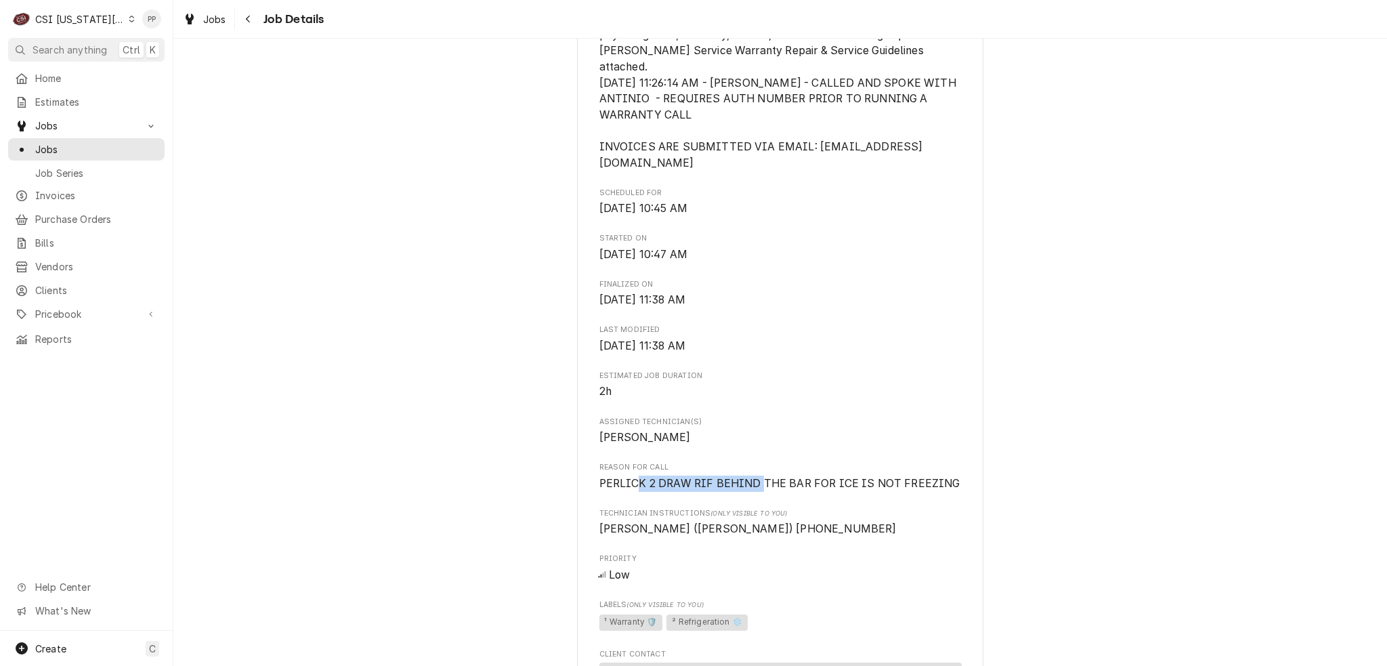
click at [756, 463] on div "Roopairs Job ID JOB-32406 Date Received [DATE] Service Type Job | Service Call …" at bounding box center [780, 254] width 362 height 1162
drag, startPoint x: 763, startPoint y: 452, endPoint x: 796, endPoint y: 450, distance: 33.2
click at [766, 477] on span "PERLICK 2 DRAW RIF BEHIND THE BAR FOR ICE IS NOT FREEZING" at bounding box center [779, 483] width 361 height 13
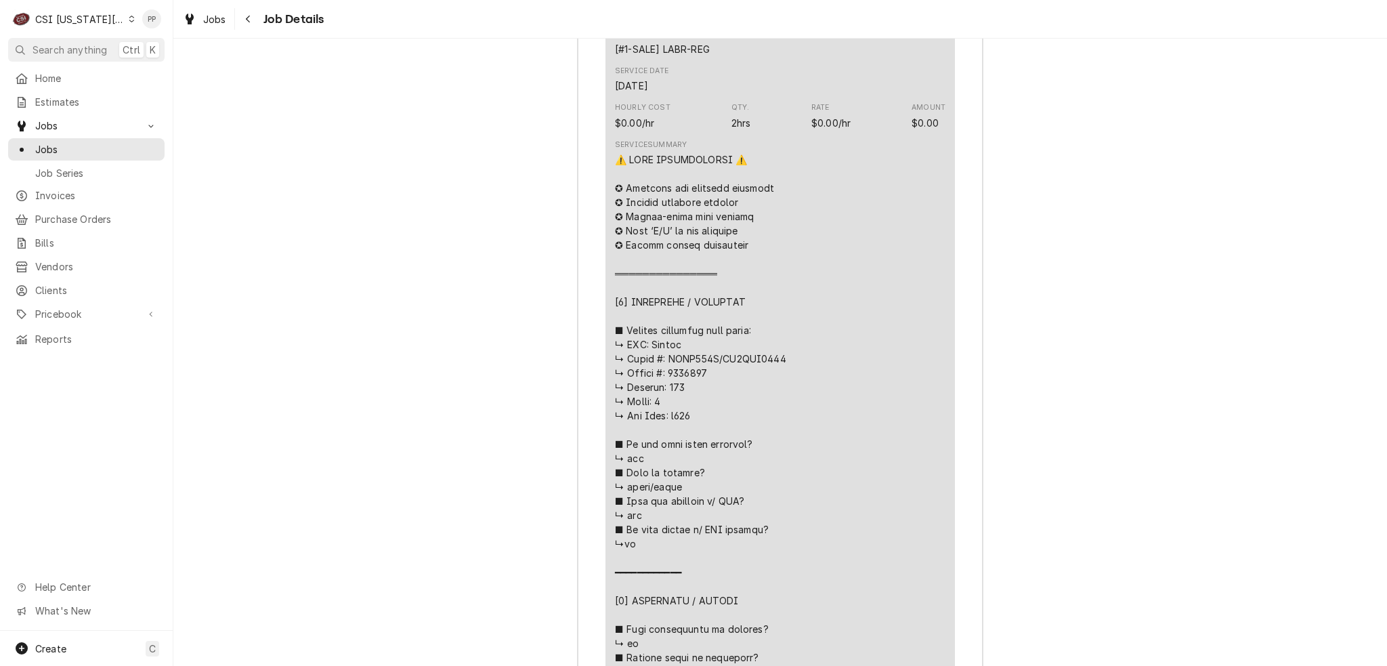
scroll to position [1828, 0]
drag, startPoint x: 642, startPoint y: 310, endPoint x: 693, endPoint y: 312, distance: 51.5
click at [693, 312] on div "Line Item" at bounding box center [780, 678] width 330 height 1052
click at [694, 312] on div "Line Item" at bounding box center [780, 678] width 330 height 1052
drag, startPoint x: 688, startPoint y: 308, endPoint x: 640, endPoint y: 308, distance: 47.4
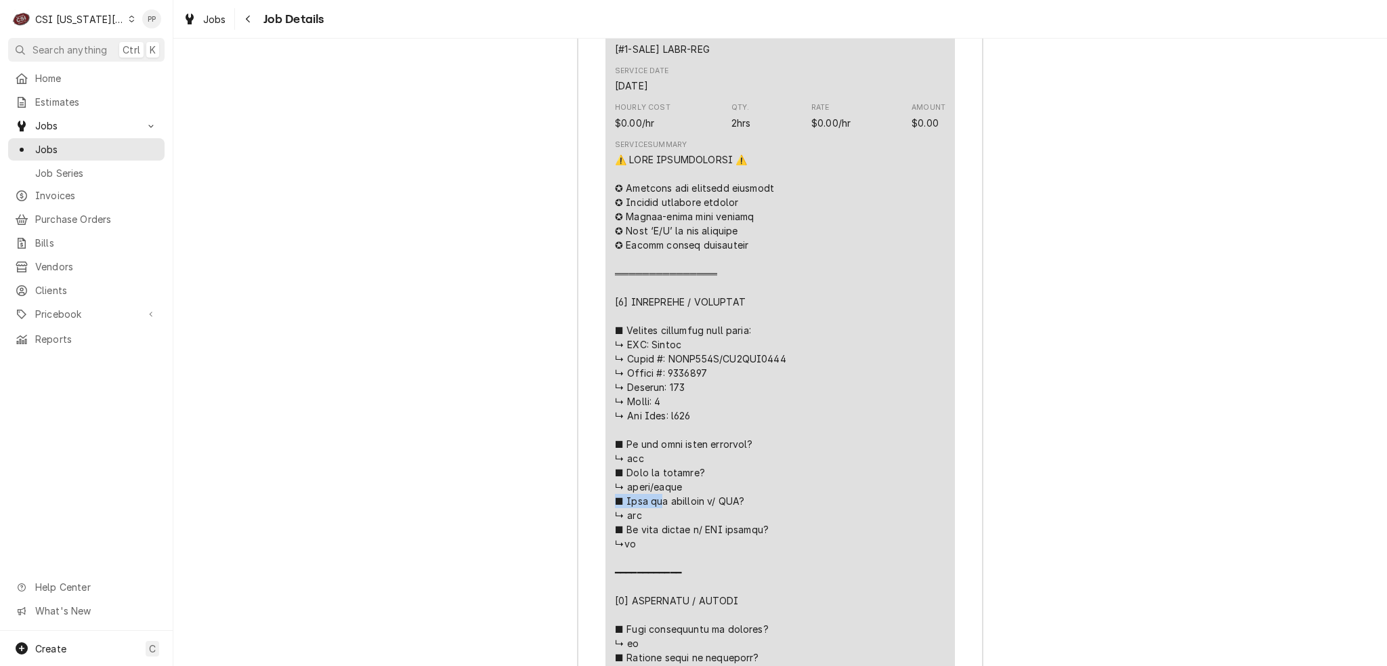
click at [640, 308] on div "Line Item" at bounding box center [780, 678] width 330 height 1052
click at [669, 308] on div "Line Item" at bounding box center [780, 678] width 330 height 1052
drag, startPoint x: 691, startPoint y: 310, endPoint x: 647, endPoint y: 307, distance: 43.4
click at [647, 307] on div "Line Item" at bounding box center [780, 678] width 330 height 1052
click at [690, 308] on div "Line Item" at bounding box center [780, 678] width 330 height 1052
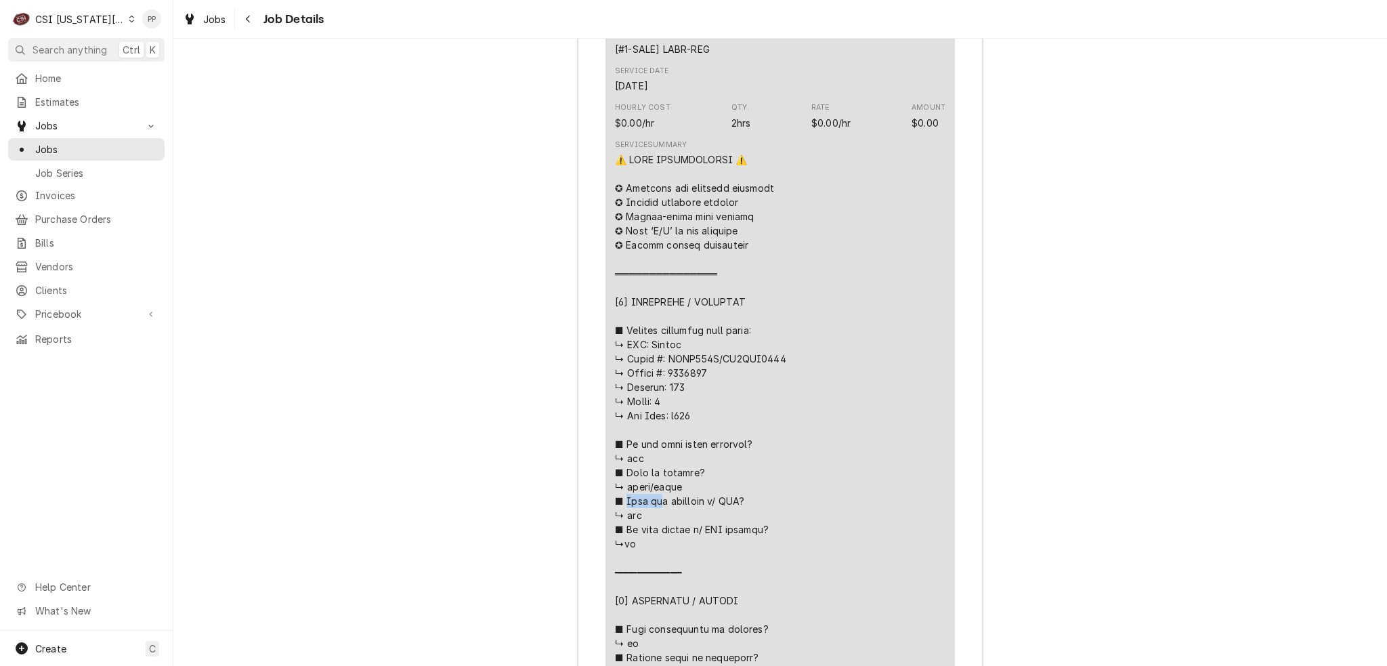
drag, startPoint x: 697, startPoint y: 310, endPoint x: 708, endPoint y: 310, distance: 10.8
click at [653, 309] on div "Line Item" at bounding box center [780, 678] width 330 height 1052
click at [708, 310] on div "Line Item" at bounding box center [780, 678] width 330 height 1052
click at [730, 341] on div "Line Item" at bounding box center [780, 678] width 330 height 1052
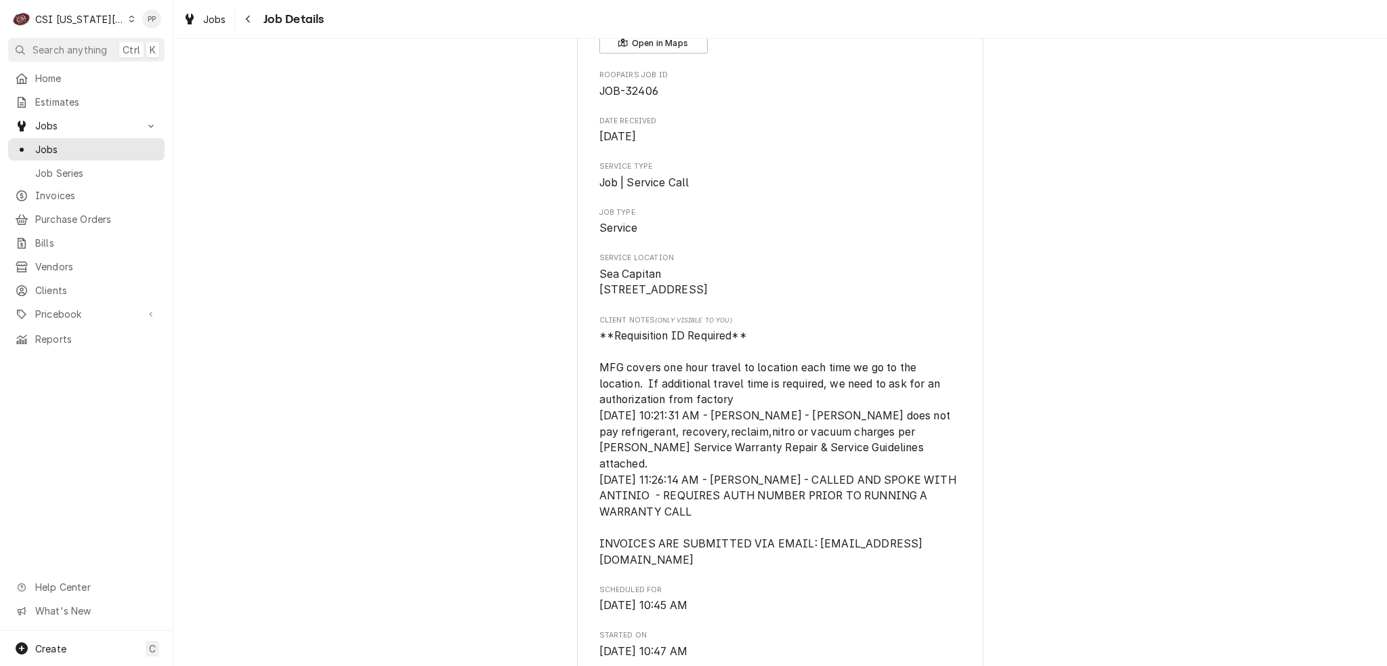
scroll to position [135, 0]
